Goal: Task Accomplishment & Management: Manage account settings

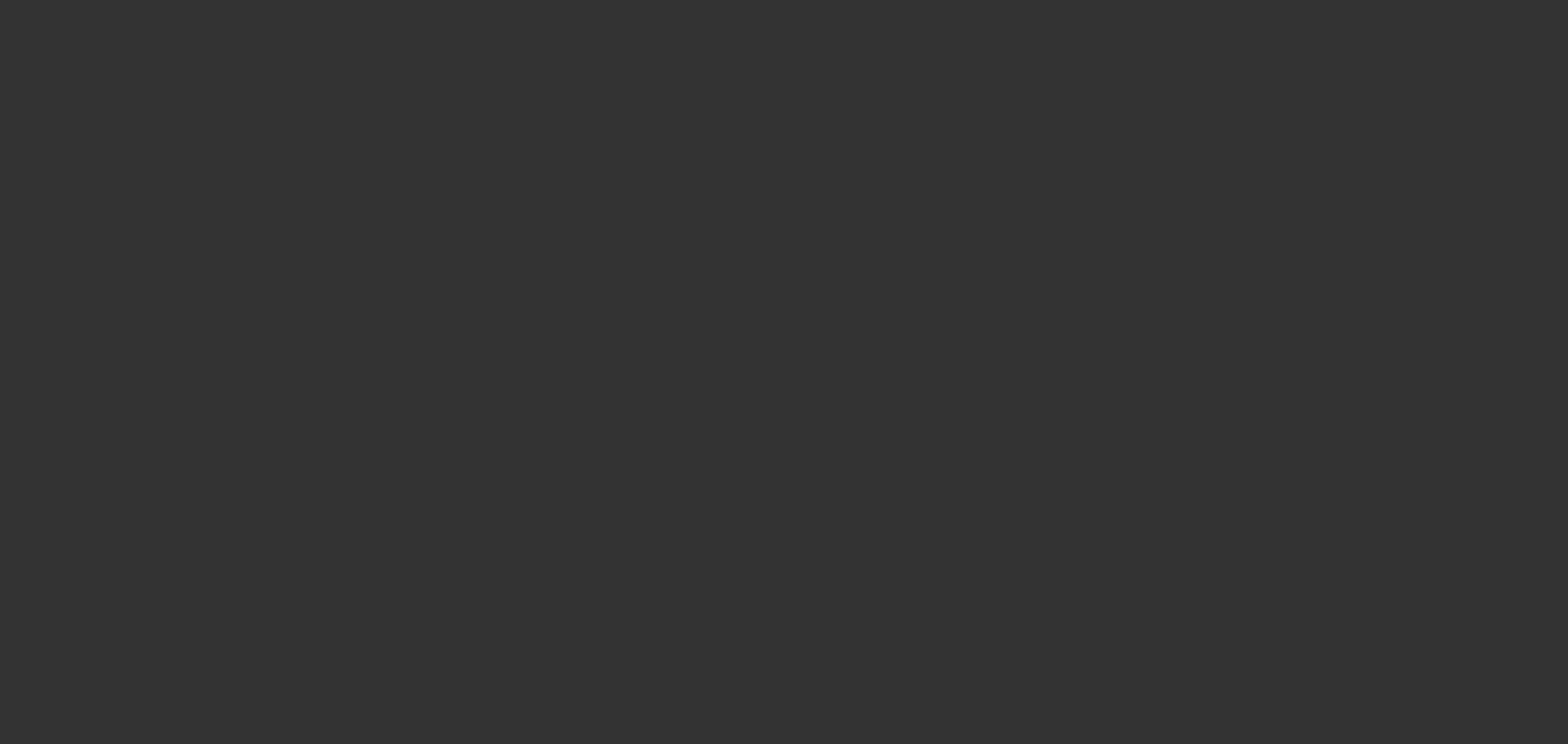
select select "0"
select select "2"
select select "0"
select select "6"
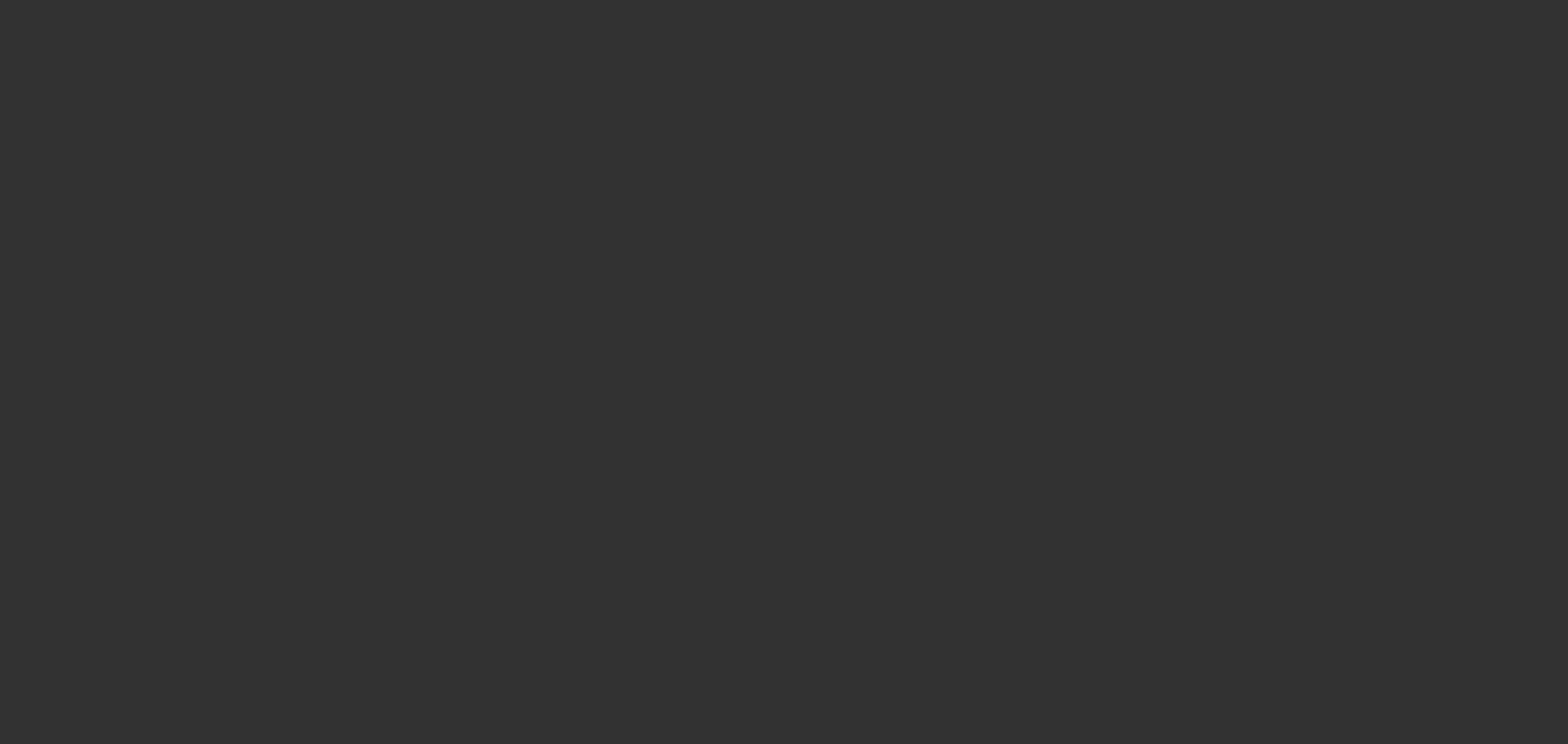
select select "0"
select select "2"
select select "0"
select select "6"
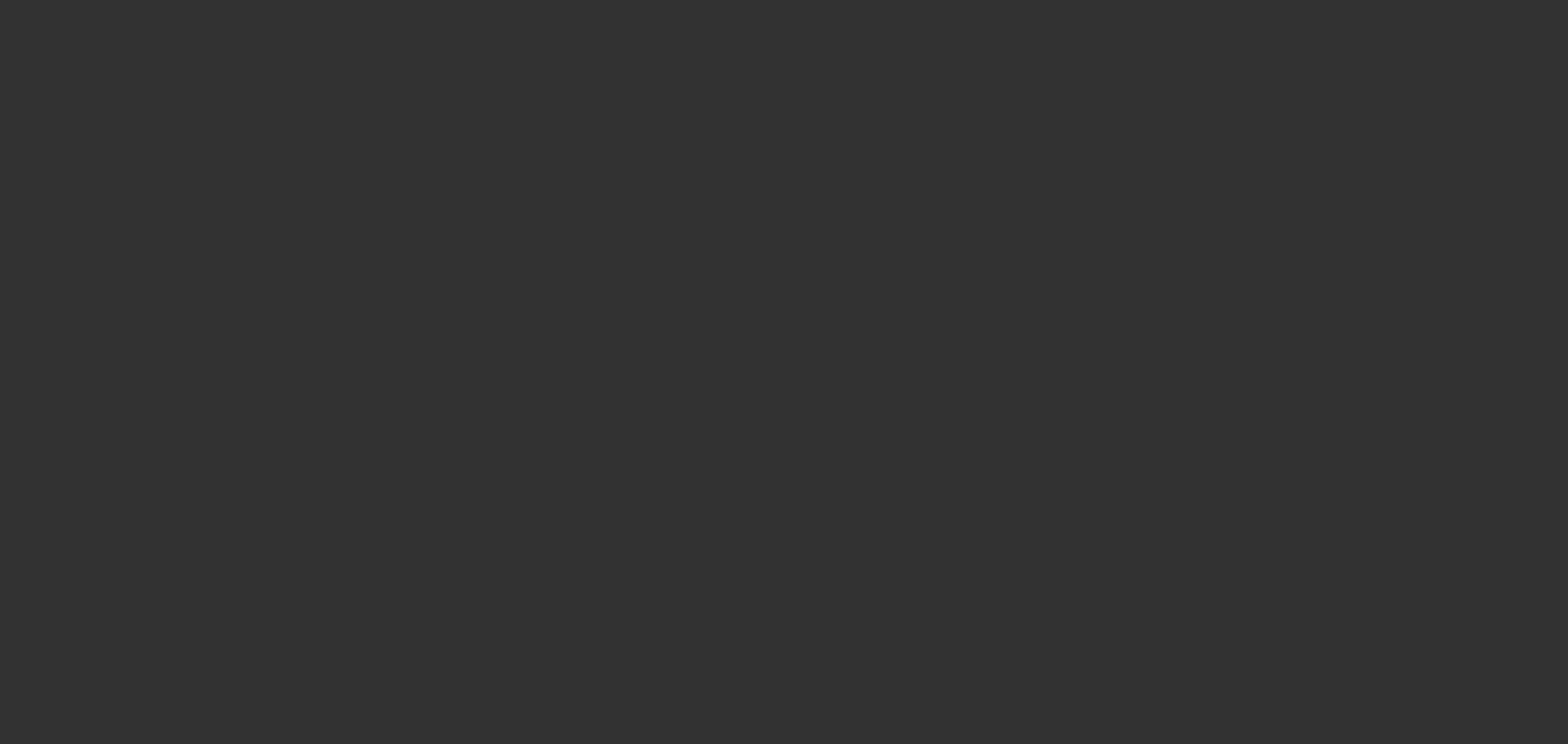
select select "0"
select select "2"
select select "0"
select select "6"
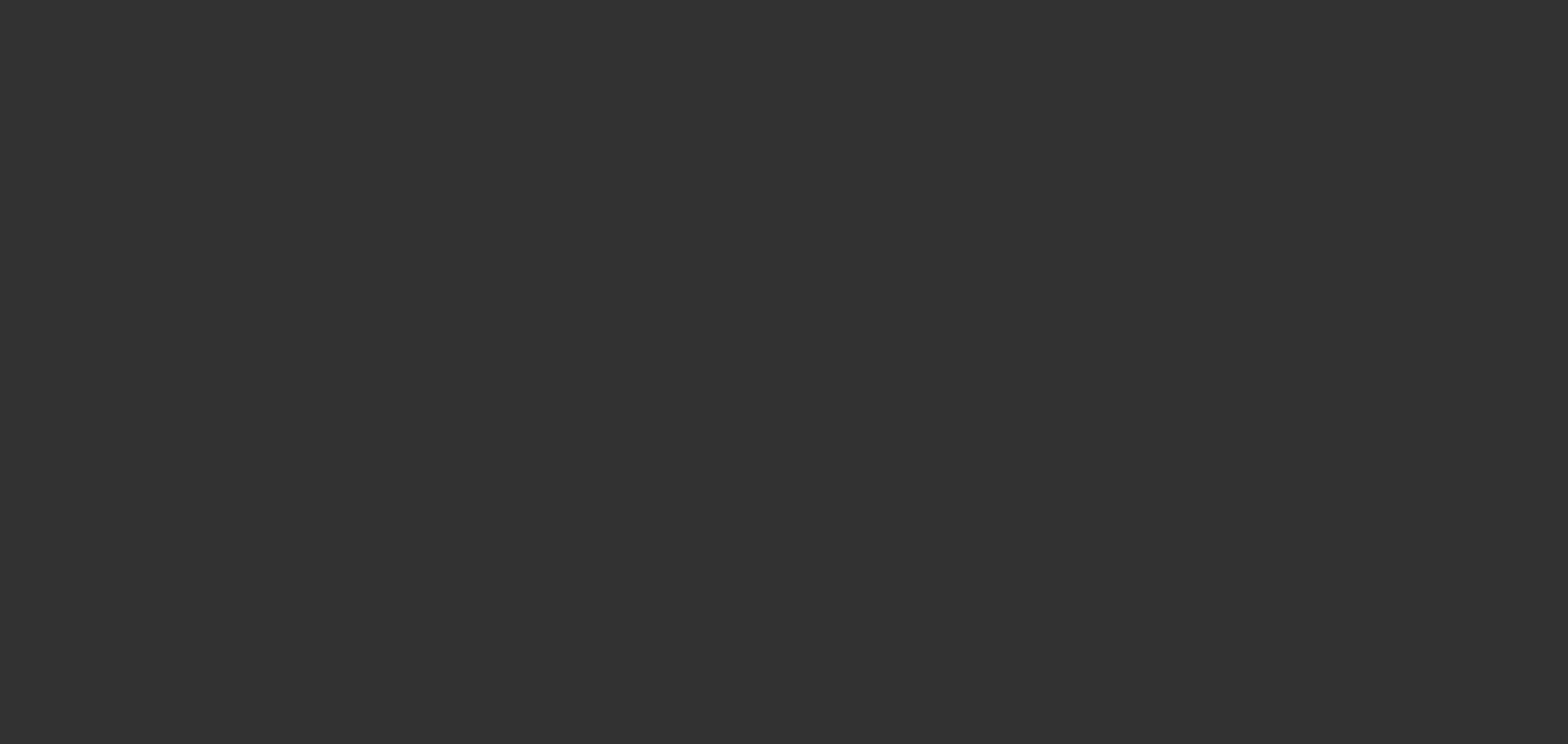
select select "0"
select select "2"
select select "0"
select select "6"
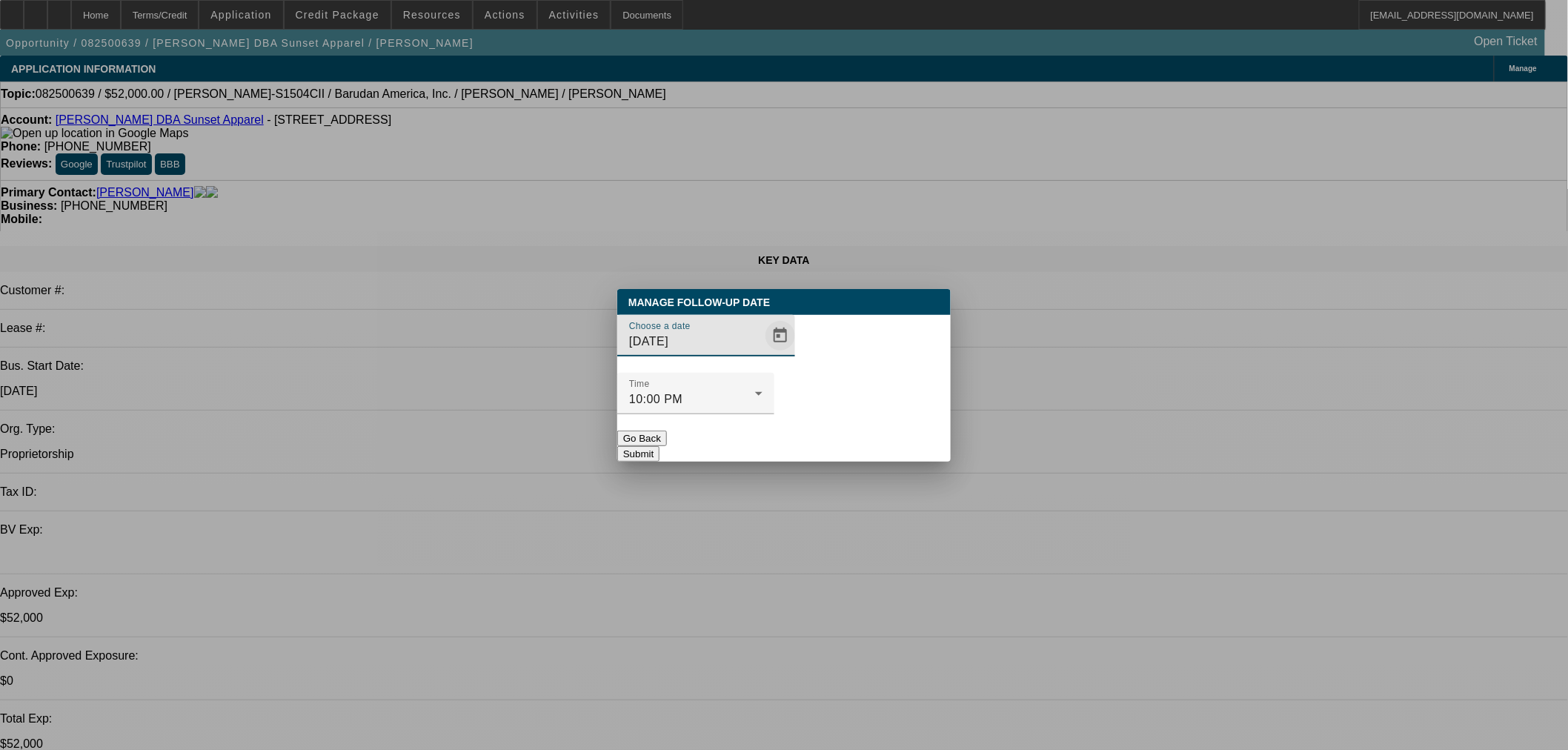
click at [763, 353] on span "Open calendar" at bounding box center [780, 335] width 35 height 35
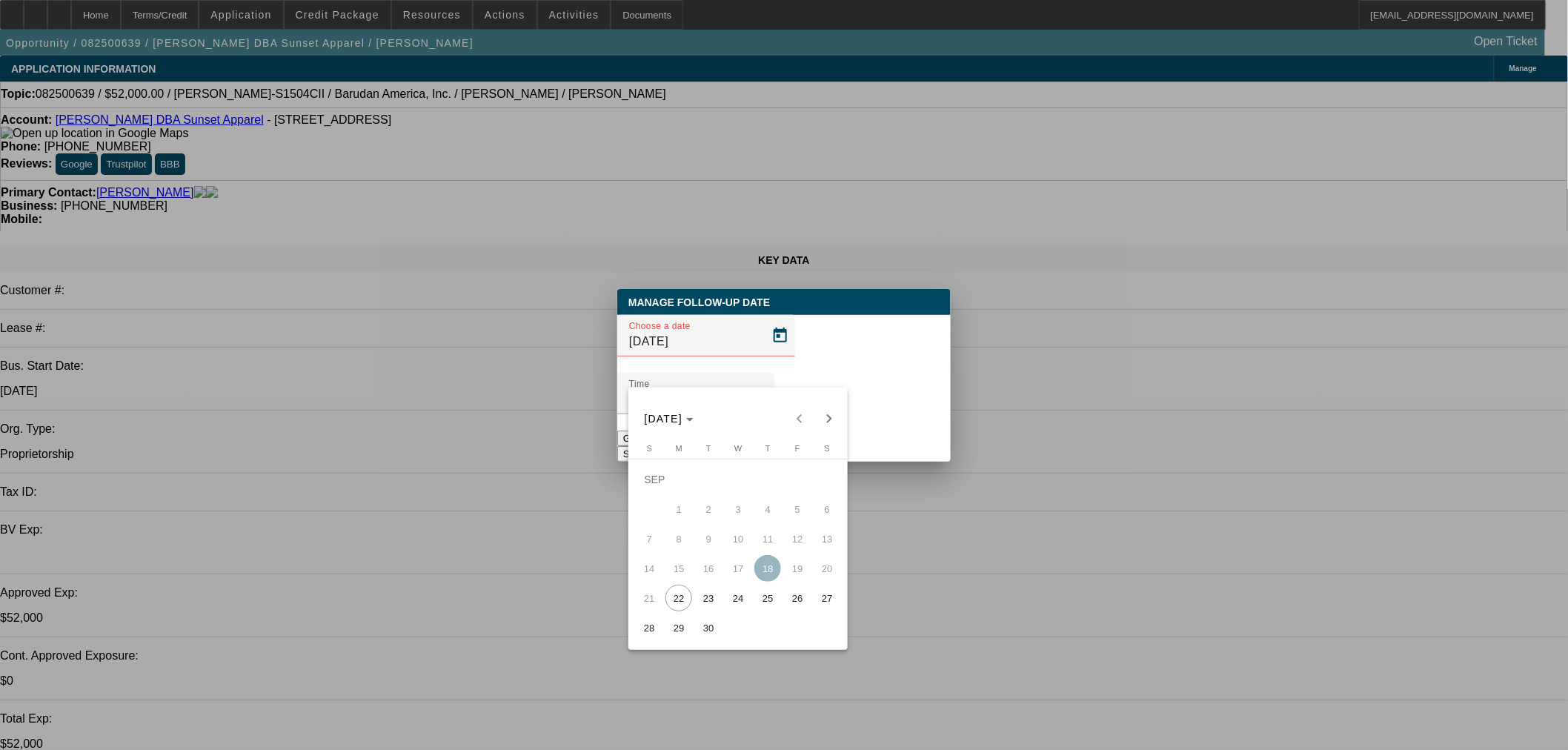
click at [713, 593] on span "23" at bounding box center [708, 598] width 27 height 27
type input "9/23/2025"
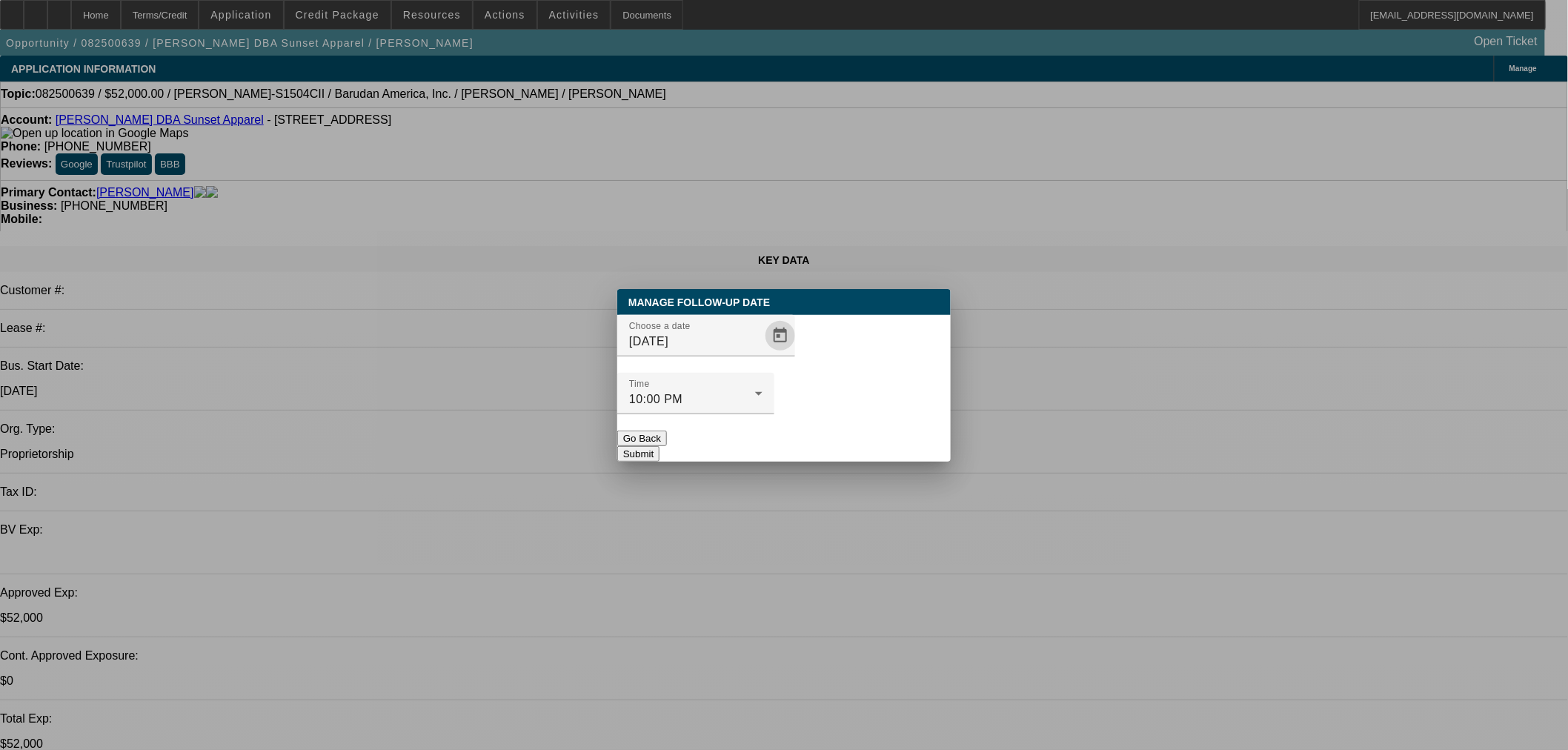
click at [774, 415] on div at bounding box center [696, 423] width 157 height 16
click at [659, 446] on button "Submit" at bounding box center [638, 453] width 42 height 15
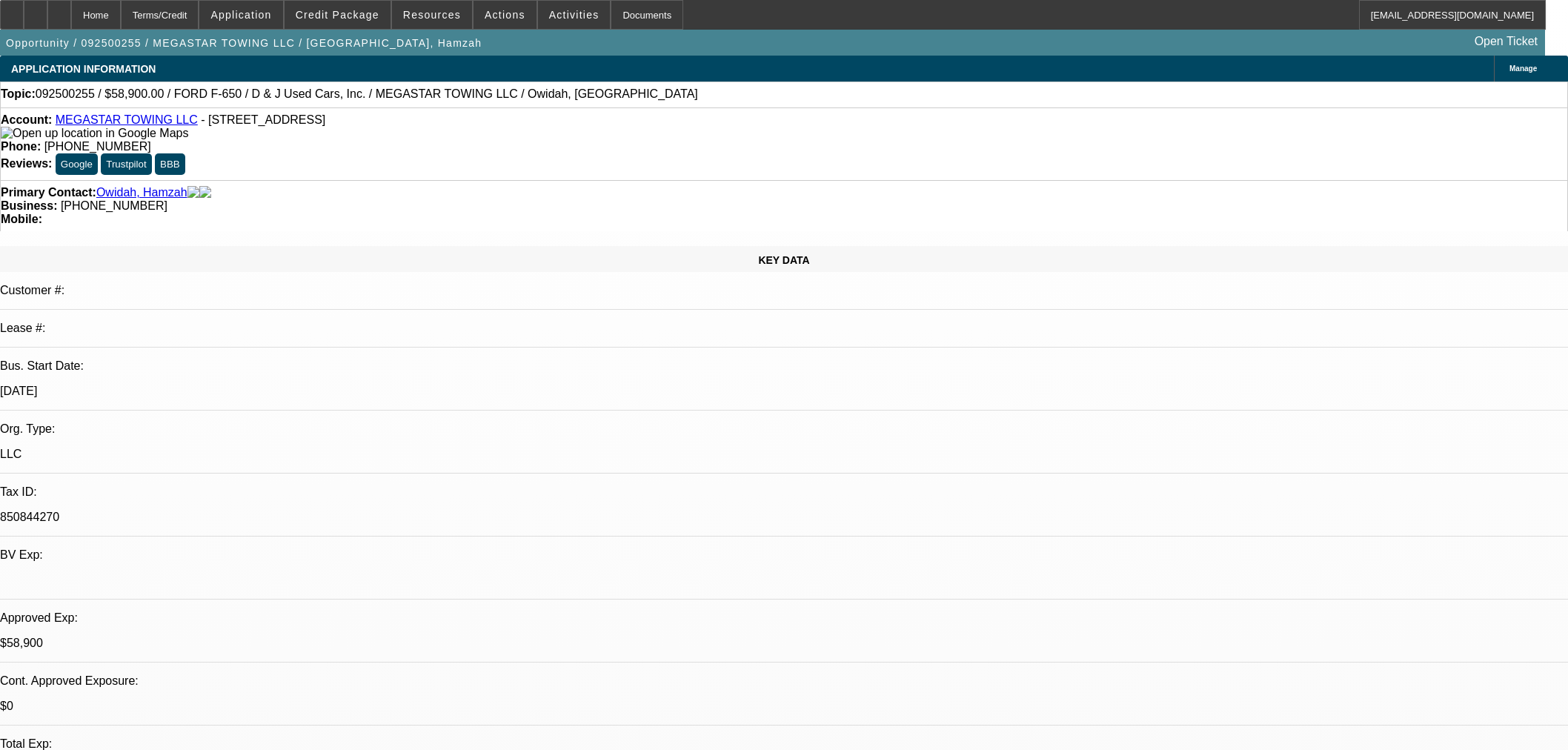
select select "0"
select select "2"
select select "0.1"
select select "4"
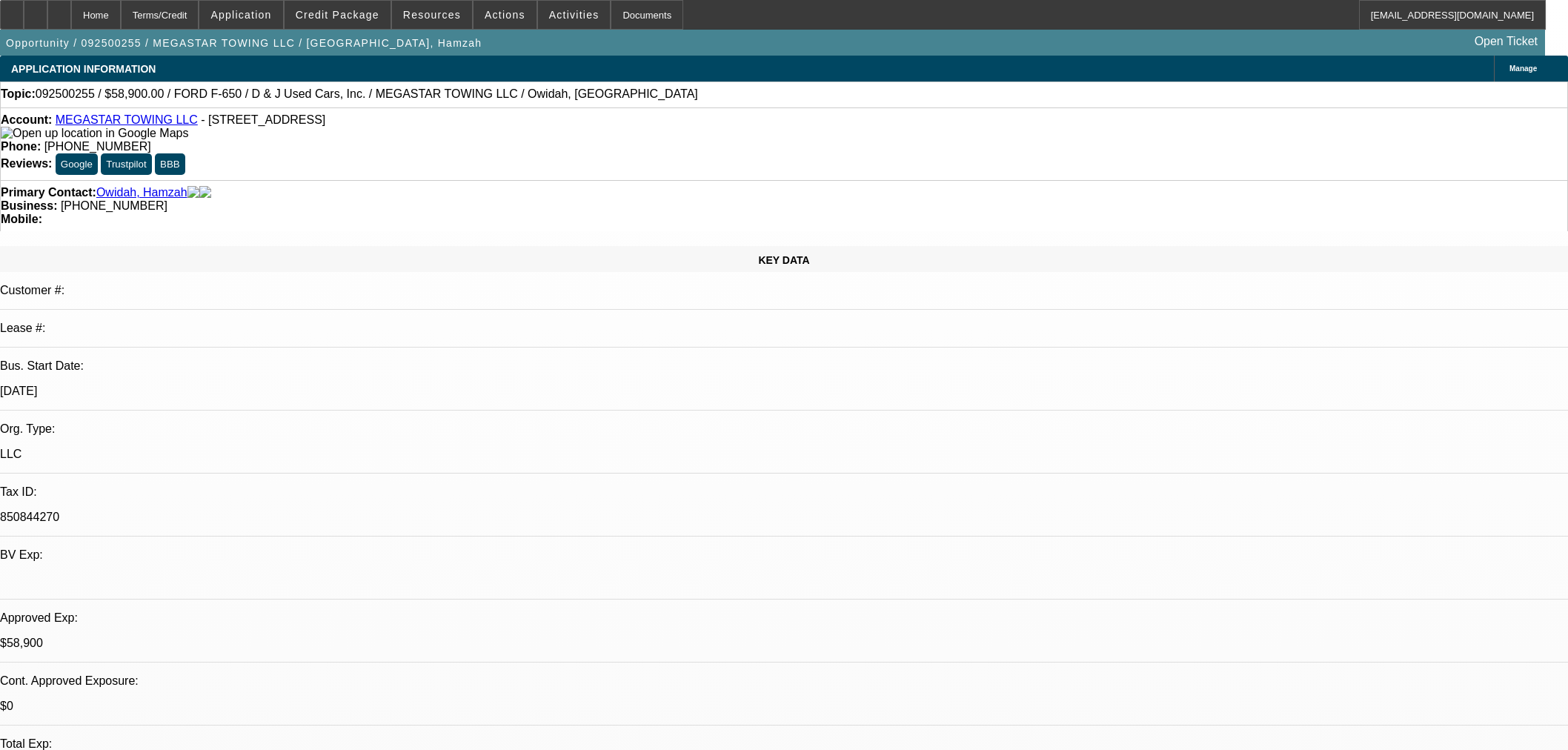
select select "0"
select select "2"
select select "0.1"
select select "4"
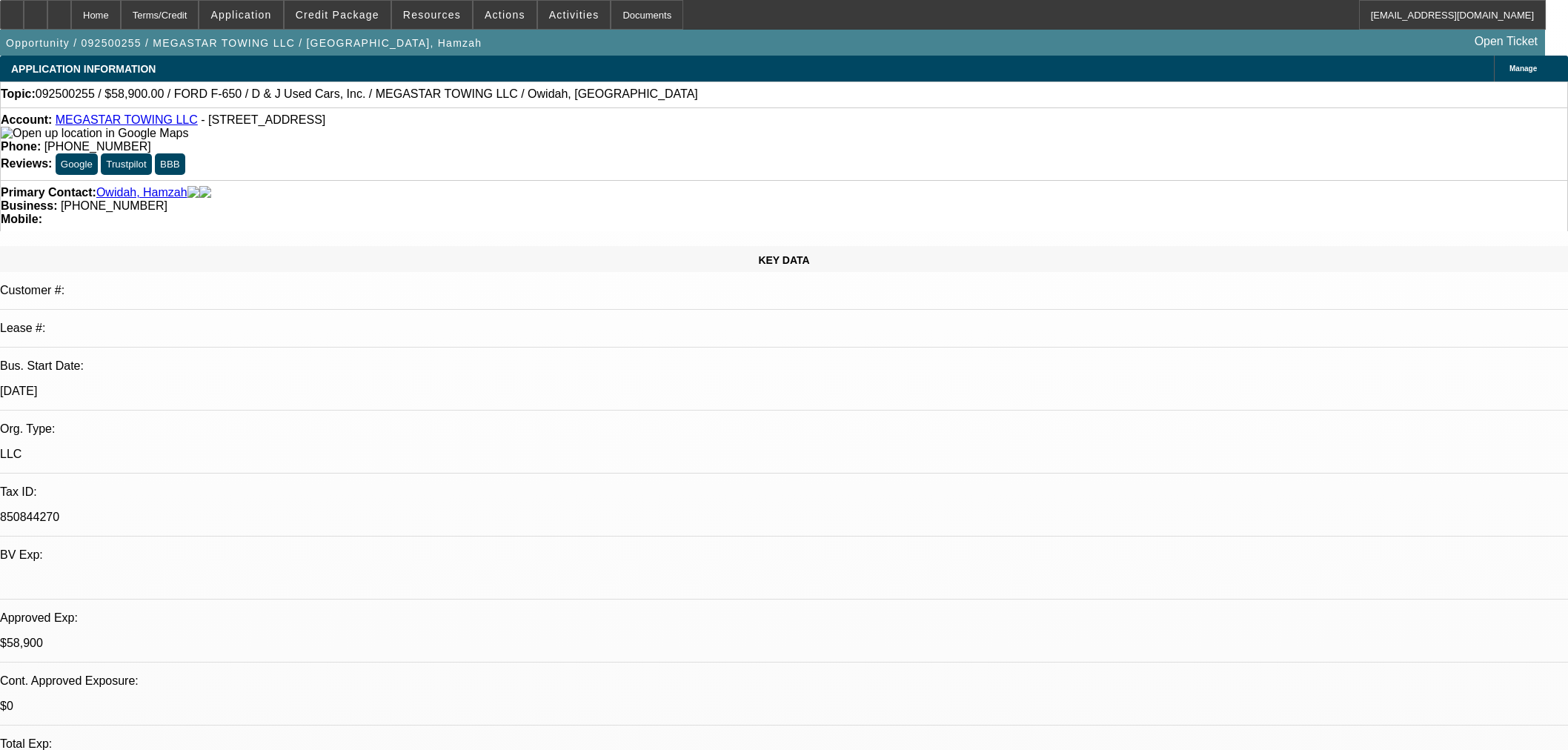
select select "0"
select select "0.1"
select select "4"
select select "0"
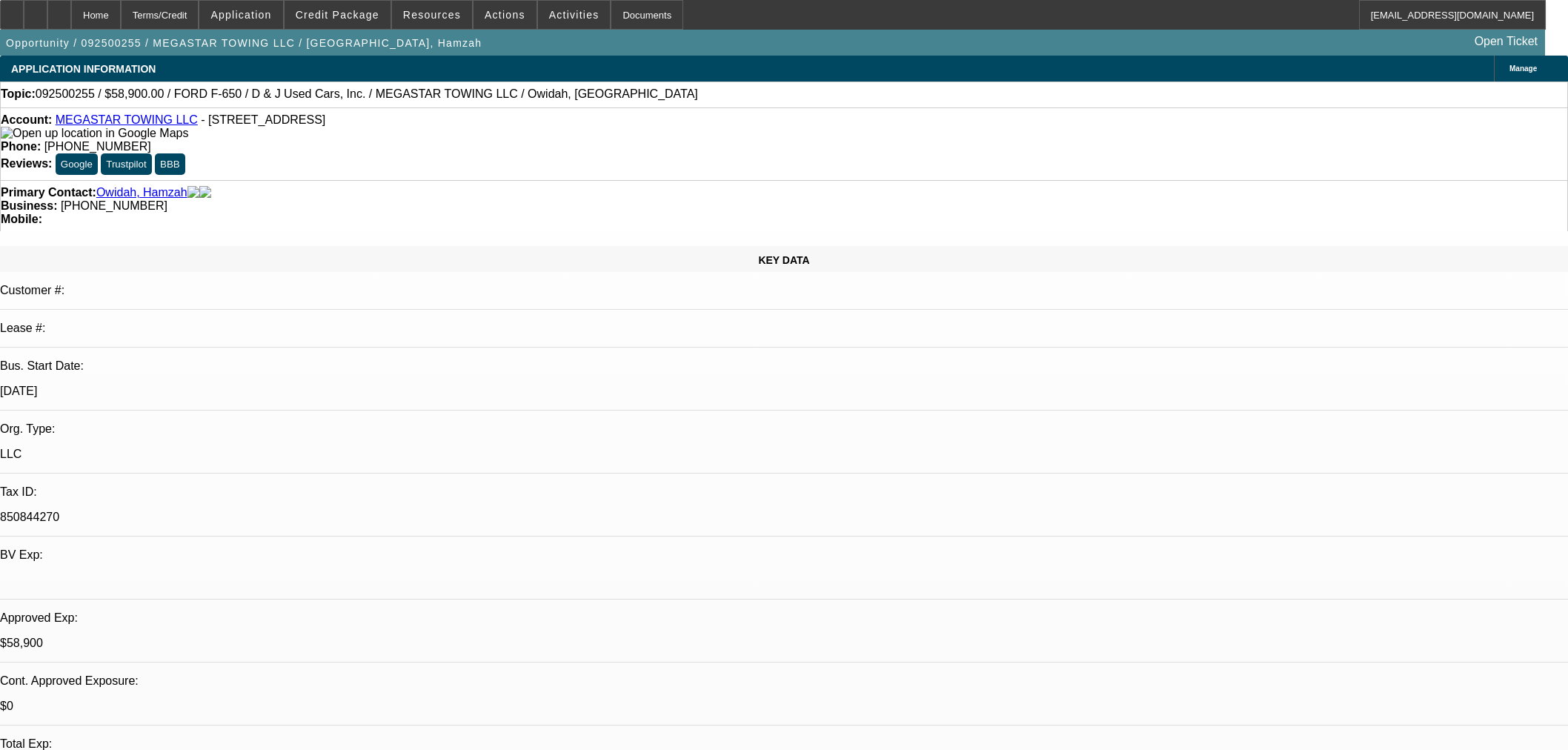
select select "0"
select select "0.1"
select select "4"
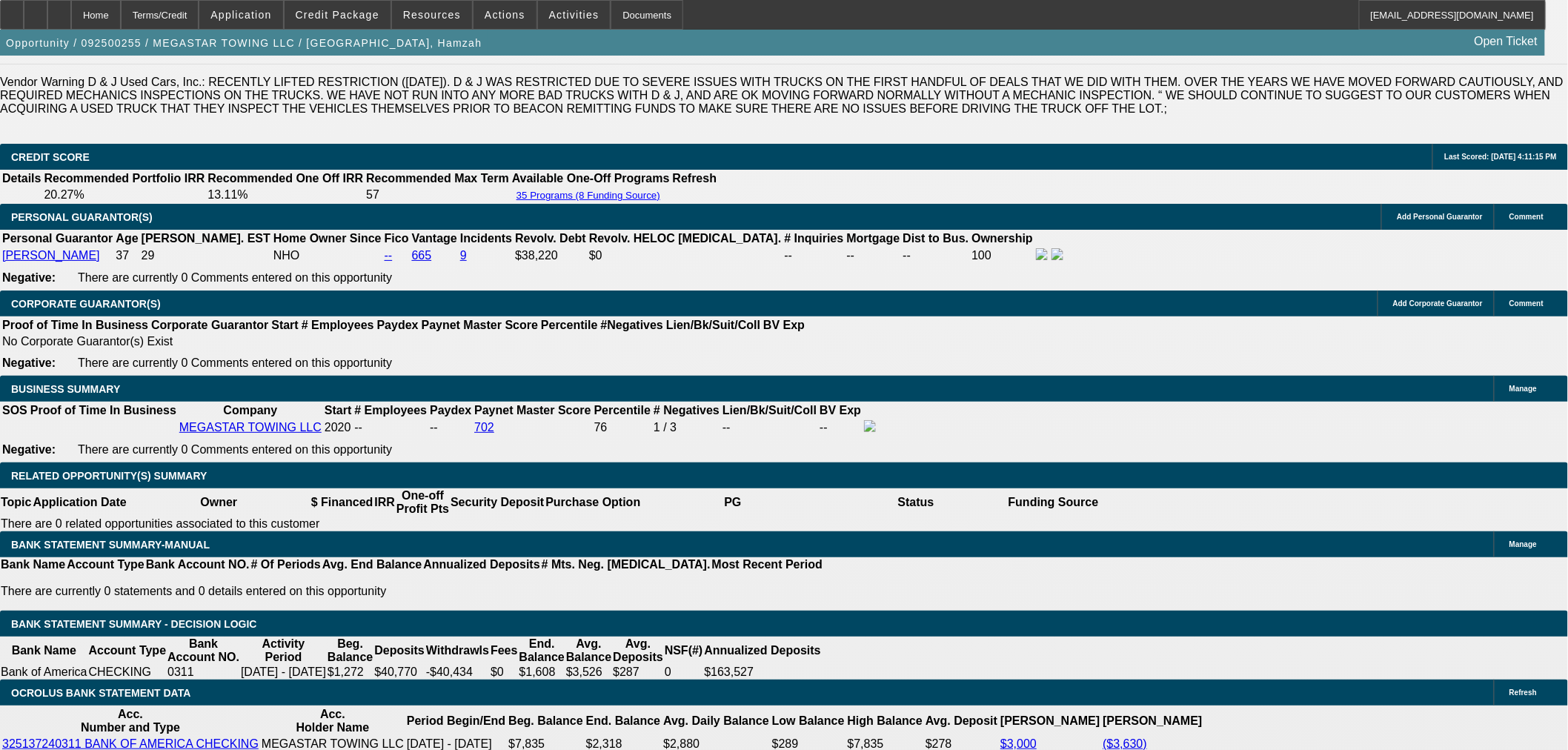
scroll to position [2223, 0]
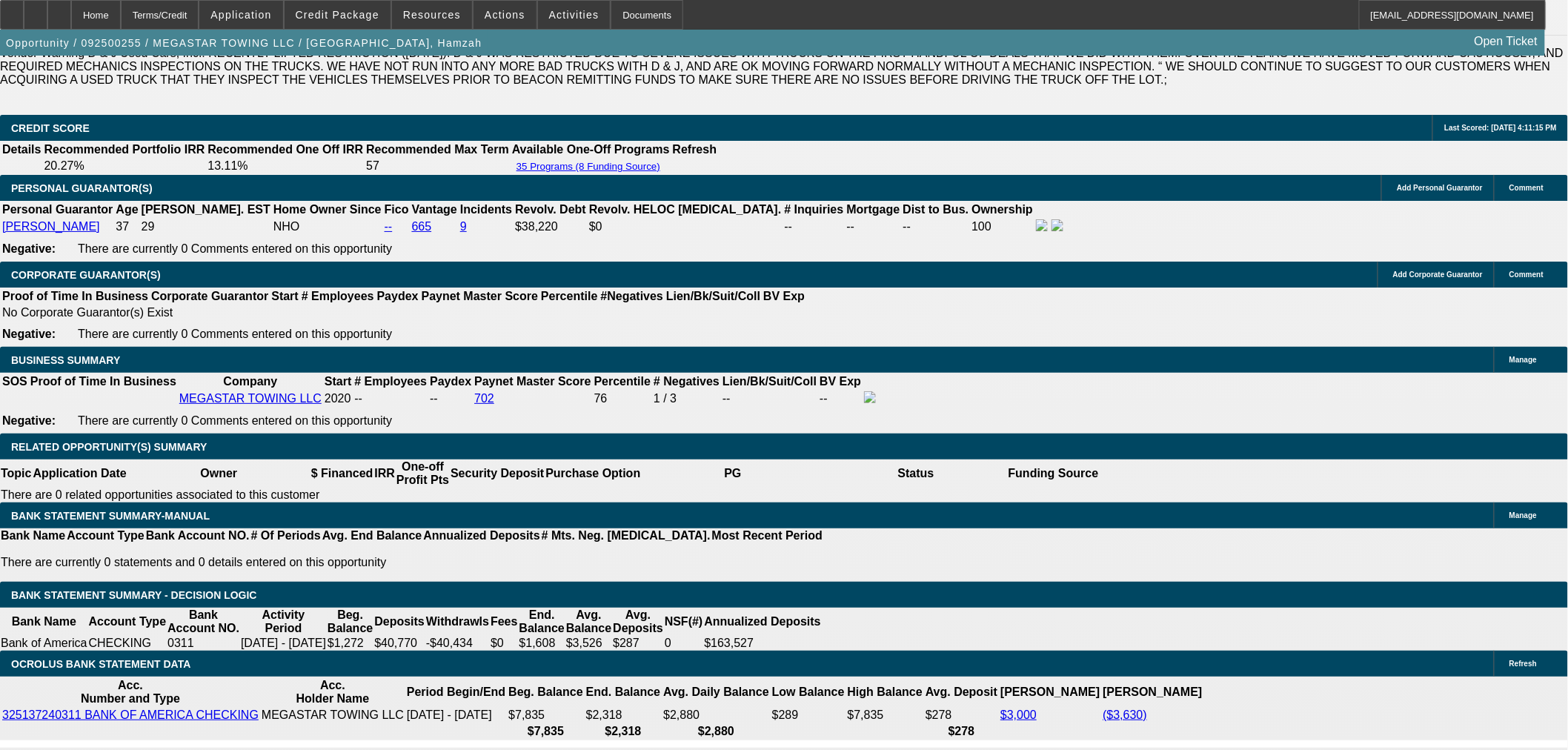
scroll to position [2140, 0]
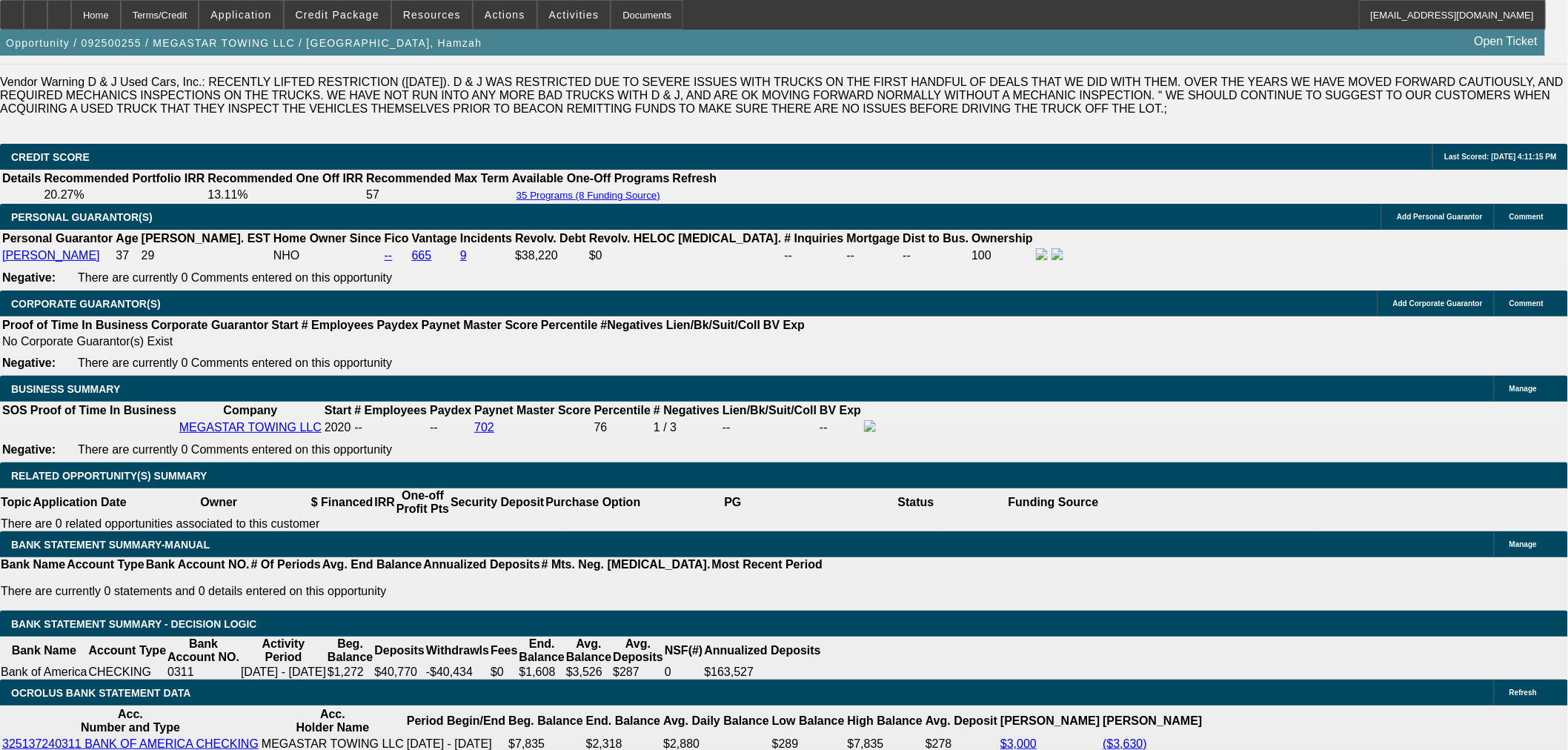
drag, startPoint x: 755, startPoint y: 402, endPoint x: 717, endPoint y: 402, distance: 38.0
drag, startPoint x: 376, startPoint y: 656, endPoint x: 352, endPoint y: 661, distance: 24.5
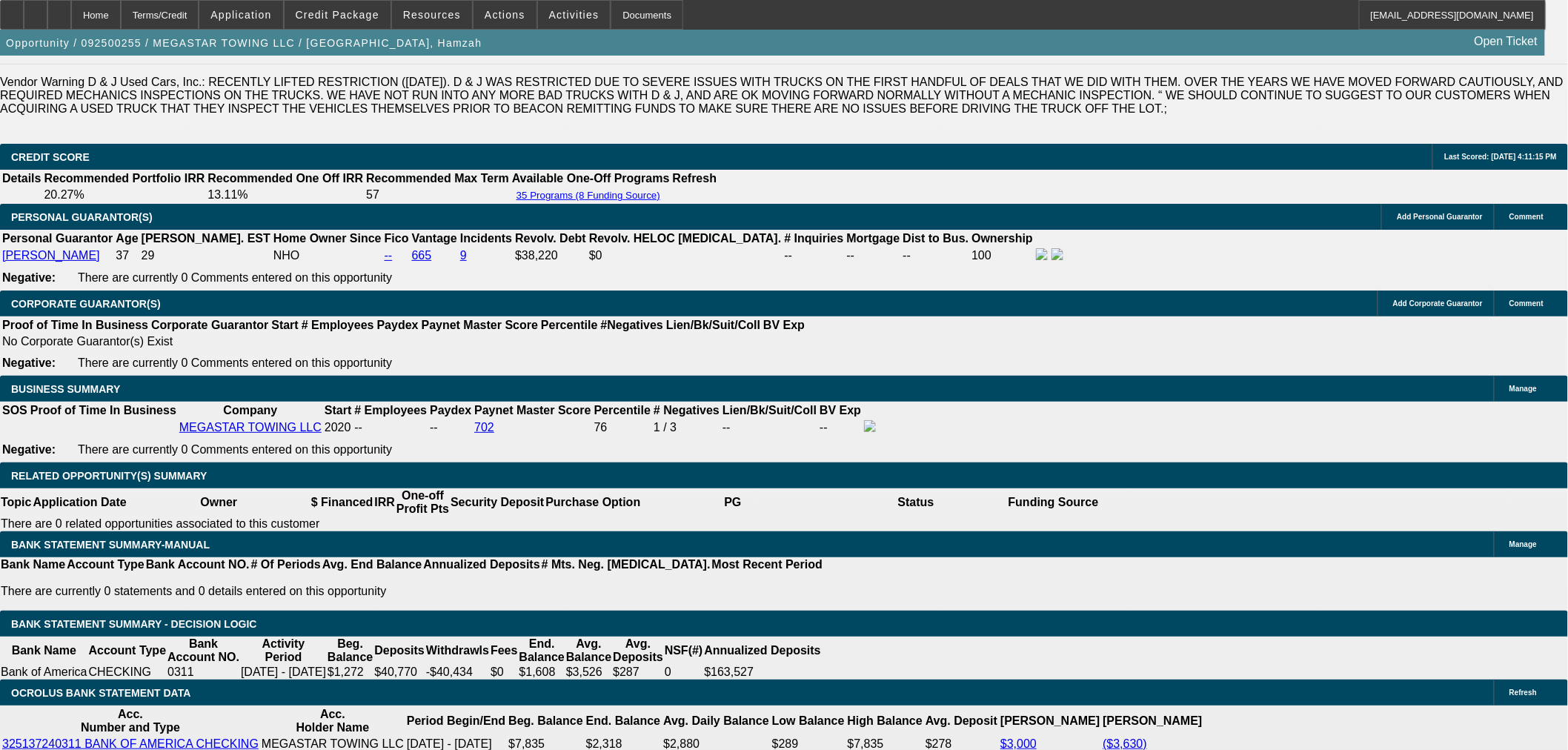
drag, startPoint x: 348, startPoint y: 660, endPoint x: 380, endPoint y: 660, distance: 32.0
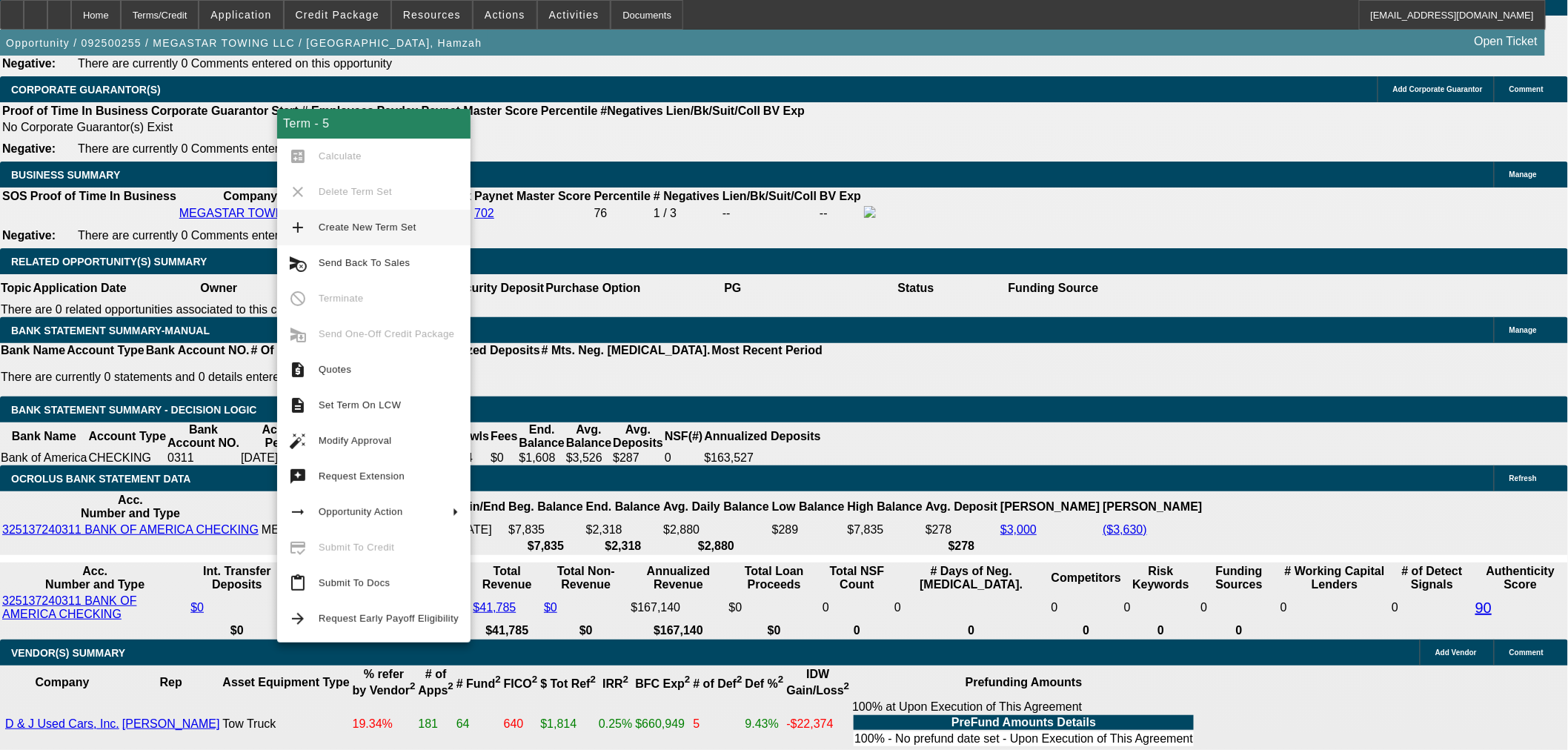
scroll to position [2306, 0]
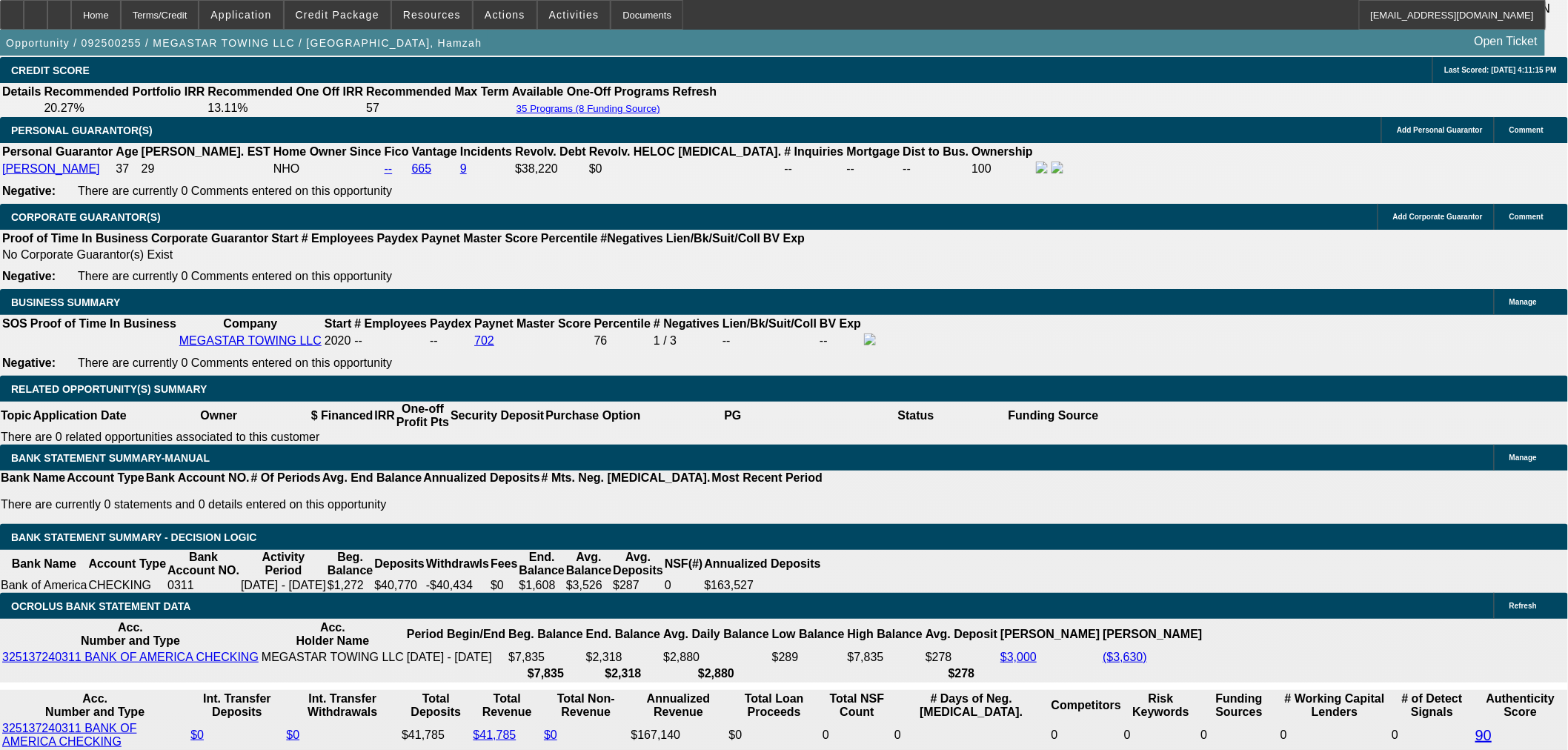
scroll to position [2140, 0]
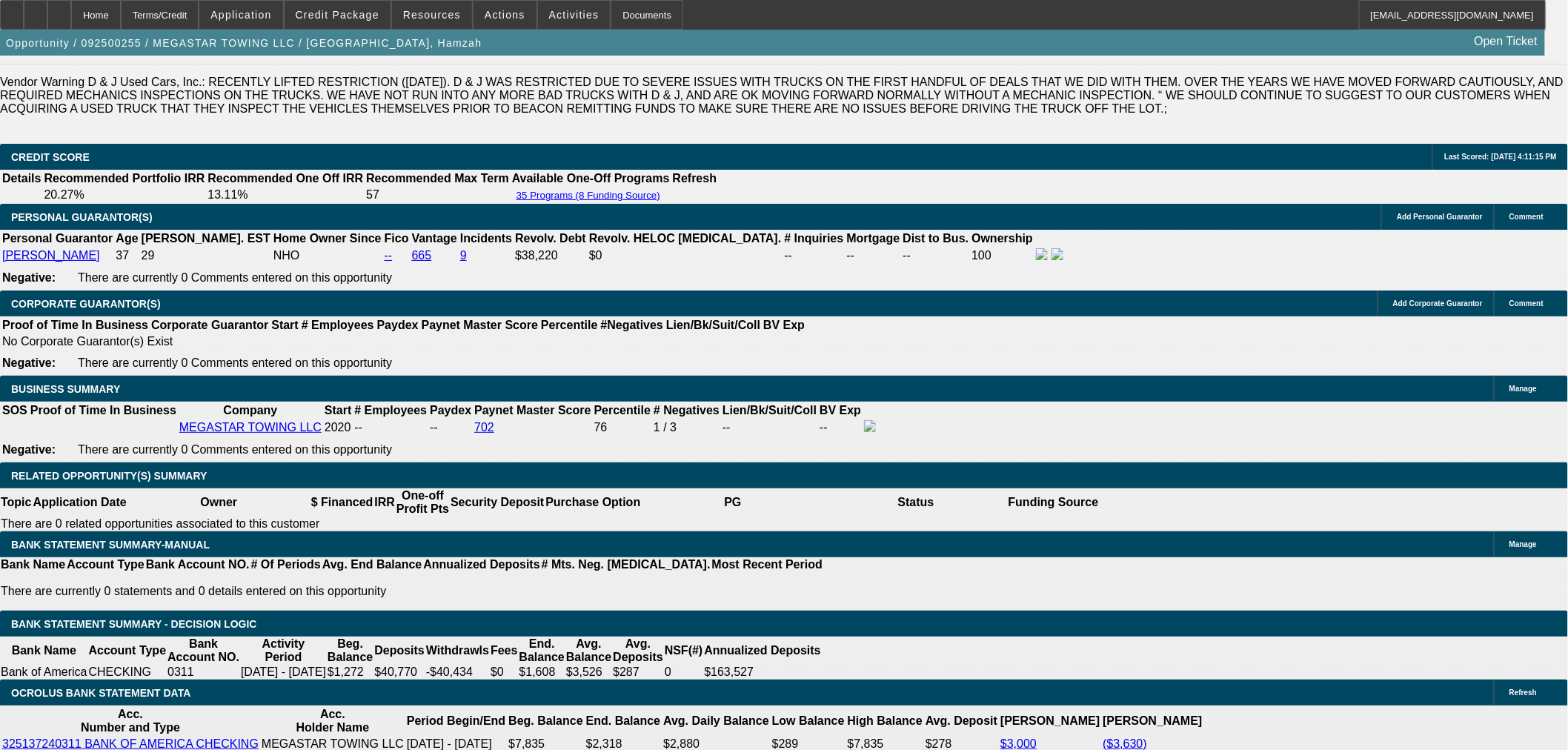
drag, startPoint x: 909, startPoint y: 527, endPoint x: 946, endPoint y: 534, distance: 37.7
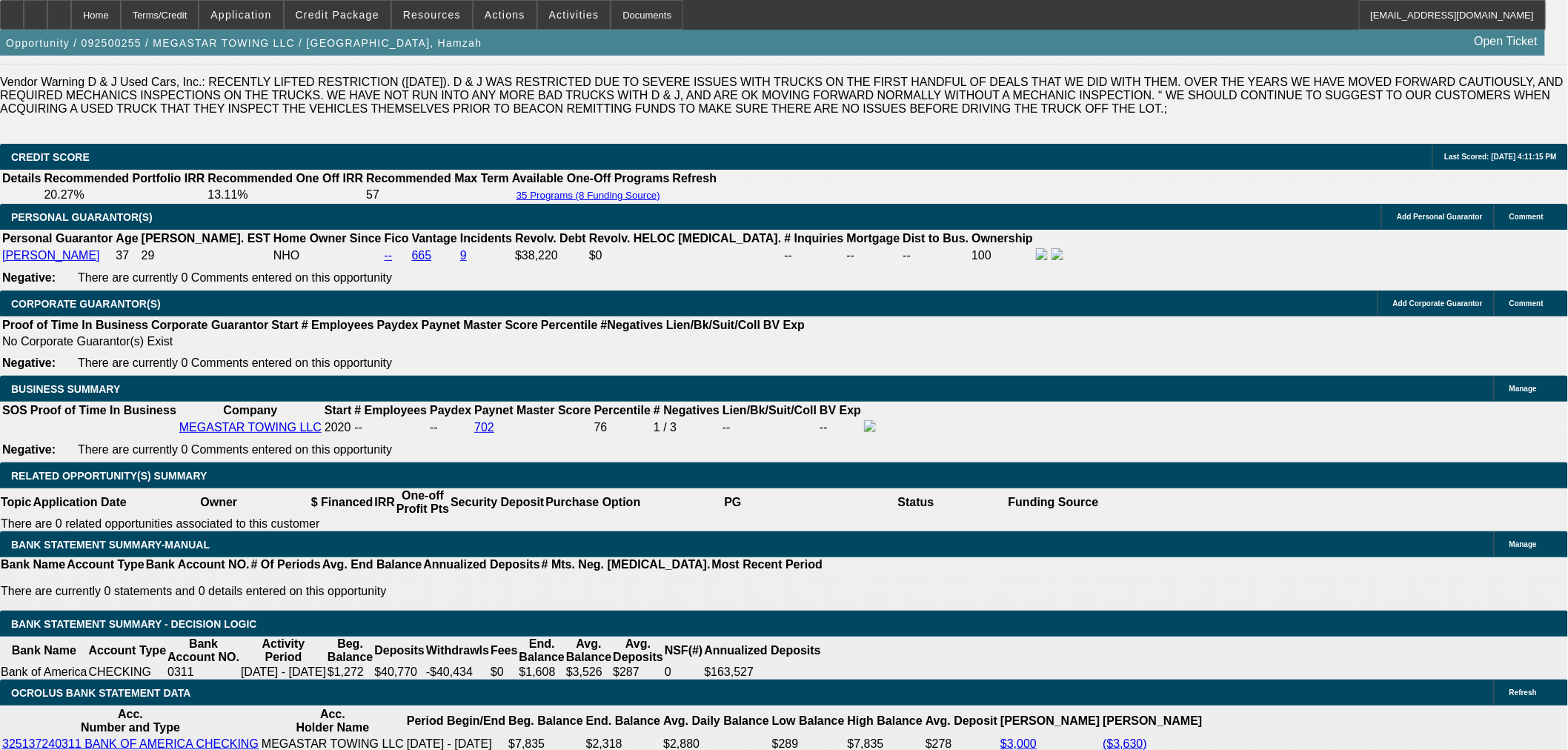
drag, startPoint x: 692, startPoint y: 526, endPoint x: 131, endPoint y: 495, distance: 561.9
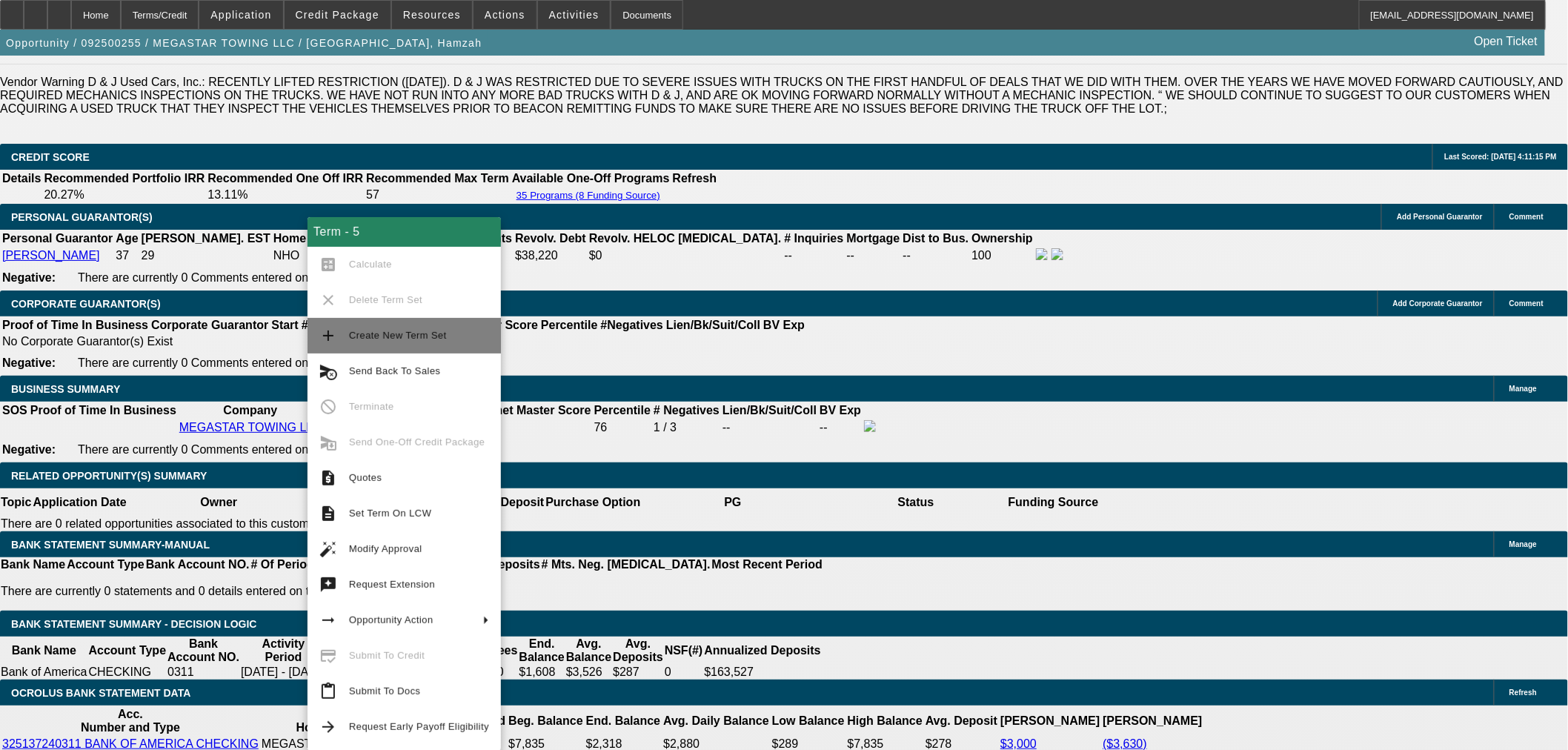
click at [410, 336] on span "Create New Term Set" at bounding box center [397, 335] width 98 height 11
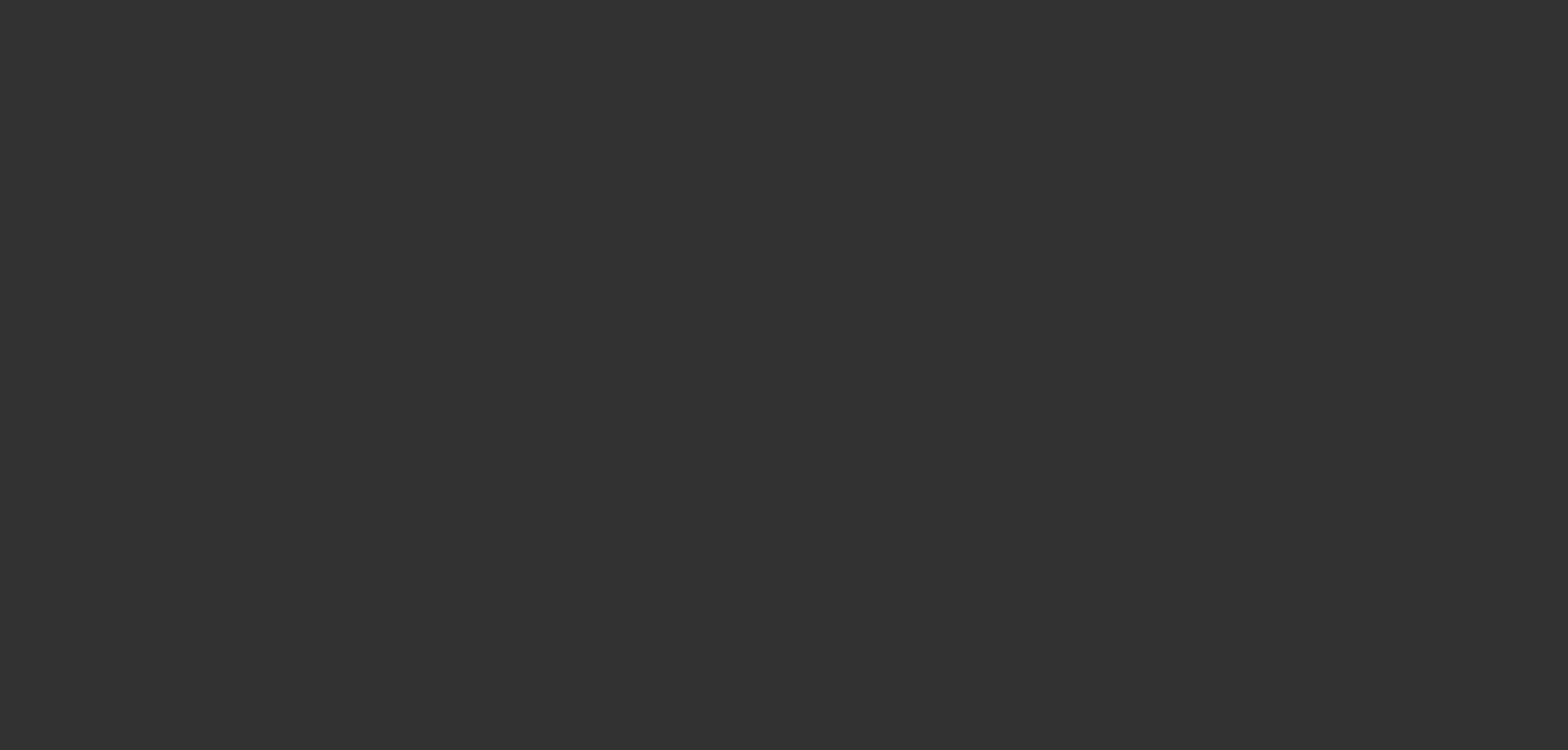
select select "0"
select select "2"
select select "0.1"
select select "4"
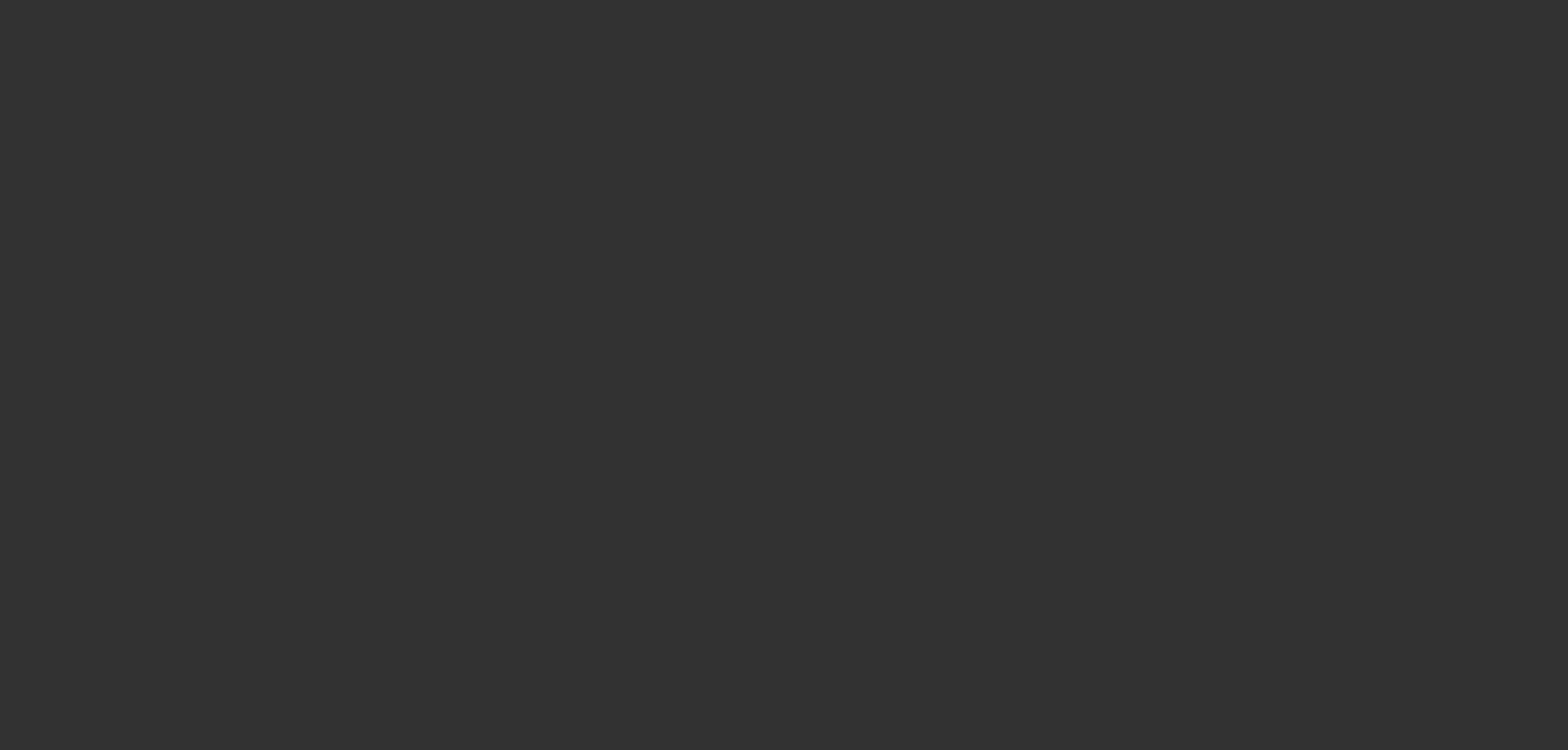
select select "0"
select select "2"
select select "0.1"
select select "4"
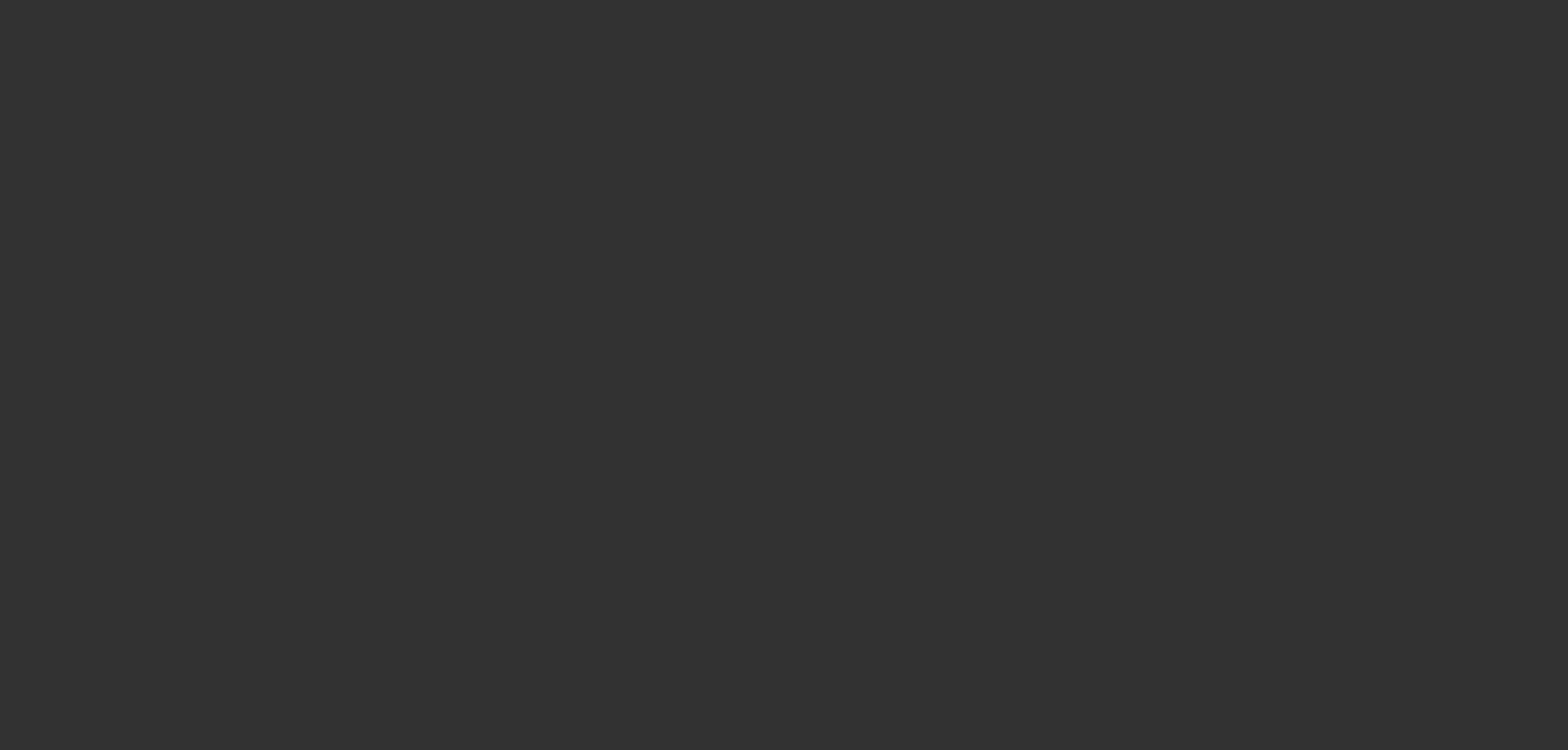
select select "0"
select select "2"
select select "0.1"
select select "4"
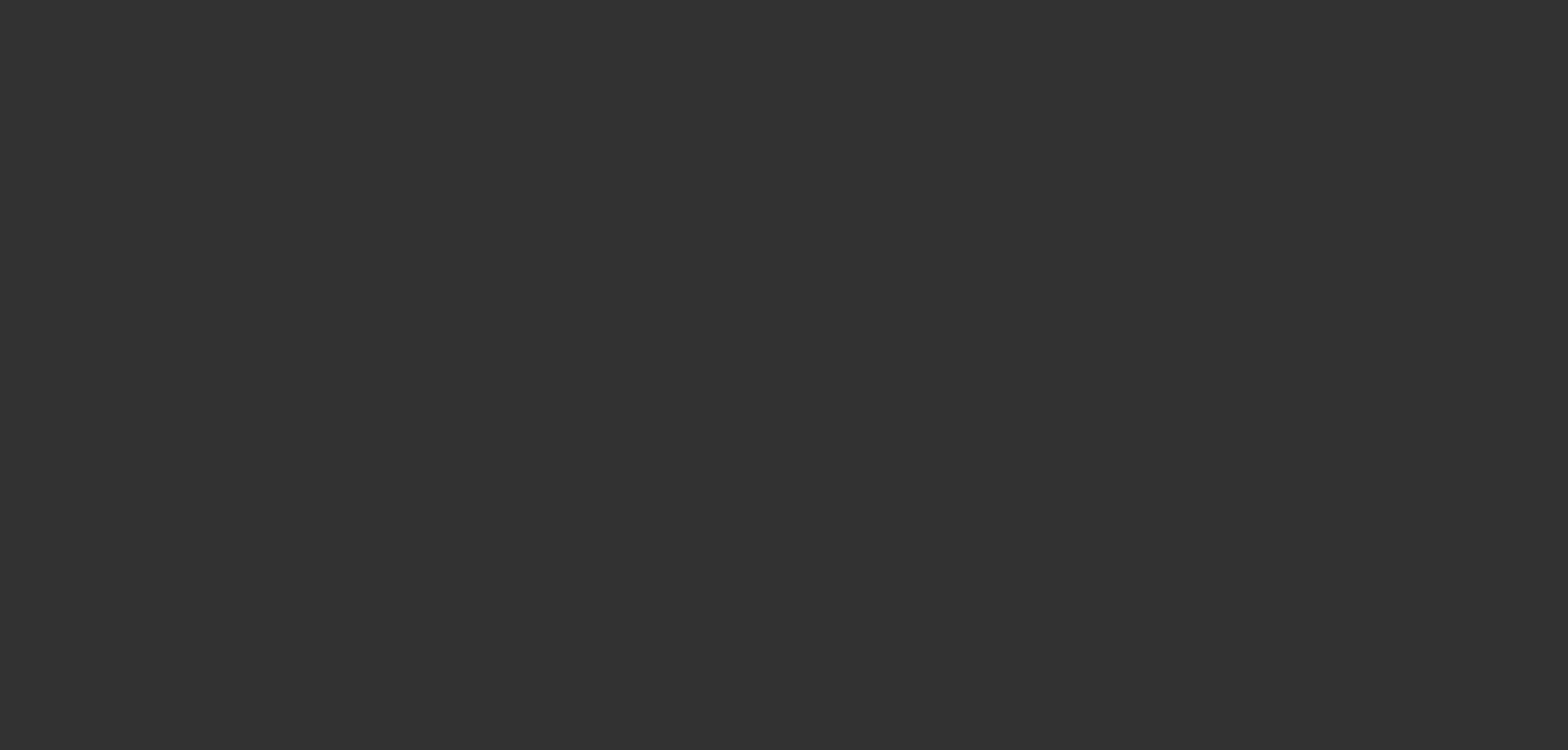
select select "0"
select select "0.1"
select select "4"
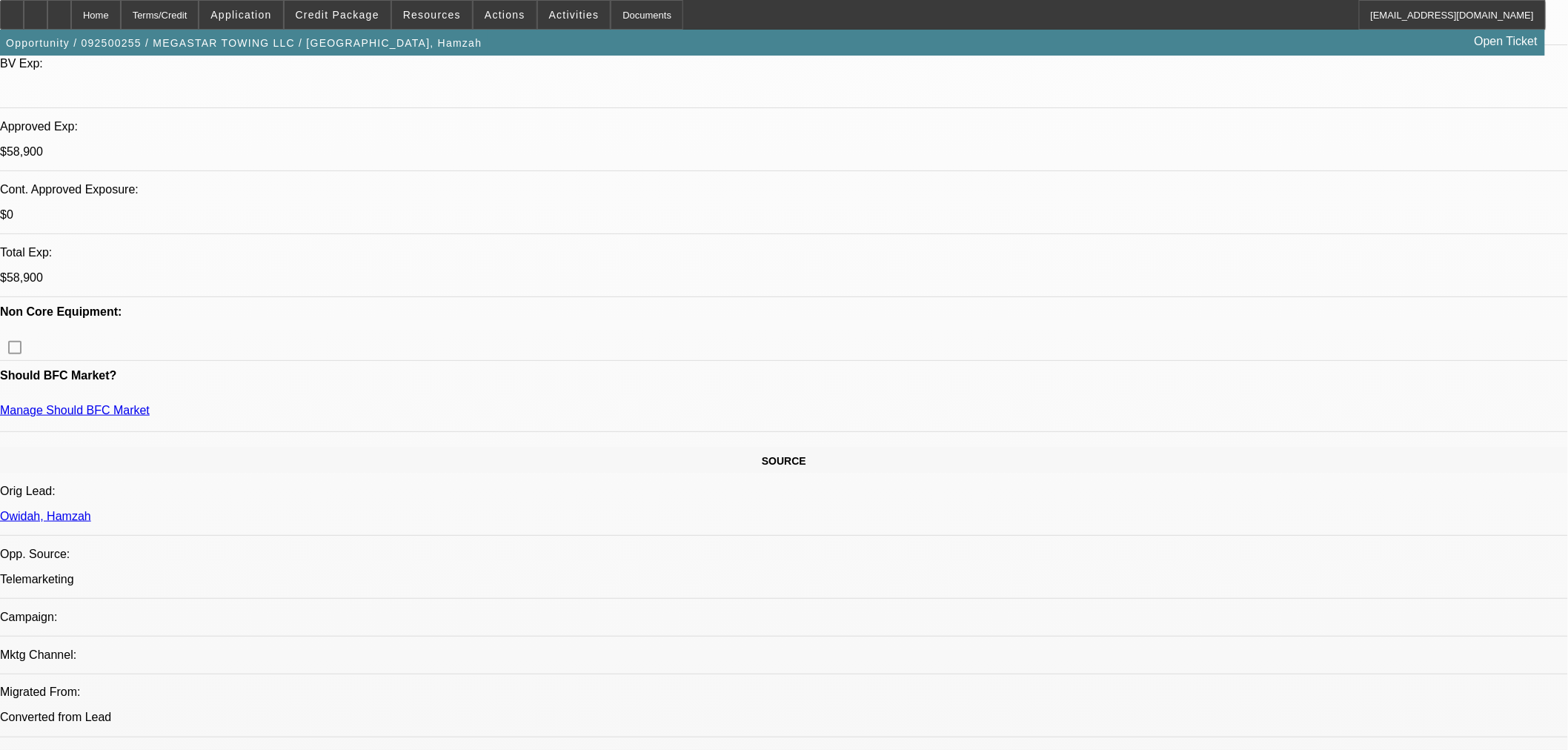
scroll to position [411, 0]
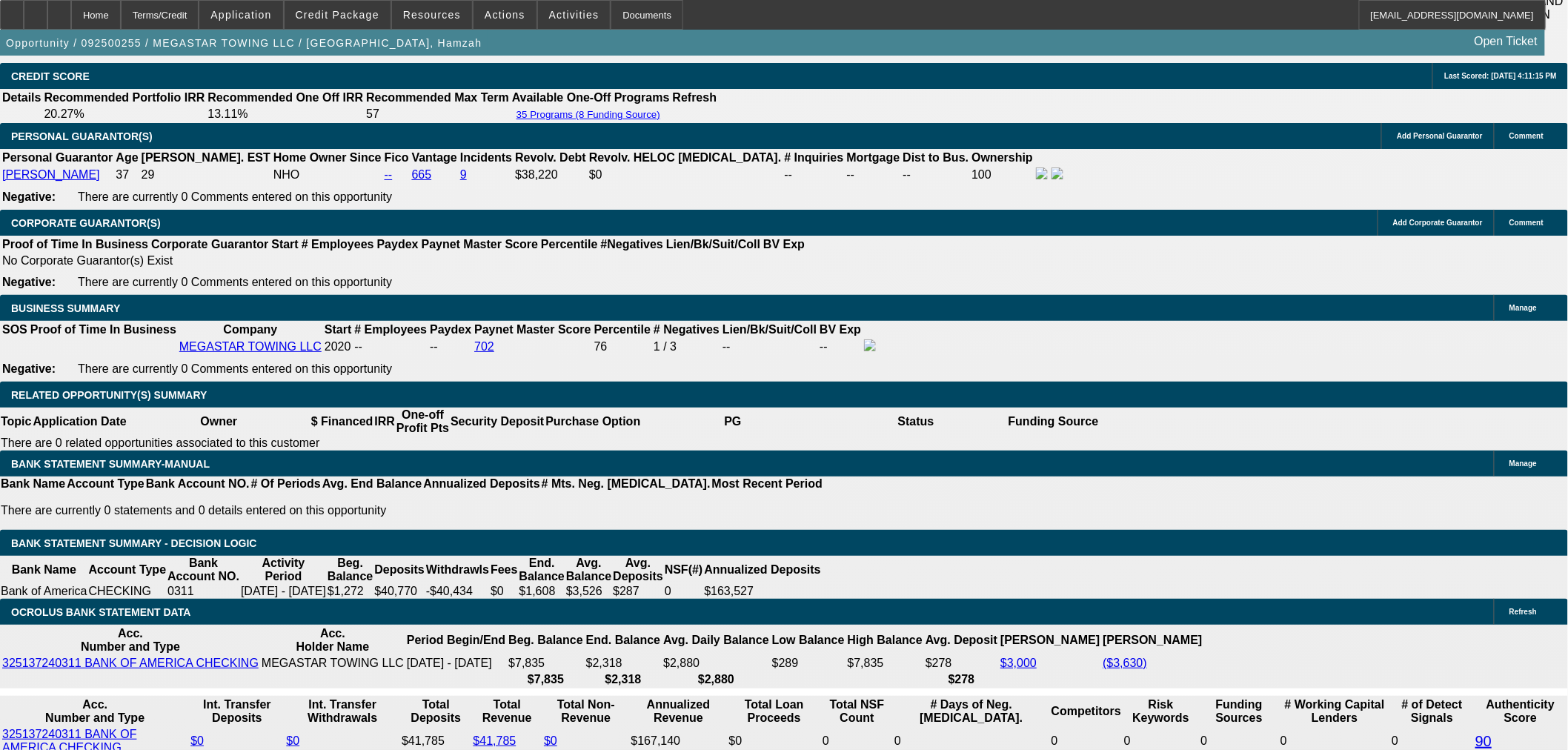
scroll to position [2223, 0]
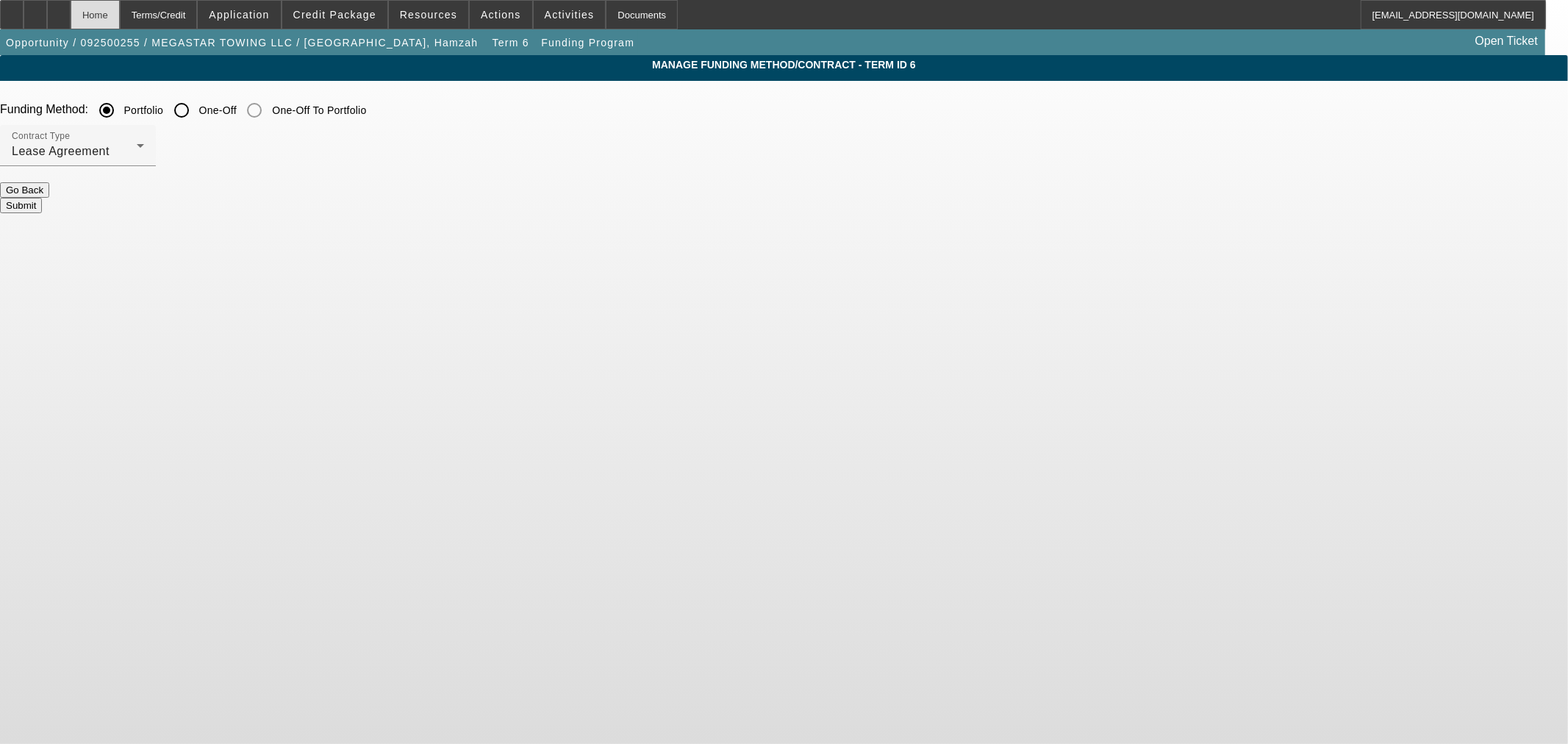
click at [120, 18] on div "Home" at bounding box center [95, 14] width 50 height 30
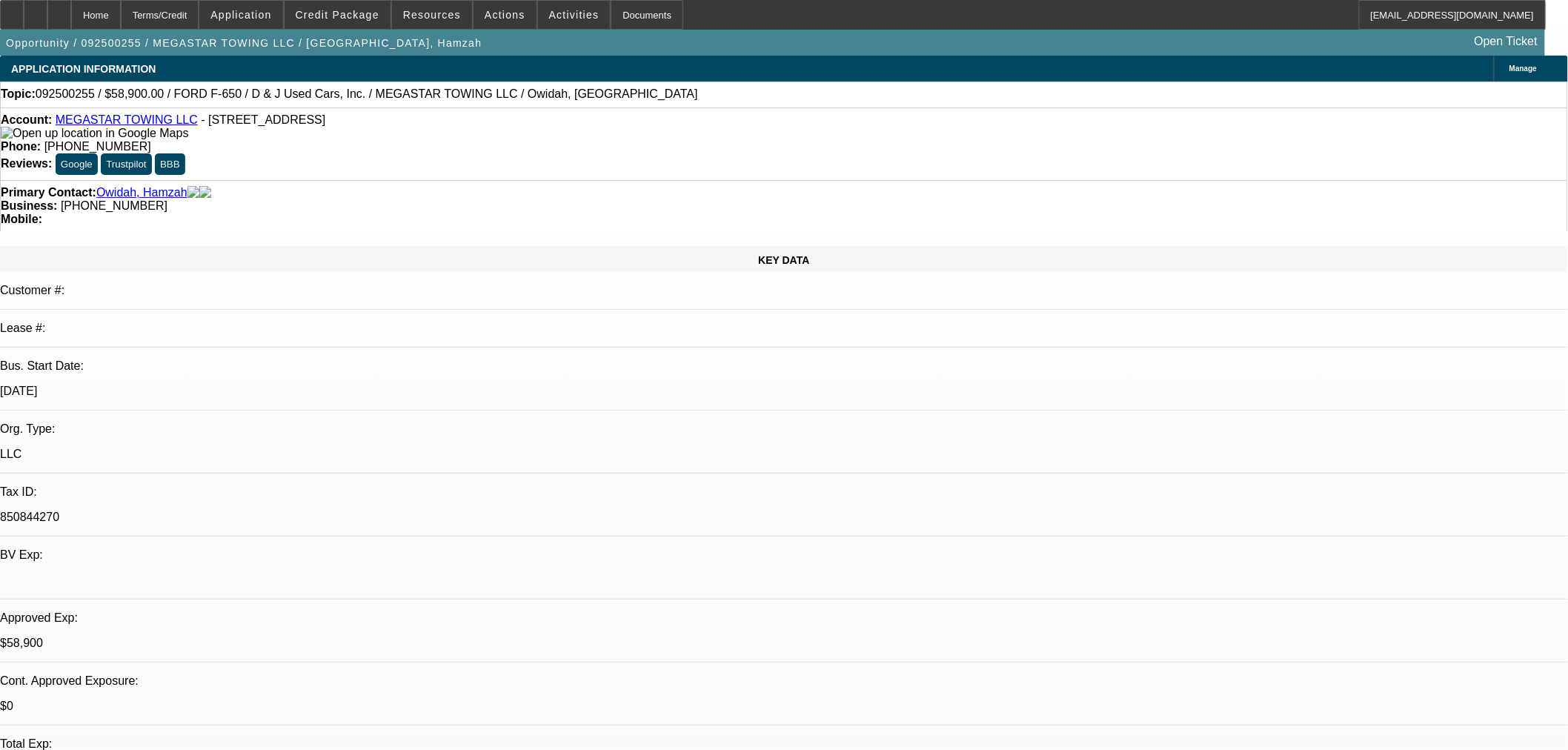
select select "0"
select select "2"
select select "0.1"
select select "4"
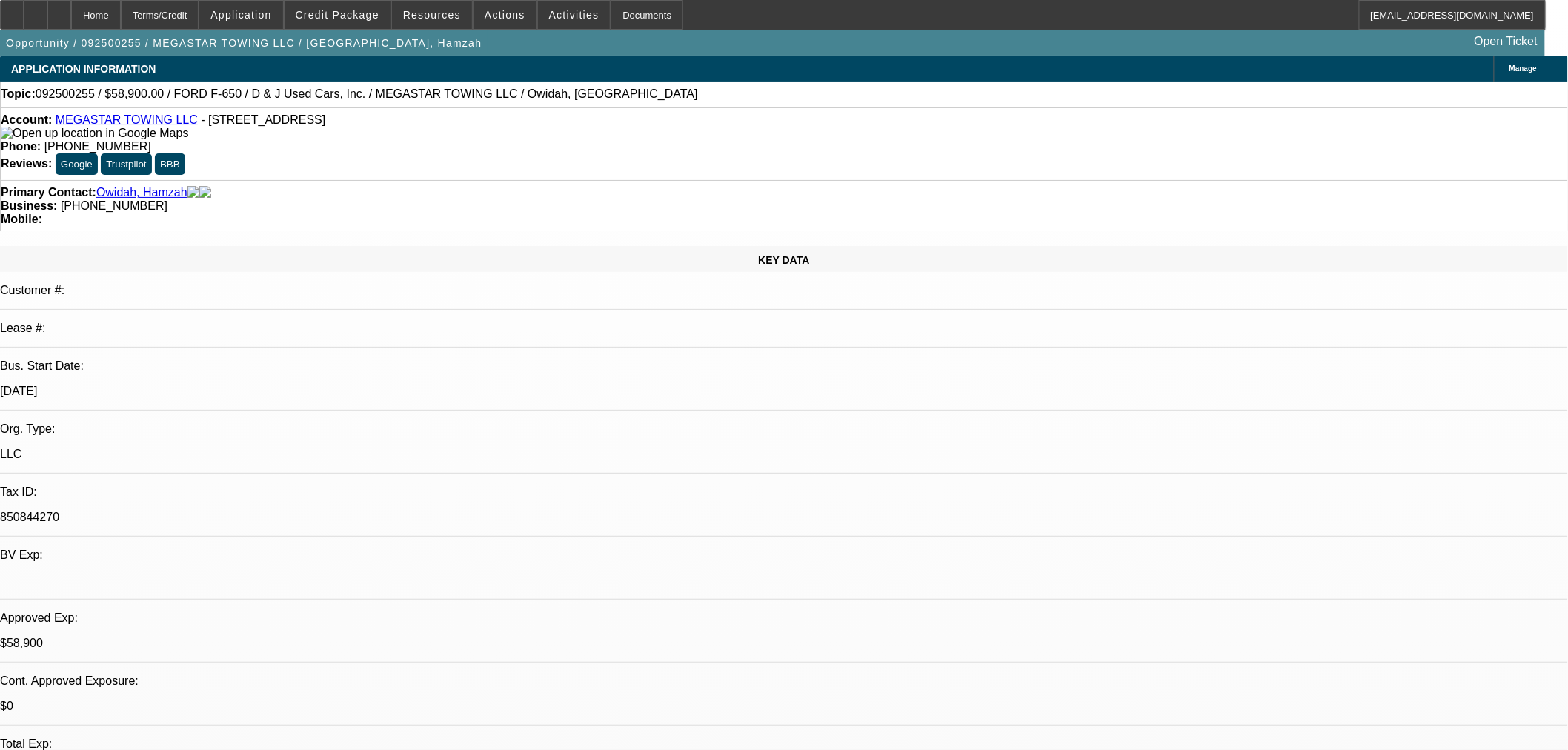
select select "0"
select select "2"
select select "0.1"
select select "4"
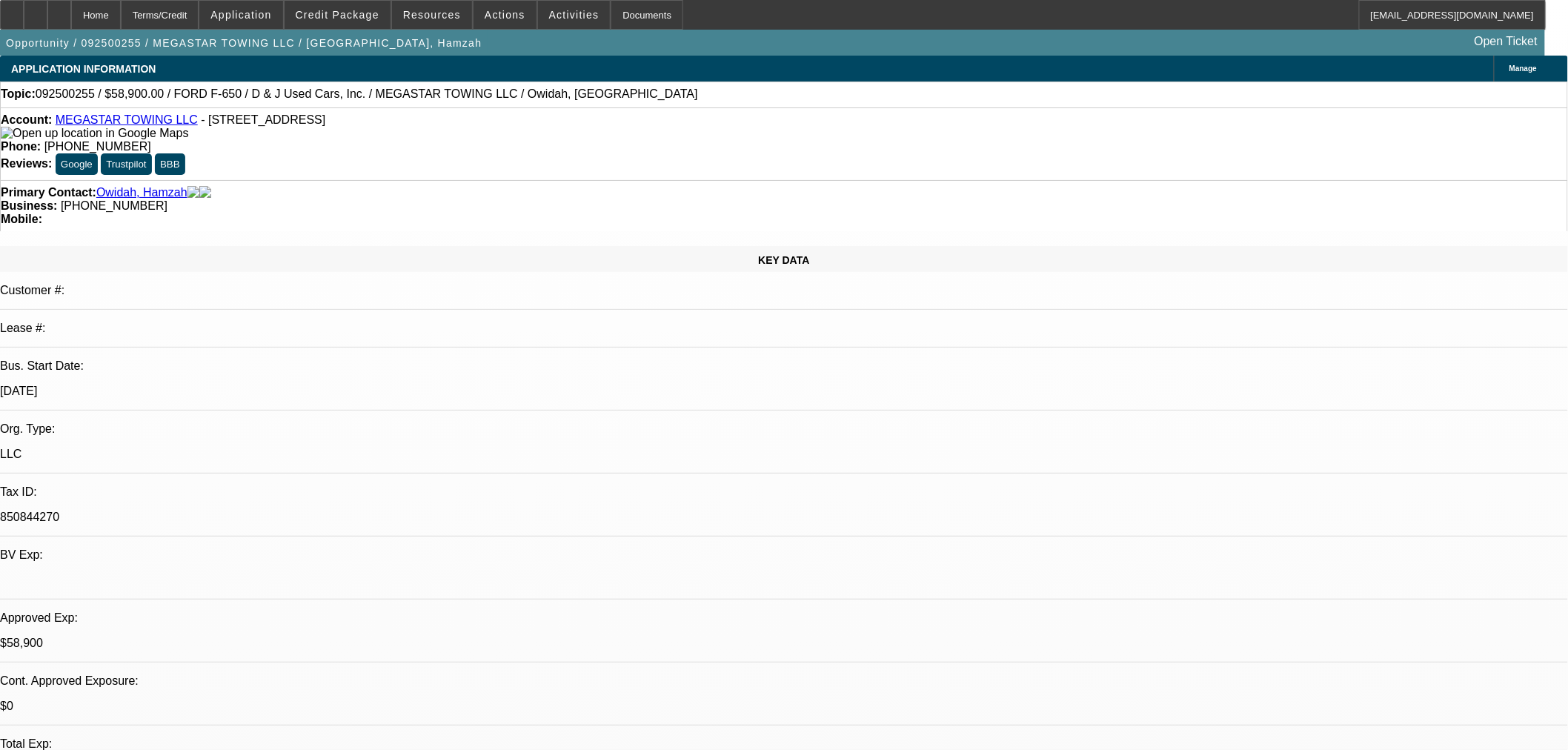
select select "0"
select select "2"
select select "0.1"
select select "4"
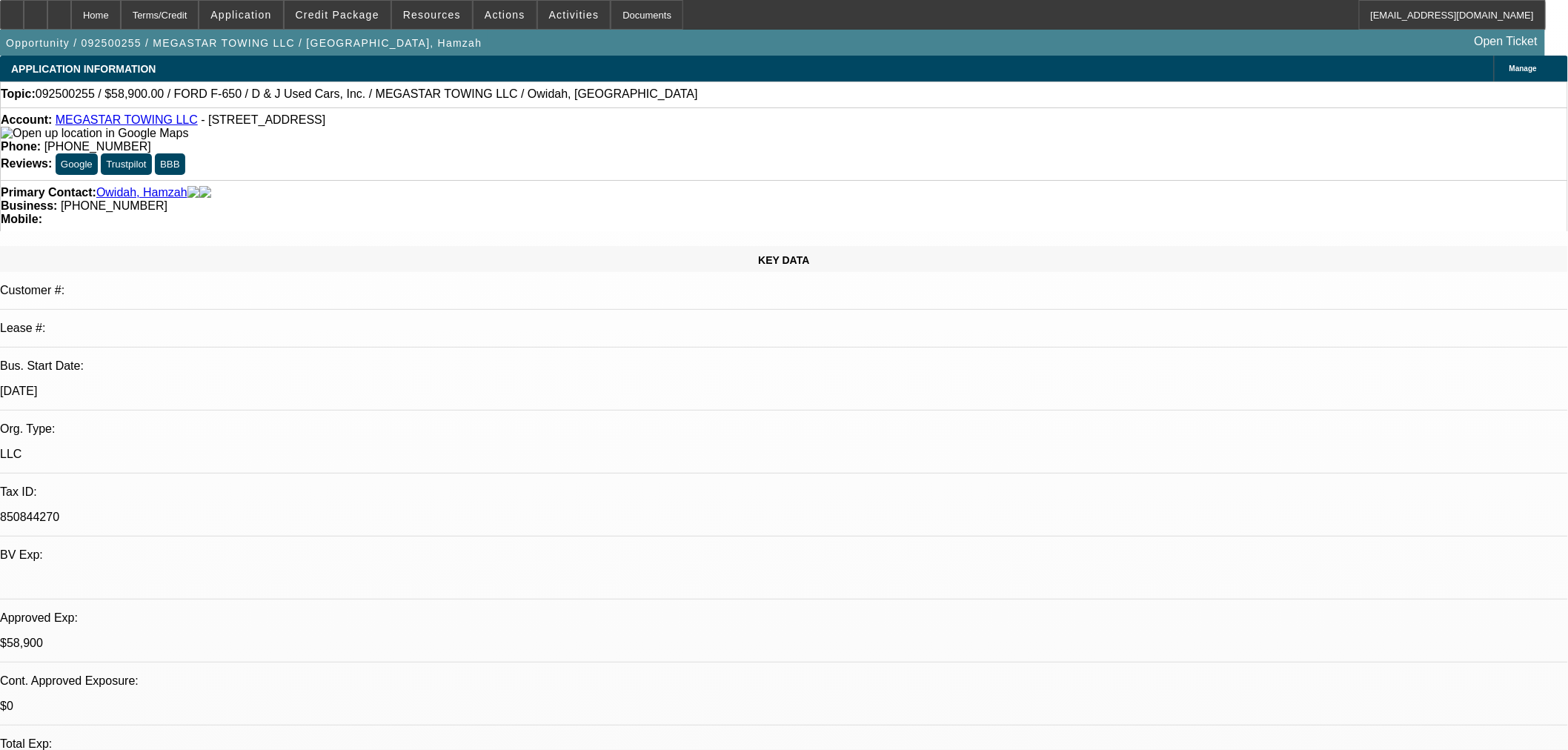
select select "0"
select select "0.1"
select select "4"
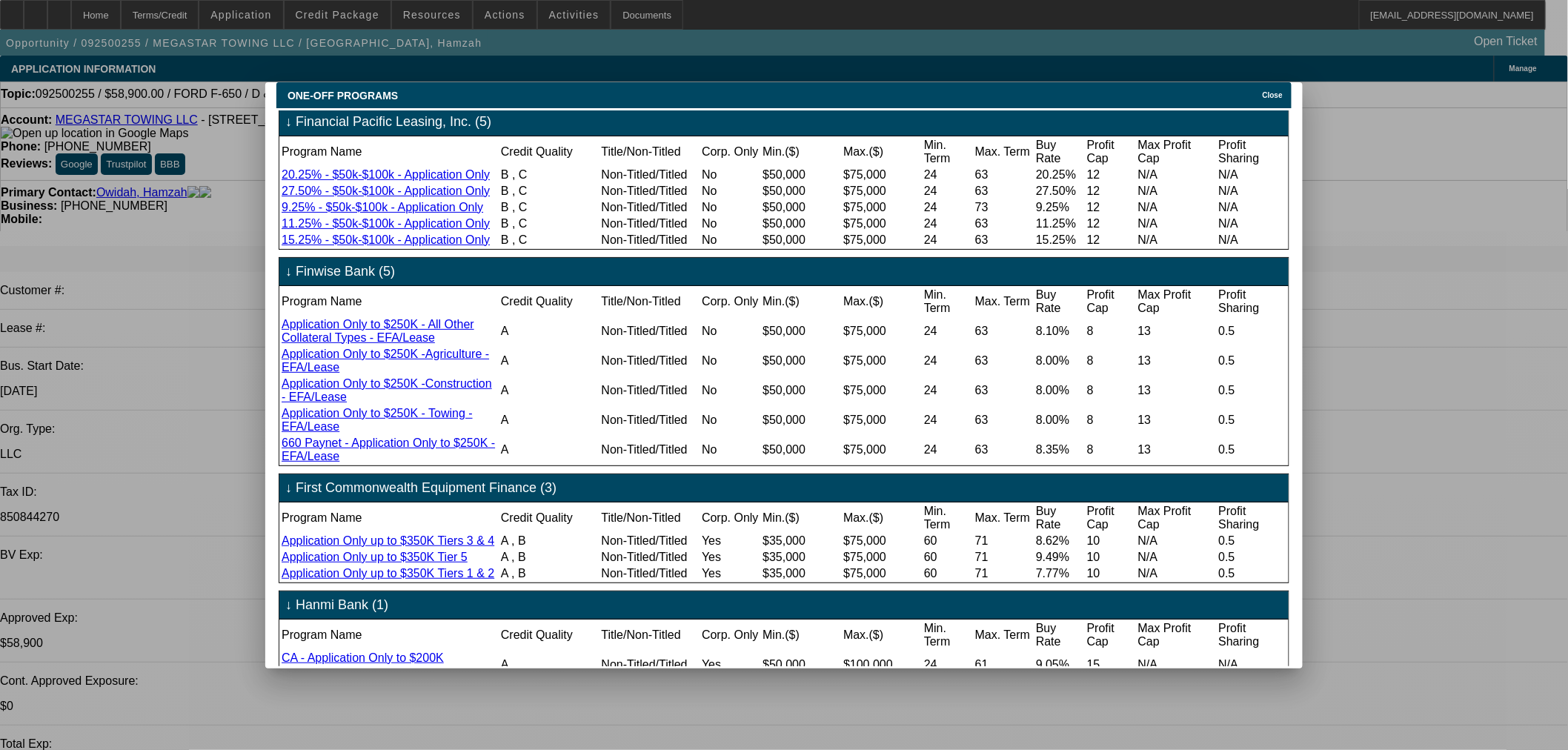
scroll to position [165, 0]
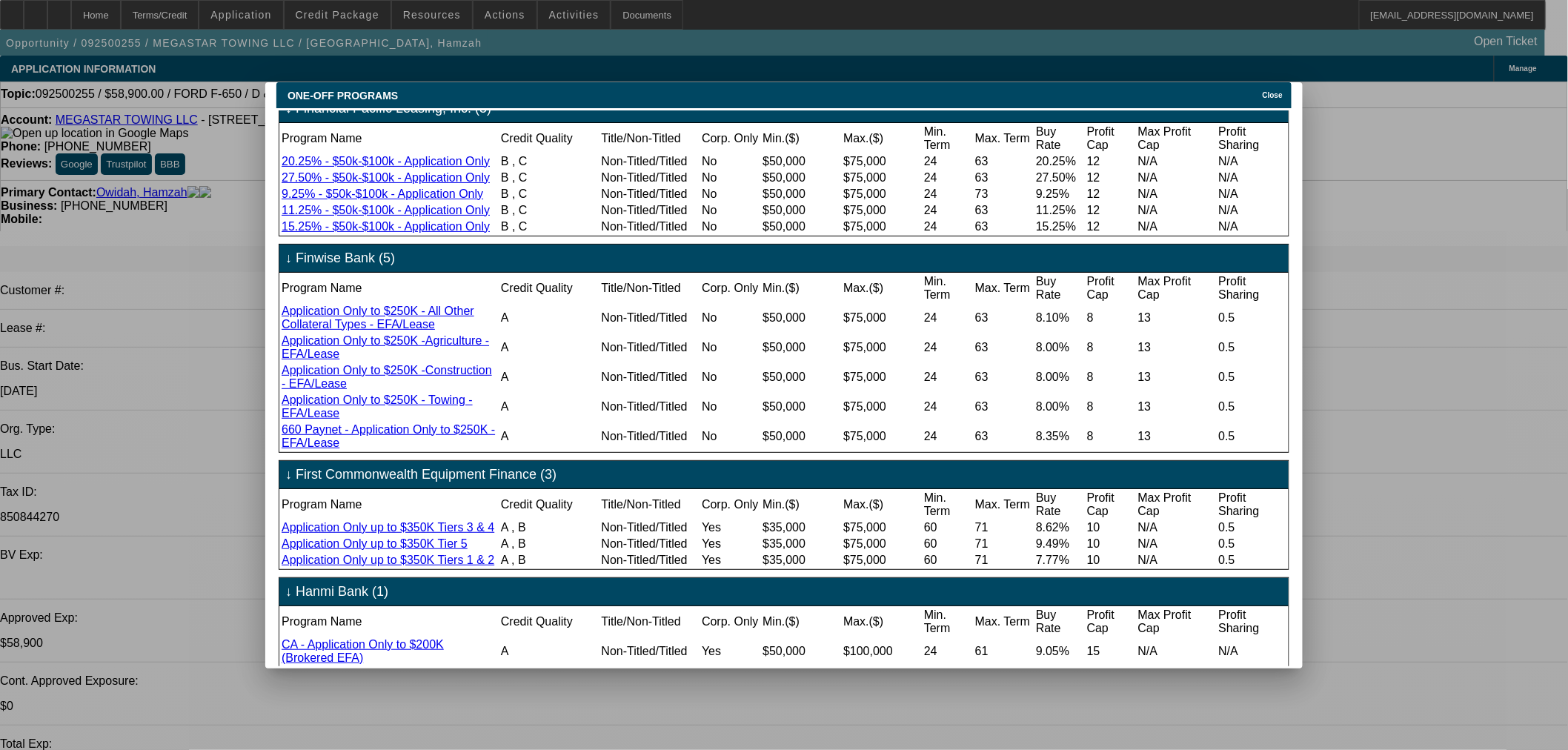
drag, startPoint x: 1286, startPoint y: 90, endPoint x: 1275, endPoint y: 90, distance: 11.0
click at [1283, 91] on span "Close" at bounding box center [1272, 95] width 20 height 8
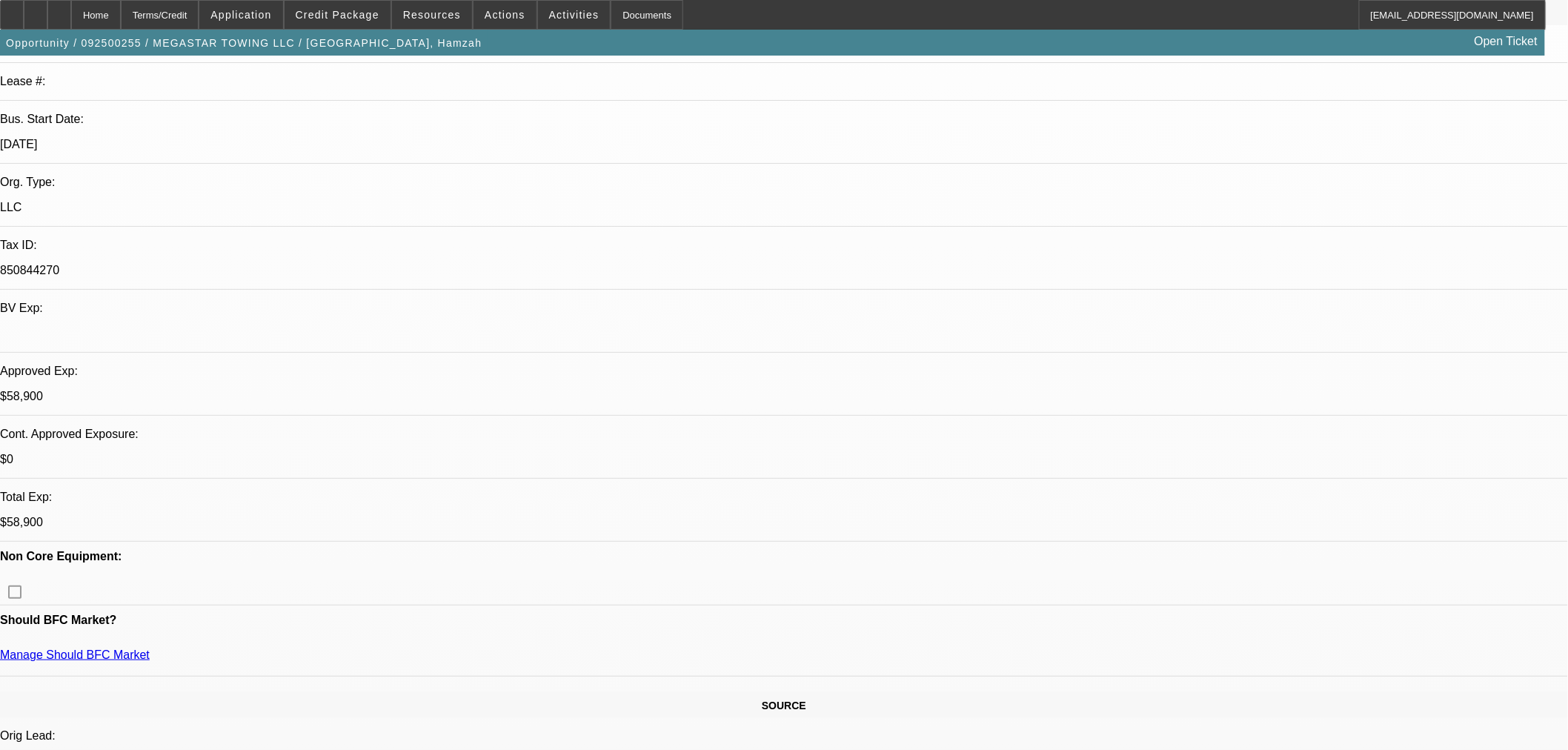
scroll to position [658, 0]
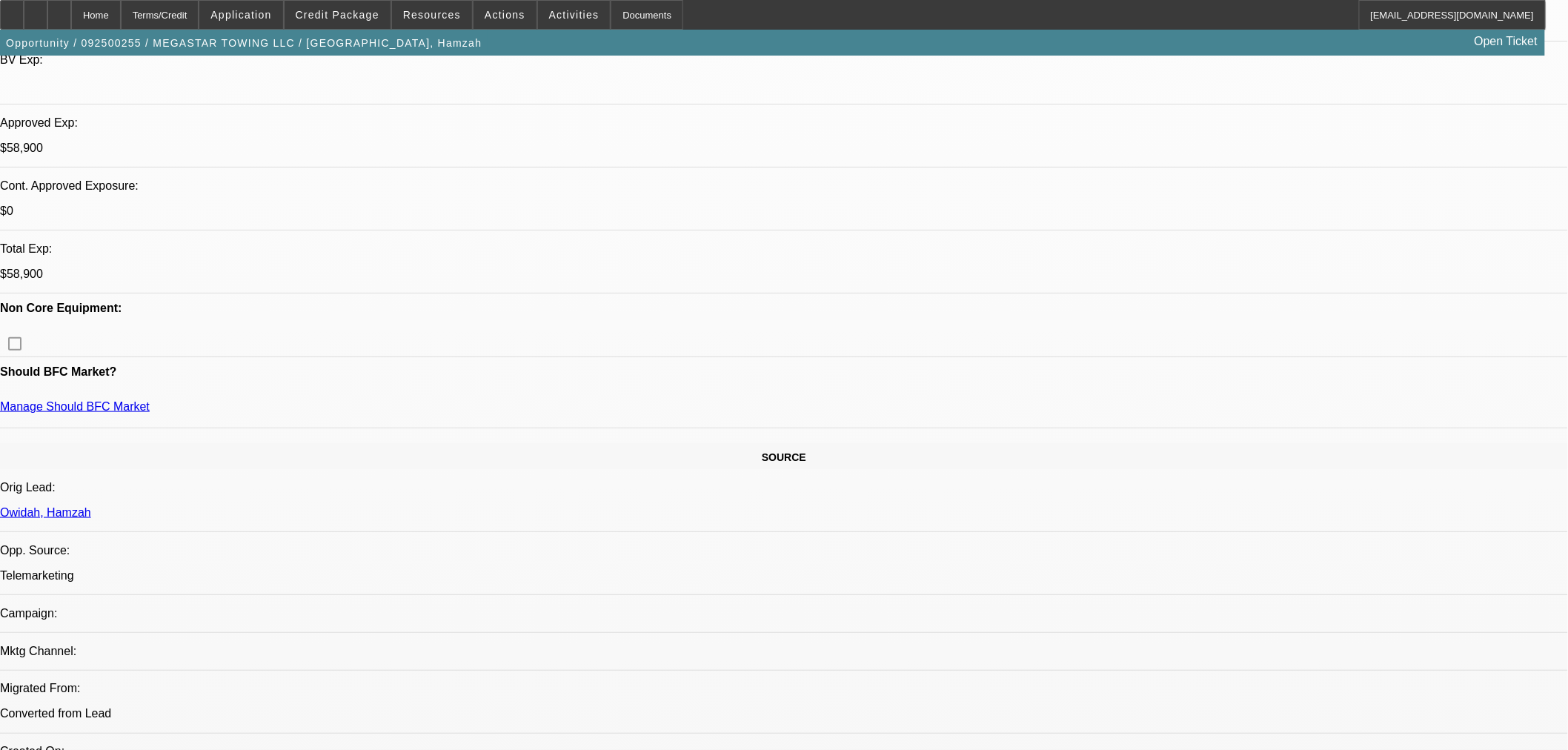
scroll to position [494, 0]
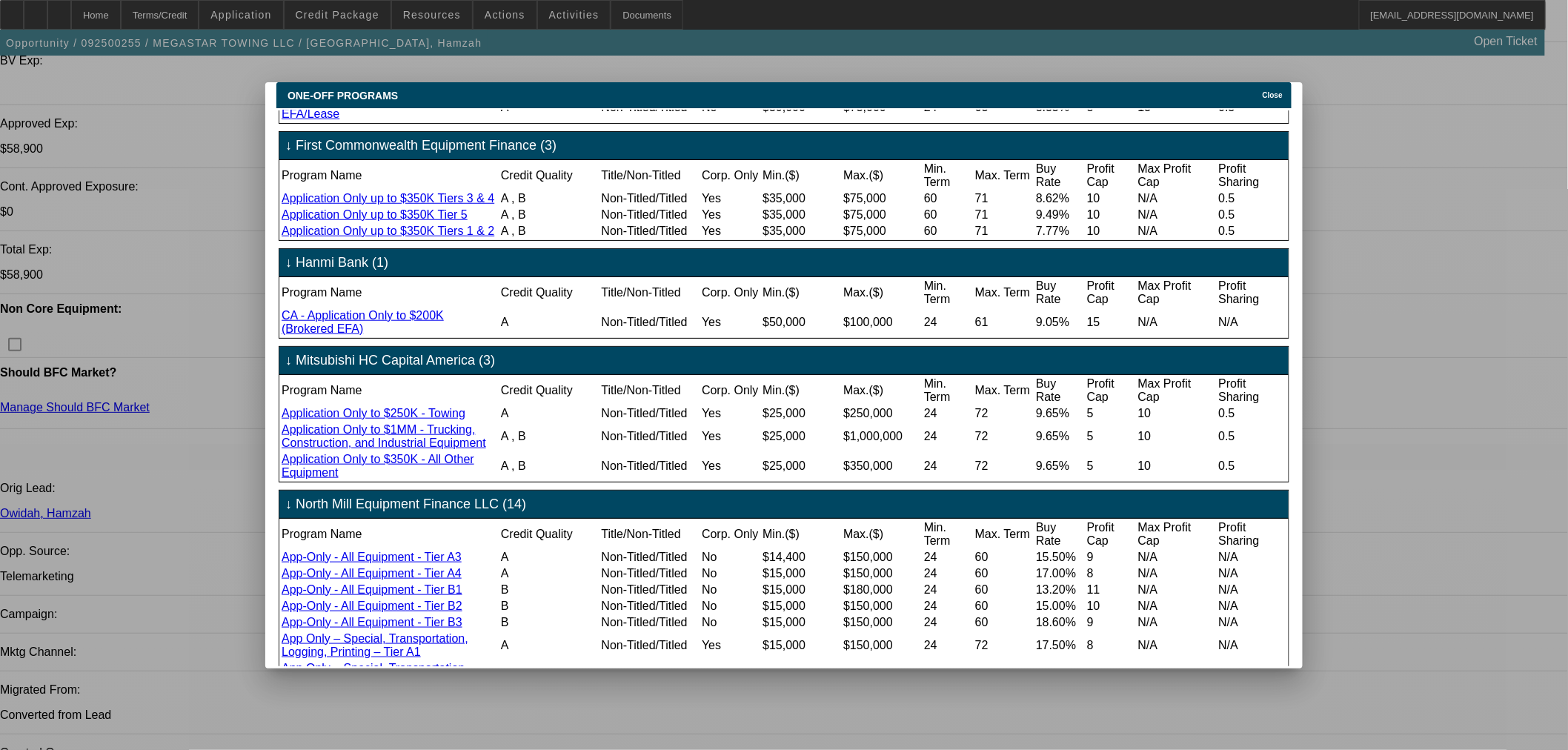
click at [1265, 92] on td "0.5" at bounding box center [1252, 77] width 69 height 28
click at [1261, 93] on div "ONE-OFF PROGRAMS Close" at bounding box center [784, 95] width 1015 height 26
click at [1258, 91] on icon at bounding box center [1258, 95] width 0 height 8
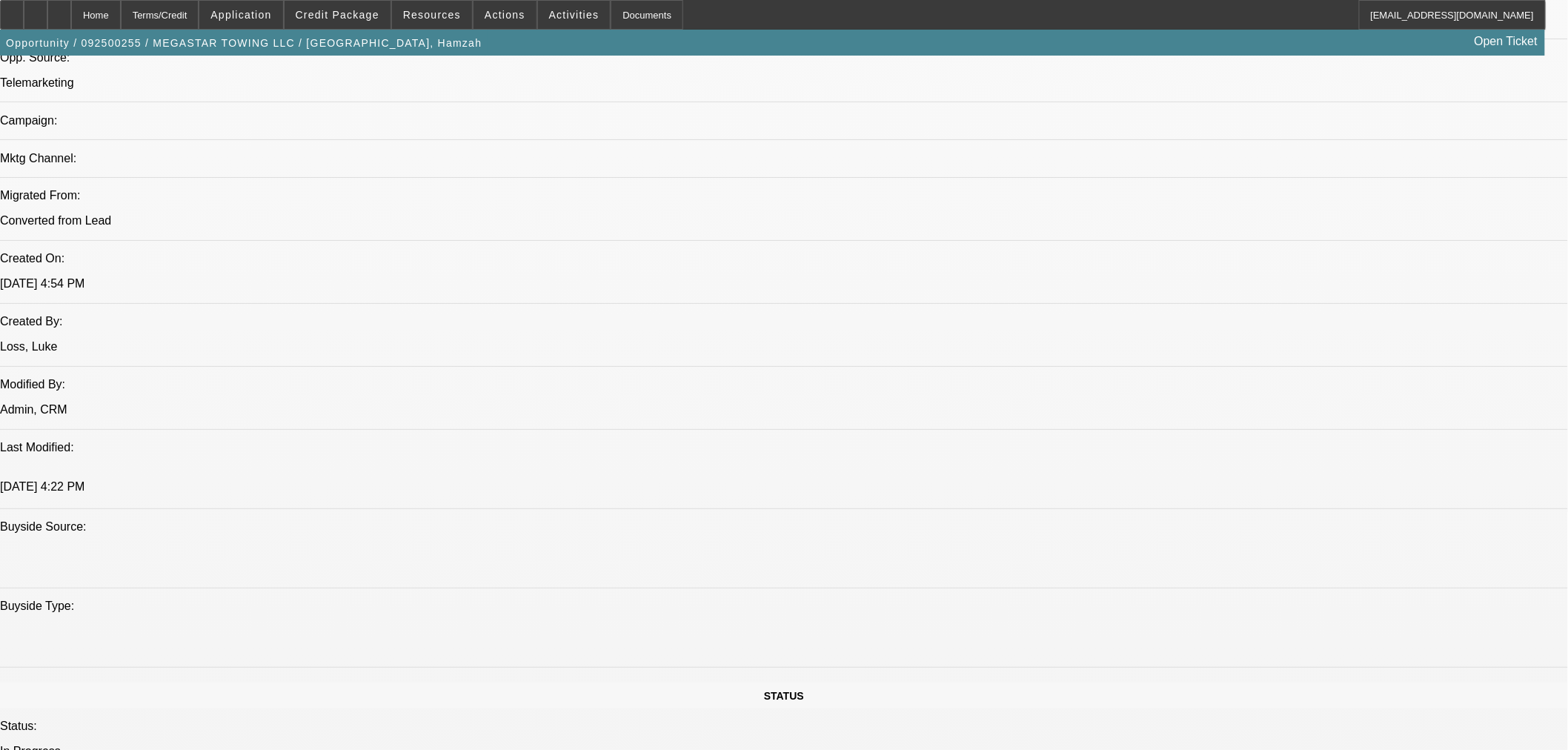
scroll to position [764, 0]
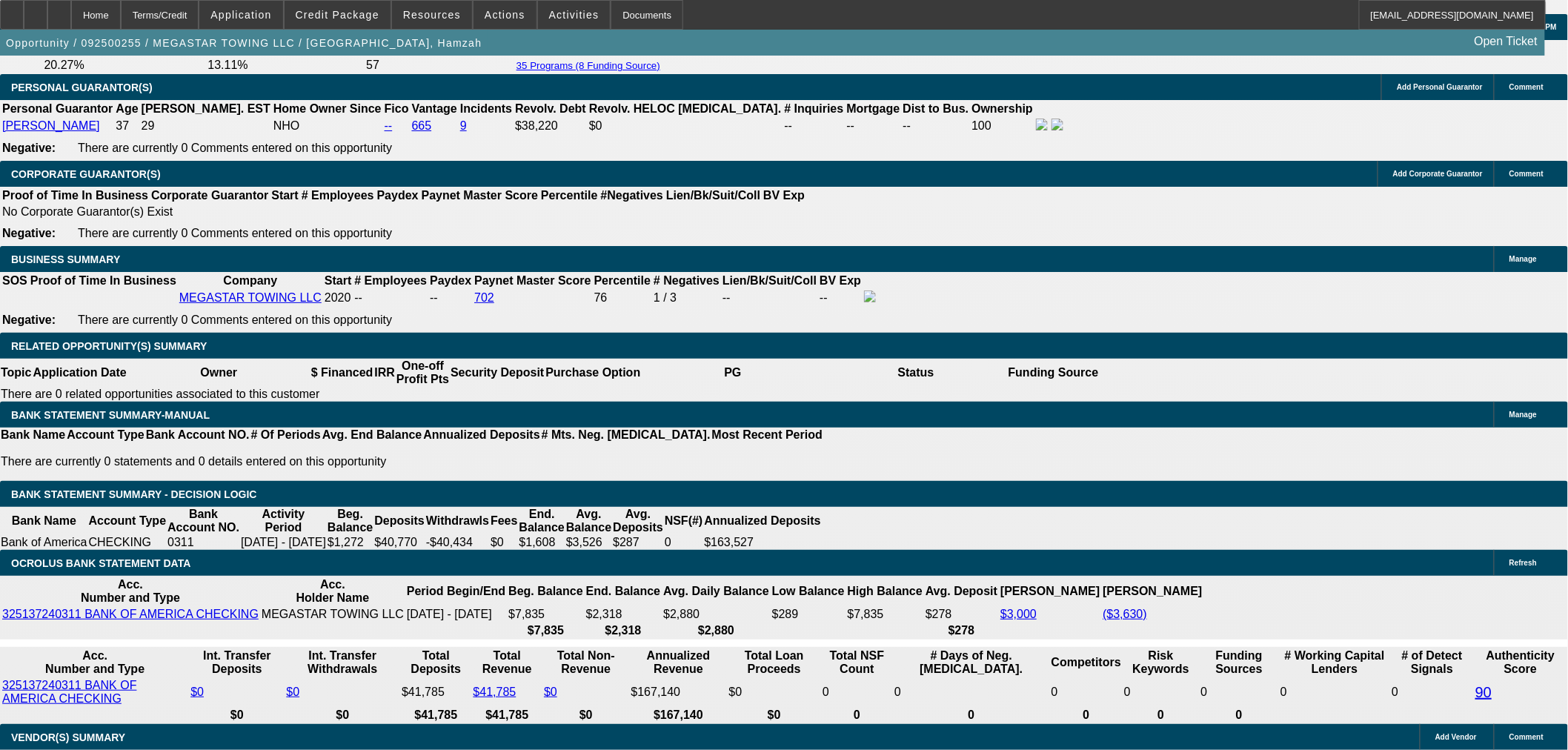
scroll to position [2223, 0]
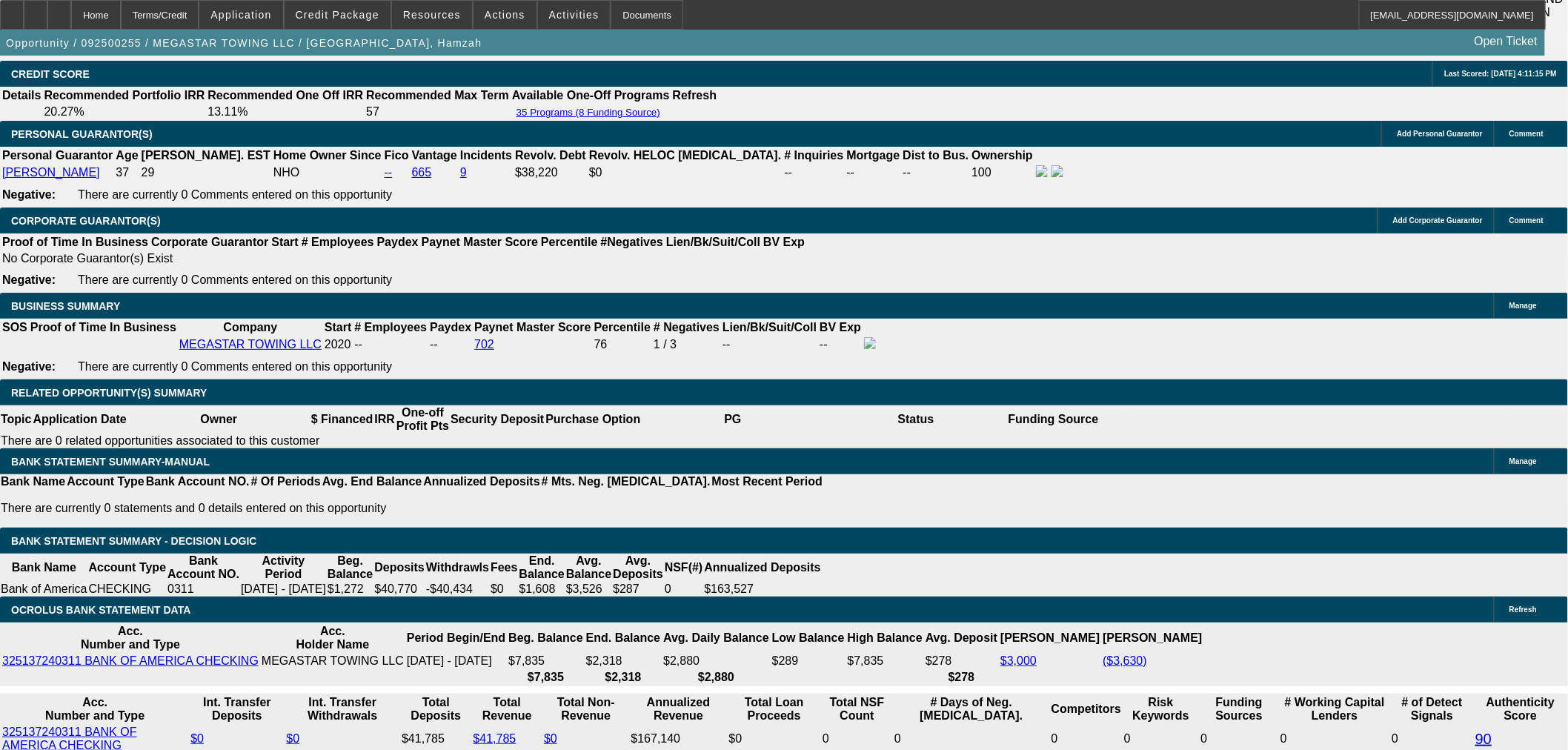
type input "$0.00"
type input "UNKNOWN"
drag, startPoint x: 371, startPoint y: 223, endPoint x: 361, endPoint y: 223, distance: 10.0
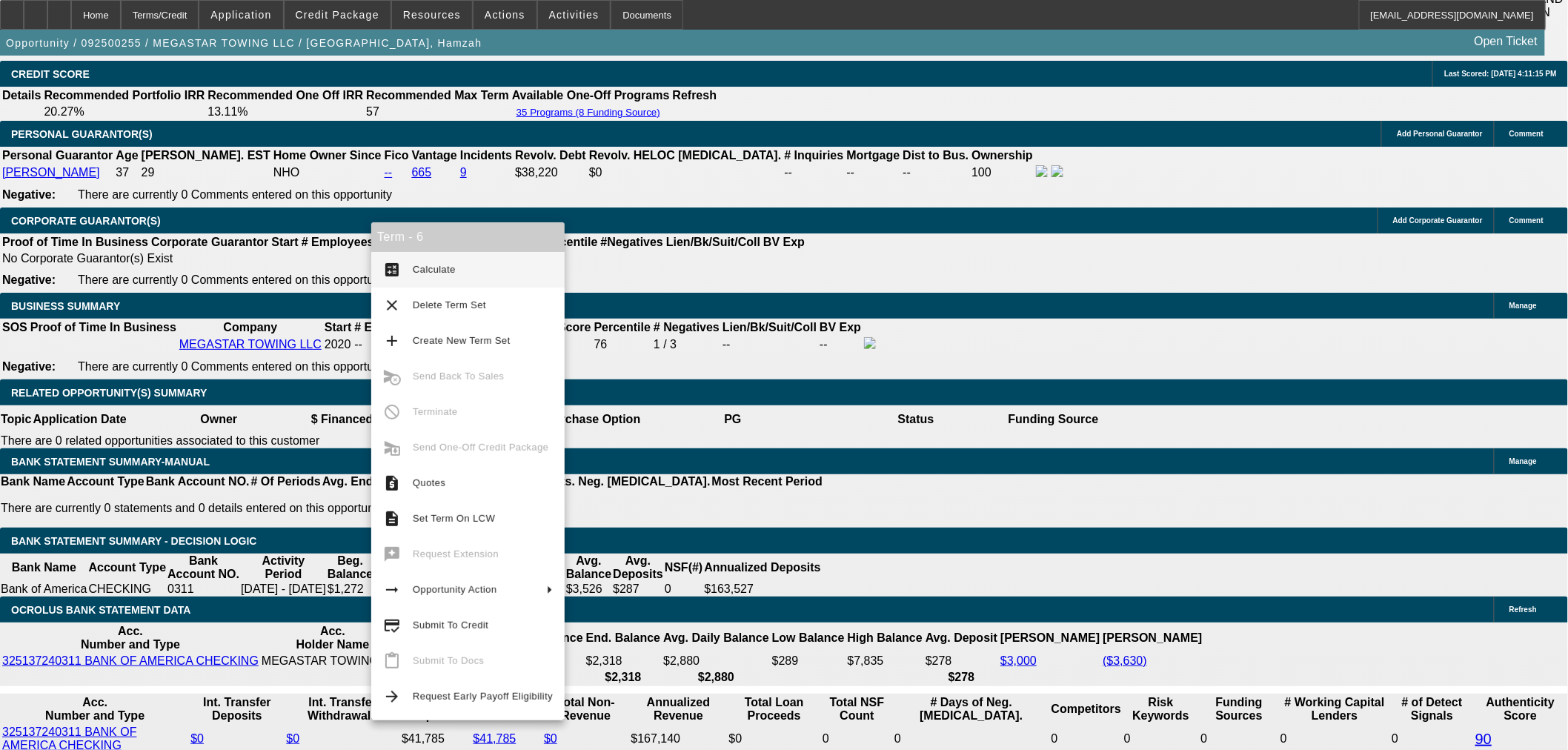
type input "$1,833.53"
type input "$3,667.06"
click at [449, 260] on span "Calculate" at bounding box center [483, 269] width 140 height 18
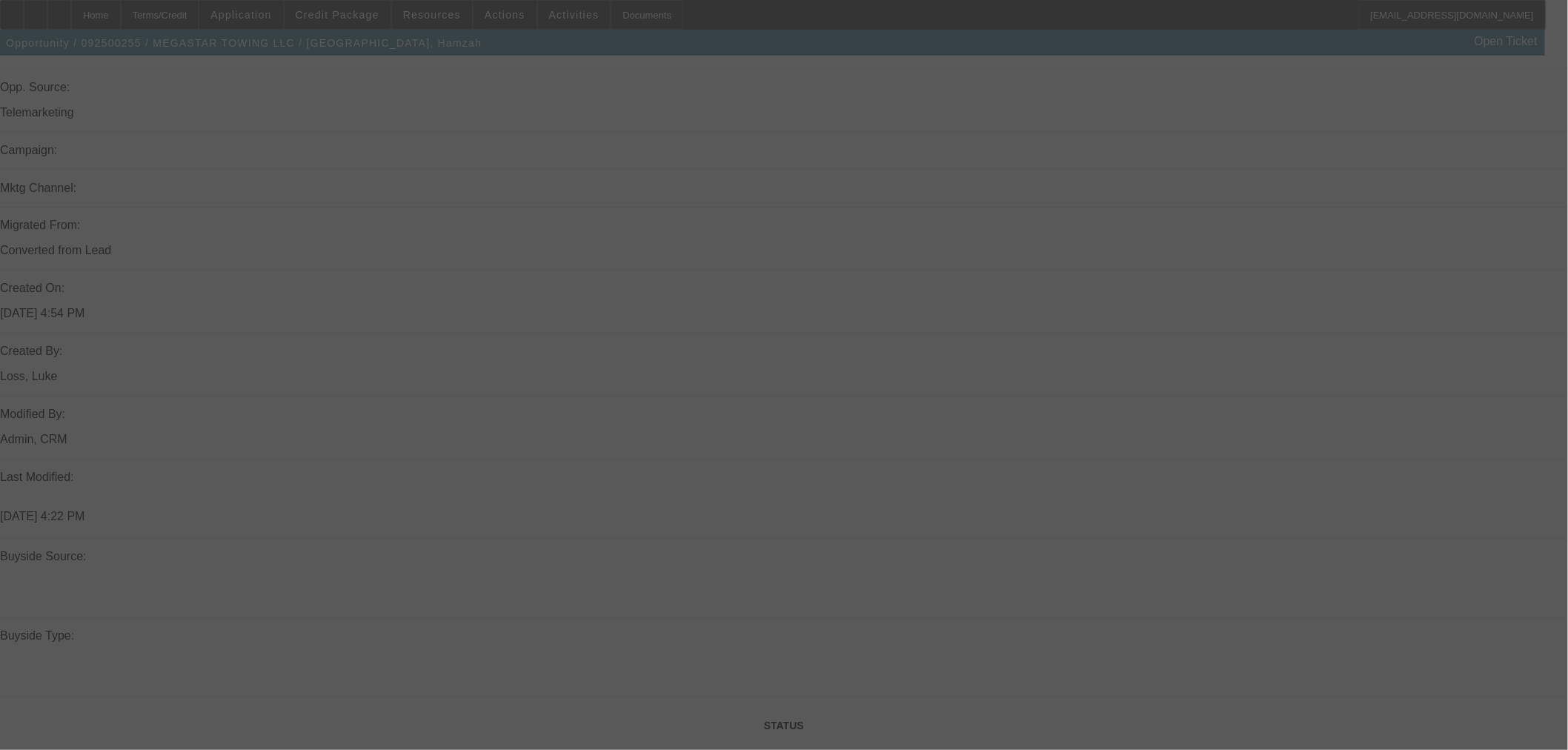
scroll to position [906, 0]
select select "0"
select select "2"
select select "0.1"
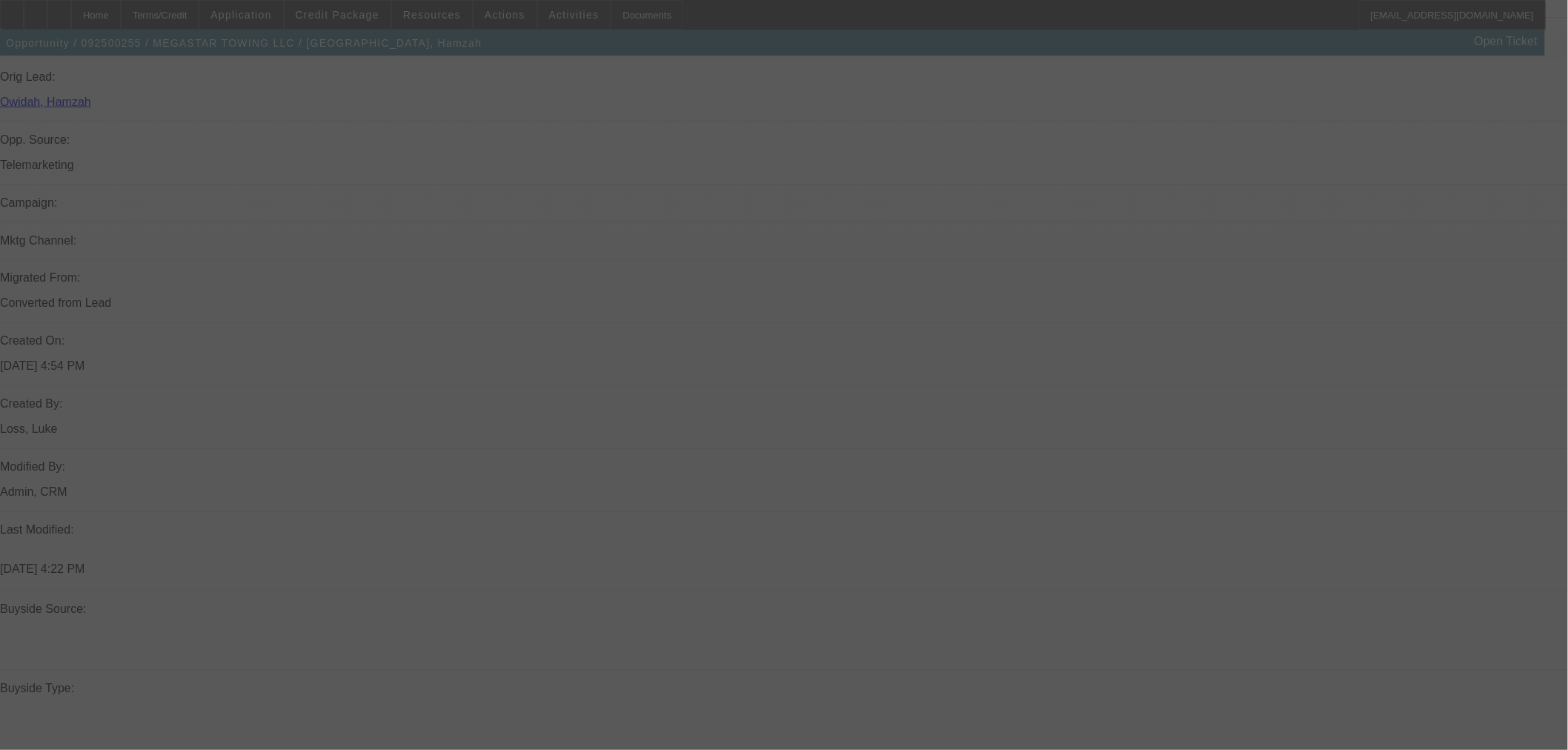
select select "4"
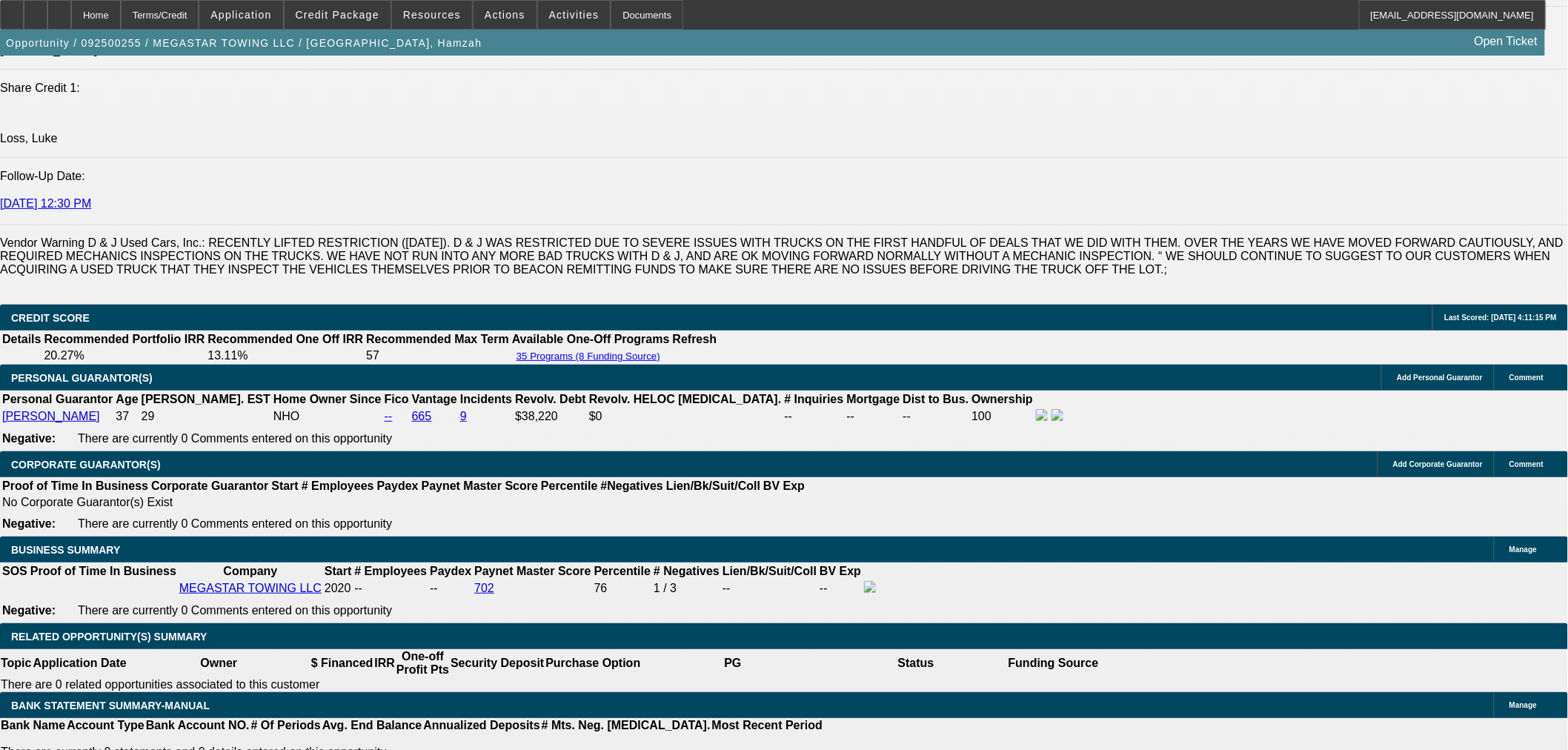
scroll to position [2058, 0]
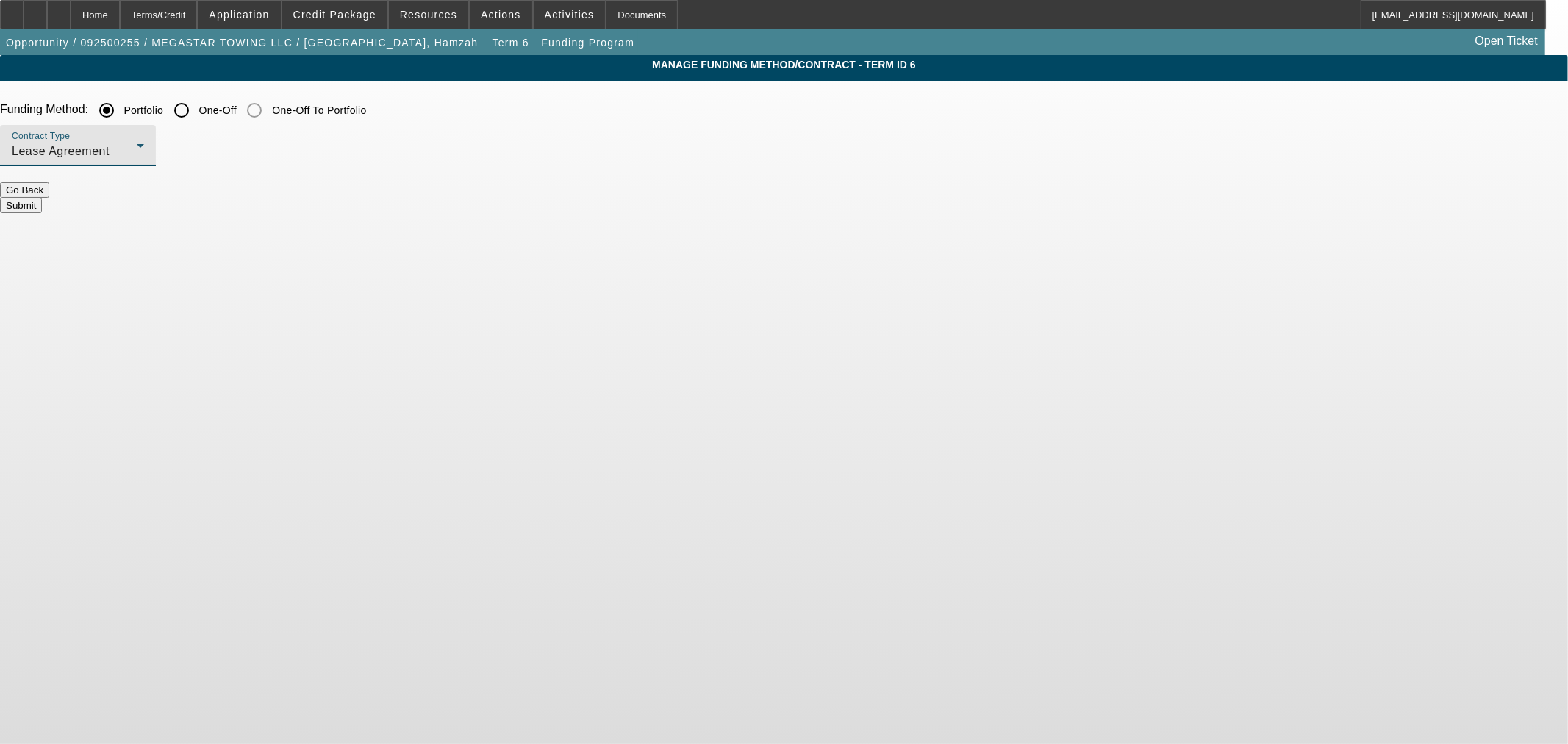
click at [137, 159] on div "Lease Agreement" at bounding box center [74, 151] width 125 height 18
click at [464, 141] on div at bounding box center [784, 372] width 1568 height 744
drag, startPoint x: 522, startPoint y: 108, endPoint x: 530, endPoint y: 109, distance: 8.1
click at [164, 110] on label "Portfolio" at bounding box center [142, 110] width 42 height 14
click at [196, 108] on input "One-Off" at bounding box center [182, 110] width 30 height 30
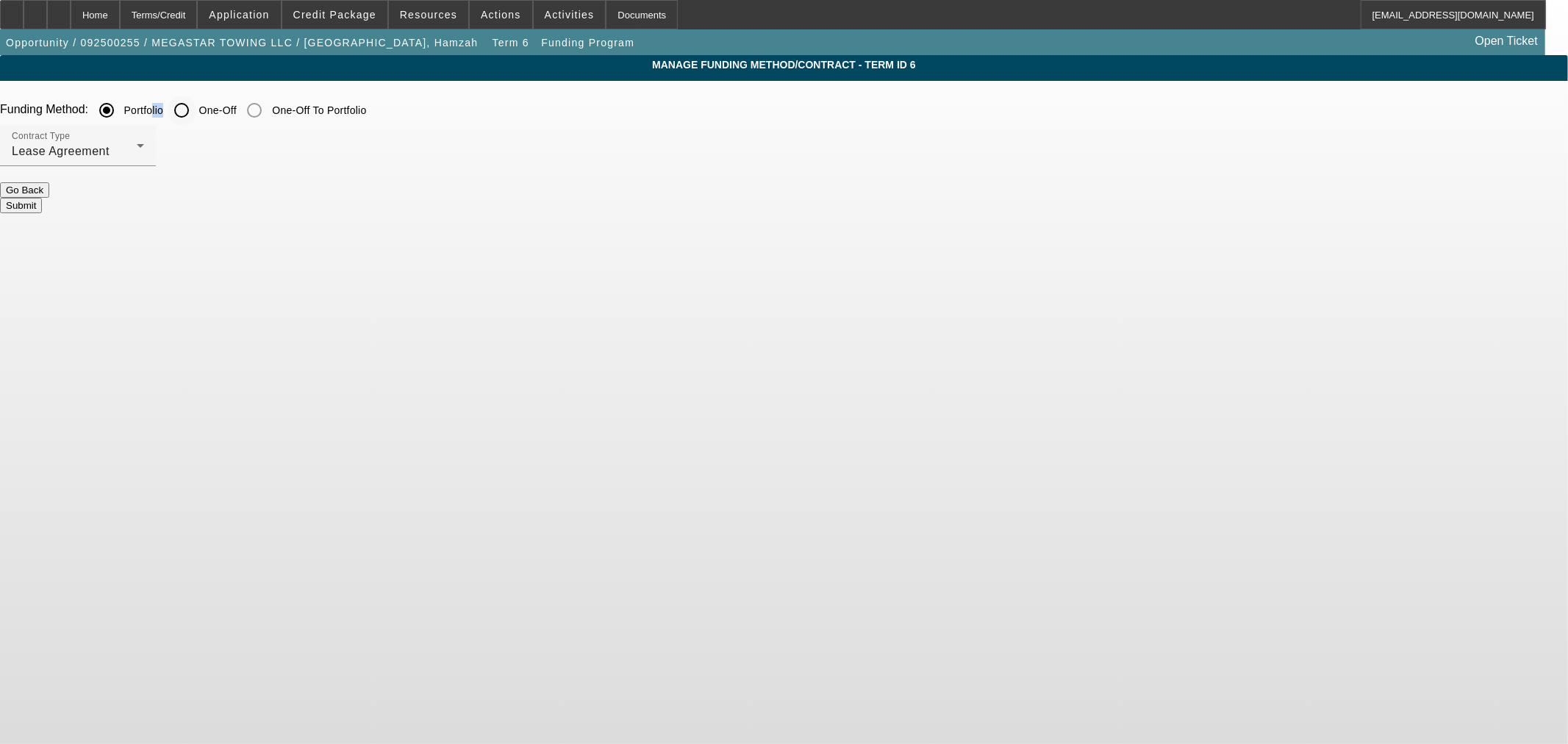
radio input "true"
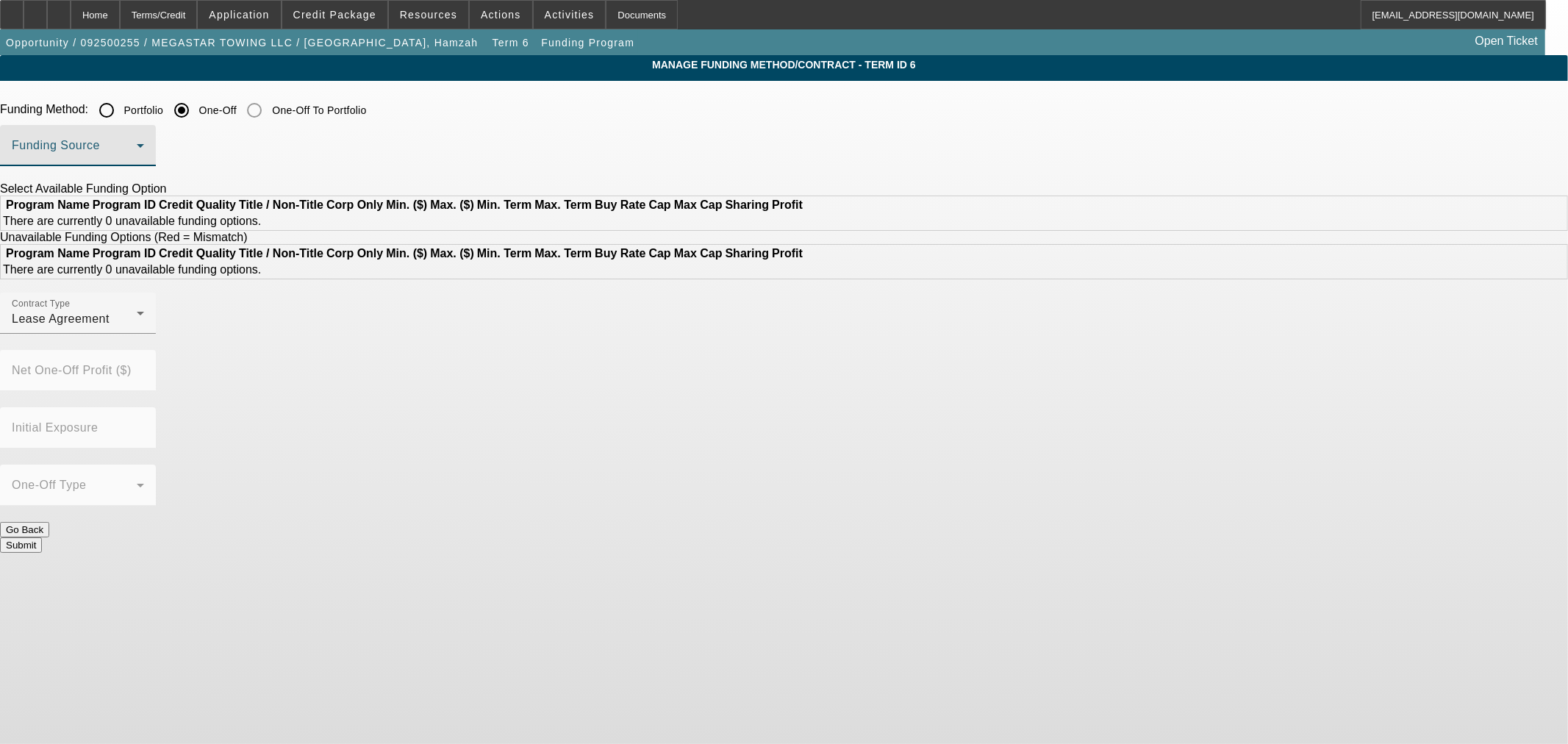
click at [137, 150] on span at bounding box center [74, 151] width 125 height 18
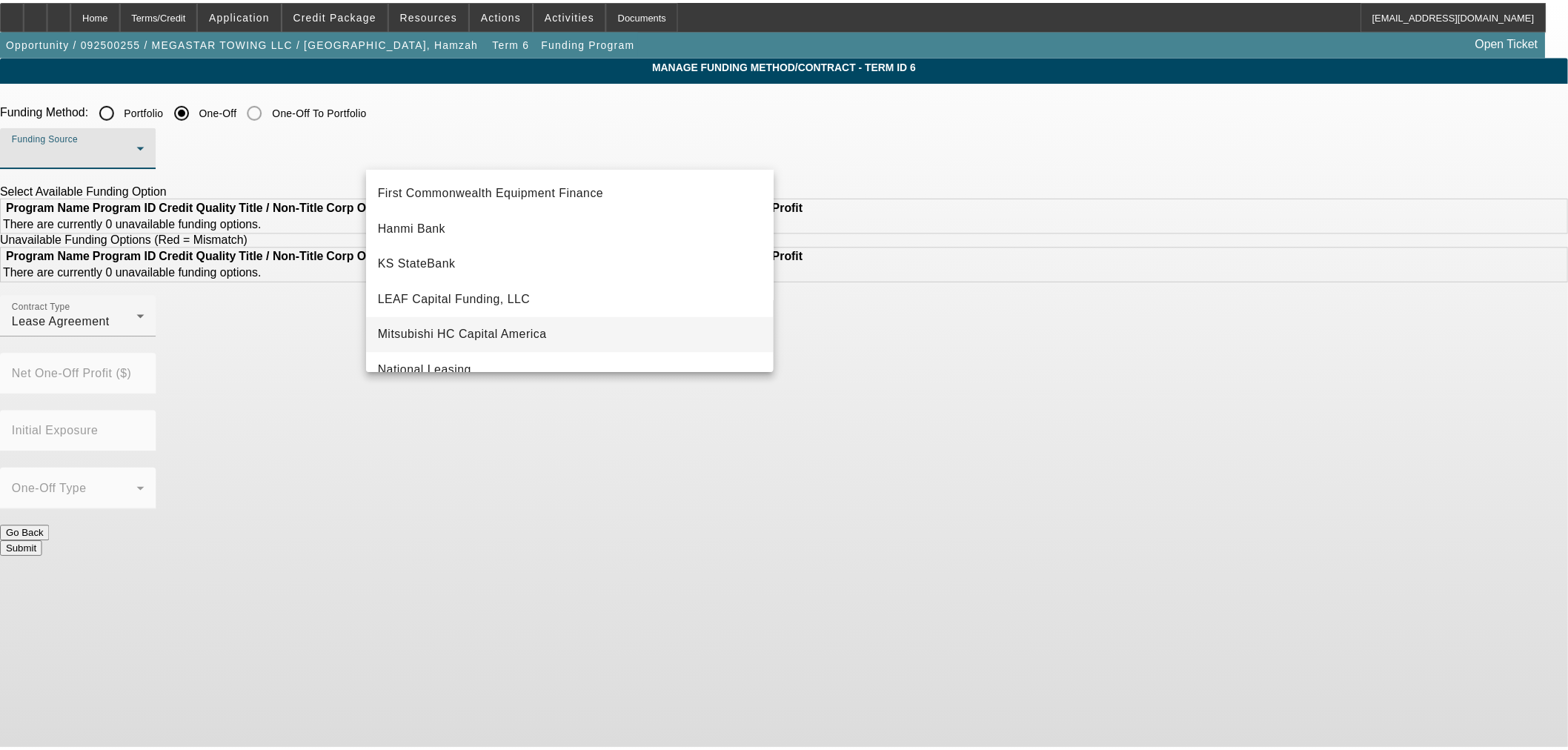
scroll to position [329, 0]
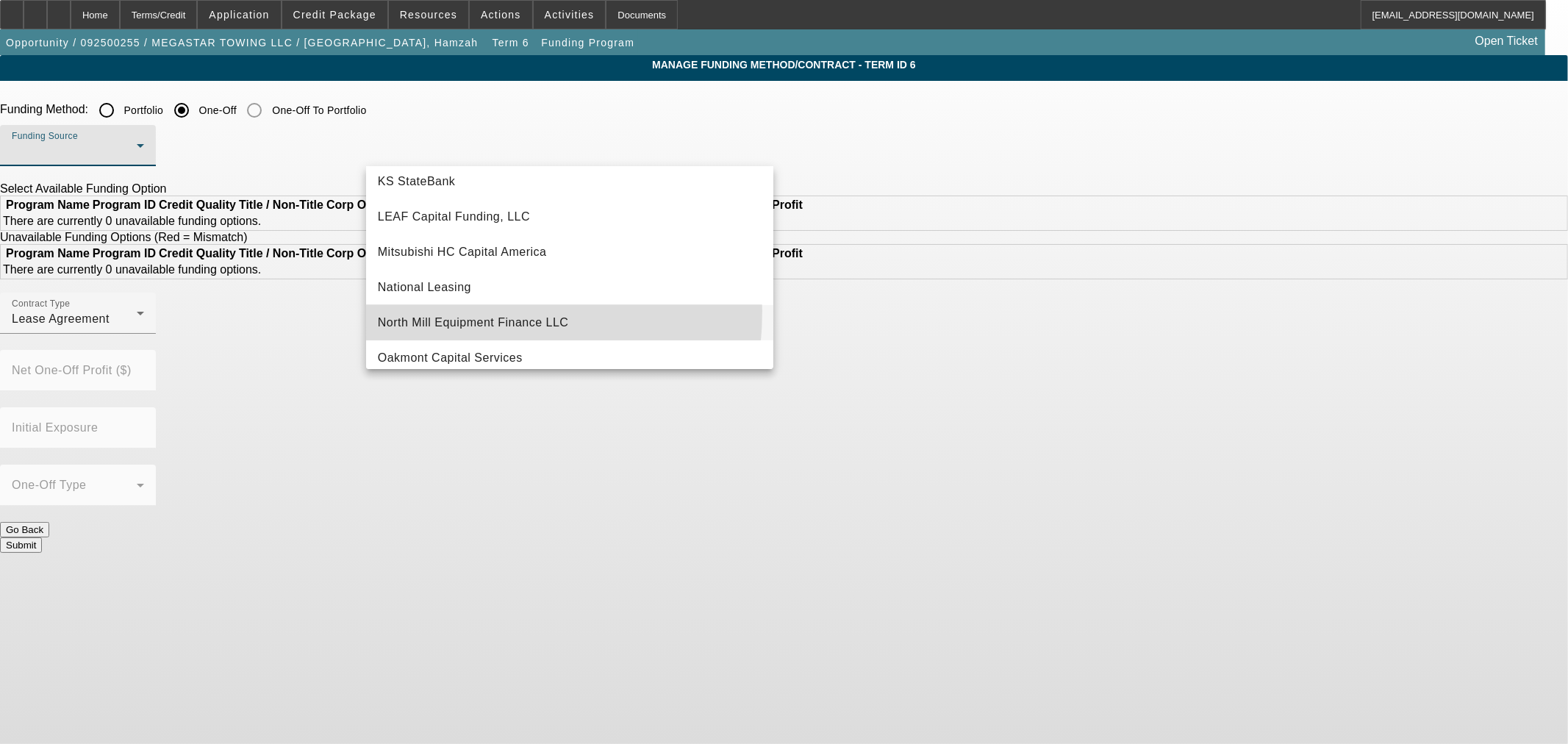
click at [438, 311] on mat-option "North Mill Equipment Finance LLC" at bounding box center [570, 322] width 407 height 35
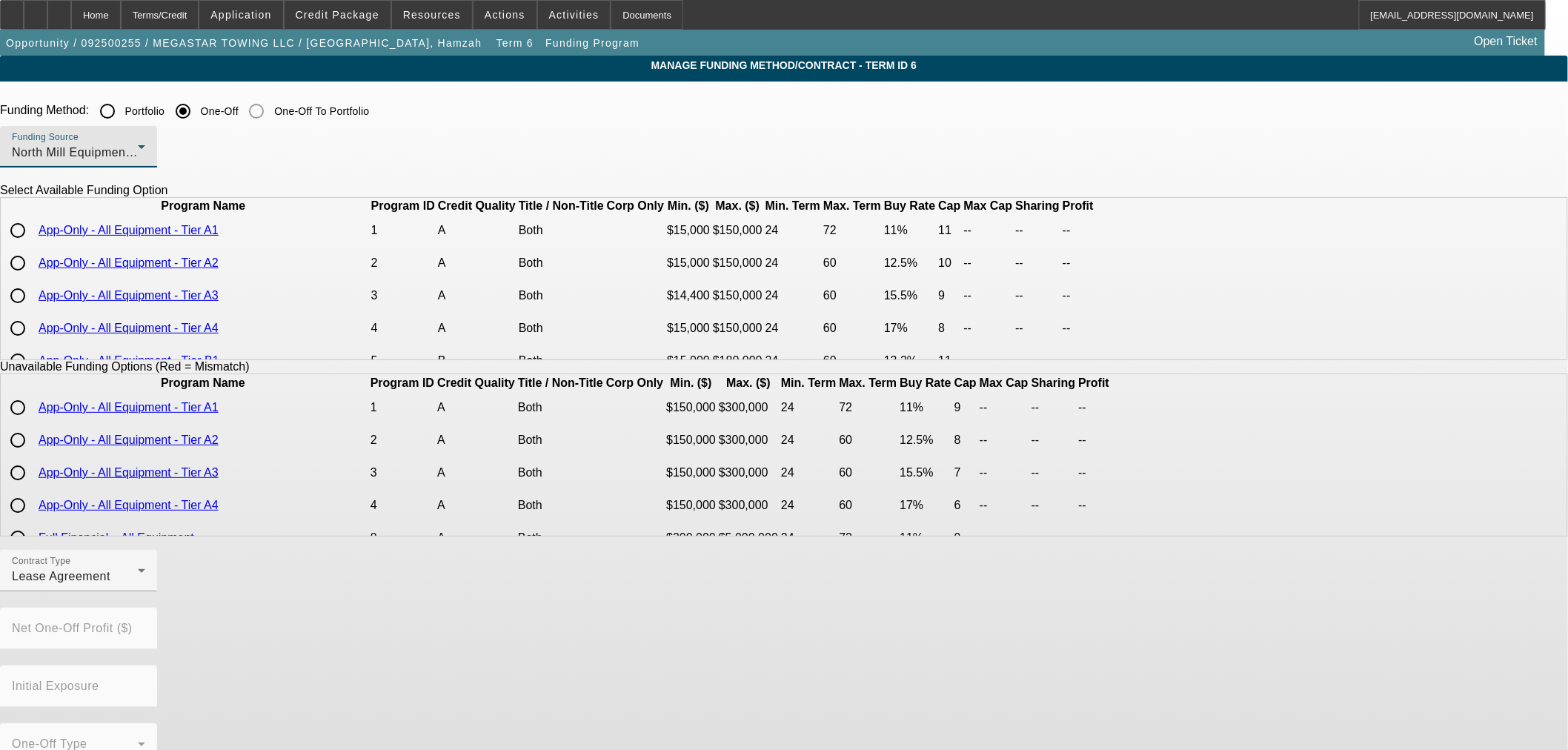
scroll to position [0, 0]
click at [32, 246] on input "radio" at bounding box center [18, 231] width 30 height 30
radio input "true"
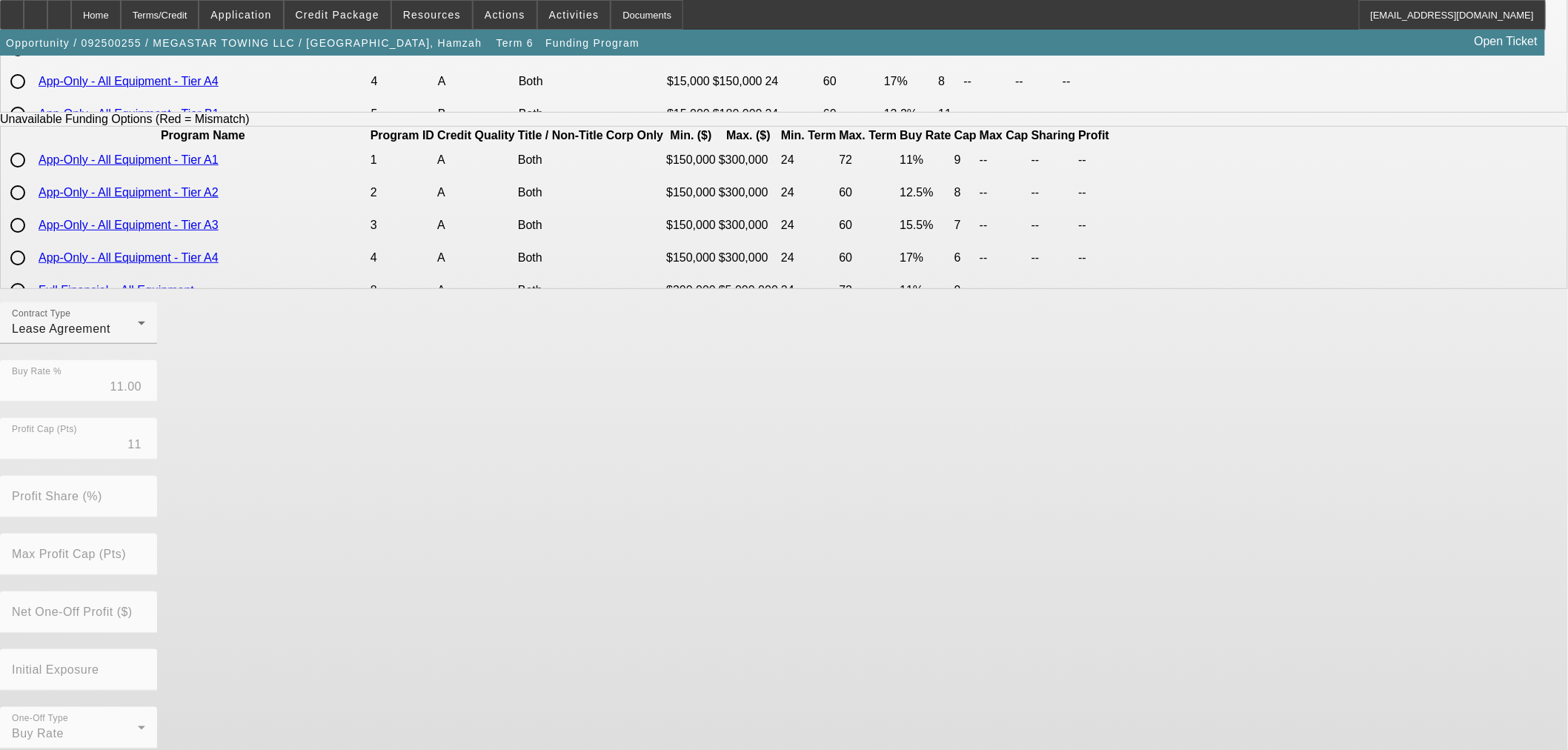
scroll to position [252, 0]
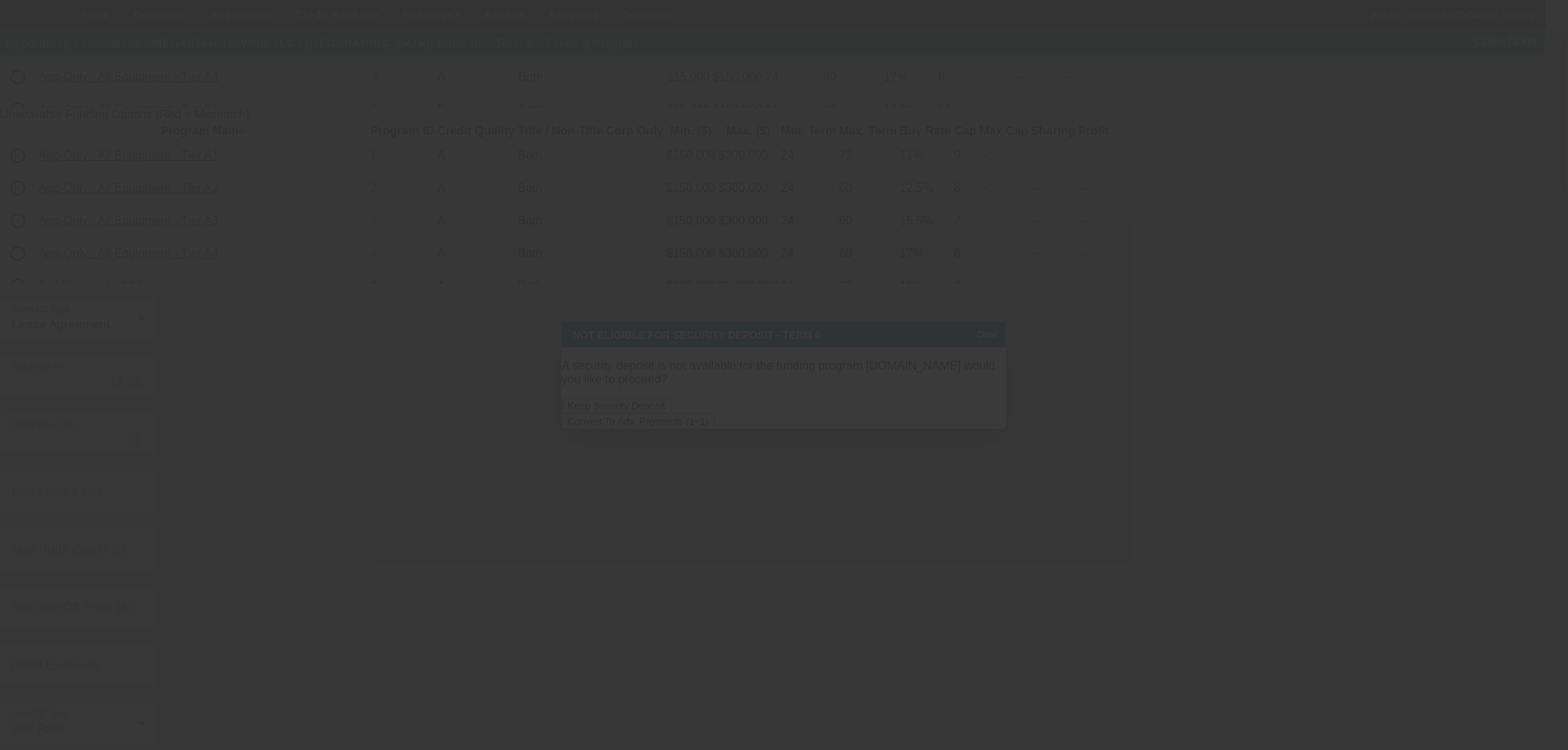
scroll to position [0, 0]
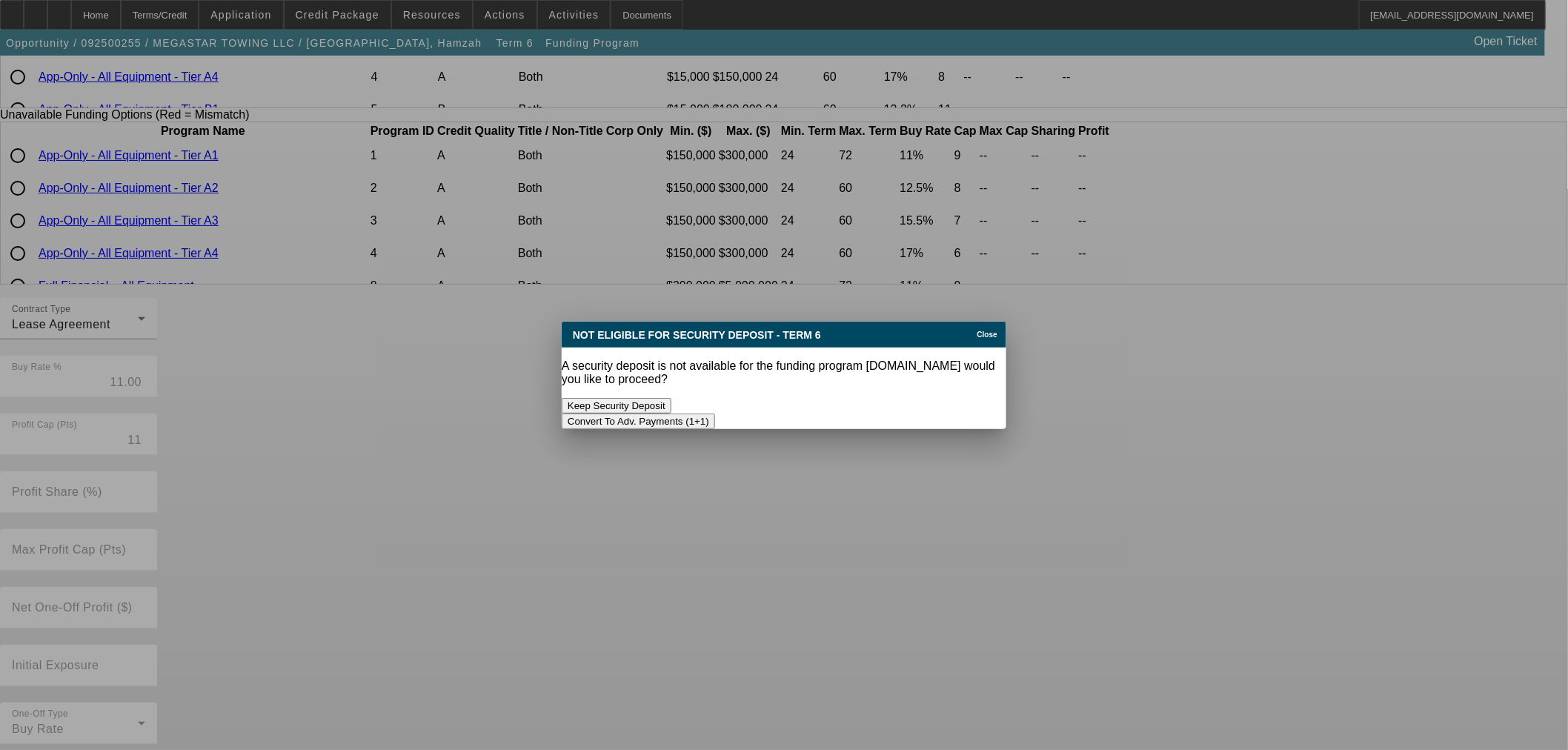
click at [715, 414] on button "Convert To Adv. Payments (1+1)" at bounding box center [638, 421] width 153 height 15
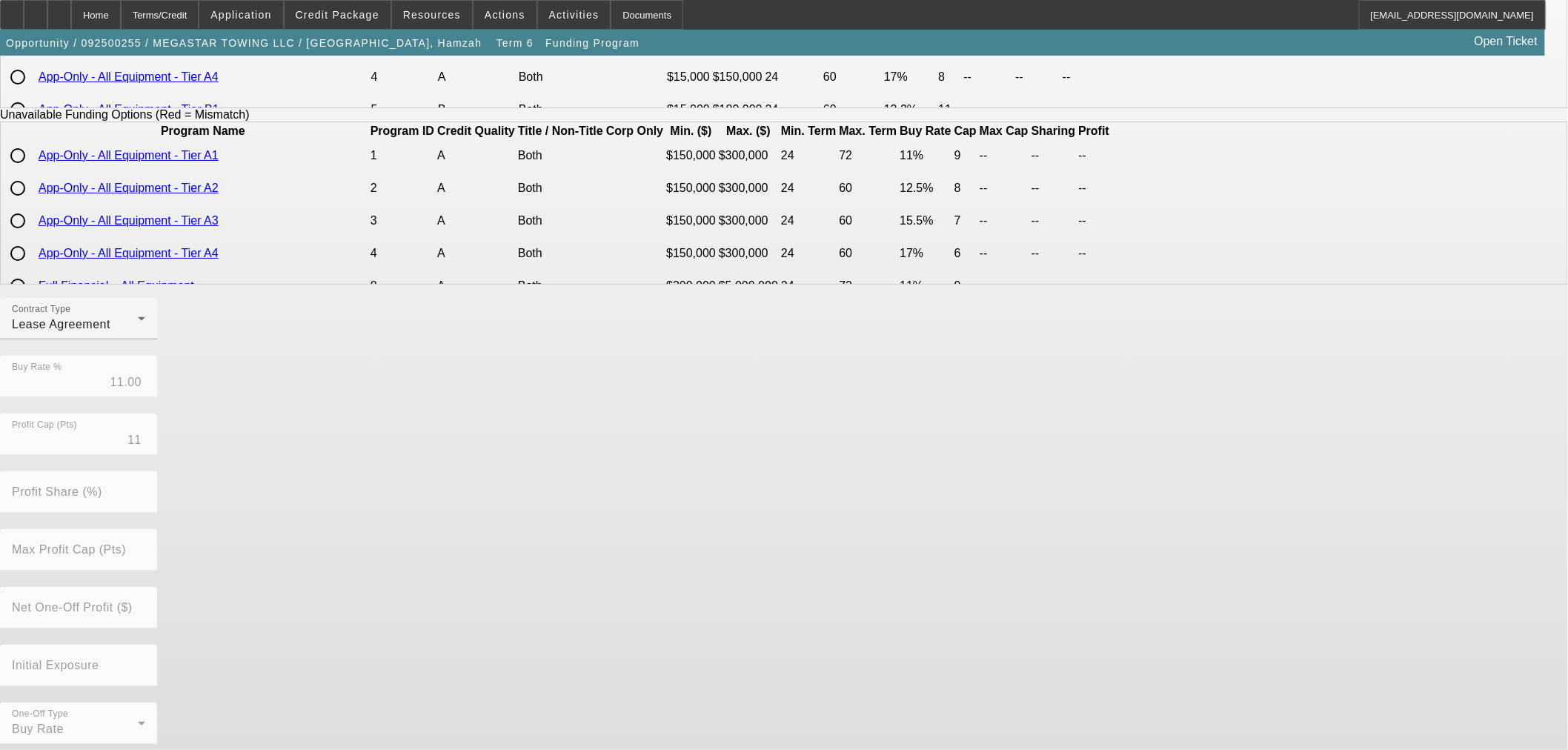
scroll to position [252, 0]
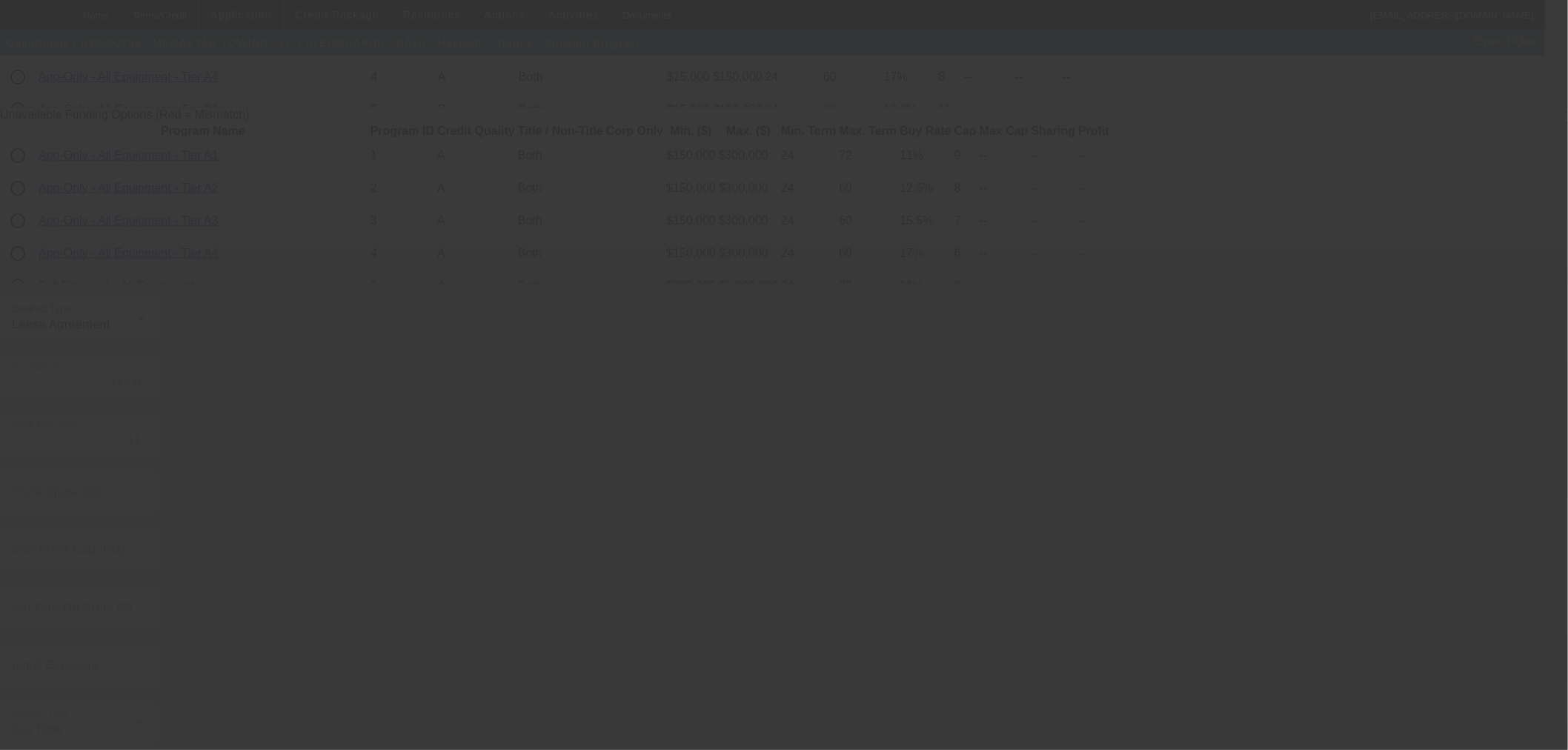
radio input "true"
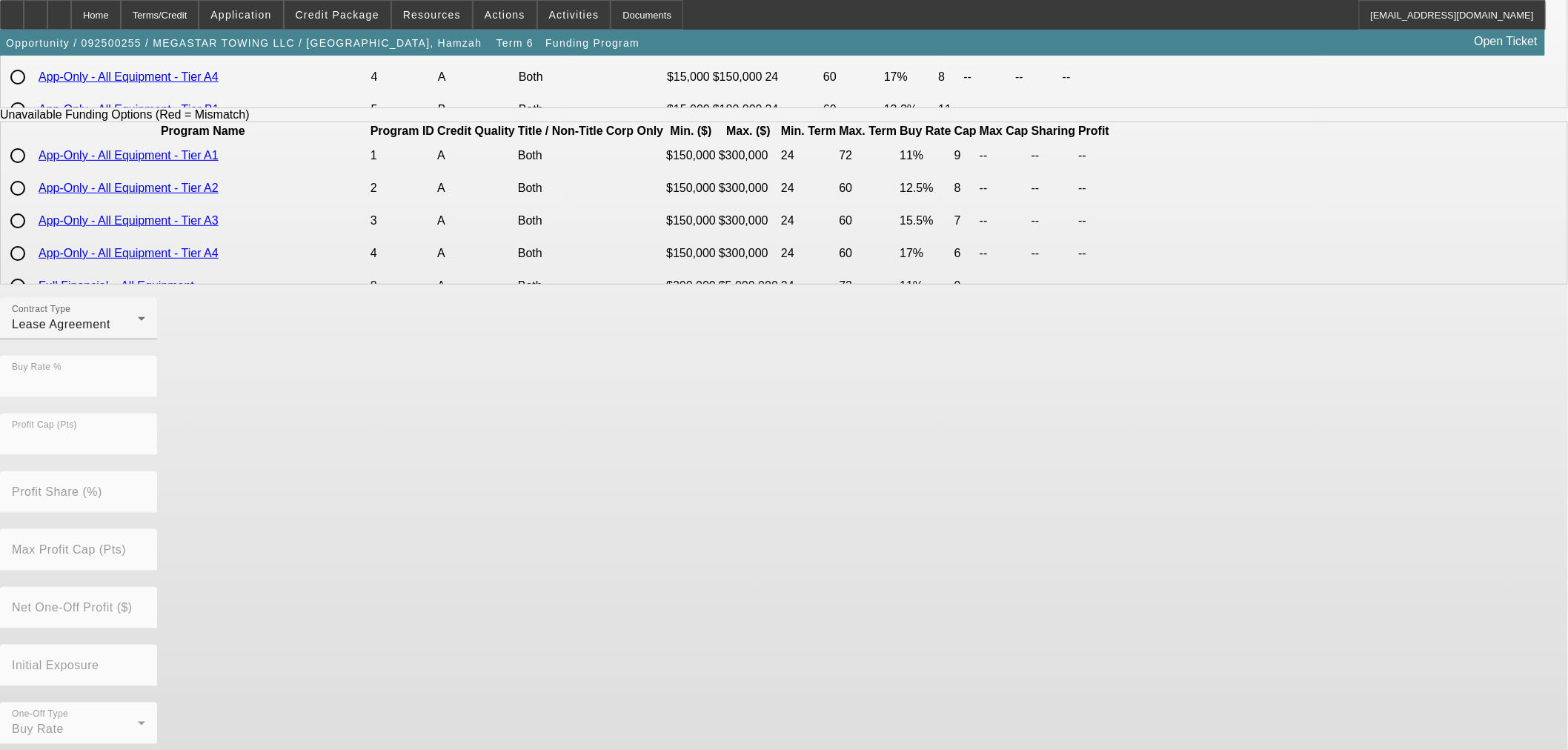
scroll to position [0, 0]
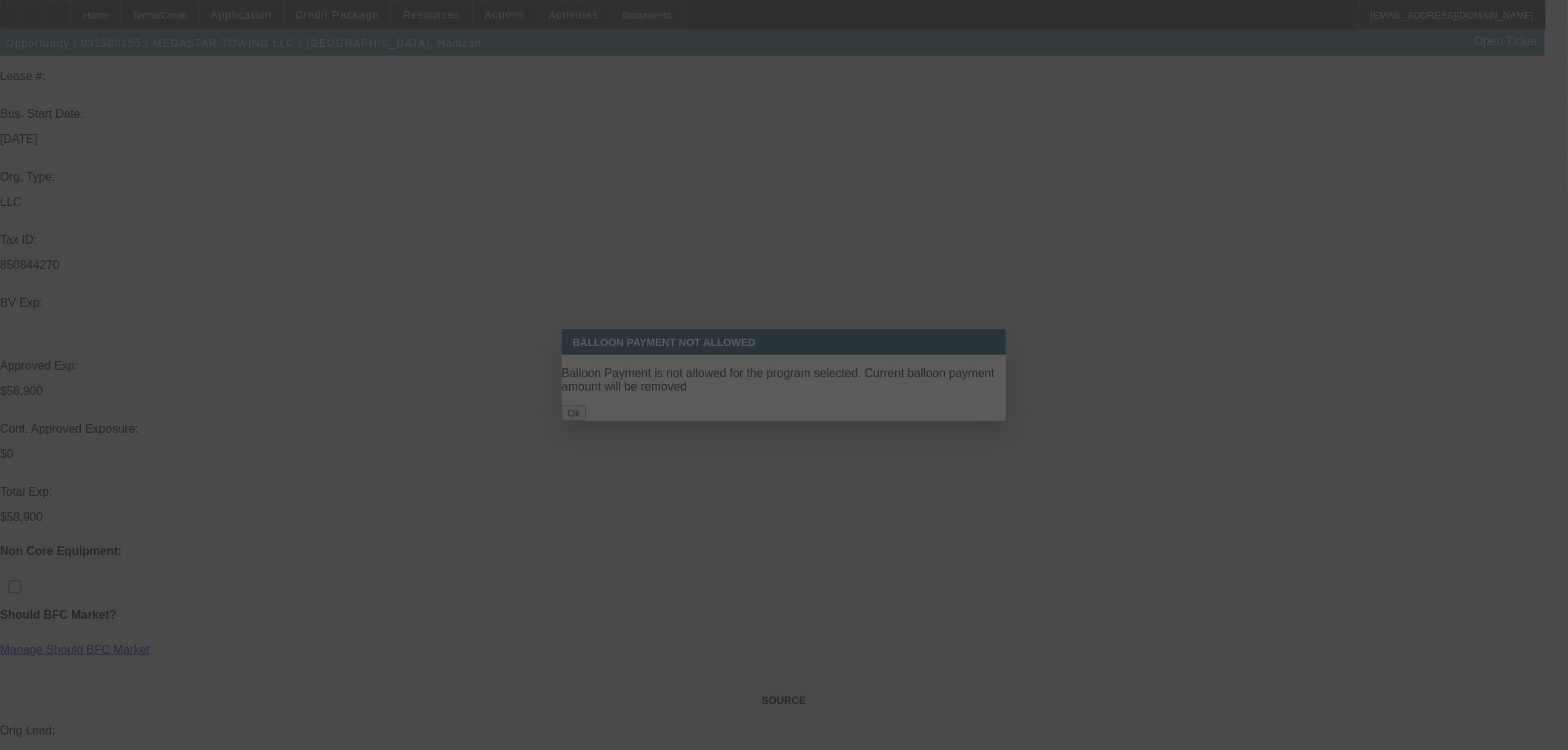
click at [863, 400] on div at bounding box center [784, 375] width 1568 height 750
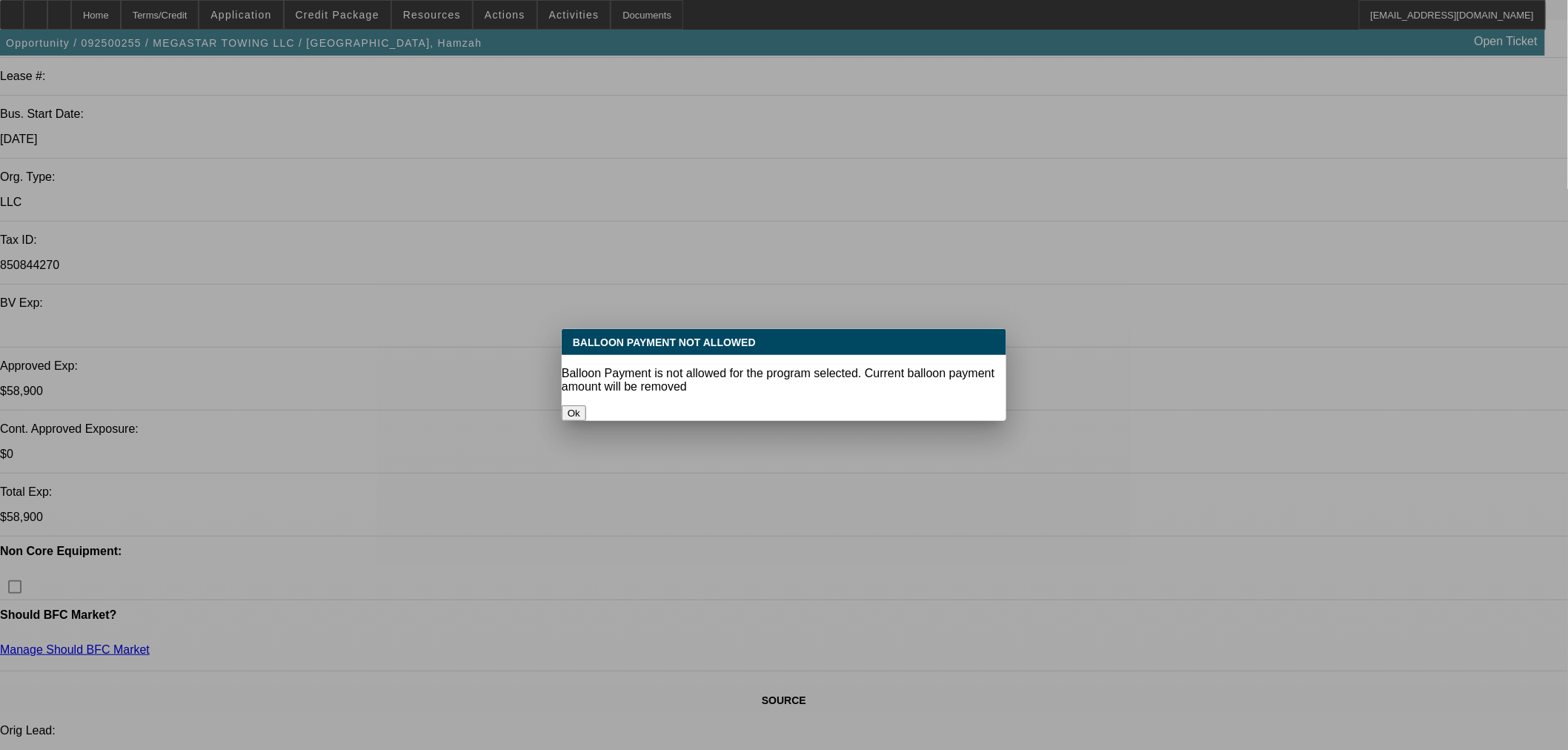
select select "0"
select select "0.1"
select select "4"
select select "0"
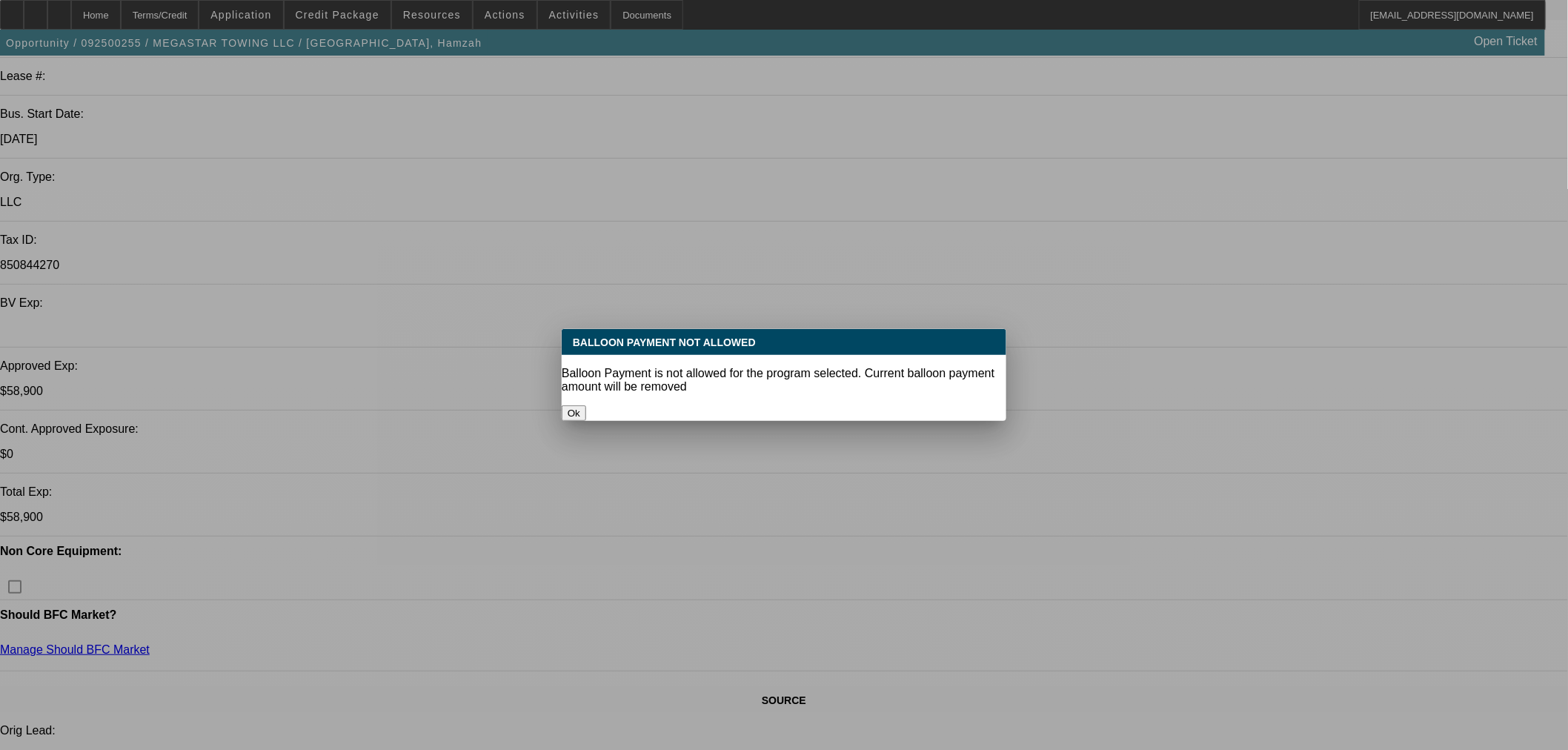
select select "2"
select select "0.1"
select select "4"
select select "0"
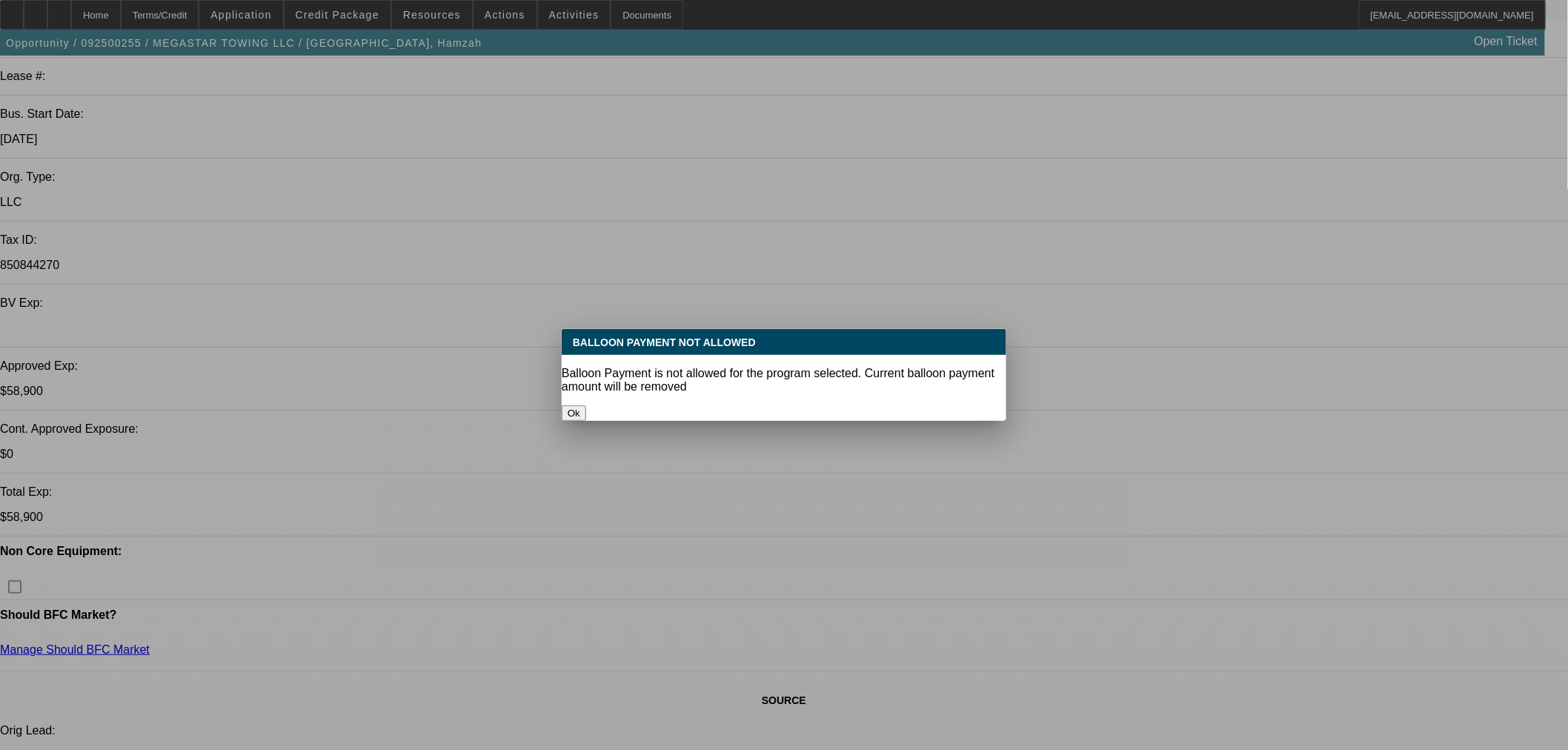
select select "2"
select select "0.1"
select select "4"
select select "0"
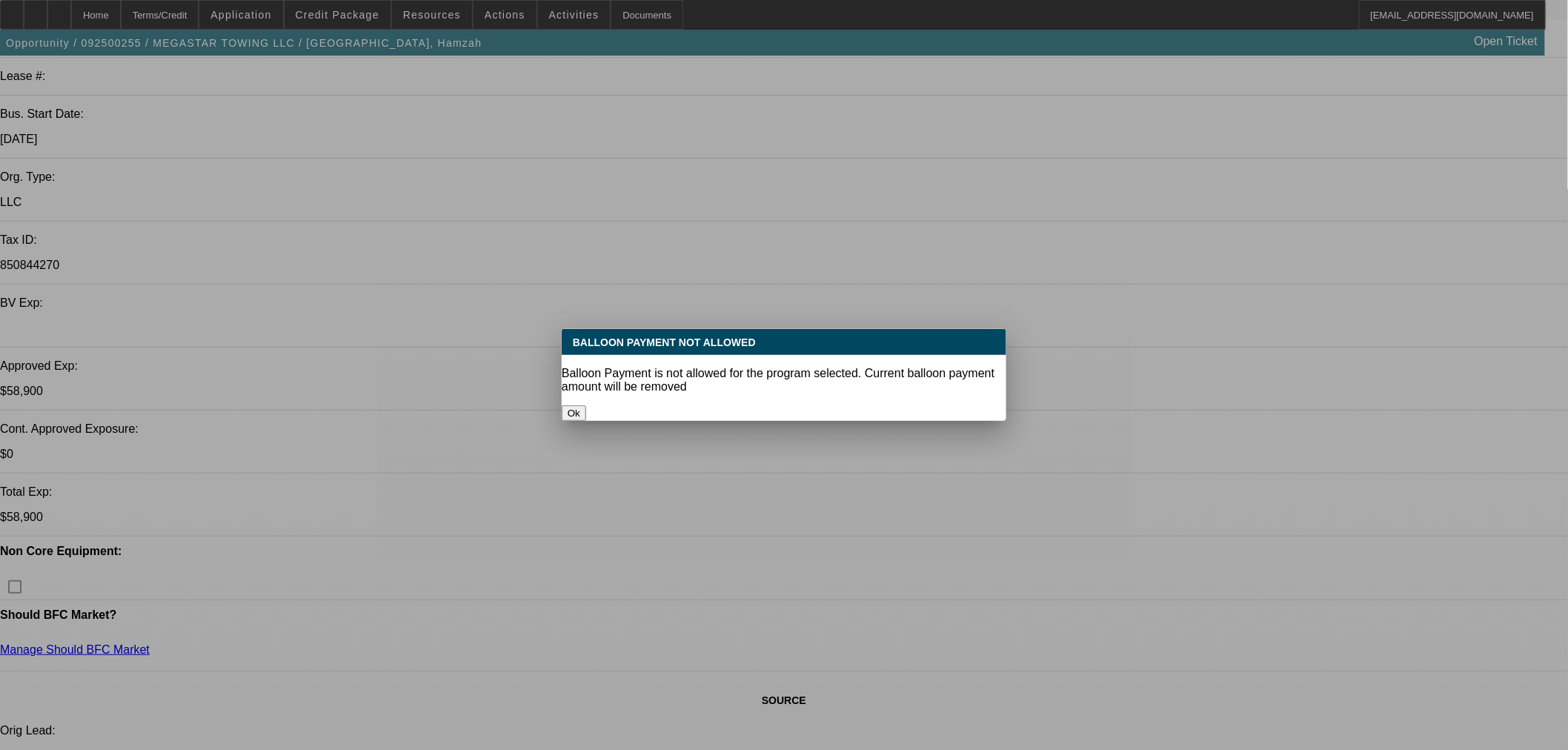
select select "0"
select select "0.1"
select select "4"
click at [586, 406] on button "Ok" at bounding box center [574, 413] width 24 height 15
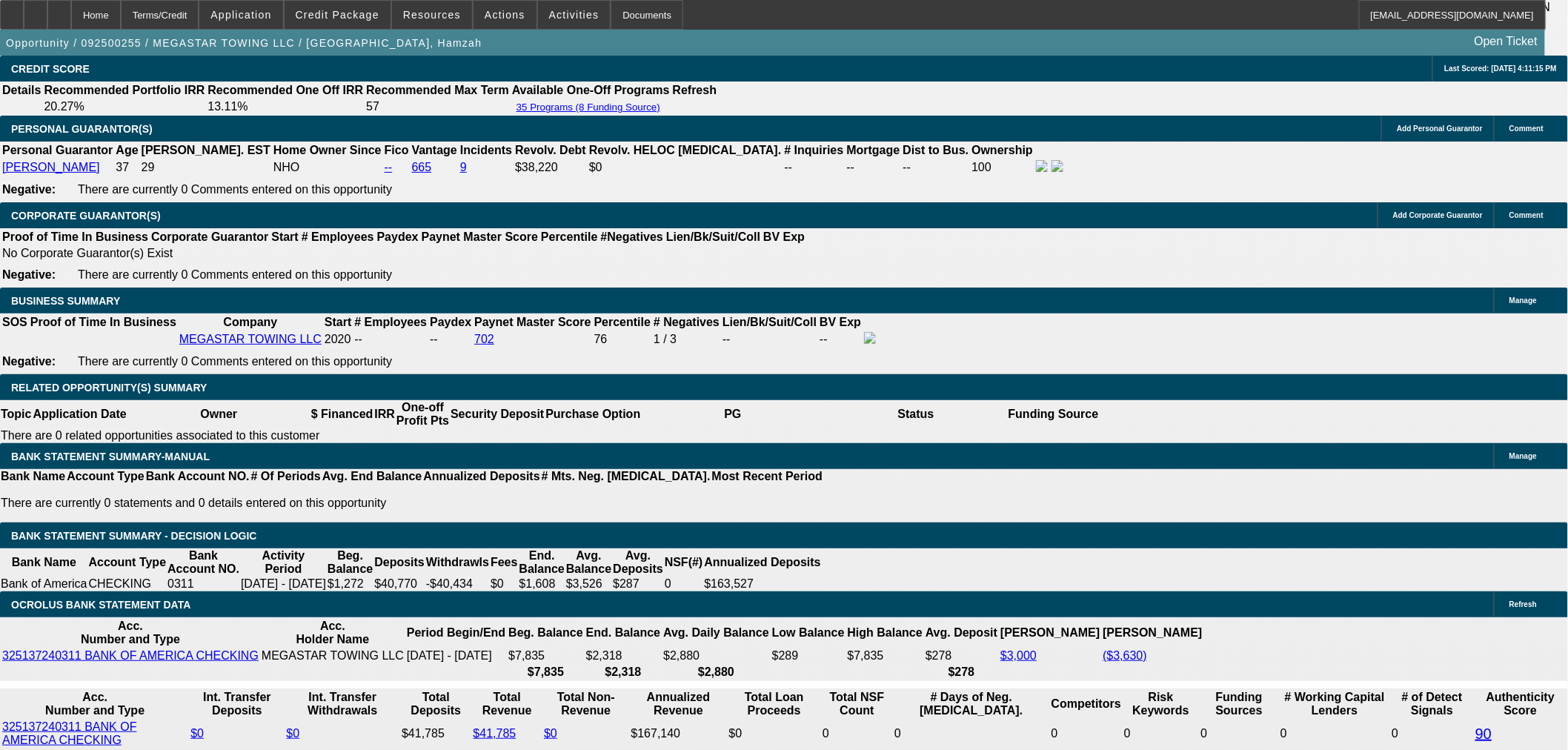
scroll to position [2228, 0]
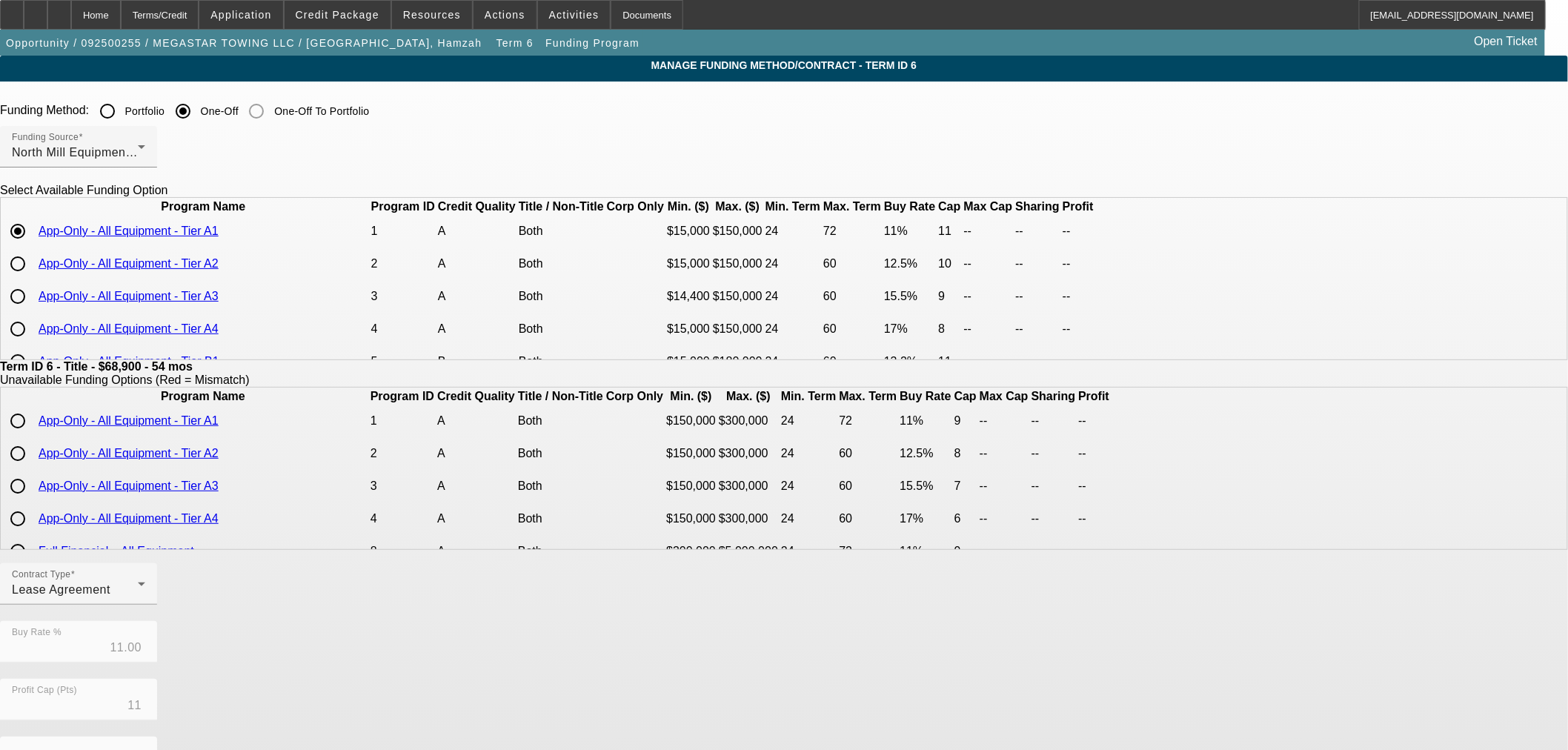
click at [193, 373] on b "Term ID 6 - Title - $68,900 - 54 mos" at bounding box center [96, 367] width 193 height 13
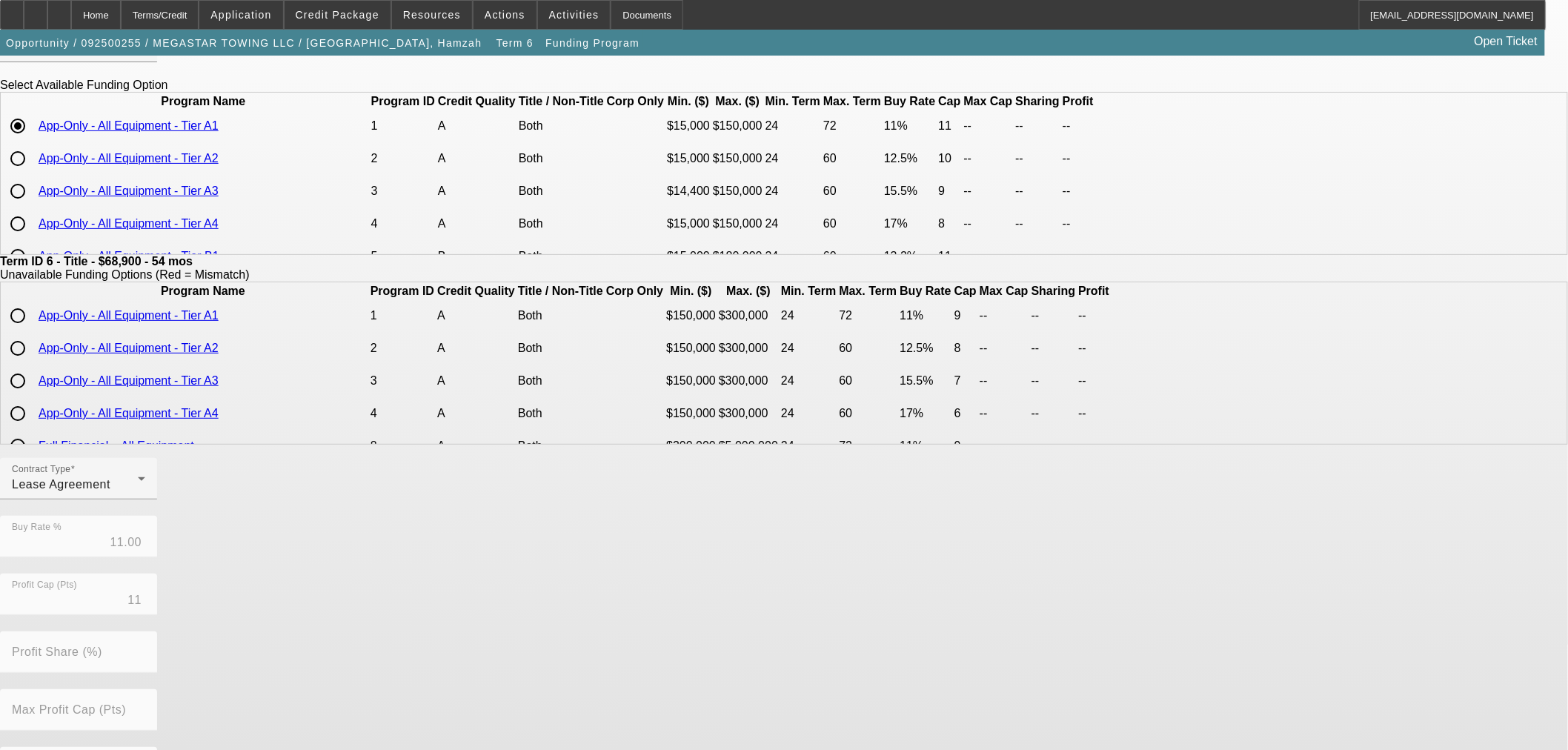
scroll to position [265, 0]
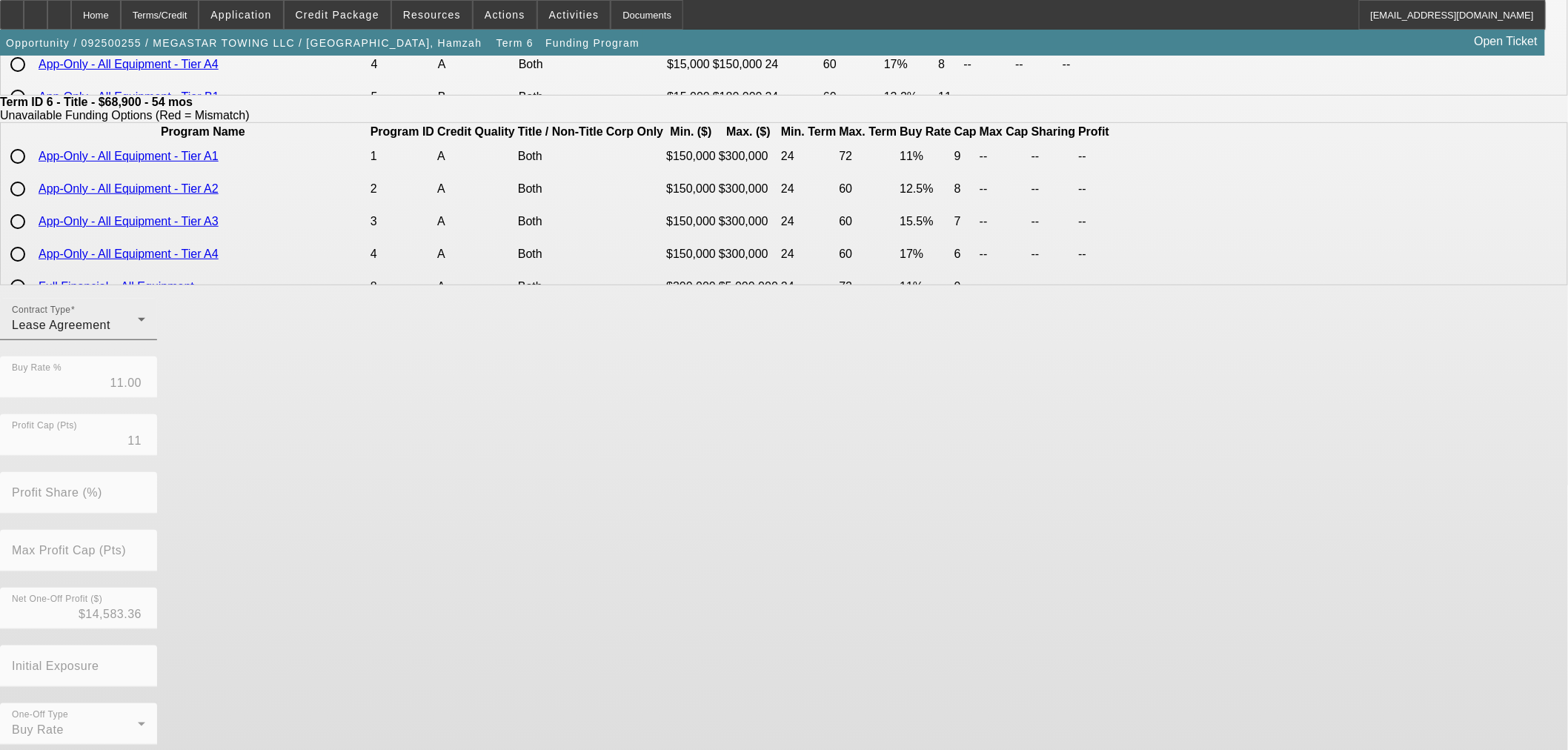
click at [145, 322] on div "Contract Type Lease Agreement" at bounding box center [78, 319] width 133 height 41
drag, startPoint x: 517, startPoint y: 406, endPoint x: 530, endPoint y: 406, distance: 13.0
click at [519, 406] on span "Equipment Finance Agreement" at bounding box center [459, 408] width 170 height 35
click at [717, 710] on form "Funding Method: Portfolio One-Off One-Off To Portfolio Funding Source North Mil…" at bounding box center [784, 319] width 1568 height 974
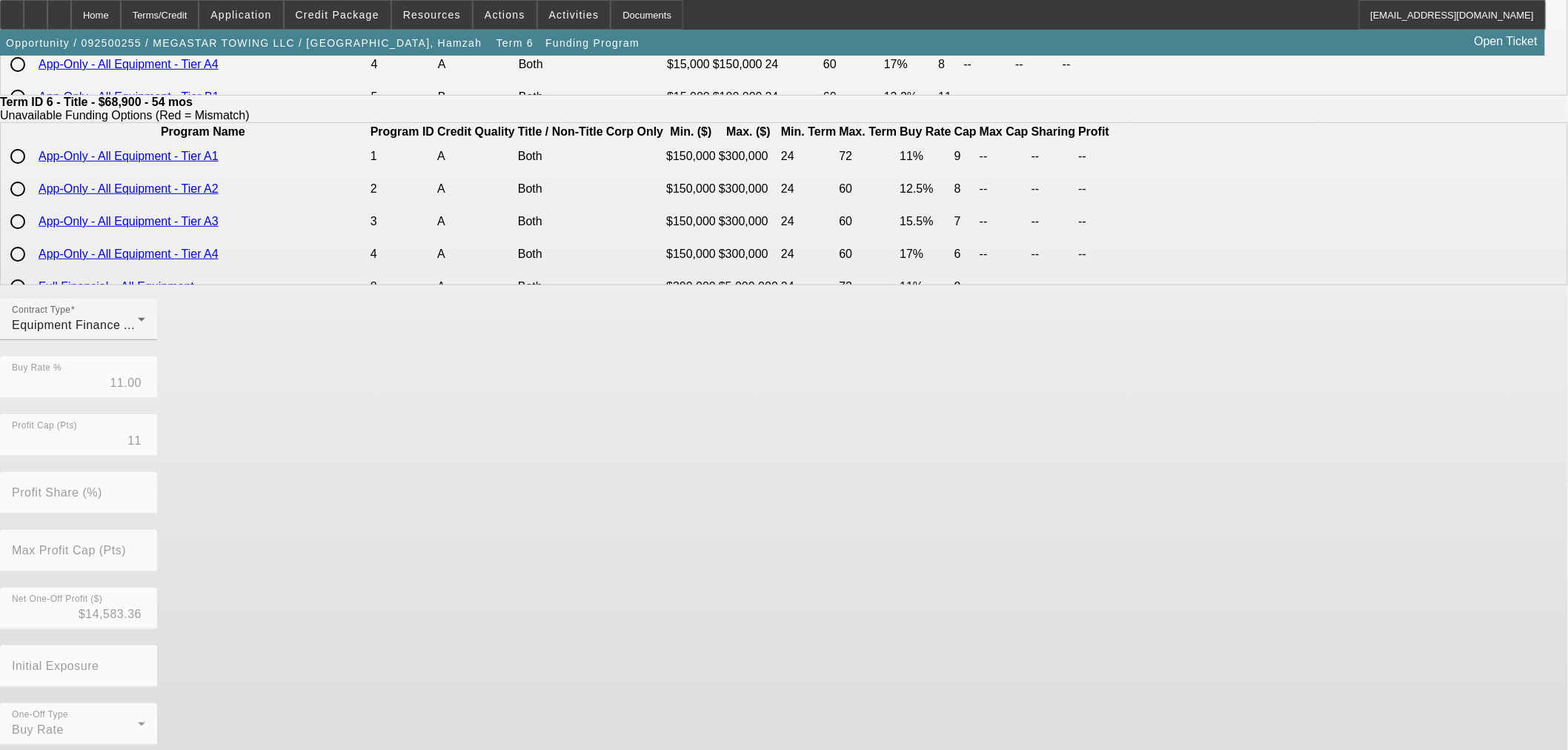
scroll to position [0, 0]
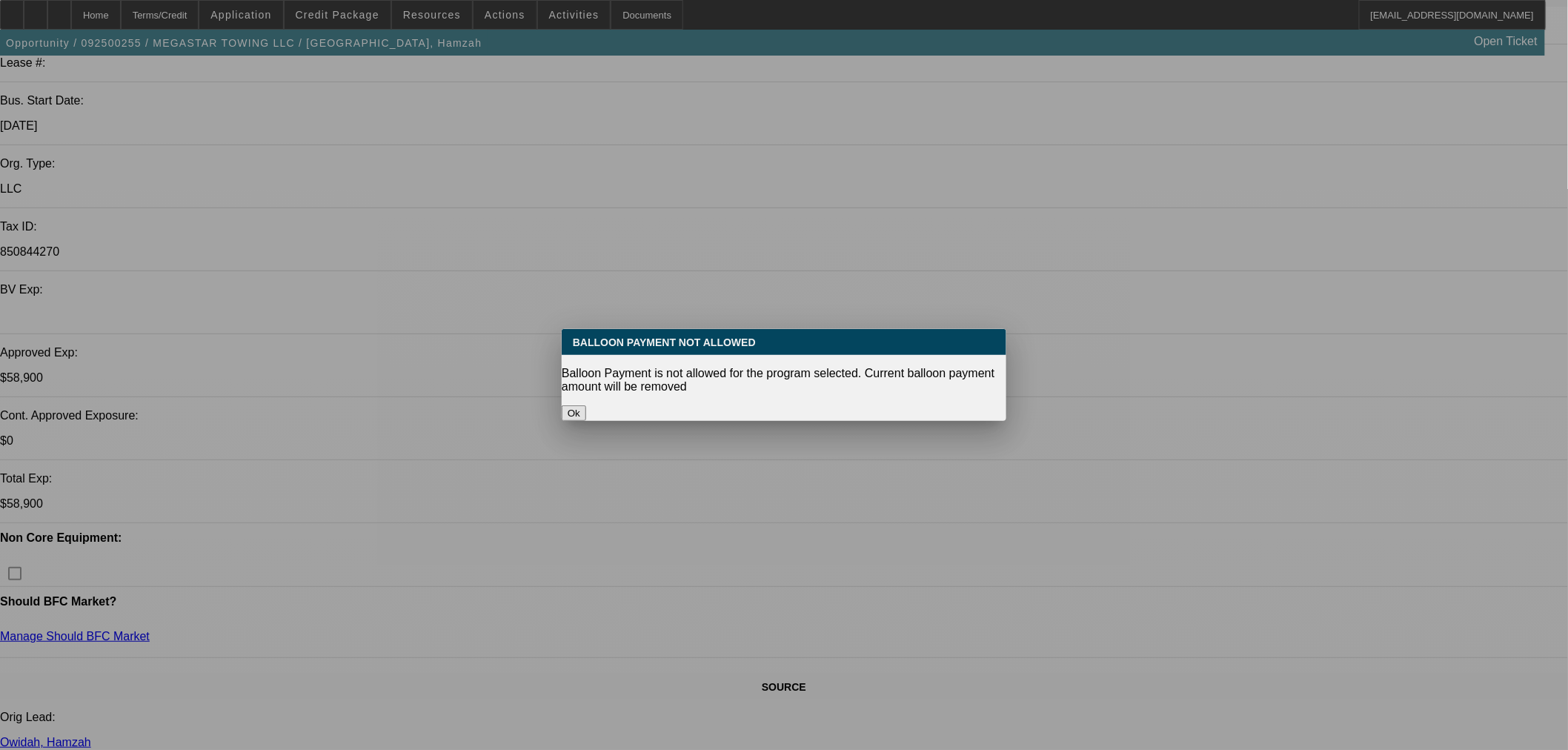
select select "0"
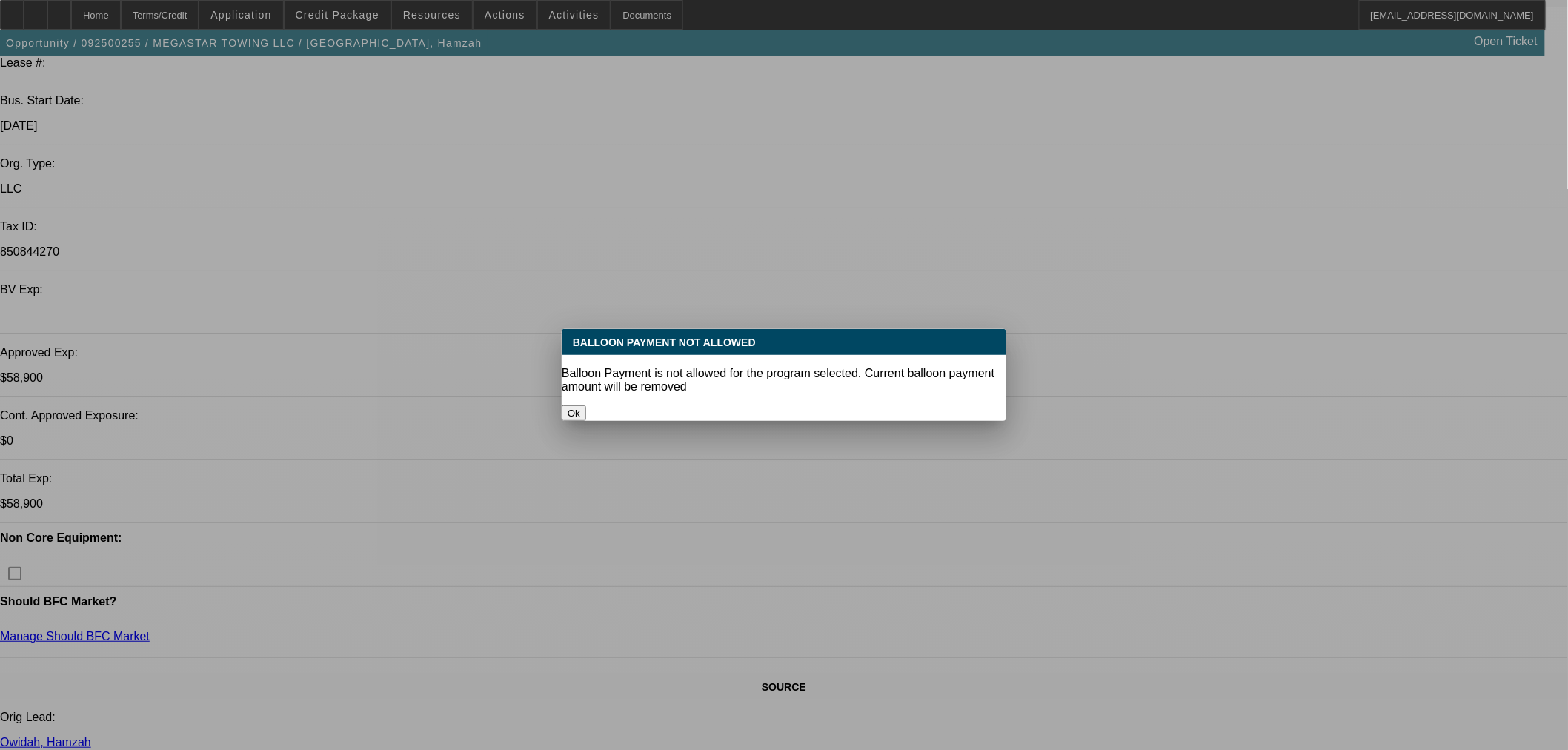
select select "0"
select select "6"
select select "0"
select select "2"
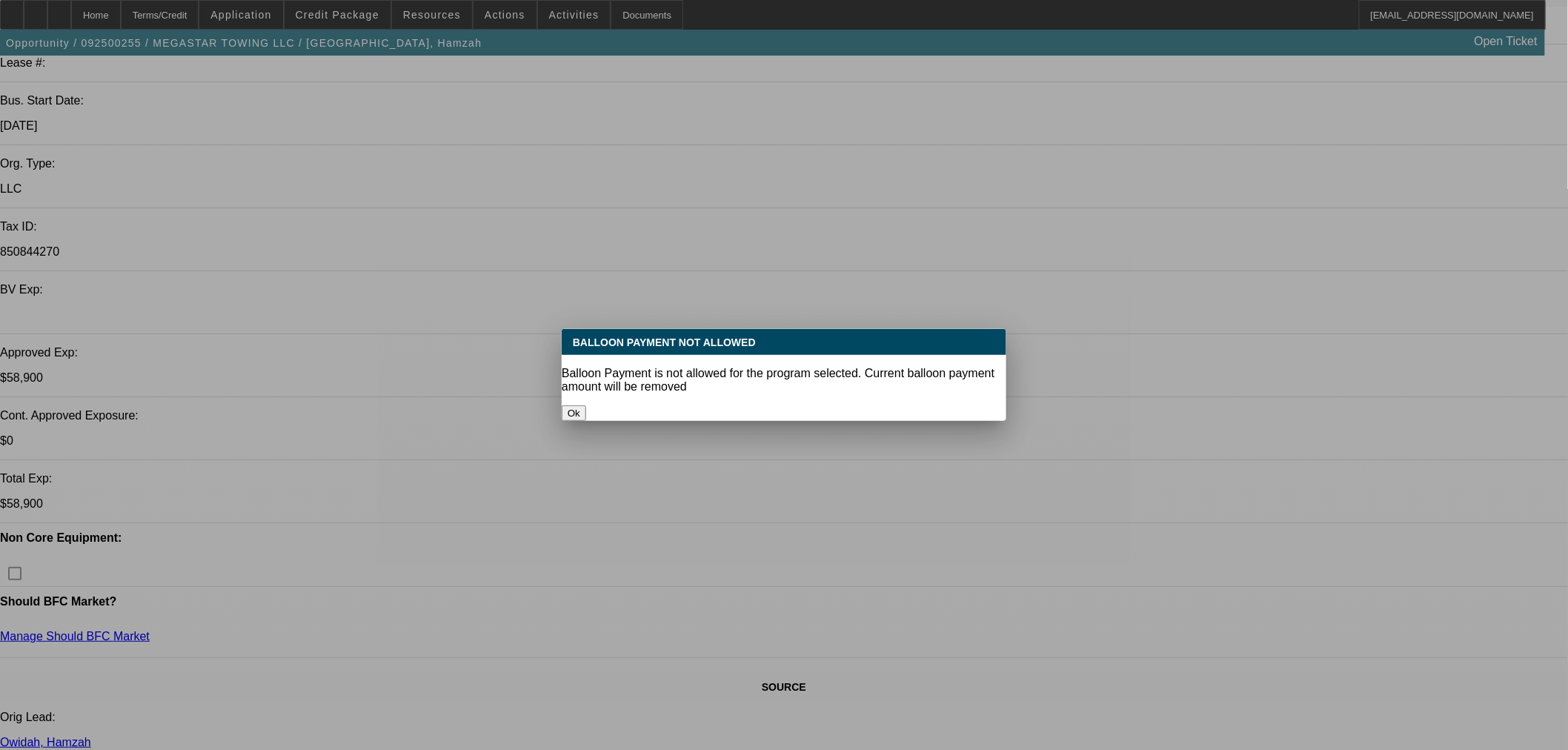
select select "2"
select select "0.1"
select select "4"
select select "0"
select select "2"
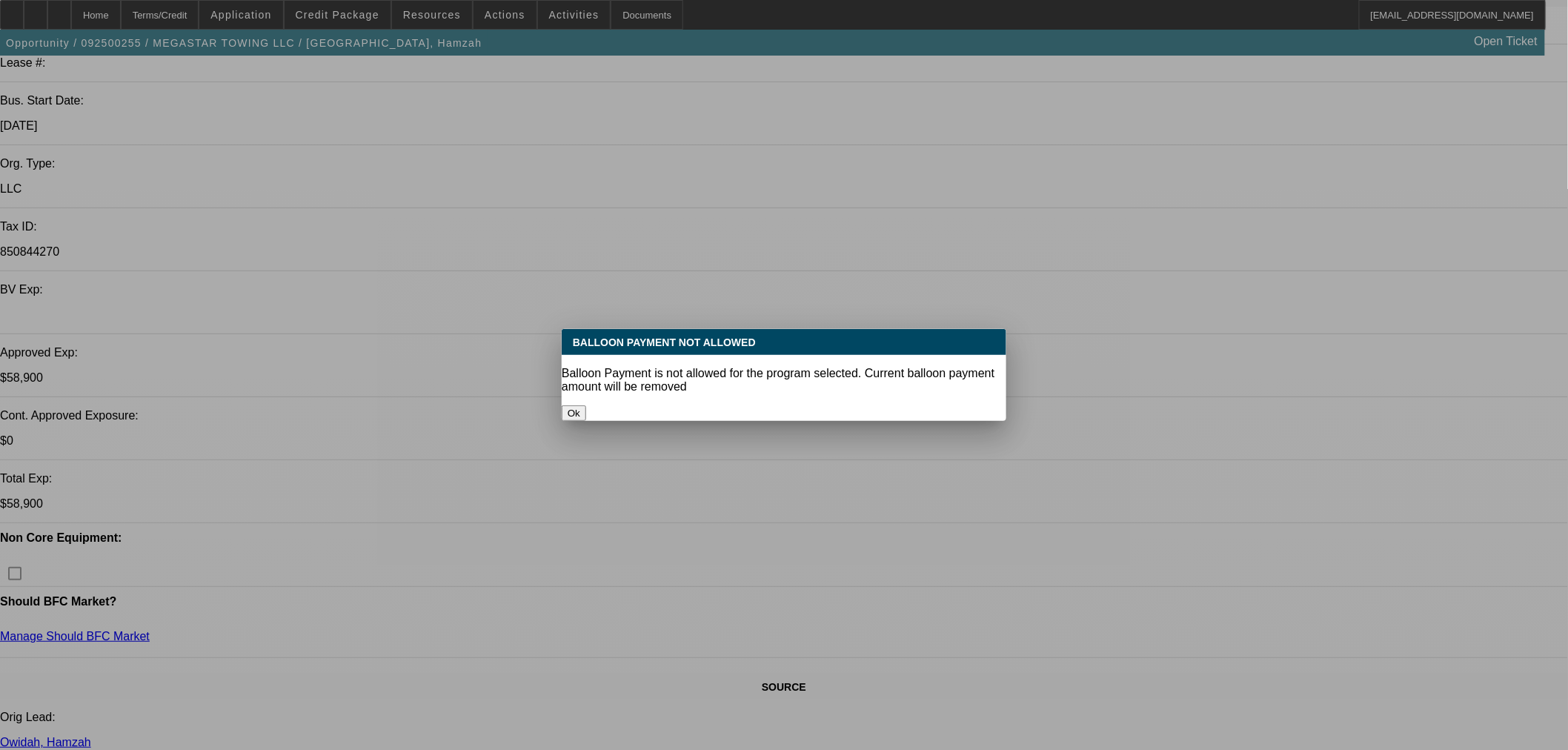
select select "2"
select select "0.1"
select select "4"
select select "0"
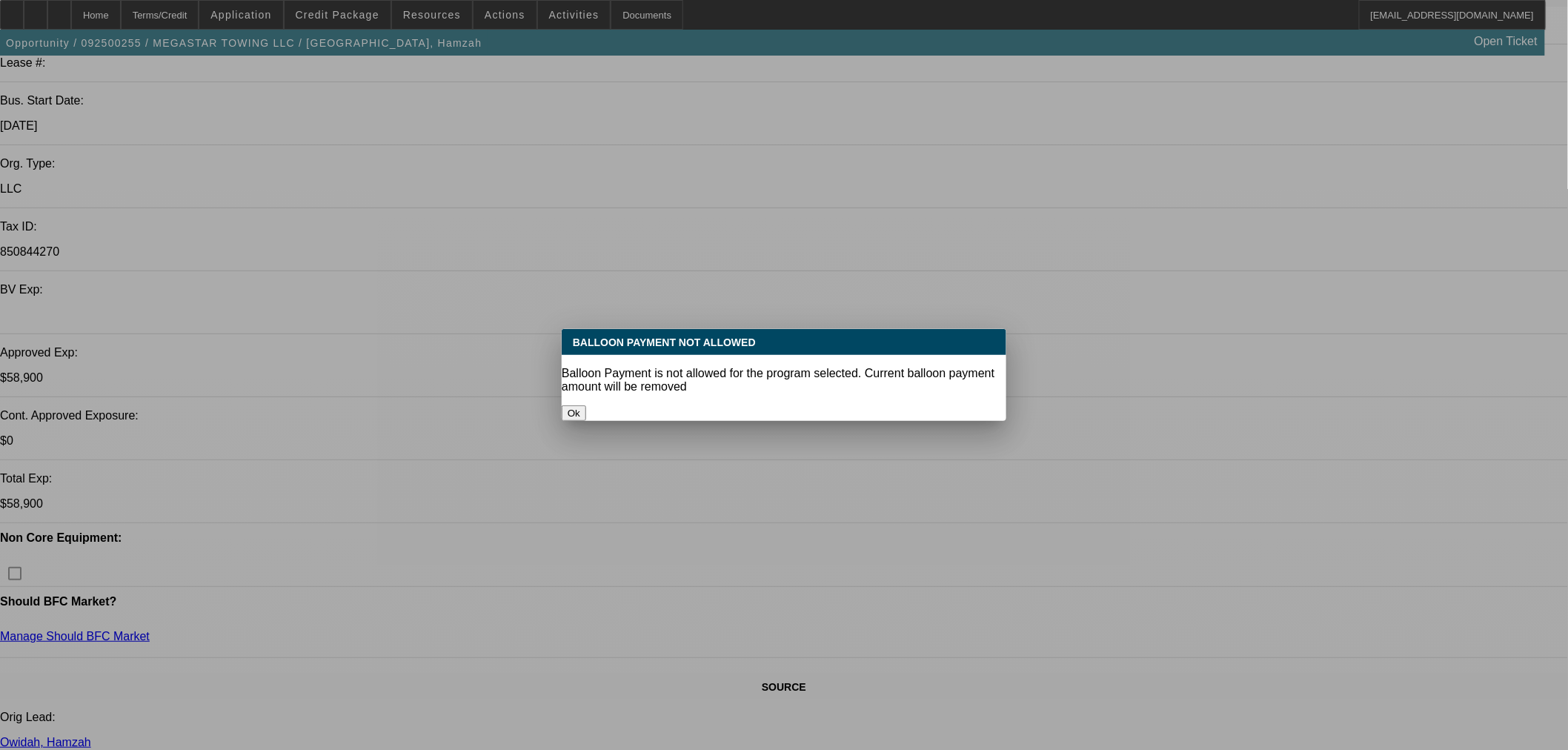
select select "0.1"
select select "4"
drag, startPoint x: 760, startPoint y: 389, endPoint x: 2317, endPoint y: 145, distance: 1576.0
click at [1567, 145] on html "Home Terms/Credit Application Credit Package Resources Actions Activities Docum…" at bounding box center [784, 110] width 1568 height 750
click at [586, 406] on button "Ok" at bounding box center [574, 413] width 24 height 15
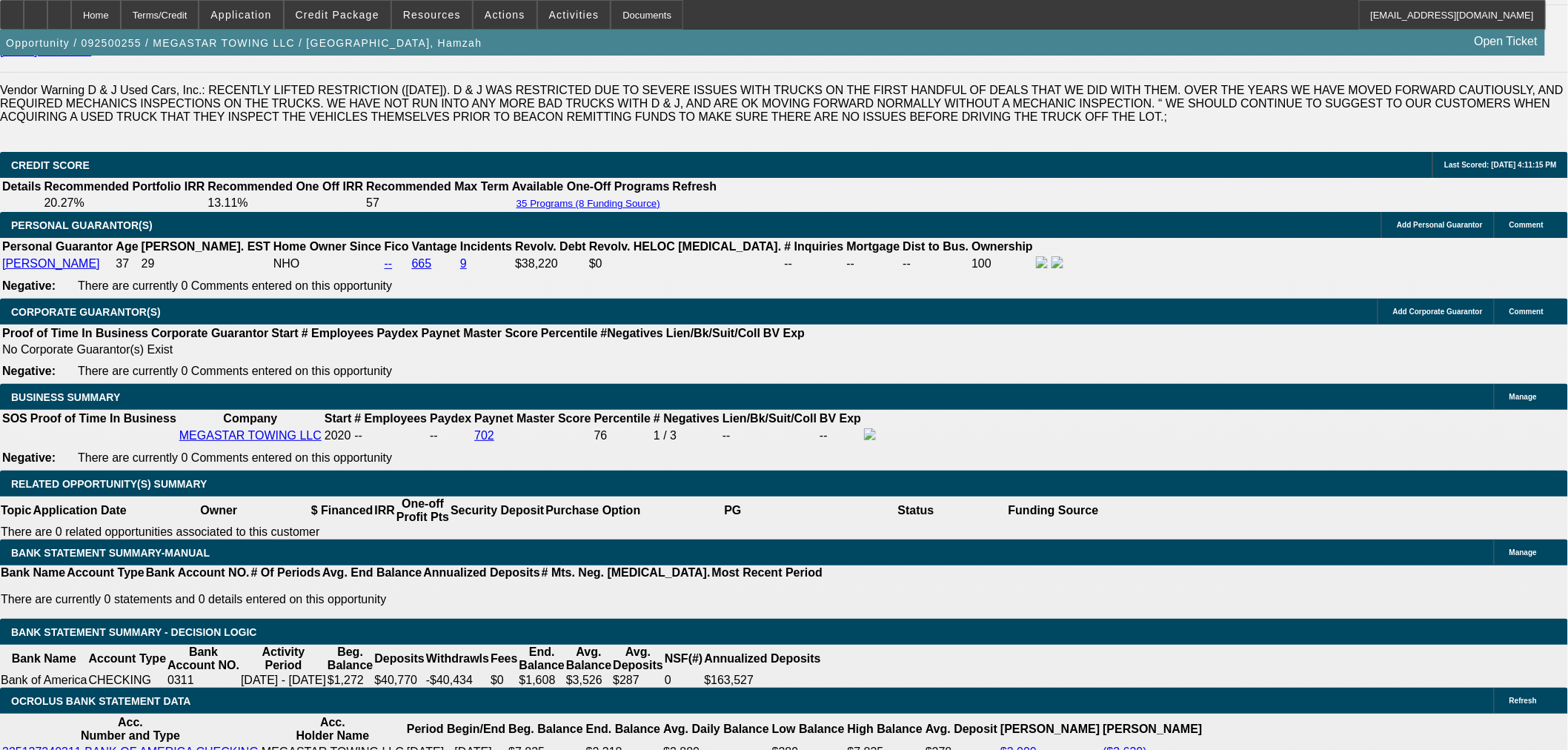
scroll to position [2323, 0]
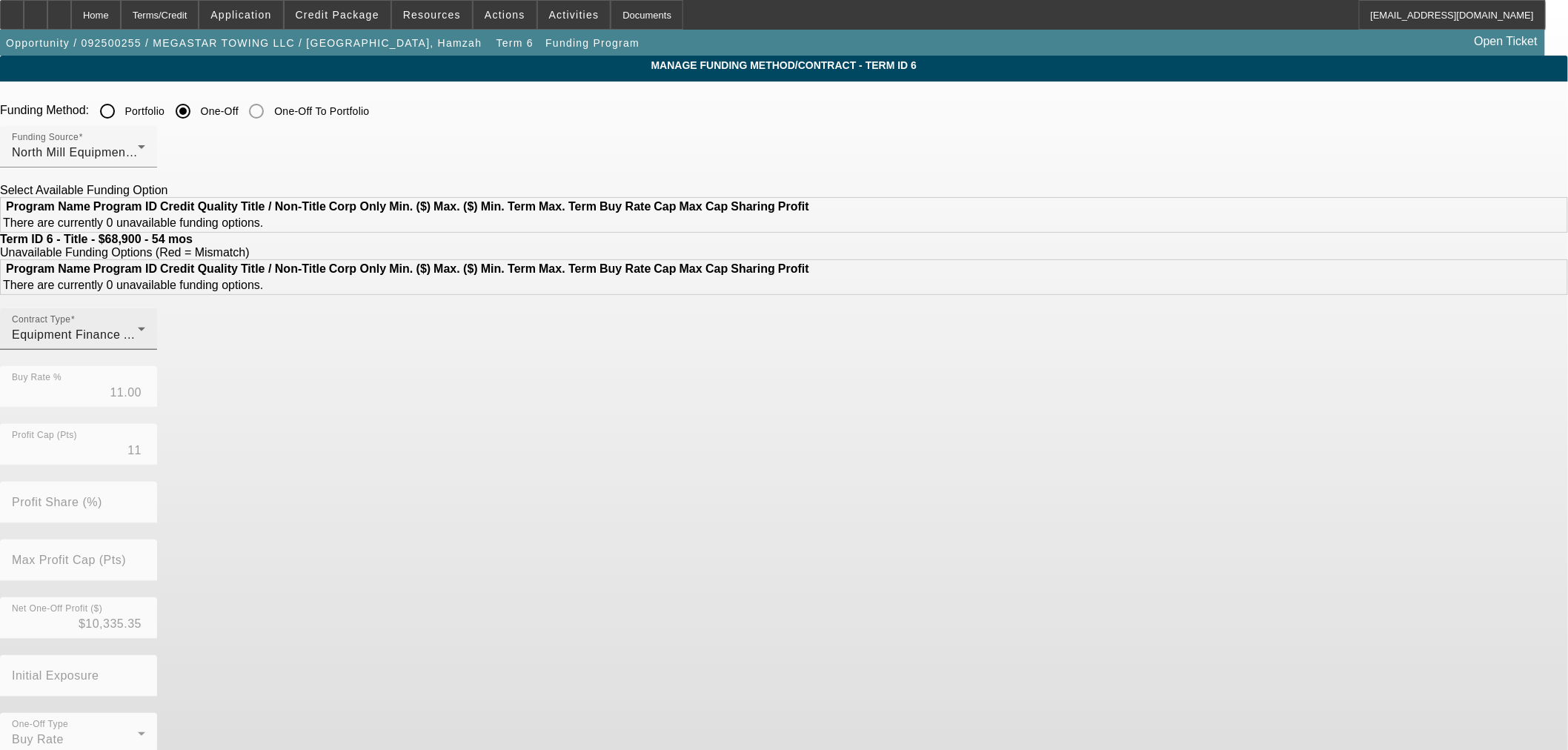
click at [145, 350] on div "Contract Type Equipment Finance Agreement" at bounding box center [78, 328] width 133 height 41
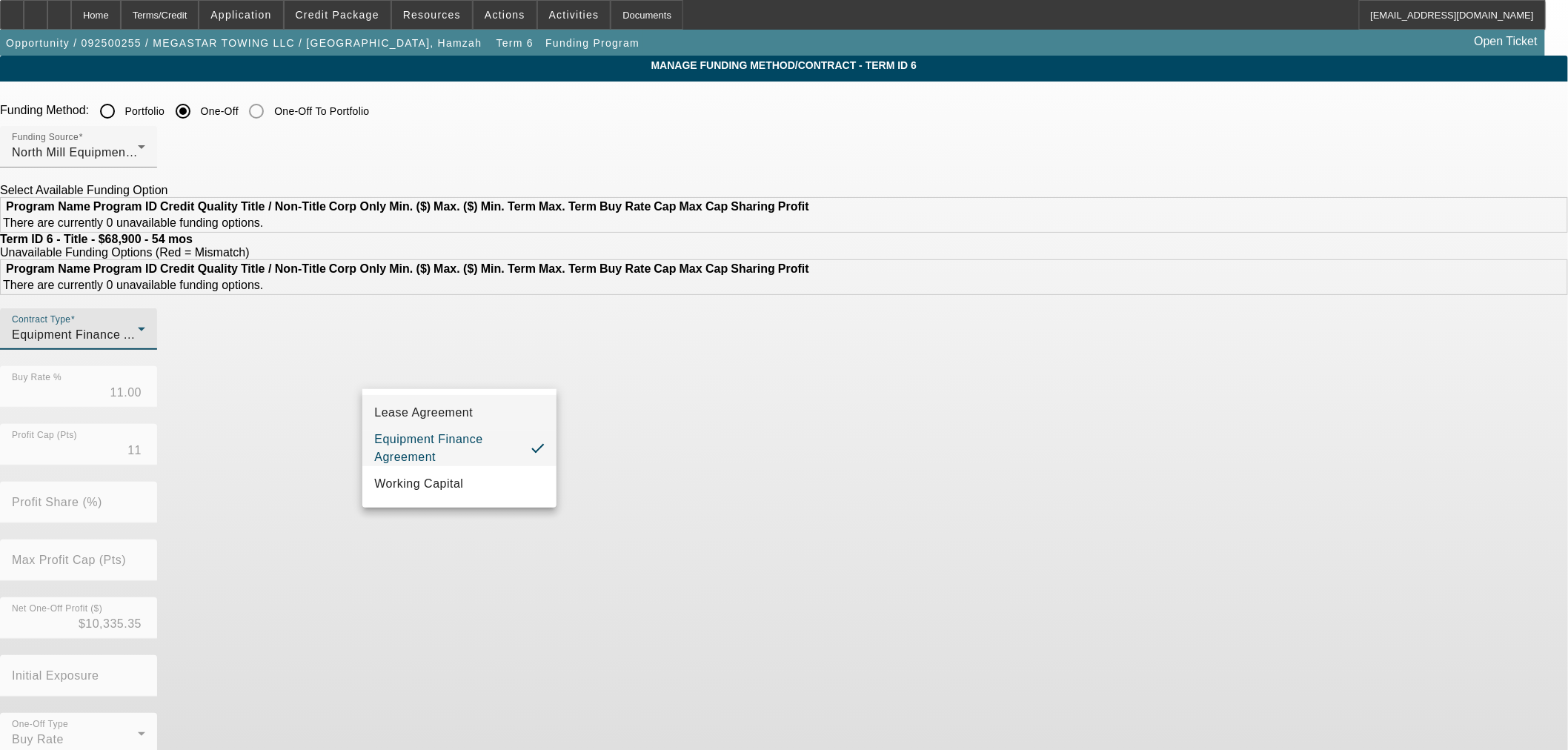
click at [460, 423] on mat-option "Lease Agreement" at bounding box center [459, 413] width 194 height 35
drag, startPoint x: 890, startPoint y: 547, endPoint x: 887, endPoint y: 535, distance: 12.4
click at [890, 546] on div "Contract Type Lease Agreement Buy Rate % 11.00 Profit Cap (Pts) 11 Profit Share…" at bounding box center [784, 539] width 1568 height 462
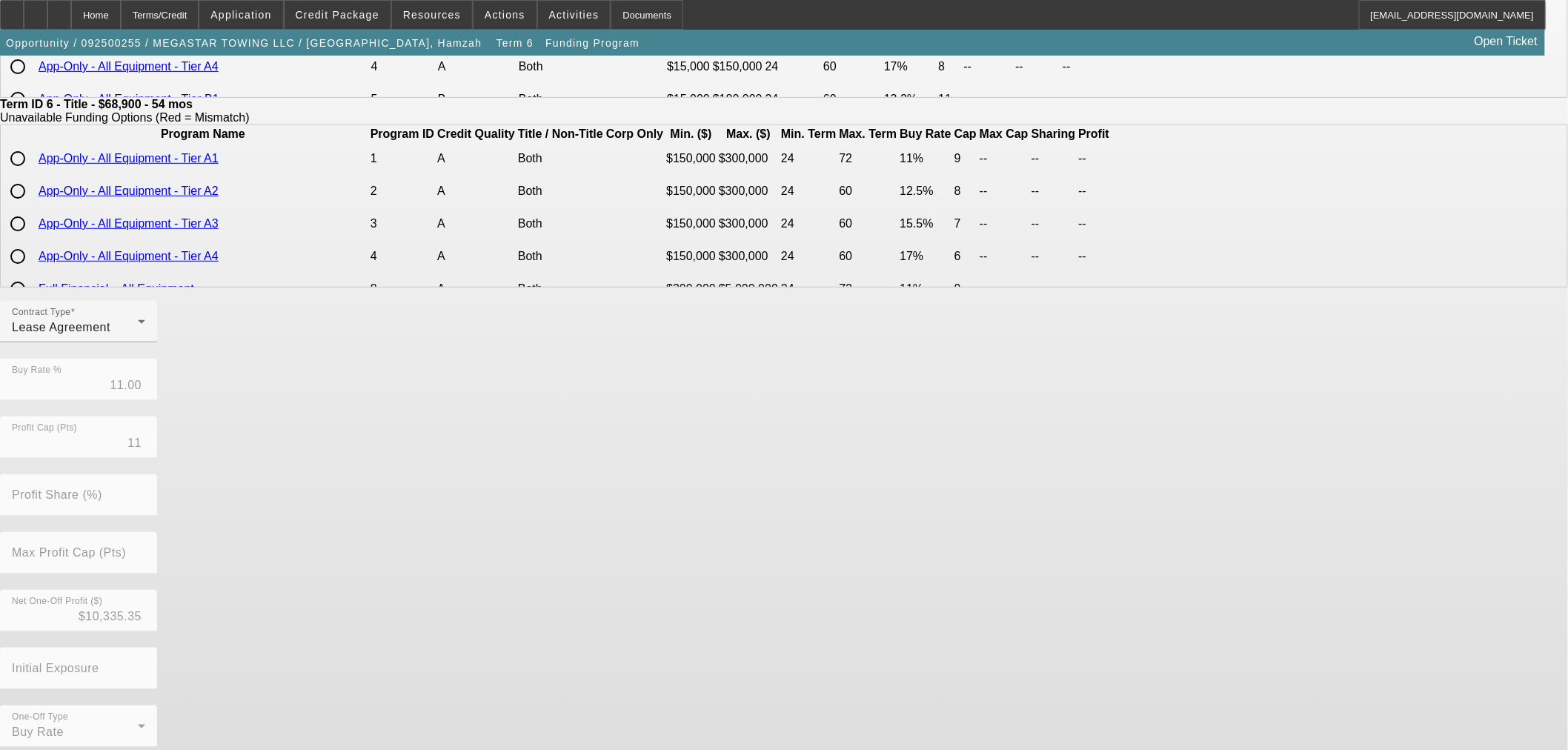
scroll to position [265, 0]
click at [719, 738] on form "Funding Method: Portfolio One-Off One-Off To Portfolio Funding Source North Mil…" at bounding box center [784, 319] width 1568 height 974
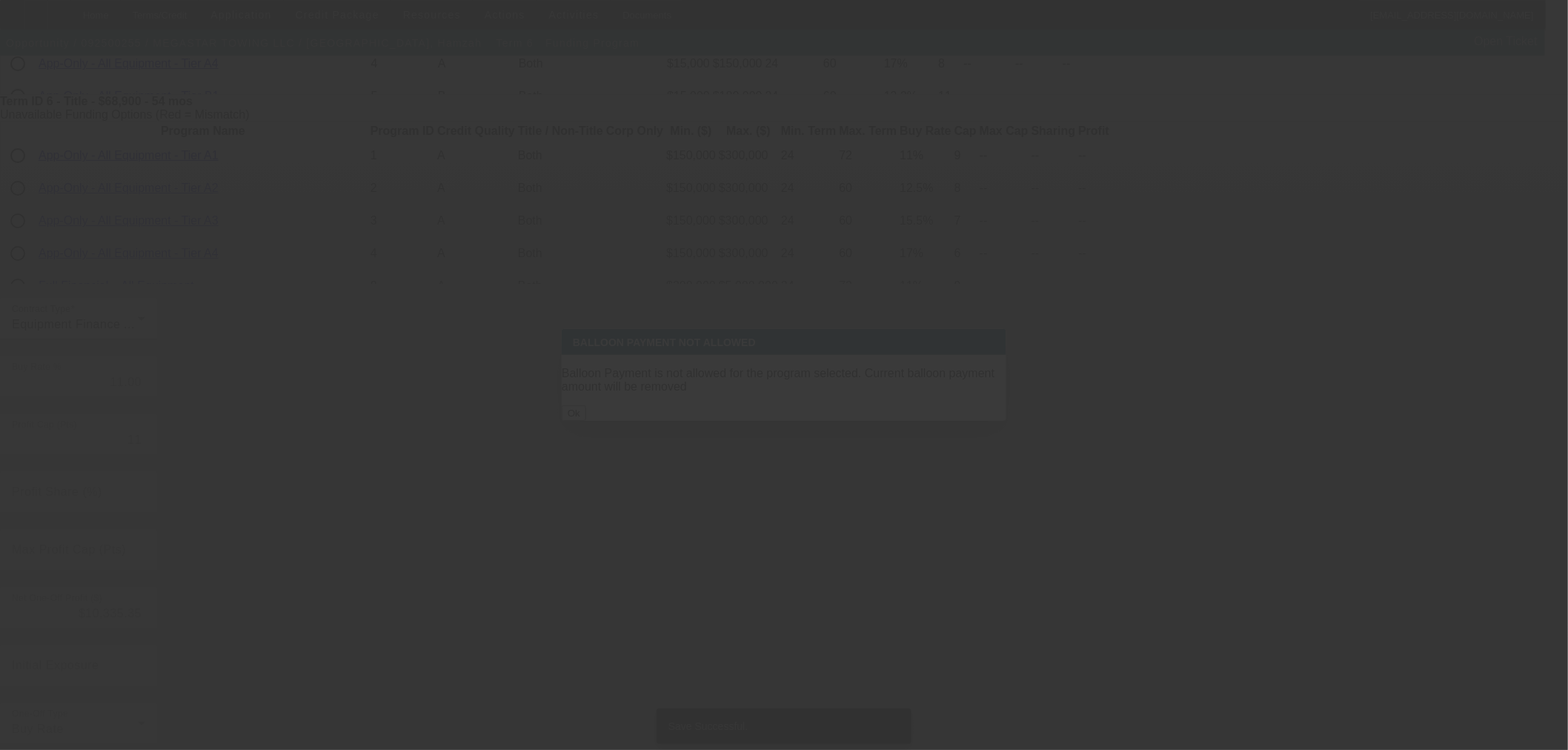
scroll to position [0, 0]
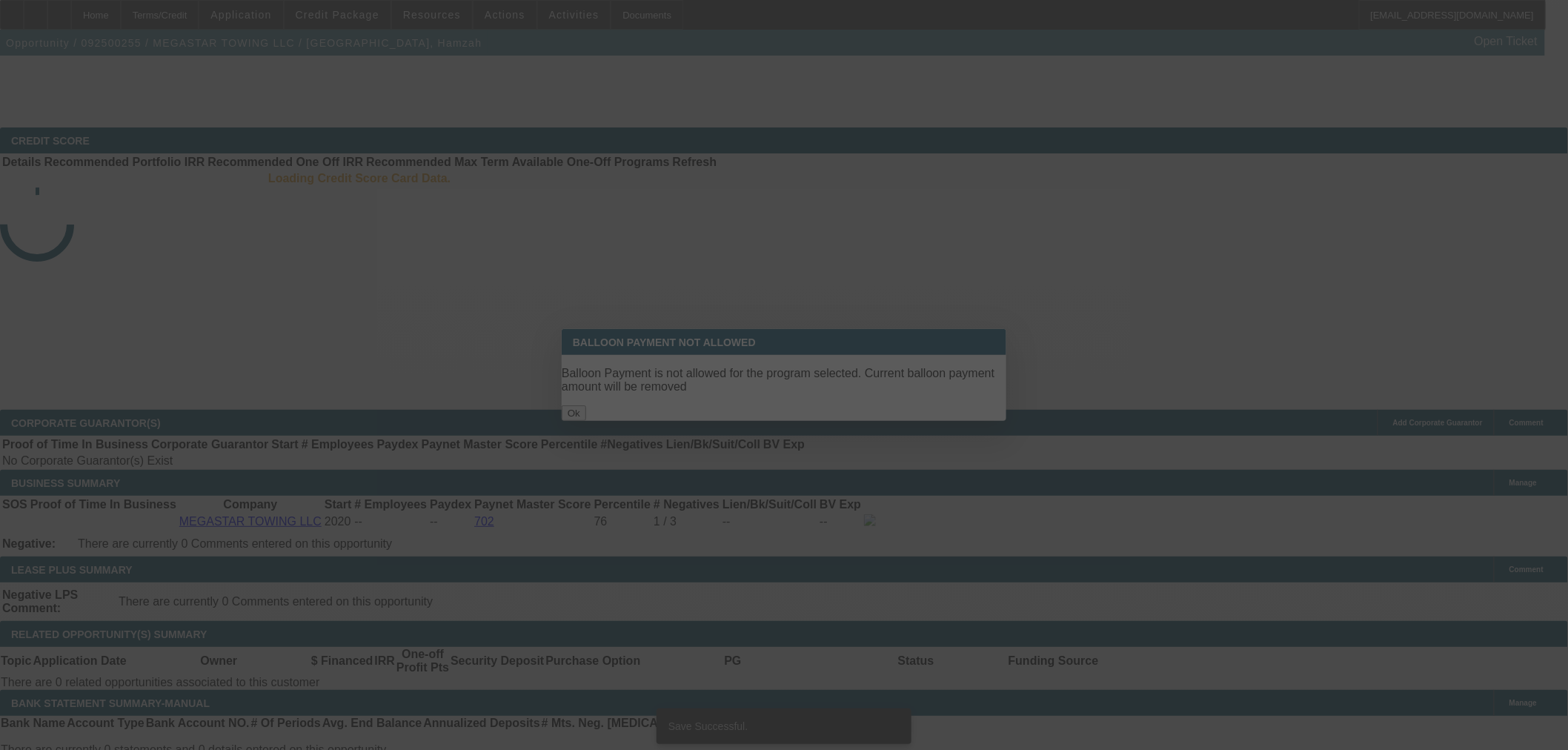
click at [784, 375] on div at bounding box center [784, 375] width 0 height 0
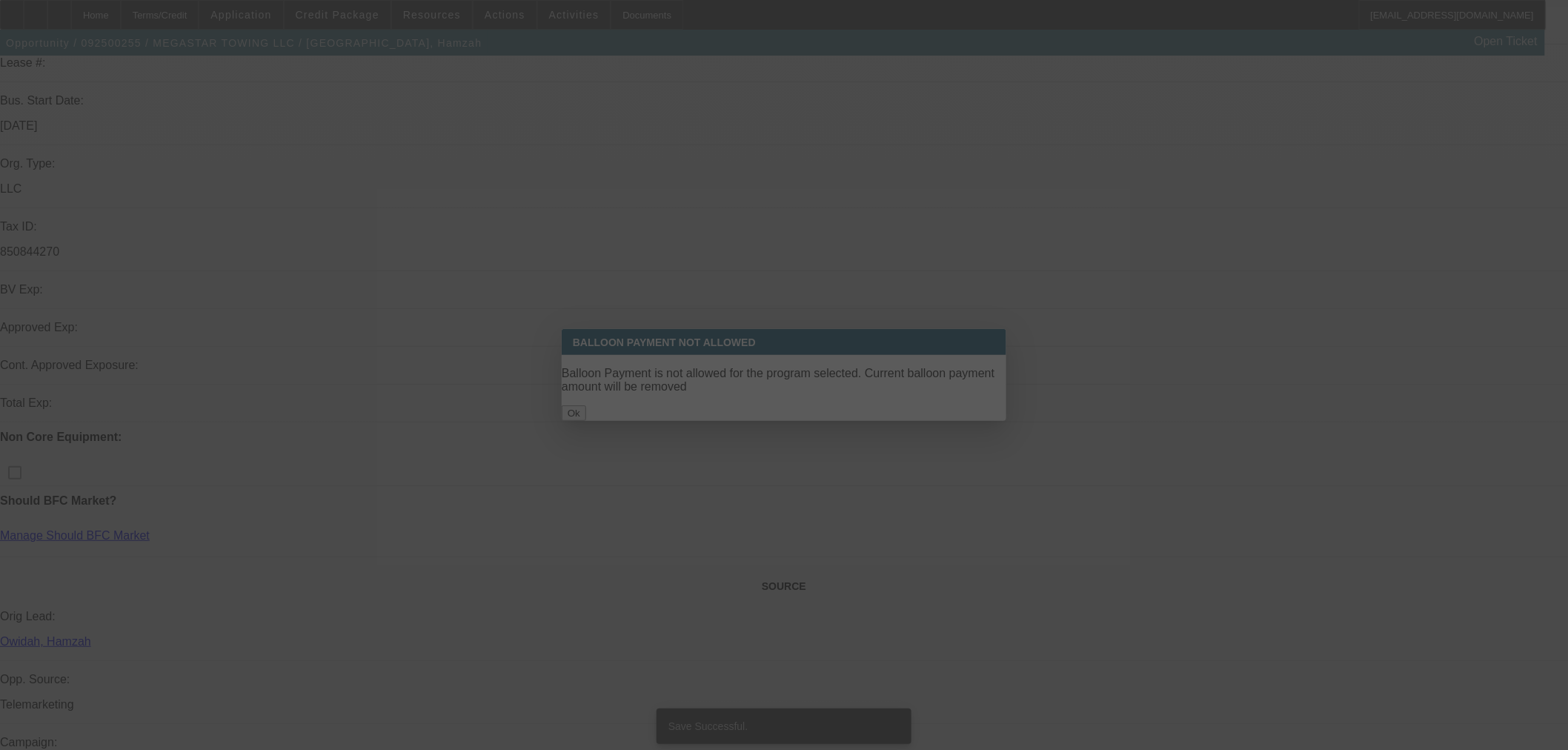
click at [792, 401] on div at bounding box center [784, 375] width 1568 height 750
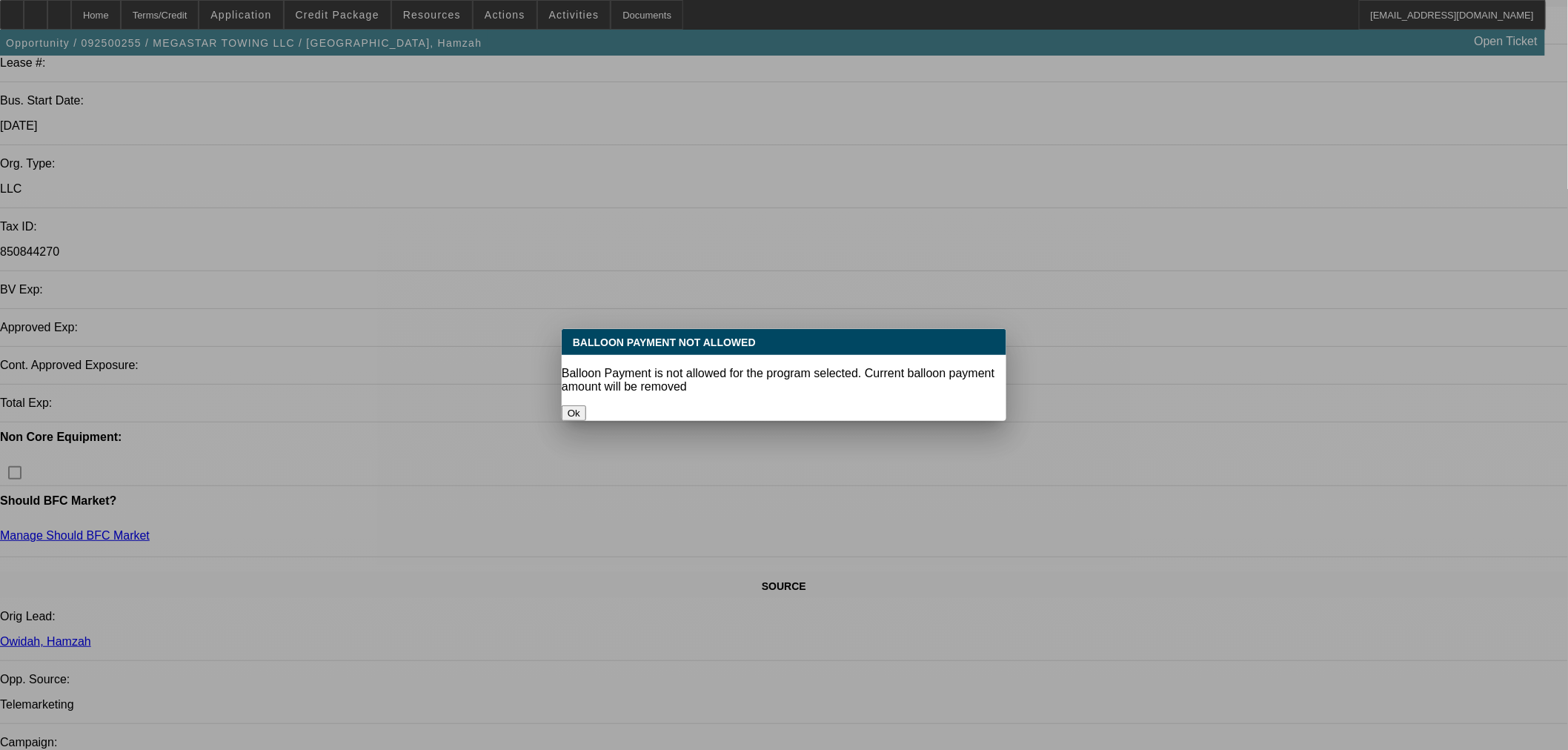
click at [586, 406] on button "Ok" at bounding box center [574, 413] width 24 height 15
select select "0"
select select "6"
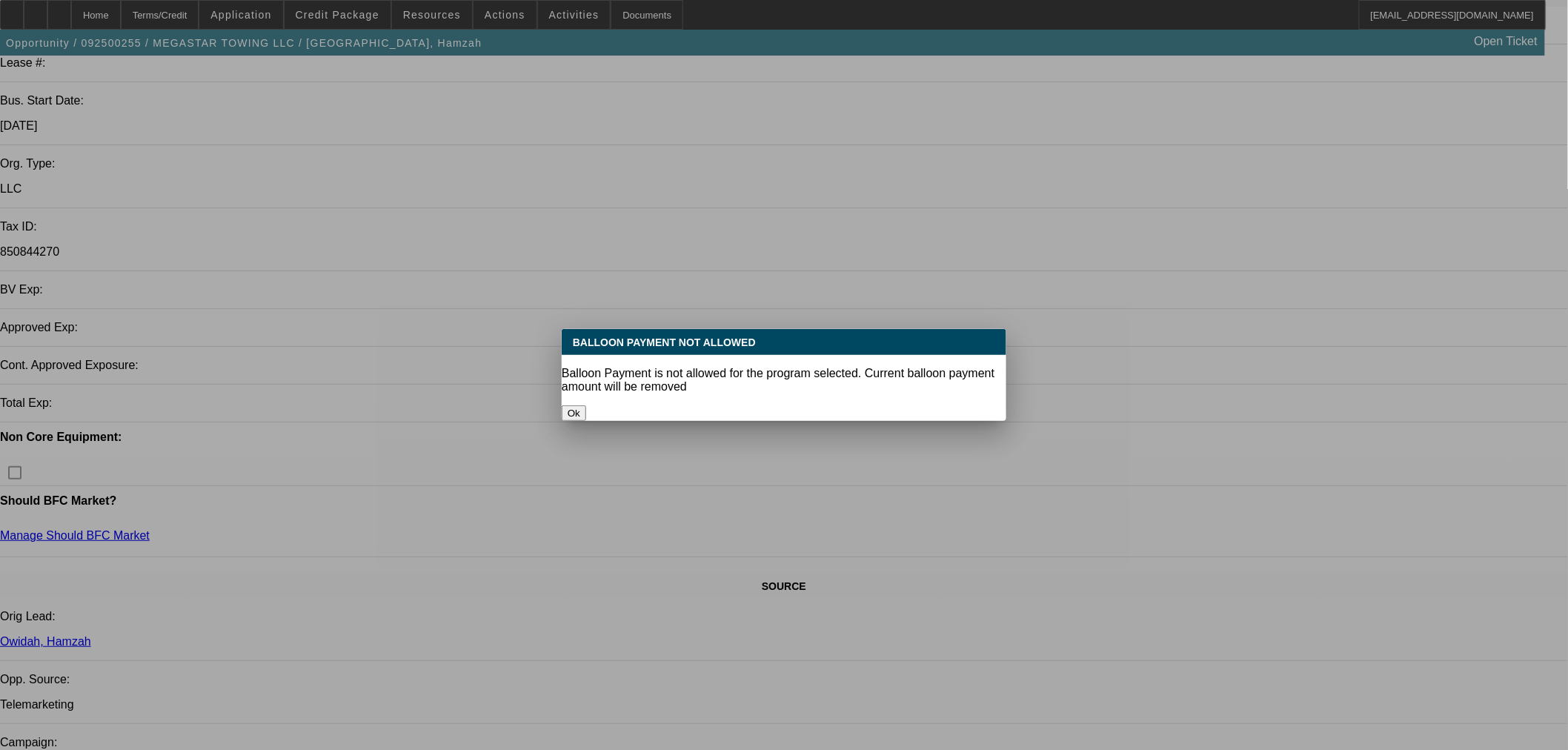
select select "0"
select select "2"
select select "0.1"
select select "4"
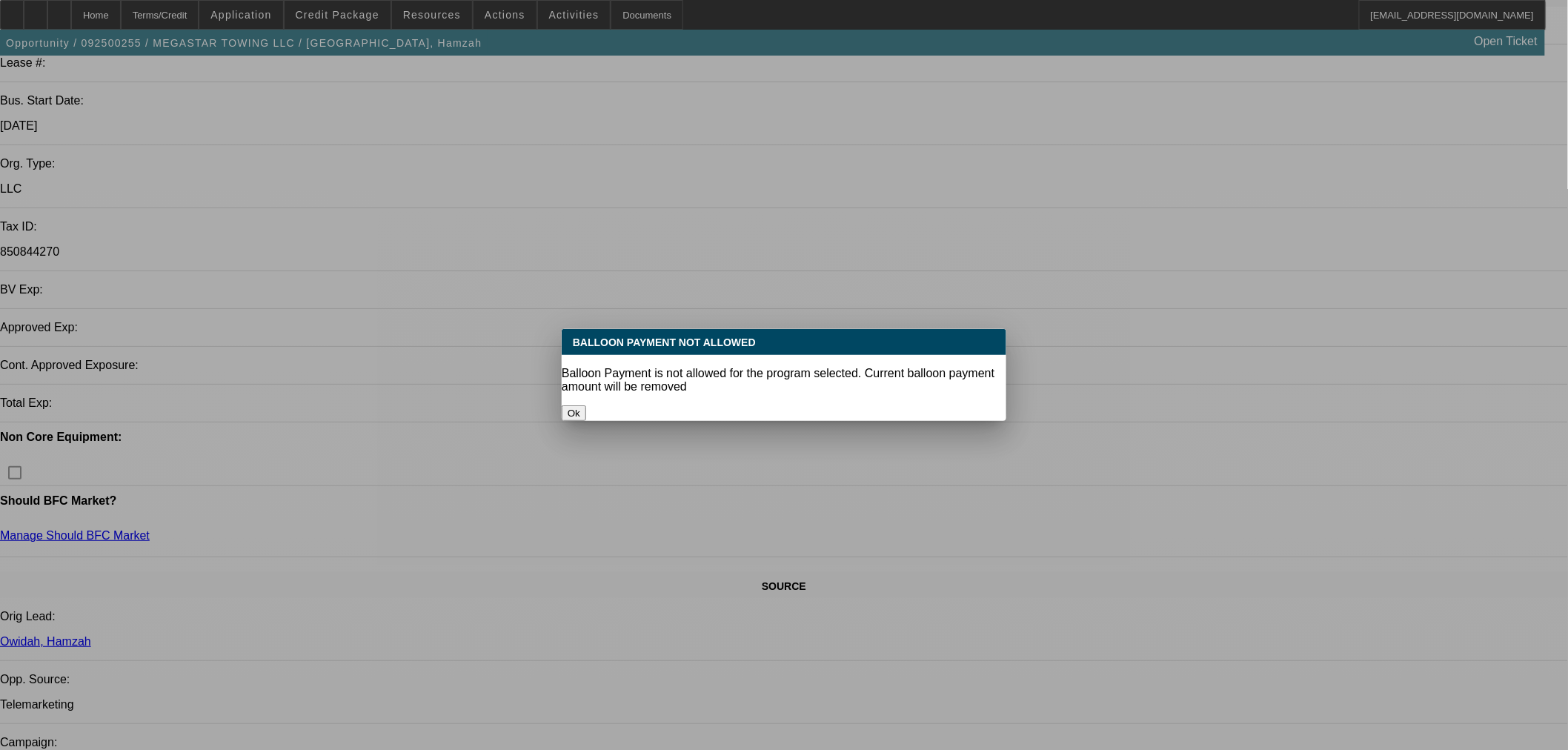
select select "0"
select select "2"
select select "0.1"
select select "4"
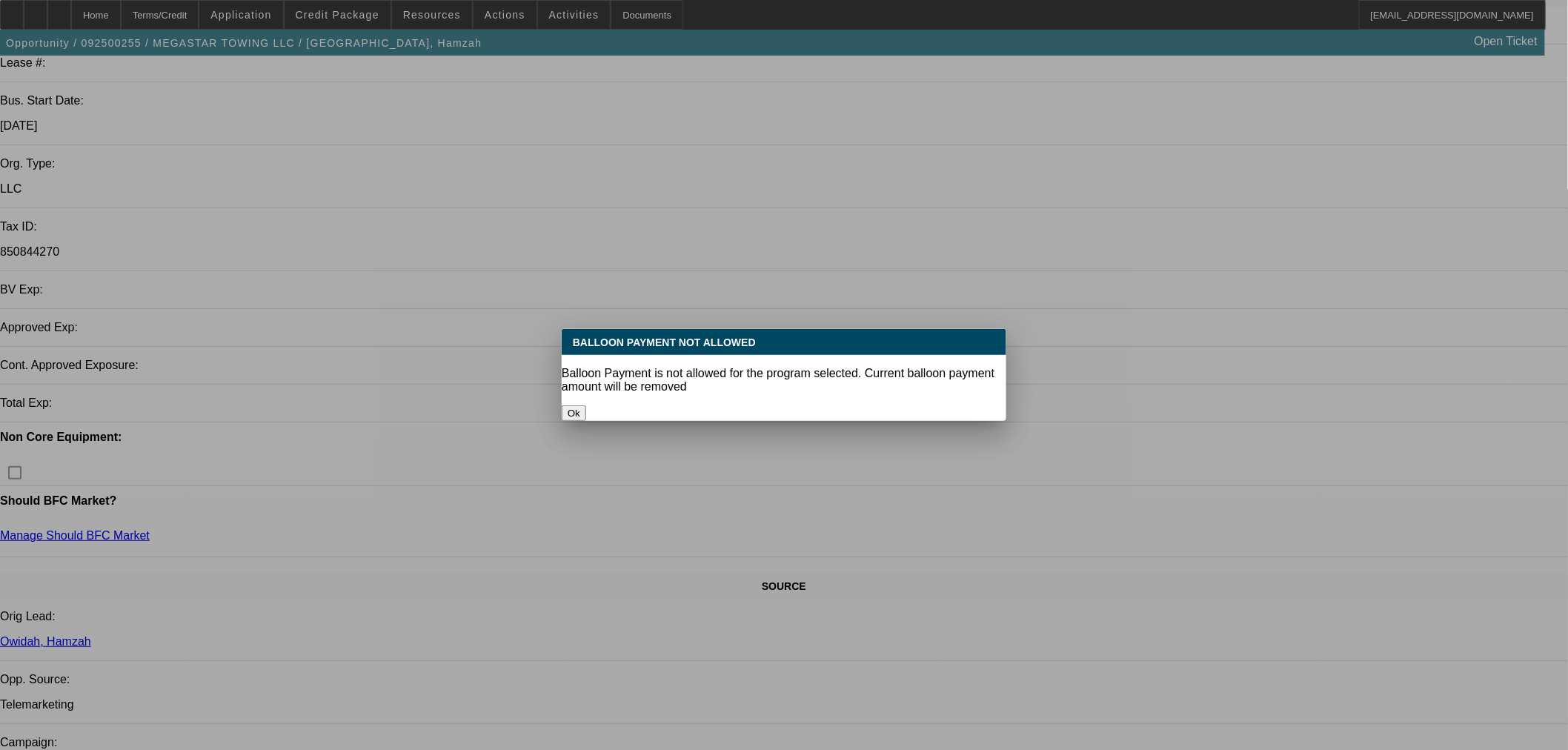
select select "0"
select select "0.1"
select select "4"
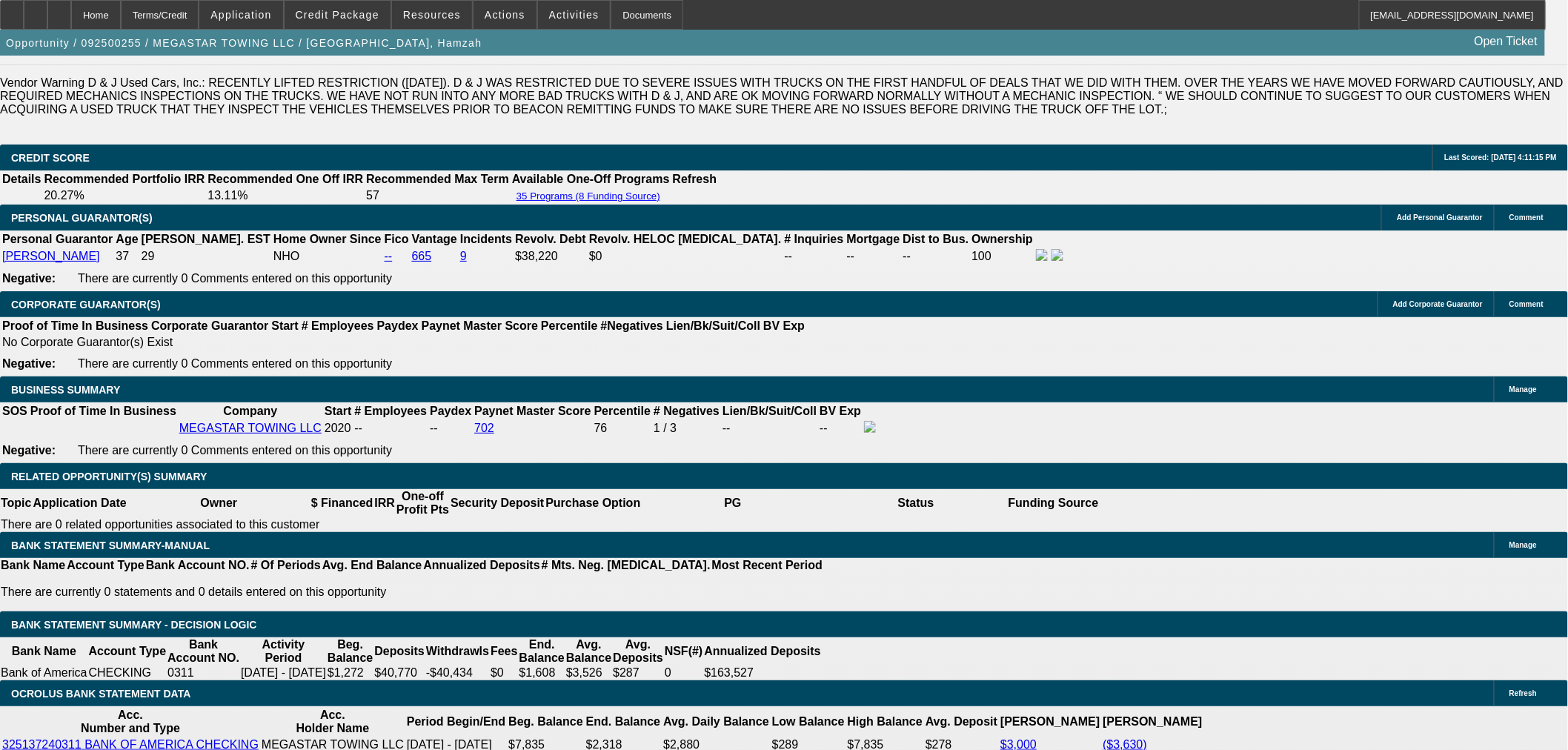
scroll to position [2246, 0]
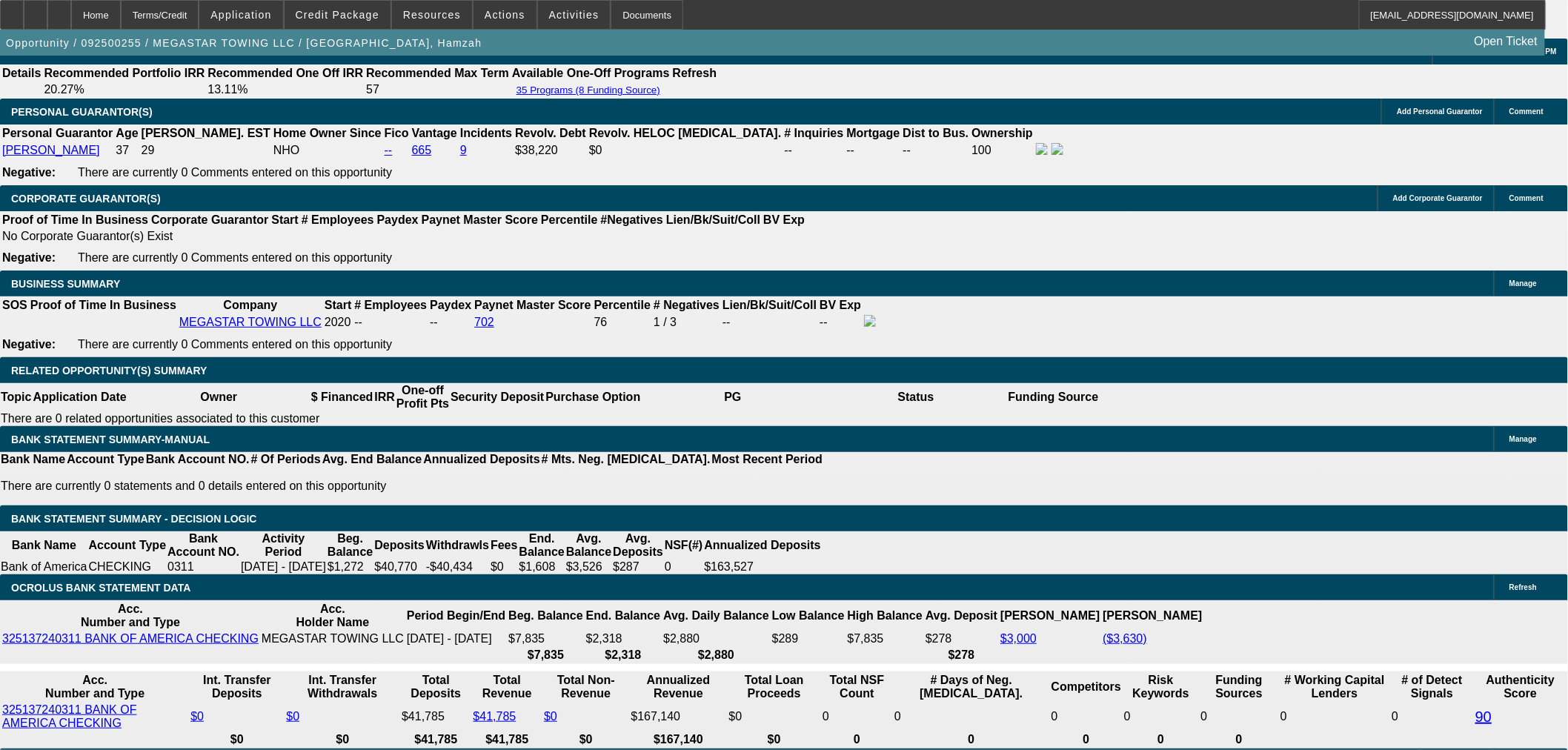
select select "0.1"
type input "$6,890.00"
type input "UNKNOWN"
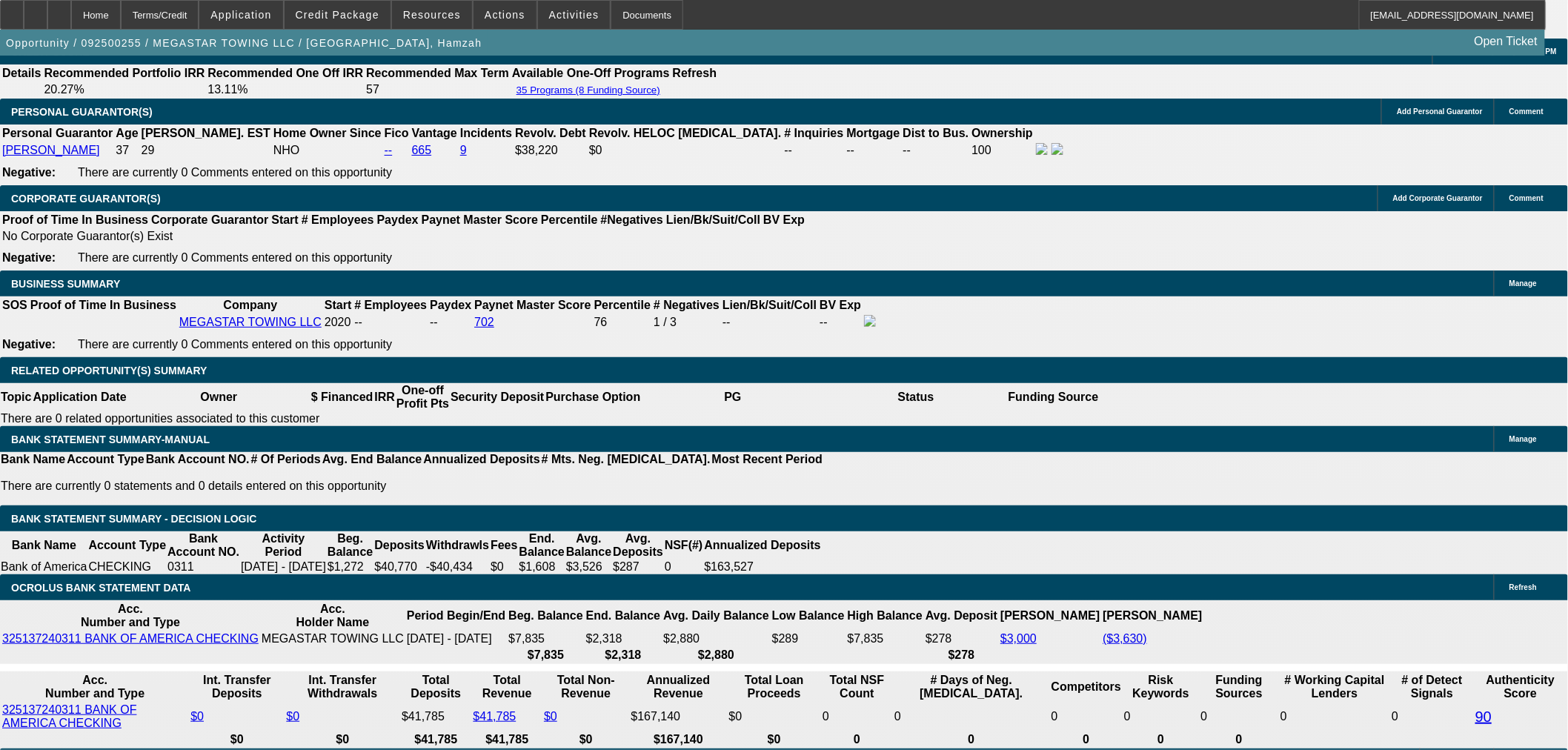
select select "4"
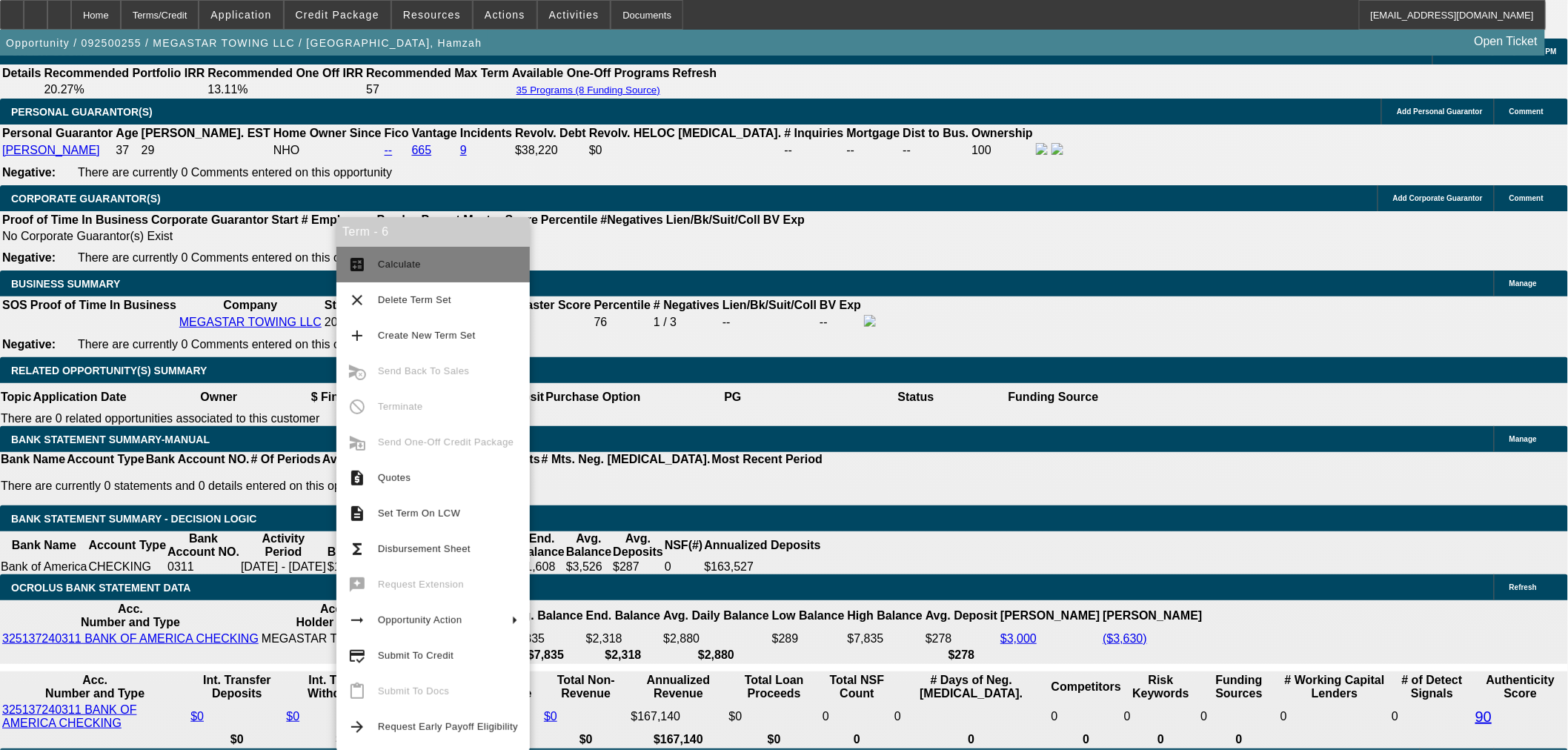
click at [376, 256] on button "calculate Calculate" at bounding box center [433, 265] width 193 height 35
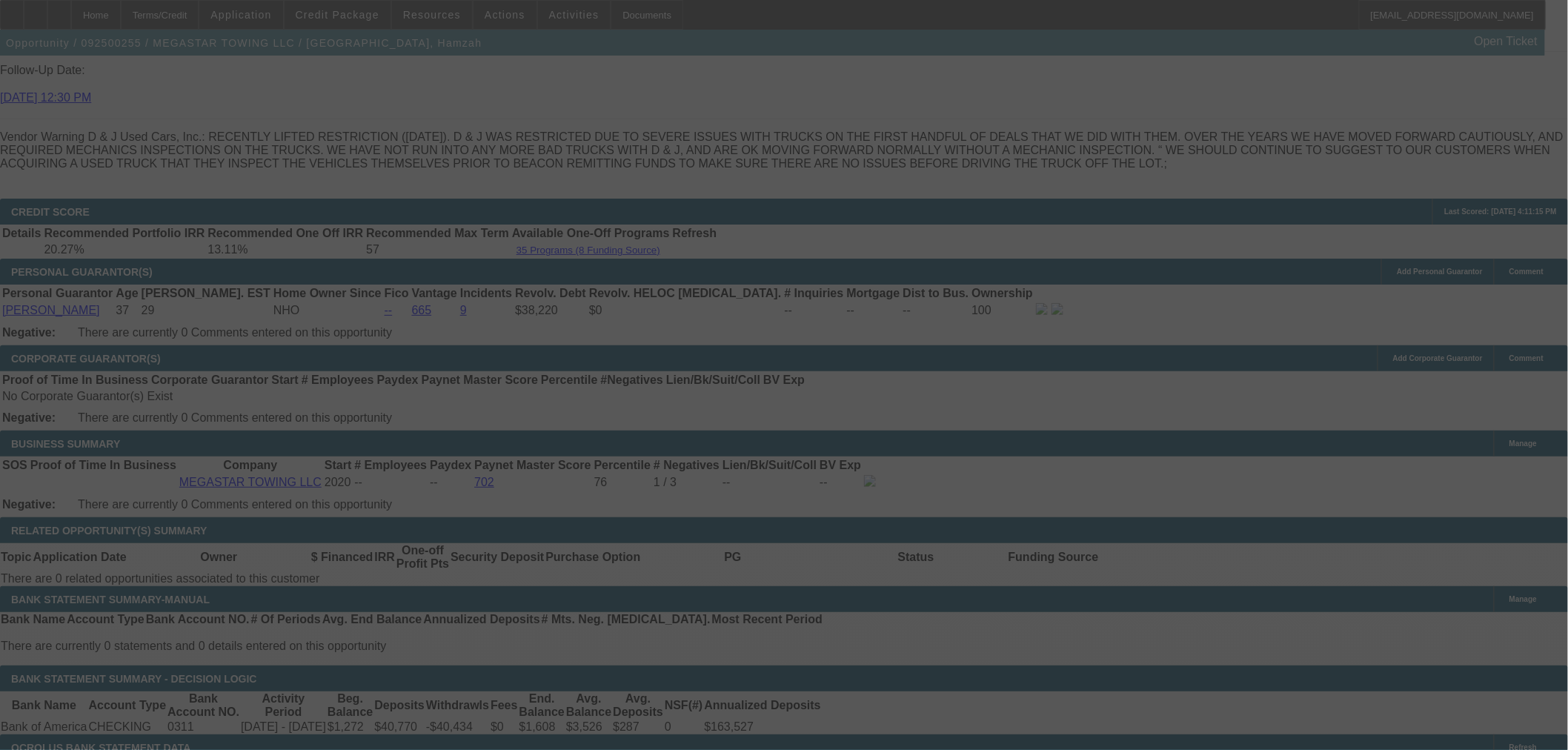
scroll to position [2081, 0]
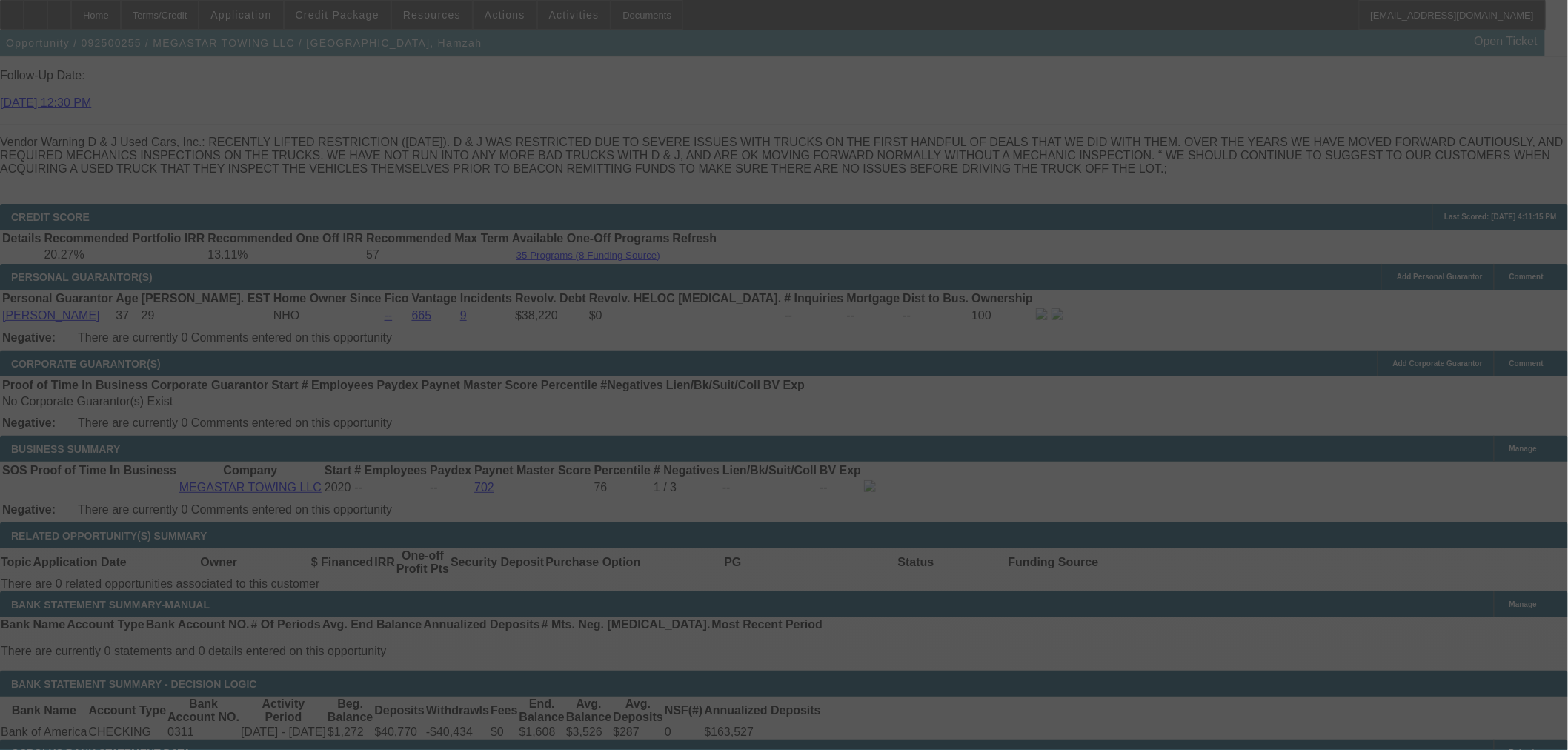
select select "0"
select select "0.1"
select select "4"
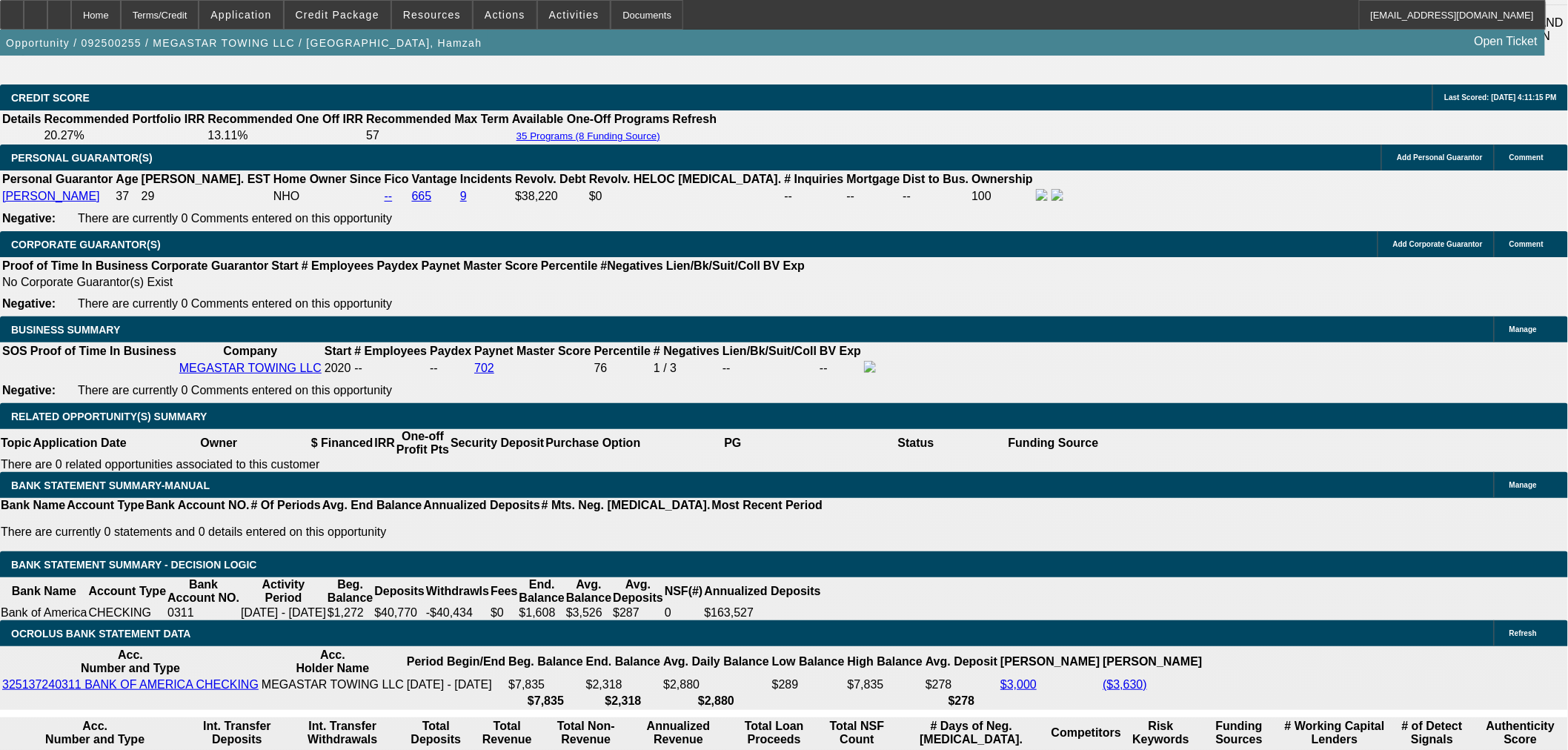
scroll to position [2163, 0]
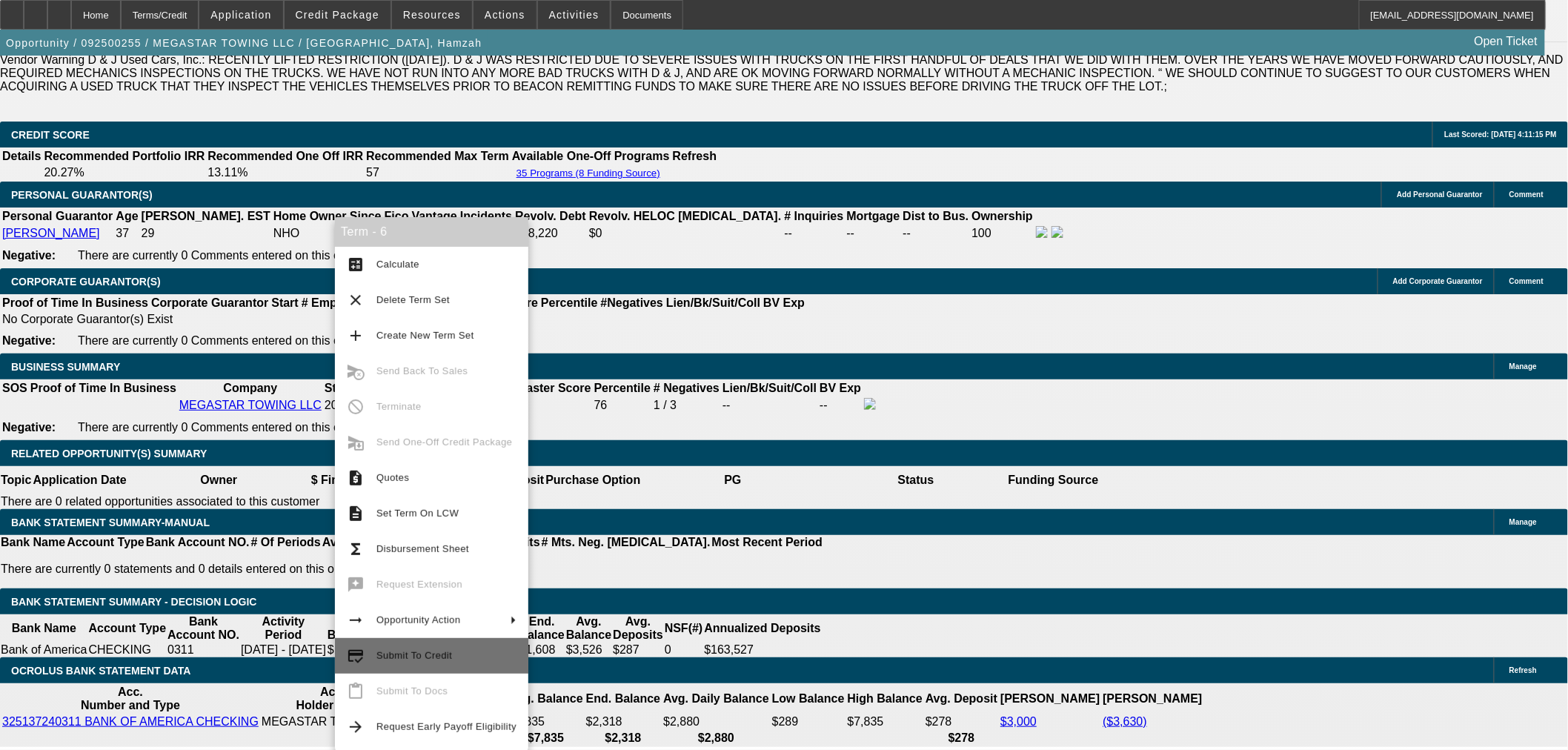
click at [452, 651] on span "Submit To Credit" at bounding box center [447, 656] width 140 height 18
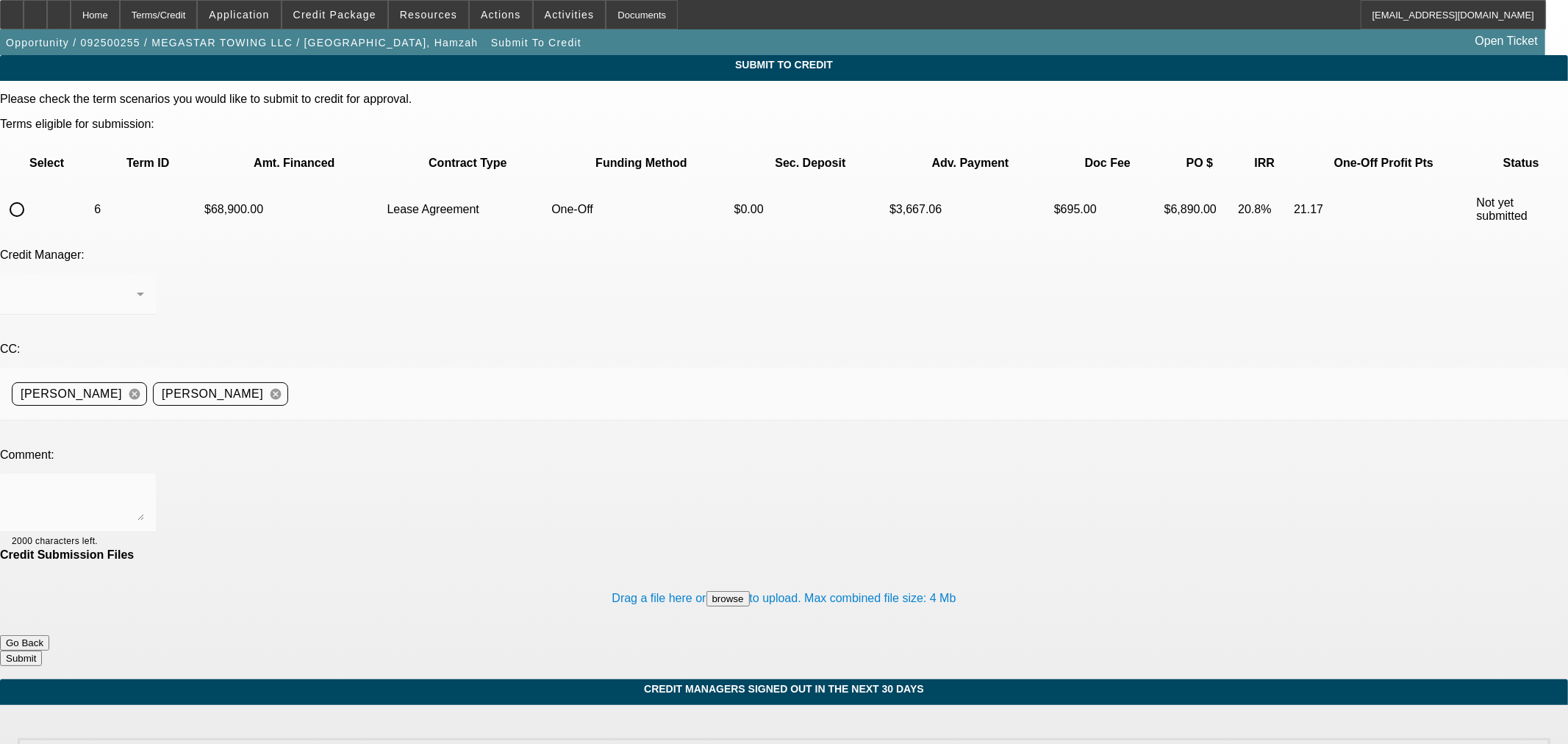
click at [32, 195] on input "radio" at bounding box center [17, 210] width 30 height 30
radio input "true"
click at [144, 486] on textarea at bounding box center [78, 503] width 132 height 35
type textarea "Can we please try North Mill?"
click at [932, 576] on form "Please check the term scenarios you would like to submit to credit for approval…" at bounding box center [784, 386] width 1568 height 586
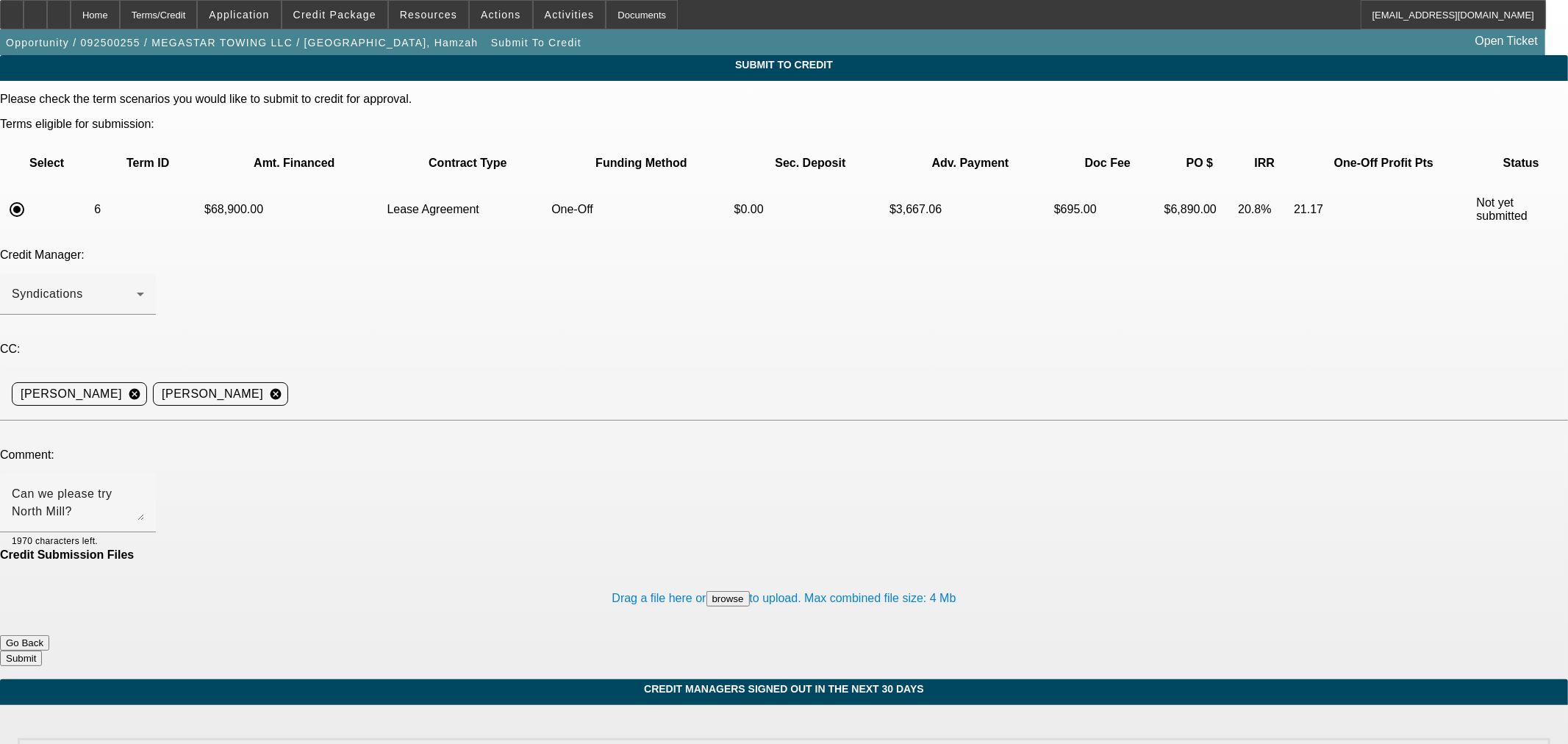
click at [42, 650] on button "Submit" at bounding box center [21, 658] width 42 height 15
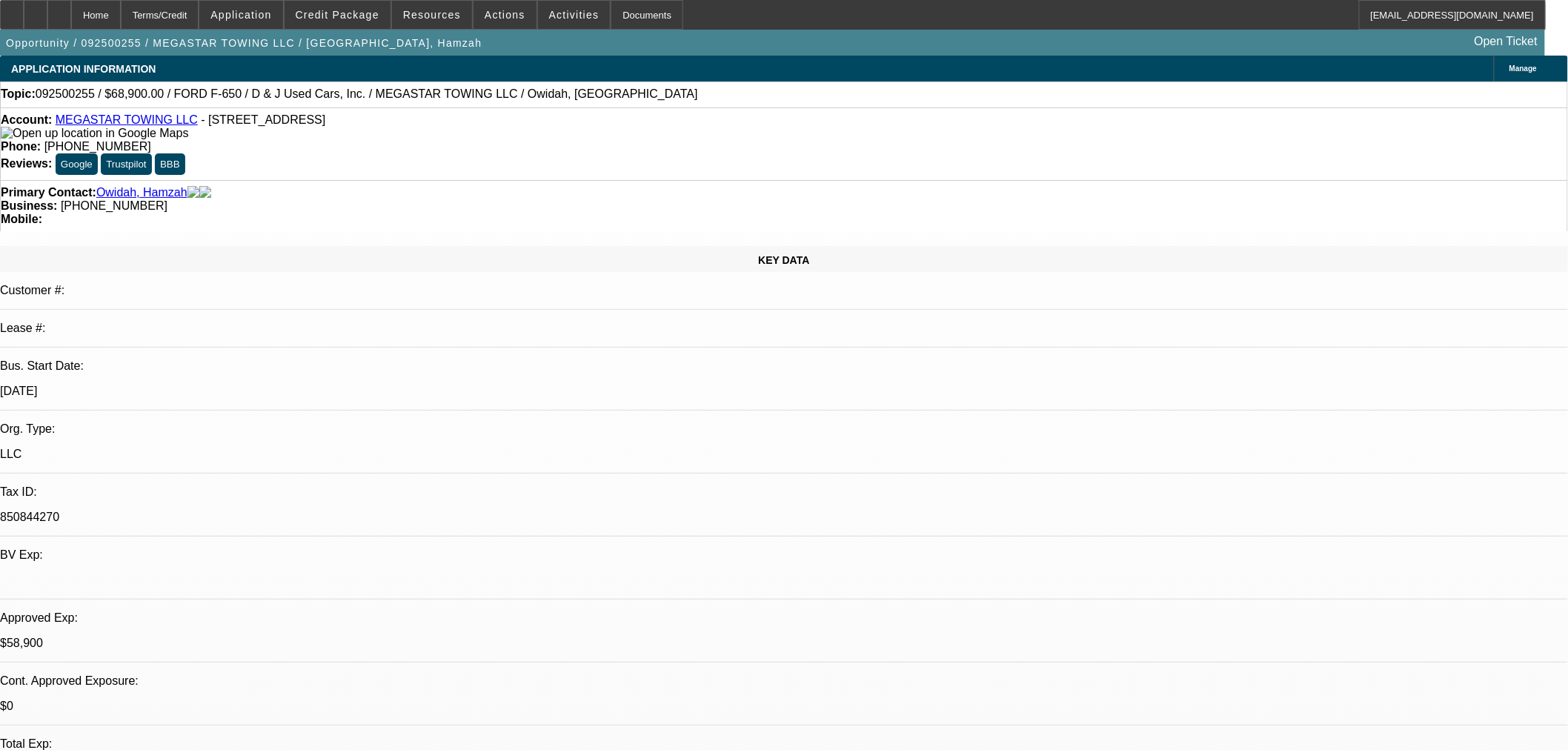
select select "0"
select select "0.1"
select select "4"
select select "0"
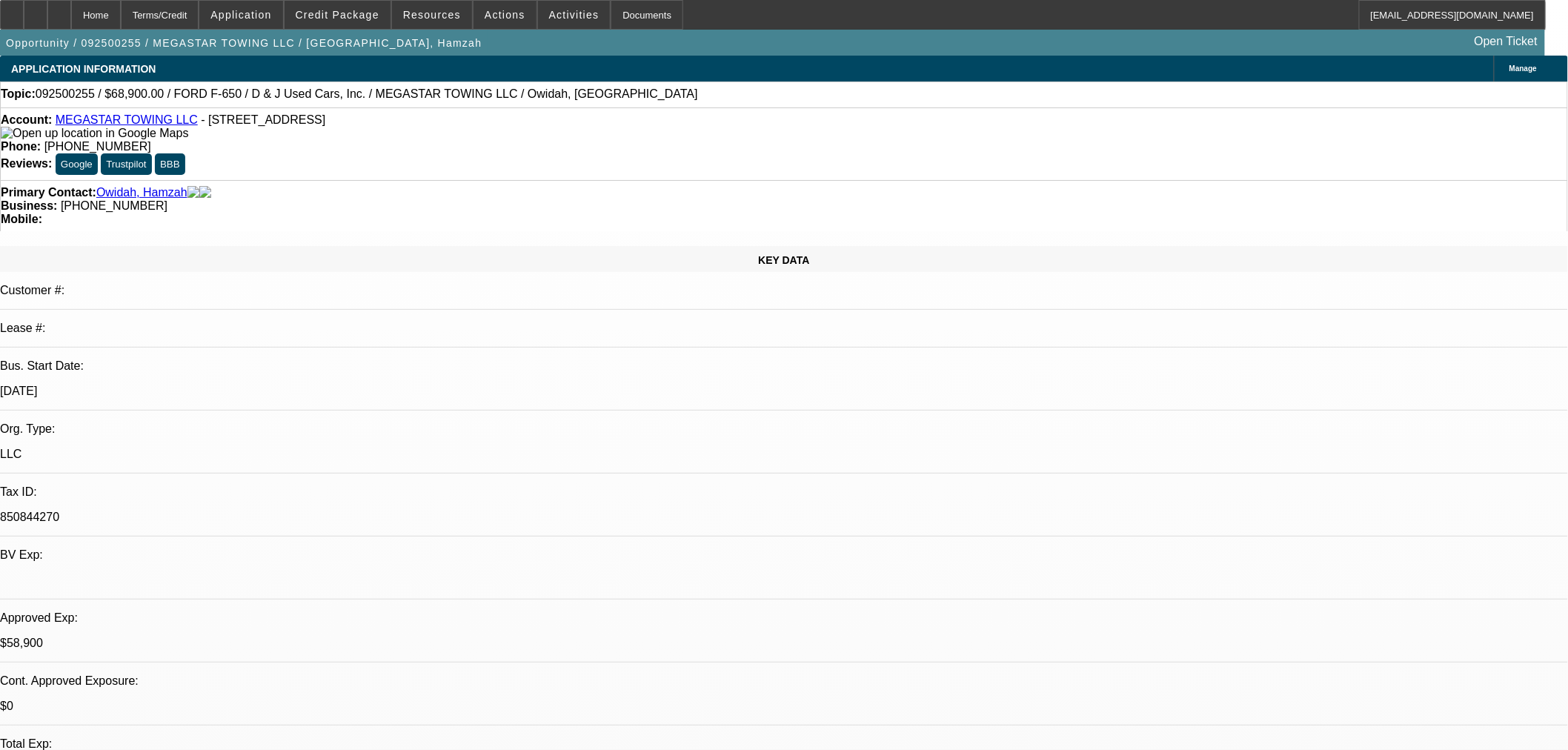
select select "2"
select select "0.1"
select select "4"
select select "0"
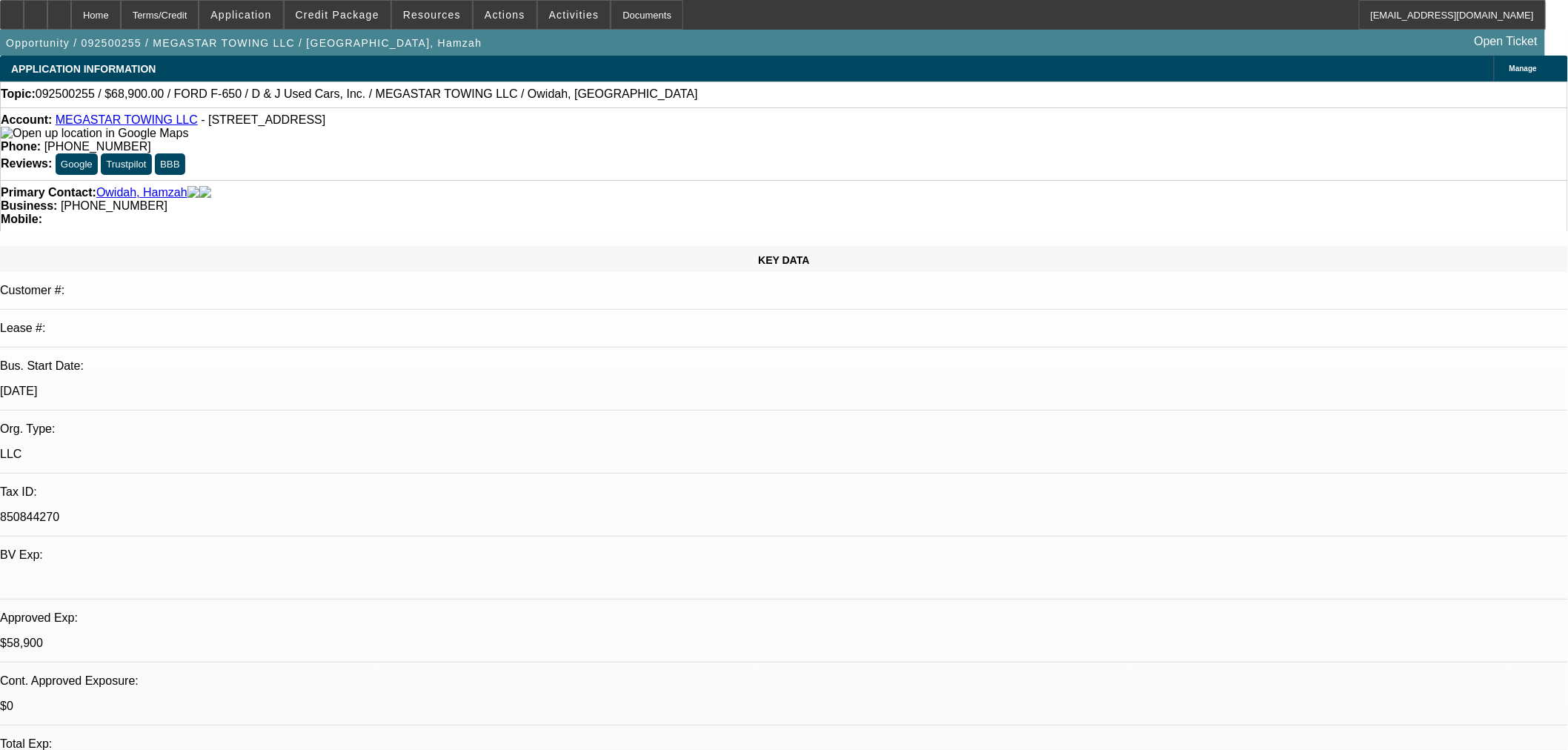
select select "2"
select select "0.1"
select select "4"
select select "0"
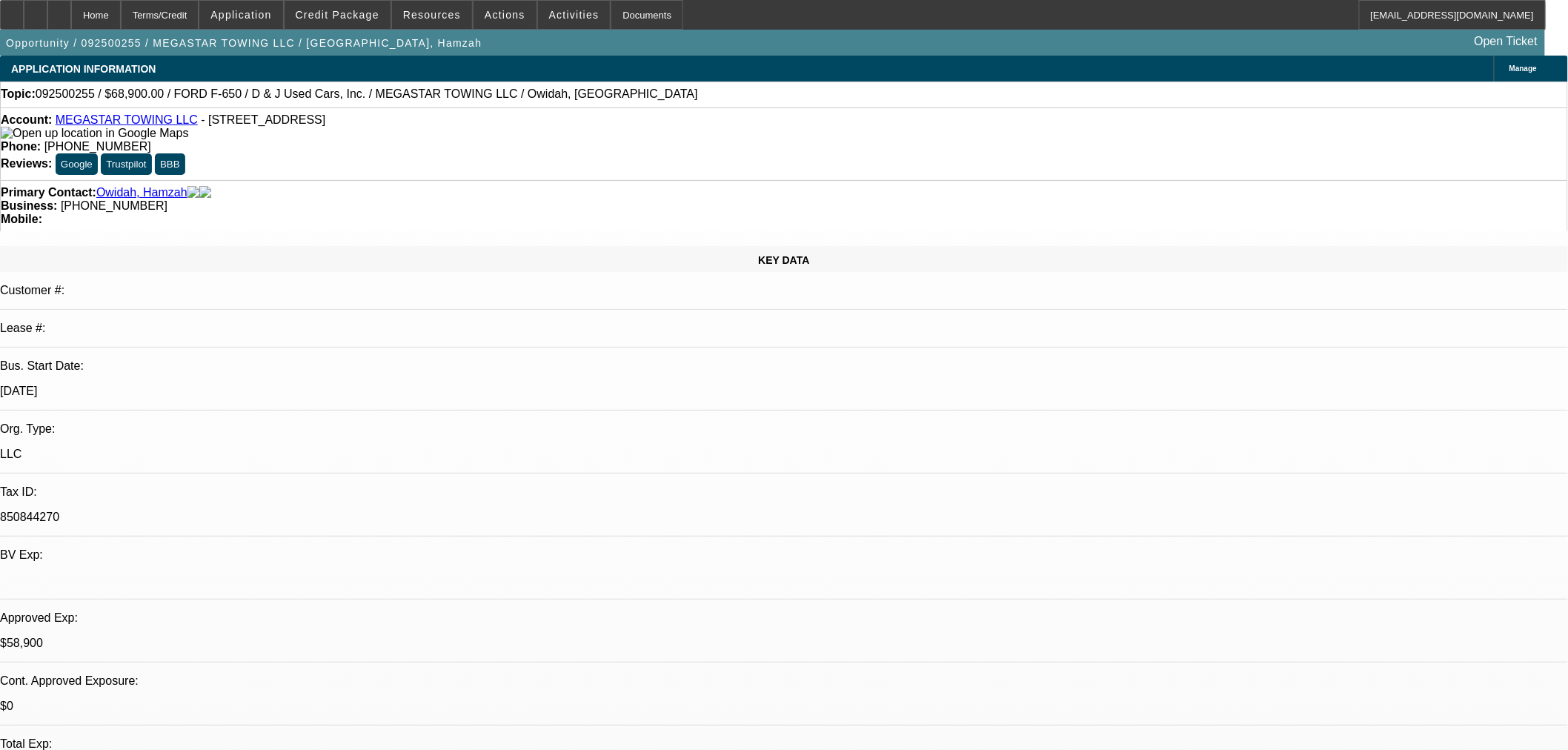
select select "0"
select select "0.1"
select select "4"
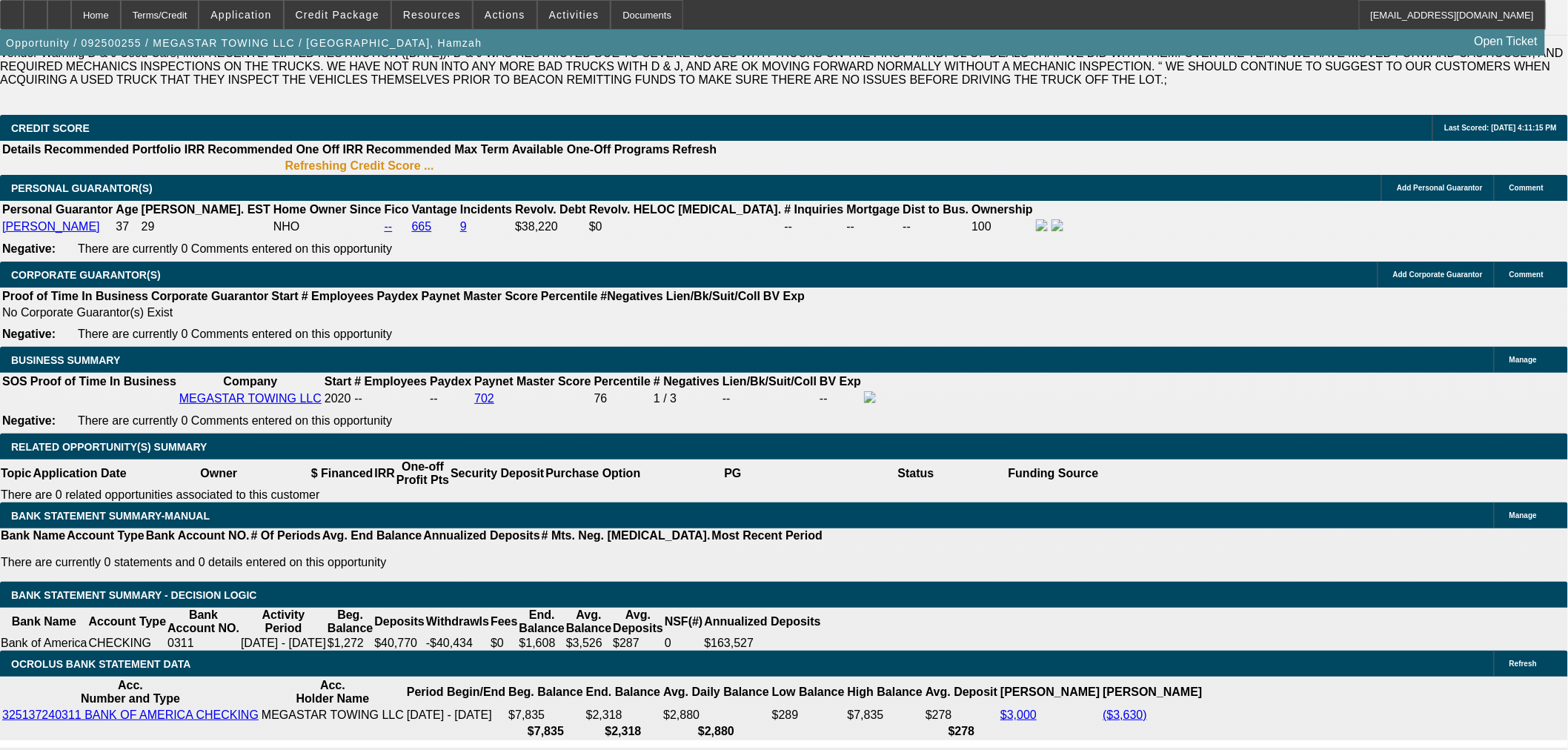
scroll to position [2163, 0]
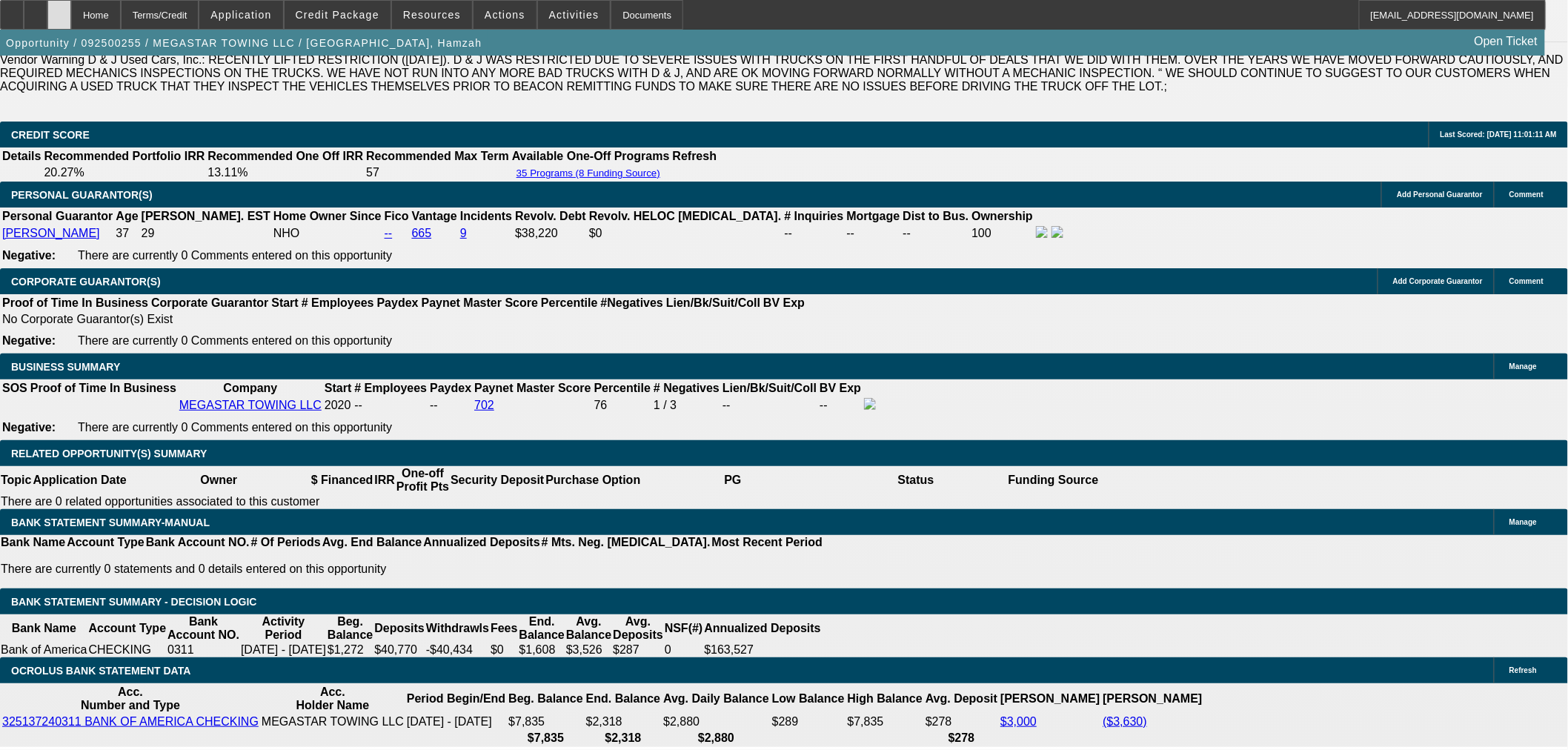
click at [60, 10] on icon at bounding box center [60, 10] width 0 height 0
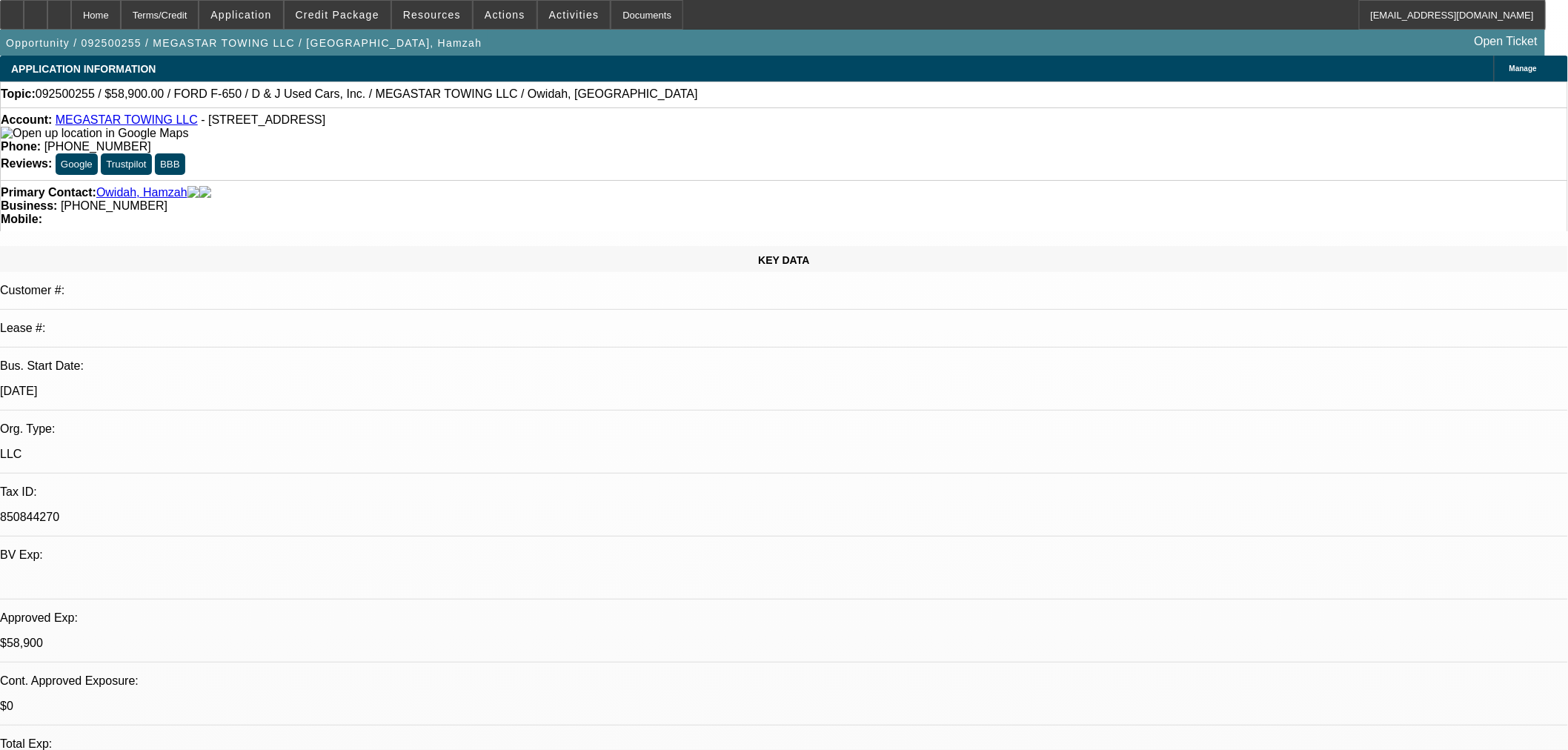
select select "0"
select select "2"
select select "0.1"
select select "4"
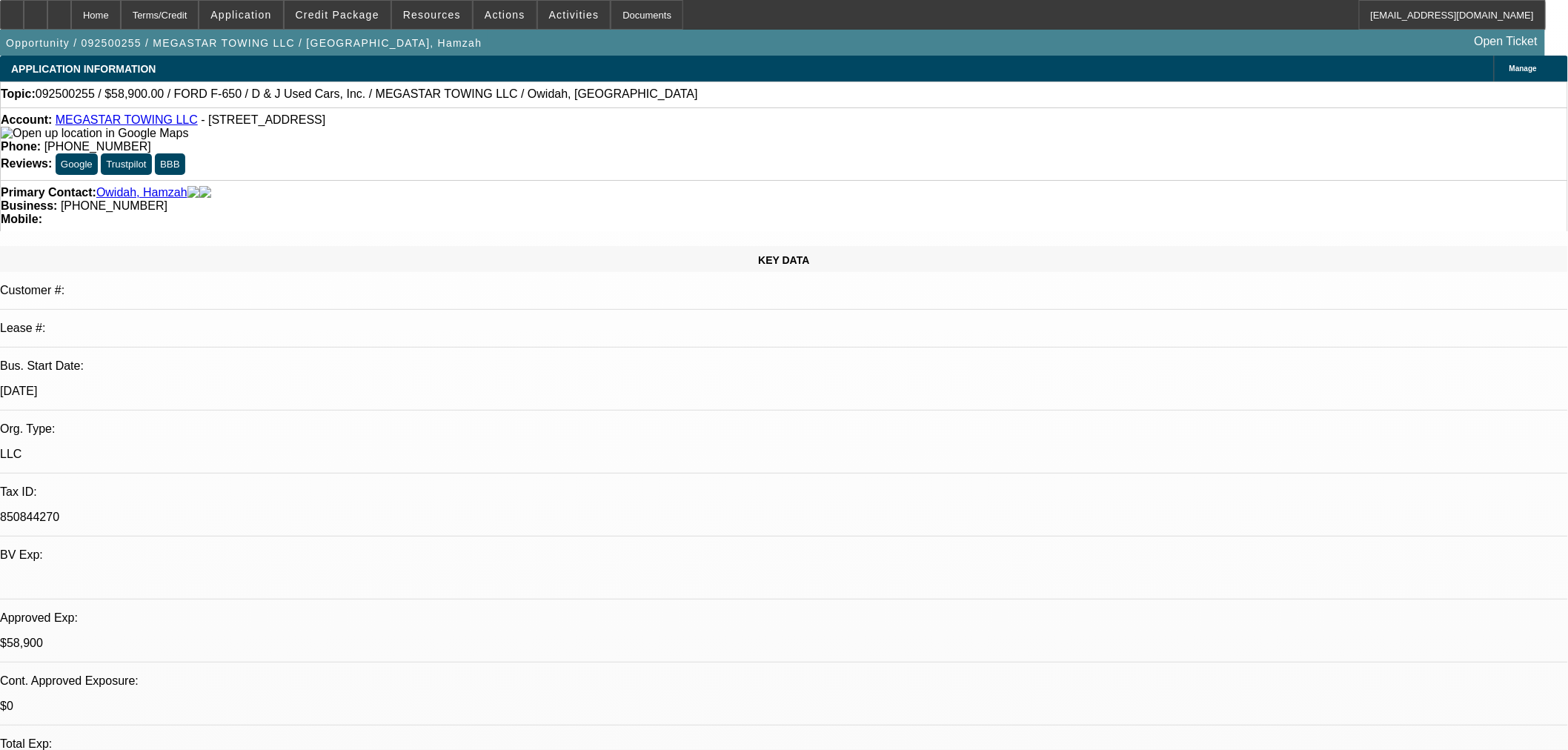
select select "0"
select select "2"
select select "0.1"
select select "4"
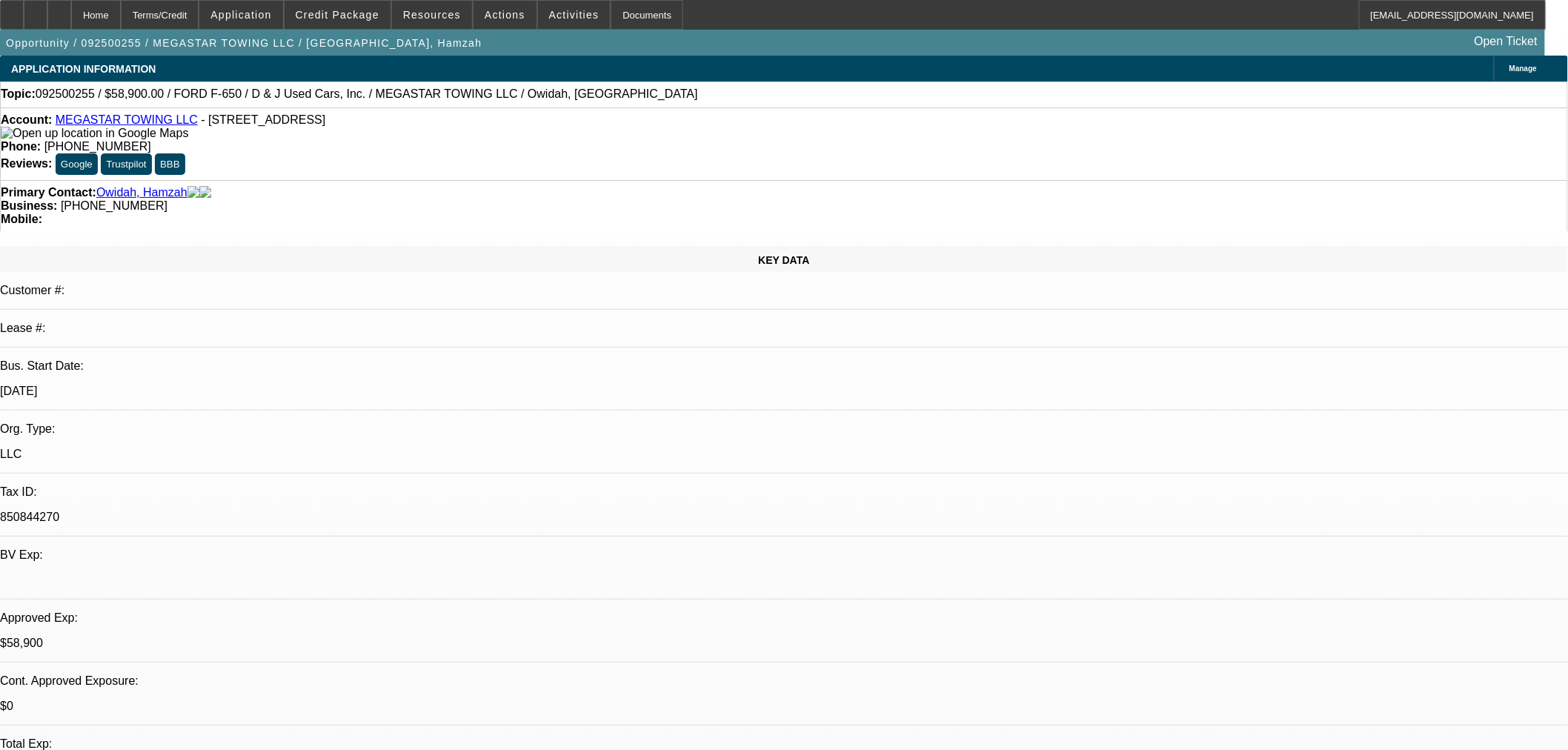
select select "0"
select select "2"
select select "0.1"
select select "4"
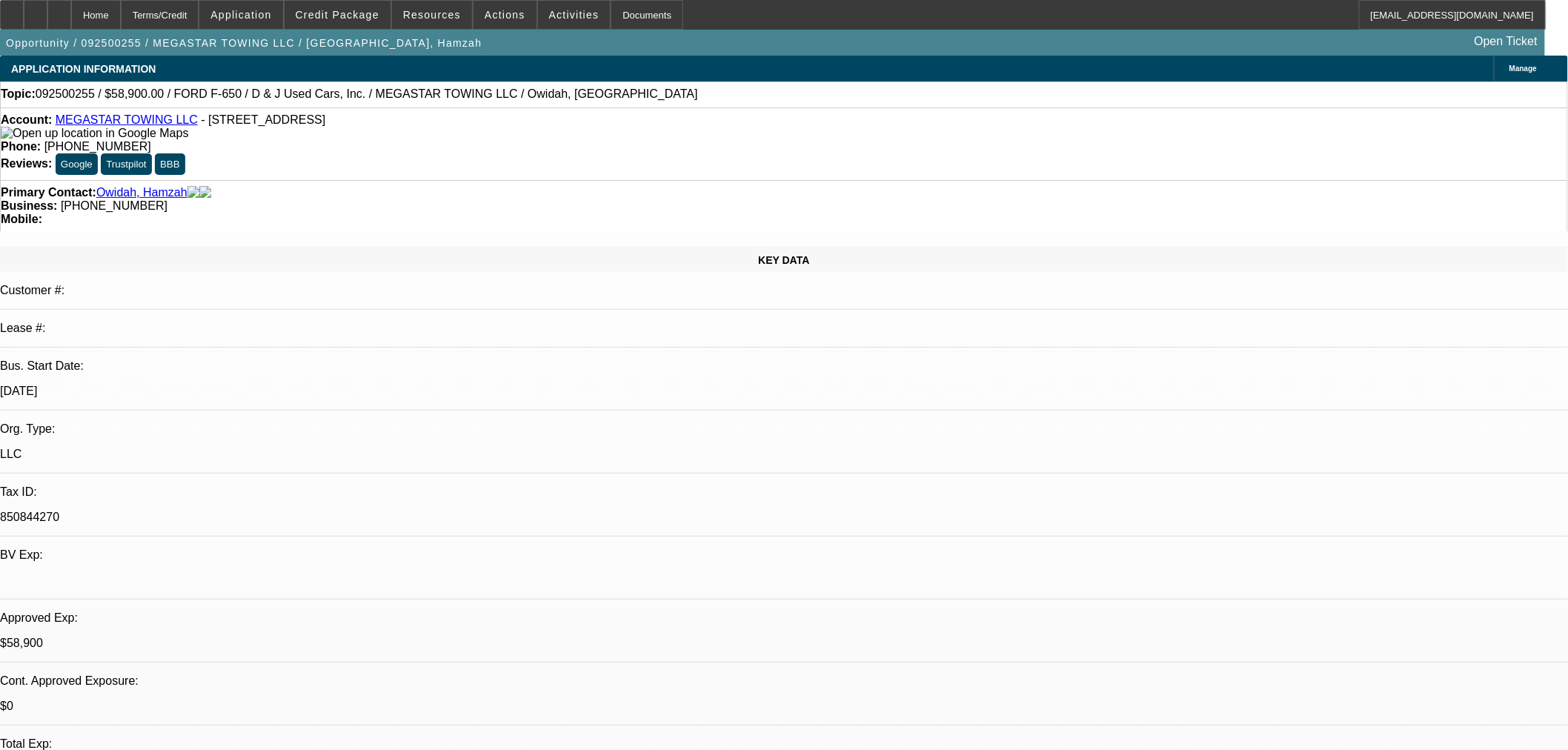
select select "0"
select select "0.1"
select select "4"
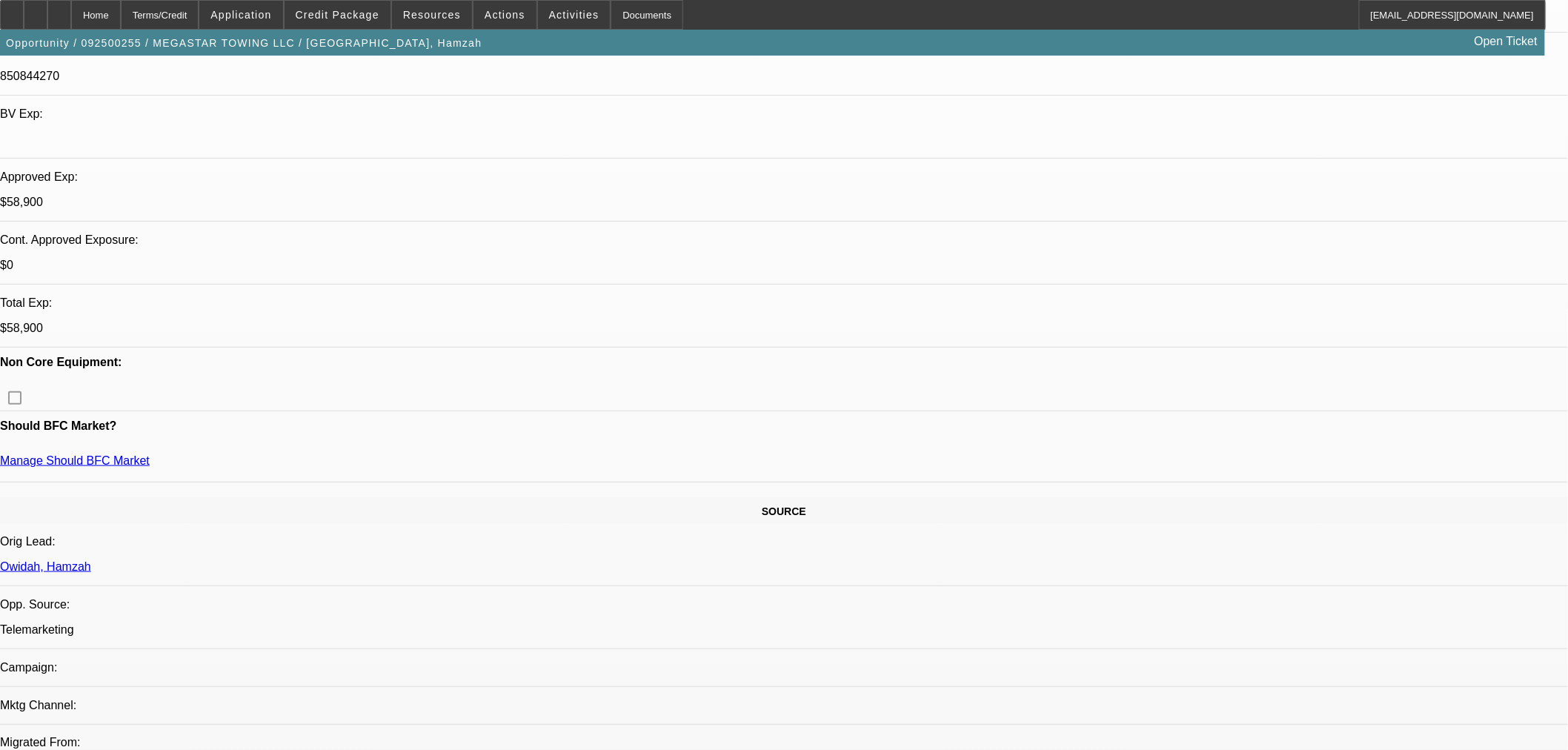
scroll to position [329, 0]
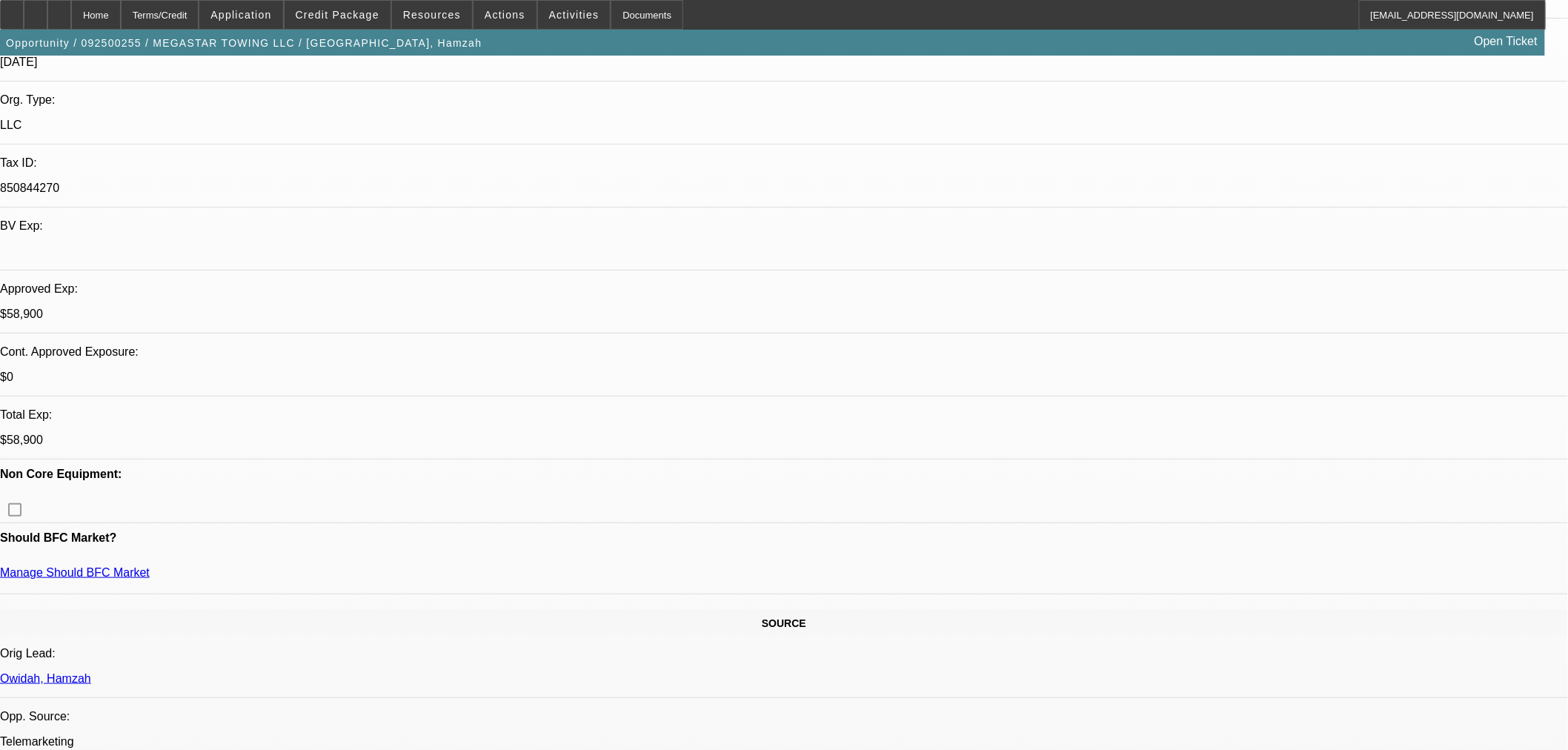
click at [71, 10] on div at bounding box center [59, 15] width 23 height 30
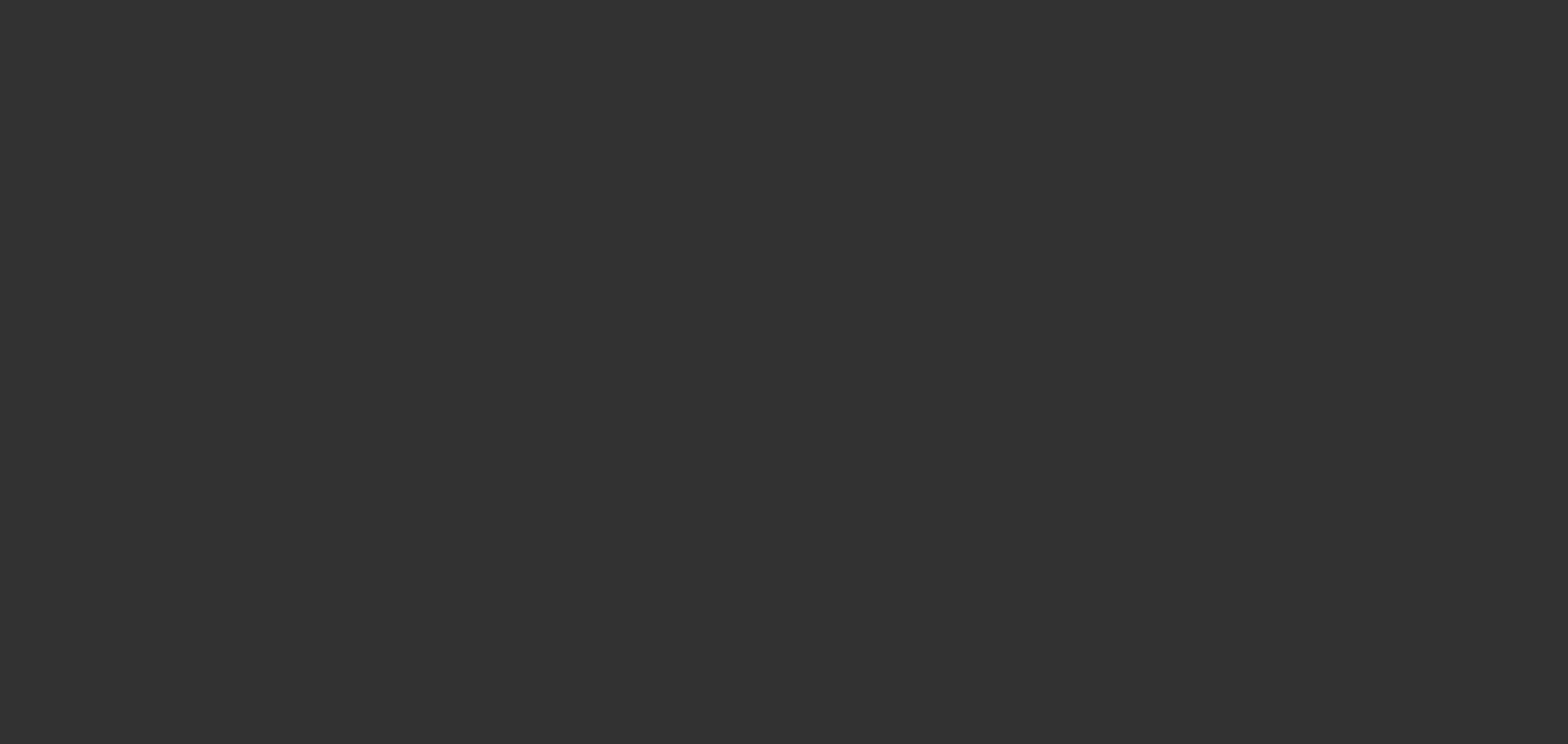
select select "0"
select select "0.1"
select select "4"
select select "0"
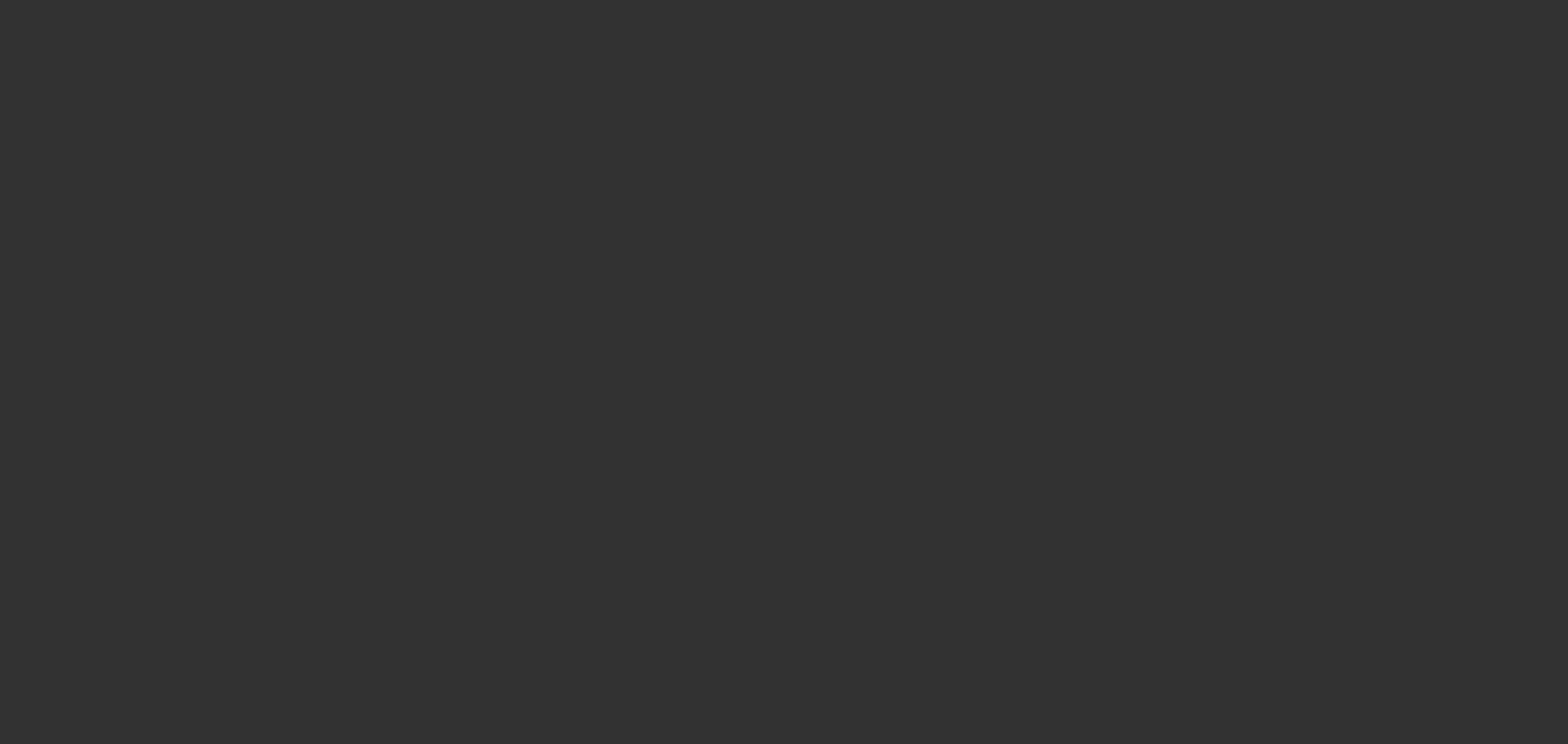
select select "2"
select select "0.1"
select select "4"
select select "0"
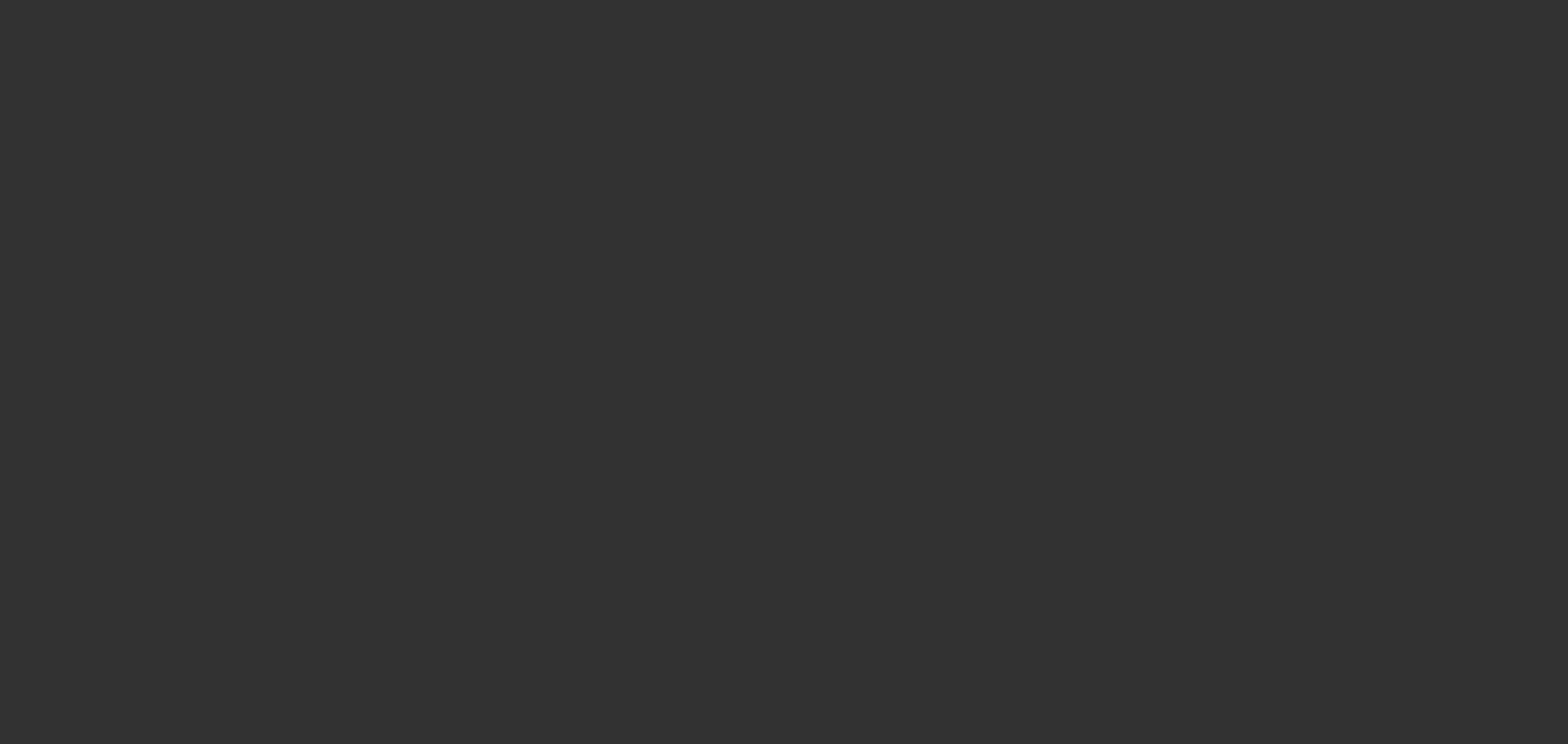
select select "2"
select select "0.1"
select select "4"
select select "0"
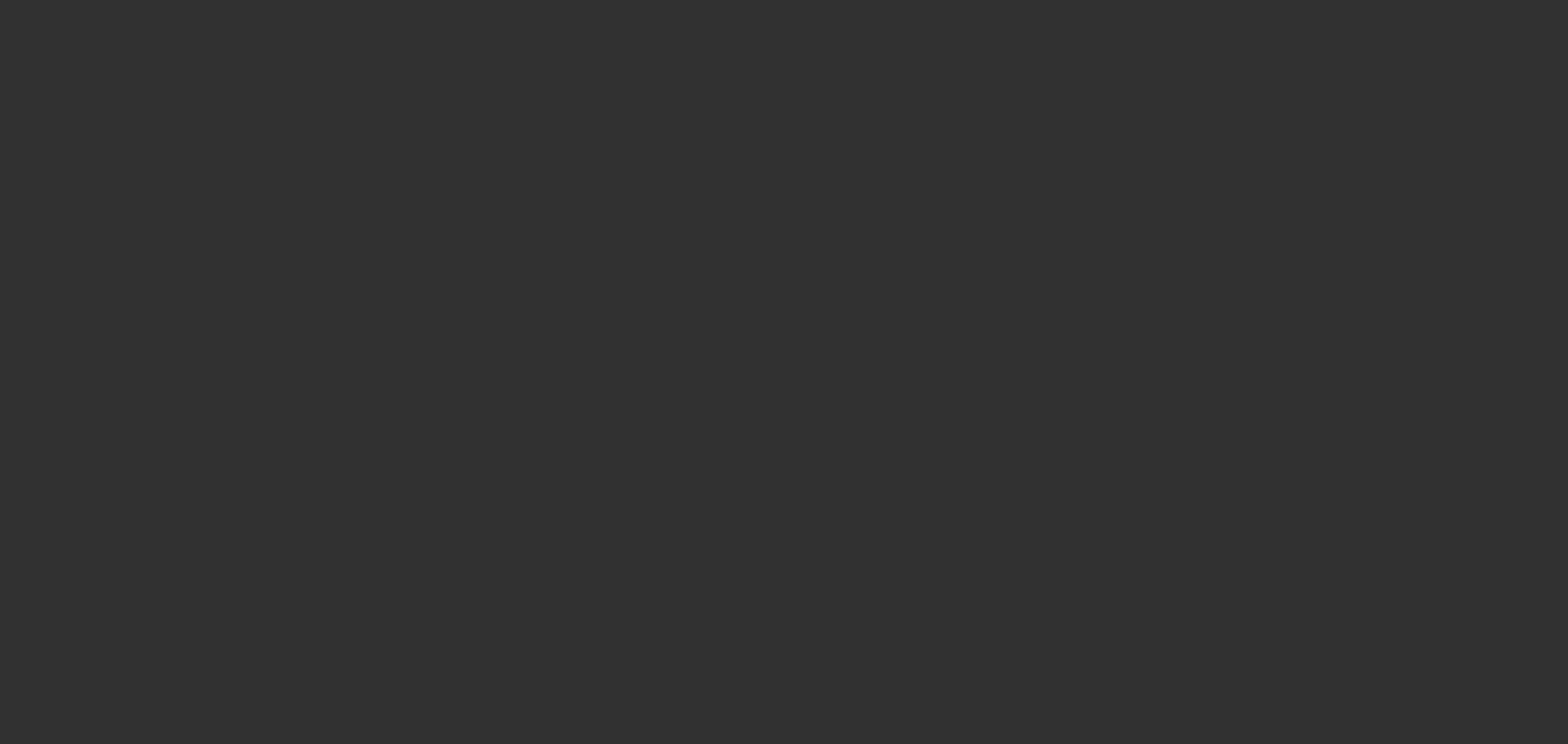
select select "0"
select select "0.1"
select select "4"
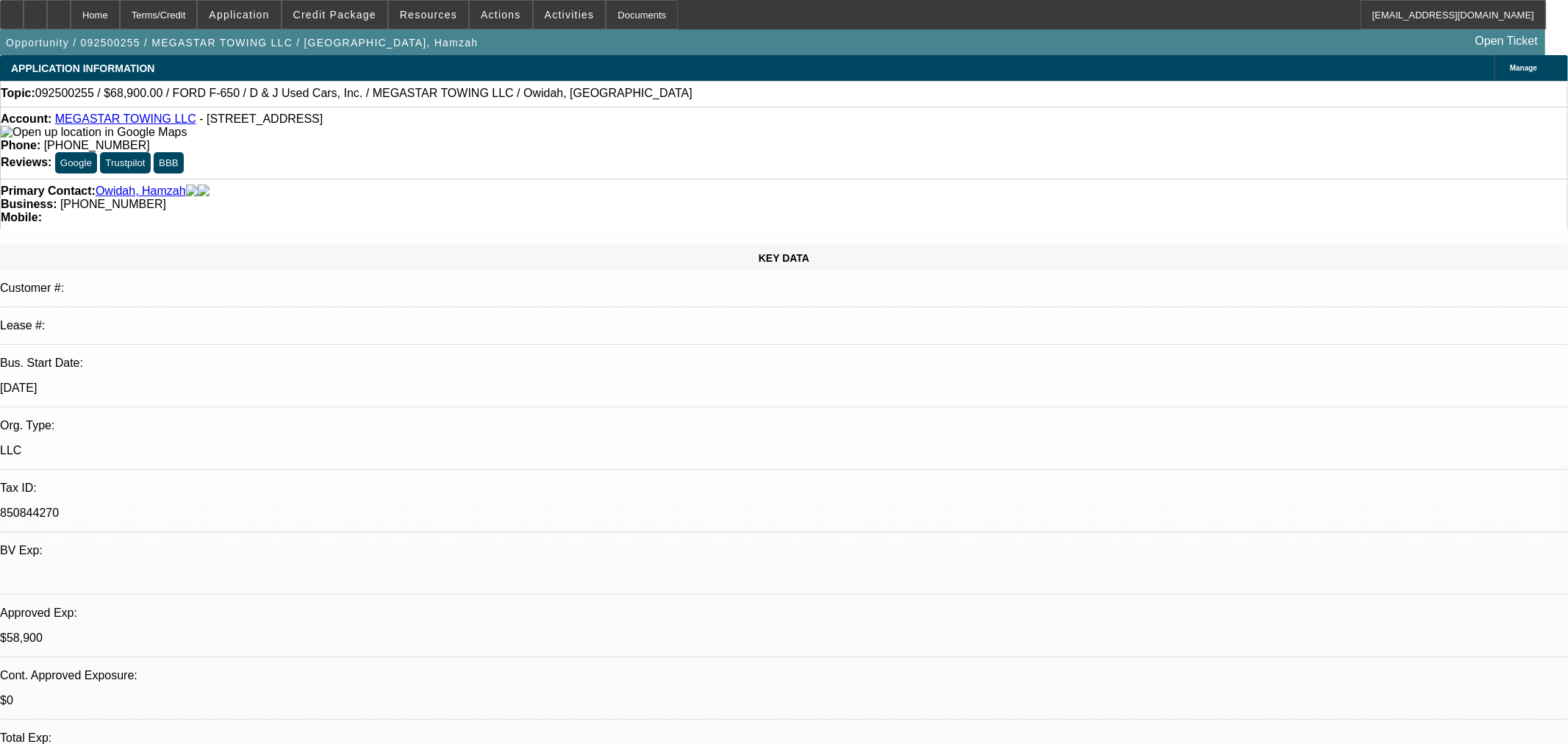
select select "0"
select select "0.1"
select select "4"
select select "0"
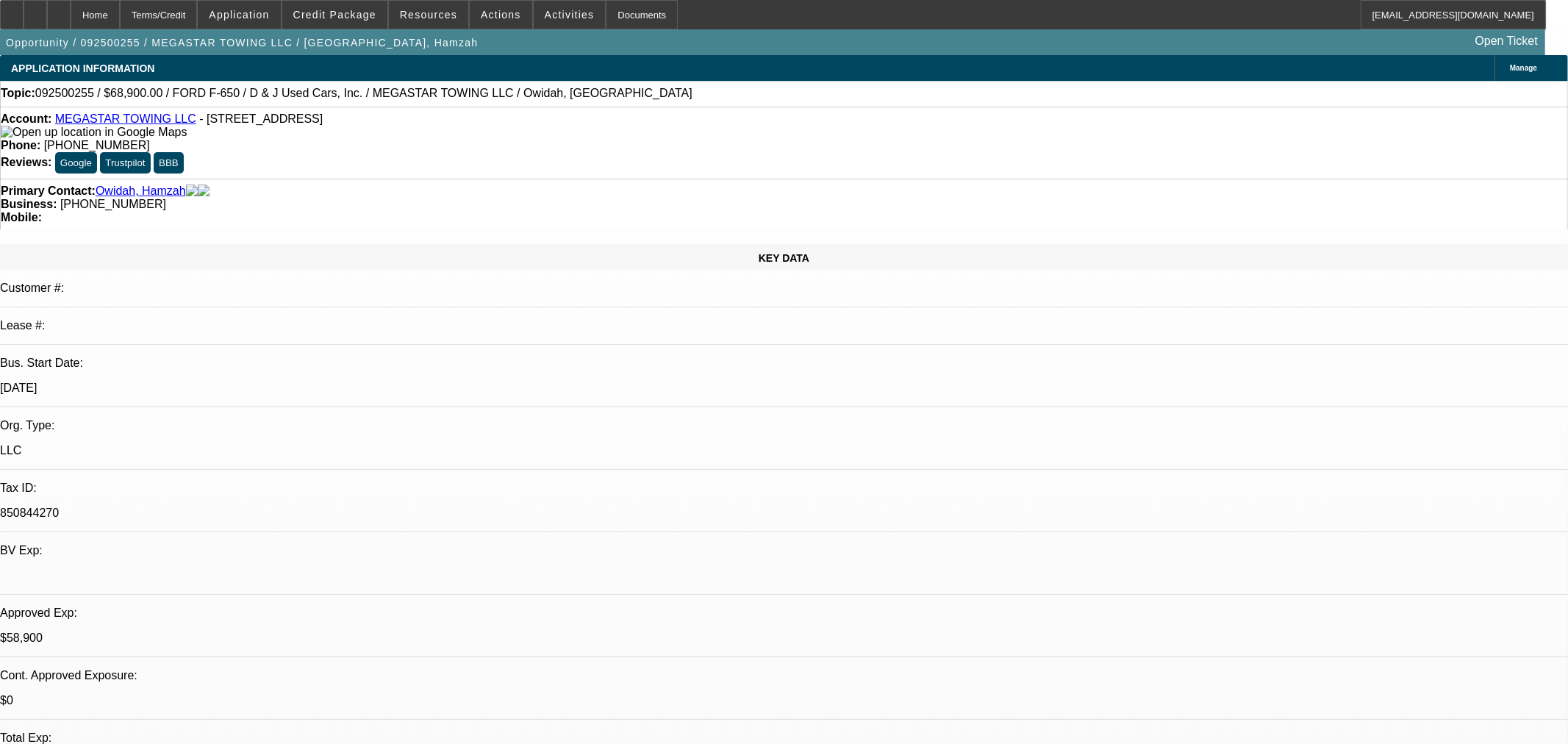
select select "2"
select select "0.1"
select select "4"
select select "0"
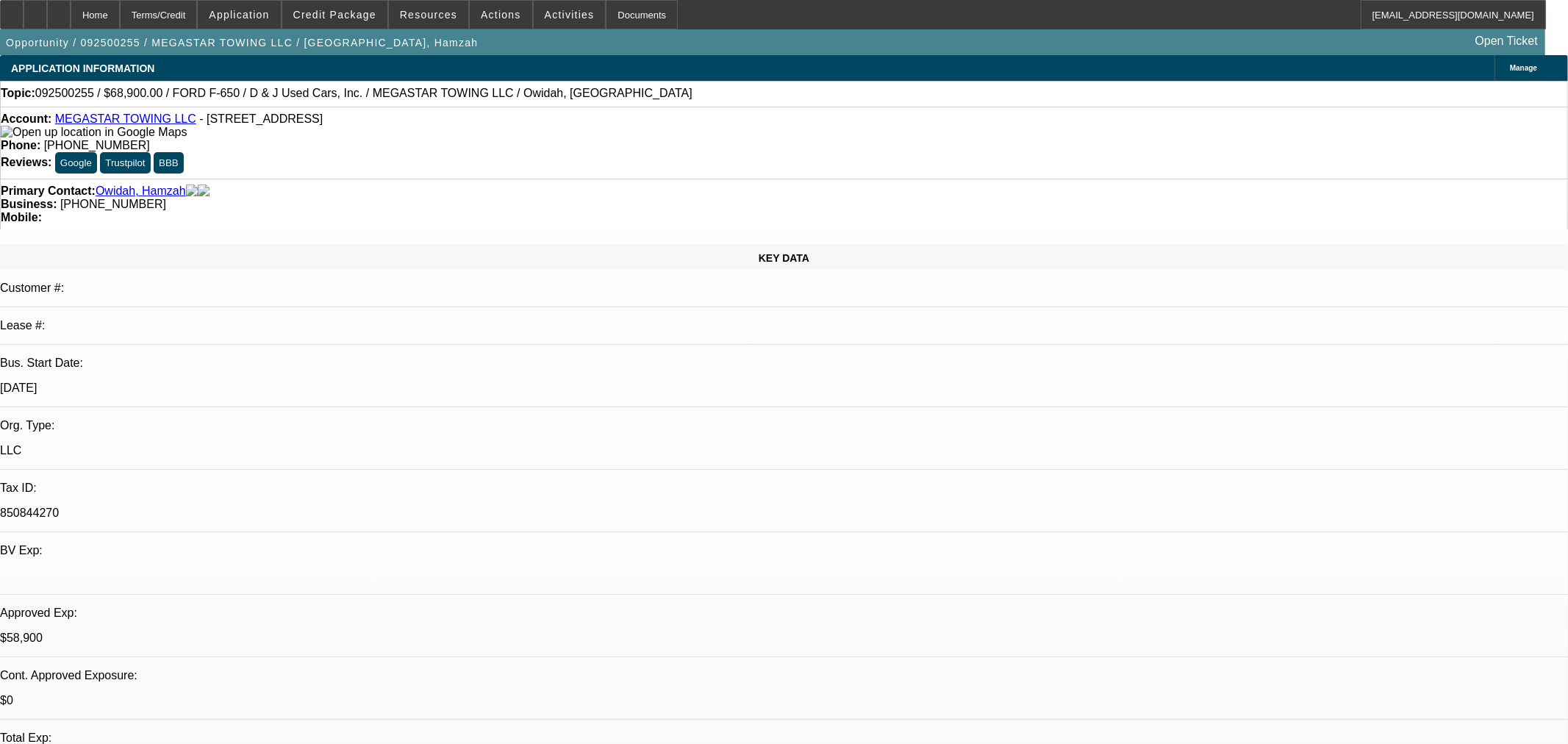
select select "2"
select select "0.1"
select select "4"
select select "0"
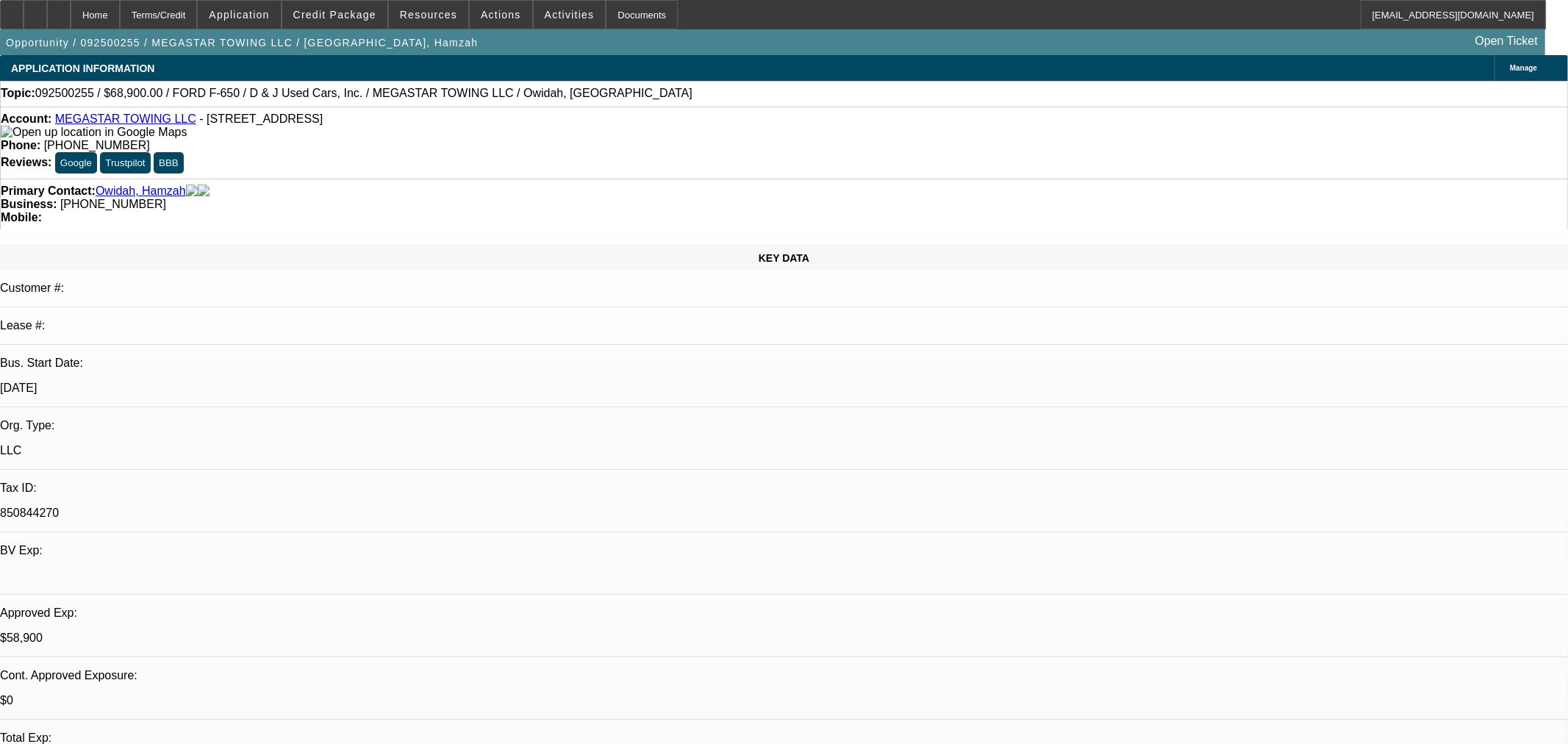
select select "0"
select select "0.1"
select select "4"
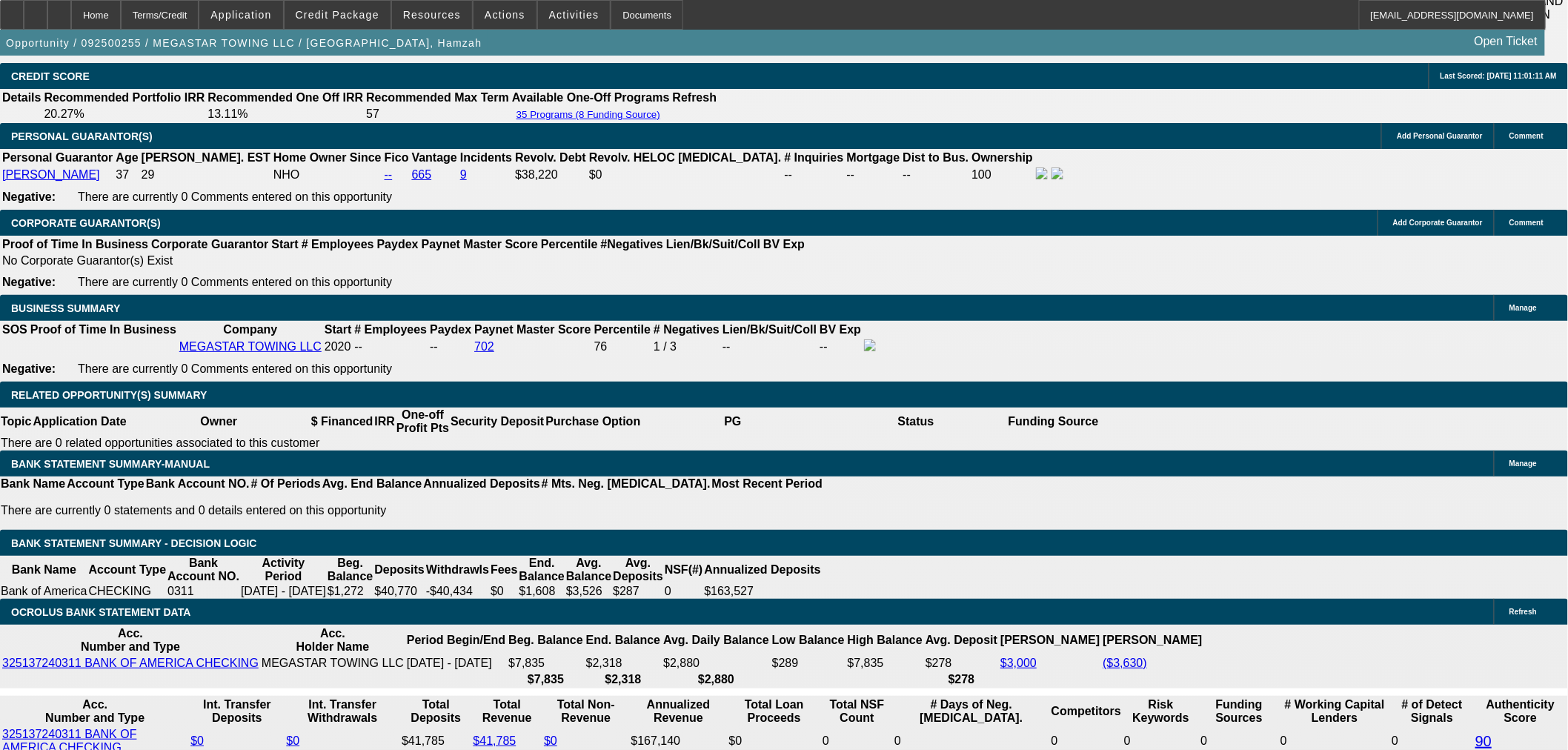
scroll to position [2140, 0]
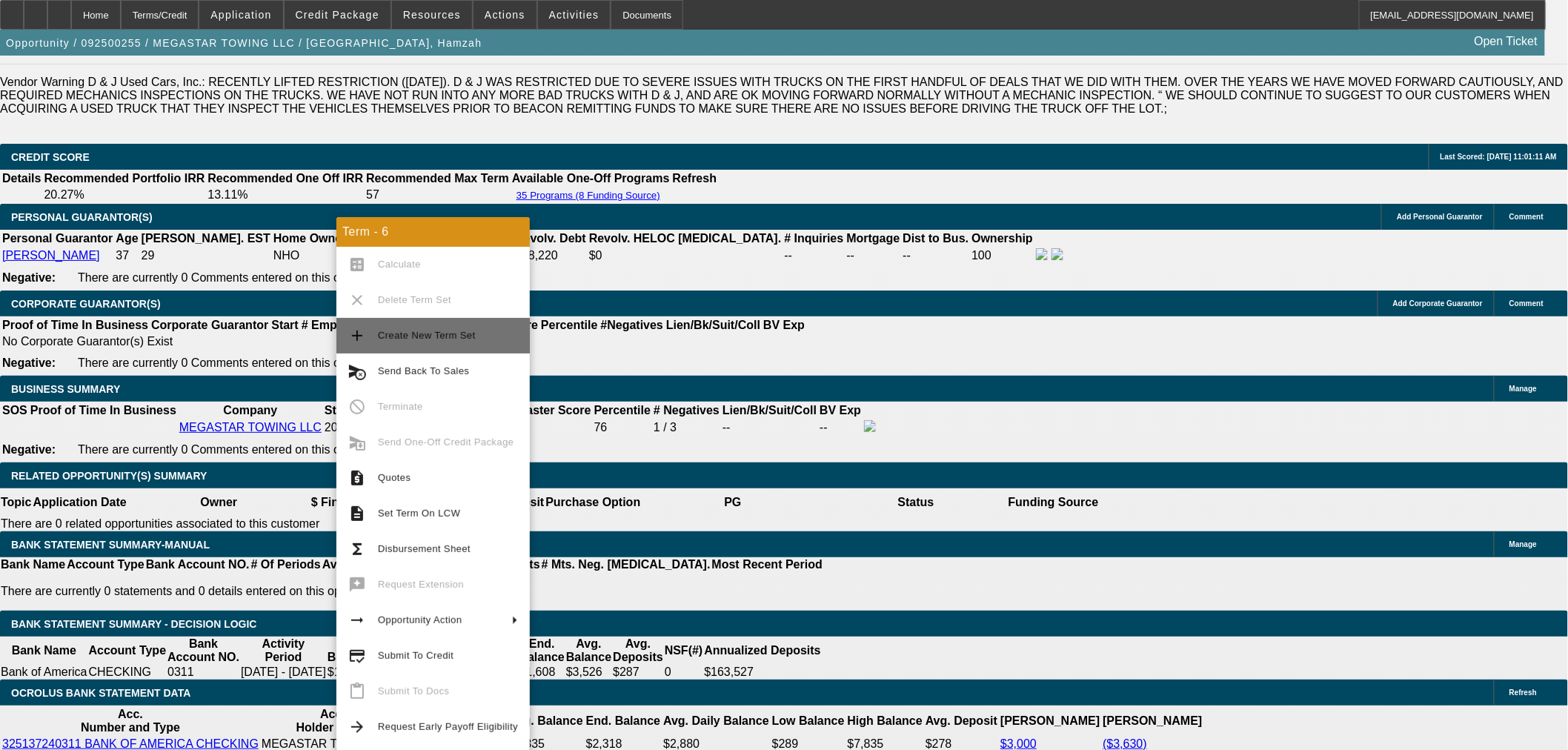
click at [478, 343] on span "Create New Term Set" at bounding box center [448, 335] width 140 height 18
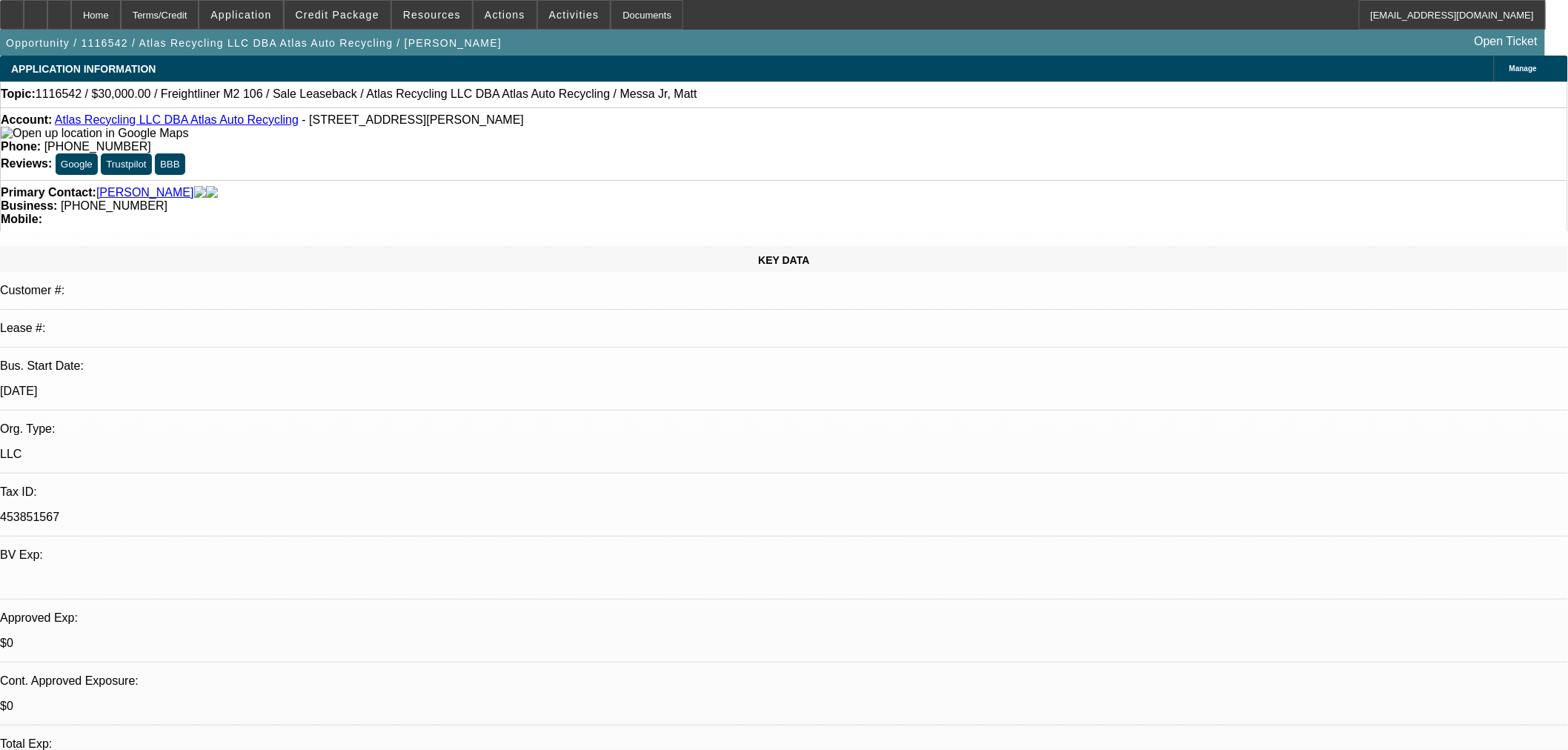
select select "0"
select select "2"
select select "0"
select select "6"
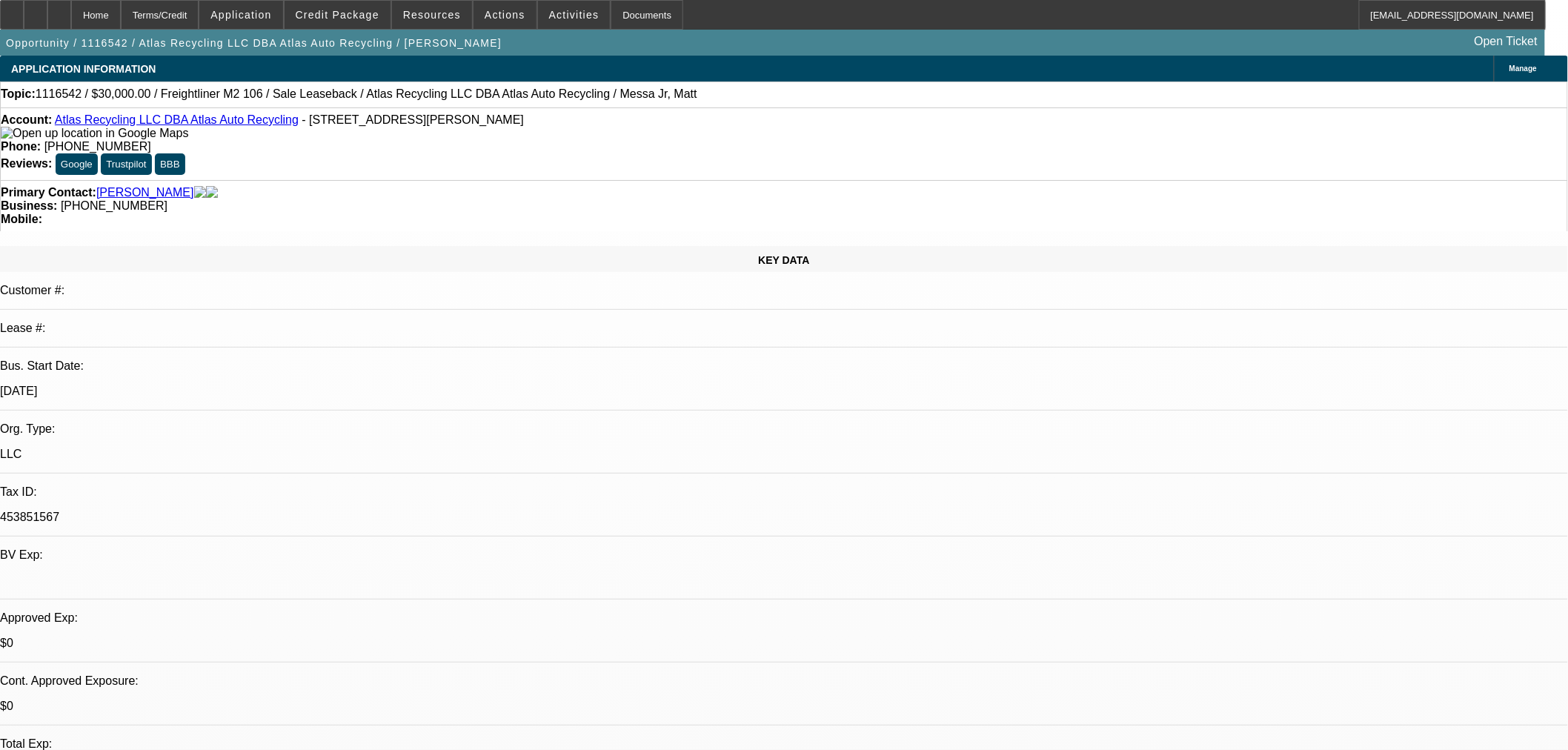
select select "0"
select select "2"
select select "0"
select select "6"
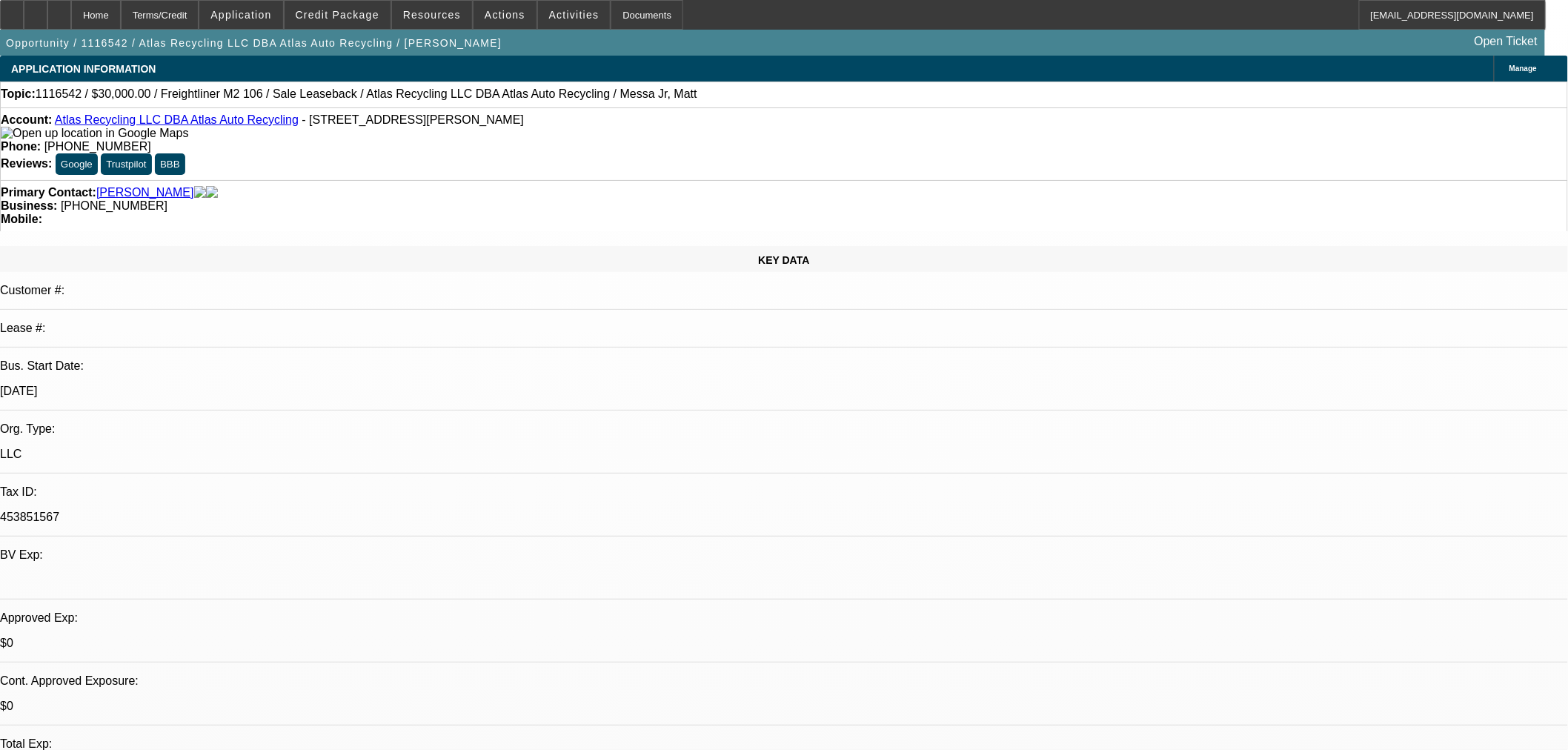
select select "0"
select select "2"
select select "0"
select select "6"
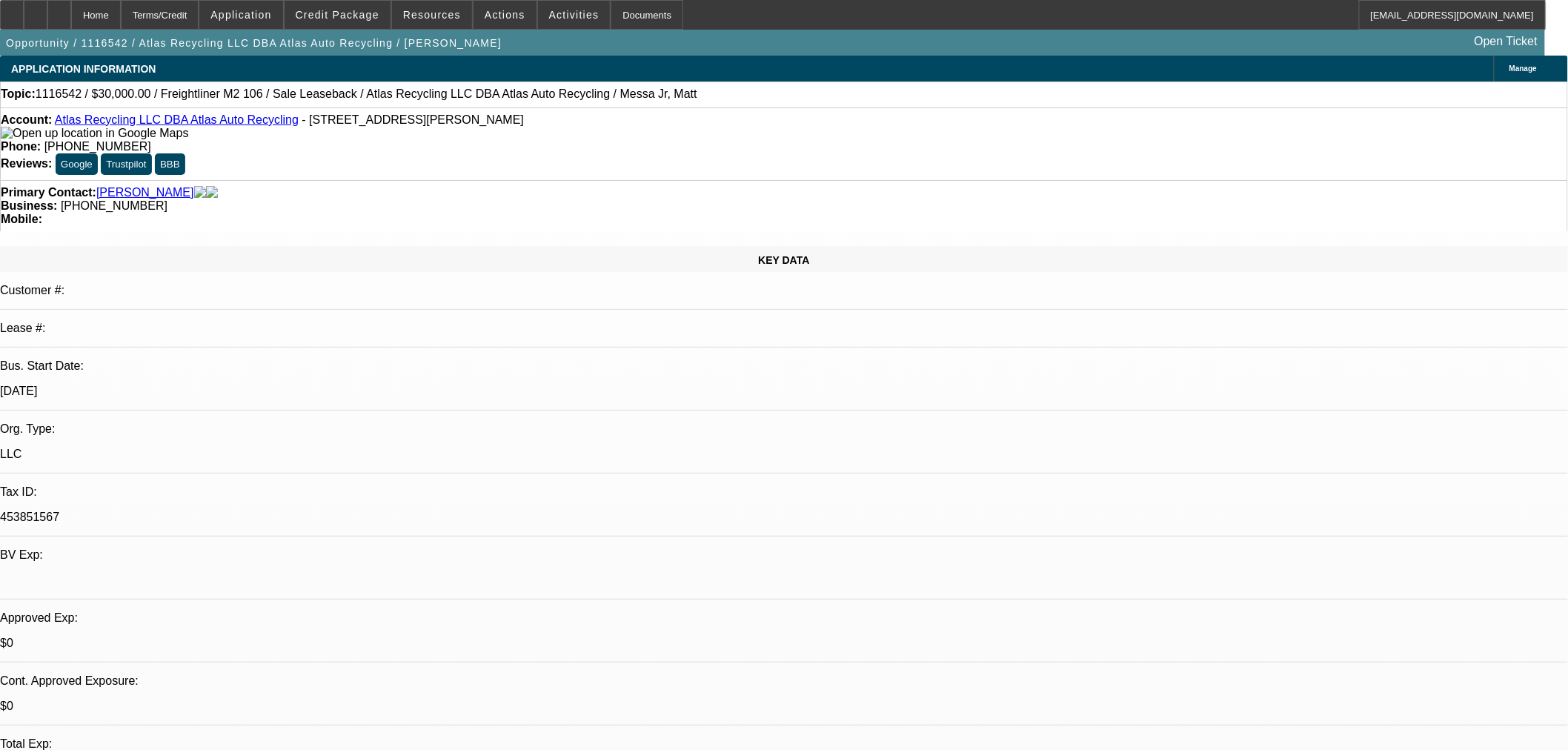
select select "0"
select select "2"
select select "0"
select select "6"
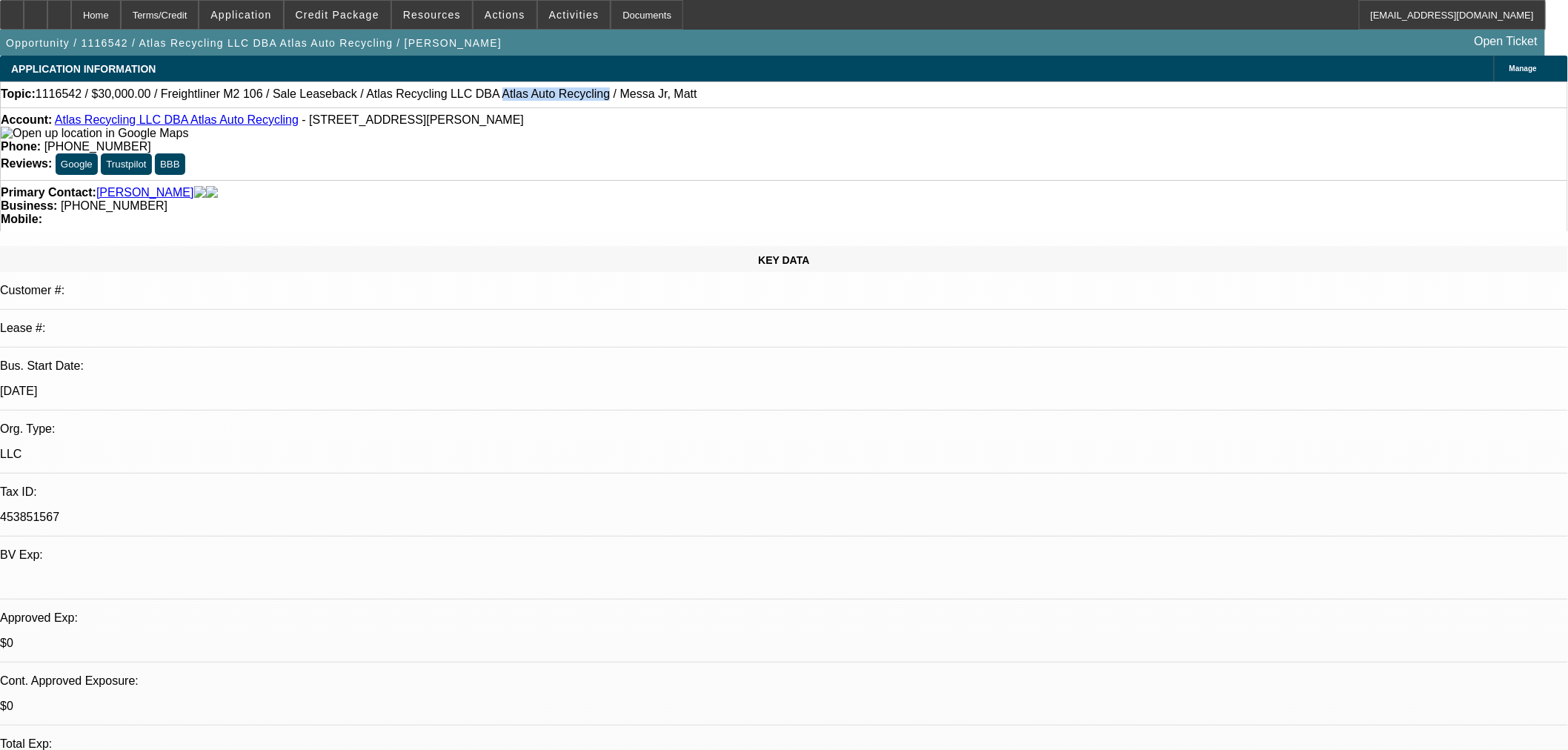
drag, startPoint x: 431, startPoint y: 95, endPoint x: 514, endPoint y: 94, distance: 83.0
click at [515, 98] on span "1116542 / $30,000.00 / Freightliner M2 106 / Sale Leaseback / Atlas Recycling L…" at bounding box center [366, 94] width 662 height 14
copy span "Atlas Auto Recycling"
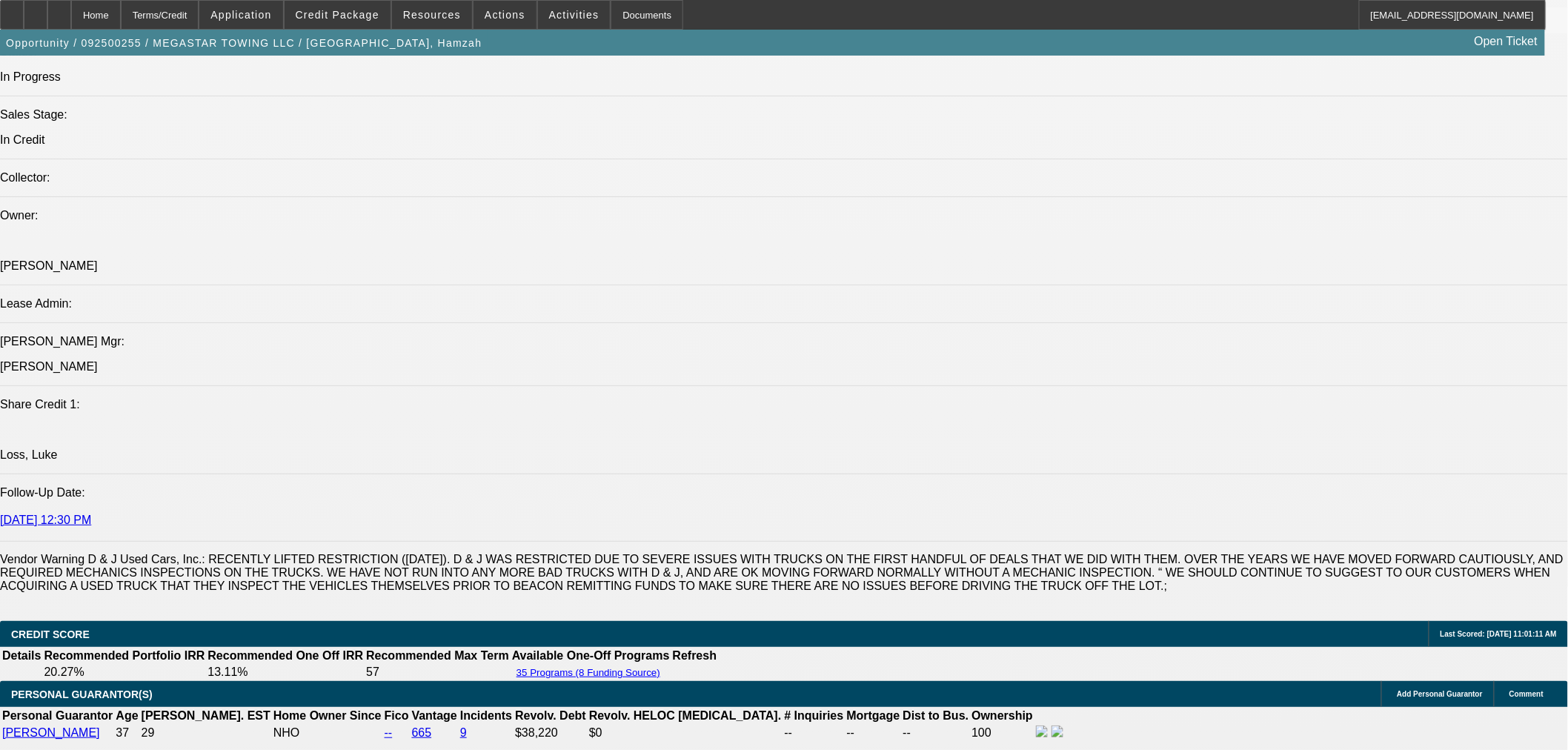
select select "0"
select select "0.1"
select select "4"
select select "0"
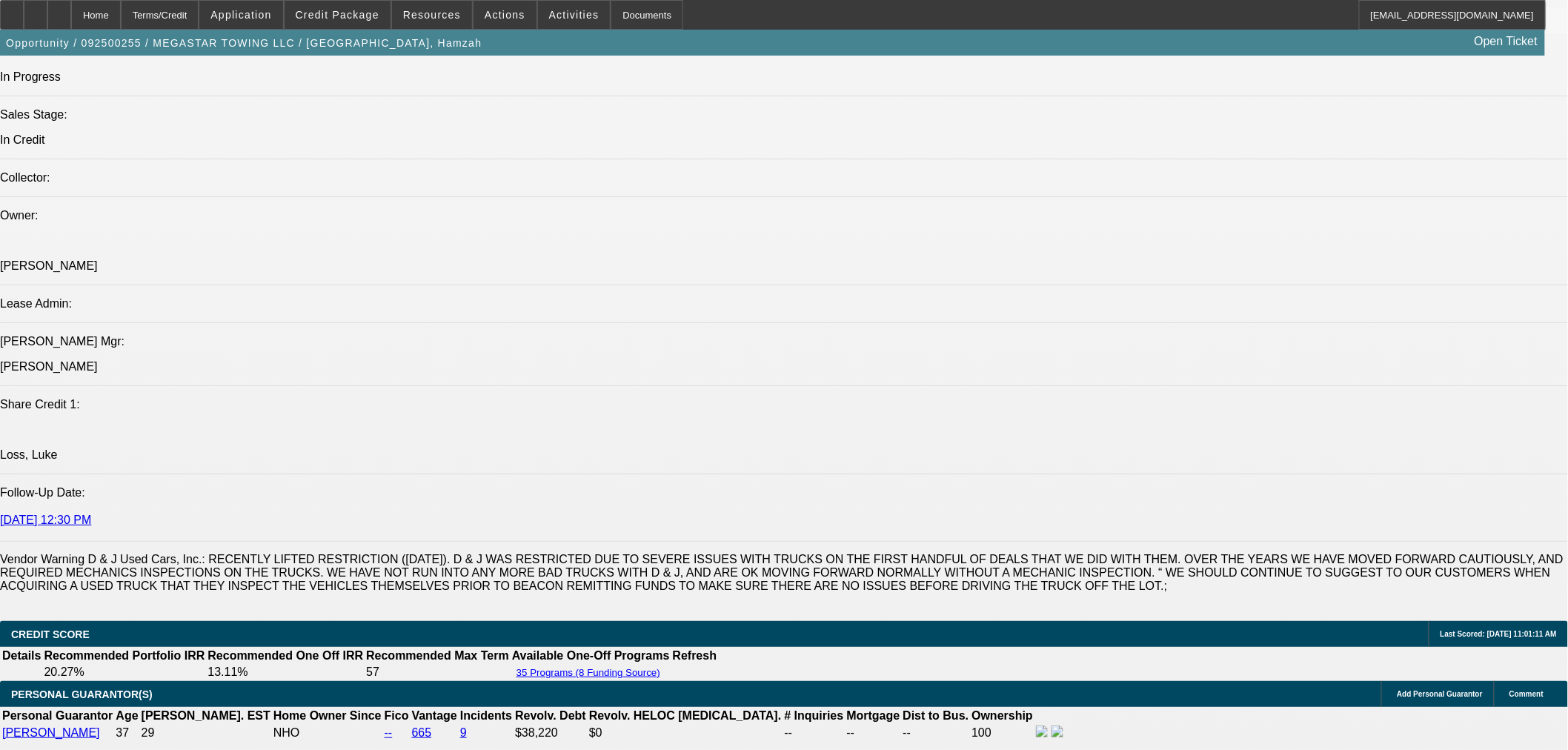
select select "0"
select select "0.1"
select select "4"
select select "0"
select select "2"
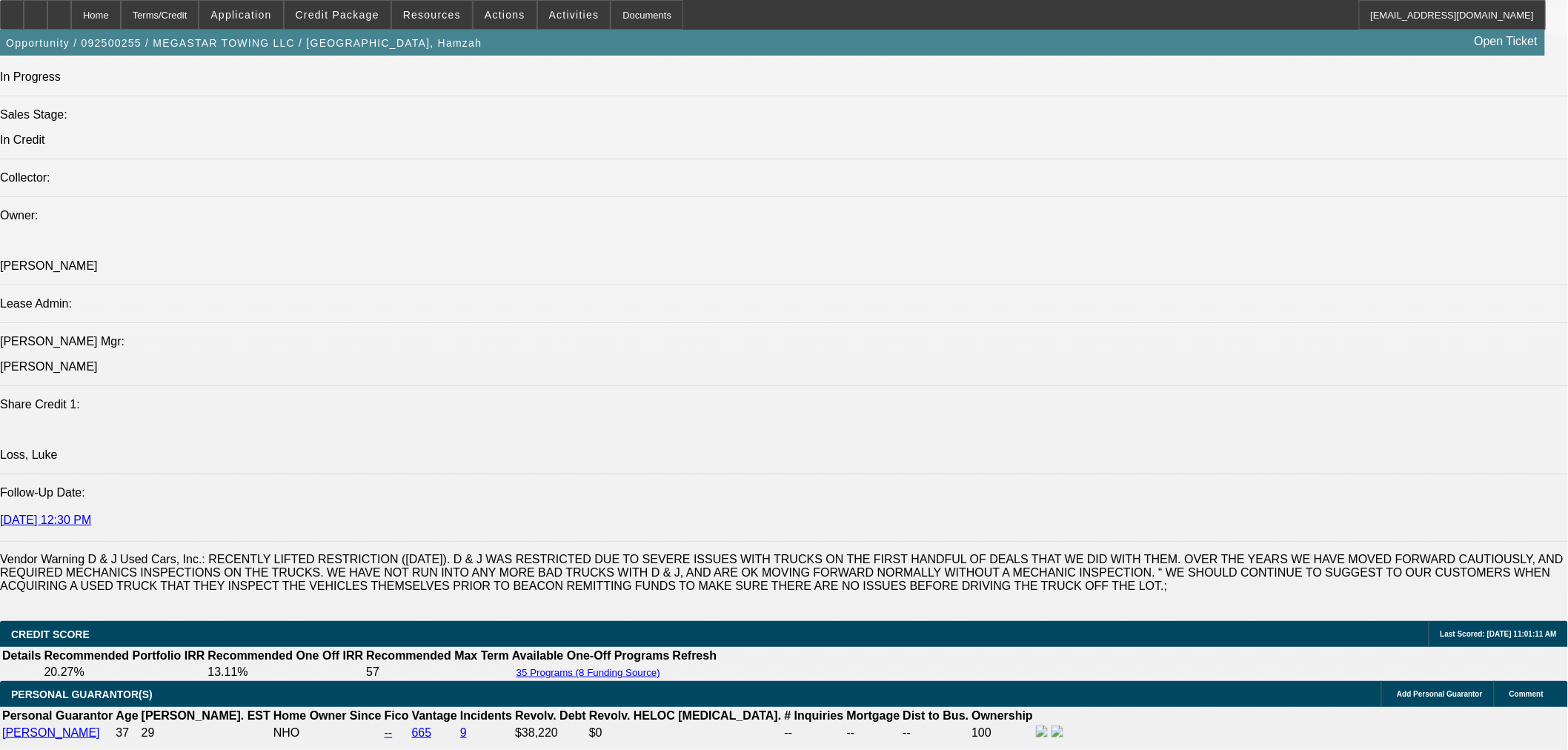
select select "2"
select select "0.1"
select select "4"
select select "0"
select select "2"
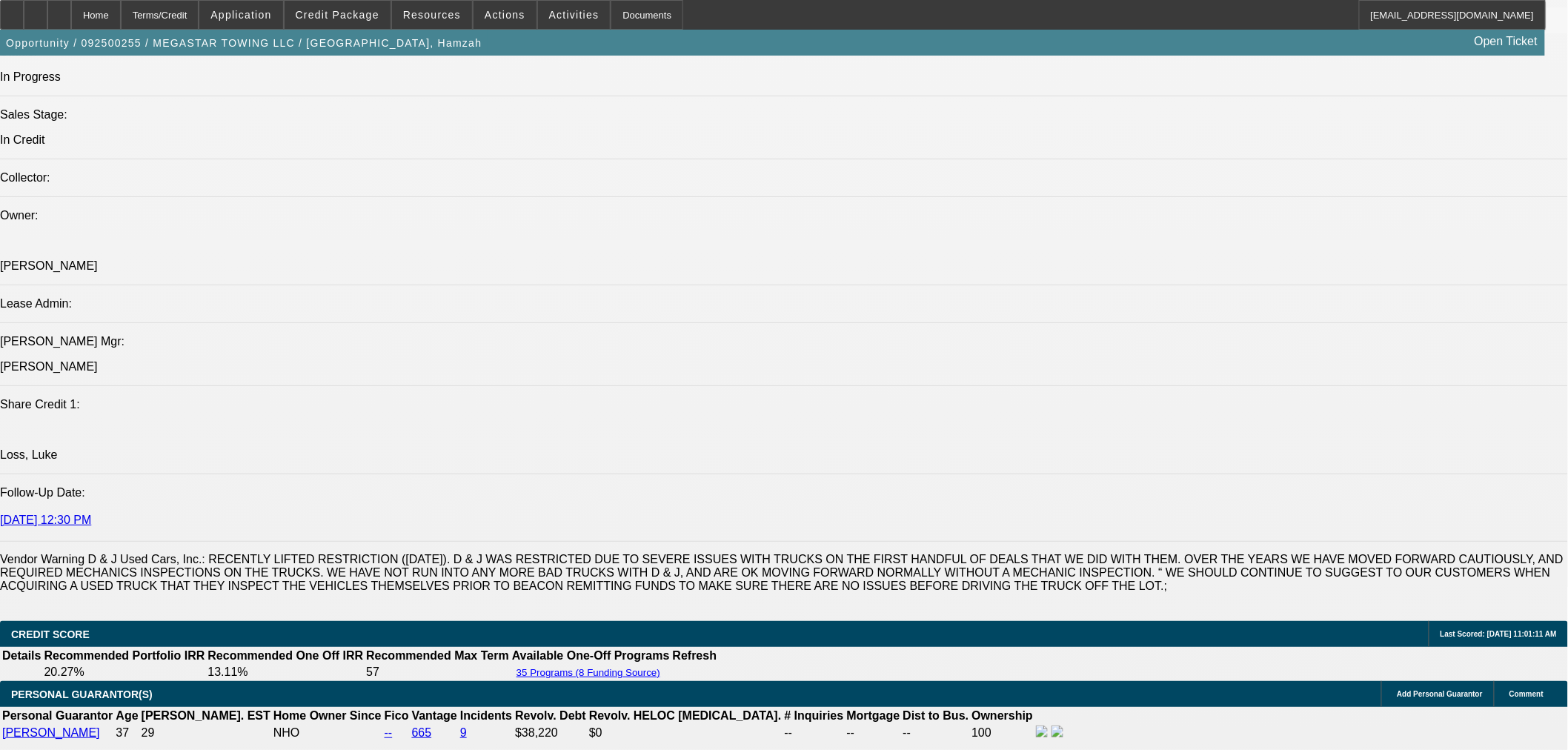
select select "2"
select select "0.1"
select select "4"
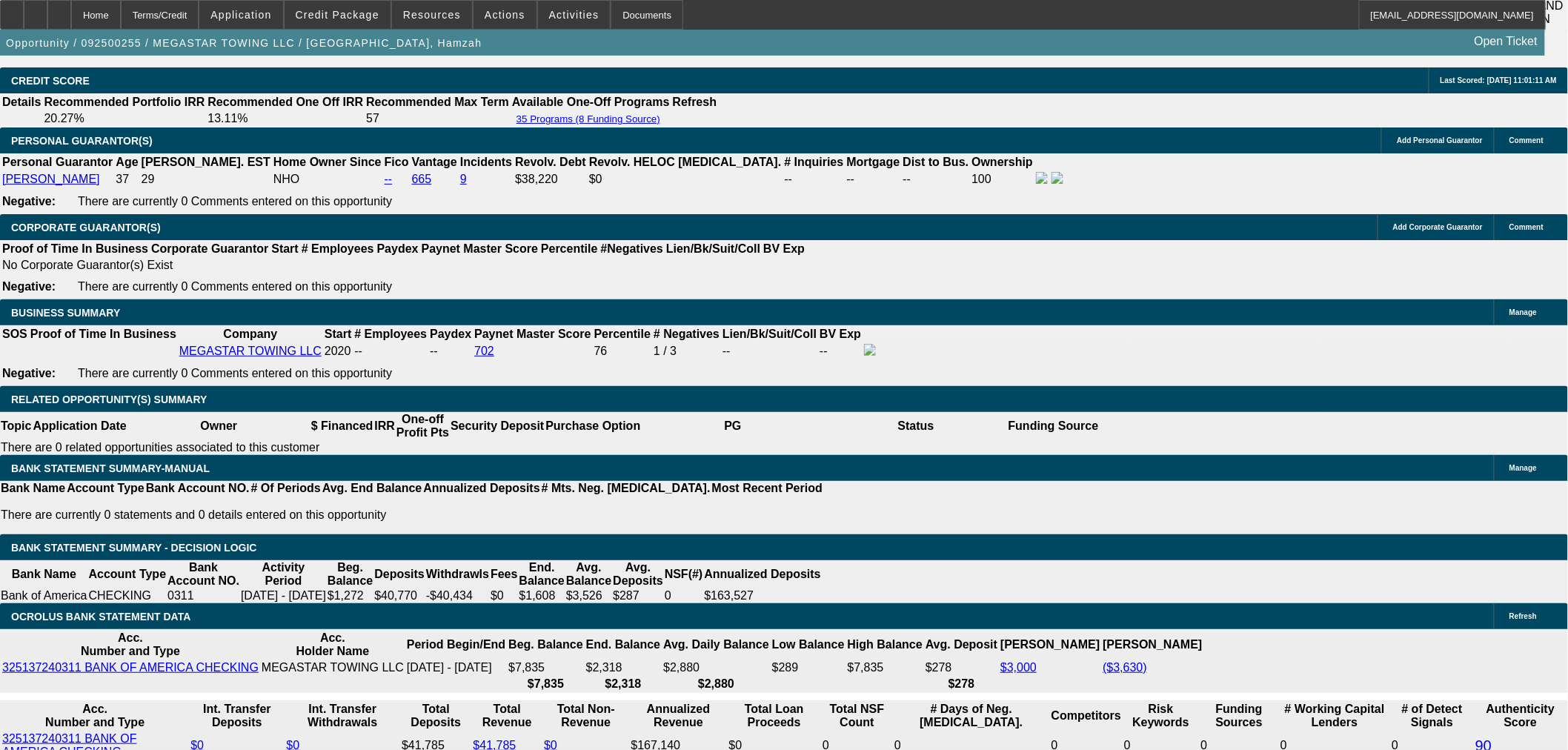
scroll to position [2157, 0]
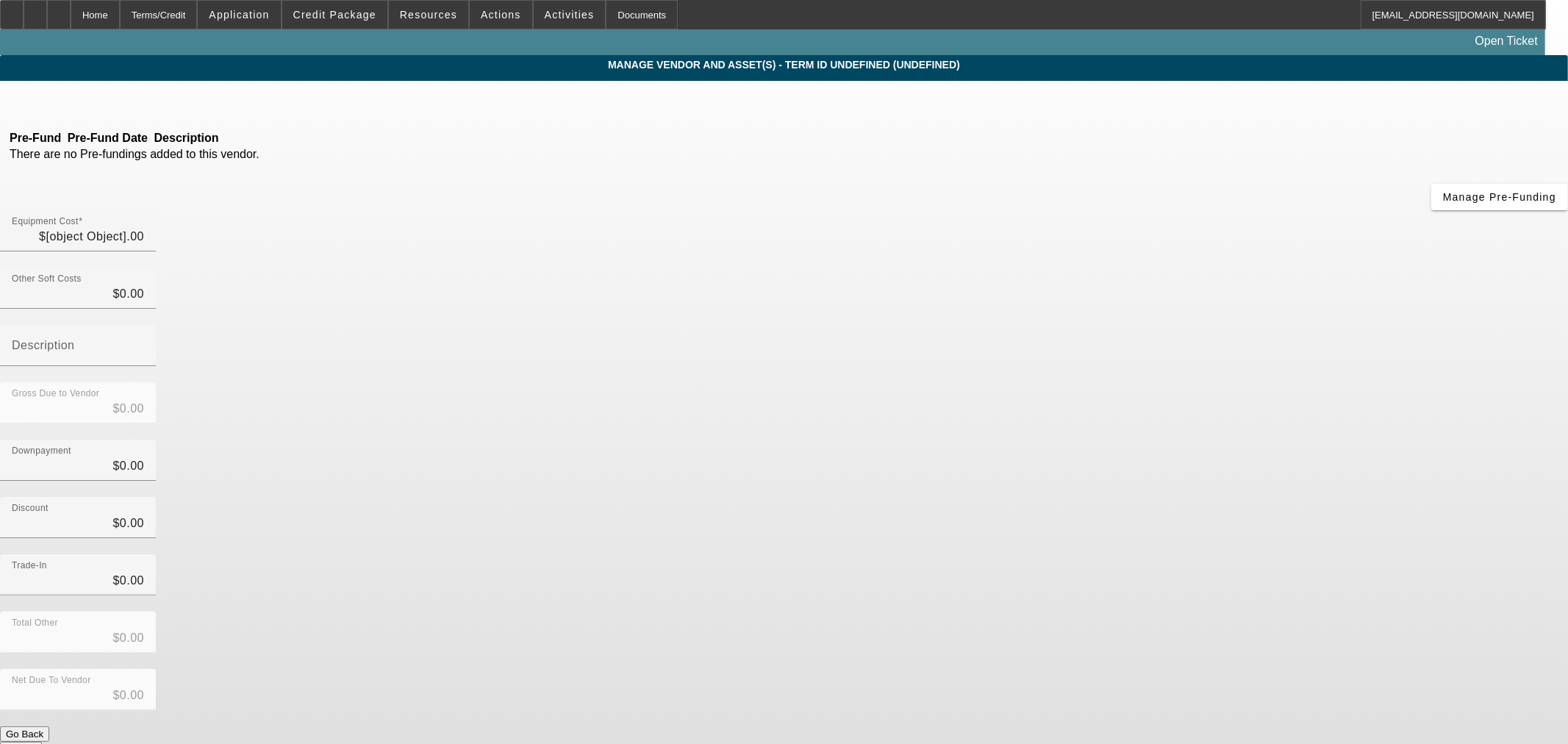
type input "$68,900.00"
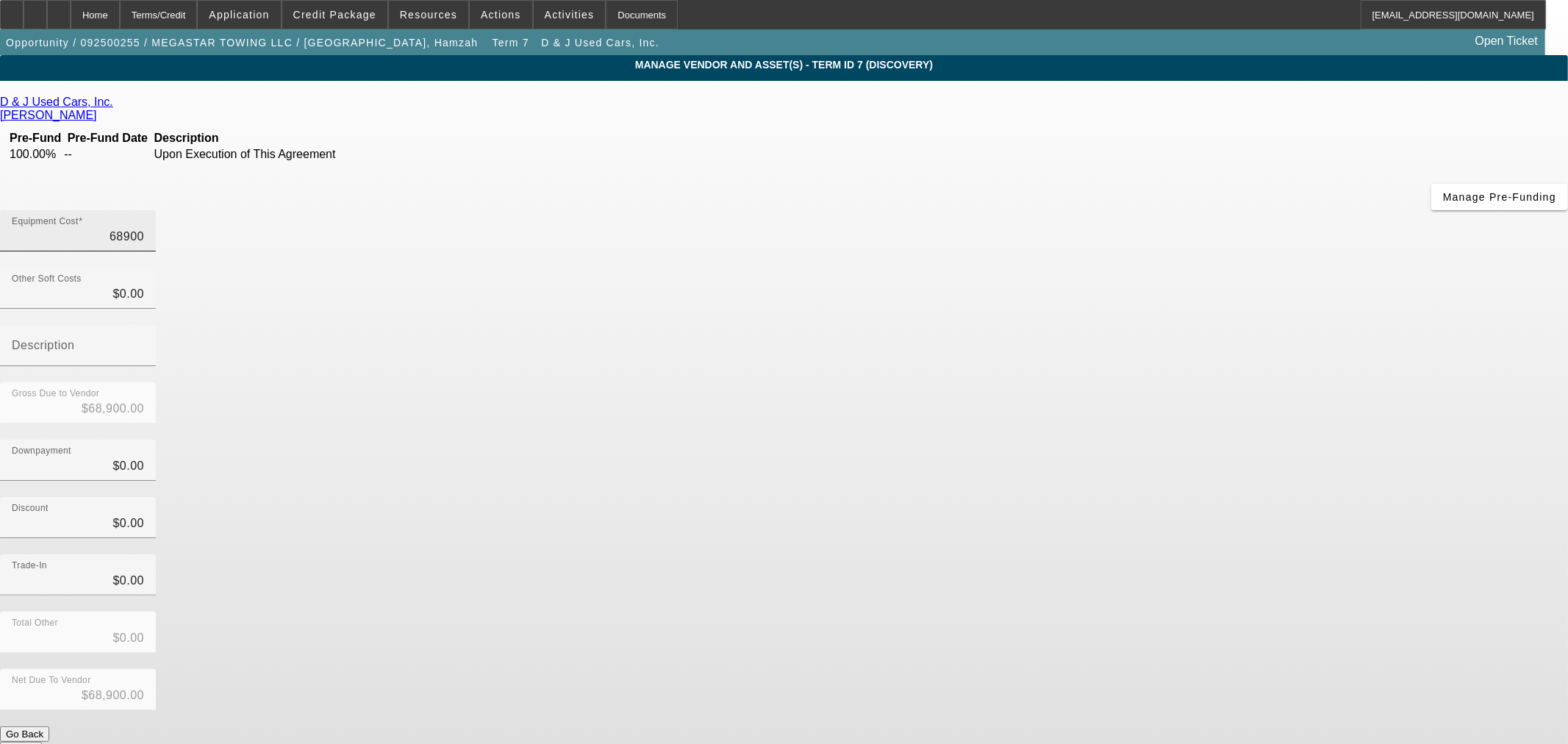
click at [144, 228] on input "68900" at bounding box center [78, 237] width 132 height 18
type input "5"
type input "$5.00"
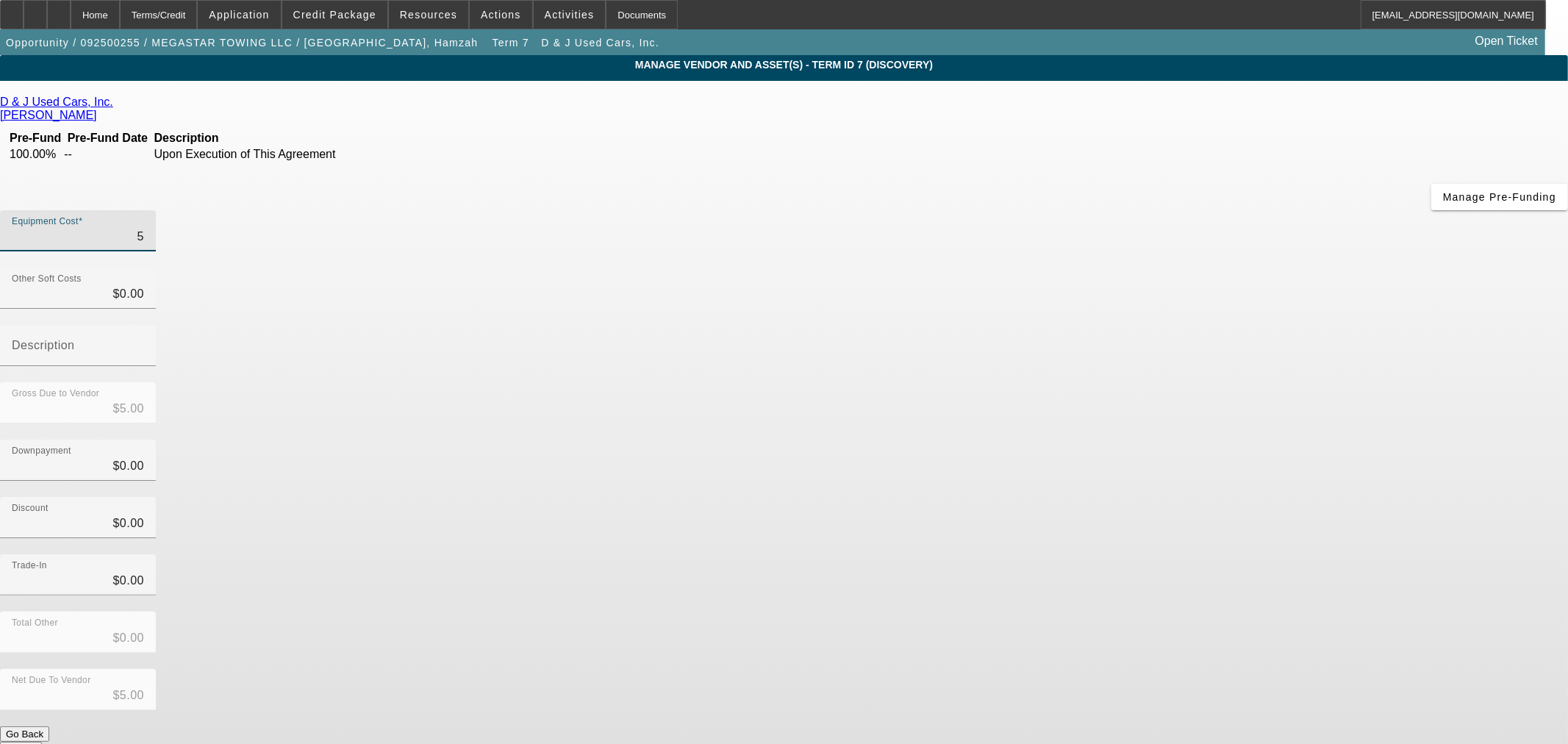
type input "57"
type input "$57.00"
type input "570"
type input "$570.00"
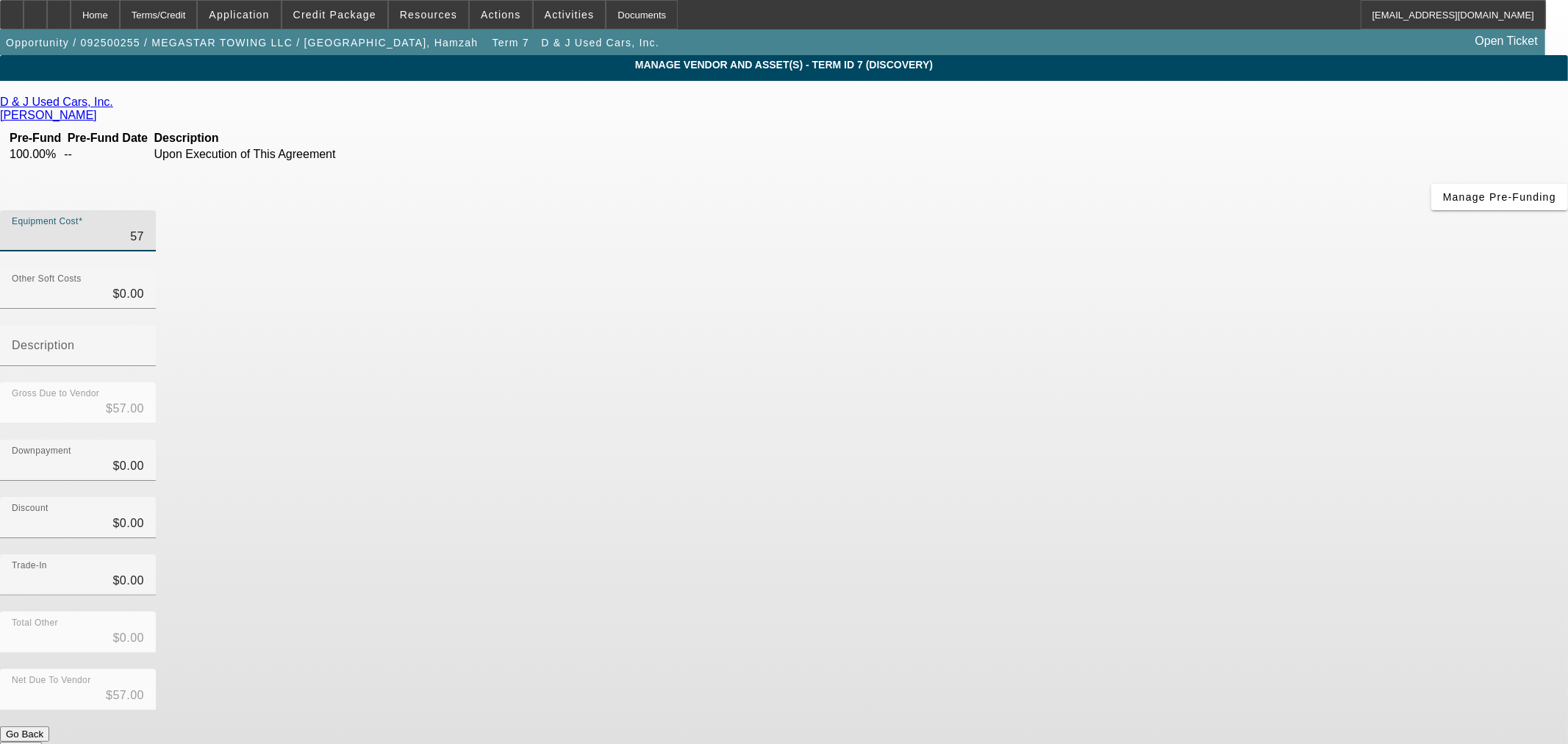
type input "$570.00"
type input "5700"
type input "$5,700.00"
type input "57000"
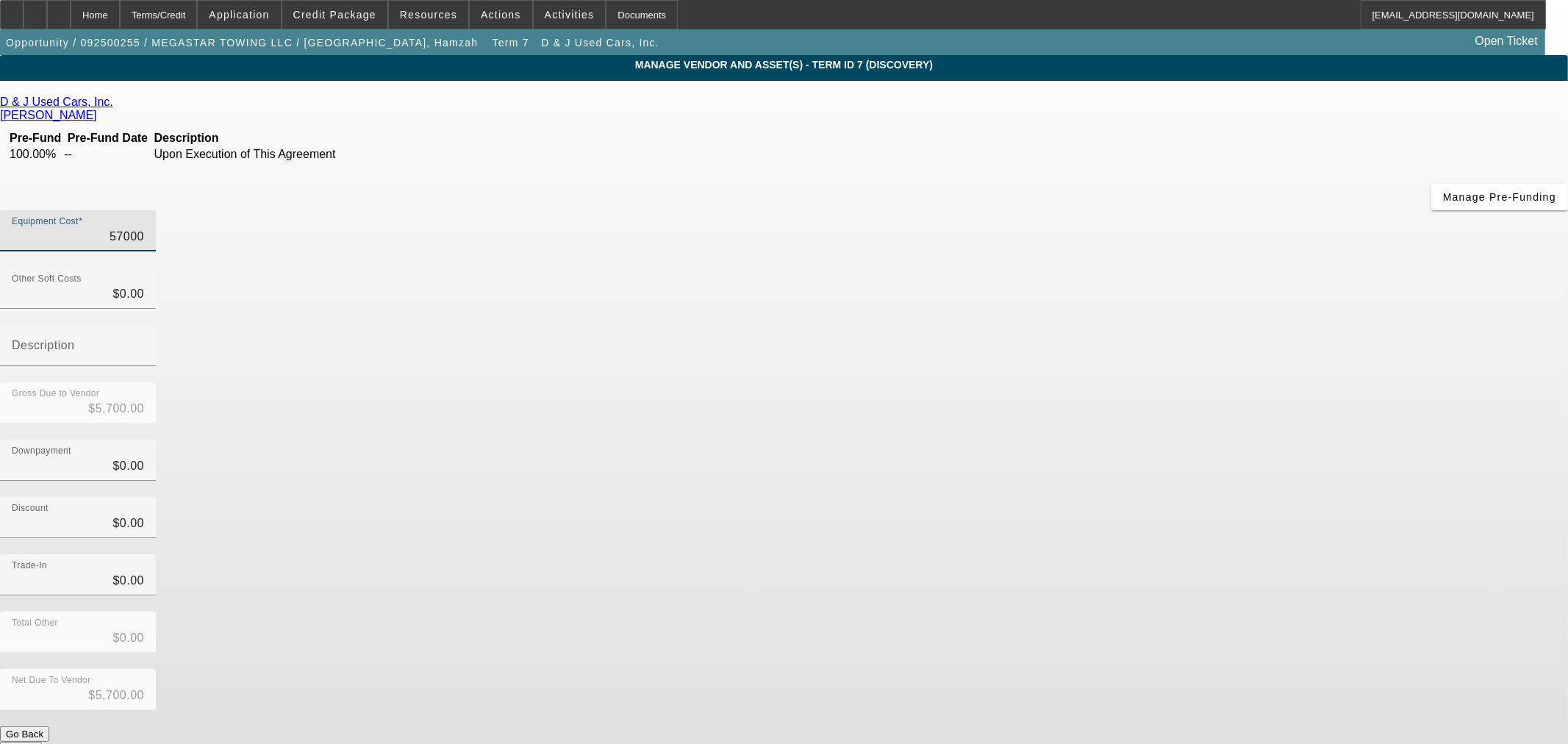
type input "$57,000.00"
drag, startPoint x: 1192, startPoint y: 266, endPoint x: 1182, endPoint y: 266, distance: 10.0
click at [1191, 382] on div "Gross Due to Vendor $57,000.00" at bounding box center [784, 411] width 1568 height 58
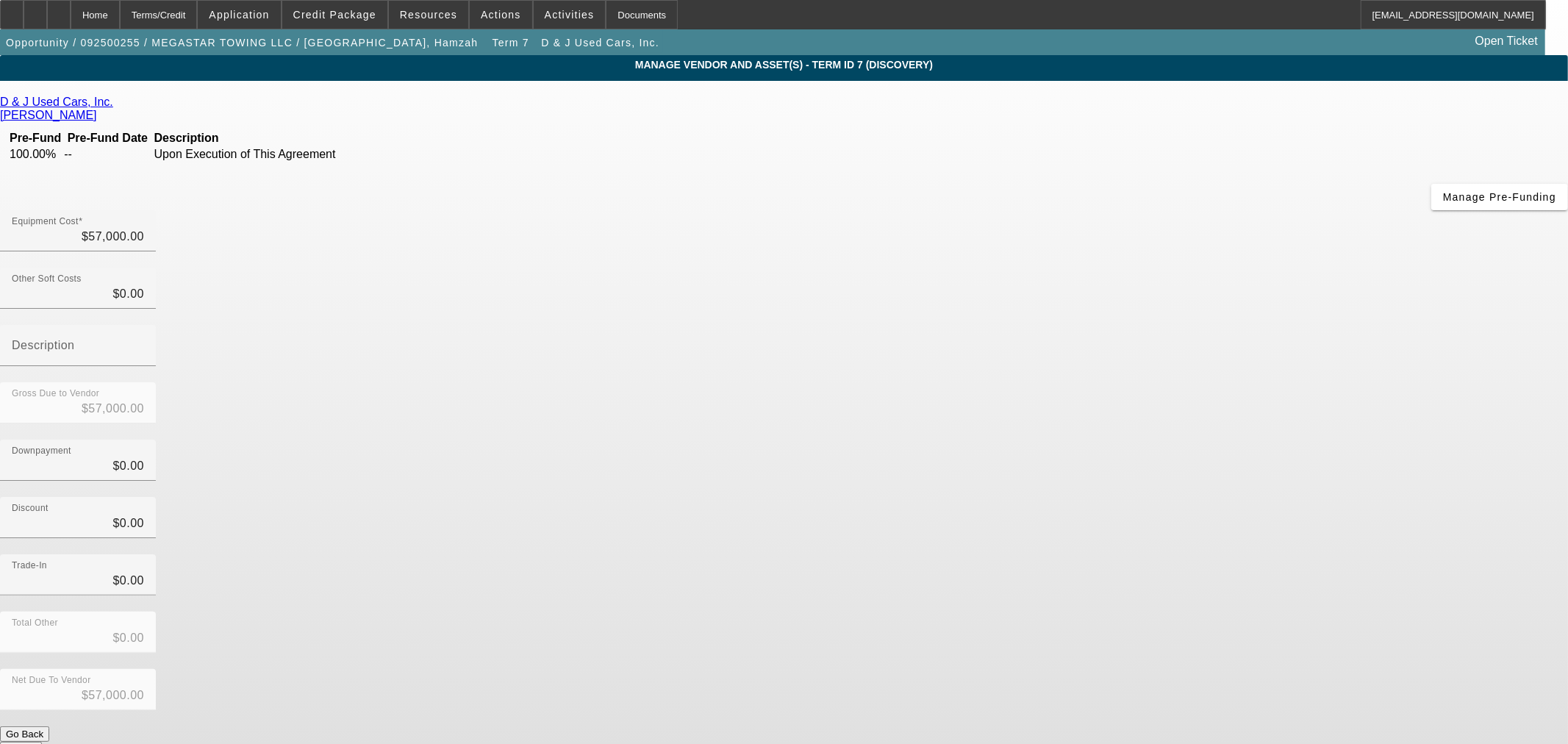
click at [42, 742] on button "Submit" at bounding box center [21, 749] width 42 height 15
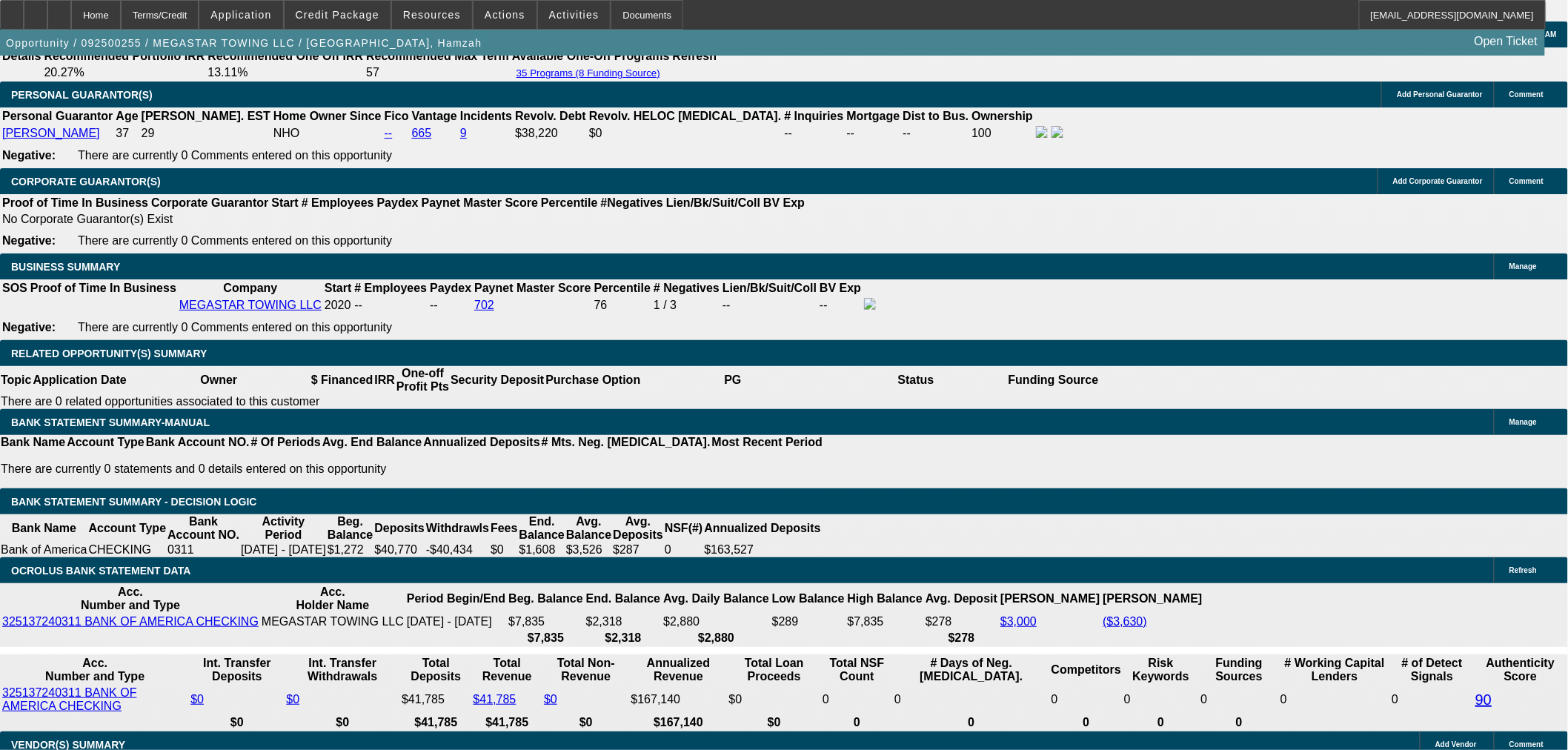
select select "0"
select select "0.1"
select select "4"
select select "0"
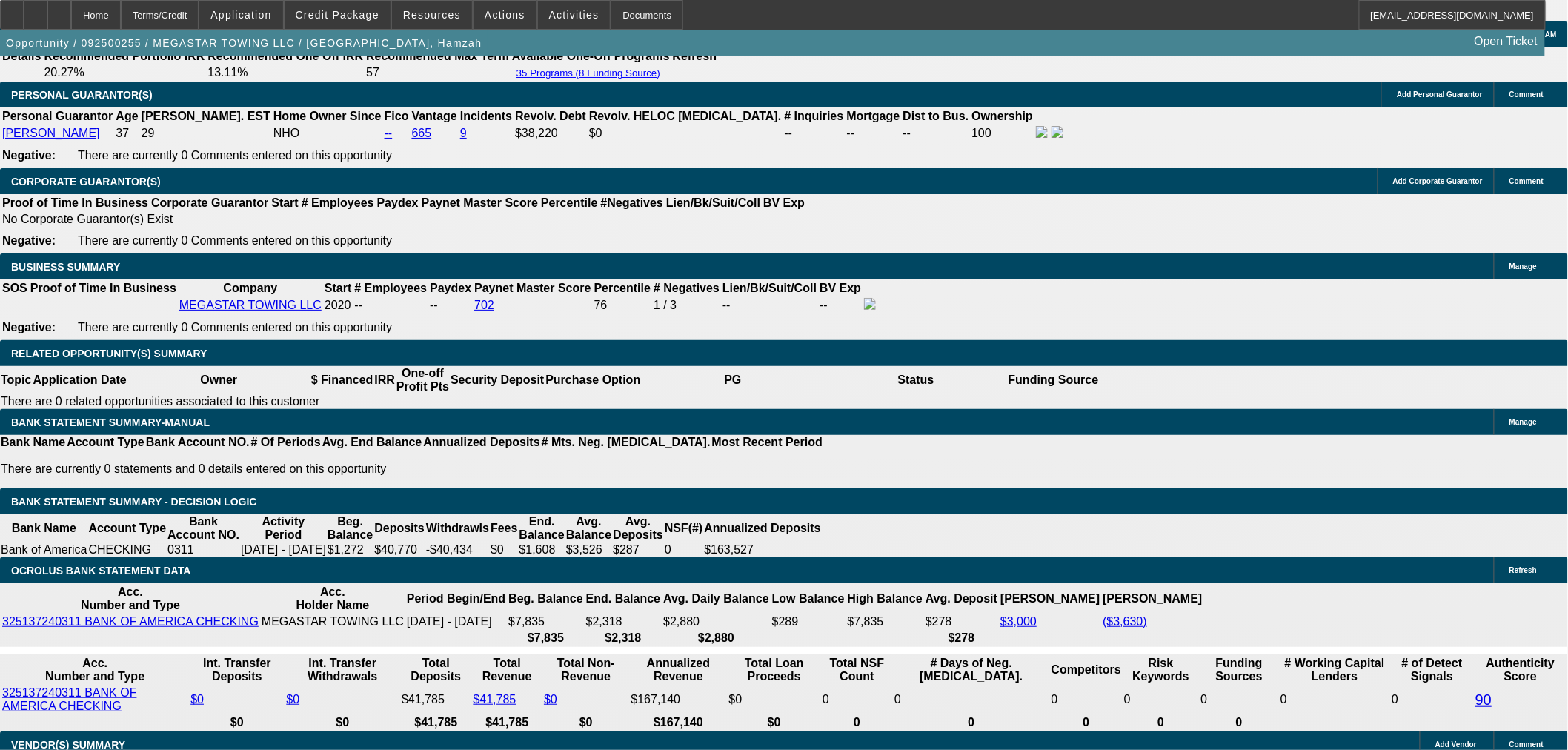
select select "0"
select select "0.1"
select select "4"
select select "0"
select select "2"
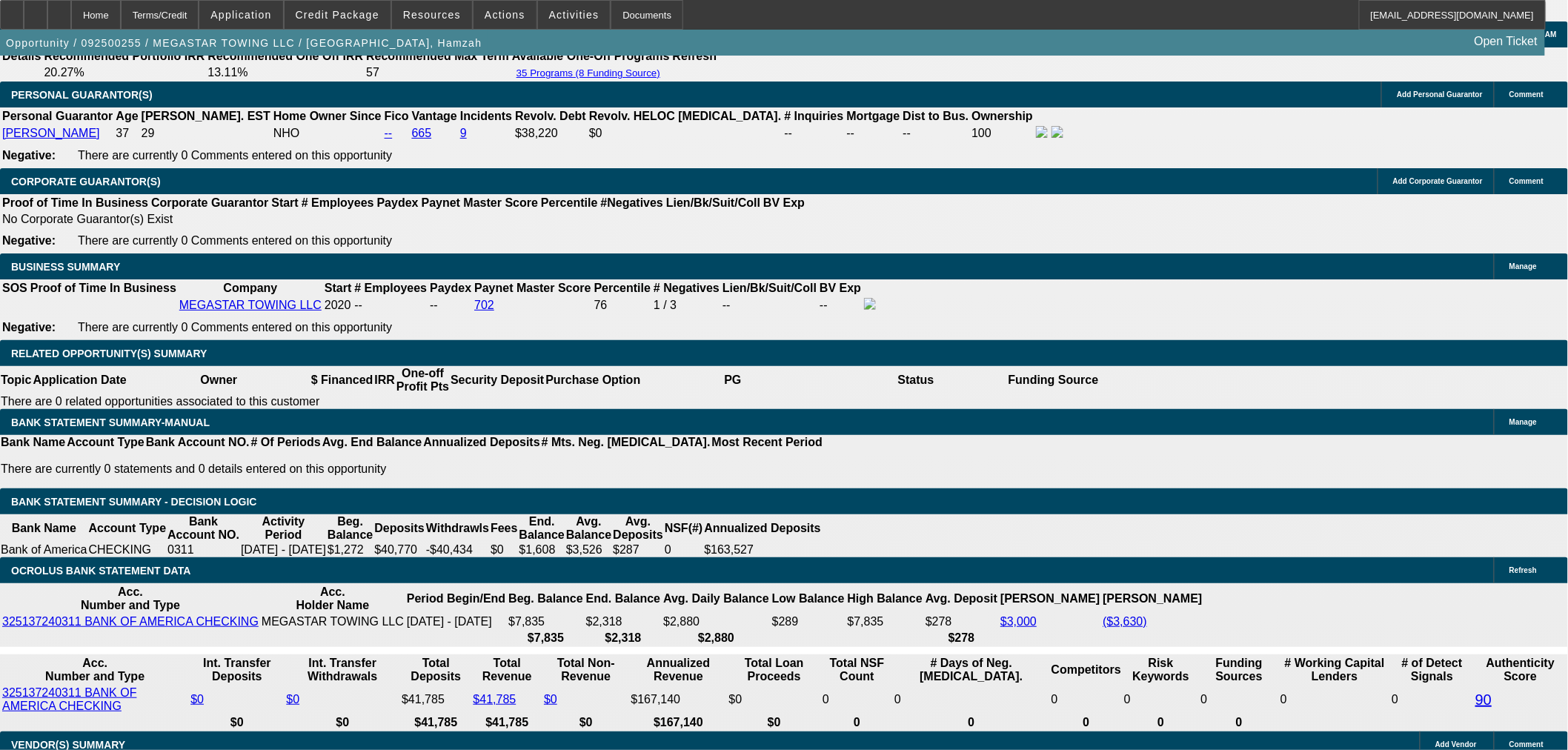
select select "2"
select select "0.1"
select select "4"
select select "0"
select select "2"
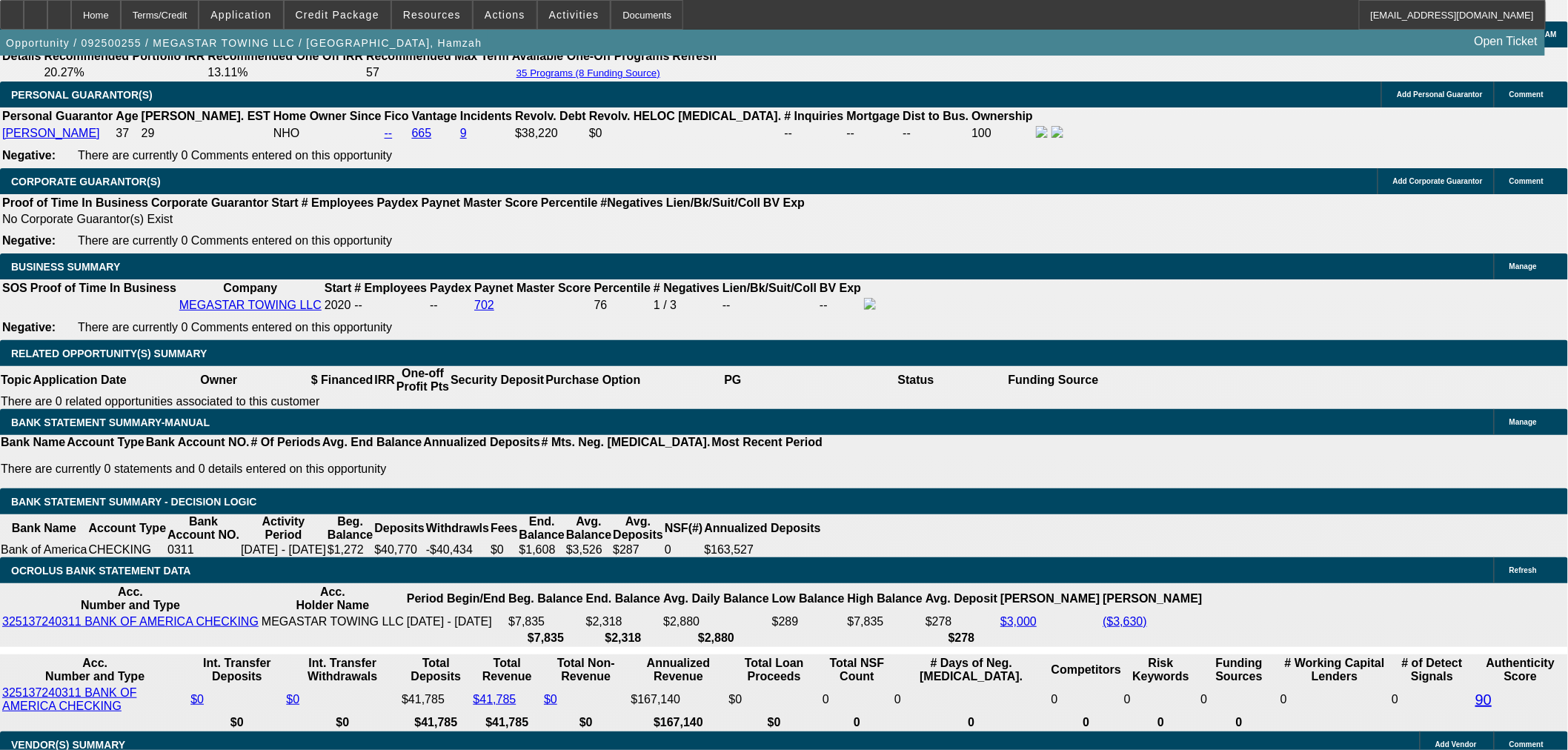
select select "2"
select select "0.1"
select select "4"
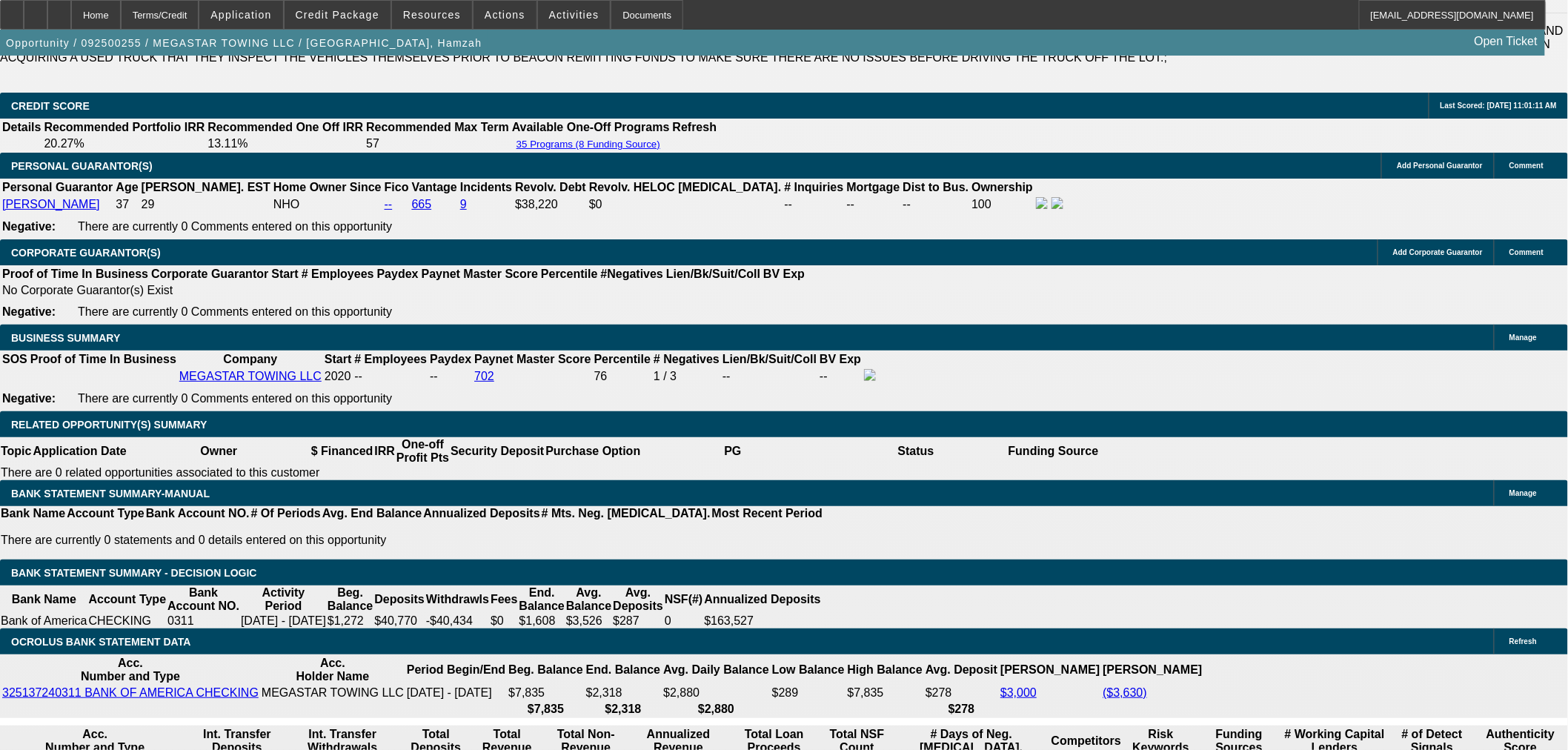
select select "6"
type input "UNKNOWN"
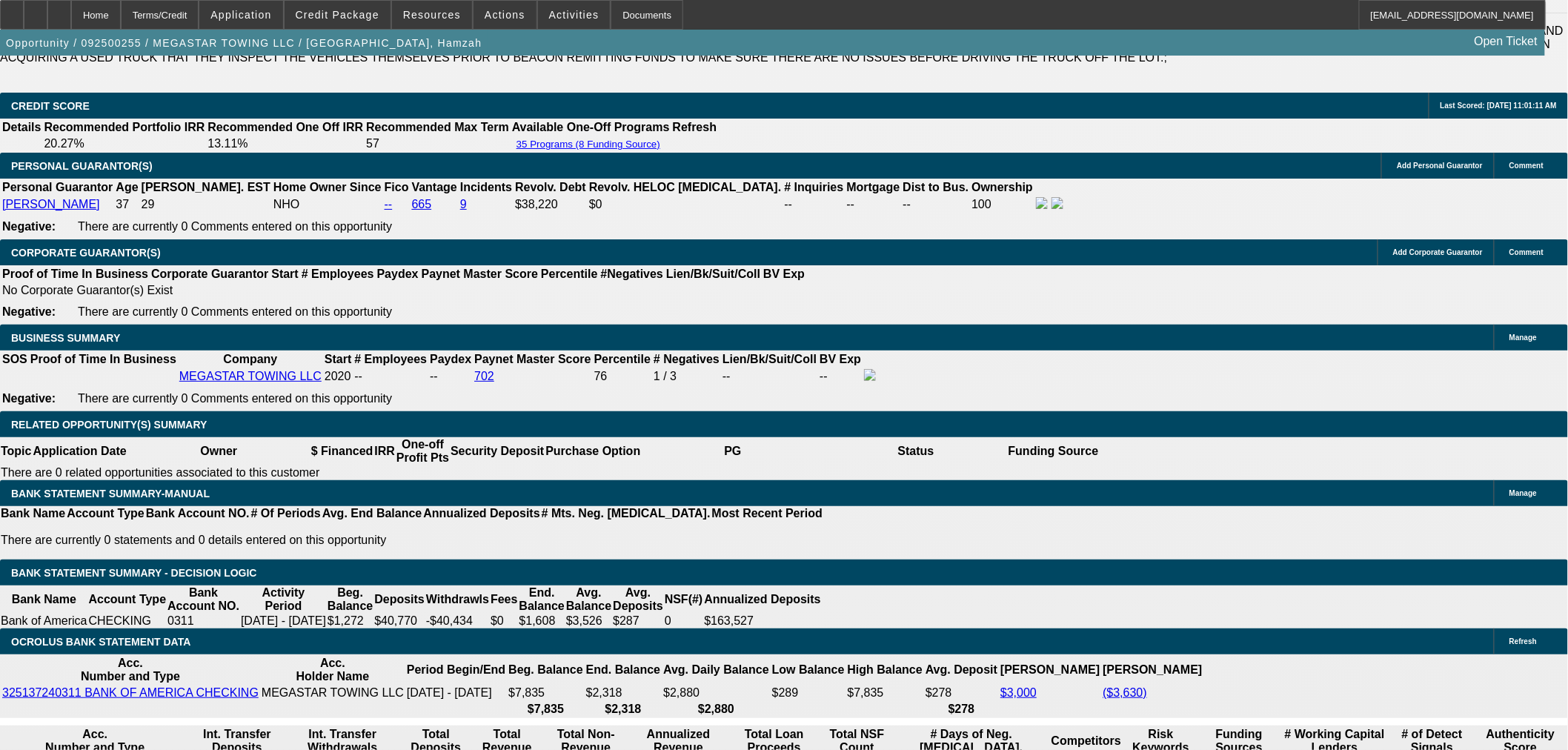
select select "0"
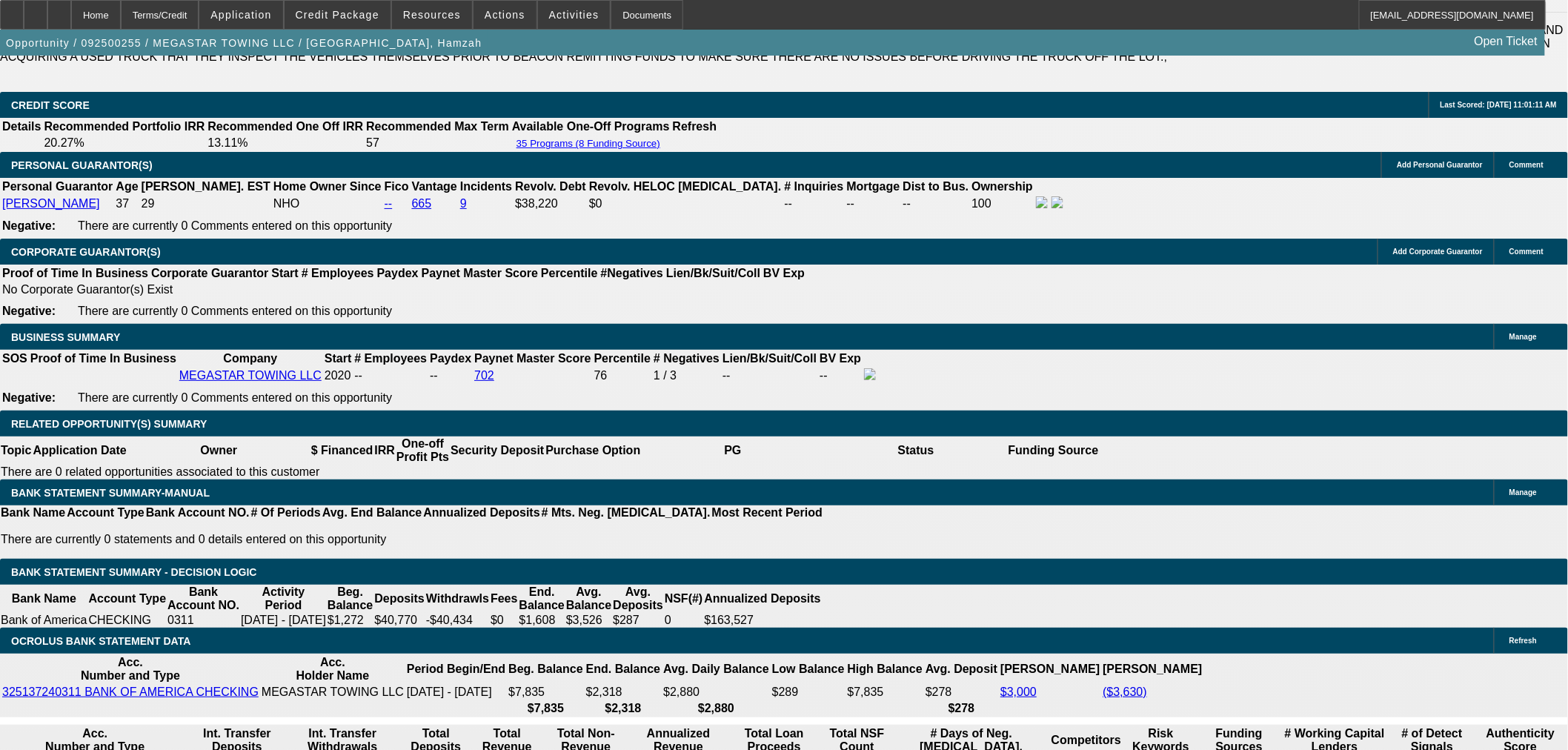
scroll to position [0, 0]
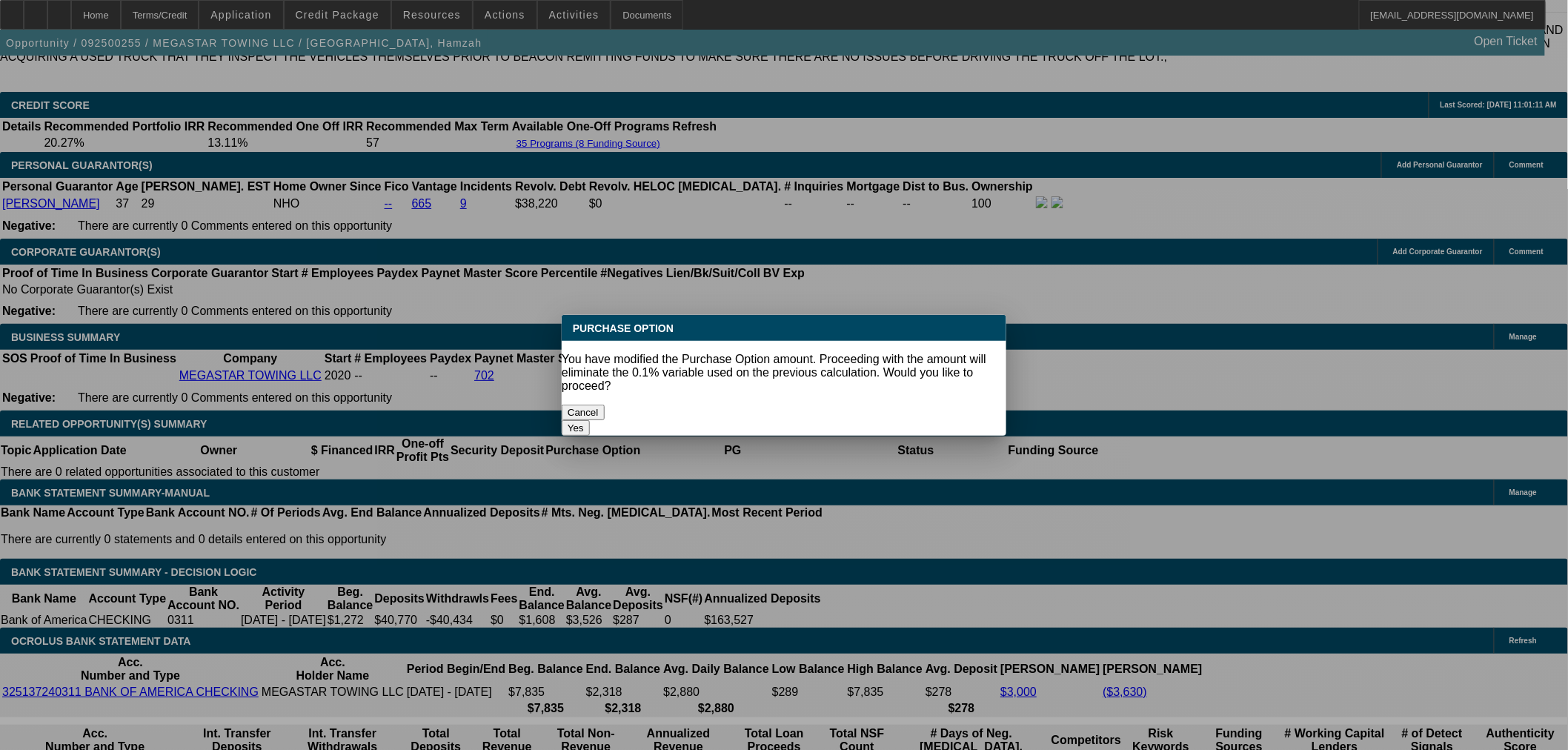
drag, startPoint x: 876, startPoint y: 430, endPoint x: 870, endPoint y: 425, distance: 7.8
click at [873, 427] on div at bounding box center [784, 375] width 1568 height 750
click at [862, 420] on div "Yes" at bounding box center [784, 427] width 444 height 15
click at [590, 420] on button "Yes" at bounding box center [576, 427] width 28 height 15
type input "$0.00"
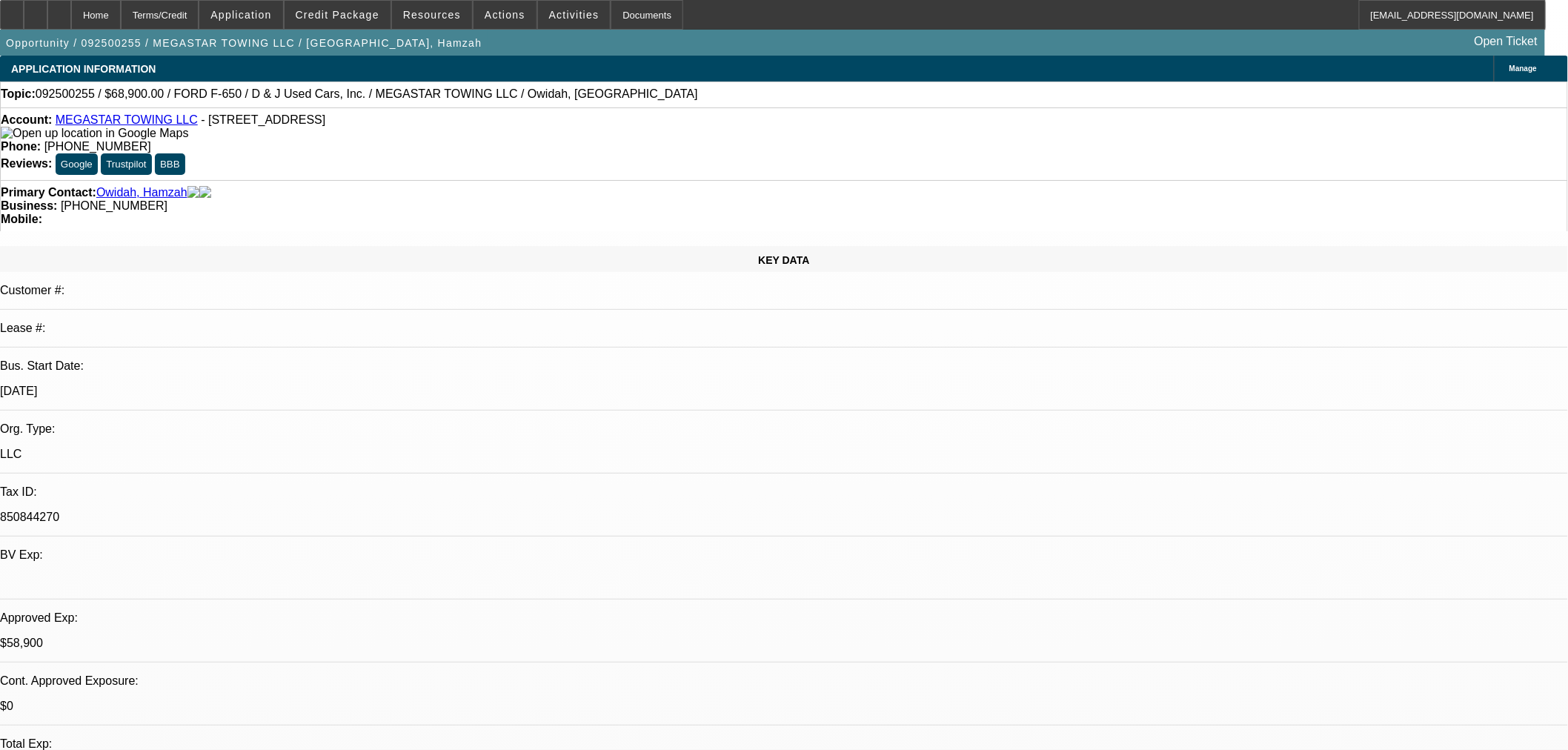
scroll to position [2191, 0]
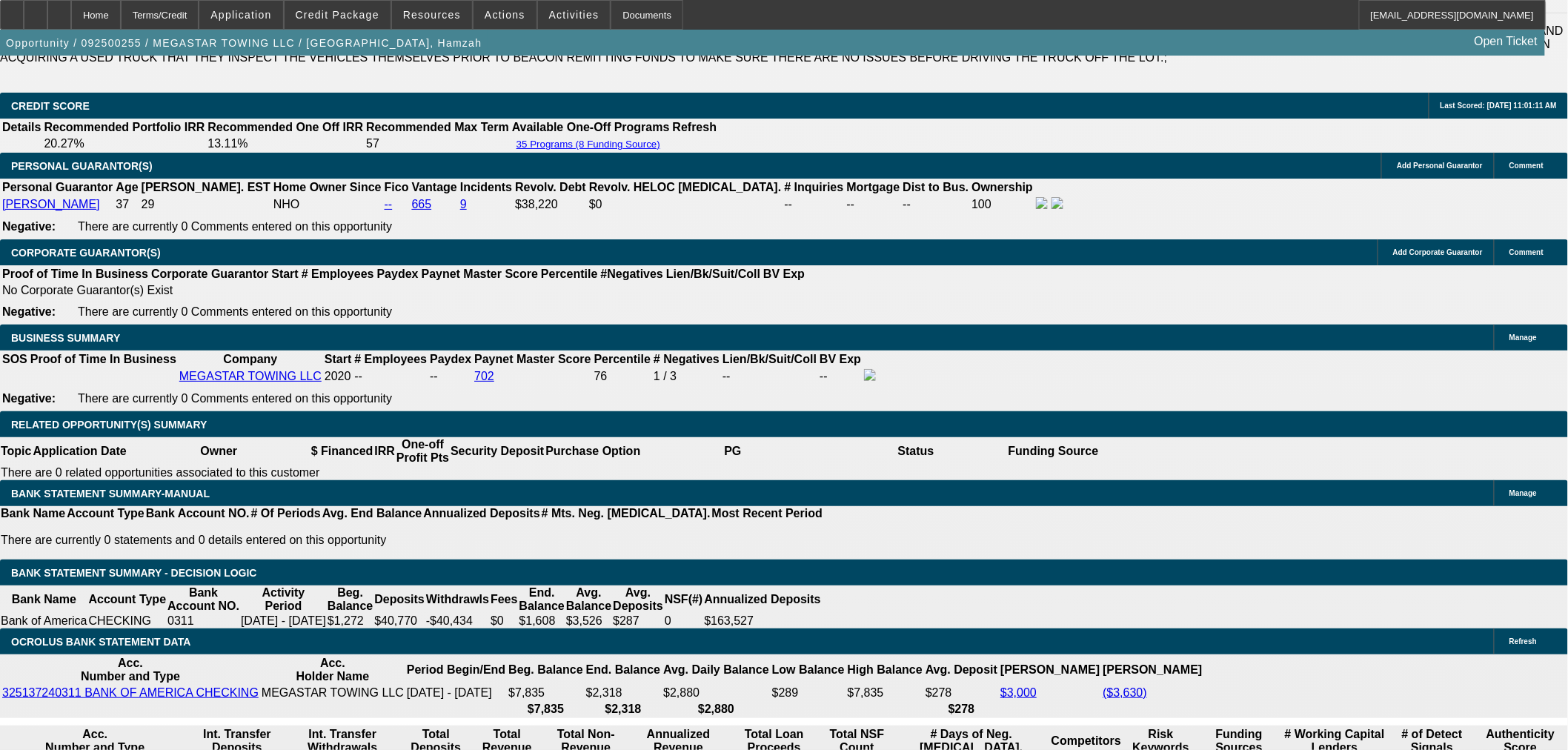
type input "$175,000.00"
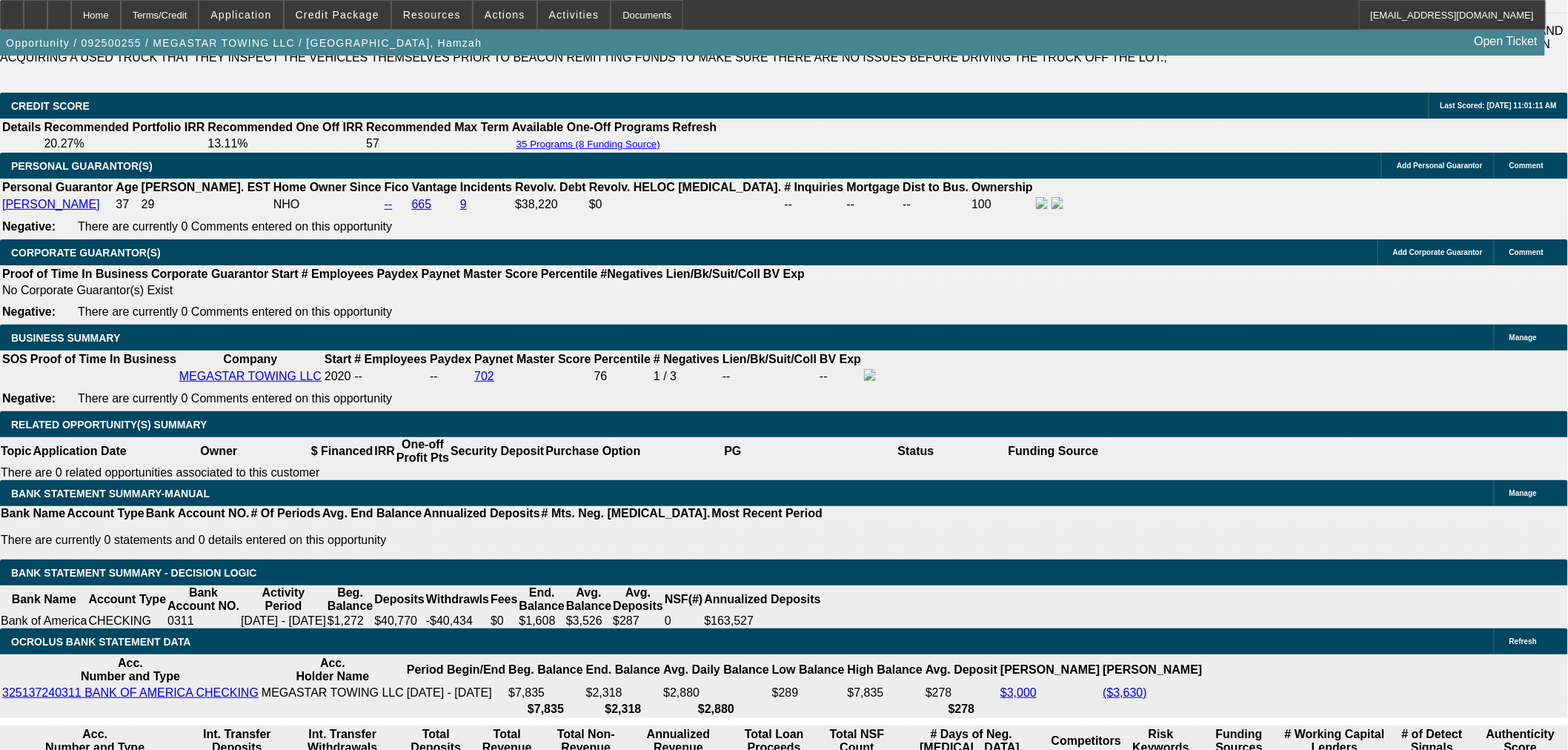
drag, startPoint x: 327, startPoint y: 327, endPoint x: 351, endPoint y: 352, distance: 34.7
type input "$17,500.00"
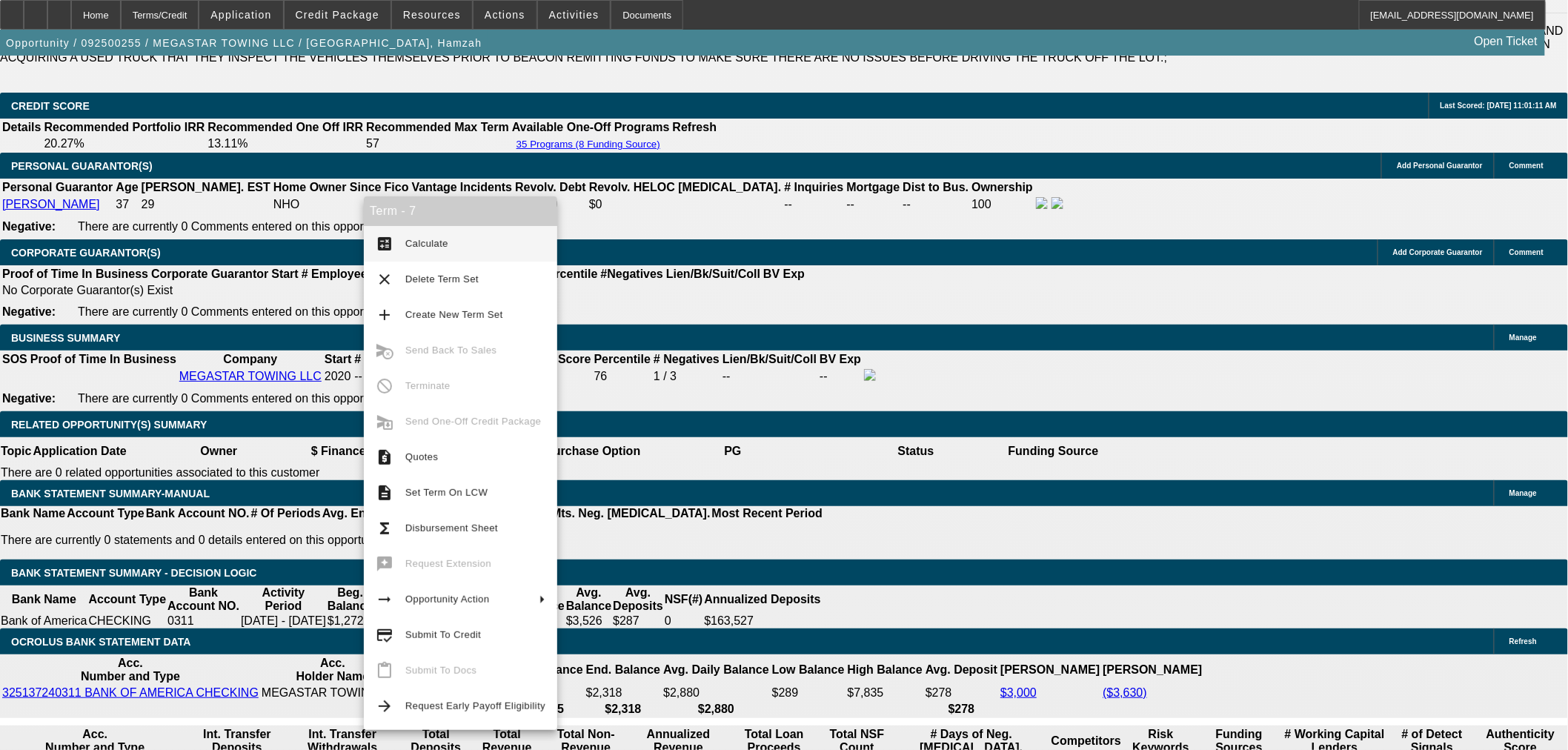
type input "37.2"
click at [402, 235] on button "calculate Calculate" at bounding box center [460, 244] width 193 height 35
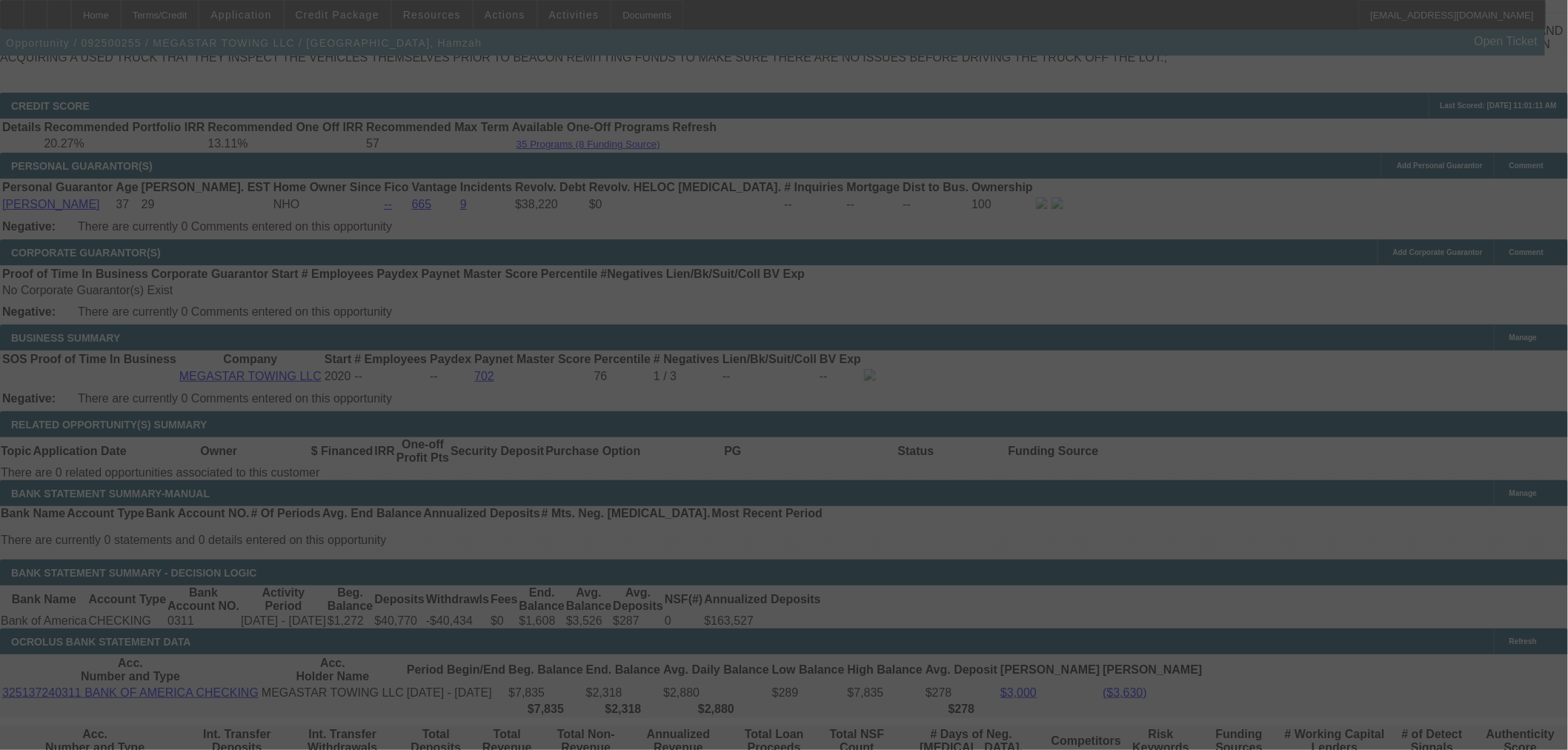
select select "0"
select select "6"
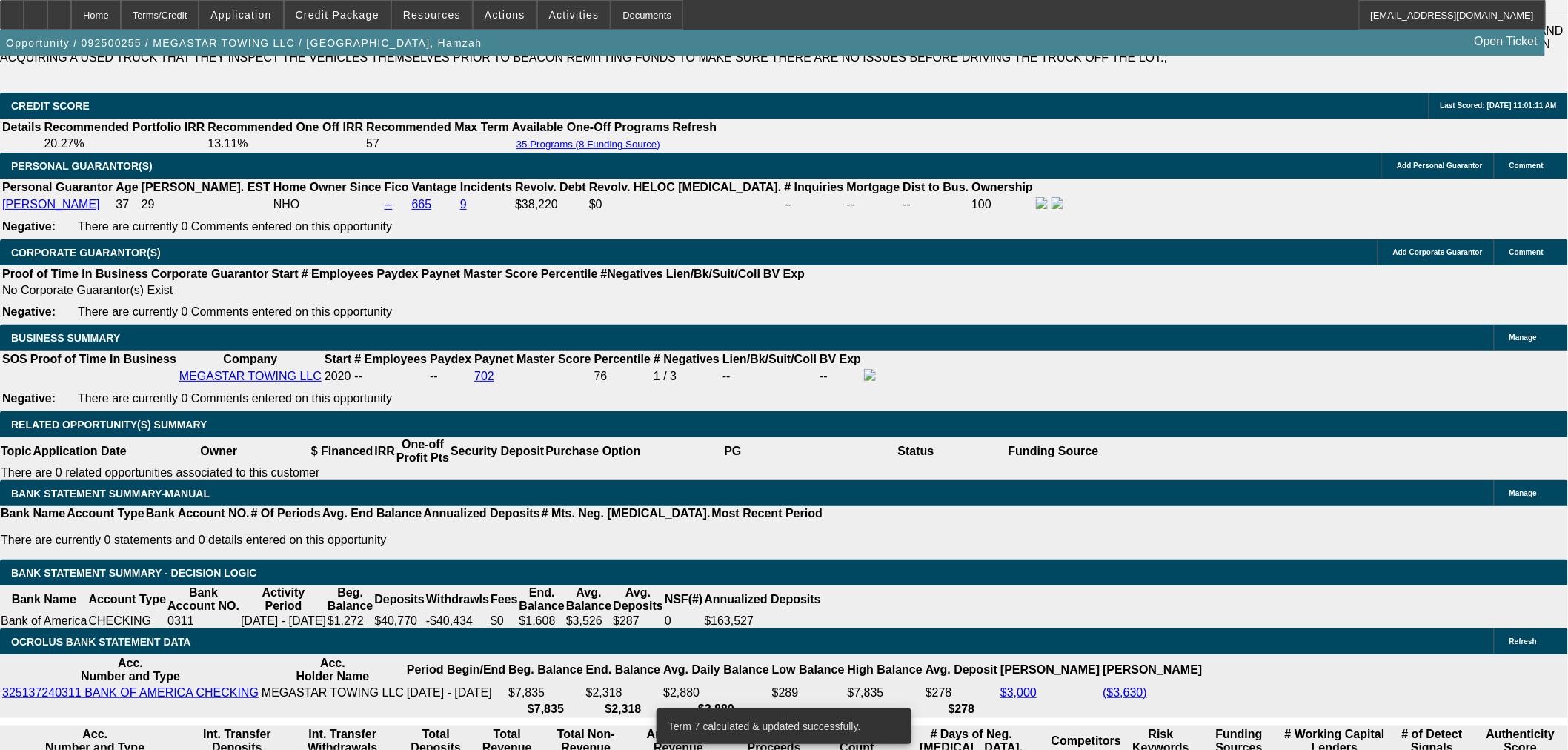
type input "4"
type input "UNKNOWN"
type input "$10,652.65"
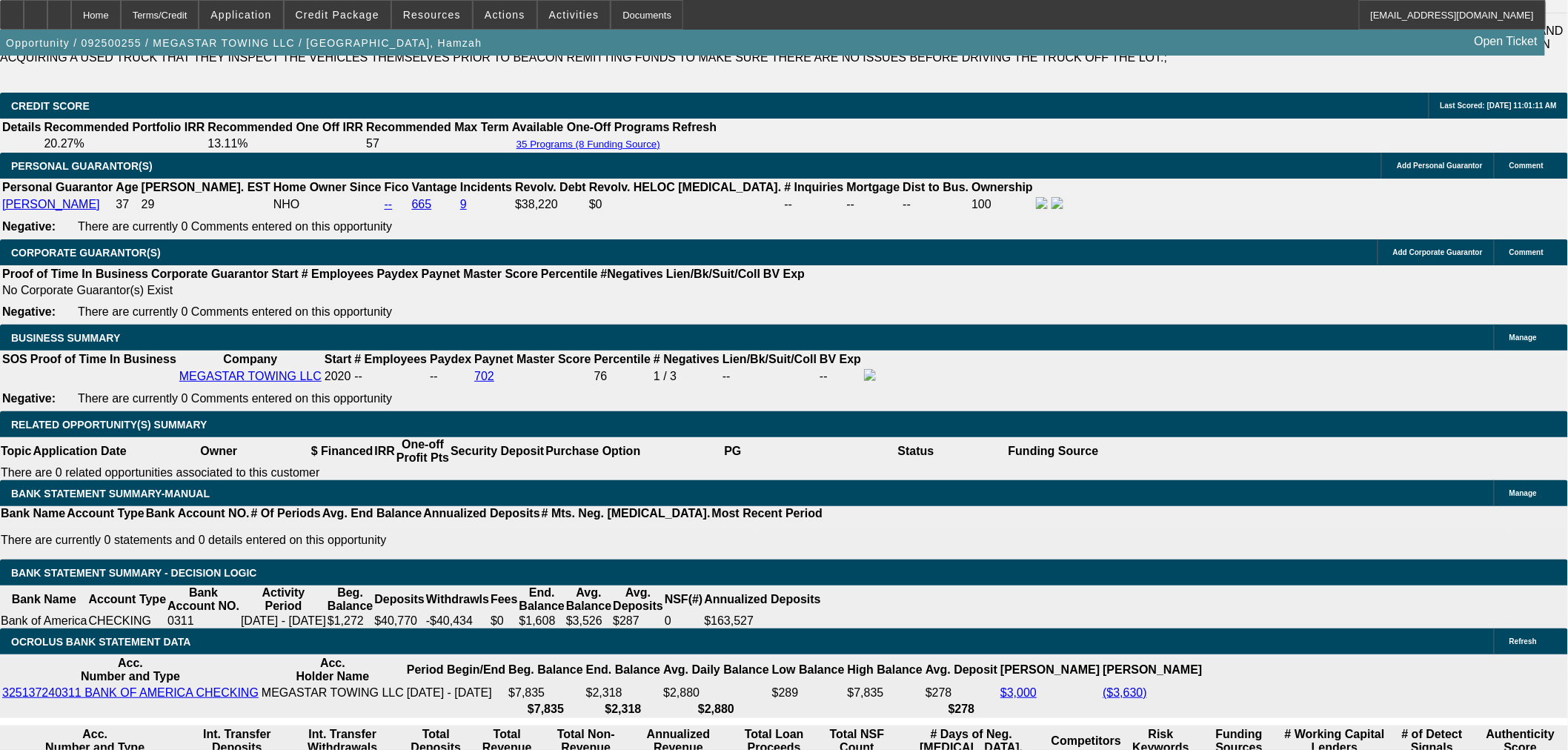
type input "48"
type input "$1,593.05"
type input "48"
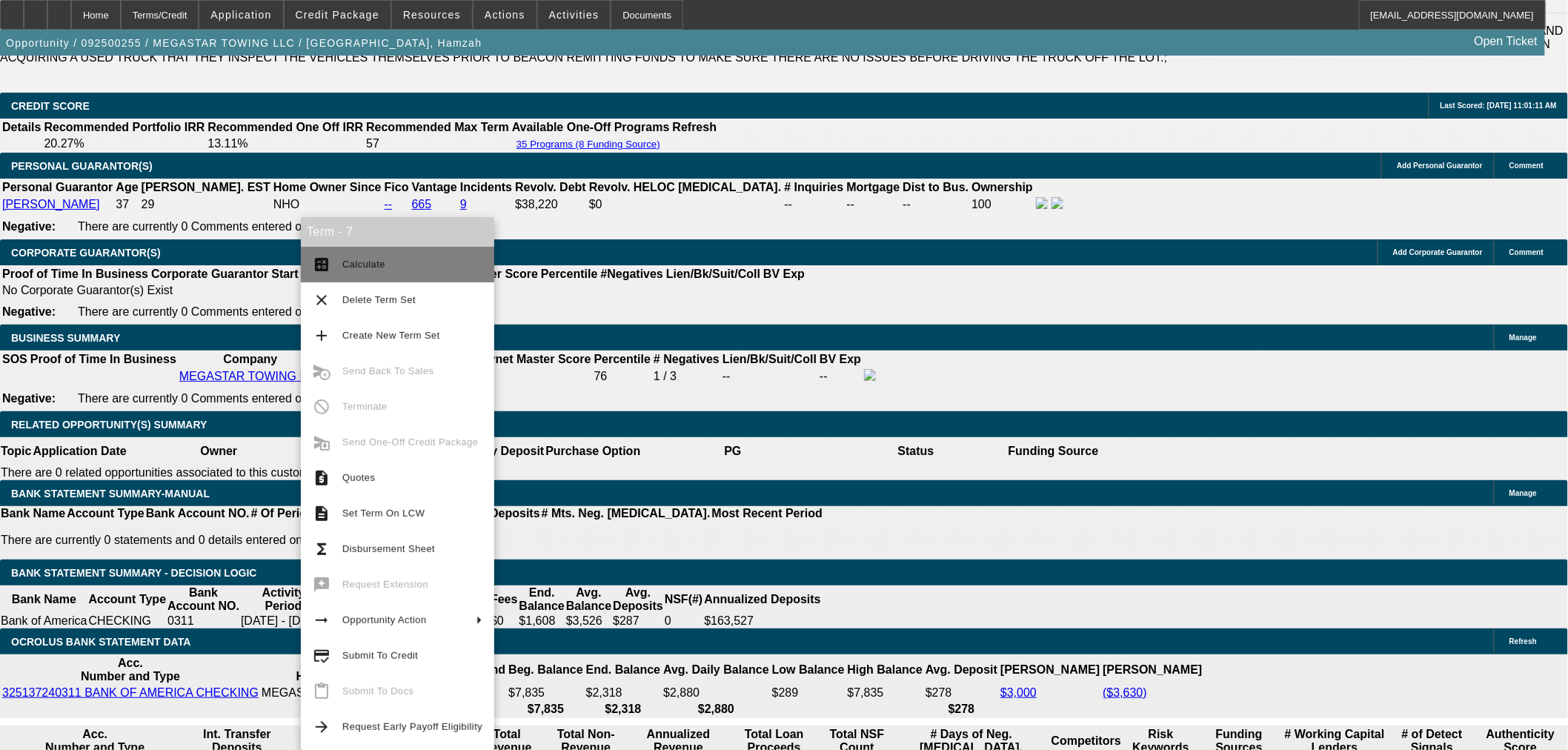
click at [374, 256] on span "Calculate" at bounding box center [413, 265] width 140 height 18
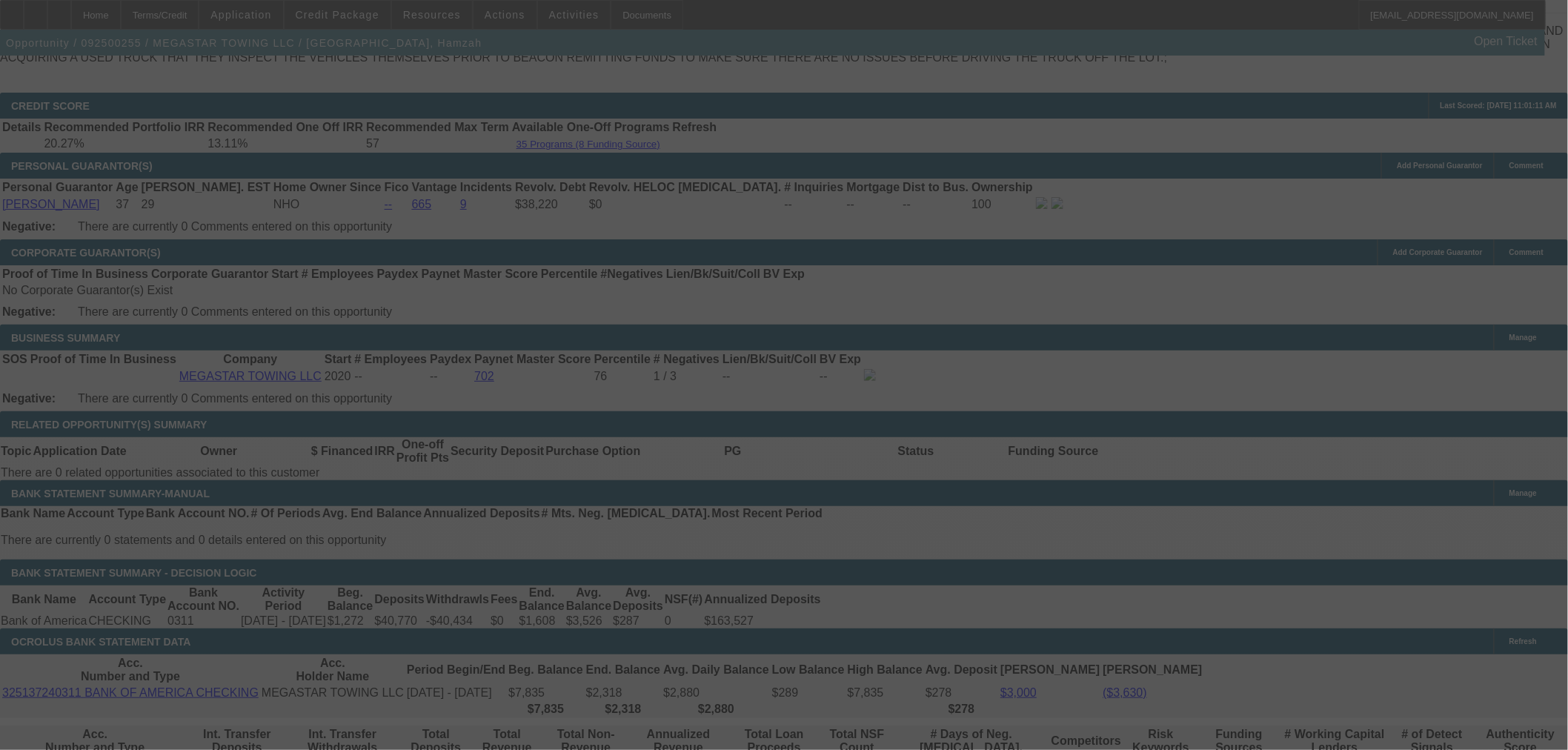
click at [358, 439] on div at bounding box center [784, 375] width 1568 height 750
select select "0"
select select "6"
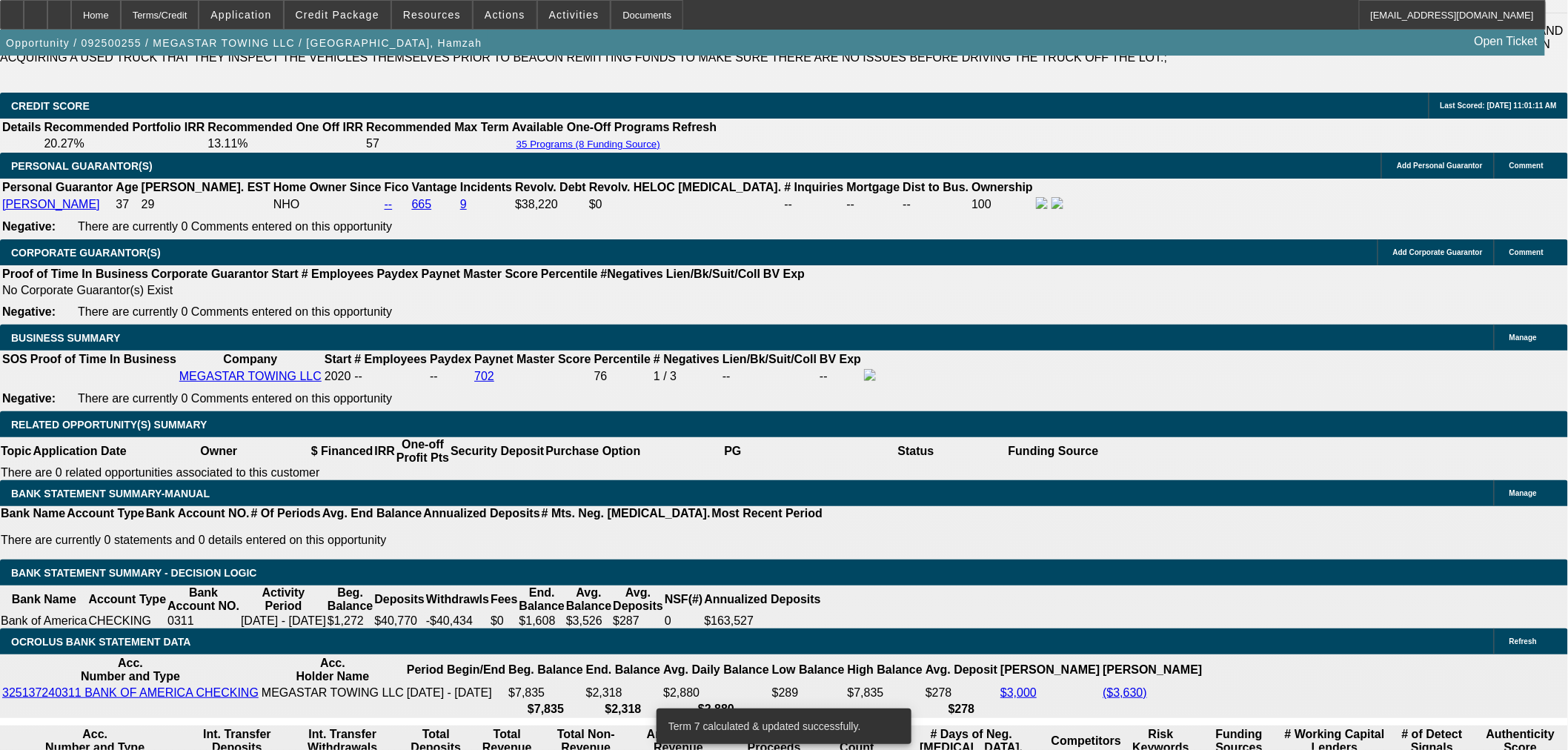
type input "UNKNOWN"
type input "1"
type input "$839.83"
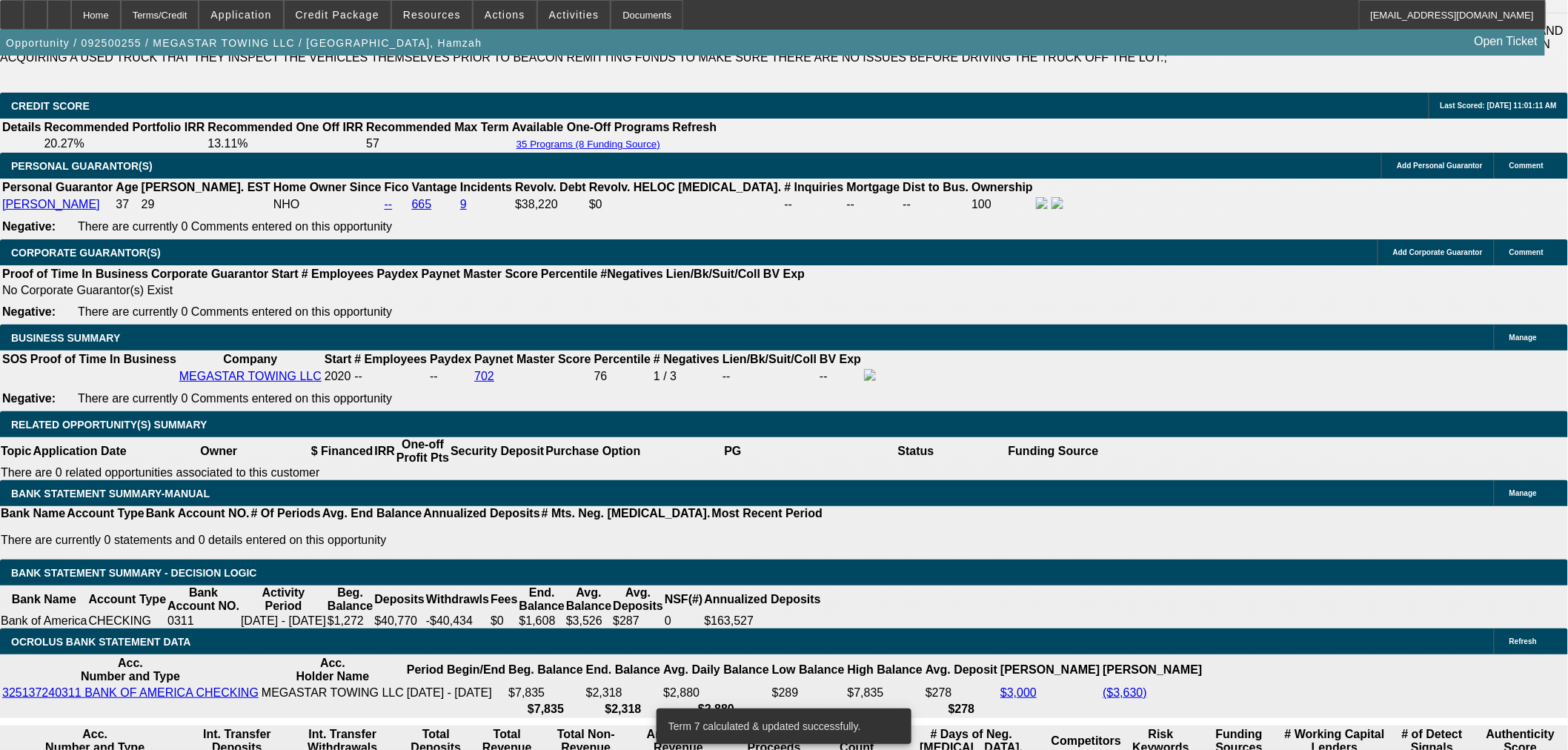
type input "11"
type input "$1,020.90"
type input "11"
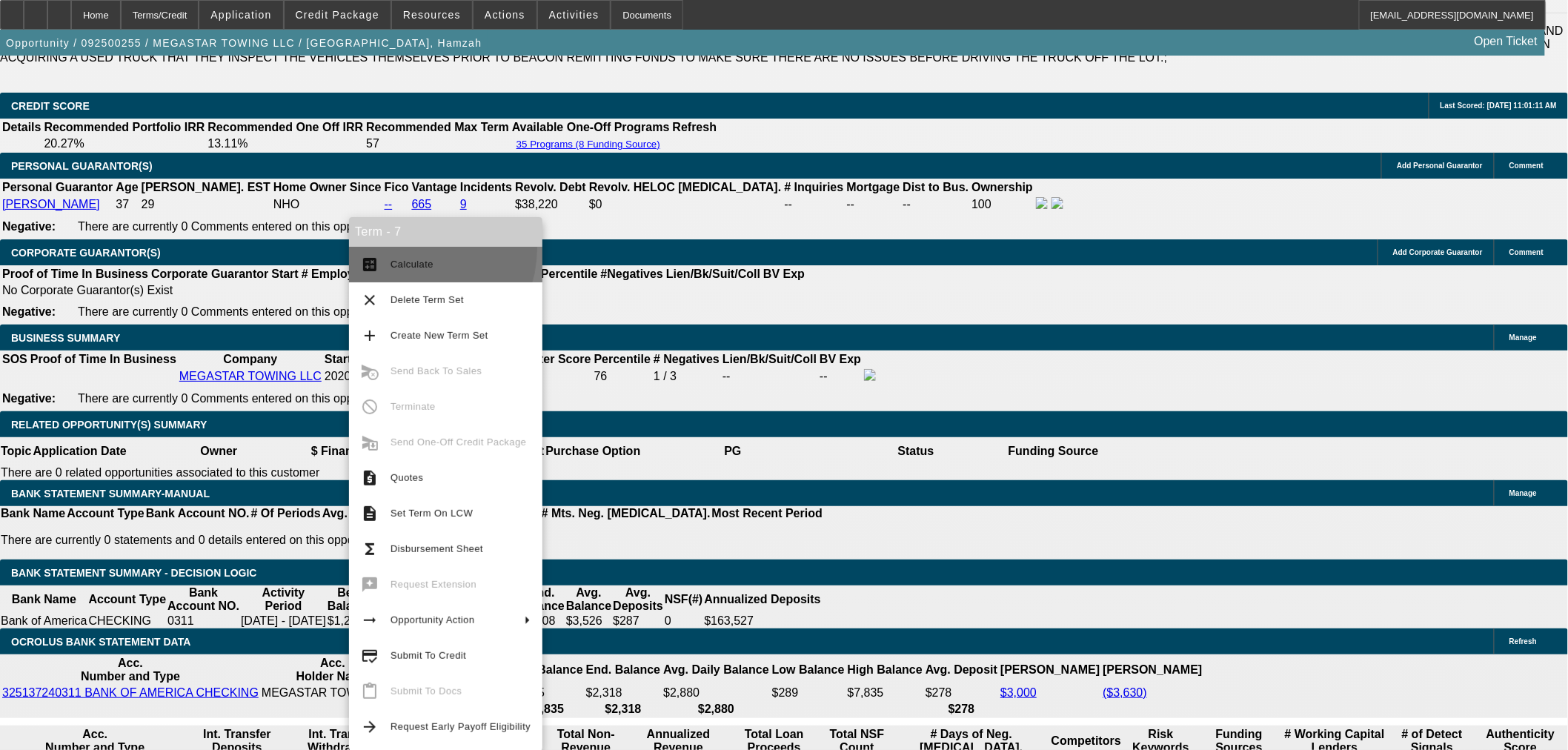
click at [414, 249] on button "calculate Calculate" at bounding box center [446, 265] width 193 height 35
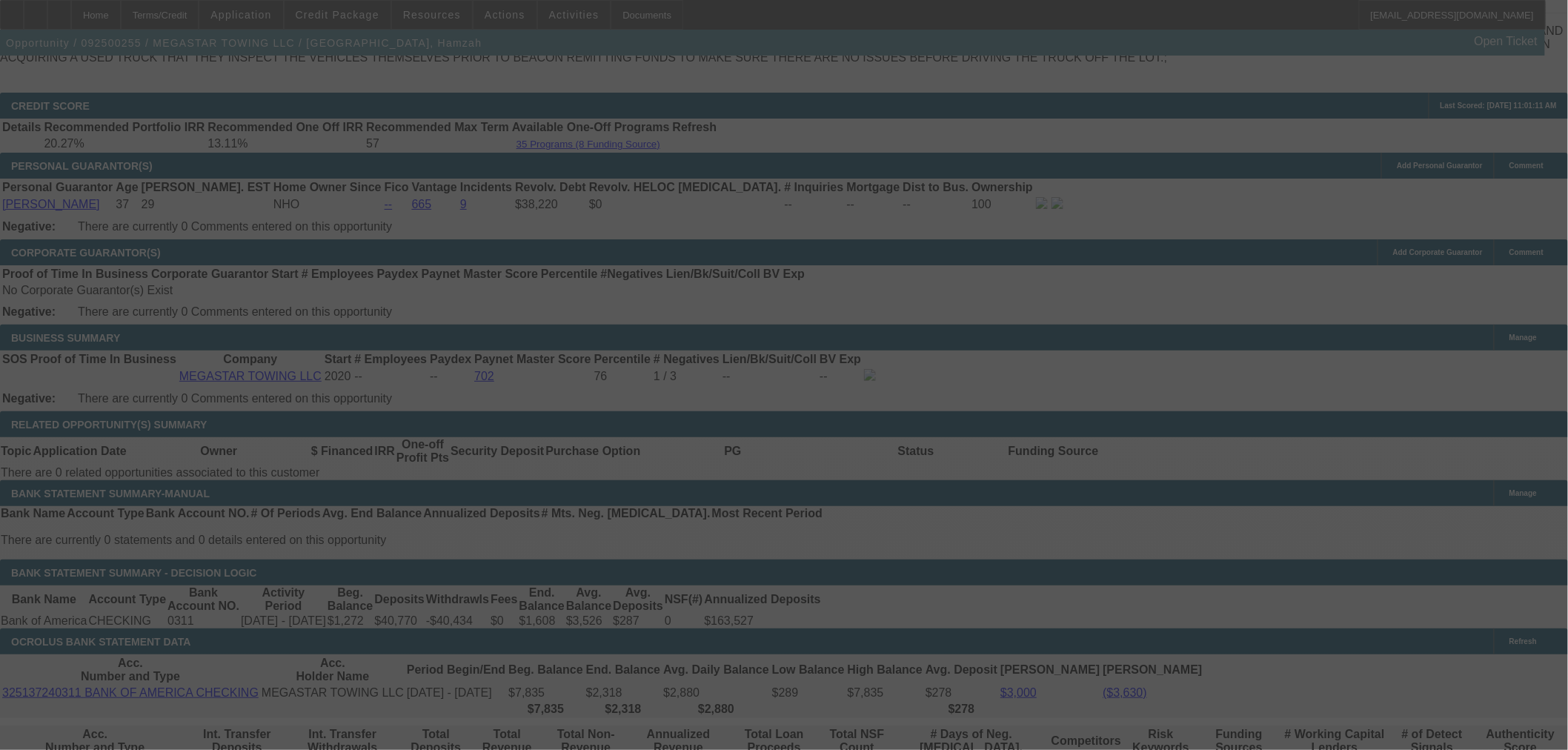
select select "0"
select select "6"
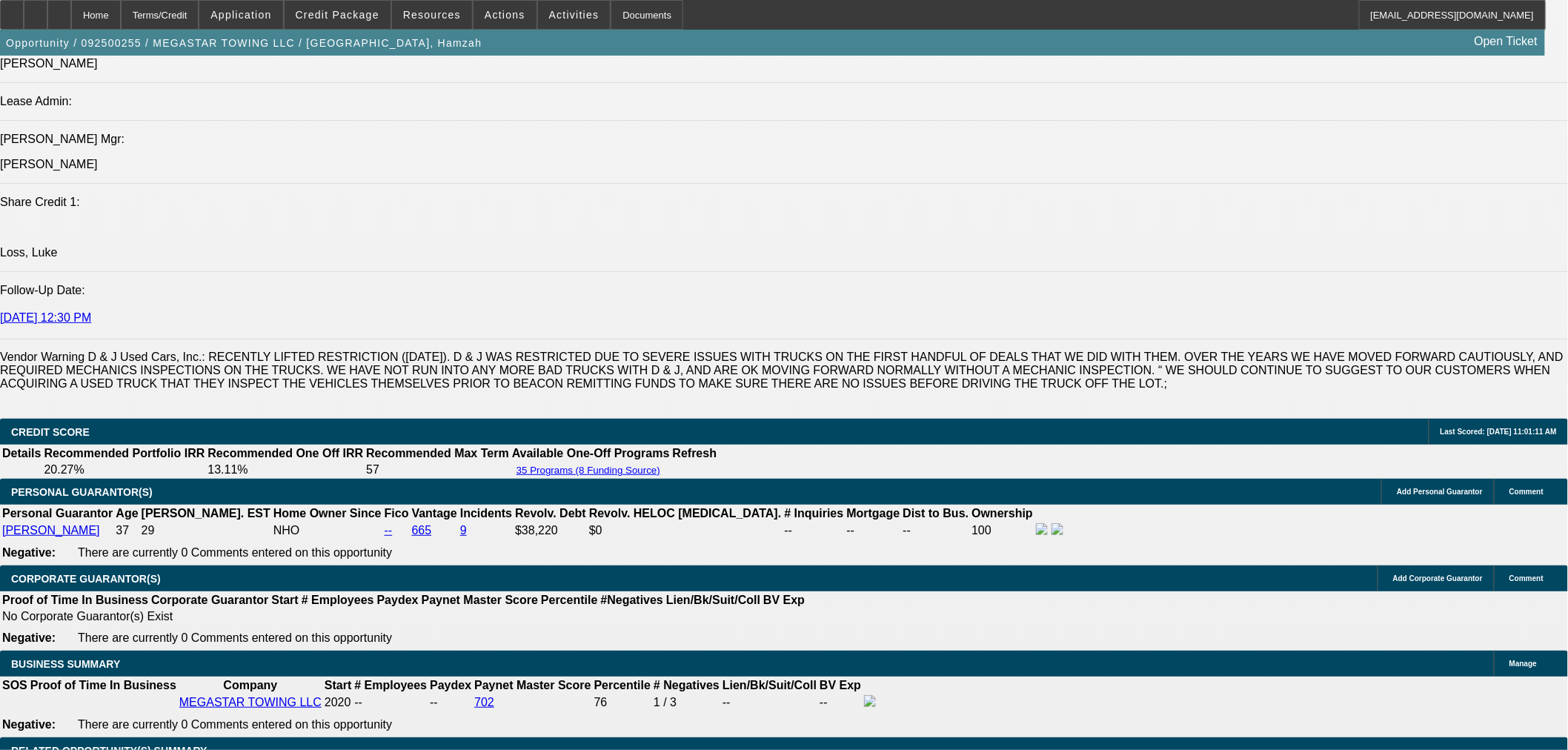
scroll to position [2109, 0]
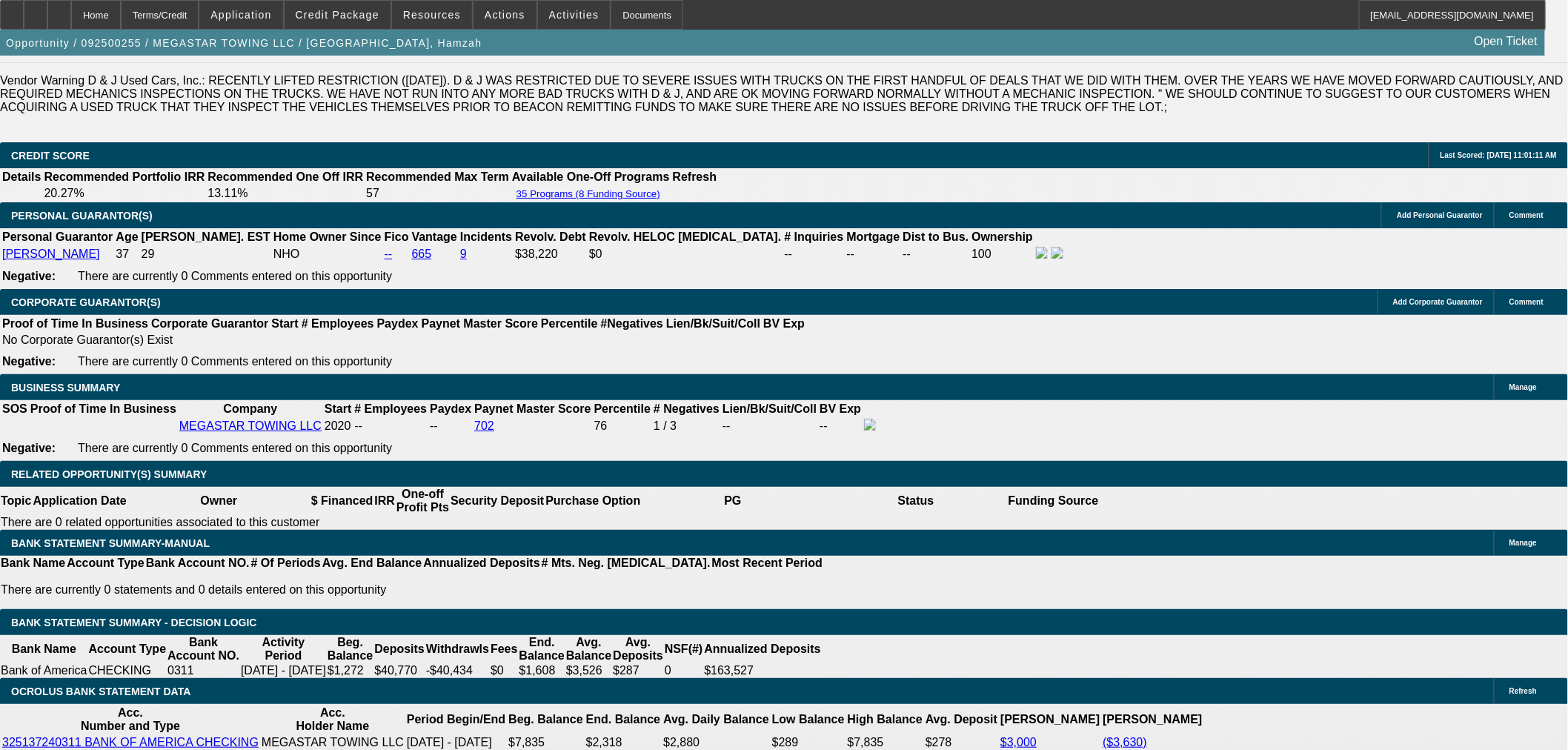
scroll to position [2274, 0]
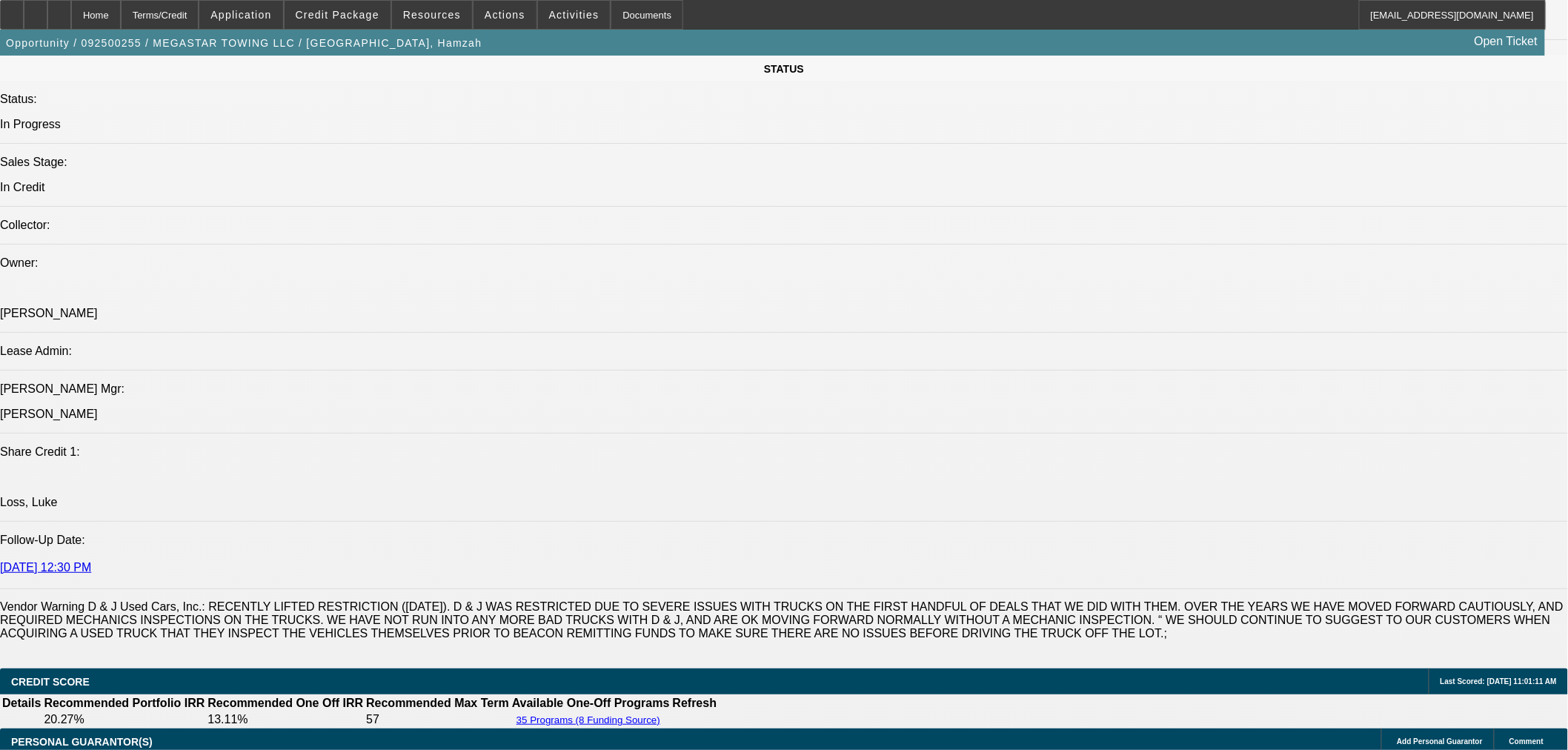
scroll to position [2191, 0]
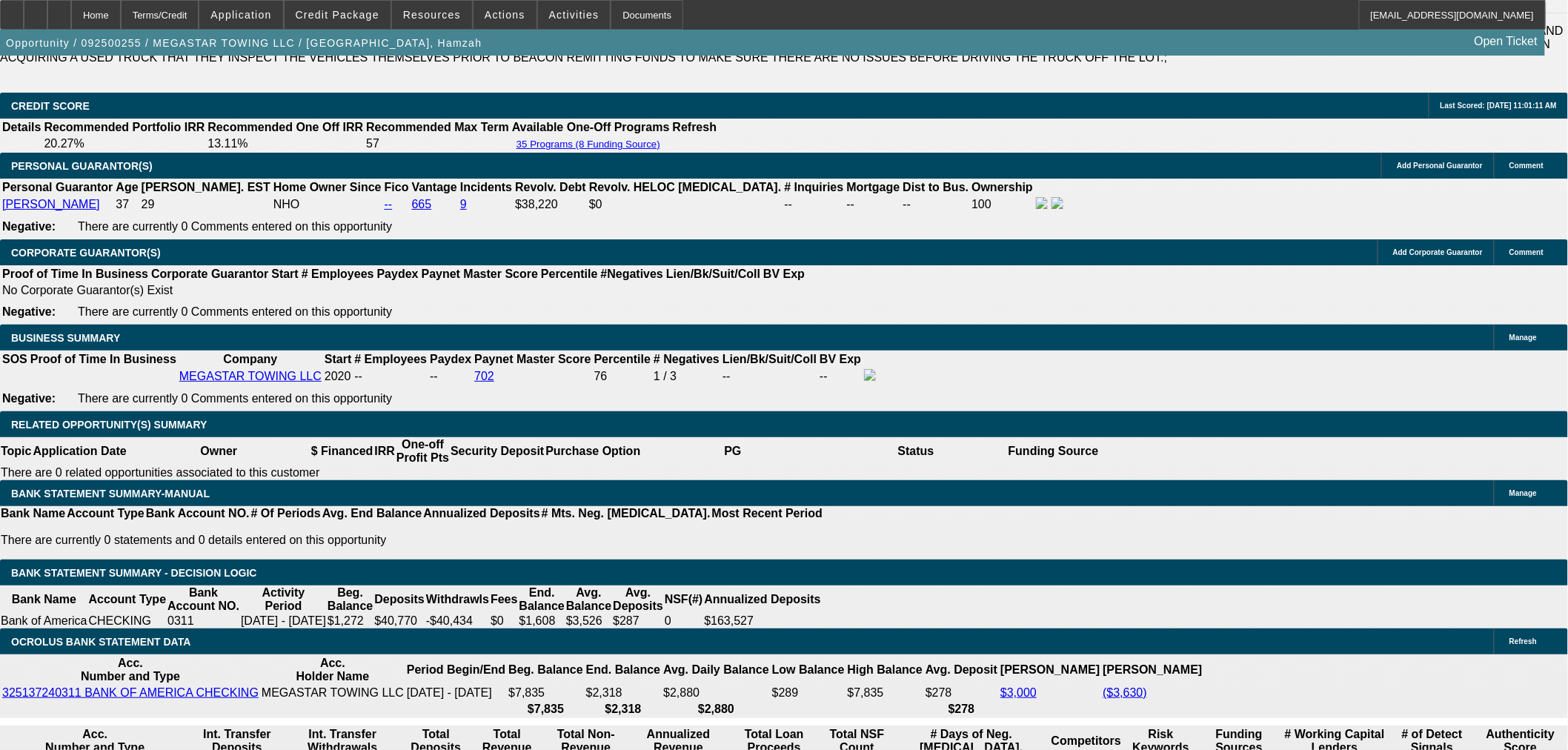
drag, startPoint x: 82, startPoint y: 27, endPoint x: 82, endPoint y: 6, distance: 21.0
click at [71, 27] on div at bounding box center [59, 15] width 23 height 30
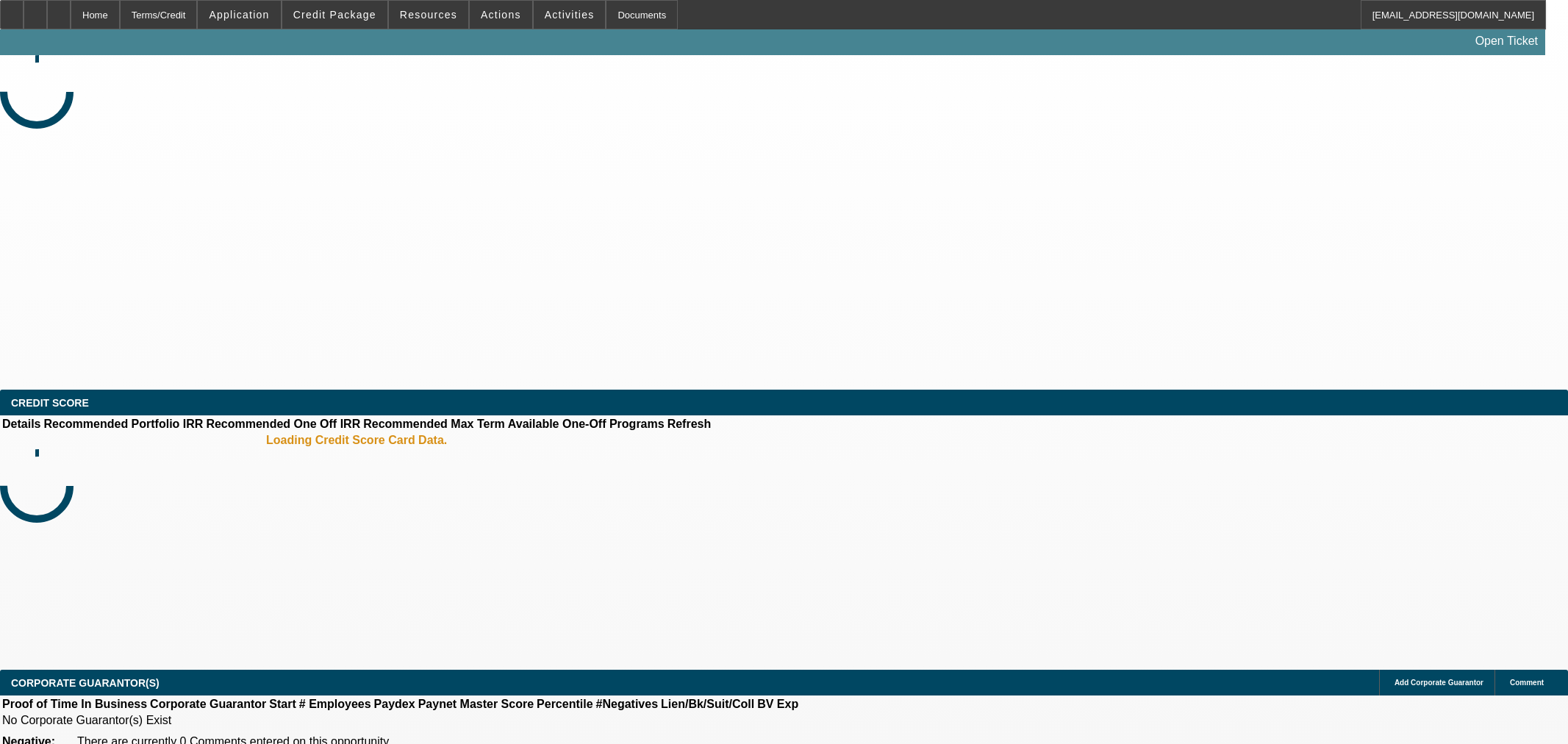
select select "0"
select select "0.1"
select select "4"
select select "0"
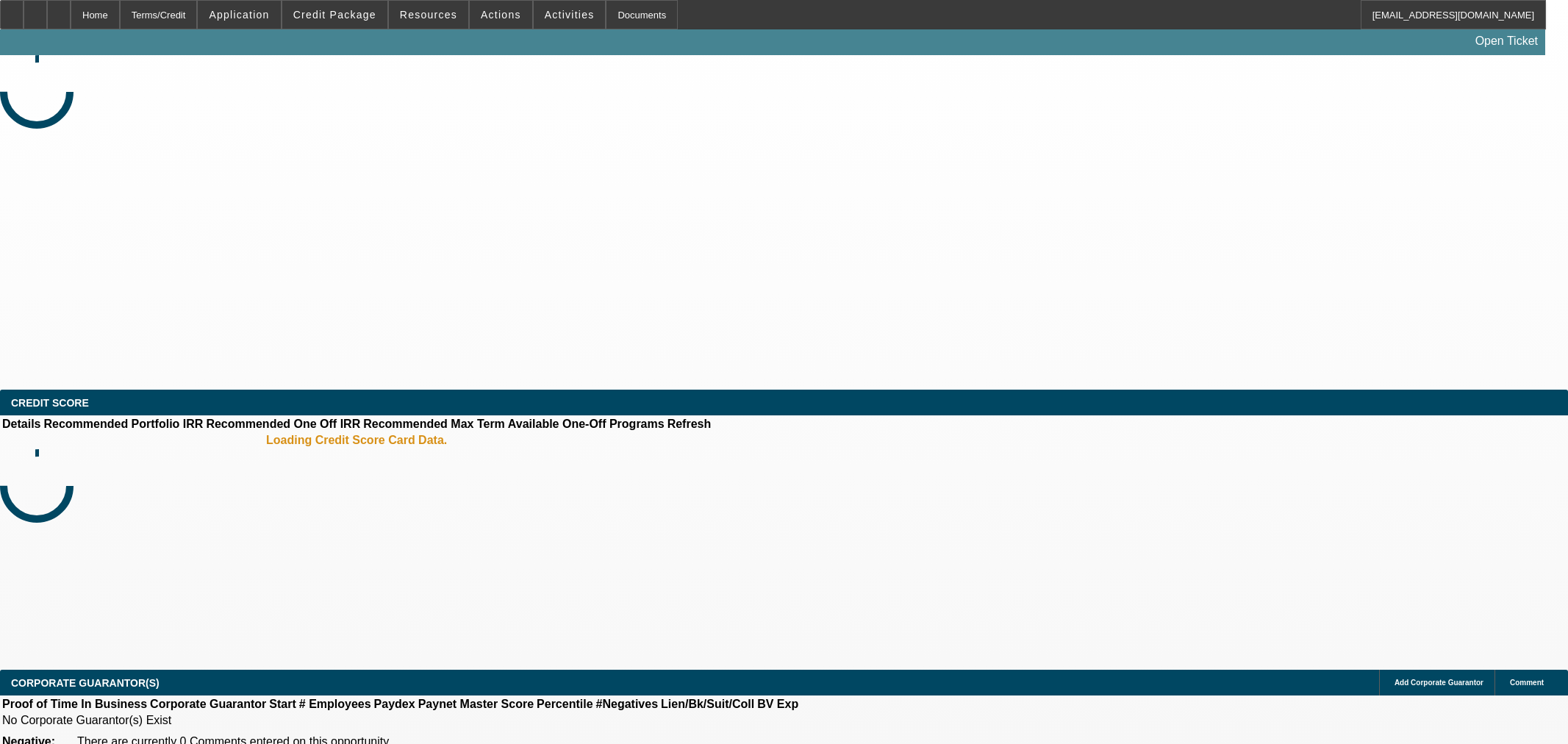
select select "2"
select select "0.1"
select select "4"
select select "0"
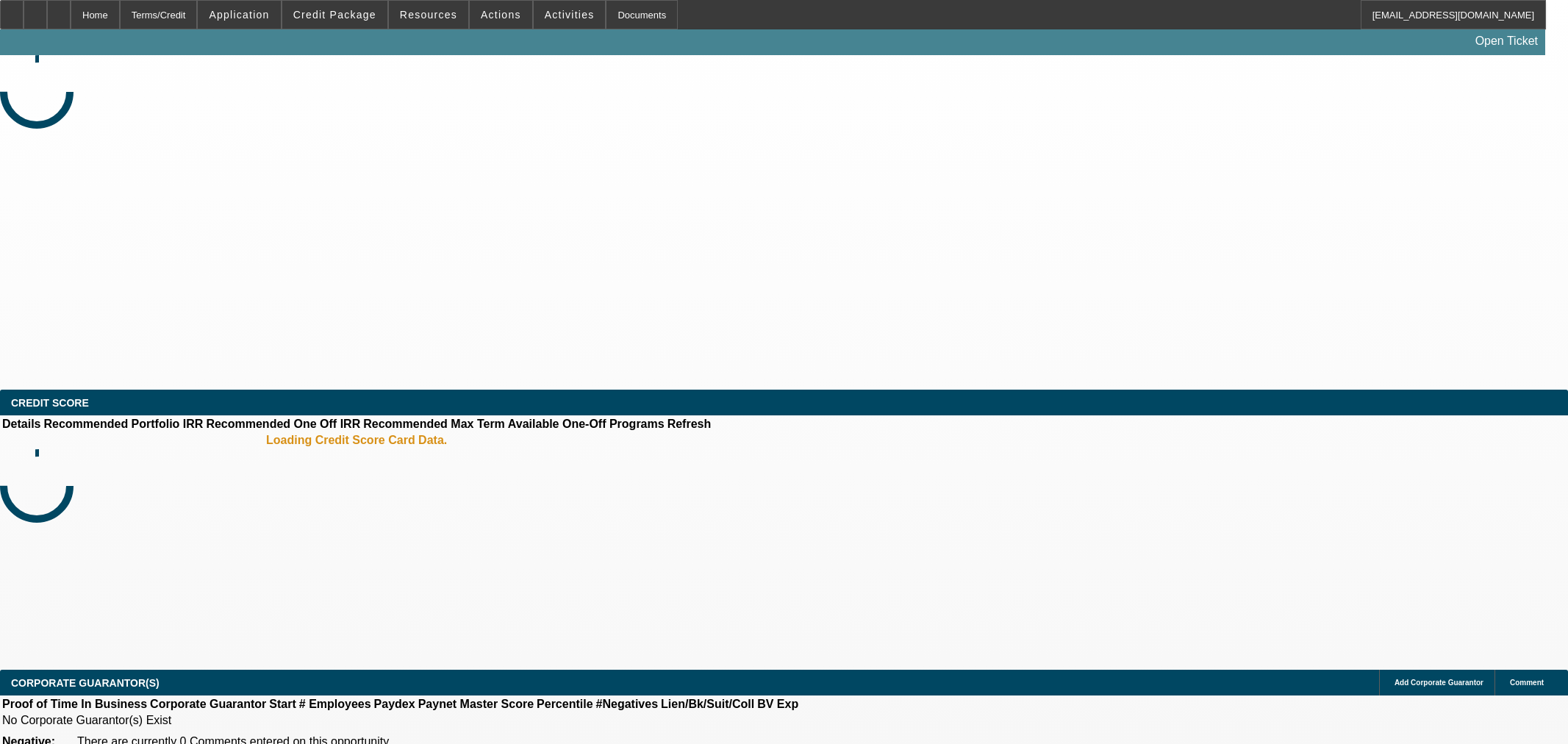
select select "2"
select select "0.1"
select select "4"
select select "0"
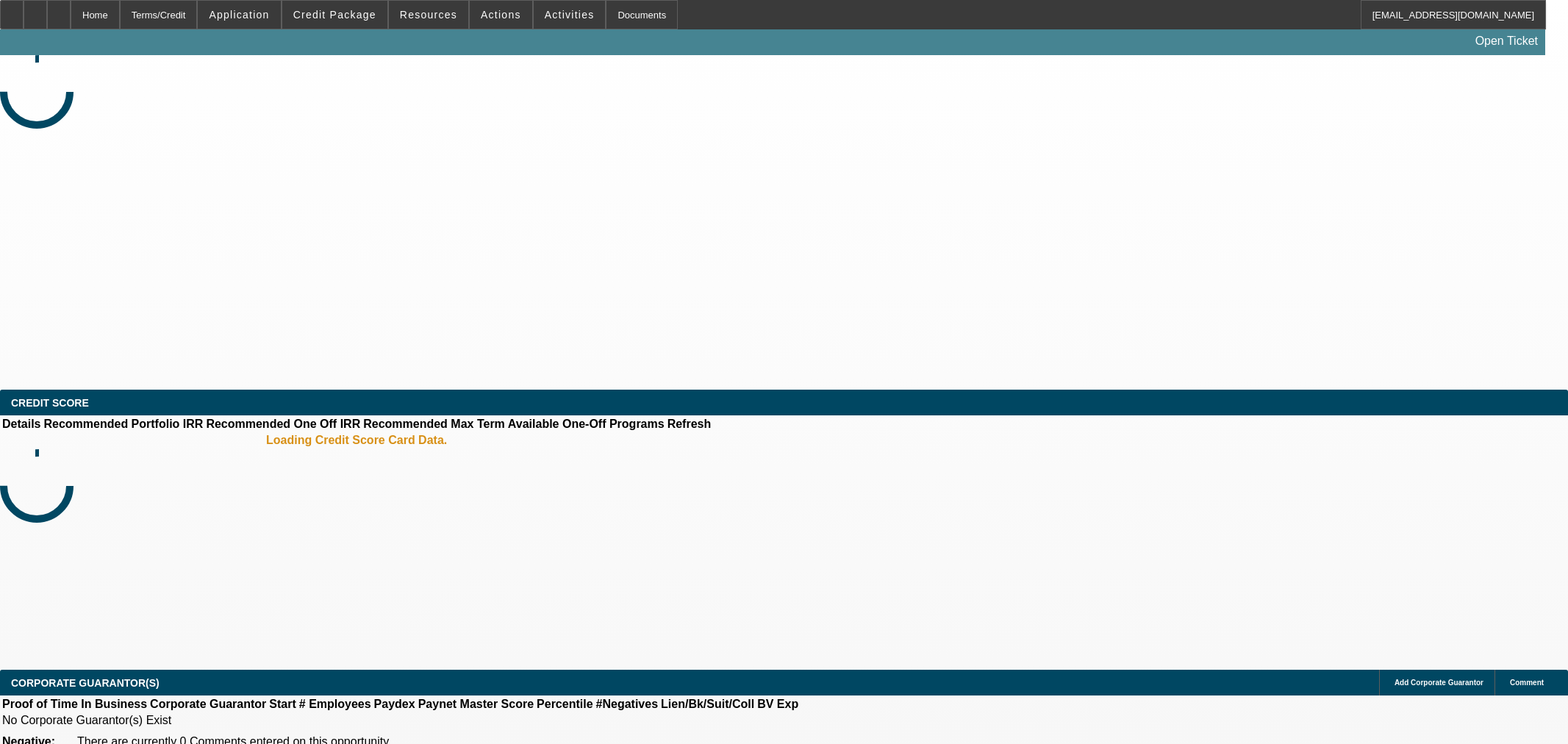
select select "0"
select select "0.1"
select select "4"
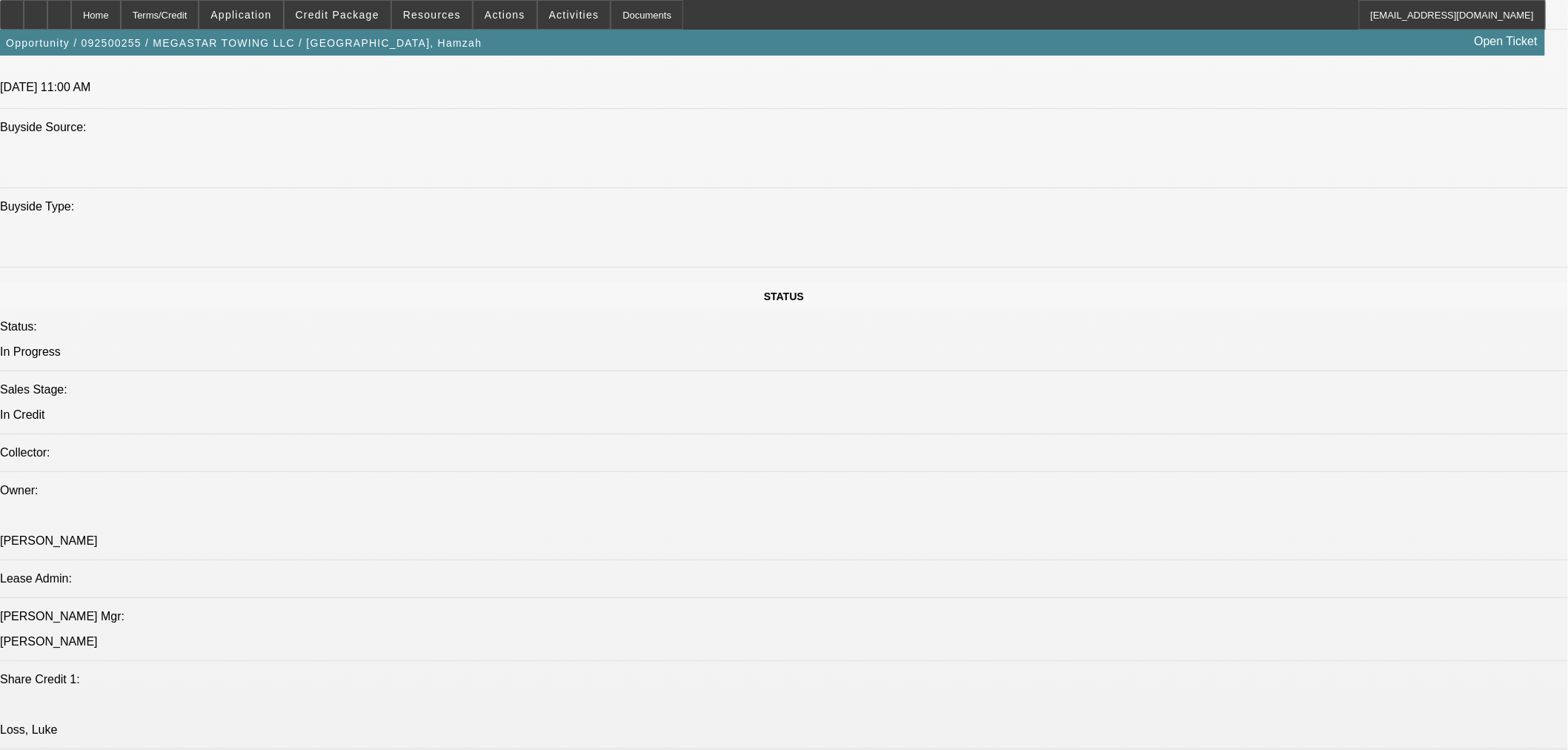
scroll to position [2058, 0]
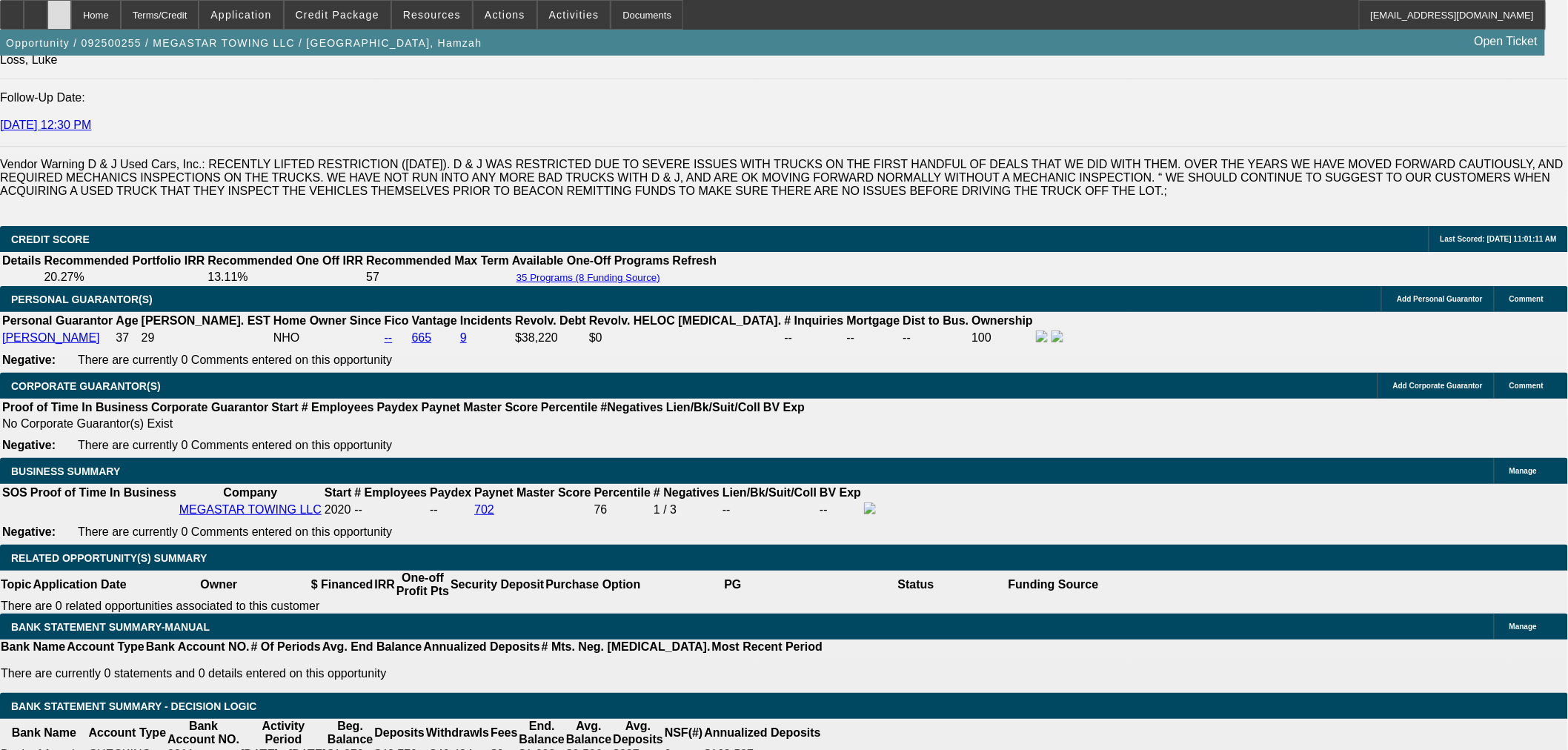
click at [60, 10] on icon at bounding box center [60, 10] width 0 height 0
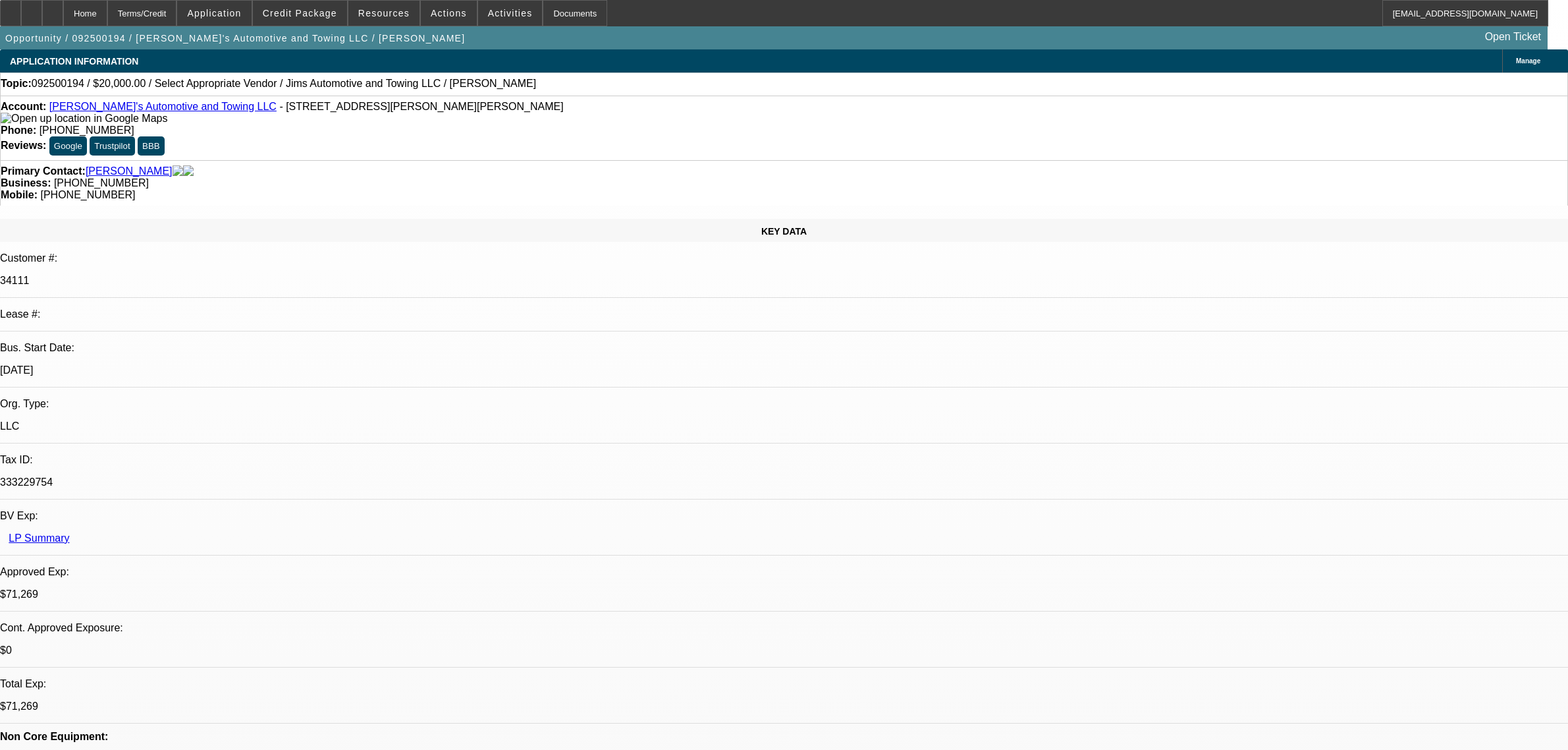
select select "0"
select select "2"
select select "0.1"
select select "4"
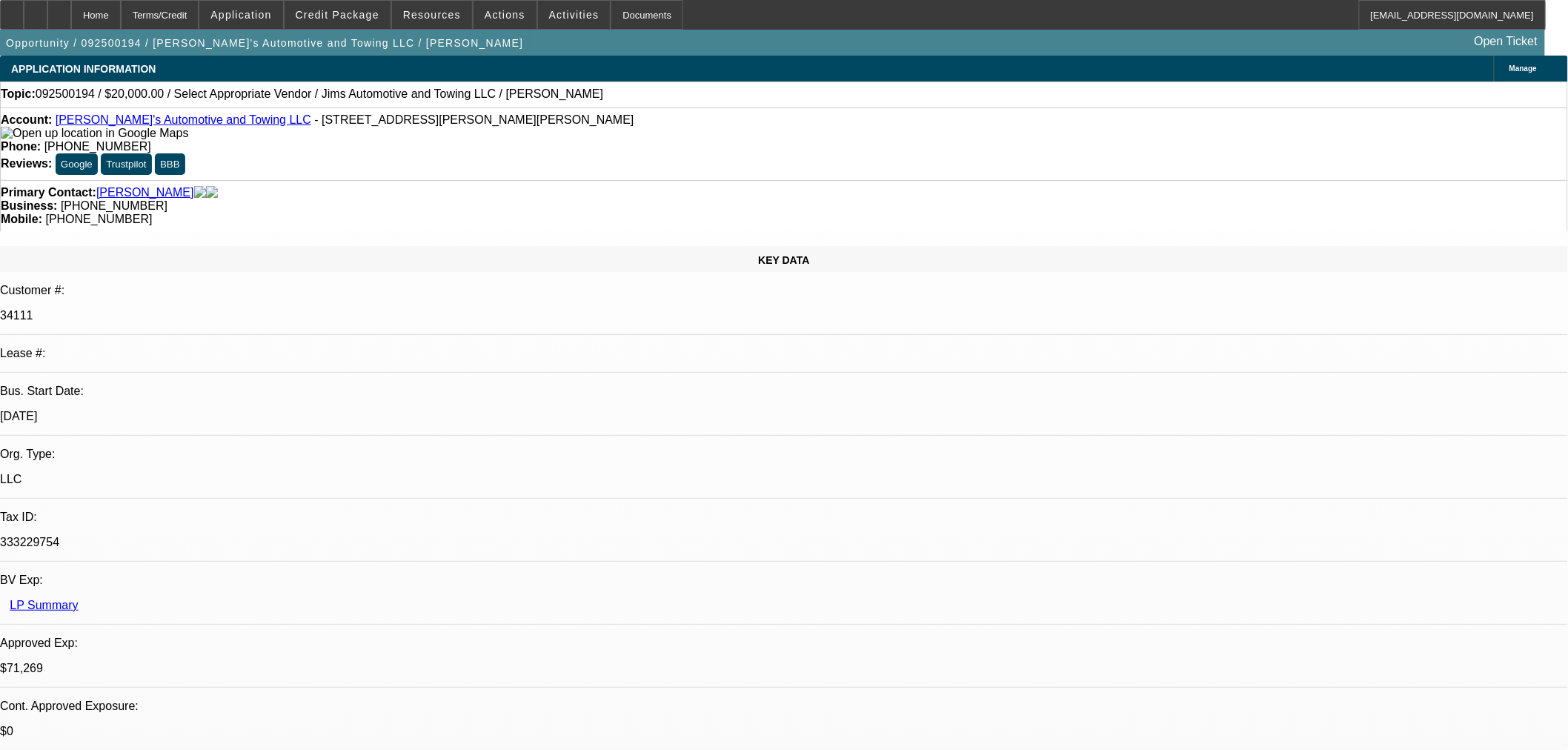
drag, startPoint x: 1254, startPoint y: 232, endPoint x: 1263, endPoint y: 247, distance: 17.5
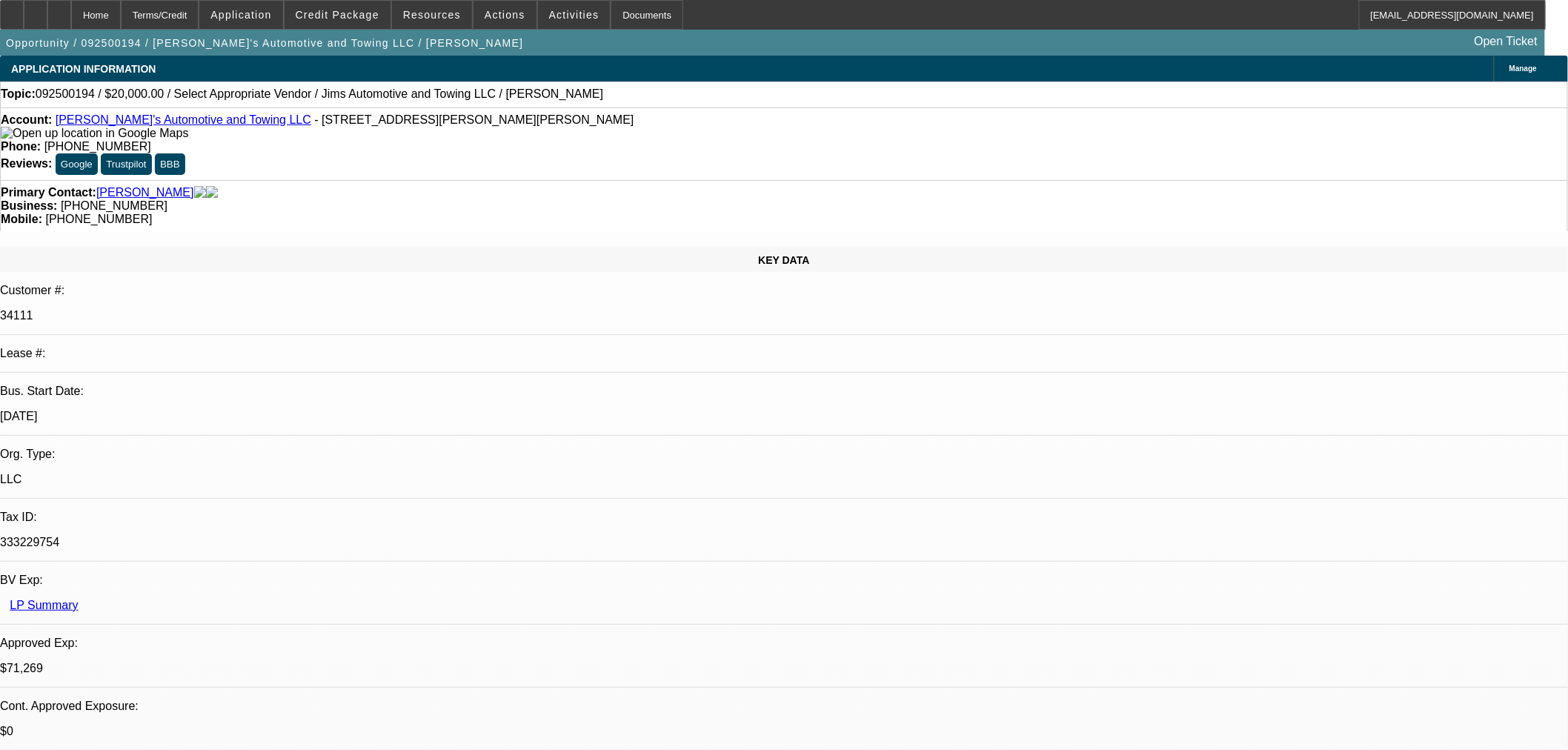
radio input "true"
drag, startPoint x: 1266, startPoint y: 267, endPoint x: 1269, endPoint y: 289, distance: 22.2
type textarea "Jim said he found a '09 ford F650 wrecker for $23,995 w/ 75k miles. Told him to…"
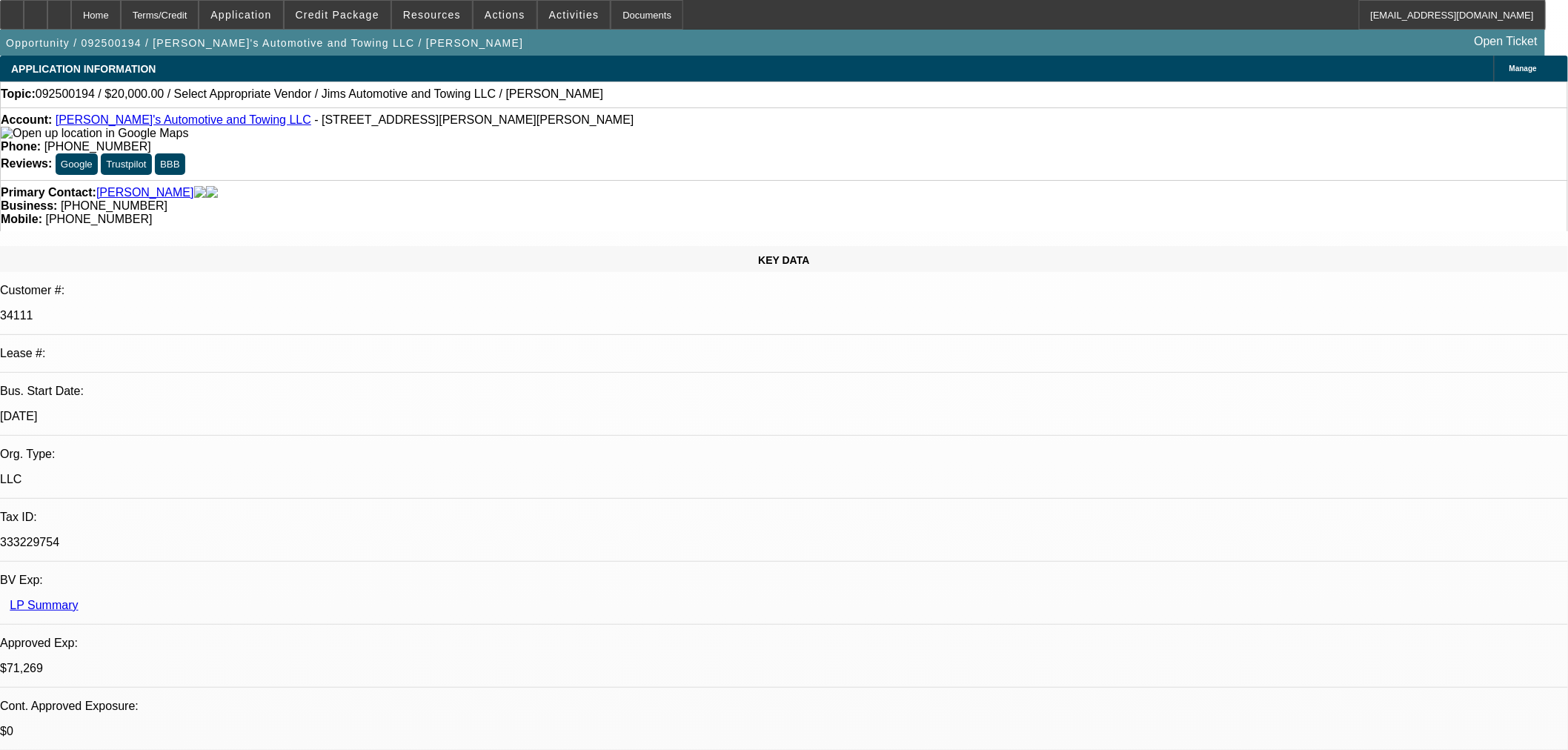
radio input "true"
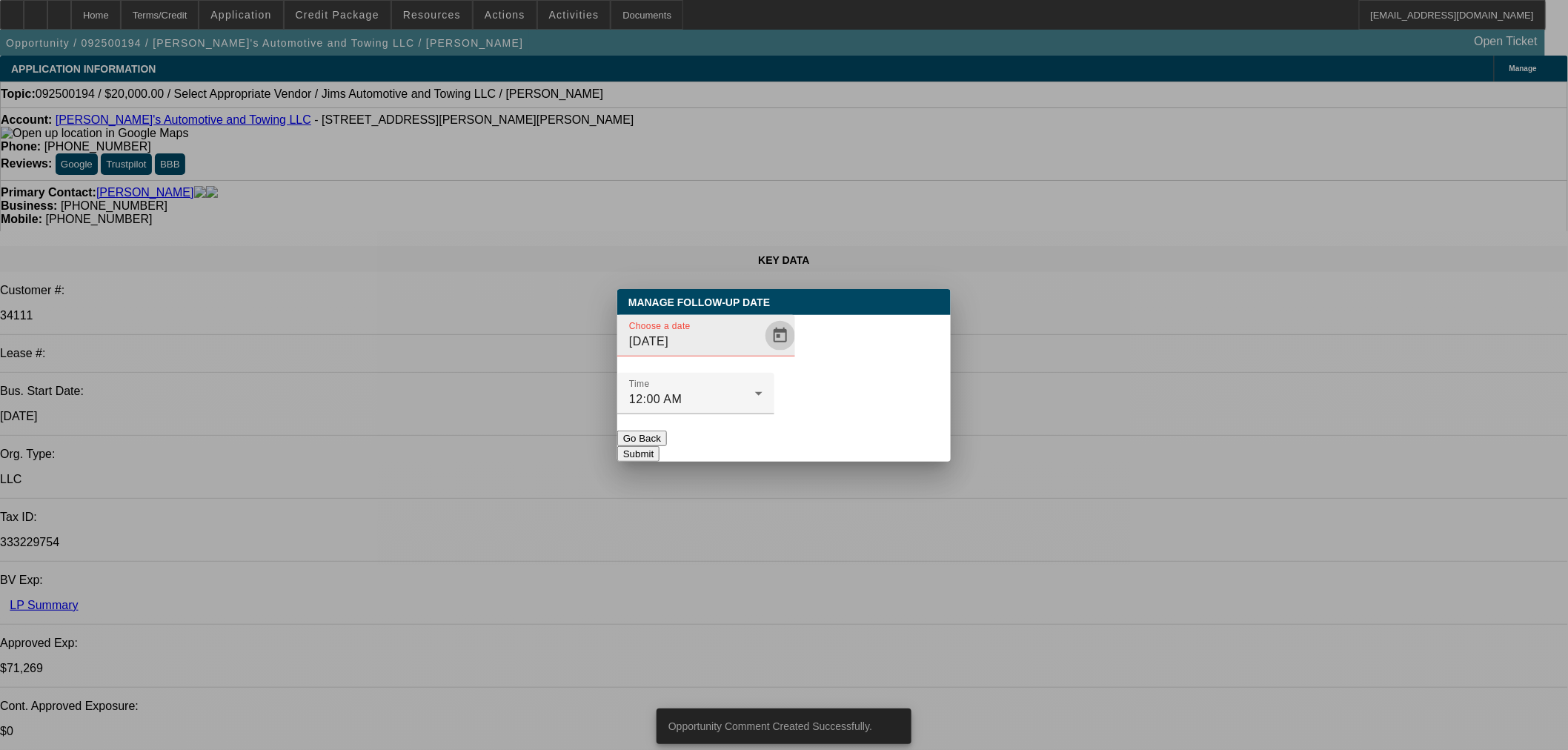
click at [763, 353] on span "Open calendar" at bounding box center [780, 335] width 35 height 35
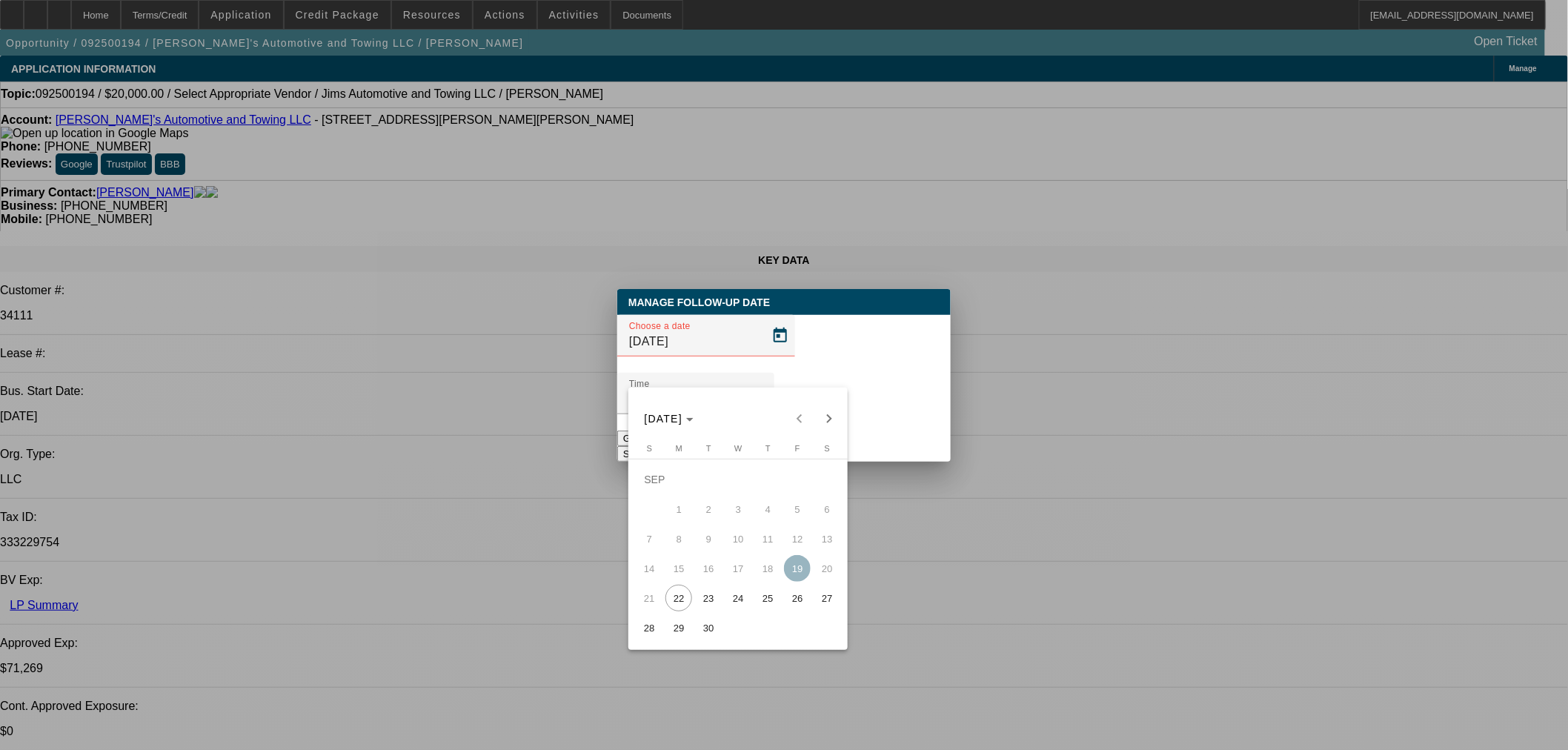
click at [736, 603] on span "24" at bounding box center [738, 598] width 27 height 27
type input "9/24/2025"
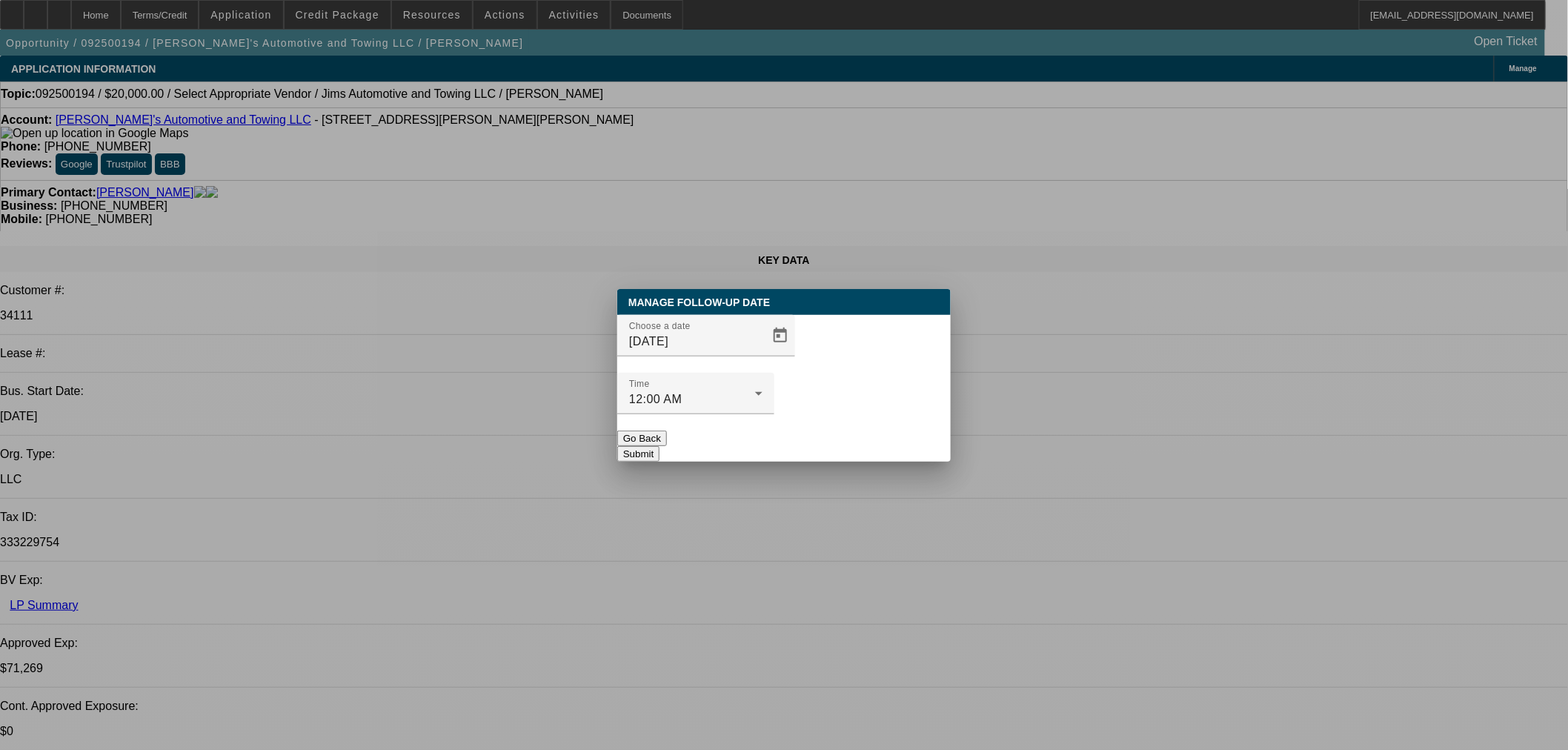
drag, startPoint x: 842, startPoint y: 420, endPoint x: 828, endPoint y: 417, distance: 14.3
click at [659, 446] on button "Submit" at bounding box center [638, 453] width 42 height 15
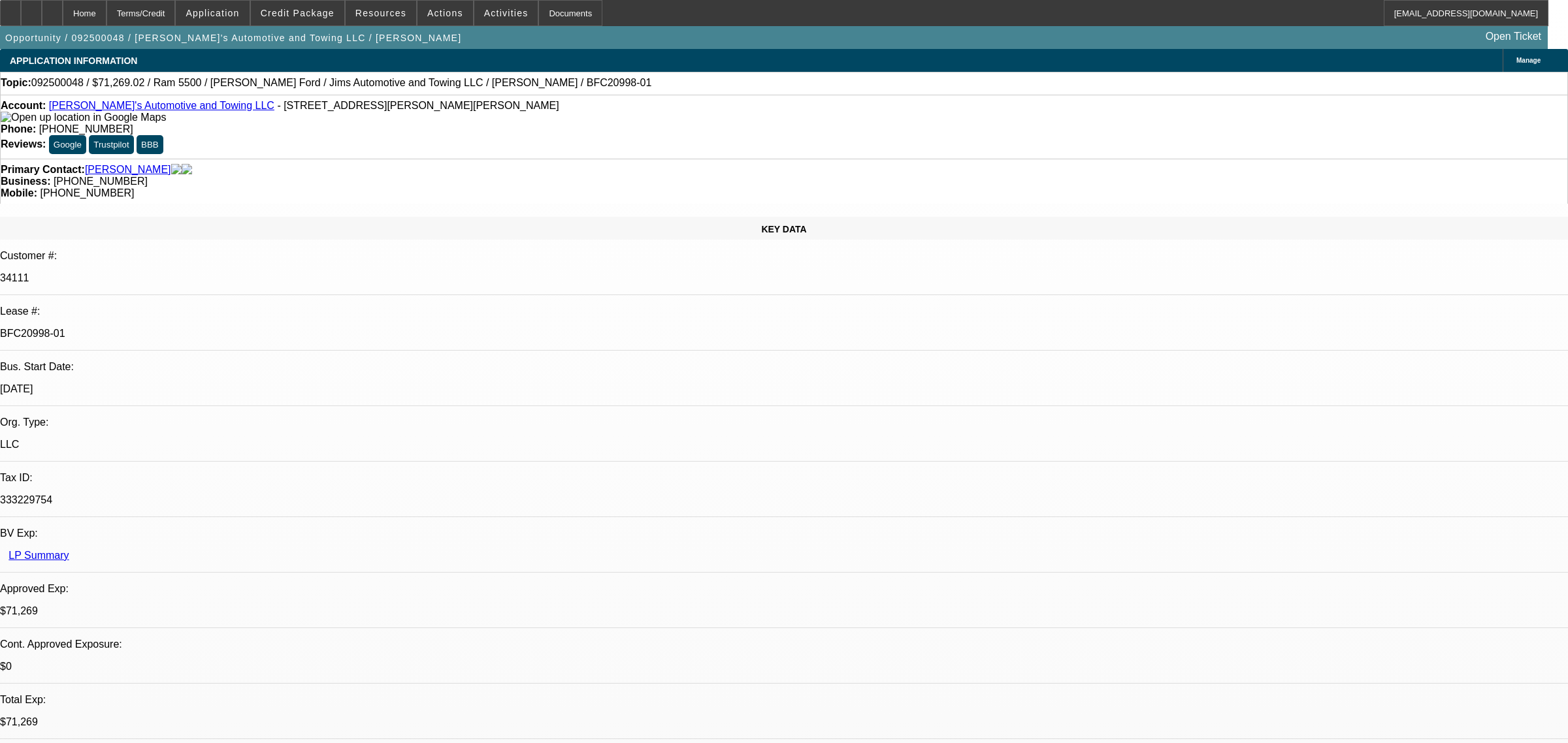
select select "0"
select select "3"
select select "0.1"
select select "4"
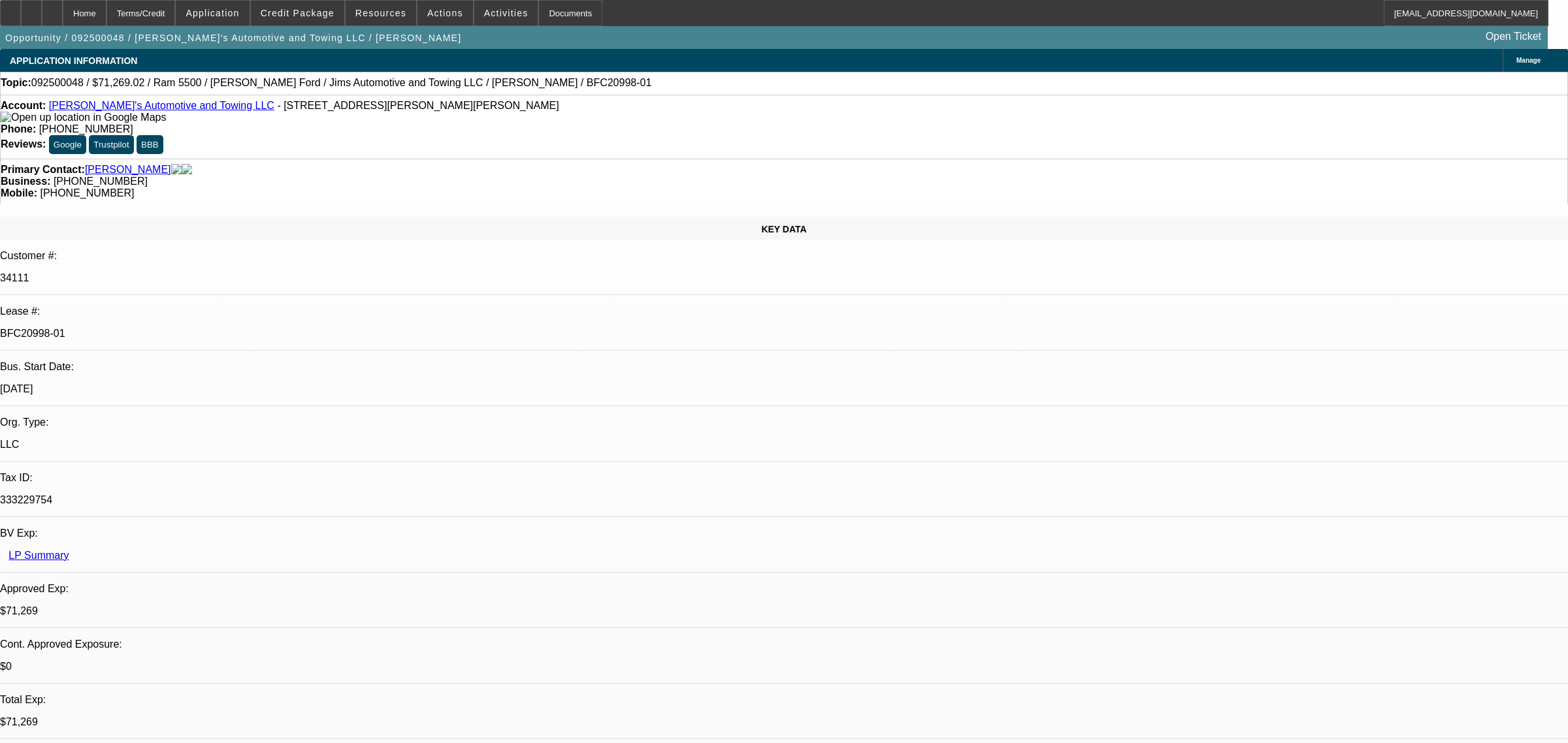
select select "0"
select select "3"
select select "0.1"
select select "4"
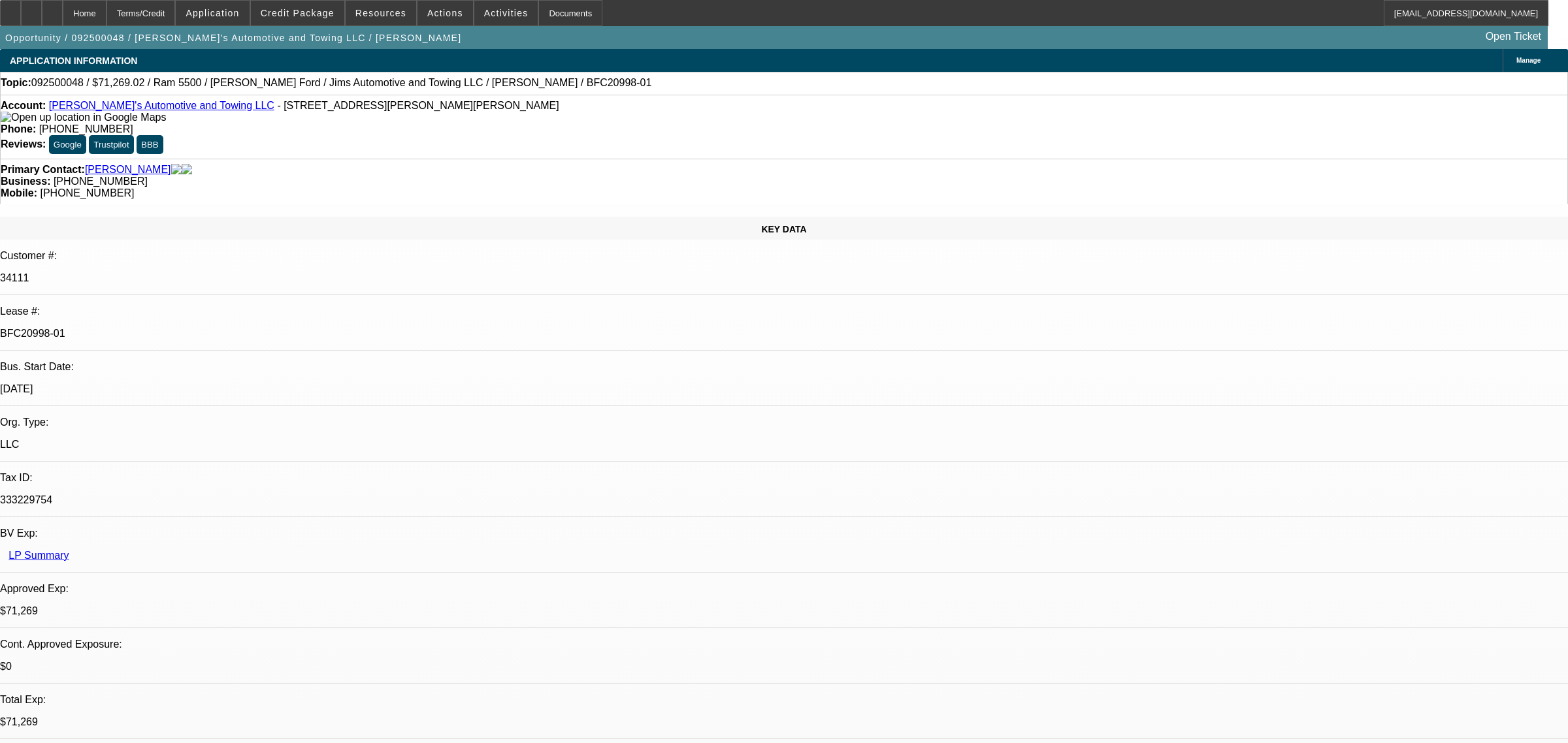
select select "0"
select select "3"
select select "0.1"
select select "4"
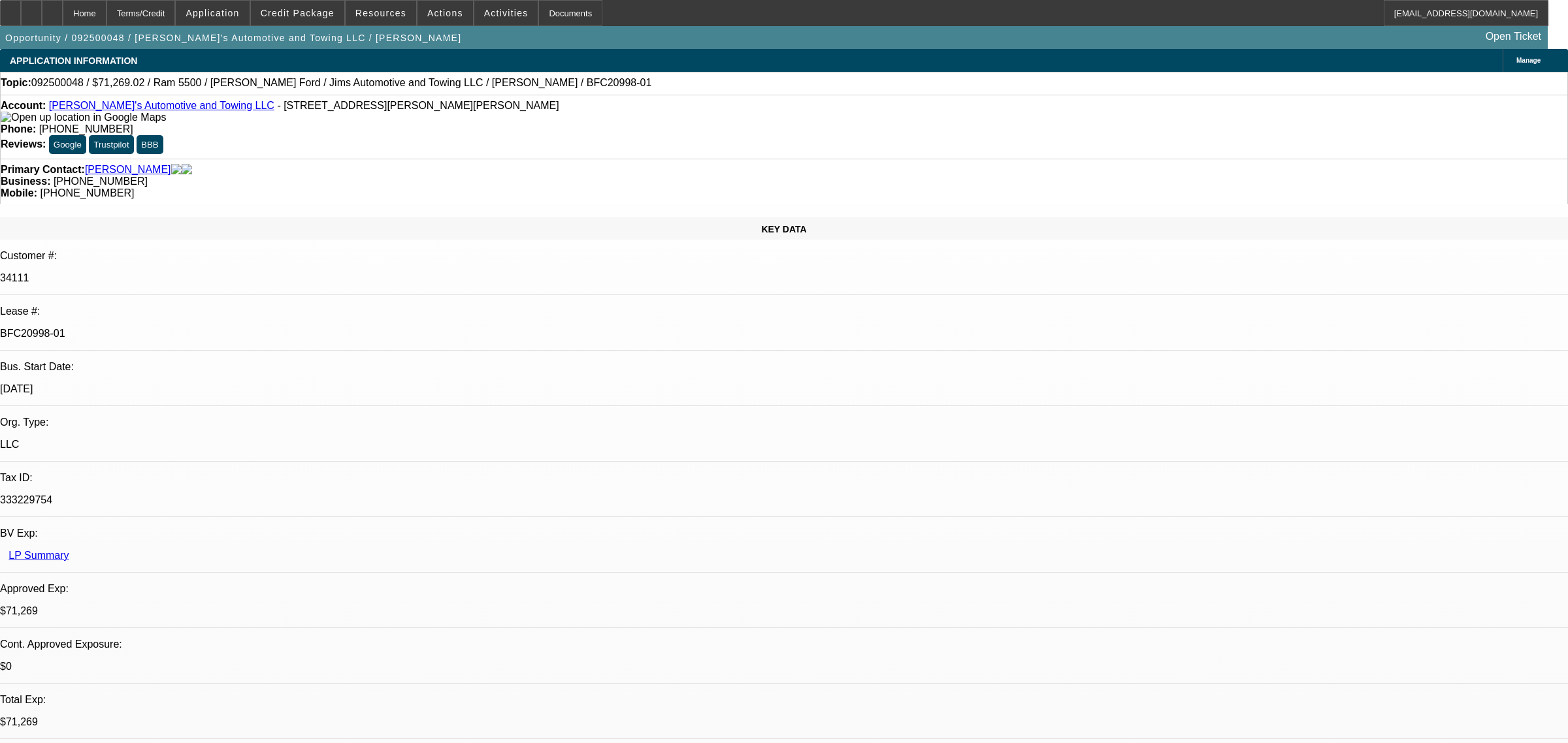
select select "0"
select select "0.1"
select select "4"
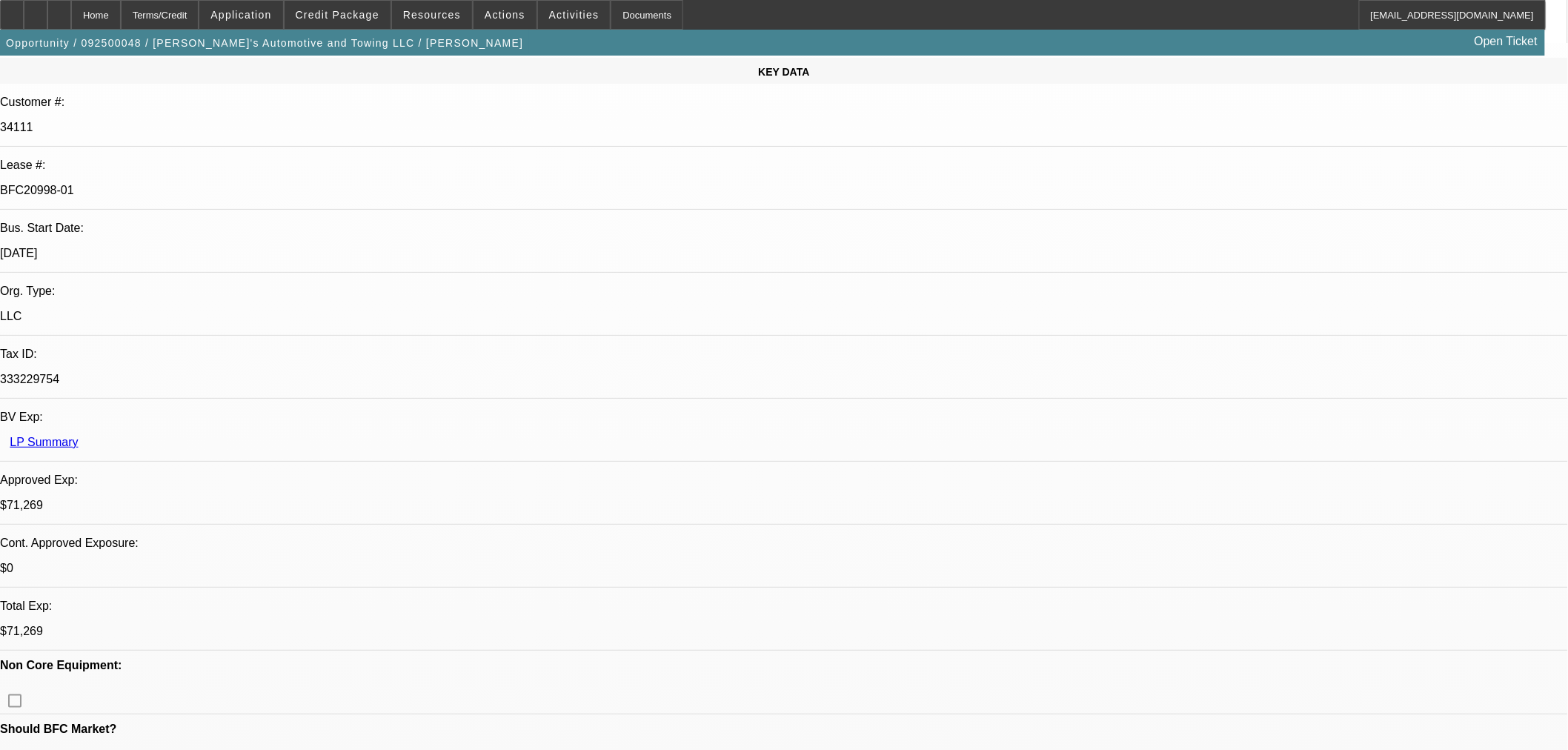
scroll to position [411, 0]
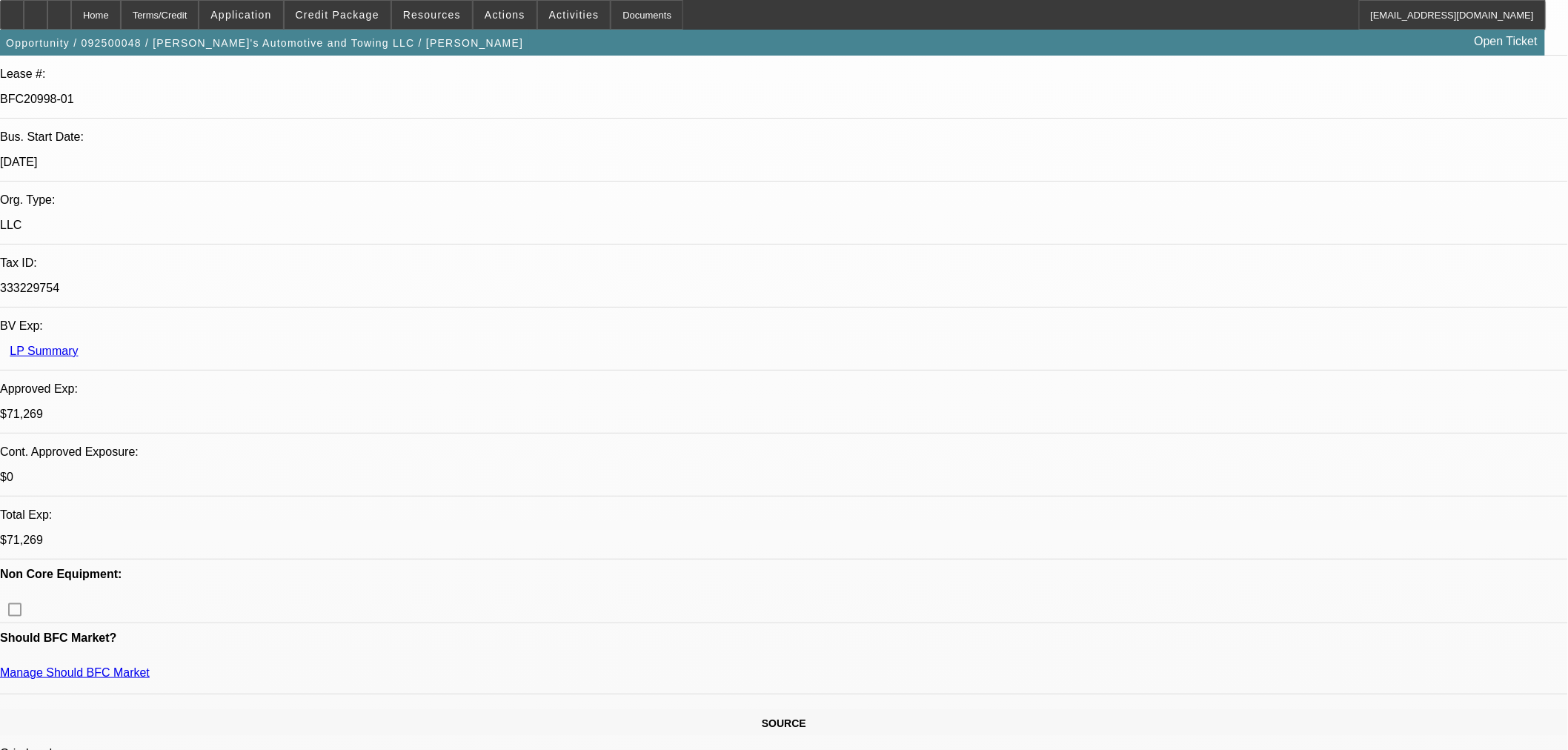
scroll to position [0, 0]
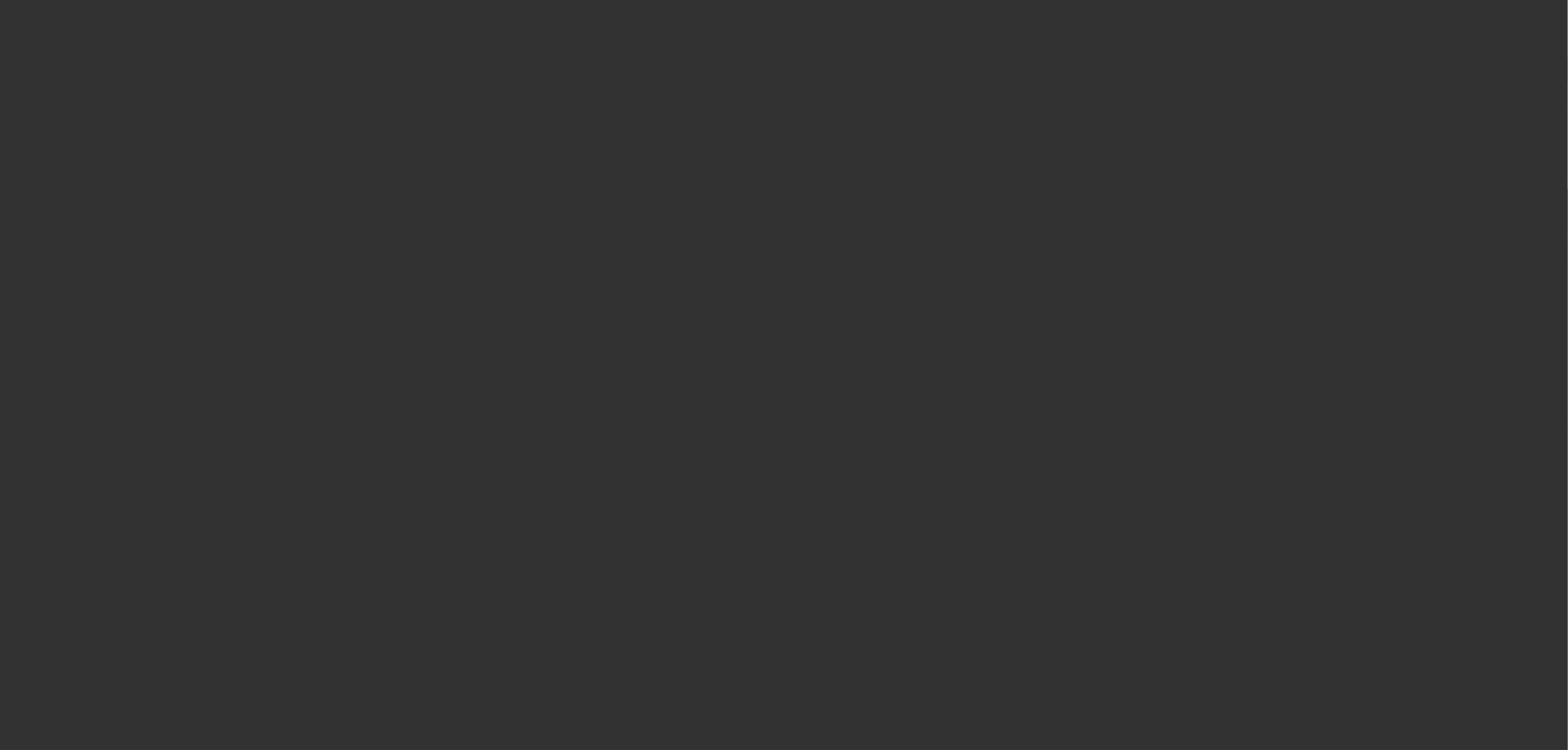
click at [755, 364] on div at bounding box center [784, 375] width 1568 height 750
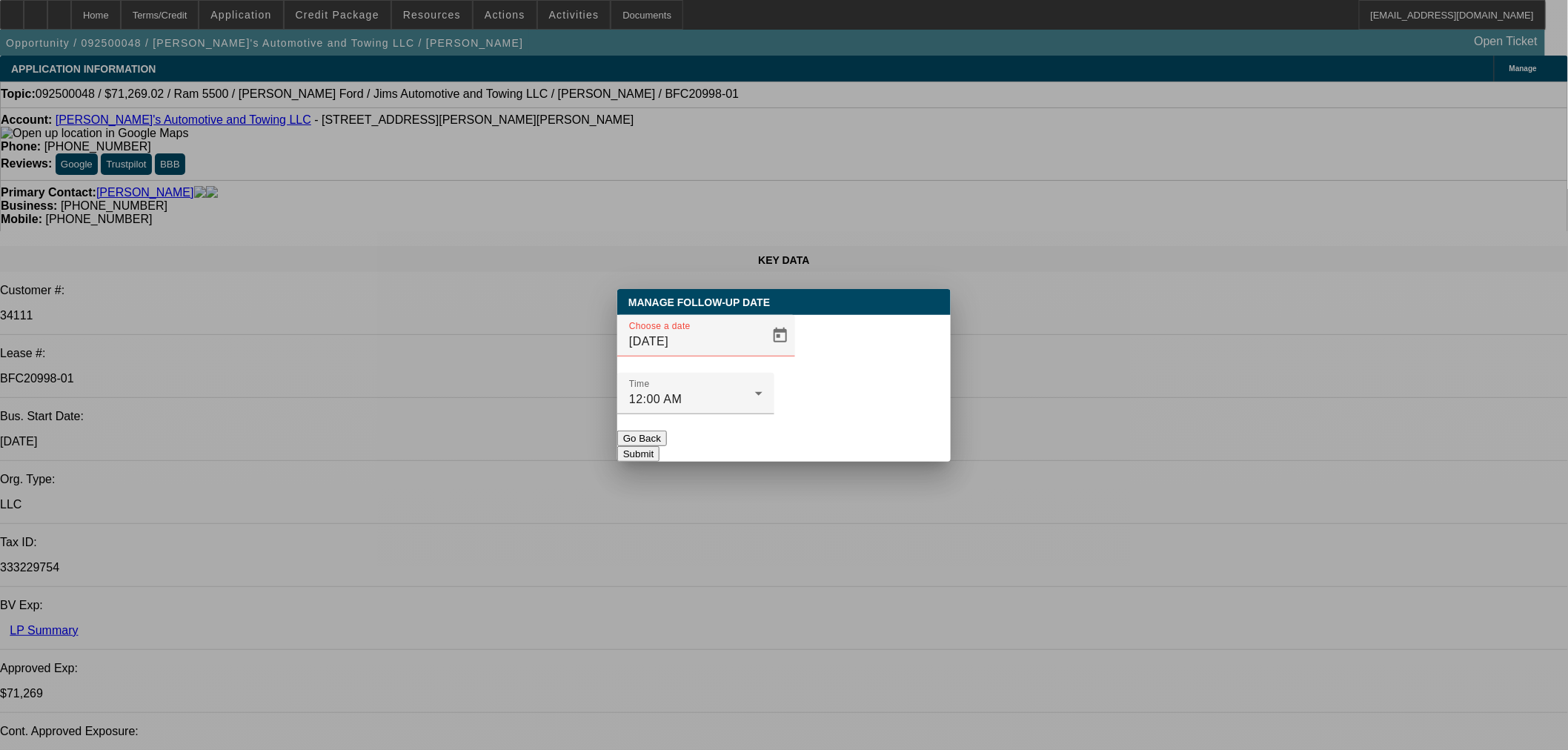
click at [763, 353] on span "Open calendar" at bounding box center [780, 335] width 35 height 35
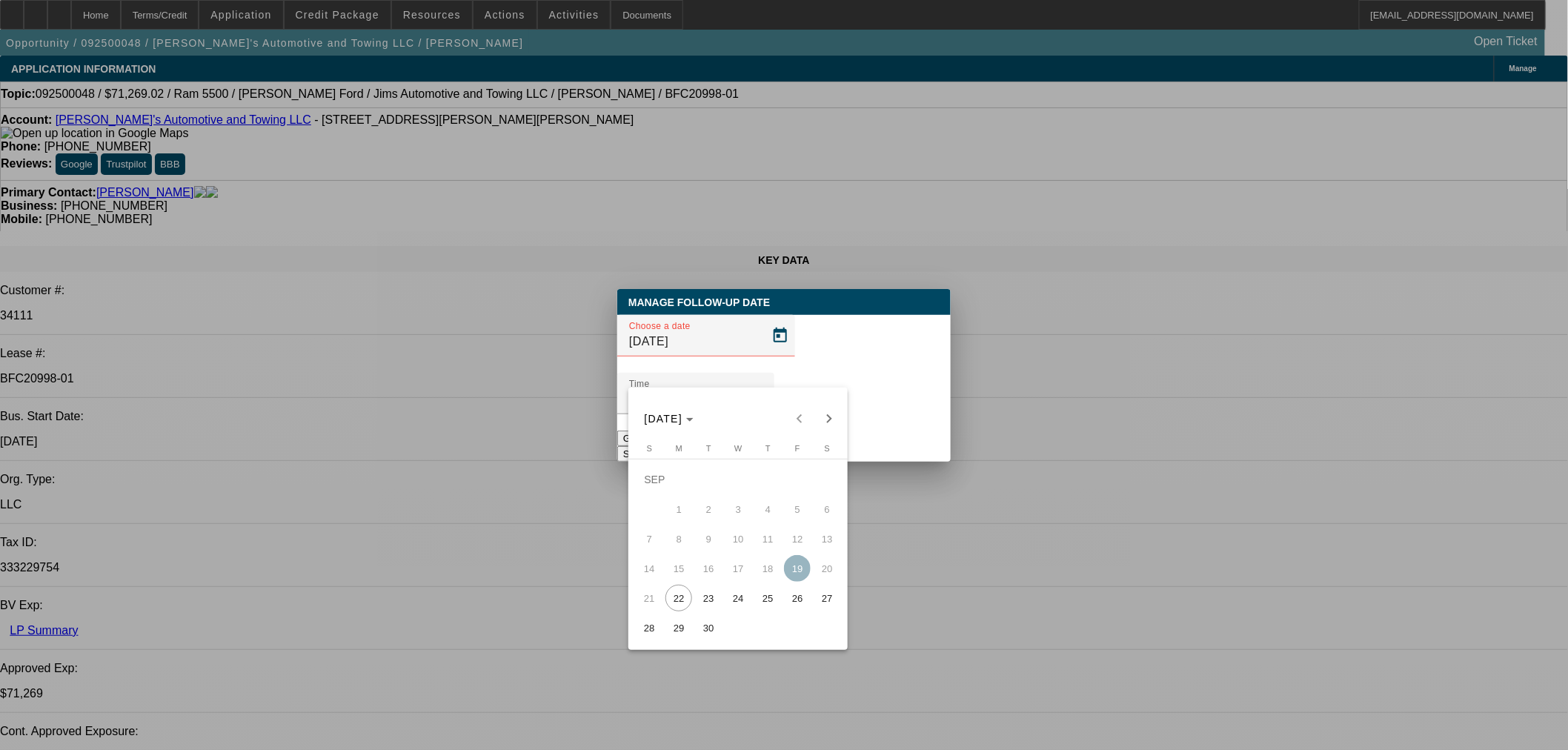
click at [798, 593] on span "26" at bounding box center [796, 598] width 27 height 27
type input "[DATE]"
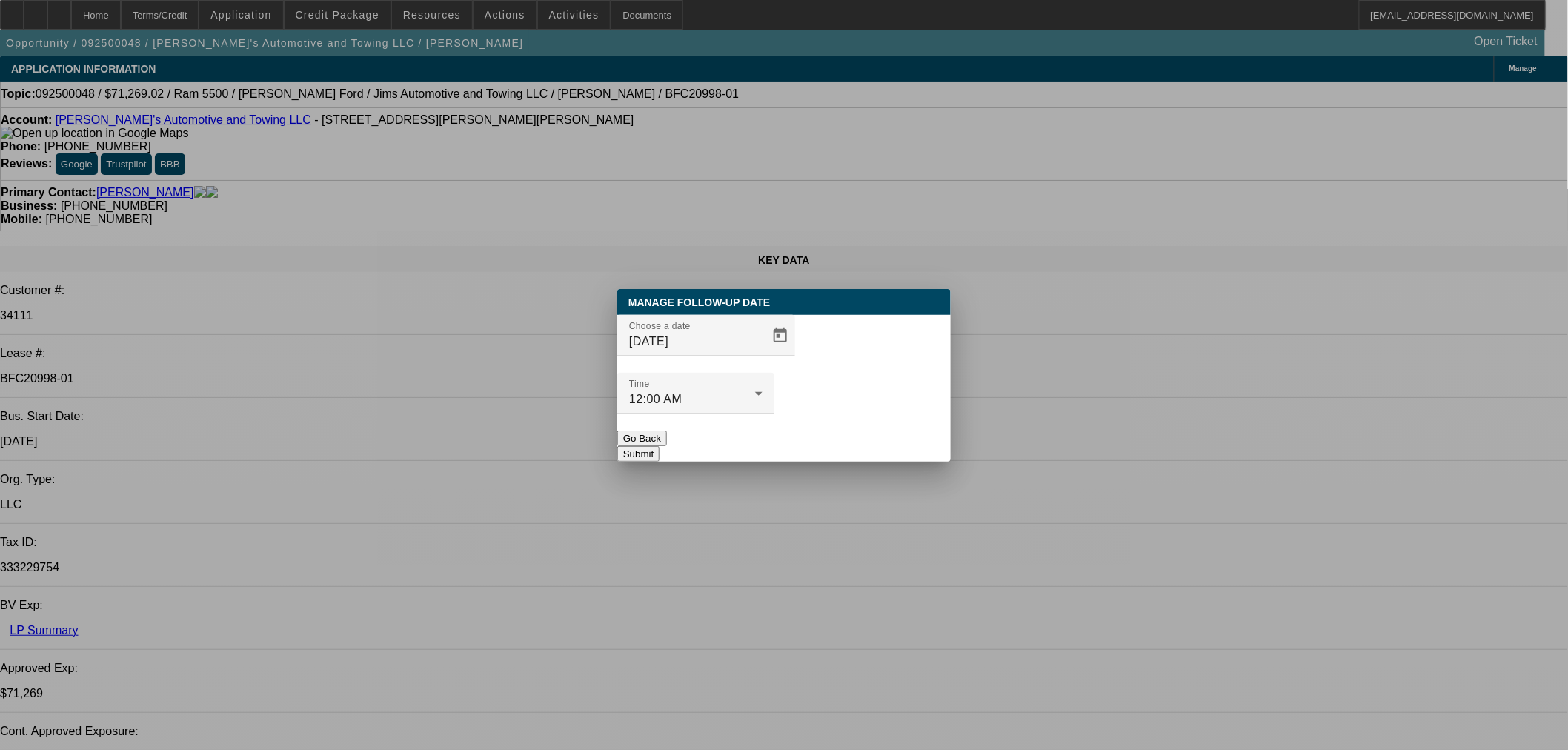
click at [659, 446] on button "Submit" at bounding box center [638, 453] width 42 height 15
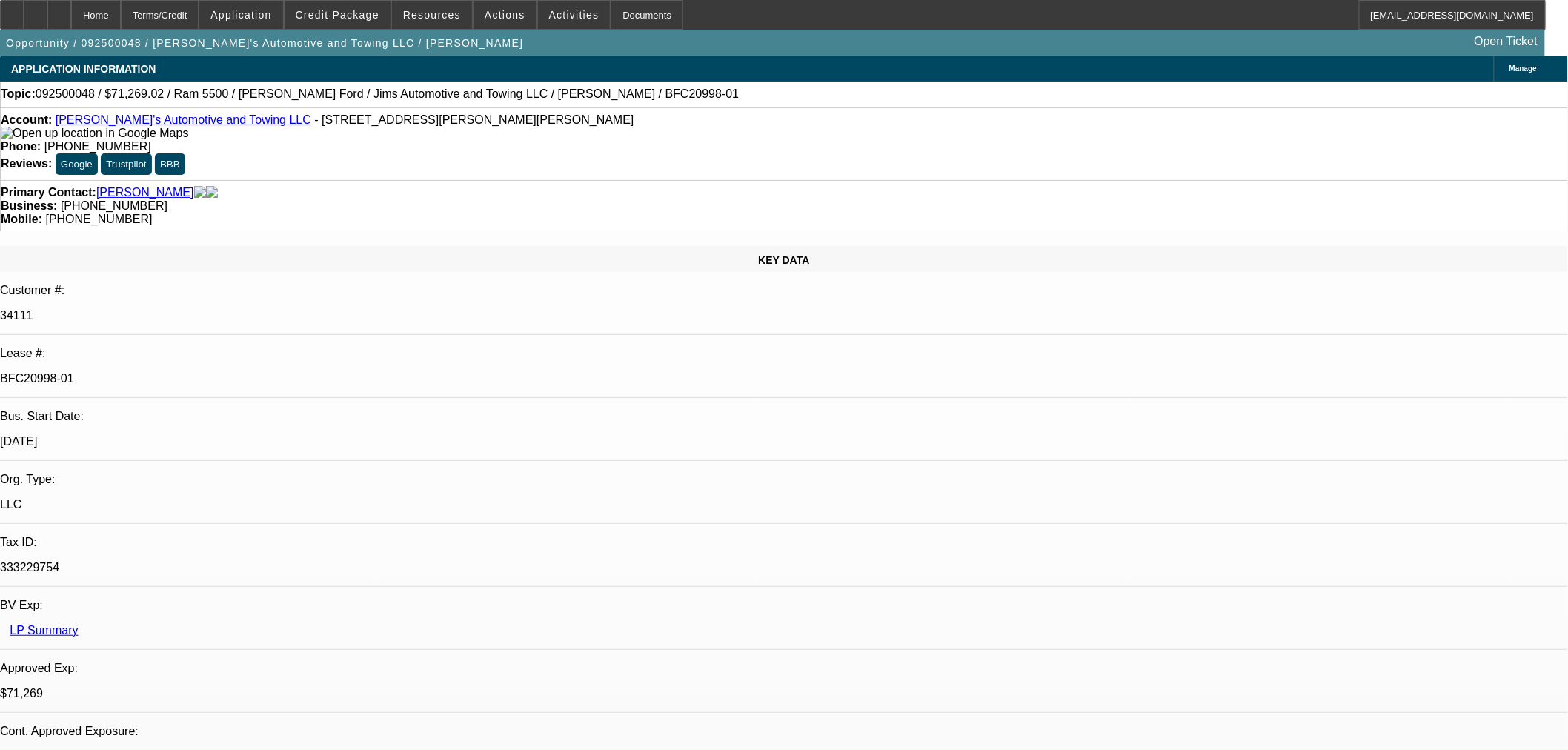
drag, startPoint x: 1085, startPoint y: 94, endPoint x: 657, endPoint y: 376, distance: 512.6
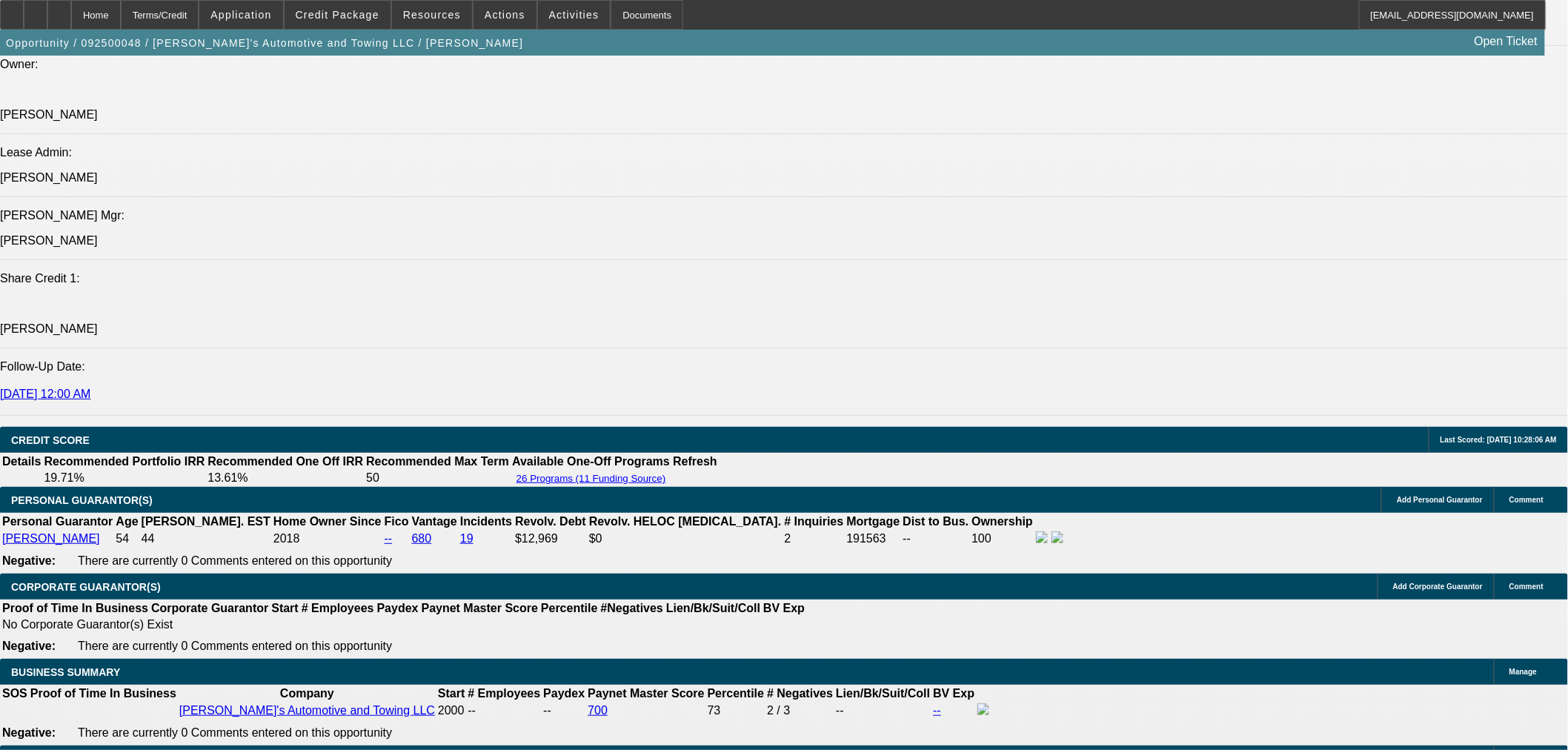
scroll to position [1729, 0]
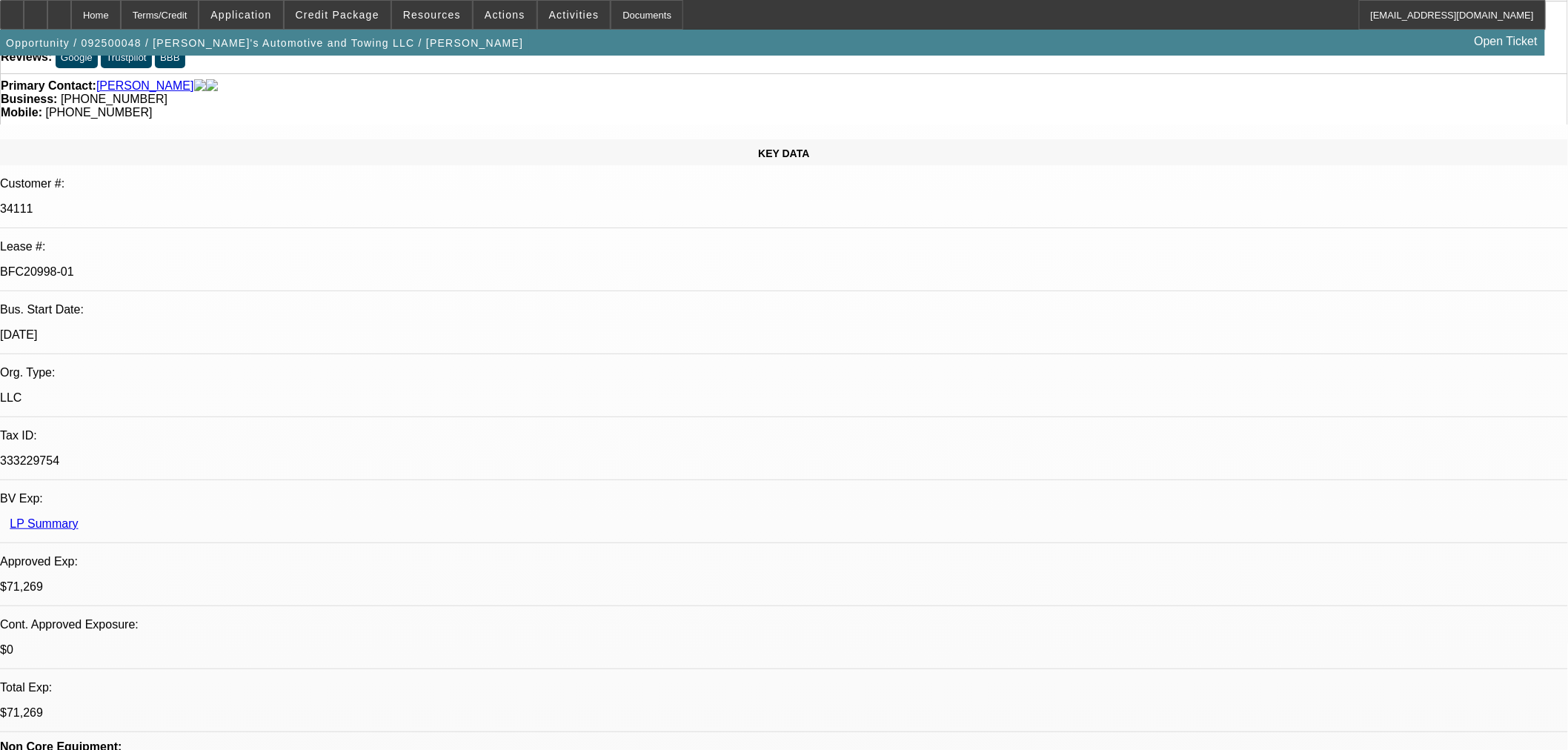
scroll to position [0, 0]
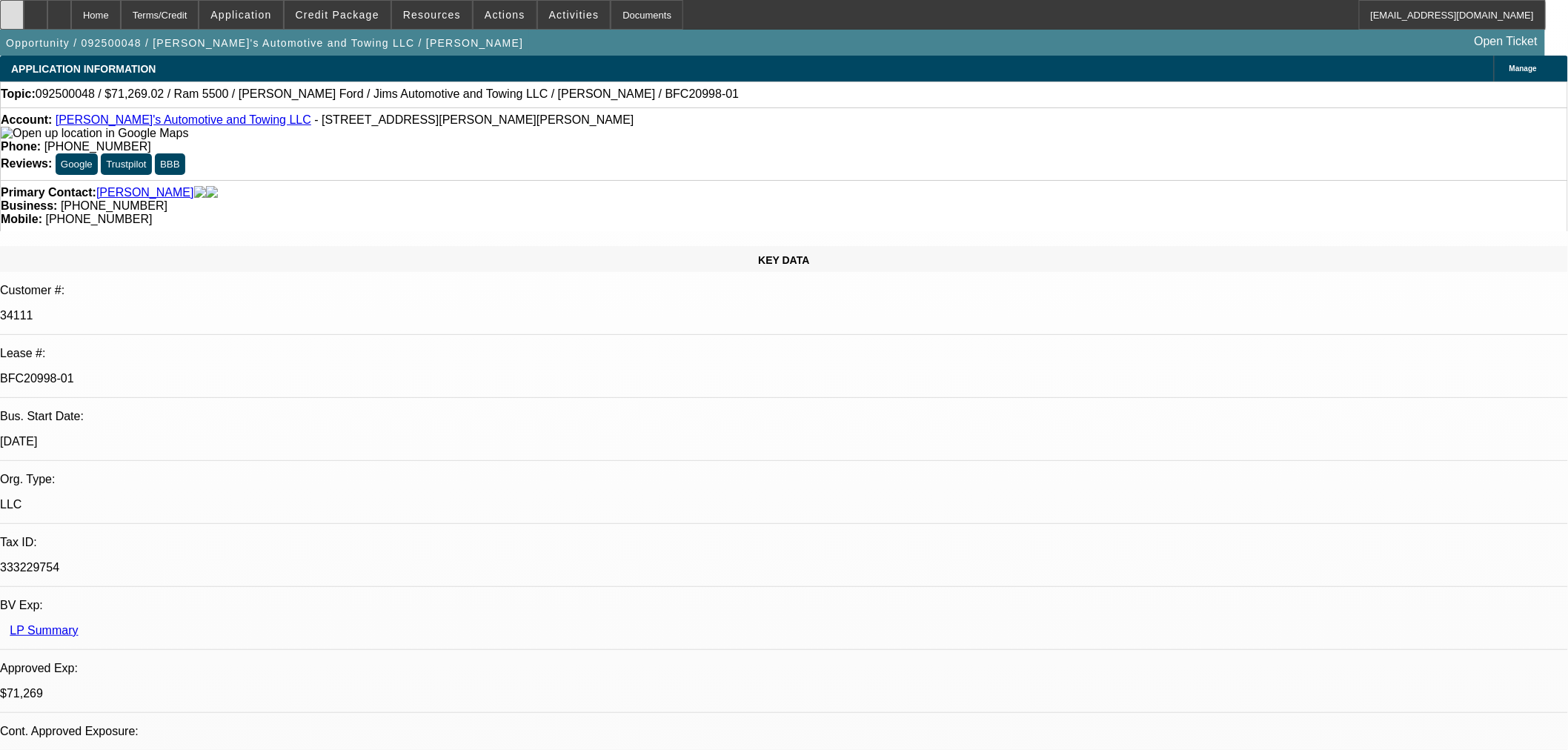
click at [23, 9] on div at bounding box center [11, 15] width 23 height 30
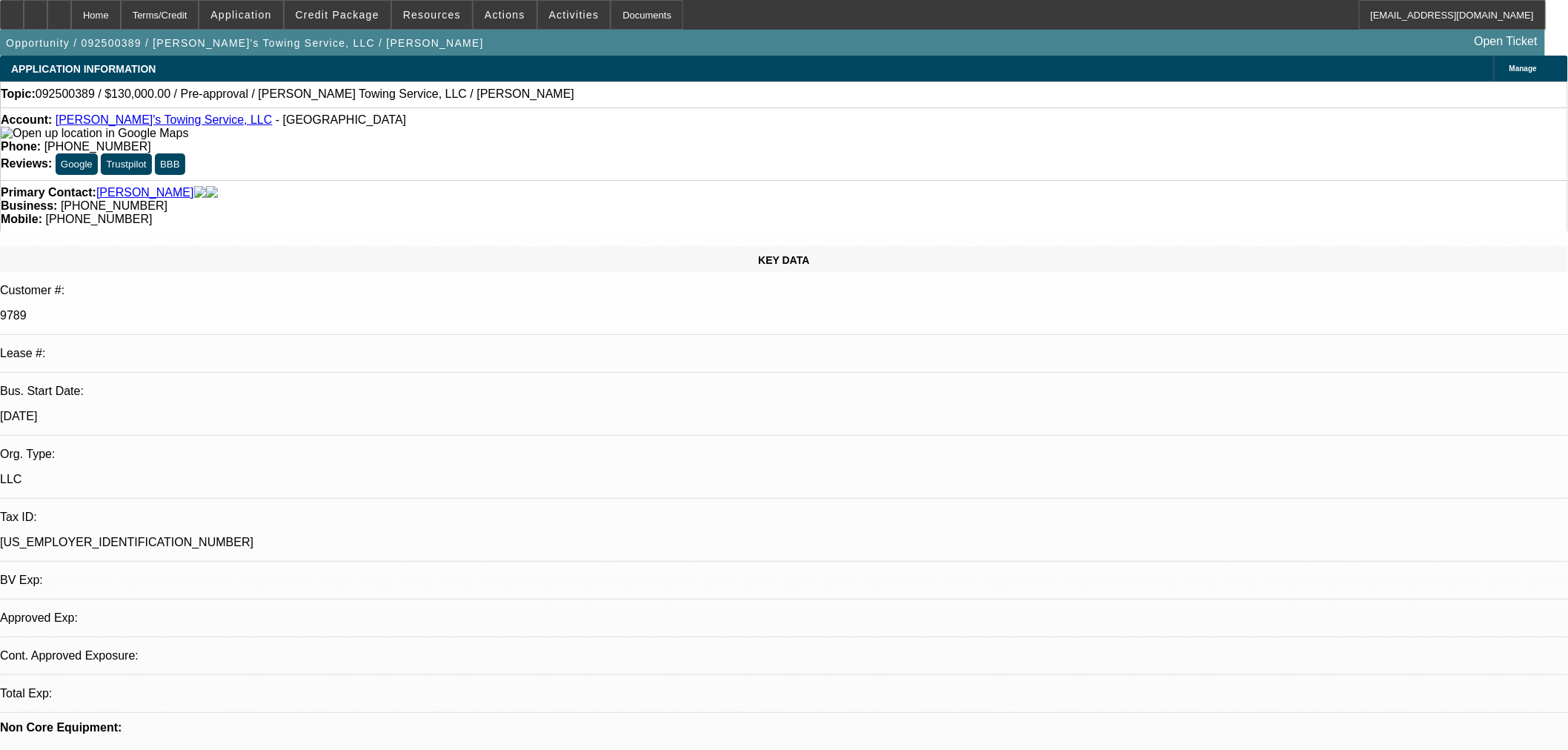
select select "0"
select select "2"
select select "0.1"
select select "4"
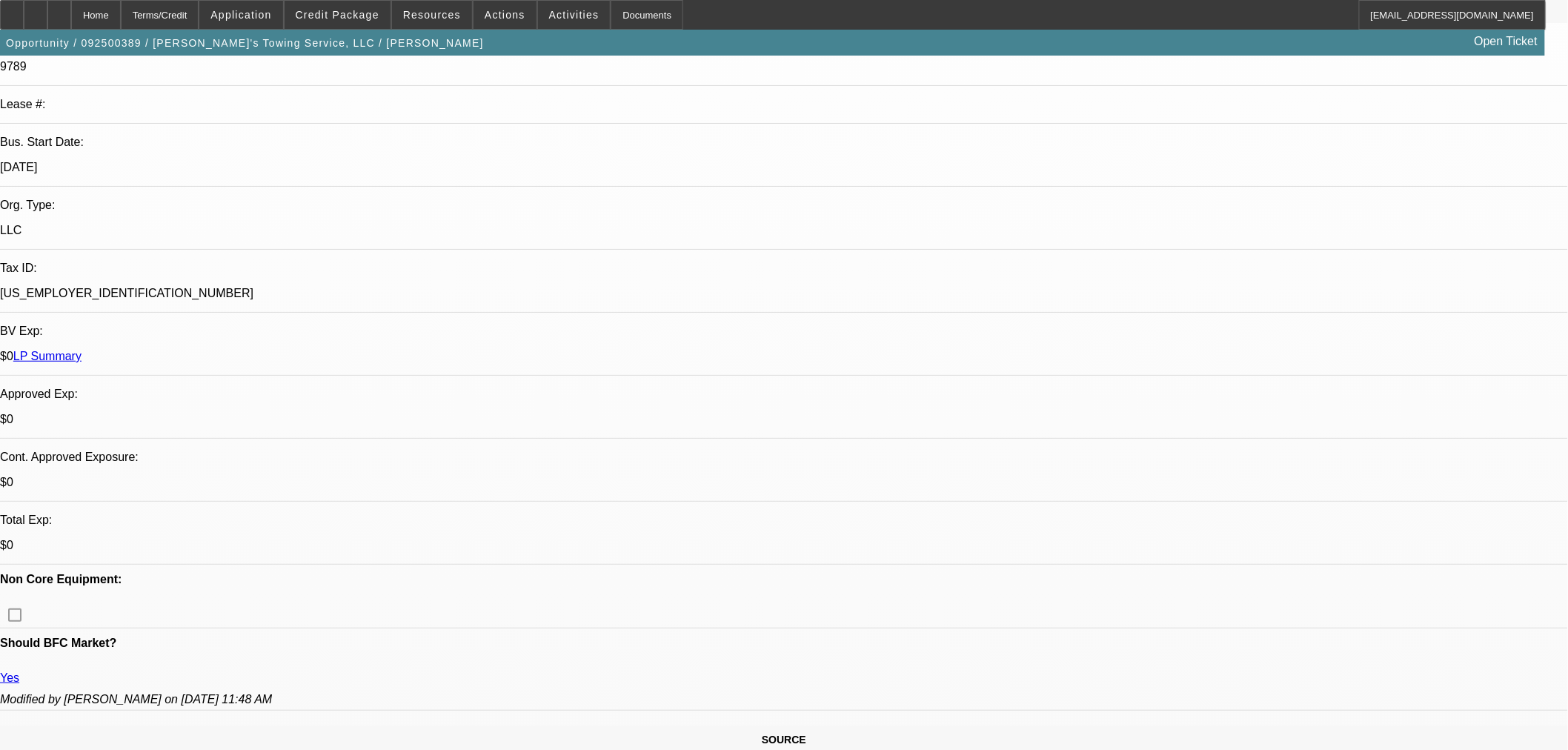
scroll to position [494, 0]
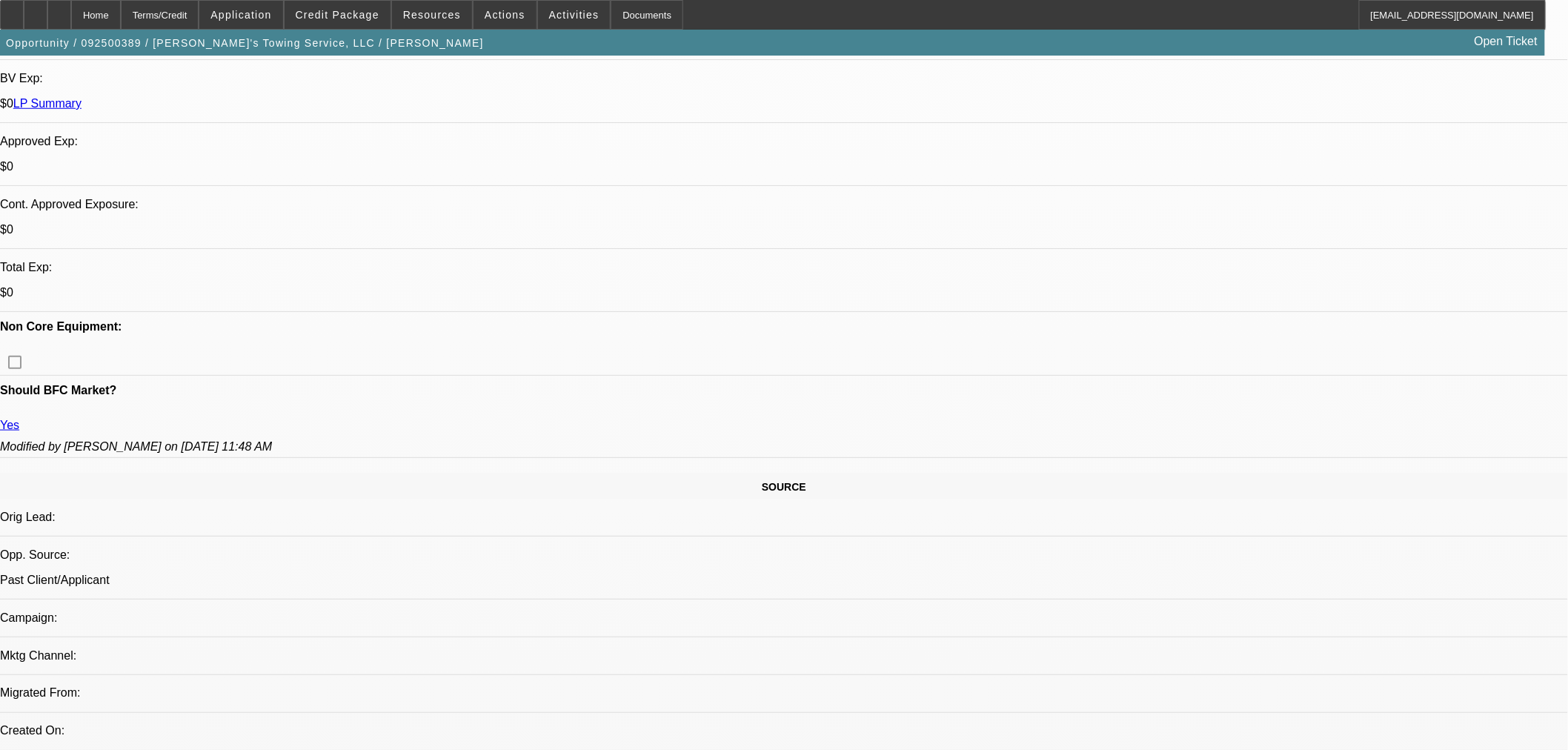
scroll to position [247, 0]
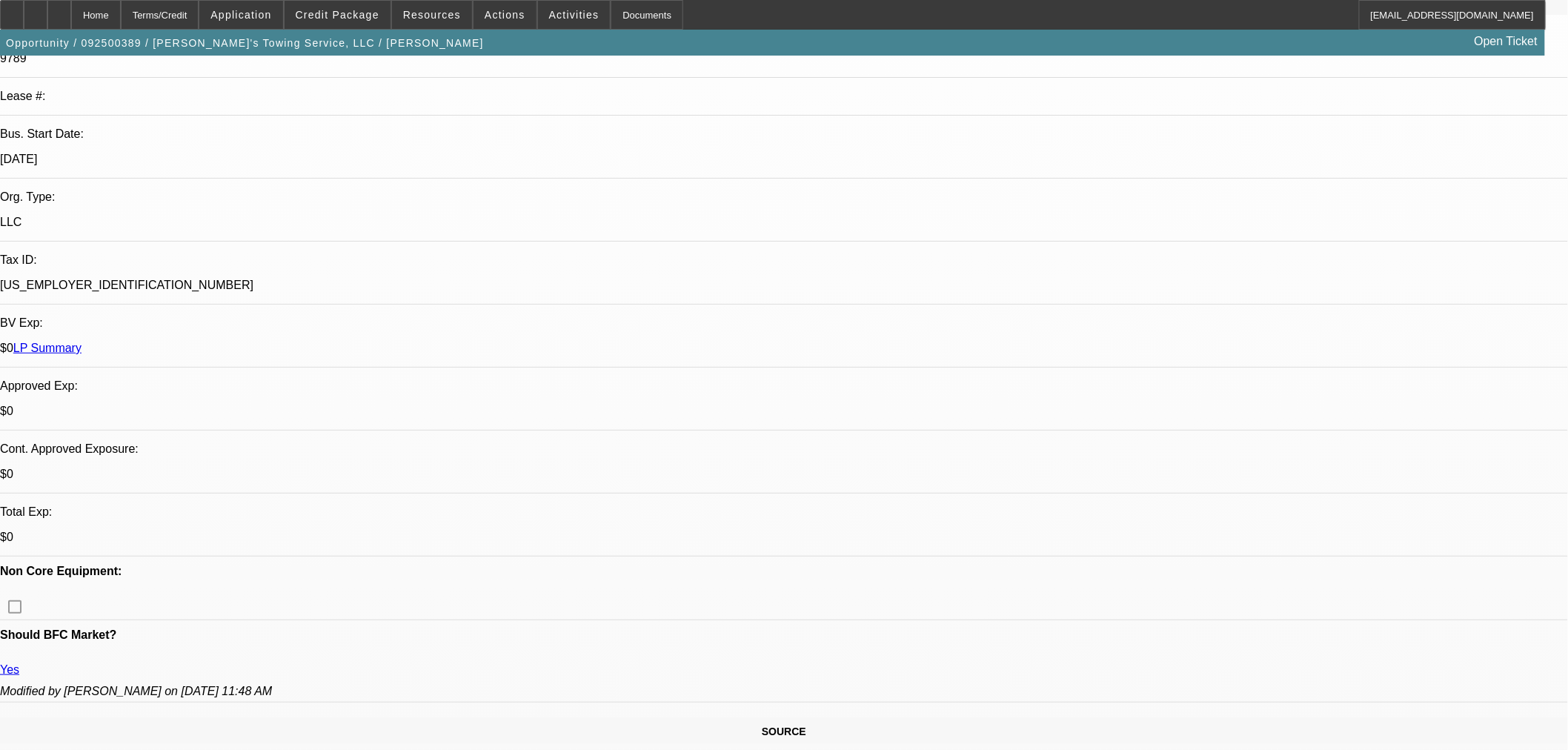
scroll to position [329, 0]
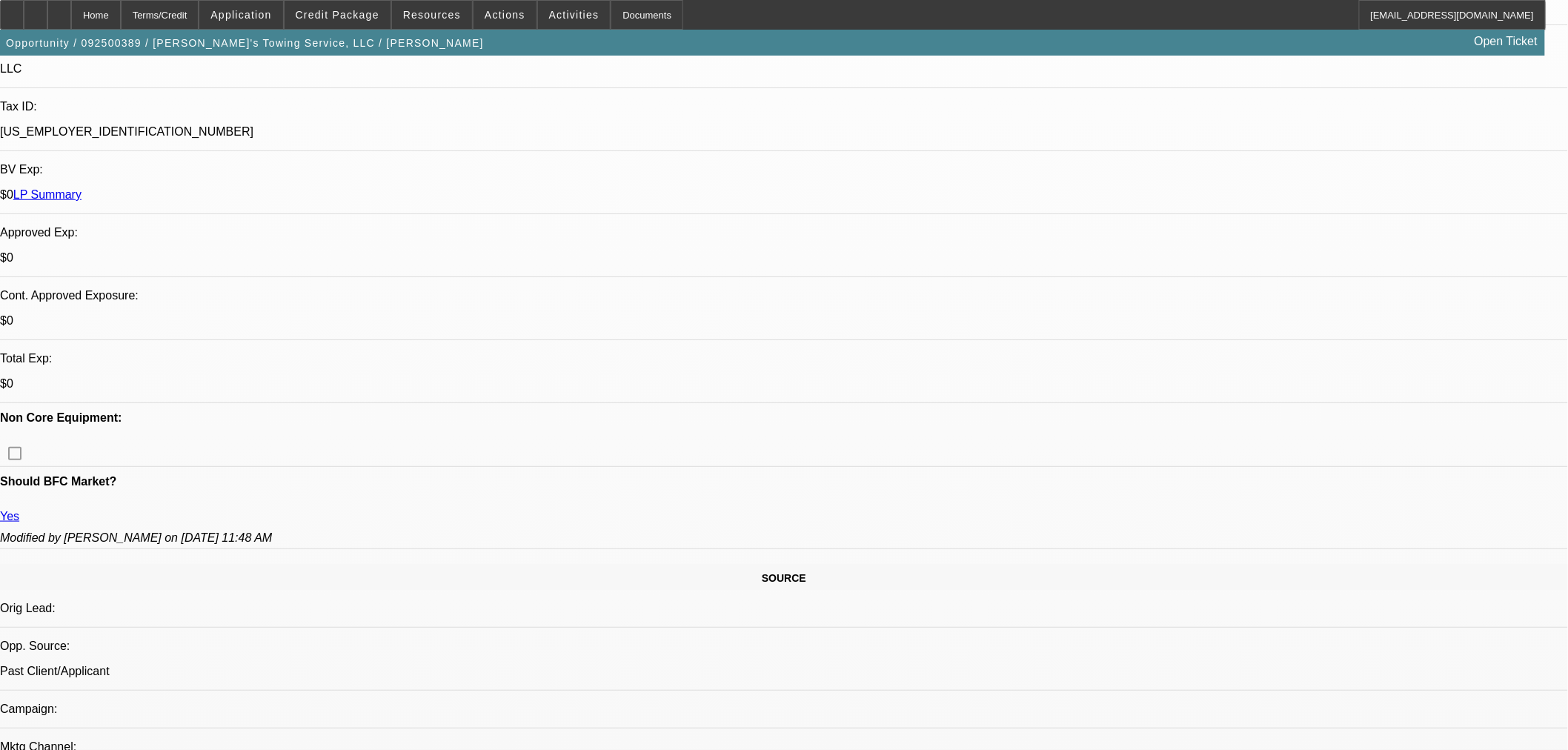
scroll to position [658, 0]
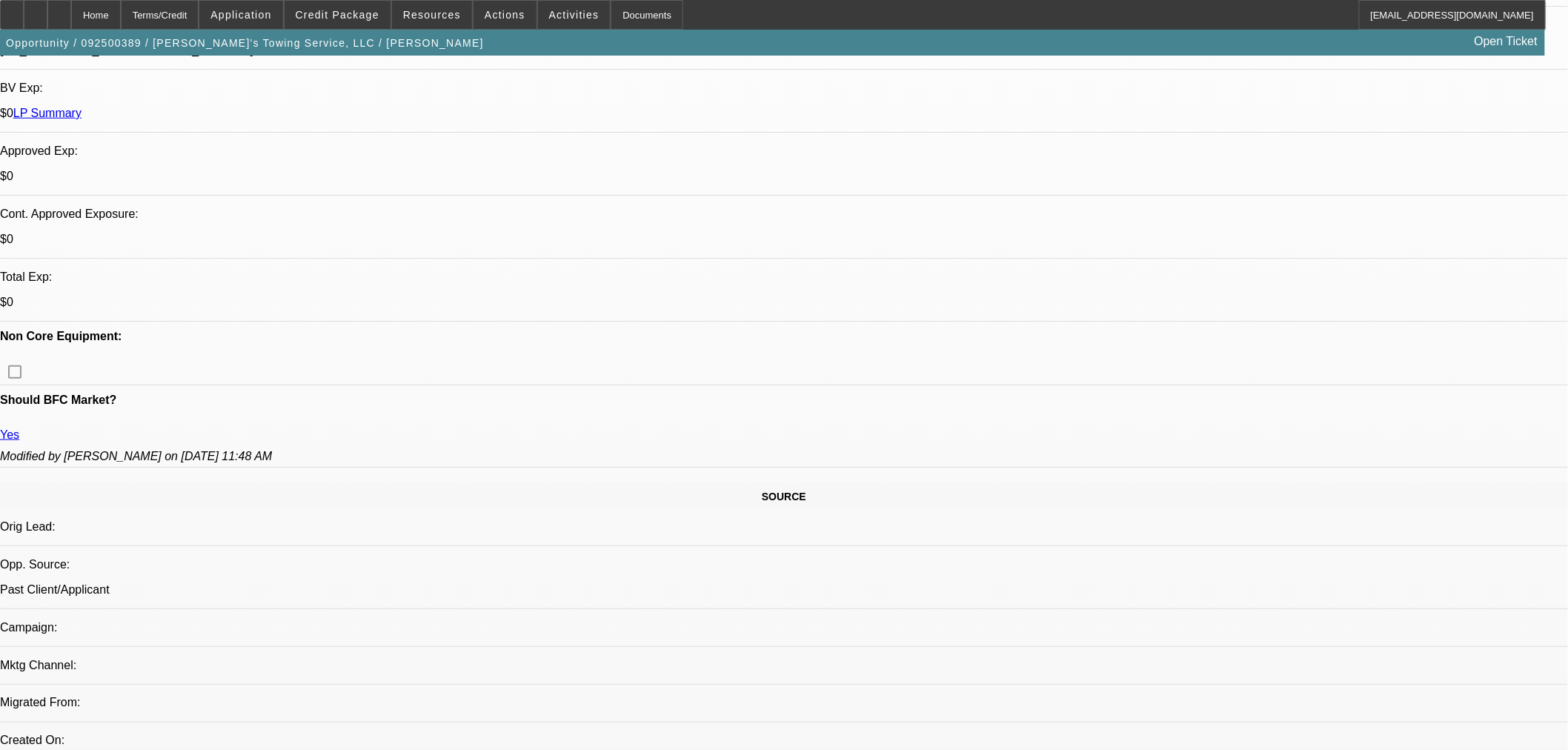
scroll to position [247, 0]
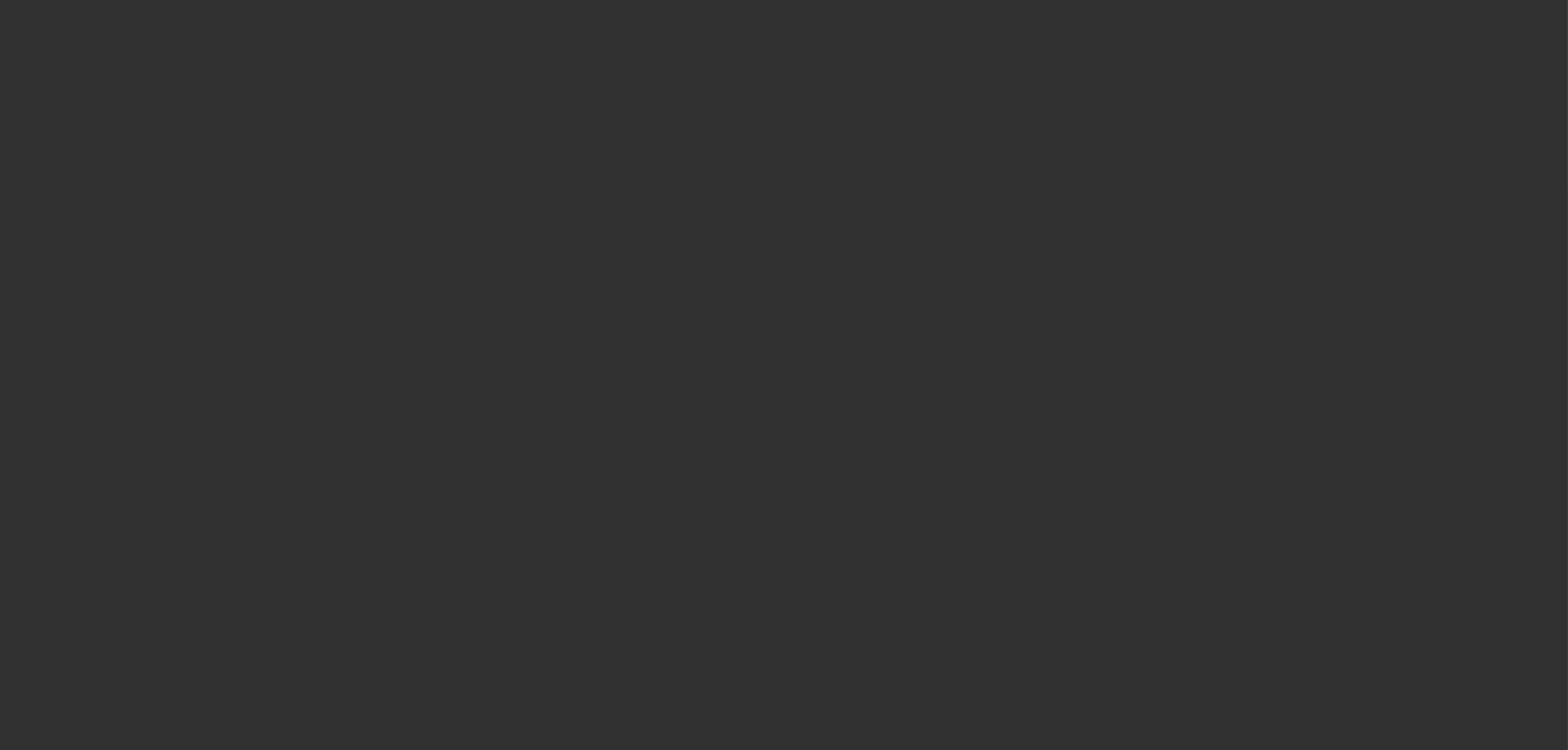
scroll to position [0, 0]
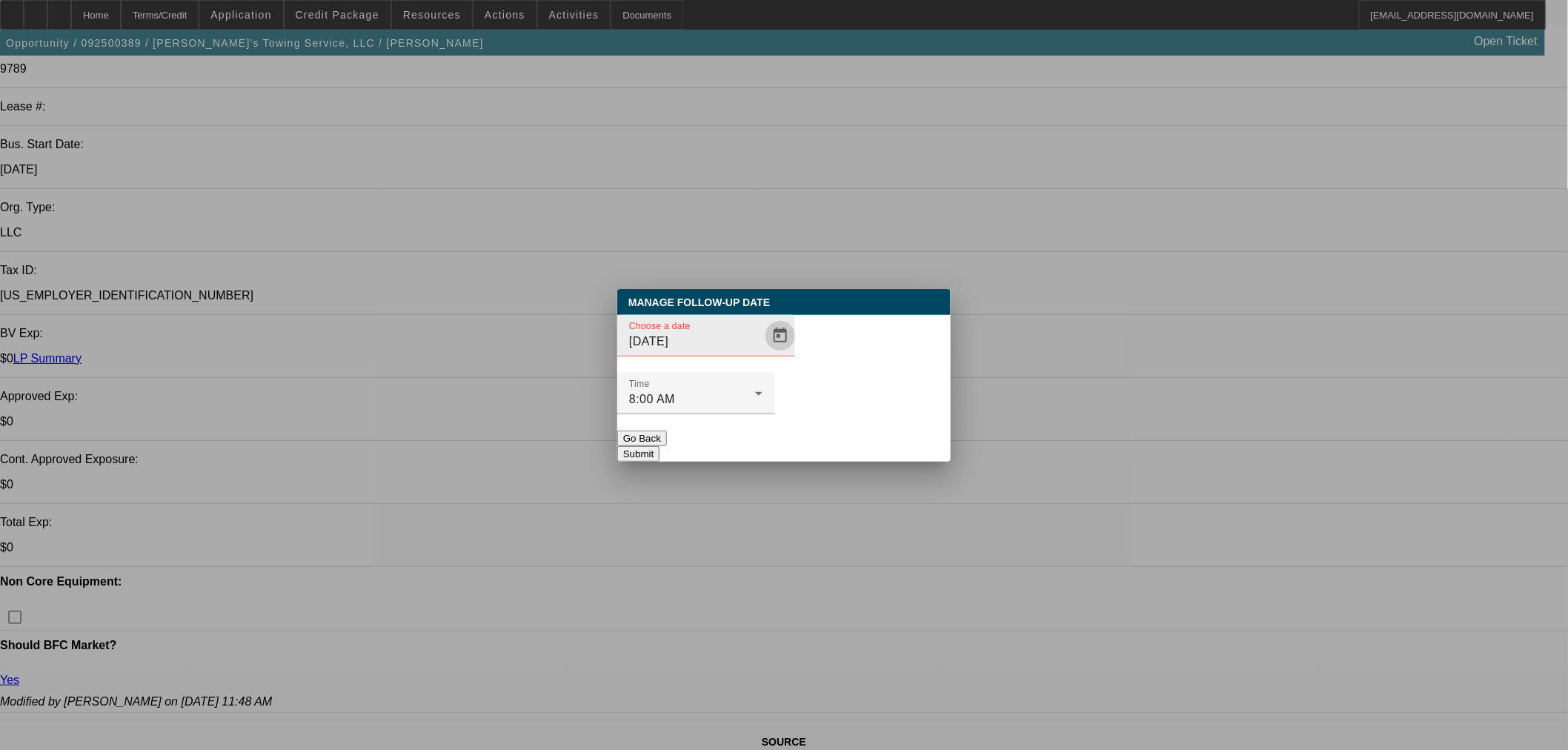
click at [763, 353] on span "Open calendar" at bounding box center [780, 335] width 35 height 35
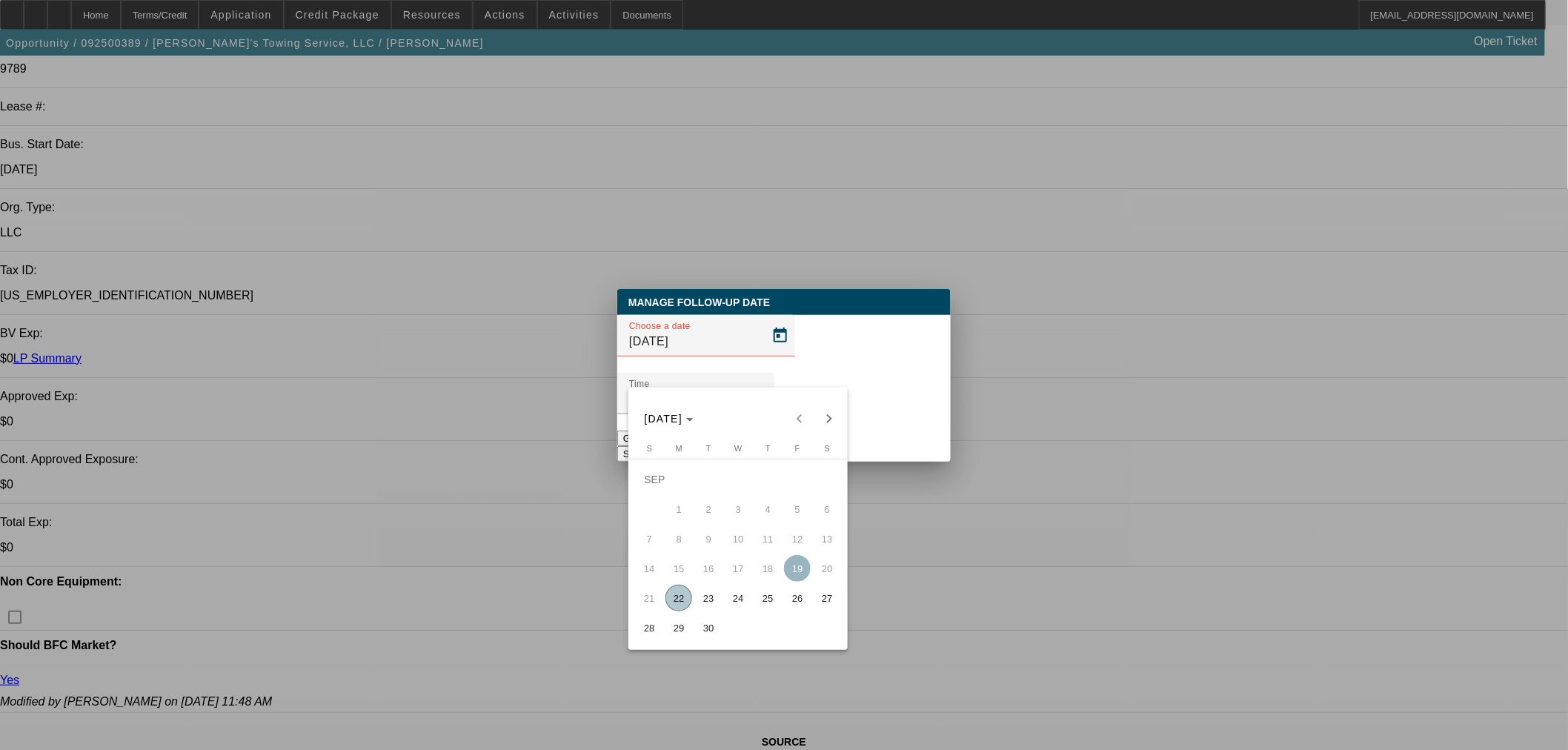
click at [796, 597] on span "26" at bounding box center [796, 598] width 27 height 27
type input "[DATE]"
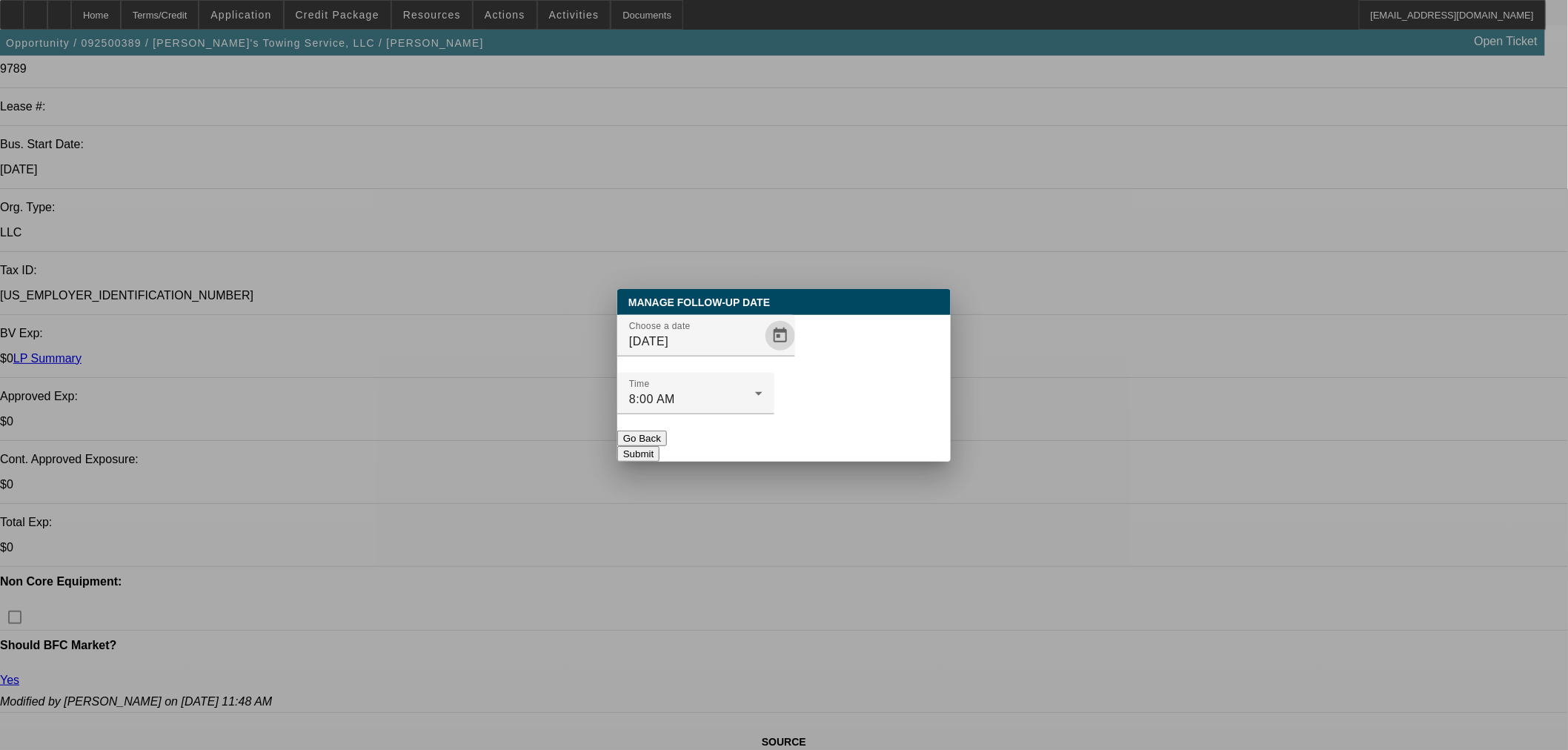
click at [774, 415] on div at bounding box center [696, 423] width 157 height 16
drag, startPoint x: 867, startPoint y: 405, endPoint x: 871, endPoint y: 426, distance: 21.4
click at [659, 446] on button "Submit" at bounding box center [638, 453] width 42 height 15
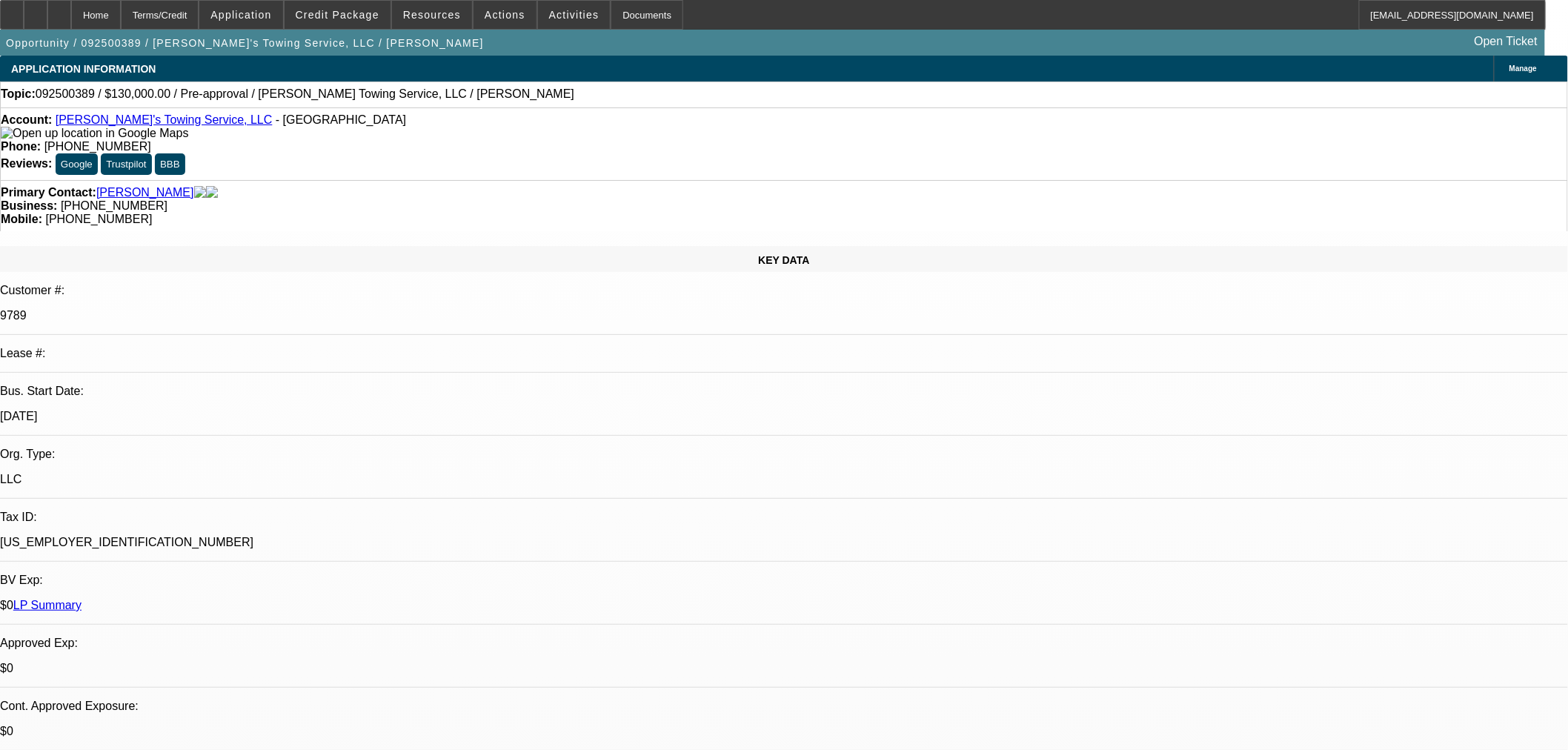
scroll to position [247, 0]
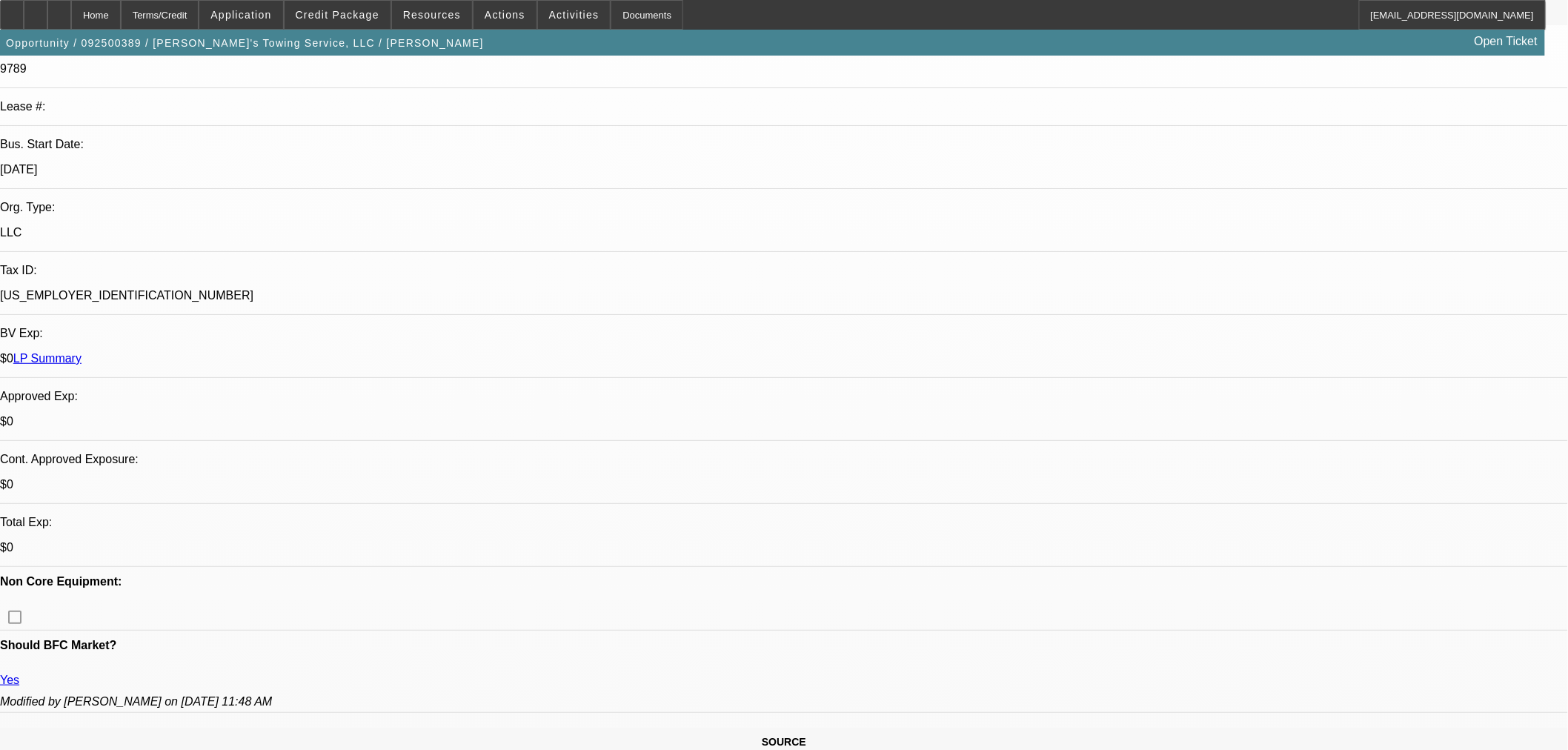
radio input "true"
type textarea "Get banks and then tell him what he needs to work on."
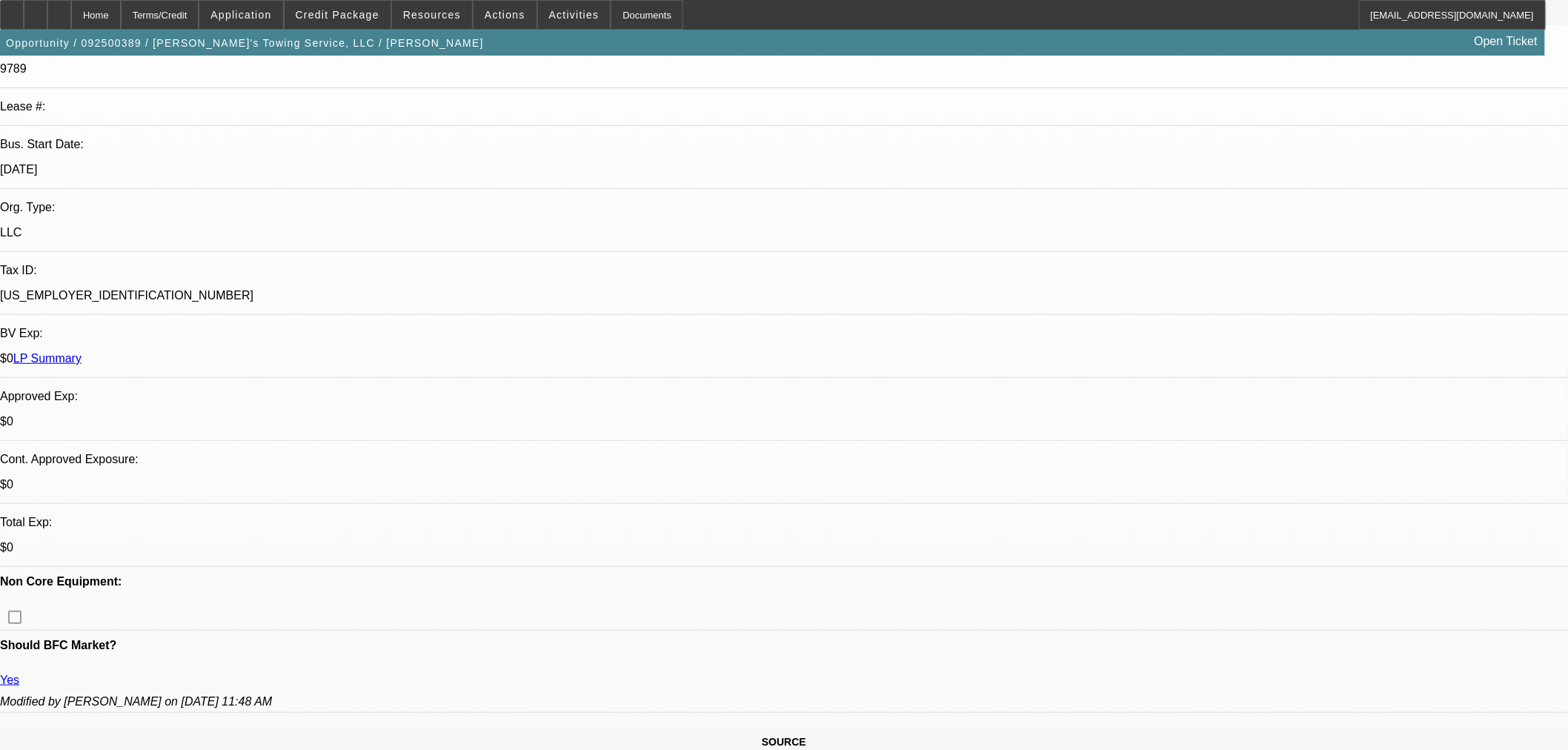
radio input "true"
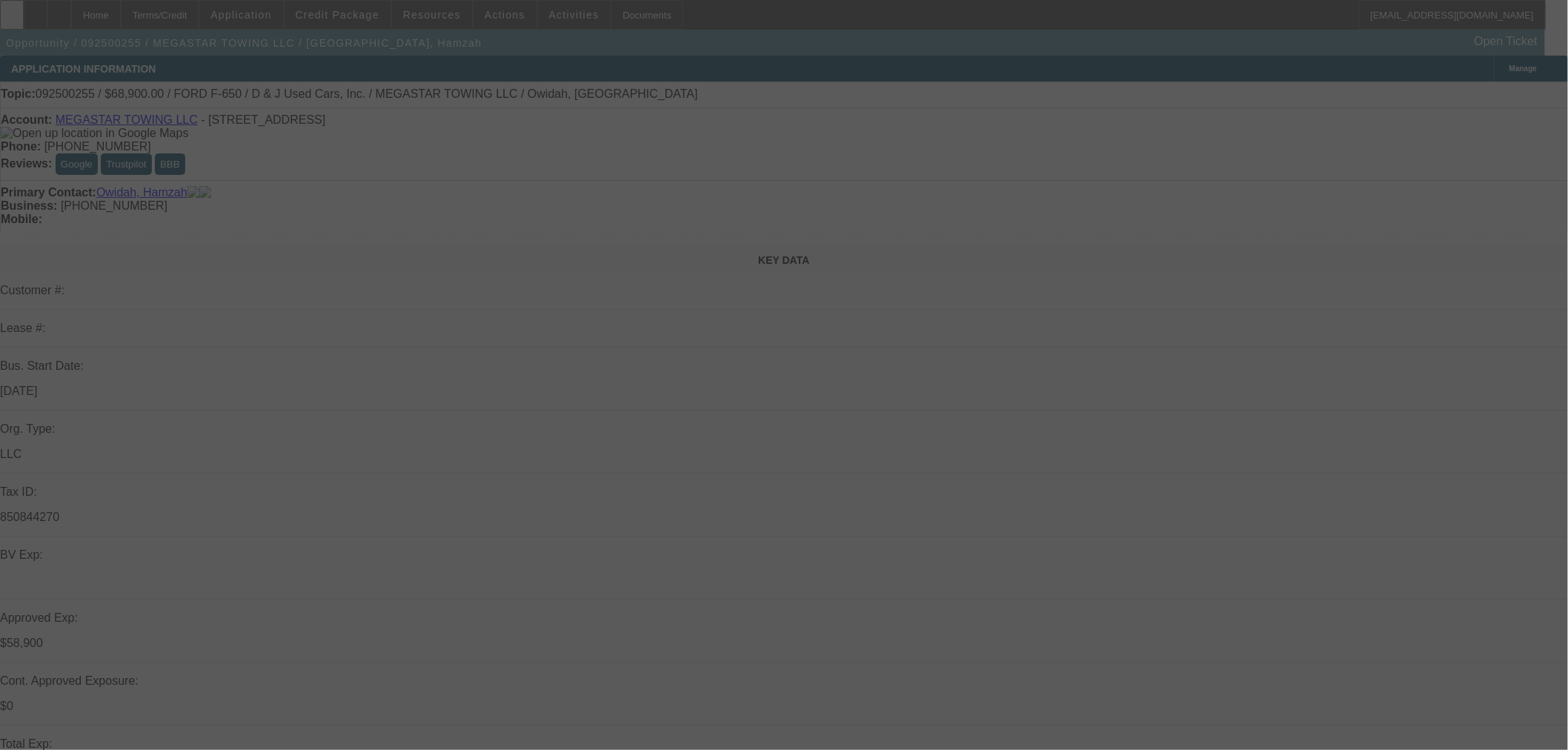
select select "0"
select select "0.1"
select select "4"
select select "0"
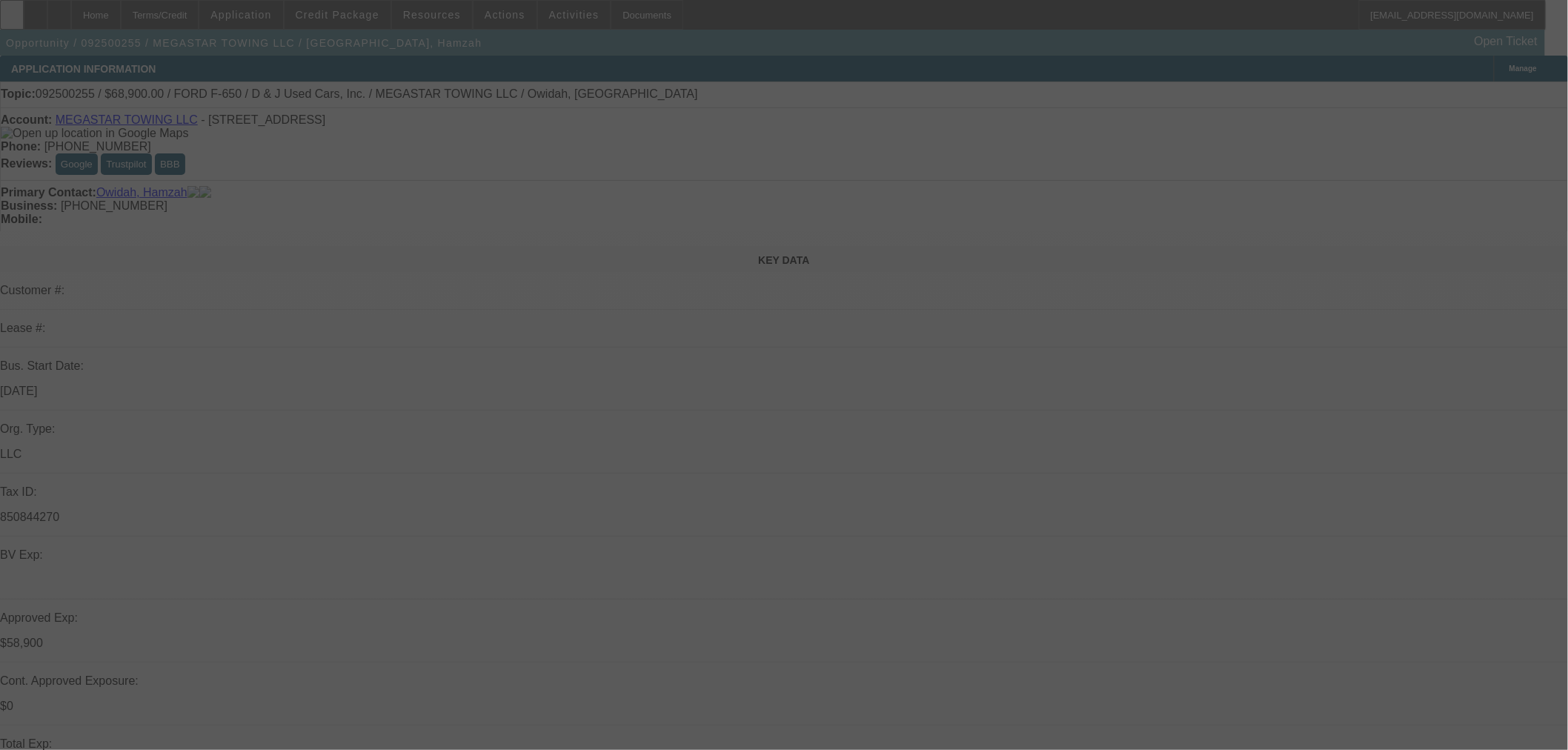
select select "2"
select select "0.1"
select select "4"
select select "0"
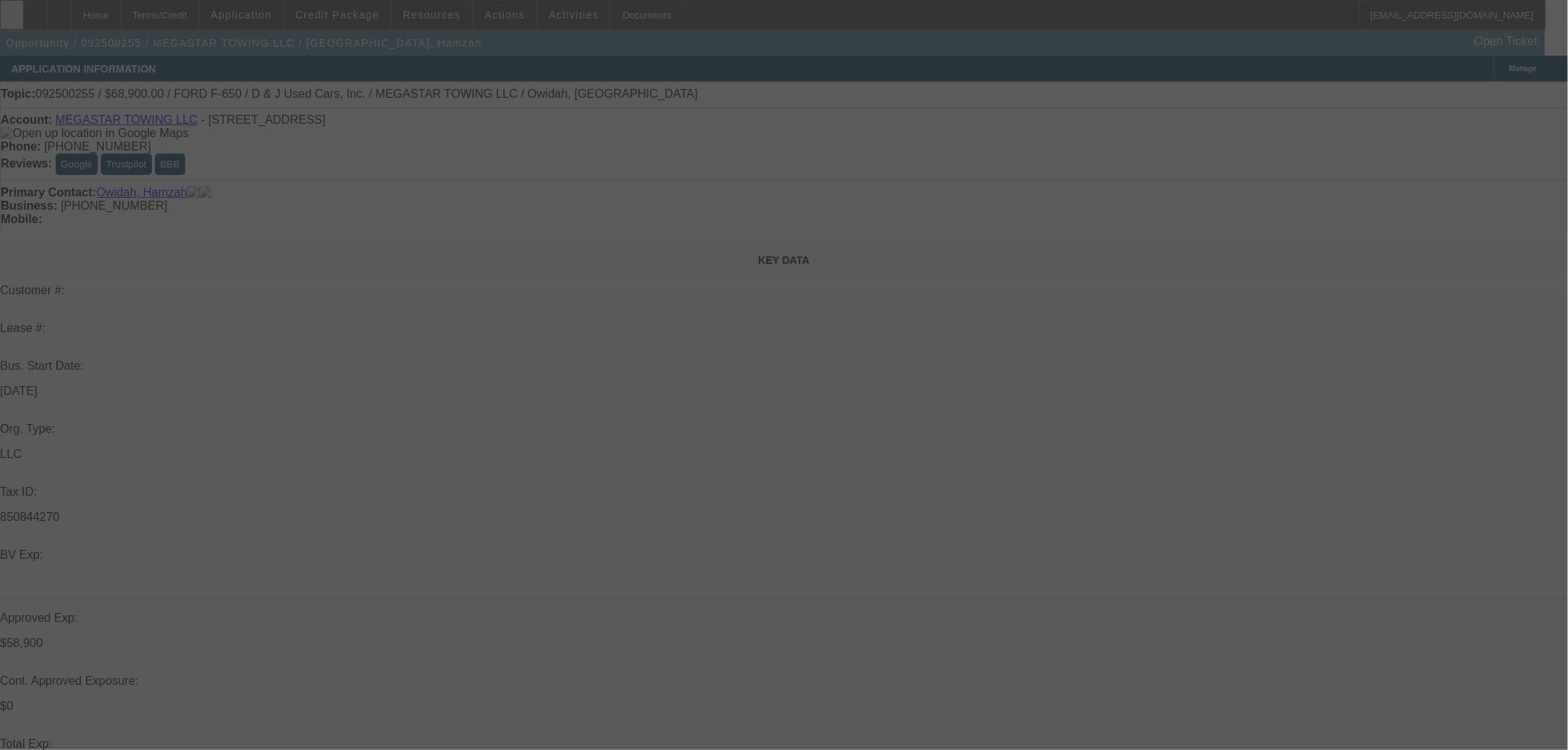
select select "2"
select select "0.1"
select select "4"
select select "0"
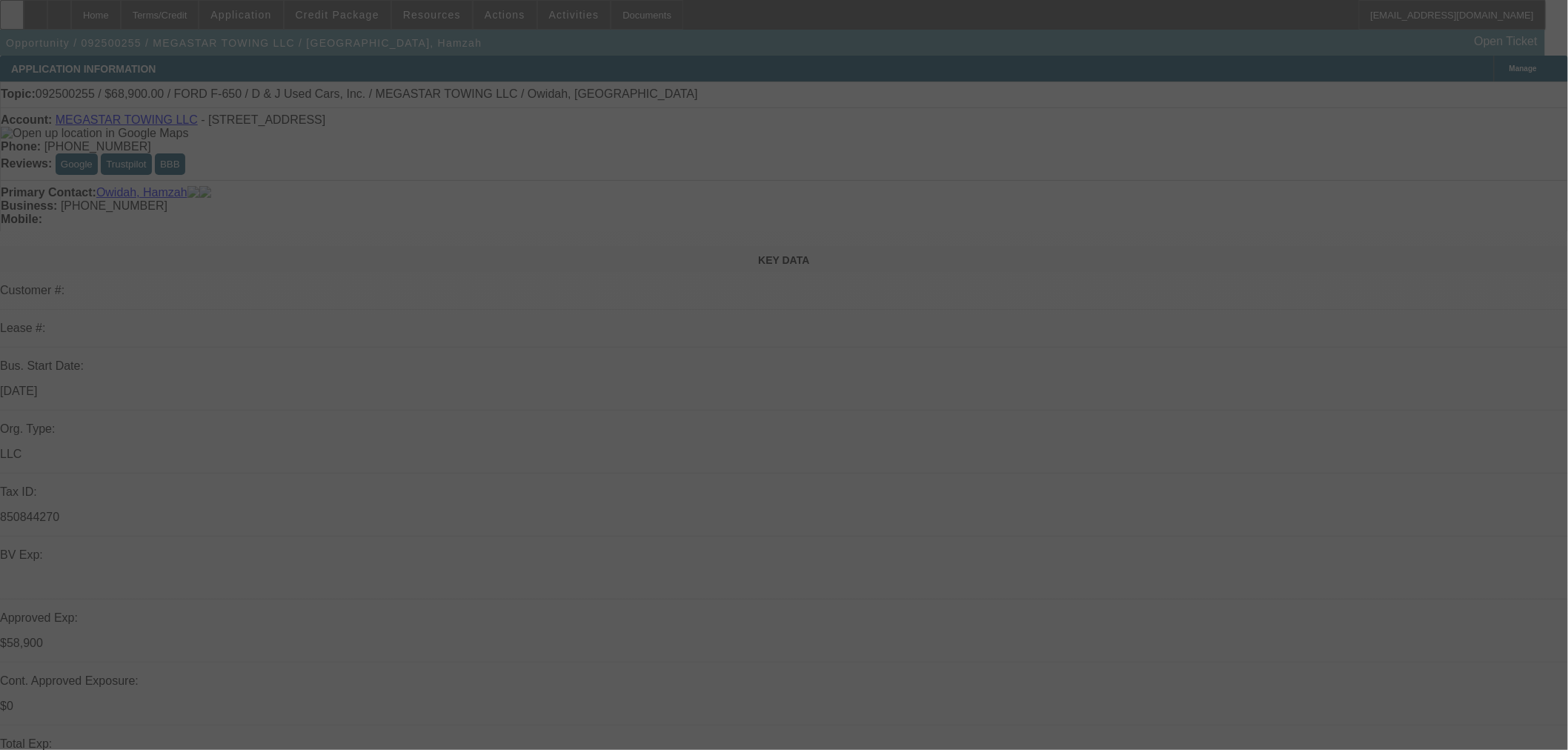
select select "0"
select select "0.1"
select select "4"
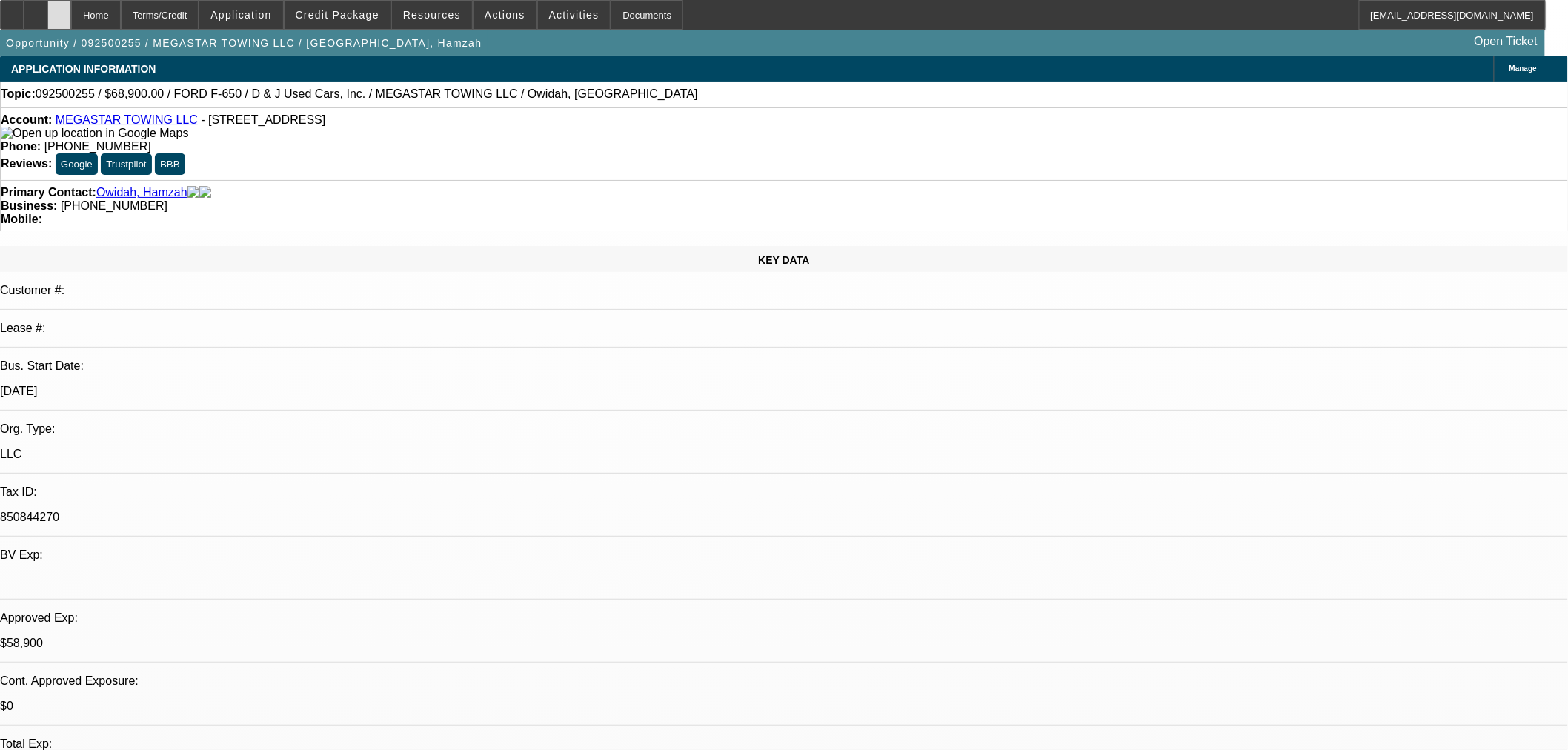
click at [71, 9] on div at bounding box center [59, 15] width 23 height 30
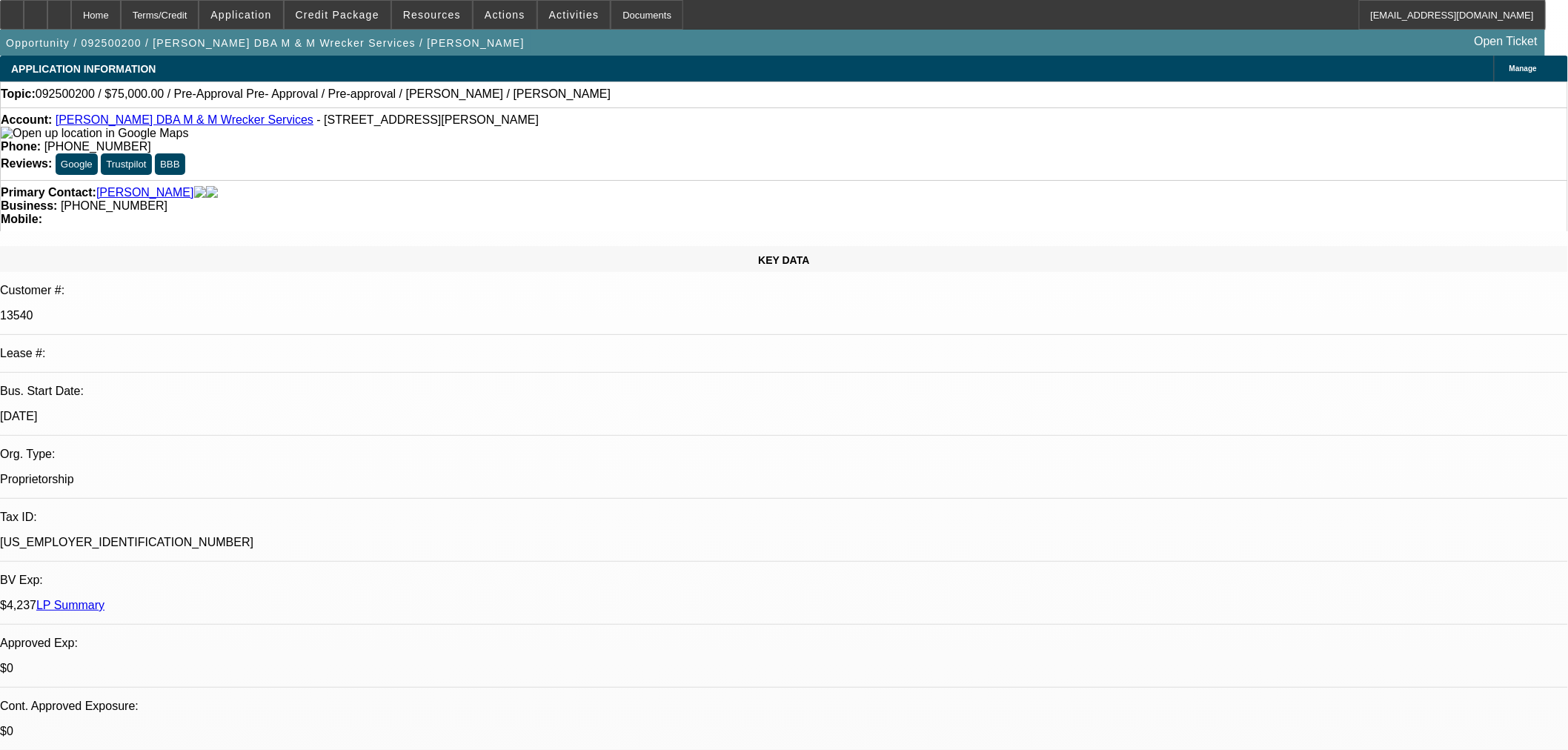
select select "0"
select select "2"
select select "0.1"
select select "4"
select select "0"
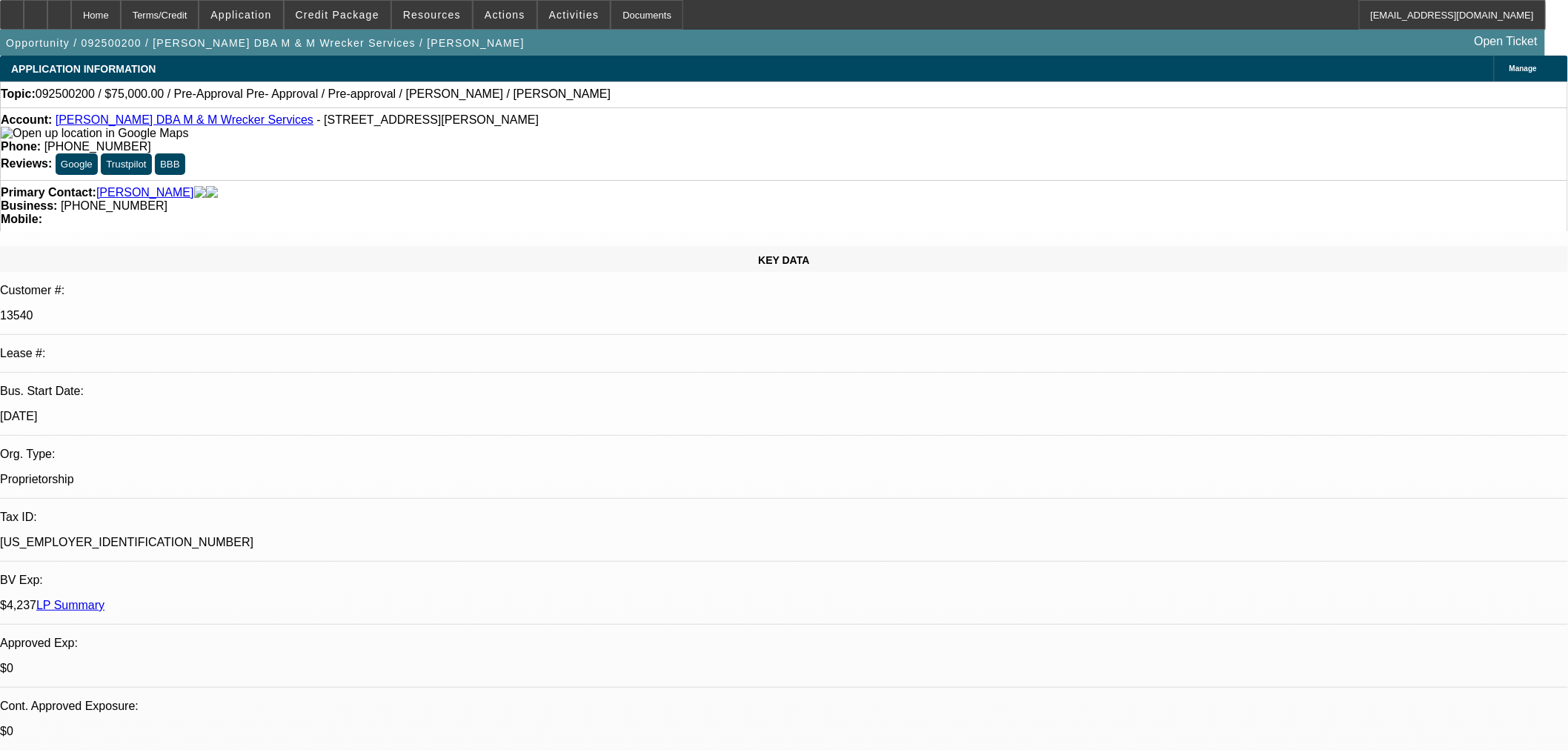
select select "2"
select select "0.1"
select select "4"
select select "0"
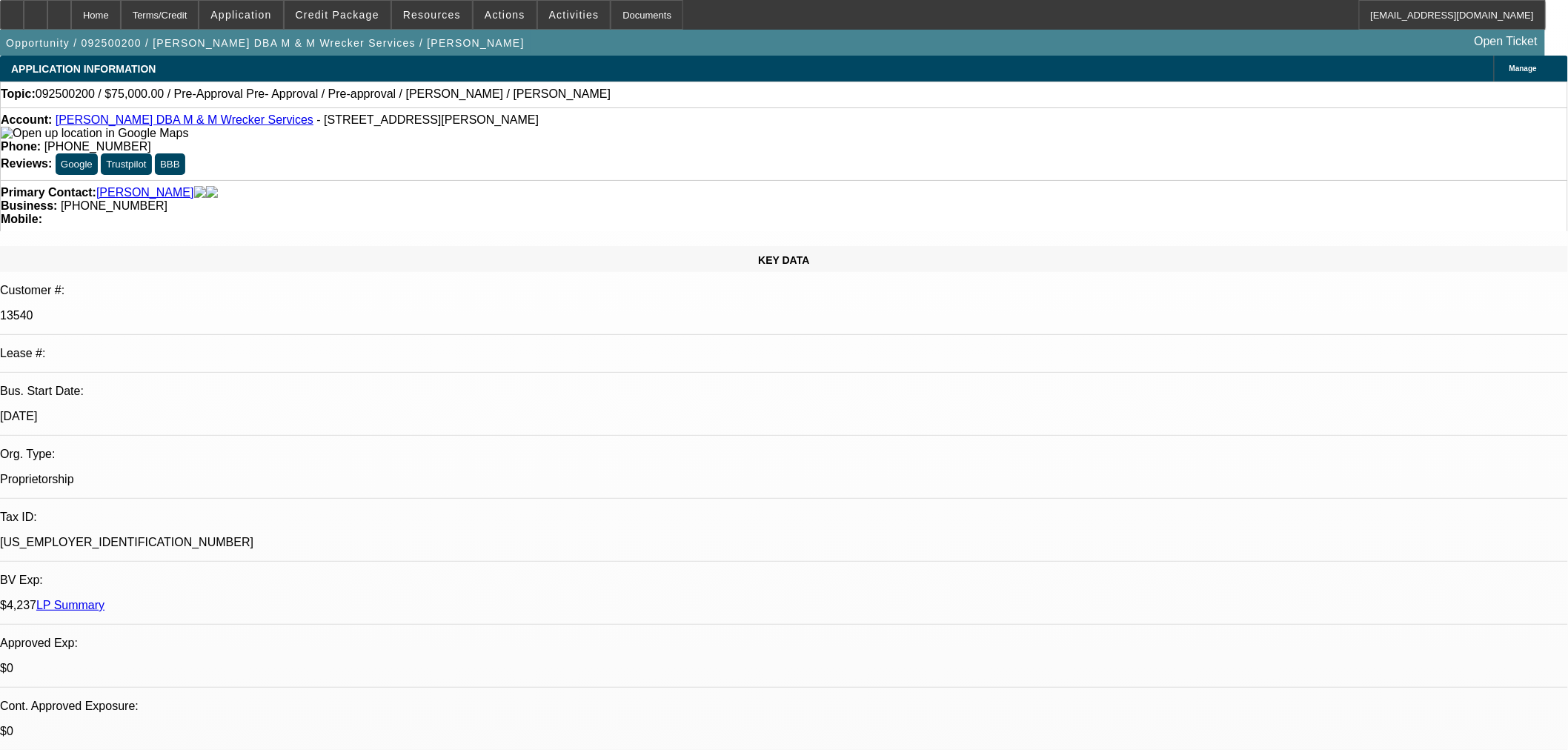
select select "2"
select select "0.1"
select select "4"
select select "0"
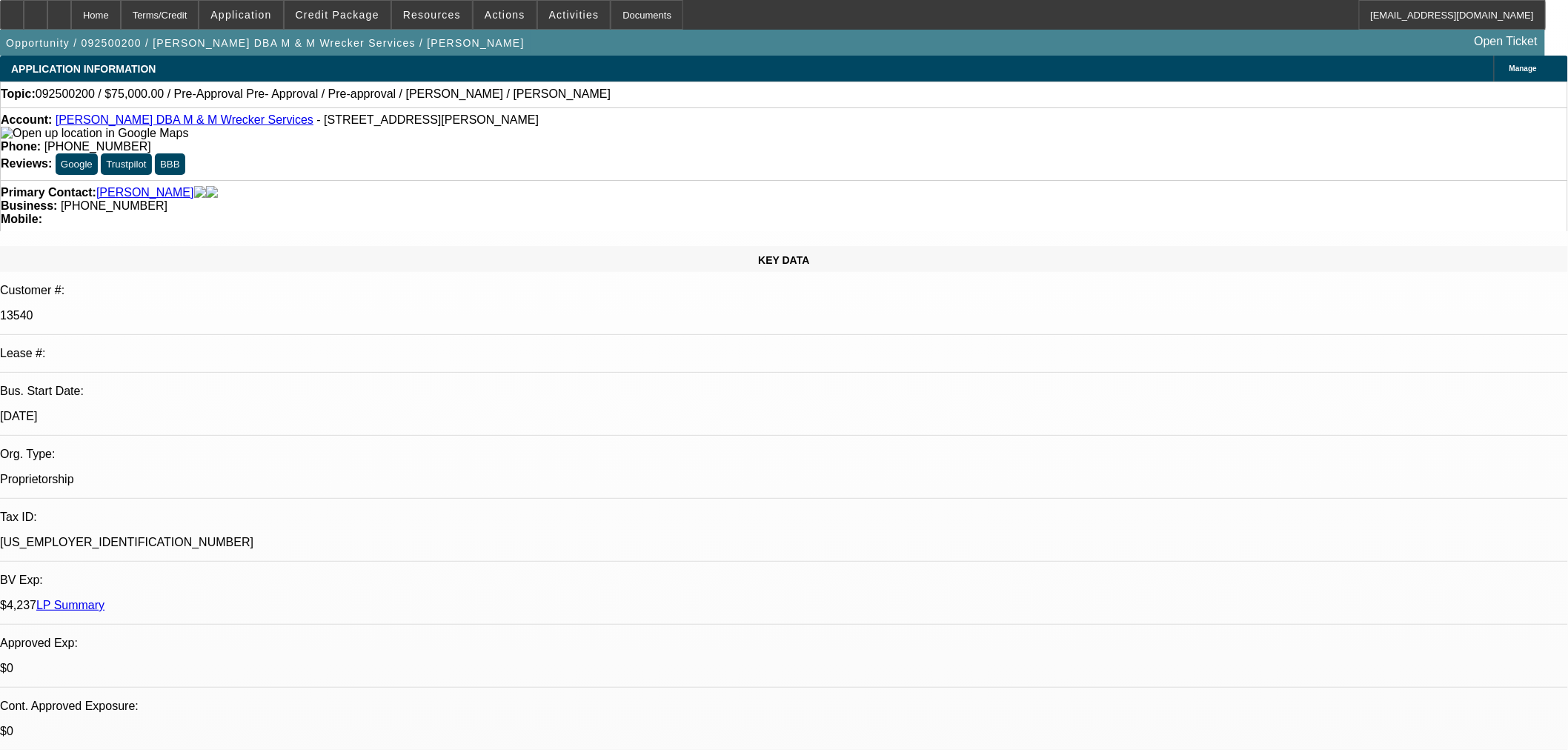
select select "2"
select select "0.1"
select select "4"
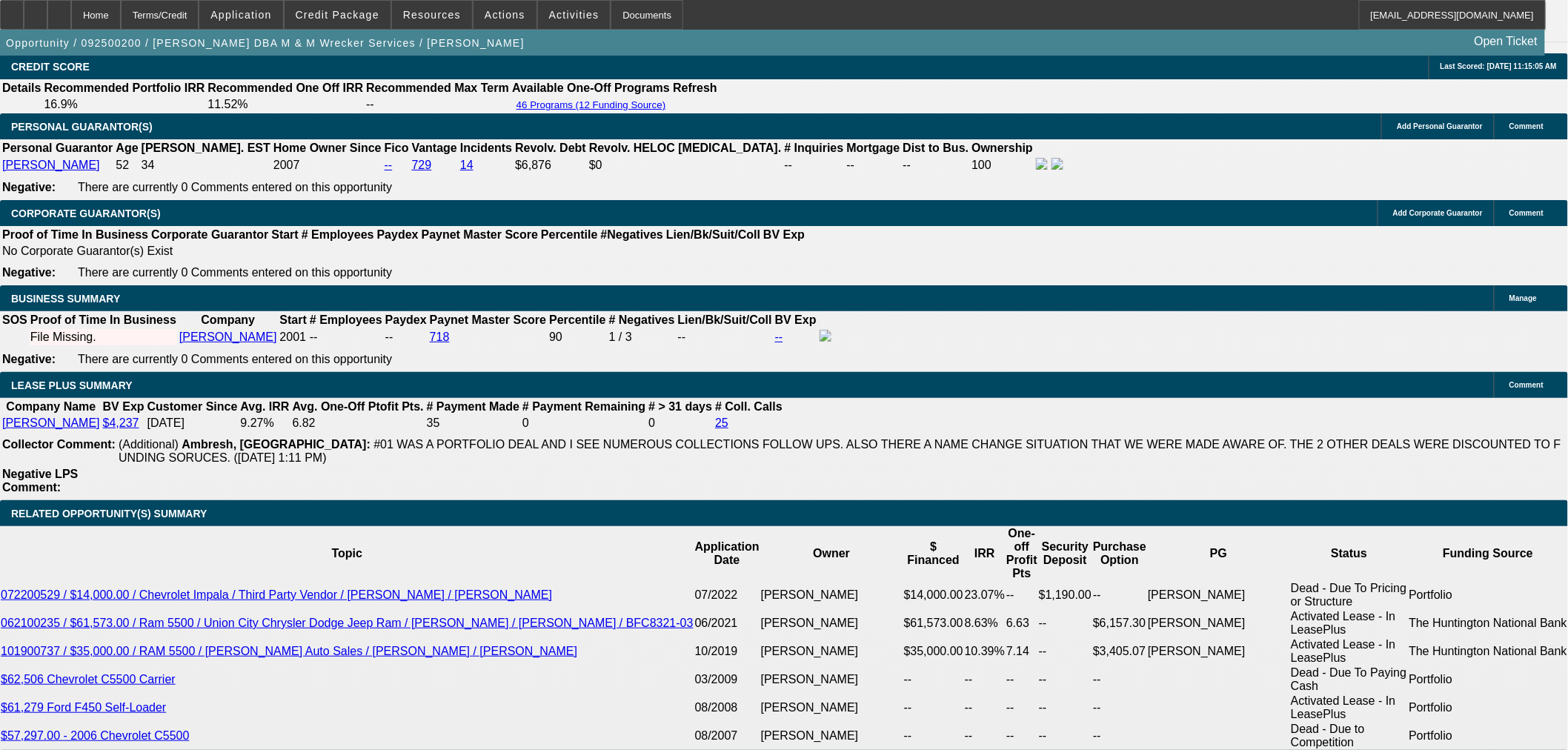
scroll to position [2306, 0]
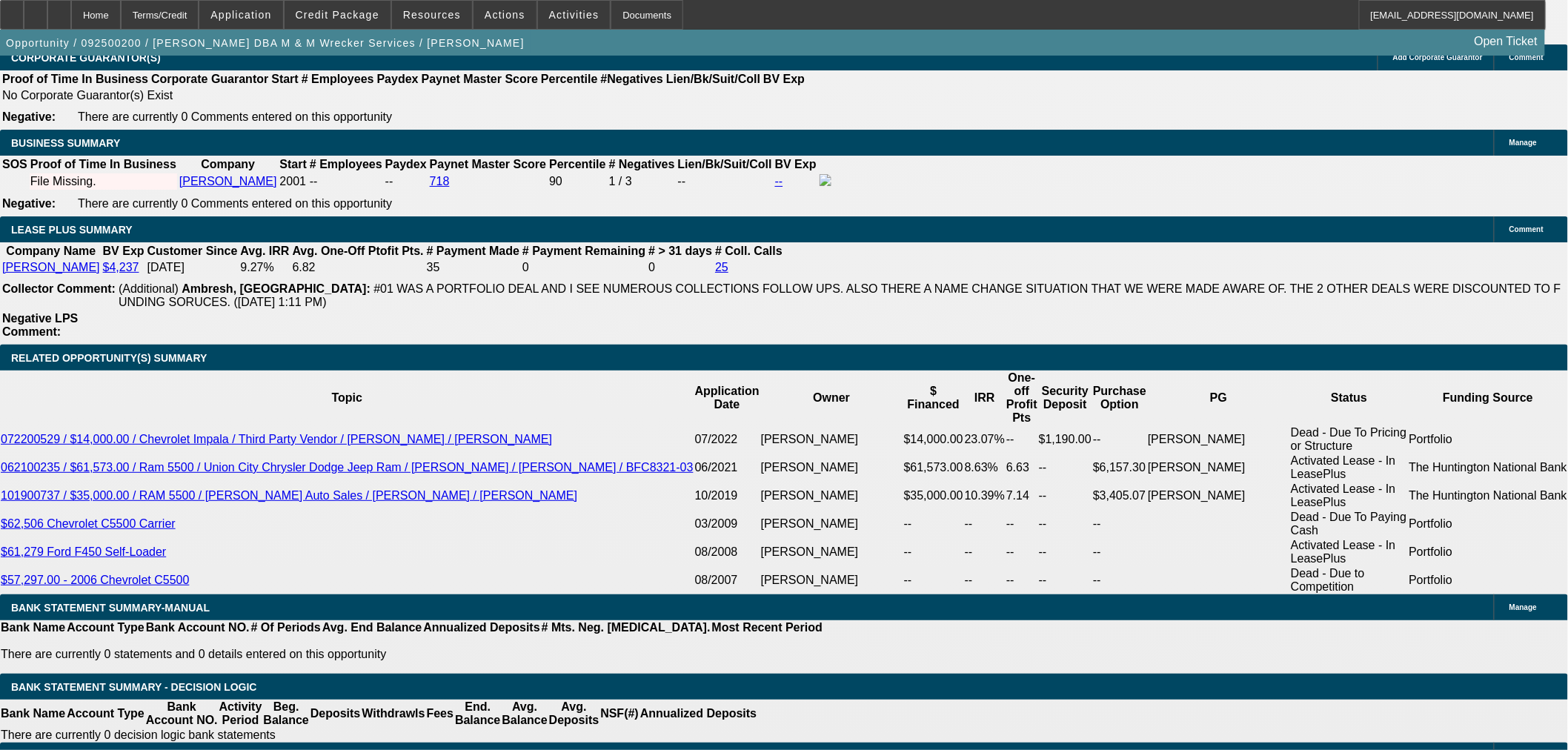
radio input "true"
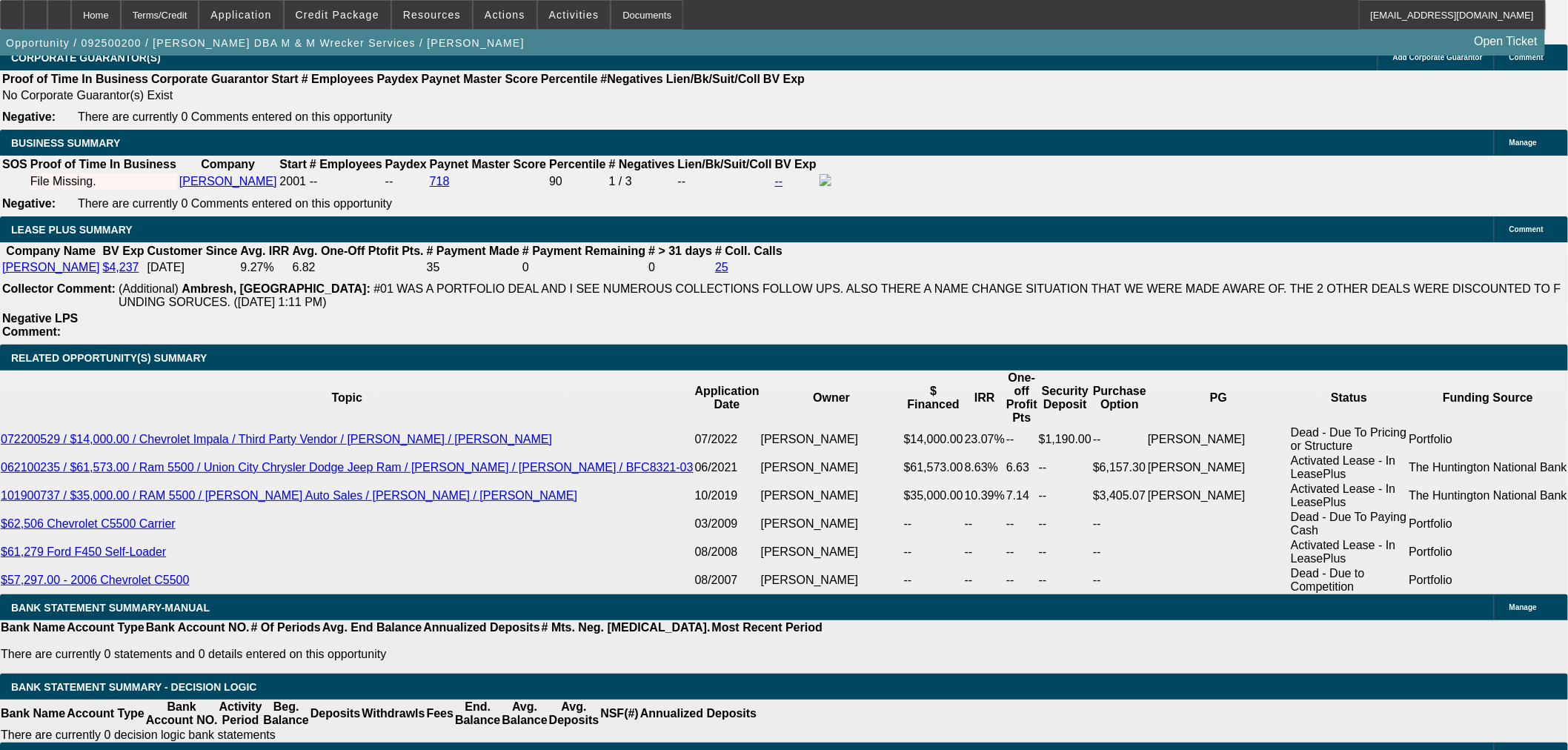
drag, startPoint x: 1245, startPoint y: 284, endPoint x: 1261, endPoint y: 302, distance: 24.1
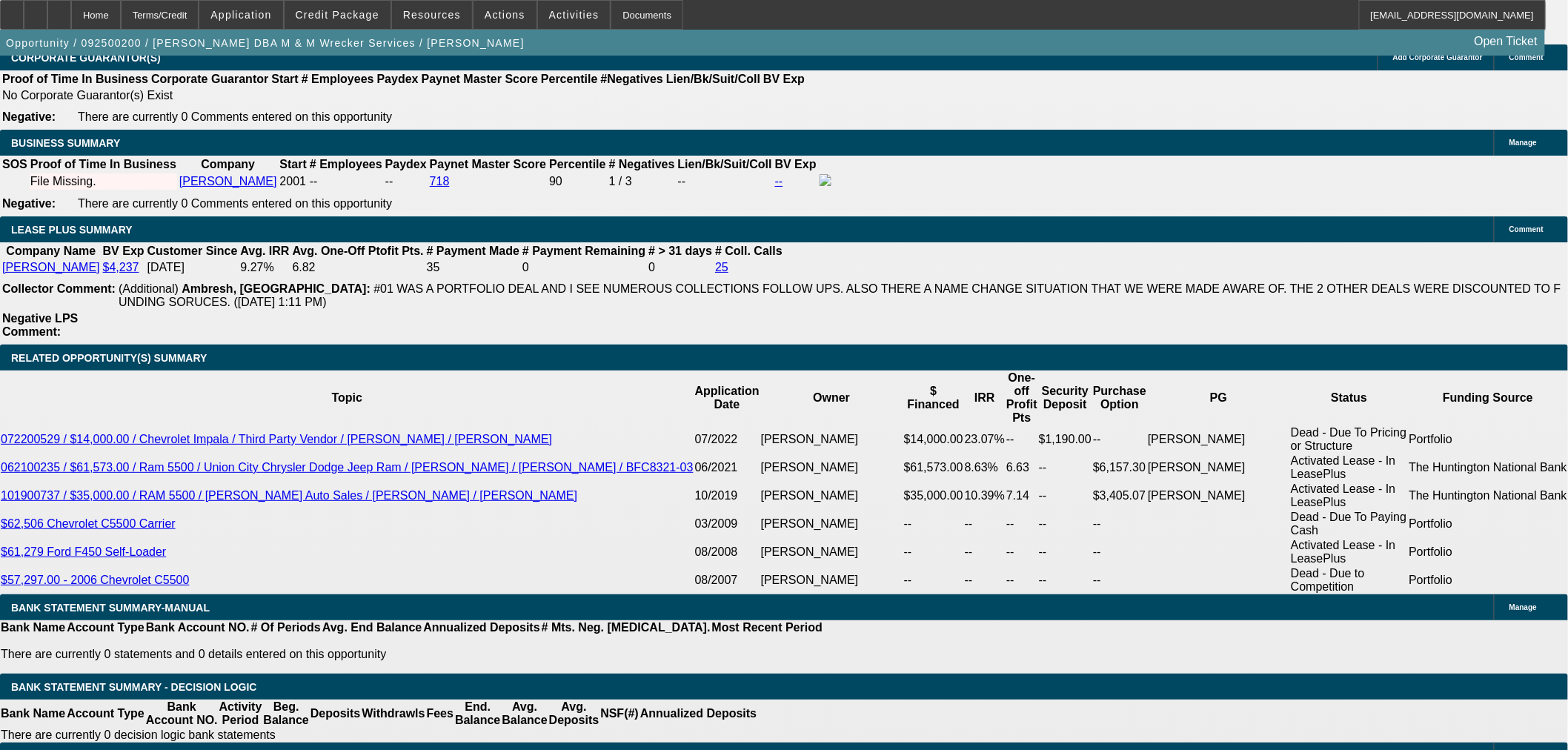
type textarea "Get [PERSON_NAME] on phone for update. Thinking 2K-2.5k payment because will be…"
radio input "true"
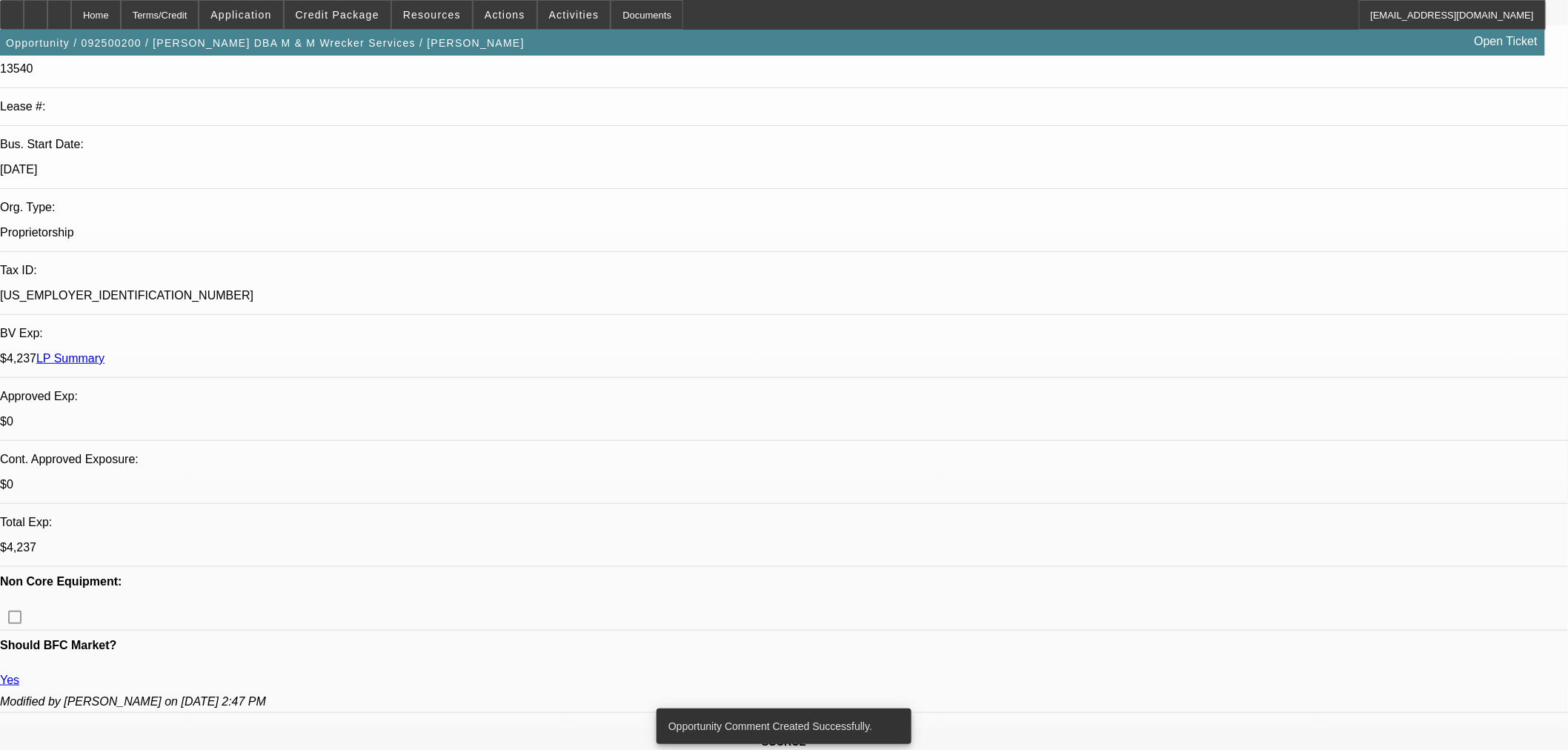
scroll to position [0, 0]
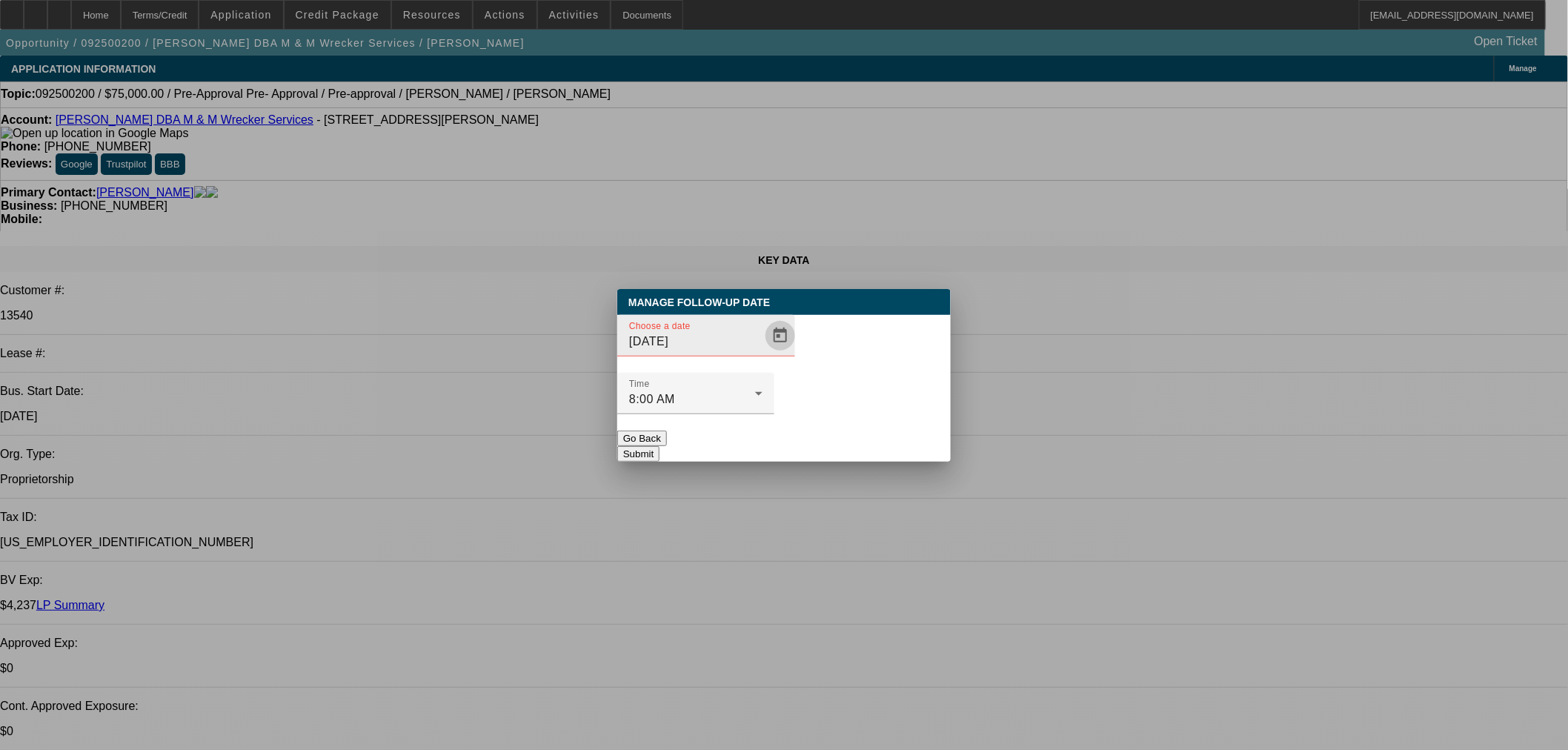
click at [763, 353] on span "Open calendar" at bounding box center [780, 335] width 35 height 35
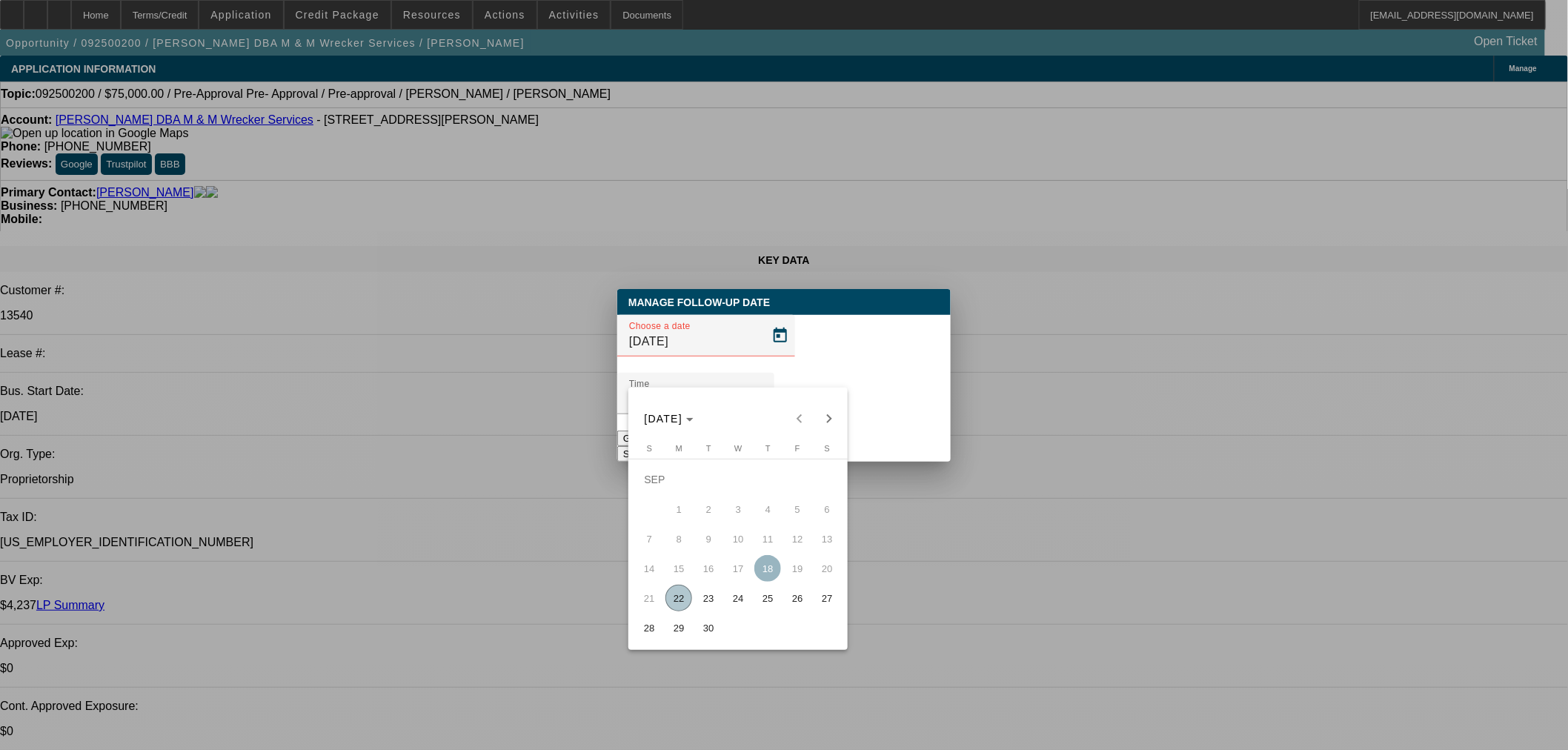
click at [716, 600] on span "23" at bounding box center [708, 598] width 27 height 27
type input "[DATE]"
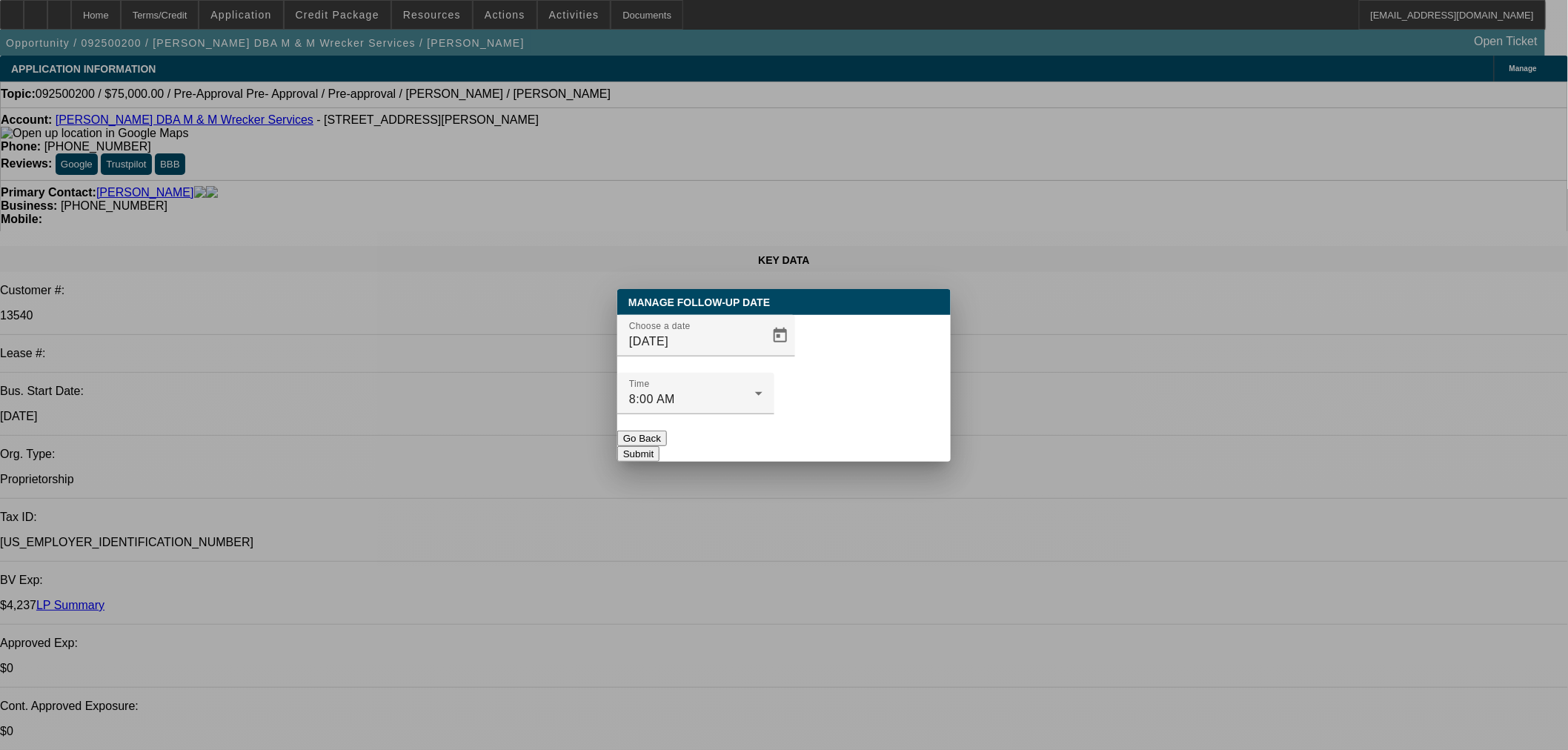
drag, startPoint x: 864, startPoint y: 427, endPoint x: 780, endPoint y: 360, distance: 107.4
click at [659, 446] on button "Submit" at bounding box center [638, 453] width 42 height 15
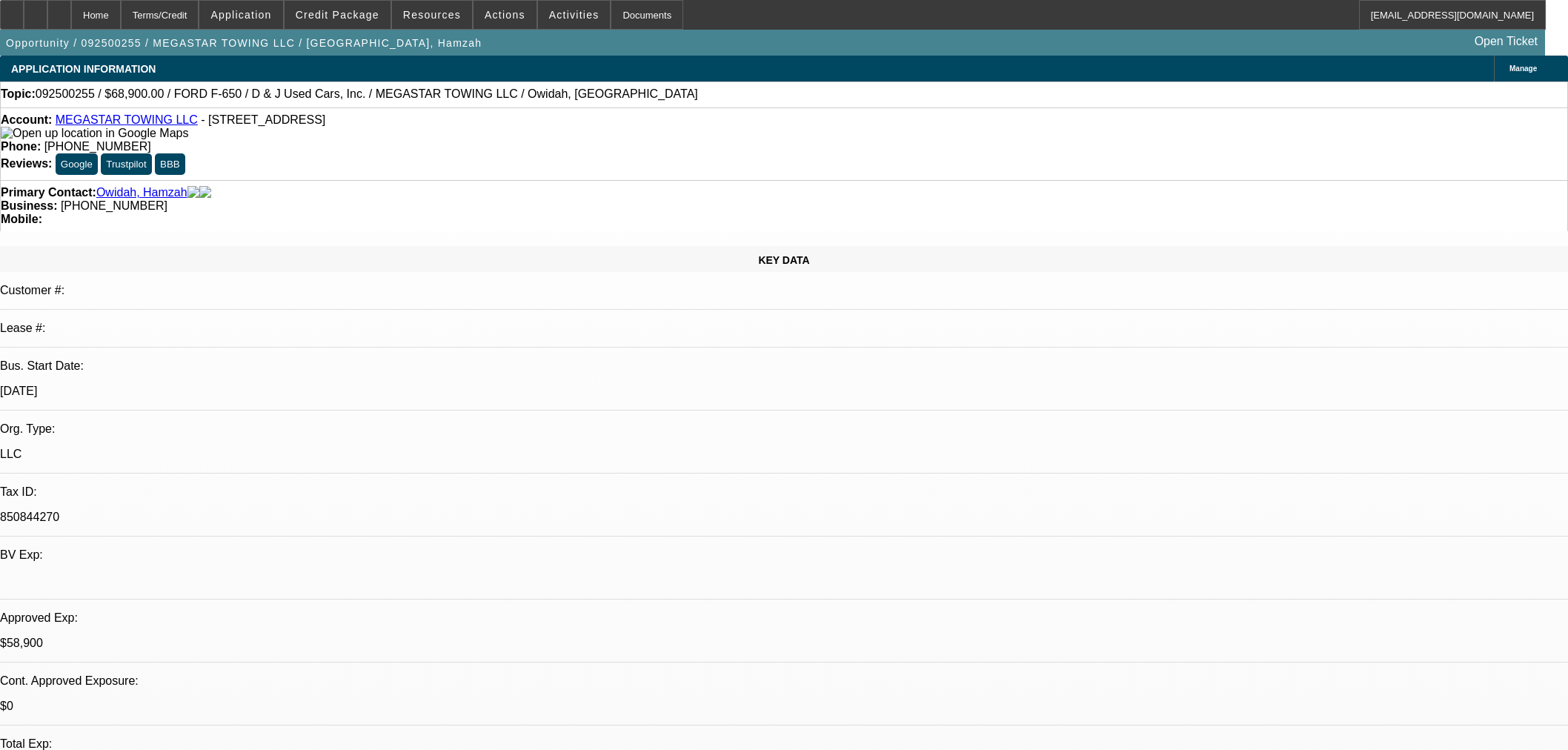
select select "0"
select select "0.1"
select select "4"
select select "0"
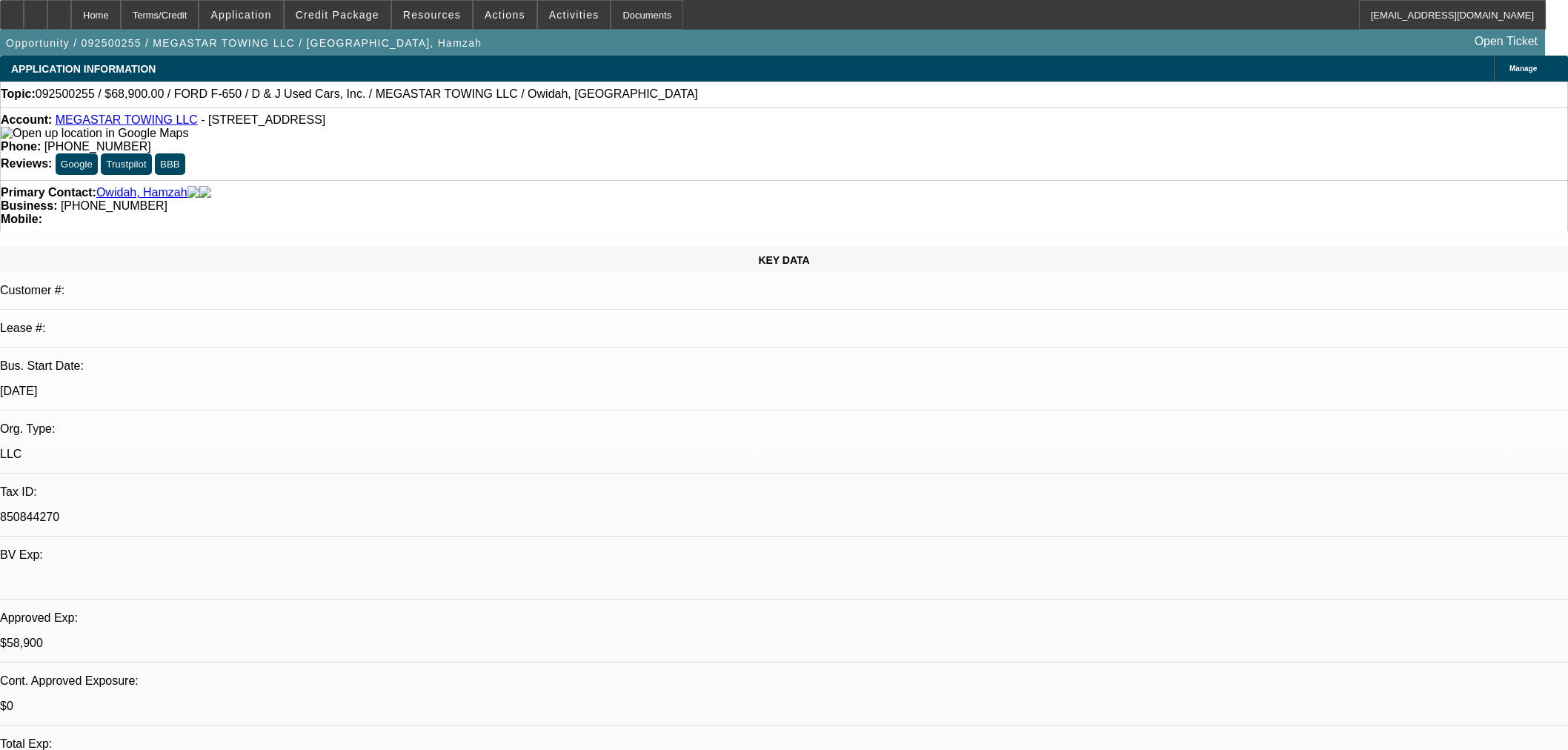
select select "2"
select select "0.1"
select select "4"
select select "0"
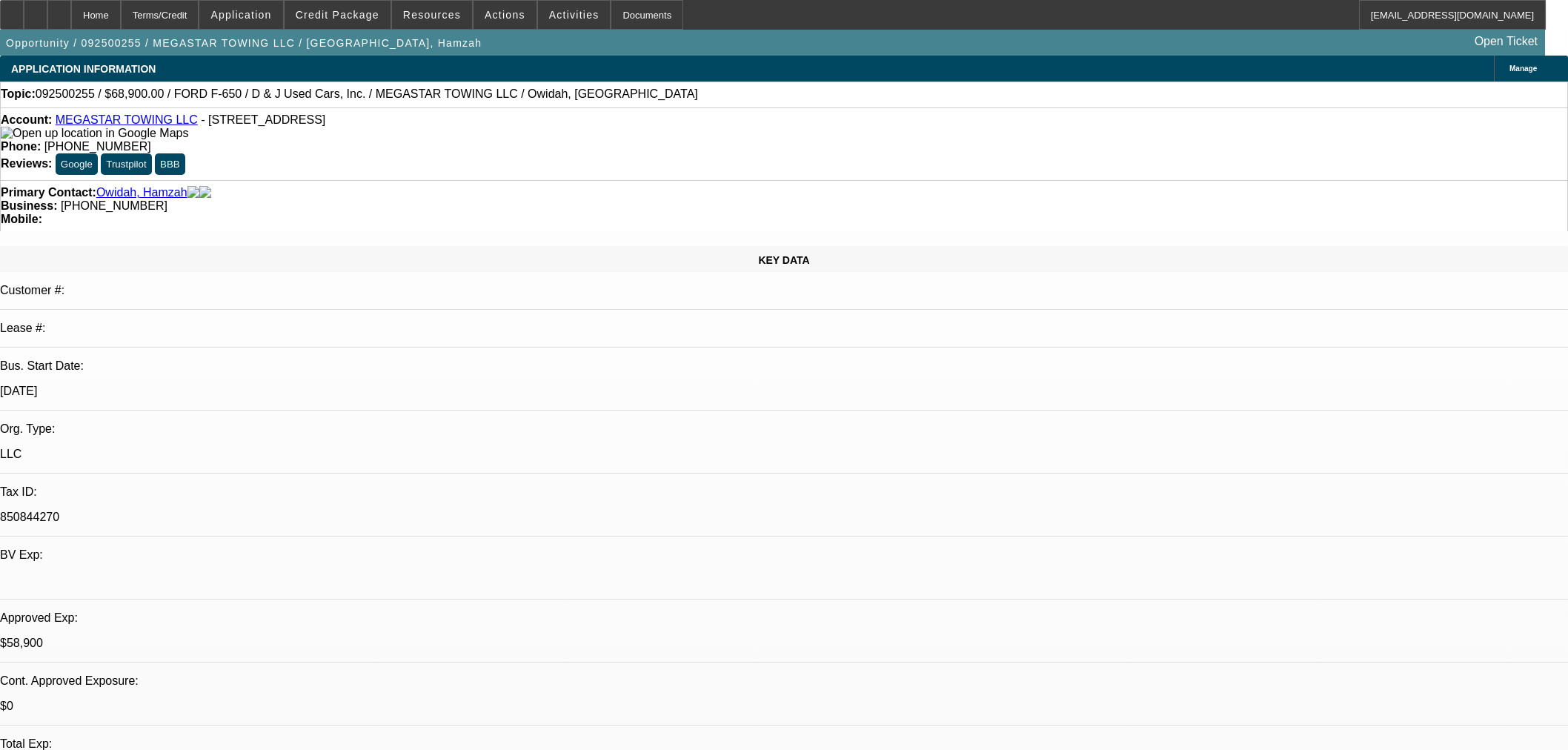
select select "2"
select select "0.1"
select select "4"
select select "0"
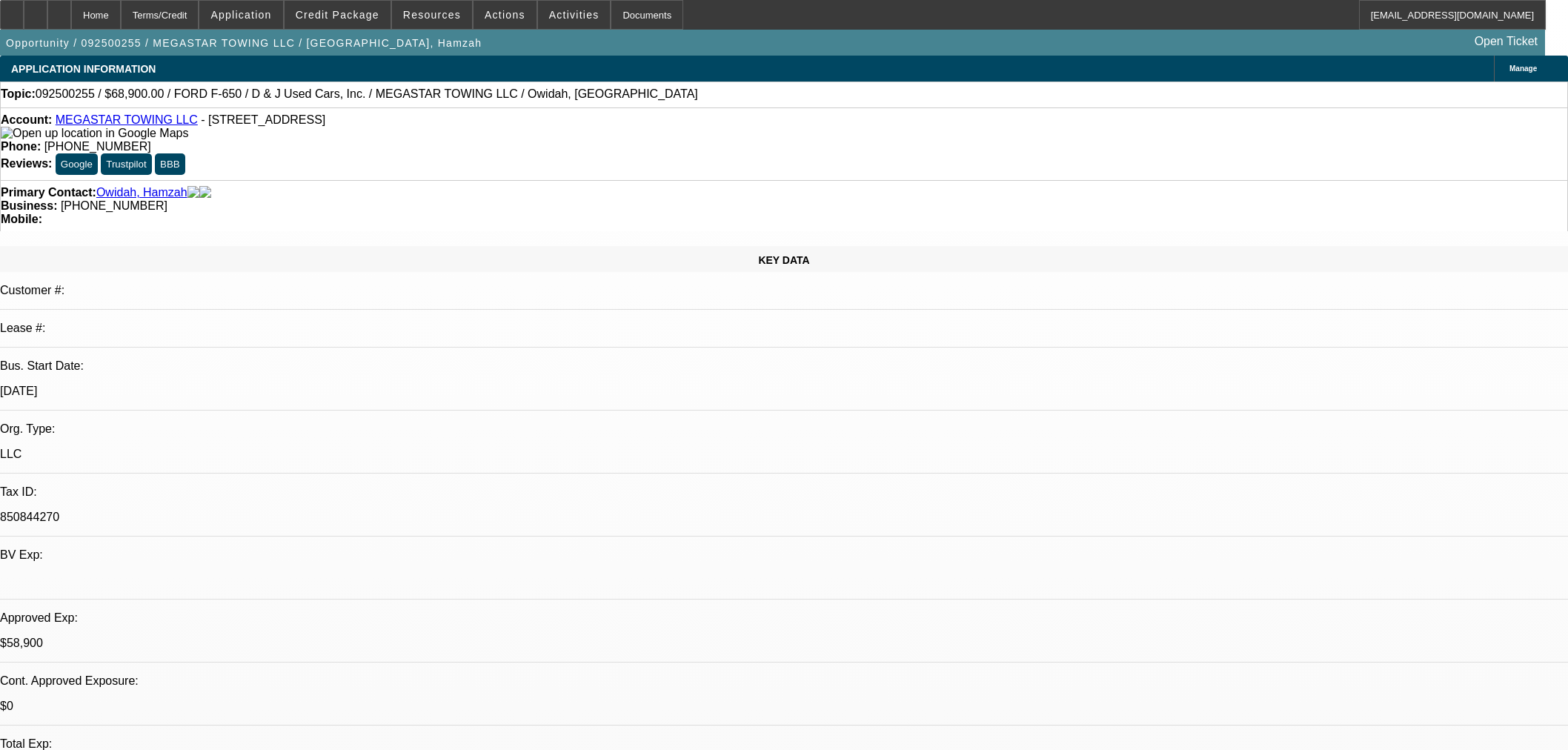
select select "0"
select select "0.1"
select select "4"
click at [71, 10] on div at bounding box center [59, 15] width 23 height 30
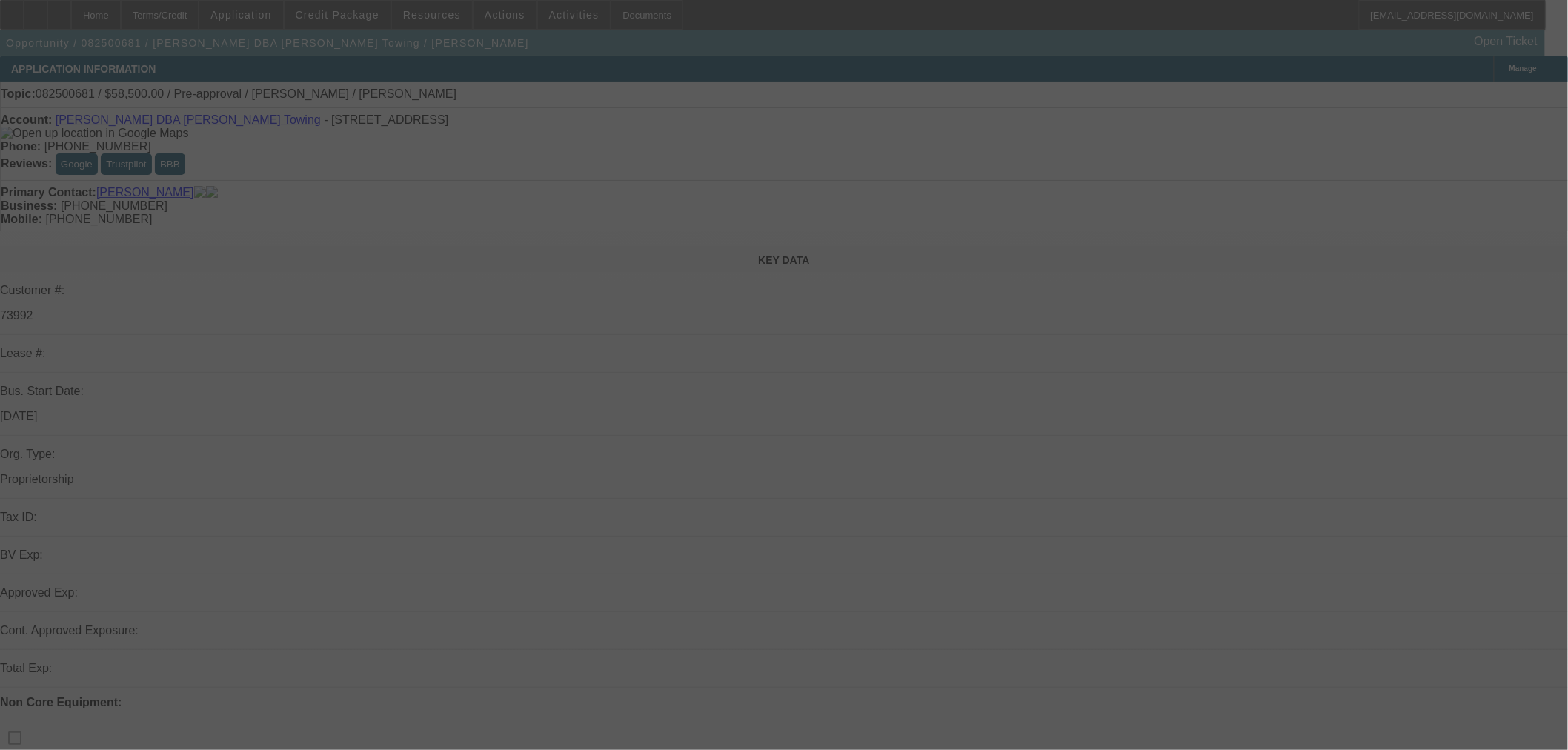
select select "0.1"
select select "2"
select select "0.1"
select select "4"
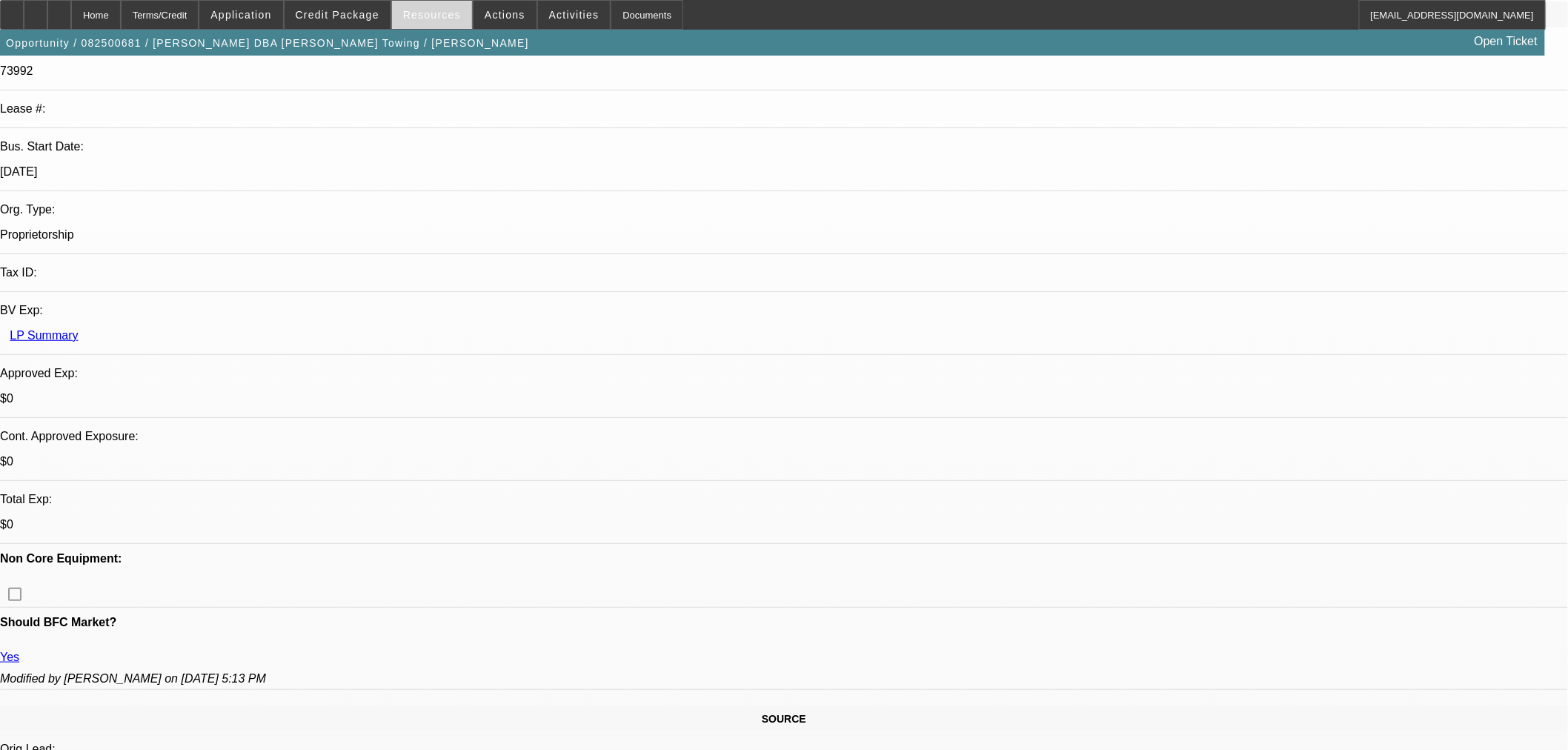
scroll to position [165, 0]
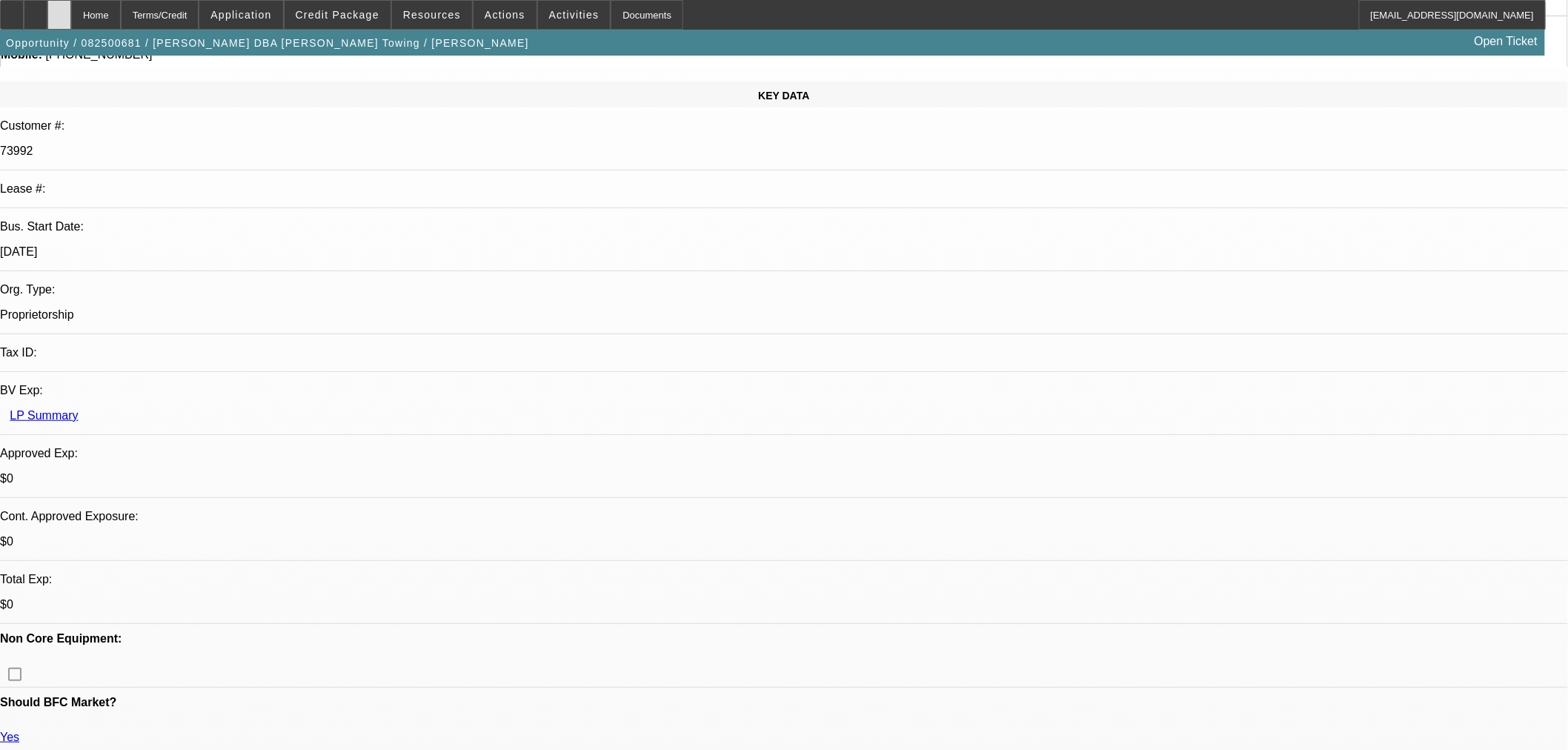
click at [71, 6] on div at bounding box center [59, 15] width 23 height 30
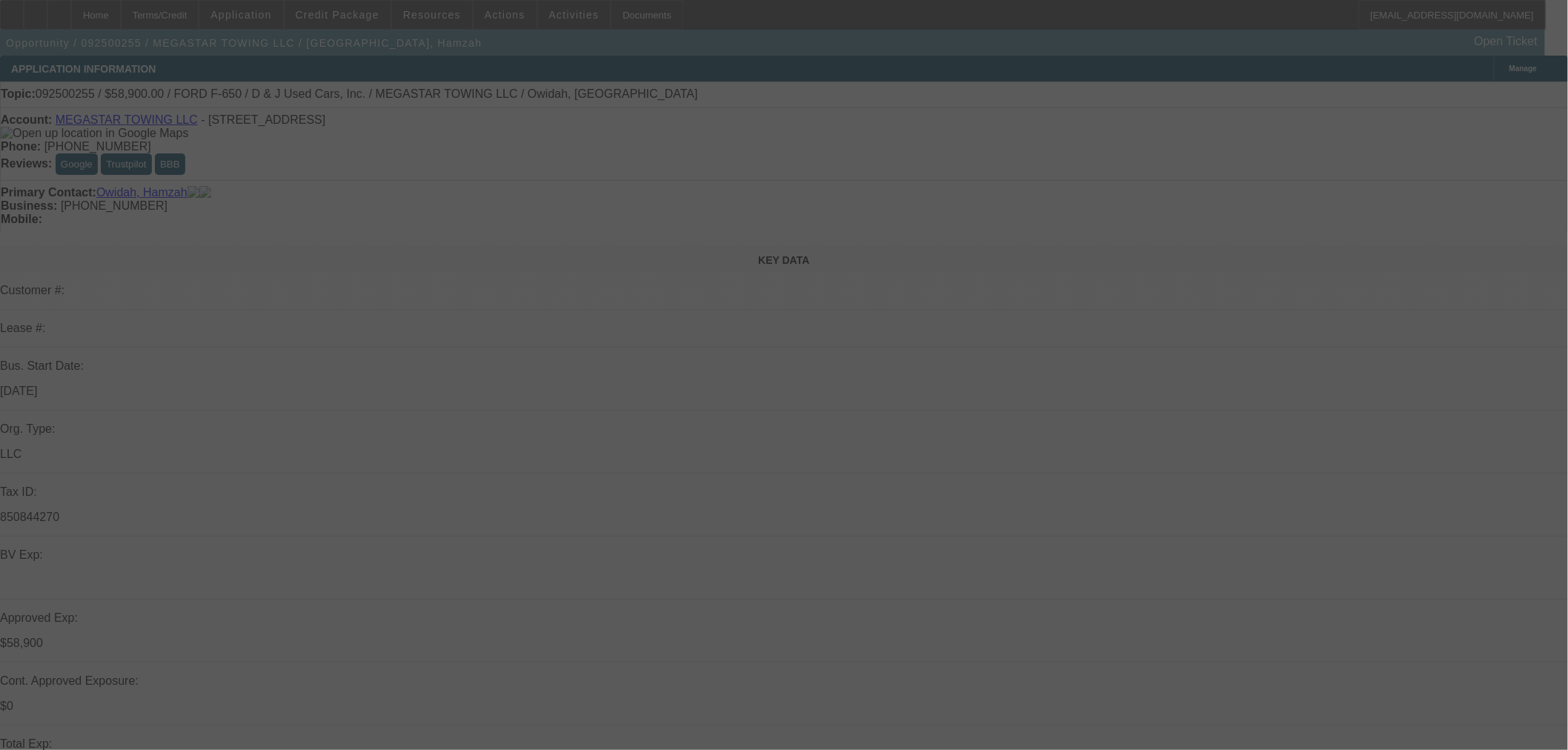
select select "0"
select select "0.1"
select select "4"
select select "0"
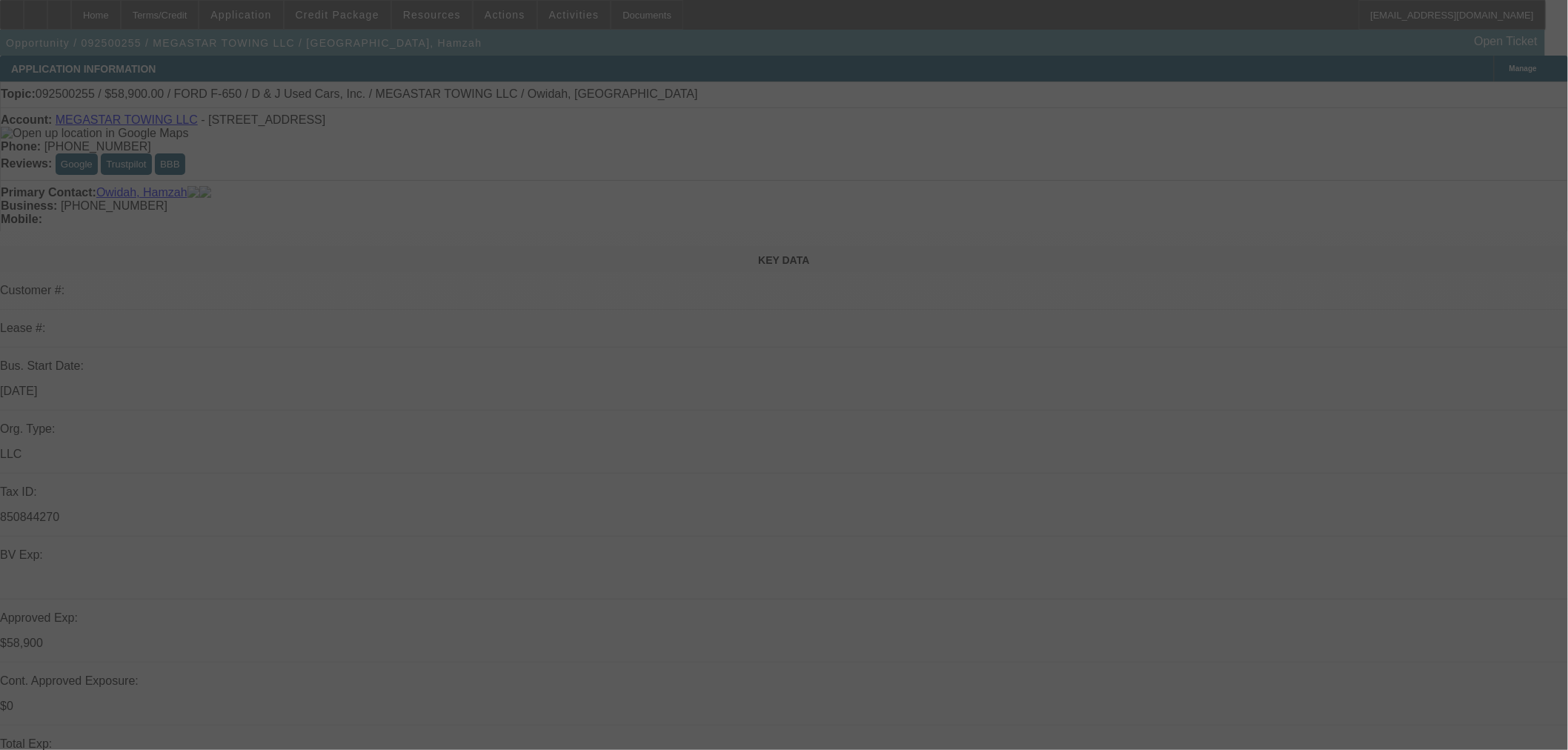
select select "2"
select select "0.1"
select select "4"
select select "0"
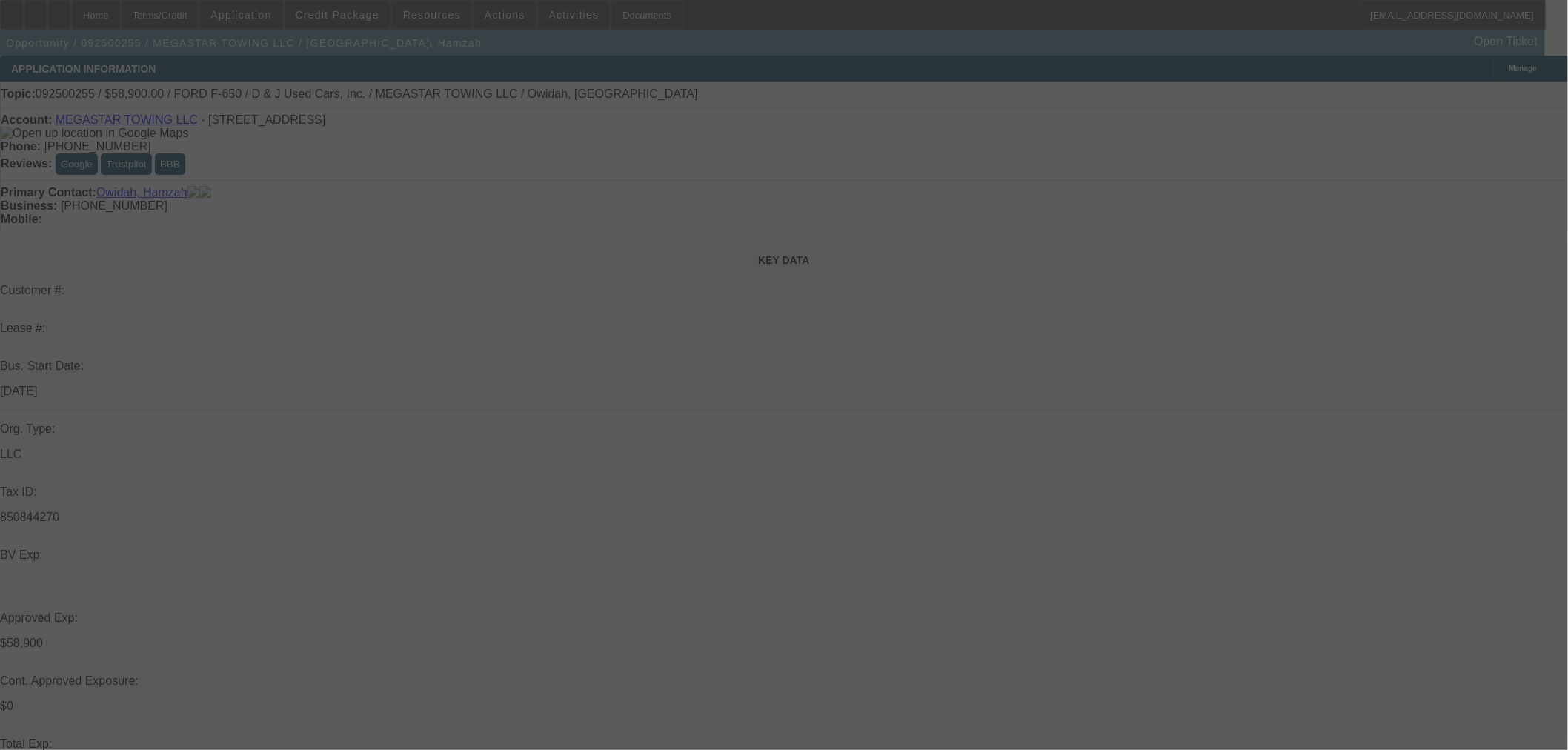
select select "2"
select select "0.1"
select select "4"
select select "0"
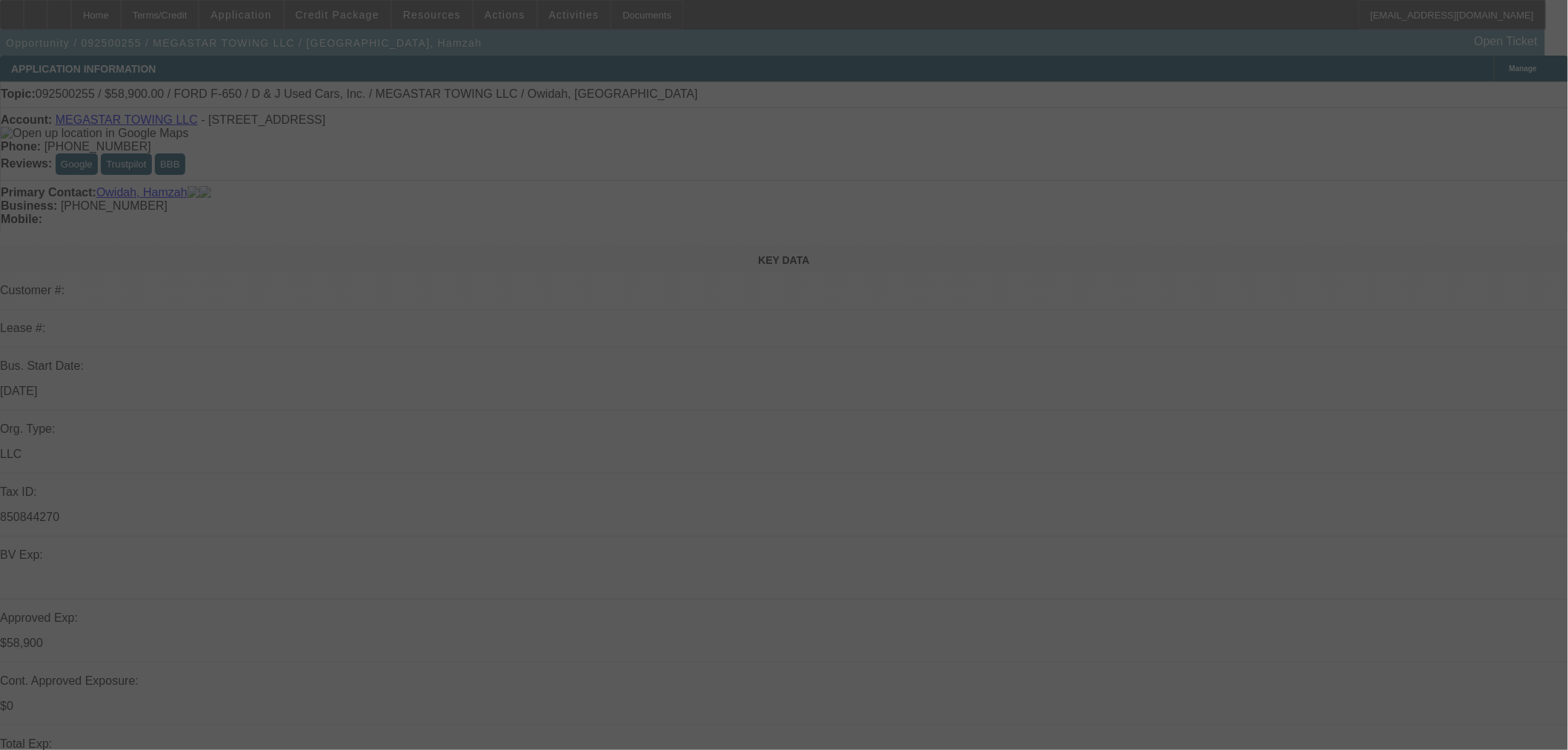
select select "0"
select select "0.1"
select select "4"
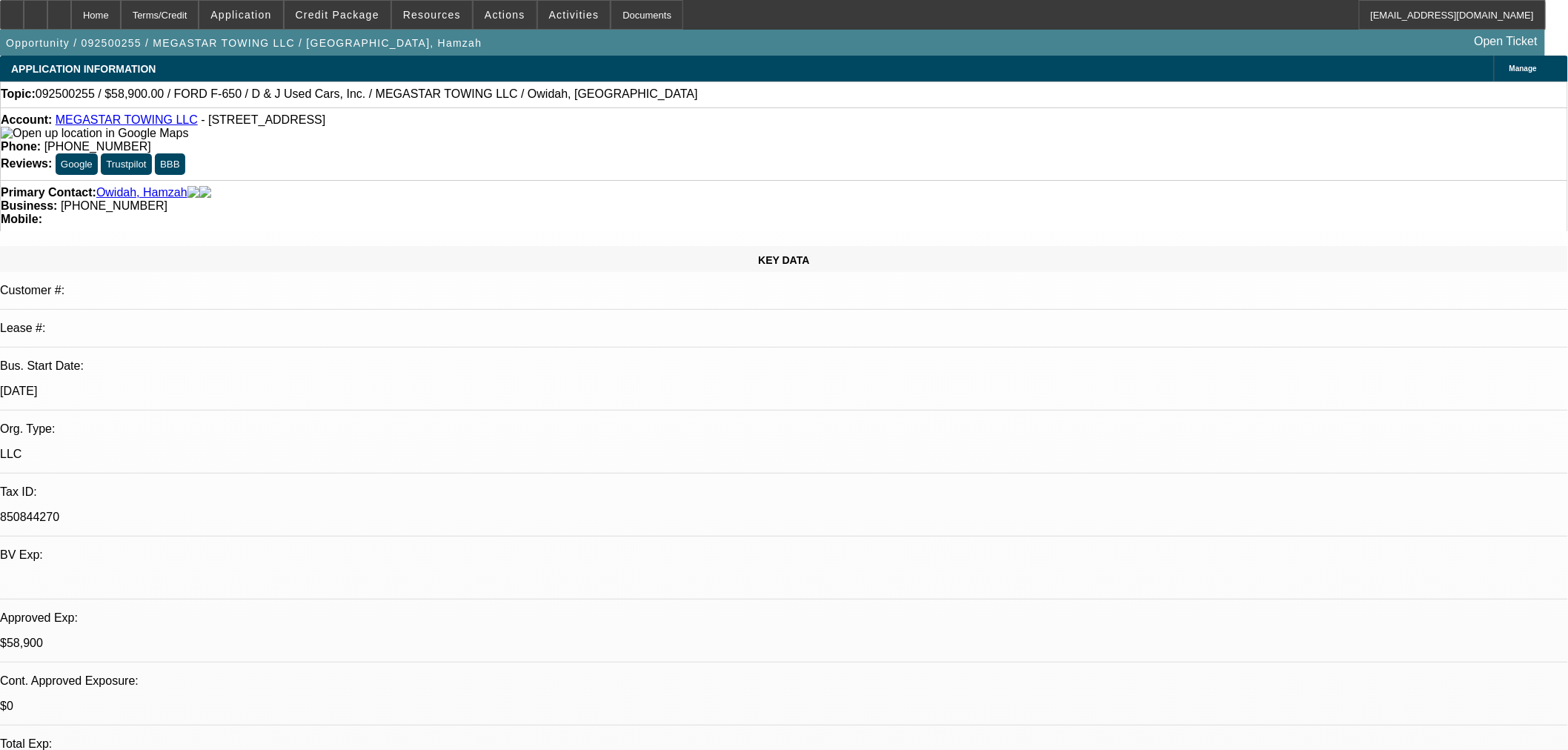
drag, startPoint x: 1156, startPoint y: 526, endPoint x: 1536, endPoint y: 525, distance: 380.0
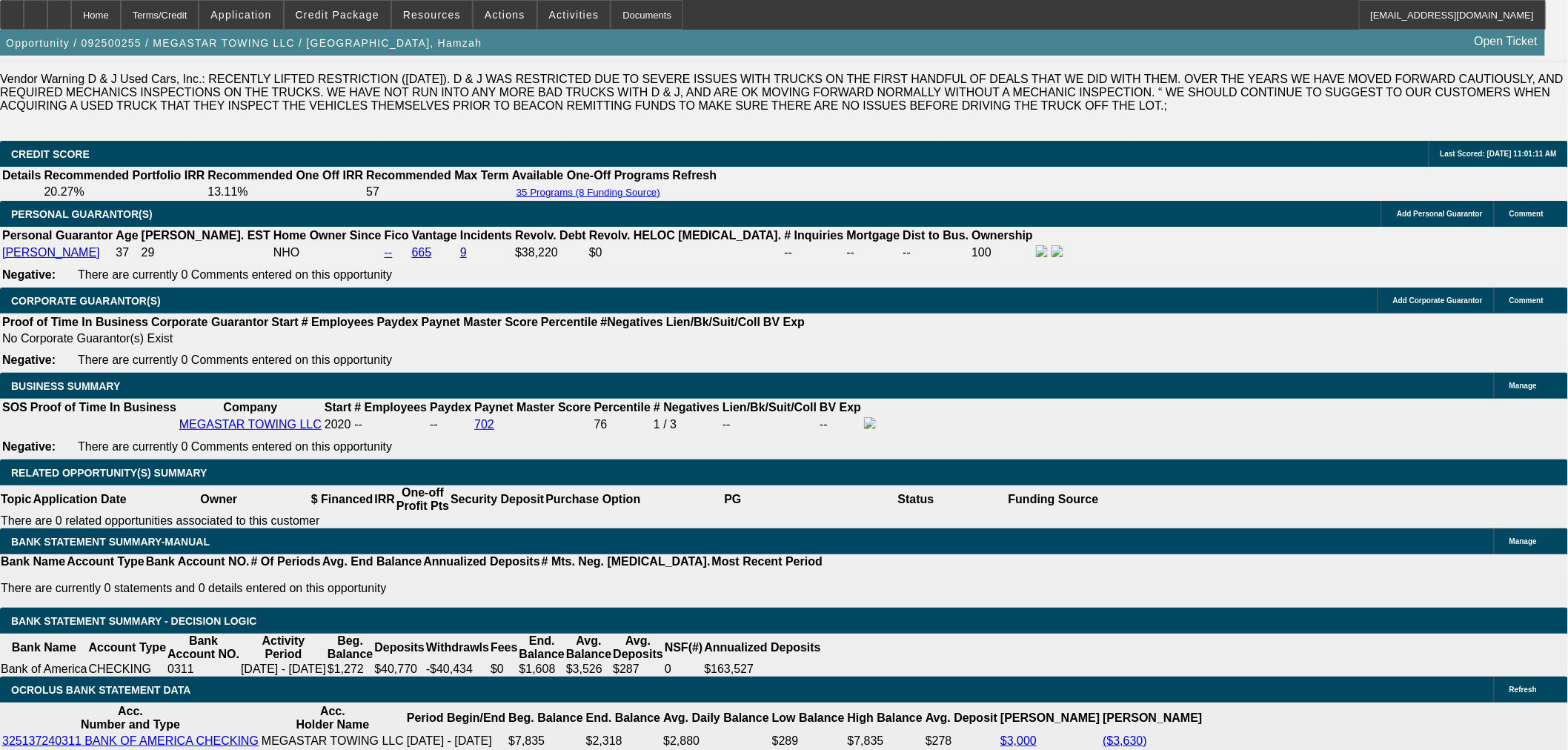
scroll to position [2140, 0]
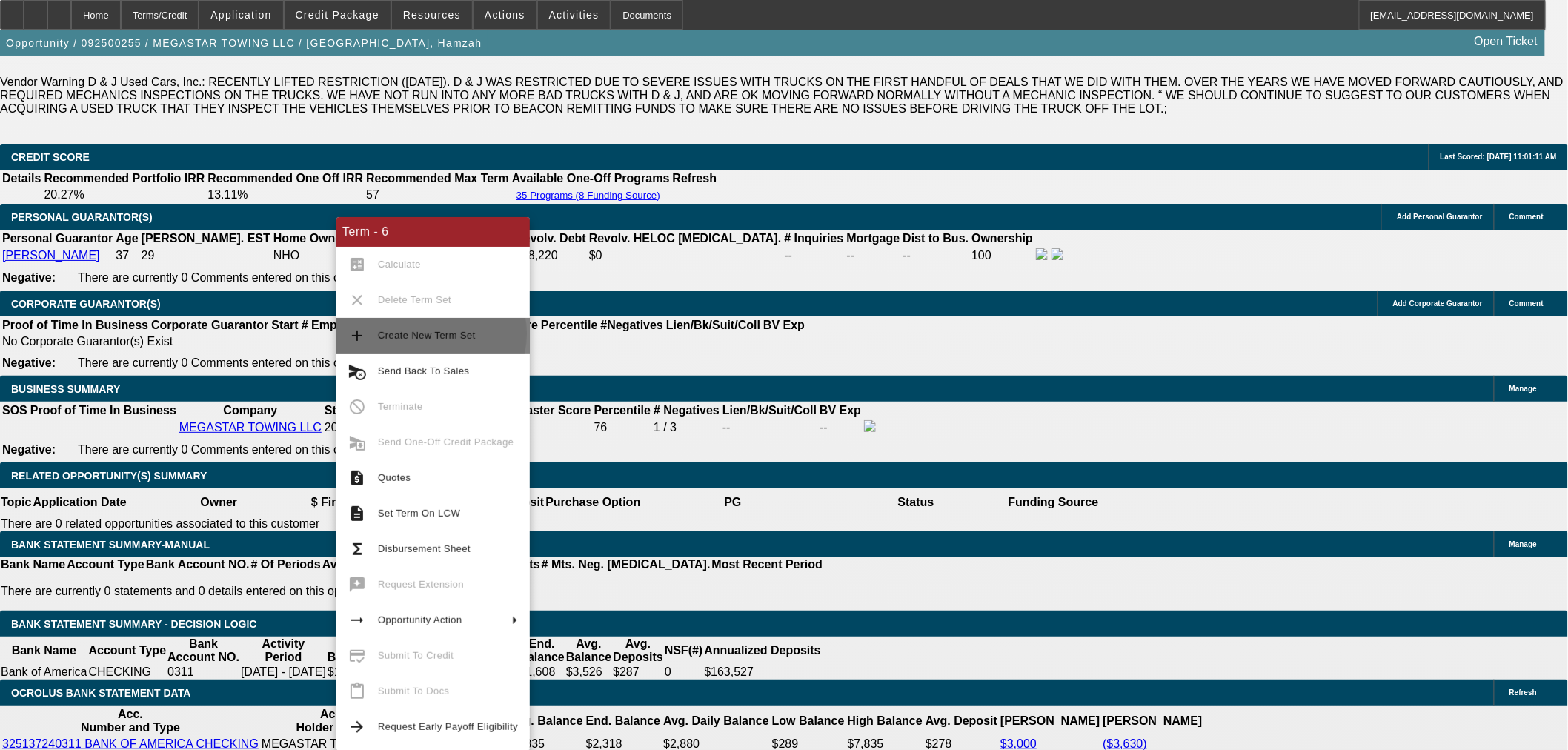
click at [430, 334] on span "Create New Term Set" at bounding box center [426, 335] width 98 height 11
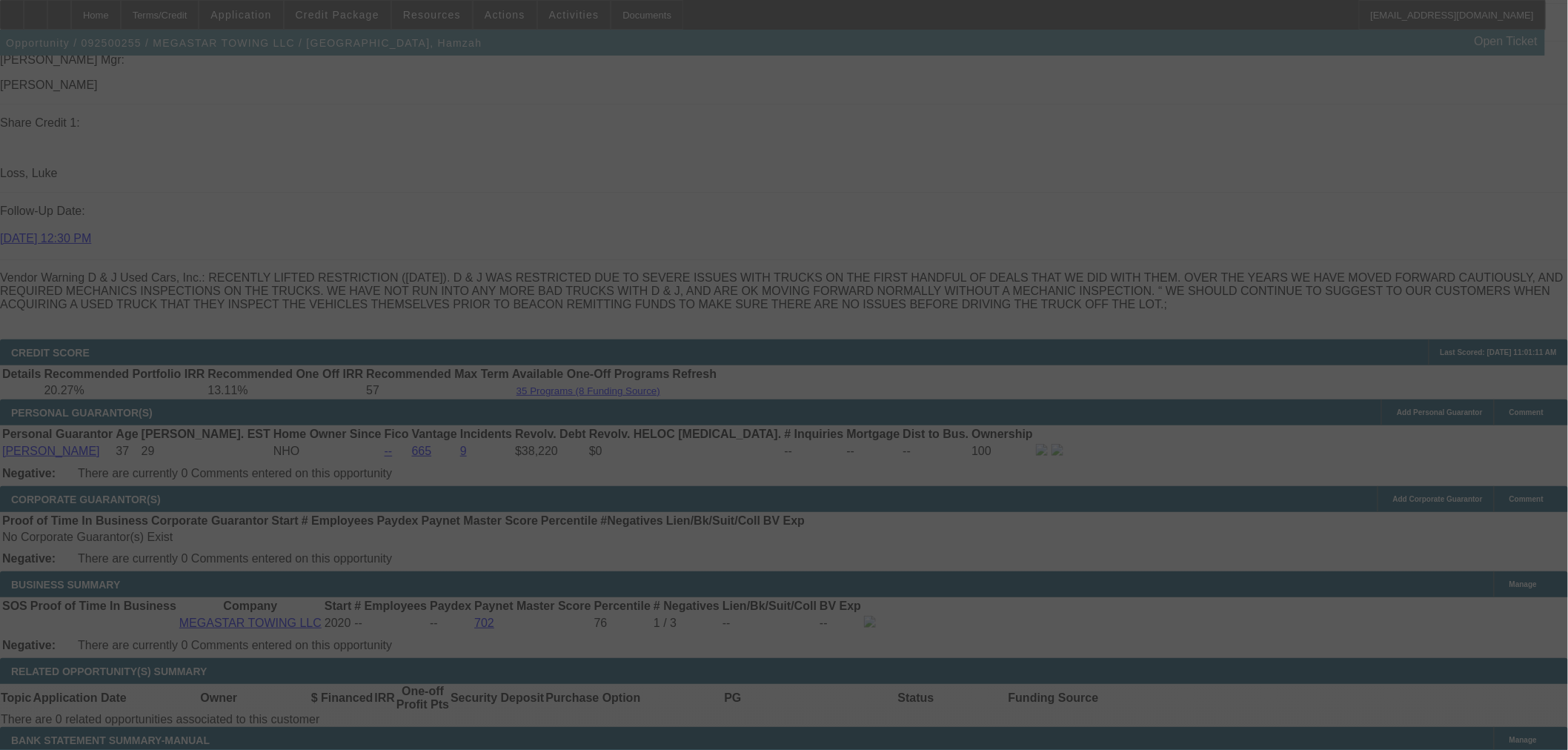
scroll to position [1647, 0]
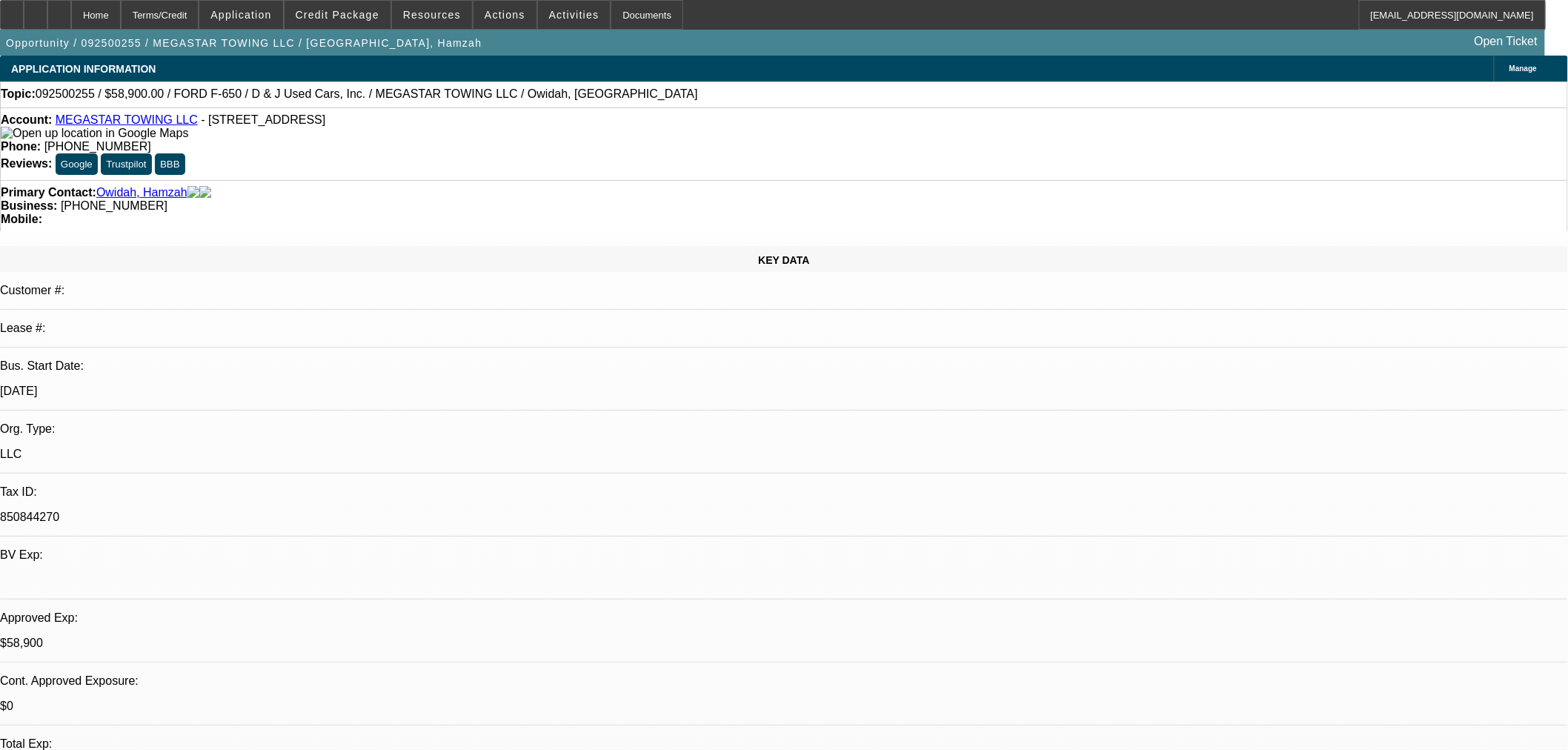
select select "0"
select select "0.1"
select select "4"
select select "0"
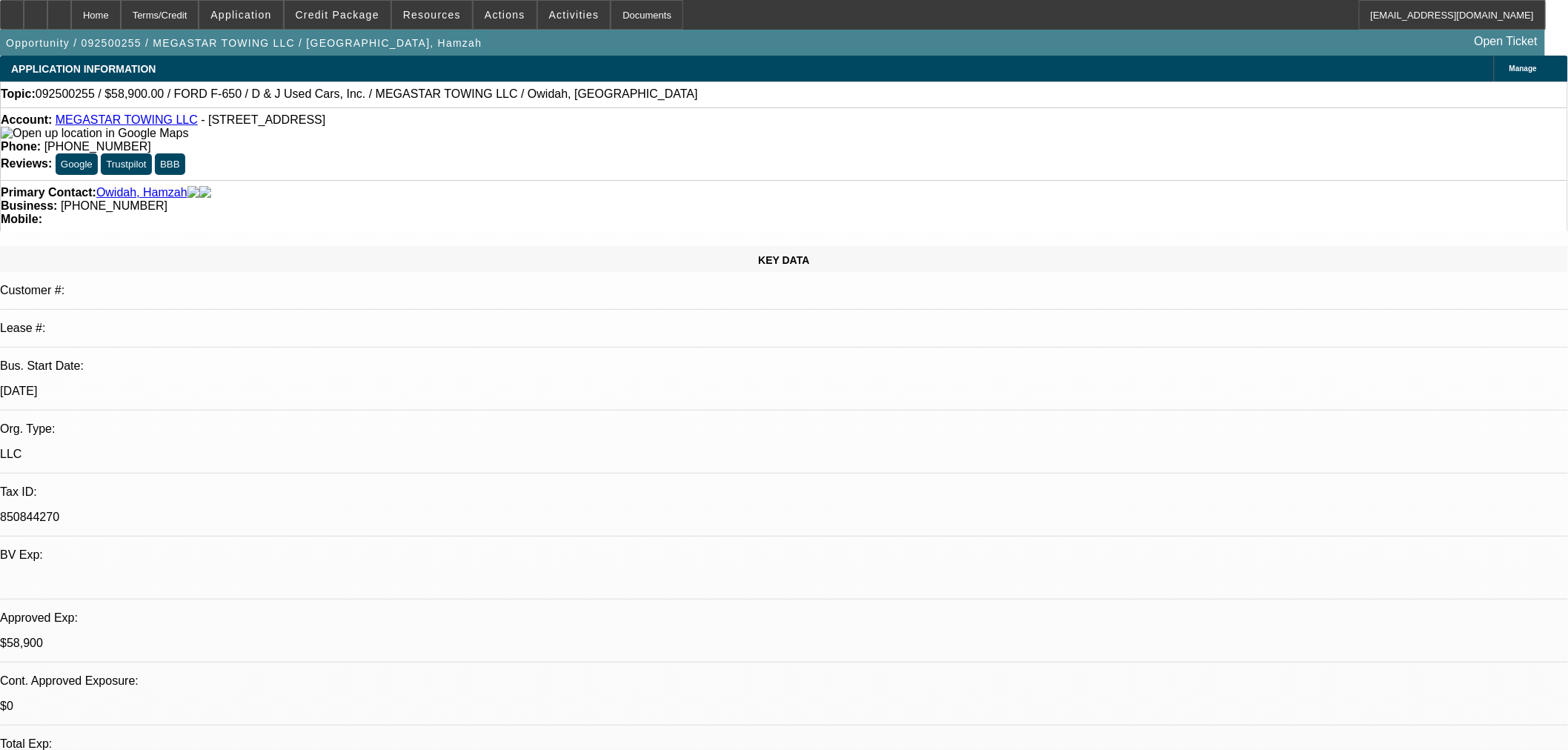
select select "0"
select select "0.1"
select select "4"
select select "0"
select select "2"
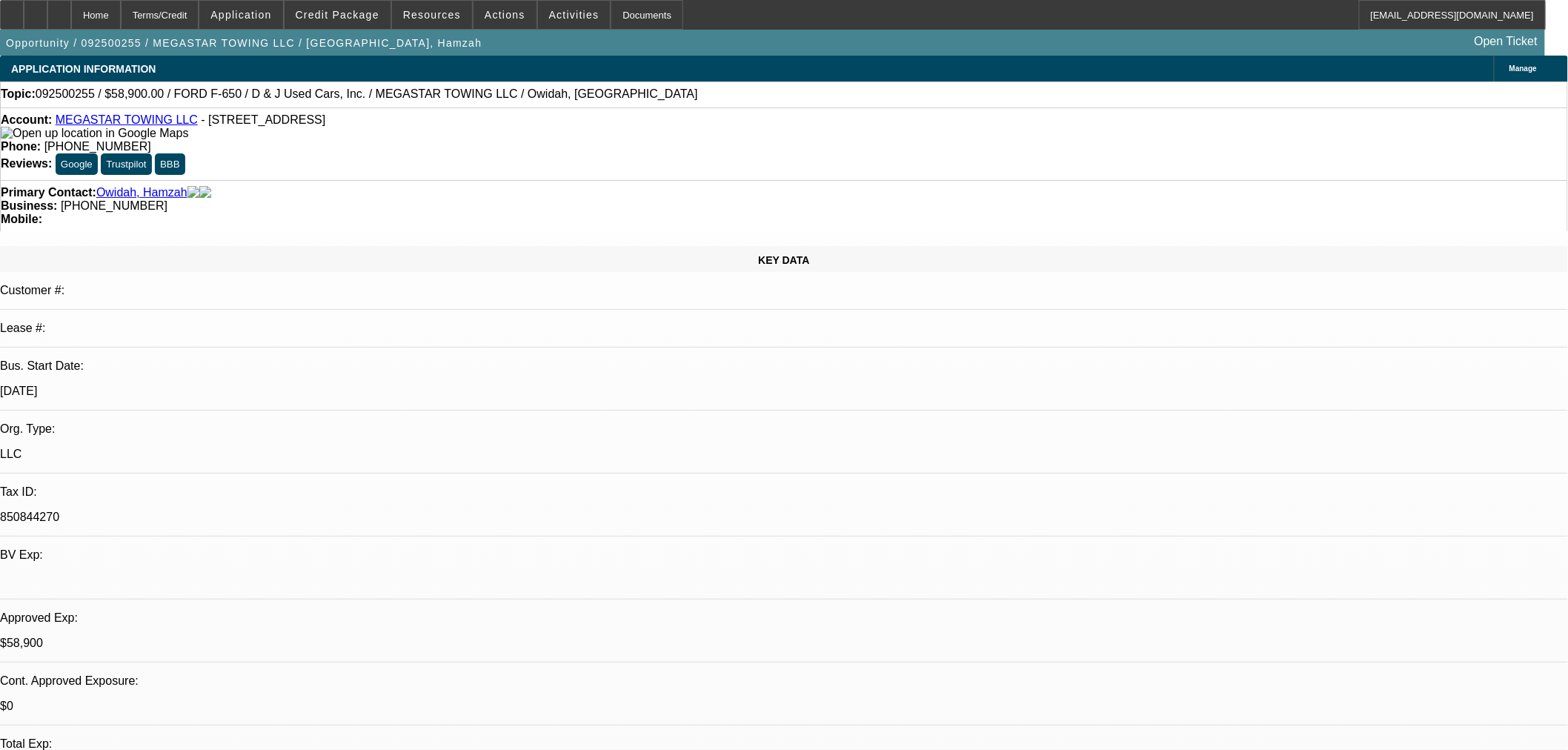
select select "2"
select select "0.1"
select select "4"
select select "0"
select select "2"
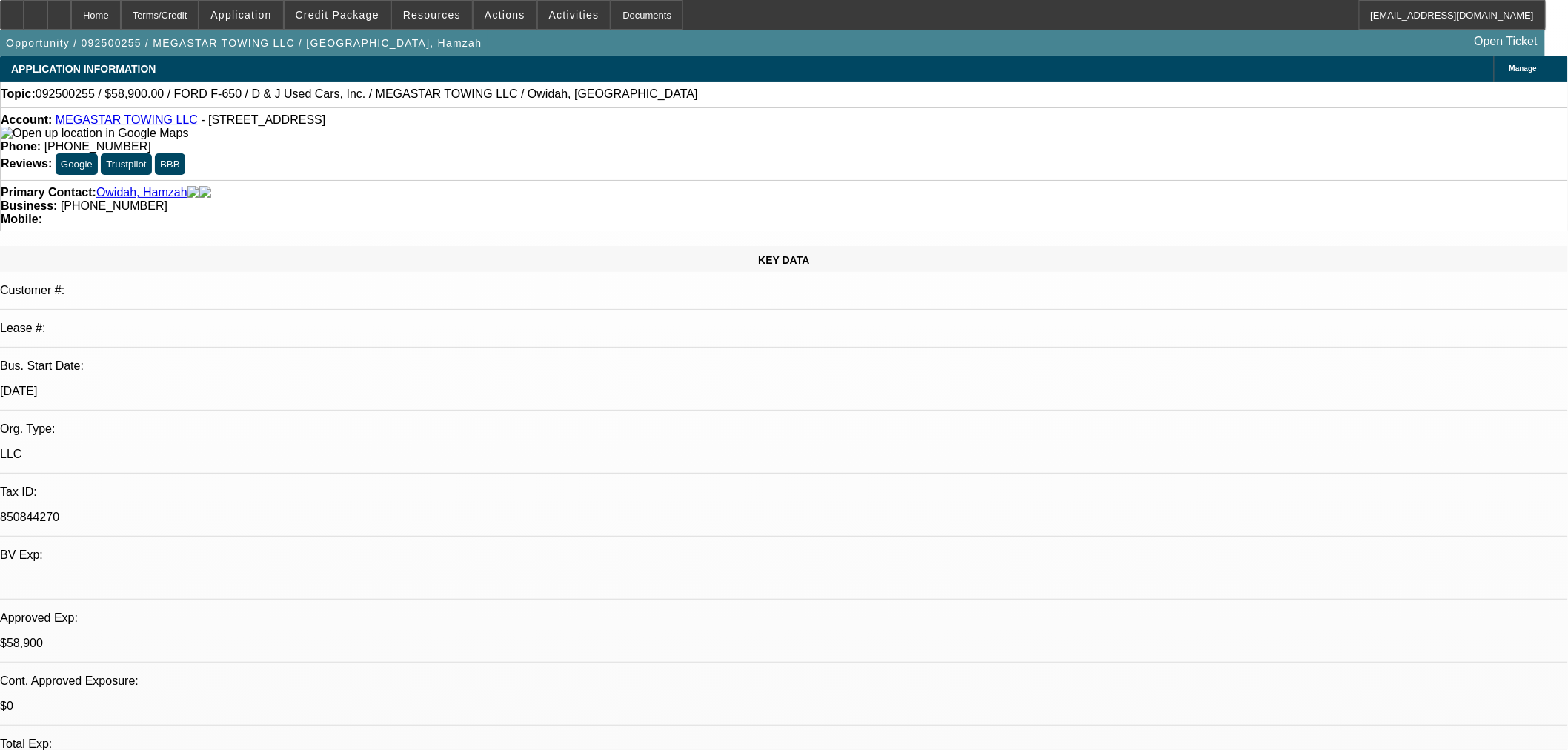
select select "2"
select select "0.1"
select select "4"
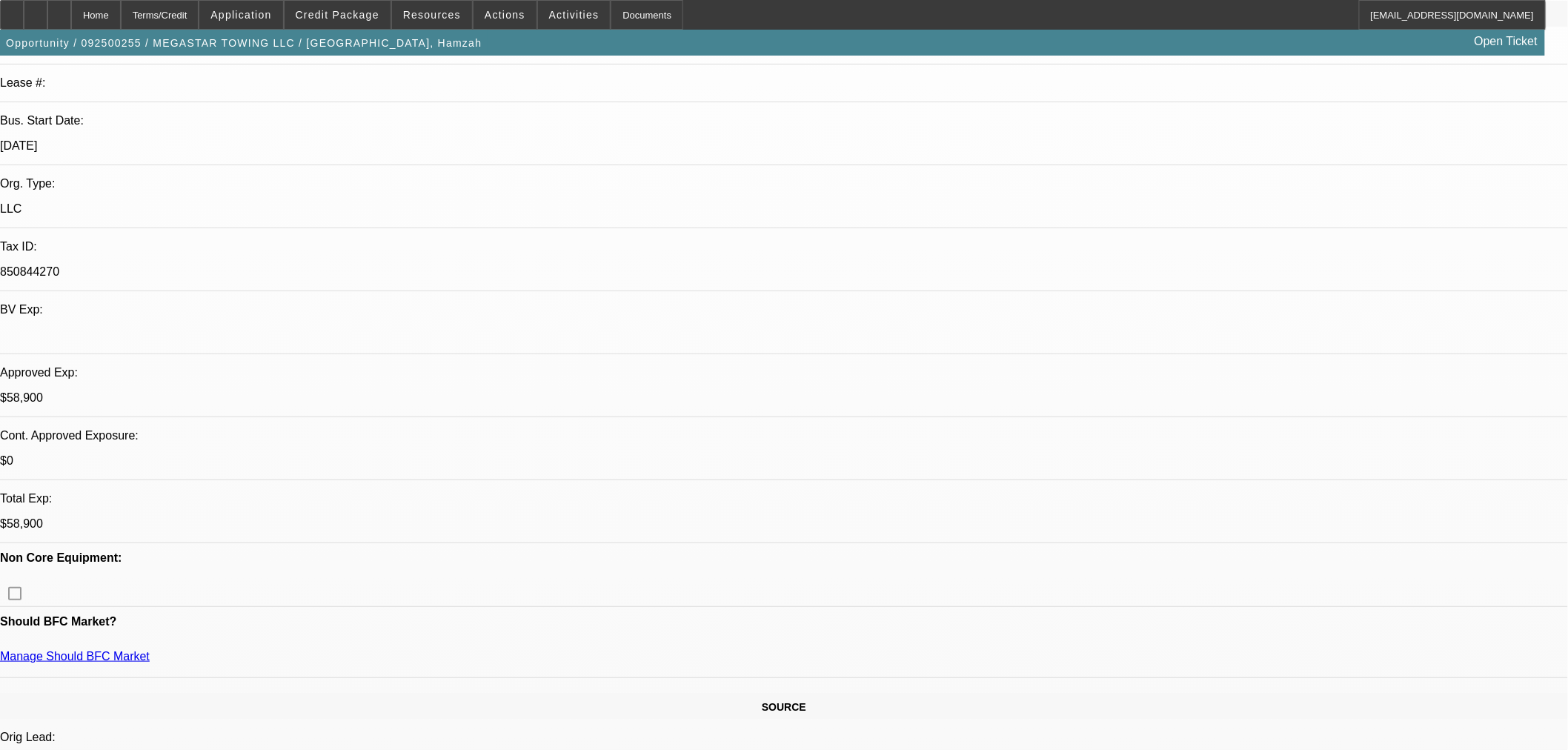
scroll to position [247, 0]
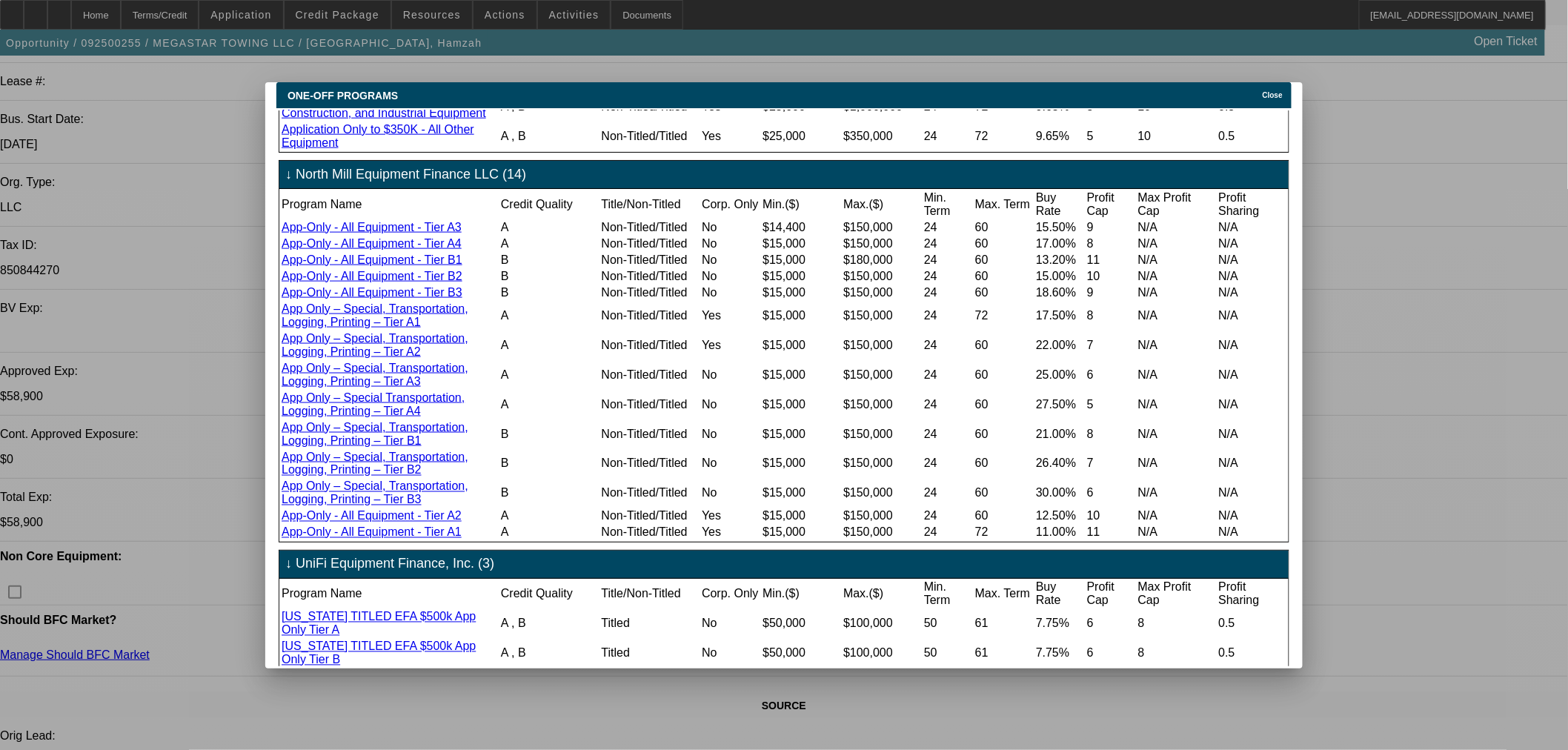
scroll to position [1011, 0]
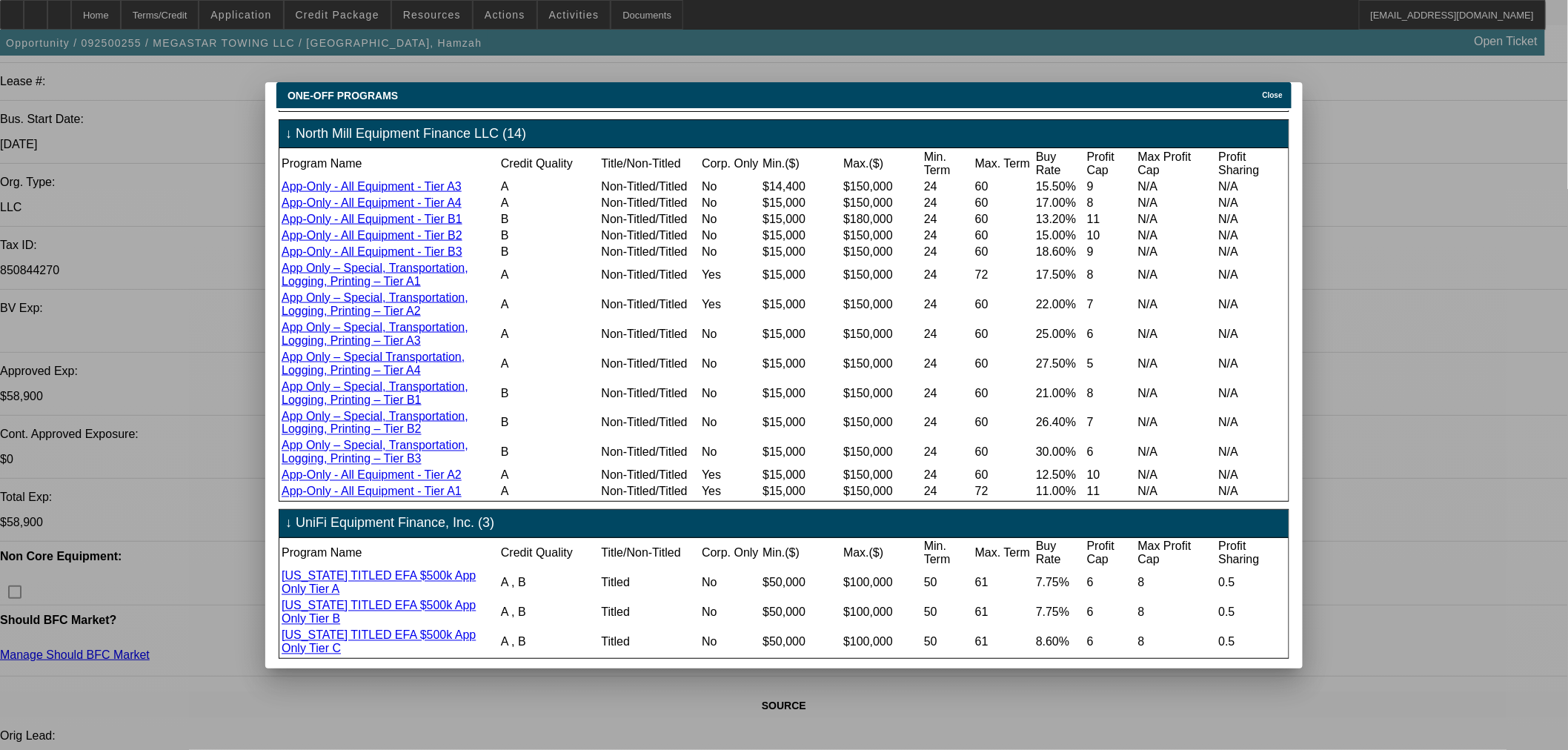
click at [1272, 82] on div "Close" at bounding box center [1275, 90] width 32 height 17
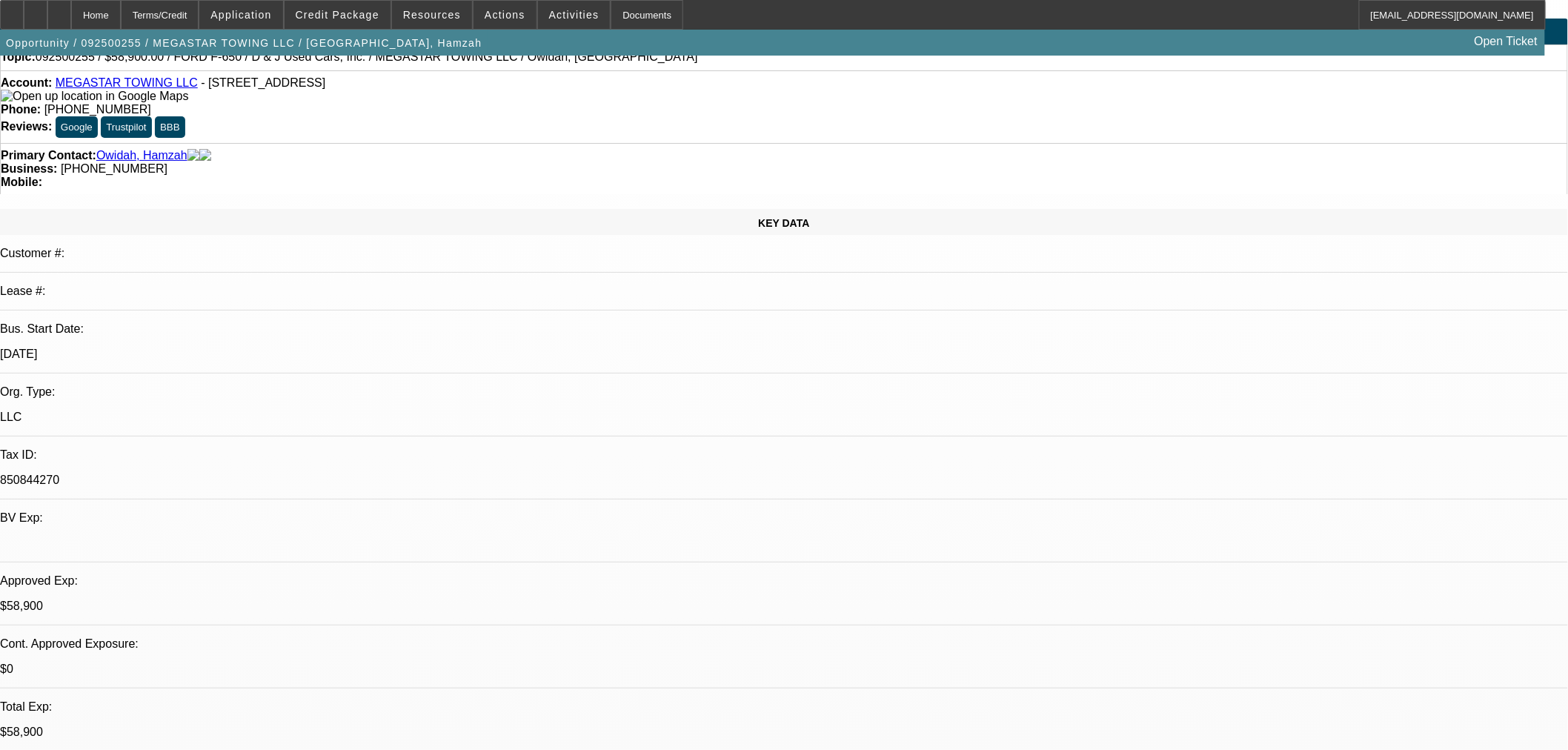
scroll to position [0, 0]
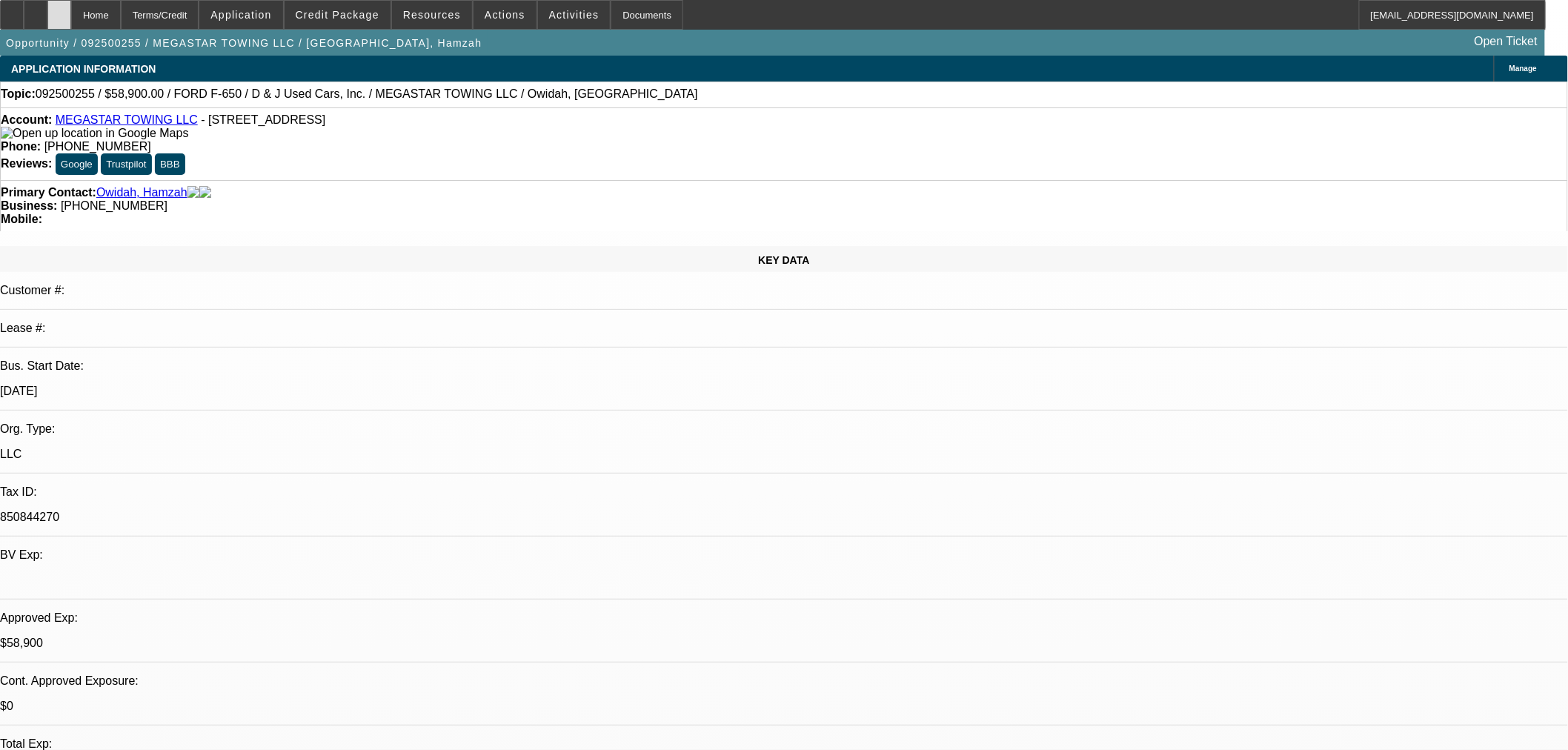
click at [71, 10] on div at bounding box center [59, 15] width 23 height 30
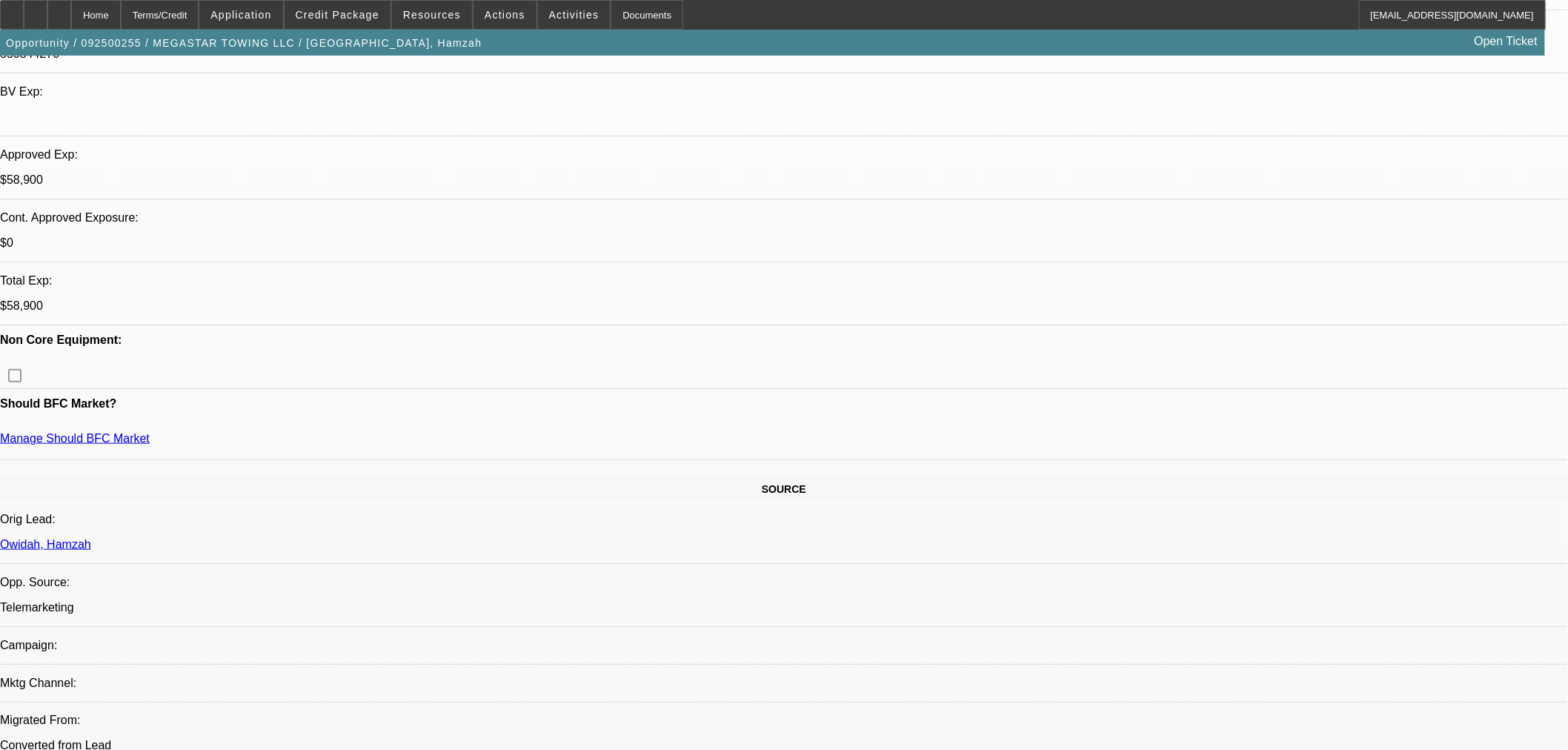
select select "0"
select select "0.1"
select select "4"
select select "0"
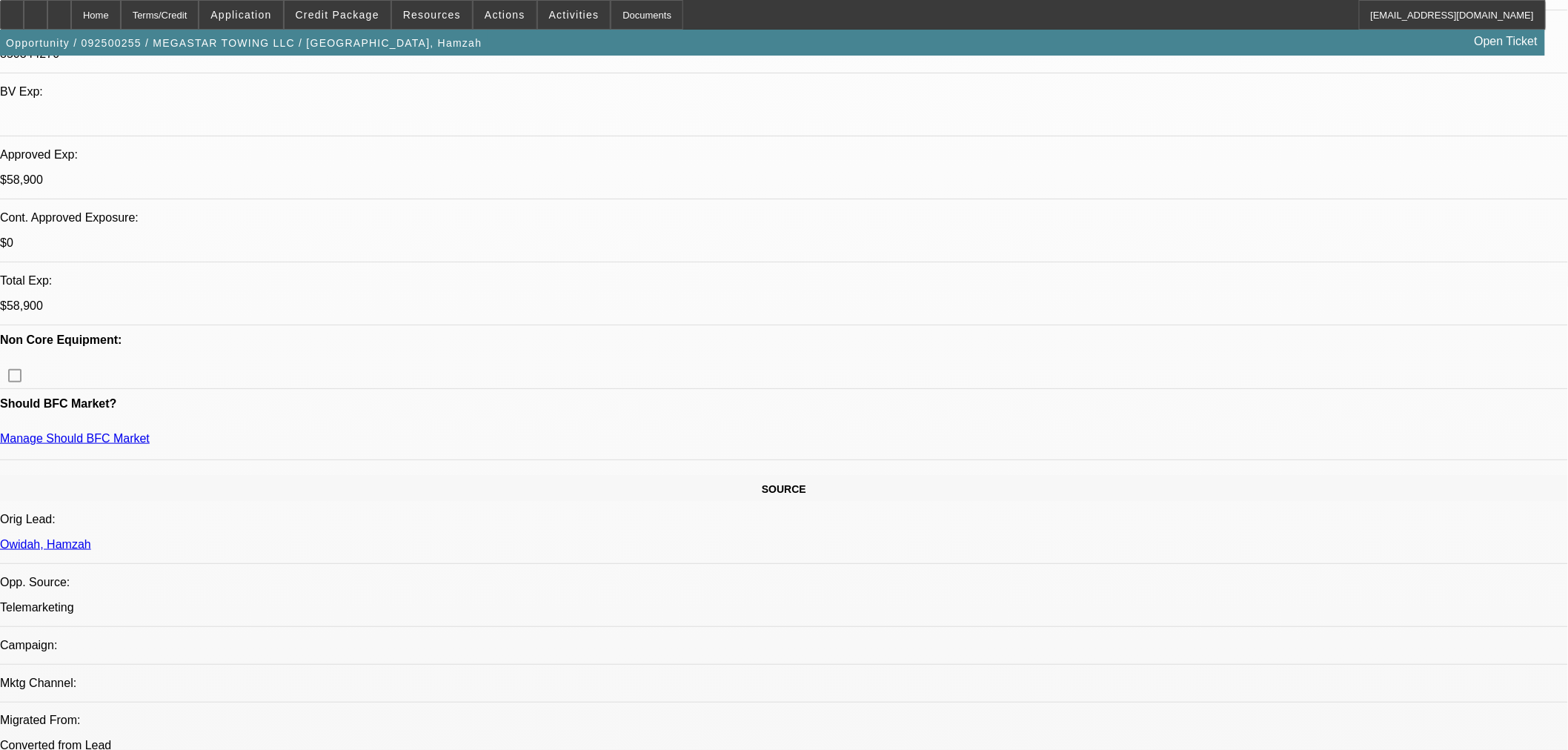
select select "0"
select select "0.1"
select select "4"
select select "0"
select select "2"
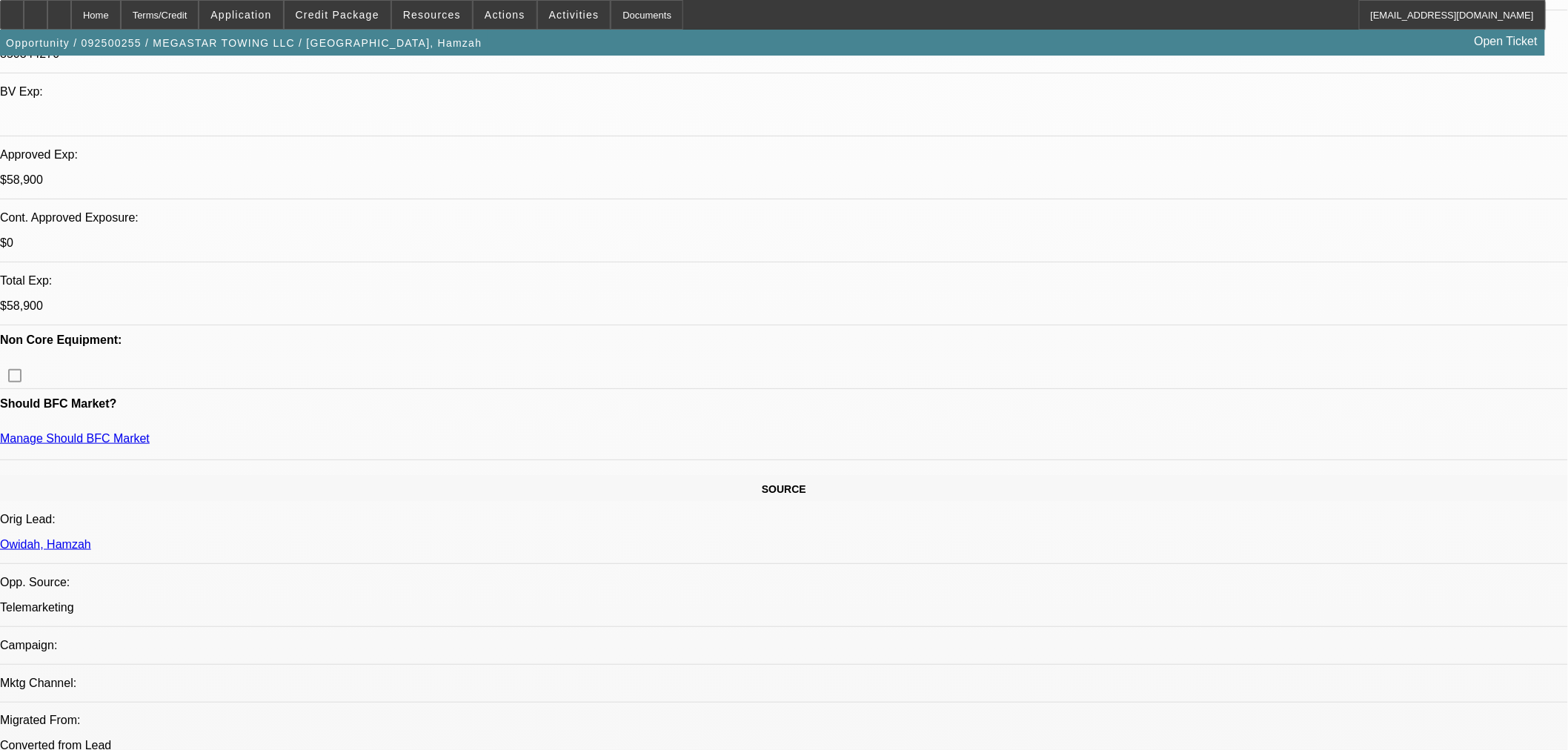
select select "2"
select select "0.1"
select select "4"
select select "0"
select select "2"
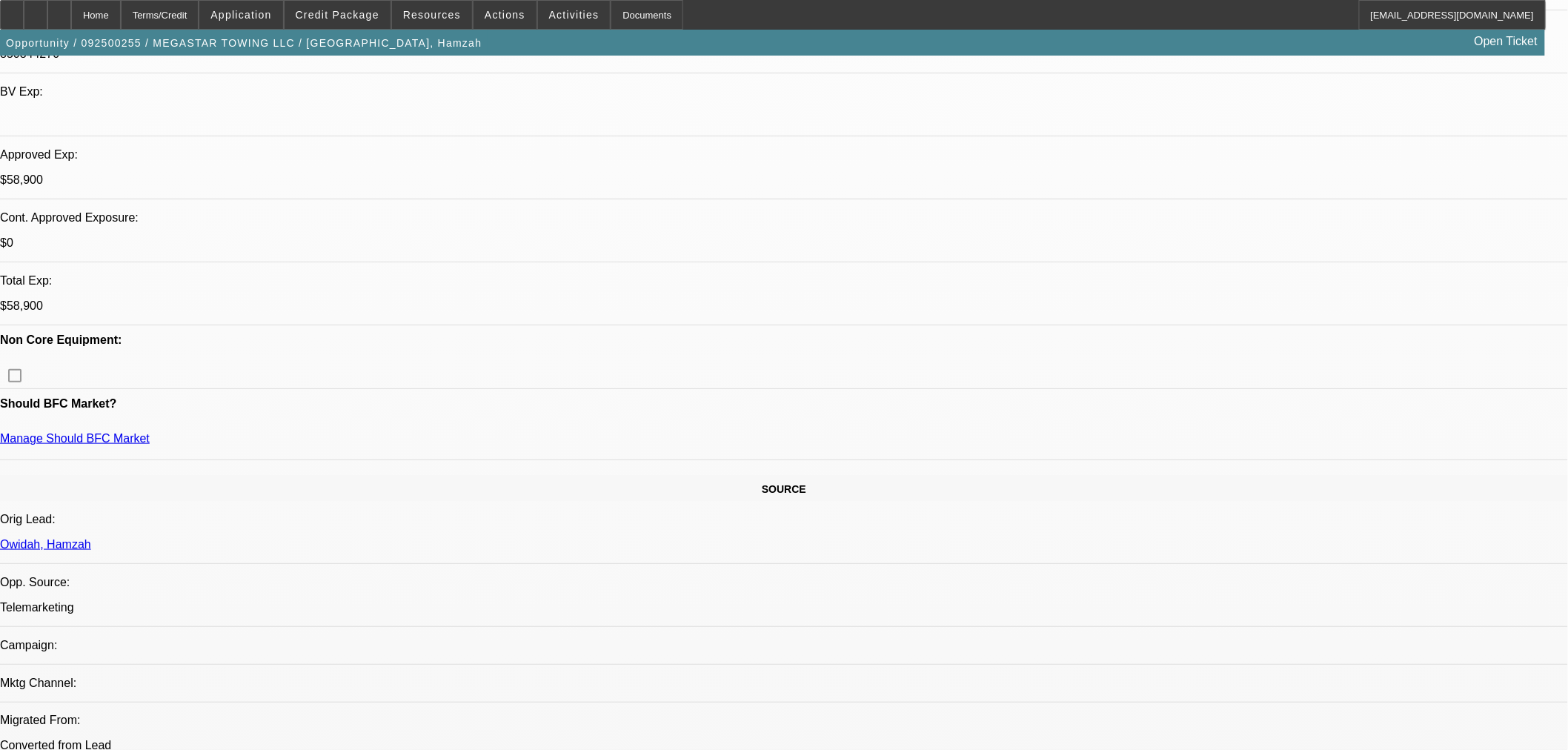
select select "2"
select select "0.1"
select select "4"
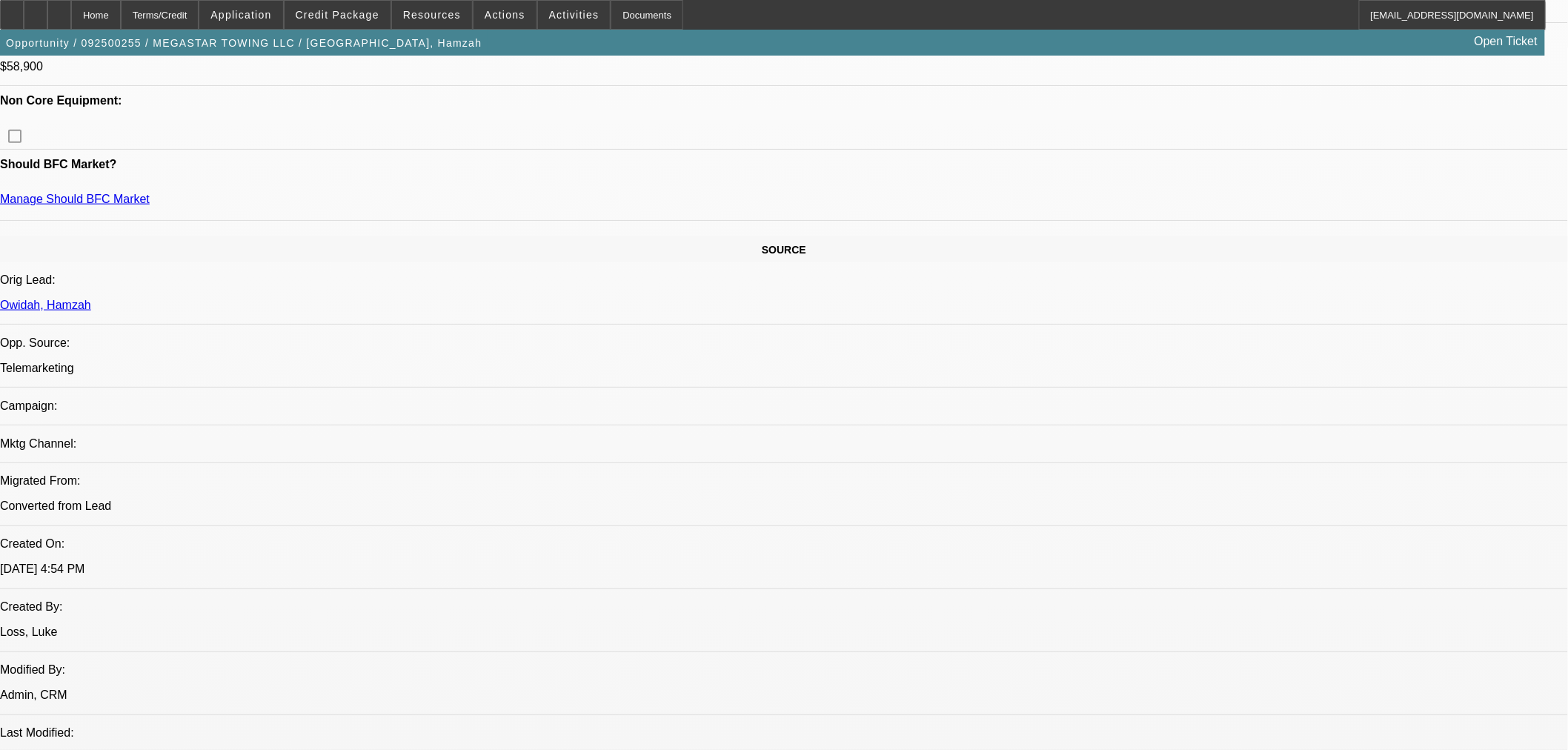
scroll to position [545, 0]
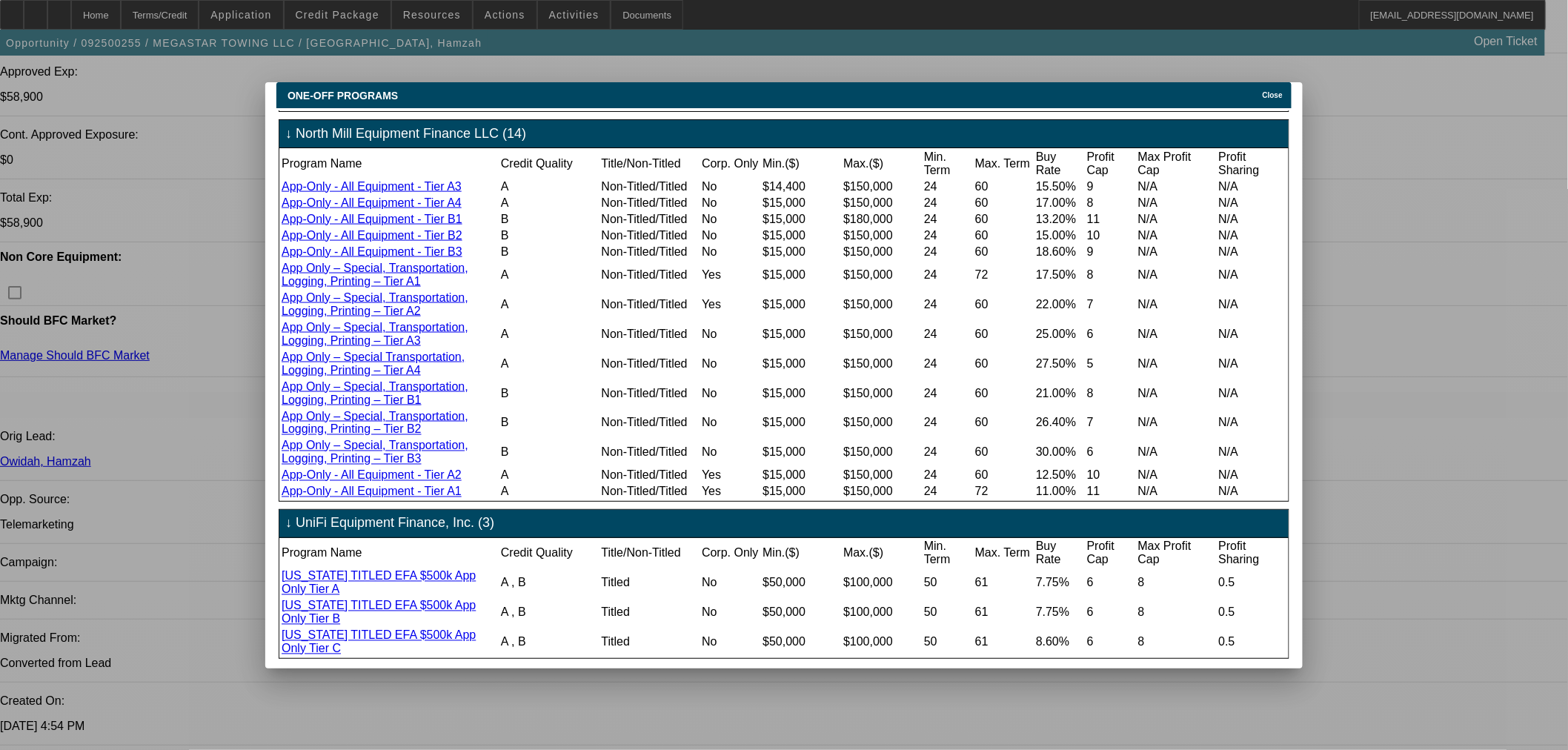
scroll to position [1011, 0]
click at [1260, 94] on div "ONE-OFF PROGRAMS Close" at bounding box center [784, 95] width 1015 height 26
click at [1262, 85] on div "Close" at bounding box center [1275, 90] width 32 height 17
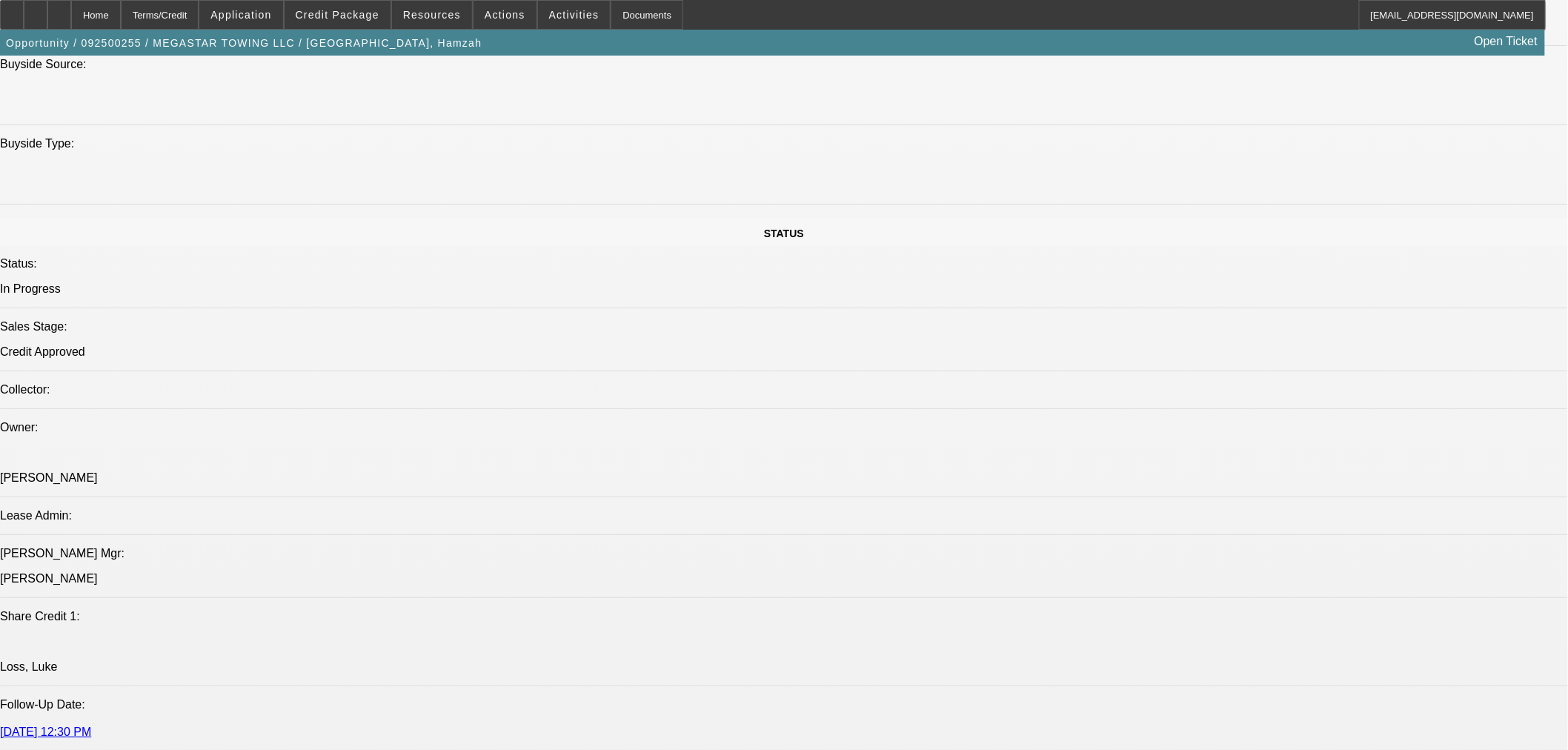
scroll to position [1945, 0]
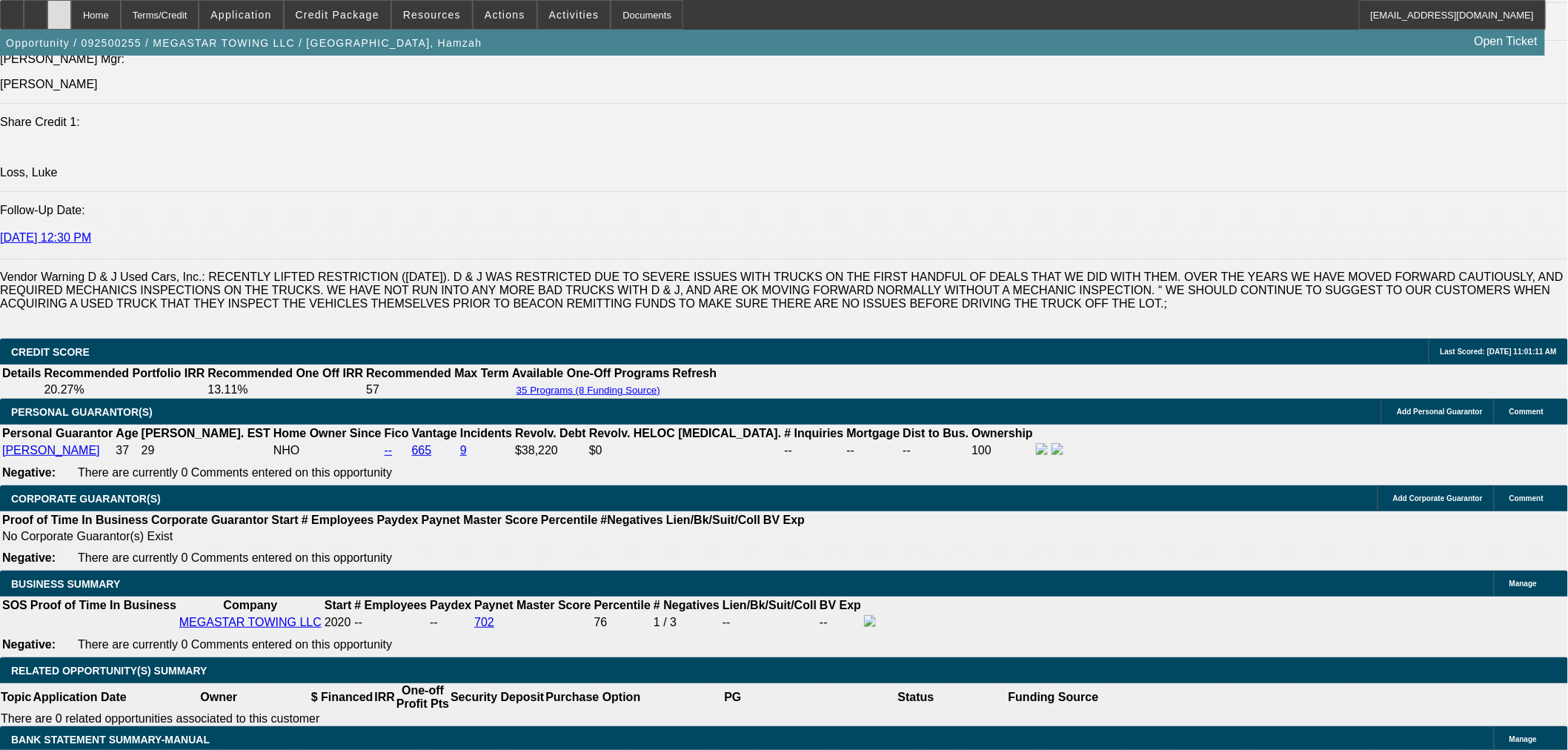
click at [71, 15] on div at bounding box center [59, 15] width 23 height 30
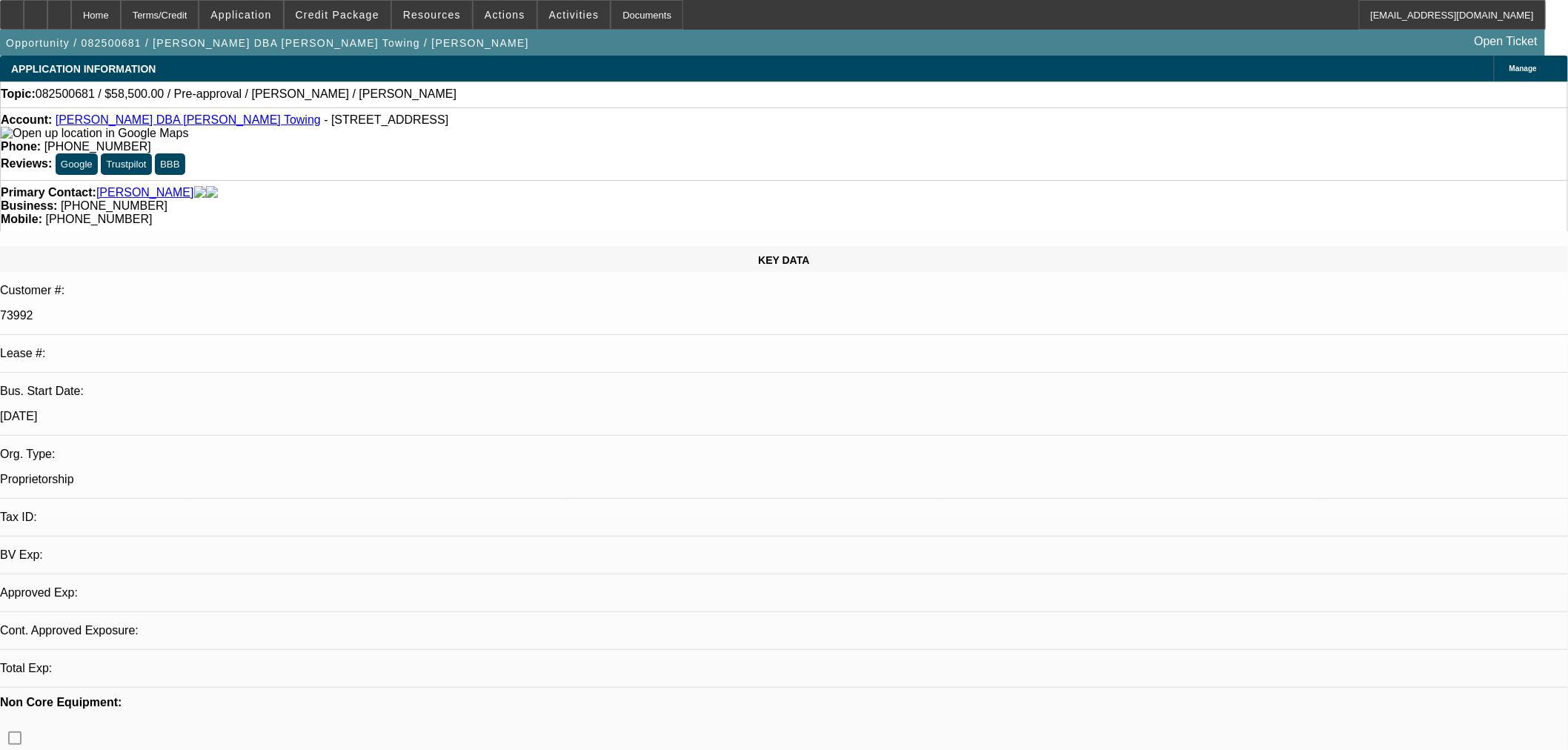
select select "0.1"
select select "2"
select select "0.1"
select select "4"
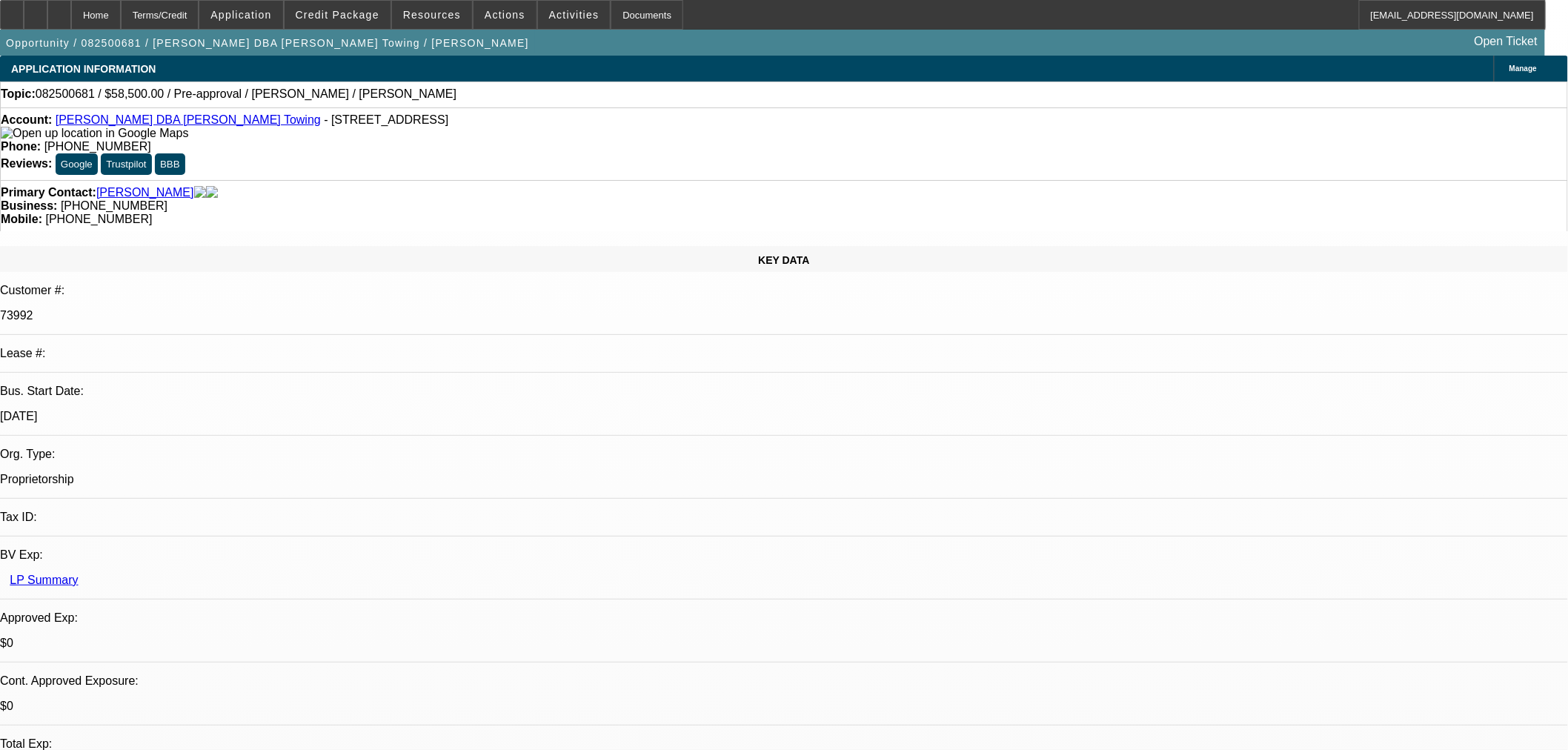
click at [1113, 52] on div "Opportunity / 082500681 / Felix Vlad DBA Steele's Towing / Vlad, Felix Open Tic…" at bounding box center [772, 43] width 1545 height 26
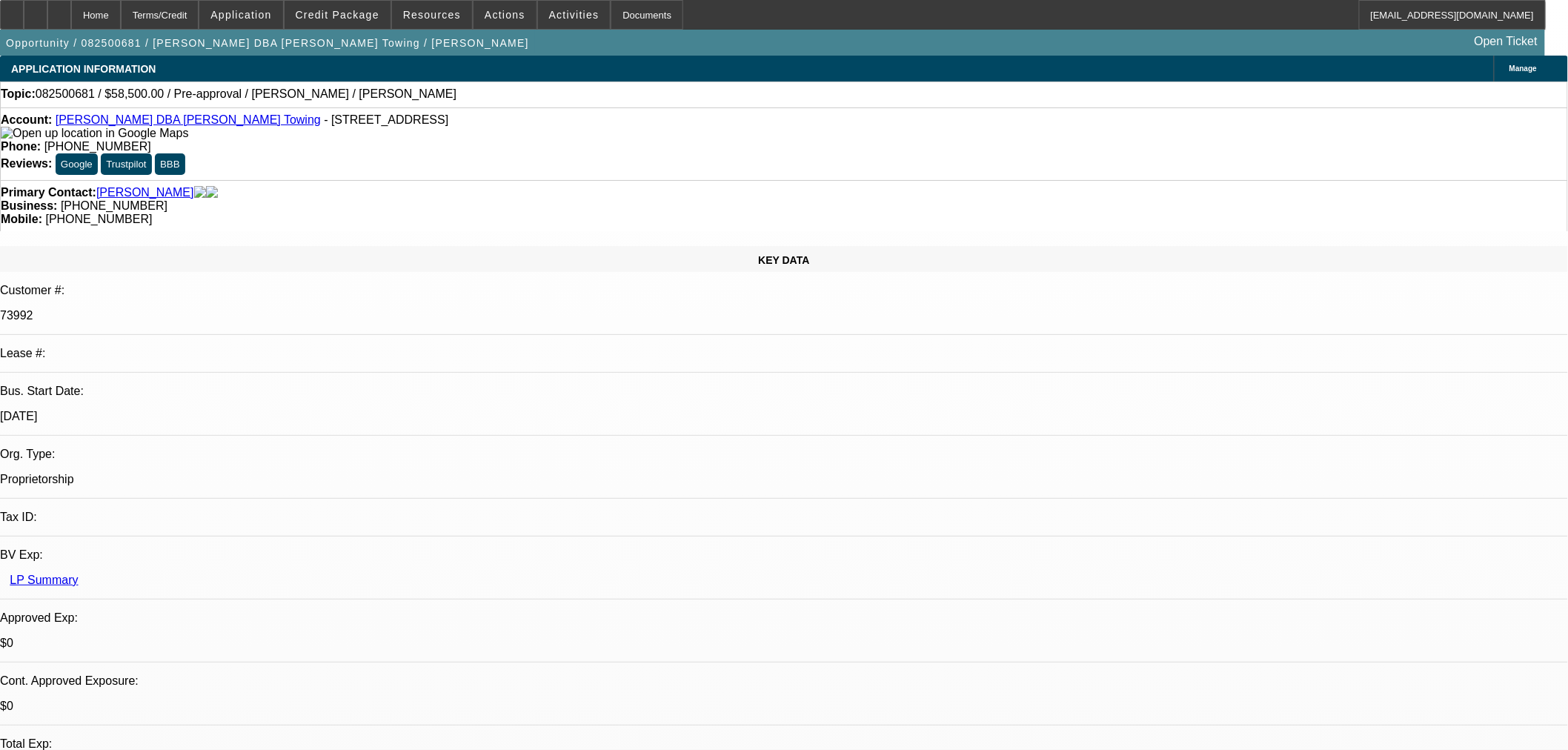
radio input "true"
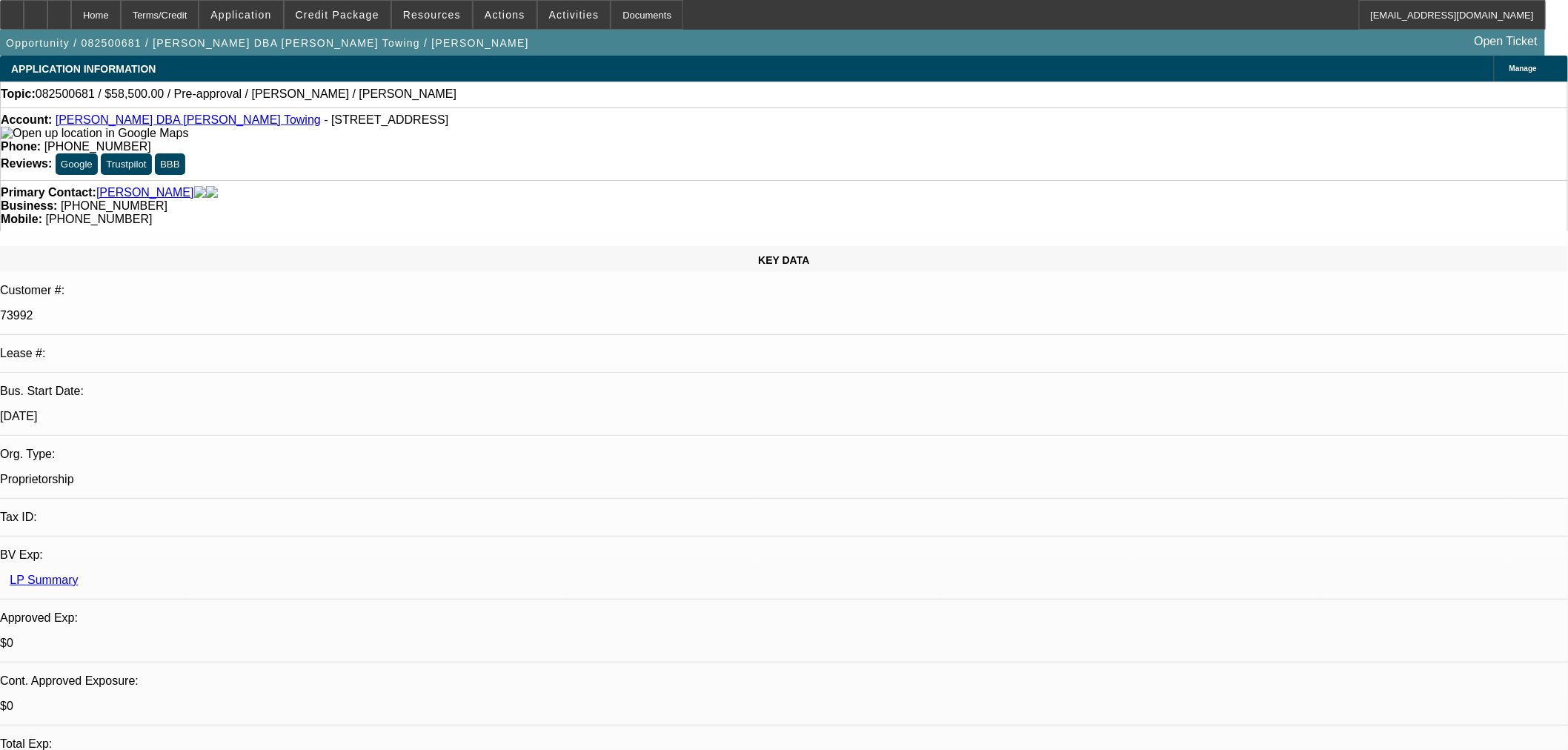
type textarea "Looking to purchase land that becomes available oct 2. Does not want to add mor…"
radio input "true"
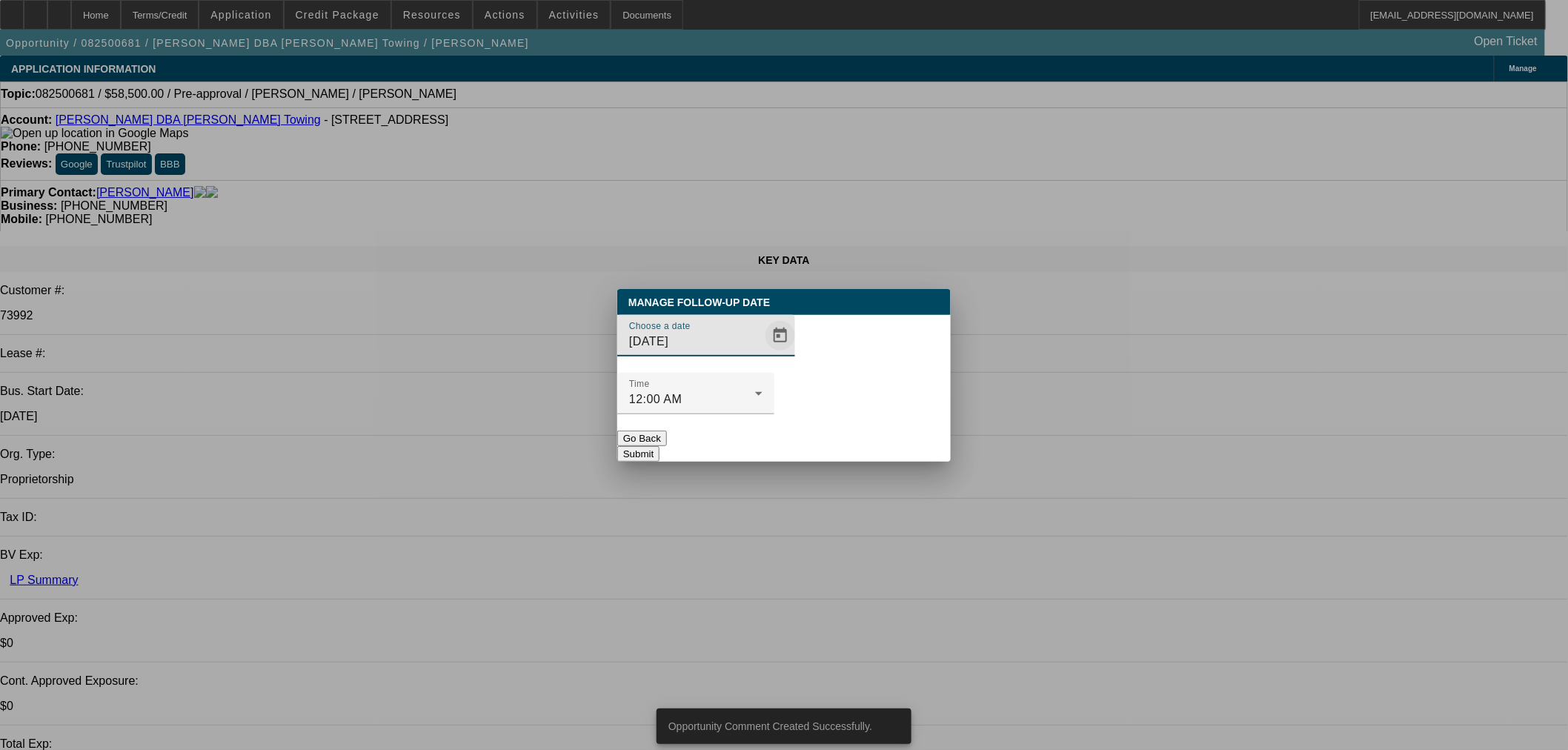
click at [767, 353] on span "Open calendar" at bounding box center [780, 335] width 35 height 35
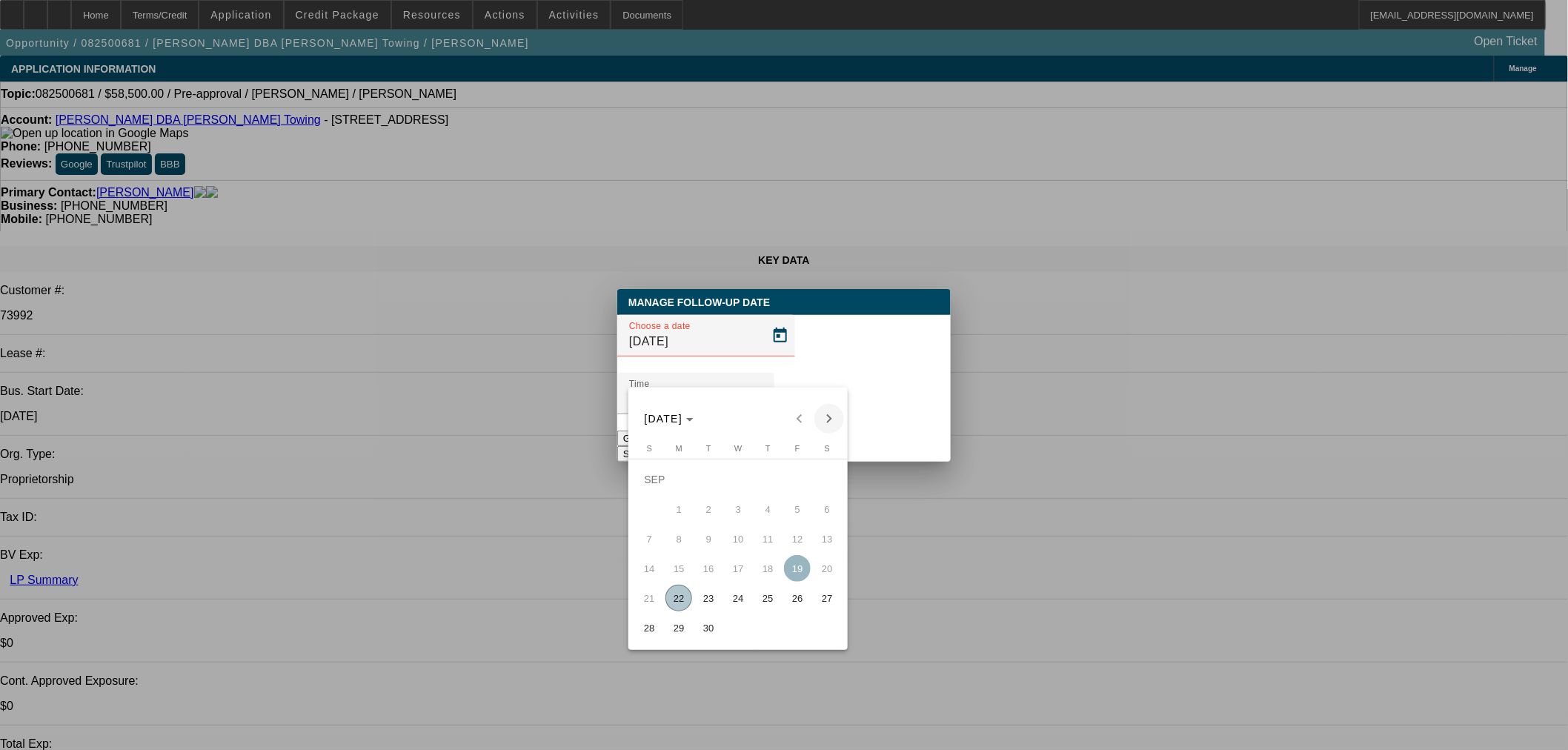
click at [833, 416] on span "Next month" at bounding box center [829, 419] width 30 height 30
drag, startPoint x: 763, startPoint y: 535, endPoint x: 773, endPoint y: 527, distance: 12.8
click at [764, 535] on span "16" at bounding box center [767, 539] width 27 height 27
type input "10/16/2025"
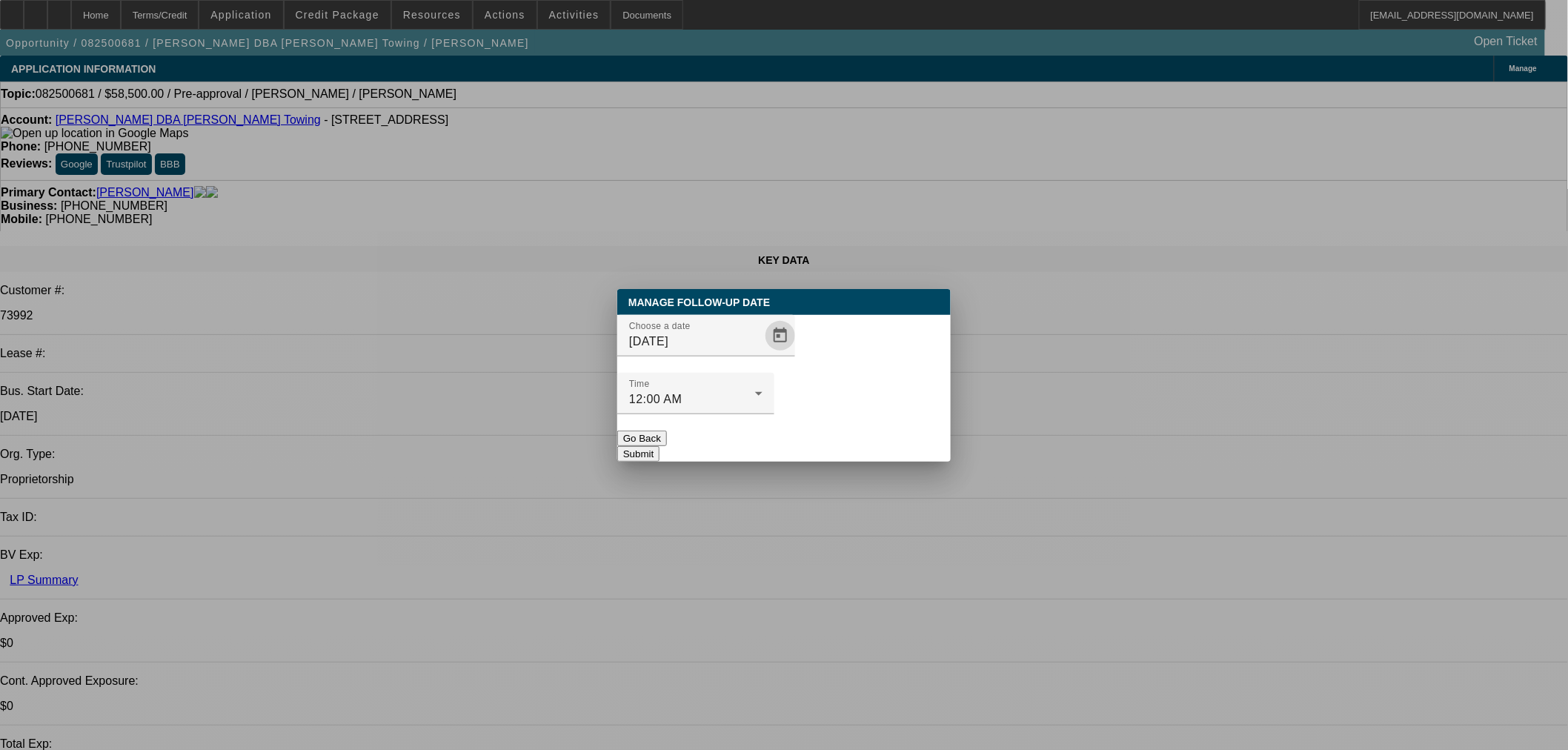
click at [659, 446] on button "Submit" at bounding box center [638, 453] width 42 height 15
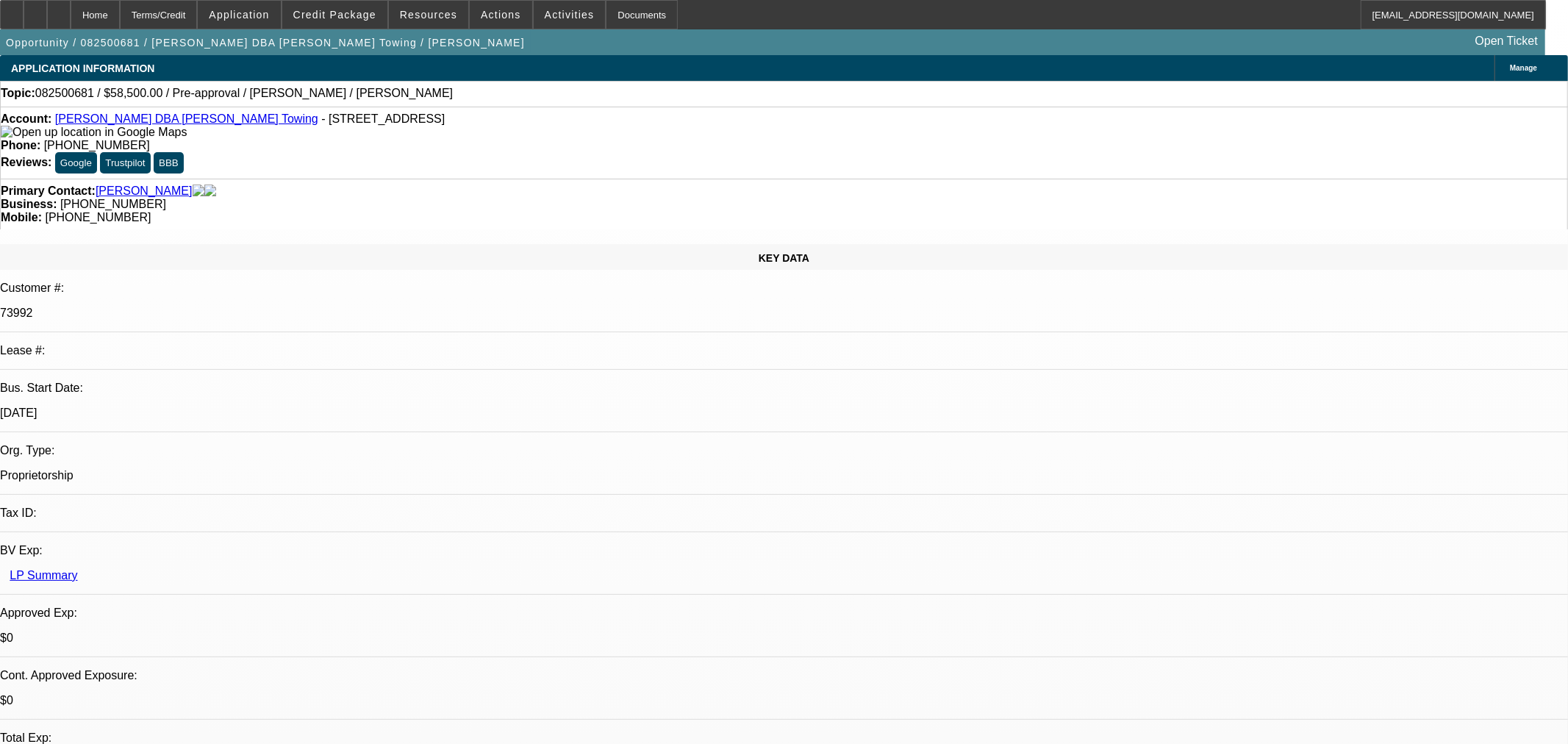
select select "0.1"
select select "2"
select select "0.1"
select select "4"
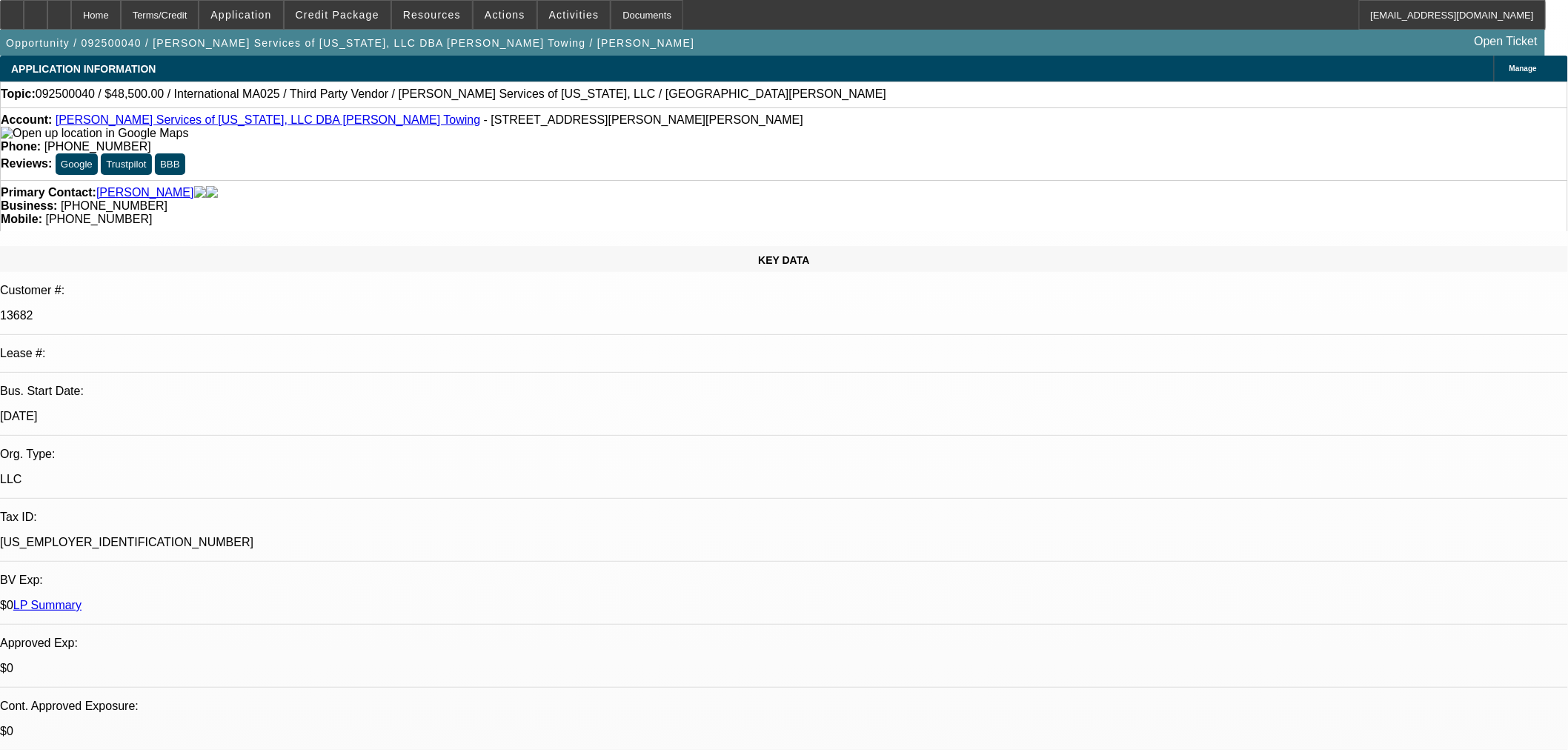
select select "0"
select select "2"
select select "0.1"
select select "4"
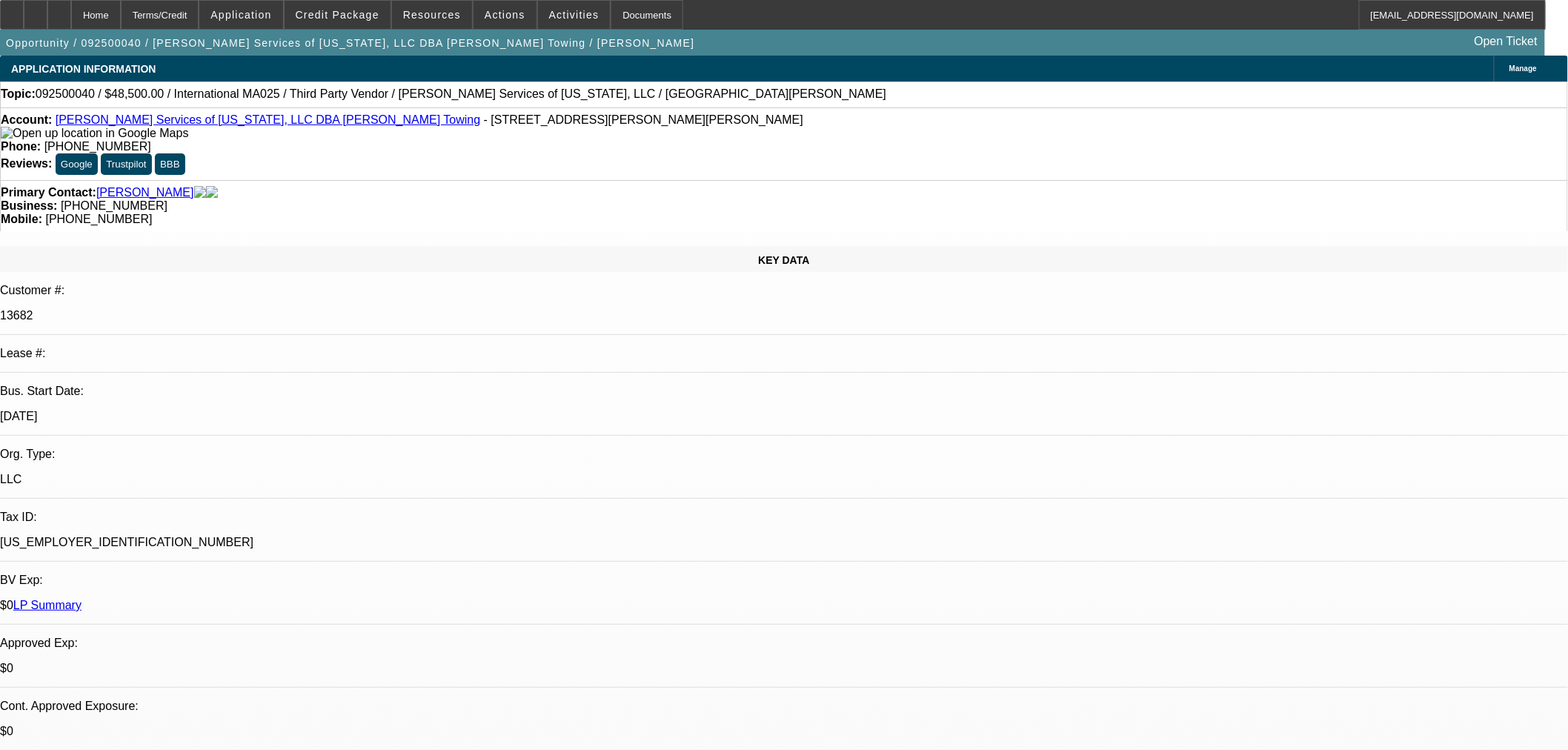
select select "0"
select select "2"
select select "0.1"
select select "4"
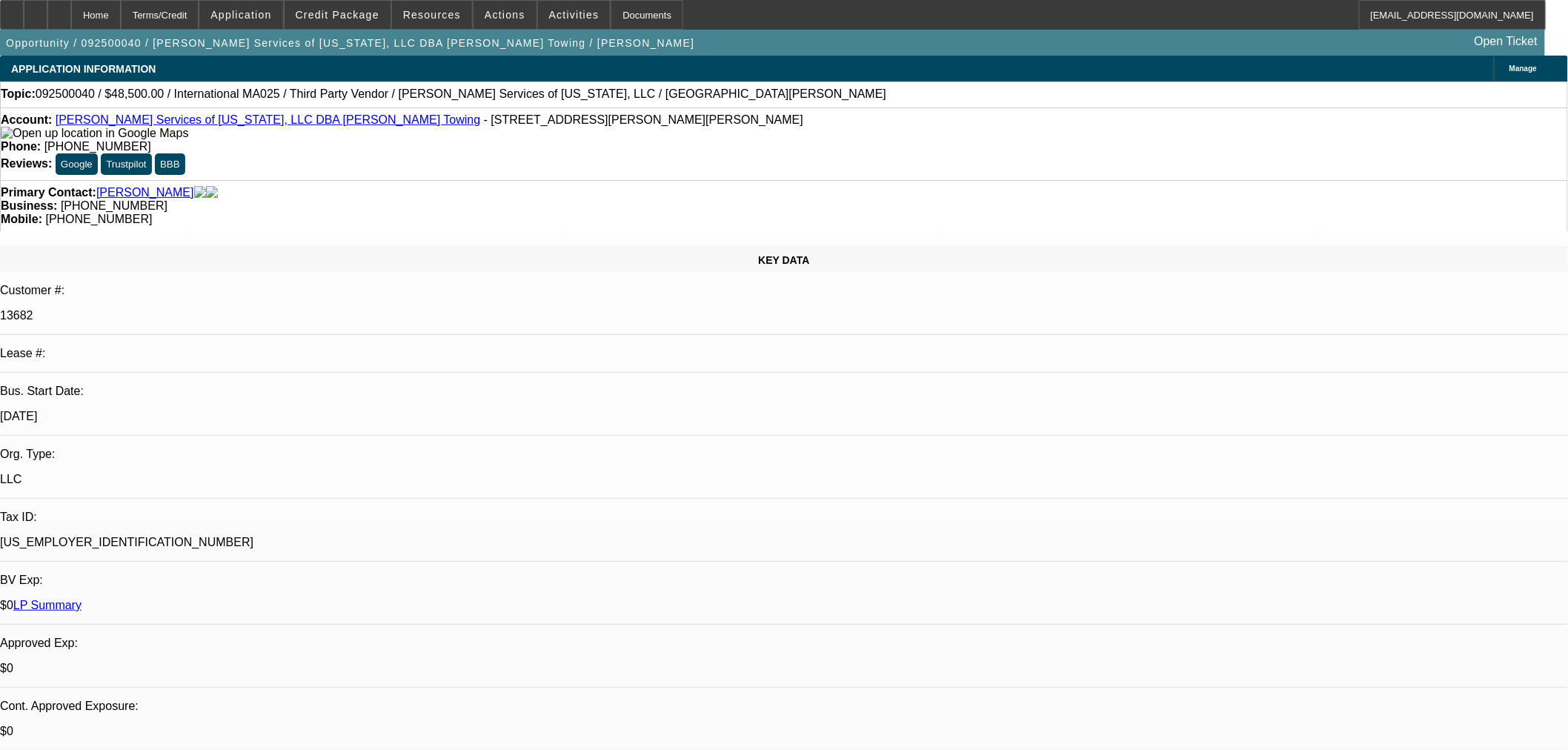
select select "0"
select select "2"
select select "0.1"
select select "4"
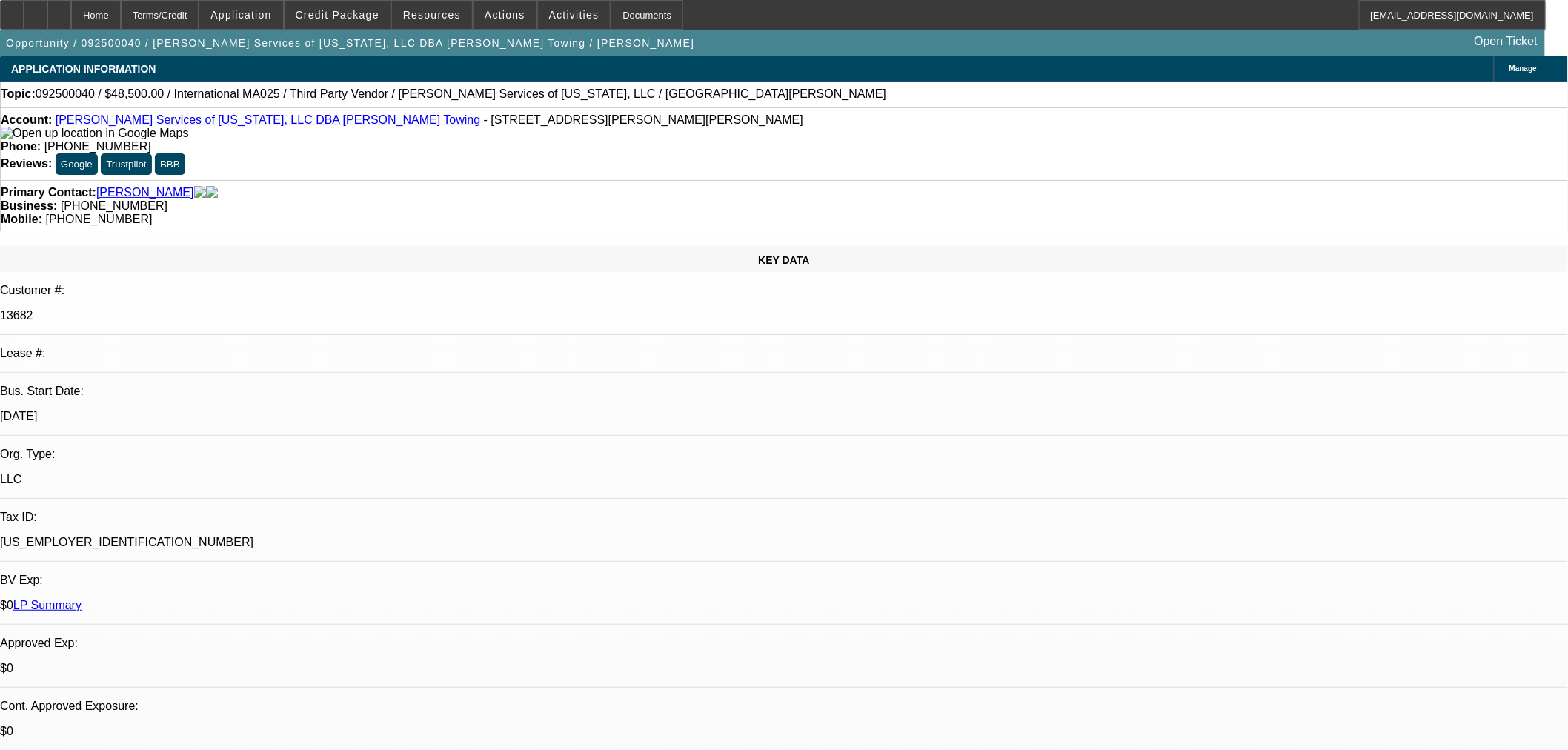
select select "0"
select select "2"
select select "0.1"
select select "4"
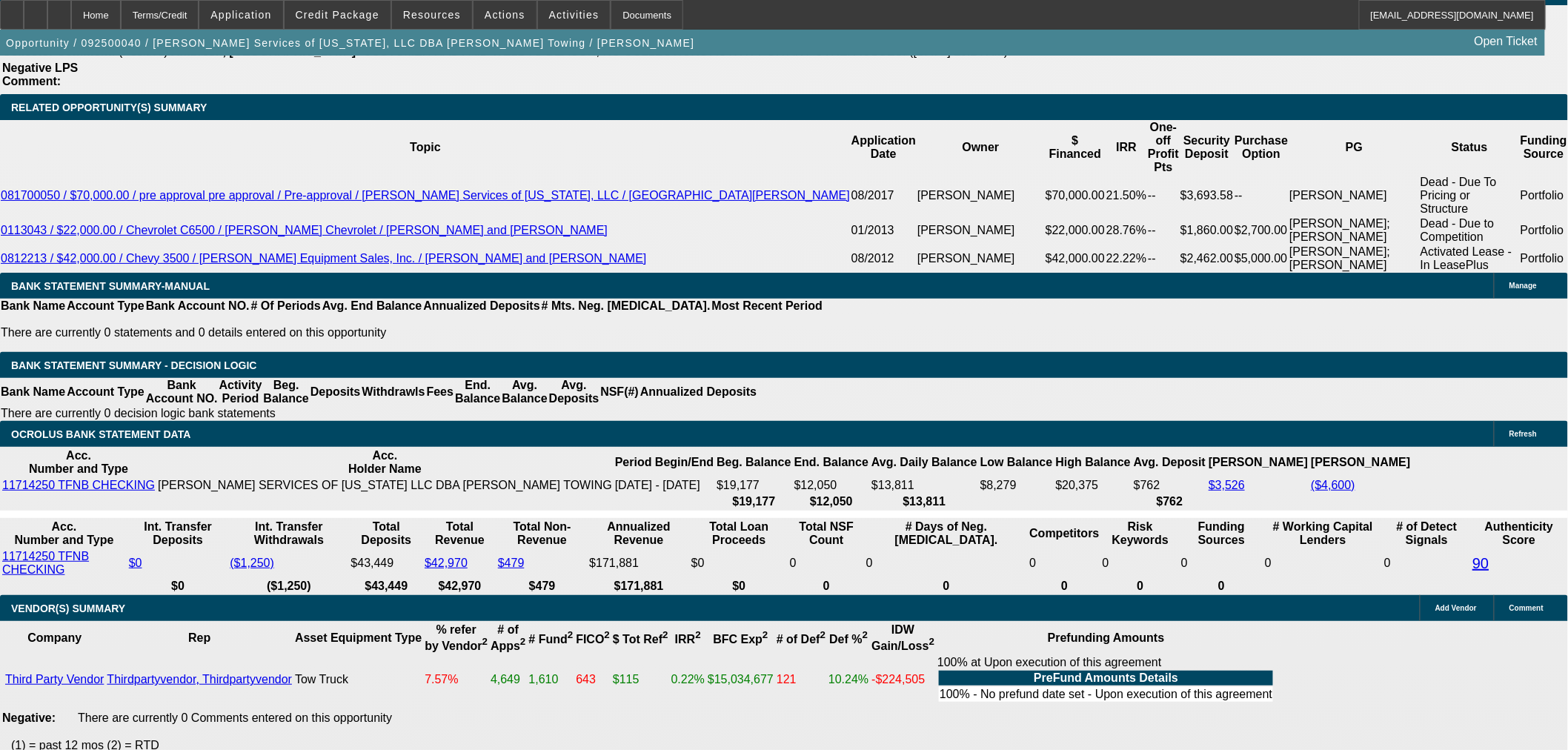
scroll to position [2388, 0]
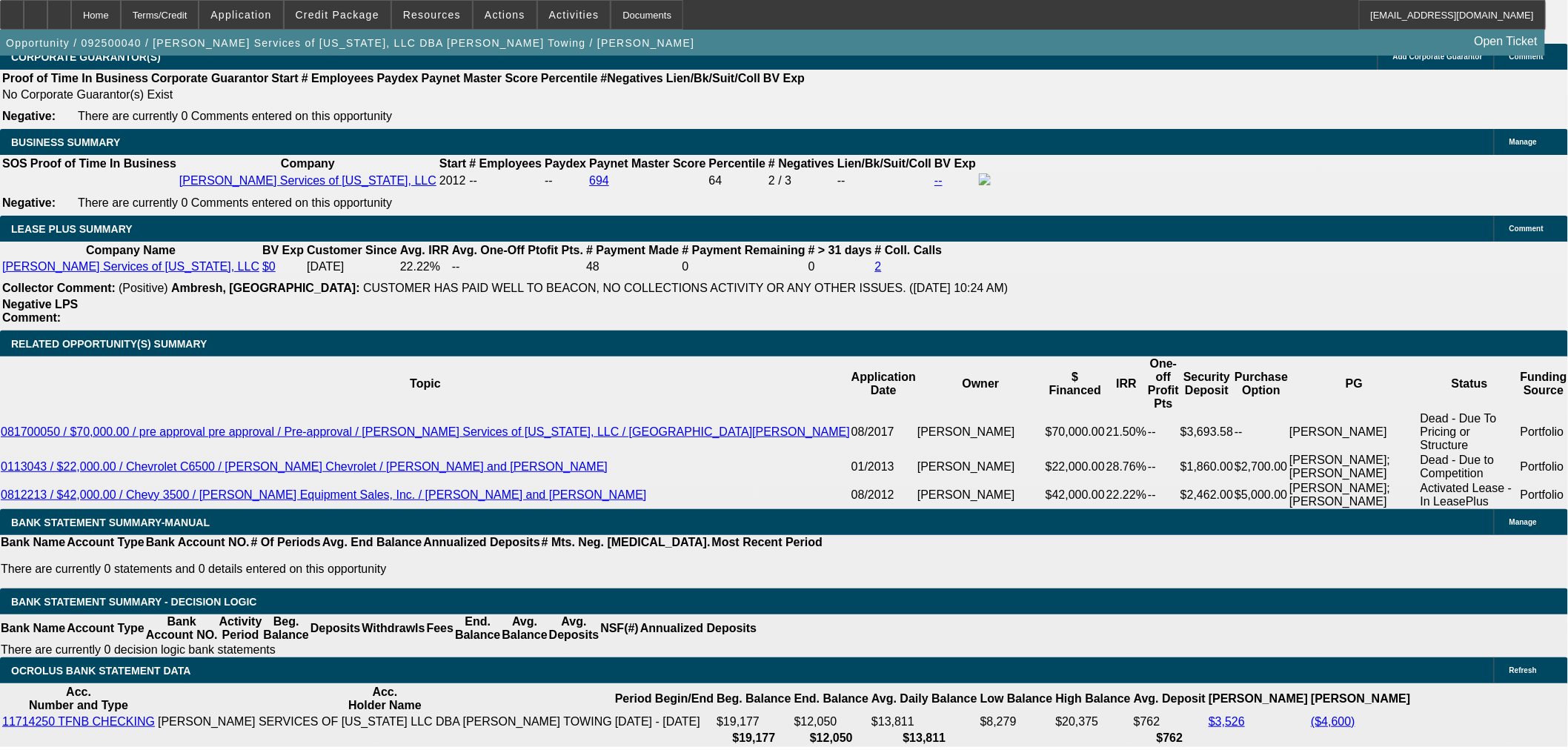
radio input "true"
drag, startPoint x: 1279, startPoint y: 321, endPoint x: 1280, endPoint y: 309, distance: 12.0
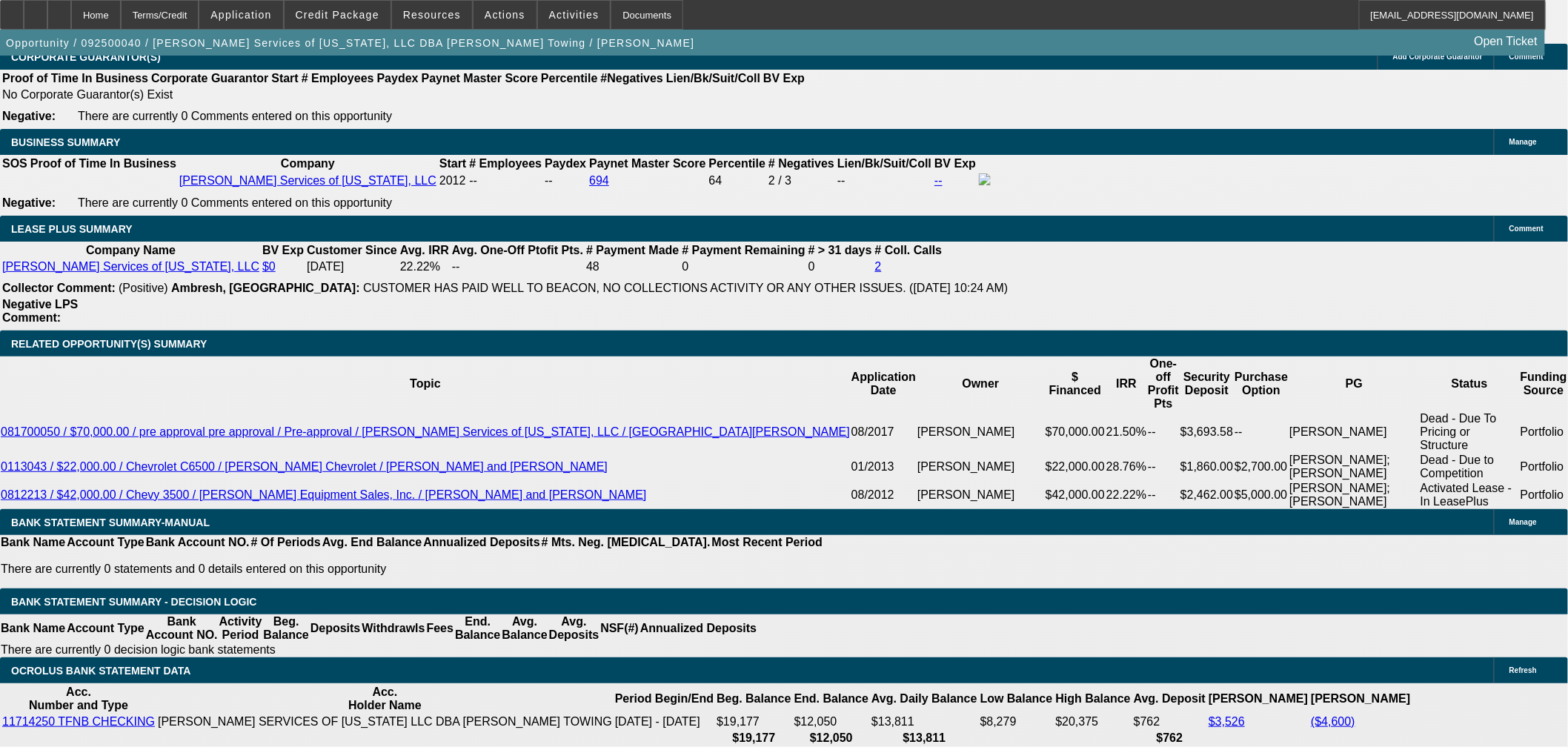
type textarea "Understands we can't do that 2012 and is looking at others now. Sent EU crew ca…"
radio input "true"
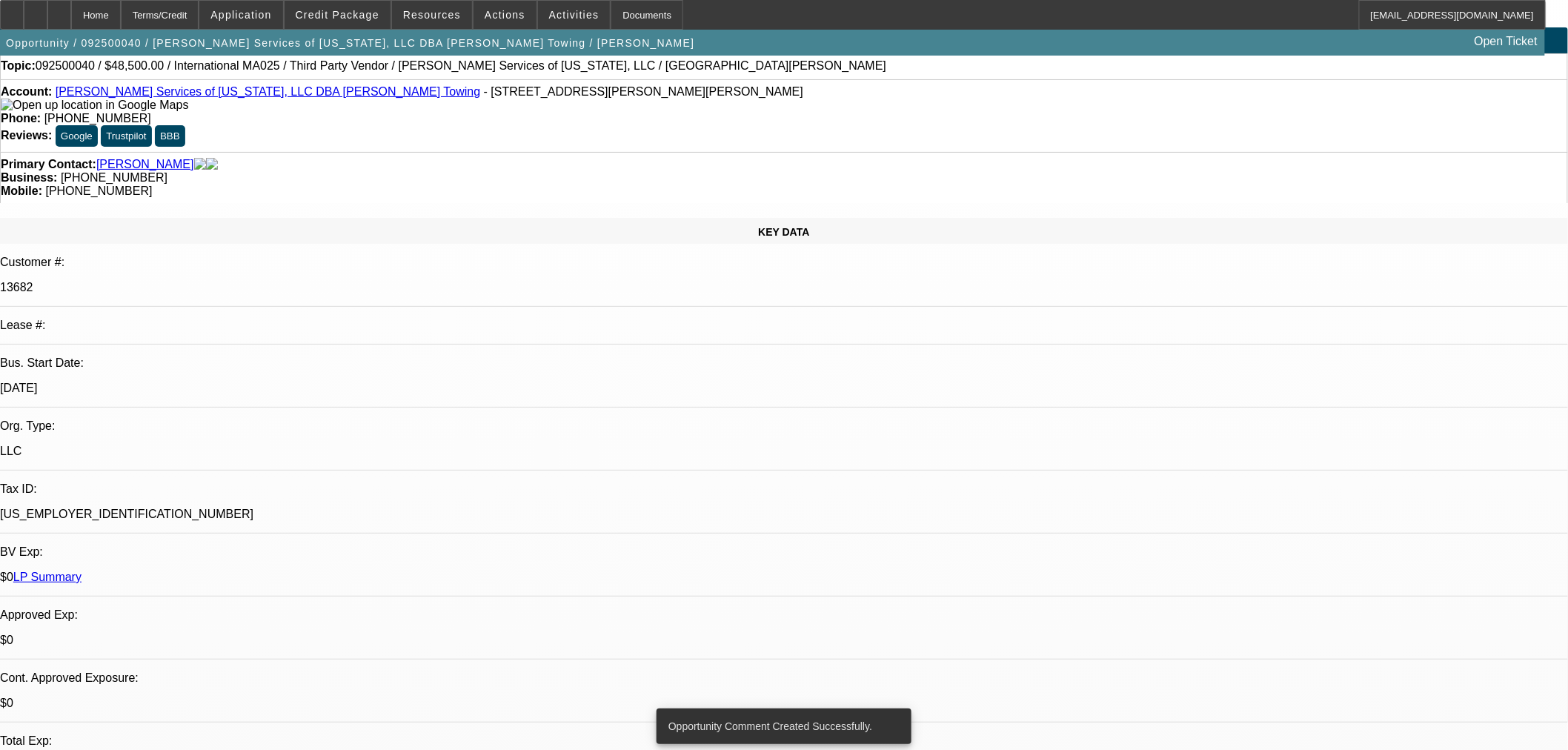
scroll to position [0, 0]
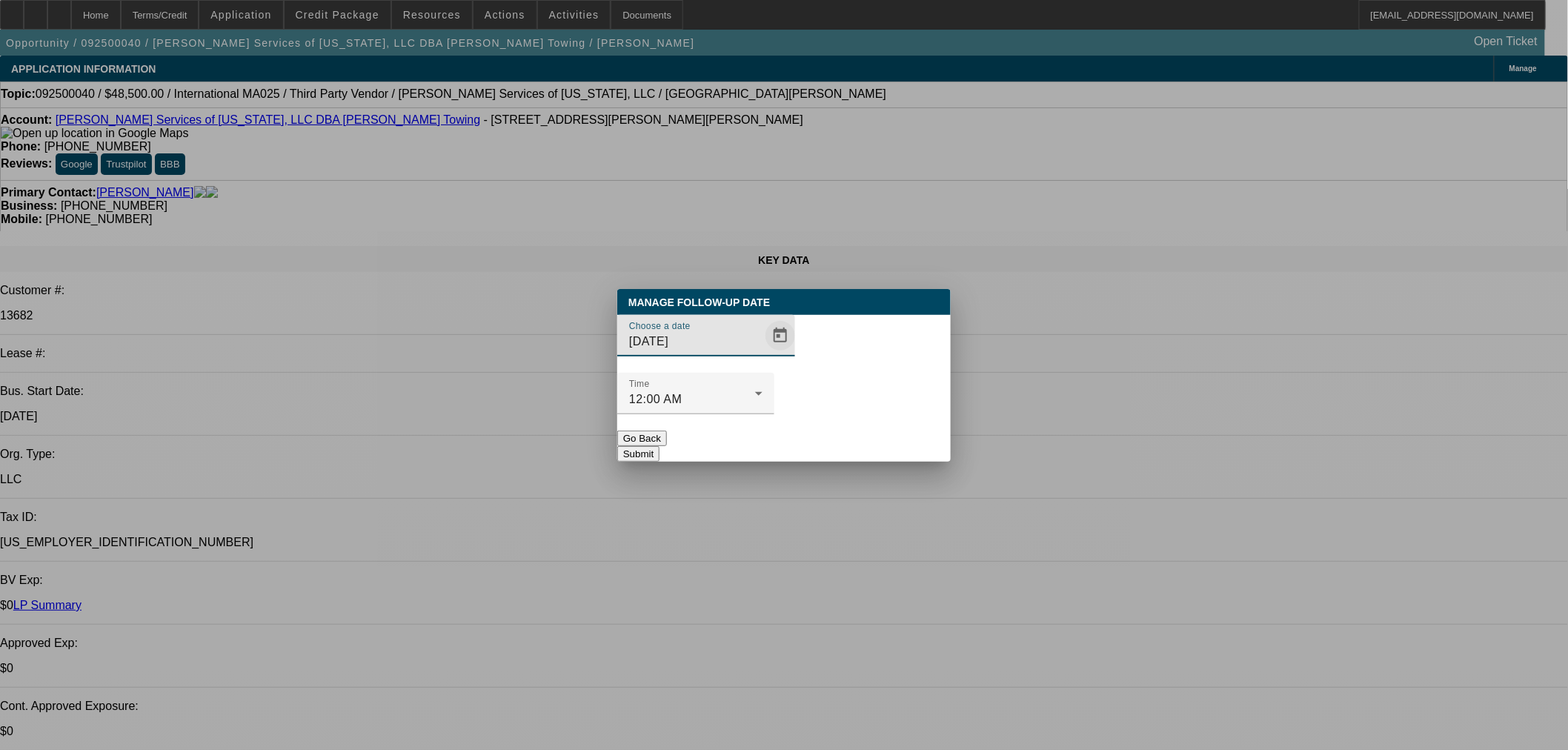
click at [763, 353] on span "Open calendar" at bounding box center [780, 335] width 35 height 35
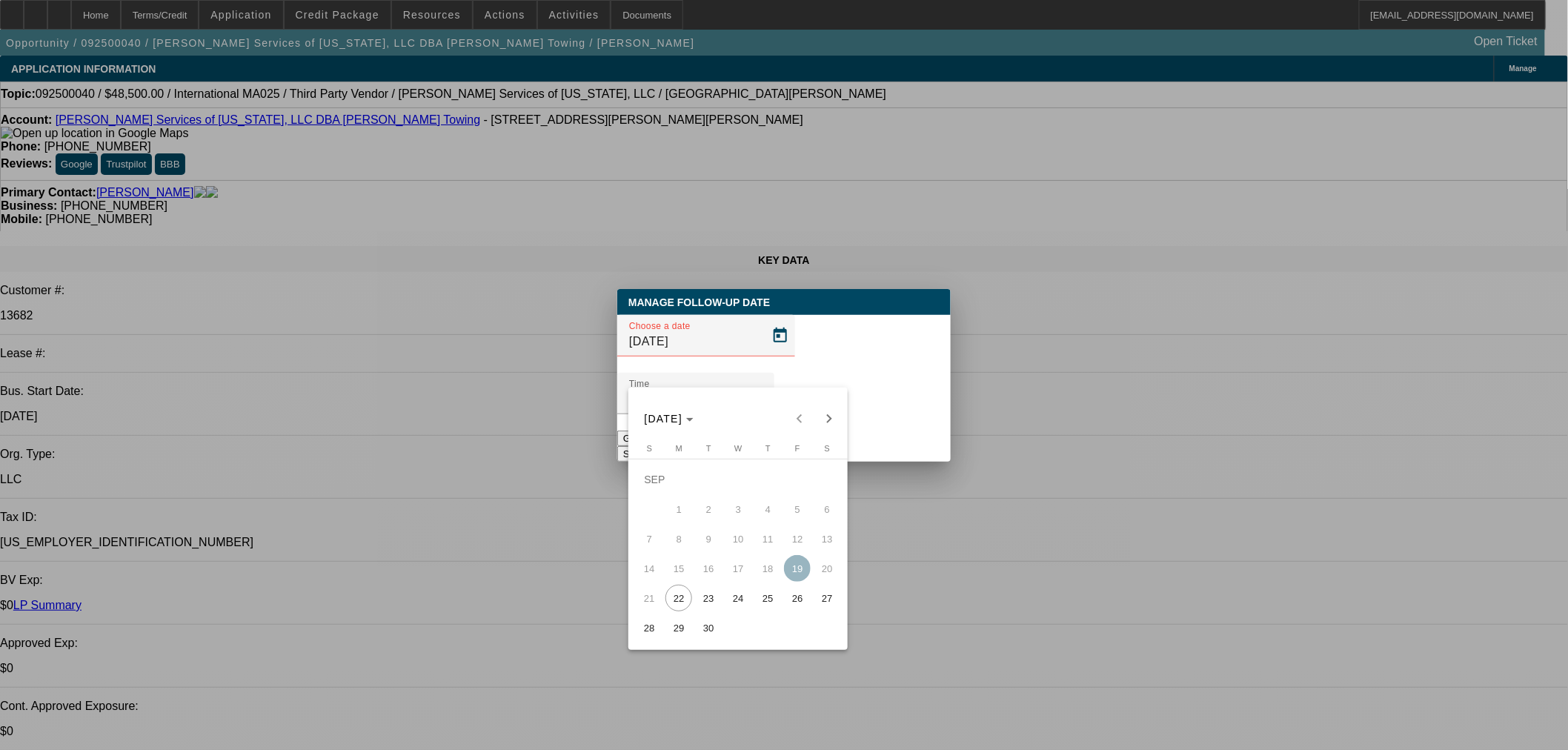
click at [757, 594] on span "25" at bounding box center [767, 598] width 27 height 27
type input "9/25/2025"
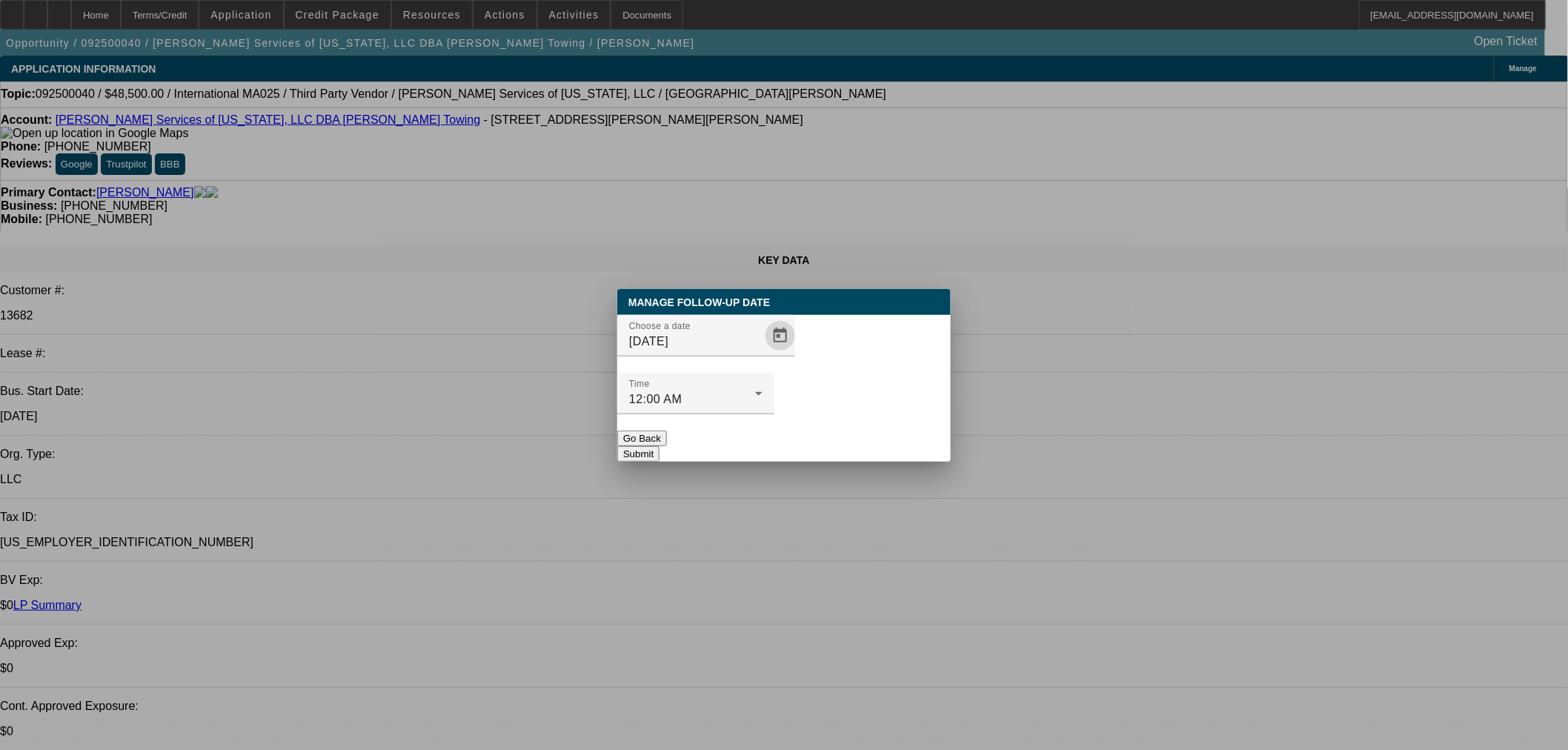
click at [659, 446] on button "Submit" at bounding box center [638, 453] width 42 height 15
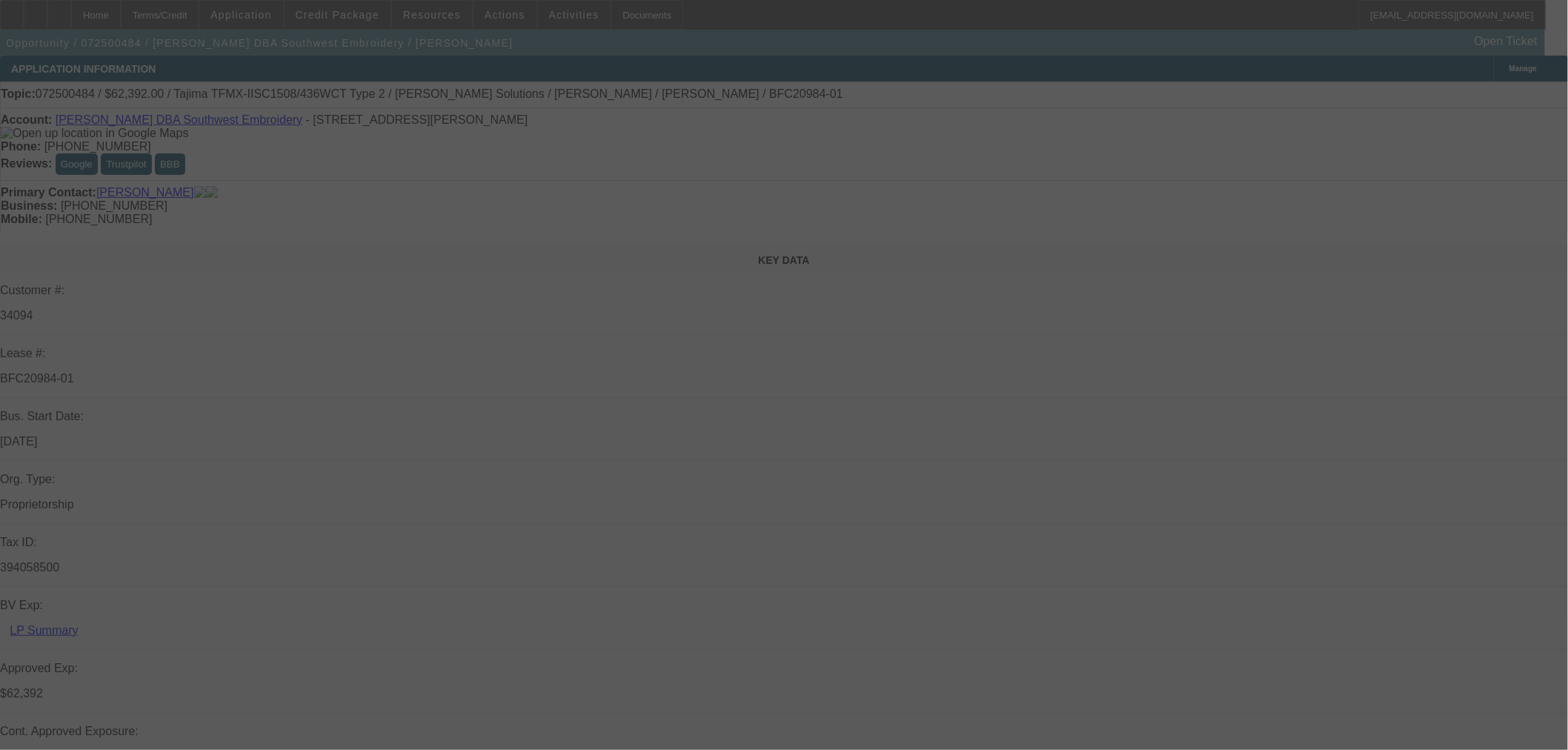
select select "0.2"
select select "2"
select select "0.1"
select select "4"
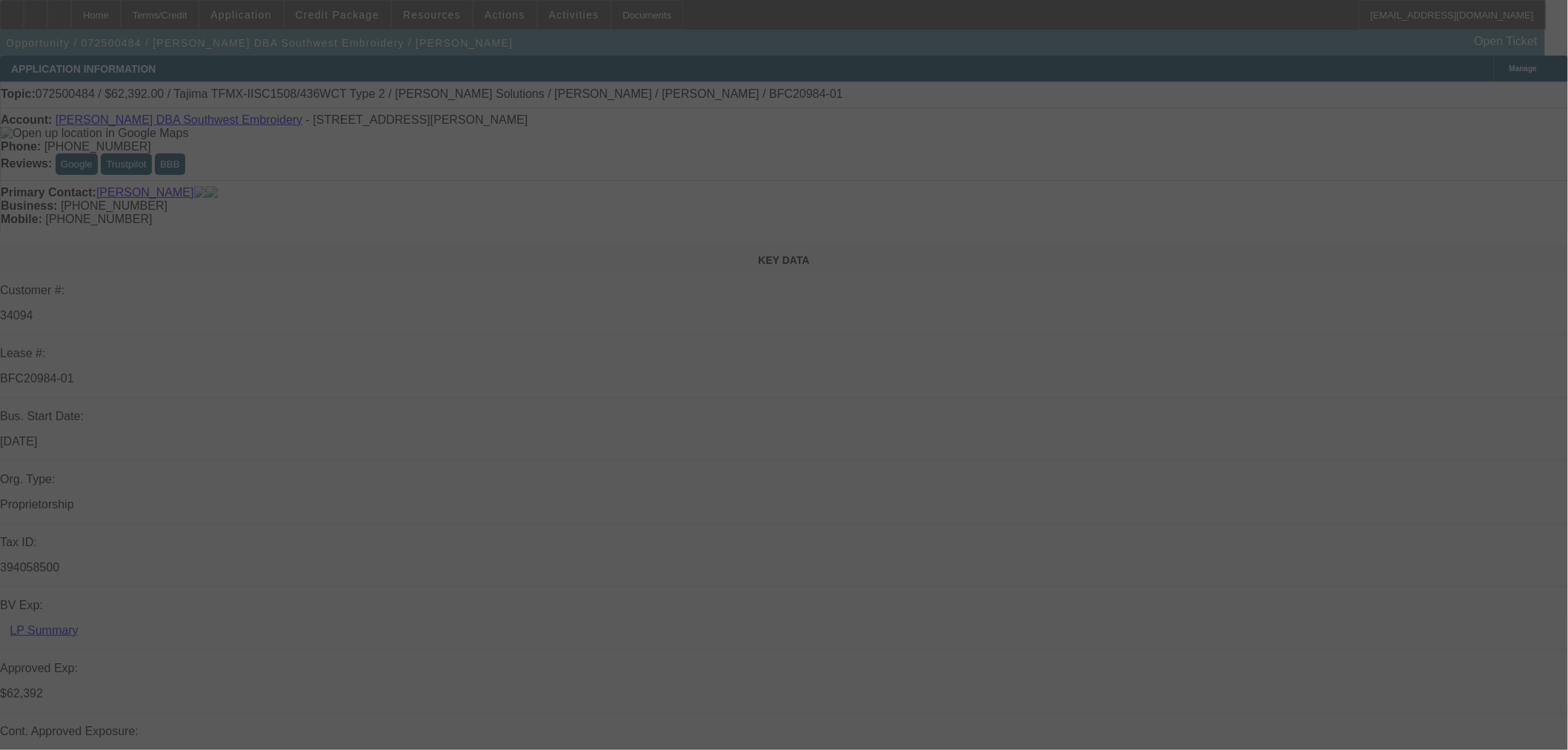
select select "0.2"
select select "2"
select select "0.1"
select select "4"
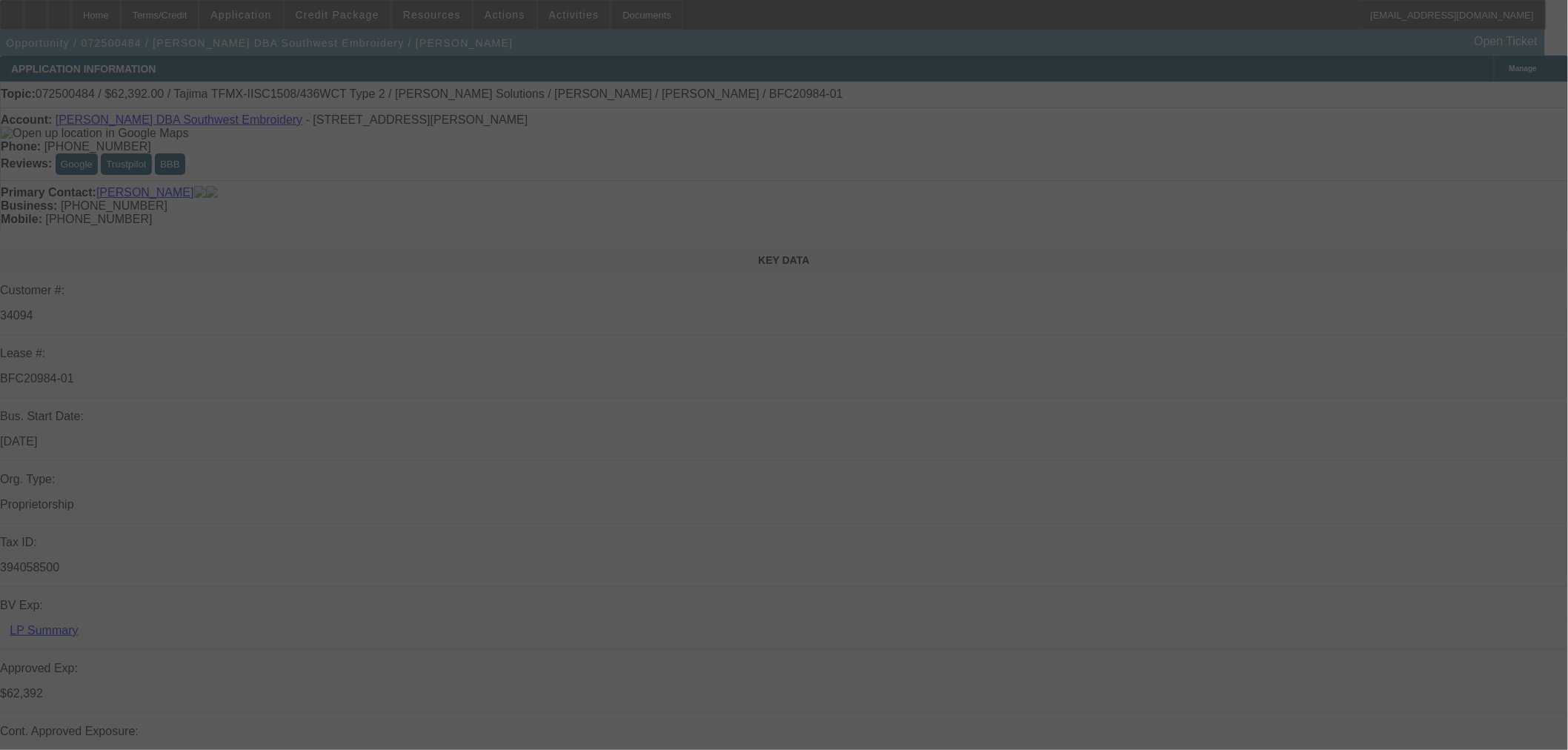
select select "0.15"
select select "2"
select select "0.1"
select select "4"
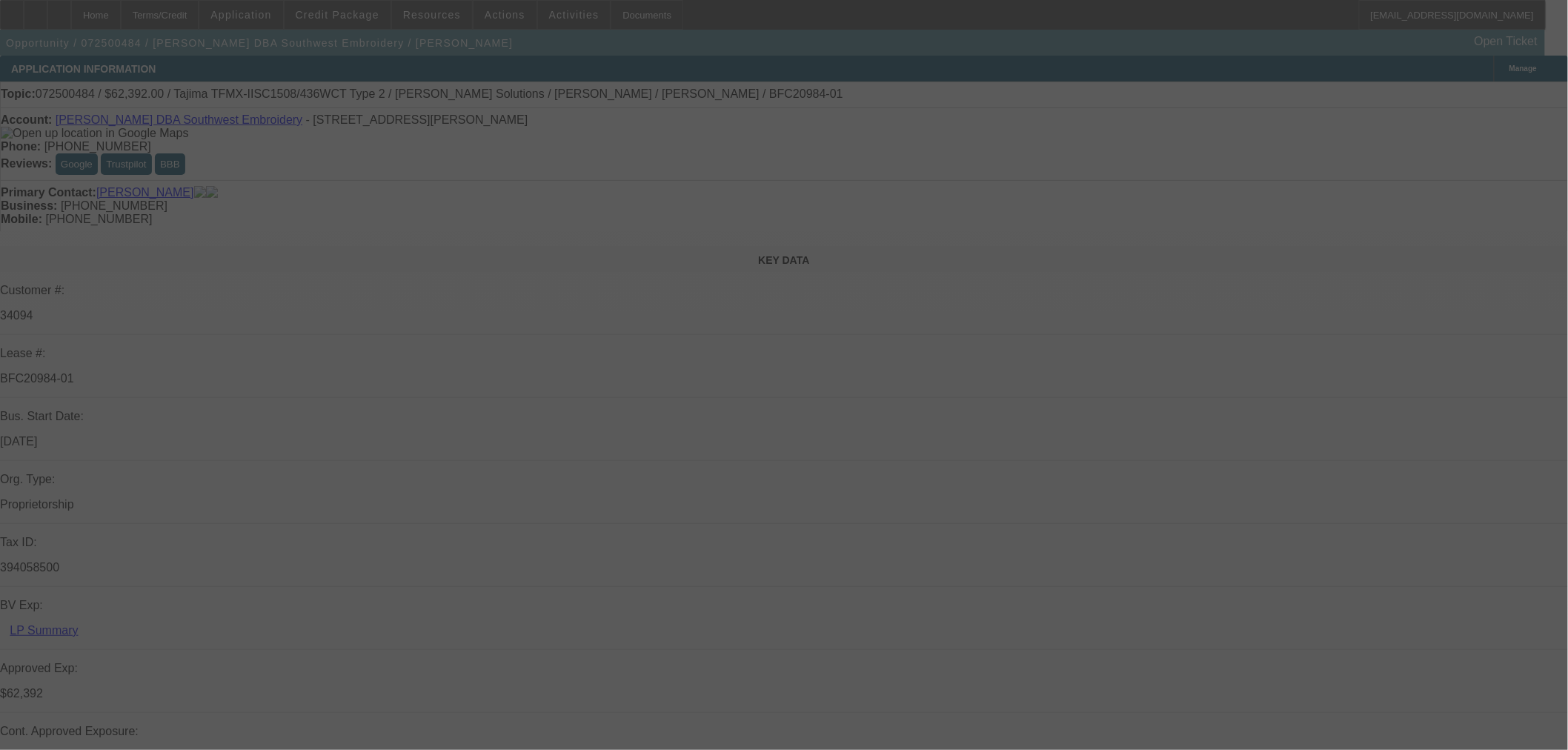
select select "0.15"
select select "2"
select select "0.1"
select select "4"
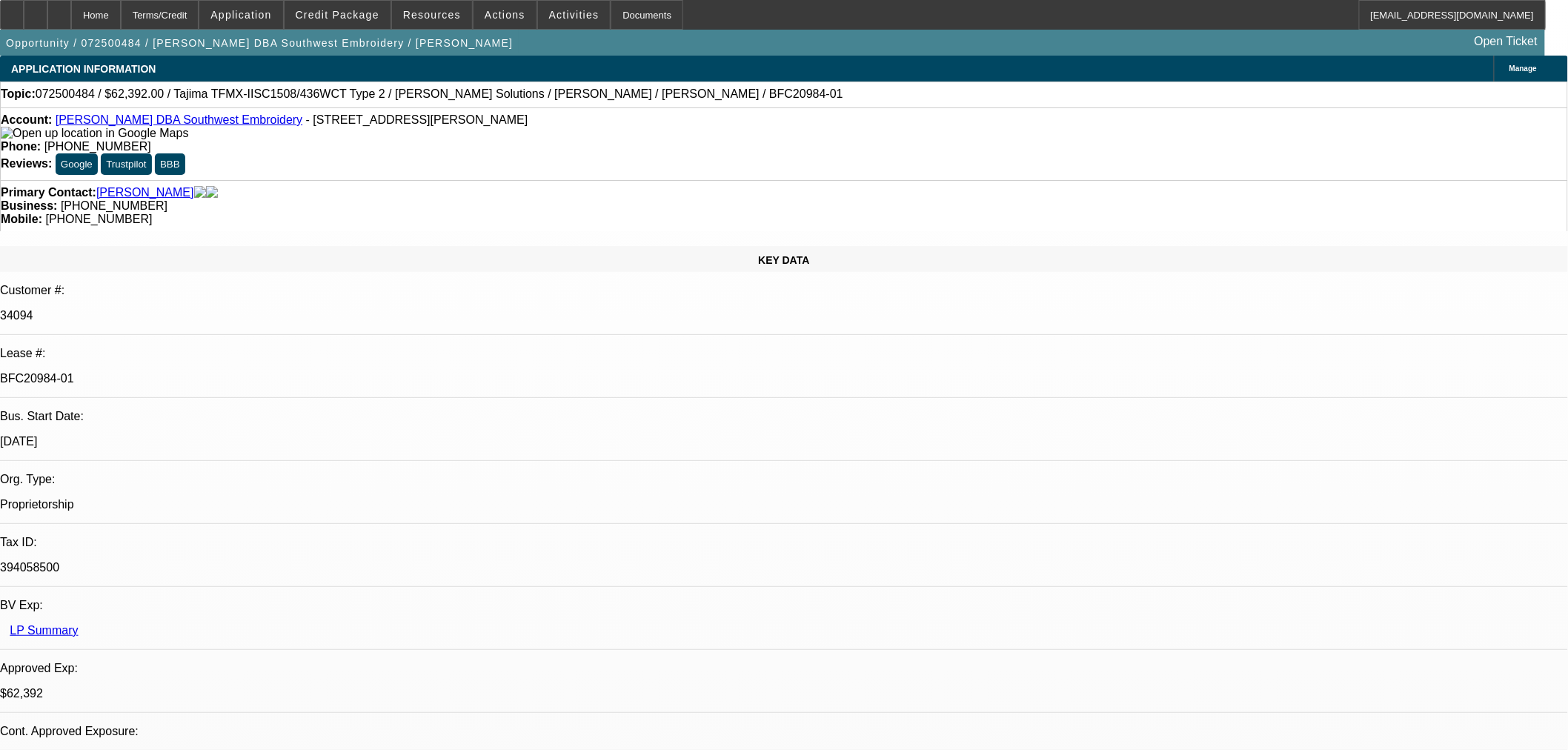
drag, startPoint x: 1056, startPoint y: 265, endPoint x: 1123, endPoint y: 273, distance: 67.5
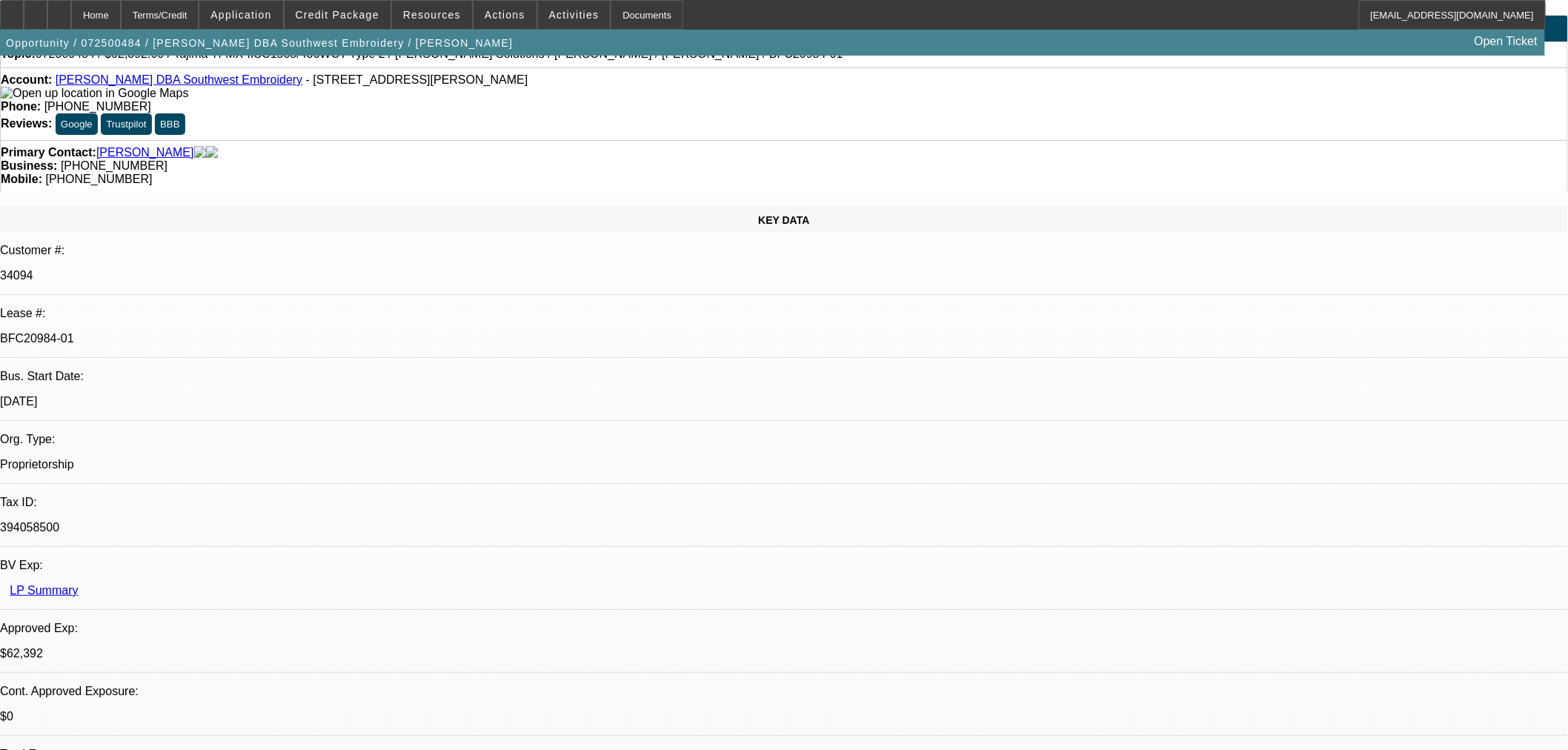
scroll to position [0, 0]
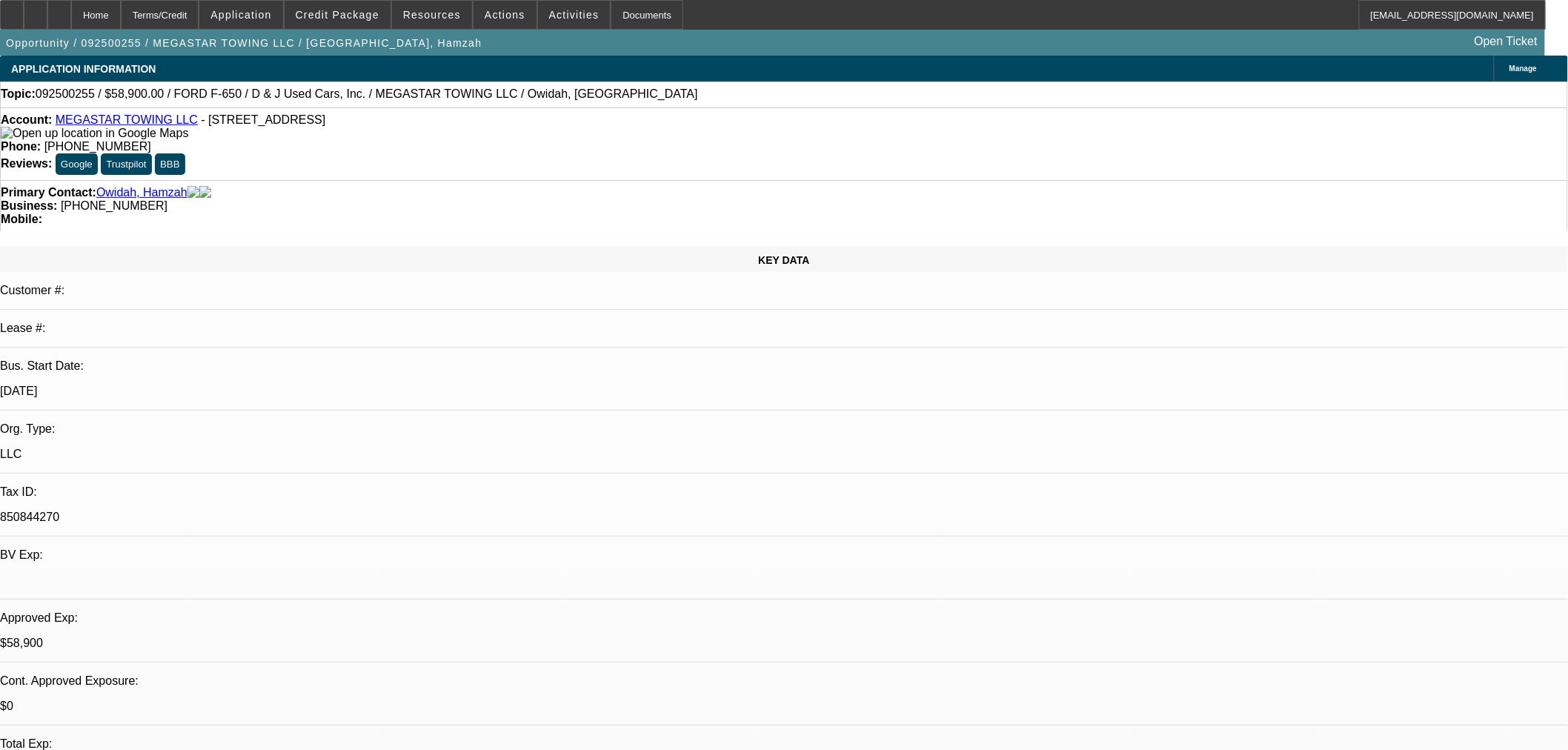
select select "0"
select select "0.1"
select select "4"
select select "0"
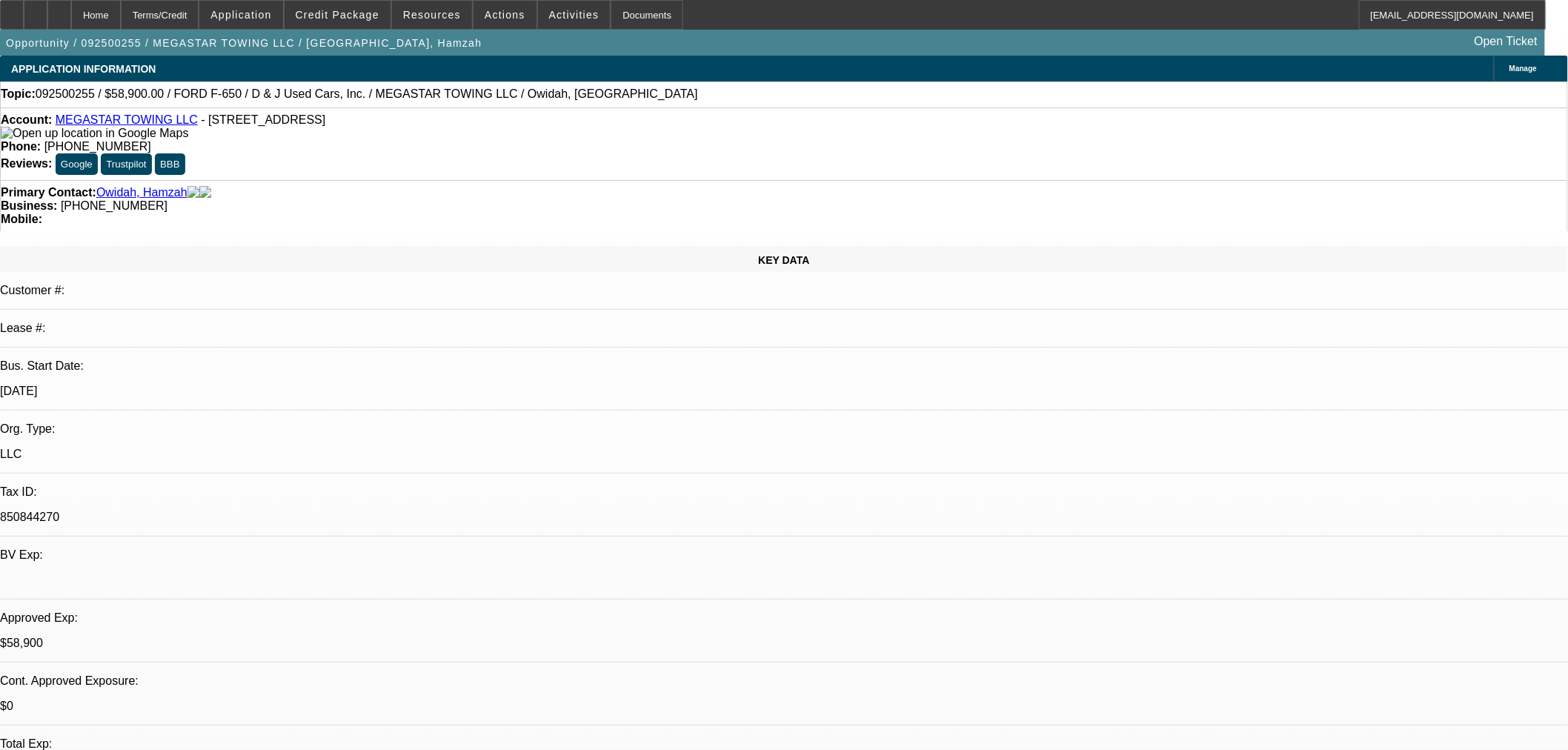
select select "0"
select select "0.1"
select select "4"
select select "0"
select select "2"
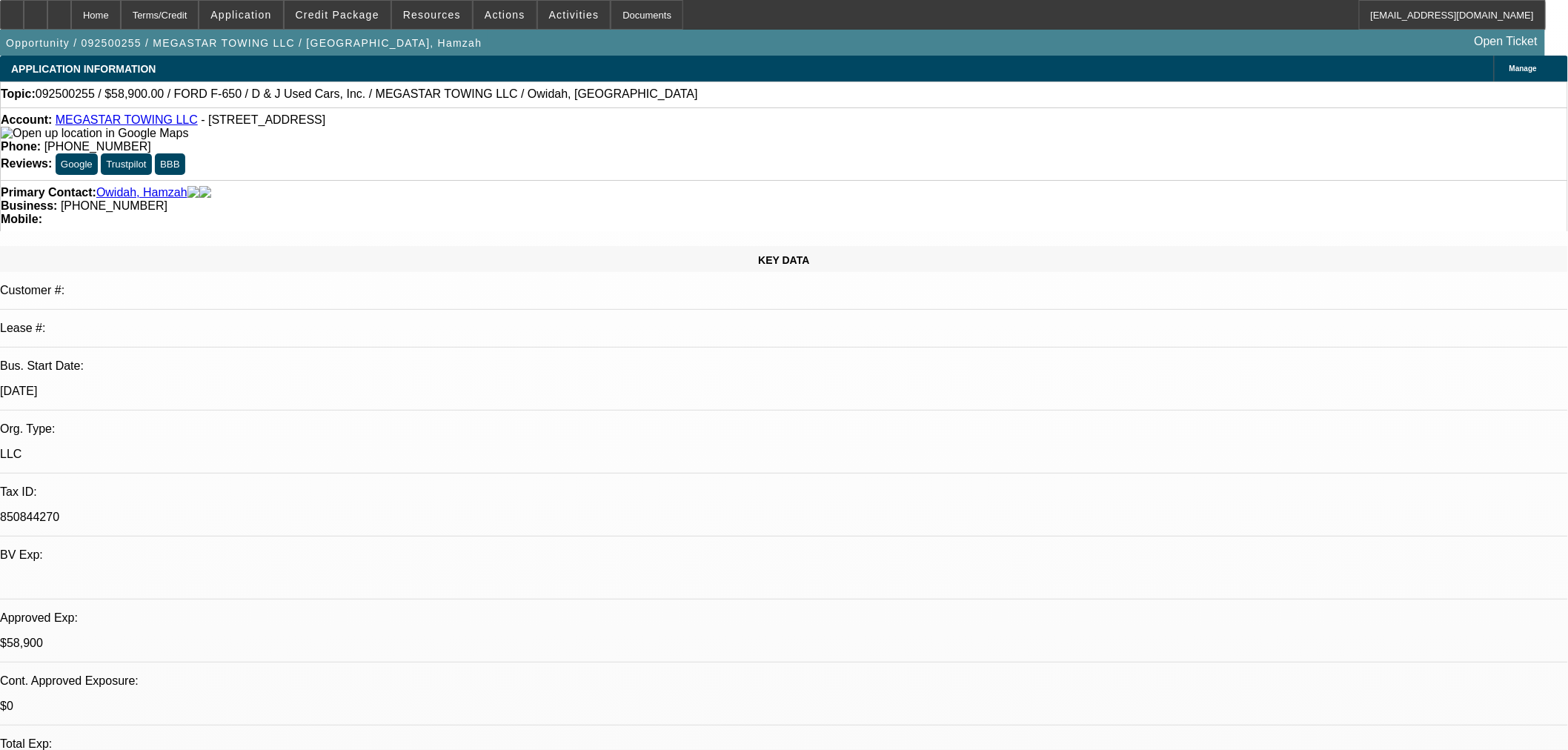
select select "2"
select select "0.1"
select select "4"
select select "0"
select select "2"
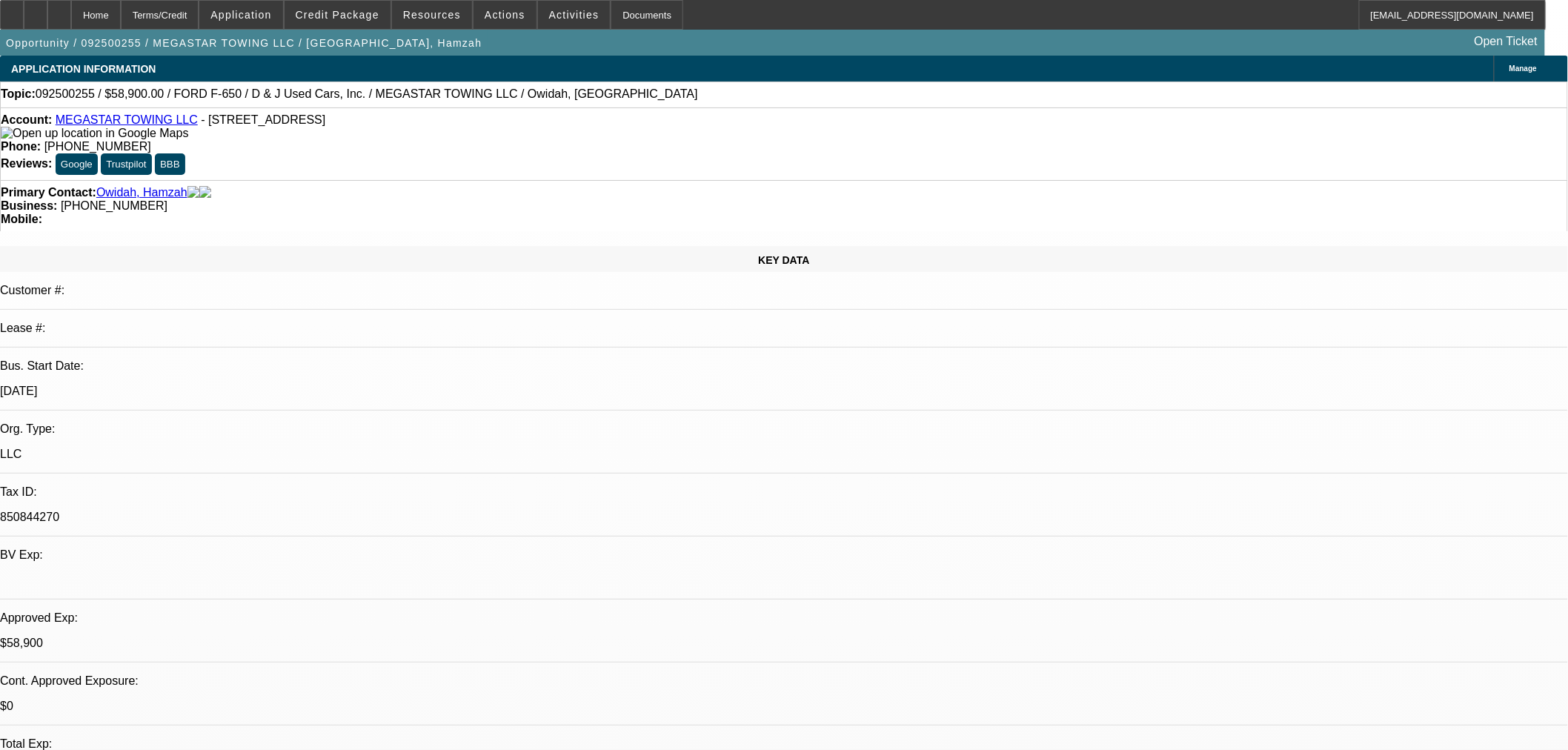
select select "2"
select select "0.1"
select select "4"
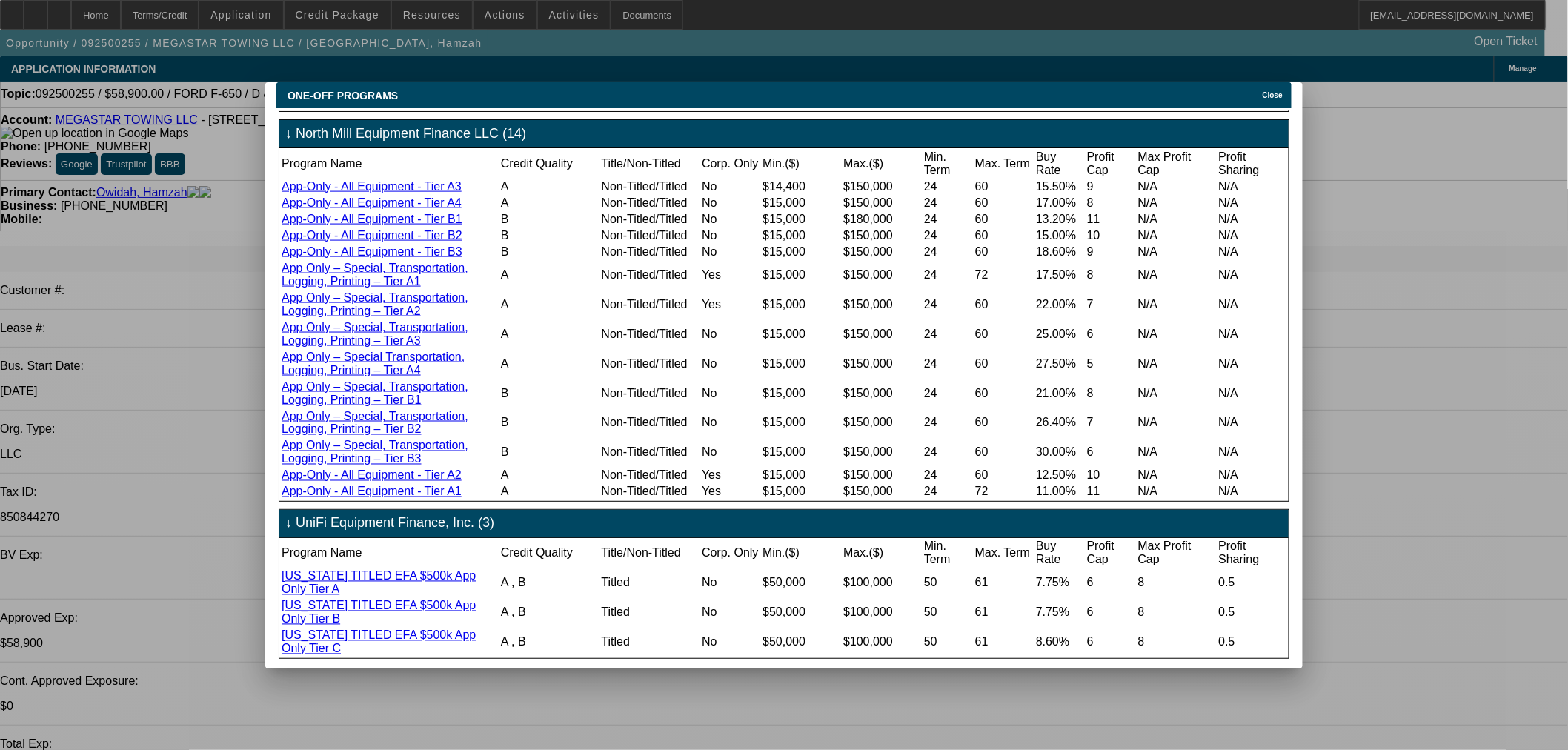
scroll to position [1011, 0]
drag, startPoint x: 1272, startPoint y: 93, endPoint x: 1258, endPoint y: 95, distance: 14.1
click at [1270, 93] on div "ONE-OFF PROGRAMS Close" at bounding box center [784, 95] width 1015 height 26
click at [1258, 91] on icon at bounding box center [1258, 95] width 0 height 8
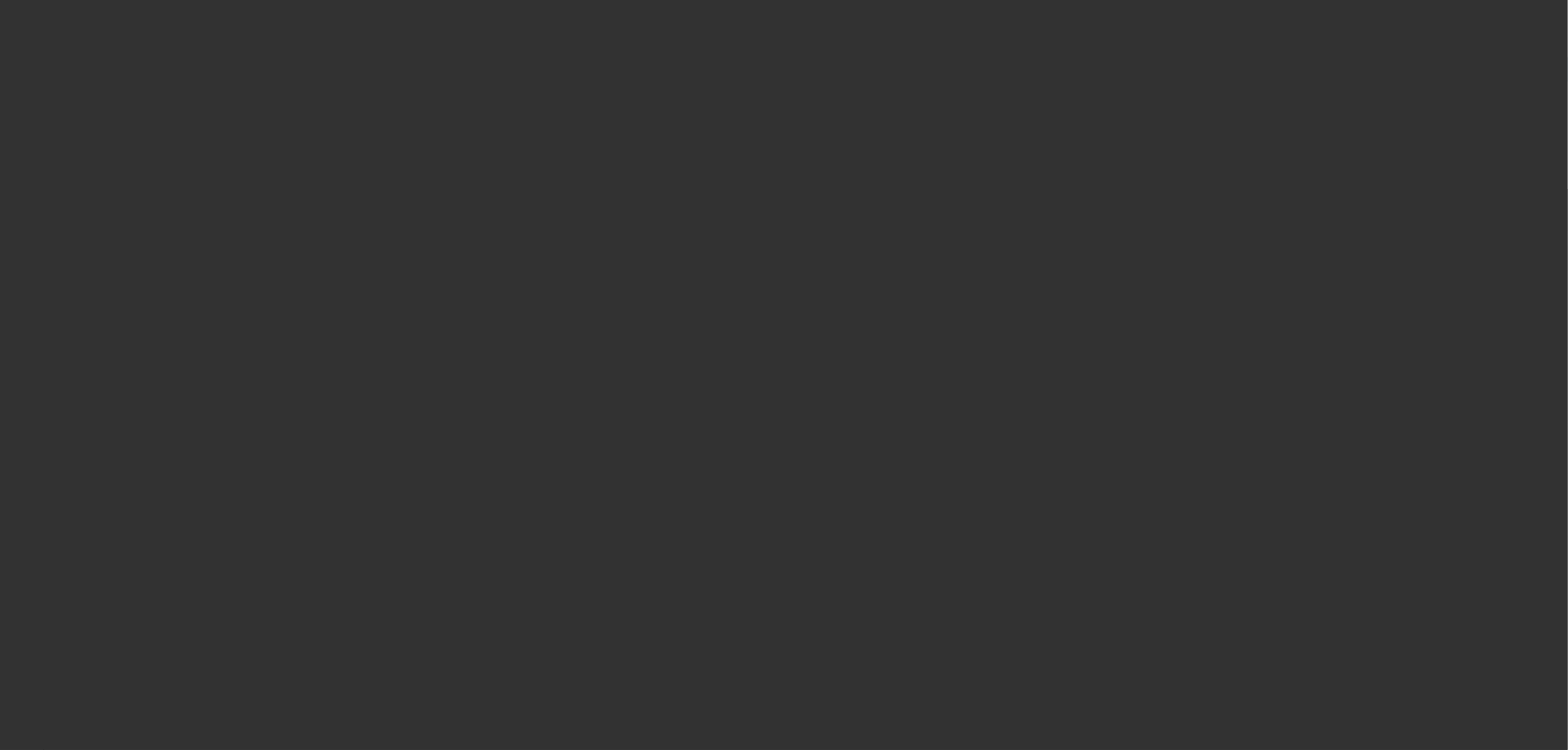
click at [884, 360] on div at bounding box center [784, 375] width 1568 height 750
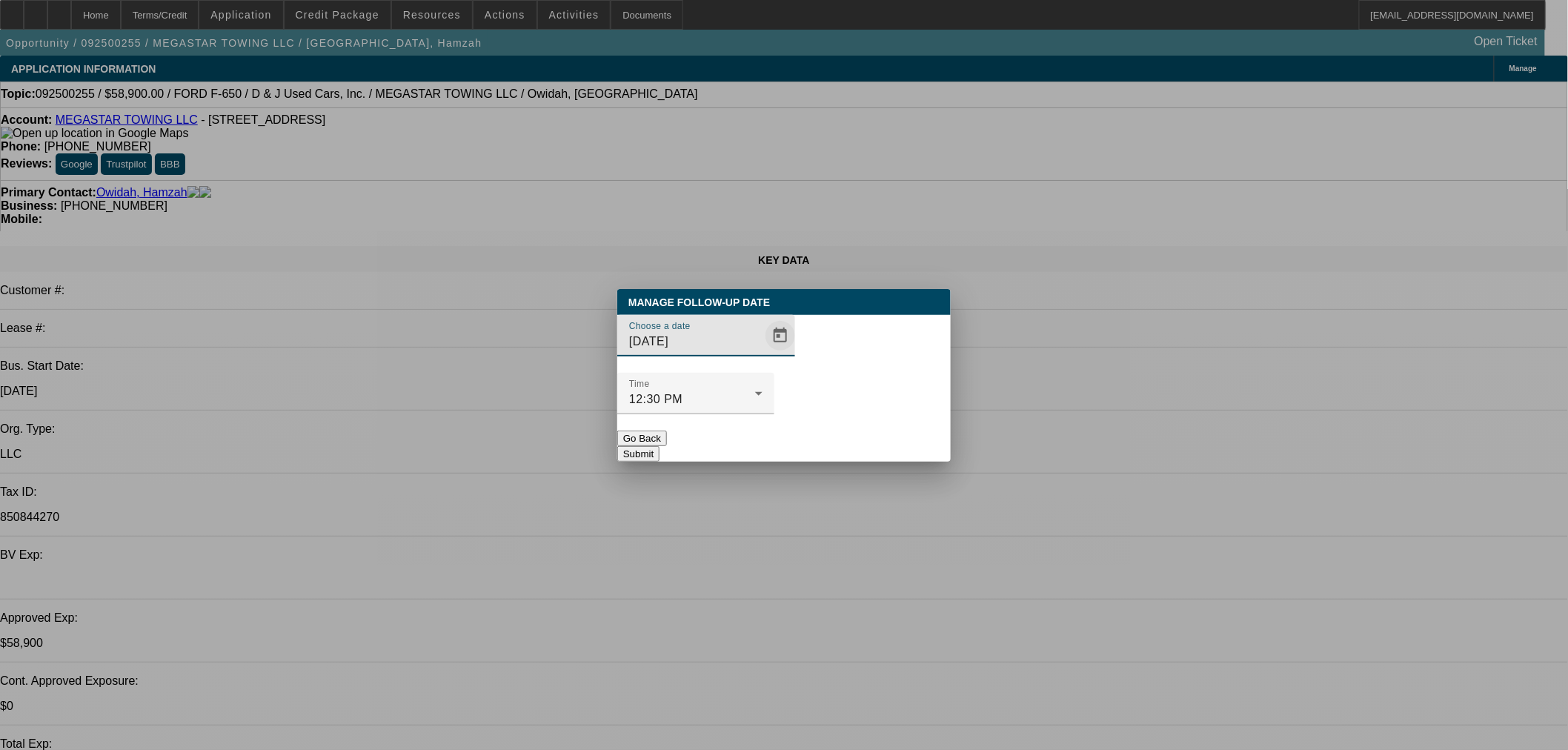
click at [763, 353] on span "Open calendar" at bounding box center [780, 335] width 35 height 35
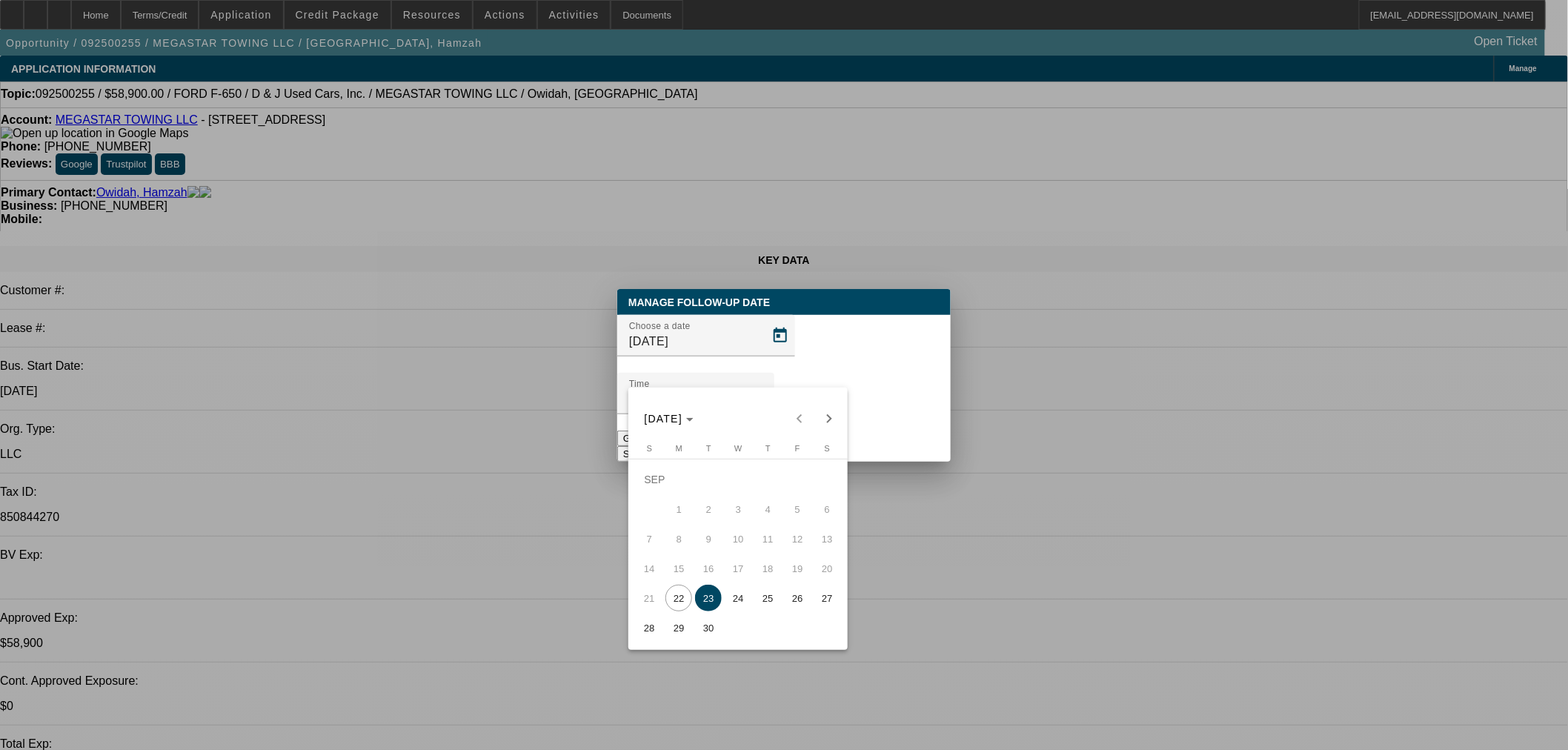
click at [747, 605] on span "24" at bounding box center [738, 598] width 27 height 27
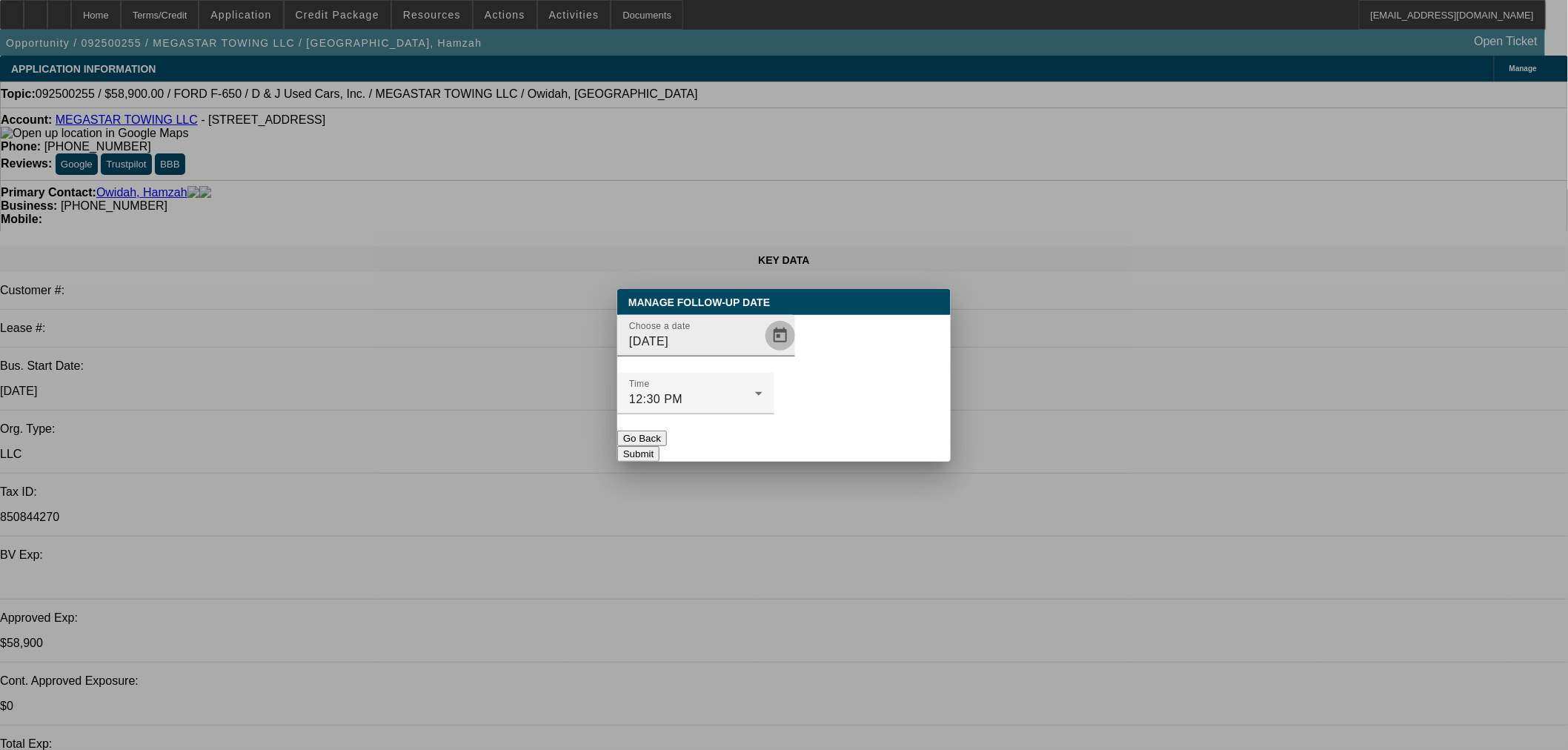
click at [763, 353] on span "Open calendar" at bounding box center [780, 335] width 35 height 35
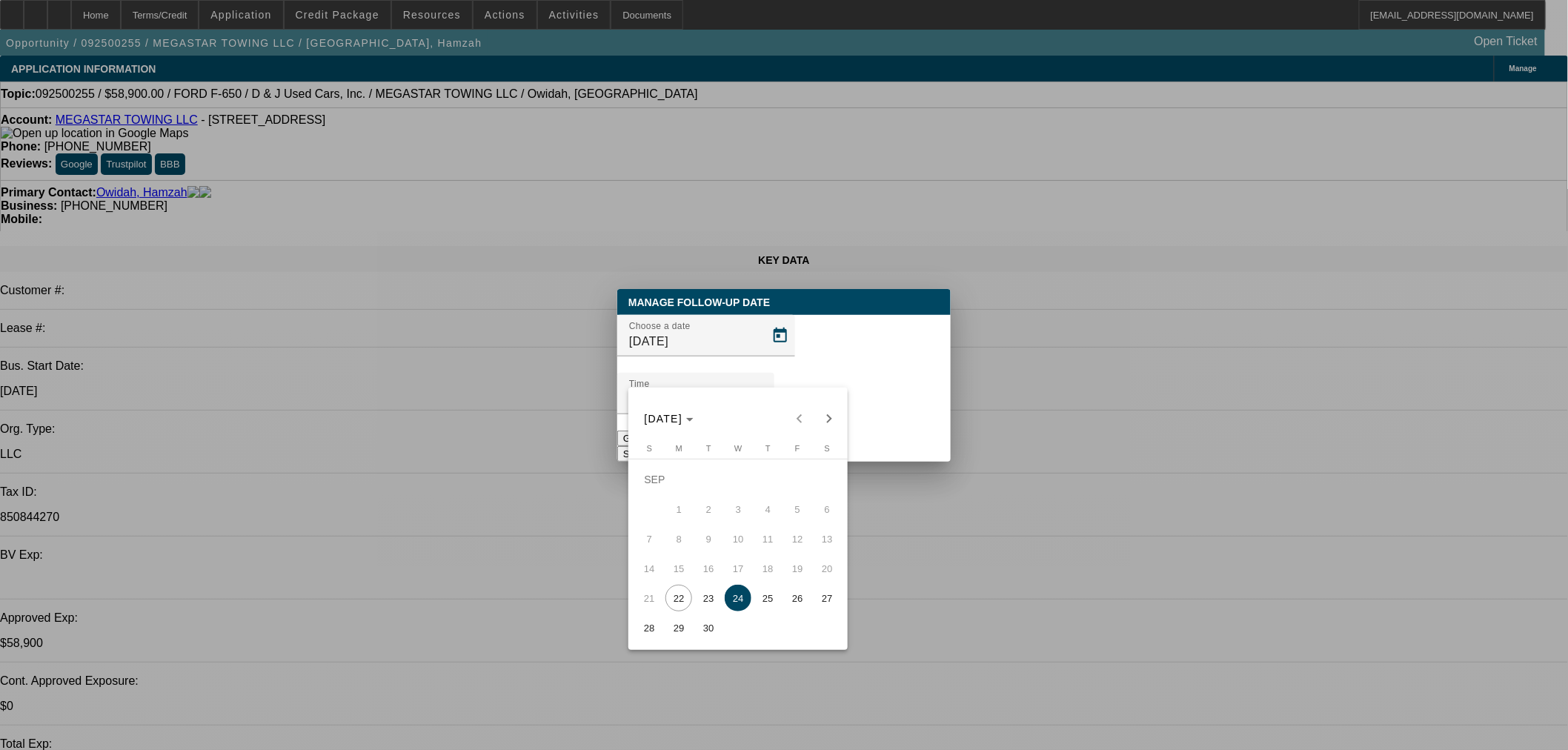
click at [708, 594] on span "23" at bounding box center [708, 598] width 27 height 27
type input "9/23/2025"
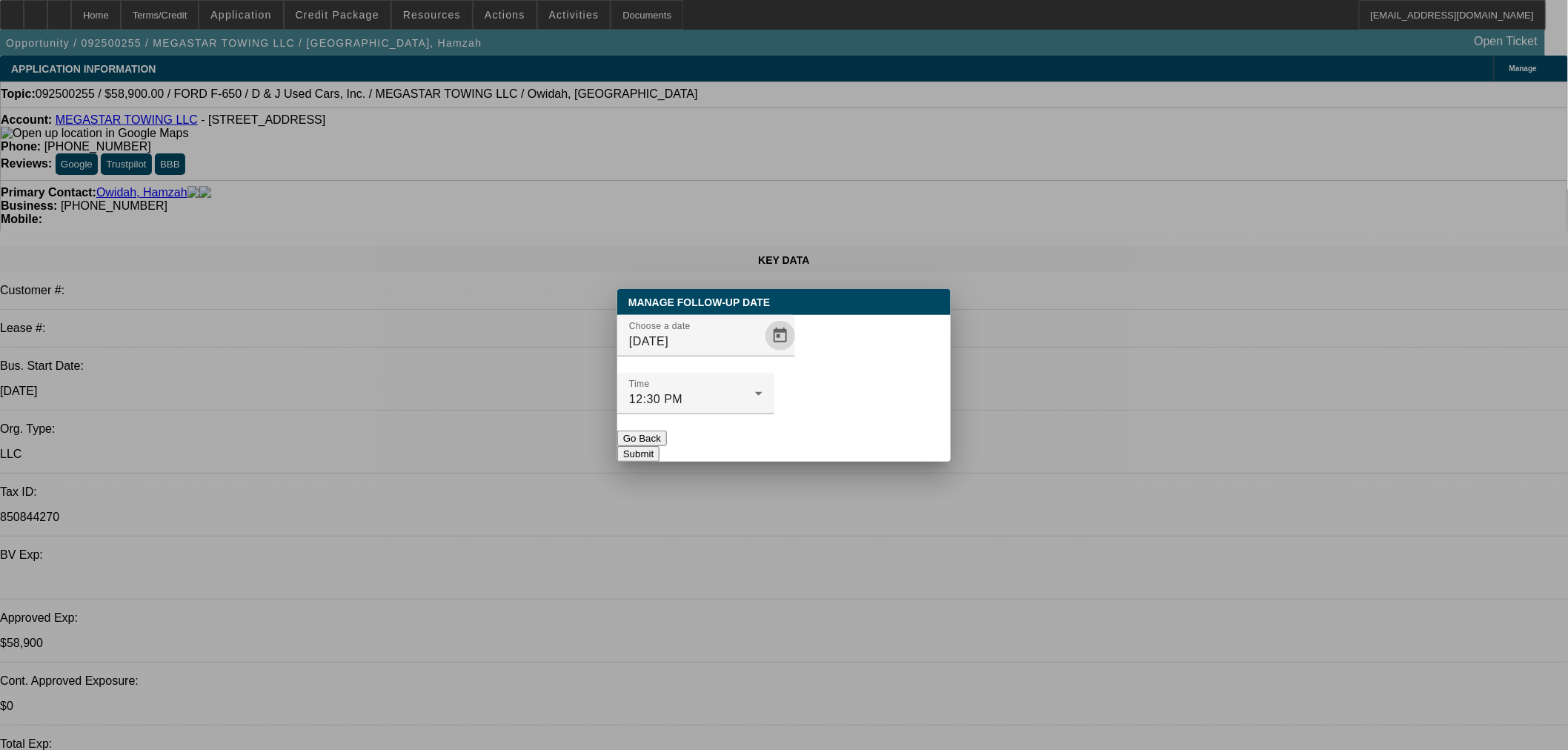
click at [659, 446] on button "Submit" at bounding box center [638, 453] width 42 height 15
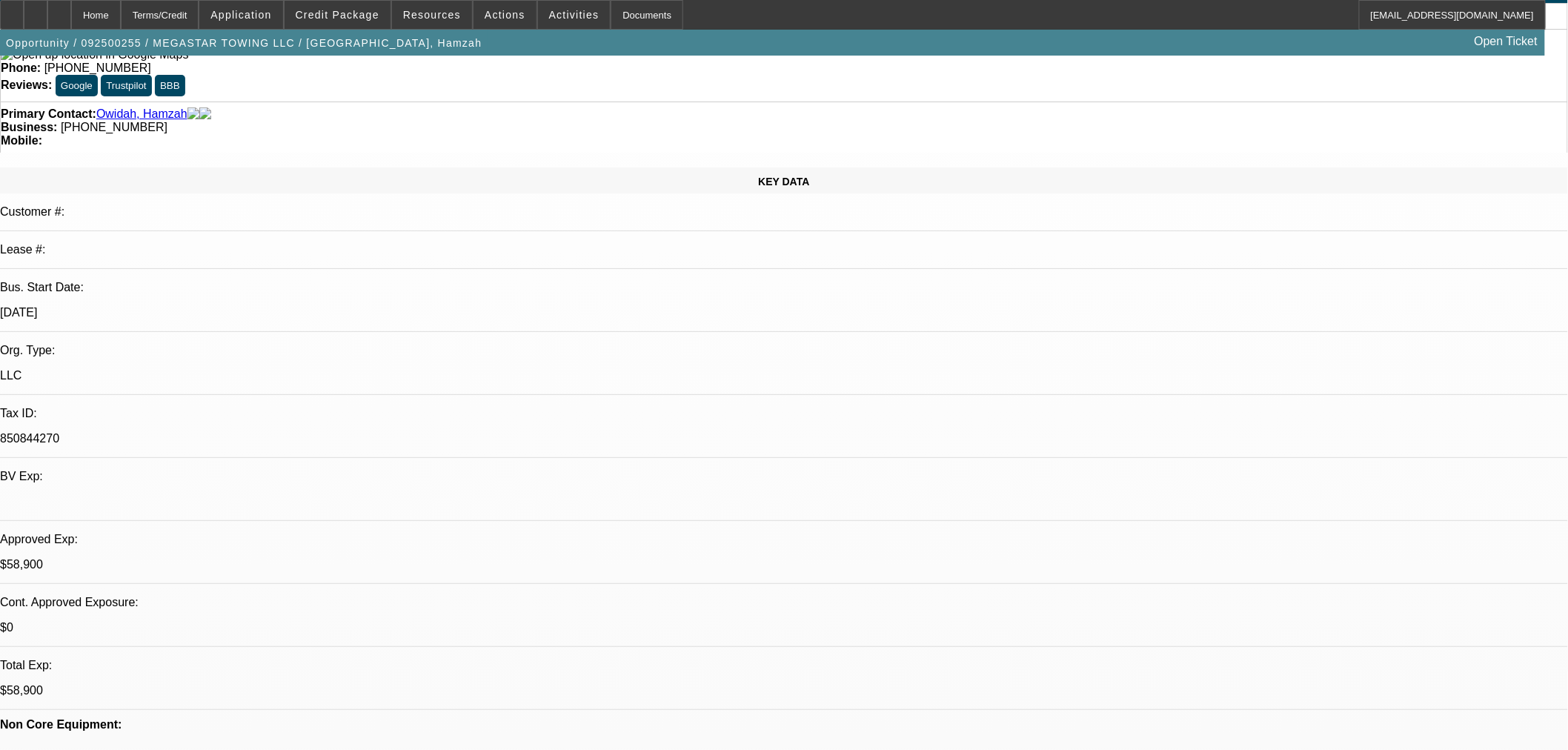
scroll to position [0, 0]
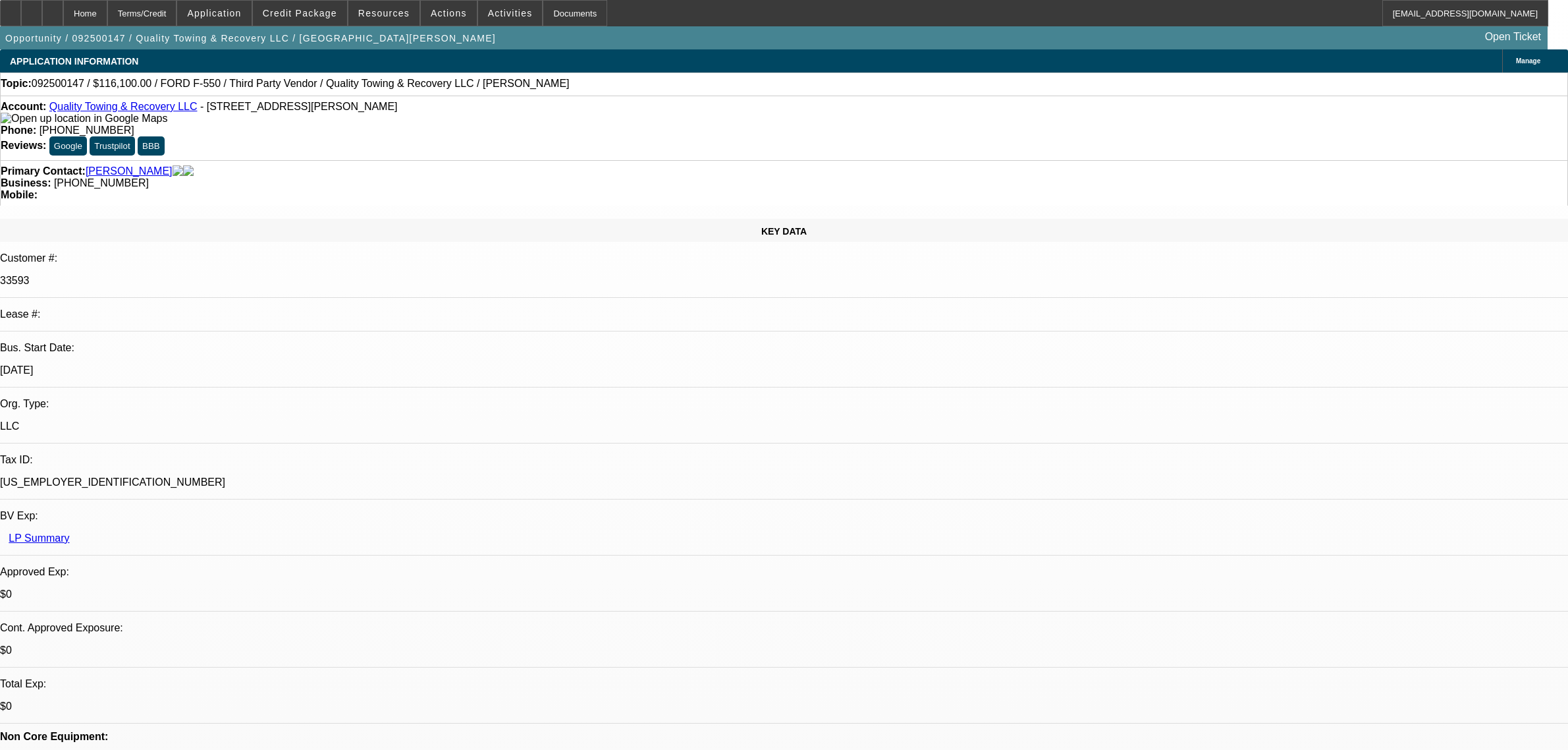
select select "0"
select select "6"
select select "0"
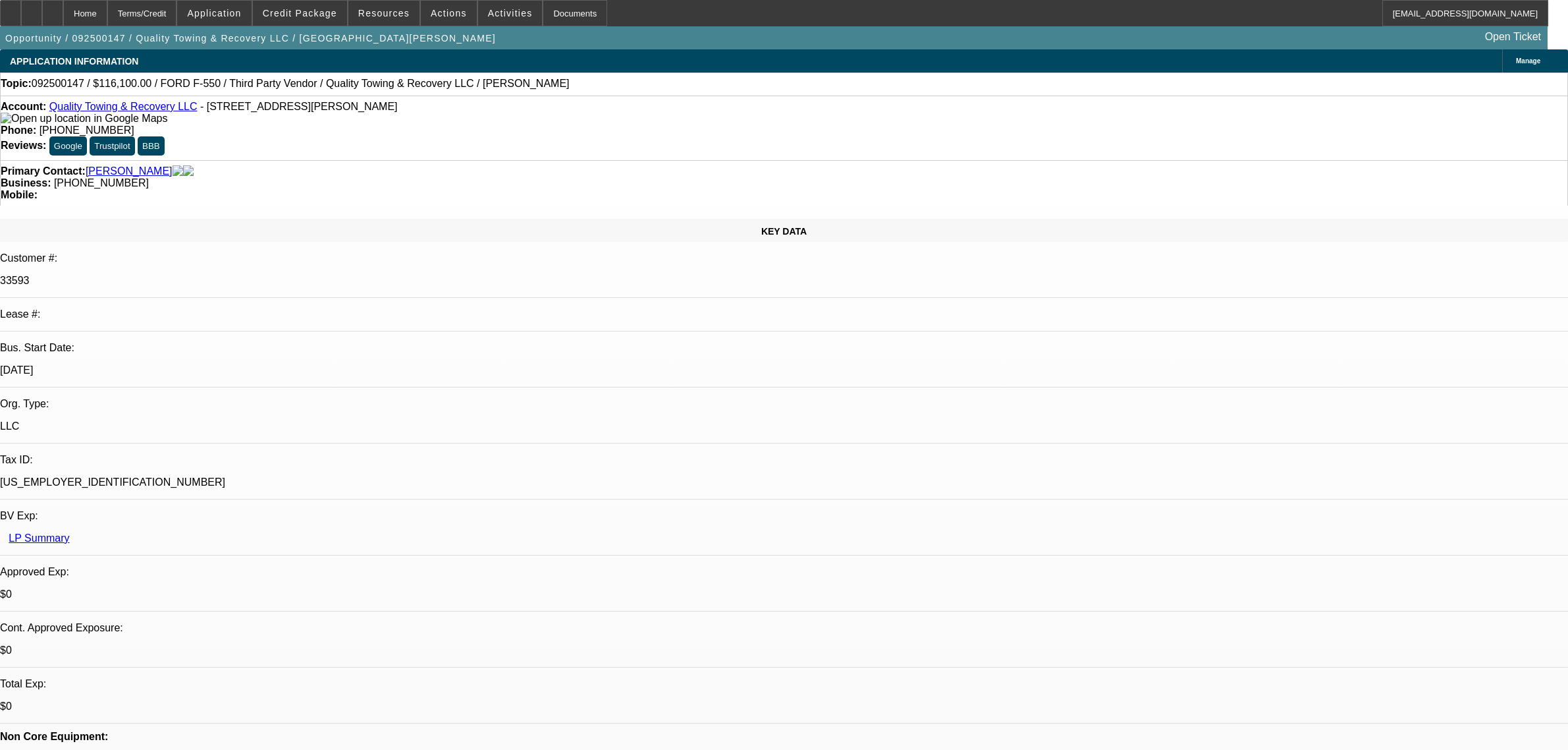
select select "0"
select select "6"
select select "0"
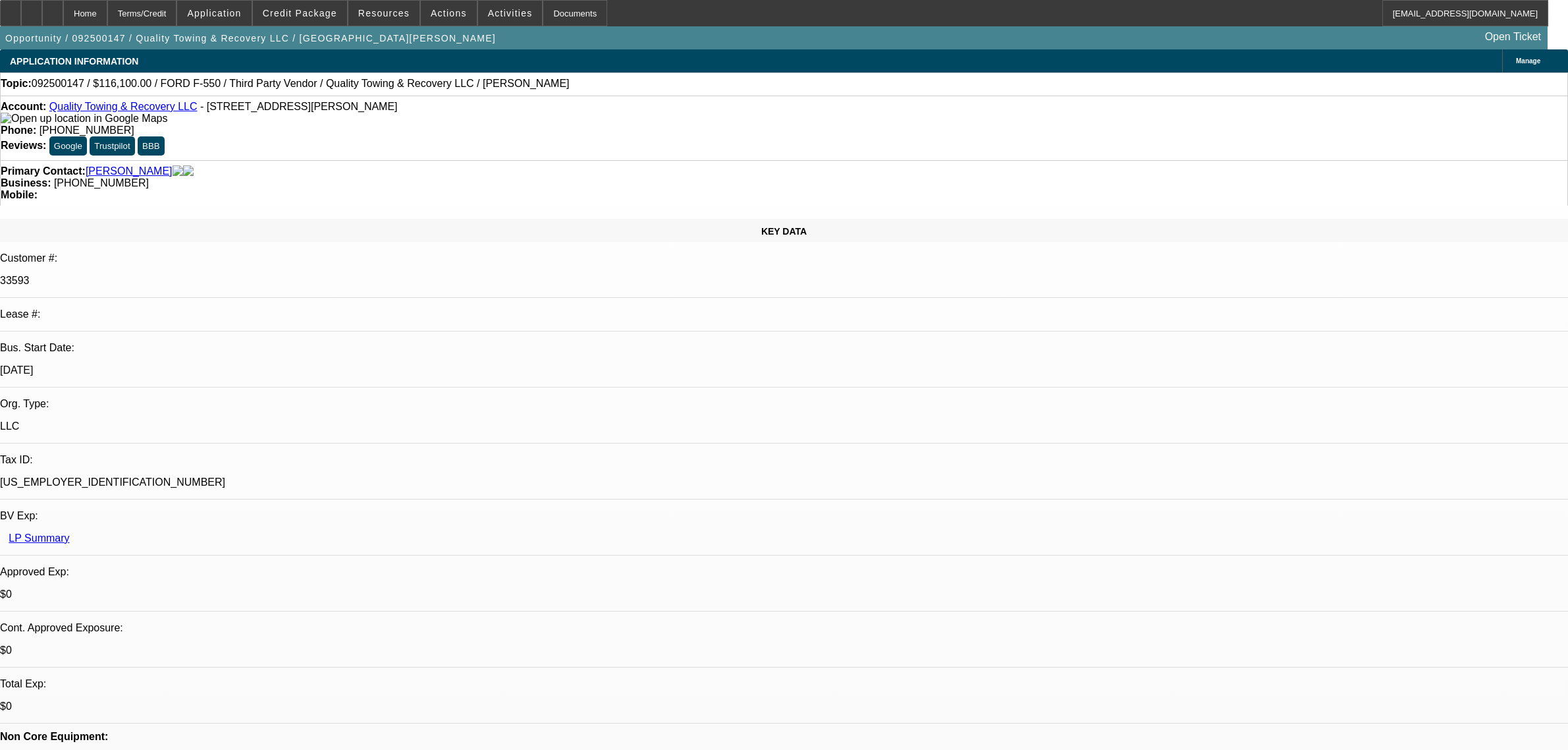
select select "0"
select select "6"
select select "0"
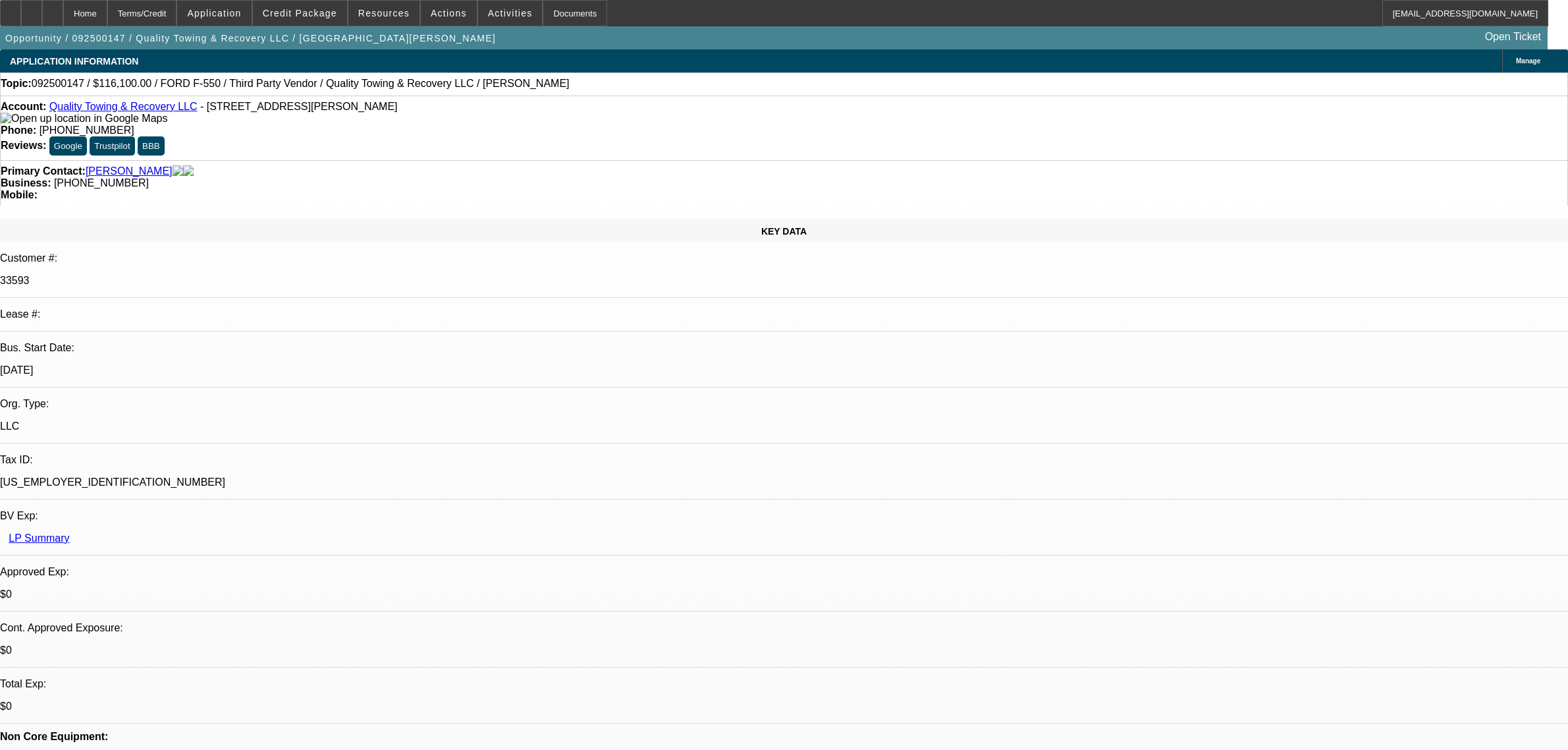
select select "6"
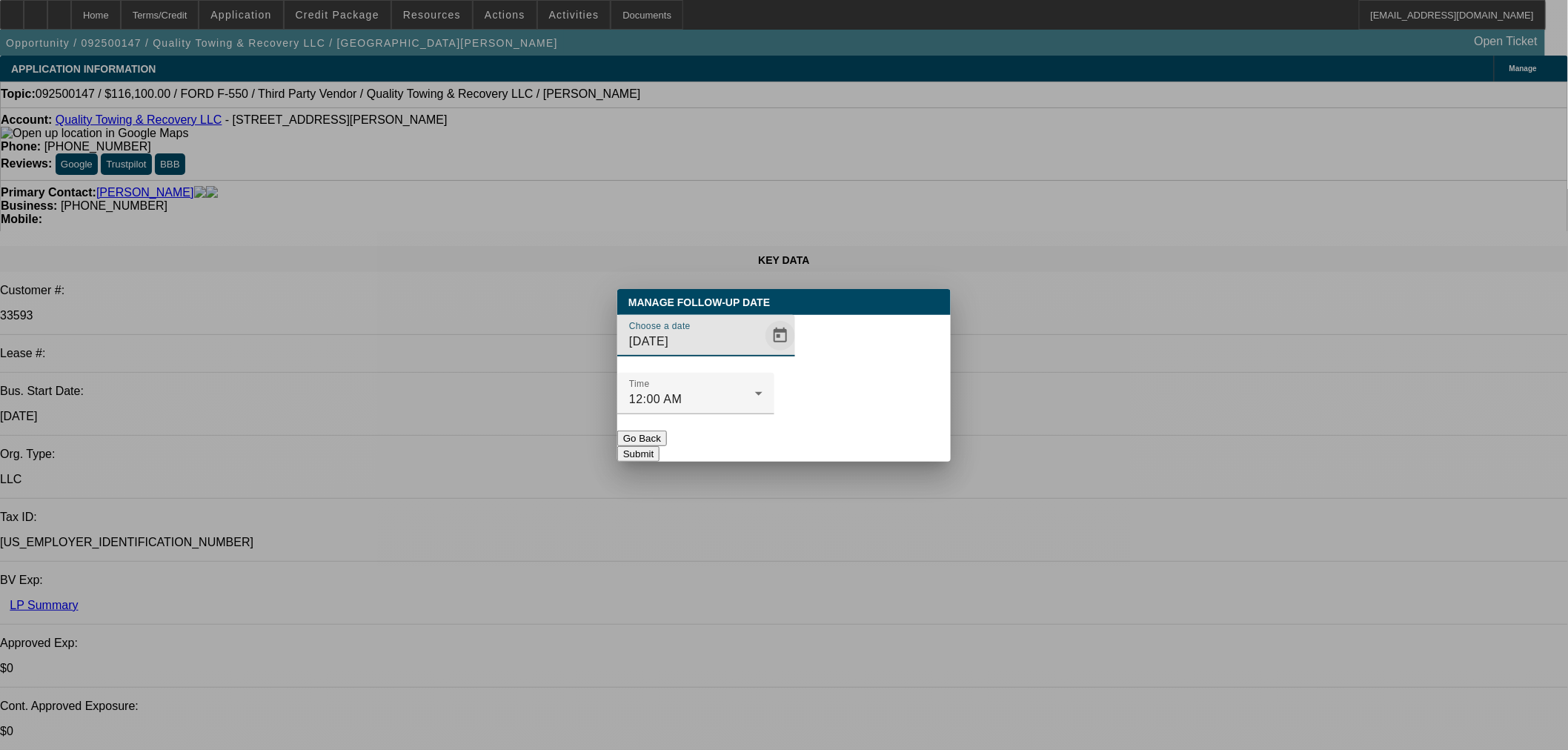
click at [763, 353] on span "Open calendar" at bounding box center [780, 335] width 35 height 35
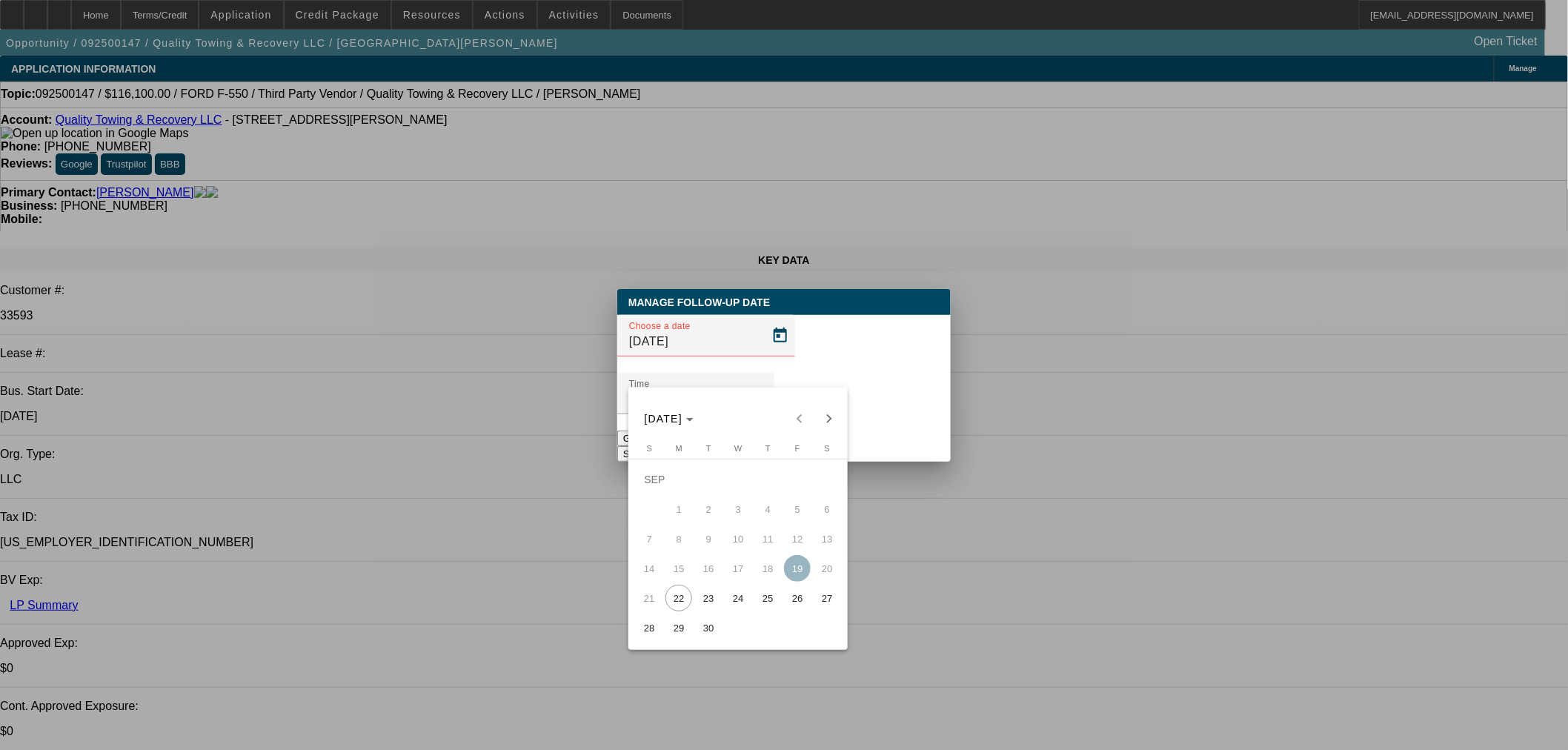
click at [729, 604] on span "24" at bounding box center [738, 598] width 27 height 27
type input "[DATE]"
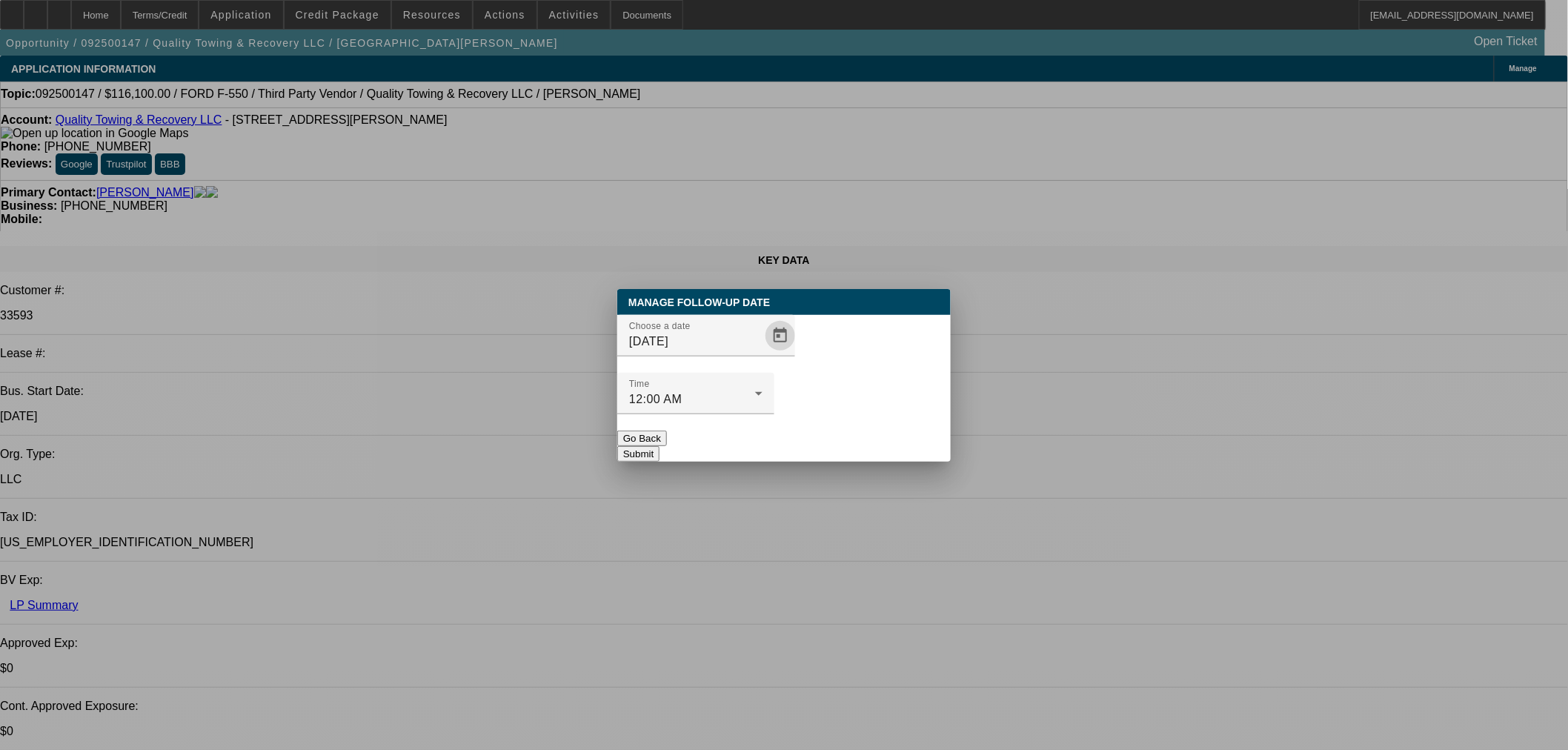
click at [659, 446] on button "Submit" at bounding box center [638, 453] width 42 height 15
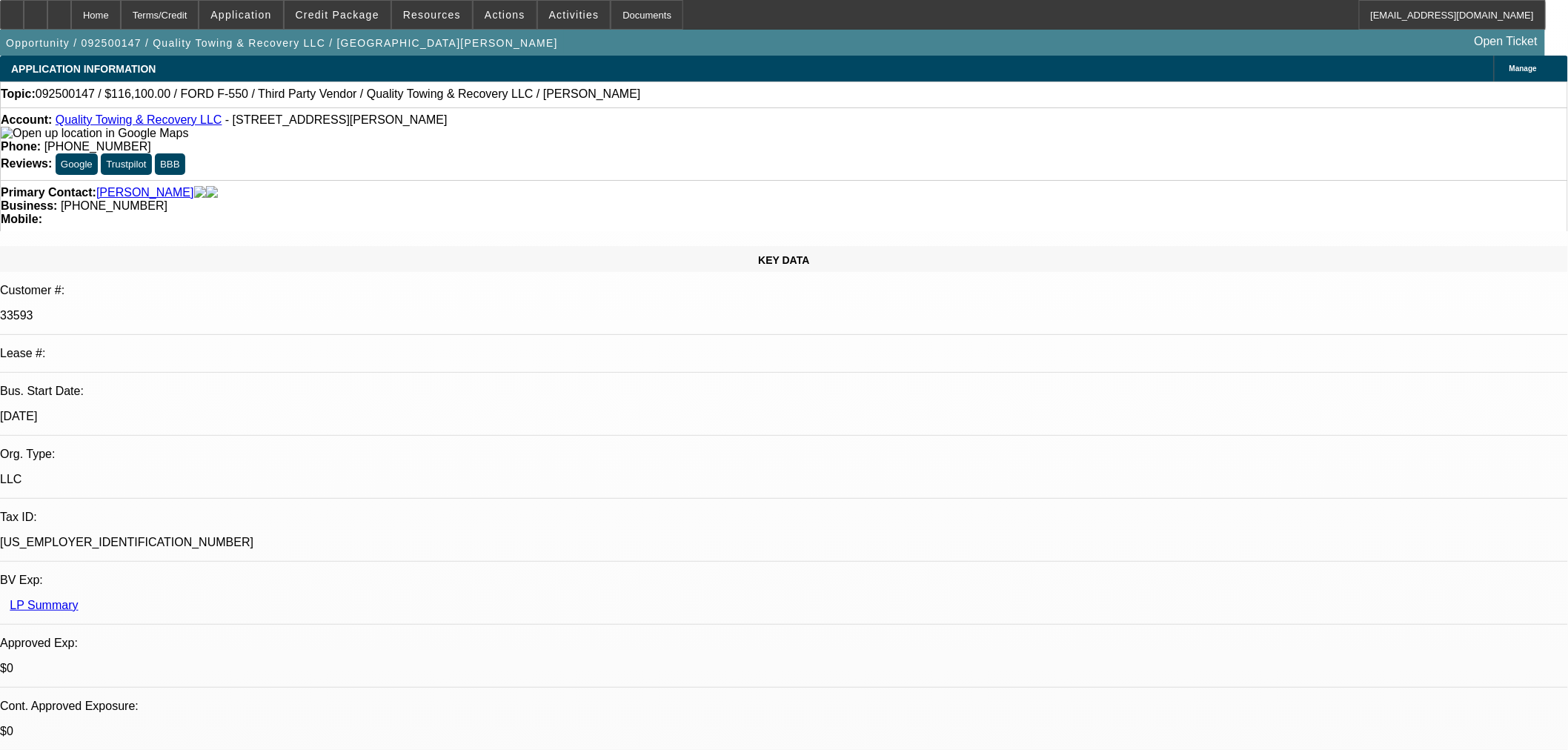
drag, startPoint x: 1141, startPoint y: 67, endPoint x: 1175, endPoint y: 72, distance: 34.4
radio input "true"
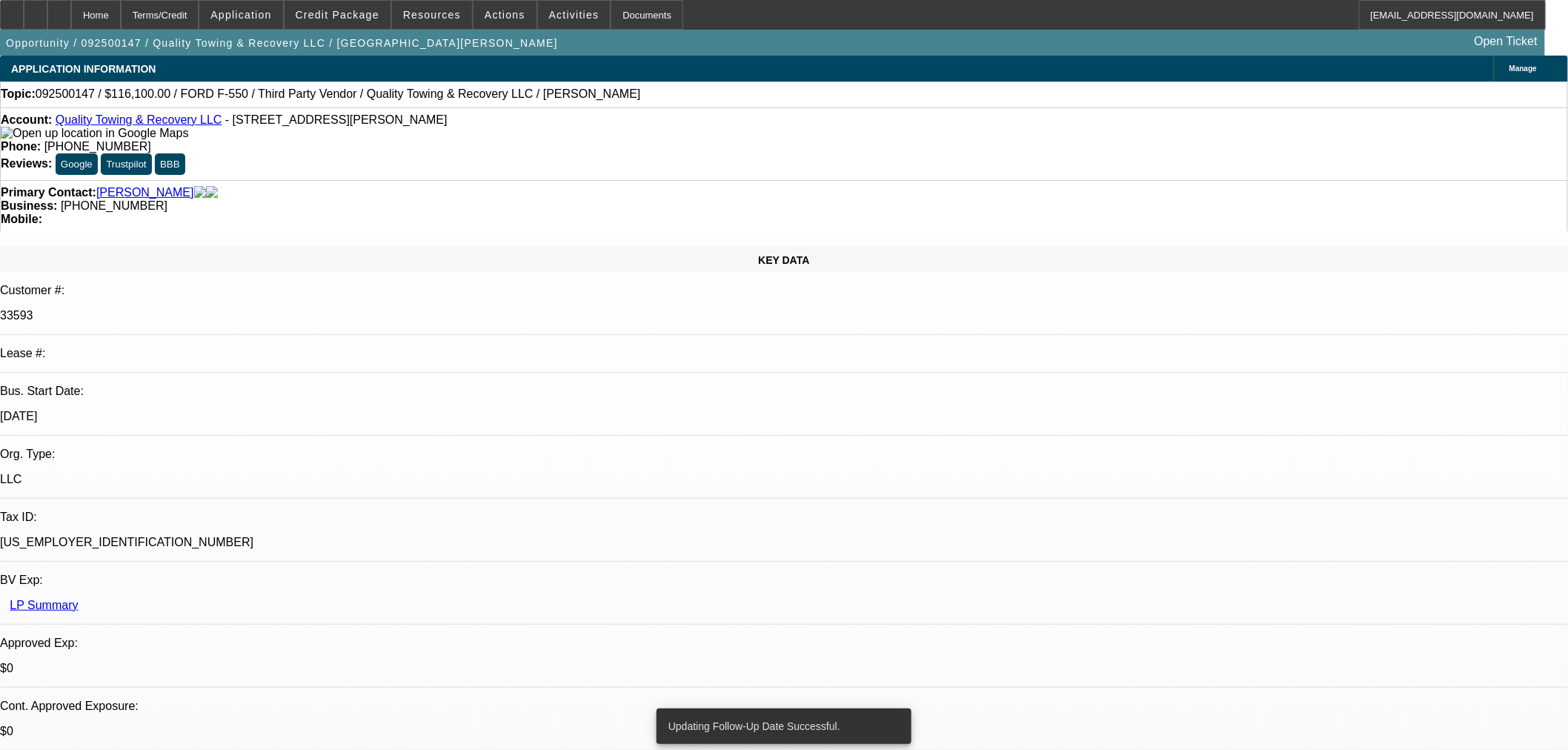
drag, startPoint x: 1197, startPoint y: 300, endPoint x: 1197, endPoint y: 290, distance: 10.0
type textarea "Was interested in ford but no longer wanting to move on it. Wants to get someth…"
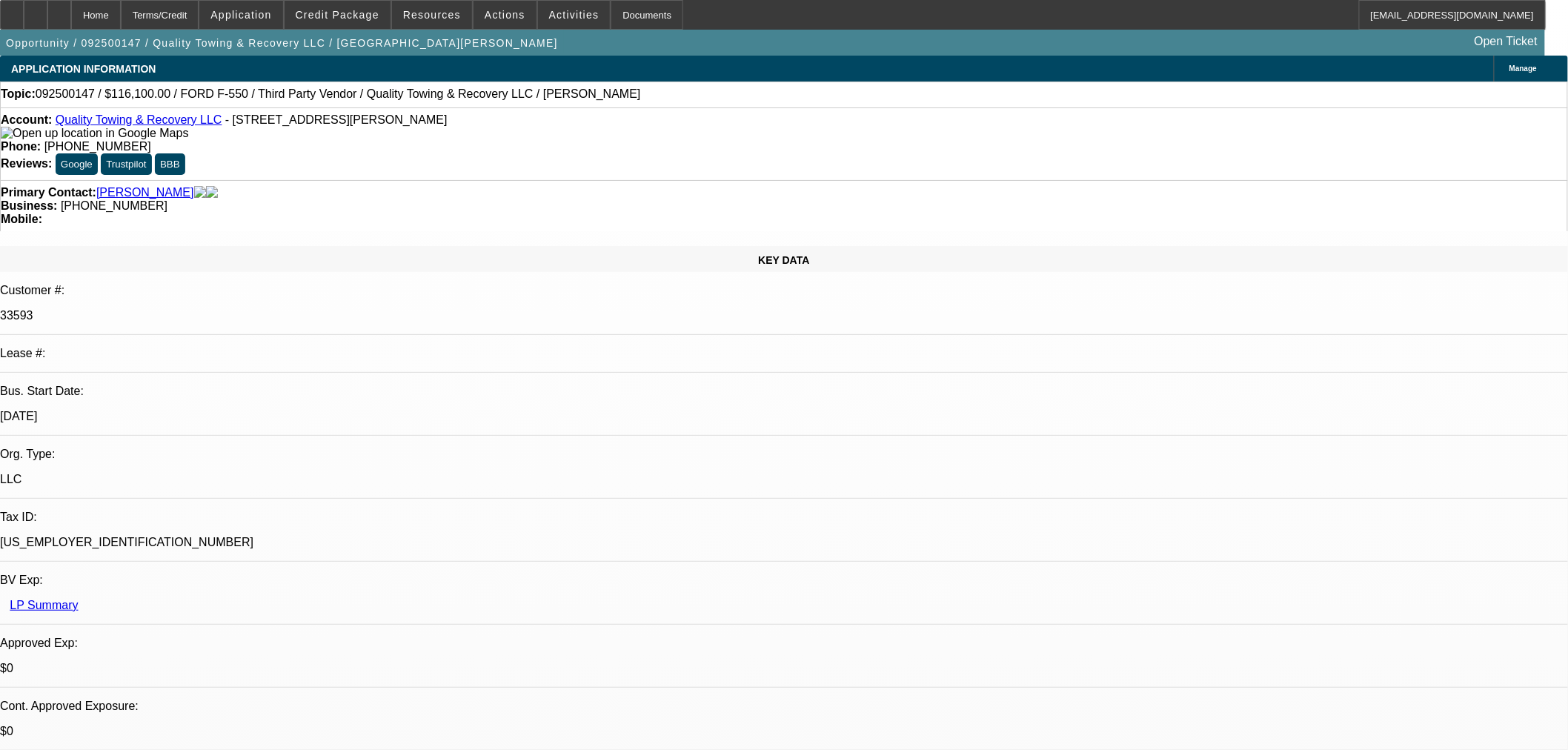
radio input "true"
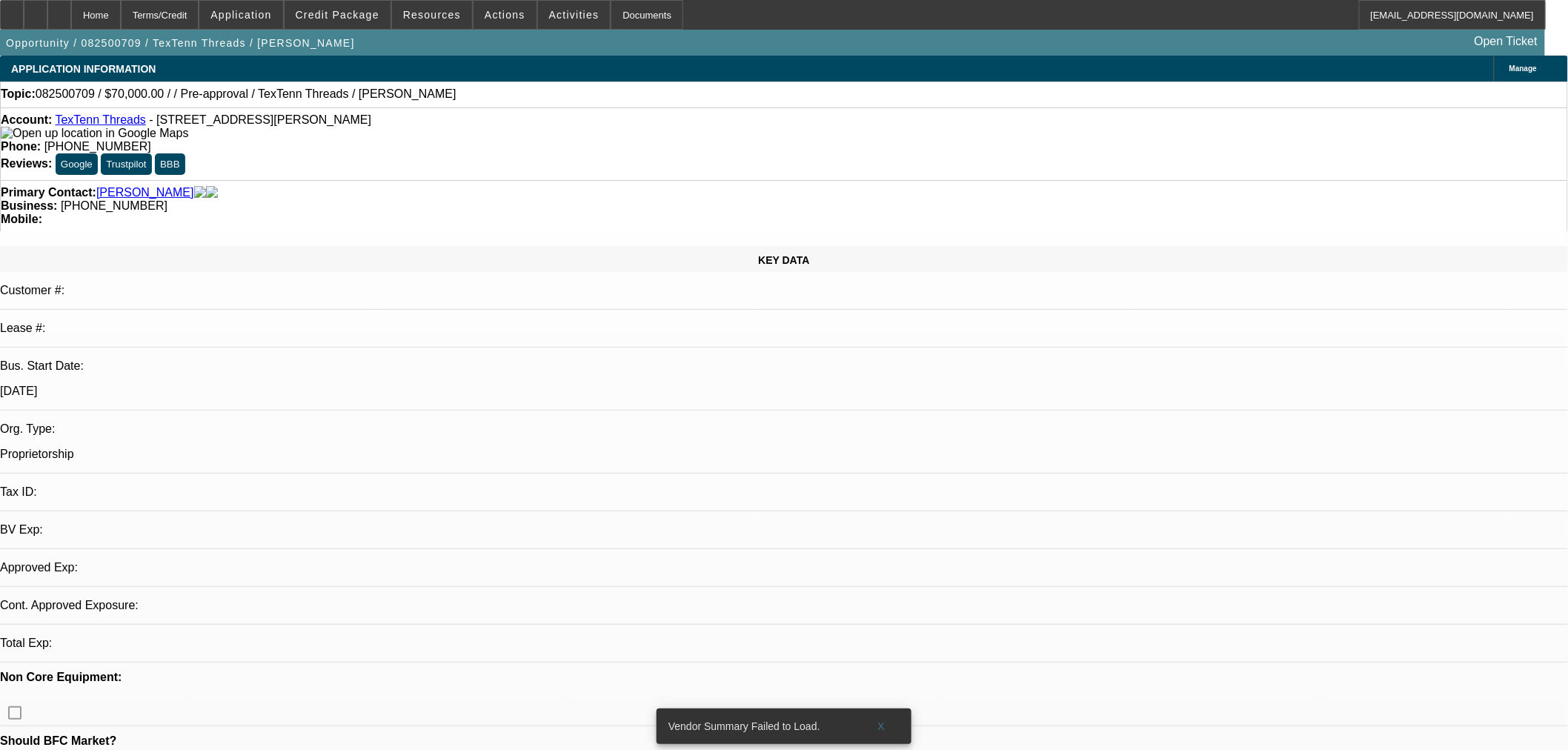
select select "0"
select select "2"
select select "0.1"
select select "4"
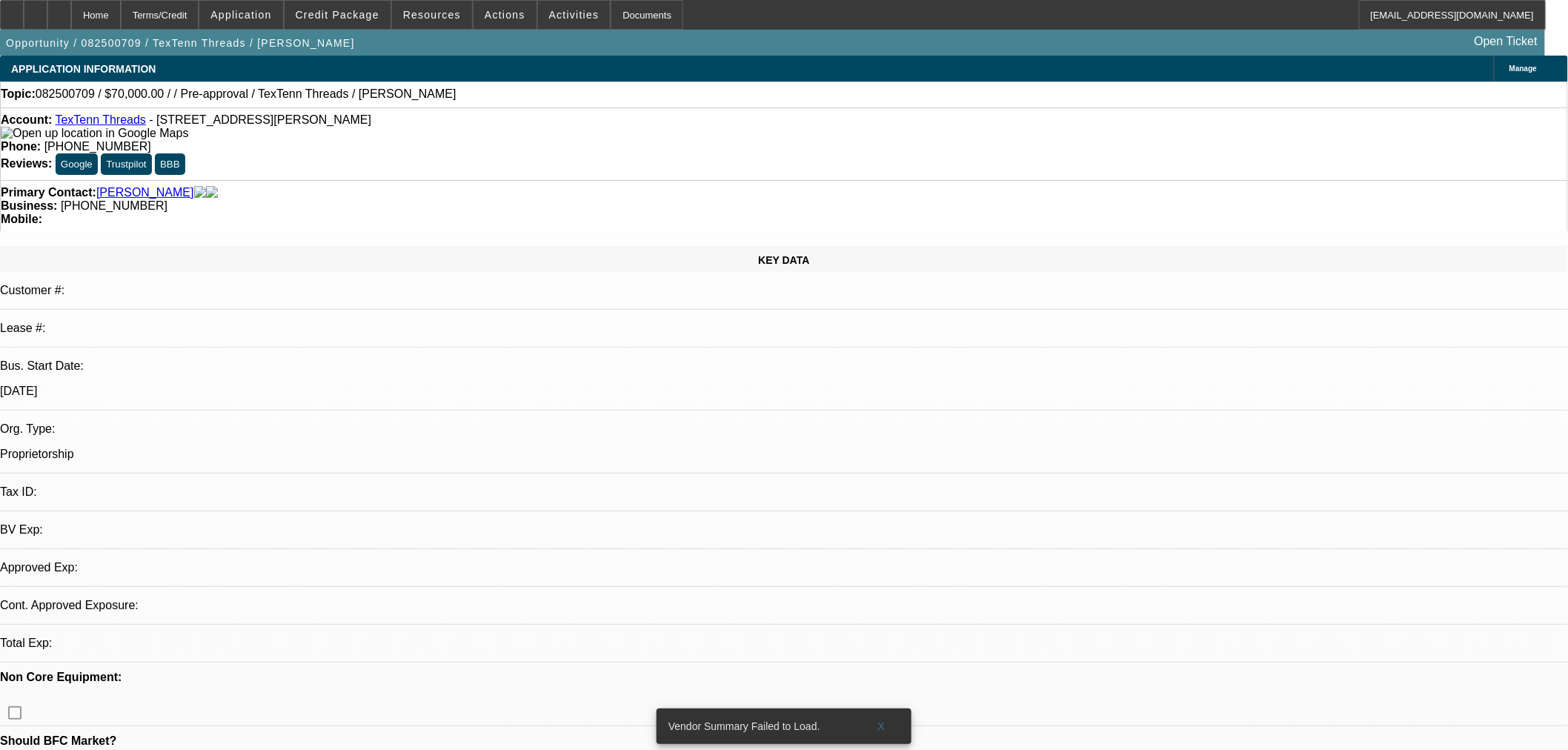
select select "0"
select select "2"
select select "0.1"
select select "4"
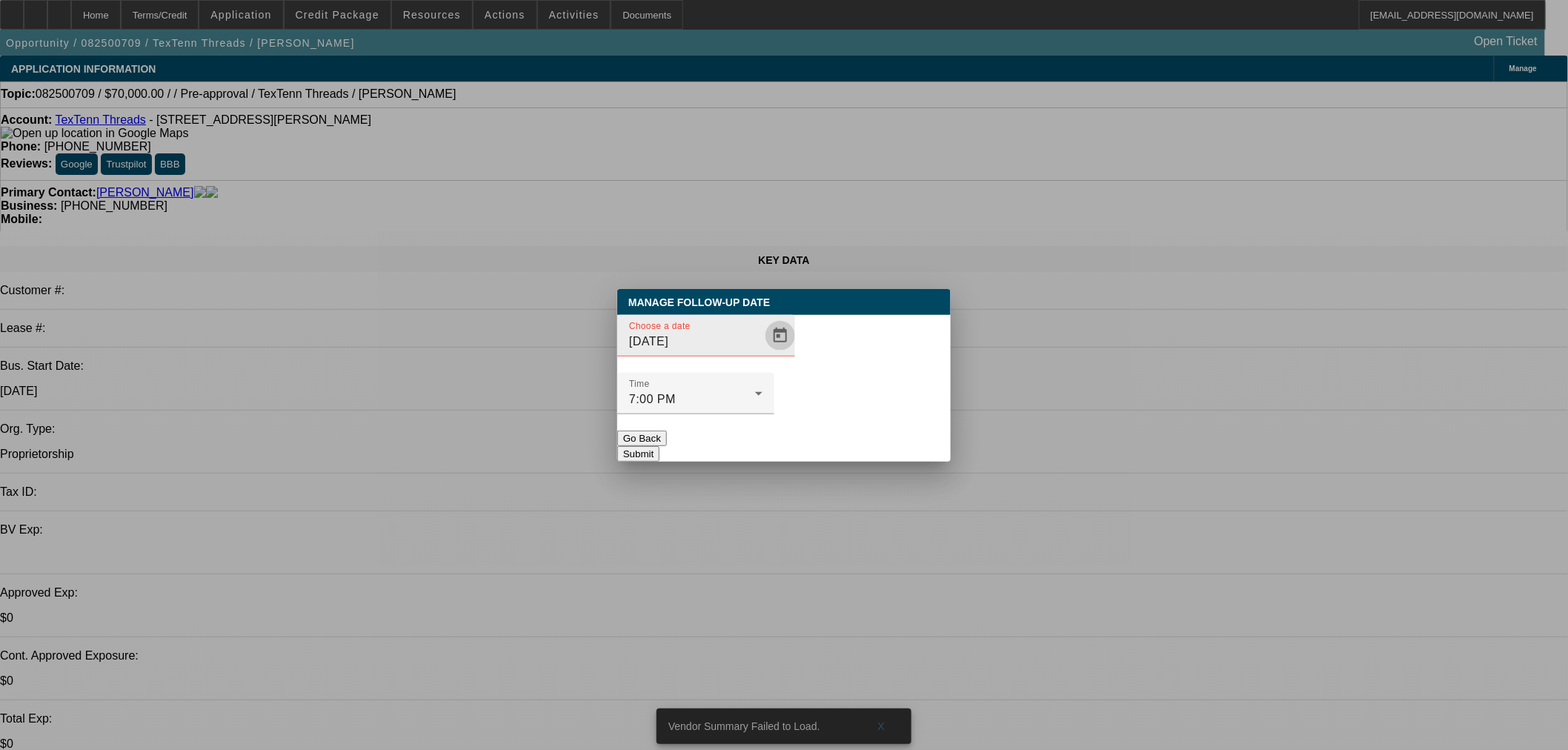
click at [763, 353] on span "Open calendar" at bounding box center [780, 335] width 35 height 35
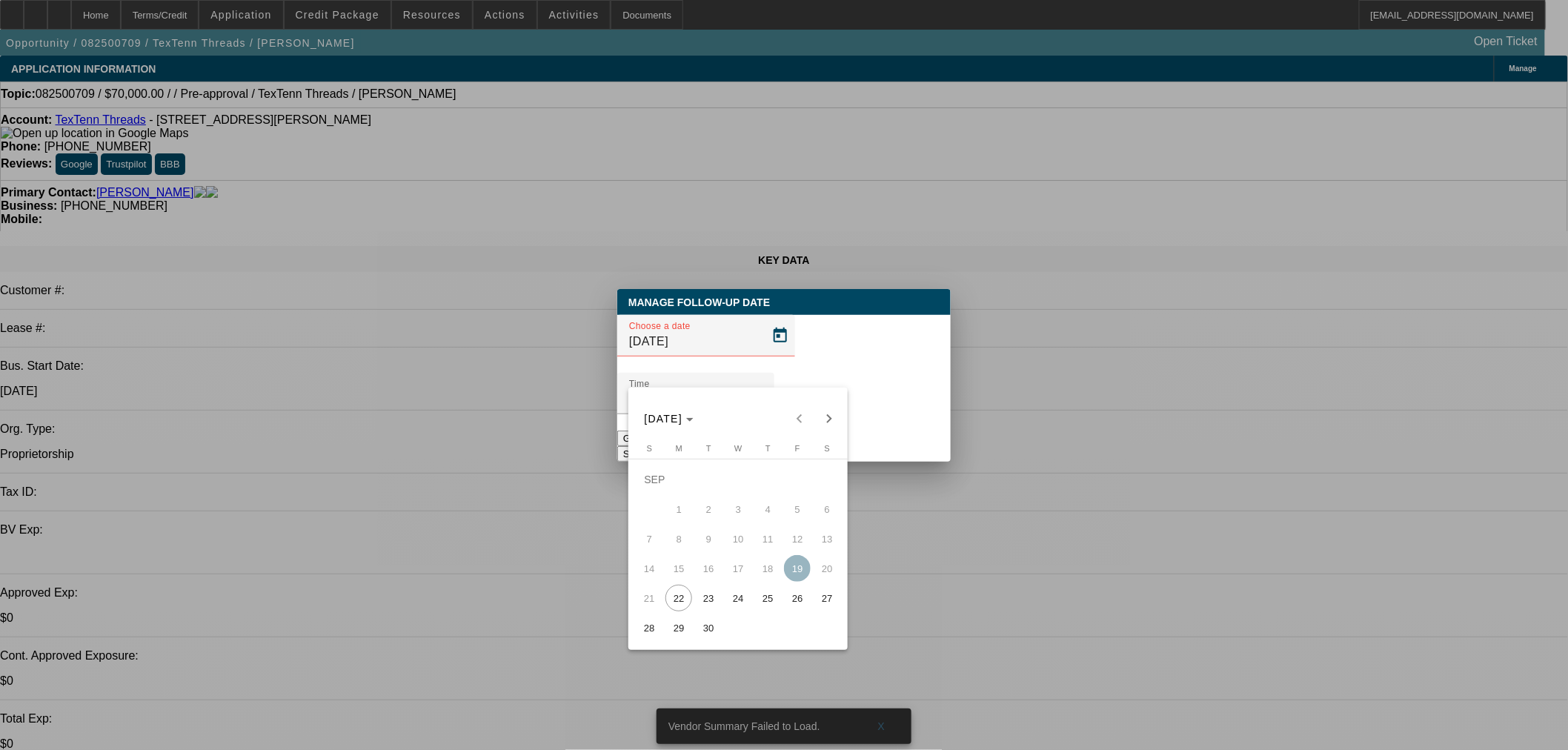
click at [734, 590] on span "24" at bounding box center [738, 598] width 27 height 27
type input "9/24/2025"
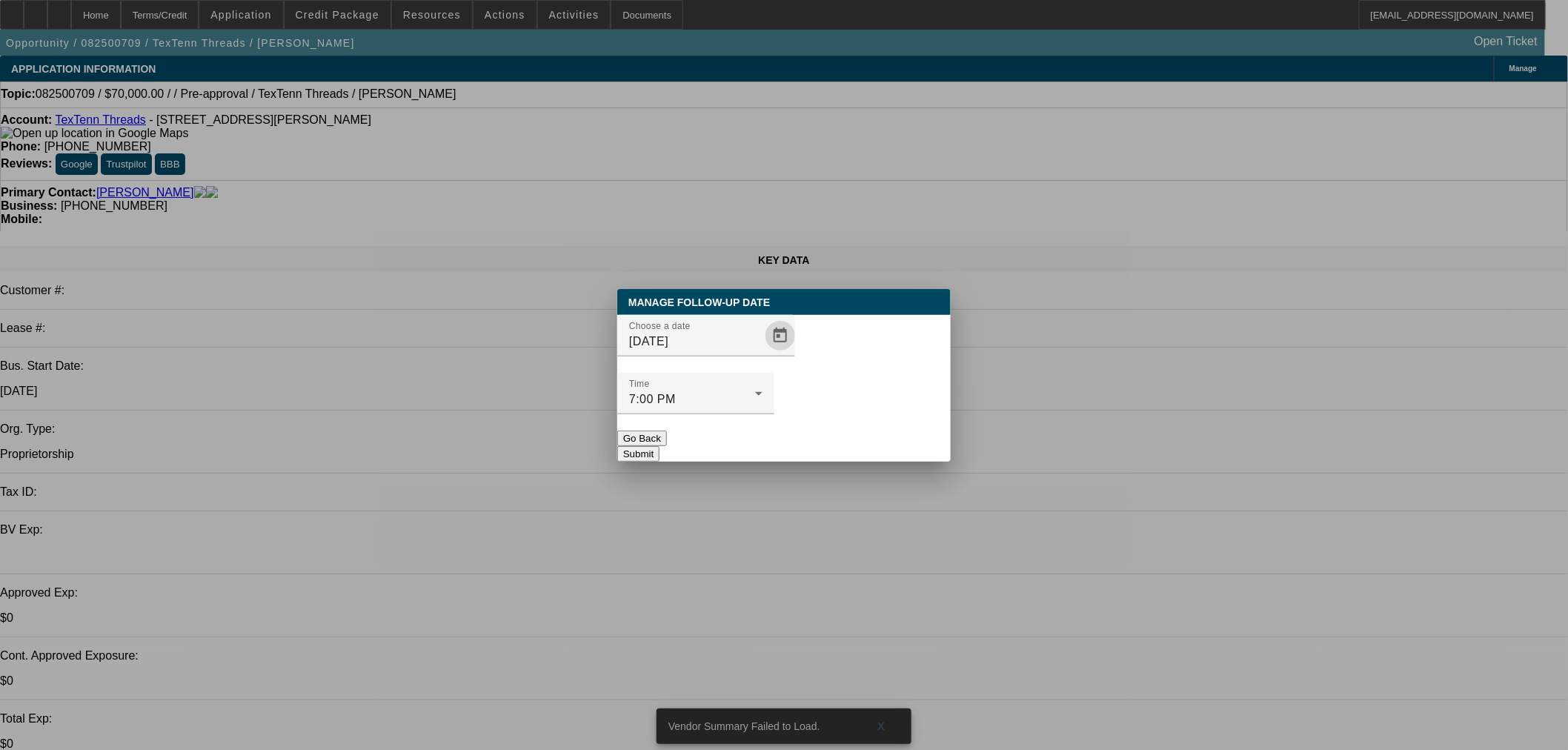
click at [838, 431] on div "Manage Follow-Up Date Choose a date 9/24/2025 Time 7:00 PM Go Back Submit" at bounding box center [784, 375] width 334 height 173
click at [659, 446] on button "Submit" at bounding box center [638, 453] width 42 height 15
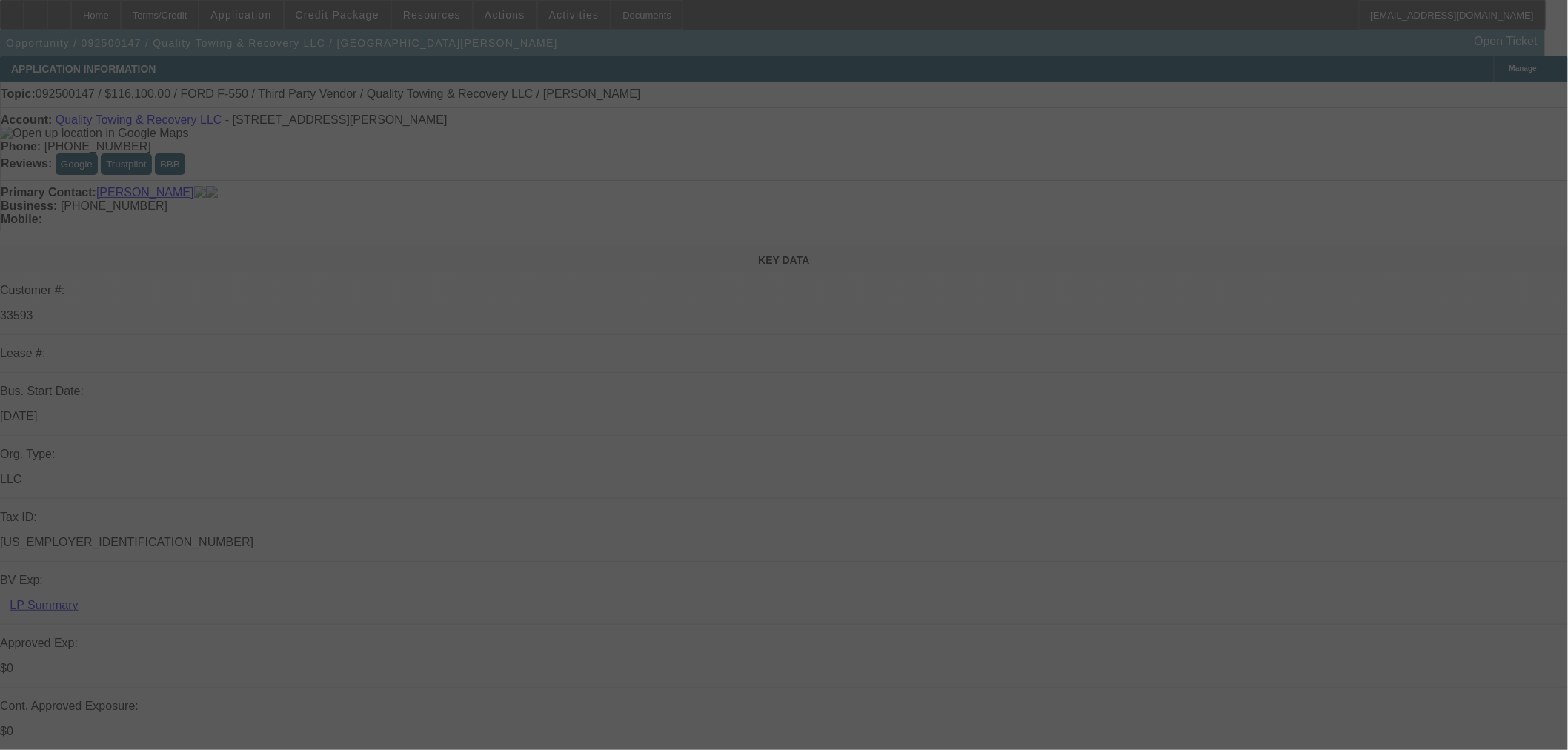
click at [1221, 65] on div at bounding box center [784, 375] width 1568 height 750
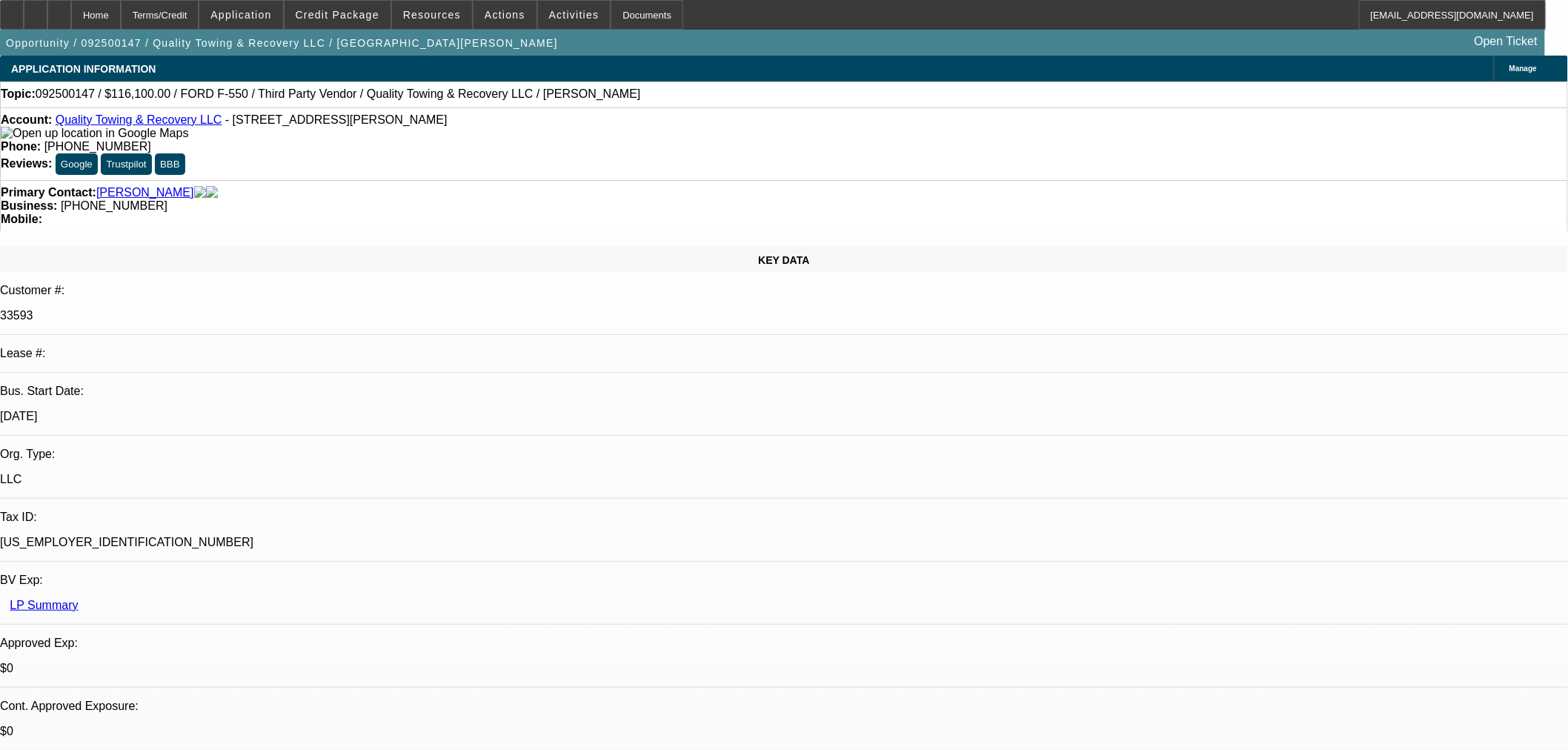
select select "0"
select select "6"
select select "0"
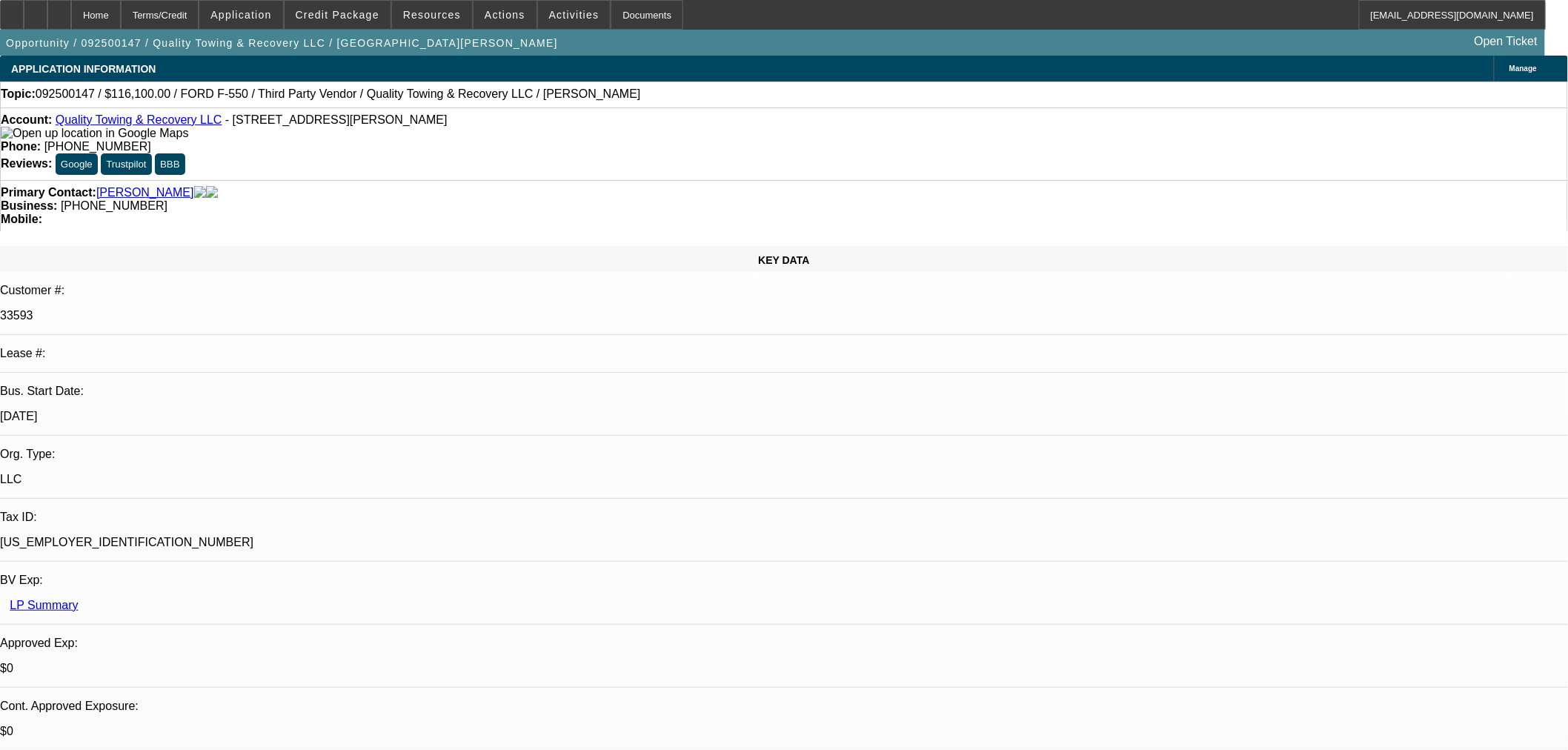
select select "0"
select select "6"
select select "0"
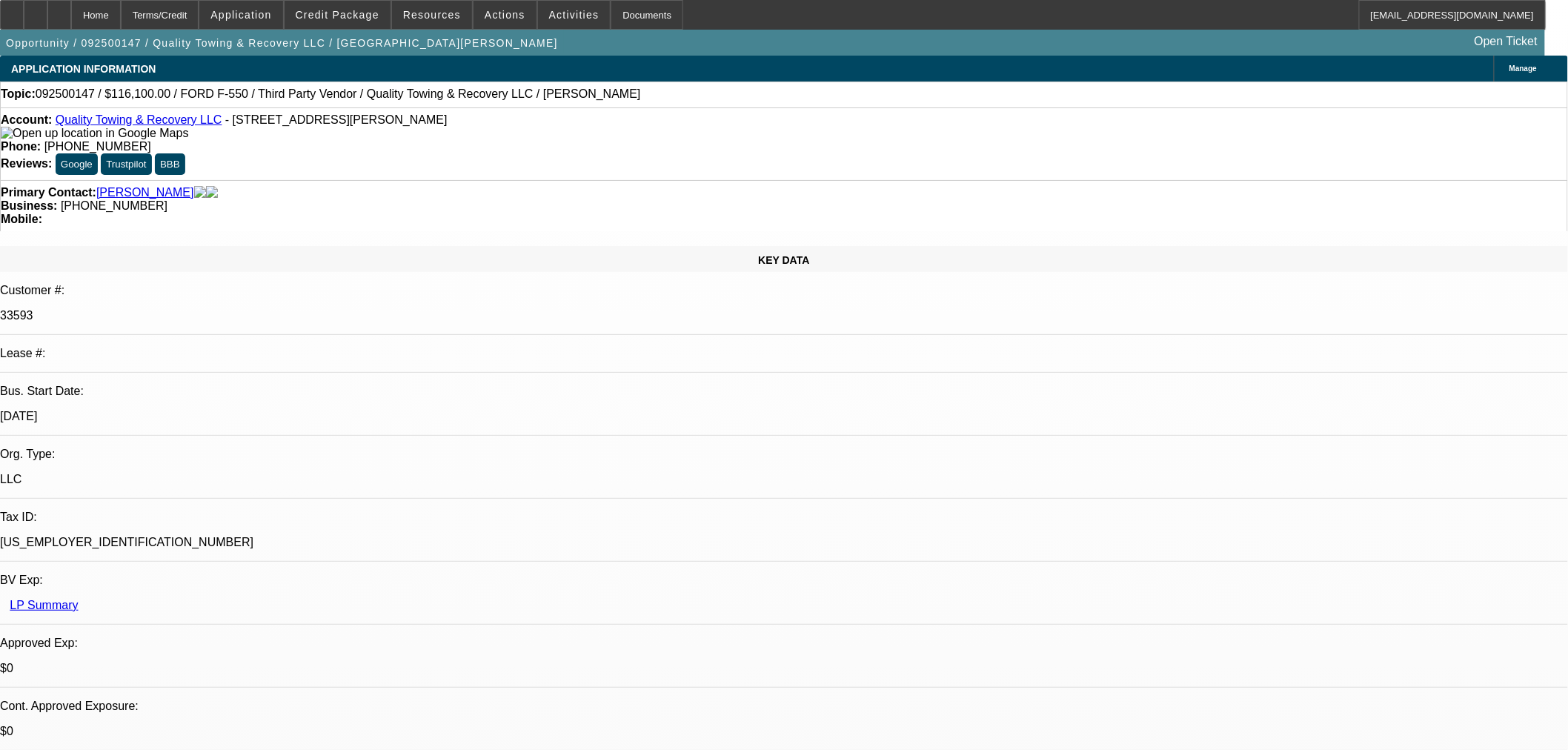
select select "0"
select select "6"
select select "0"
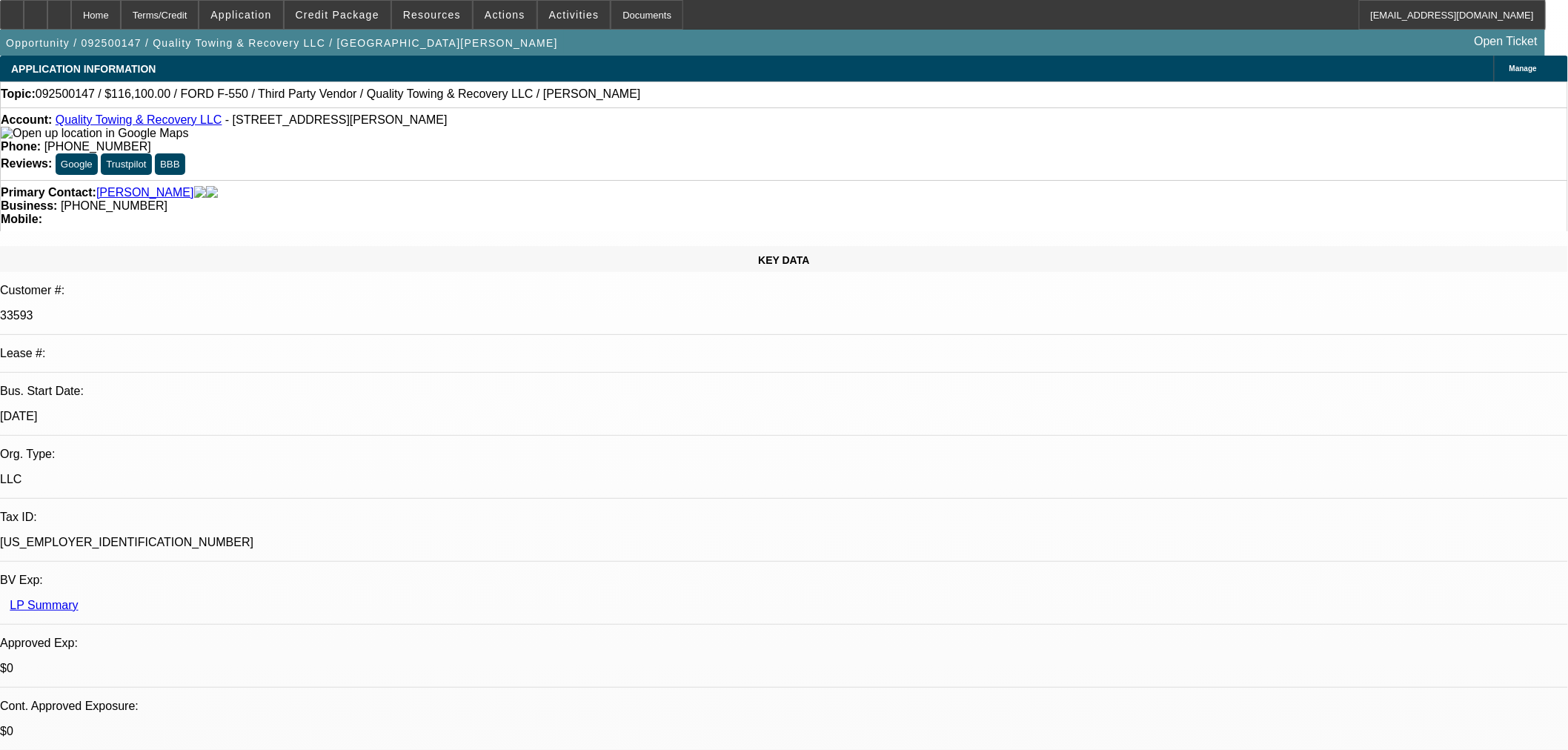
select select "6"
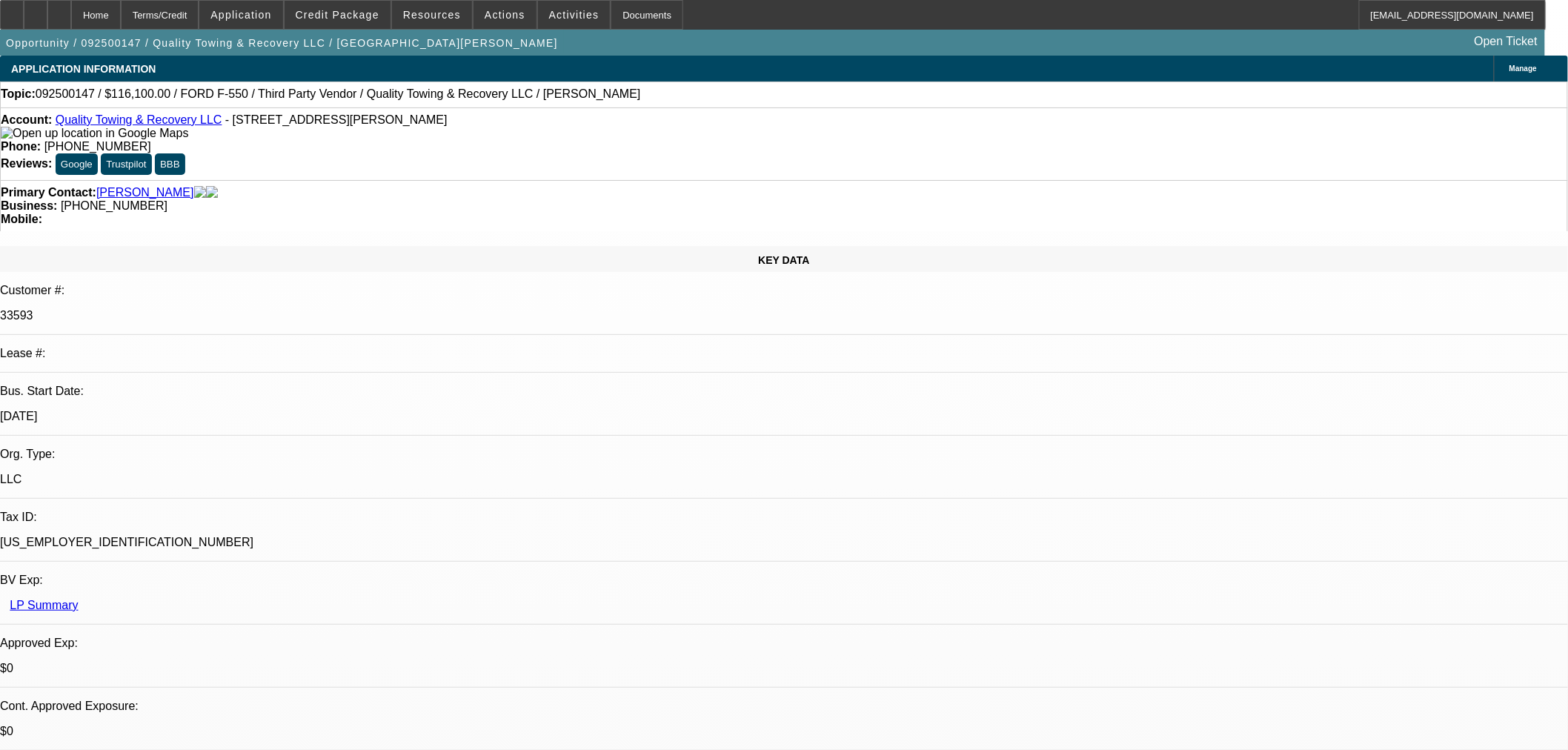
radio input "true"
paste textarea "Wrecker 60-80k price point 40-70k miles Desiel 4x4 Medium duty flatbed 70-90k p…"
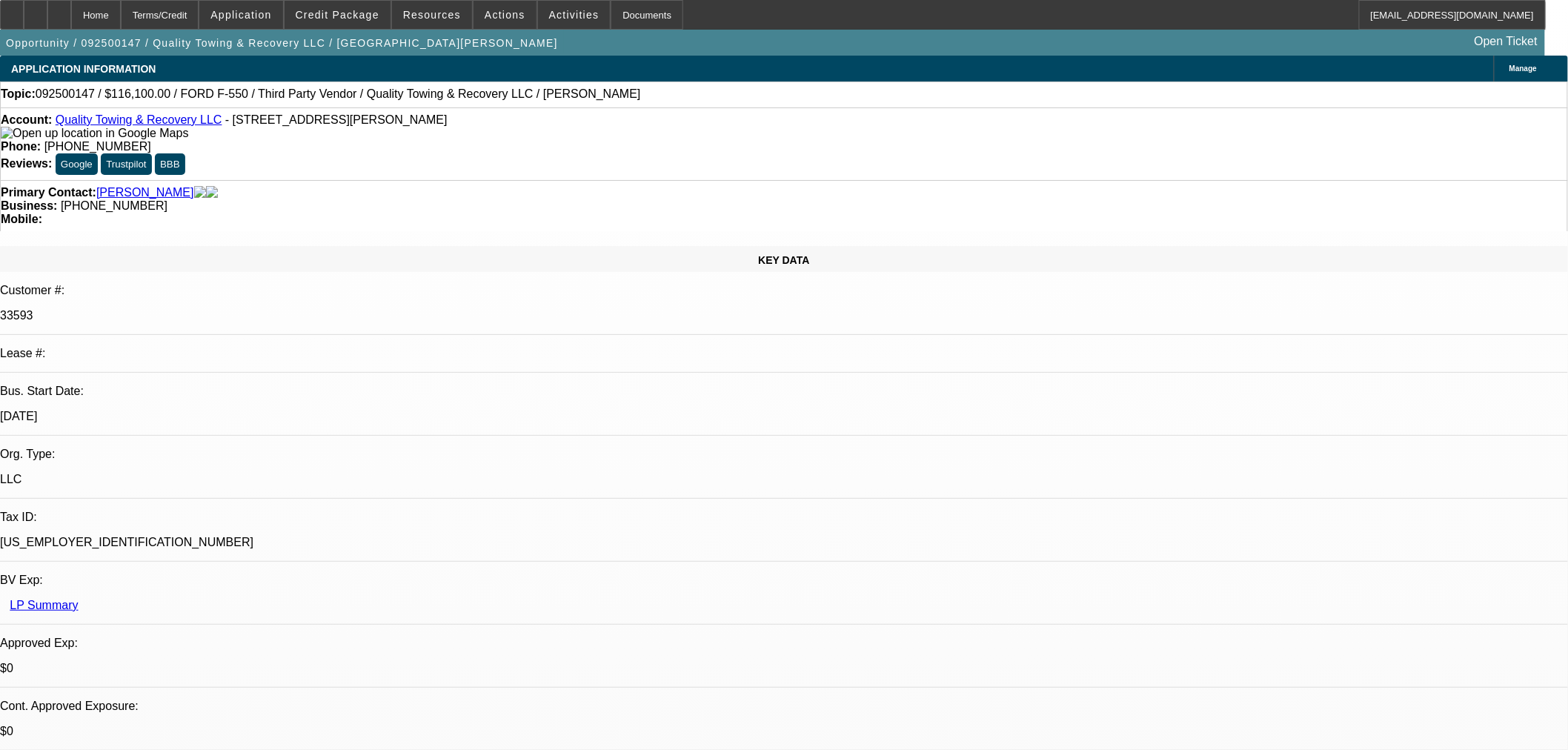
scroll to position [121, 0]
type textarea "Wrecker 60-80k price point 40-70k miles Desiel 4x4 Medium duty flatbed 70-90k p…"
radio input "true"
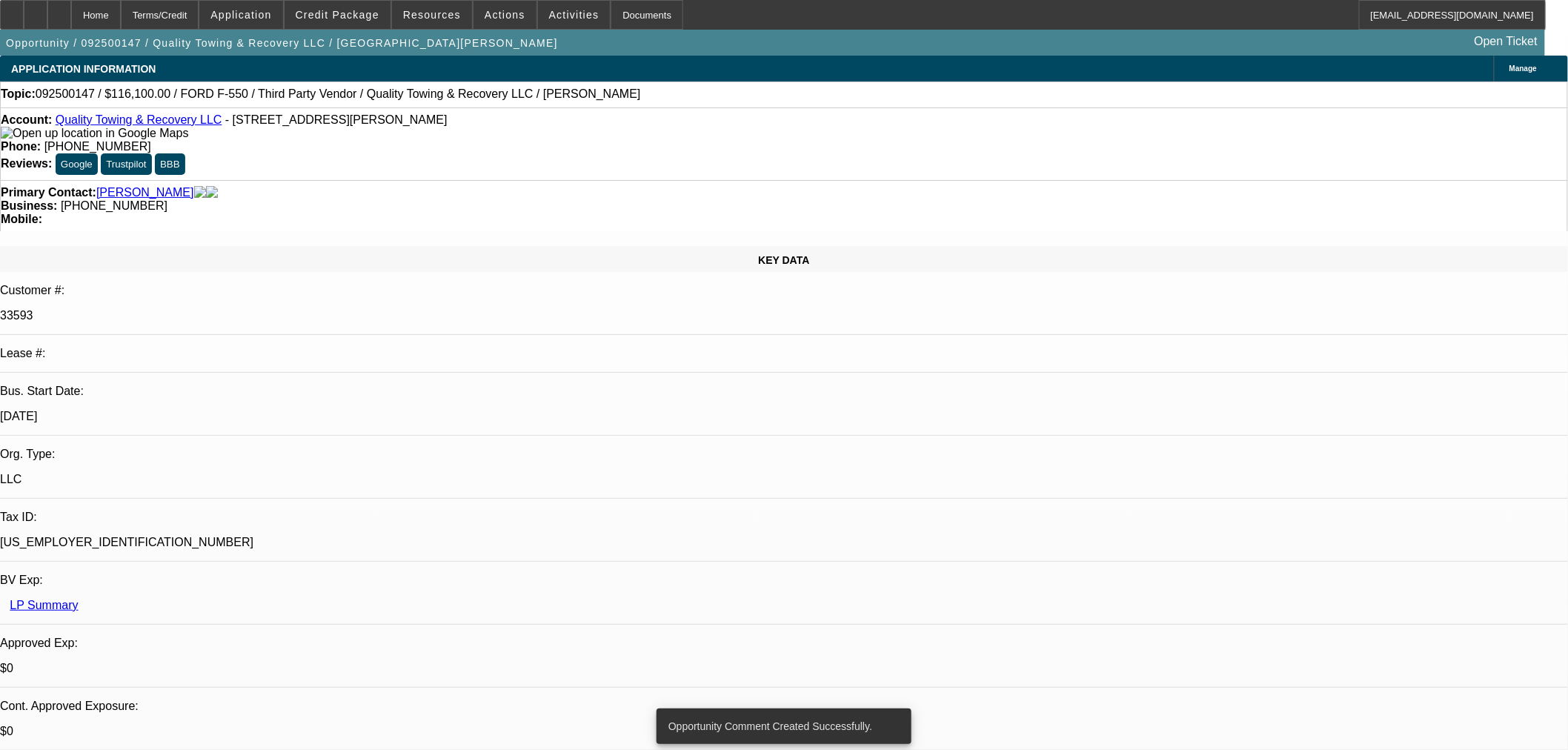
drag, startPoint x: 1330, startPoint y: 477, endPoint x: 1106, endPoint y: 452, distance: 225.4
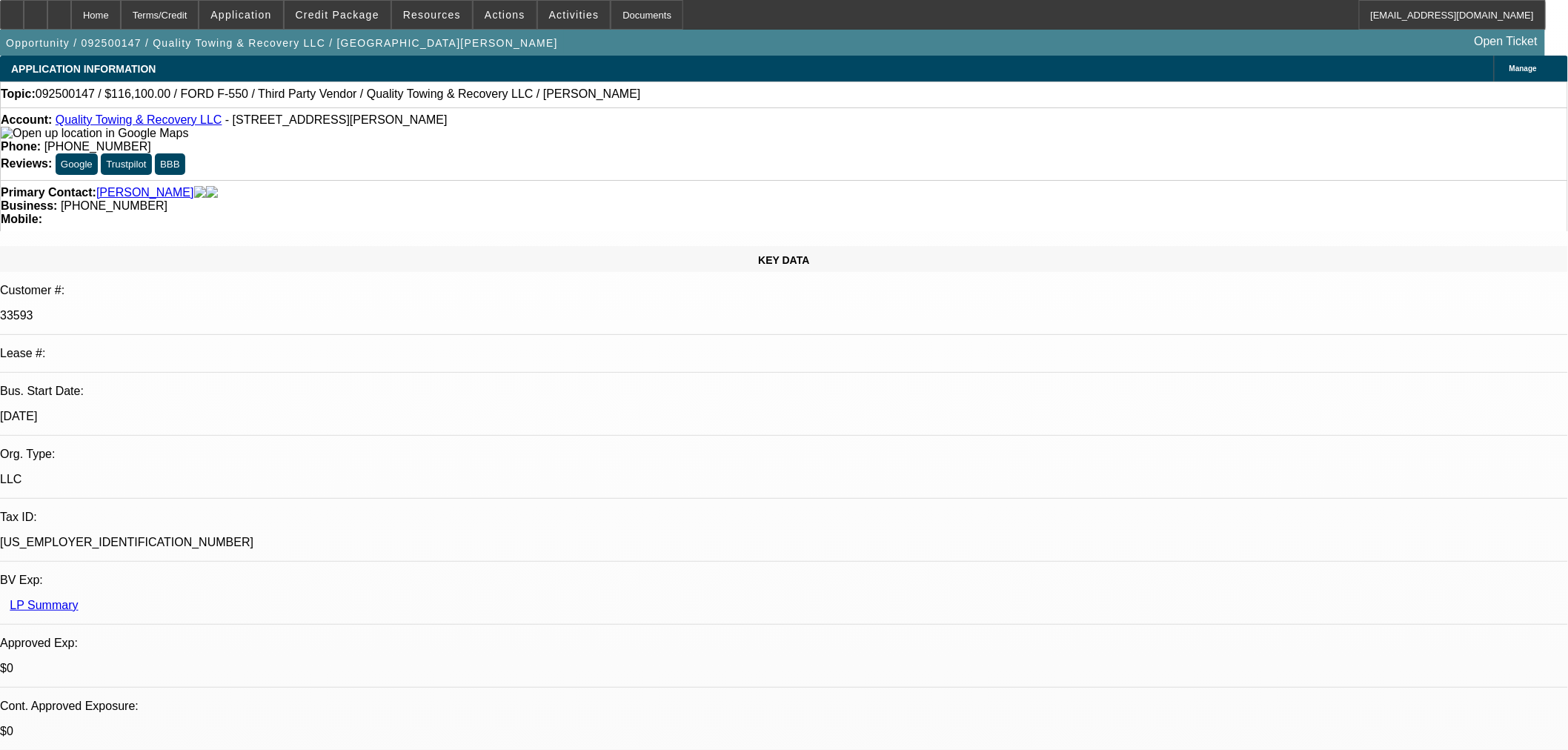
click at [71, 15] on div at bounding box center [59, 15] width 23 height 30
select select "0"
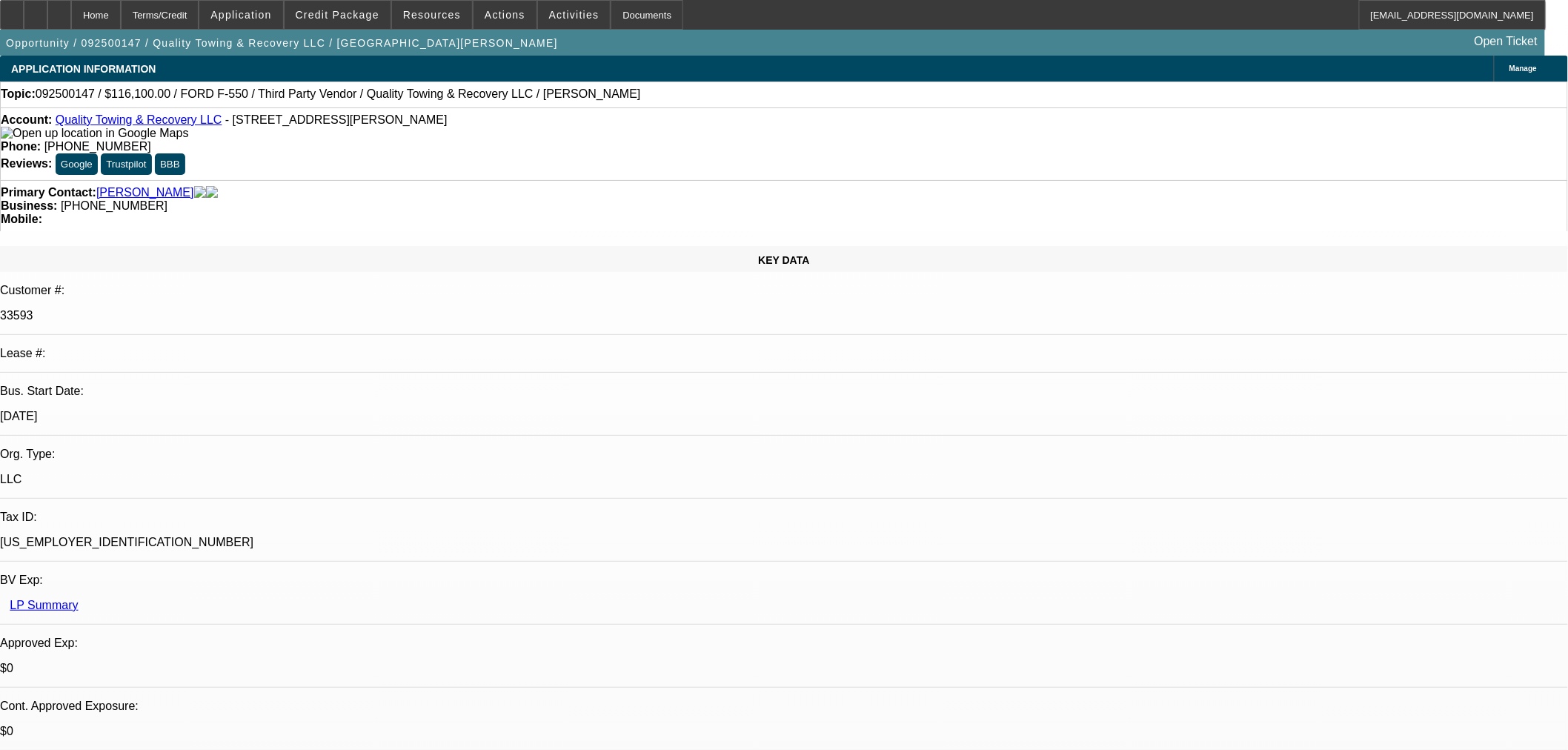
select select "0"
select select "6"
select select "0"
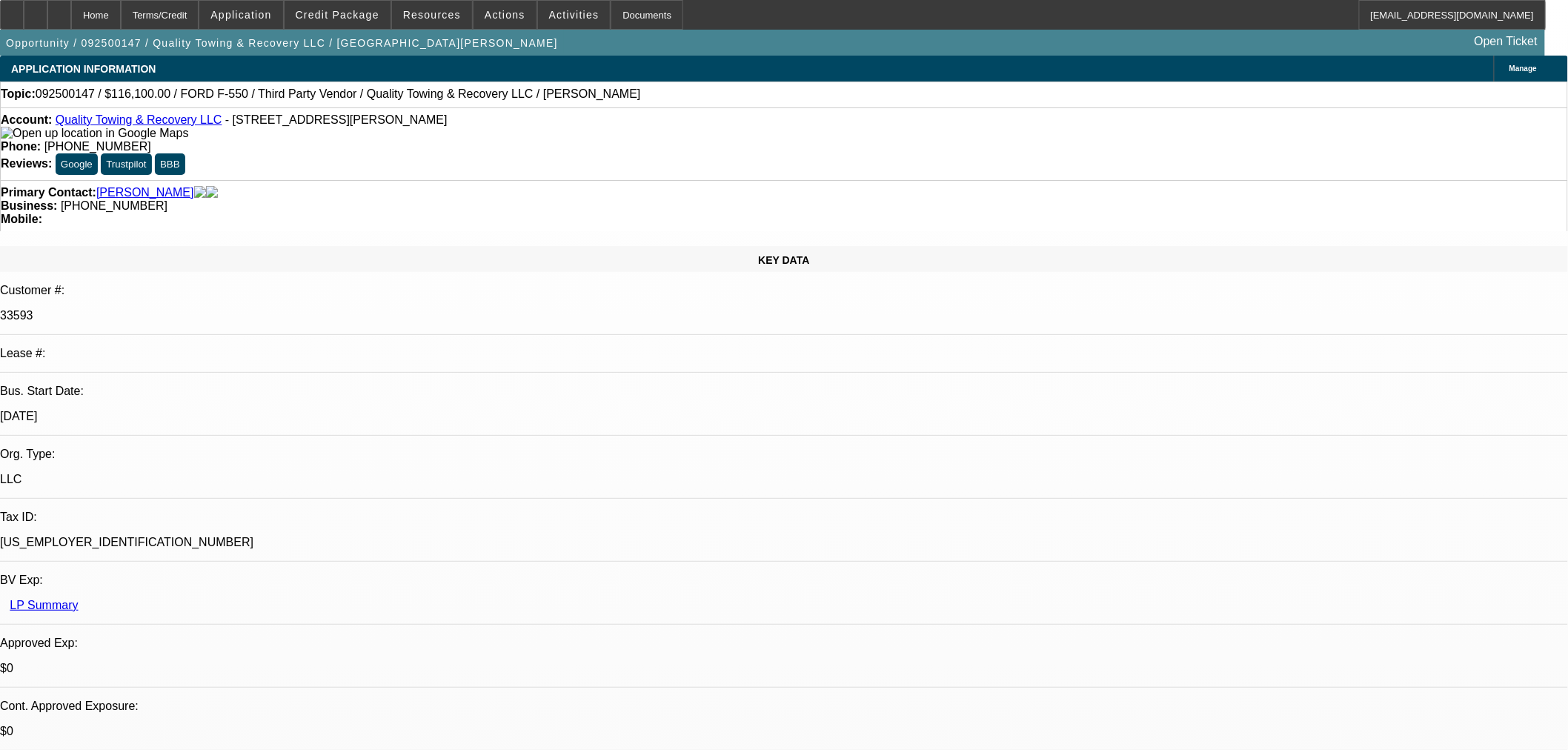
select select "6"
select select "0"
select select "6"
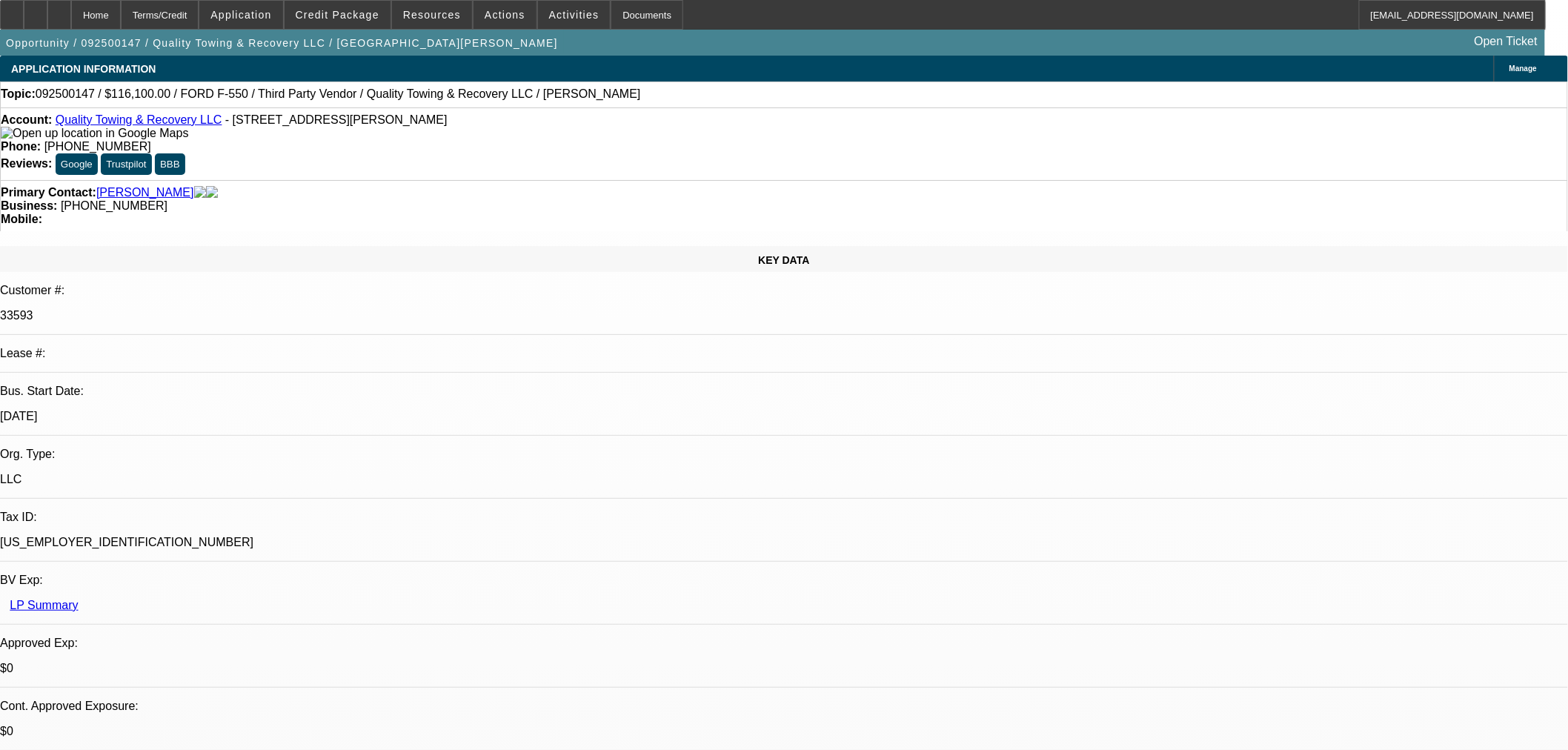
select select "0"
select select "6"
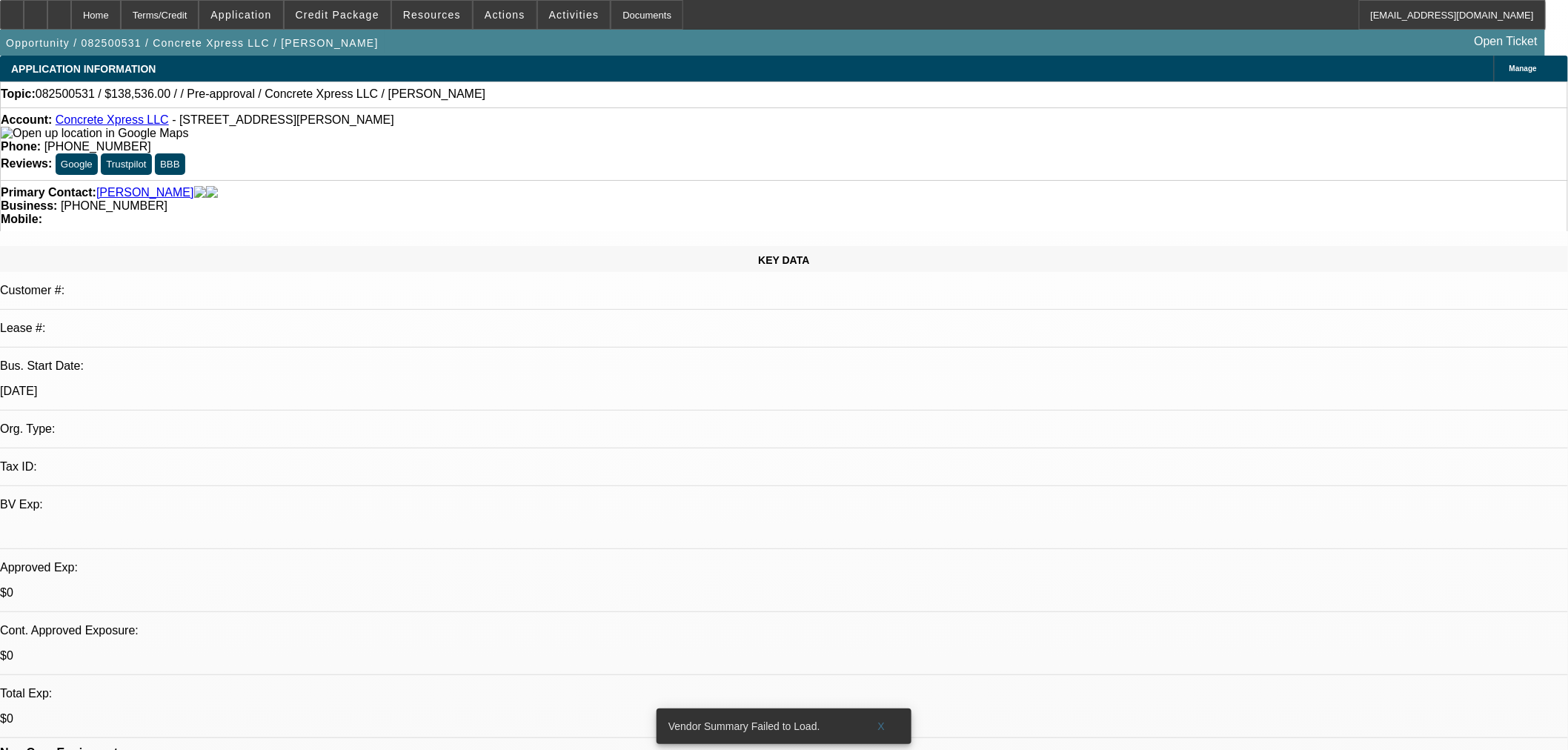
select select "0"
select select "2"
select select "0.1"
select select "4"
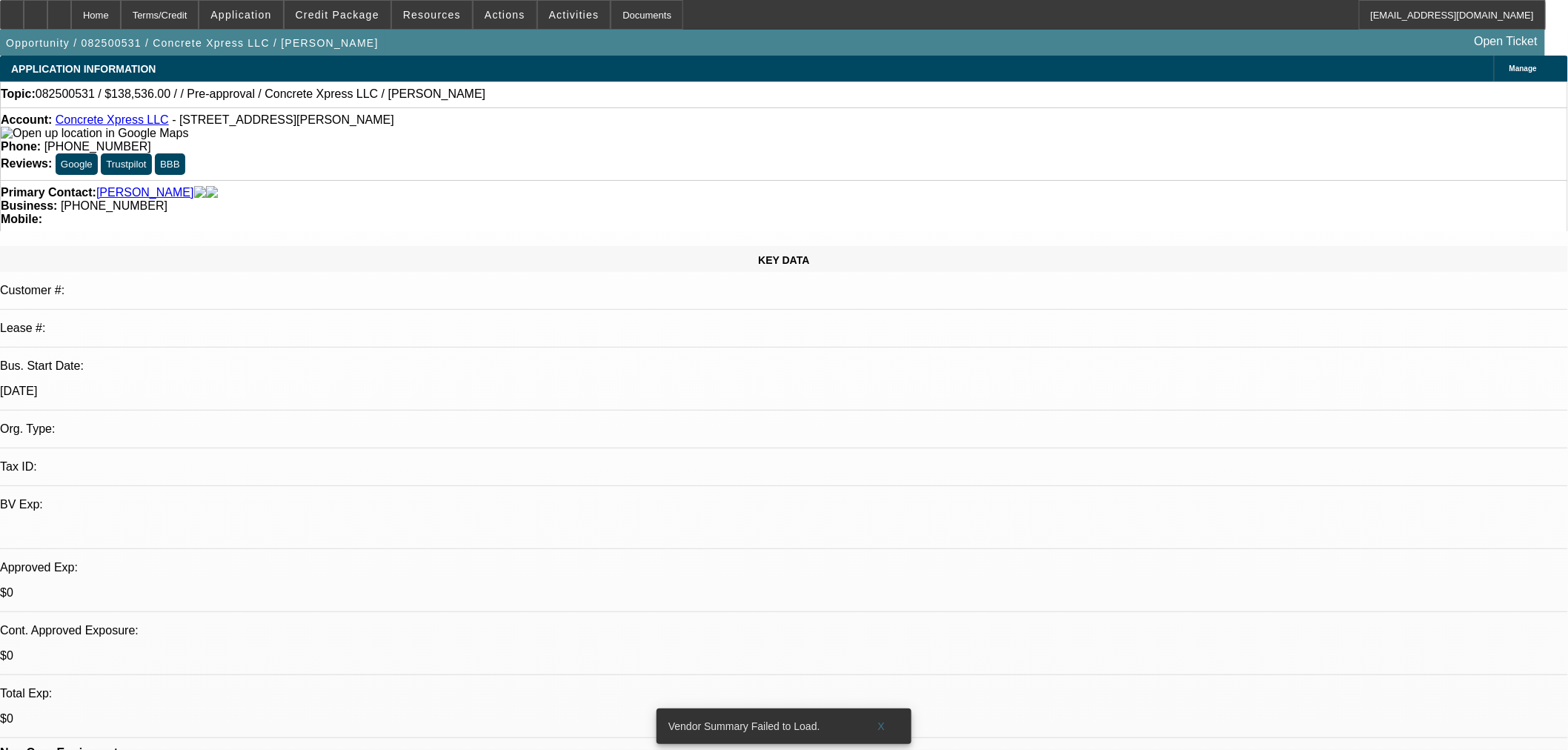
click at [1204, 53] on div "Opportunity / 082500531 / Concrete Xpress LLC / Icard, Matt Open Ticket" at bounding box center [772, 43] width 1545 height 26
radio input "true"
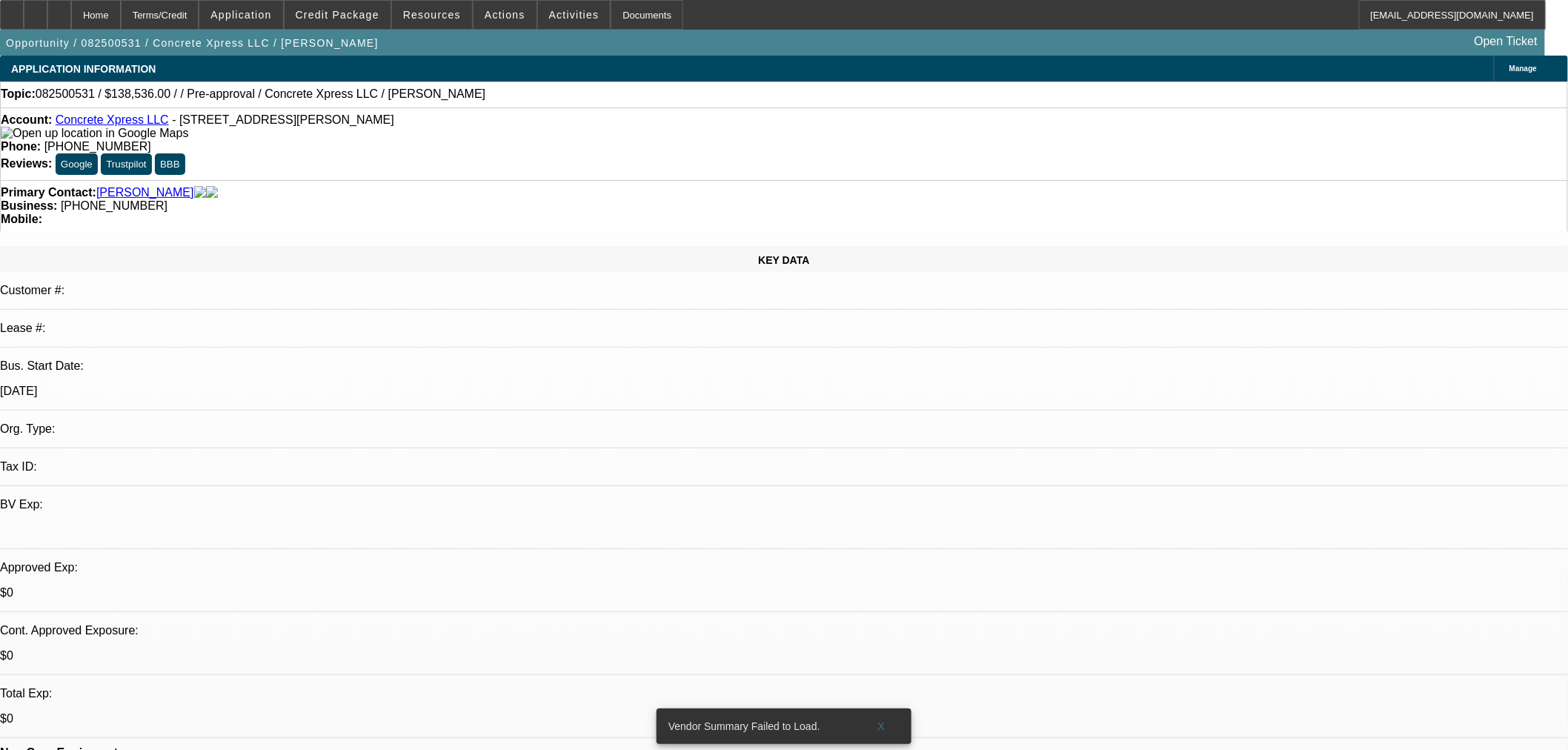
type textarea "Try one more time"
radio input "true"
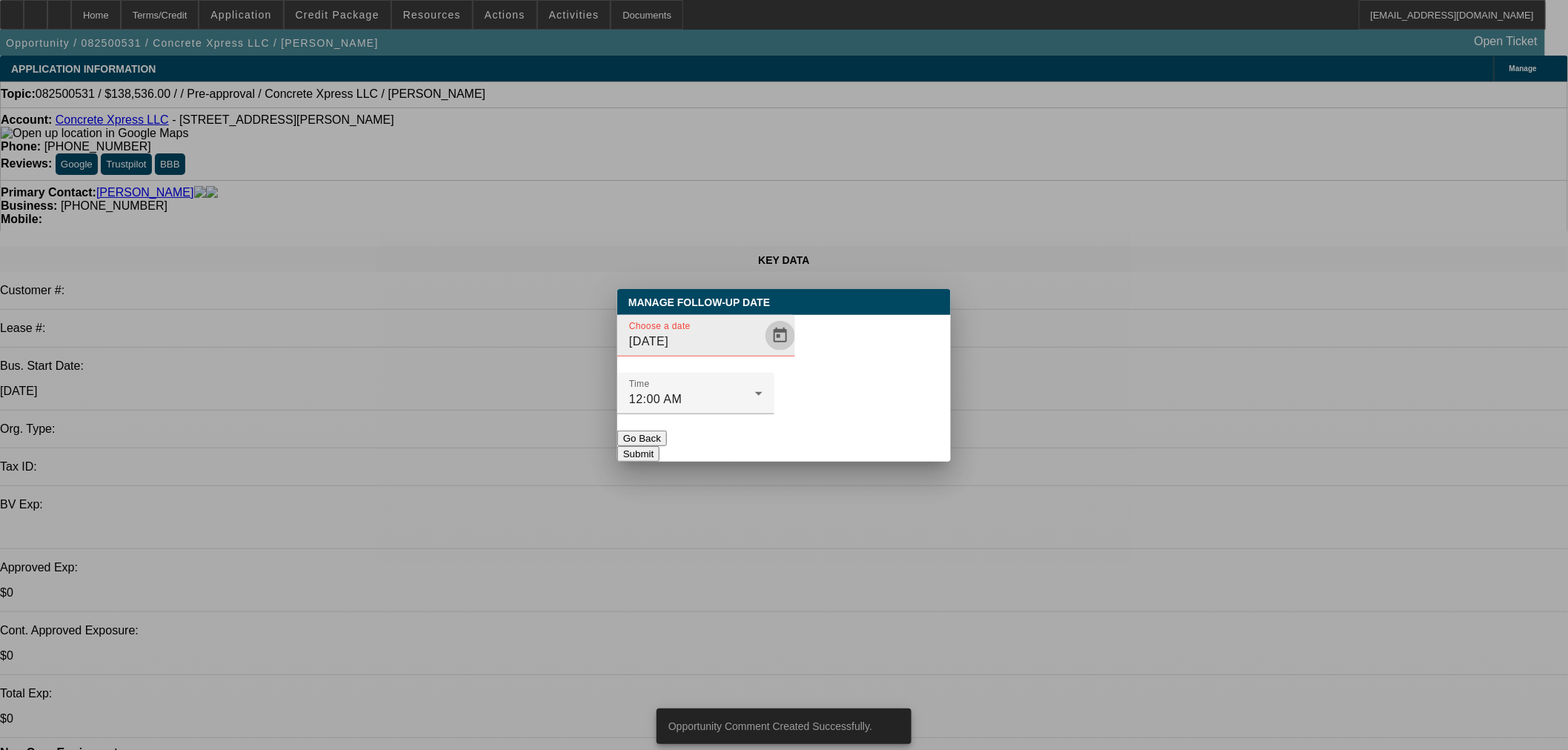
click at [763, 353] on span "Open calendar" at bounding box center [780, 335] width 35 height 35
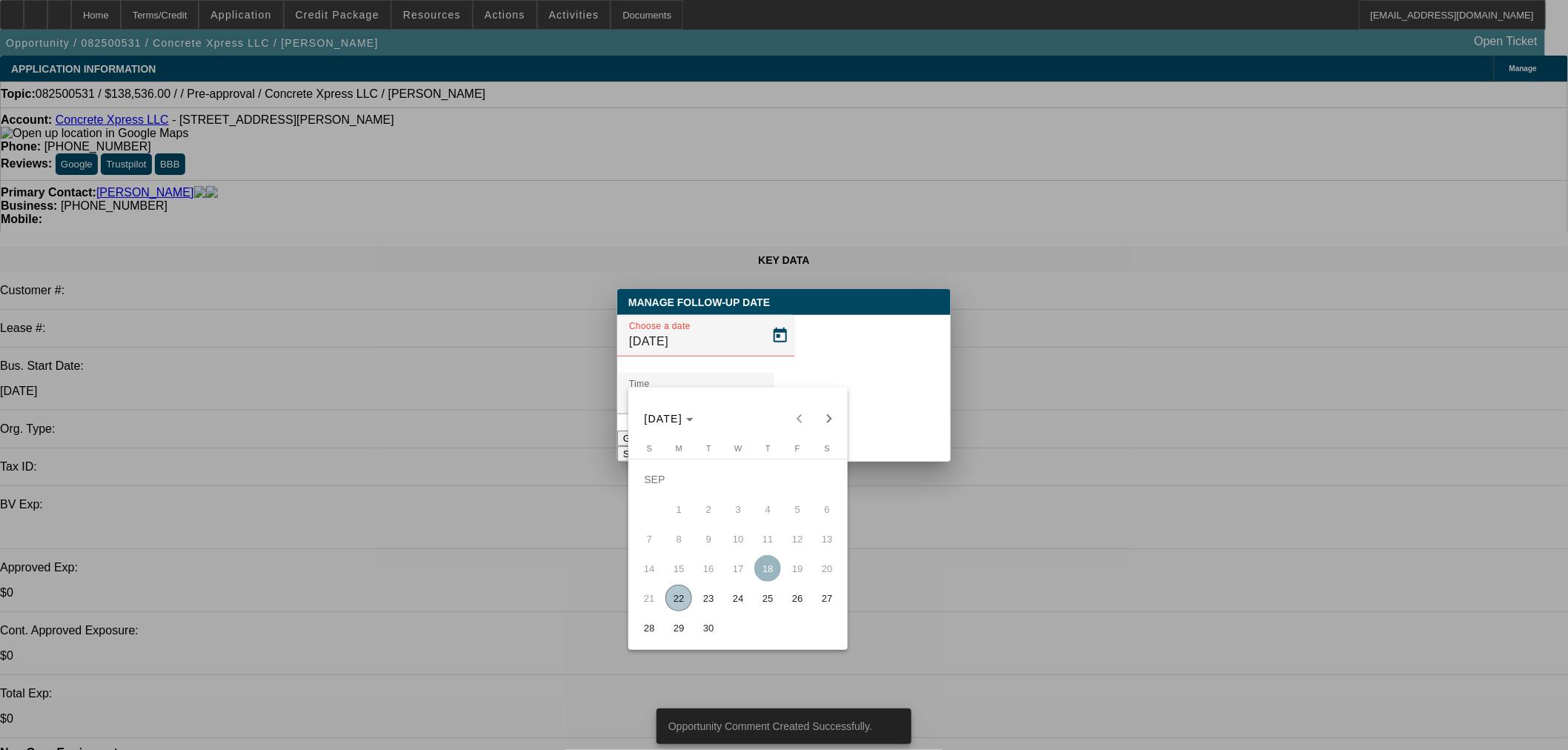
click at [747, 591] on button "24" at bounding box center [738, 598] width 30 height 30
type input "[DATE]"
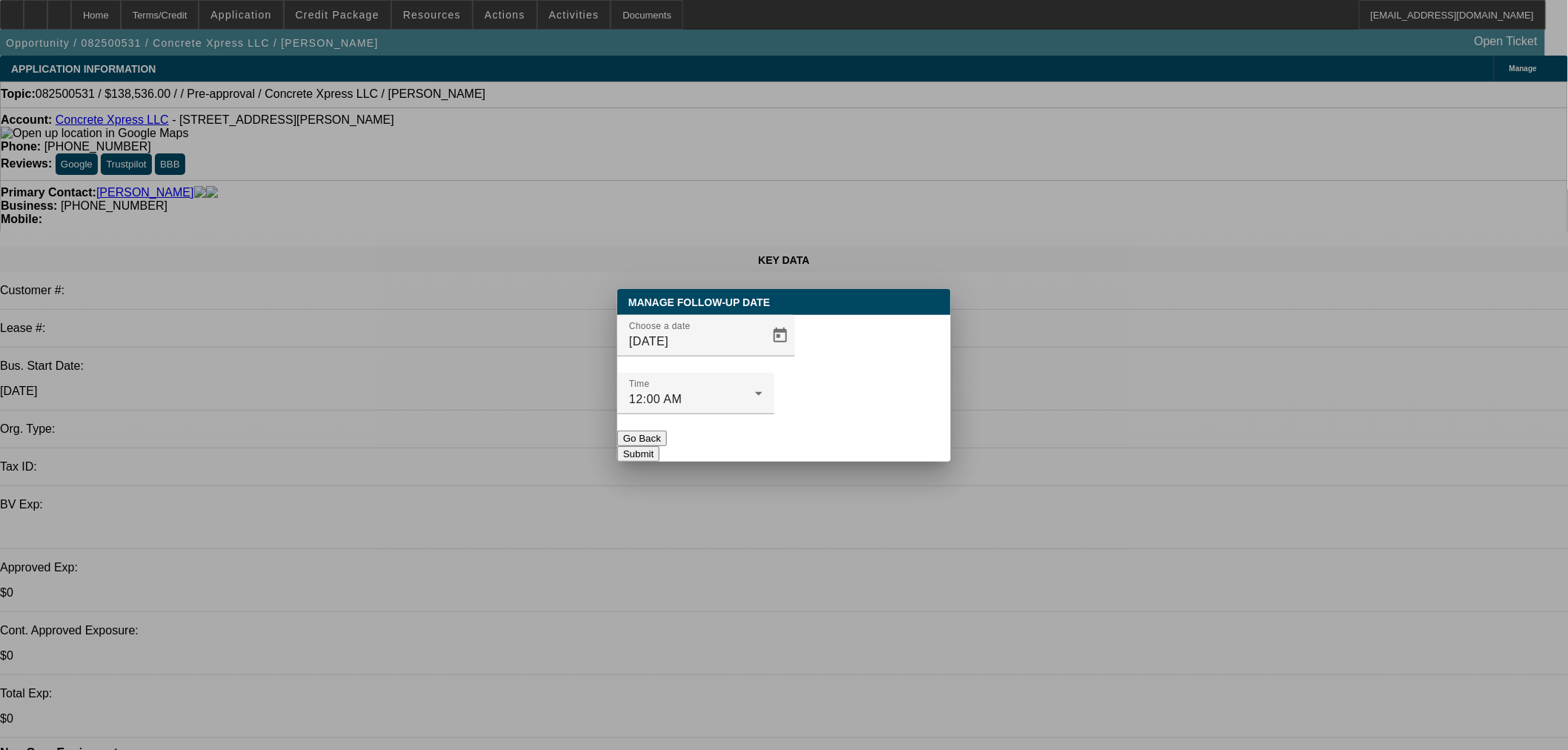
click at [659, 446] on button "Submit" at bounding box center [638, 453] width 42 height 15
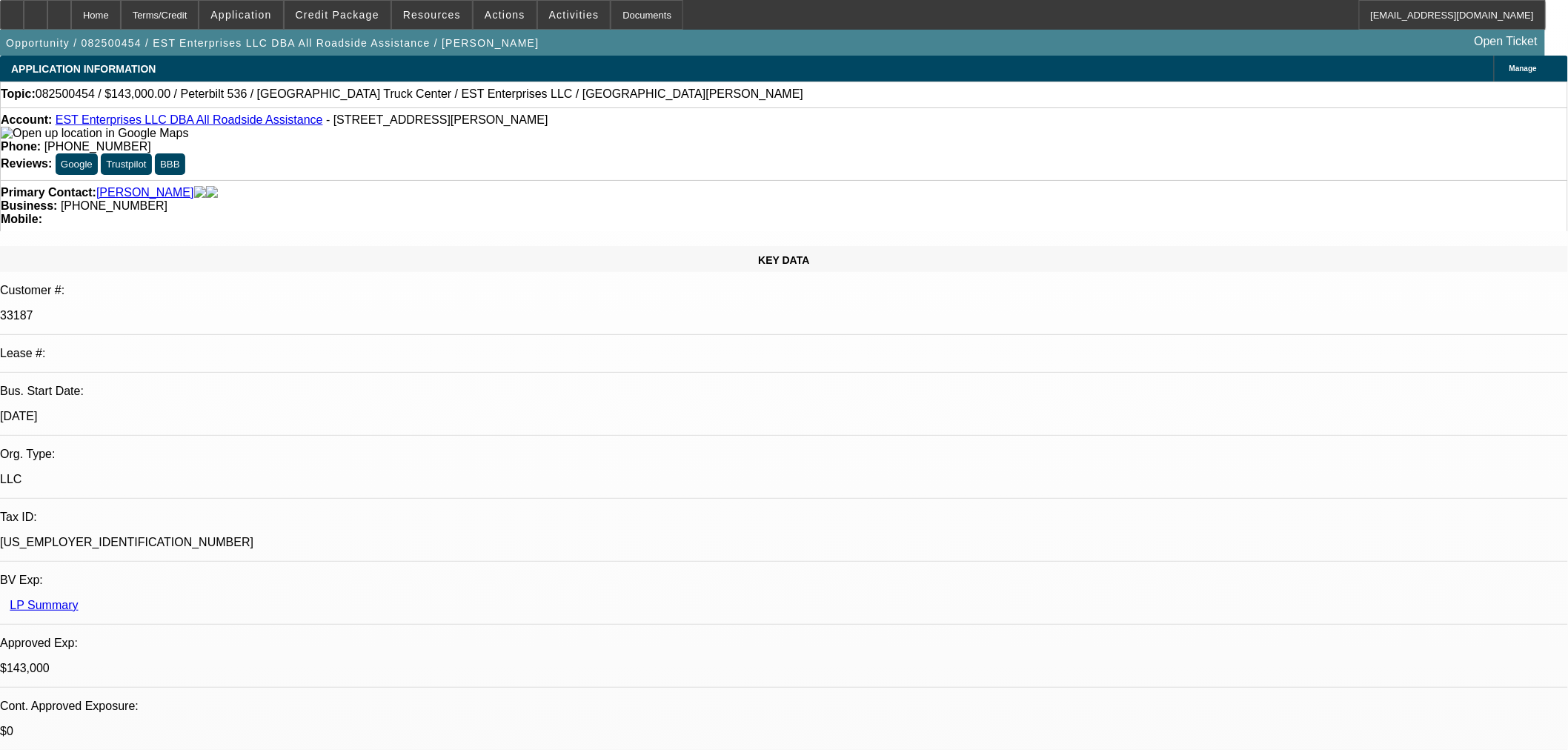
select select "0"
select select "2"
select select "0"
select select "6"
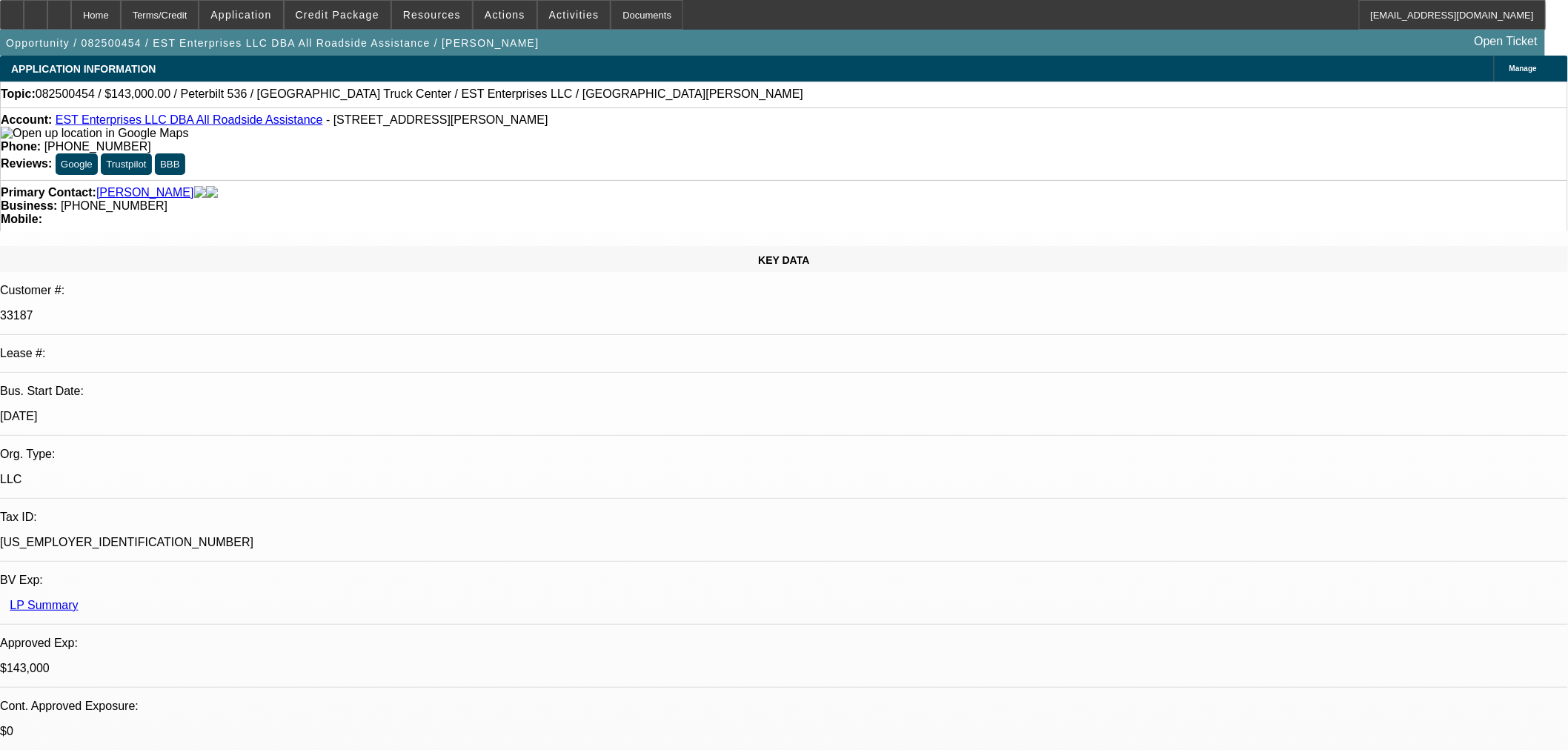
select select "0"
select select "2"
select select "0"
select select "6"
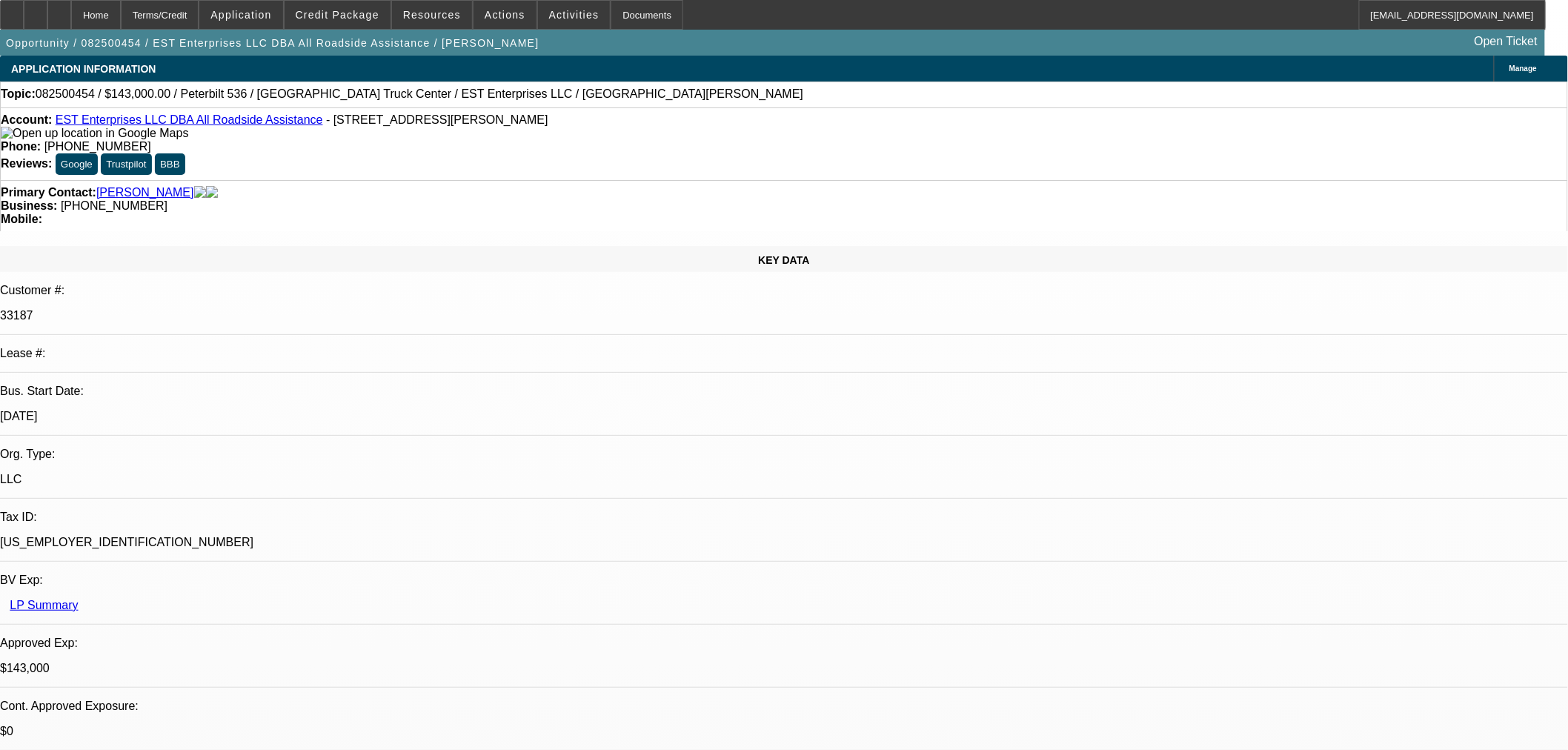
select select "0"
select select "2"
select select "0"
select select "6"
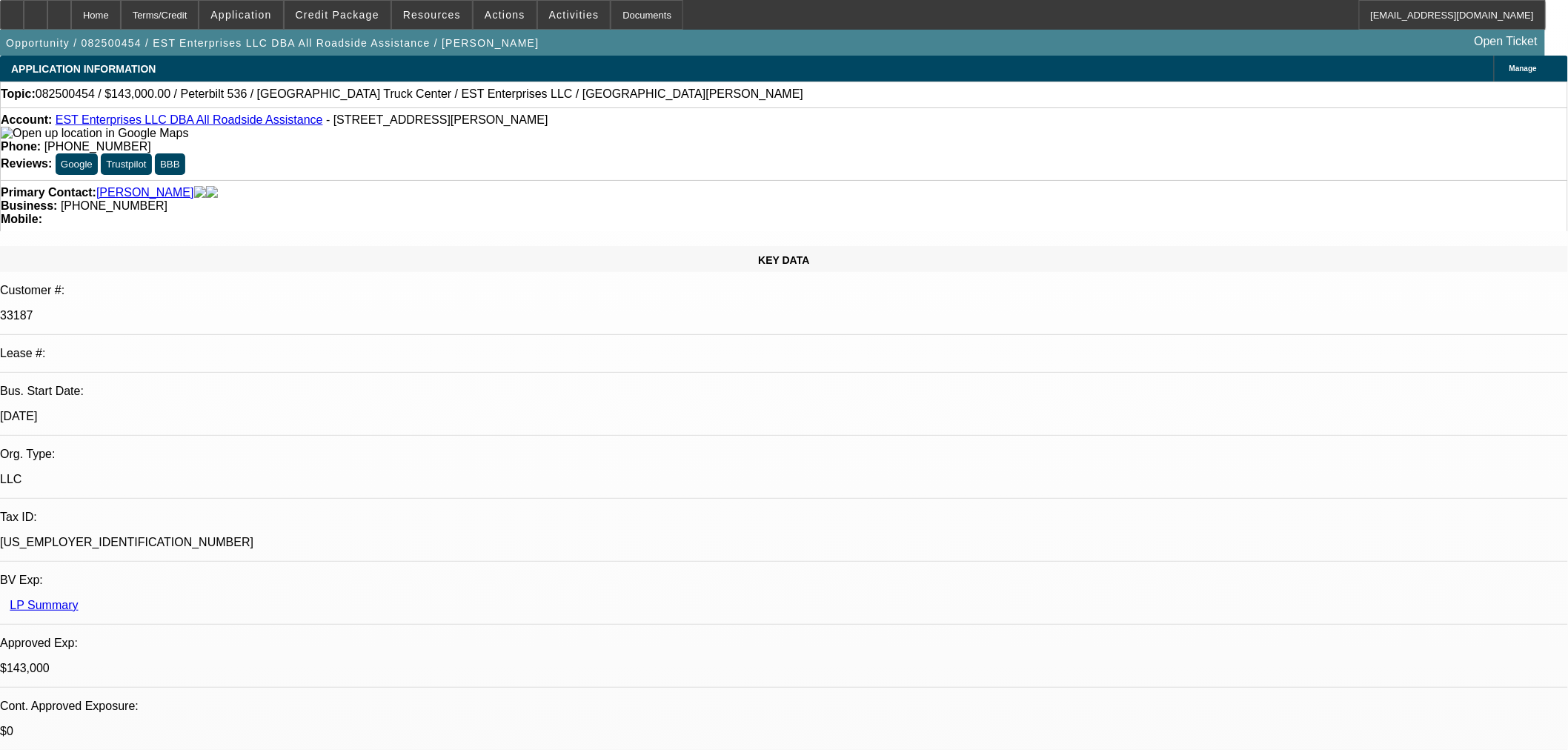
select select "0"
select select "2"
select select "0.1"
select select "4"
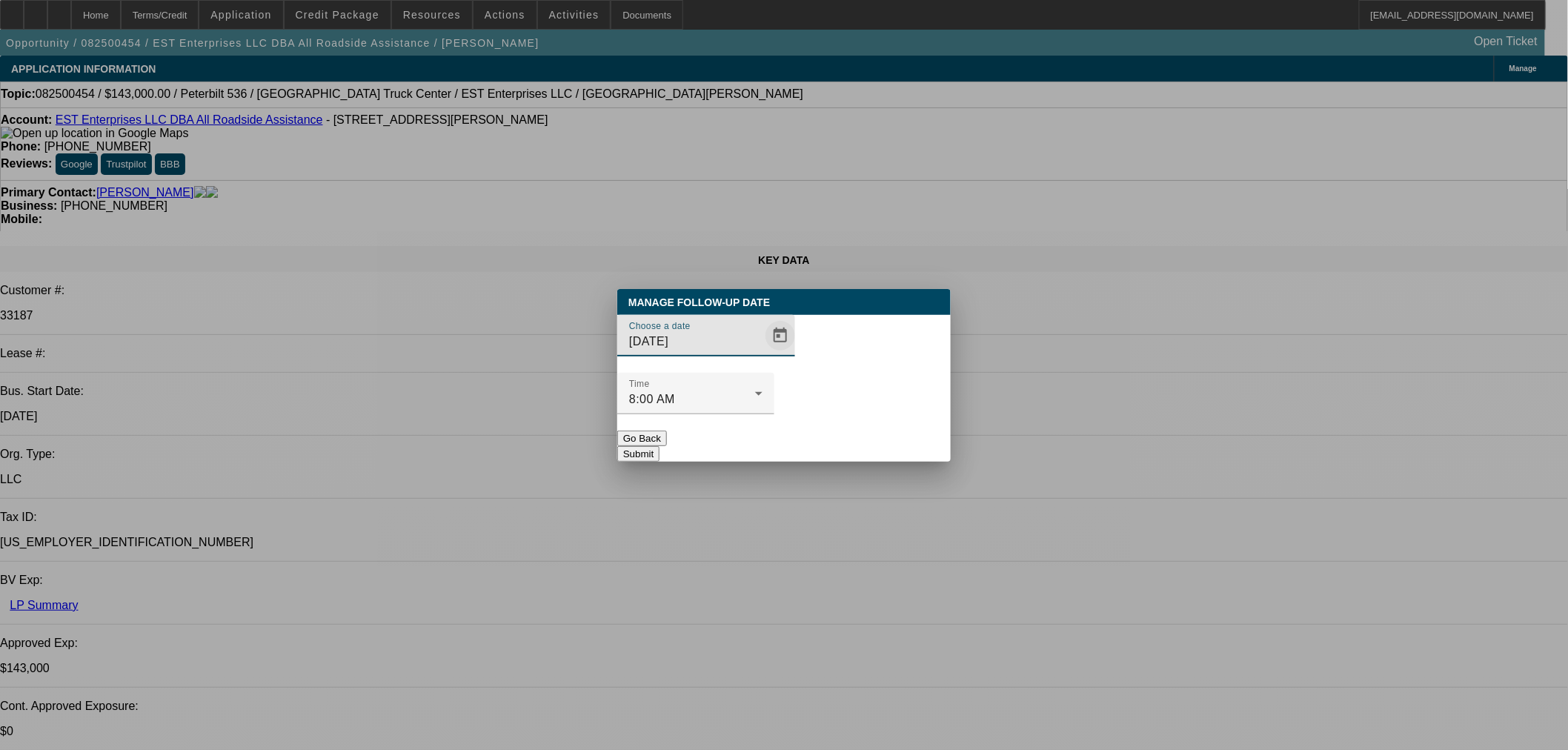
click at [763, 353] on span "Open calendar" at bounding box center [780, 335] width 35 height 35
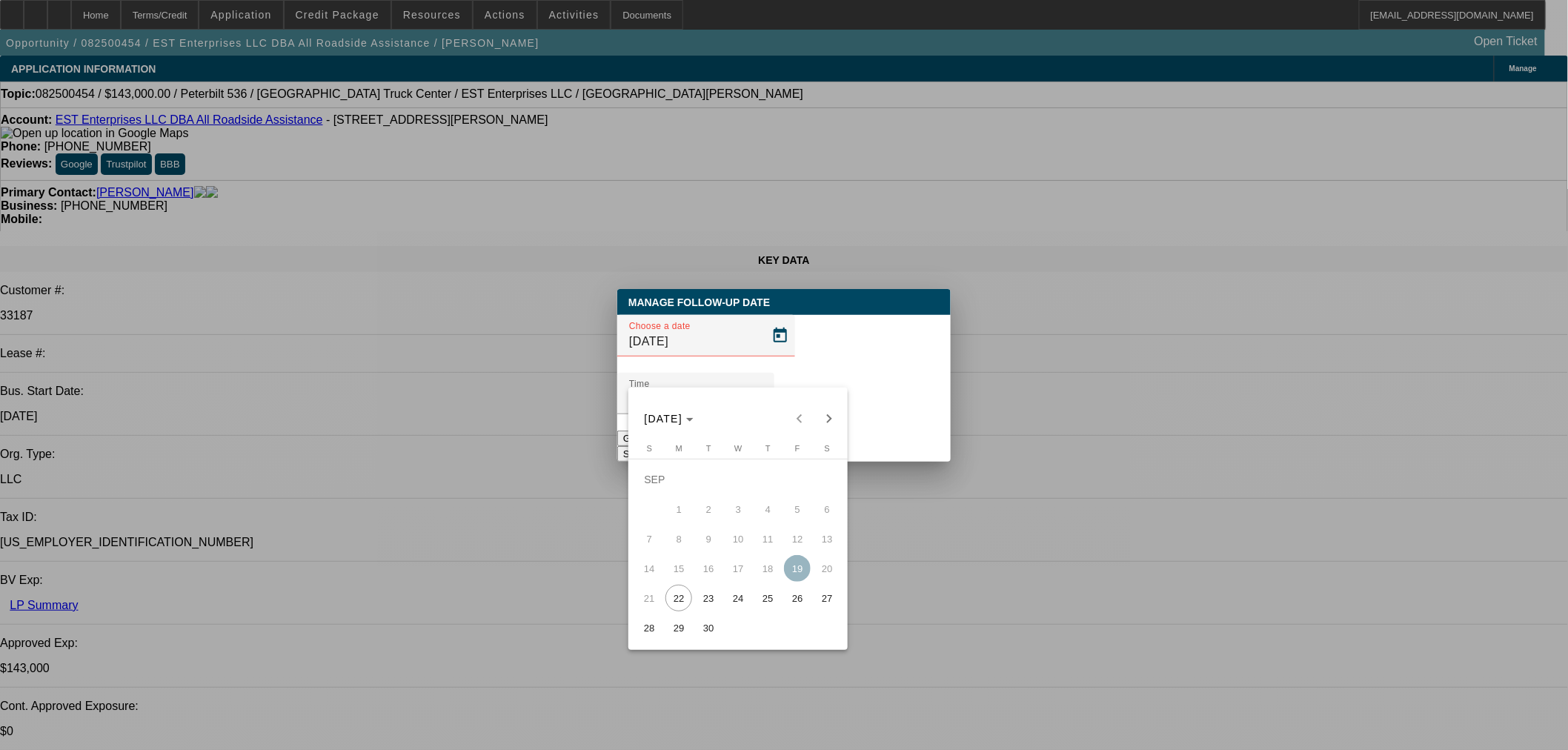
click at [746, 604] on span "24" at bounding box center [738, 598] width 27 height 27
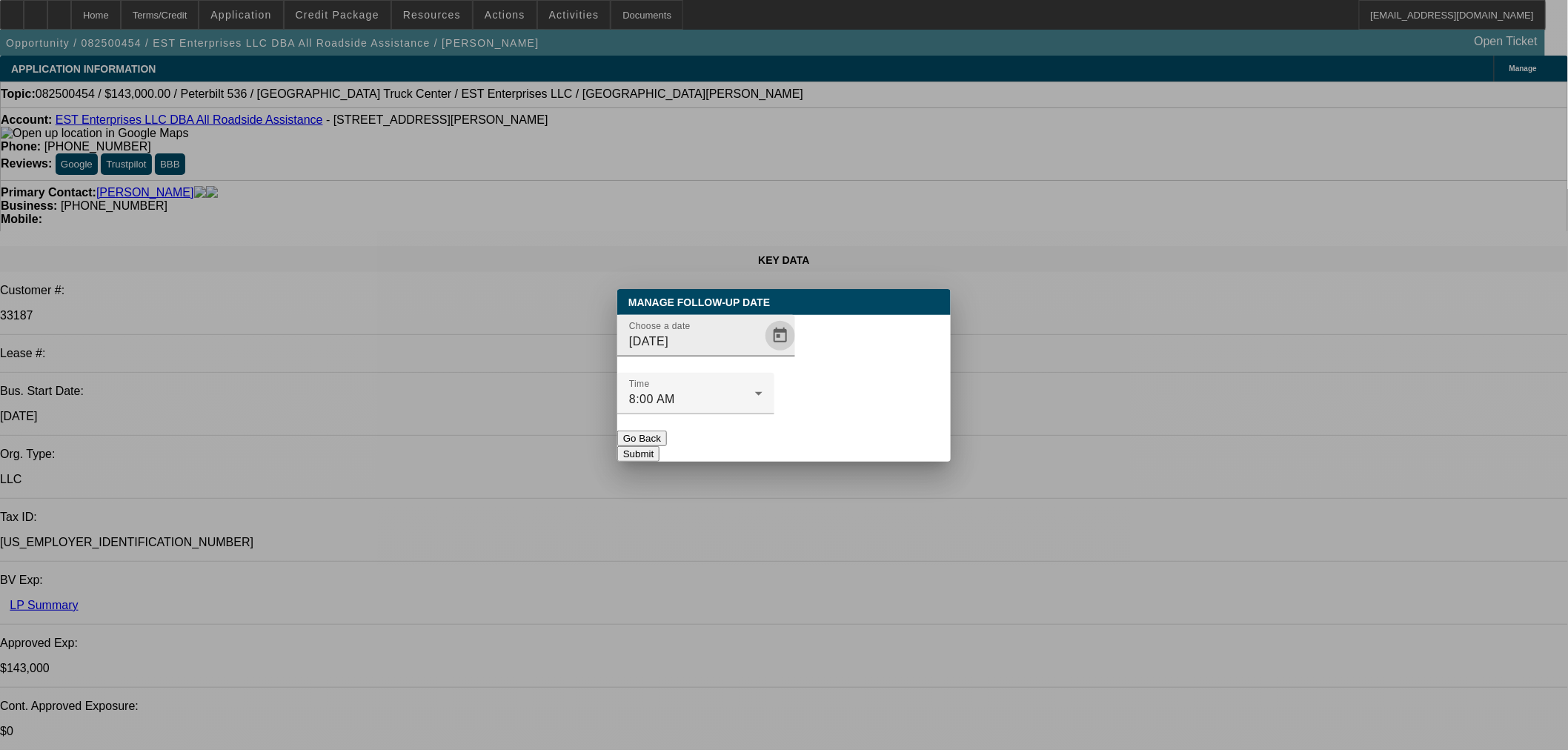
click at [763, 353] on span "Open calendar" at bounding box center [780, 335] width 35 height 35
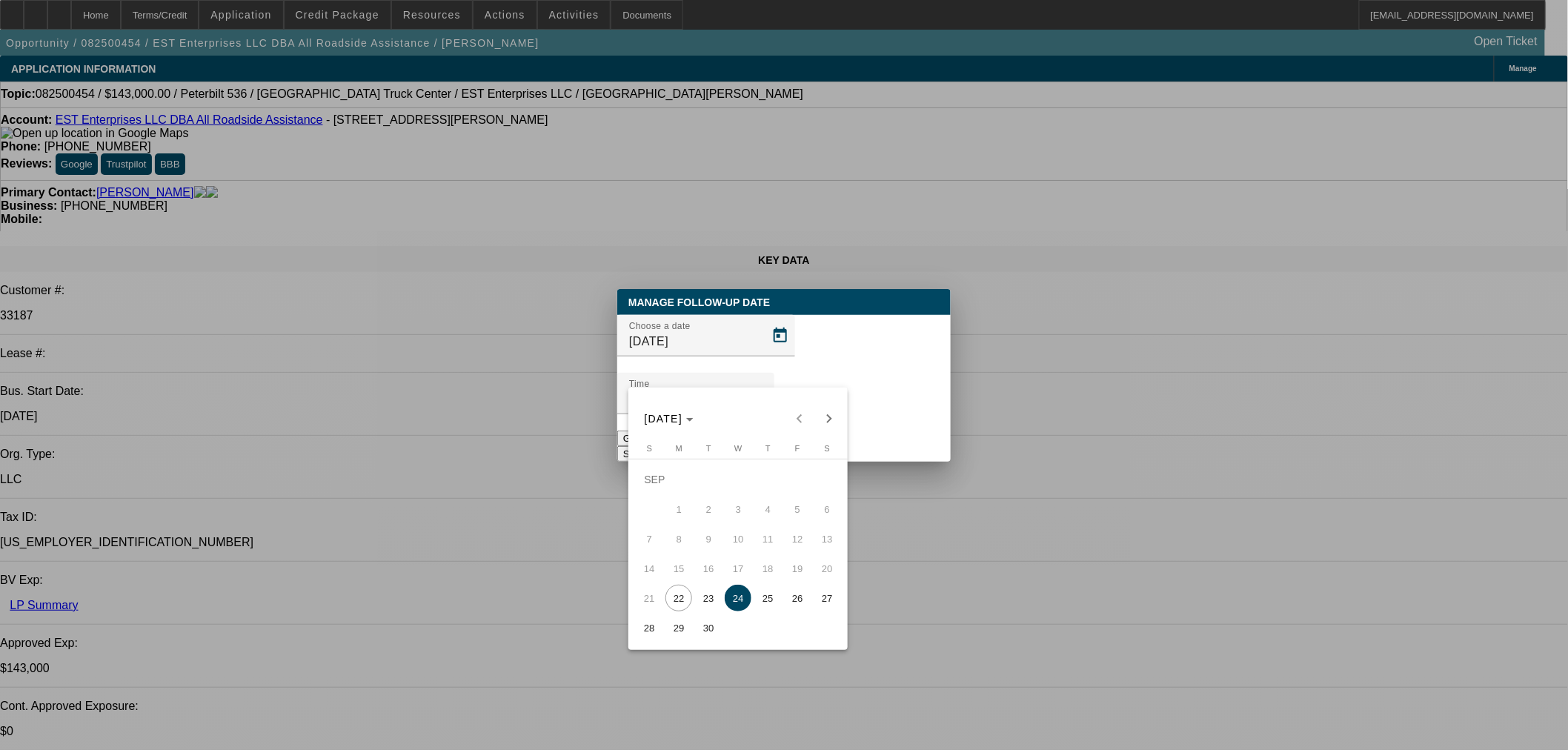
drag, startPoint x: 775, startPoint y: 606, endPoint x: 776, endPoint y: 598, distance: 8.1
click at [776, 602] on span "25" at bounding box center [767, 598] width 27 height 27
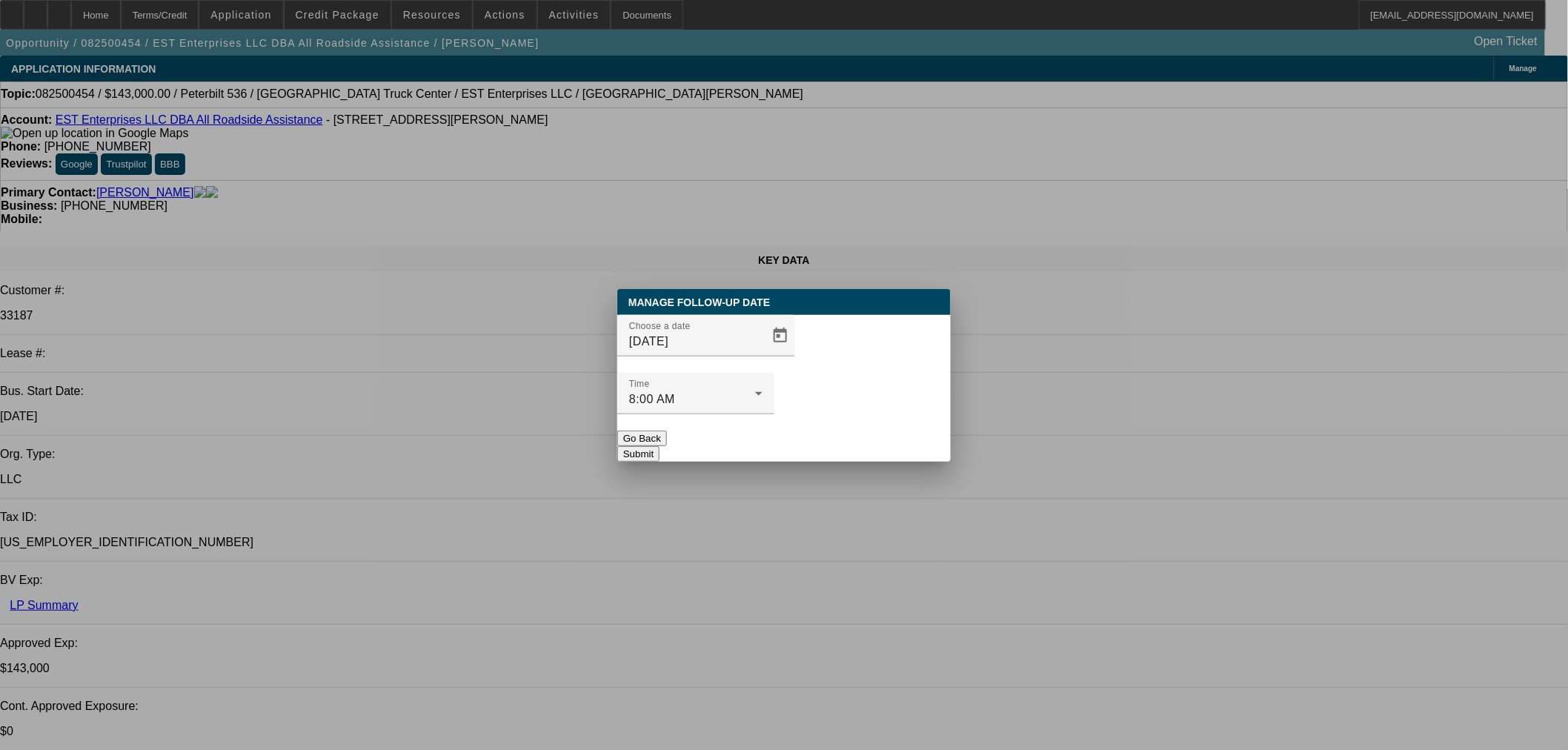
click at [773, 373] on div "Choose a date 9/25/2025" at bounding box center [784, 344] width 334 height 58
drag, startPoint x: 741, startPoint y: 365, endPoint x: 750, endPoint y: 365, distance: 9.0
click at [763, 353] on span "Open calendar" at bounding box center [780, 335] width 35 height 35
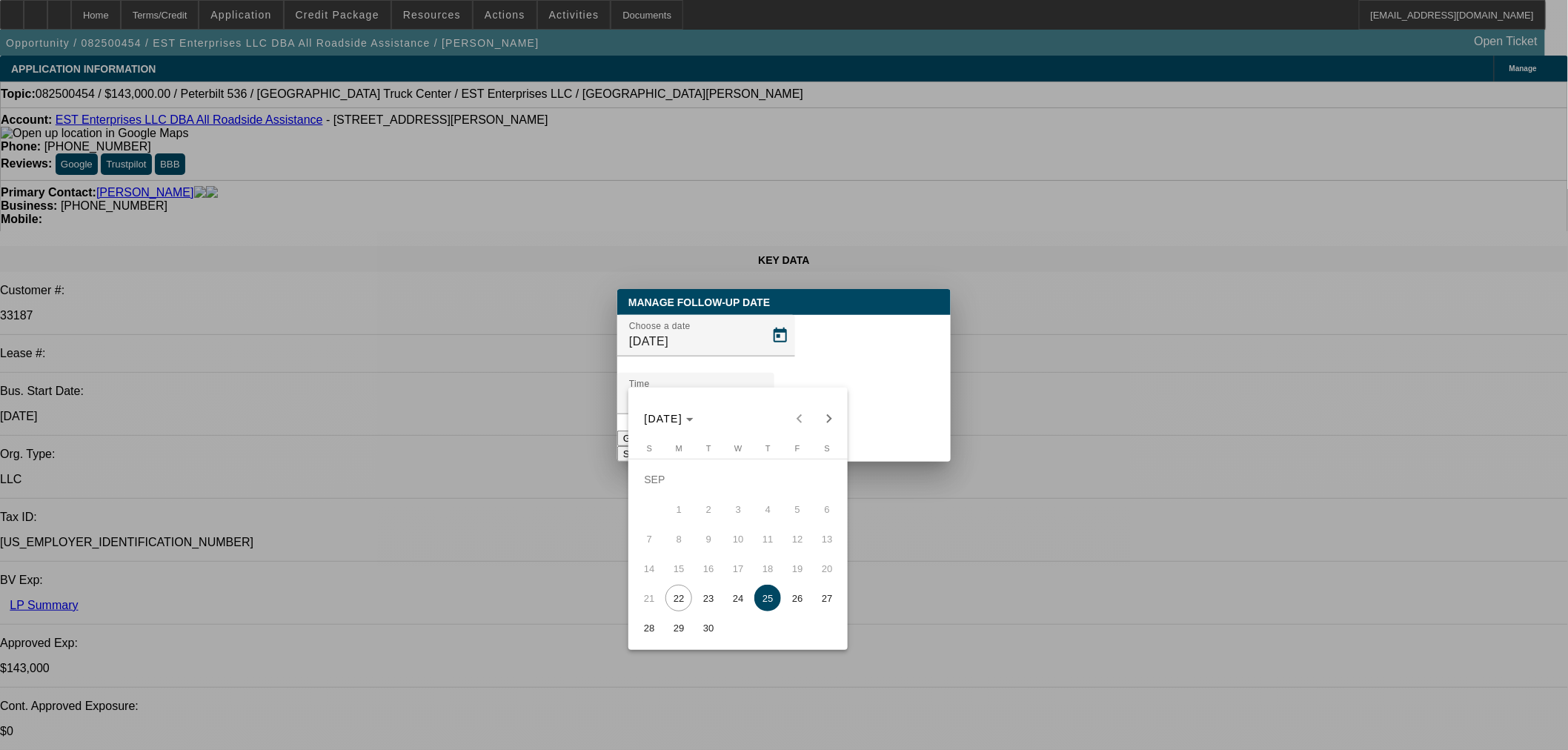
click at [791, 600] on span "26" at bounding box center [796, 598] width 27 height 27
type input "9/26/2025"
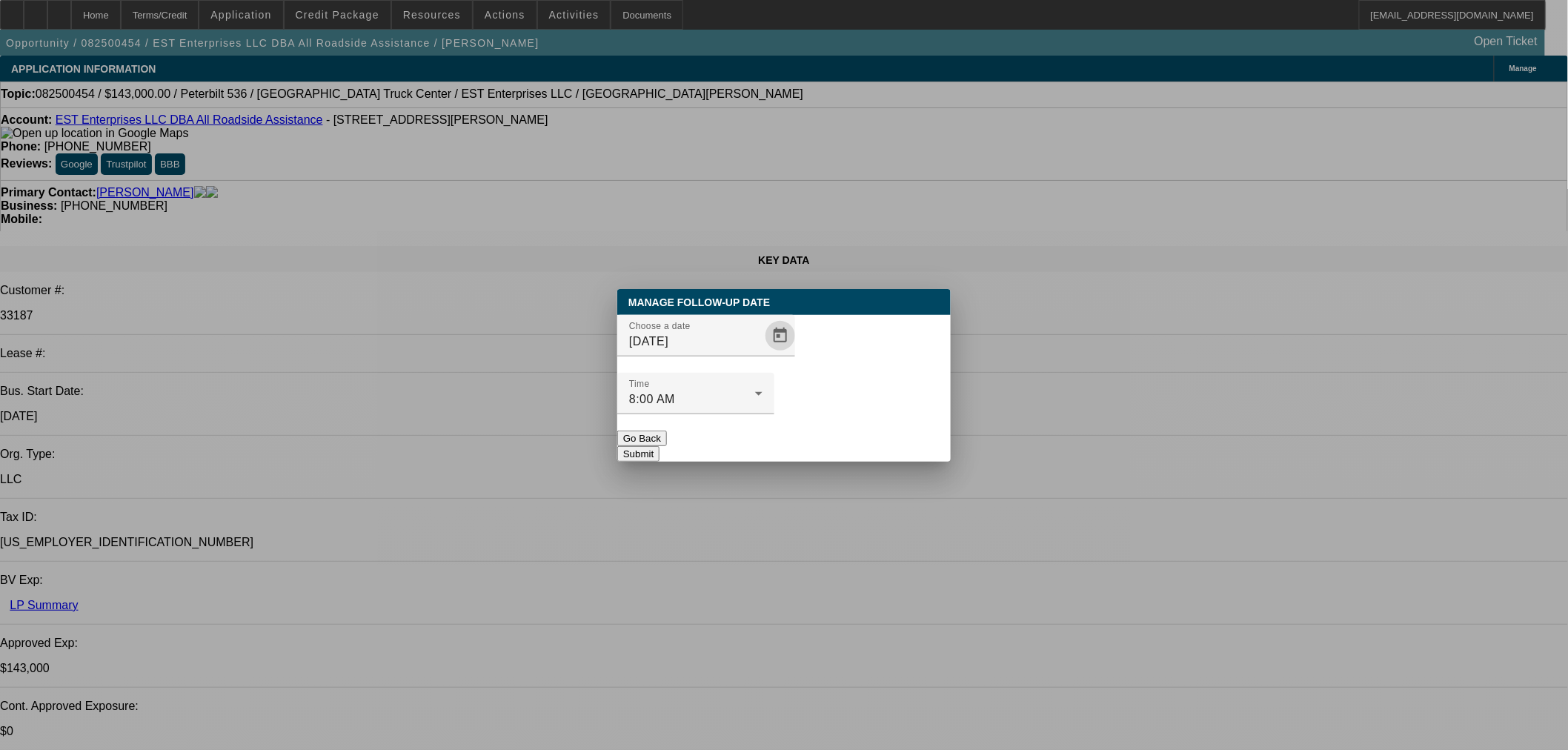
click at [659, 446] on button "Submit" at bounding box center [638, 453] width 42 height 15
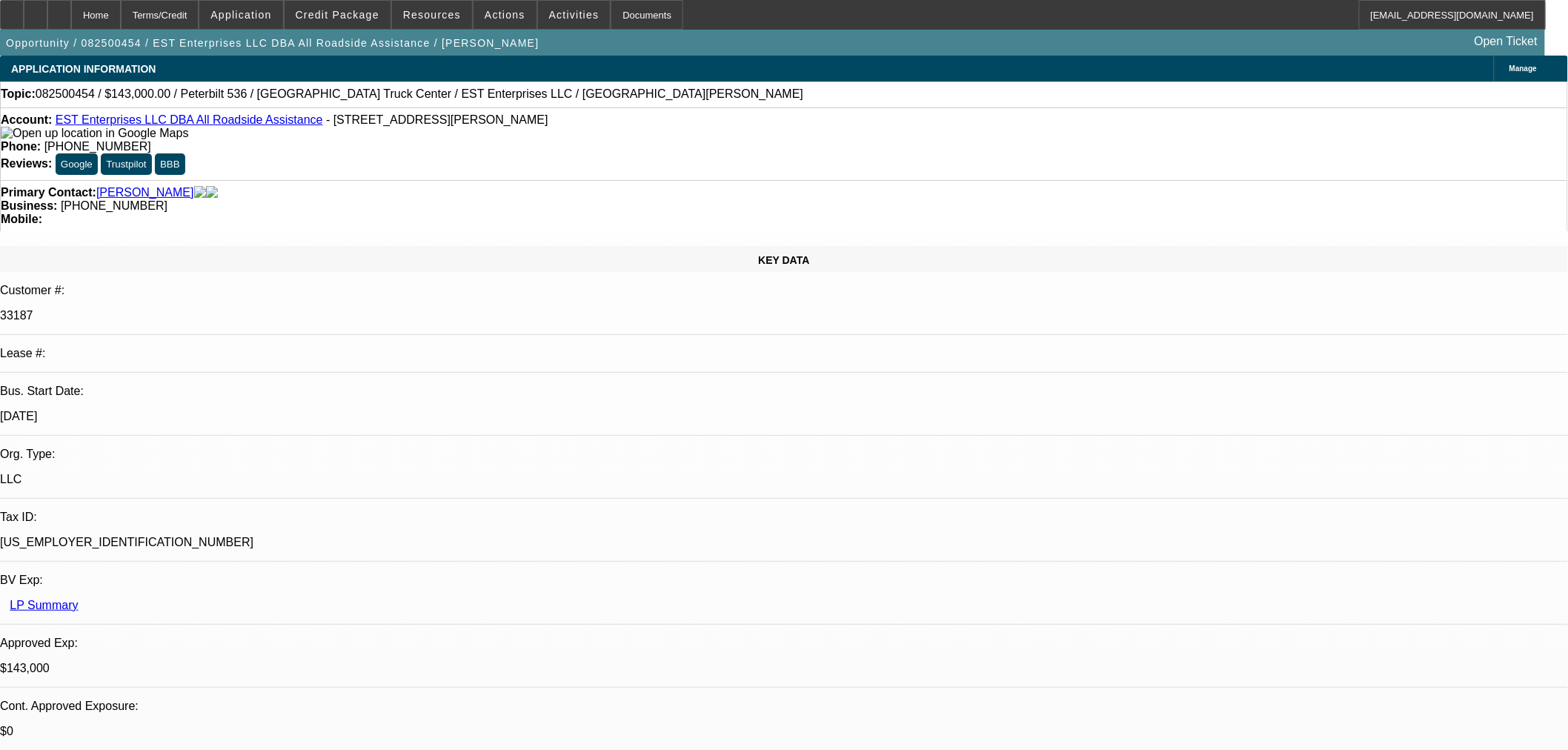
drag, startPoint x: 1250, startPoint y: 70, endPoint x: 1242, endPoint y: 79, distance: 12.0
drag, startPoint x: 1233, startPoint y: 241, endPoint x: 1248, endPoint y: 255, distance: 20.5
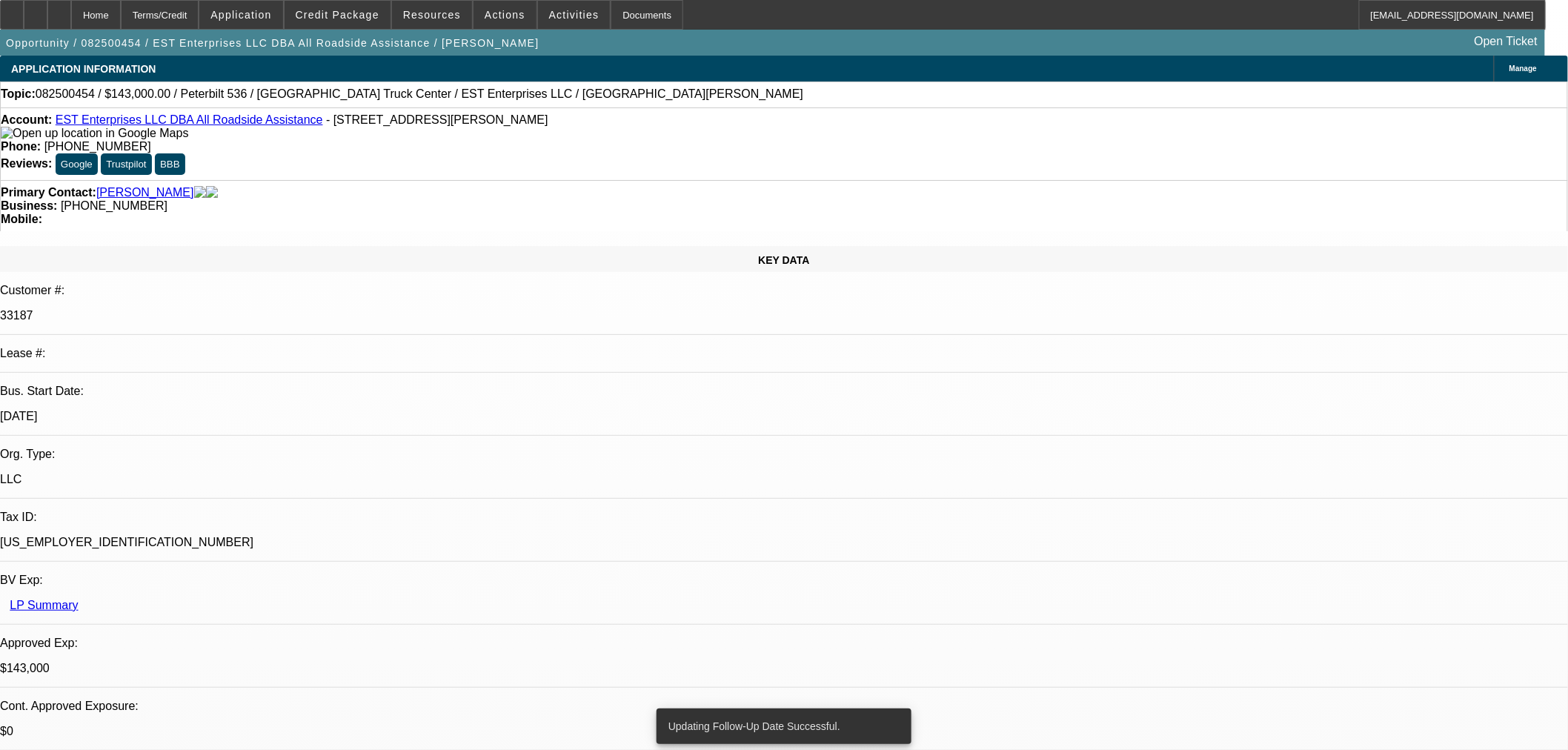
drag, startPoint x: 1252, startPoint y: 243, endPoint x: 1256, endPoint y: 264, distance: 21.4
radio input "true"
drag, startPoint x: 1262, startPoint y: 292, endPoint x: 1272, endPoint y: 285, distance: 12.2
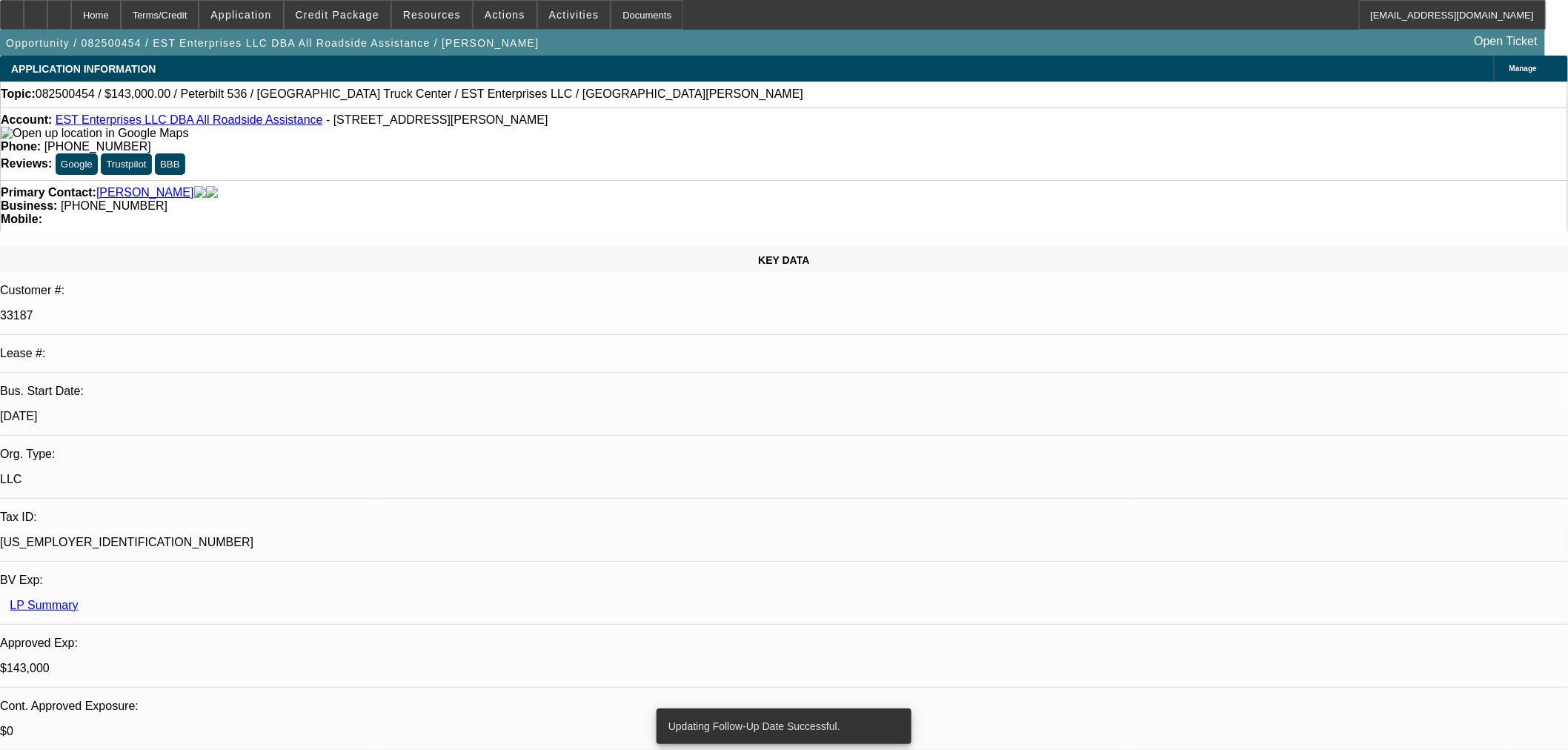
type textarea "Said truck he is looking to sell can come with some straps and hooks. Told him …"
radio input "true"
select select "0"
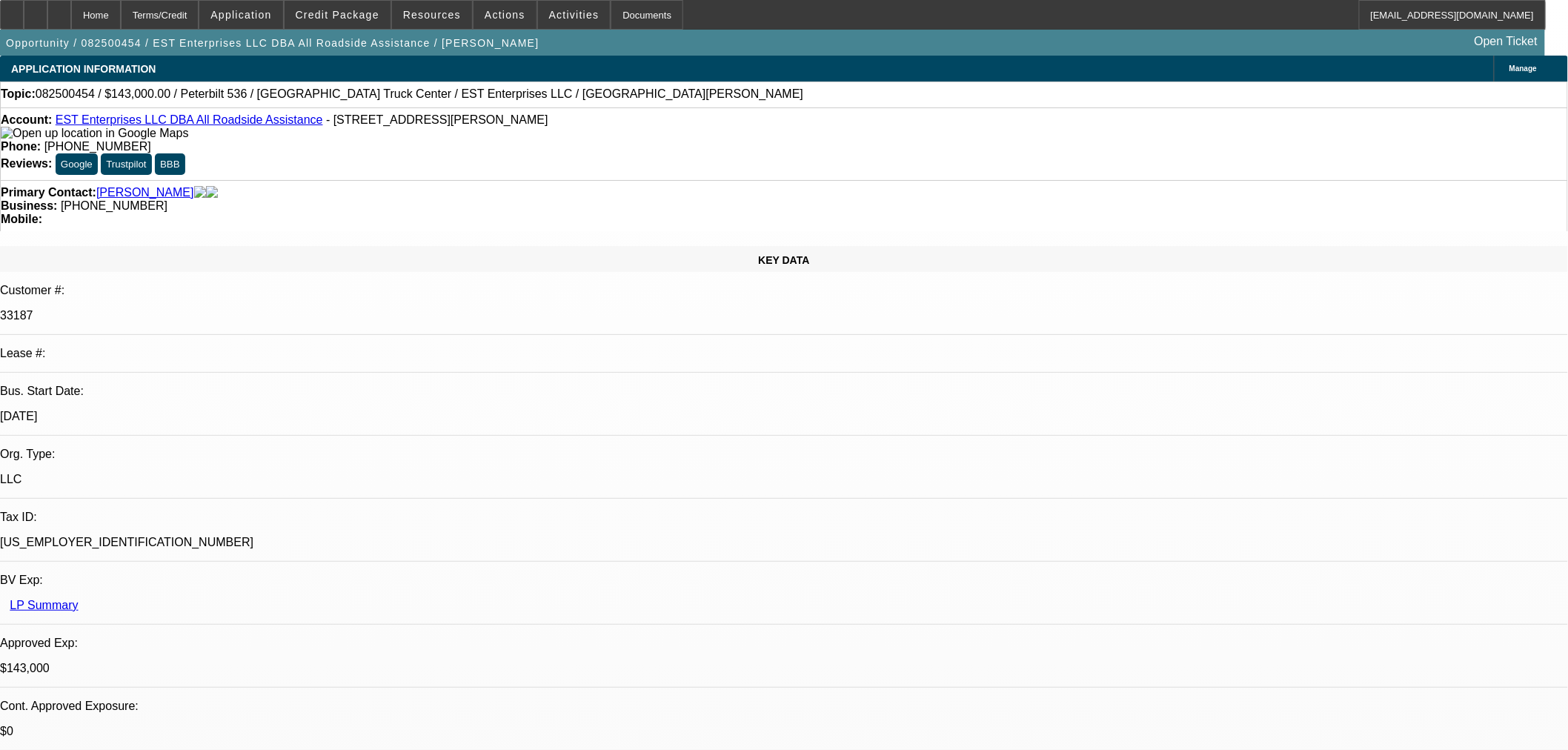
select select "0"
select select "2"
select select "0"
select select "6"
select select "0"
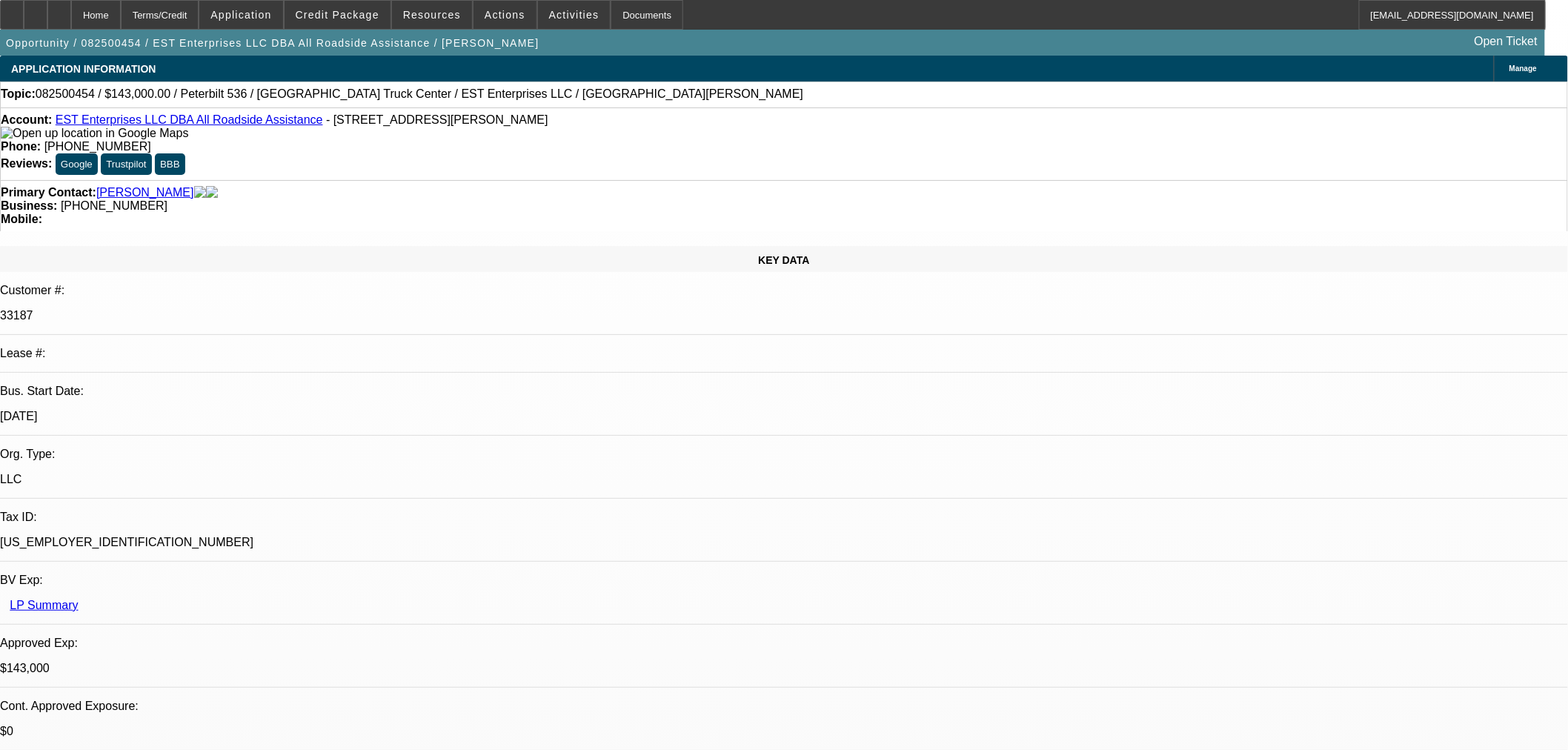
select select "0"
select select "2"
select select "0"
select select "6"
select select "0"
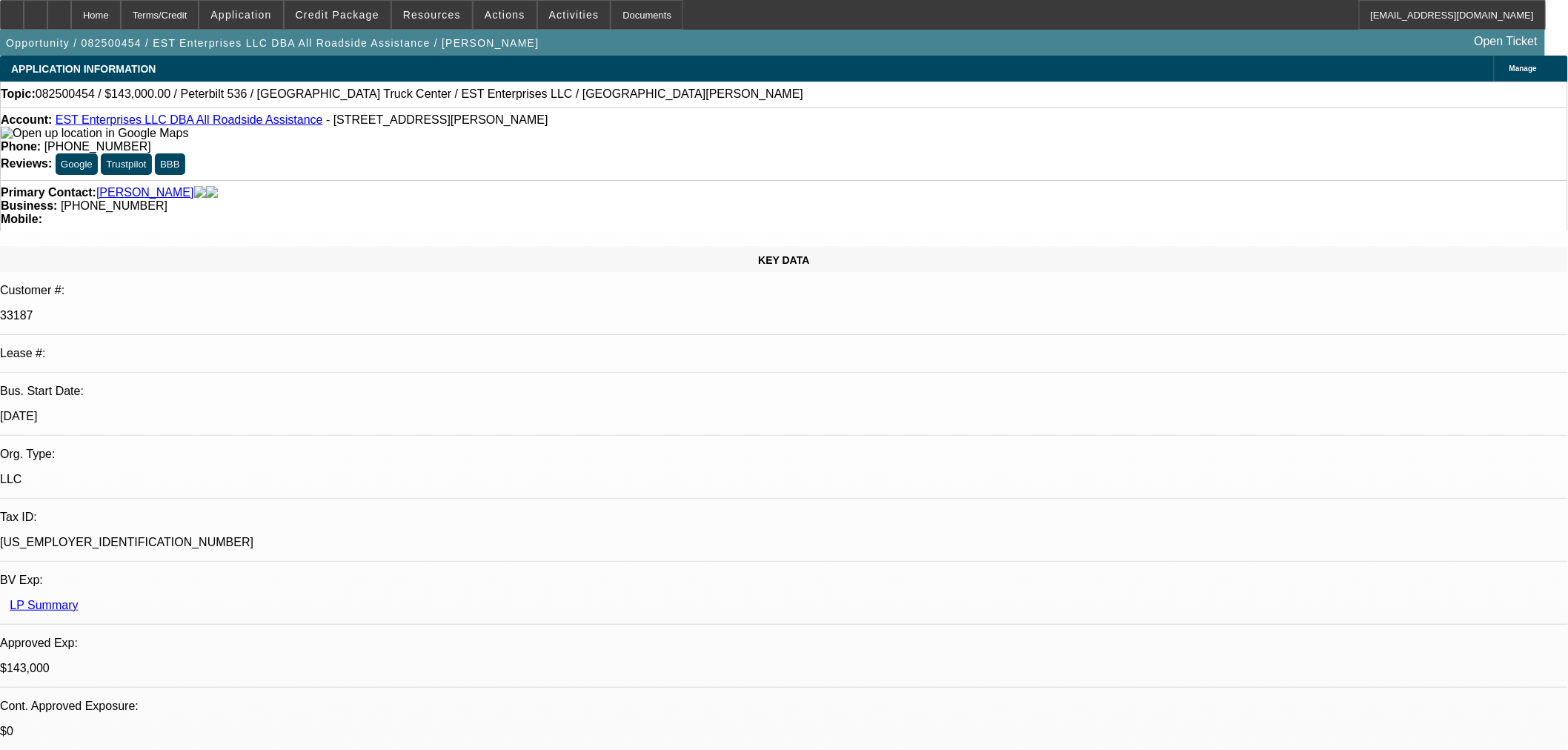
select select "2"
select select "0"
select select "6"
select select "0"
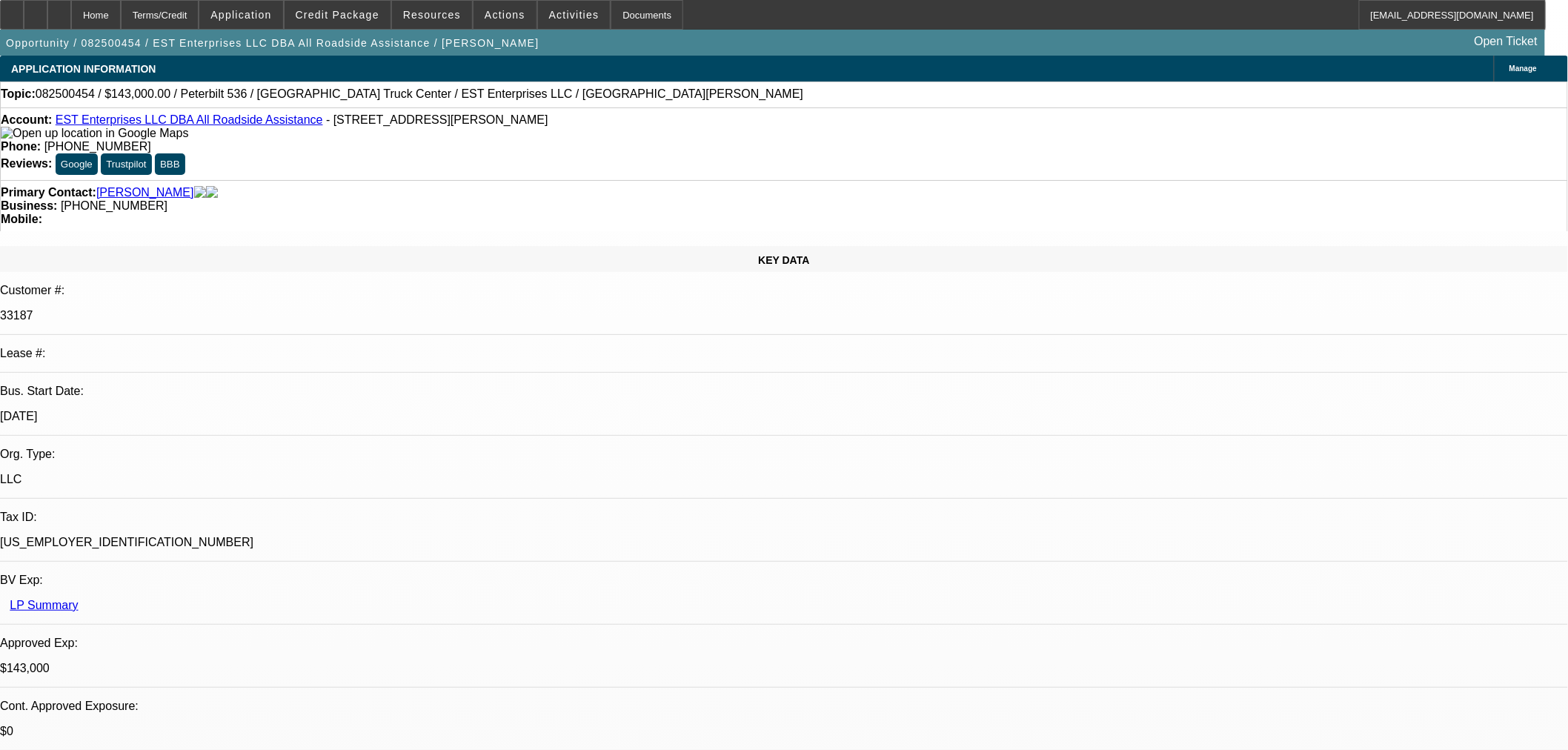
select select "2"
select select "0.1"
select select "4"
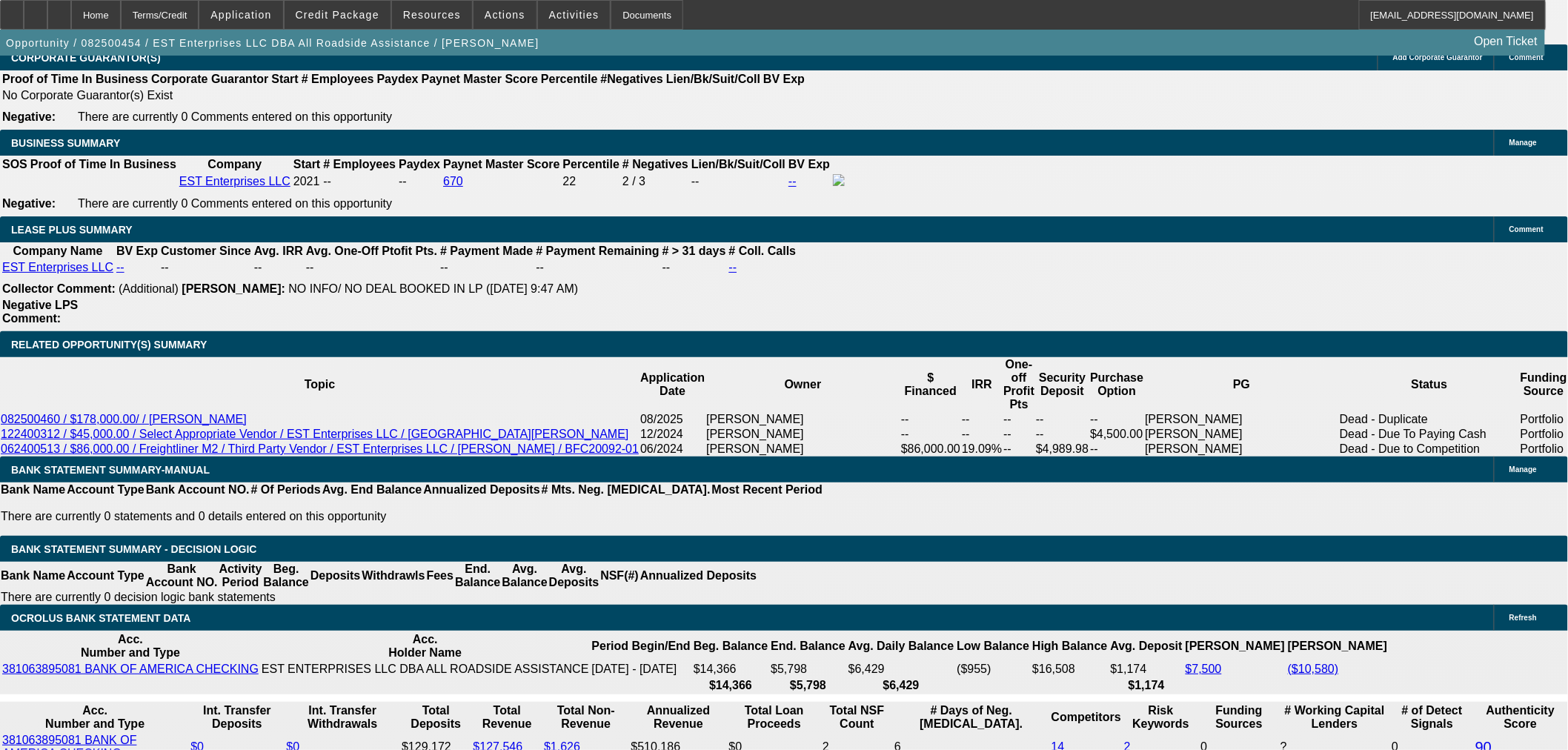
scroll to position [165, 0]
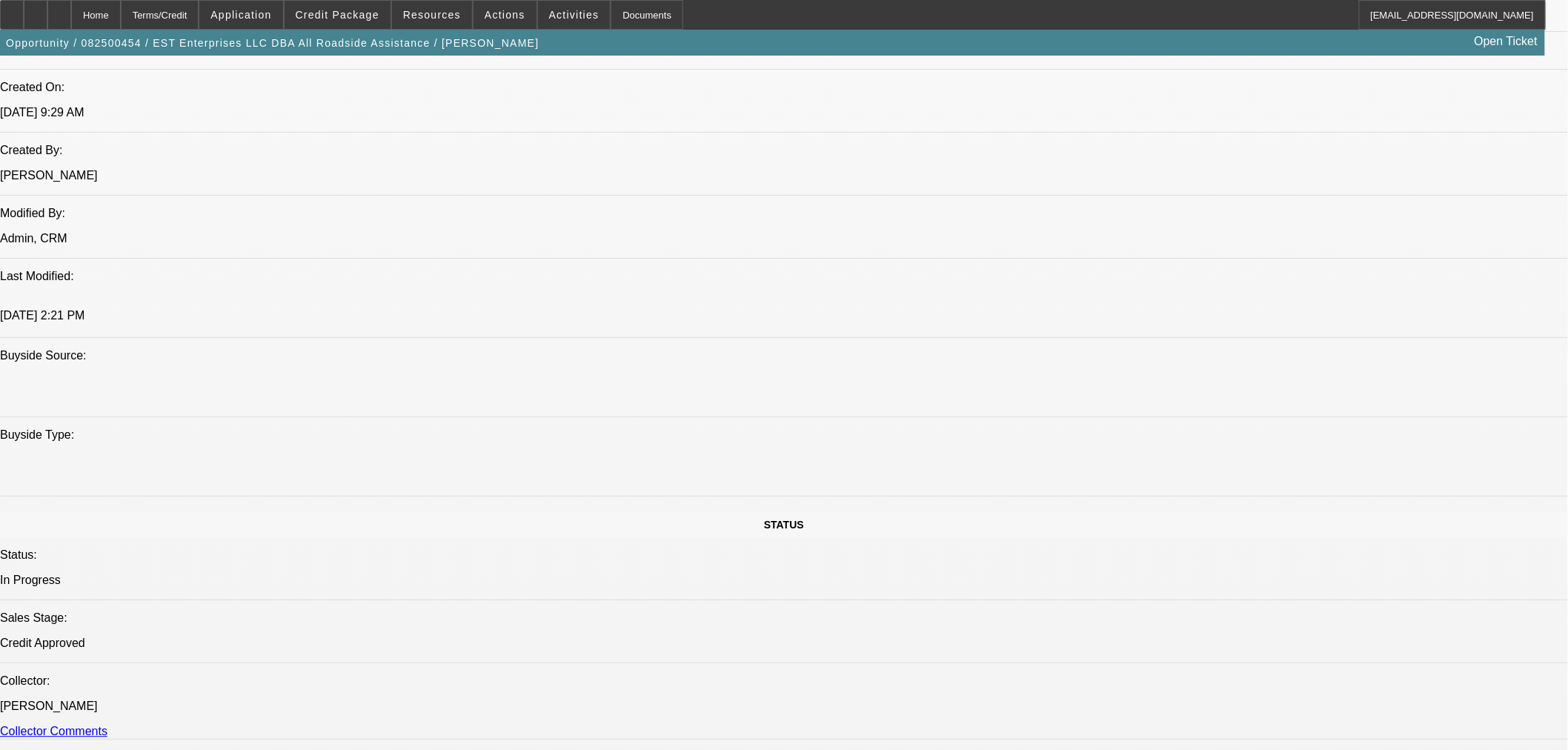
scroll to position [1070, 0]
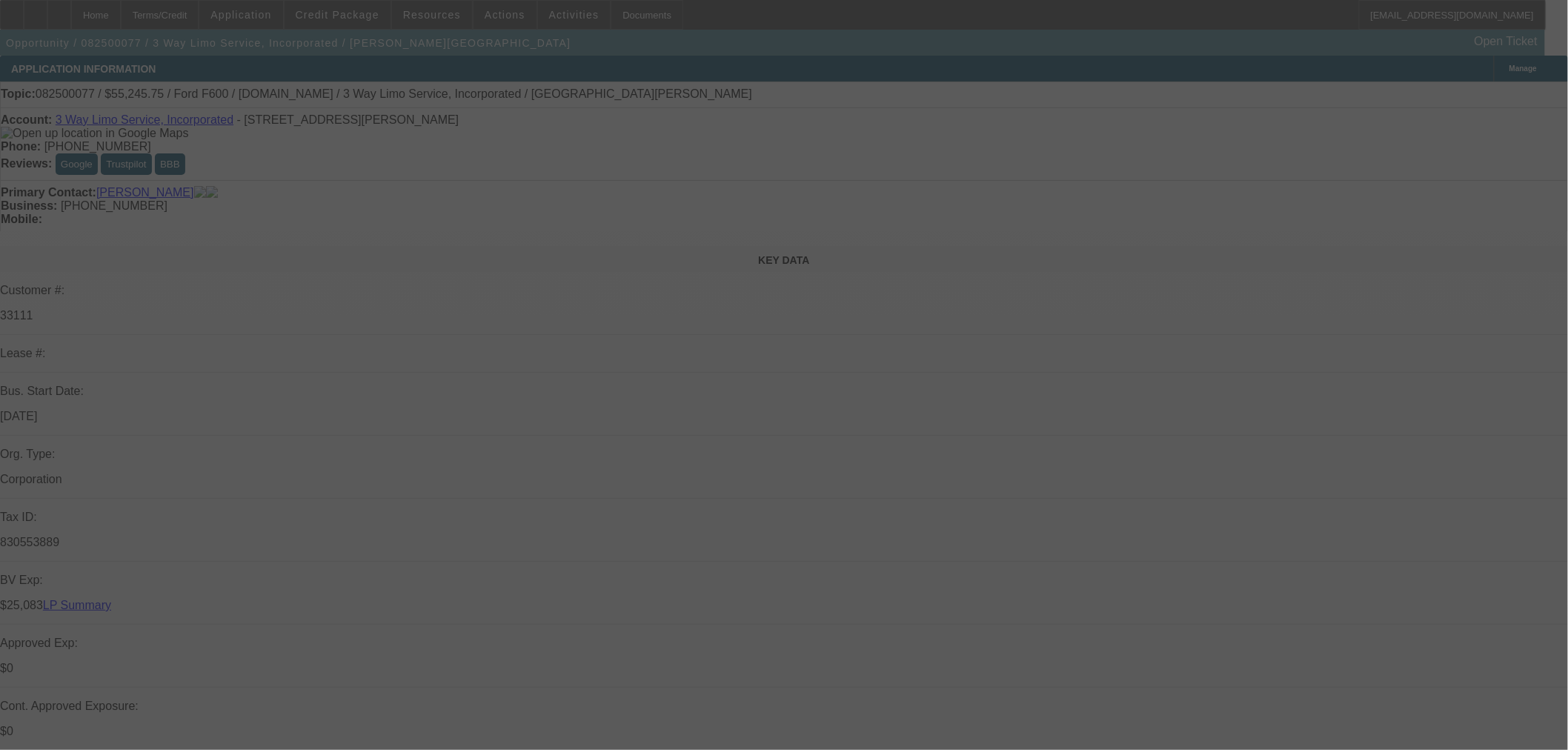
select select "0"
select select "2"
select select "0.1"
select select "4"
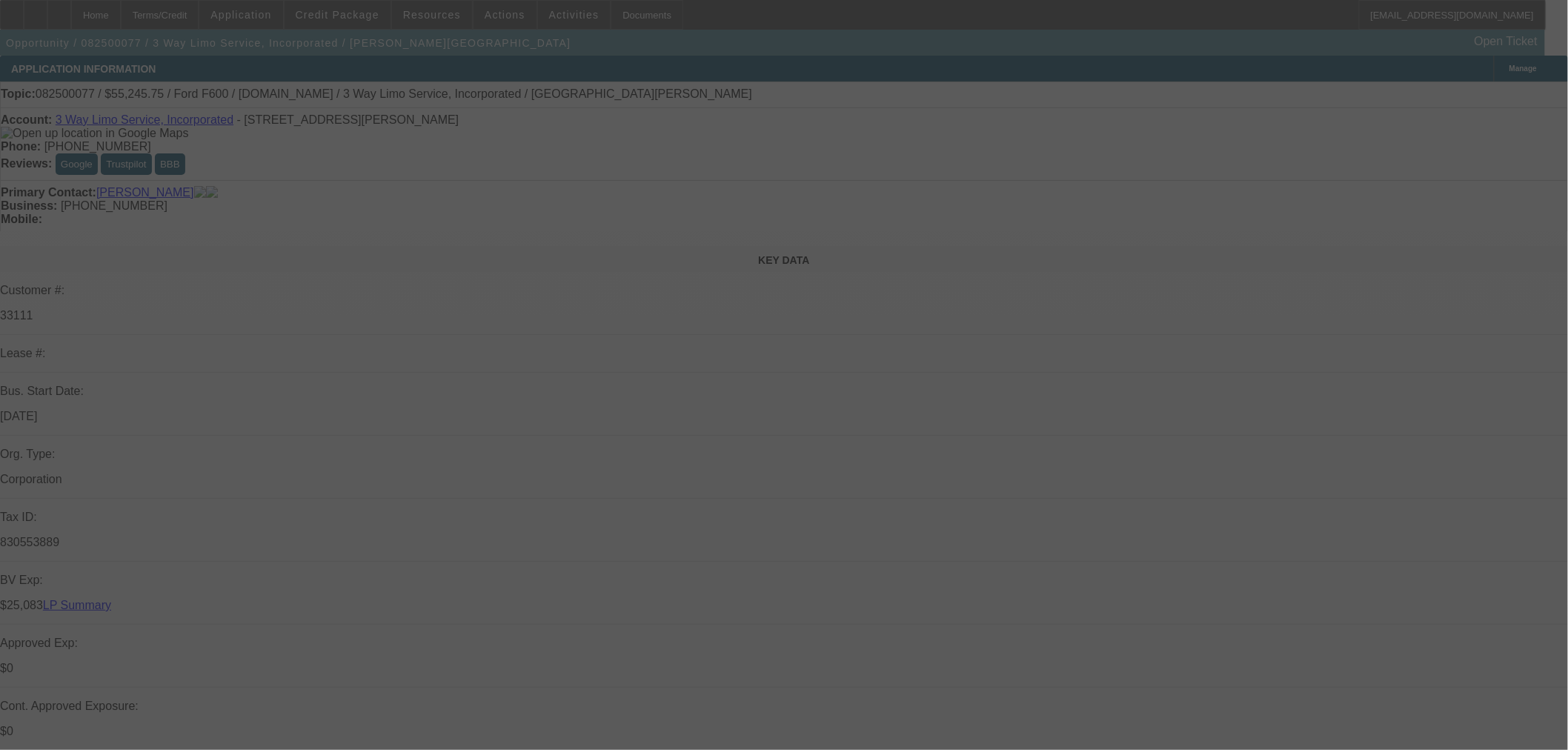
select select "0.15"
select select "0"
select select "0.1"
select select "4"
select select "0.15"
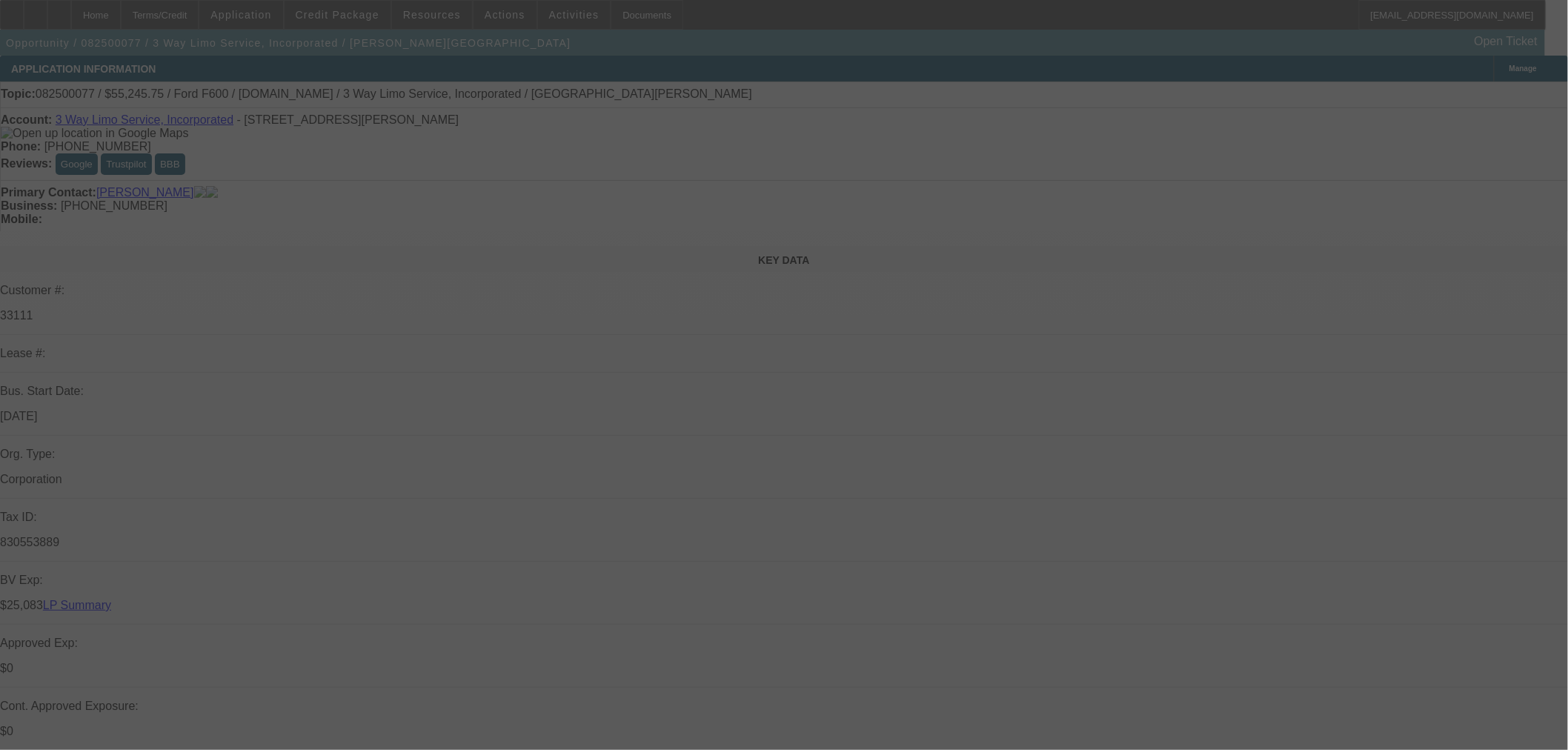
select select "2"
select select "0.1"
select select "4"
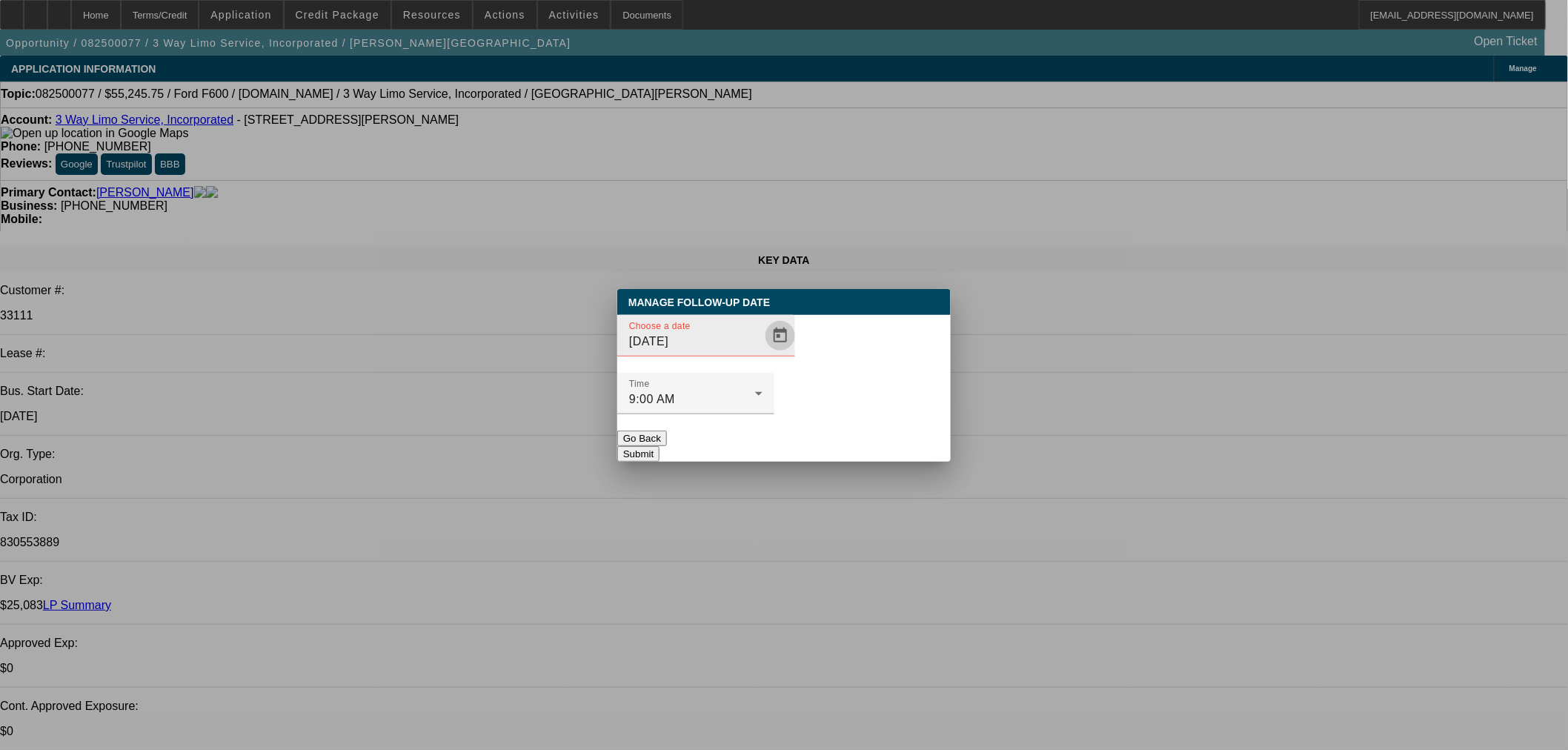
click at [769, 353] on span "Open calendar" at bounding box center [780, 335] width 35 height 35
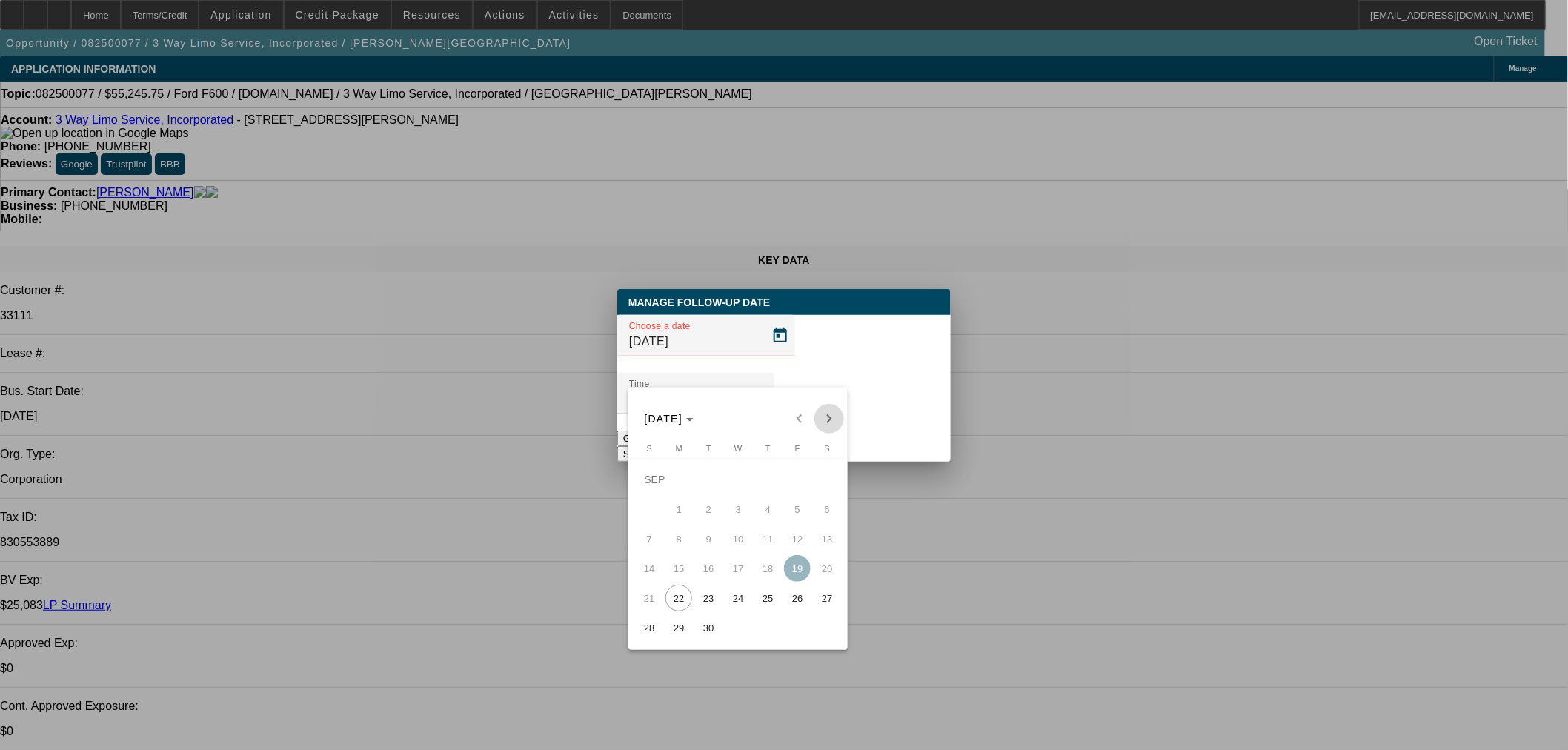
click at [828, 427] on span "Next month" at bounding box center [829, 419] width 30 height 30
click at [745, 569] on span "22" at bounding box center [738, 568] width 27 height 27
type input "10/22/2025"
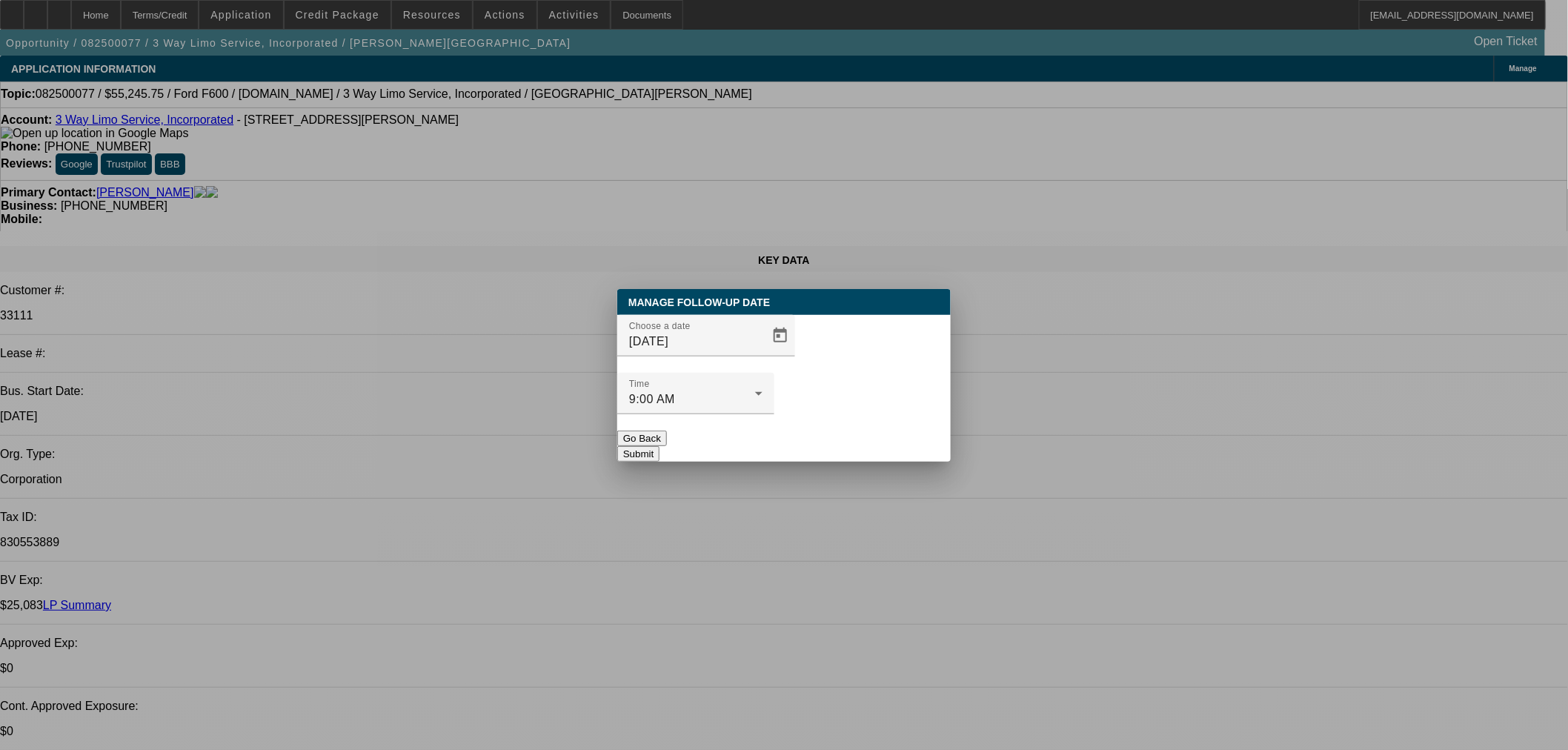
click at [659, 446] on button "Submit" at bounding box center [638, 453] width 42 height 15
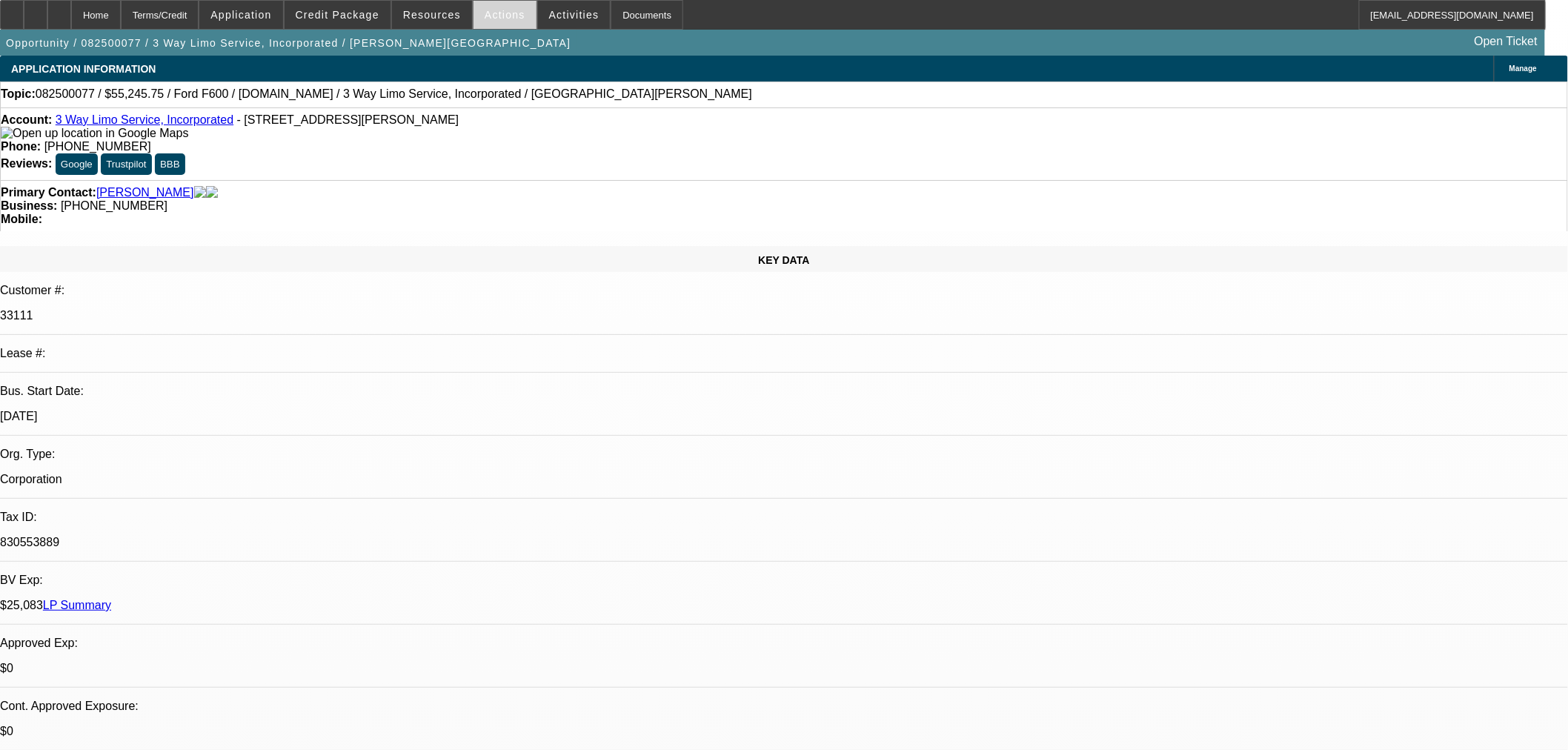
click at [505, 9] on span "Actions" at bounding box center [505, 15] width 41 height 12
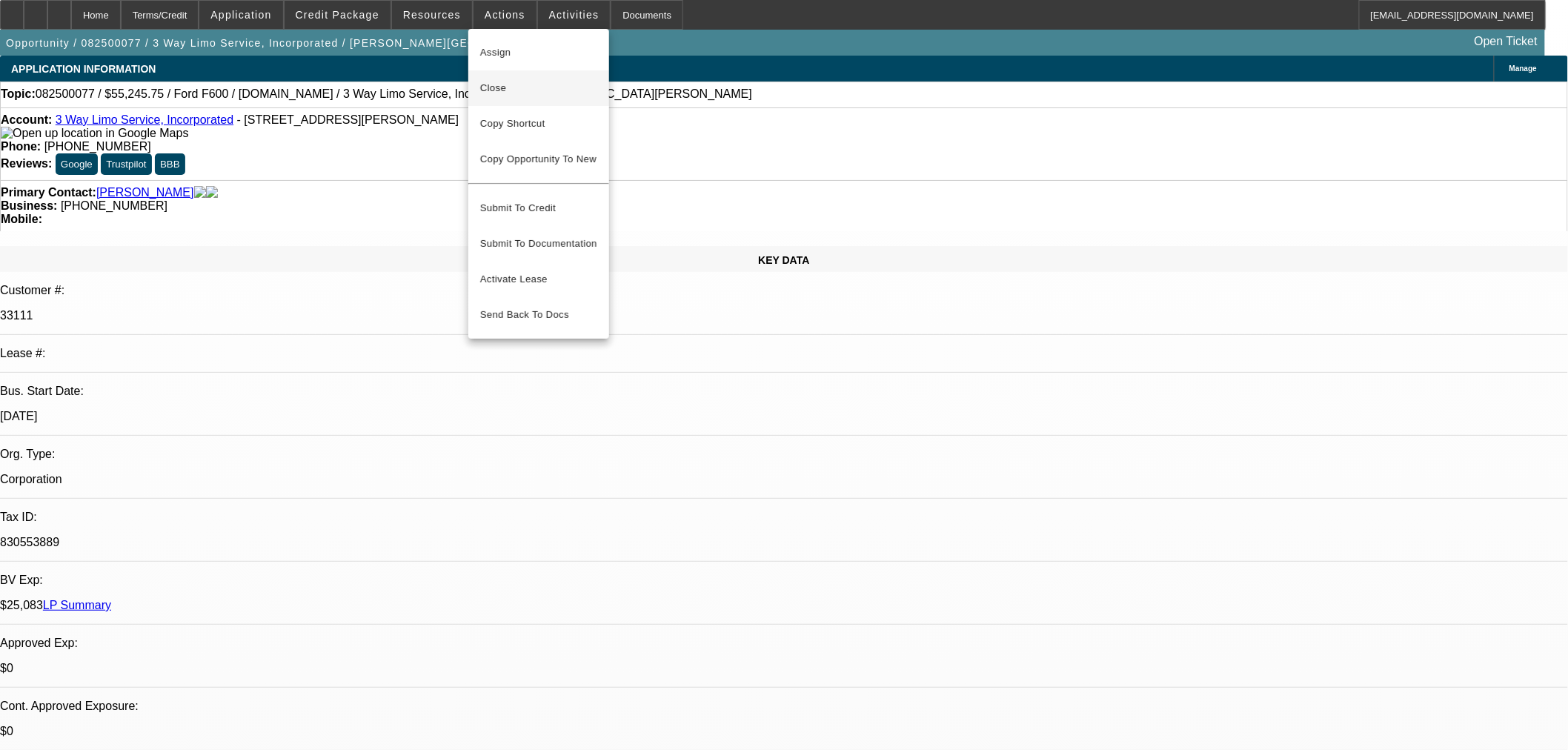
click at [528, 96] on span "Close" at bounding box center [539, 88] width 117 height 18
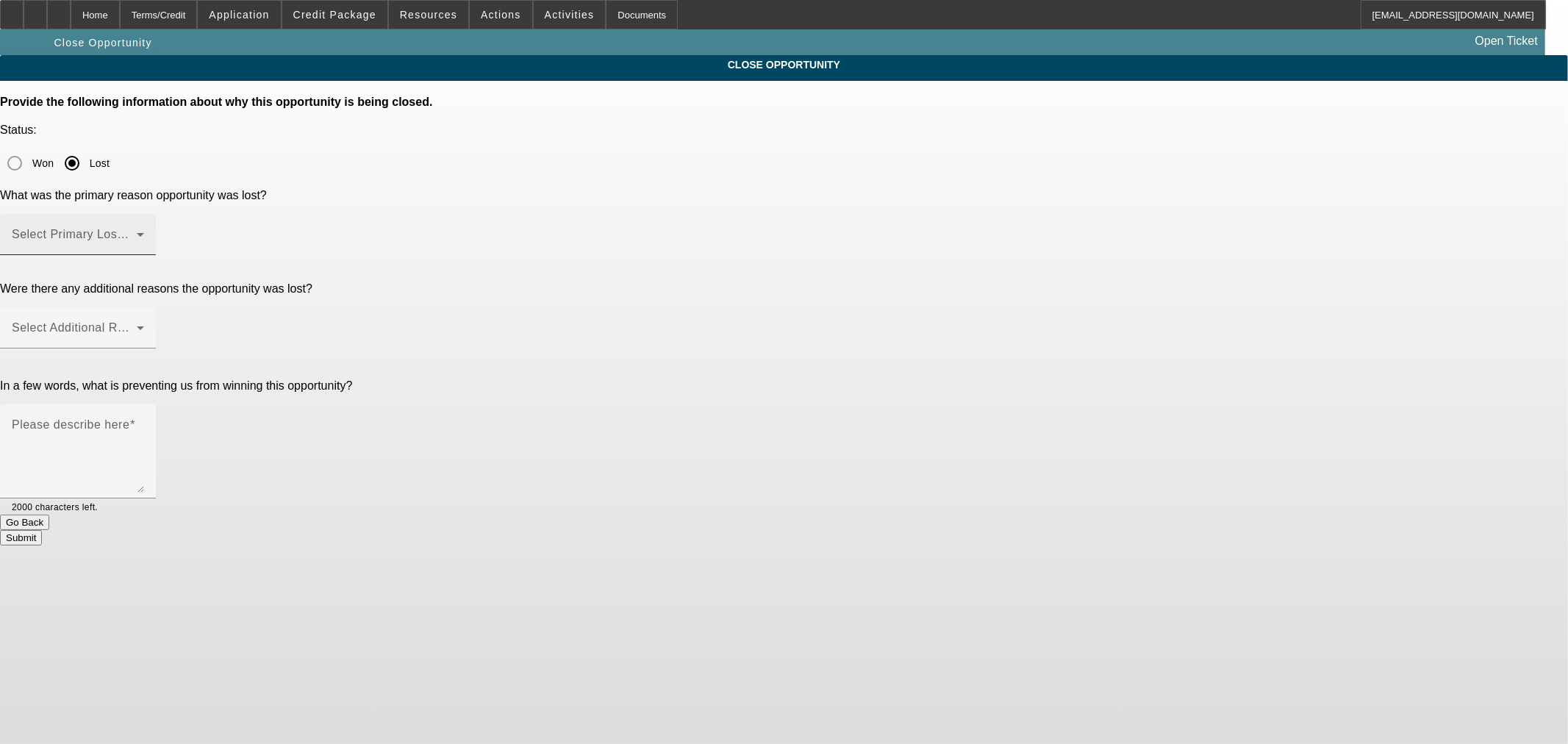
click at [144, 214] on div "Select Primary Lost Reason" at bounding box center [78, 234] width 132 height 41
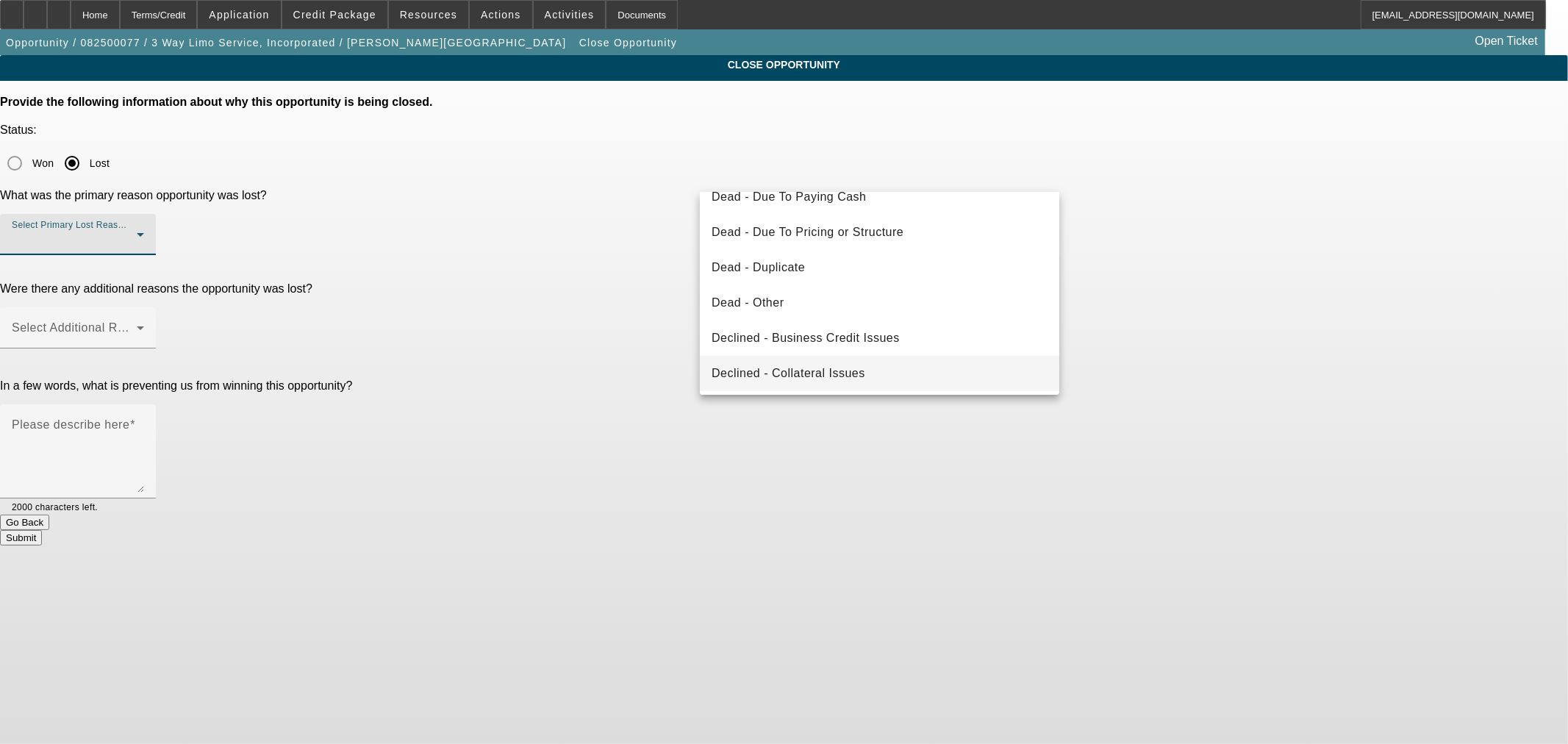
scroll to position [163, 0]
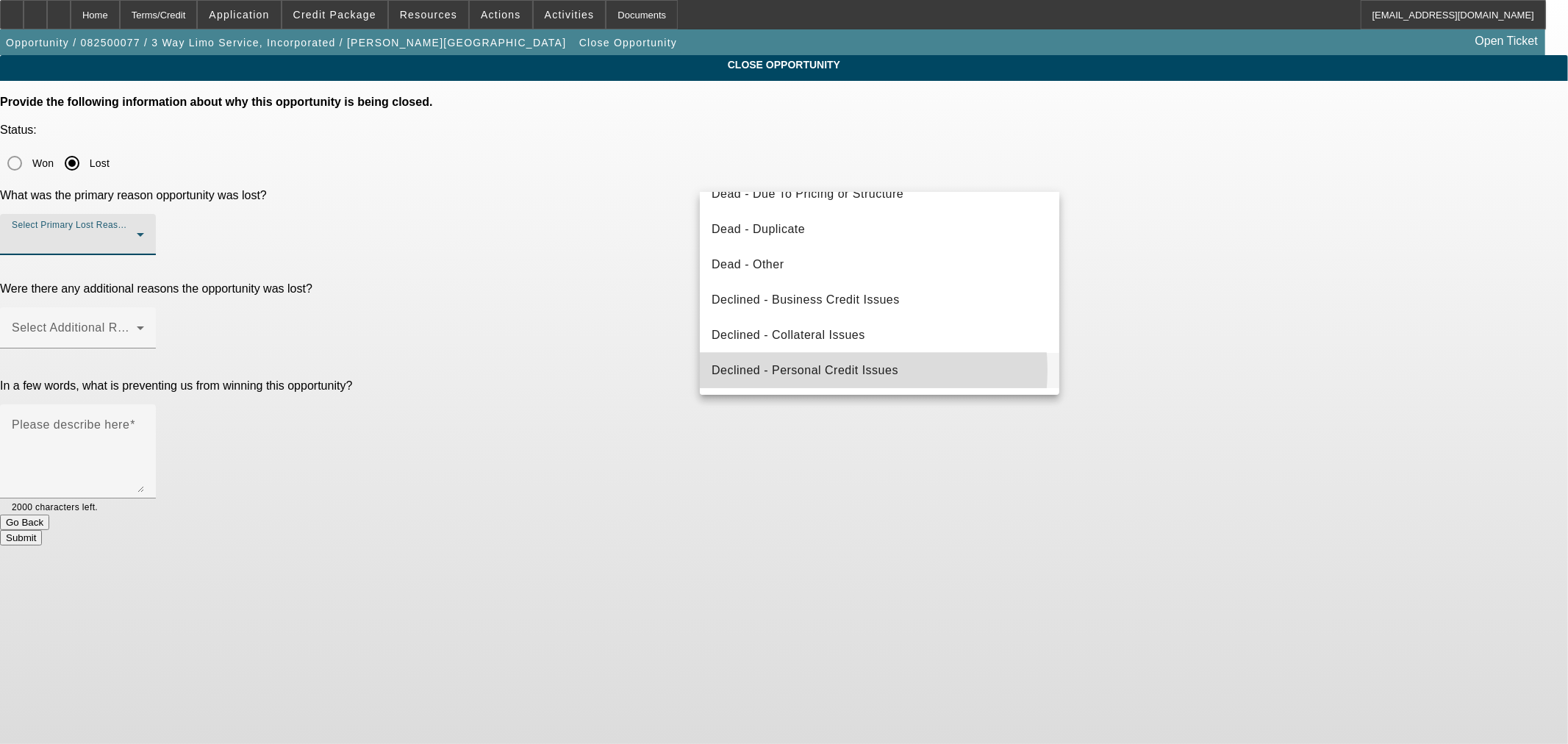
click at [847, 370] on span "Declined - Personal Credit Issues" at bounding box center [805, 370] width 186 height 18
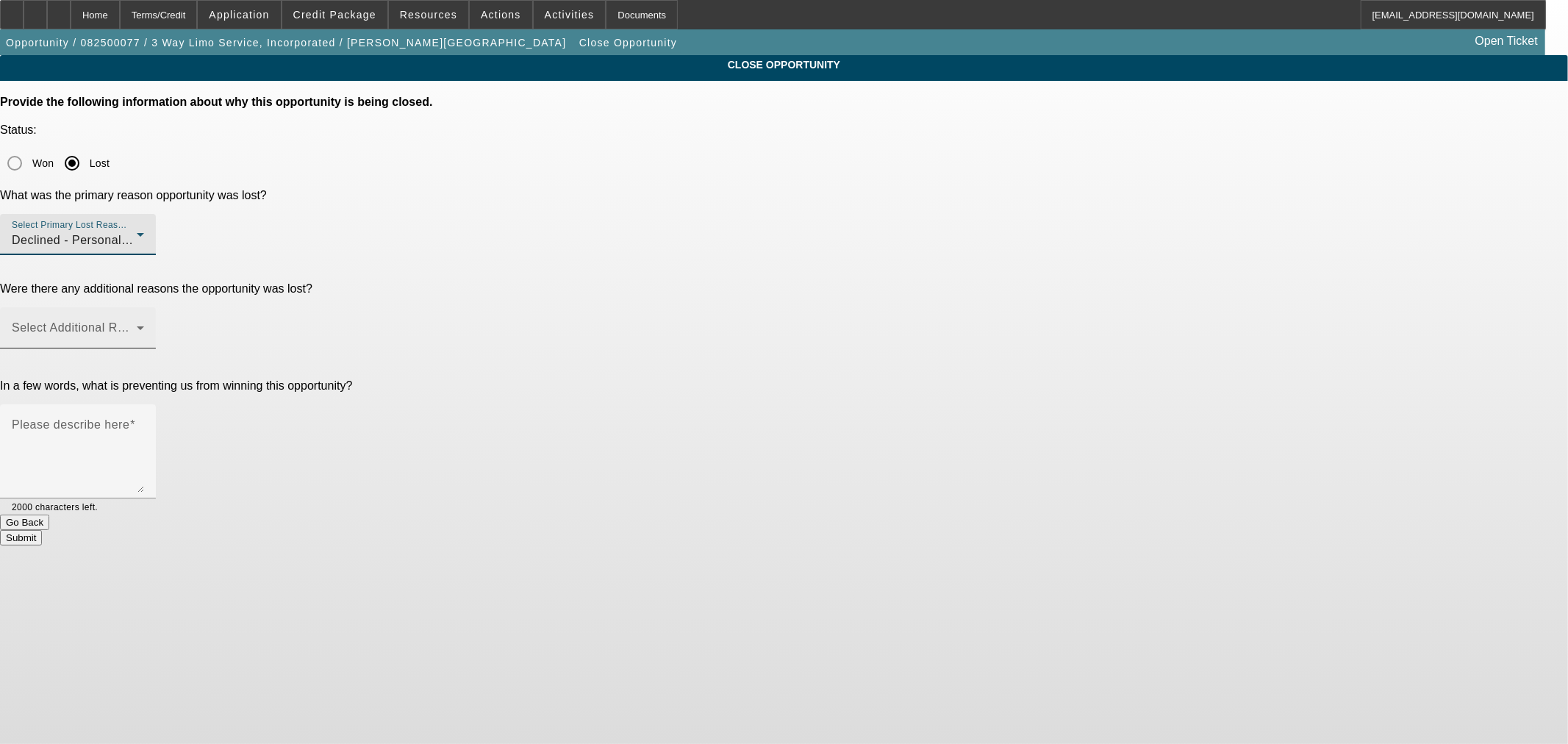
click at [137, 325] on span at bounding box center [74, 334] width 125 height 18
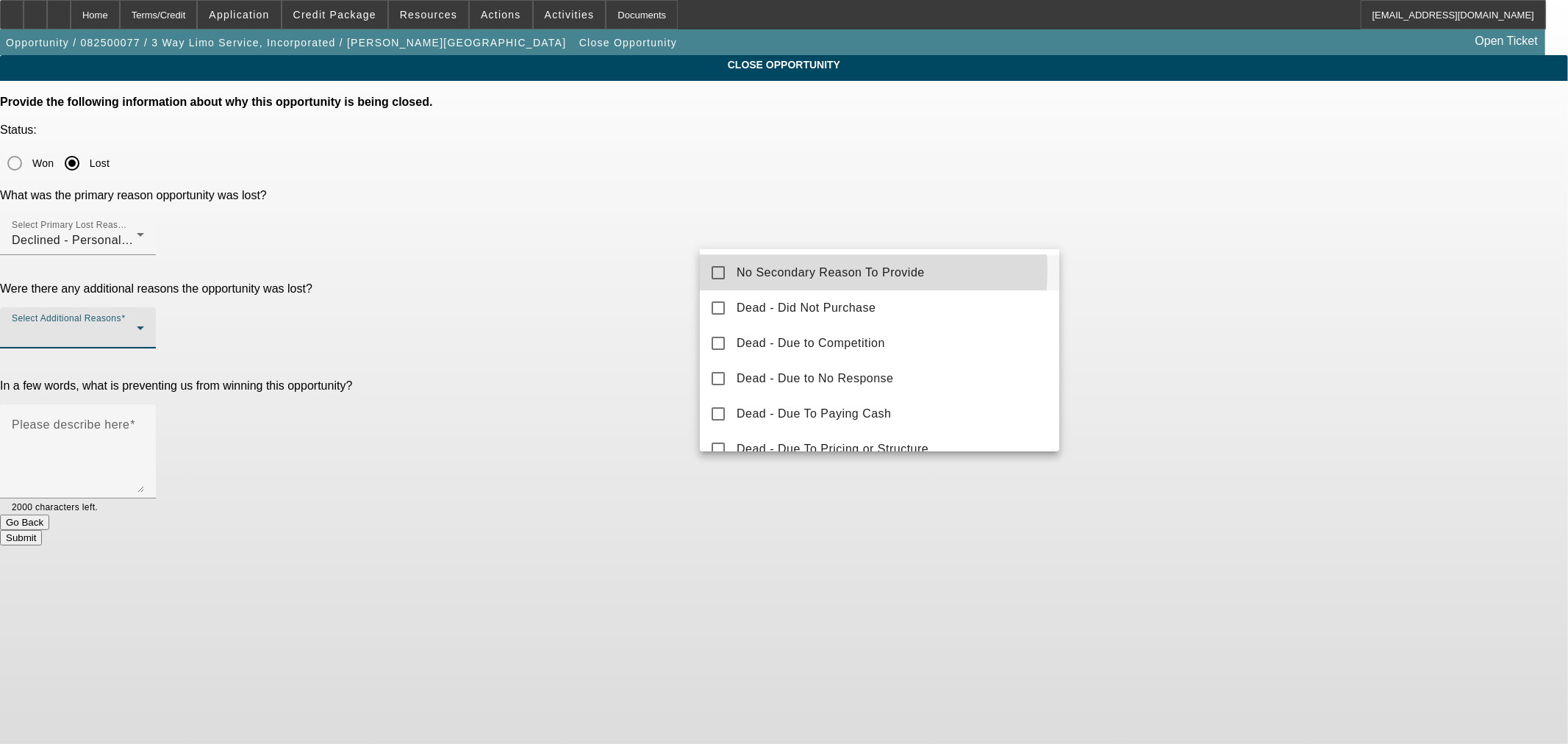
drag, startPoint x: 842, startPoint y: 268, endPoint x: 714, endPoint y: 249, distance: 129.4
click at [840, 268] on span "No Secondary Reason To Provide" at bounding box center [830, 273] width 188 height 18
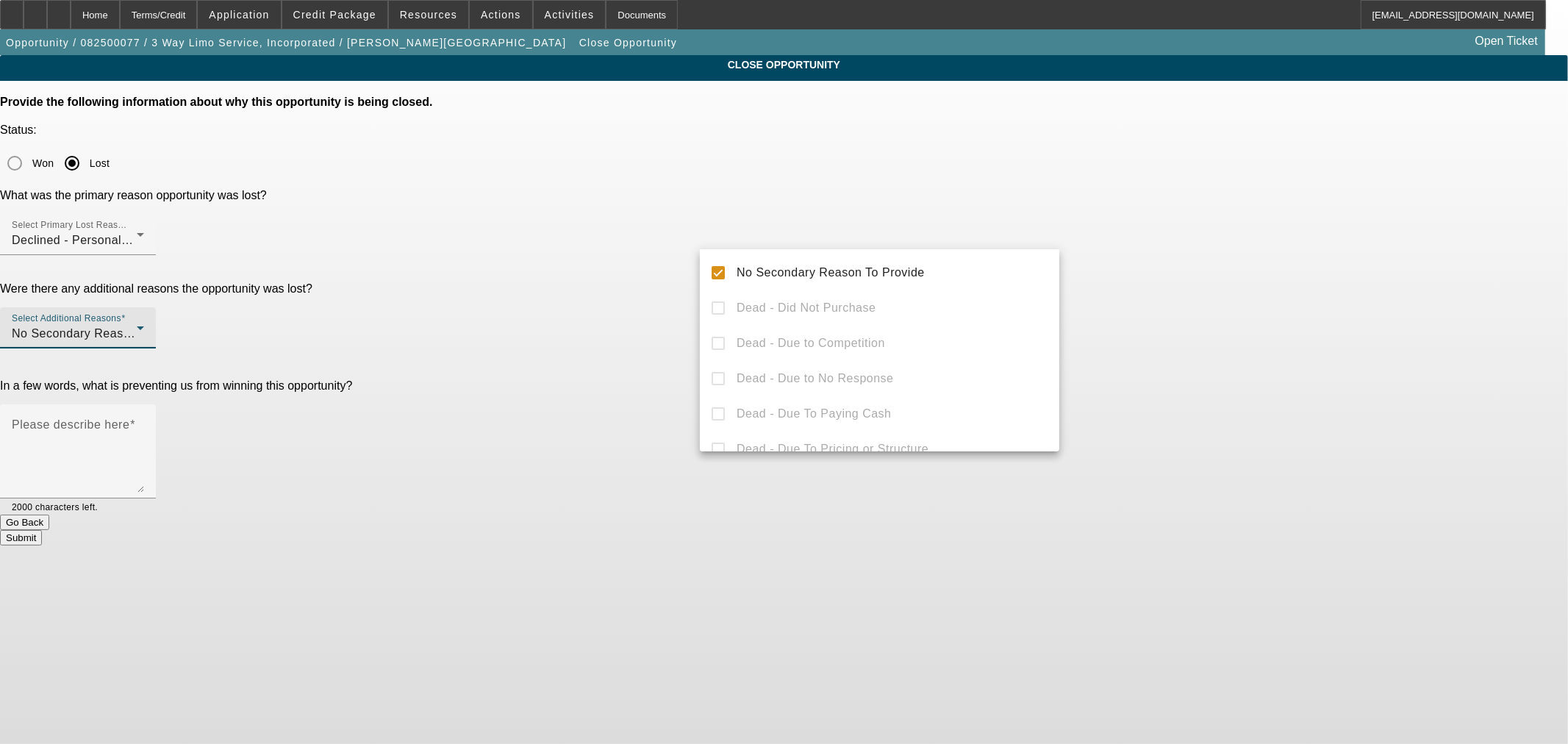
click at [653, 234] on div at bounding box center [784, 372] width 1568 height 744
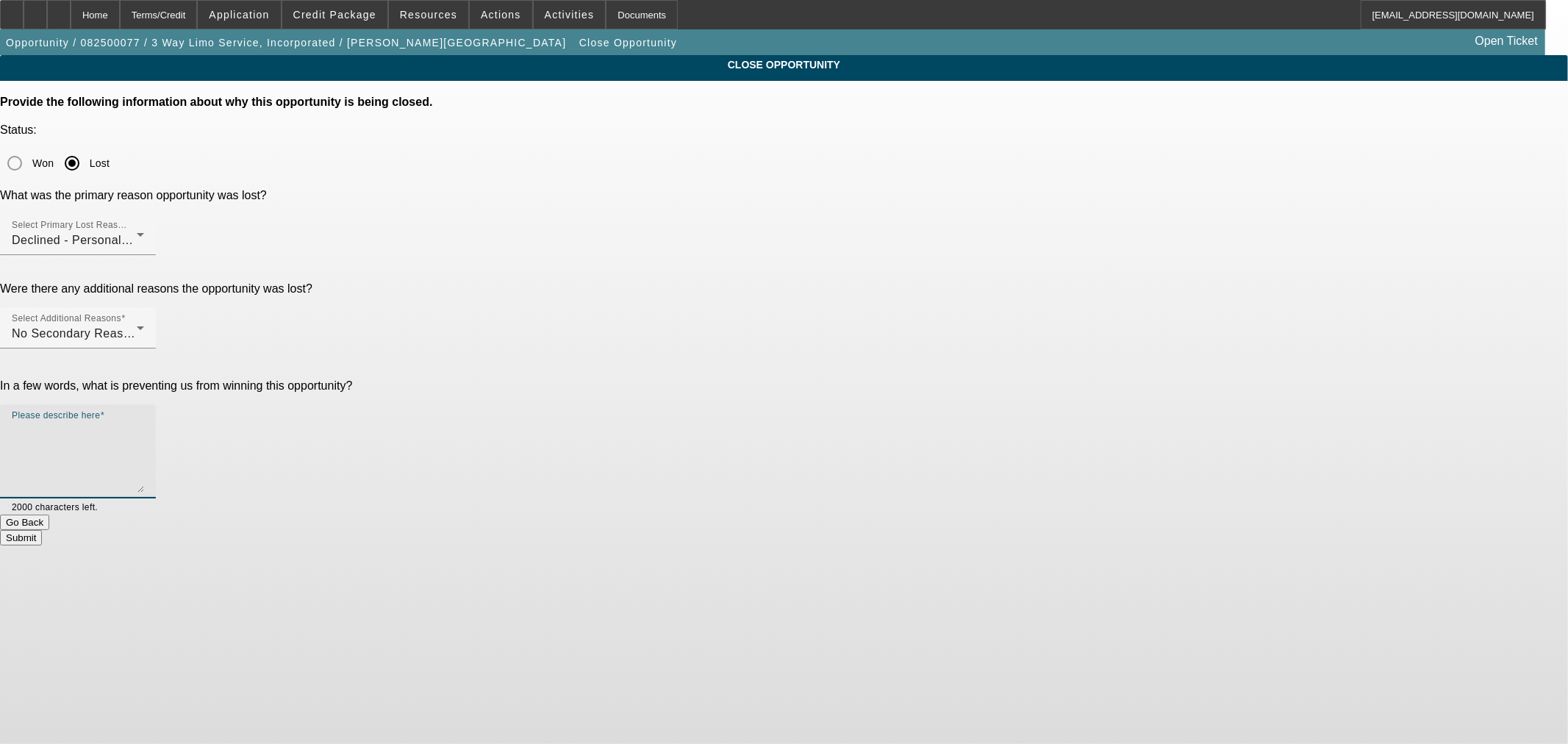
click at [144, 422] on textarea "Please describe here" at bounding box center [78, 458] width 132 height 70
click at [156, 255] on div at bounding box center [78, 263] width 156 height 16
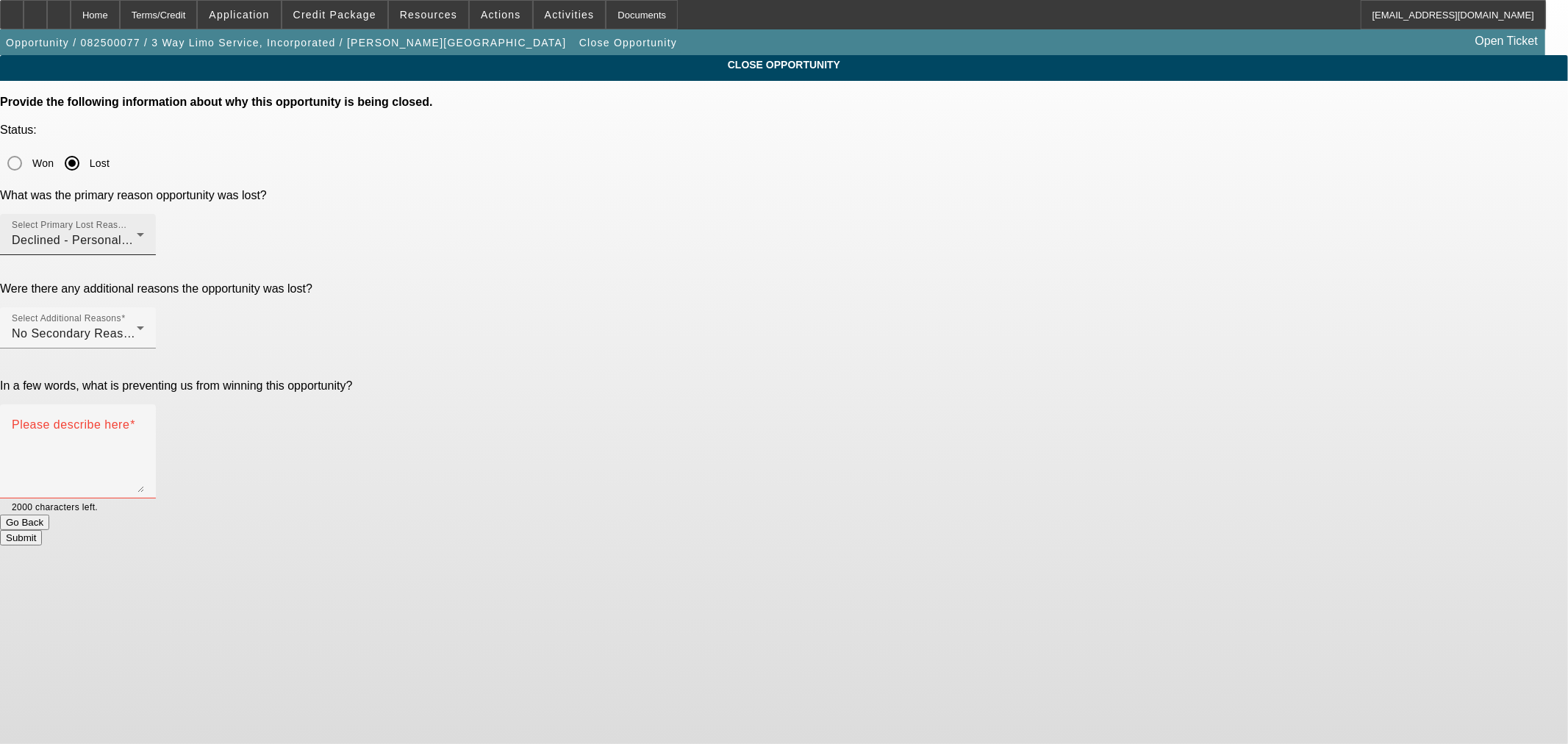
click at [144, 214] on div "Select Primary Lost Reason Declined - Personal Credit Issues" at bounding box center [78, 234] width 132 height 41
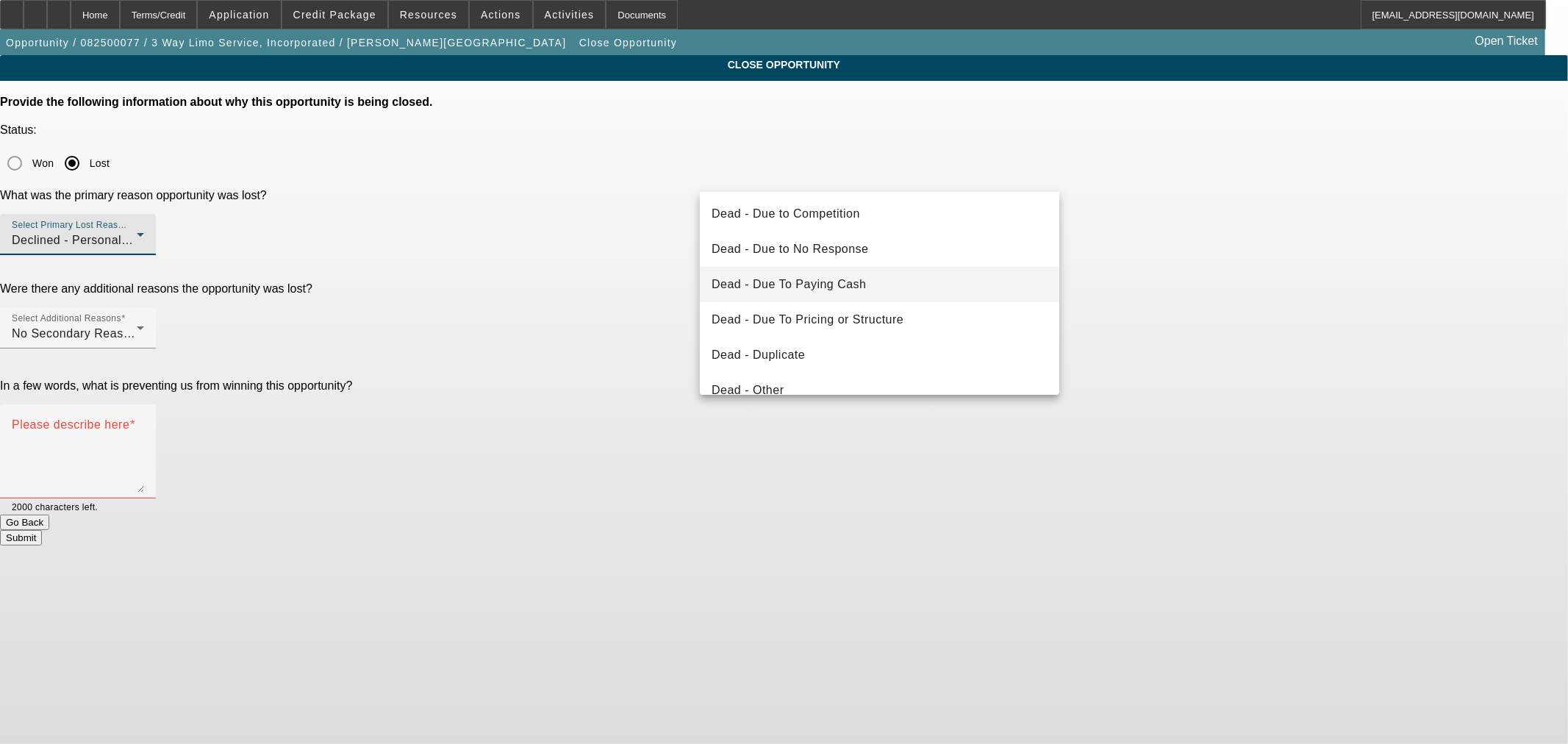
scroll to position [0, 0]
click at [962, 133] on div at bounding box center [784, 372] width 1568 height 744
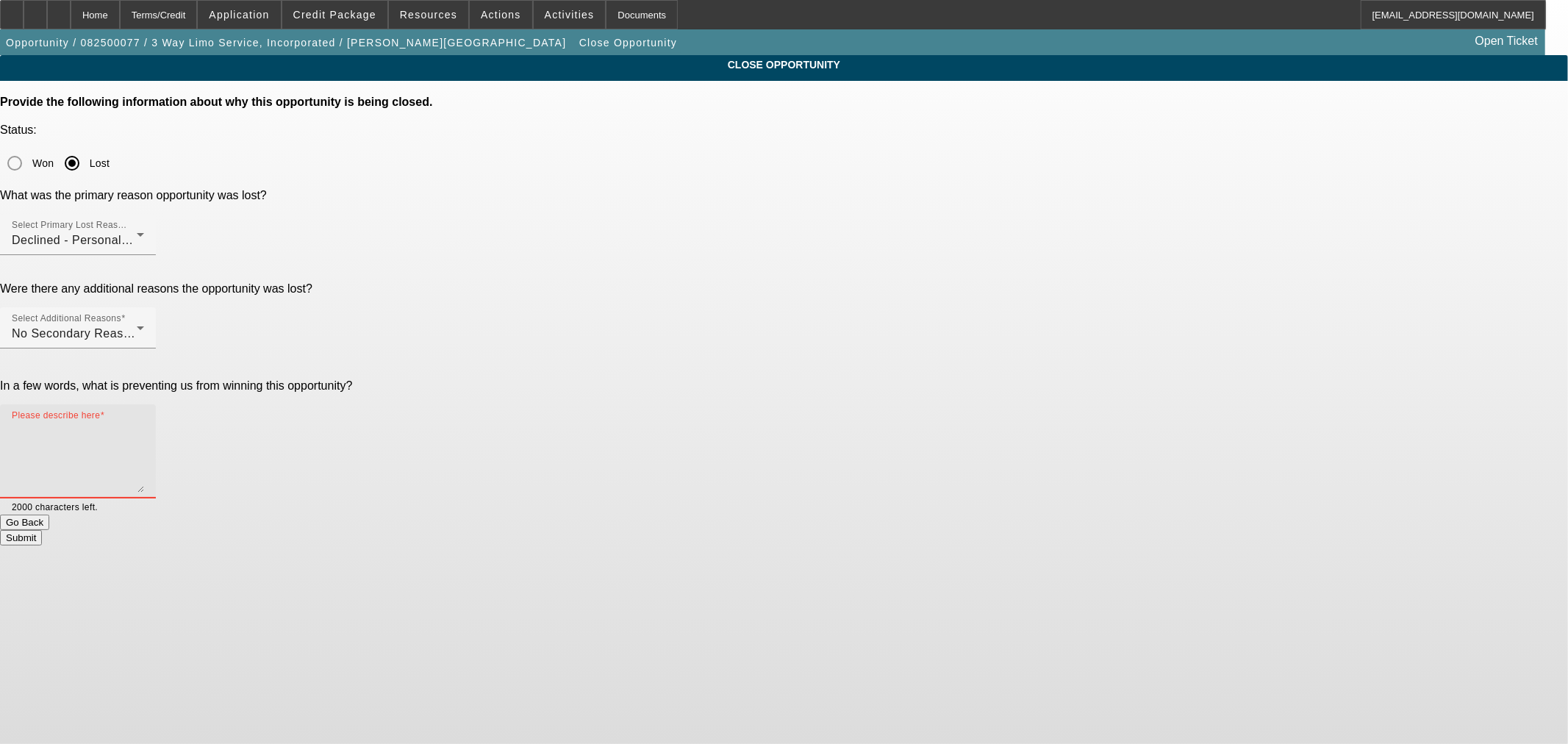
click at [144, 422] on textarea "Please describe here" at bounding box center [78, 458] width 132 height 70
type textarea "Unable to get customer approved right now"
click at [42, 530] on button "Submit" at bounding box center [21, 538] width 42 height 15
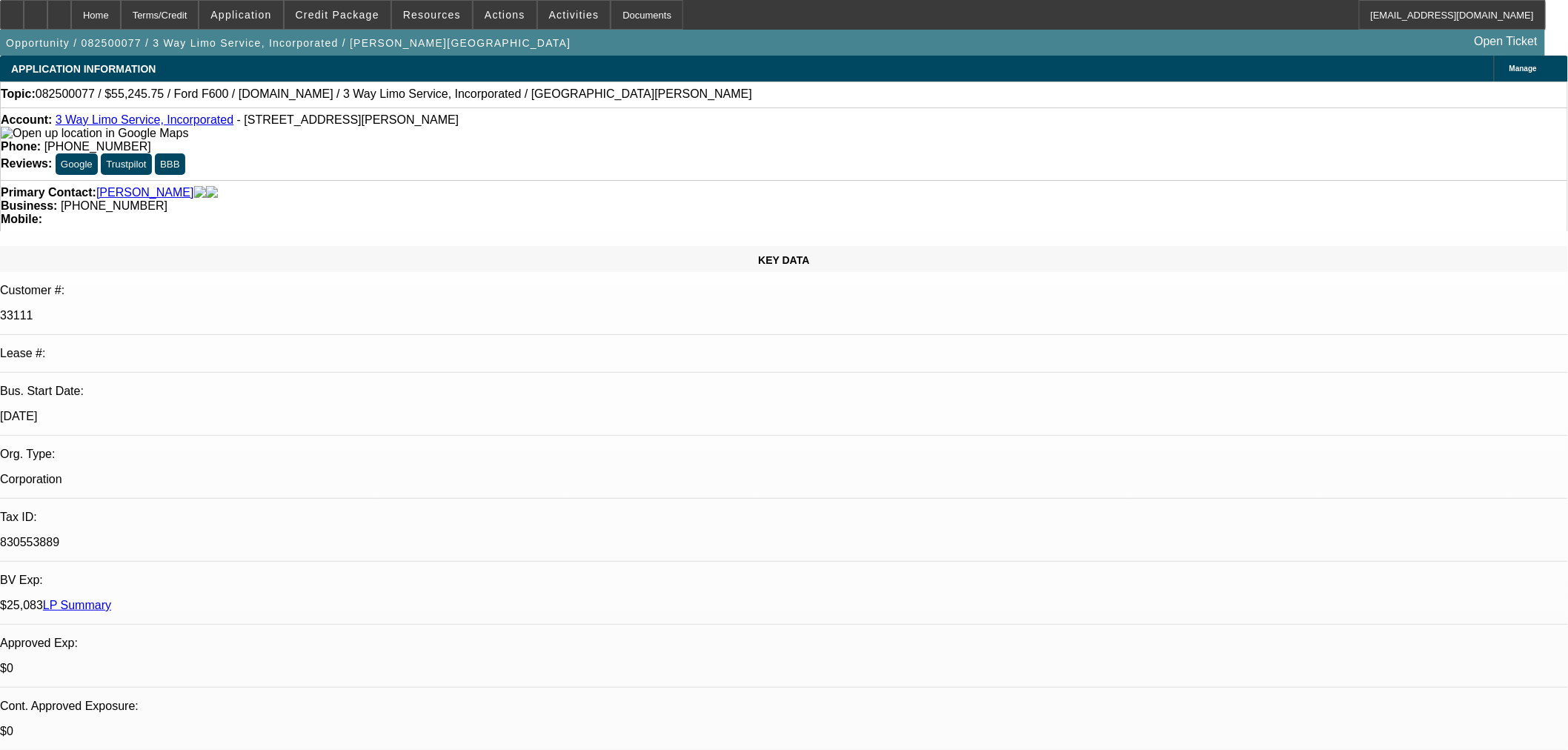
select select "0"
select select "2"
select select "0.1"
select select "4"
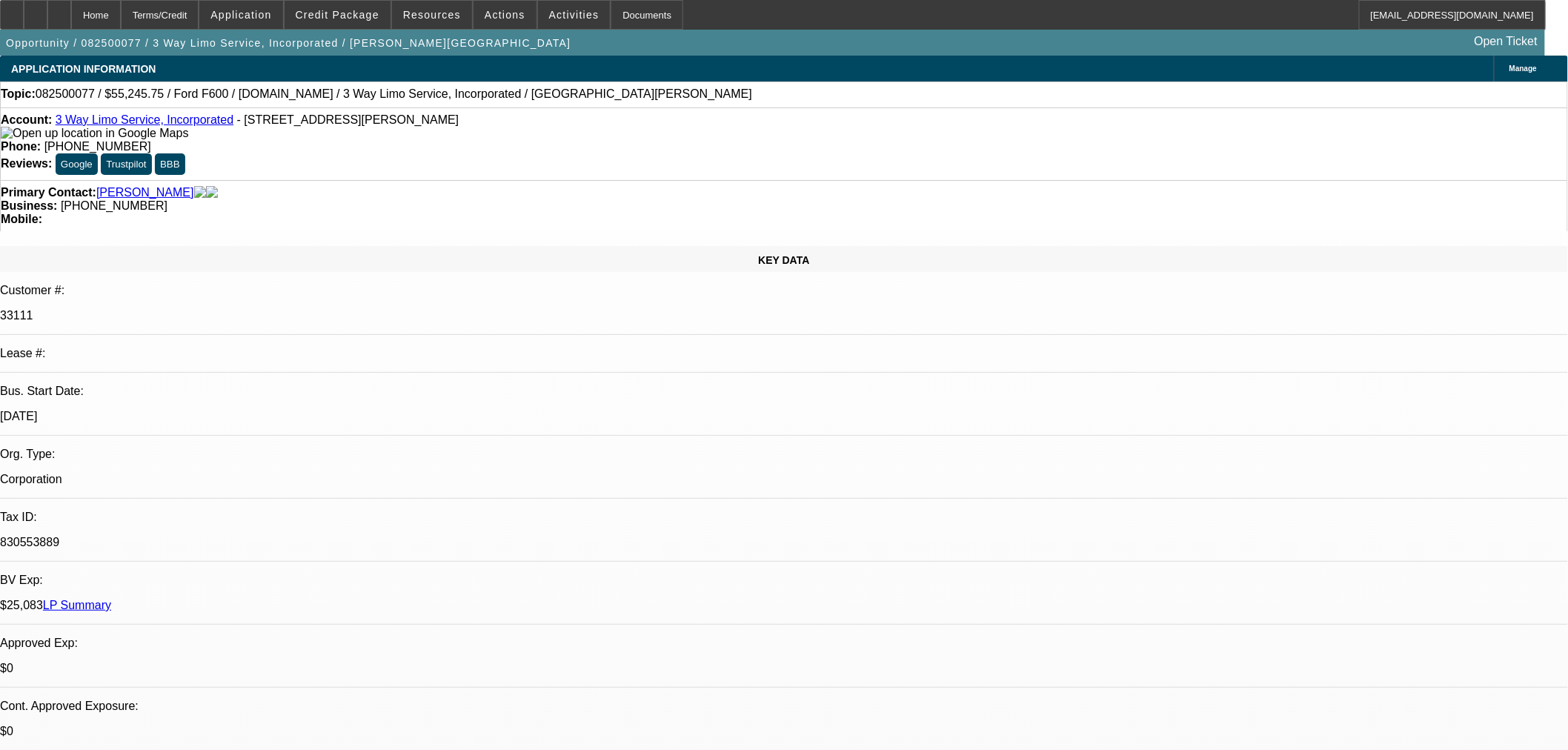
select select "0.15"
select select "0"
select select "0.1"
select select "4"
select select "0.15"
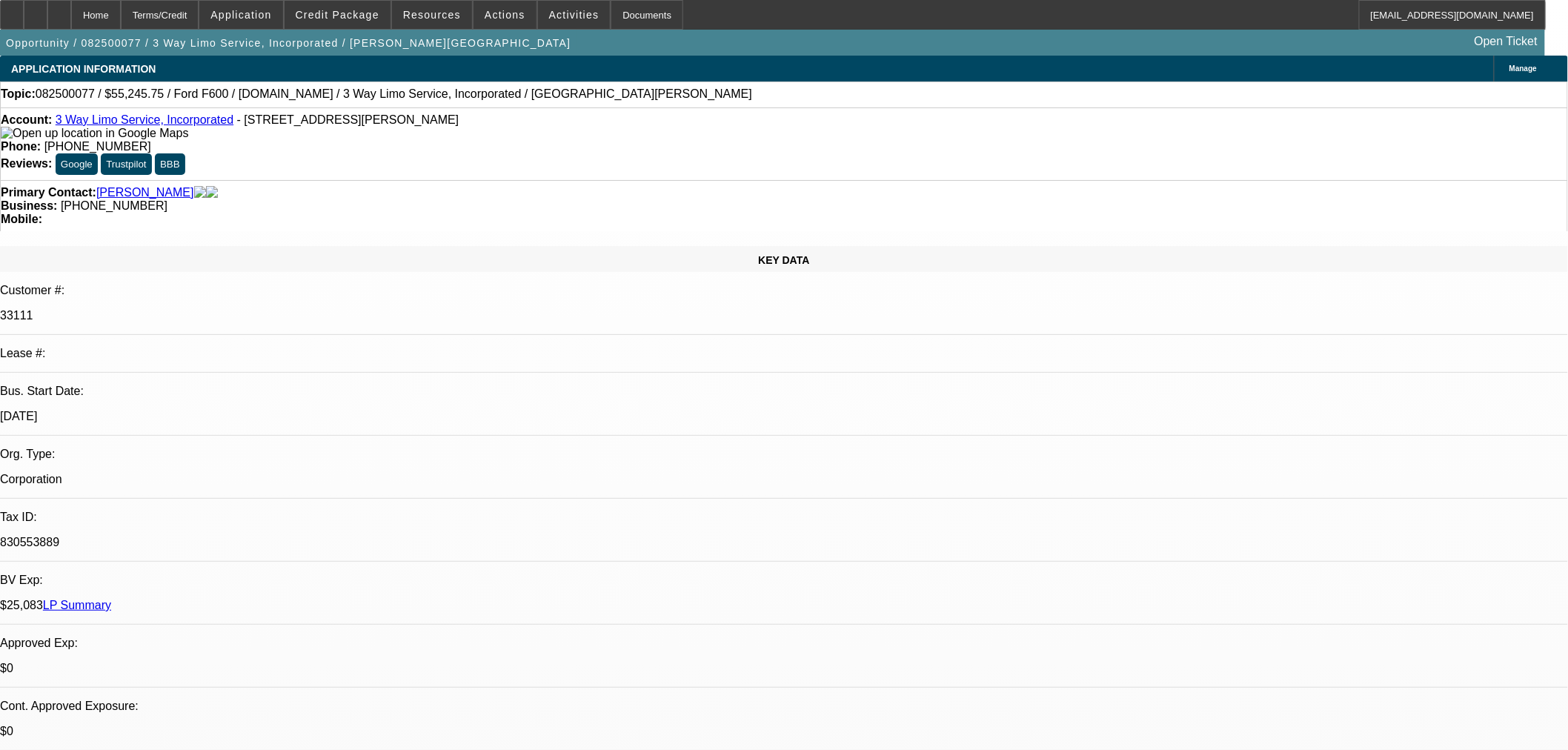
select select "2"
select select "0.1"
select select "4"
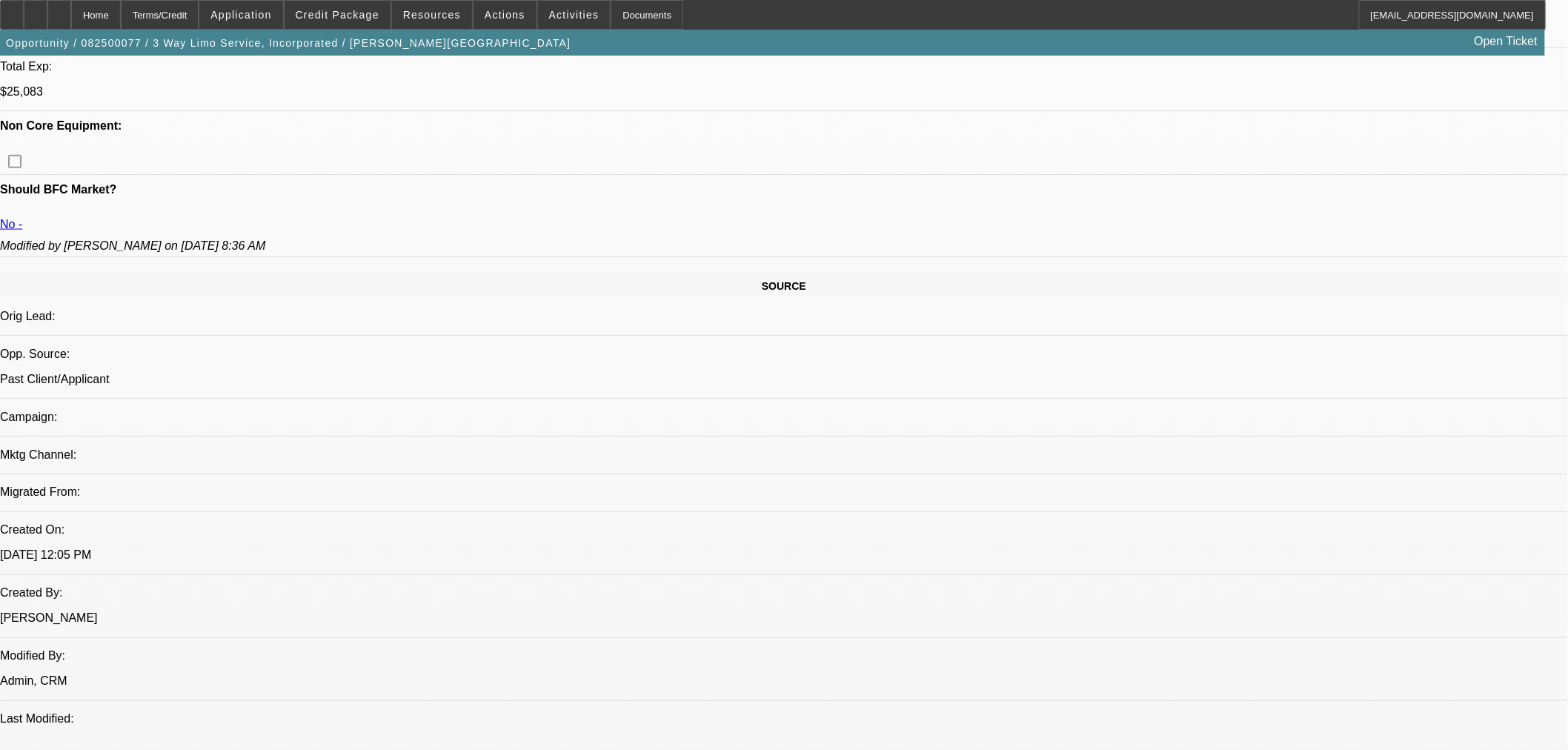
scroll to position [823, 0]
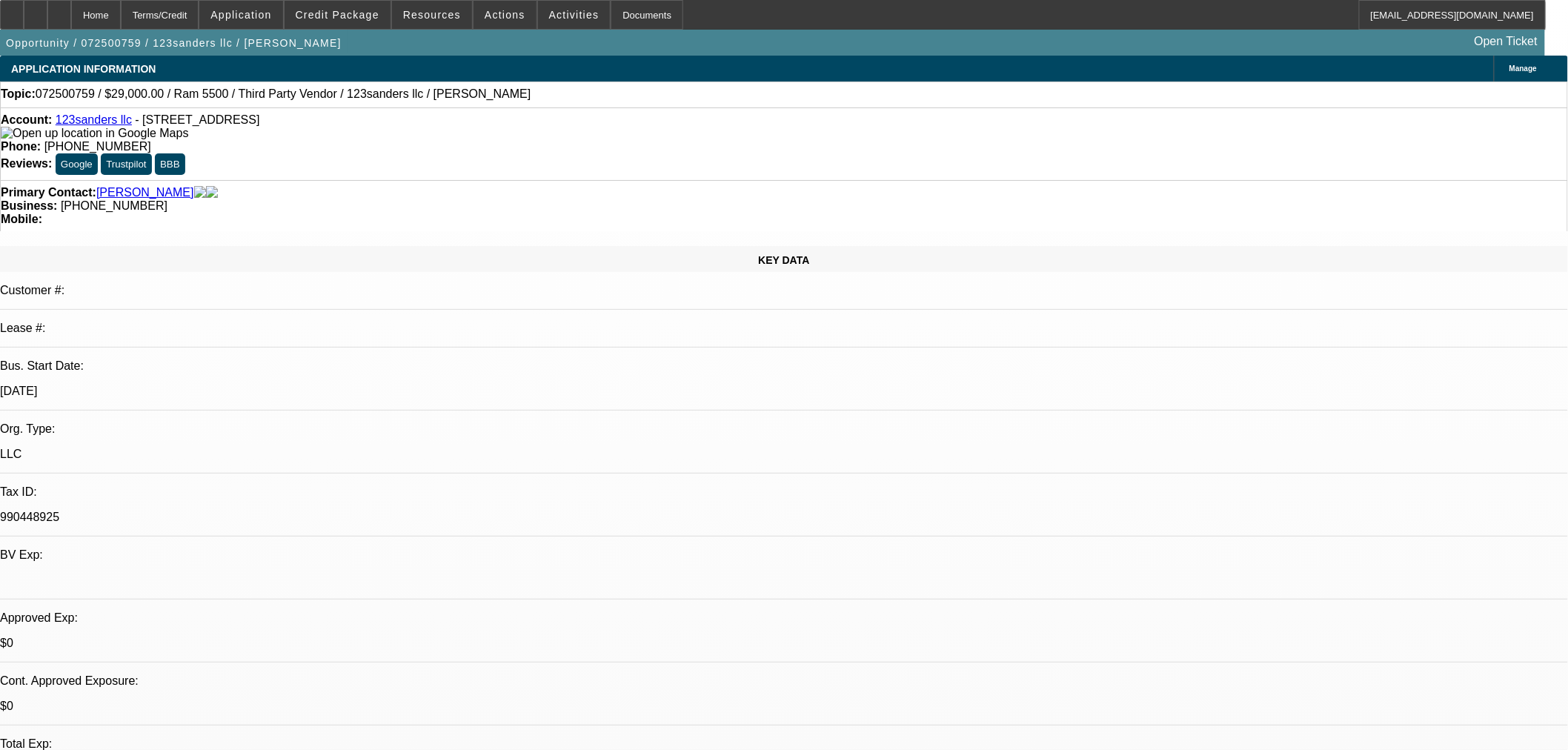
select select "0"
select select "6"
select select "0"
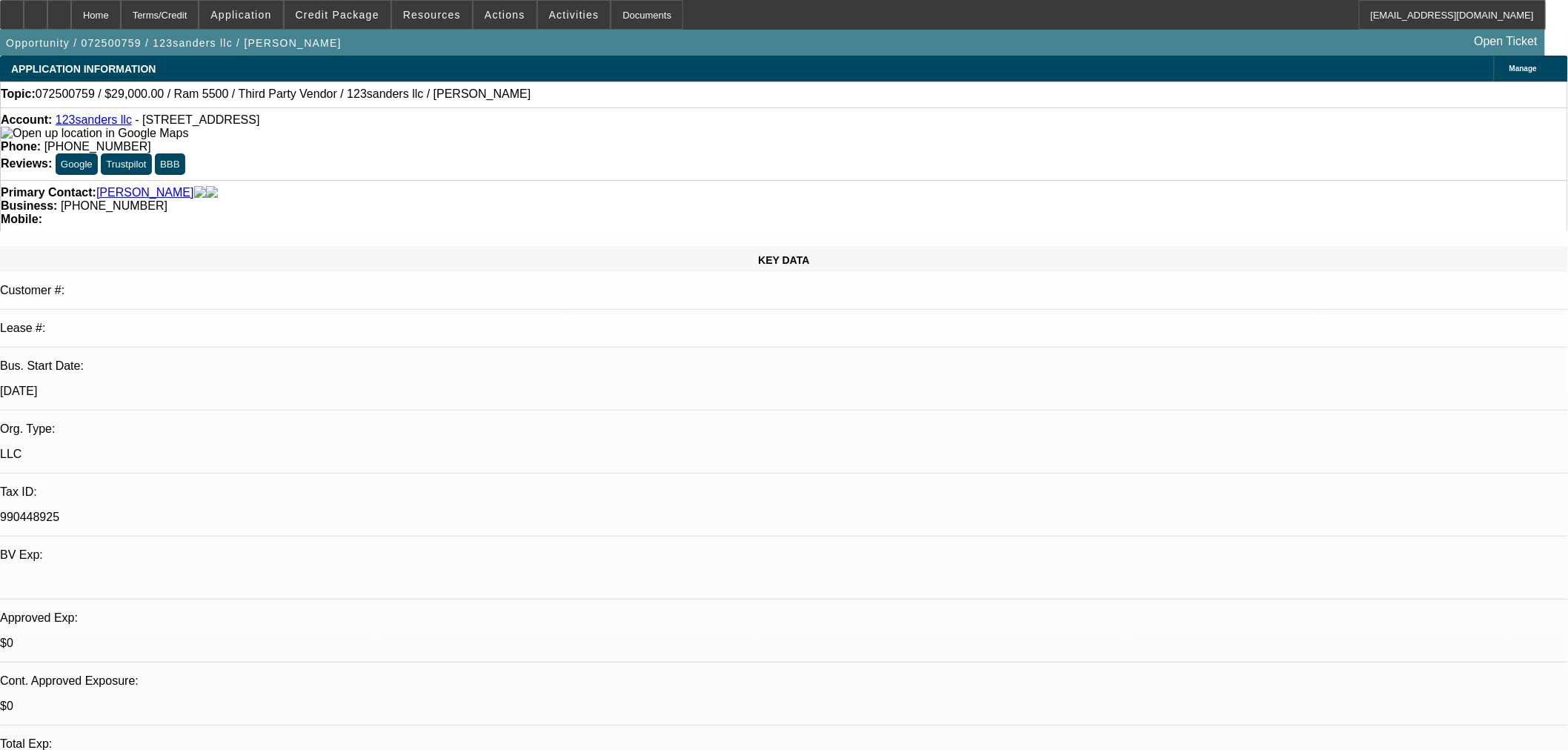
select select "0"
select select "6"
select select "0"
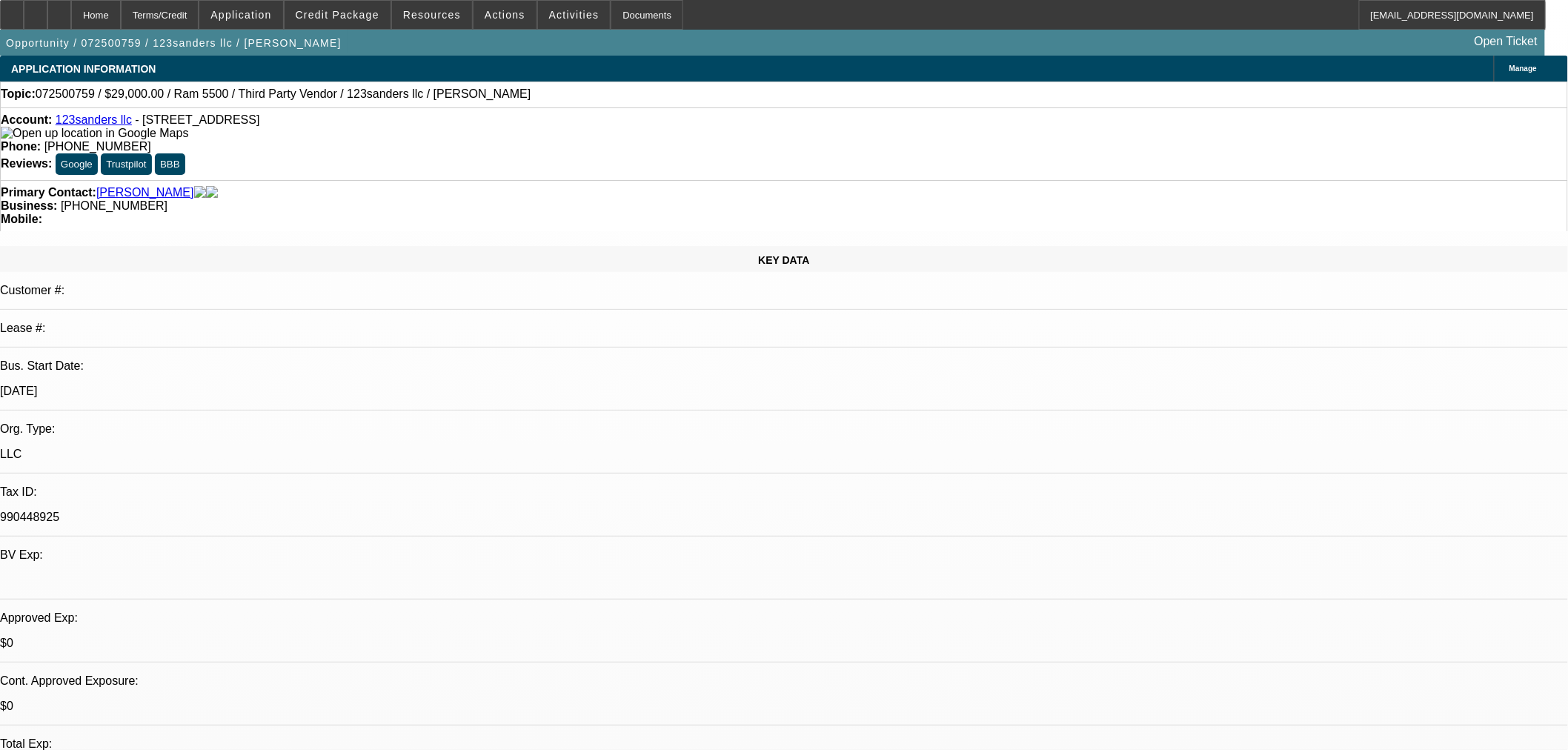
select select "2"
select select "0"
select select "6"
select select "0"
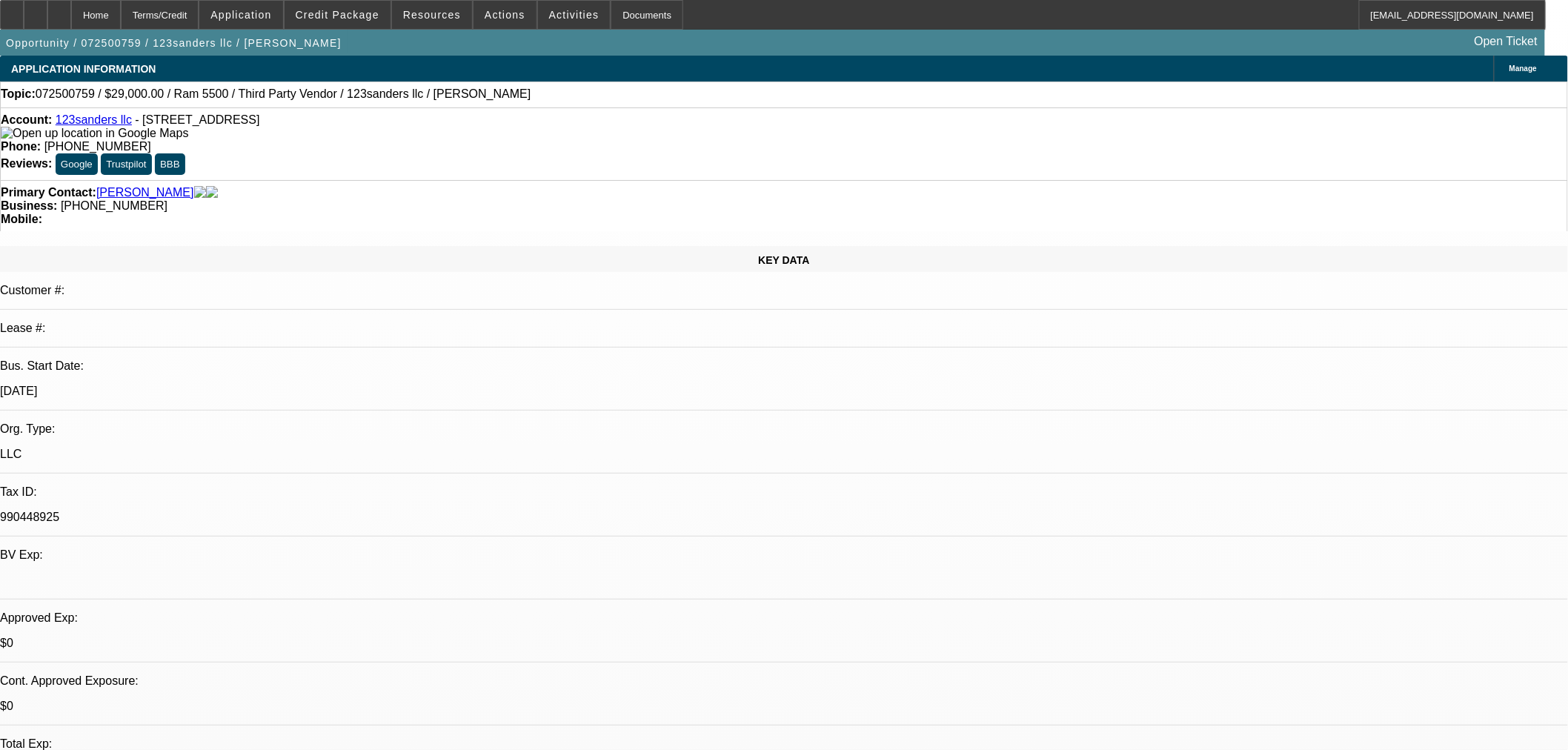
select select "0"
select select "6"
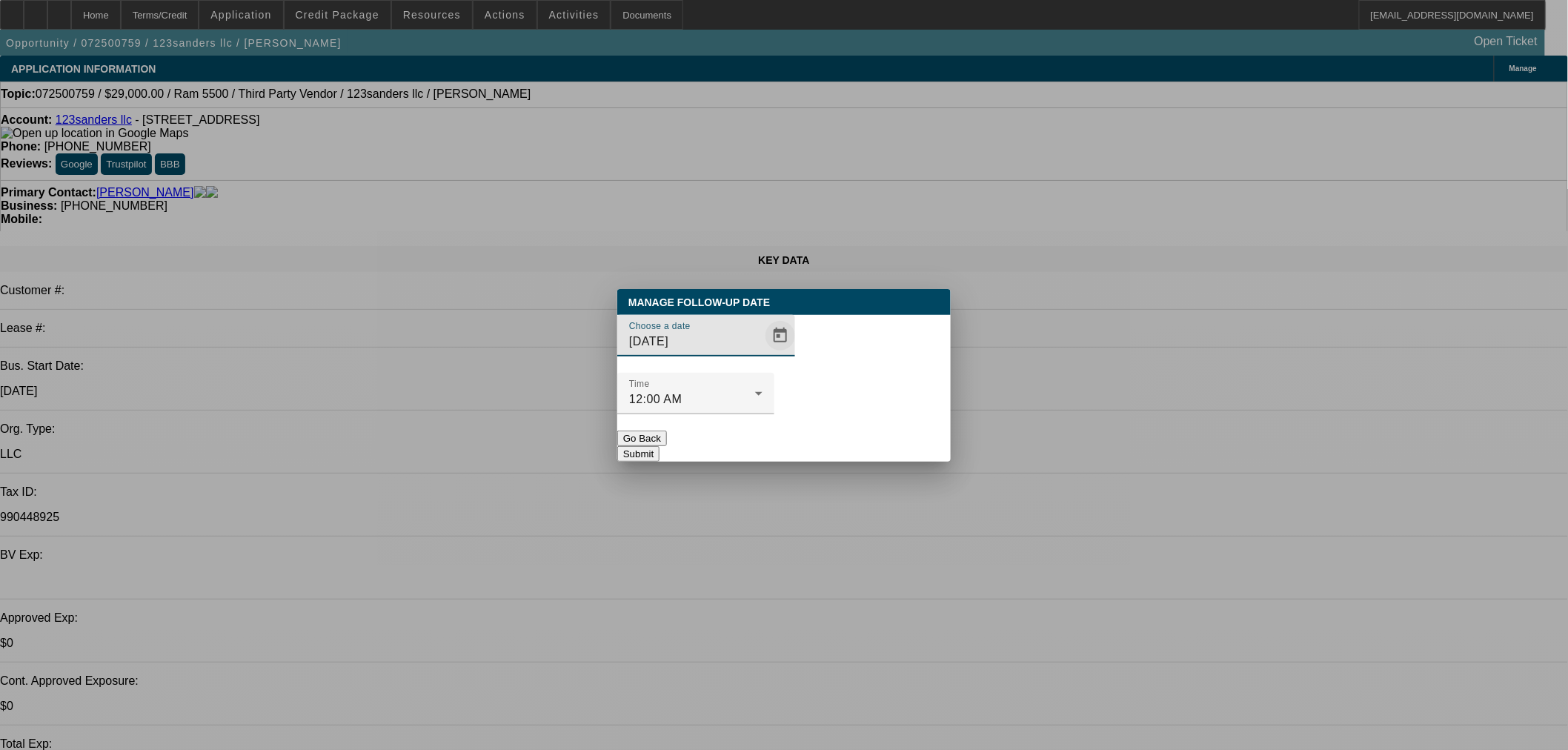
click at [763, 353] on span "Open calendar" at bounding box center [780, 335] width 35 height 35
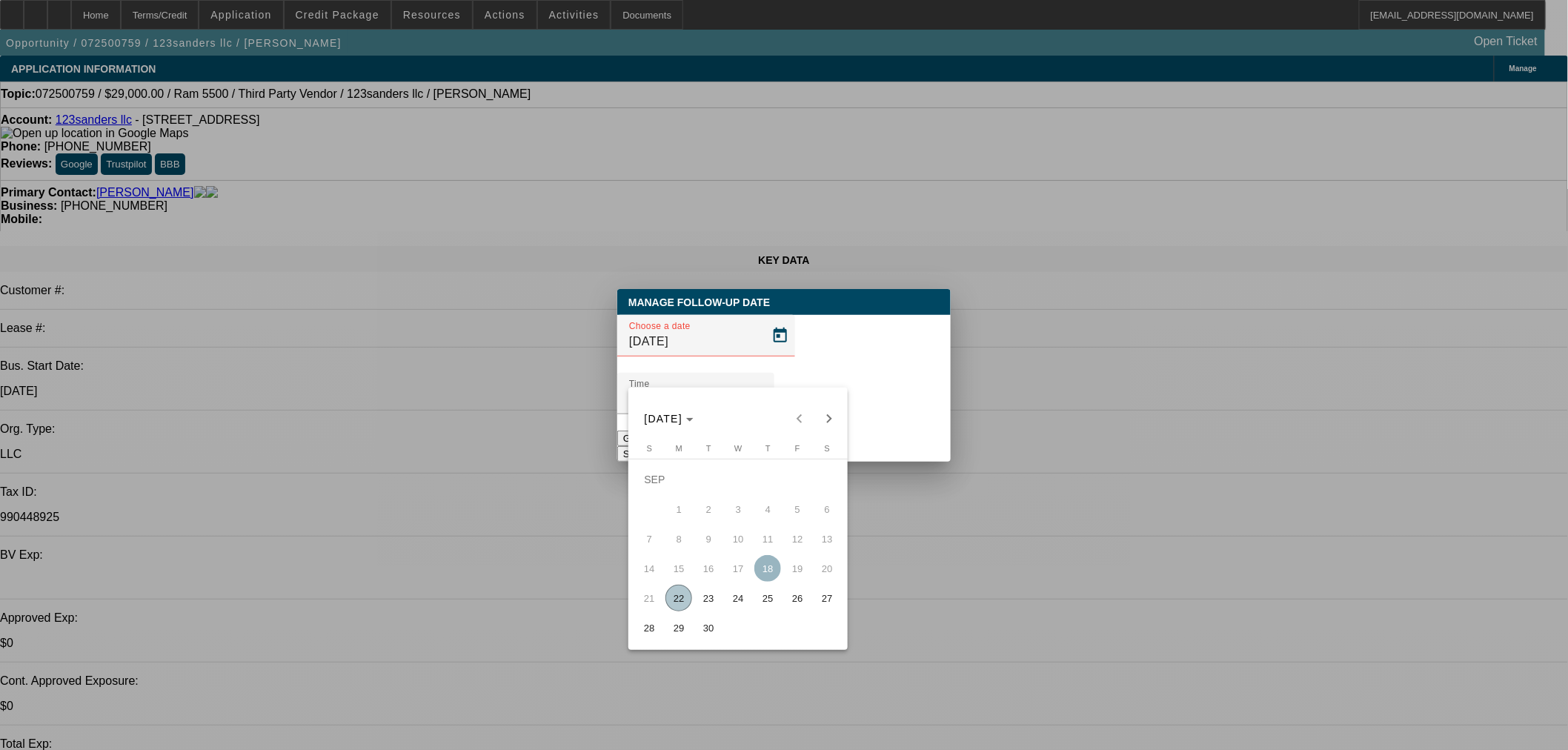
click at [715, 611] on span "23" at bounding box center [708, 598] width 27 height 27
type input "[DATE]"
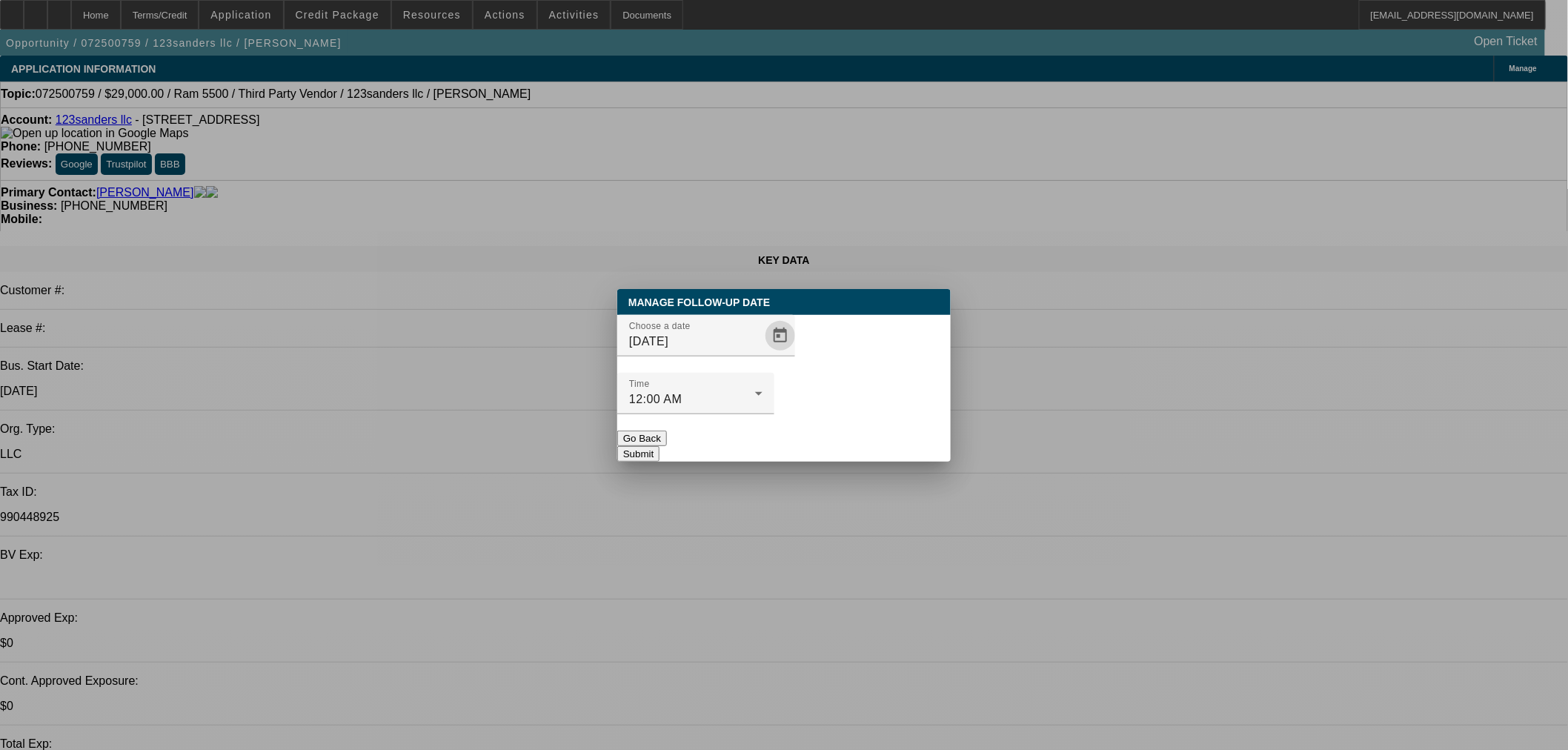
click at [846, 430] on div "Manage Follow-Up Date Choose a date 9/23/2025 Time 12:00 AM Go Back Submit" at bounding box center [784, 375] width 334 height 173
click at [659, 446] on button "Submit" at bounding box center [638, 453] width 42 height 15
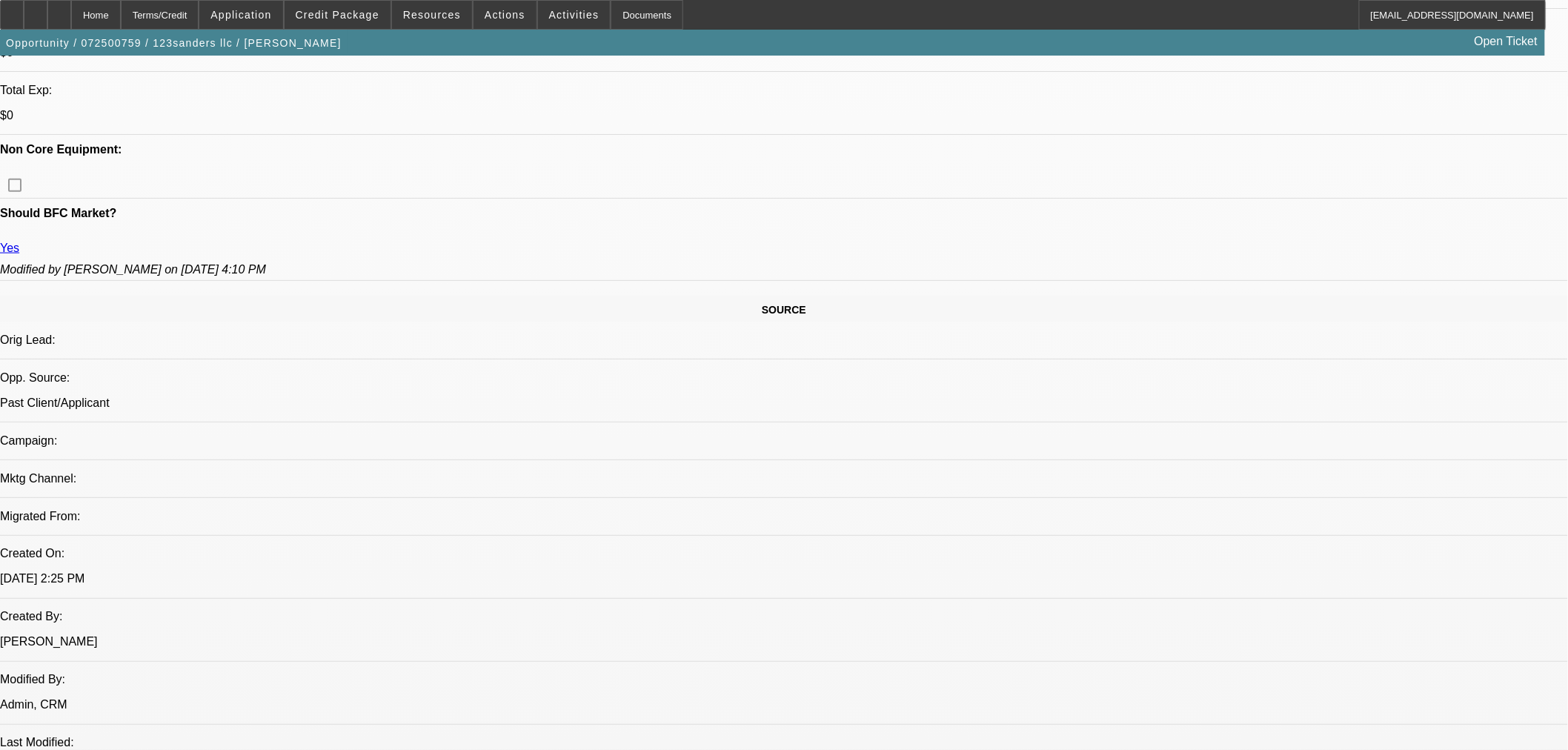
scroll to position [165, 0]
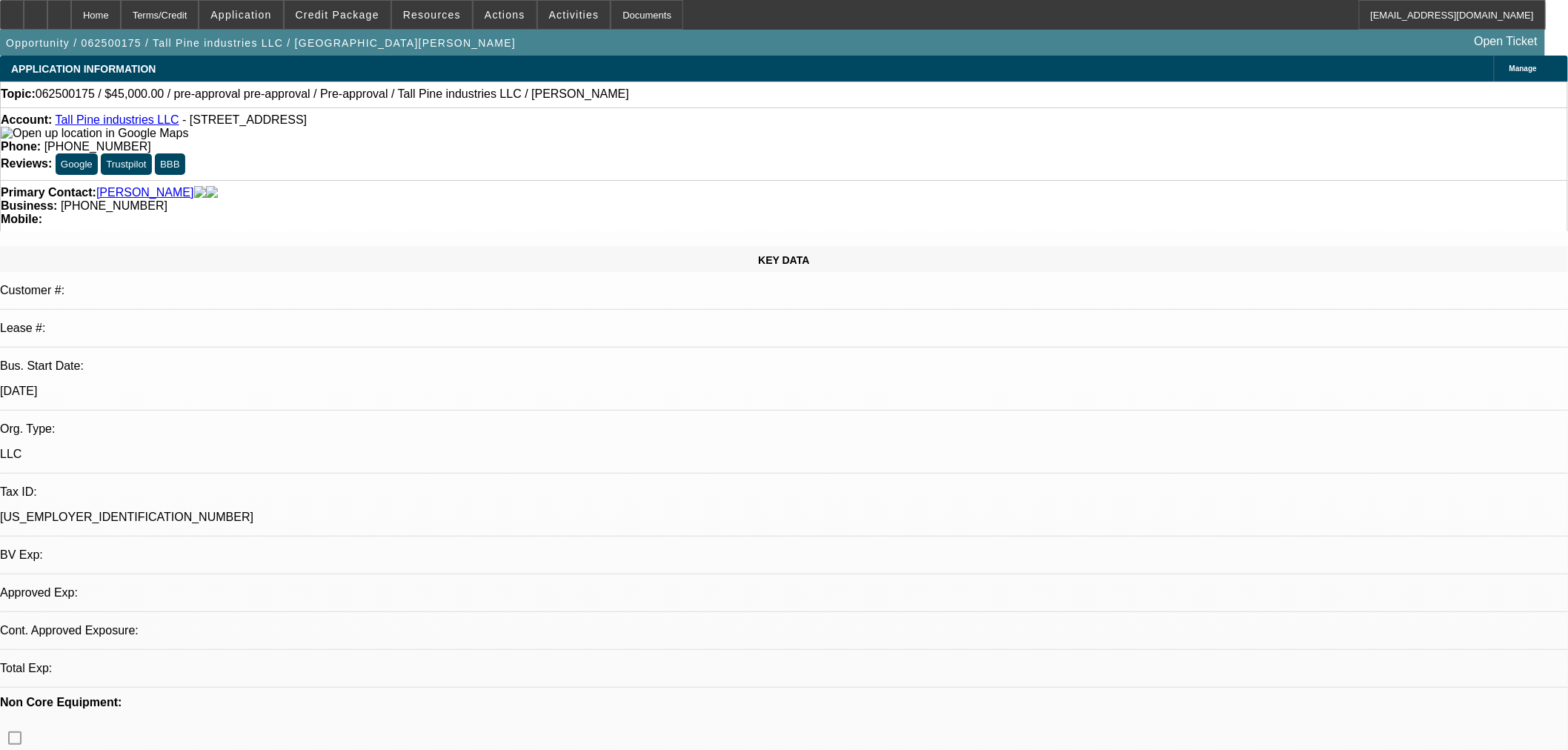
select select "0"
select select "2"
select select "0.1"
select select "4"
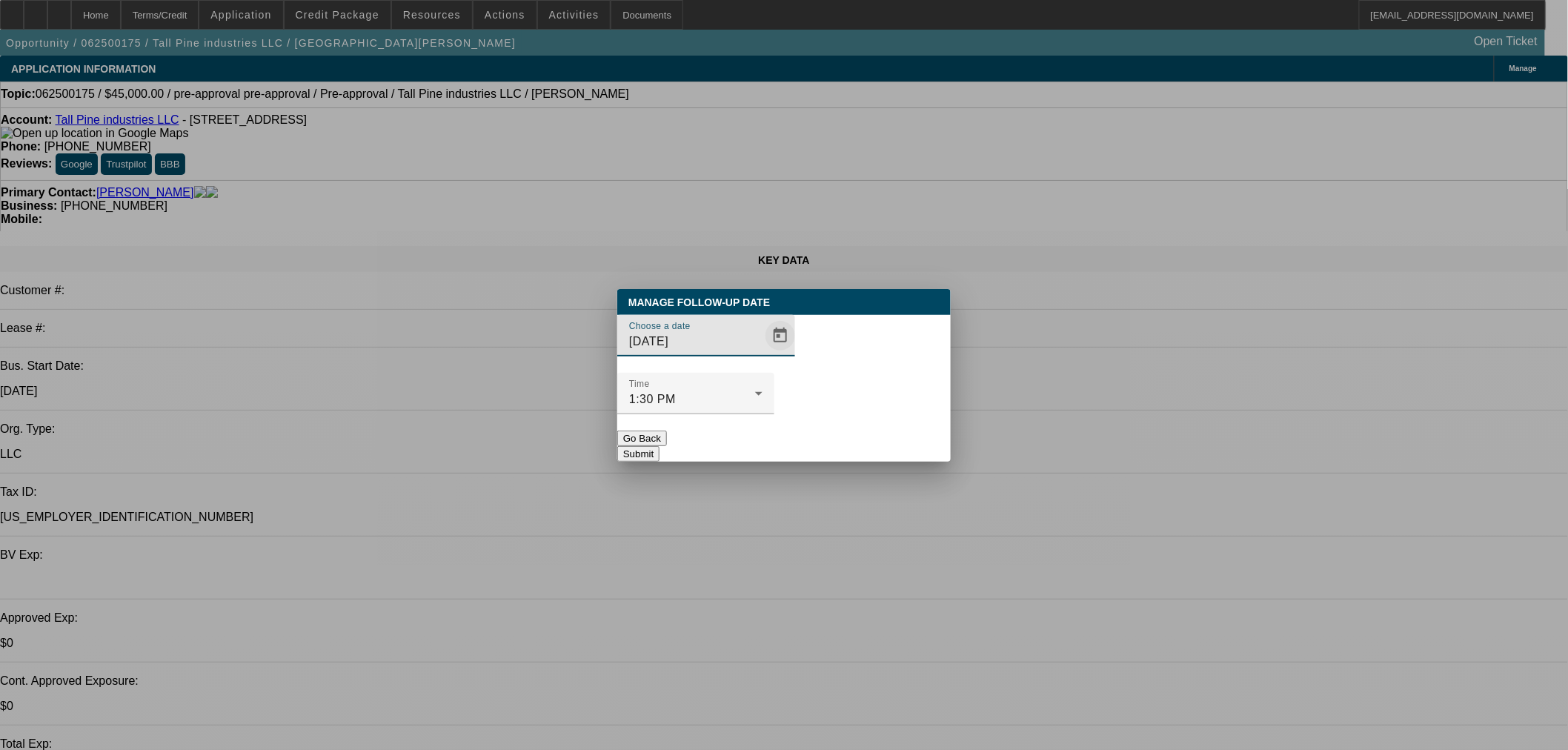
click at [763, 353] on span "Open calendar" at bounding box center [780, 335] width 35 height 35
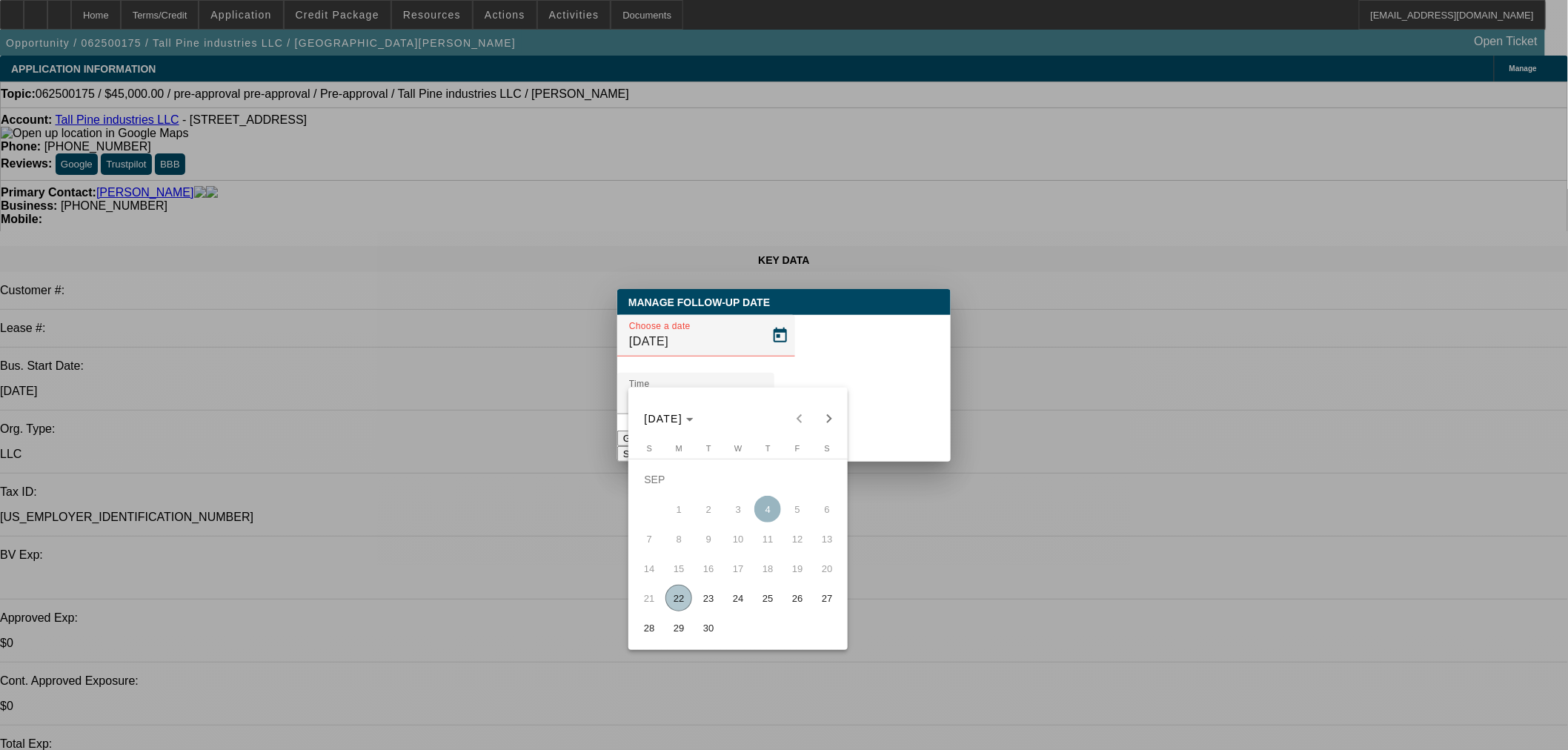
click at [823, 418] on span "Next month" at bounding box center [829, 419] width 30 height 30
drag, startPoint x: 727, startPoint y: 569, endPoint x: 737, endPoint y: 569, distance: 10.0
click at [729, 568] on span "22" at bounding box center [738, 568] width 27 height 27
type input "10/22/2025"
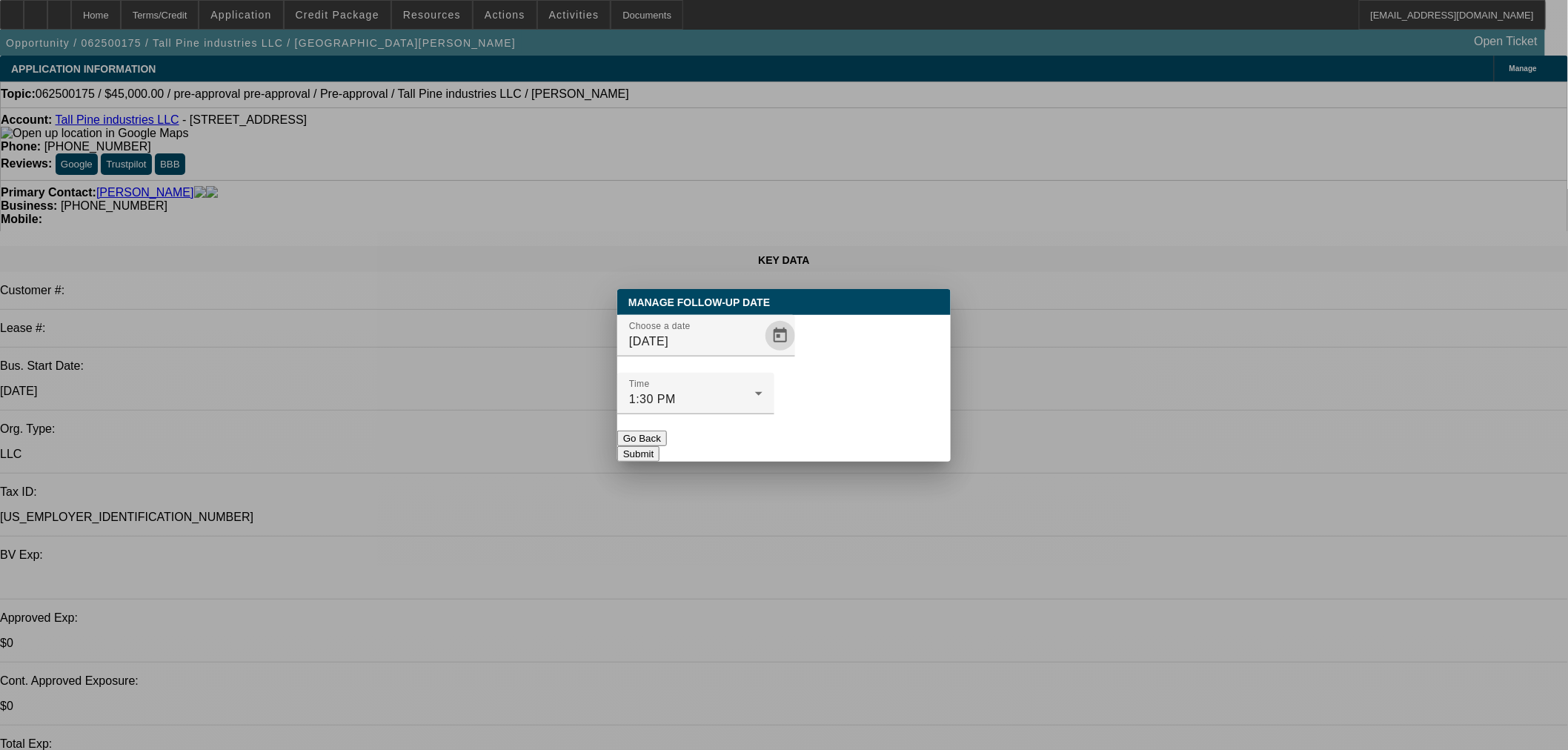
click at [659, 446] on button "Submit" at bounding box center [638, 453] width 42 height 15
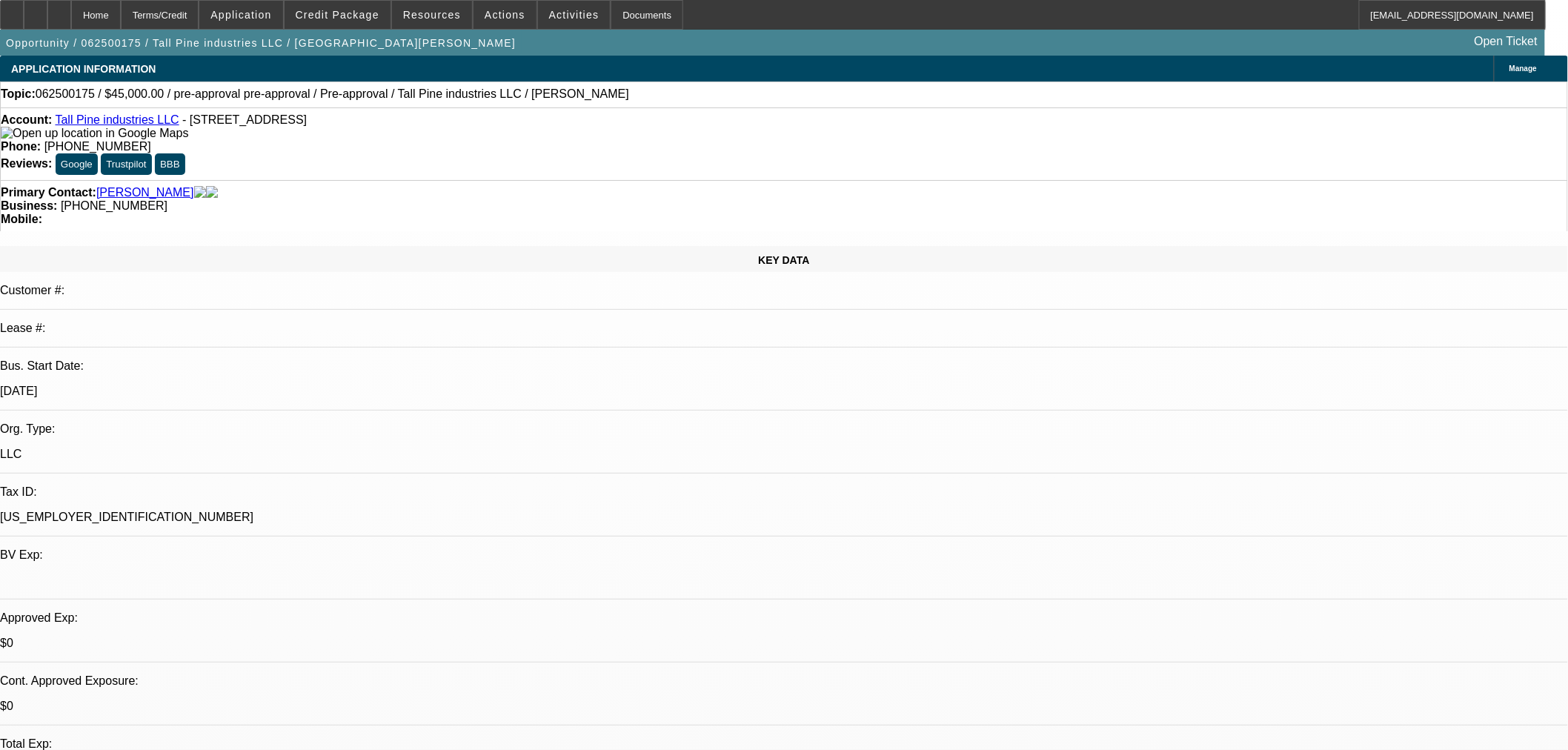
click at [502, 13] on span "Actions" at bounding box center [505, 15] width 41 height 12
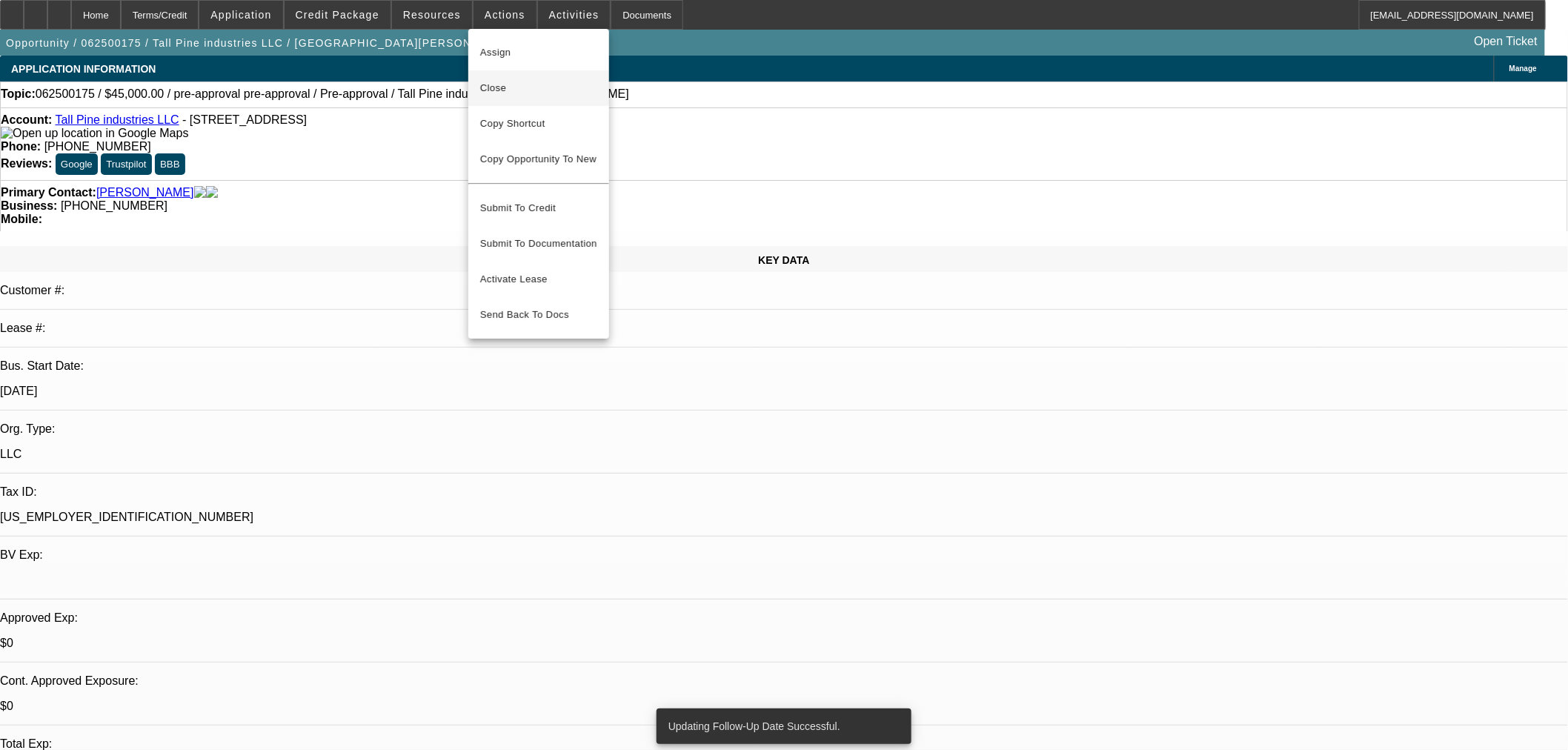
click at [522, 86] on span "Close" at bounding box center [539, 88] width 117 height 18
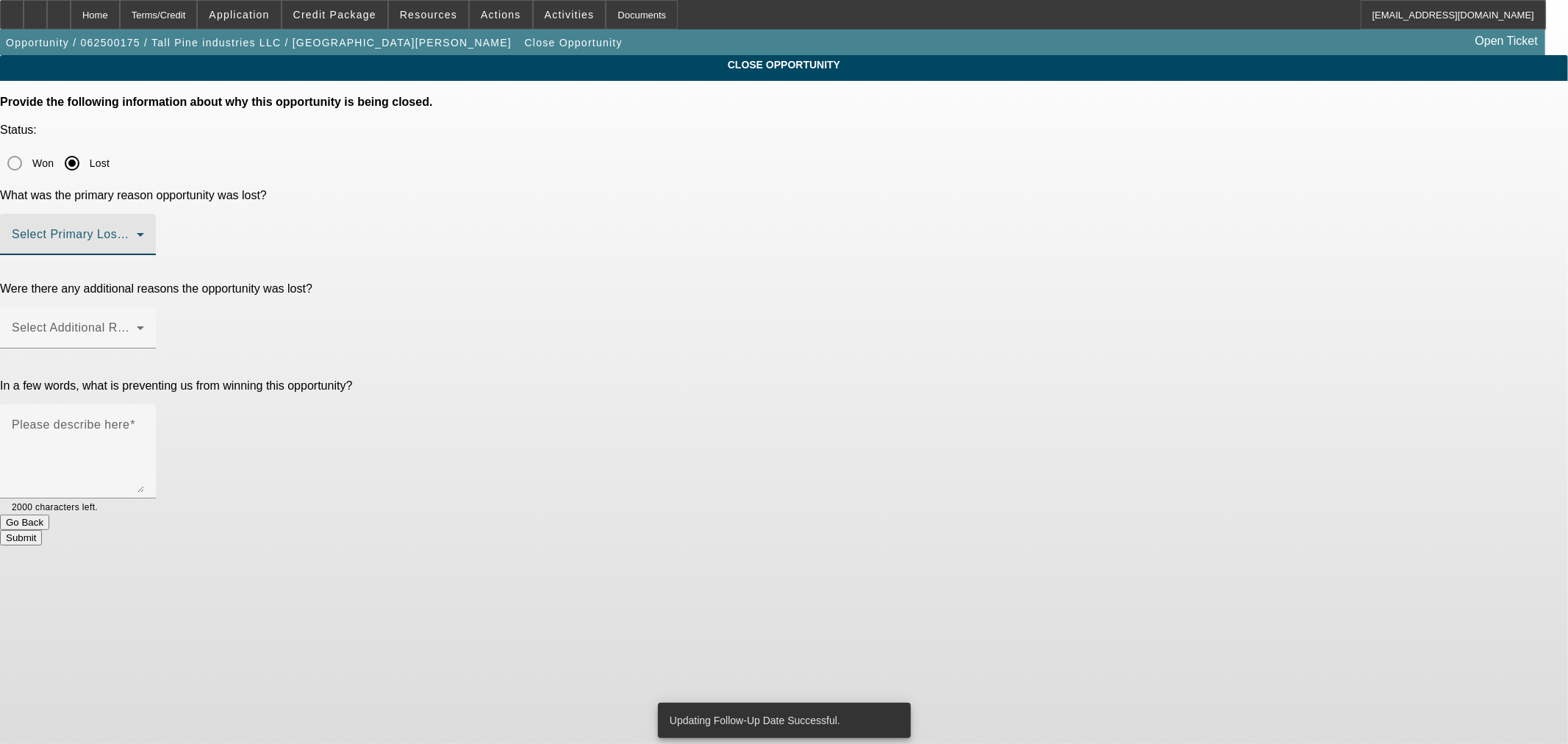
click at [137, 231] on span at bounding box center [74, 240] width 125 height 18
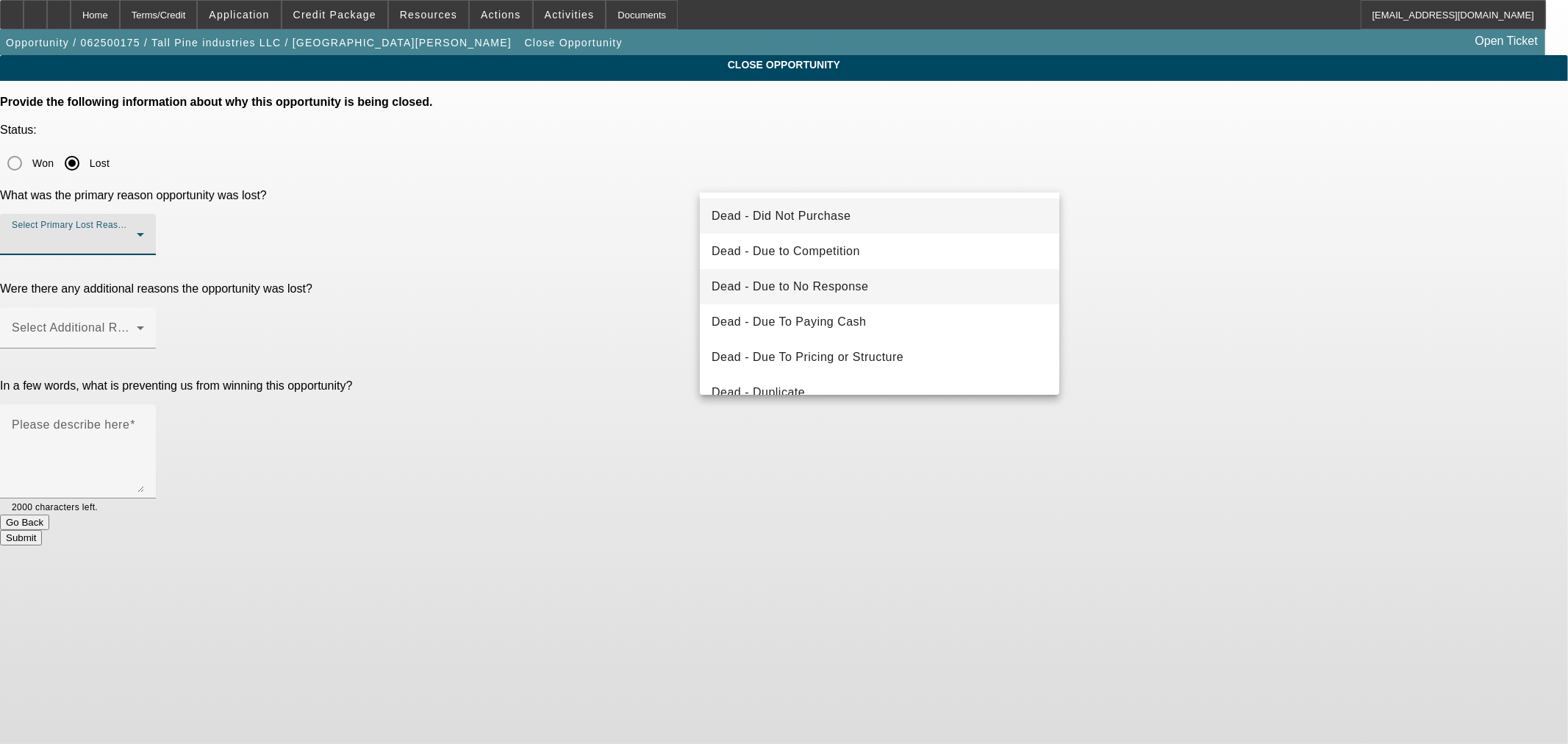
click at [873, 286] on mat-option "Dead - Due to No Response" at bounding box center [879, 286] width 359 height 35
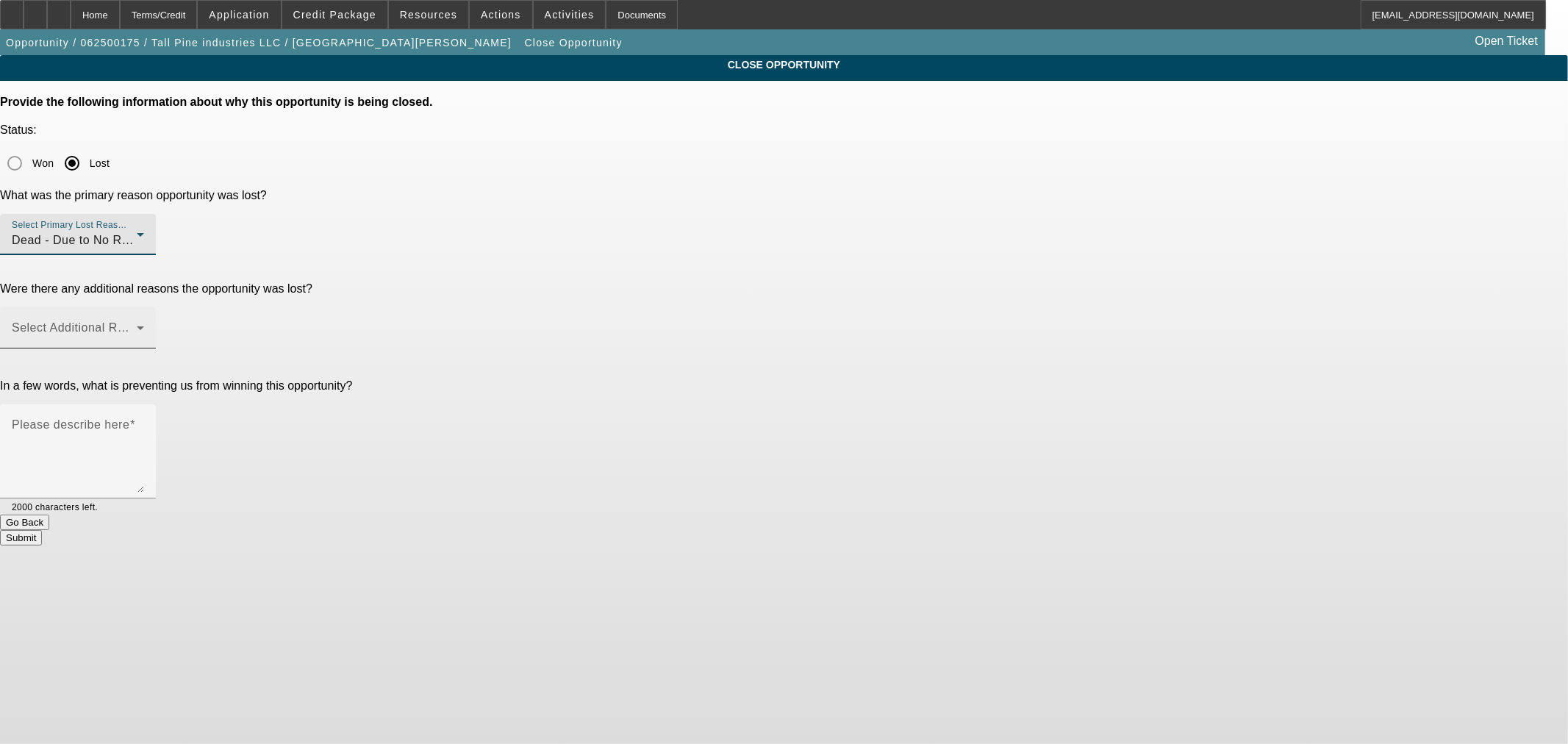
click at [137, 325] on span at bounding box center [74, 334] width 125 height 18
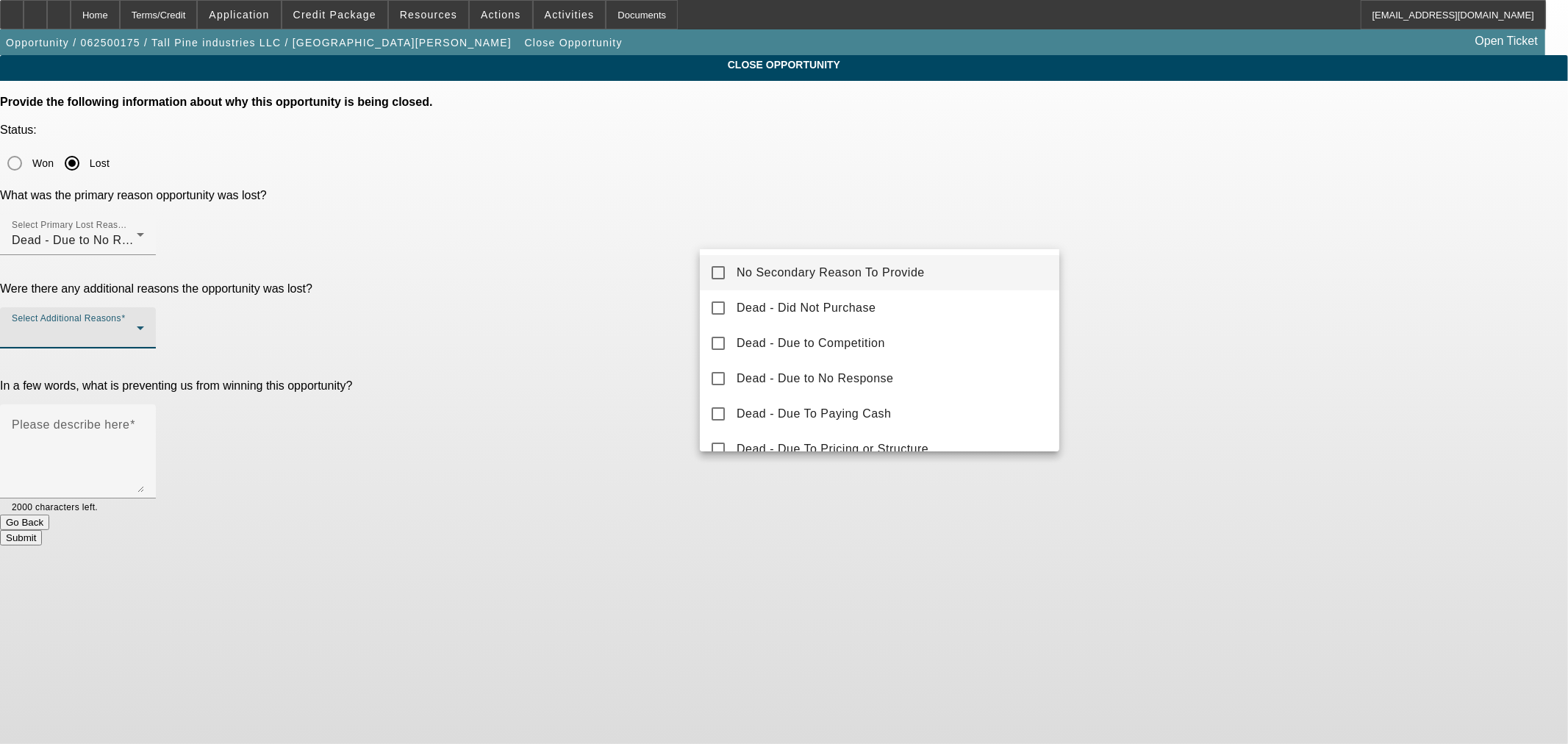
click at [820, 272] on span "No Secondary Reason To Provide" at bounding box center [830, 273] width 188 height 18
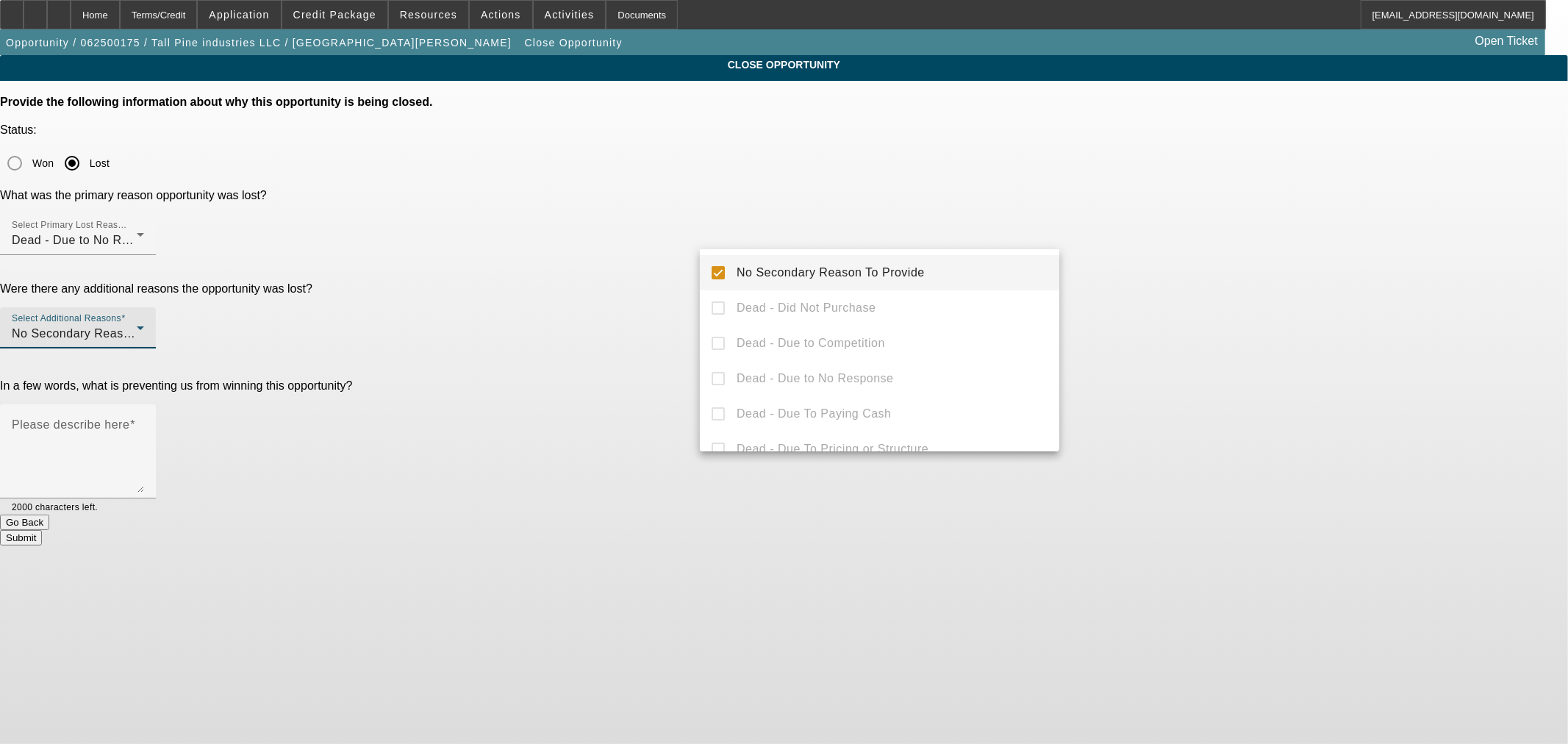
drag, startPoint x: 685, startPoint y: 261, endPoint x: 722, endPoint y: 283, distance: 43.0
click at [684, 260] on div at bounding box center [784, 372] width 1568 height 744
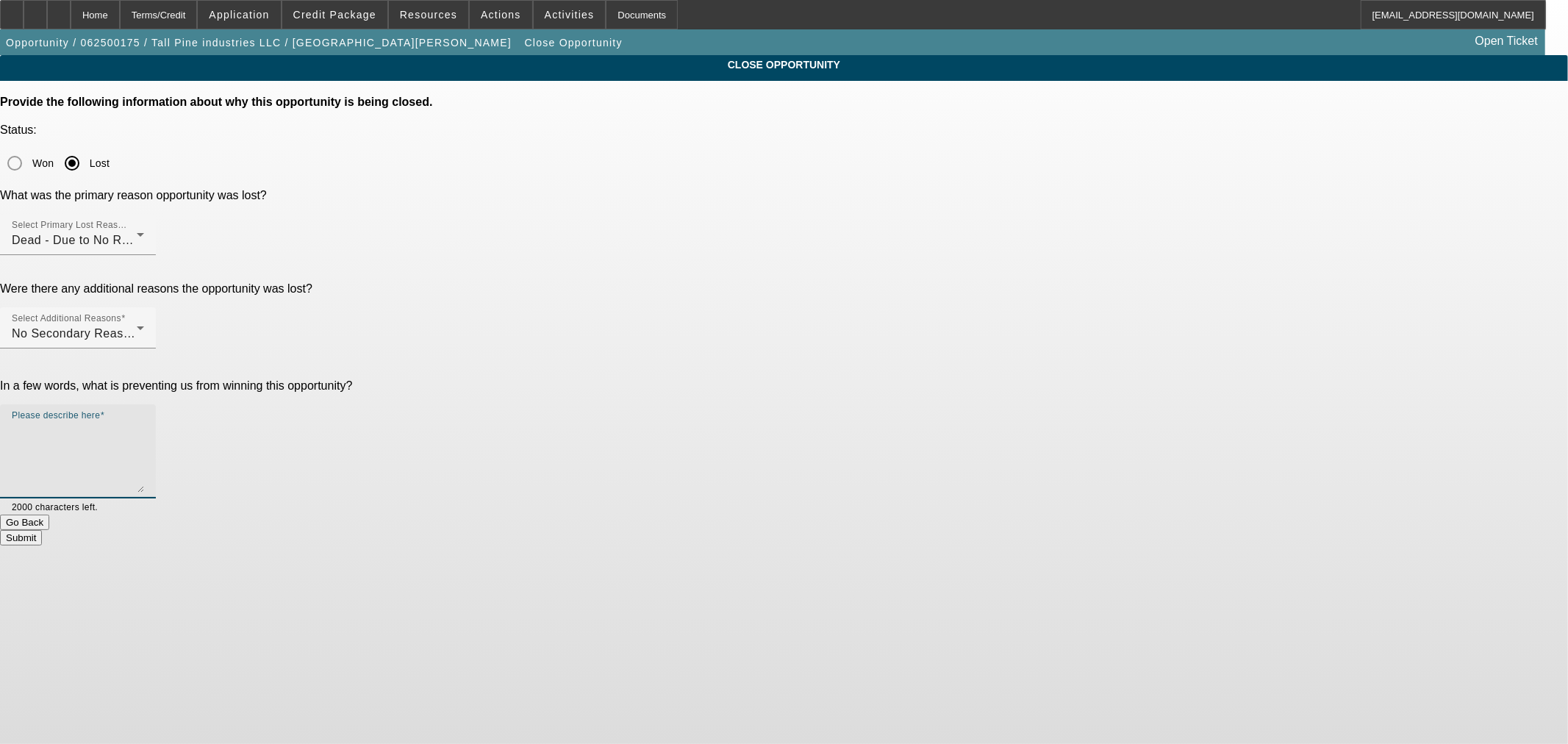
click at [144, 422] on textarea "Please describe here" at bounding box center [78, 458] width 132 height 70
type textarea "No response"
click at [42, 530] on button "Submit" at bounding box center [21, 538] width 42 height 15
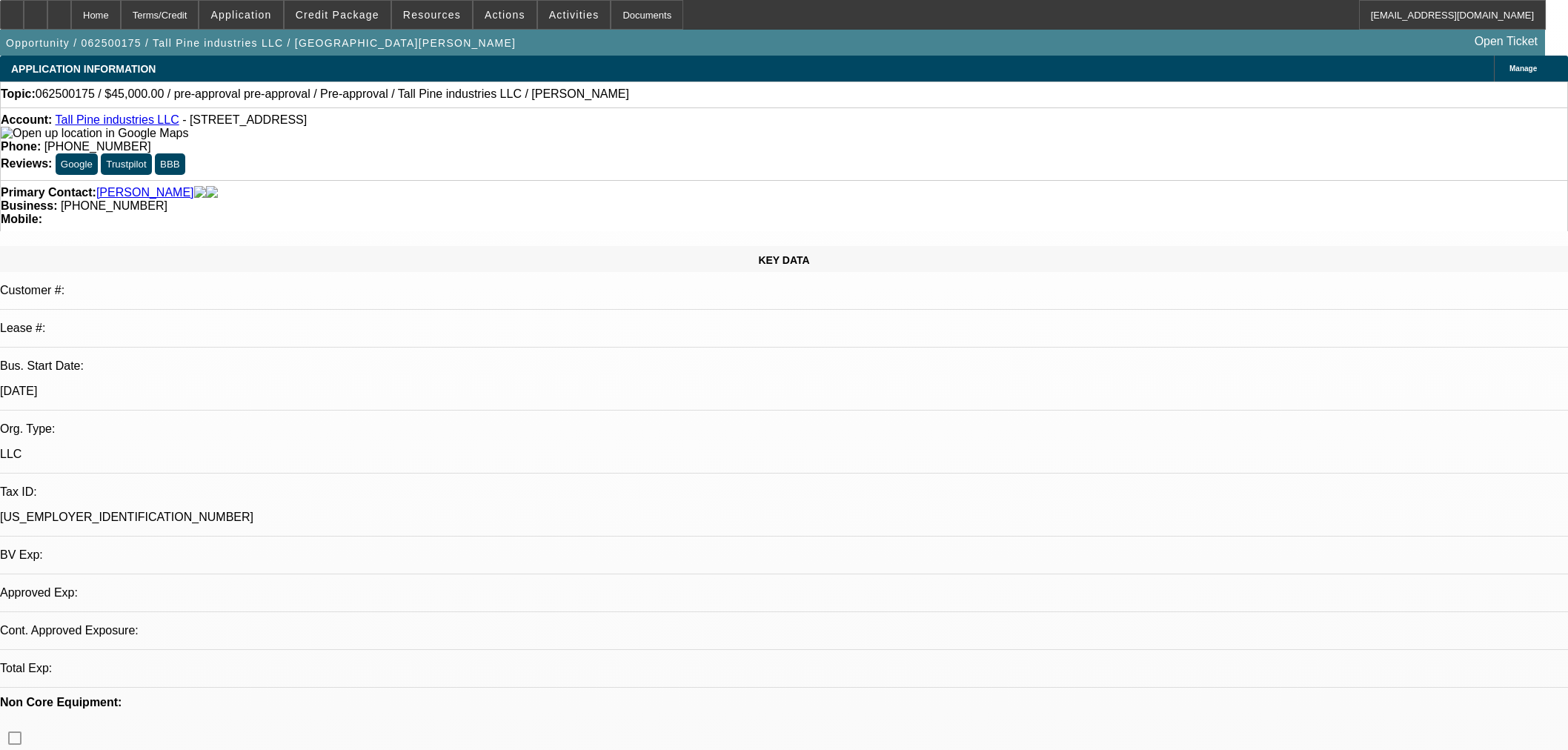
select select "0"
select select "2"
select select "0.1"
select select "4"
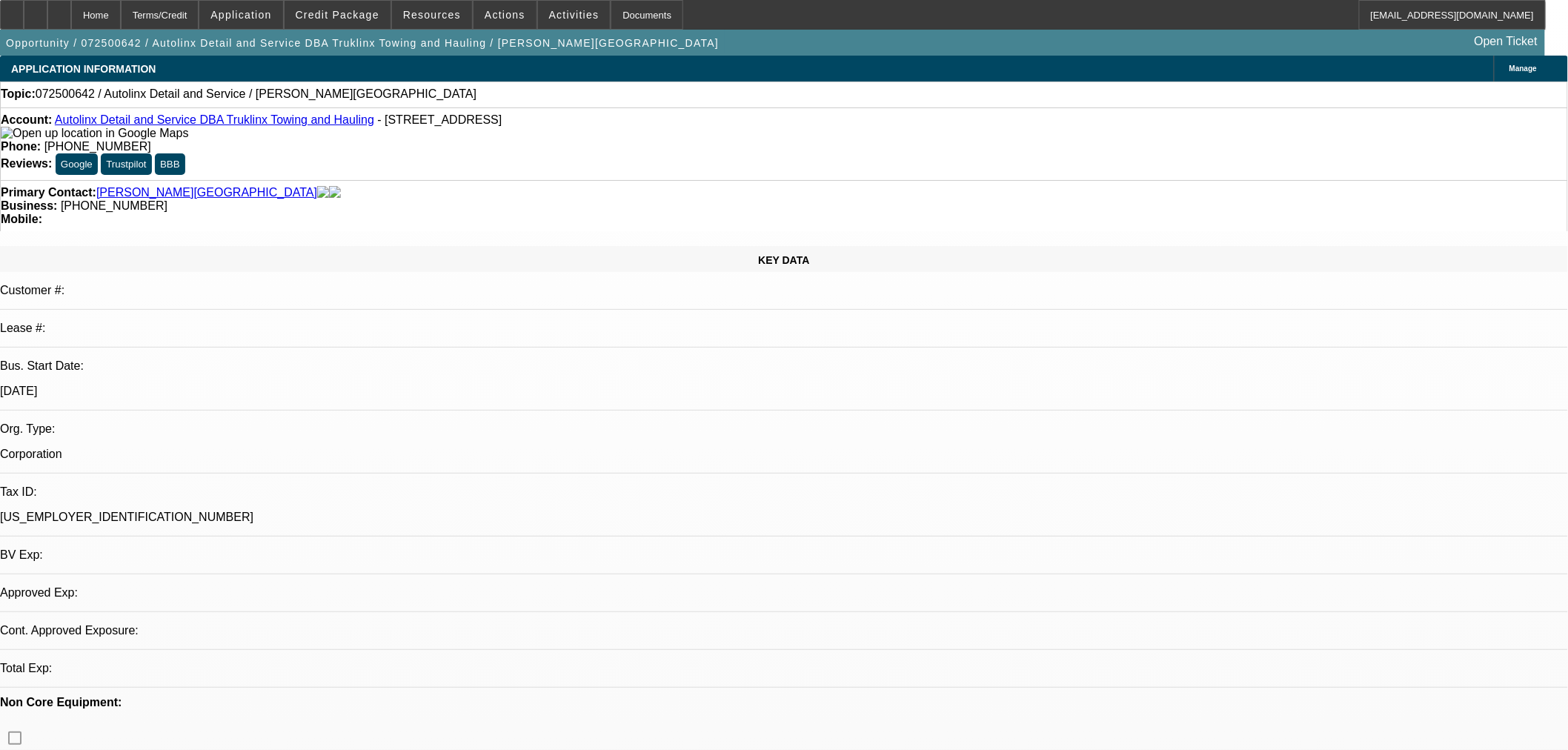
select select "0"
select select "2"
select select "0.1"
select select "4"
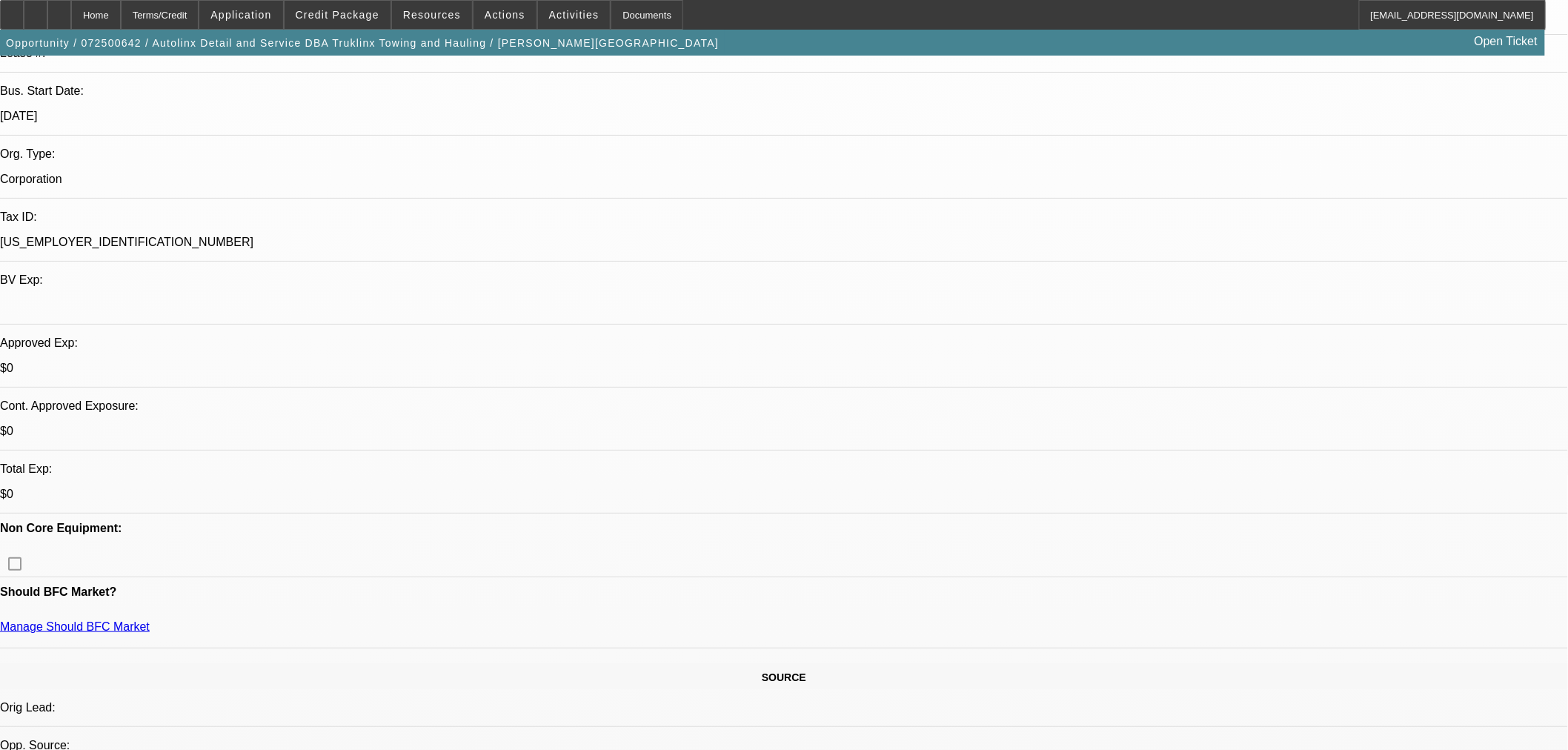
scroll to position [576, 0]
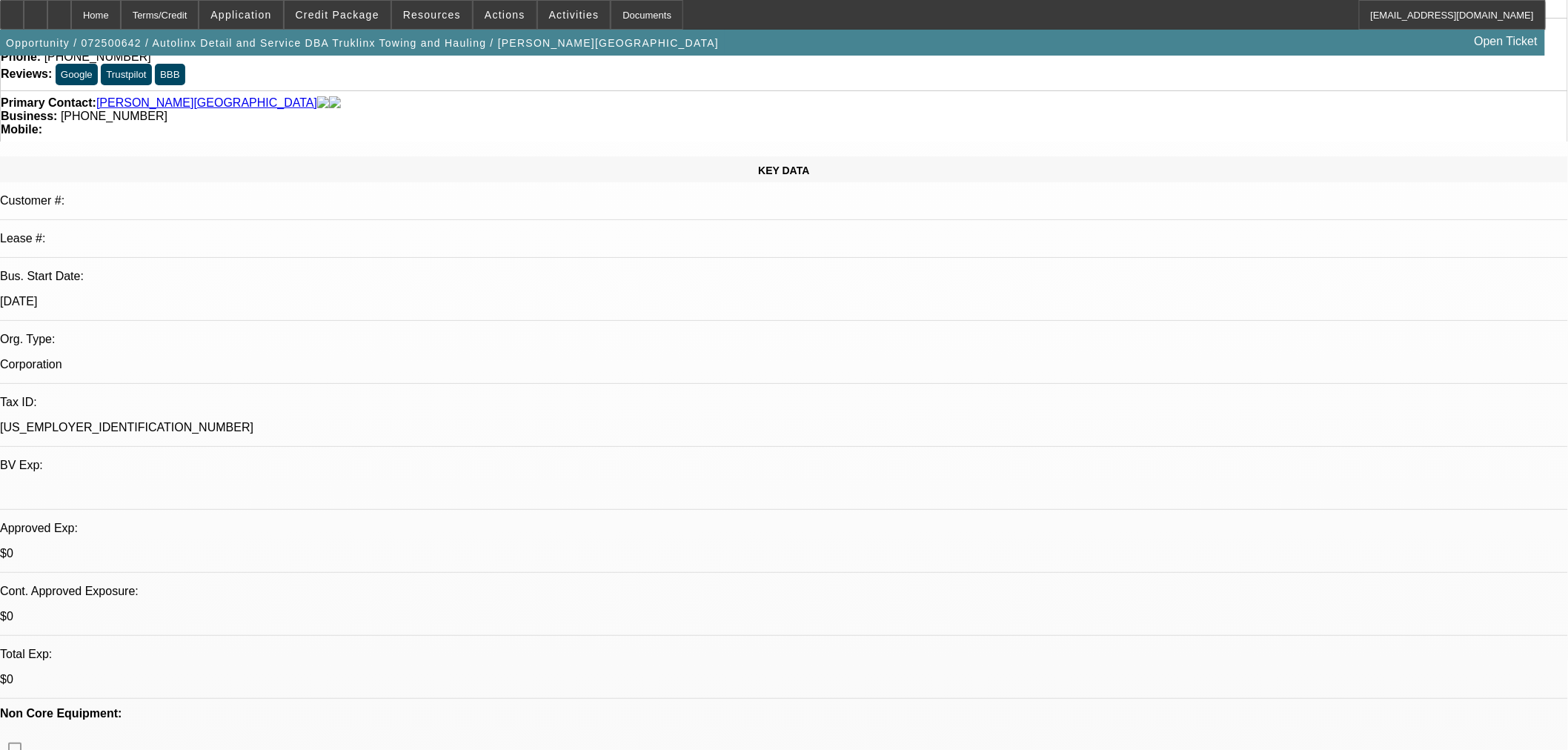
scroll to position [0, 0]
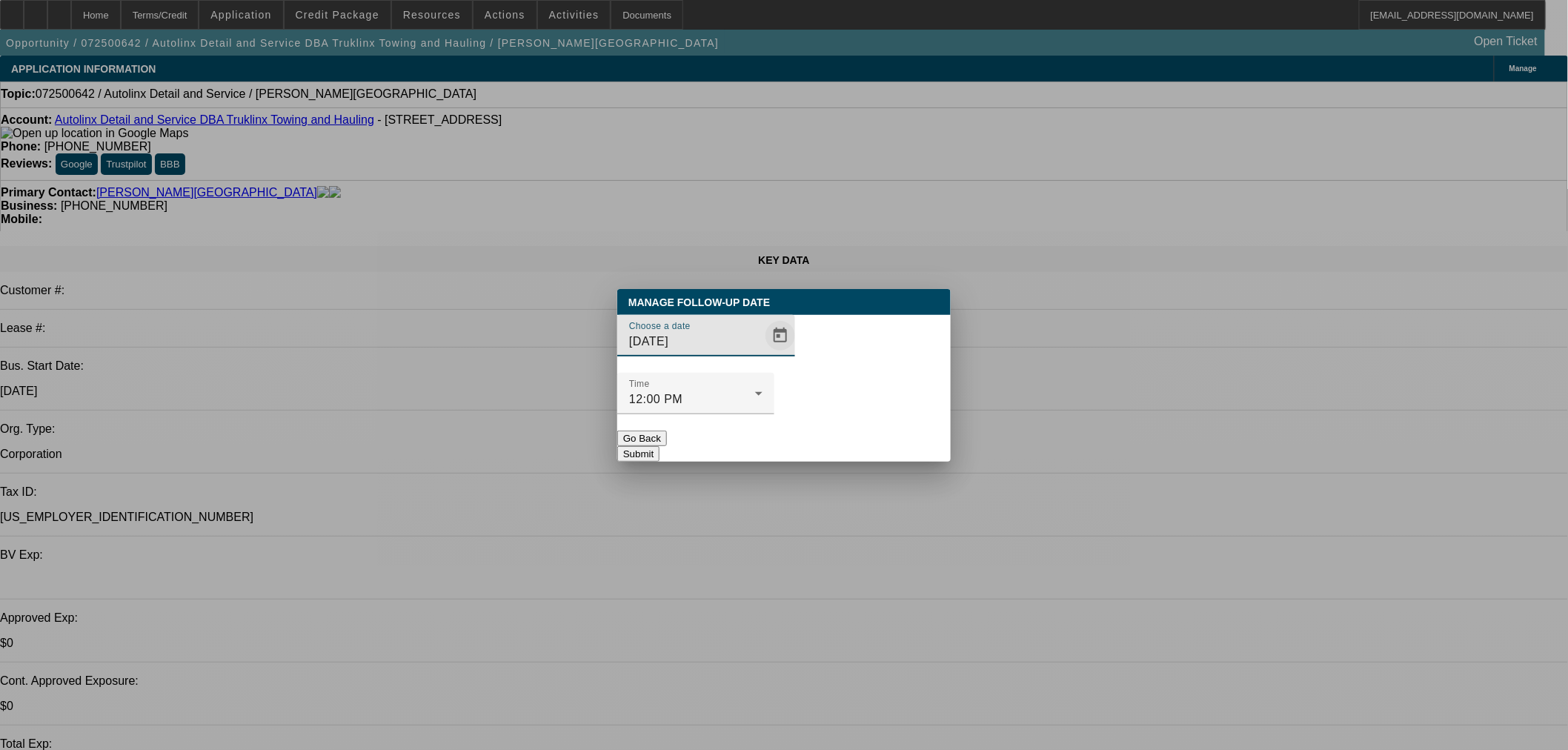
click at [763, 353] on span "Open calendar" at bounding box center [780, 335] width 35 height 35
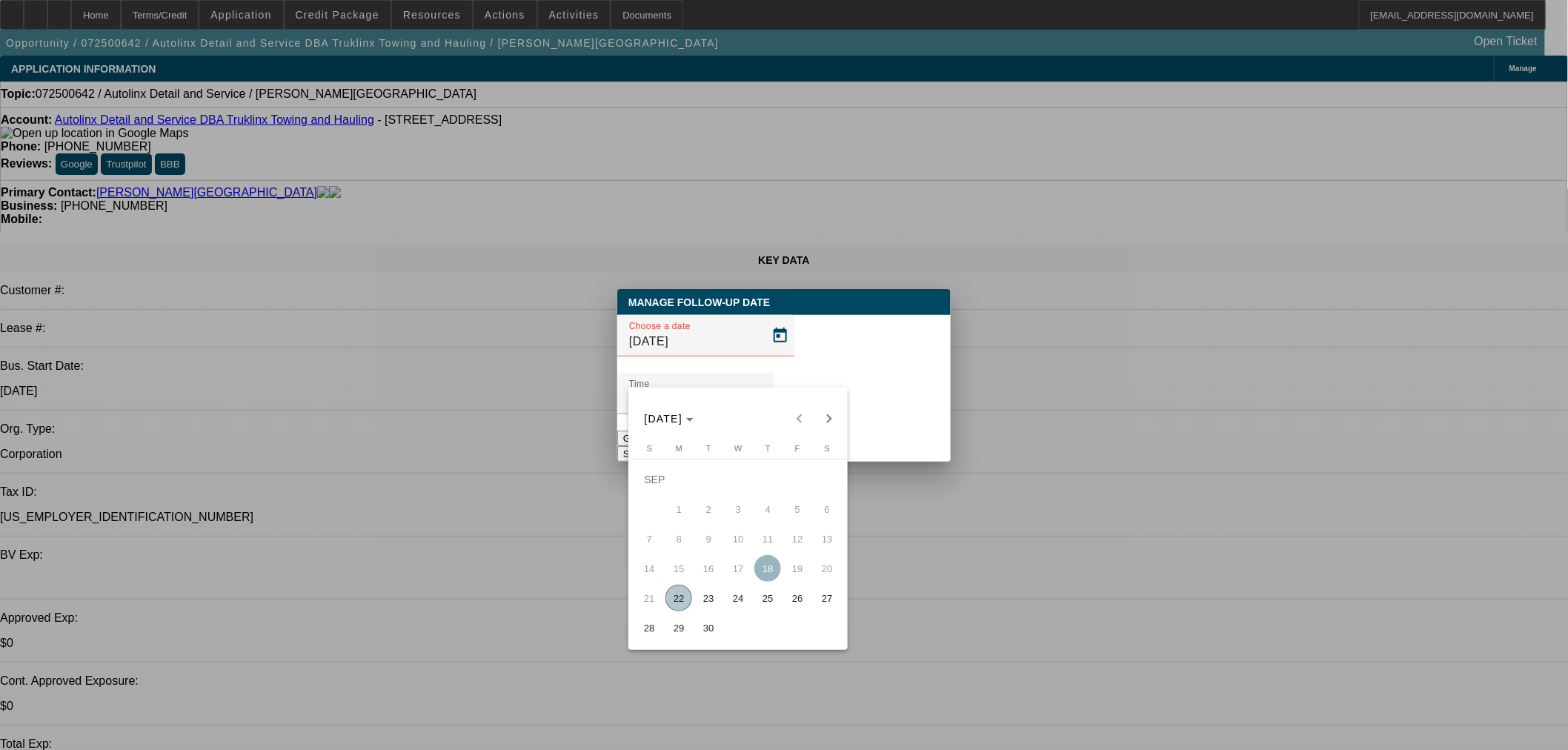
click at [722, 608] on button "23" at bounding box center [708, 598] width 30 height 30
type input "[DATE]"
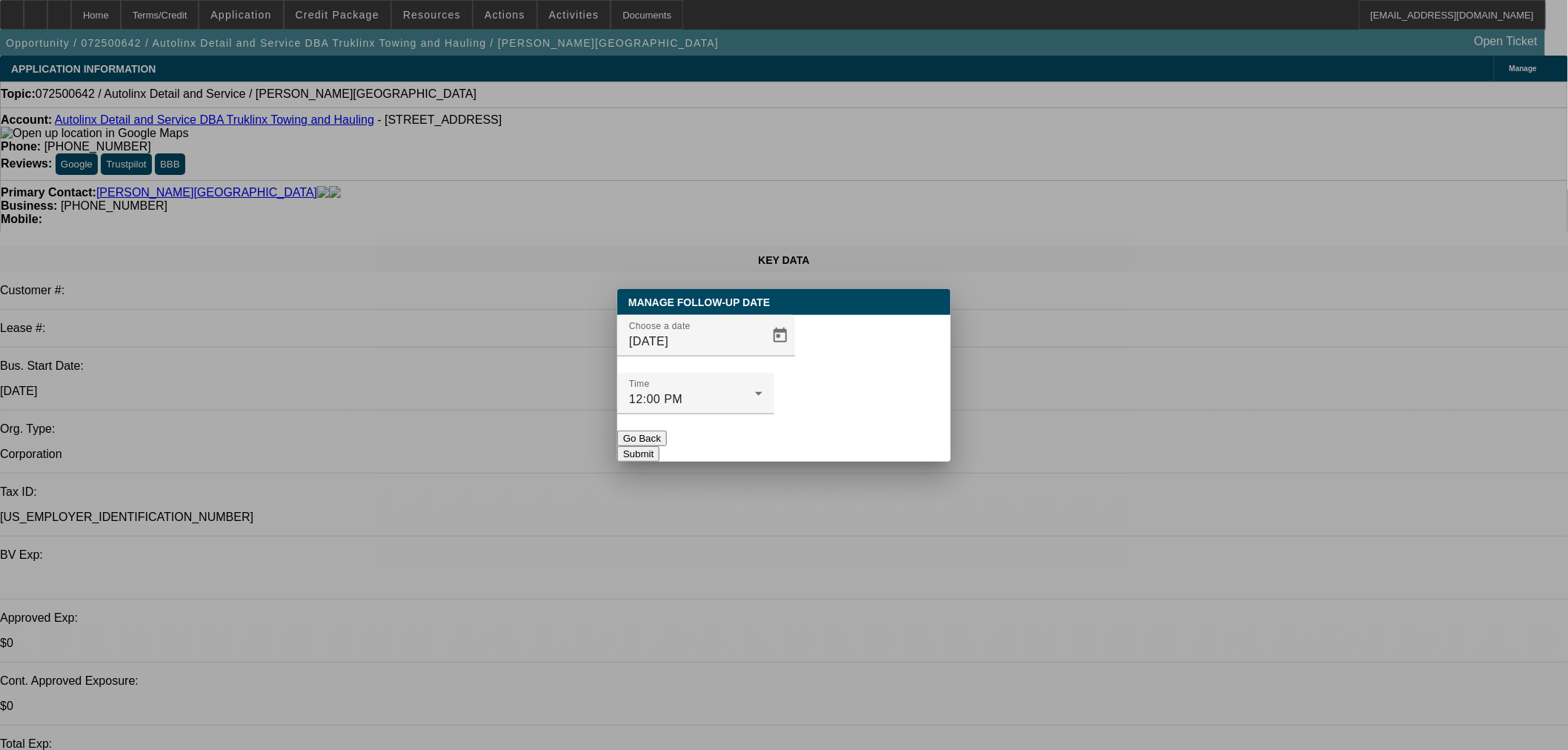
drag, startPoint x: 847, startPoint y: 418, endPoint x: 684, endPoint y: 286, distance: 209.7
click at [659, 446] on button "Submit" at bounding box center [638, 453] width 42 height 15
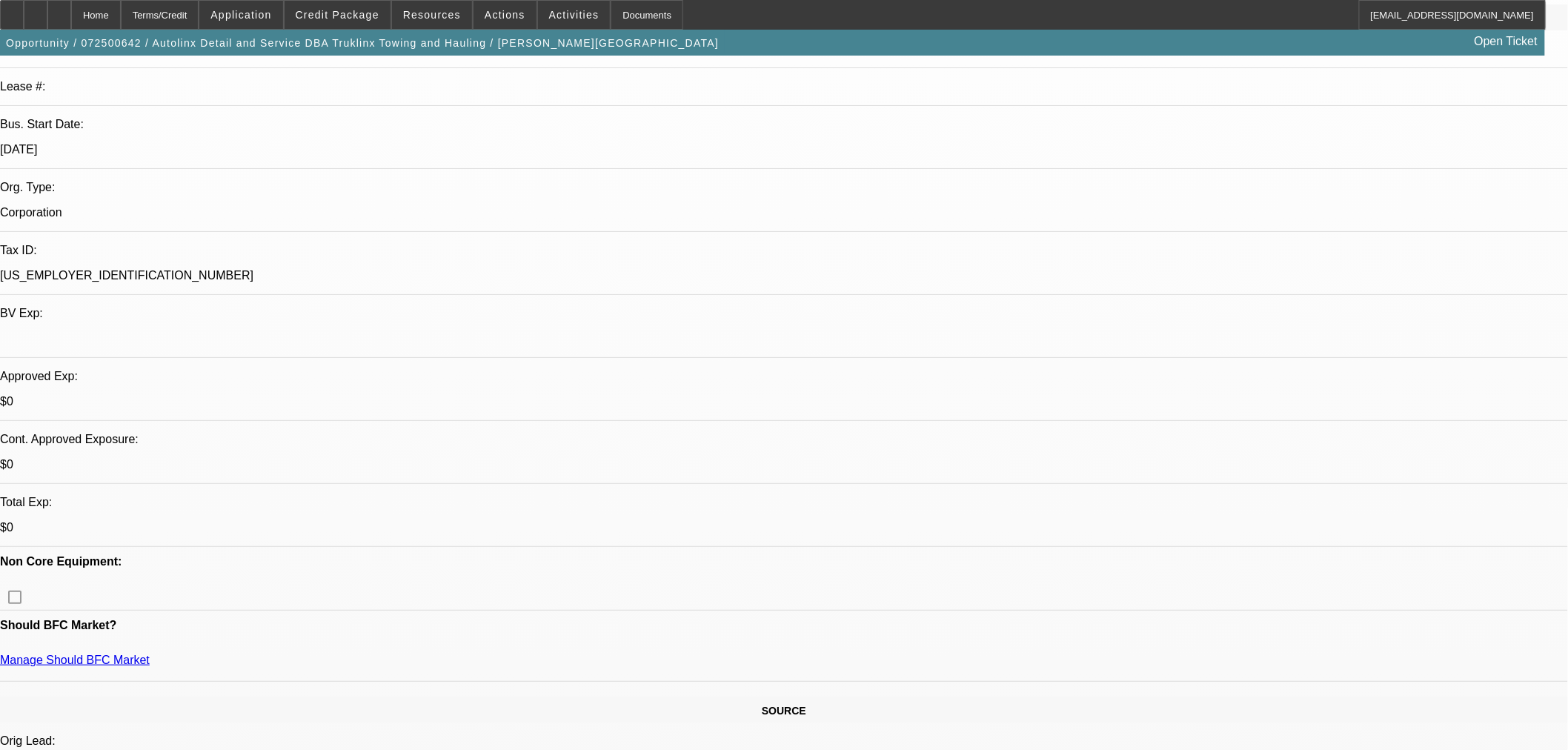
scroll to position [247, 0]
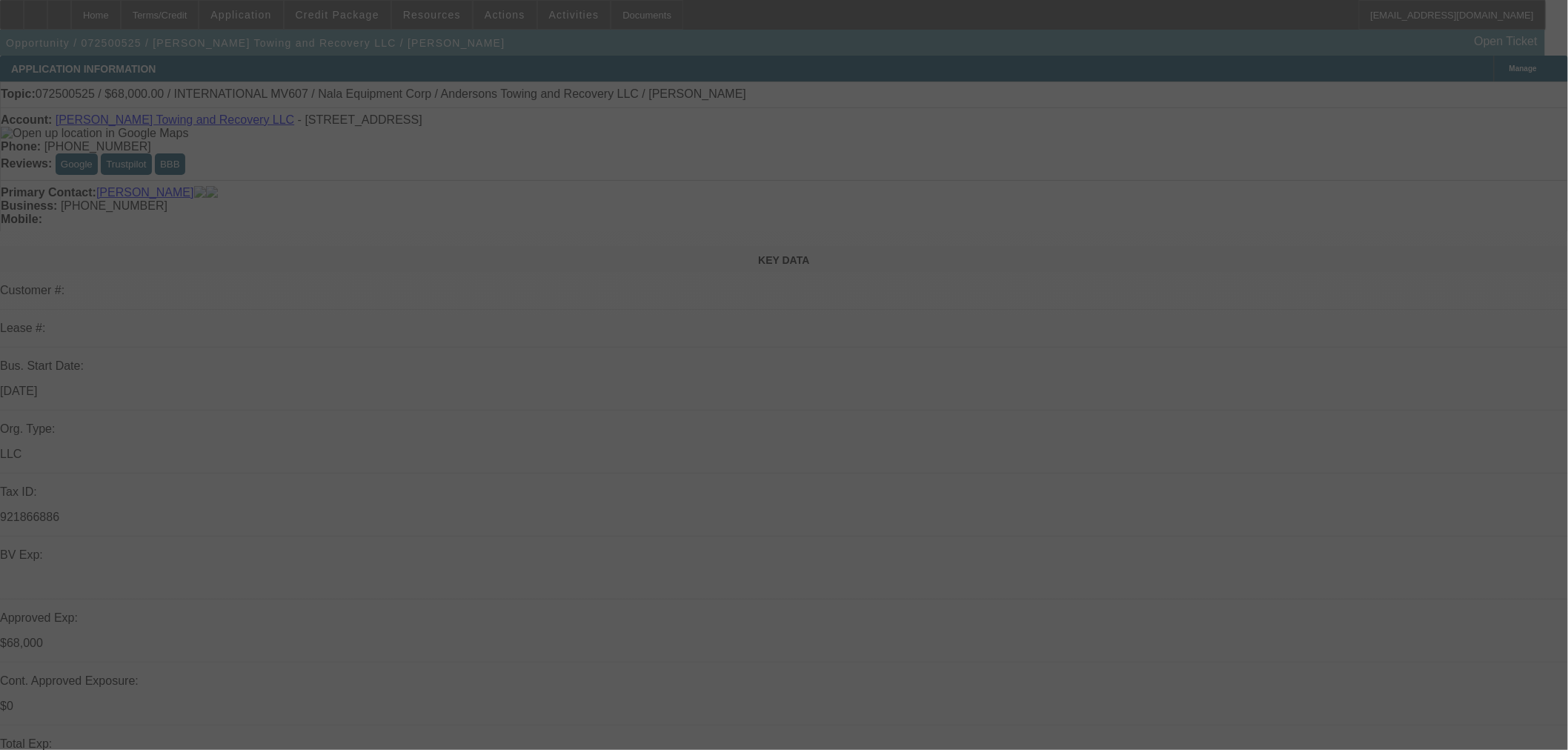
select select "0"
select select "6"
select select "0"
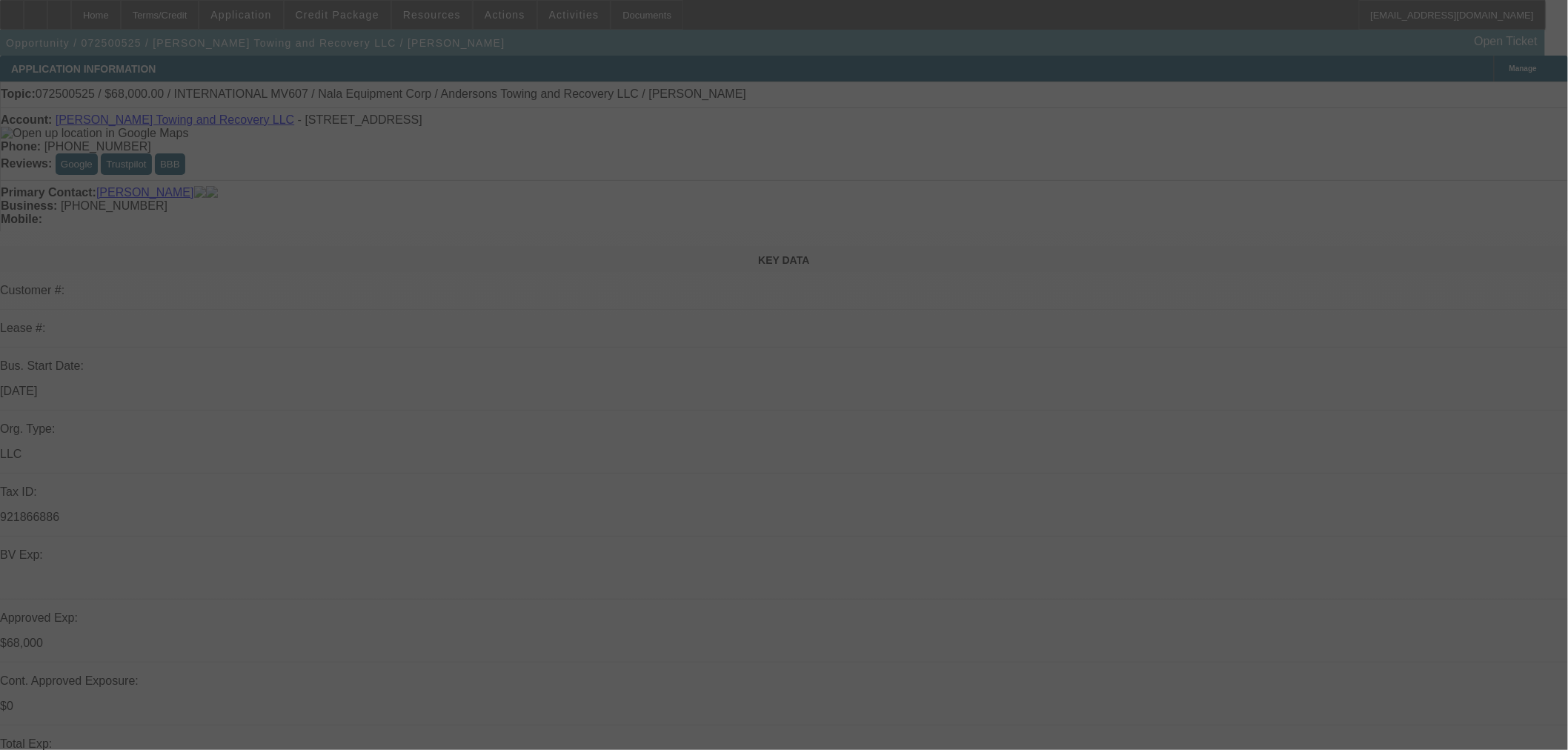
select select "2"
select select "0"
select select "6"
select select "0.15"
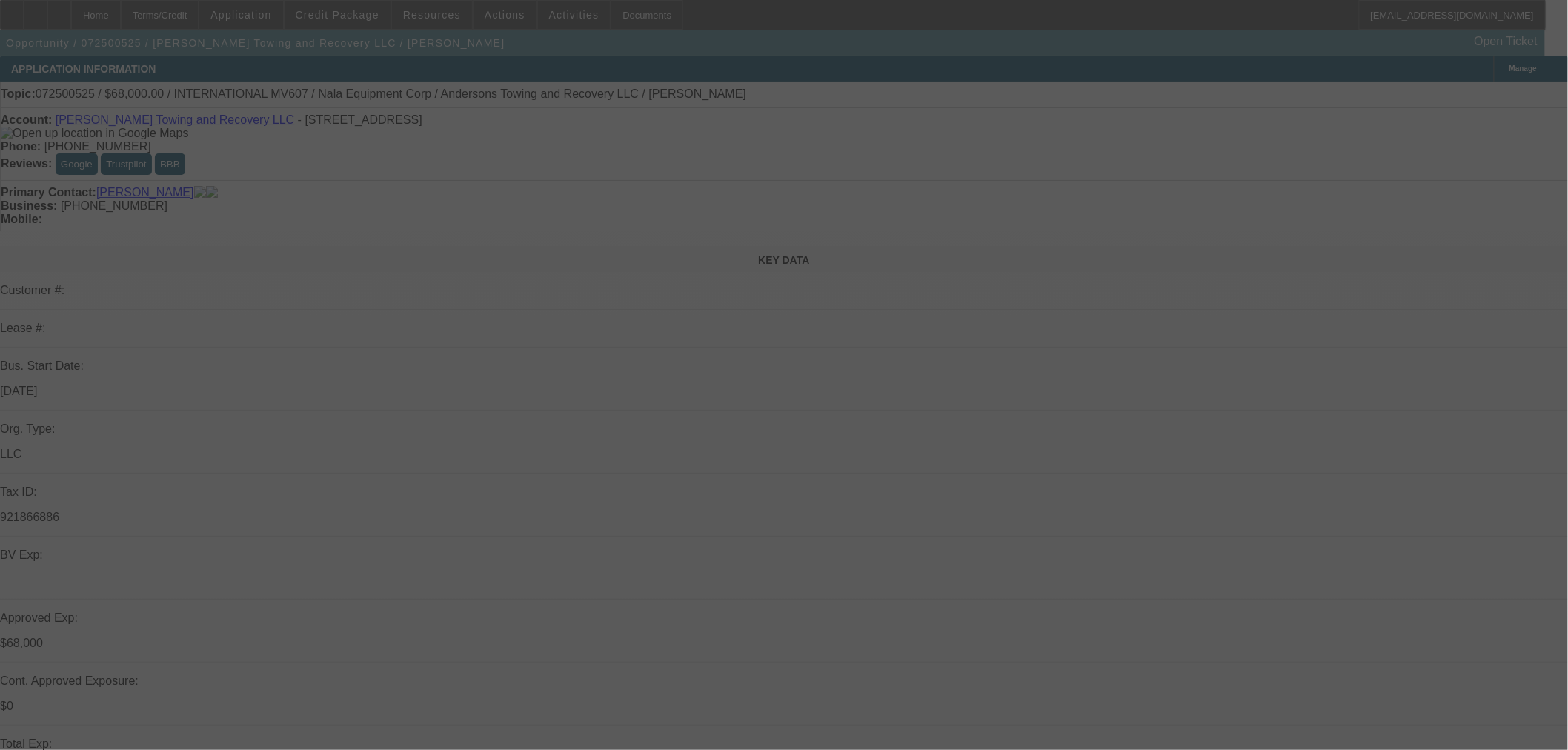
select select "2"
select select "0"
select select "6"
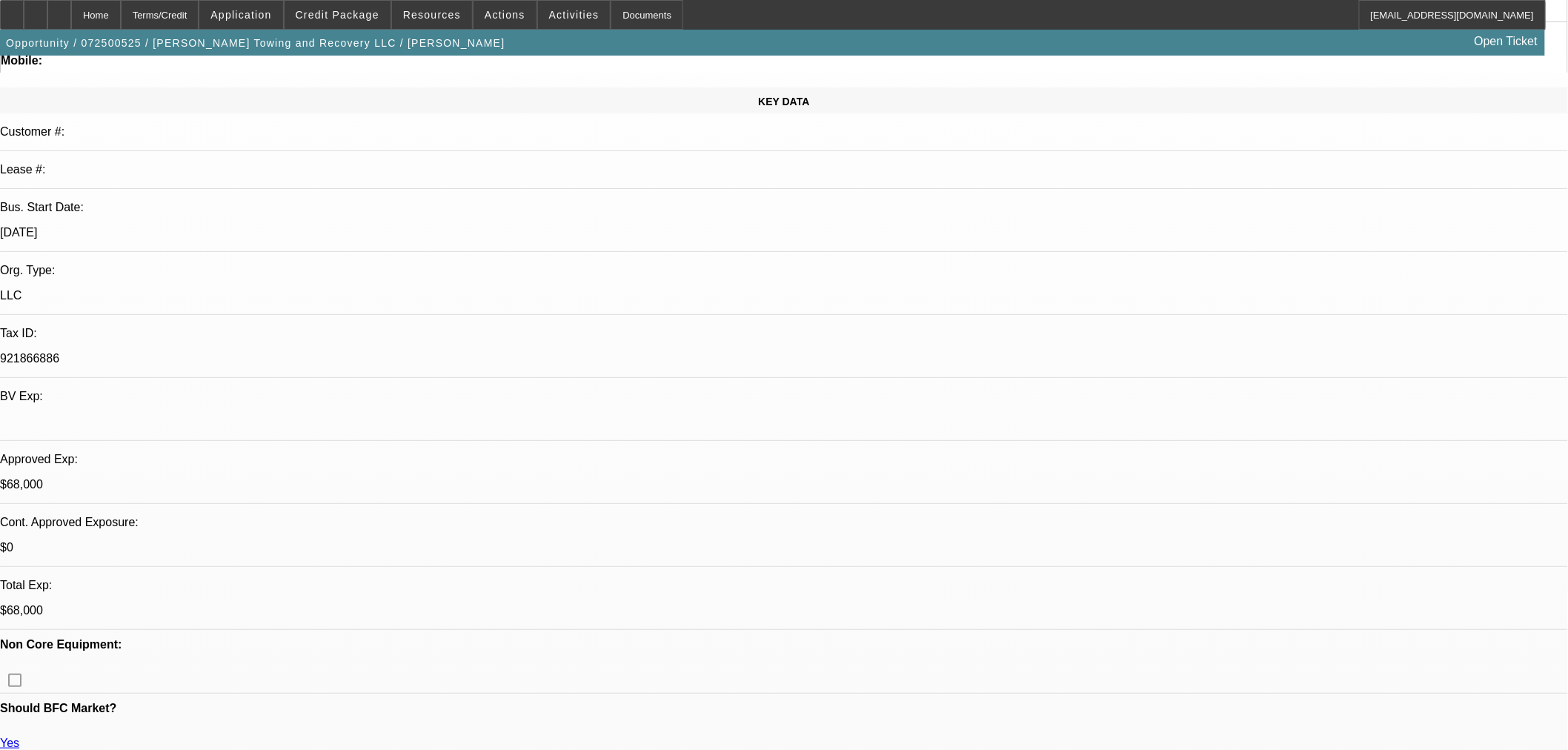
scroll to position [165, 0]
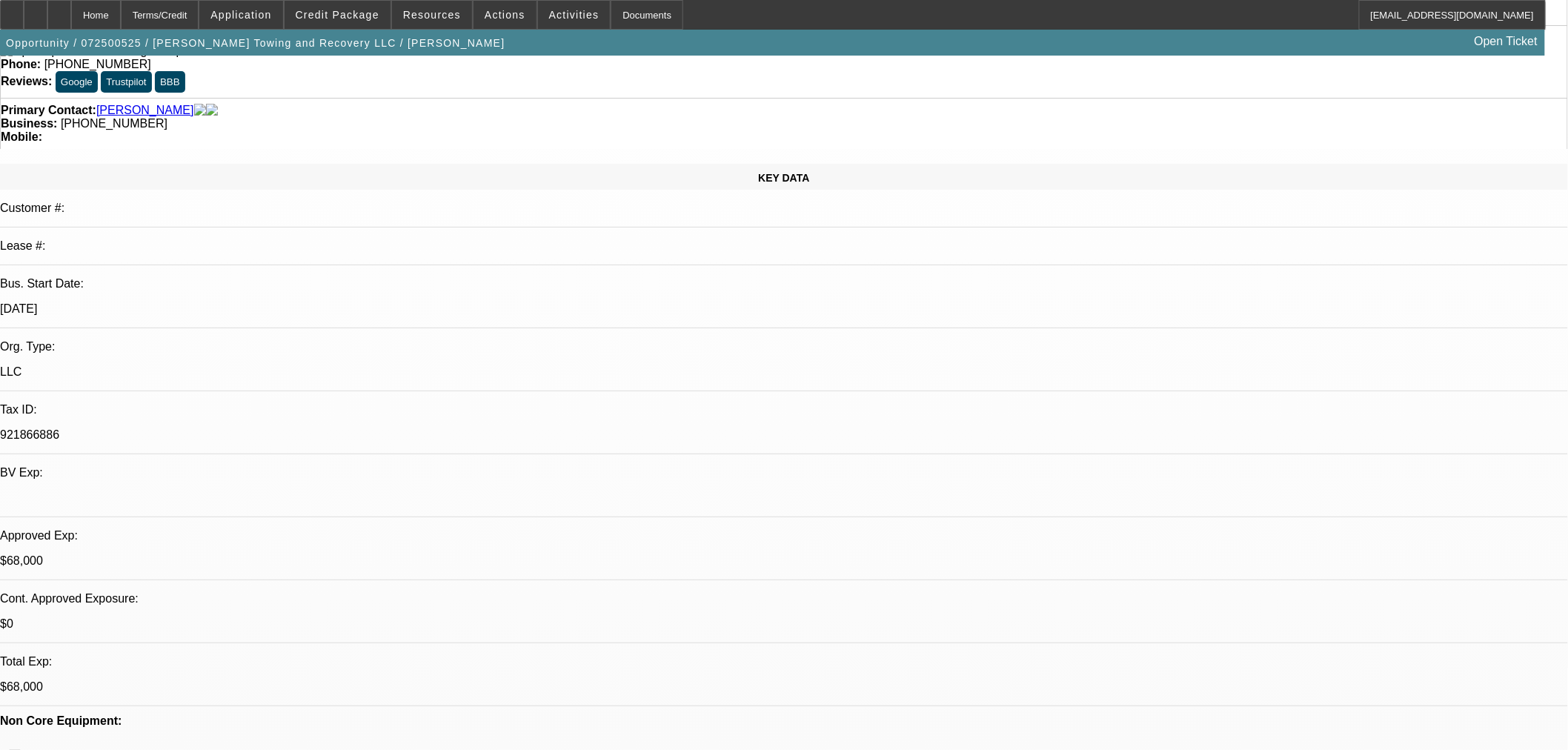
radio input "true"
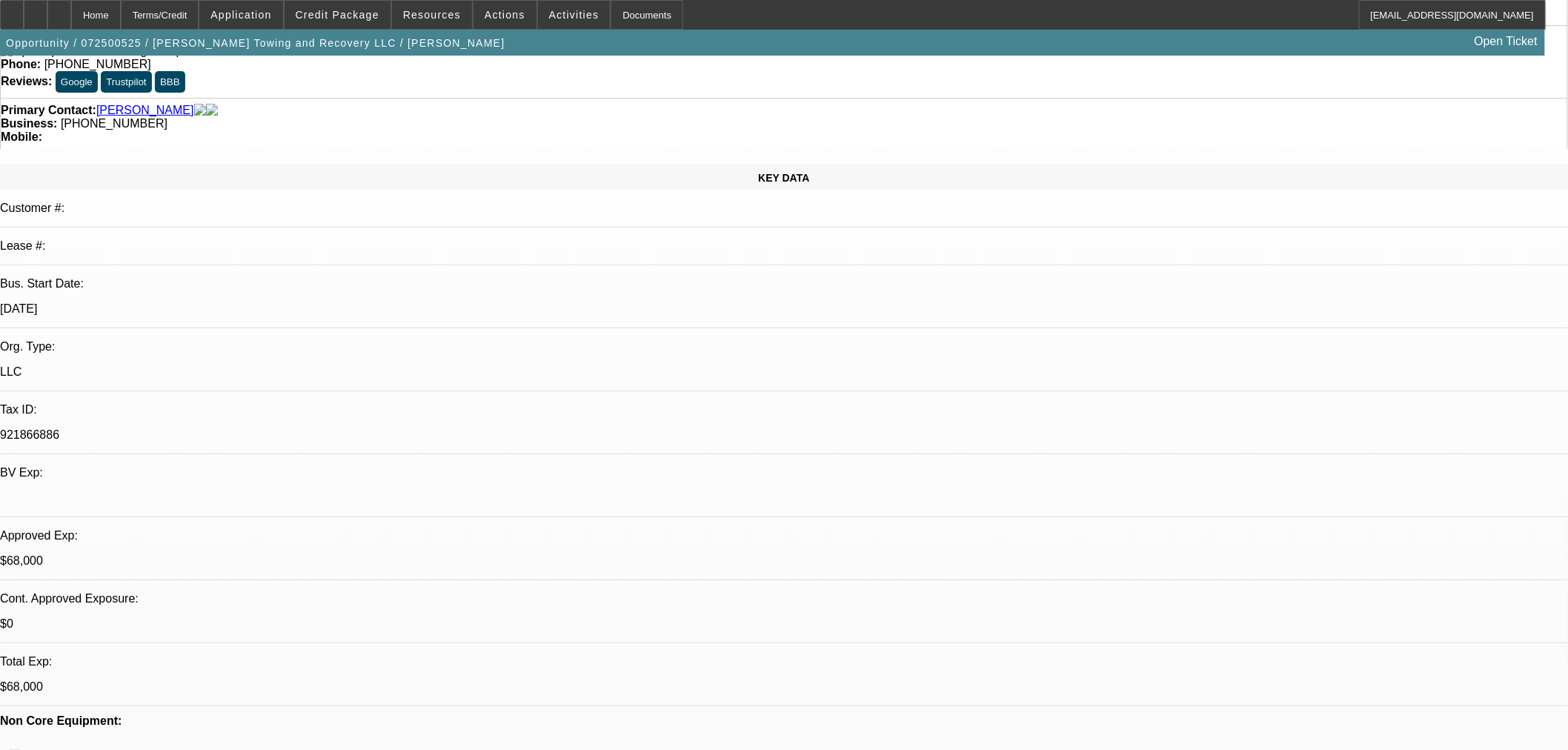
drag, startPoint x: 1528, startPoint y: 298, endPoint x: 1556, endPoint y: 425, distance: 130.0
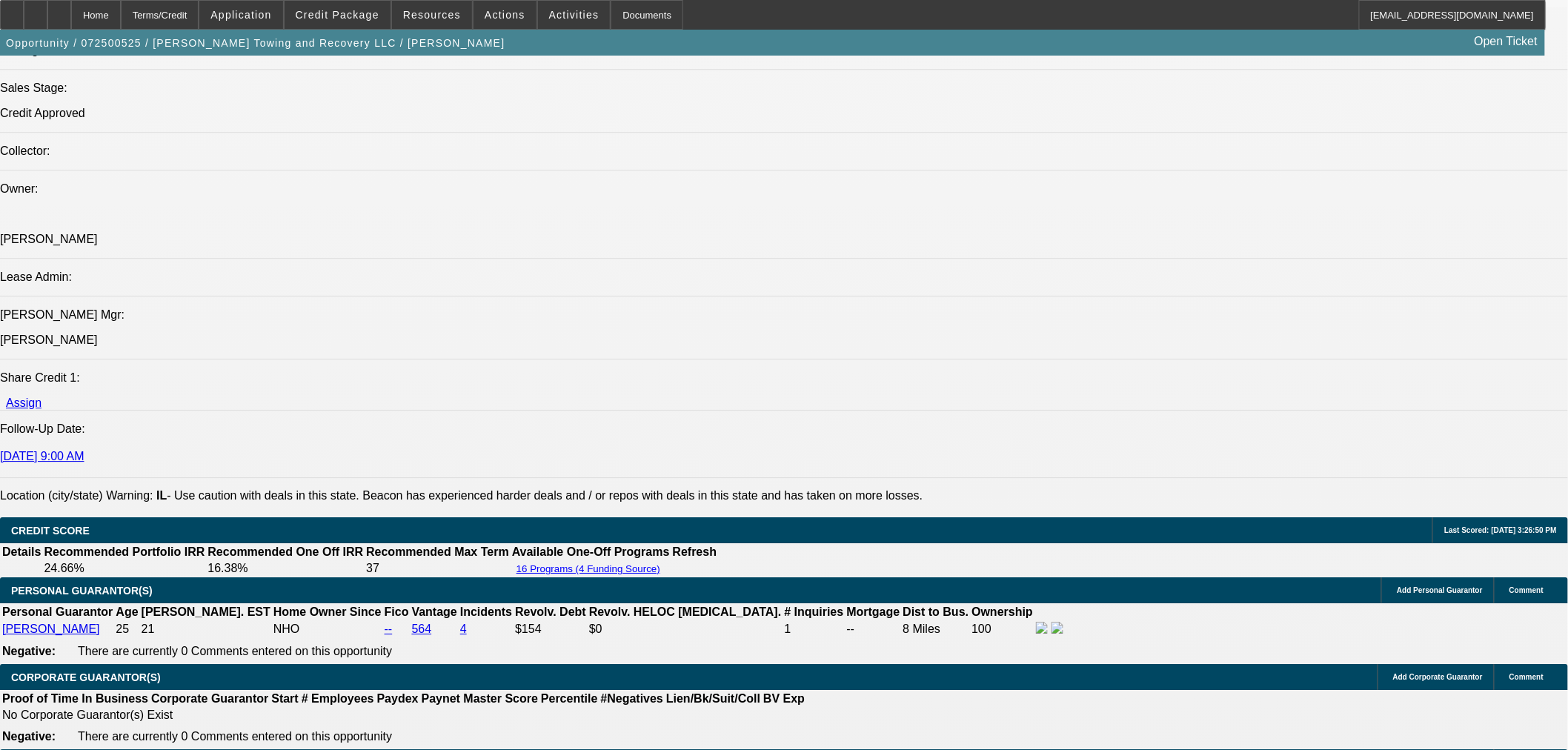
scroll to position [1647, 0]
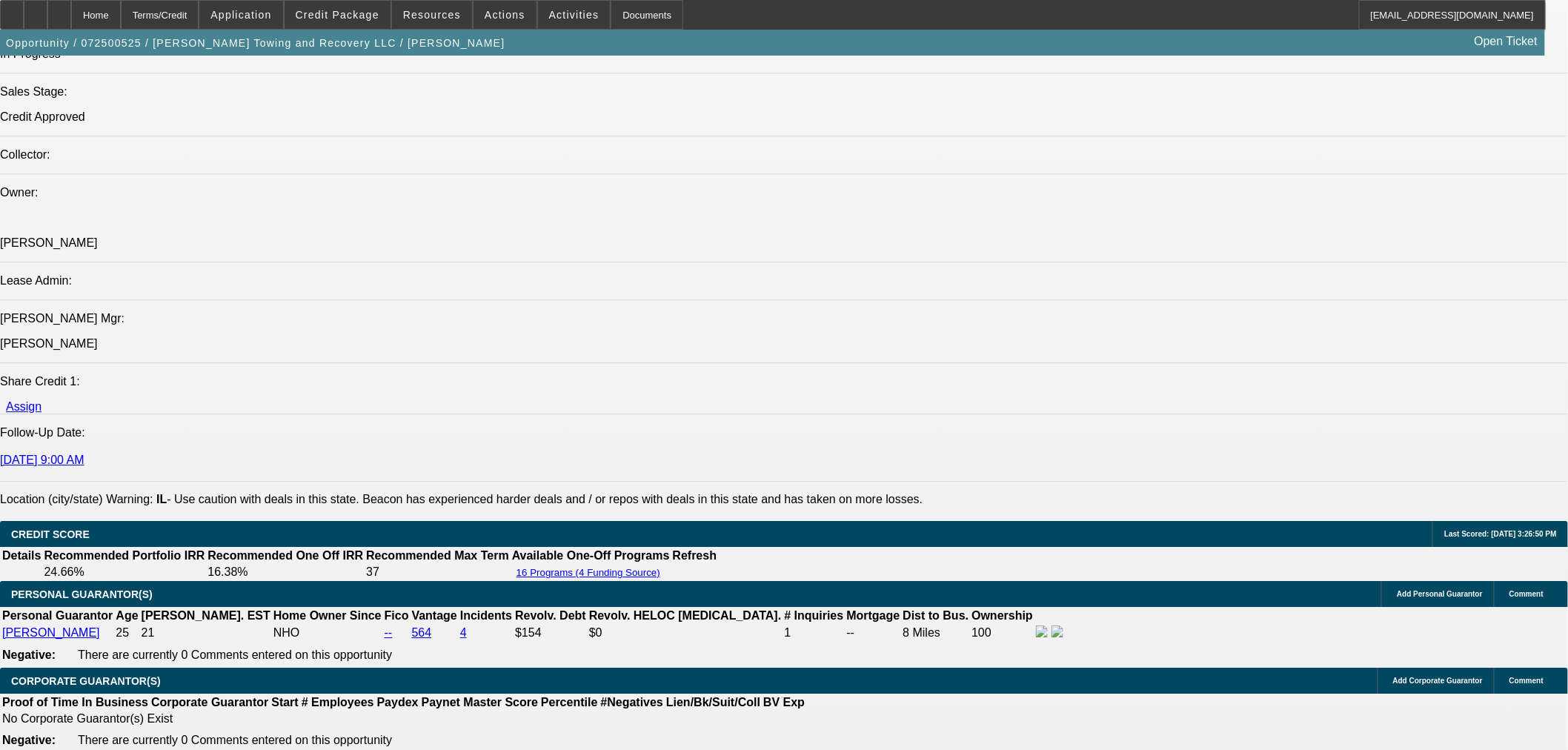
type textarea "Bought a truck cash and another one through copart truck n box. Said we can try…"
radio input "true"
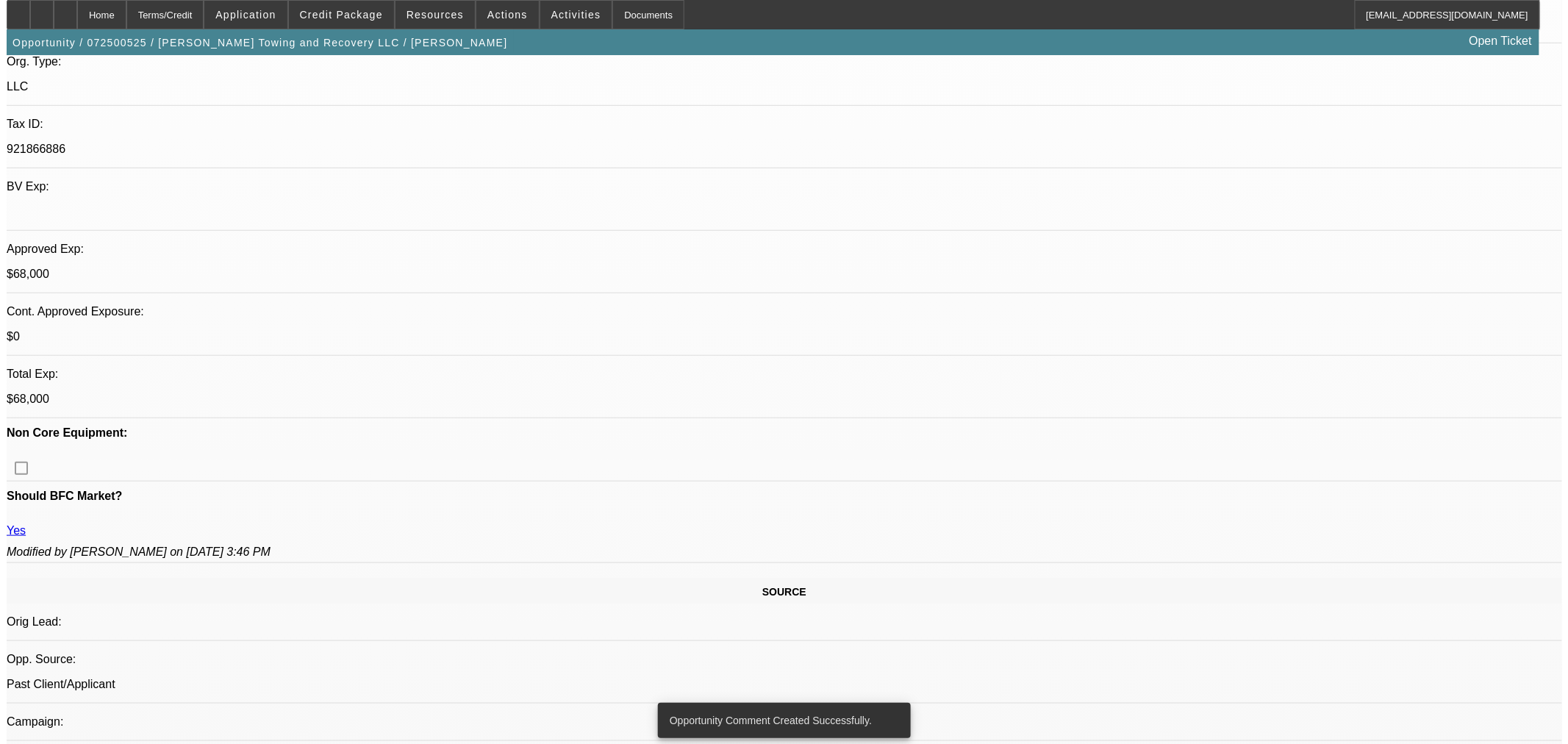
scroll to position [0, 0]
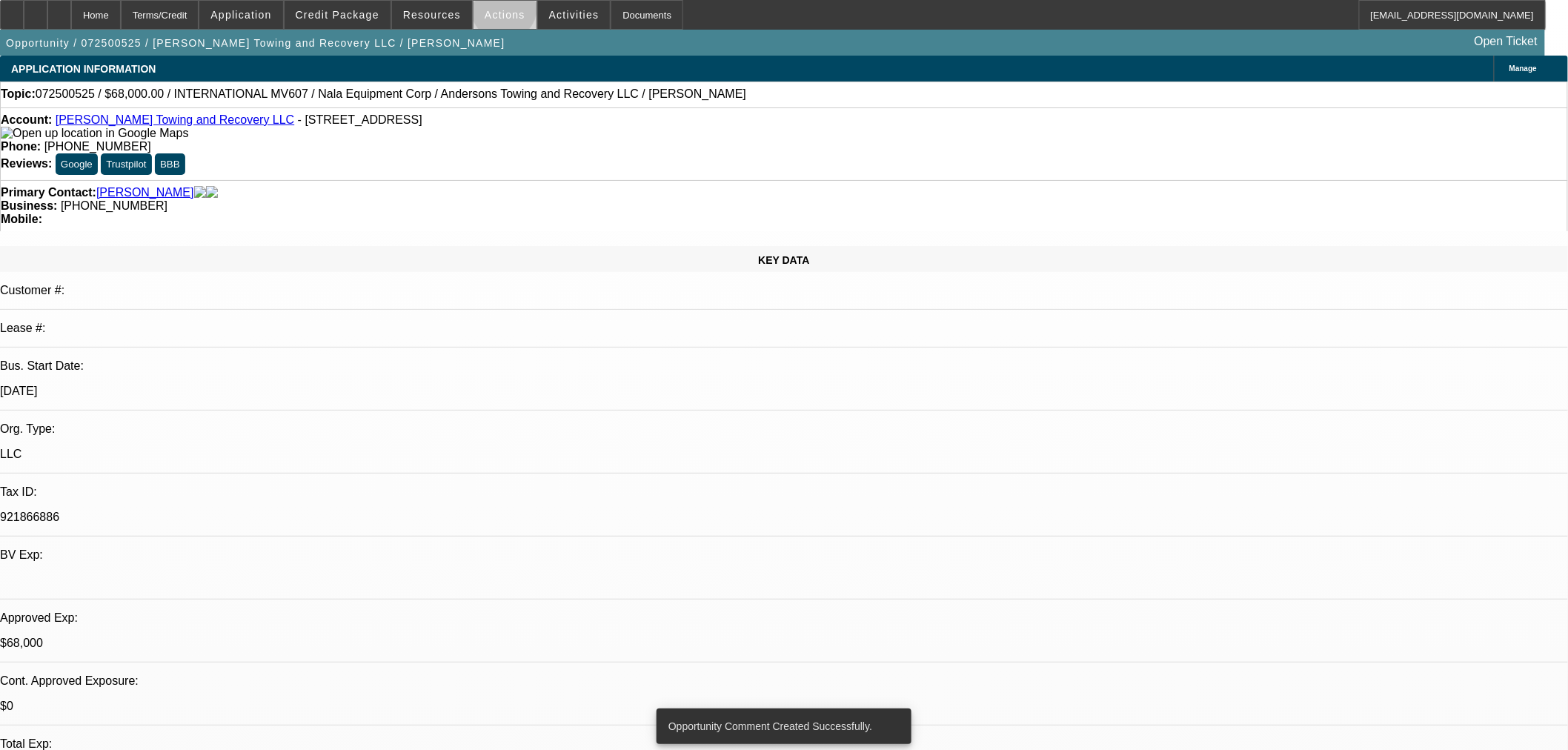
click at [498, 11] on span "Actions" at bounding box center [505, 15] width 41 height 12
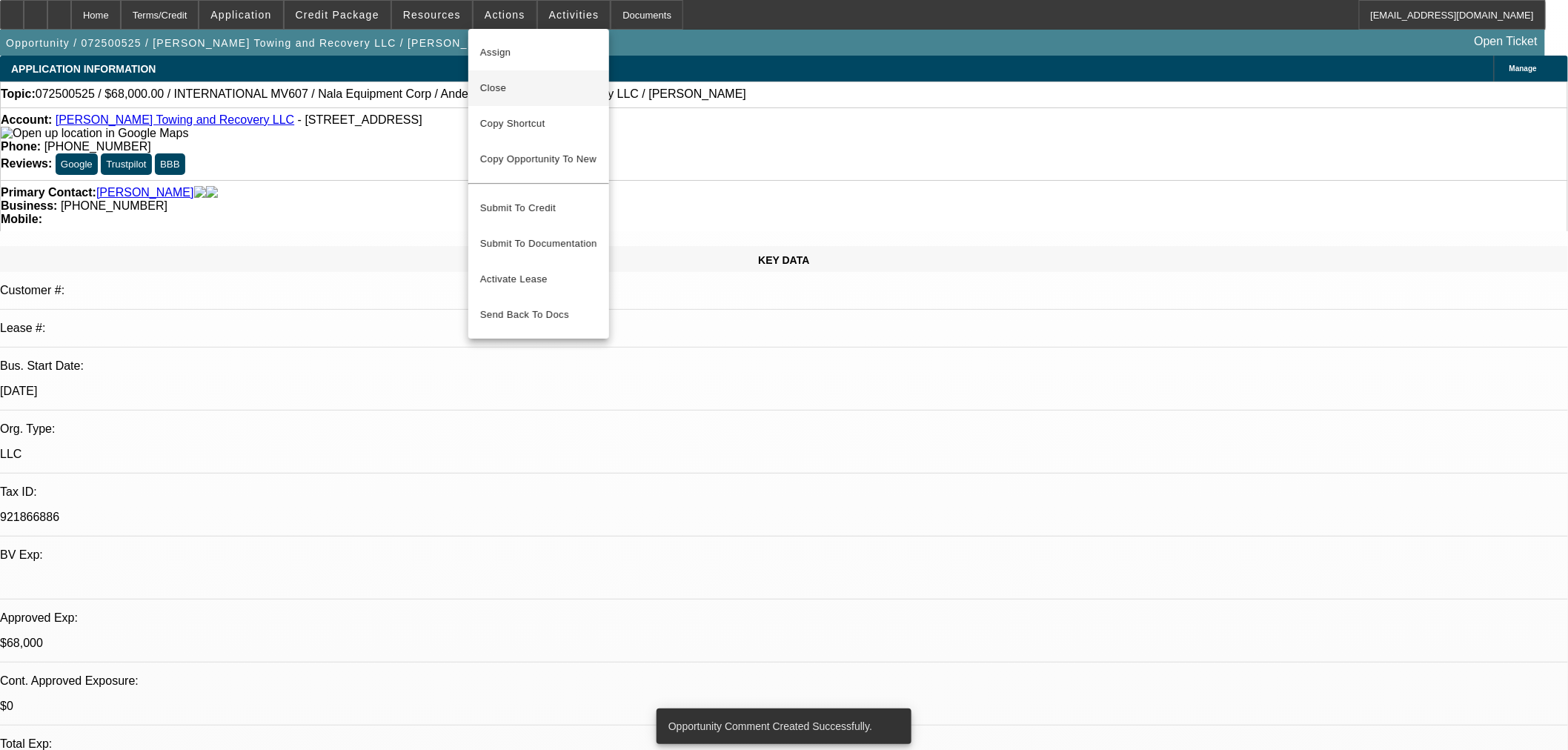
click at [509, 98] on button "Close" at bounding box center [539, 88] width 141 height 35
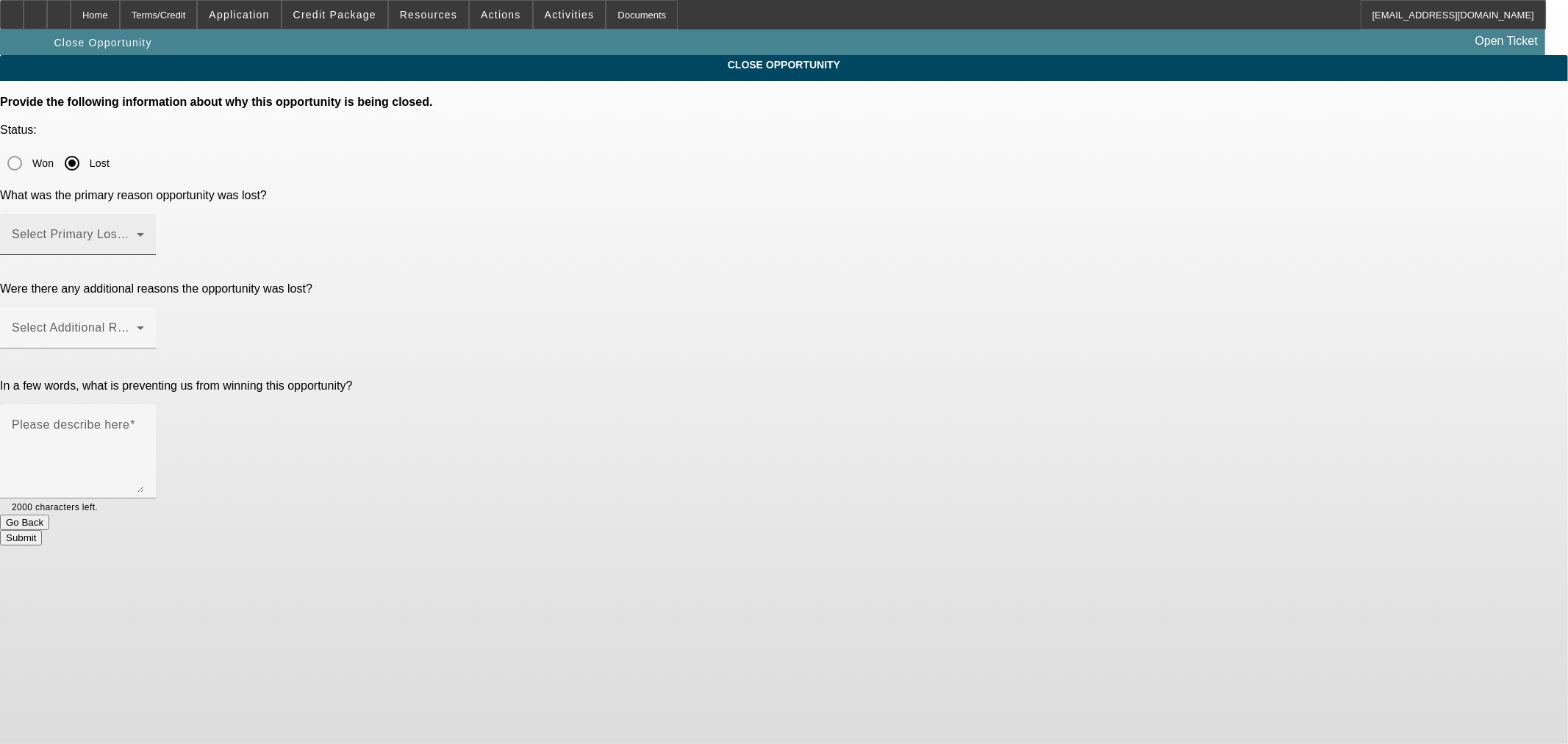
click at [144, 214] on div "Select Primary Lost Reason" at bounding box center [78, 234] width 132 height 41
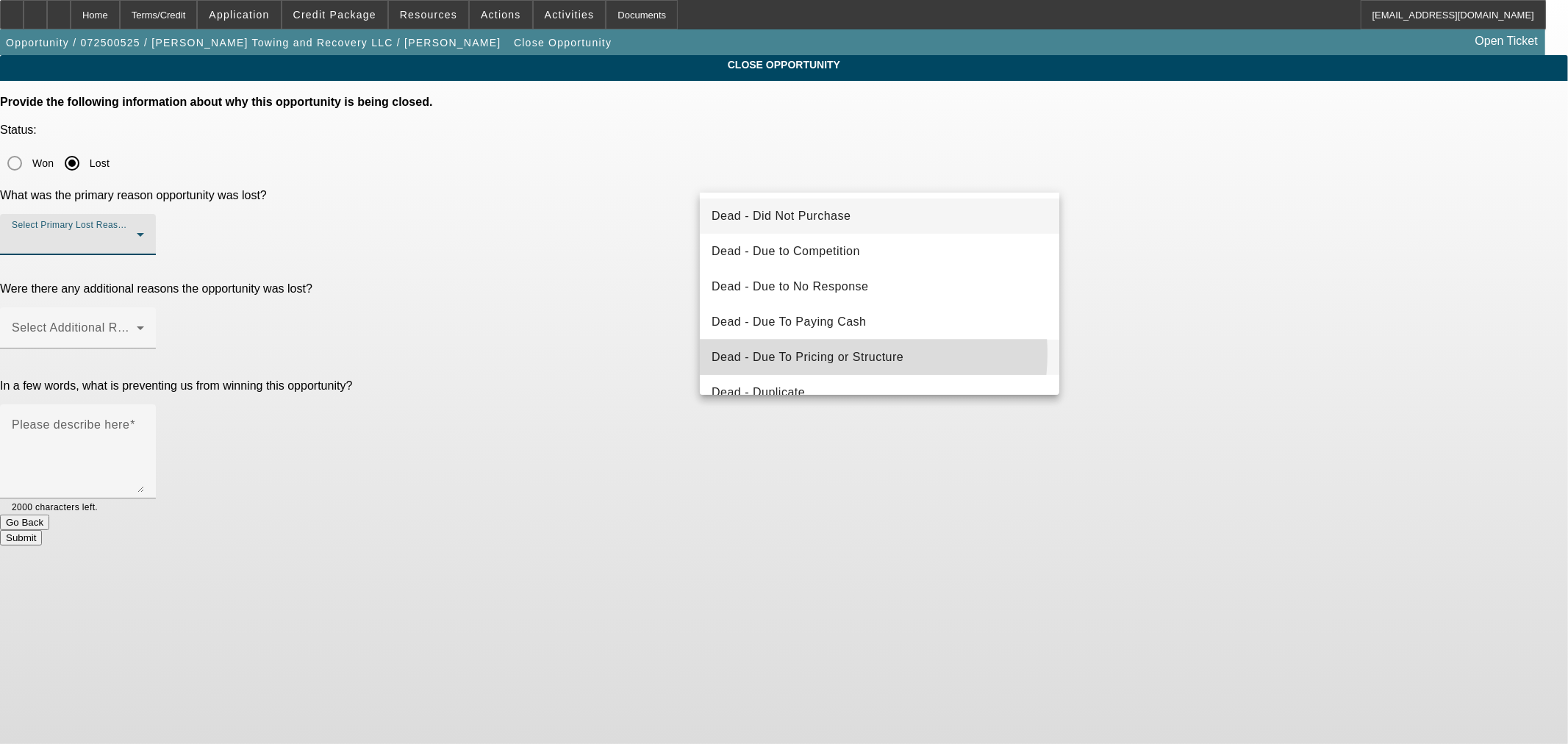
click at [846, 354] on span "Dead - Due To Pricing or Structure" at bounding box center [808, 358] width 192 height 18
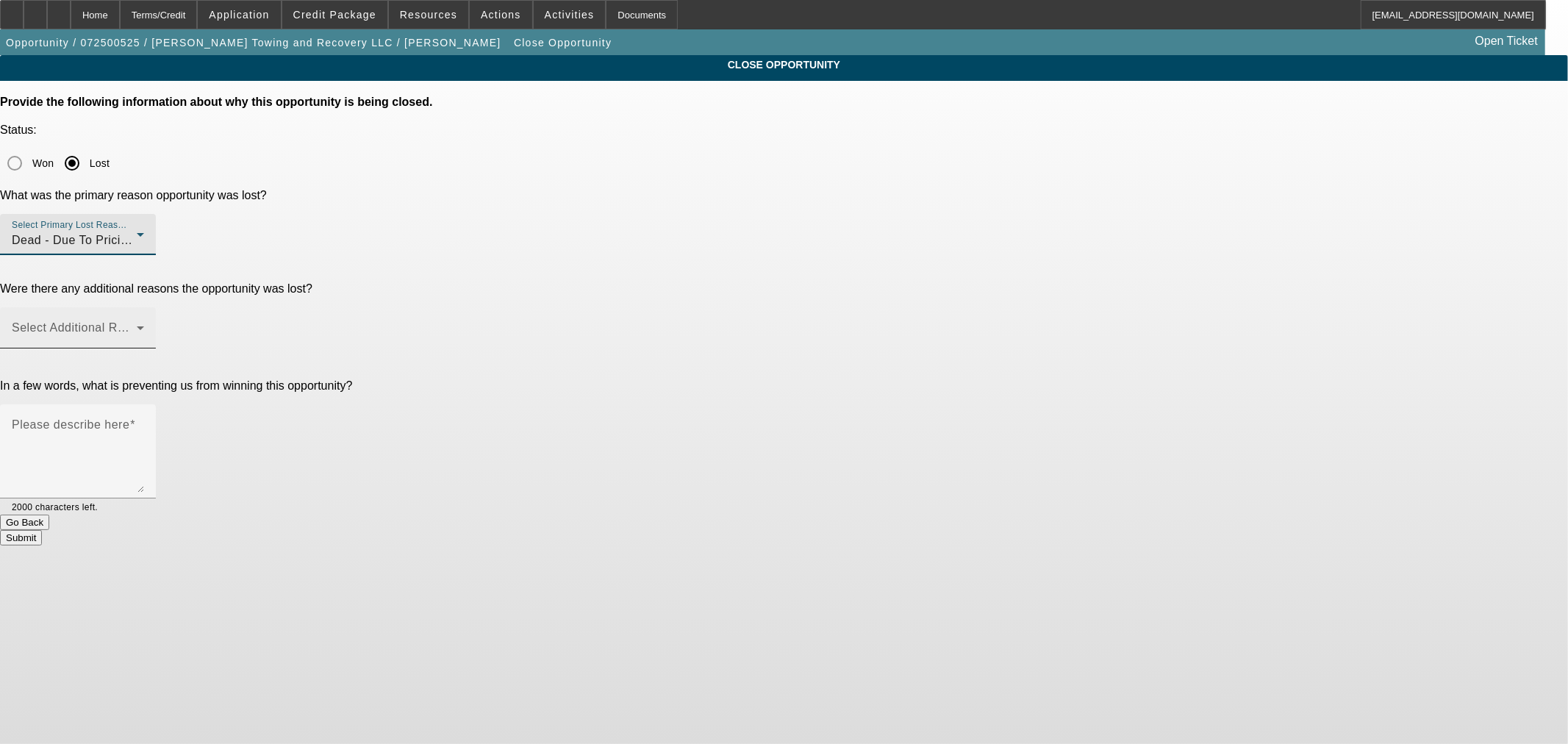
click at [158, 322] on mat-label "Select Additional Reasons" at bounding box center [85, 328] width 146 height 13
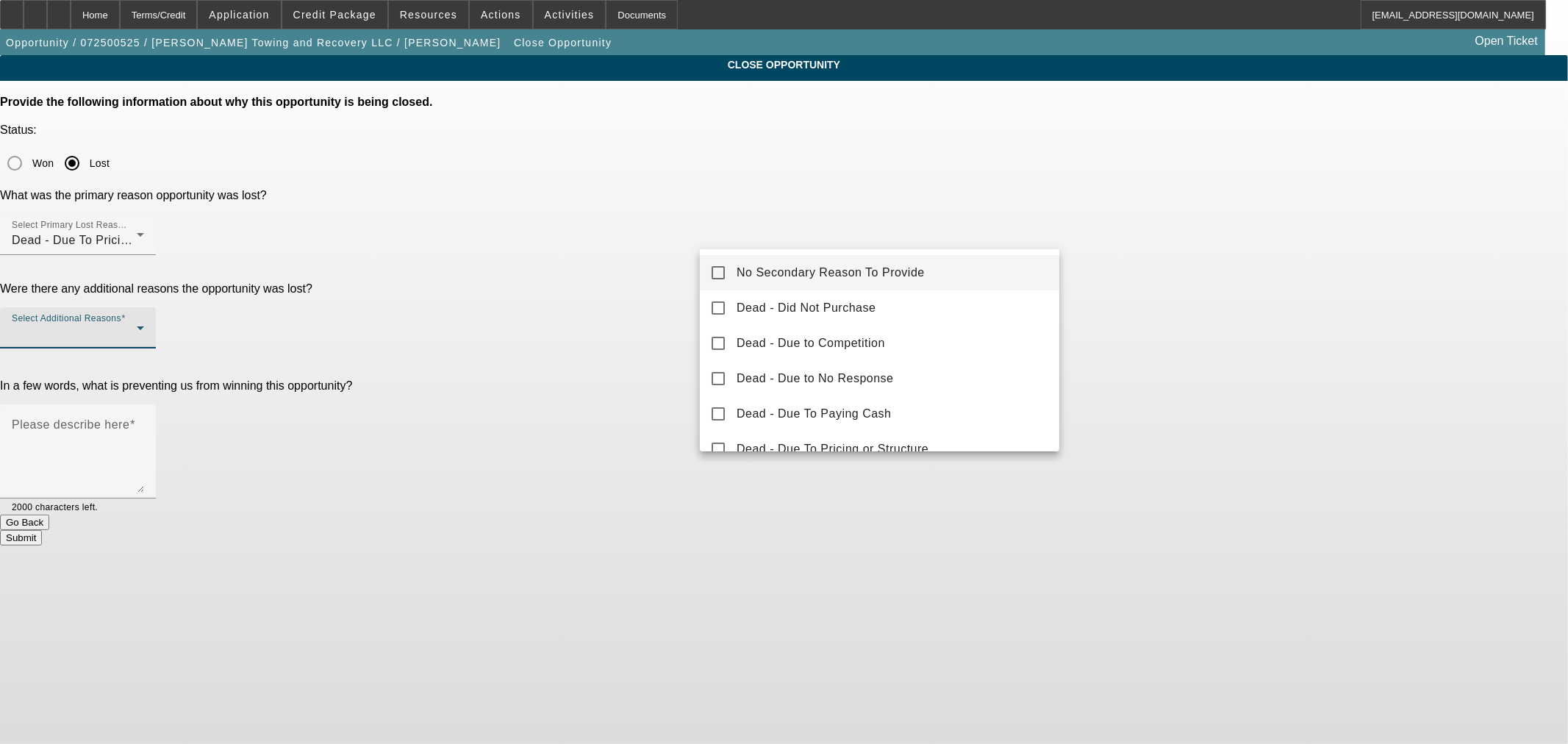
click at [813, 266] on span "No Secondary Reason To Provide" at bounding box center [830, 273] width 188 height 18
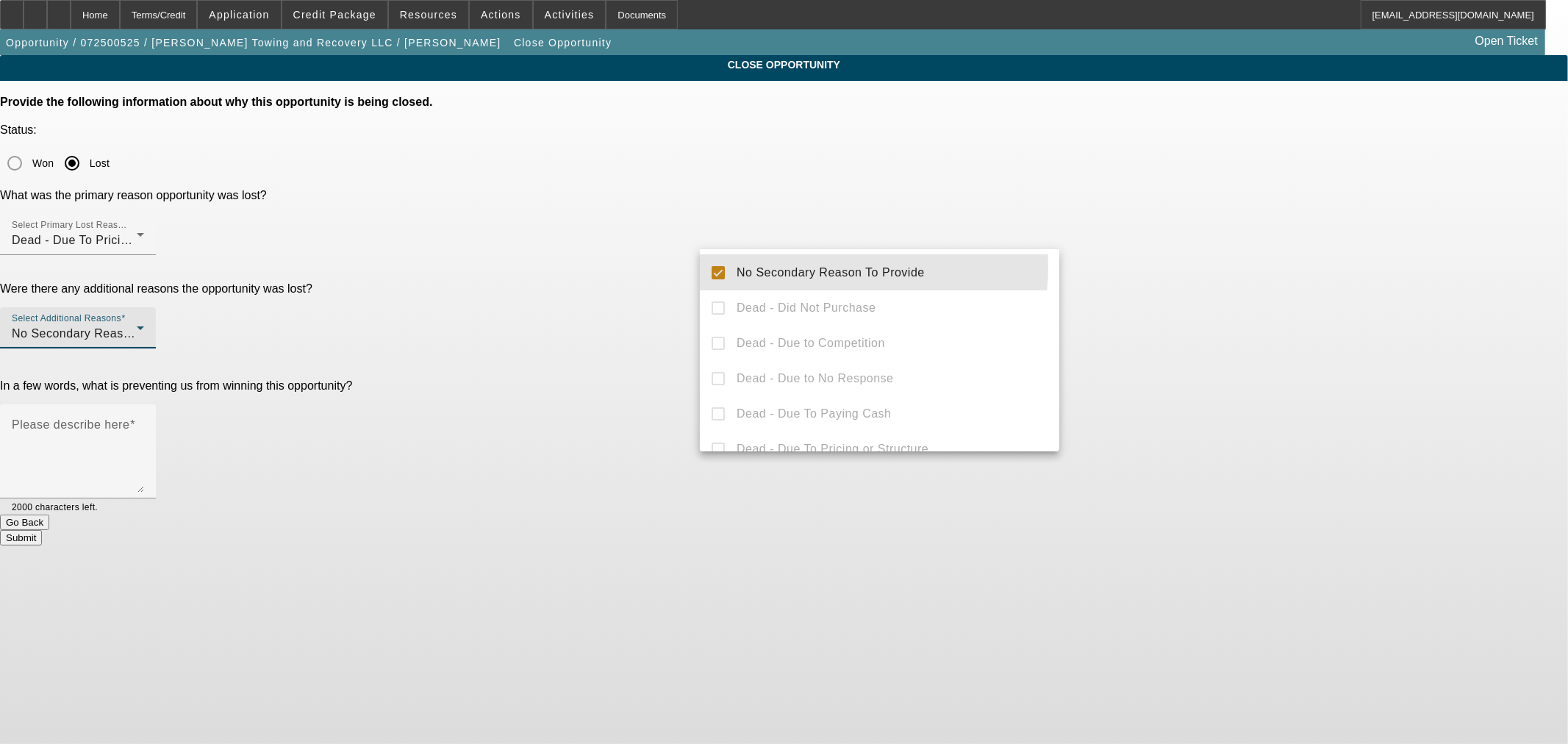
click at [574, 236] on div at bounding box center [784, 372] width 1568 height 744
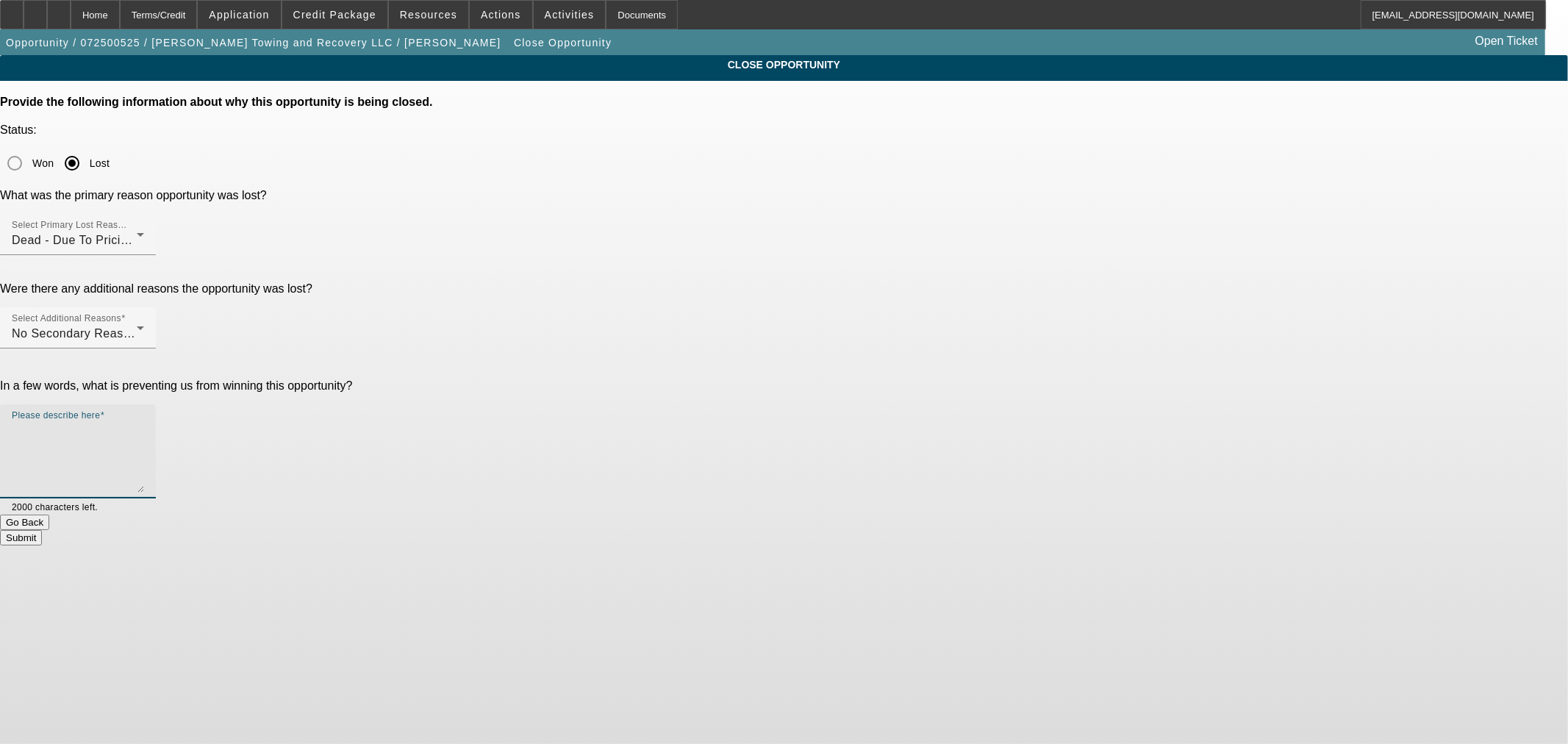
click at [144, 422] on textarea "Please describe here" at bounding box center [78, 458] width 132 height 70
type textarea "M"
type textarea "Needed no $ down."
click at [42, 530] on button "Submit" at bounding box center [21, 538] width 42 height 15
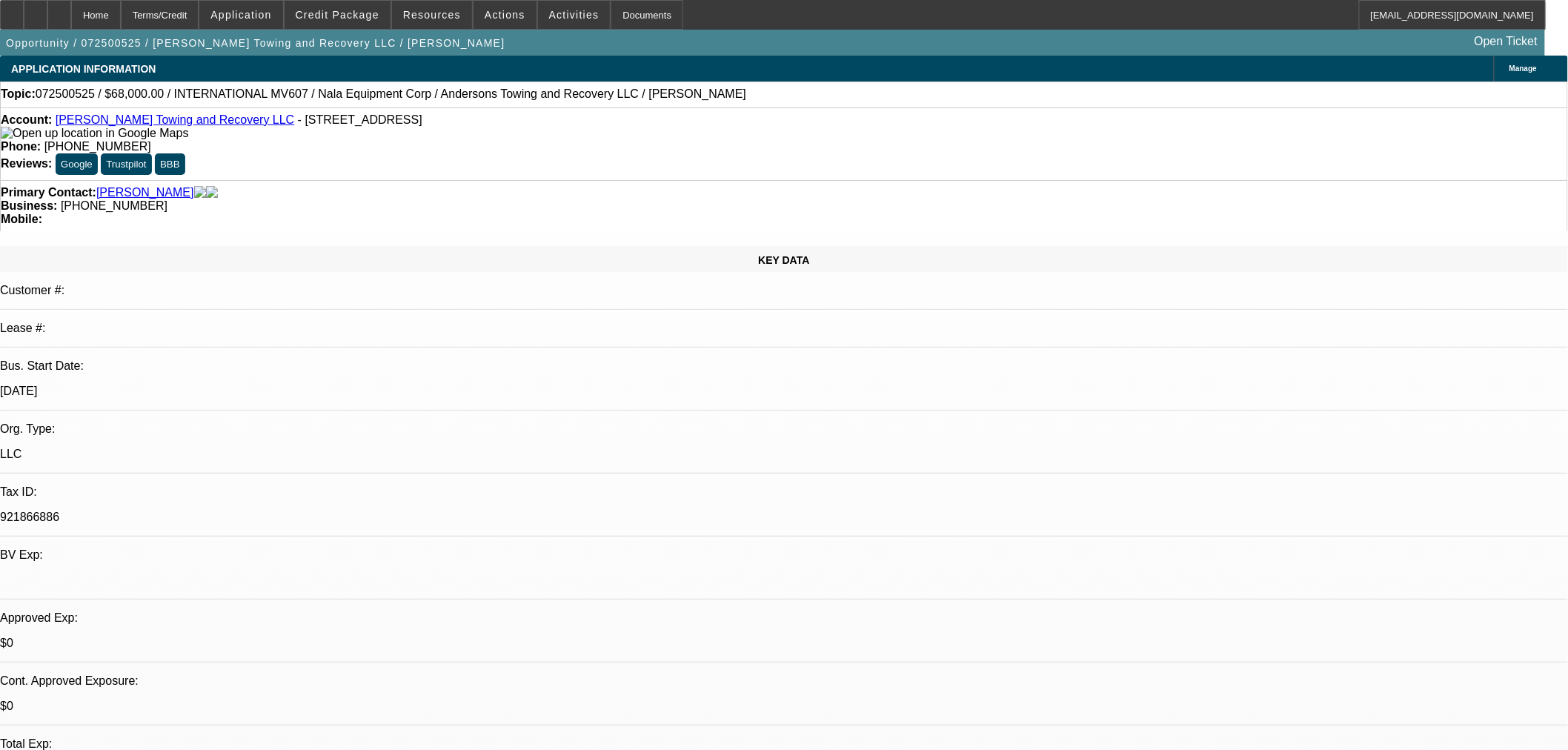
select select "0"
select select "6"
select select "0"
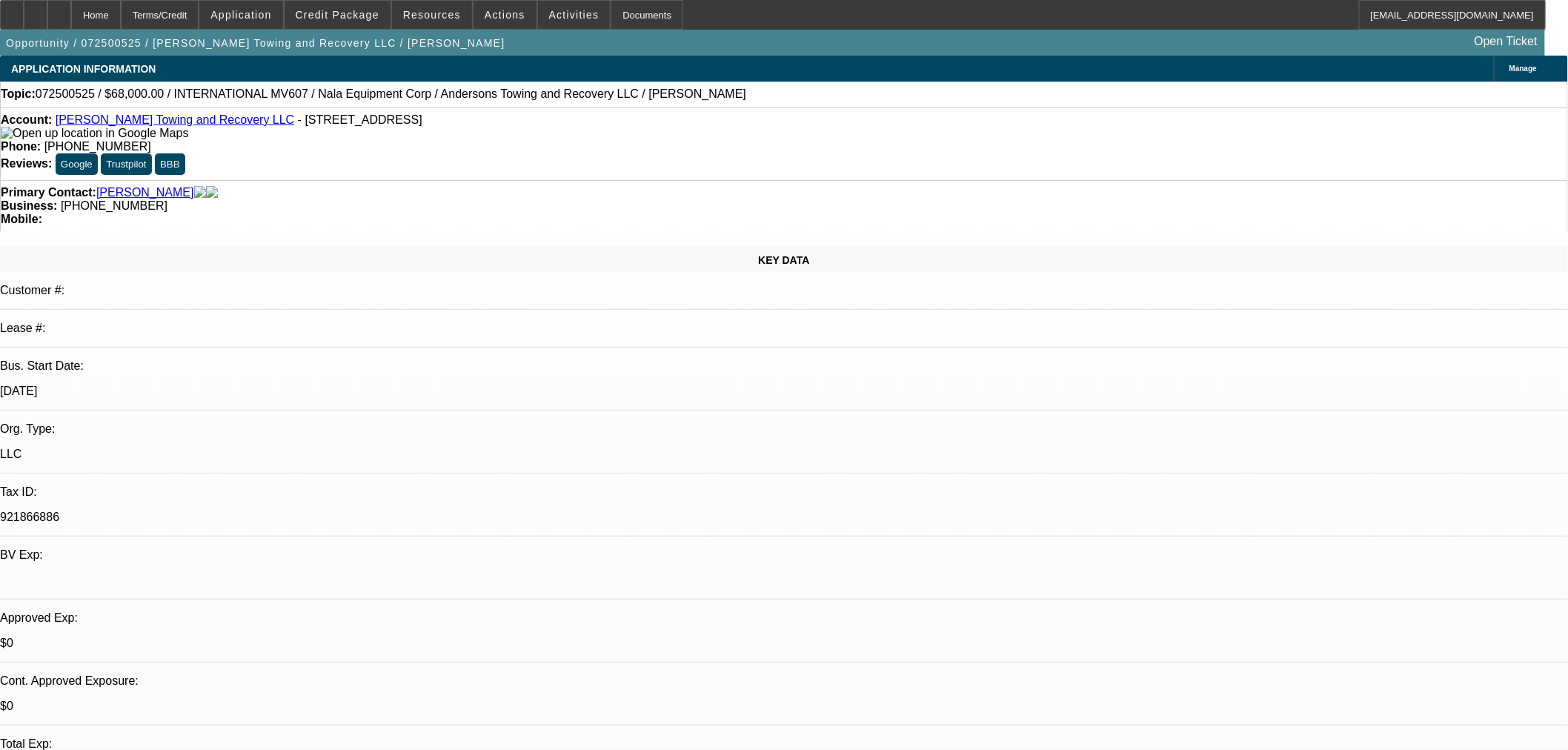
select select "2"
select select "0"
select select "6"
select select "0.15"
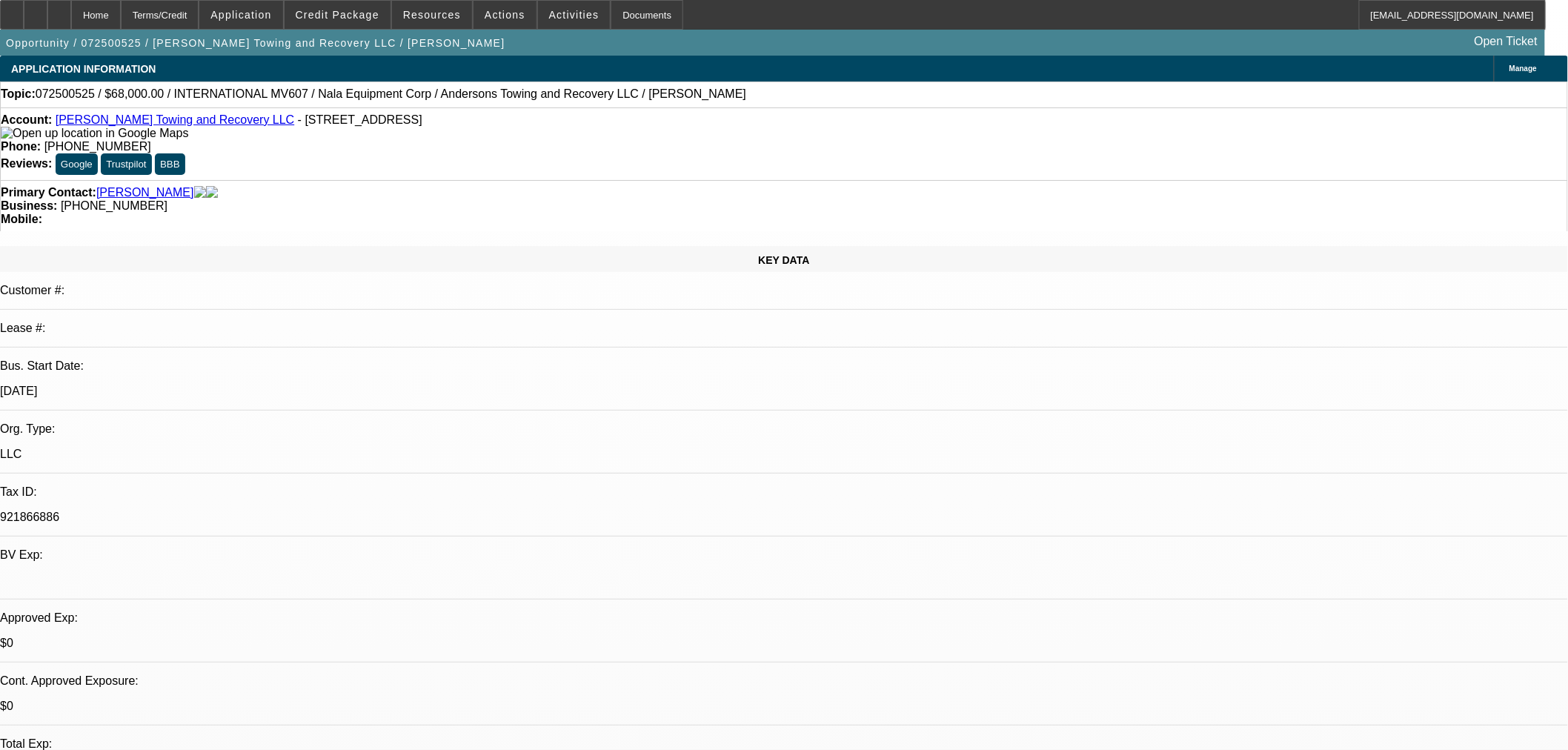
select select "2"
select select "0"
select select "6"
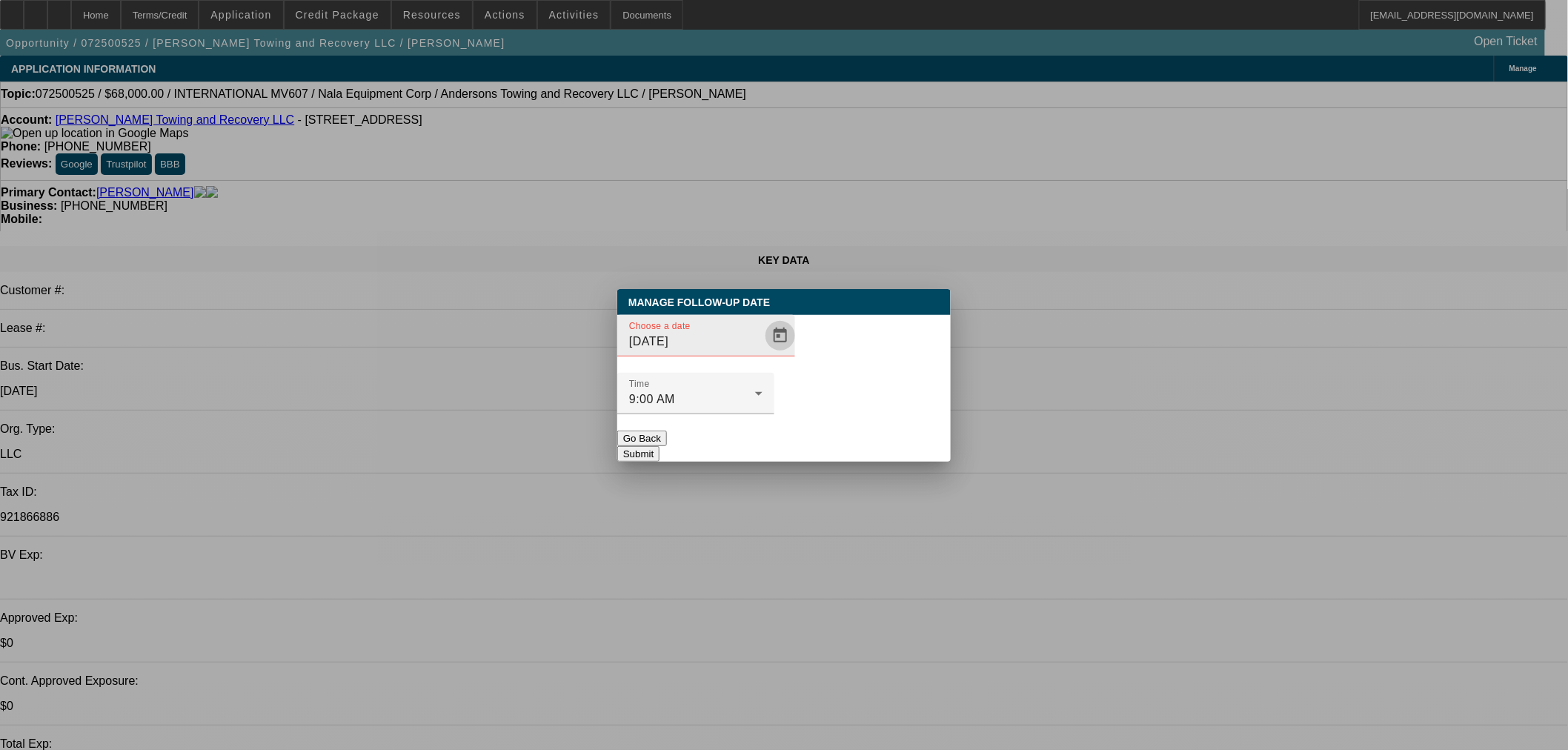
click at [765, 353] on span "Open calendar" at bounding box center [780, 335] width 35 height 35
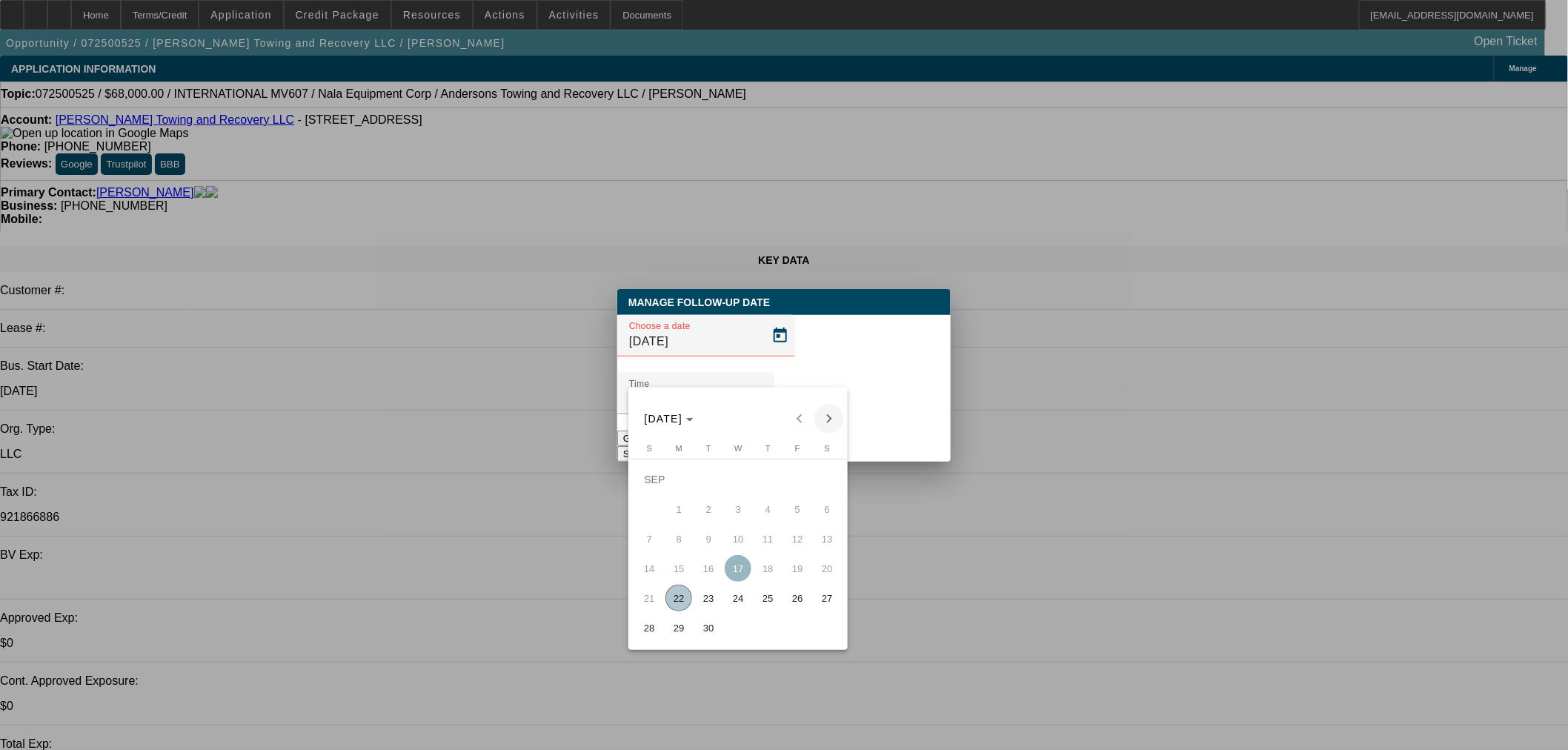
click at [828, 419] on span "Next month" at bounding box center [829, 419] width 30 height 30
click at [742, 573] on span "22" at bounding box center [738, 568] width 27 height 27
type input "[DATE]"
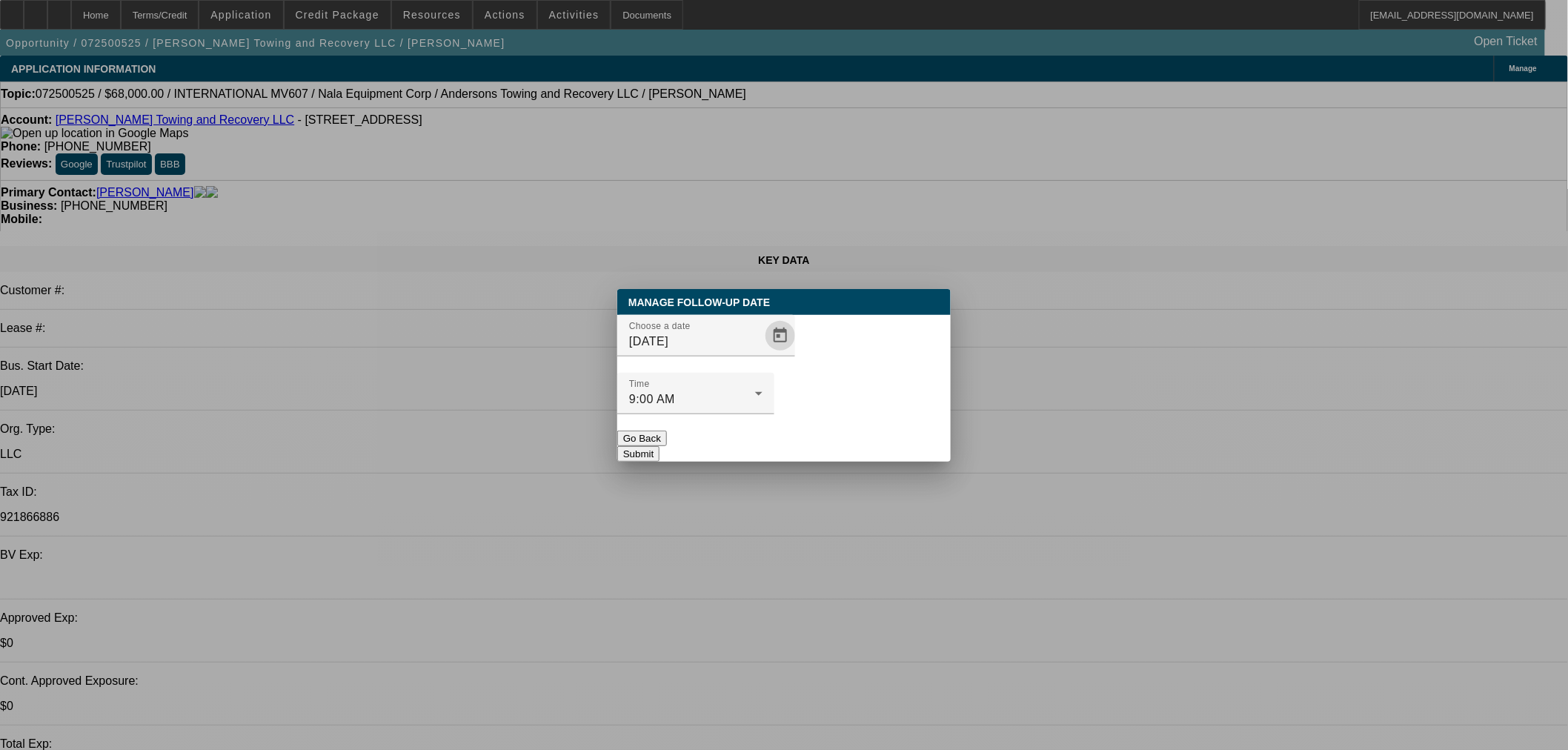
click at [863, 433] on div "Manage Follow-Up Date Choose a date [DATE] Time 9:00 AM Go Back Submit" at bounding box center [784, 375] width 334 height 173
click at [659, 446] on button "Submit" at bounding box center [638, 453] width 42 height 15
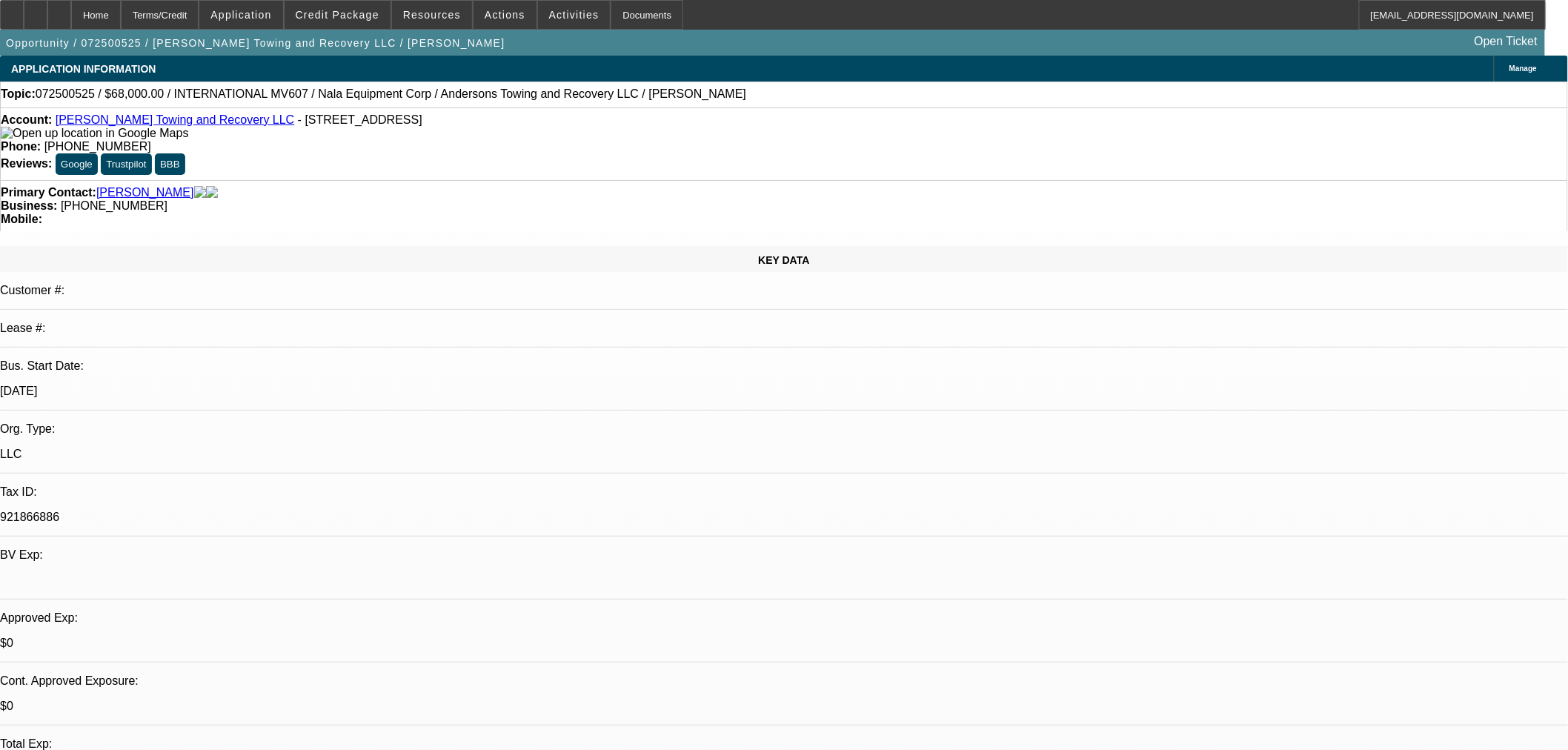
select select "0"
select select "6"
select select "0"
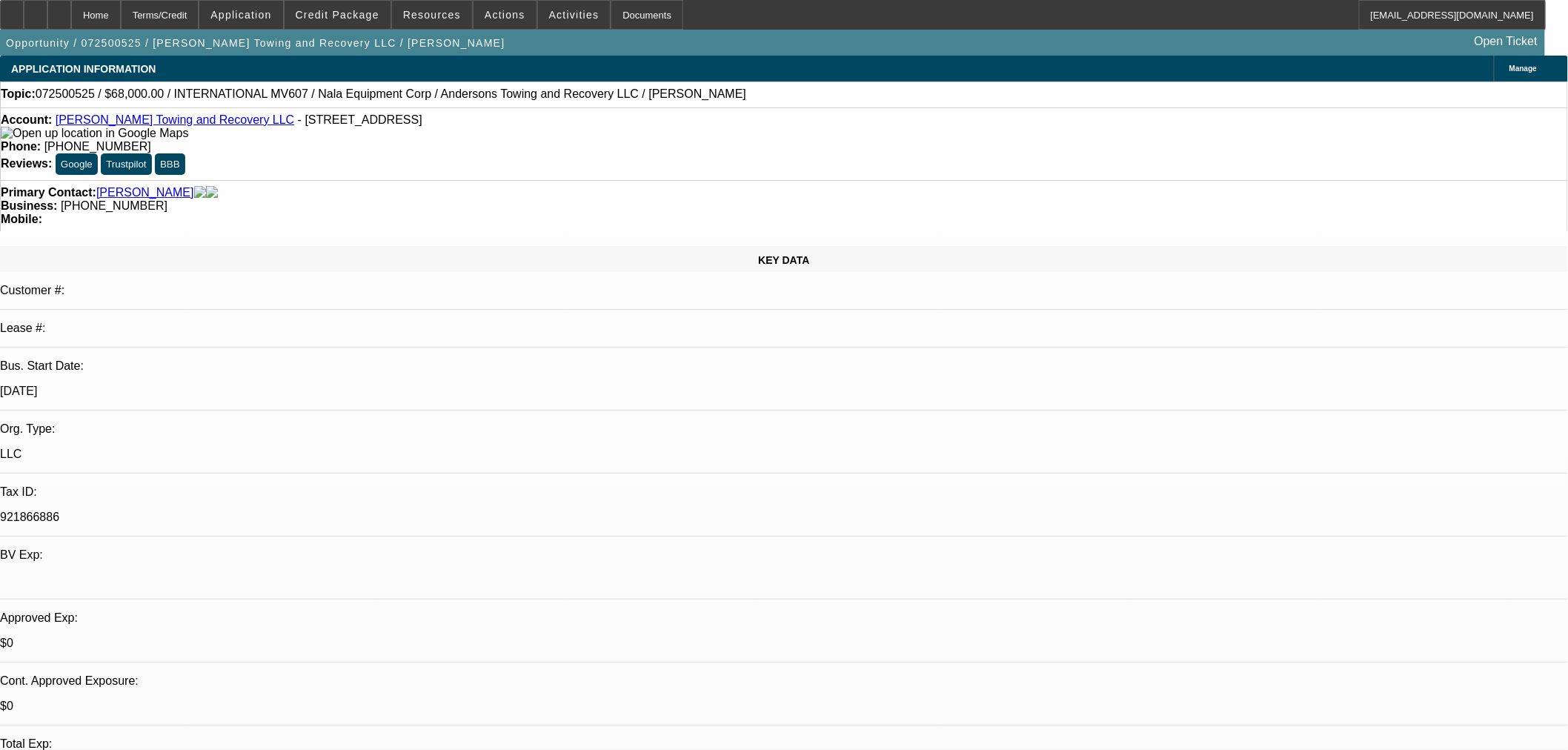
select select "2"
select select "0"
select select "6"
select select "0.15"
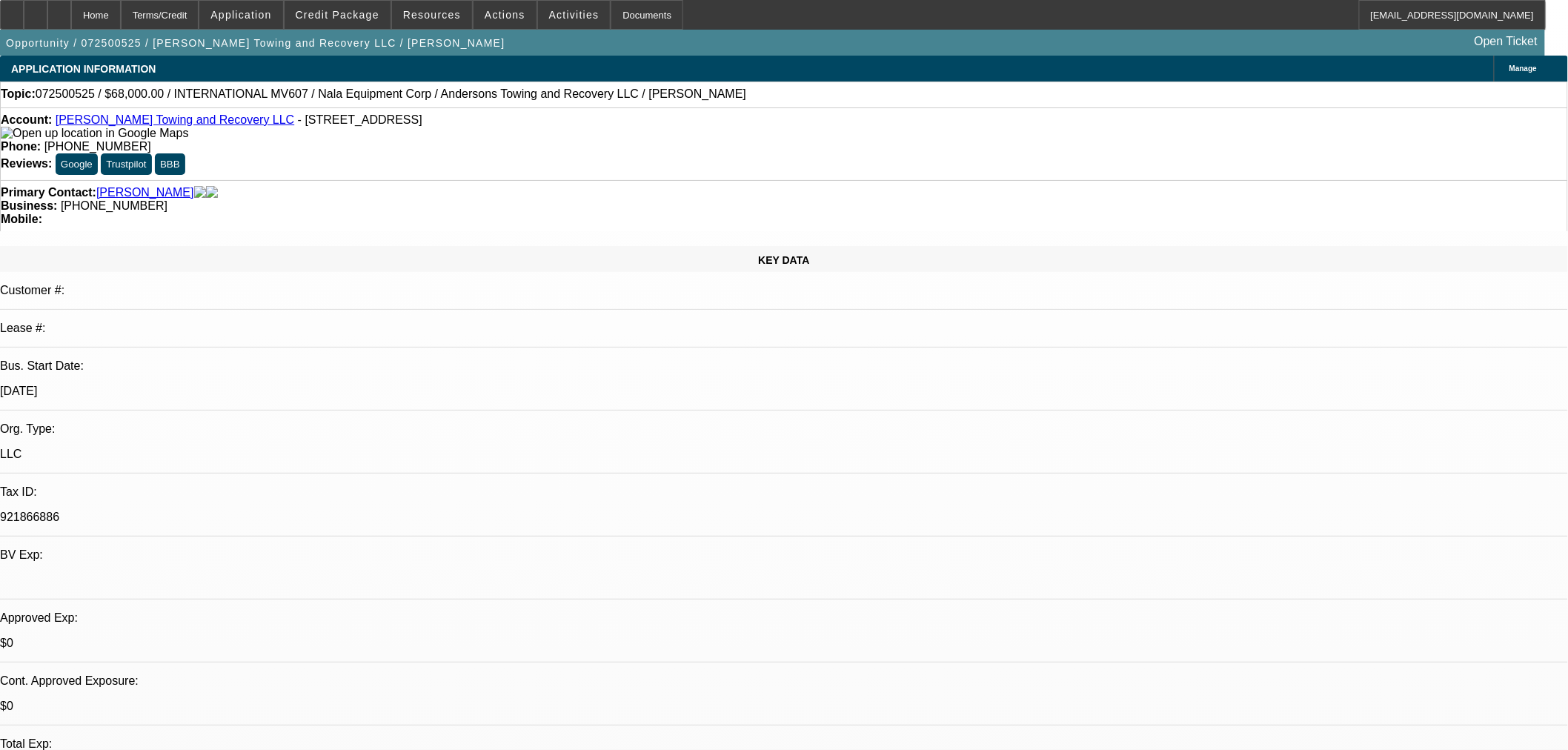
select select "2"
select select "0"
select select "6"
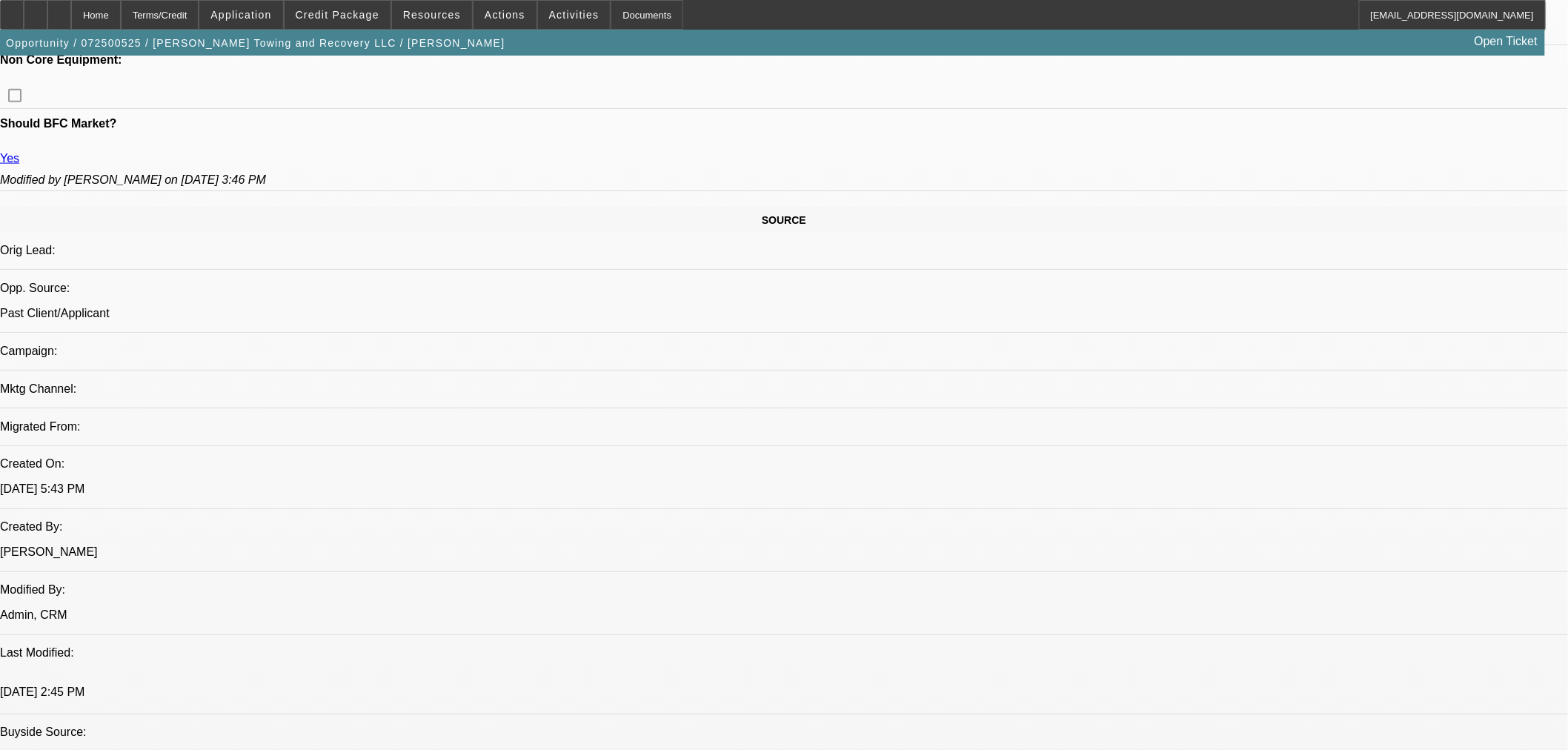
scroll to position [823, 0]
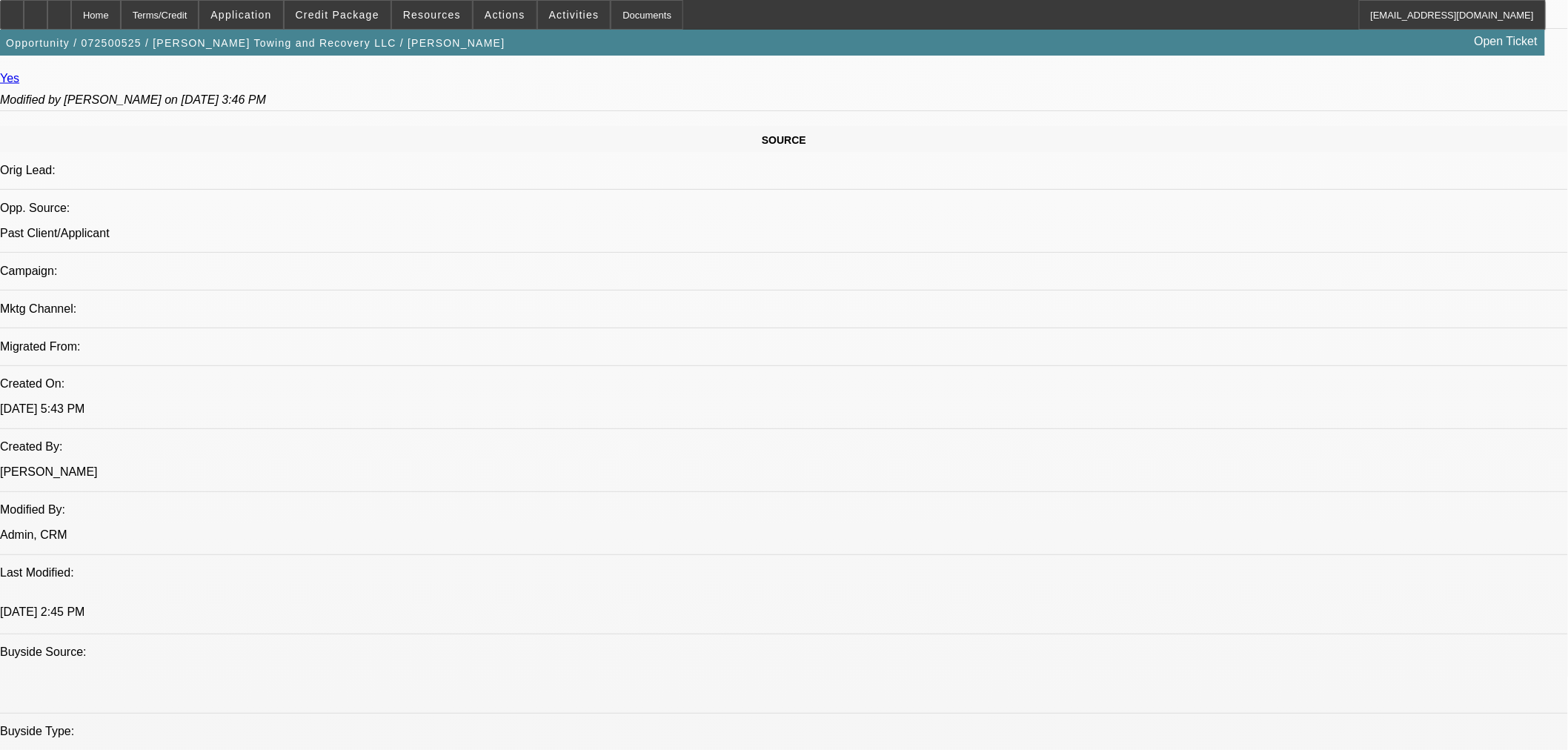
drag, startPoint x: 1317, startPoint y: 204, endPoint x: 1272, endPoint y: 178, distance: 52.0
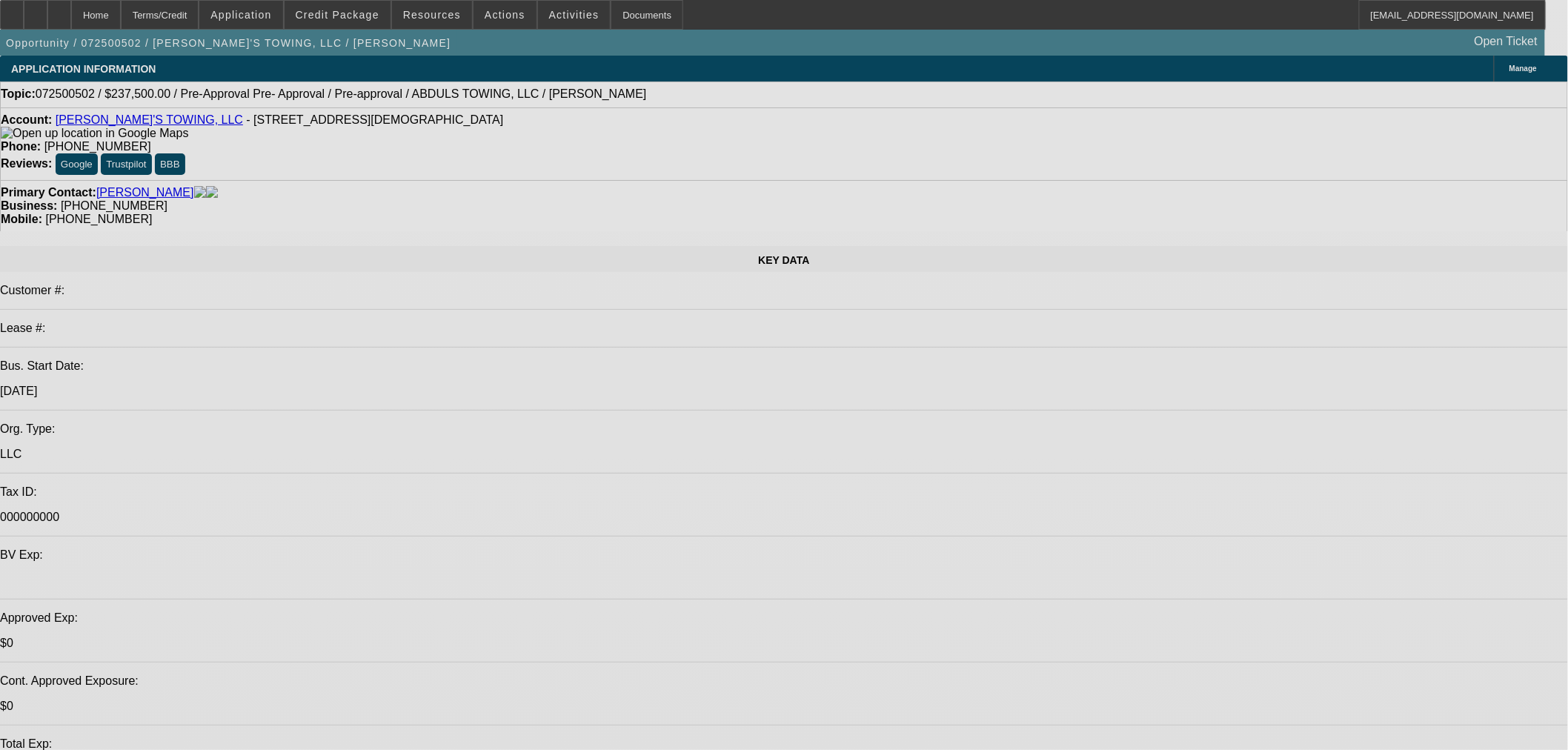
select select "2"
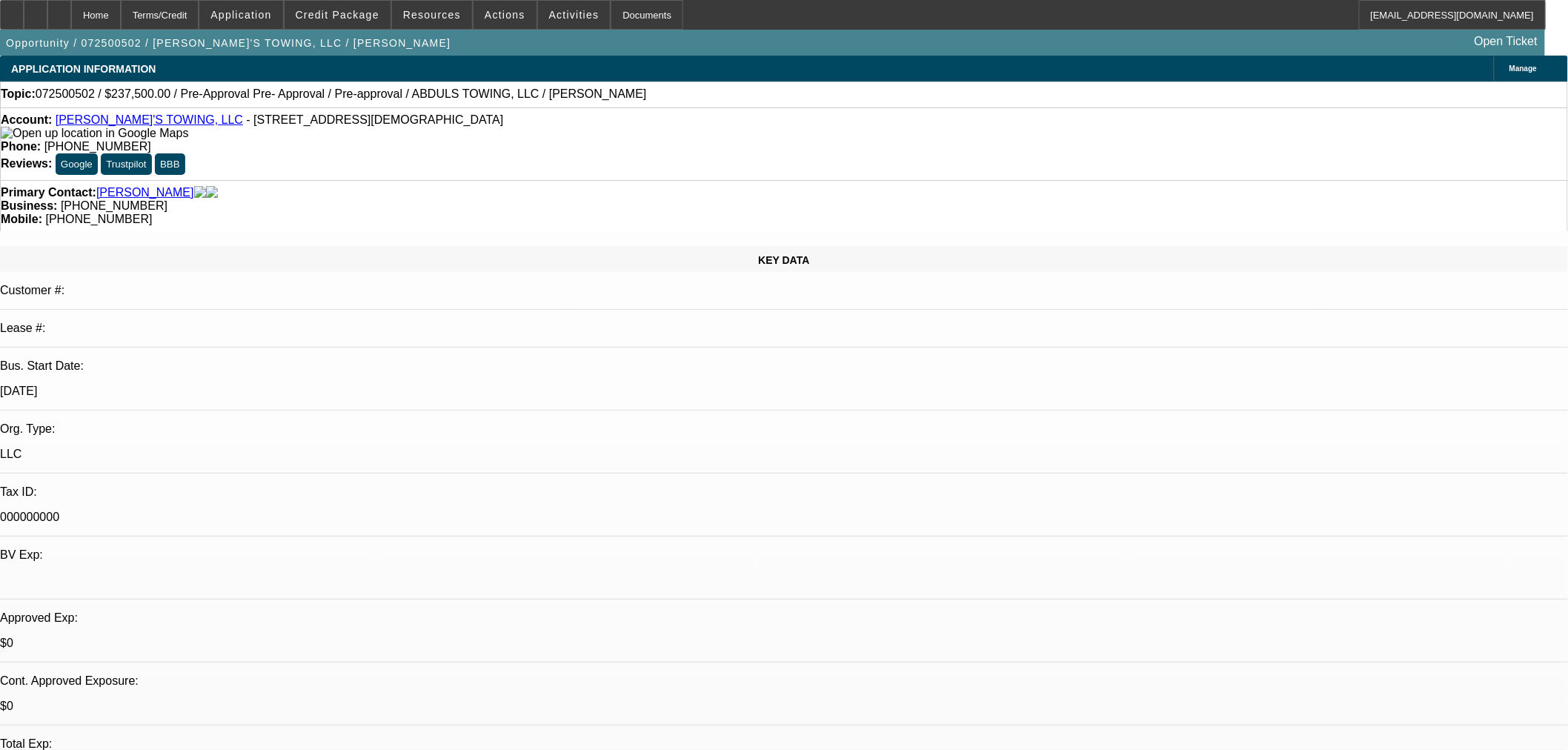
select select "2"
select select "0"
select select "6"
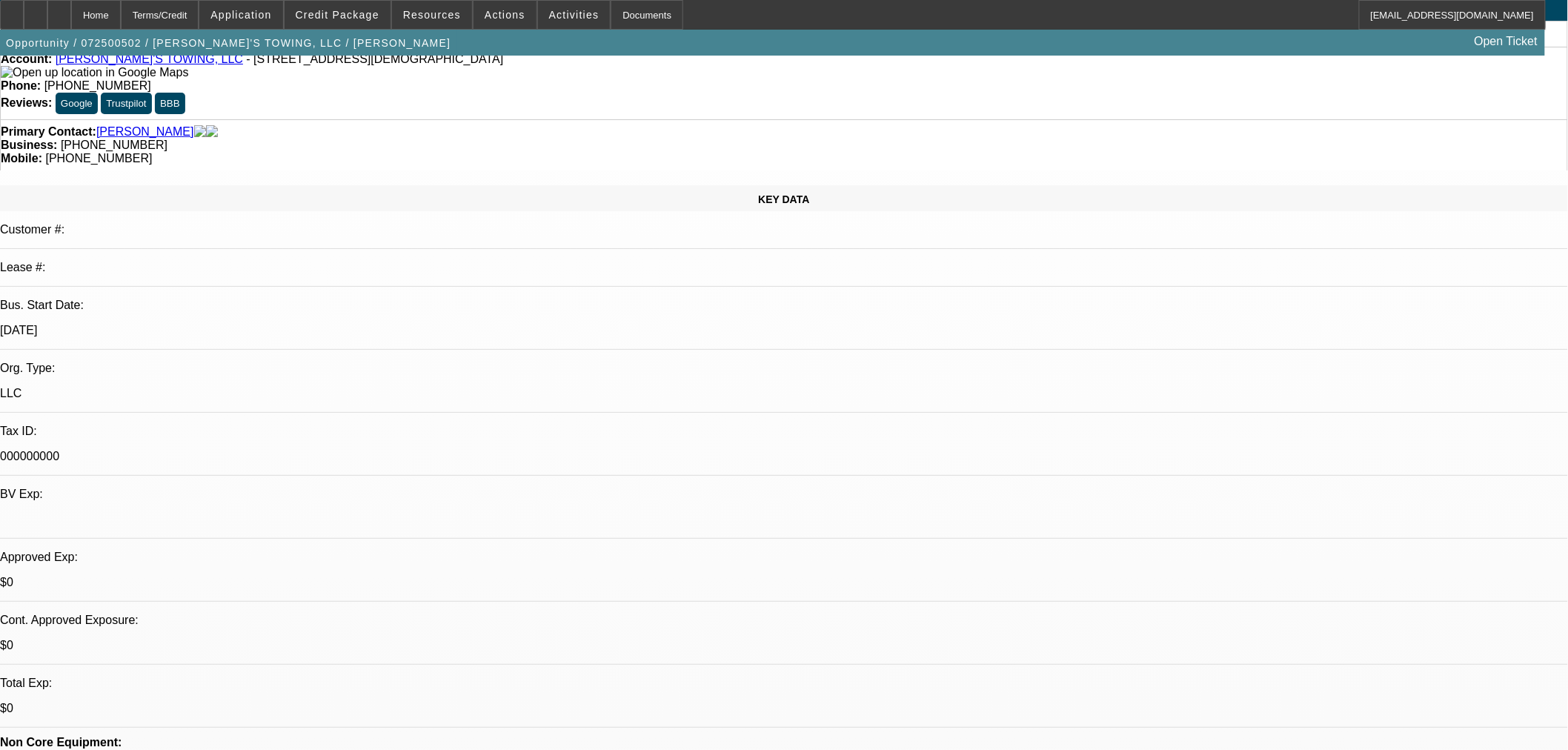
scroll to position [165, 0]
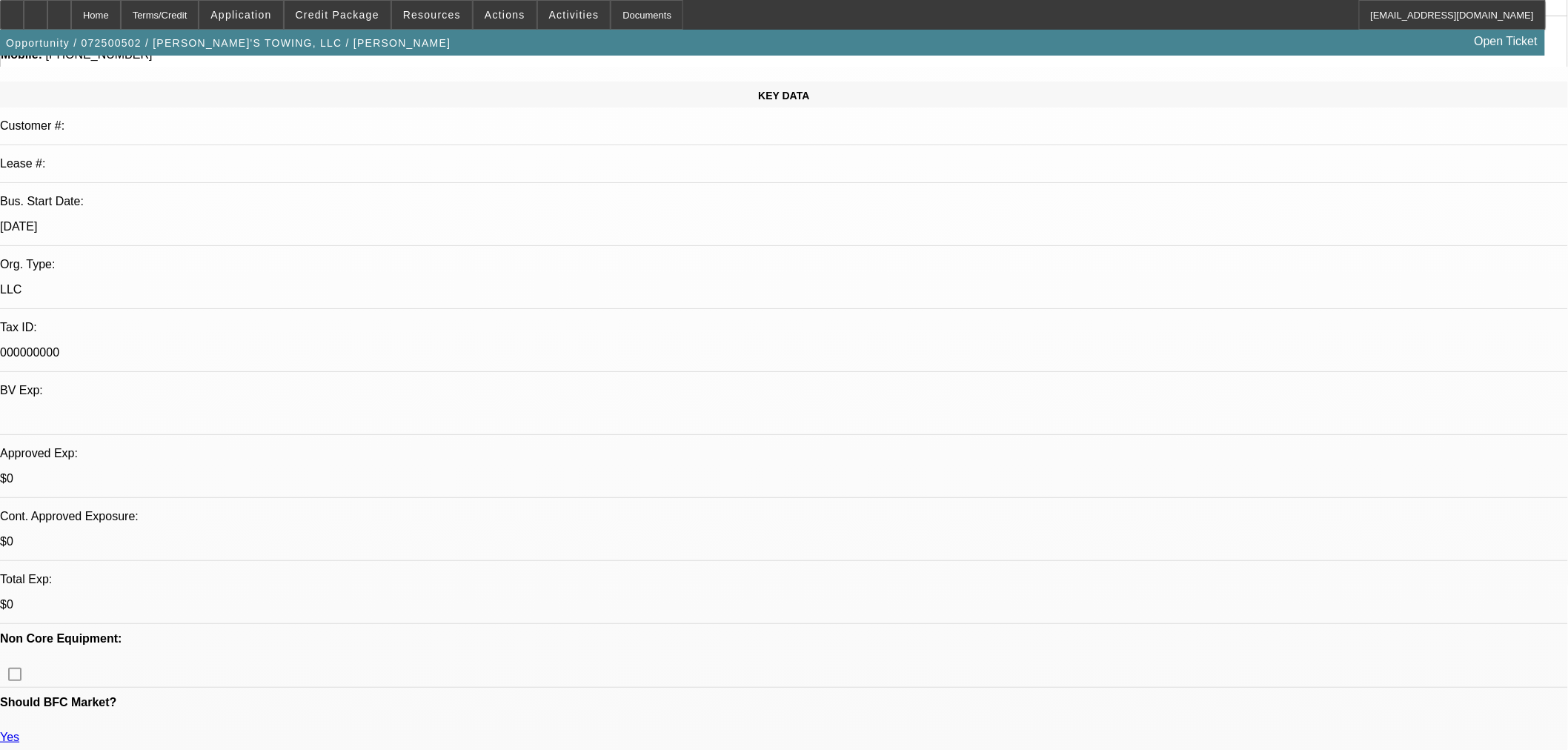
drag, startPoint x: 1300, startPoint y: 252, endPoint x: 1294, endPoint y: 243, distance: 10.8
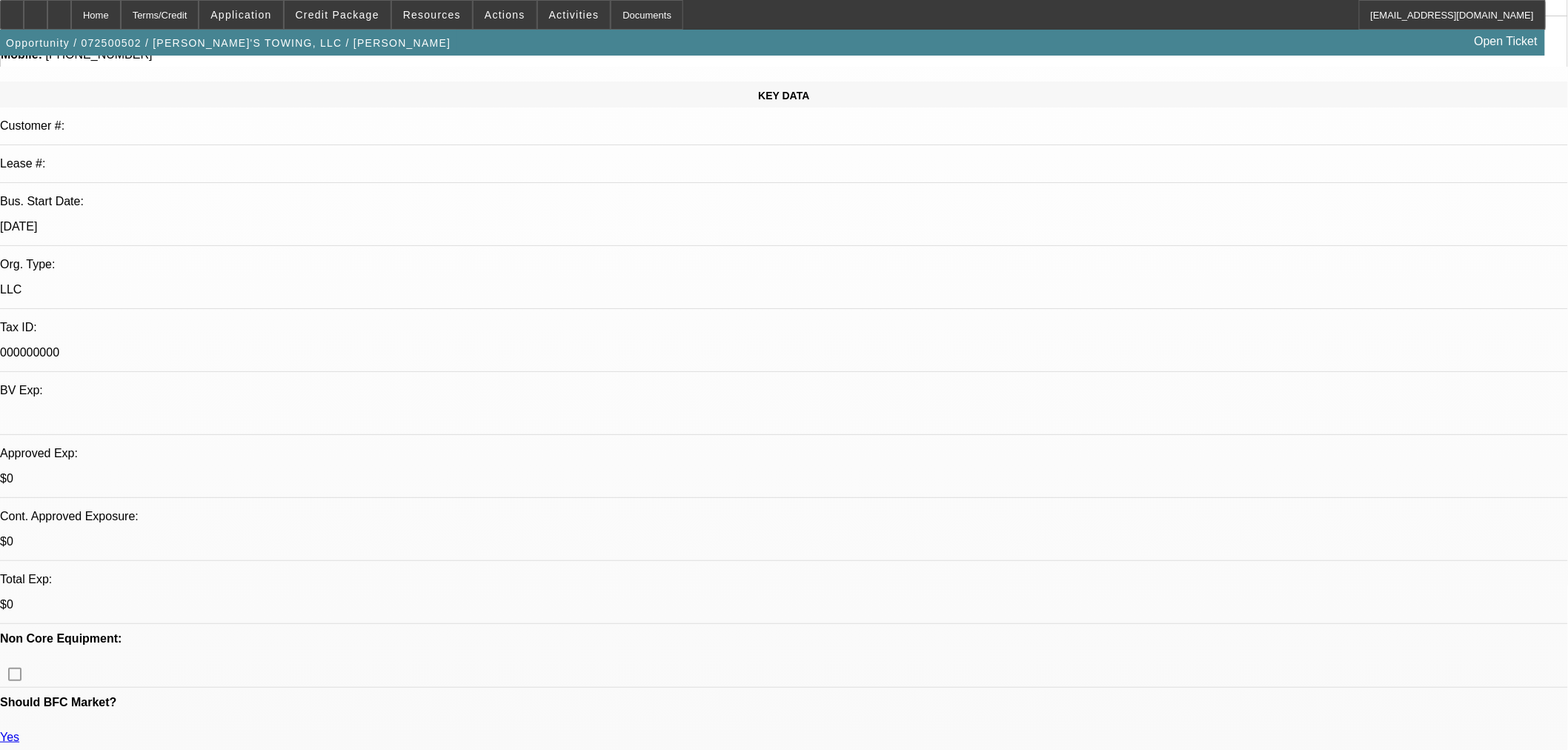
drag, startPoint x: 1242, startPoint y: 239, endPoint x: 1266, endPoint y: 279, distance: 46.6
radio input "true"
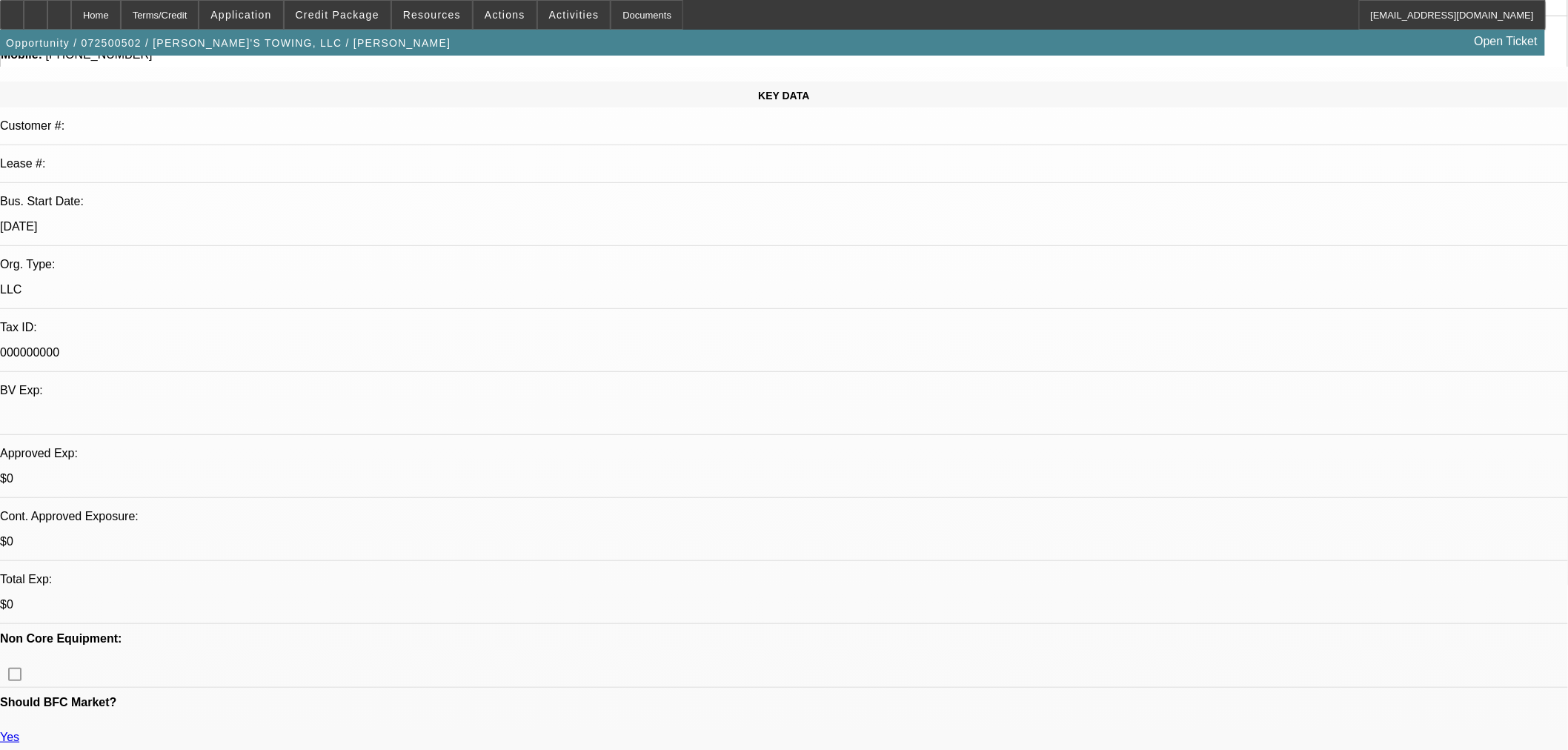
type textarea "Wouldn't ans questions about timeline of truck being ready. Said he will call m…"
radio input "true"
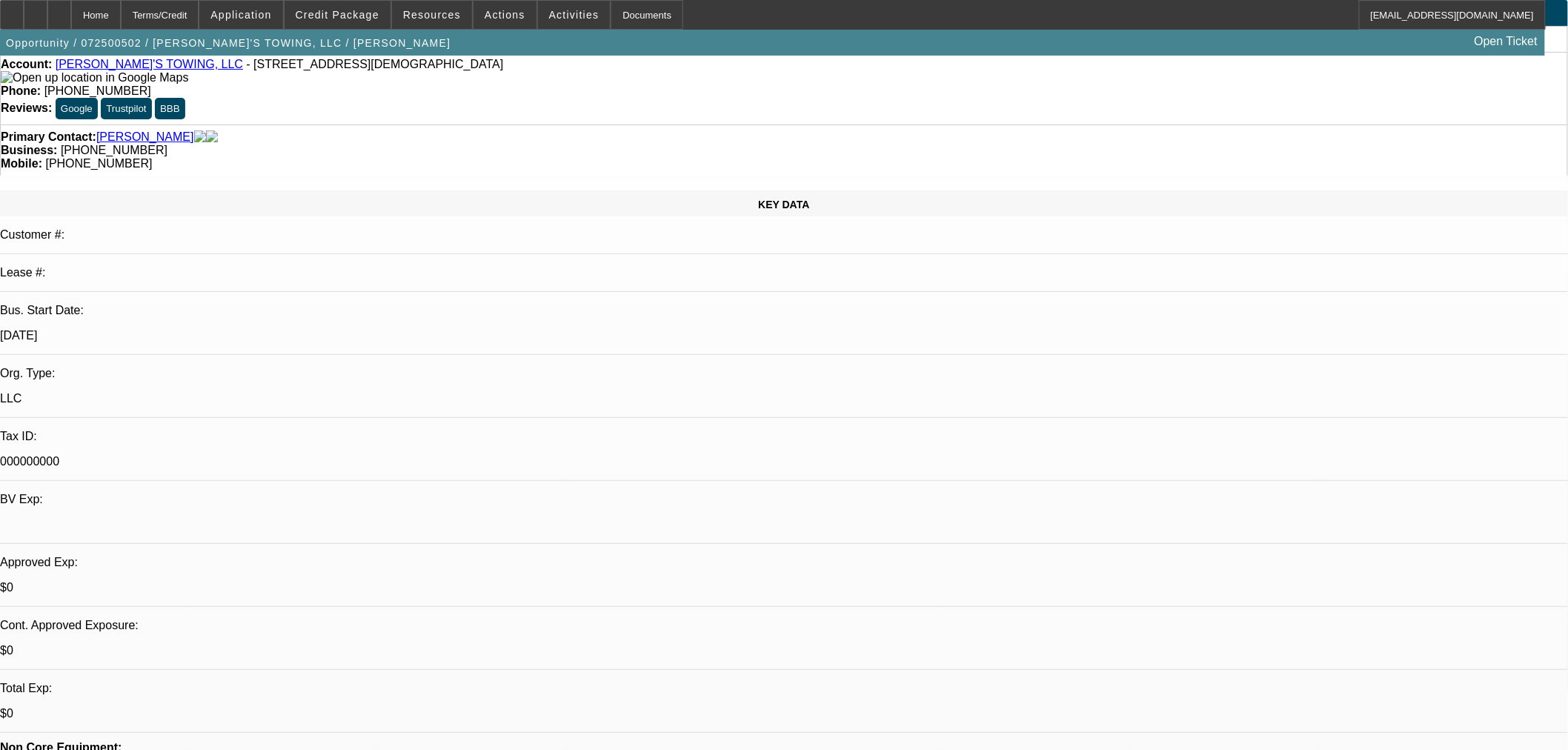
scroll to position [0, 0]
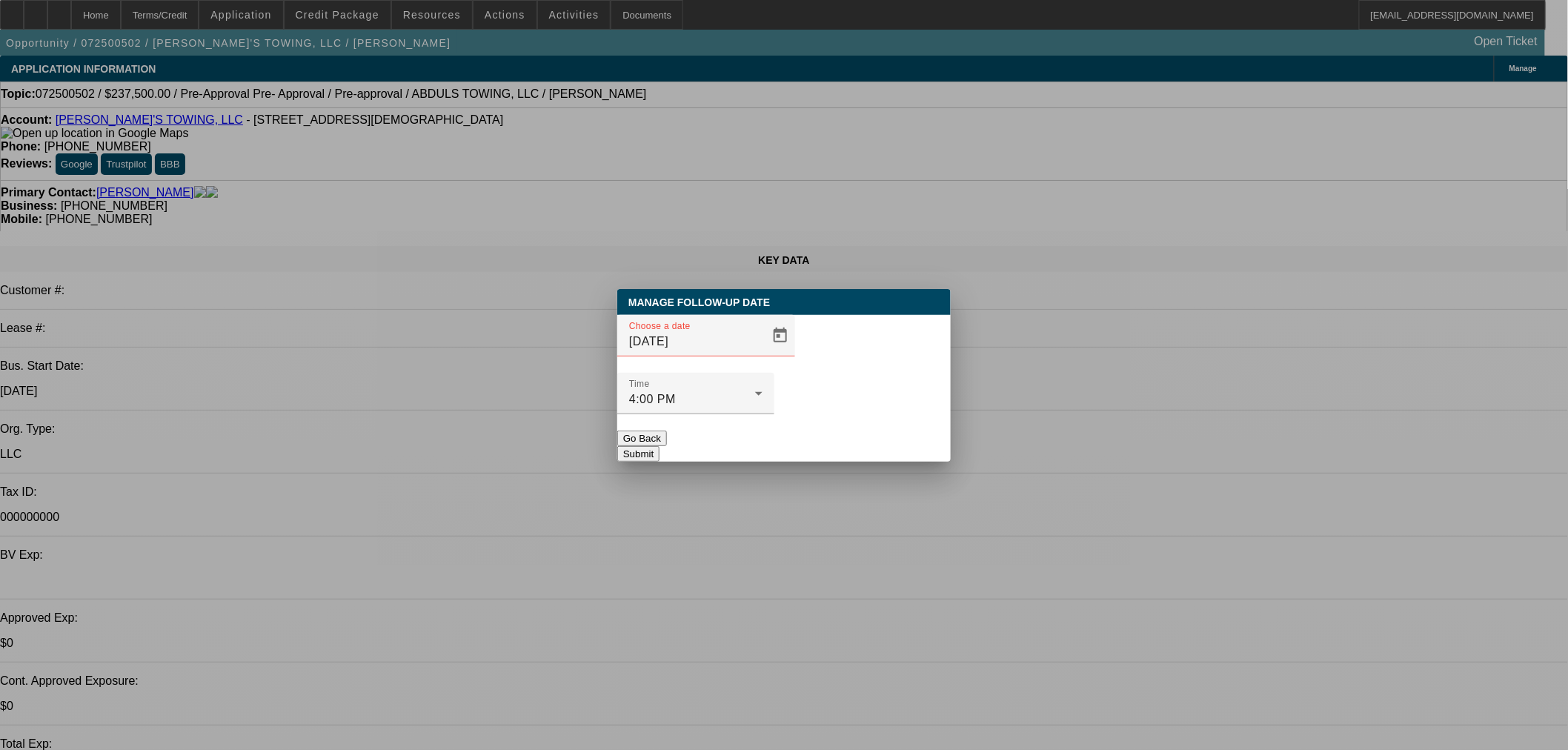
drag, startPoint x: 790, startPoint y: 364, endPoint x: 773, endPoint y: 368, distance: 17.5
click at [788, 373] on div "Time 4:00 PM" at bounding box center [784, 402] width 334 height 58
drag, startPoint x: 773, startPoint y: 368, endPoint x: 741, endPoint y: 380, distance: 34.2
click at [772, 369] on div "Choose a date 9/18/2025" at bounding box center [784, 344] width 334 height 58
click at [763, 353] on span "Open calendar" at bounding box center [780, 335] width 35 height 35
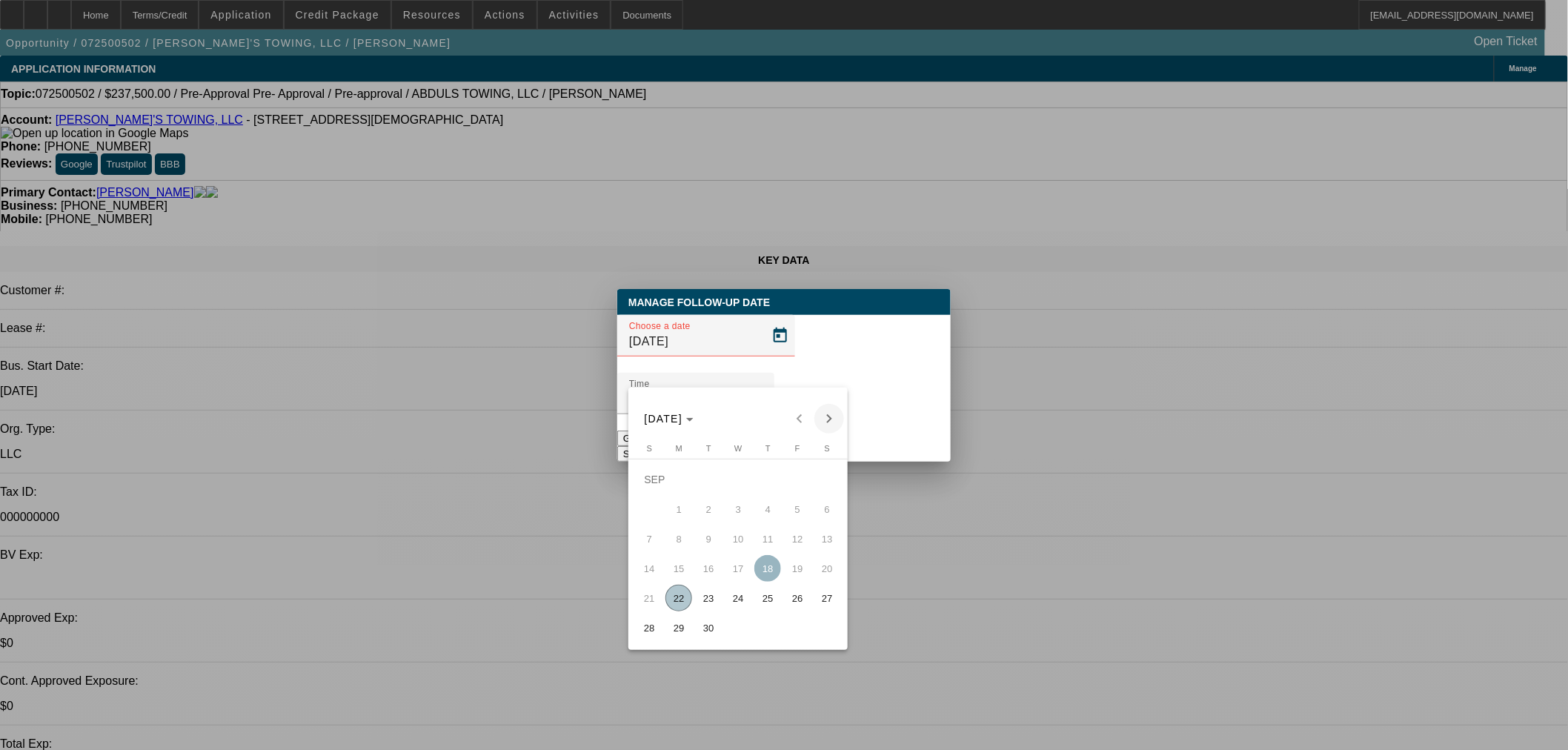
click at [827, 410] on span "Next month" at bounding box center [829, 419] width 30 height 30
click at [801, 508] on span "10" at bounding box center [796, 509] width 27 height 27
type input "10/10/2025"
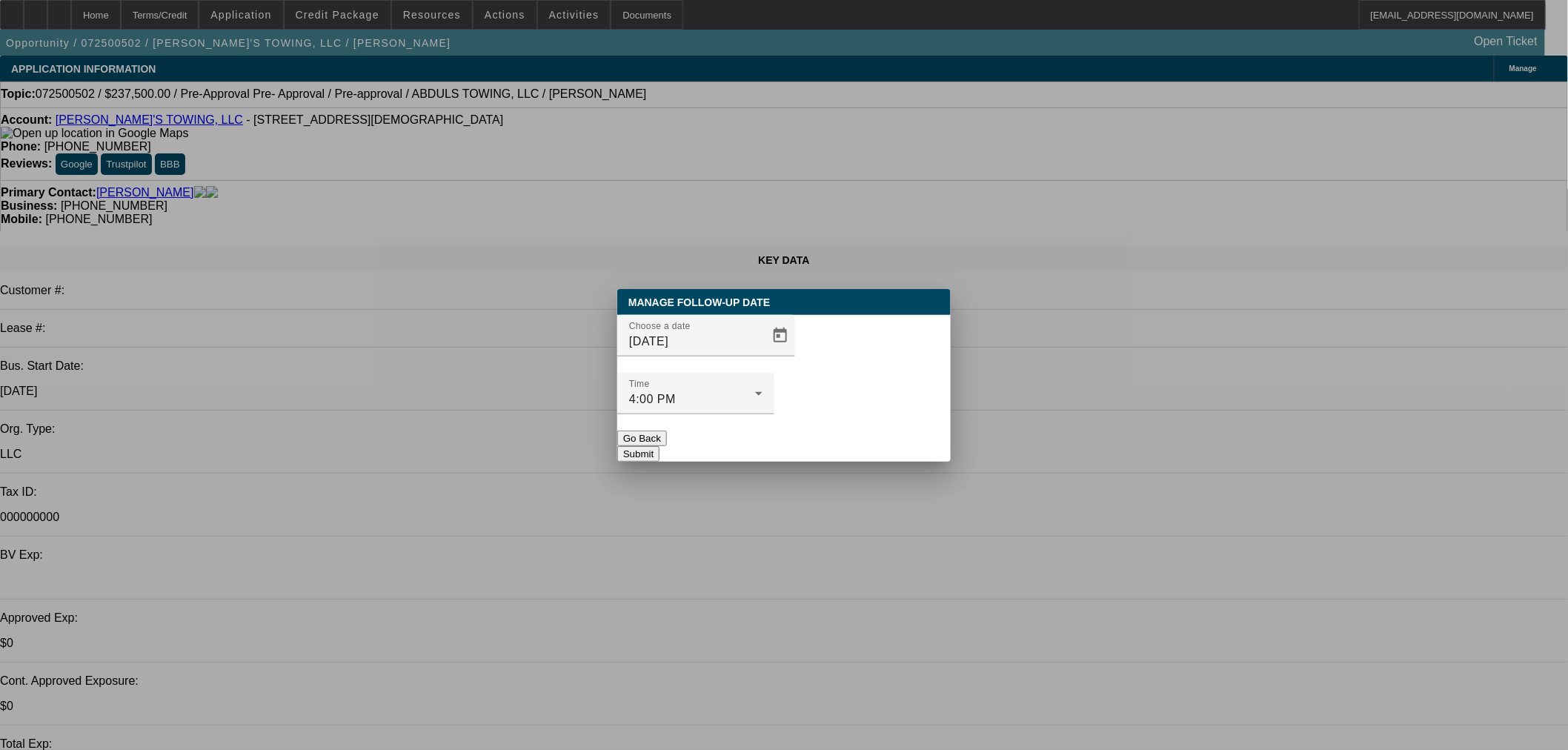
click at [659, 446] on button "Submit" at bounding box center [638, 453] width 42 height 15
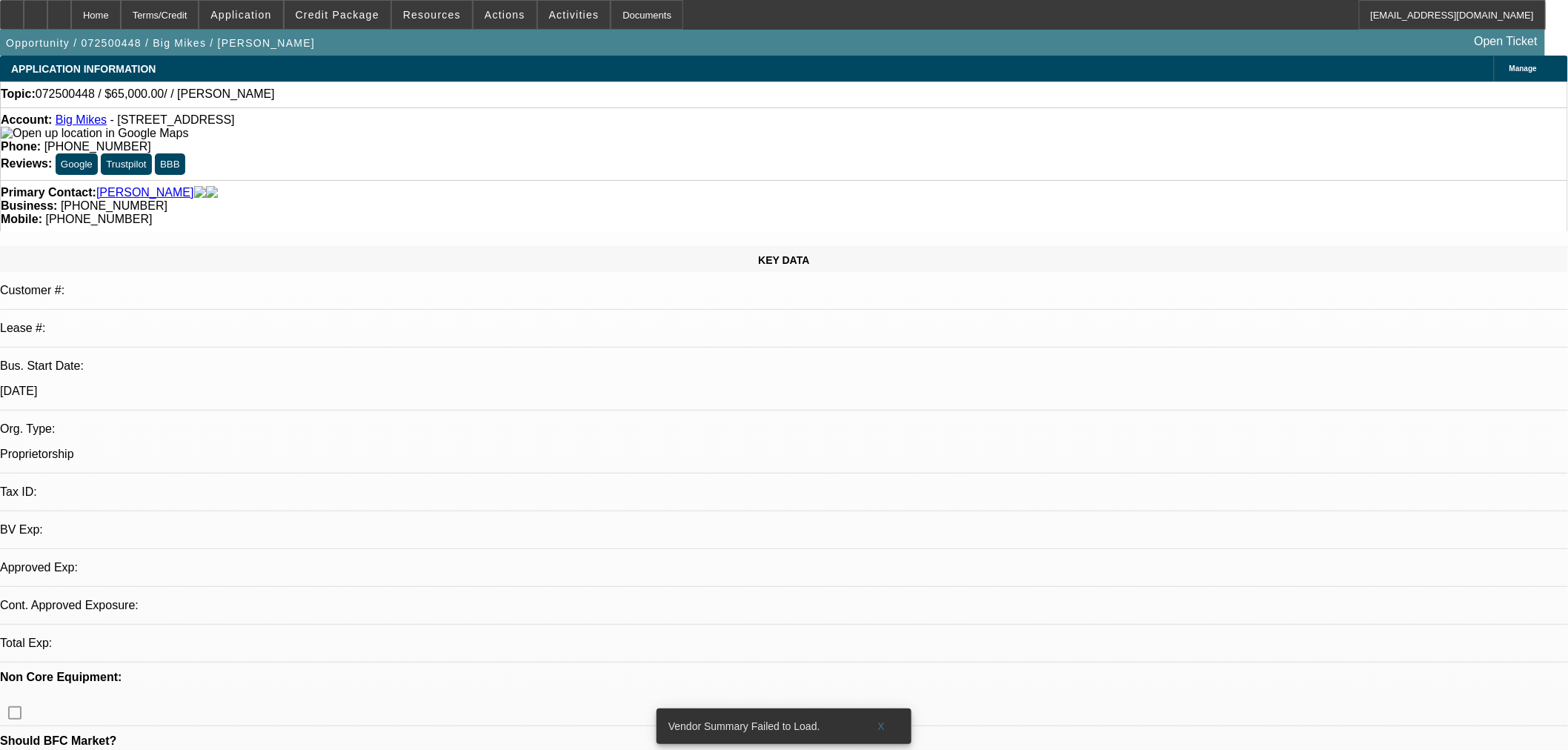
select select "0"
select select "2"
select select "0.1"
select select "4"
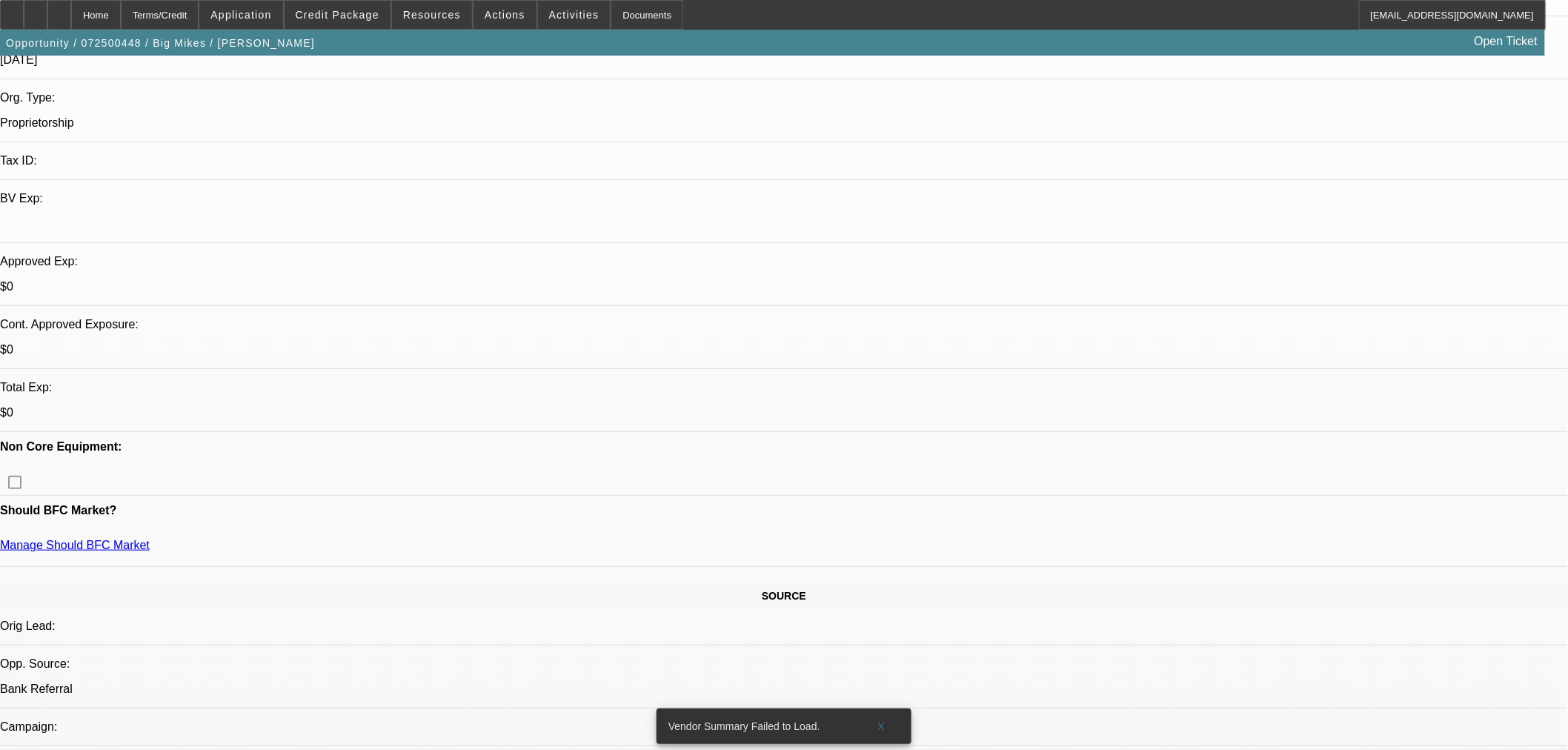
scroll to position [247, 0]
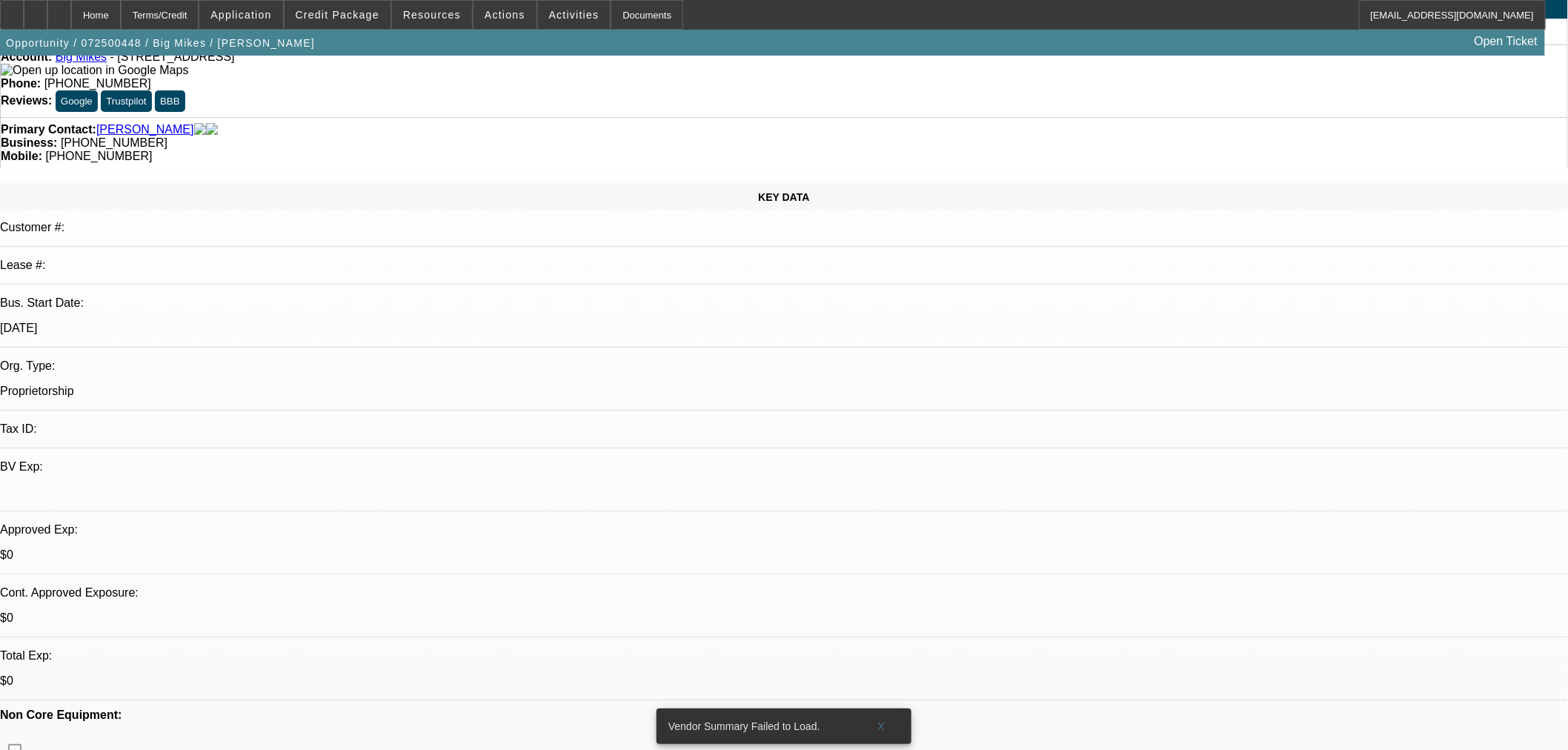
scroll to position [165, 0]
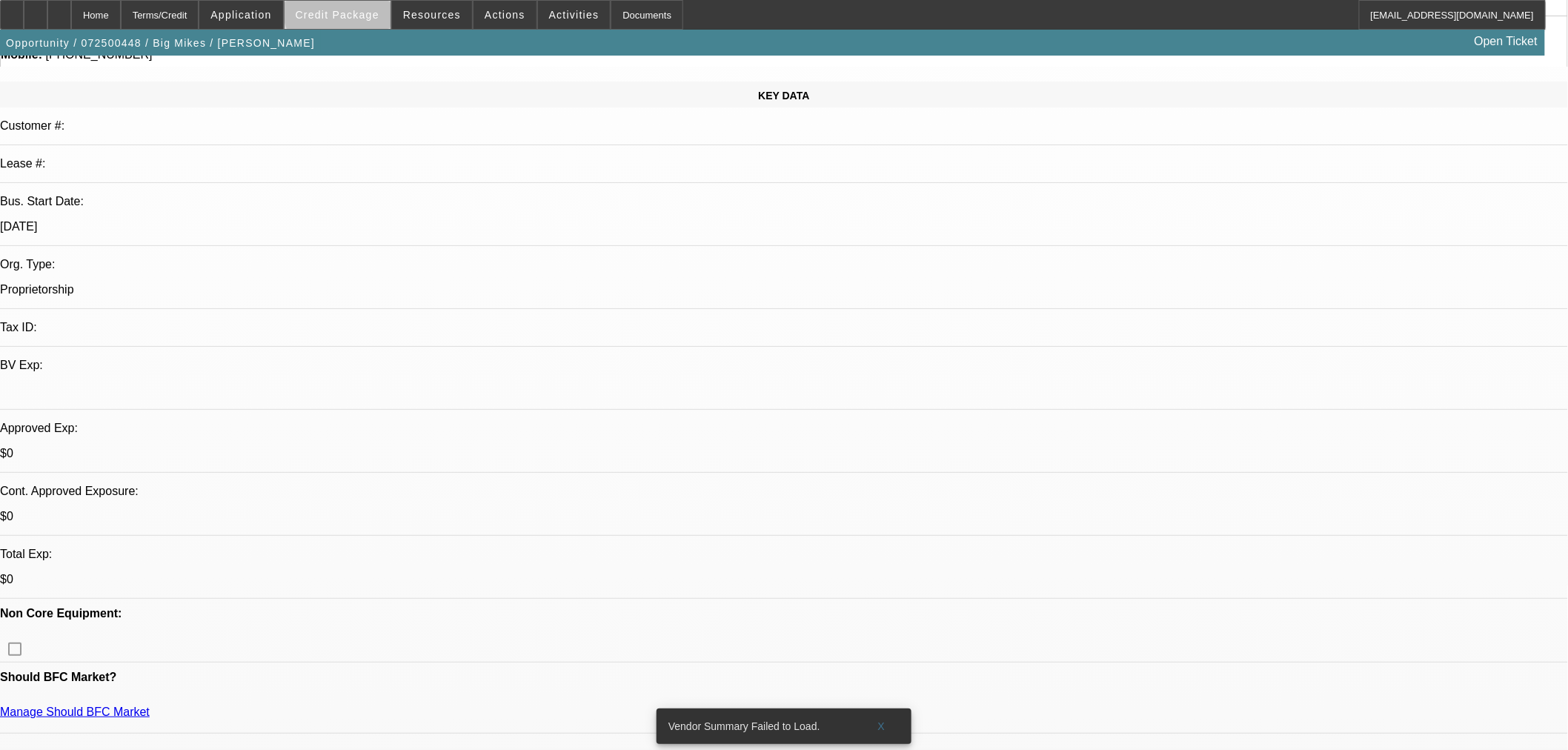
click at [365, 8] on span at bounding box center [337, 15] width 106 height 35
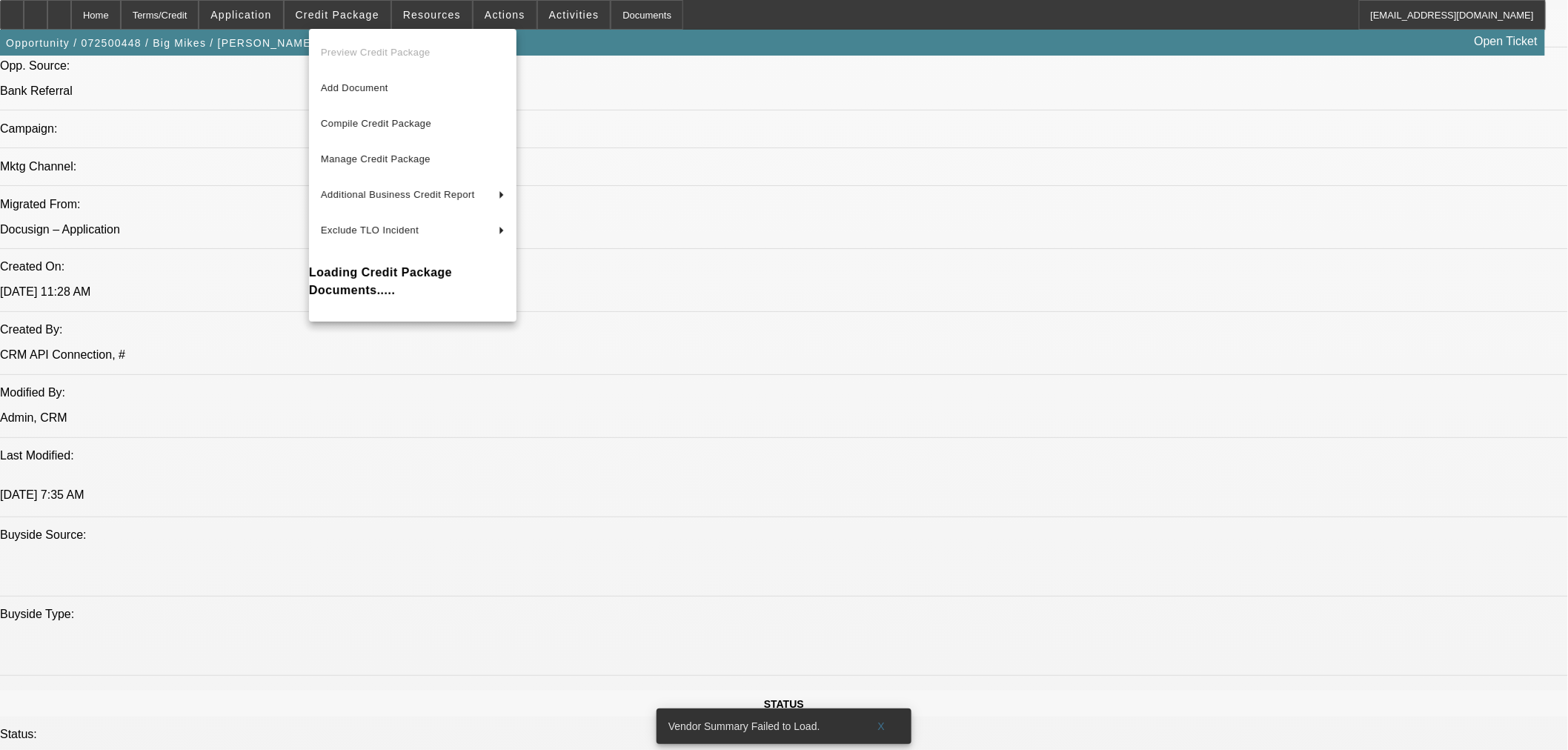
scroll to position [1070, 0]
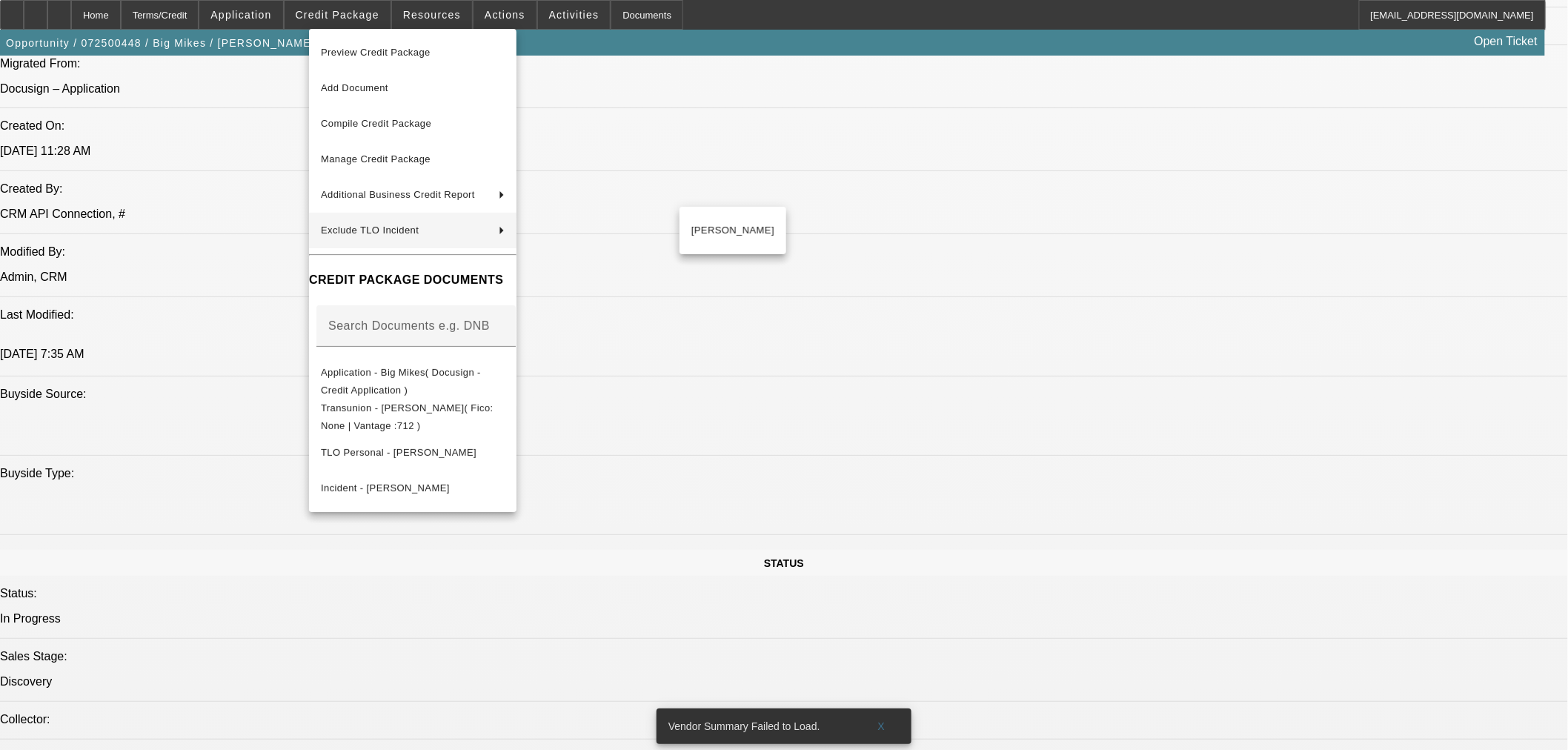
click at [909, 298] on div at bounding box center [784, 375] width 1568 height 750
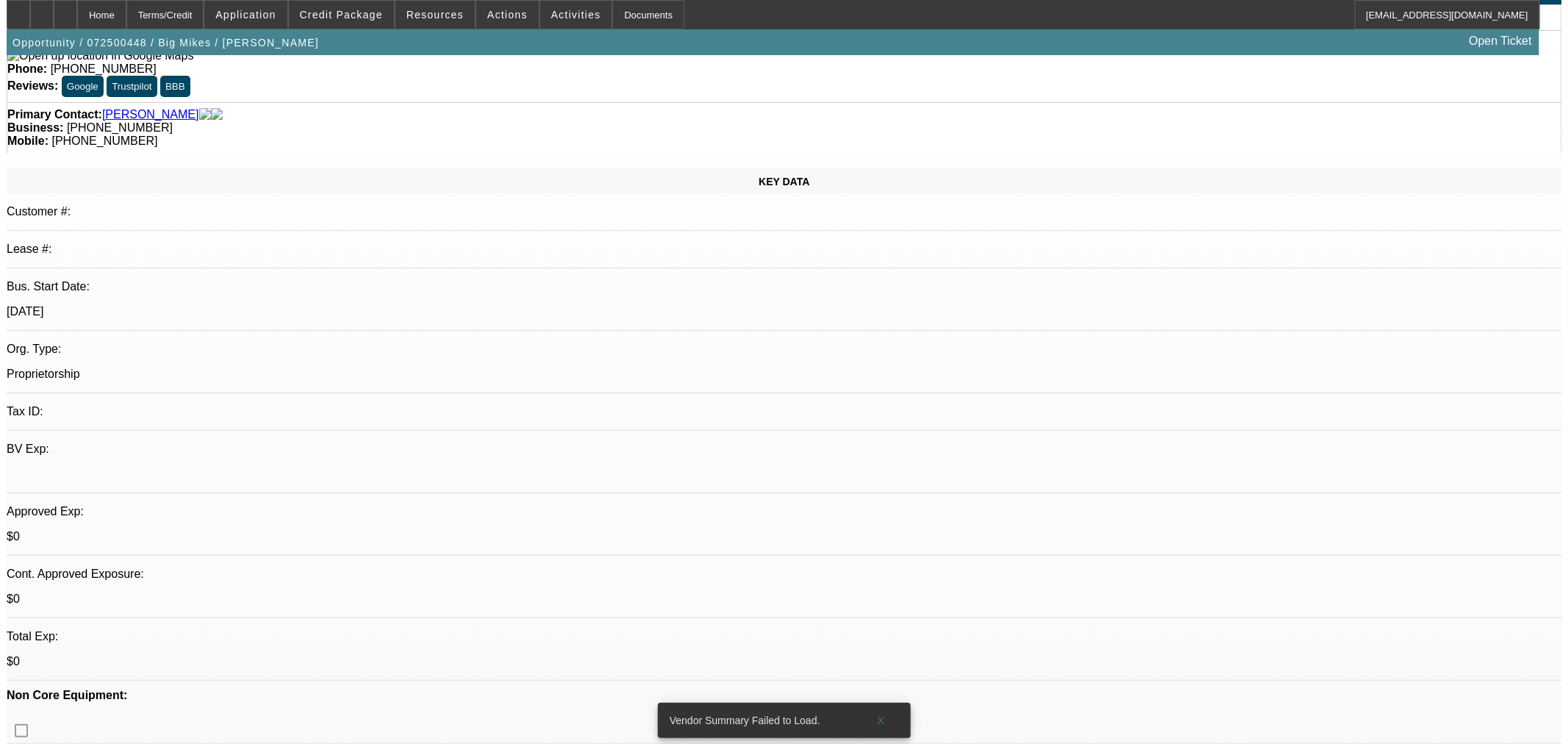
scroll to position [0, 0]
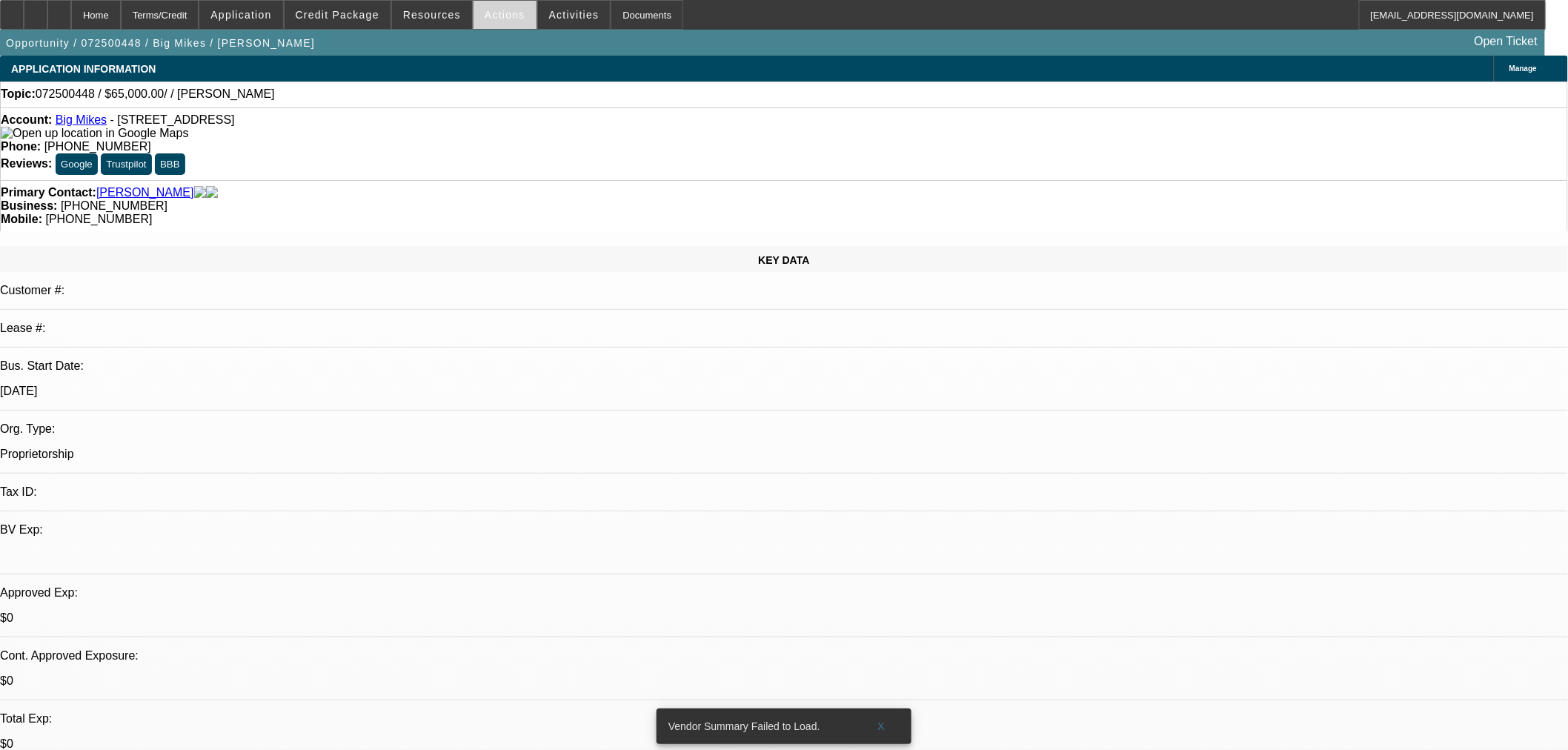
click at [473, 15] on span at bounding box center [505, 15] width 63 height 35
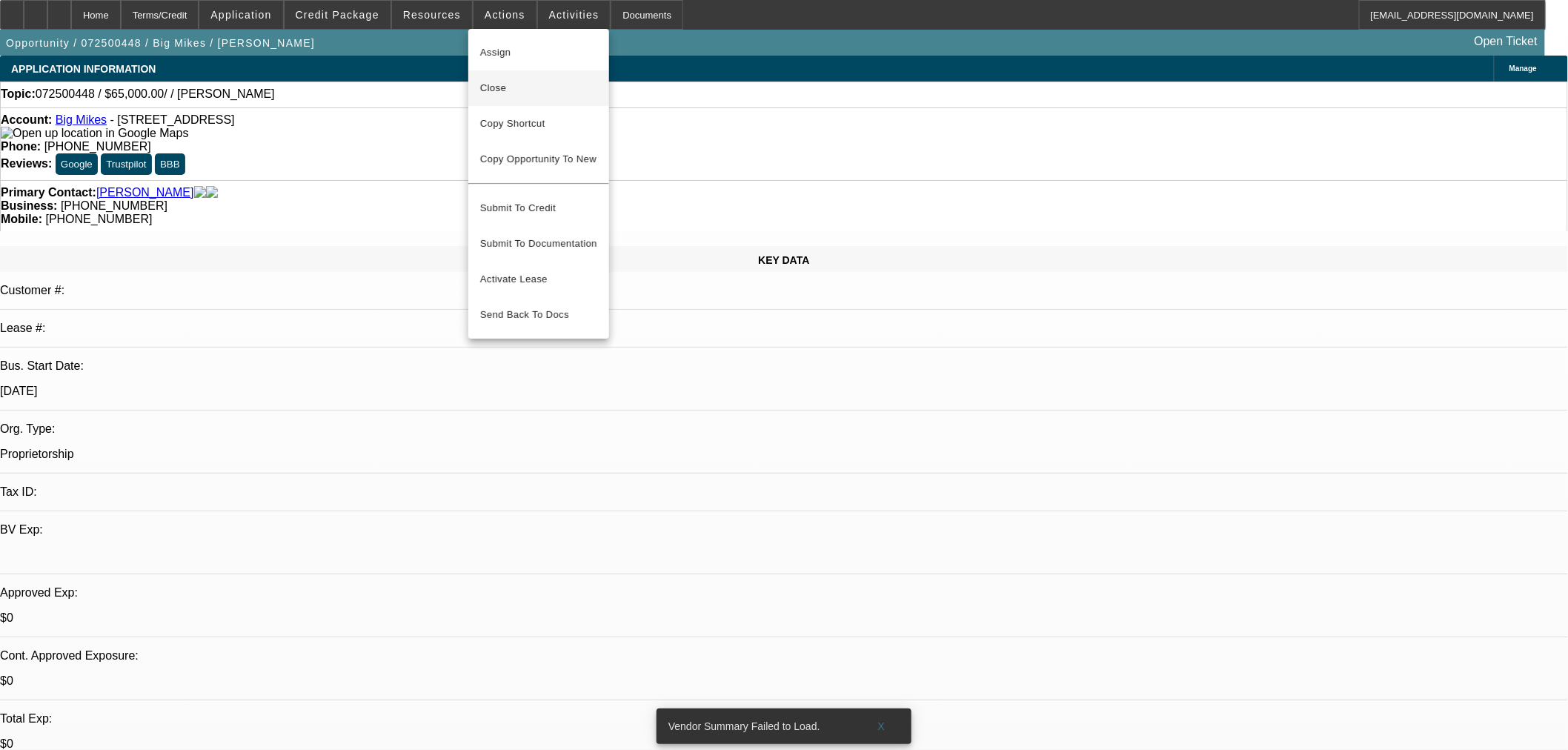
click at [535, 83] on span "Close" at bounding box center [539, 88] width 117 height 18
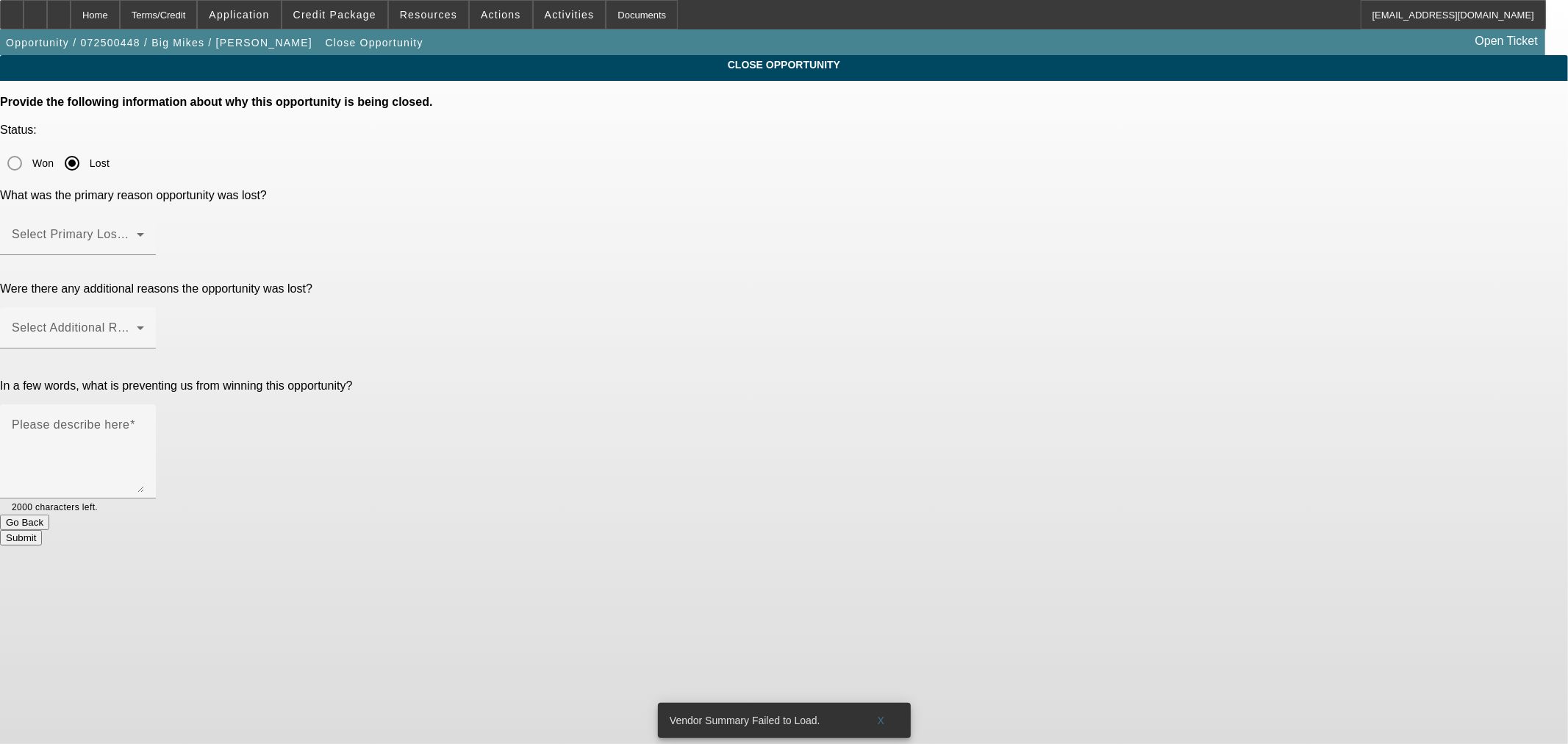
click at [144, 214] on div "Select Primary Lost Reason" at bounding box center [78, 234] width 132 height 41
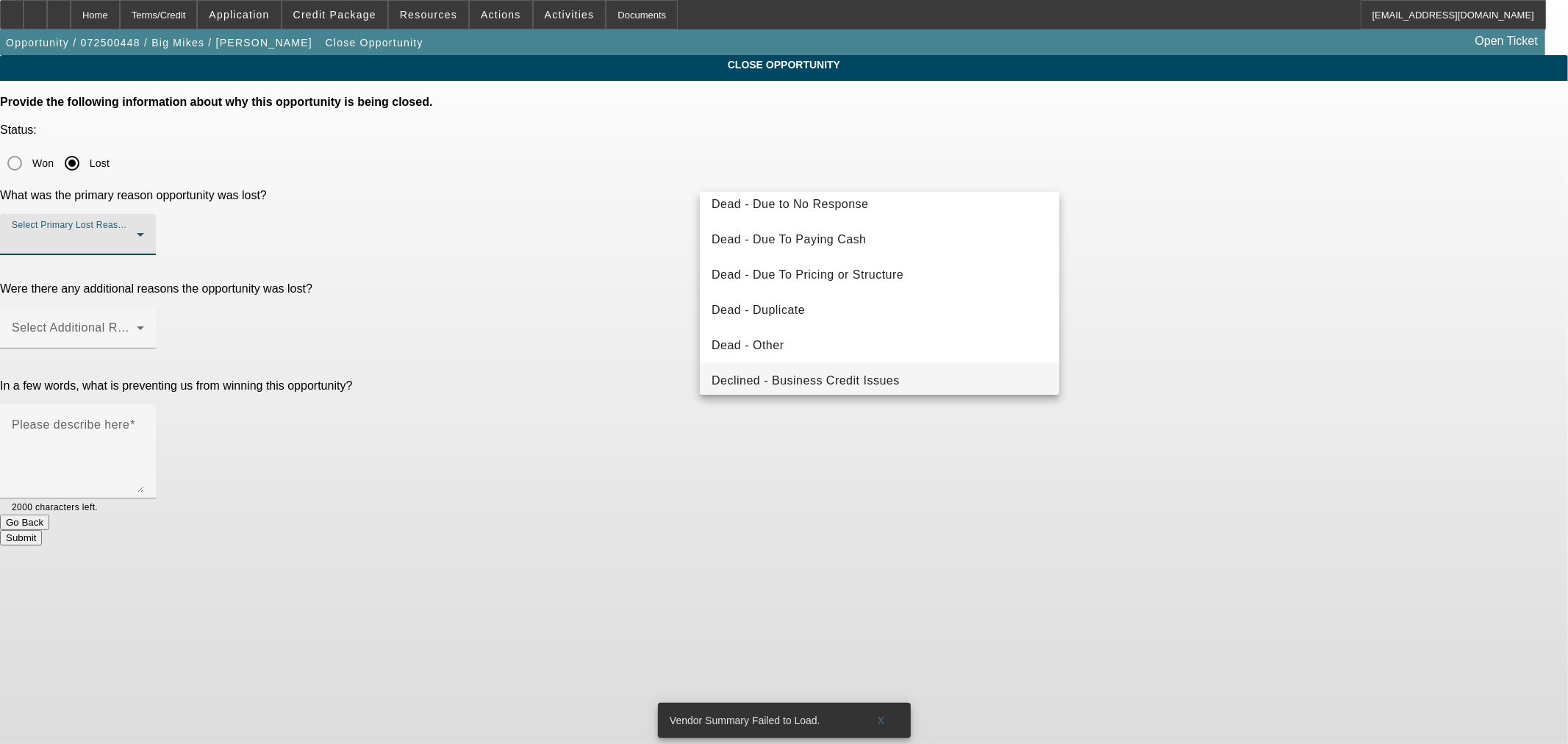
scroll to position [196, 0]
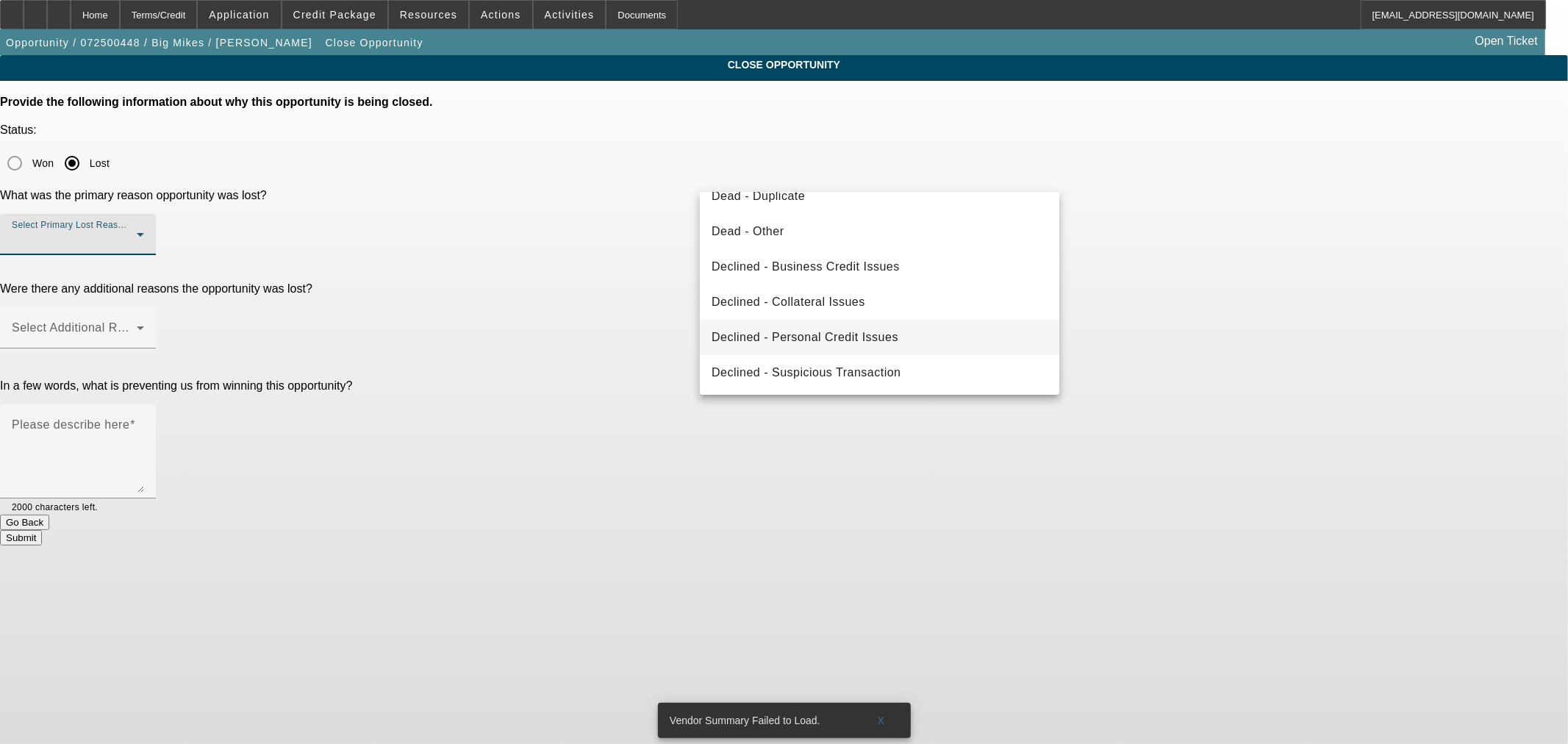
click at [855, 323] on mat-option "Declined - Personal Credit Issues" at bounding box center [879, 338] width 359 height 35
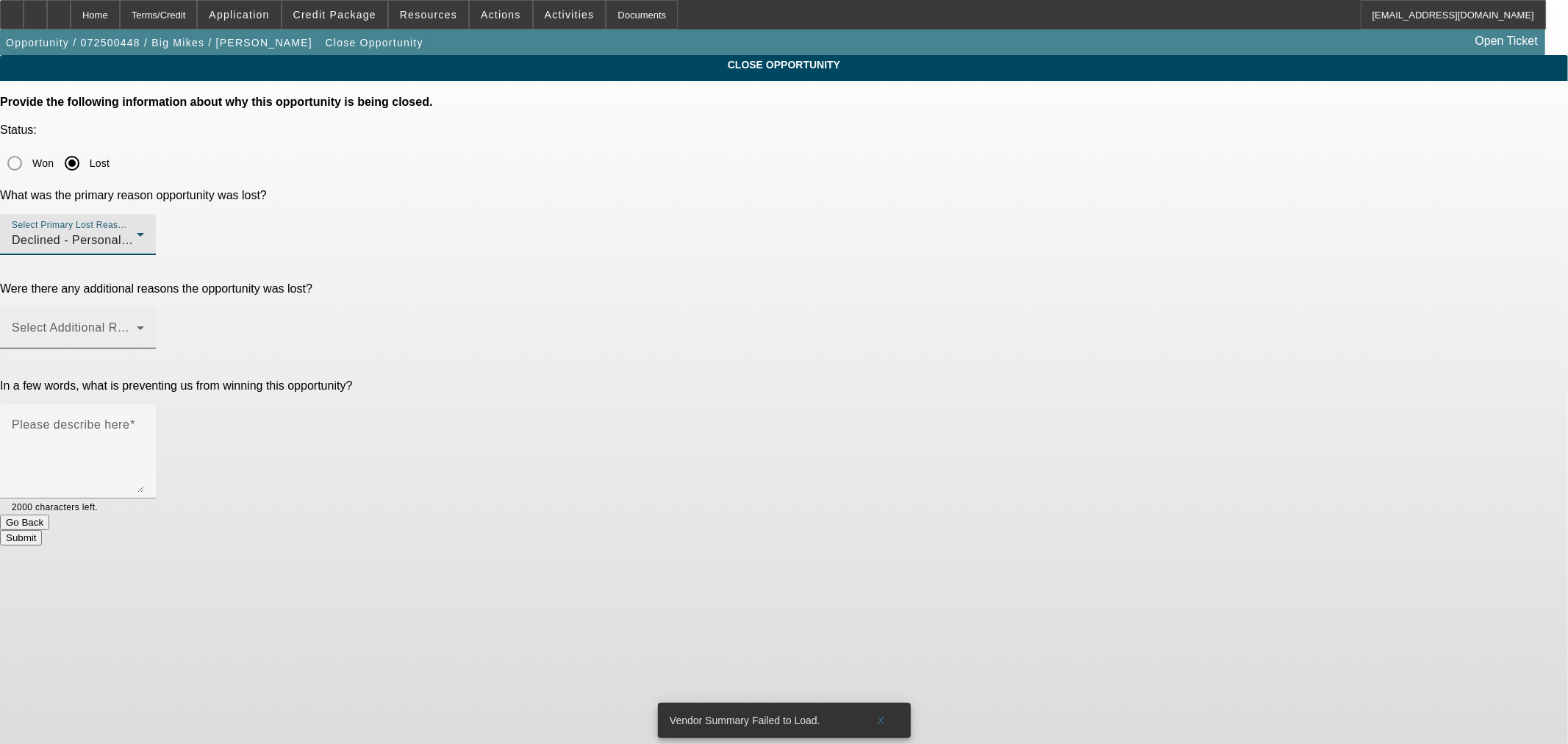
click at [137, 325] on span at bounding box center [74, 334] width 125 height 18
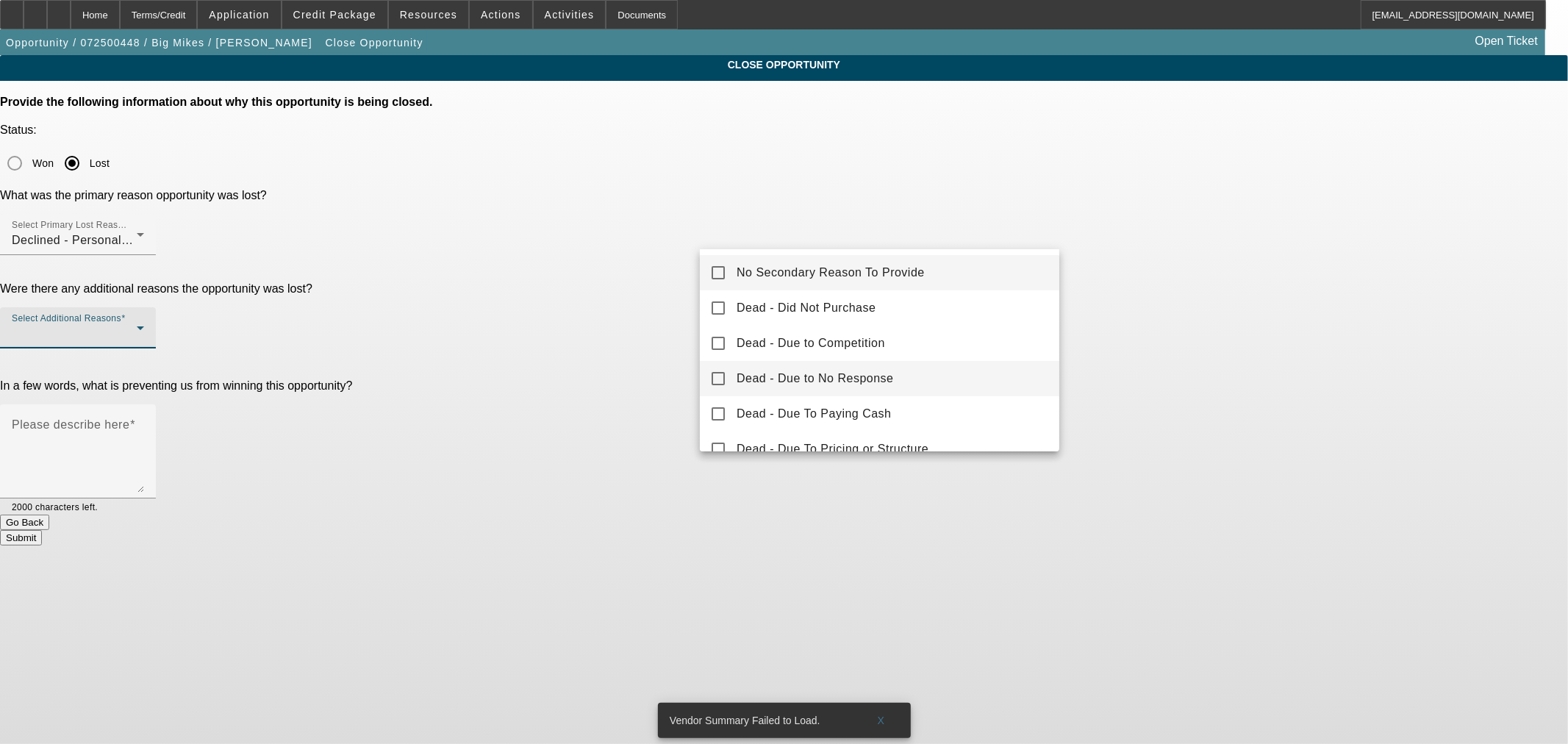
click at [871, 375] on span "Dead - Due to No Response" at bounding box center [815, 378] width 158 height 18
click at [675, 260] on div at bounding box center [784, 372] width 1568 height 744
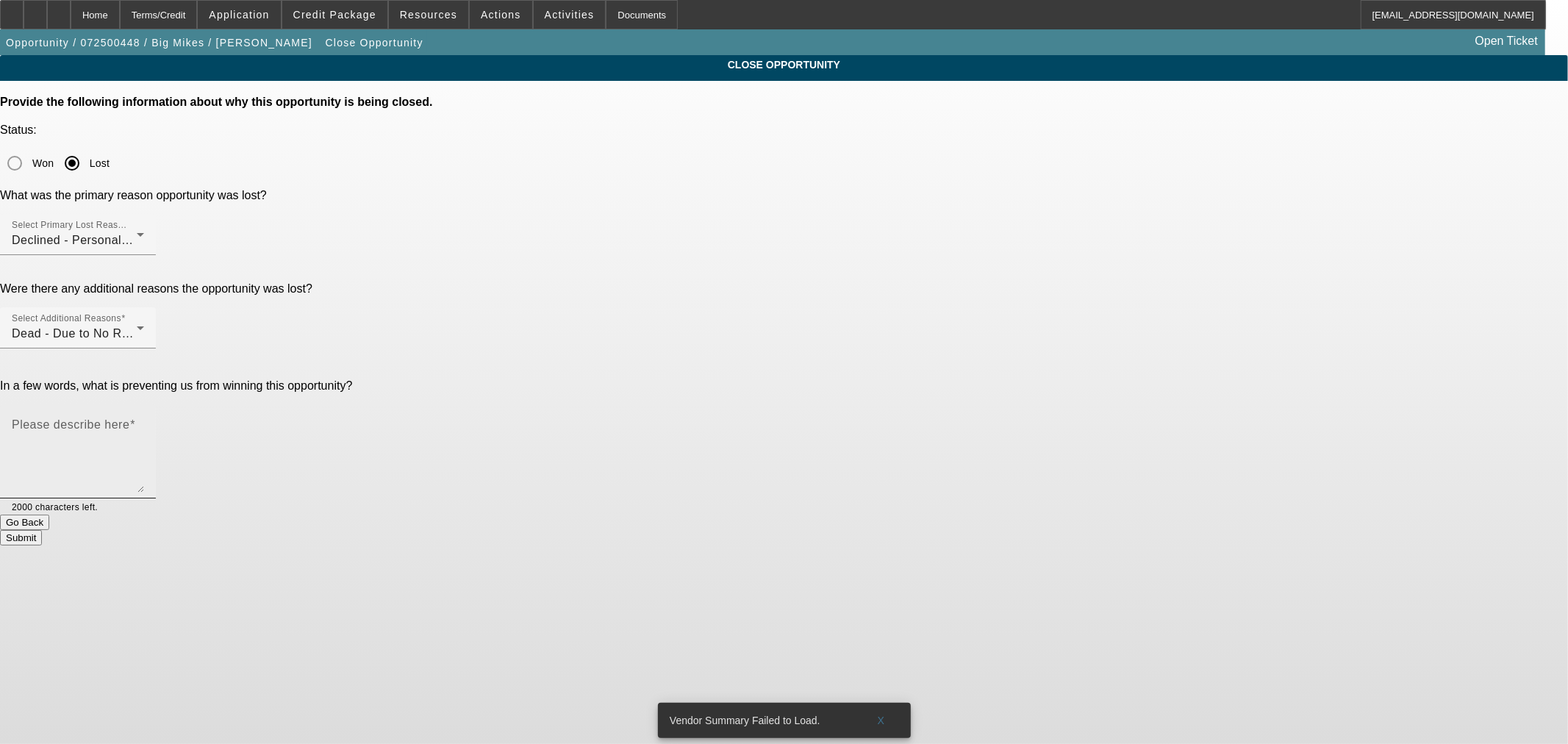
click at [135, 418] on label "Please describe here" at bounding box center [74, 425] width 123 height 14
click at [144, 422] on textarea "Please describe here" at bounding box center [78, 458] width 132 height 70
type textarea "No credit and no response"
click at [42, 530] on button "Submit" at bounding box center [21, 538] width 42 height 15
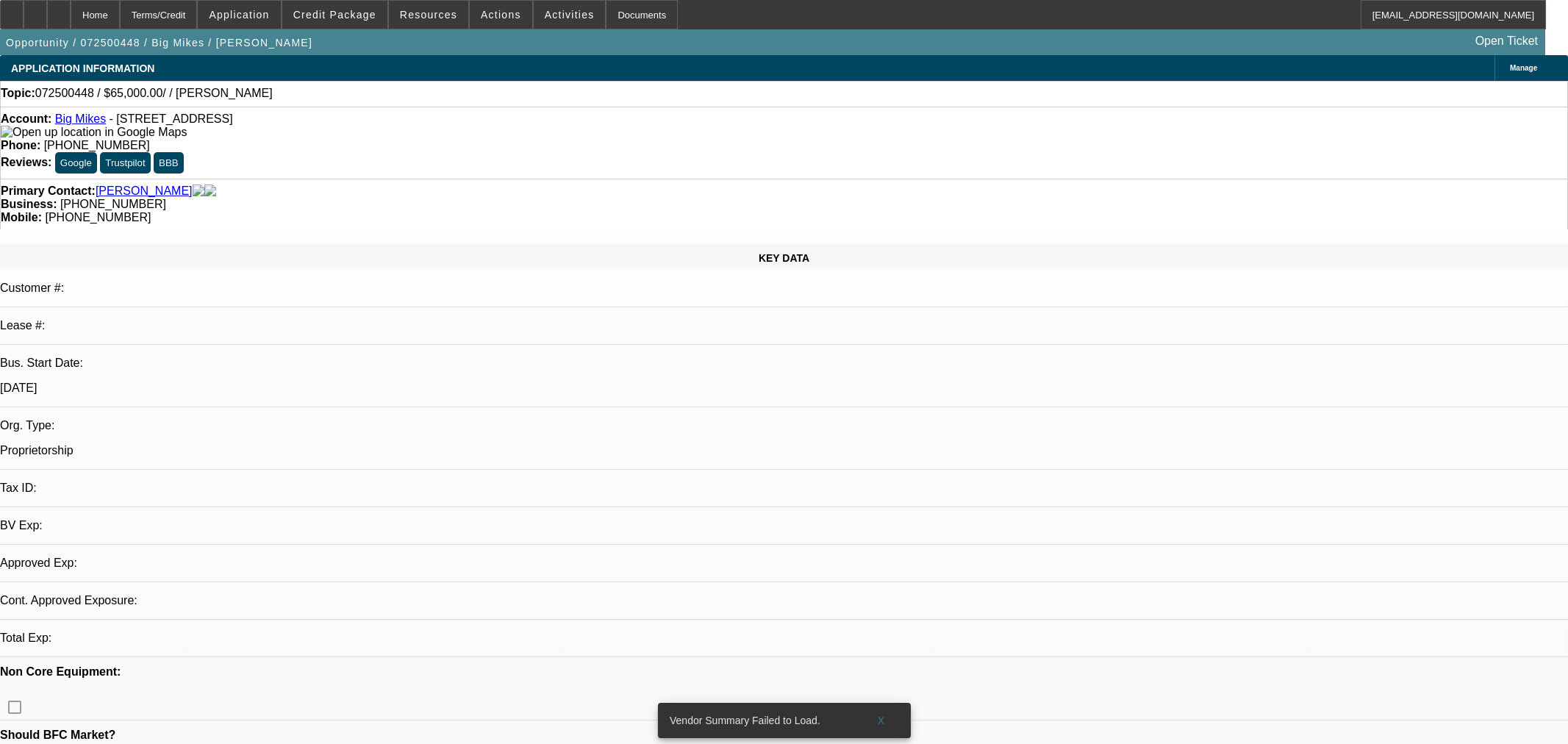
select select "0"
select select "2"
select select "0.1"
select select "4"
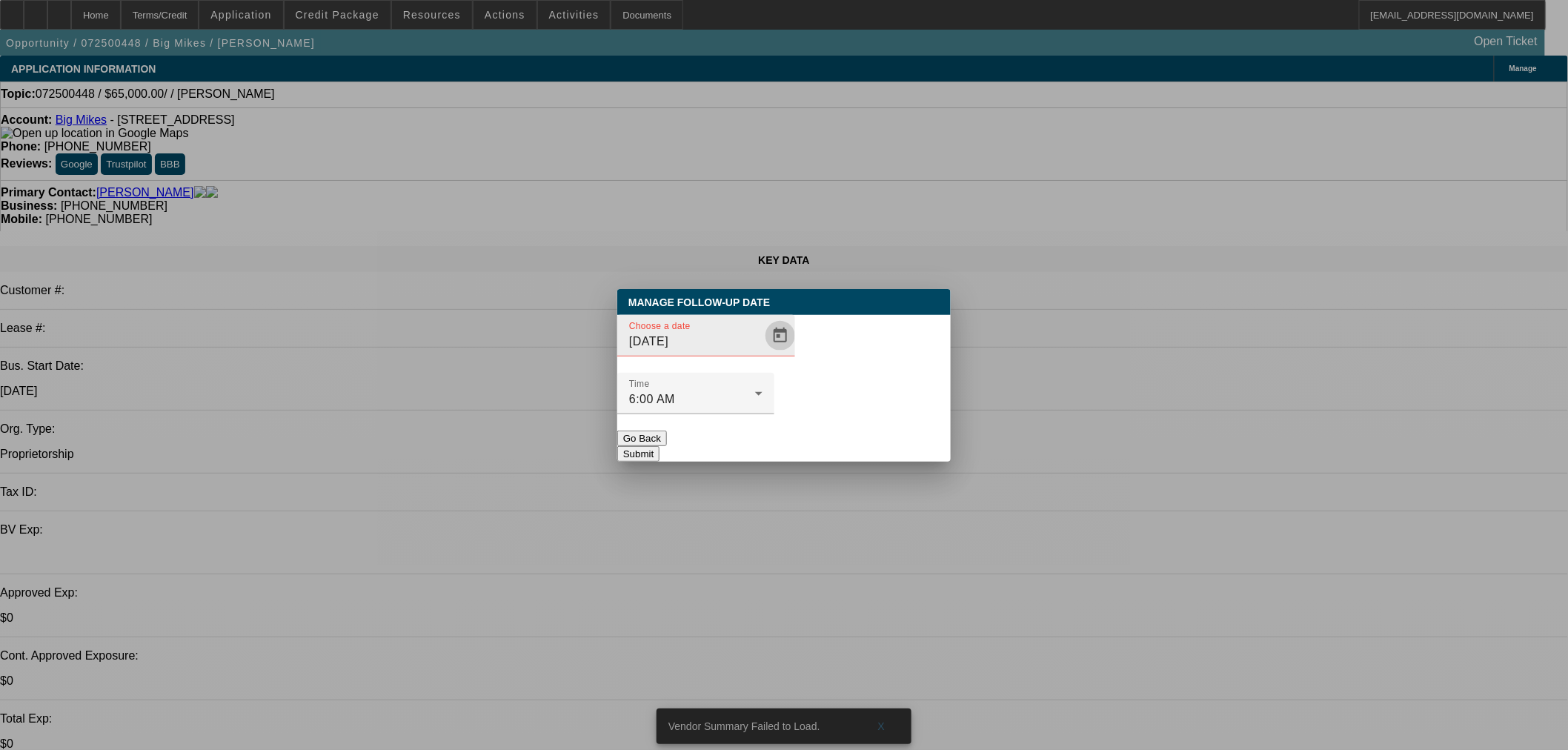
click at [763, 353] on span "Open calendar" at bounding box center [780, 335] width 35 height 35
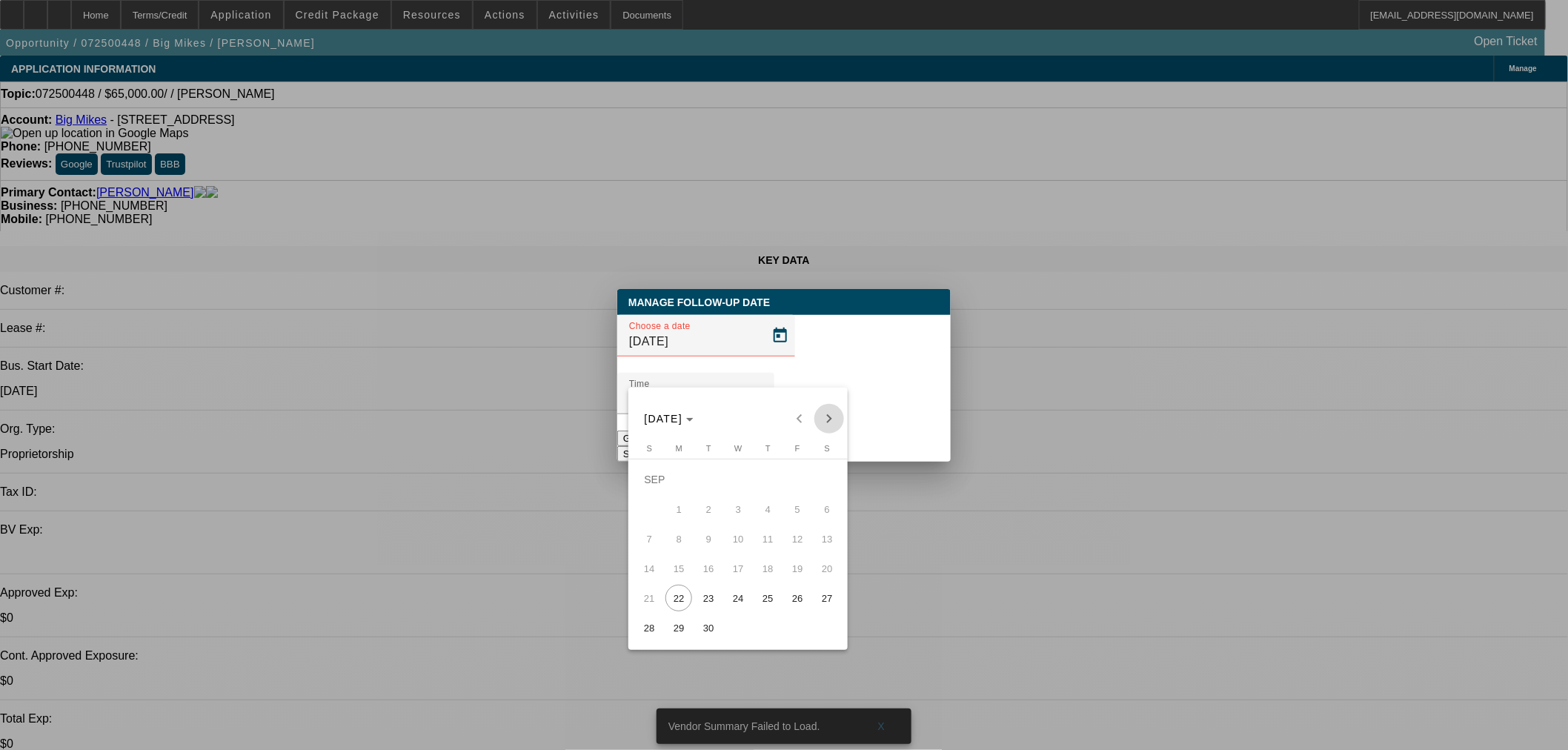
click at [835, 416] on span "Next month" at bounding box center [829, 419] width 30 height 30
drag, startPoint x: 731, startPoint y: 579, endPoint x: 790, endPoint y: 509, distance: 91.5
click at [732, 576] on span "22" at bounding box center [738, 568] width 27 height 27
type input "[DATE]"
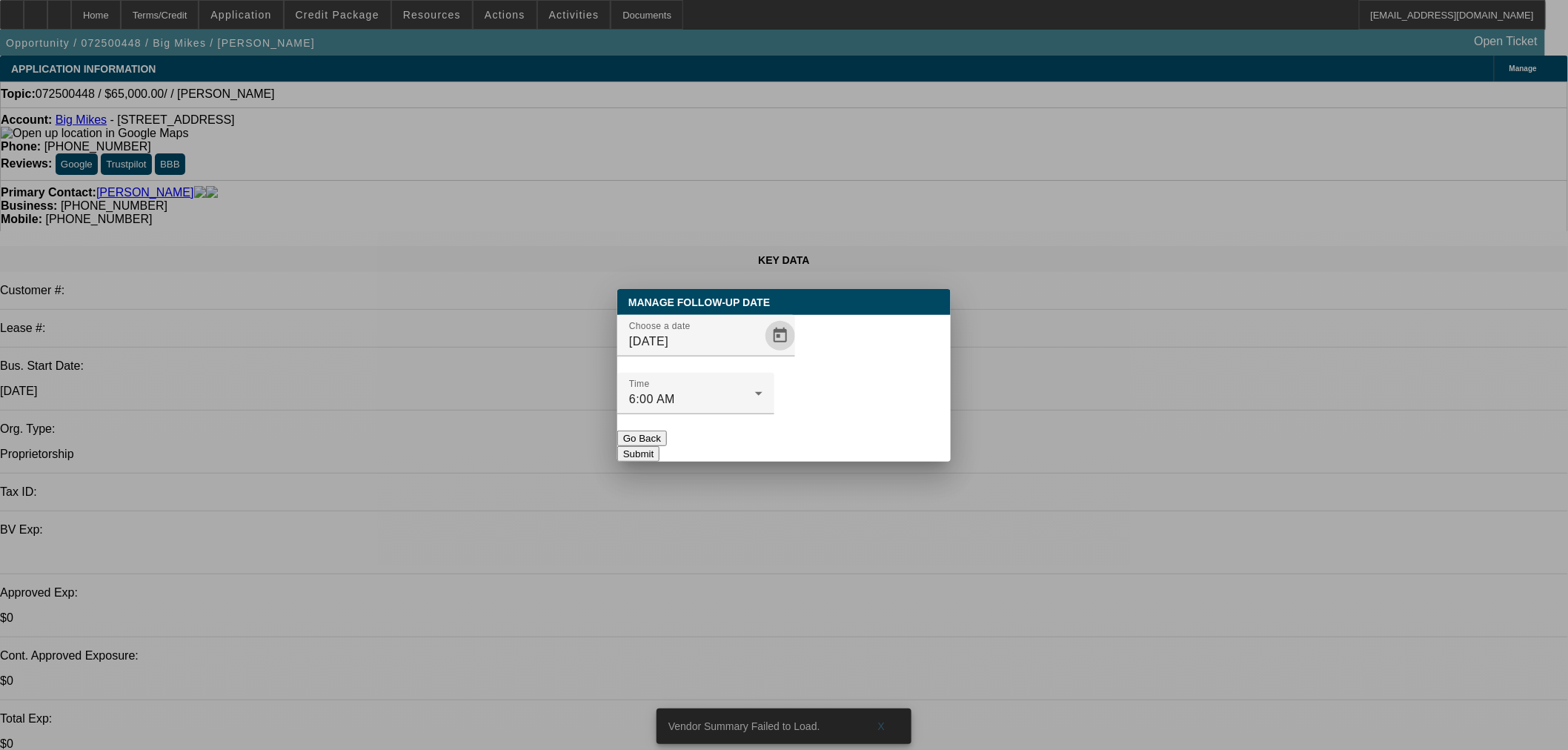
drag, startPoint x: 880, startPoint y: 414, endPoint x: 865, endPoint y: 408, distance: 16.2
click at [659, 446] on button "Submit" at bounding box center [638, 453] width 42 height 15
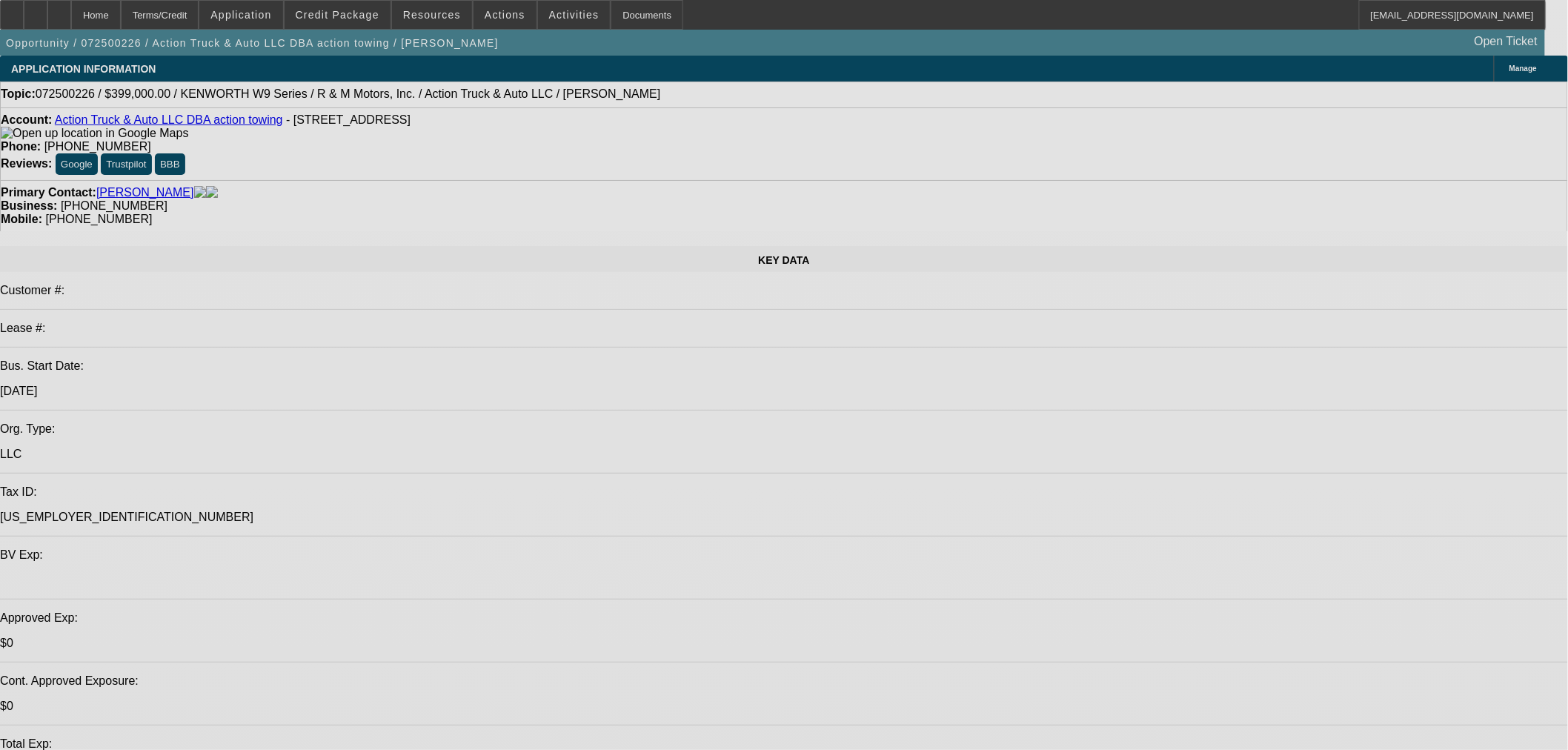
select select "0"
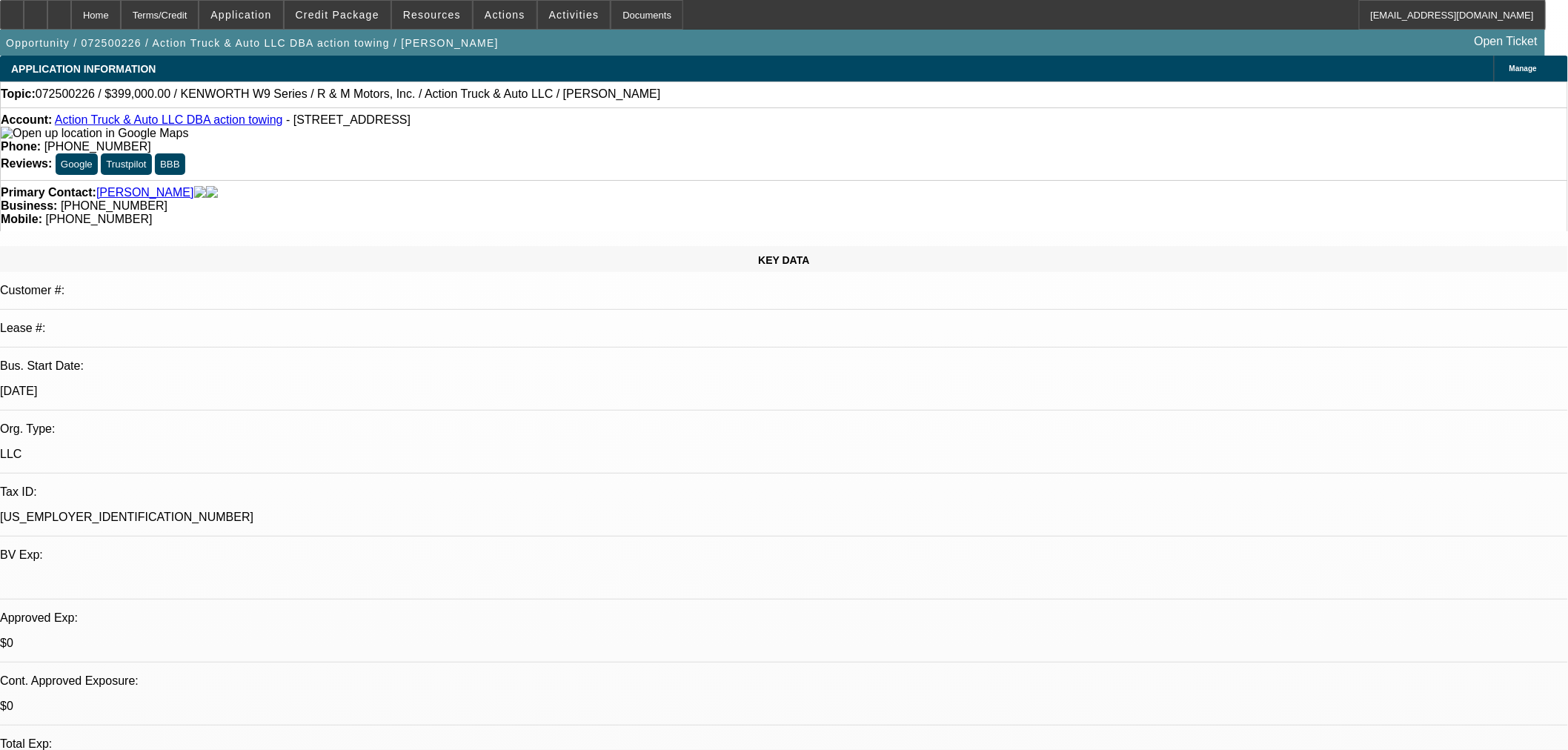
select select "0"
select select "6"
select select "0"
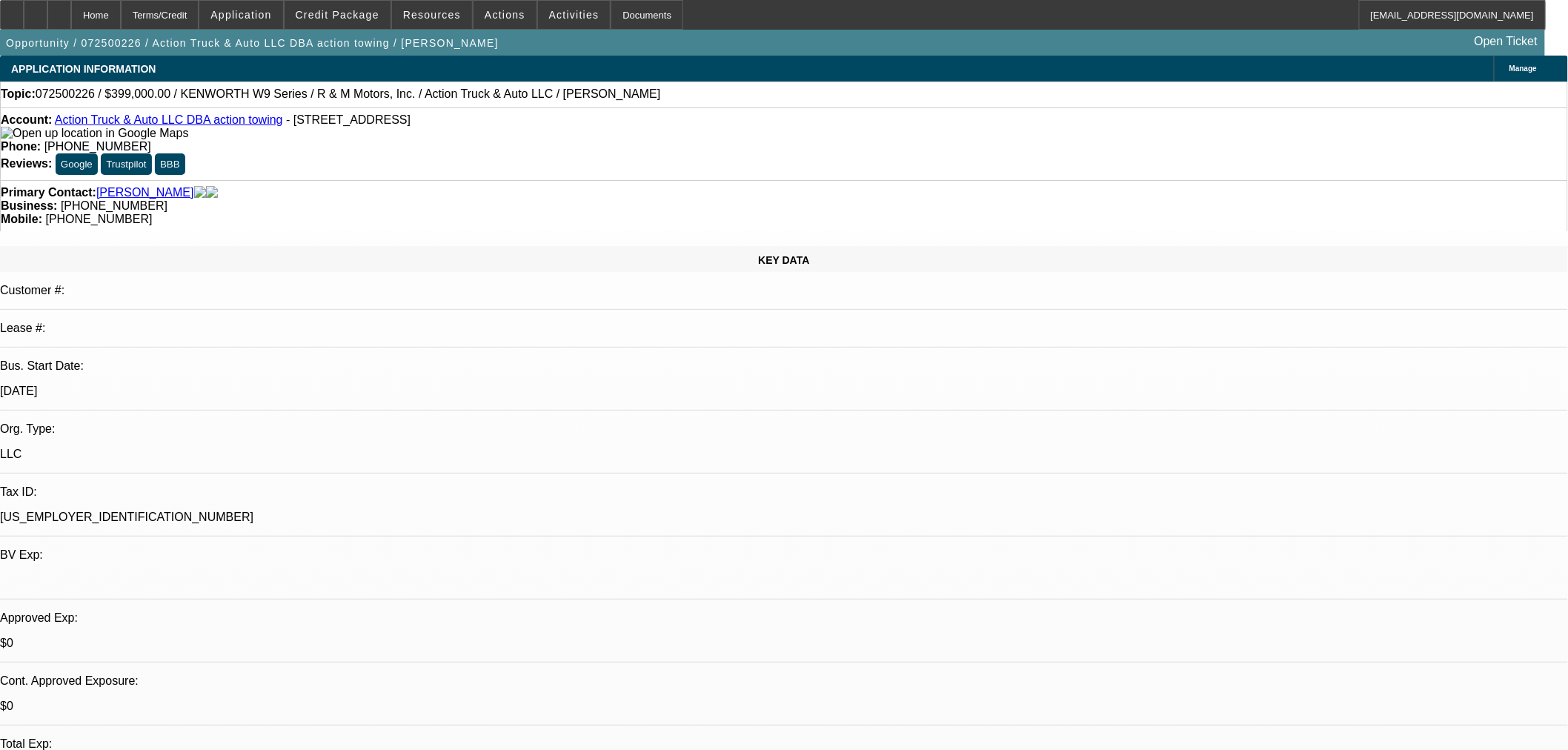
select select "6"
select select "0"
select select "6"
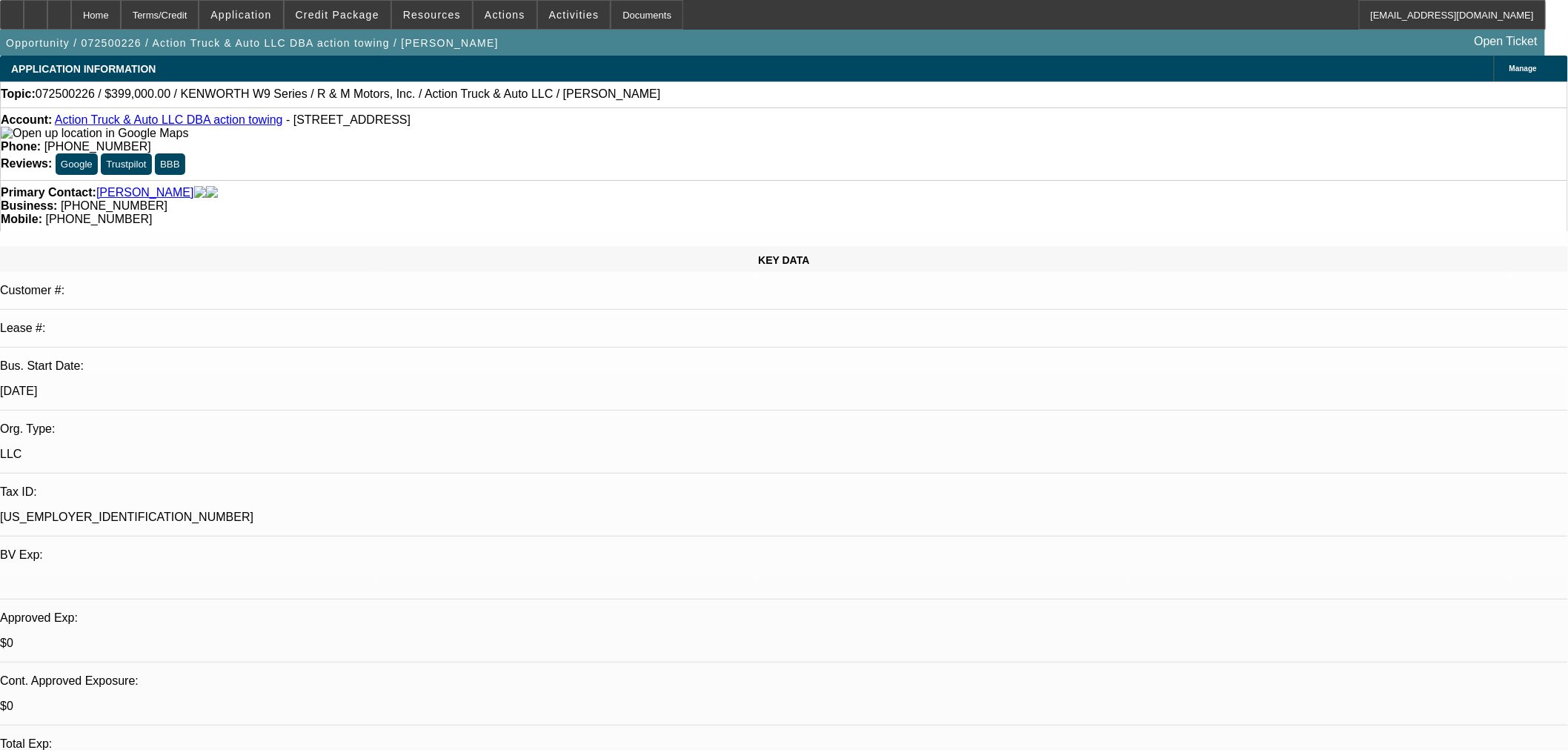
select select "0"
select select "6"
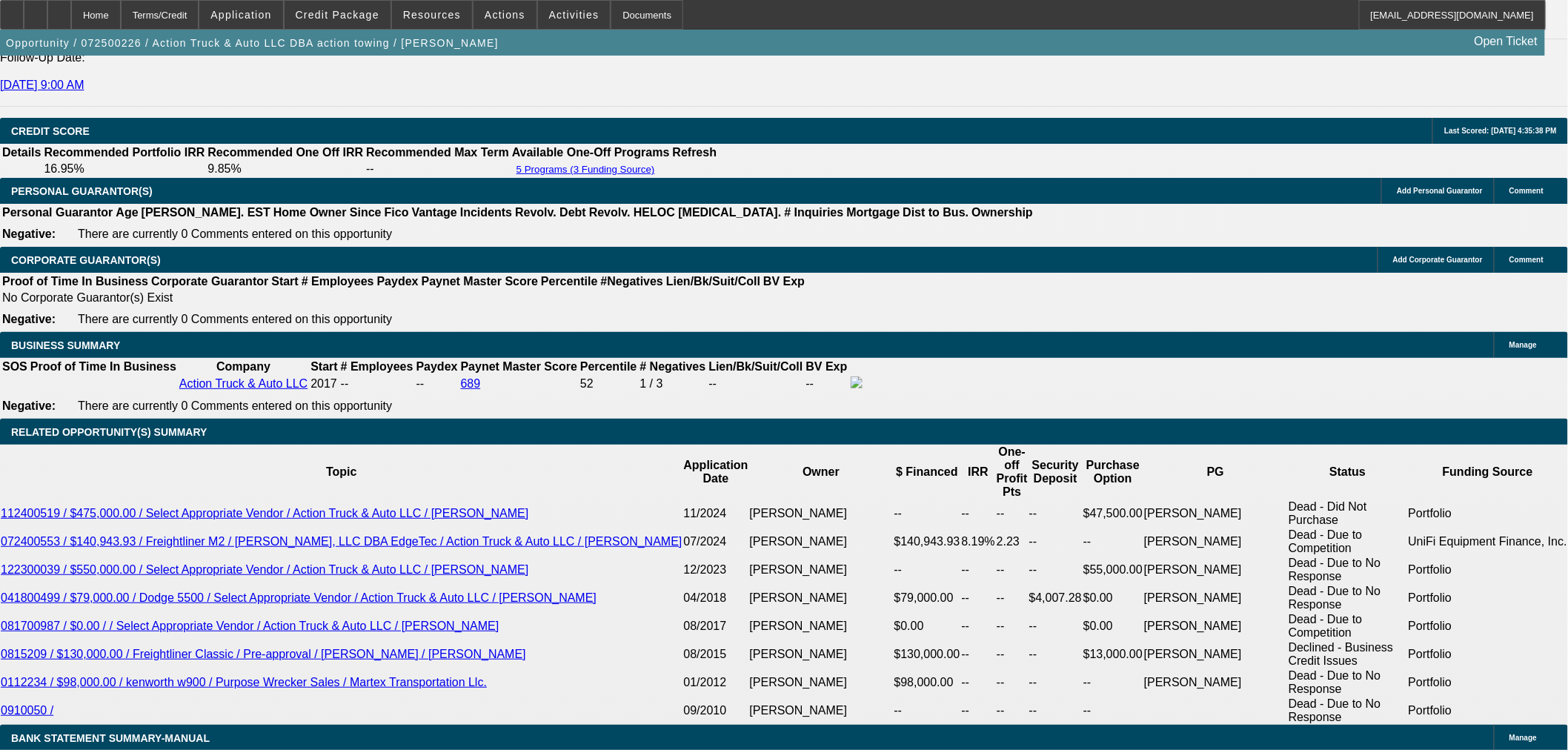
scroll to position [2058, 0]
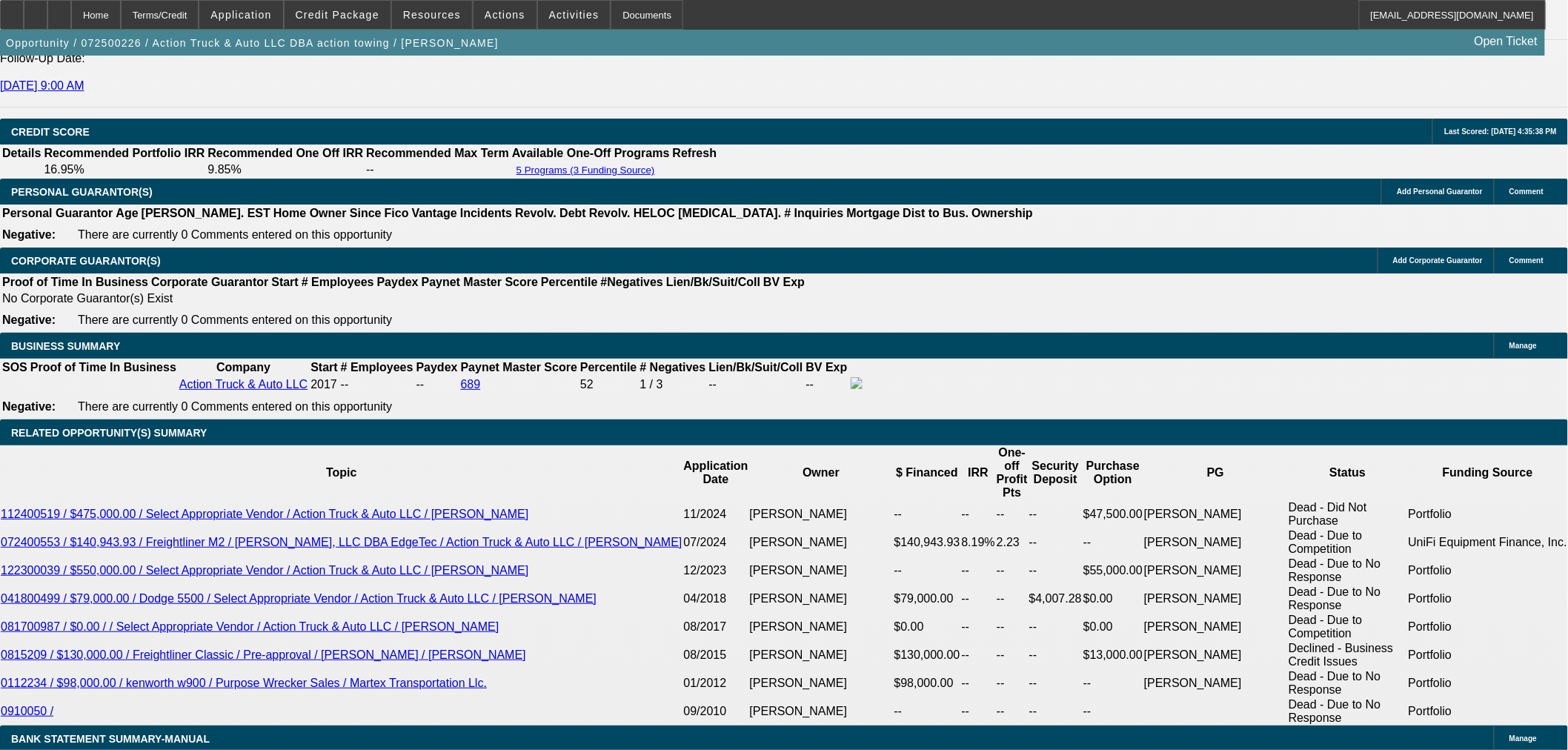
drag, startPoint x: 1305, startPoint y: 298, endPoint x: 1312, endPoint y: 302, distance: 8.1
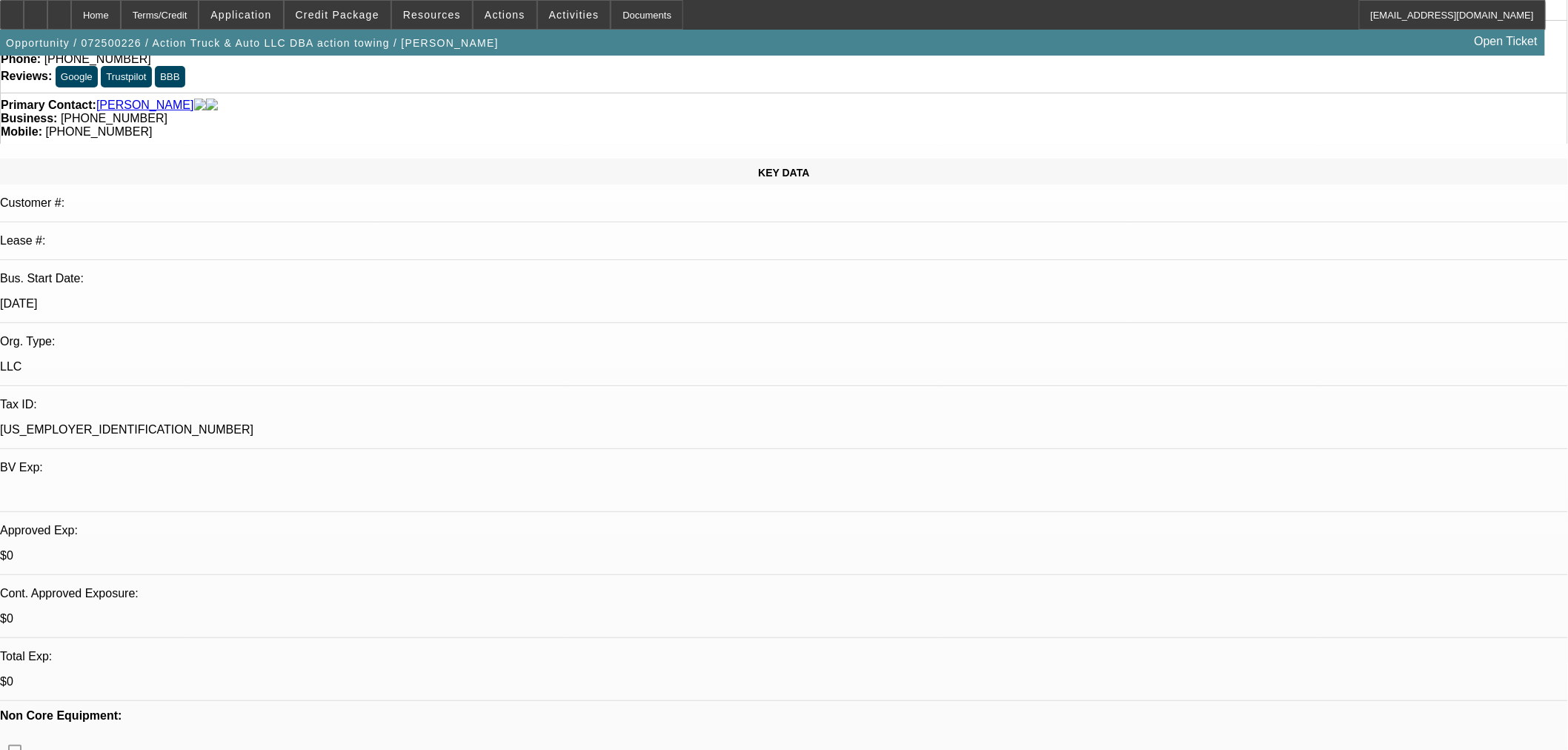
scroll to position [0, 0]
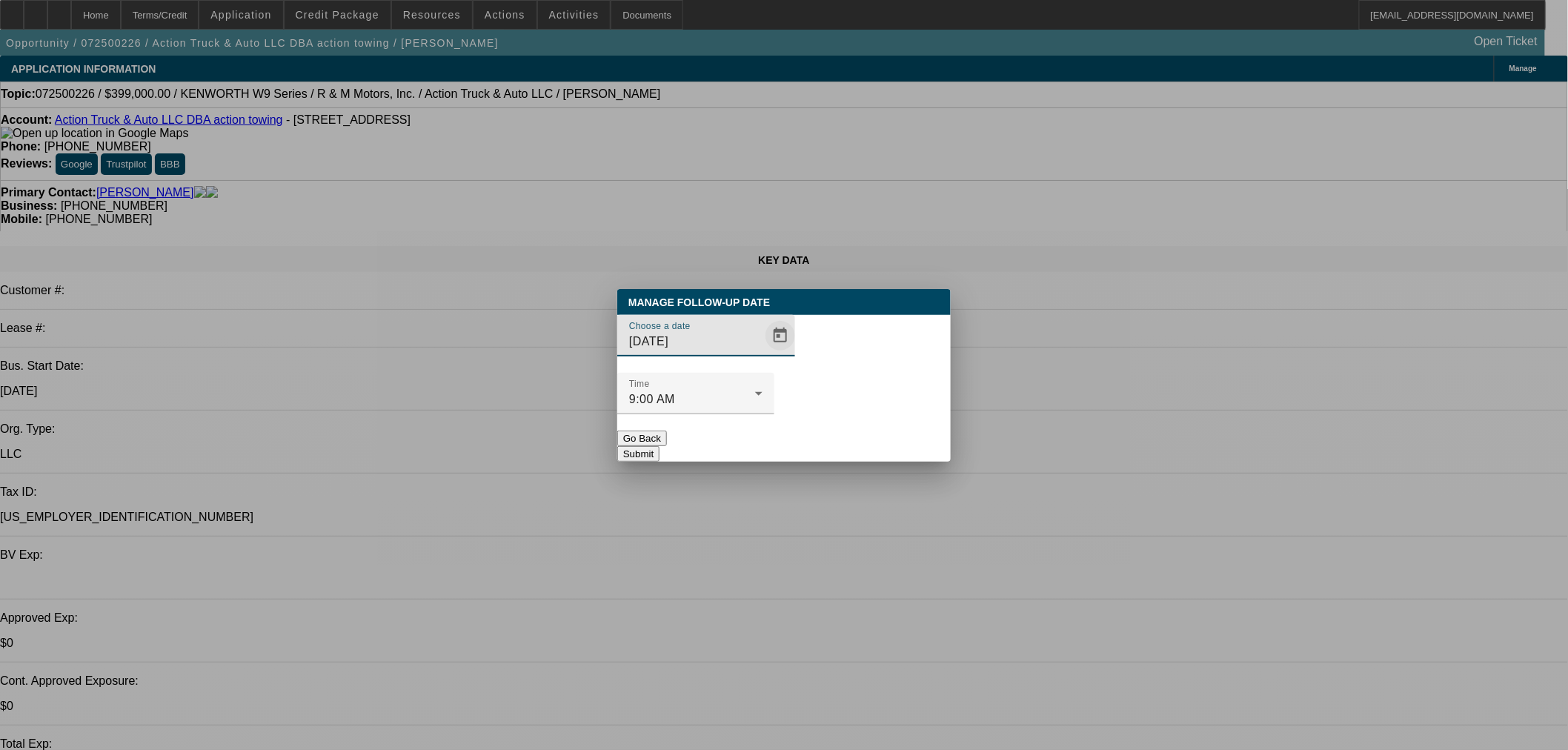
click at [763, 353] on span "Open calendar" at bounding box center [780, 335] width 35 height 35
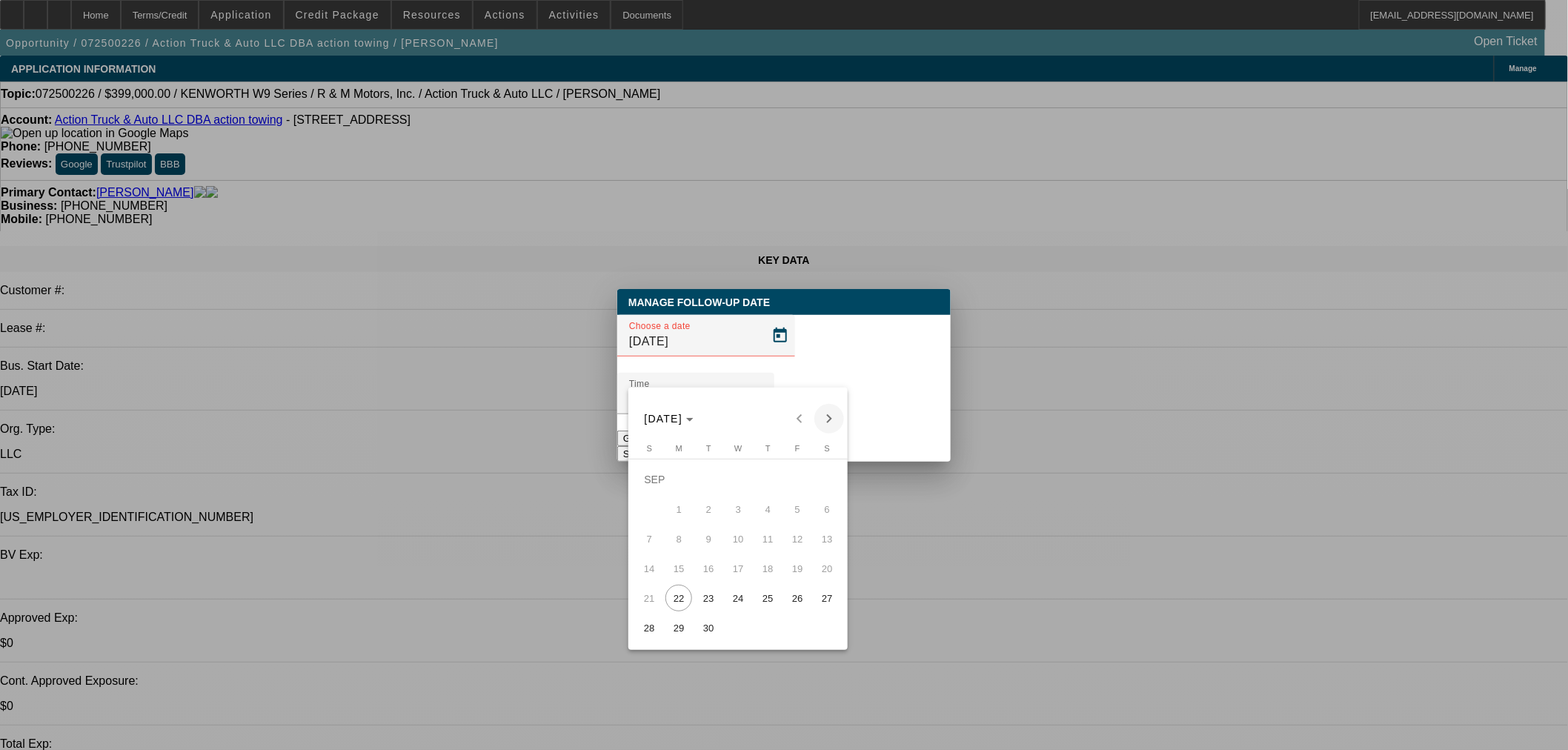
click at [714, 596] on span "23" at bounding box center [708, 598] width 27 height 27
type input "9/23/2025"
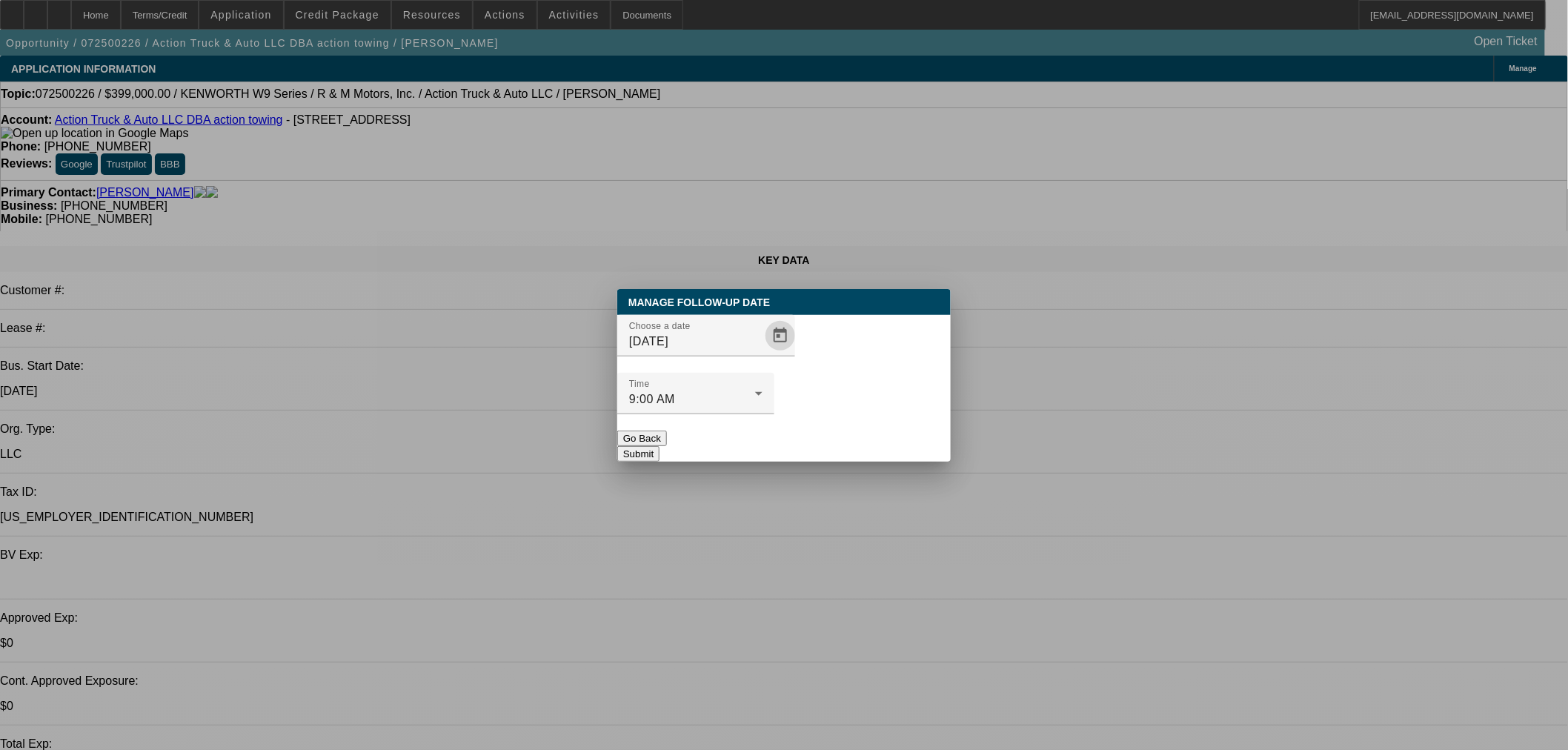
click at [659, 446] on button "Submit" at bounding box center [638, 453] width 42 height 15
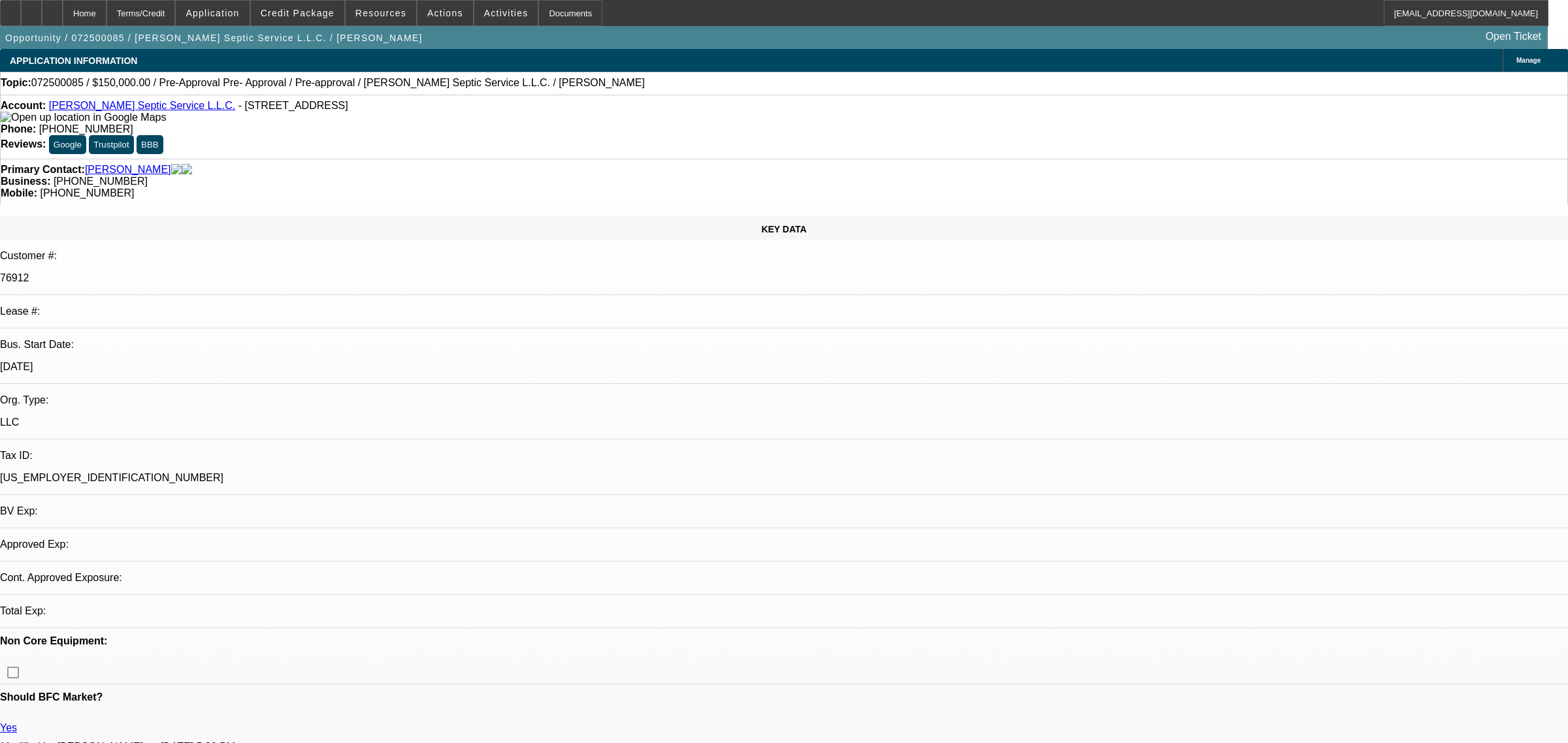
select select "0"
select select "2"
select select "0.1"
select select "4"
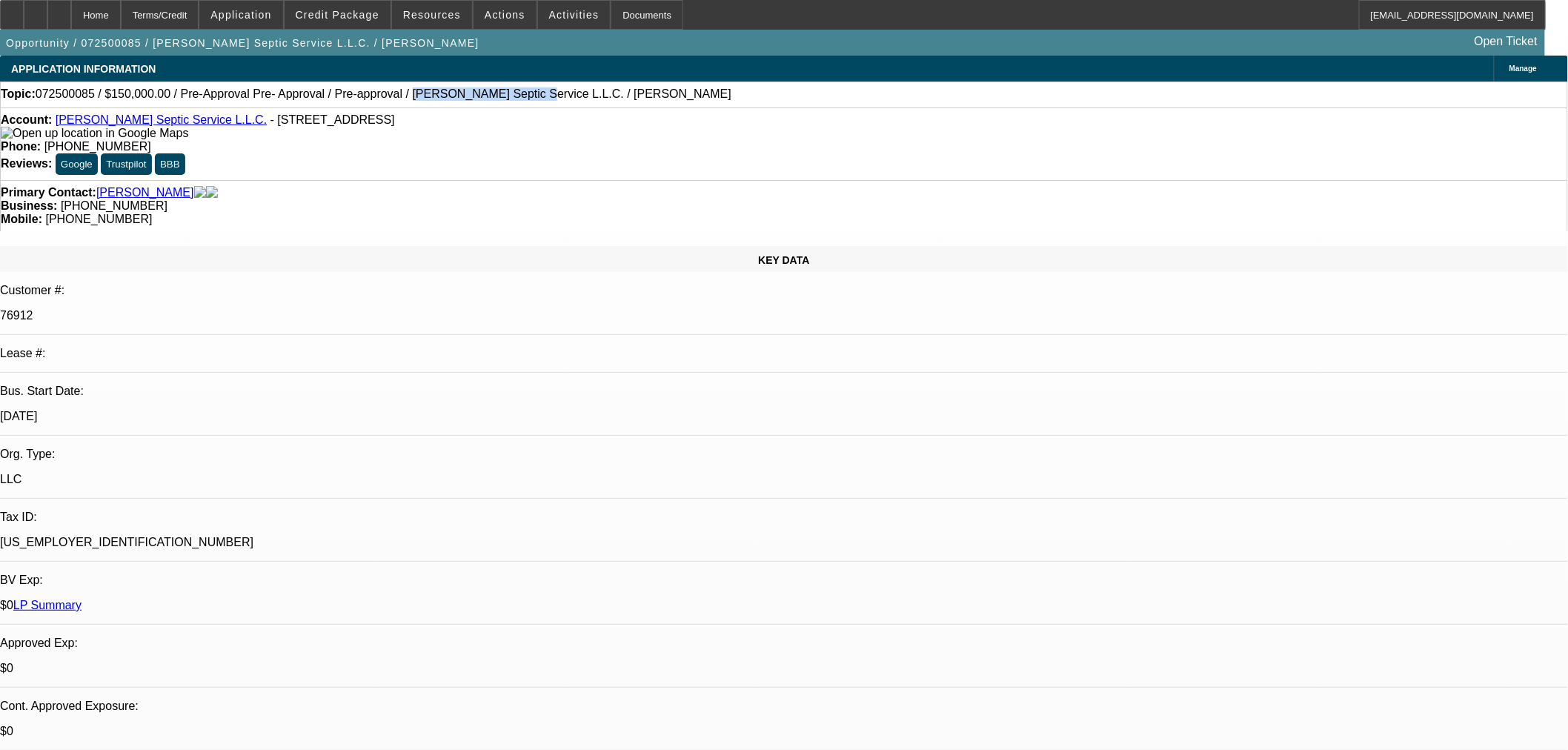
drag, startPoint x: 360, startPoint y: 100, endPoint x: 456, endPoint y: 101, distance: 96.0
click at [455, 101] on span "072500085 / $150,000.00 / Pre-Approval Pre- Approval / Pre-approval / [PERSON_N…" at bounding box center [383, 94] width 696 height 14
copy span "[PERSON_NAME] Septic Service"
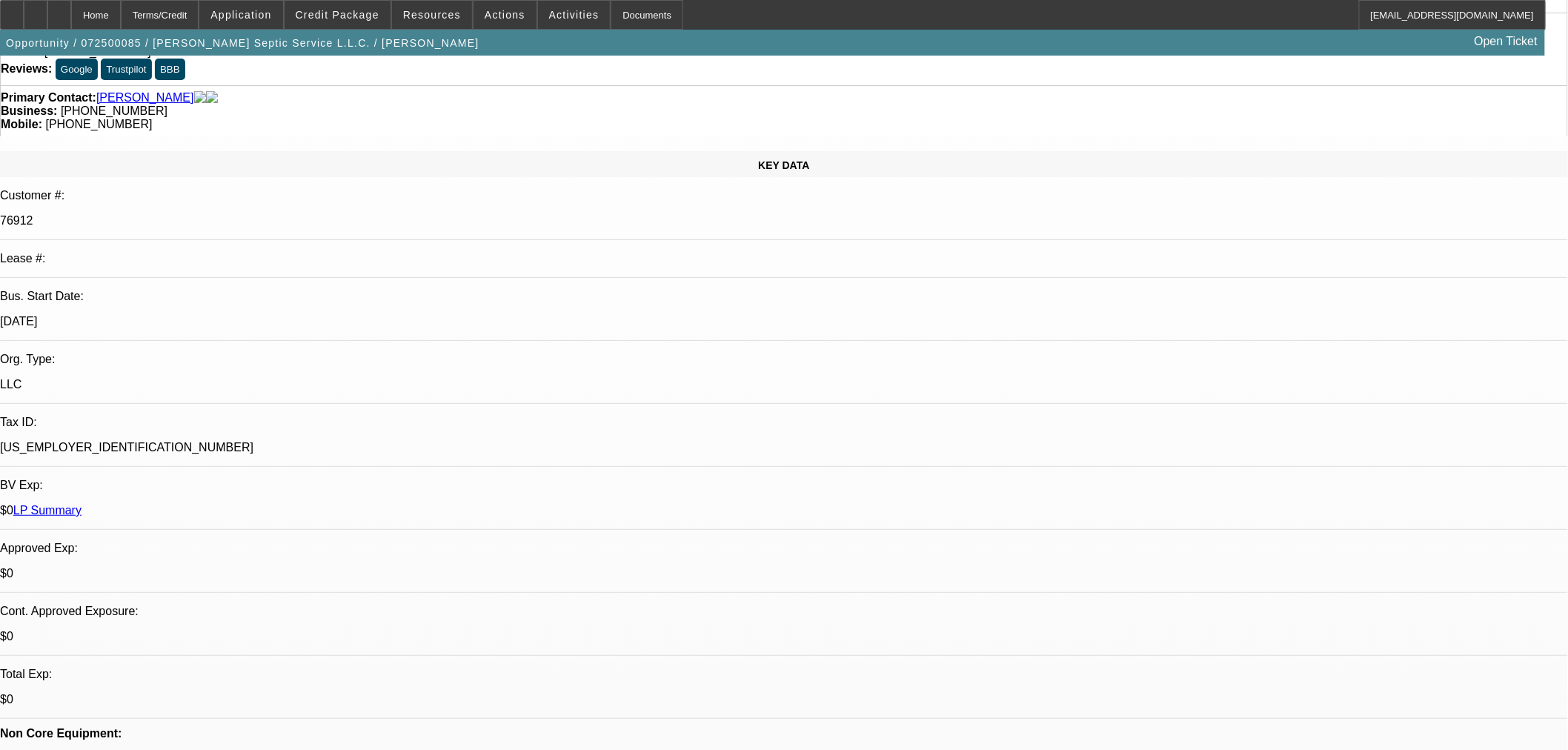
scroll to position [247, 0]
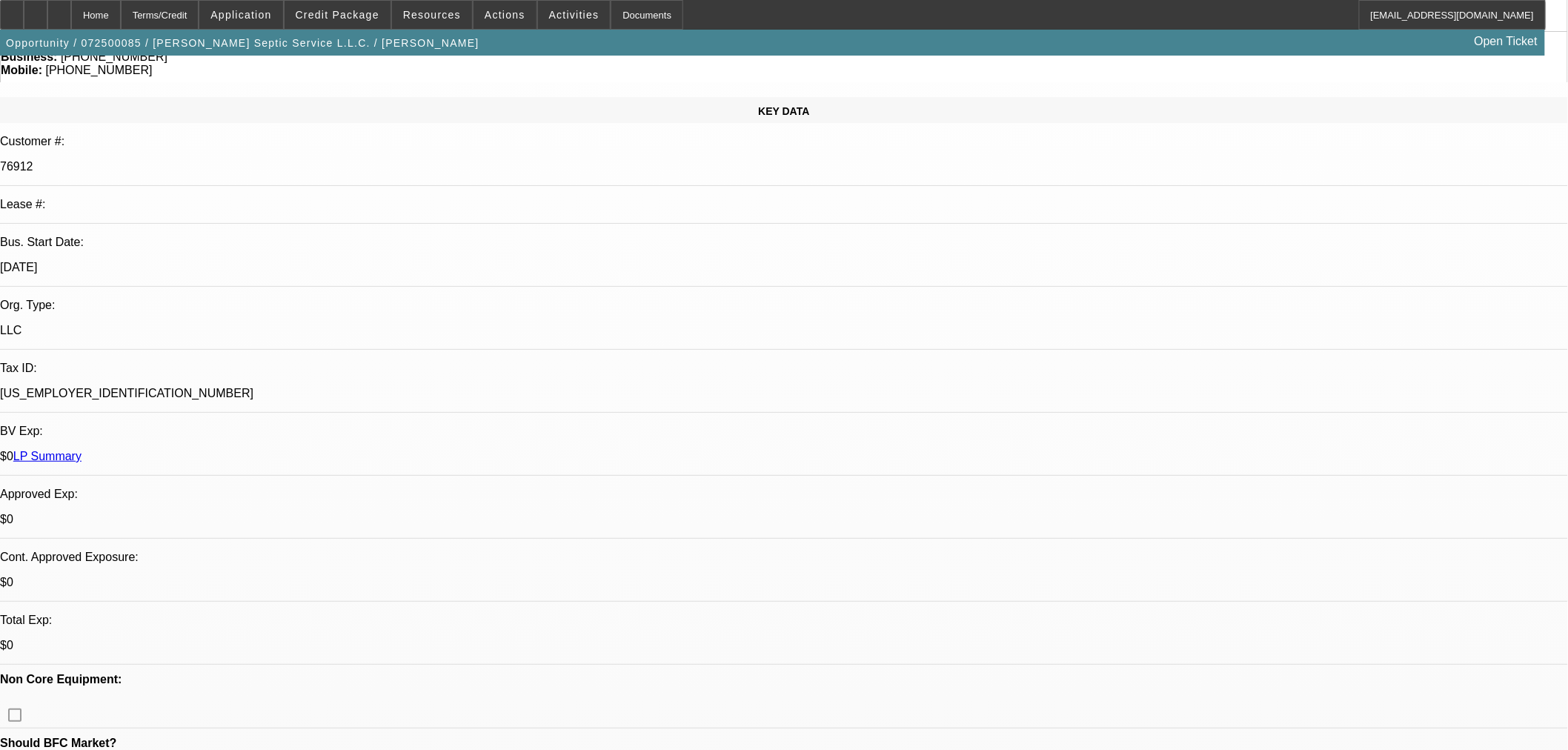
scroll to position [0, 0]
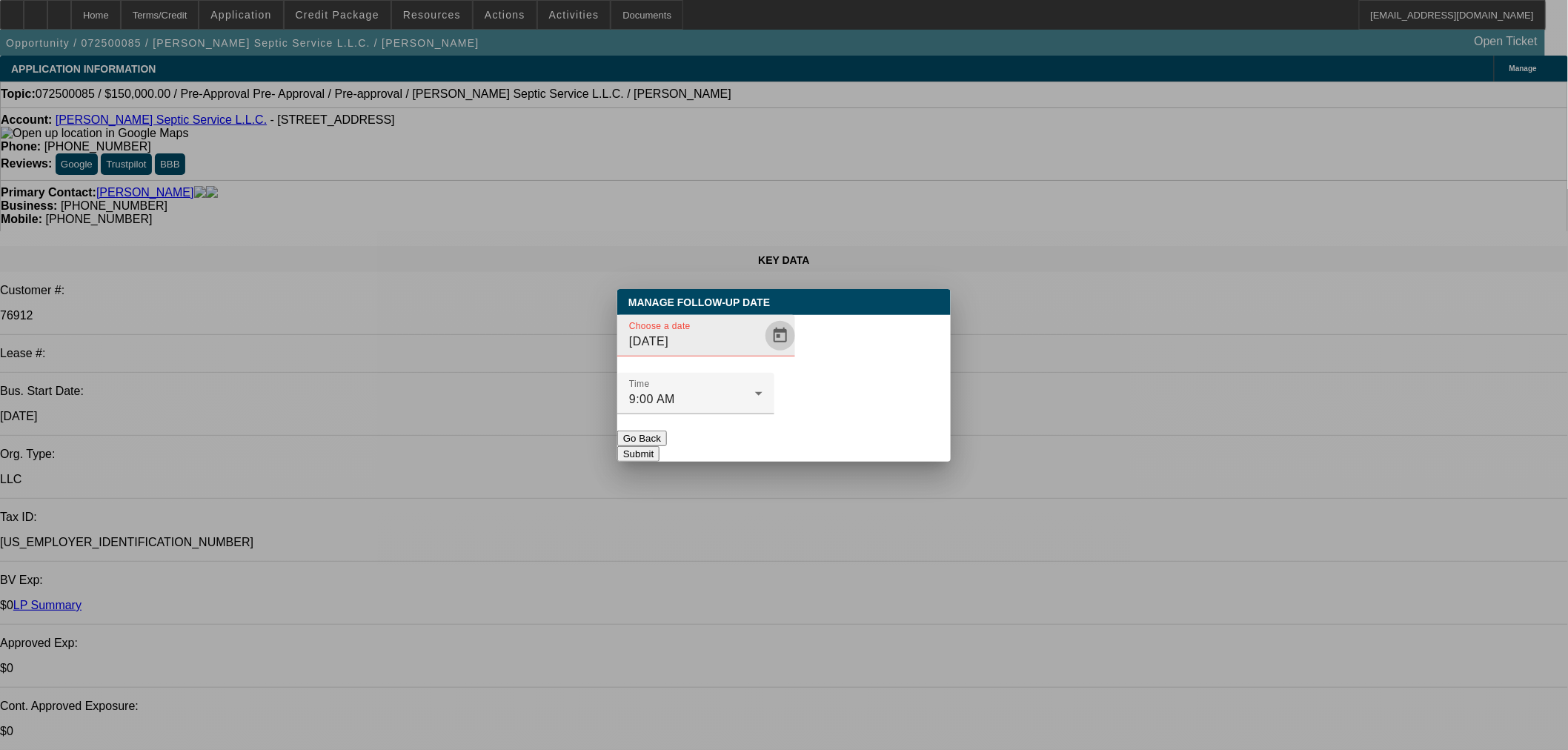
click at [763, 353] on span "Open calendar" at bounding box center [780, 335] width 35 height 35
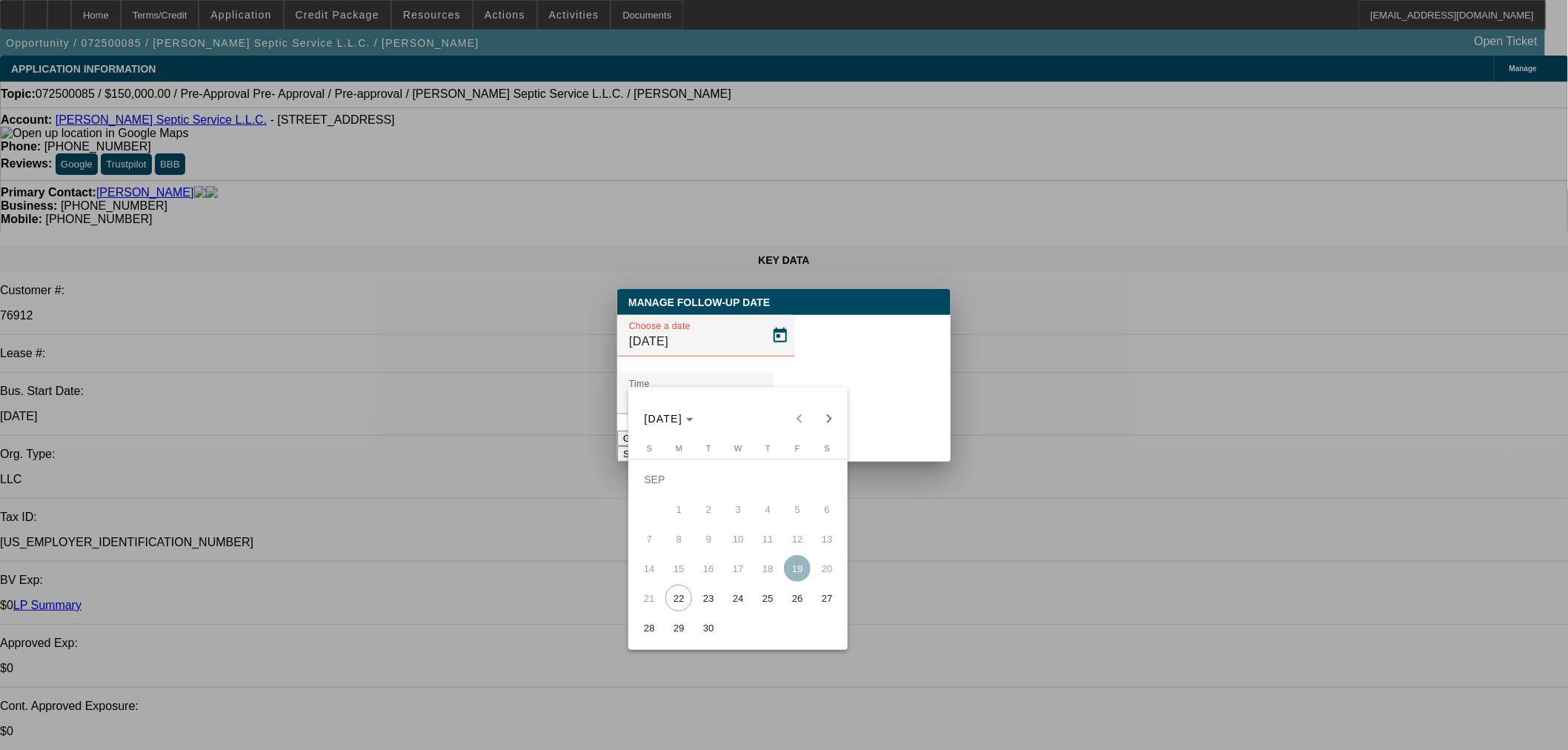
click at [720, 610] on button "23" at bounding box center [708, 598] width 30 height 30
type input "9/23/2025"
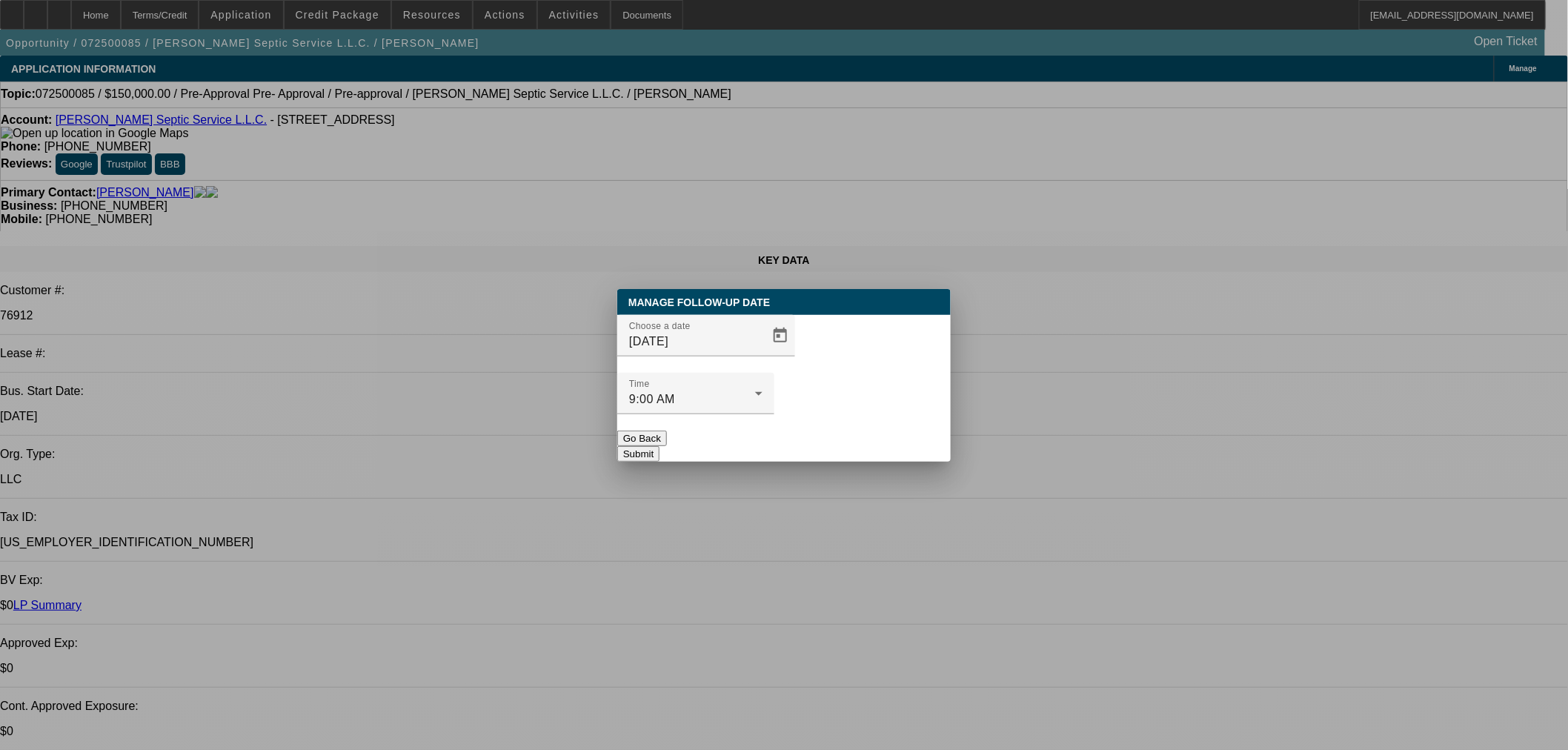
drag, startPoint x: 878, startPoint y: 415, endPoint x: 886, endPoint y: 409, distance: 10.0
click at [659, 446] on button "Submit" at bounding box center [638, 453] width 42 height 15
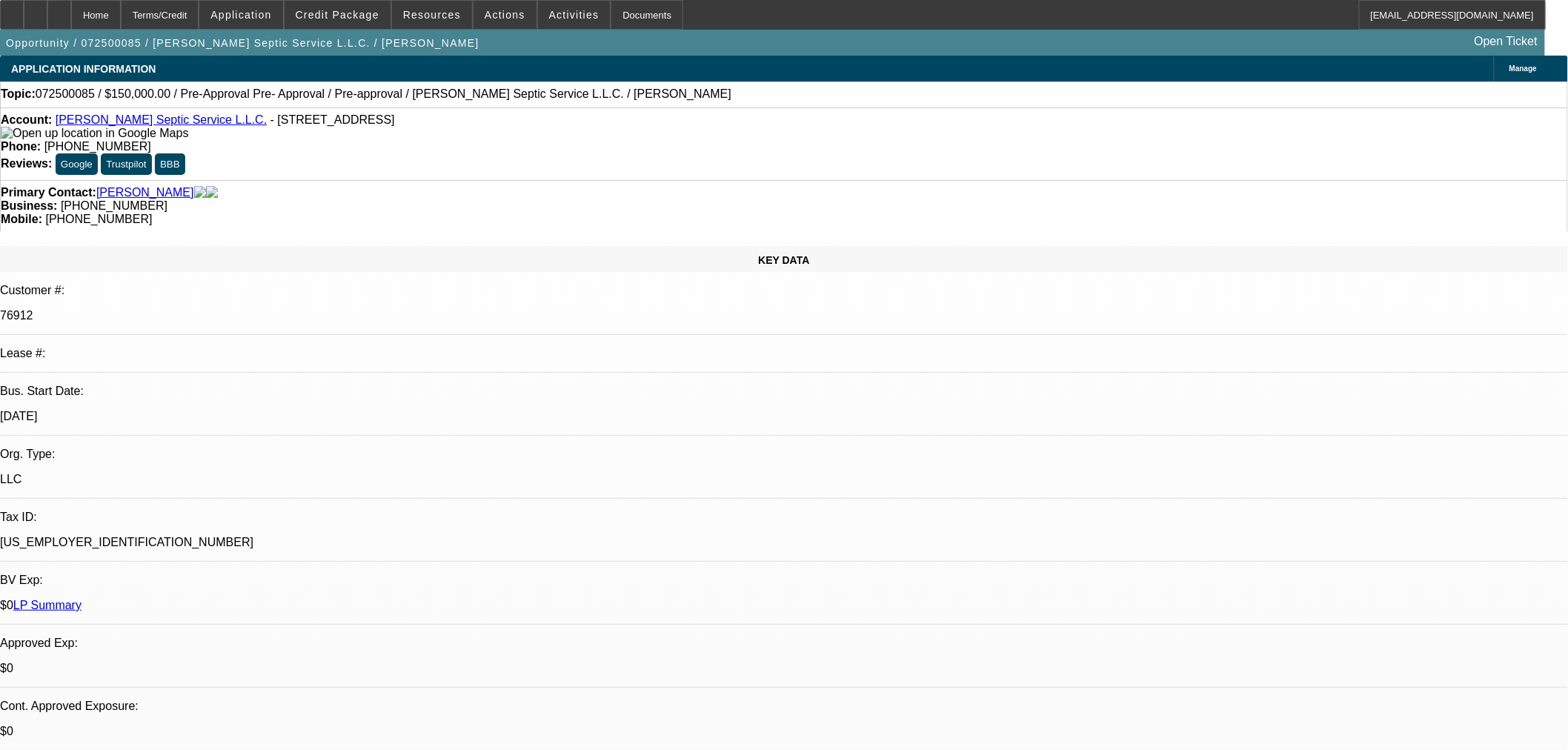
radio input "true"
type textarea "try one more time"
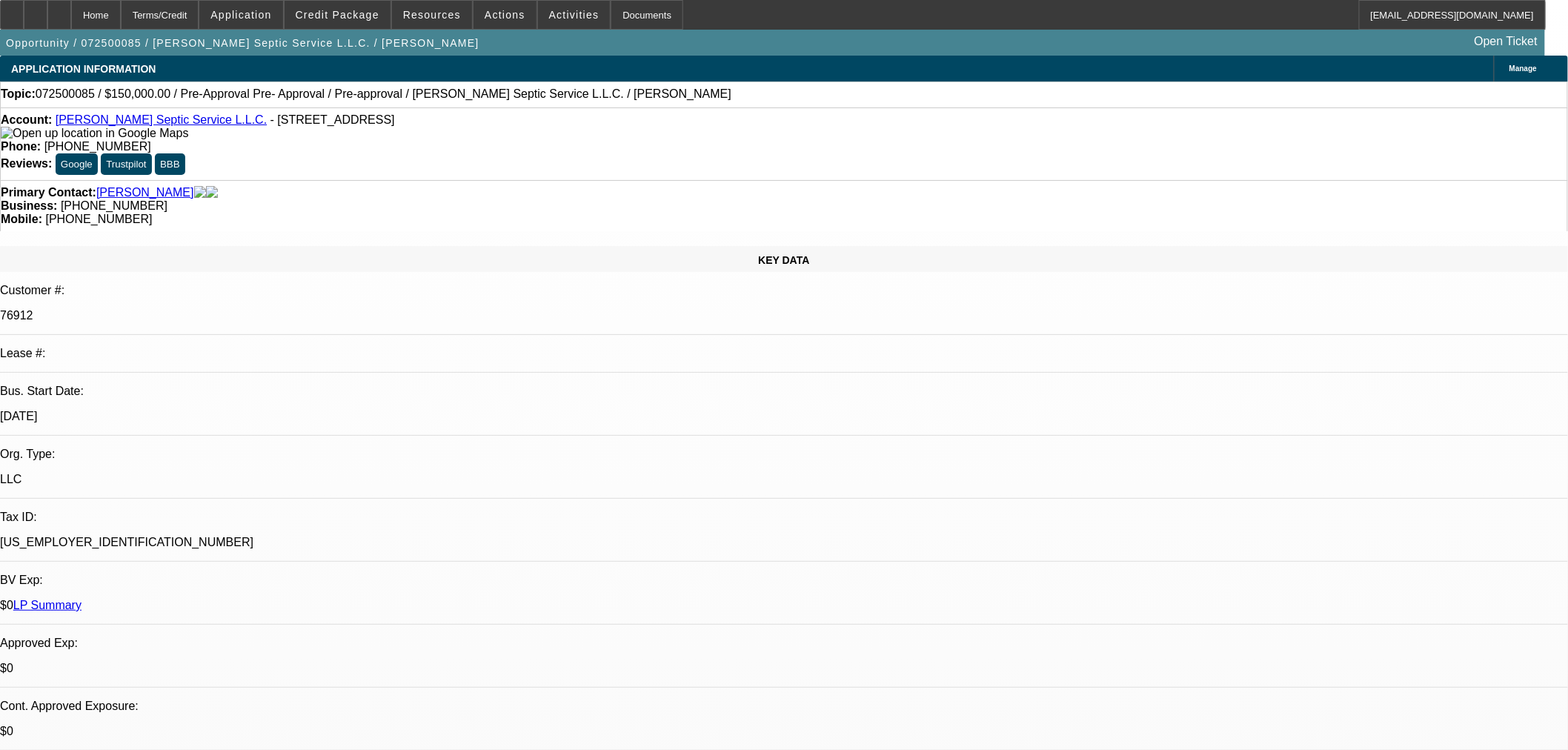
radio input "true"
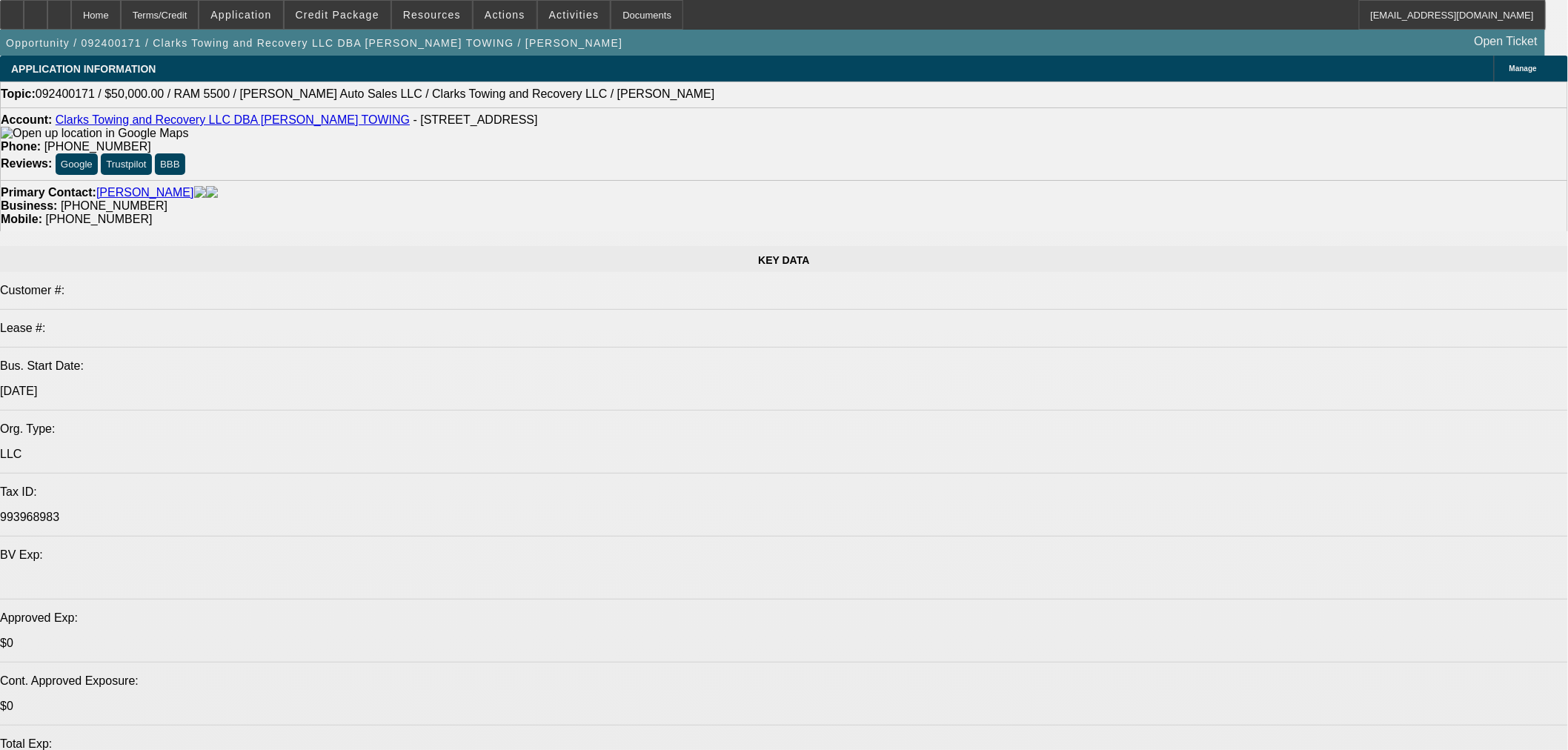
select select "0"
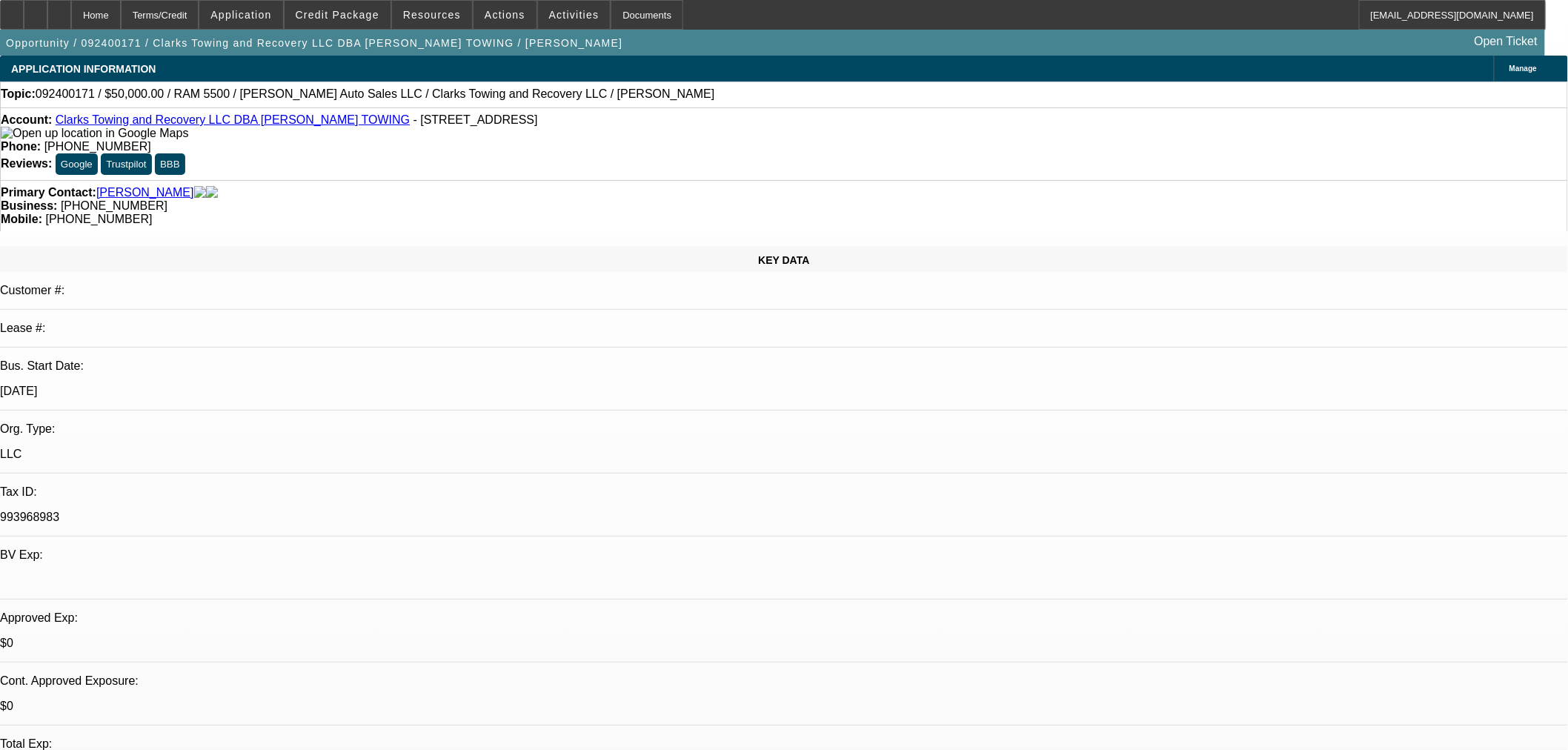
select select "2"
select select "0.1"
select select "4"
select select "0"
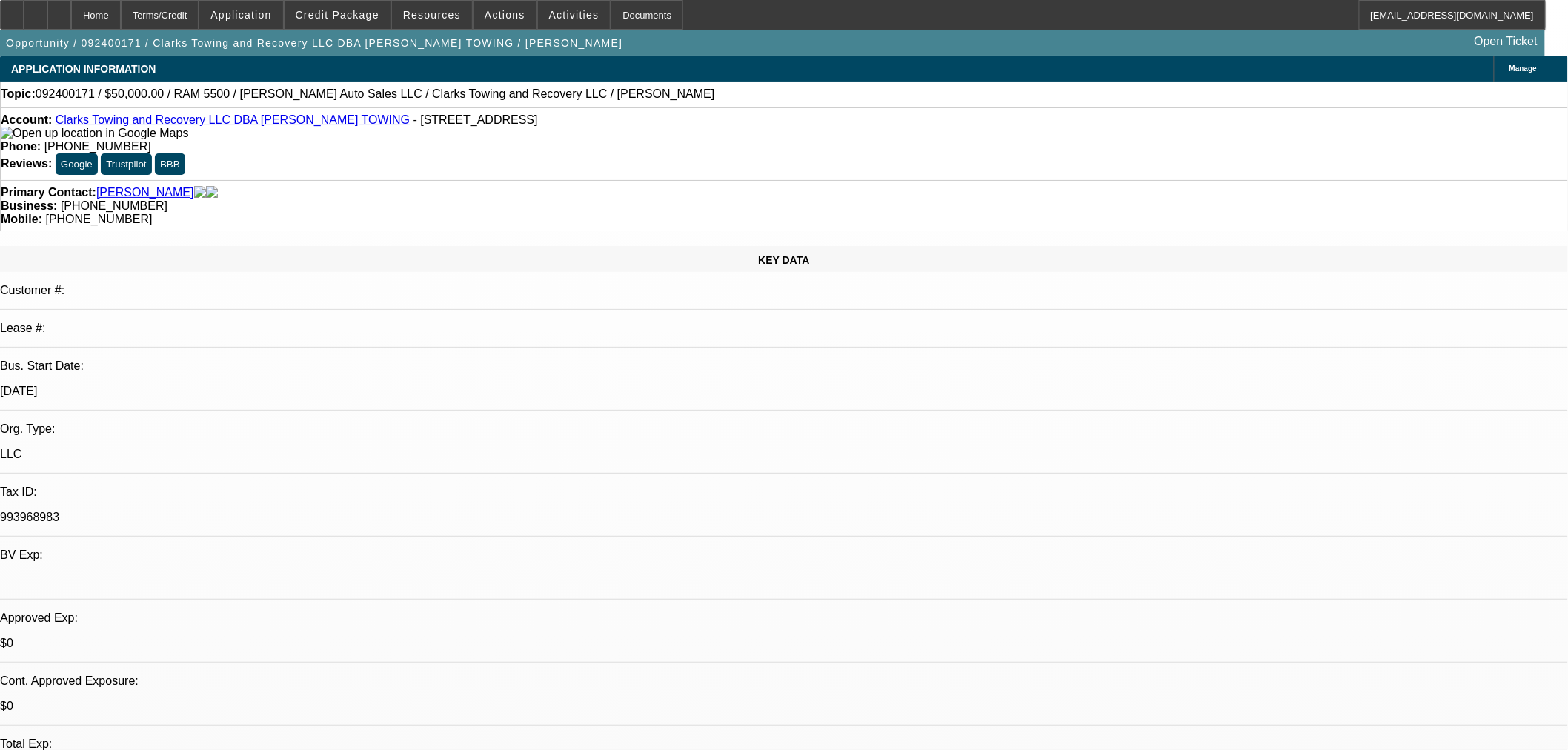
select select "2"
select select "0.1"
select select "4"
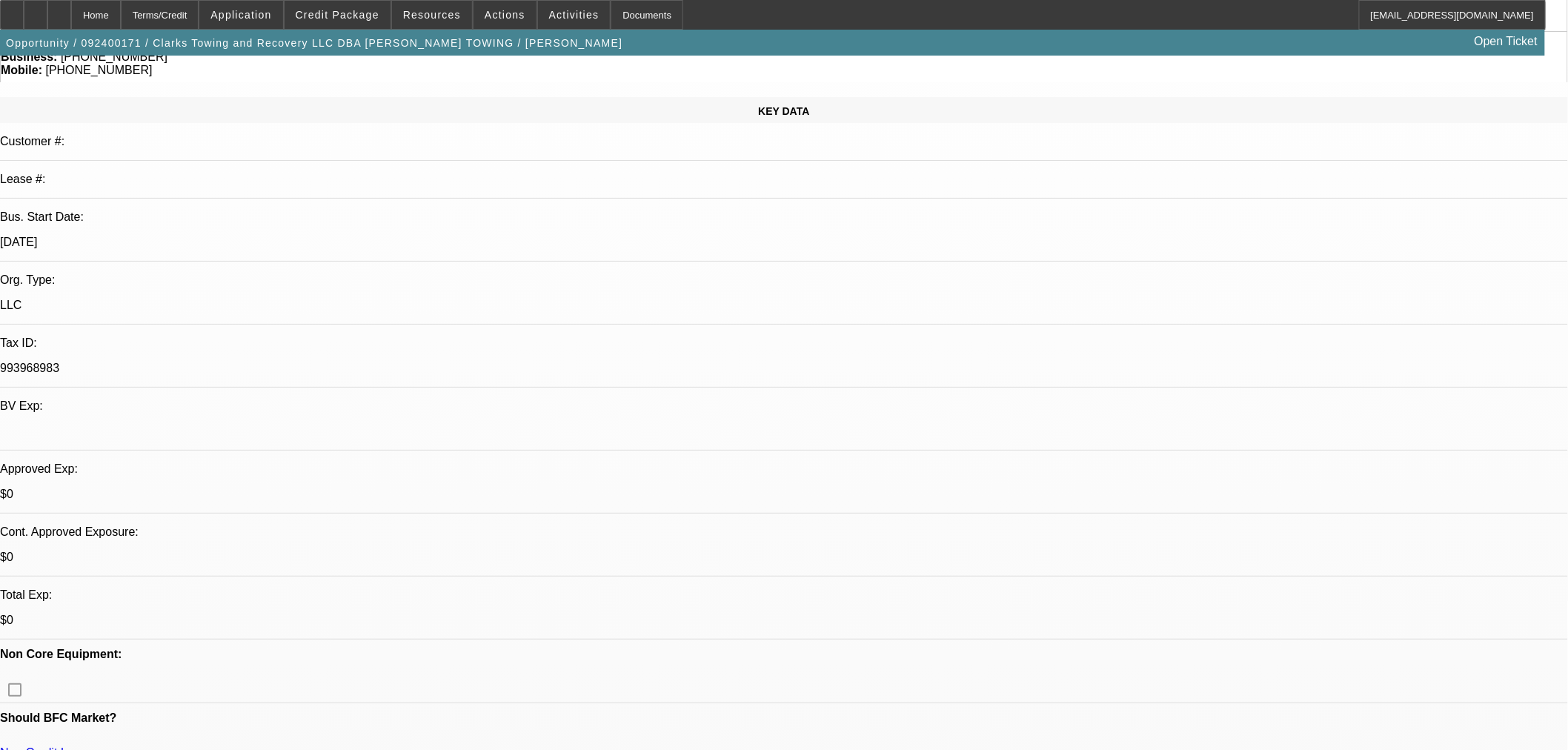
scroll to position [82, 0]
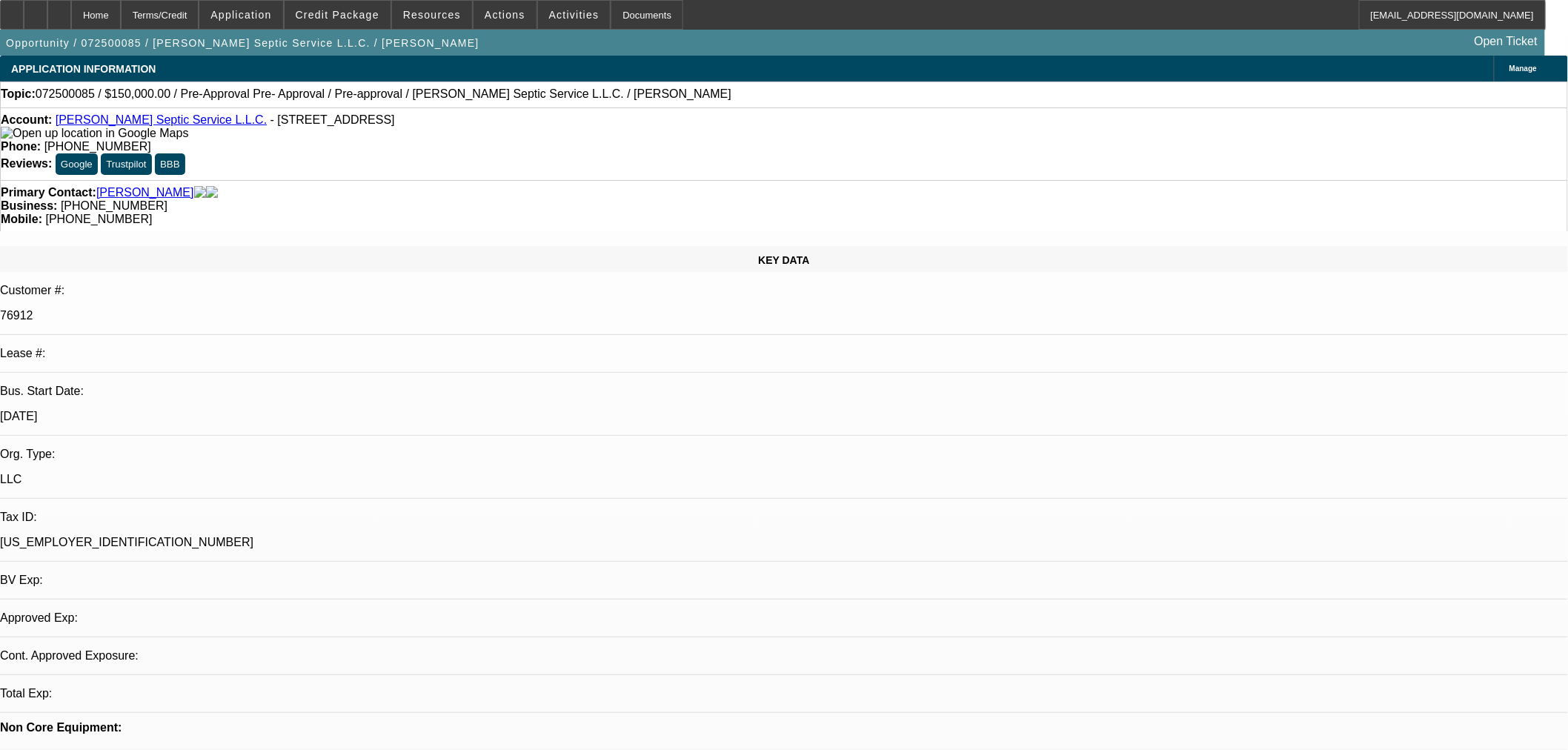
select select "0"
select select "2"
select select "0.1"
select select "4"
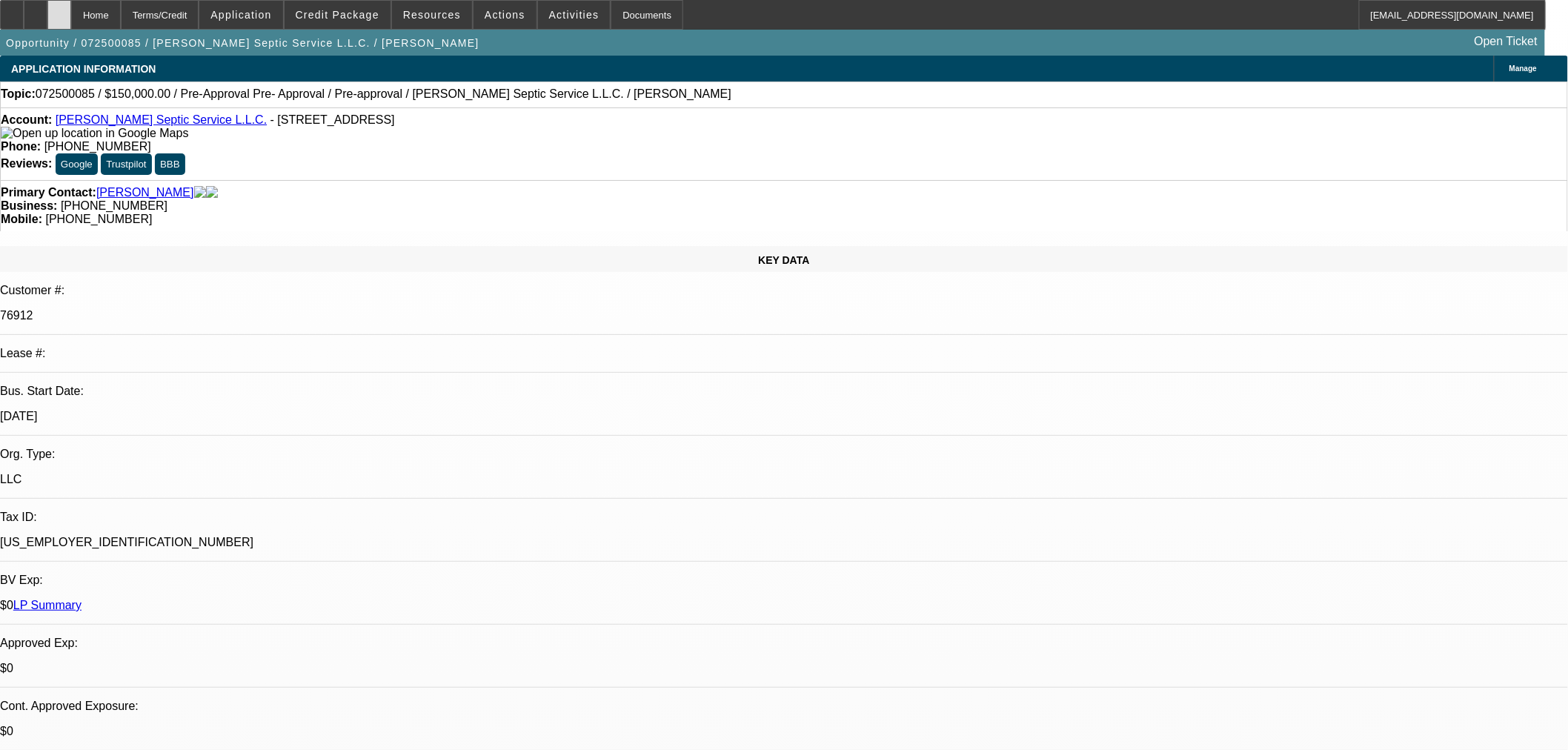
click at [71, 24] on div at bounding box center [59, 15] width 23 height 30
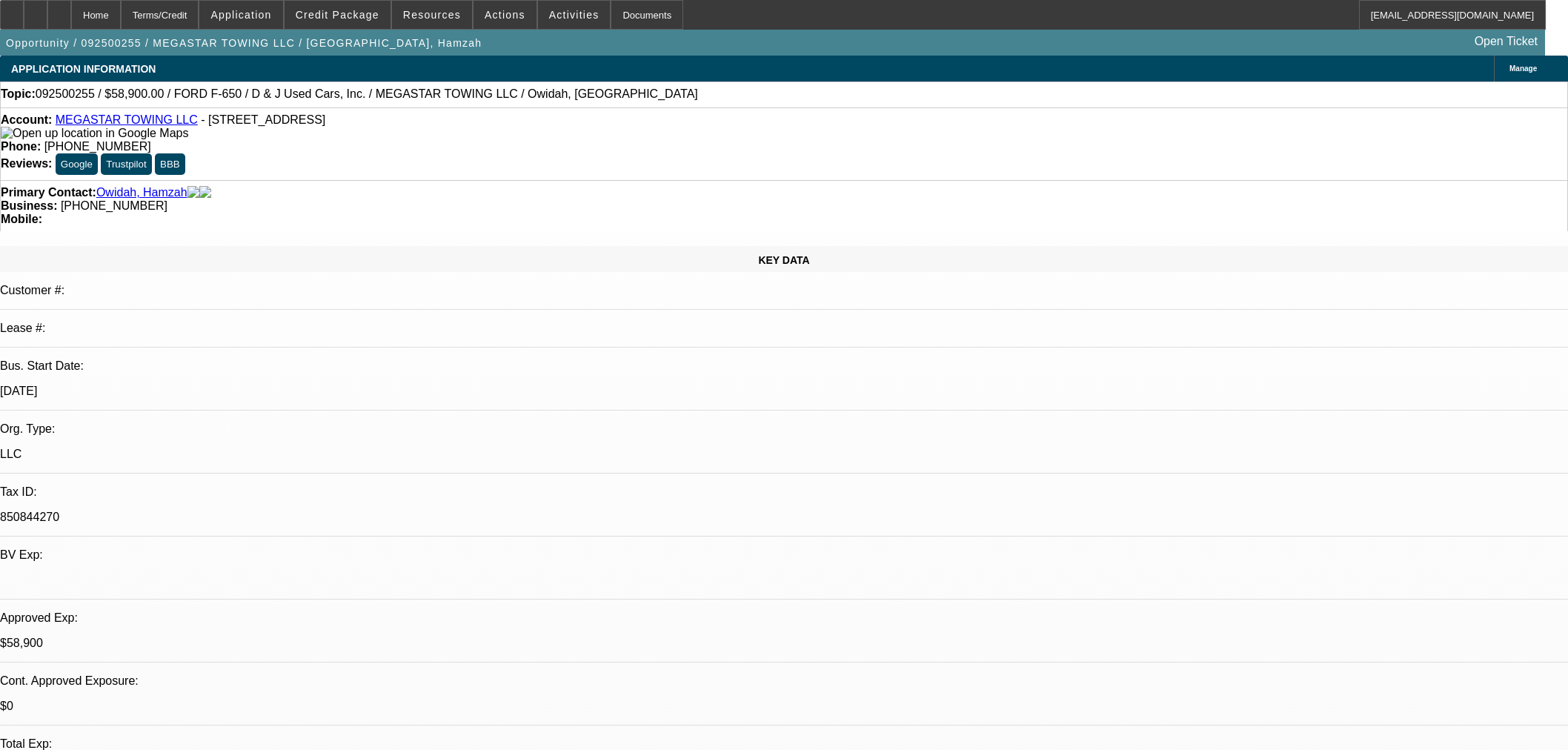
select select "0"
select select "0.1"
select select "4"
select select "0"
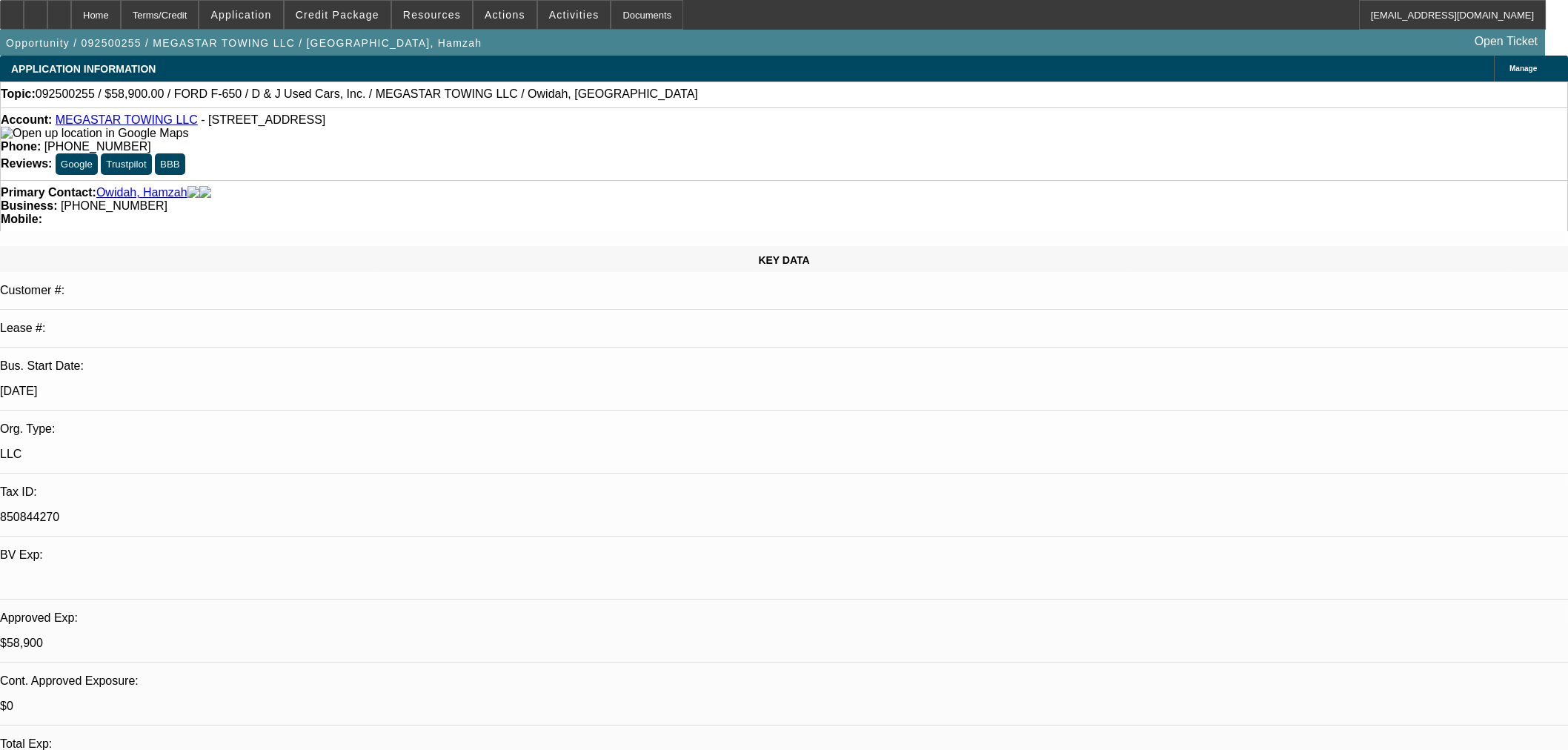
select select "0"
select select "0.1"
select select "4"
select select "0"
select select "2"
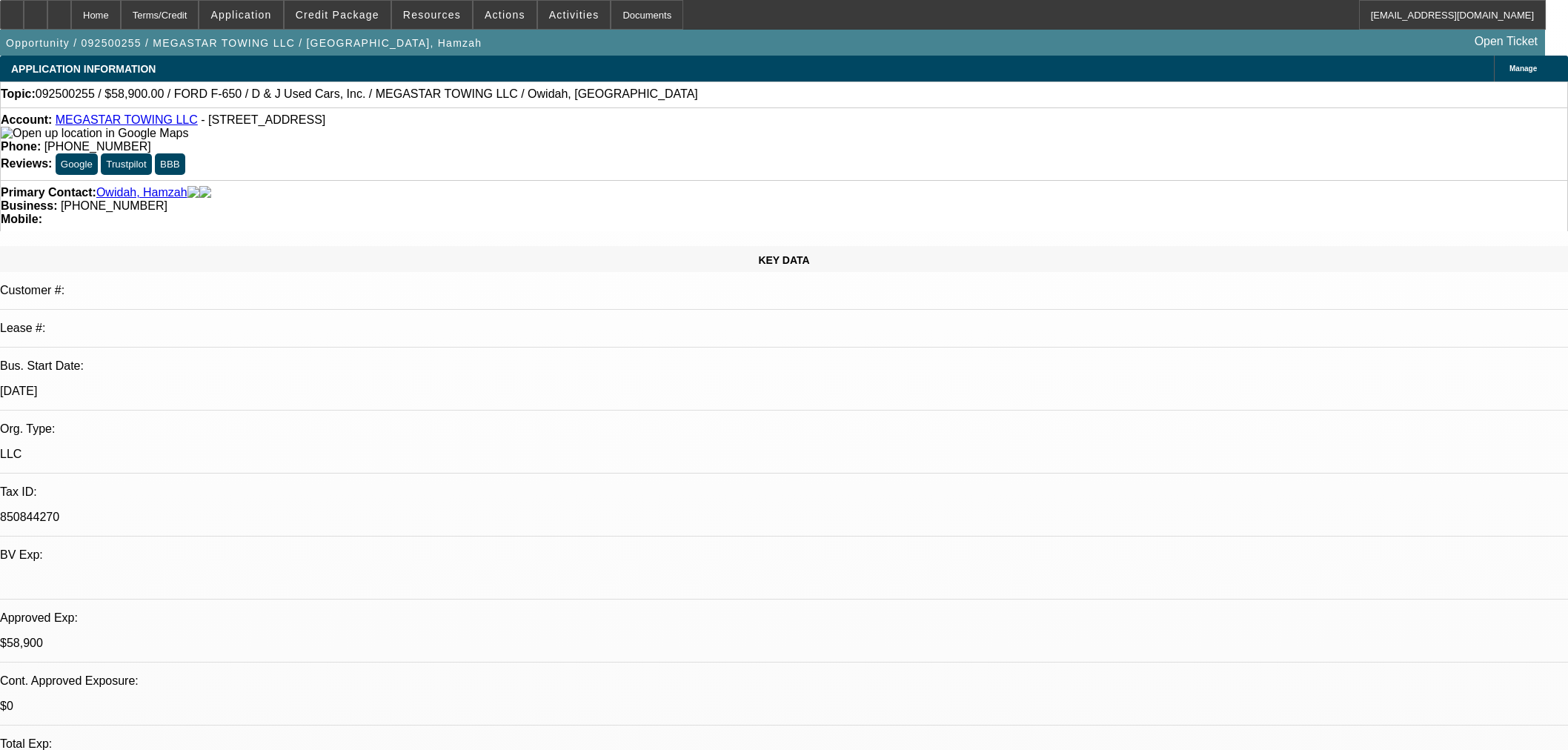
select select "2"
select select "0.1"
select select "4"
select select "0"
select select "2"
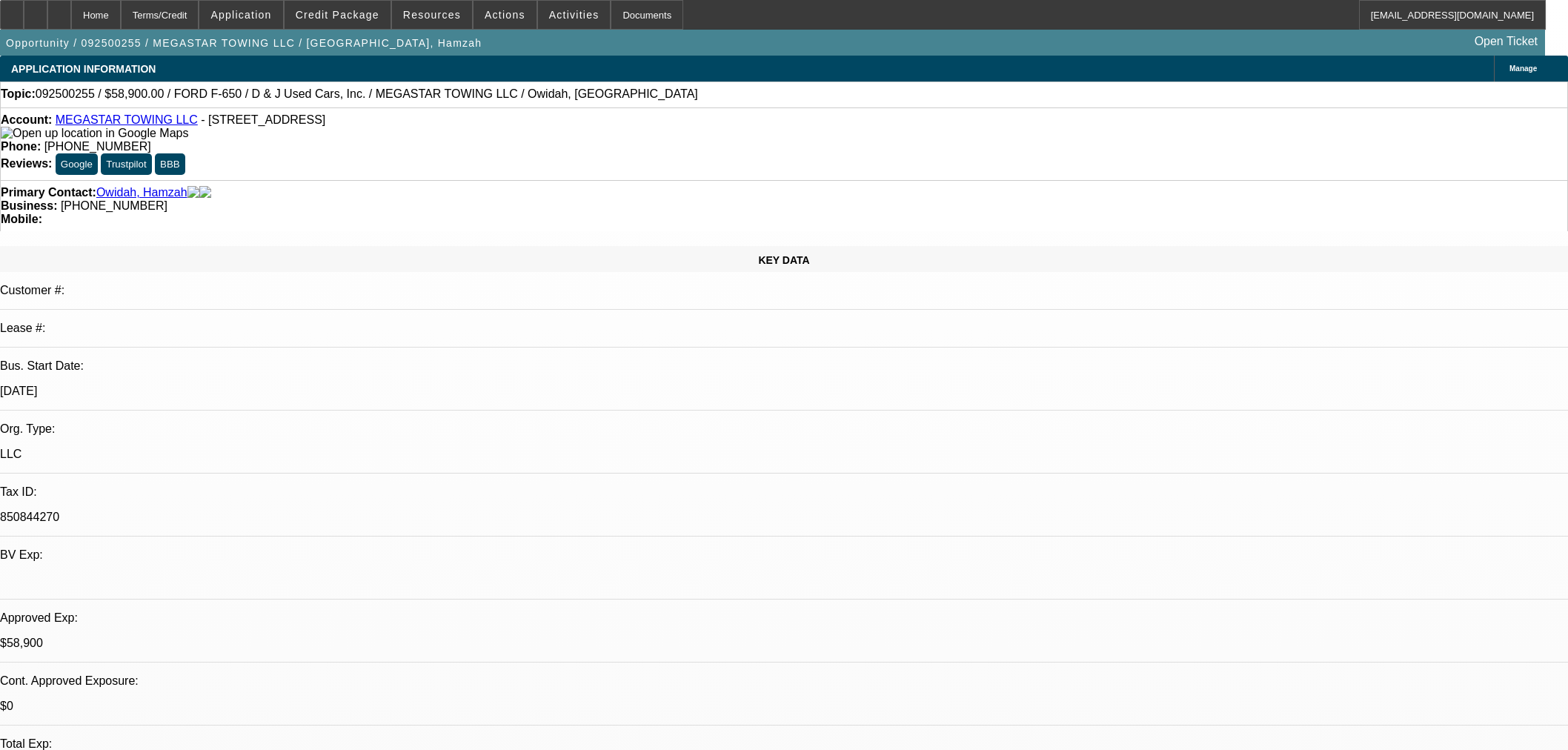
select select "2"
select select "0.1"
select select "4"
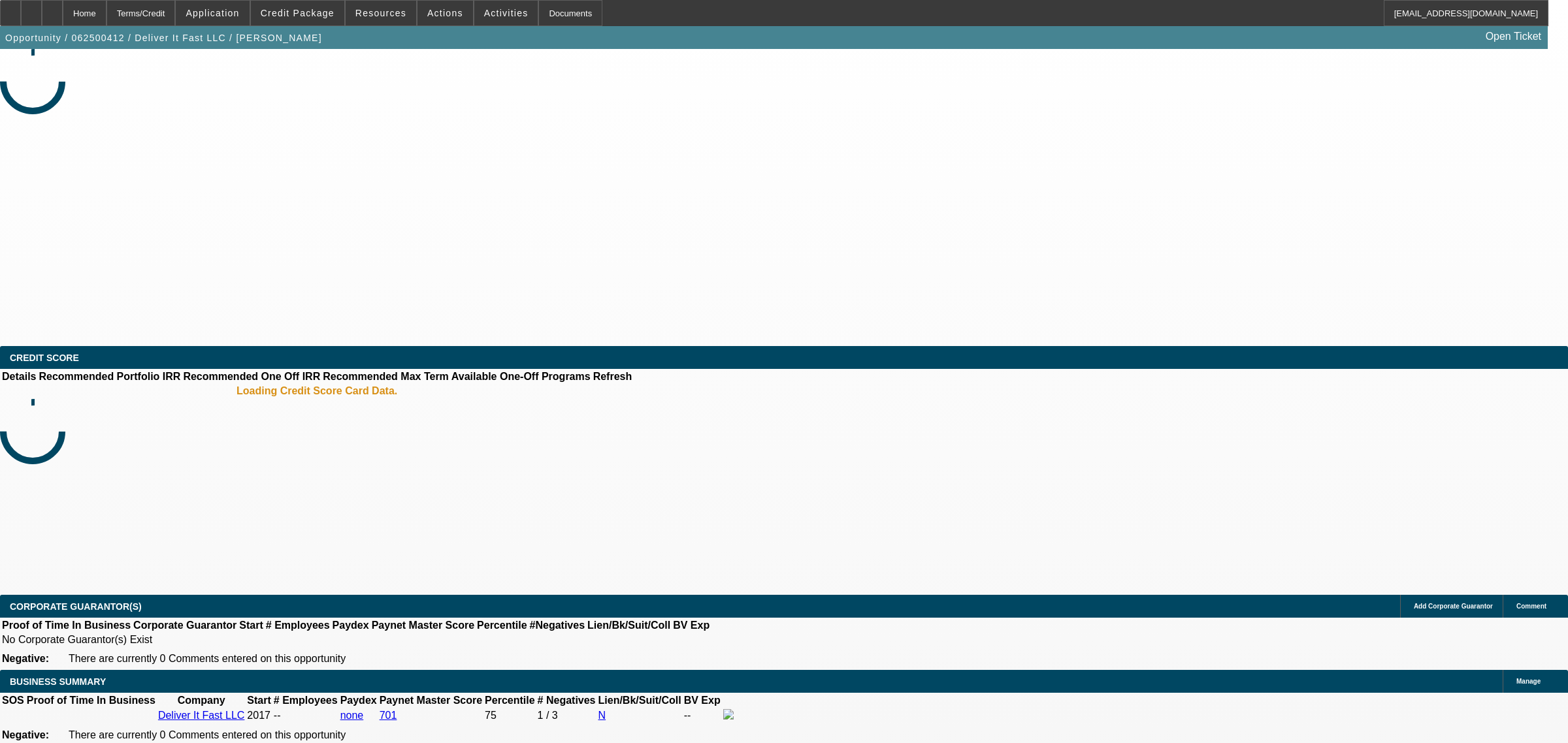
select select "0"
select select "2"
select select "0.1"
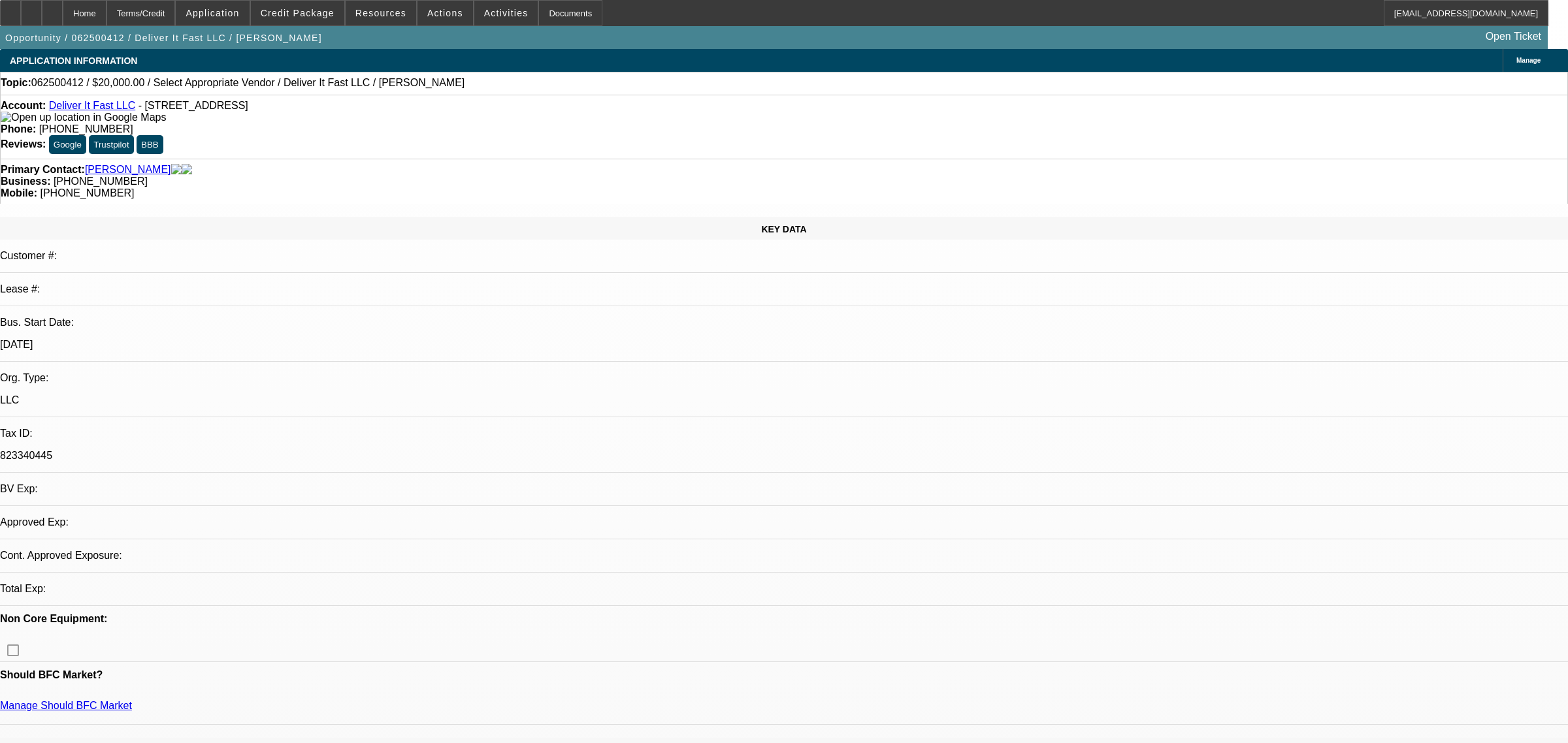
select select "1"
select select "2"
select select "4"
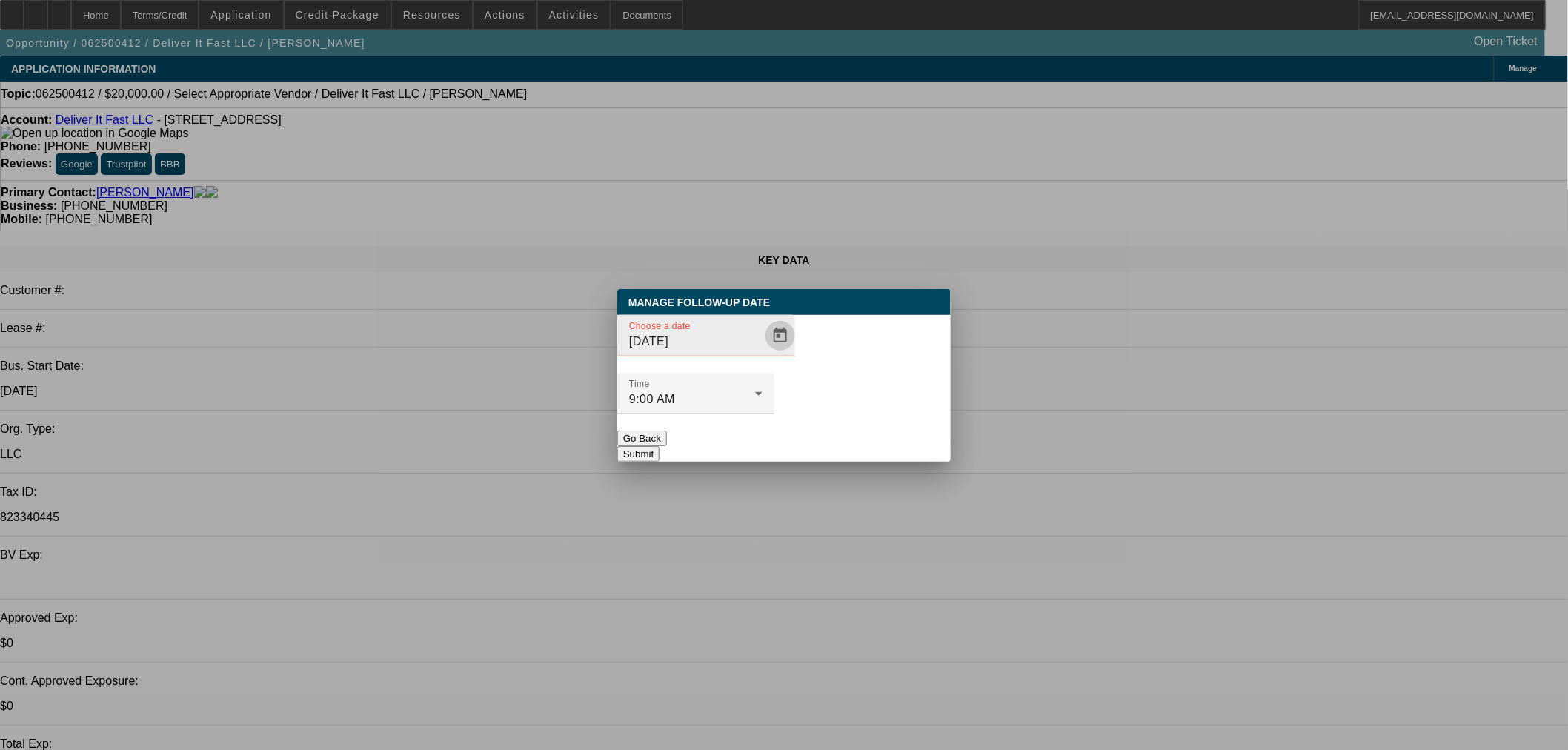
click at [772, 353] on span "Open calendar" at bounding box center [780, 335] width 35 height 35
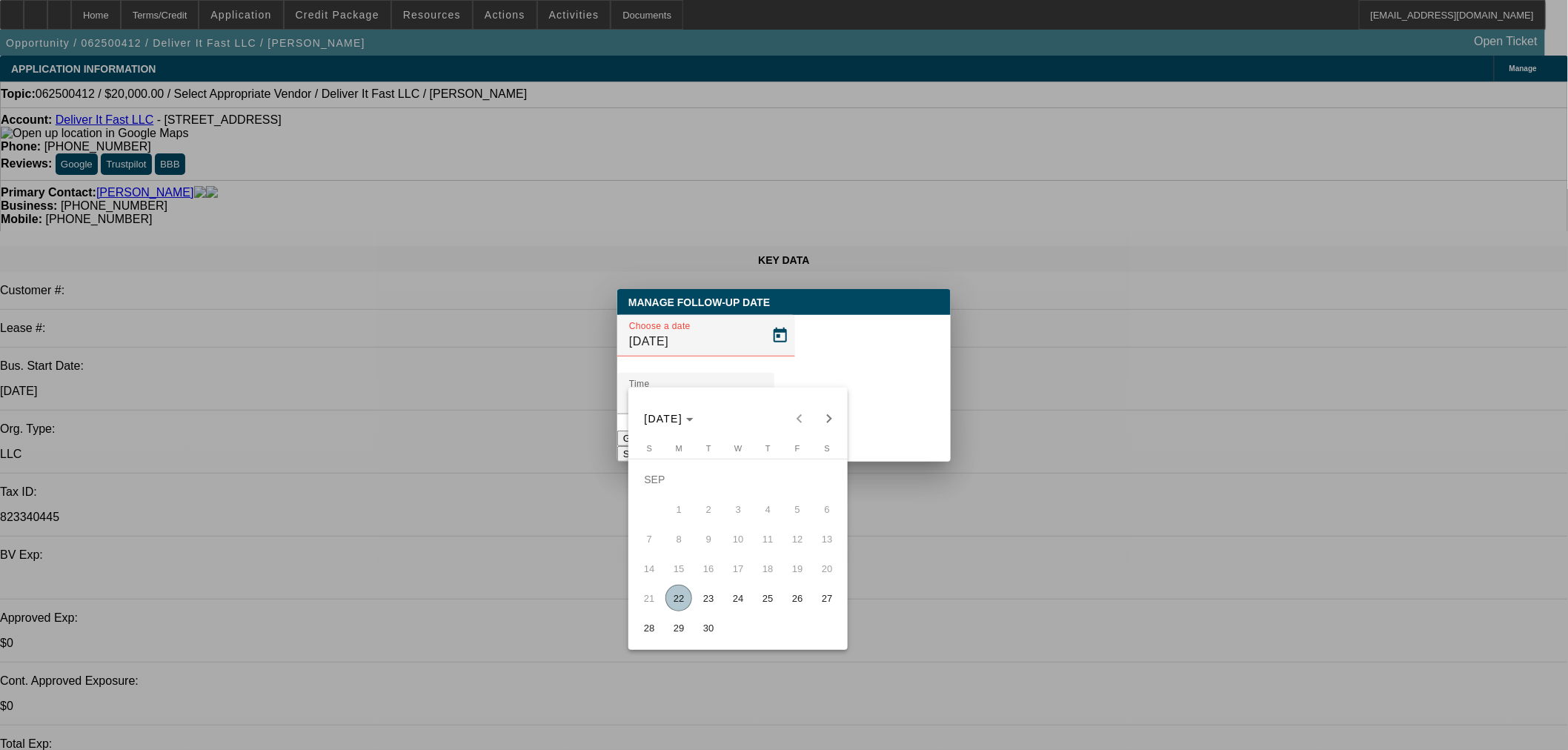
click at [699, 604] on span "23" at bounding box center [708, 598] width 27 height 27
type input "9/23/2025"
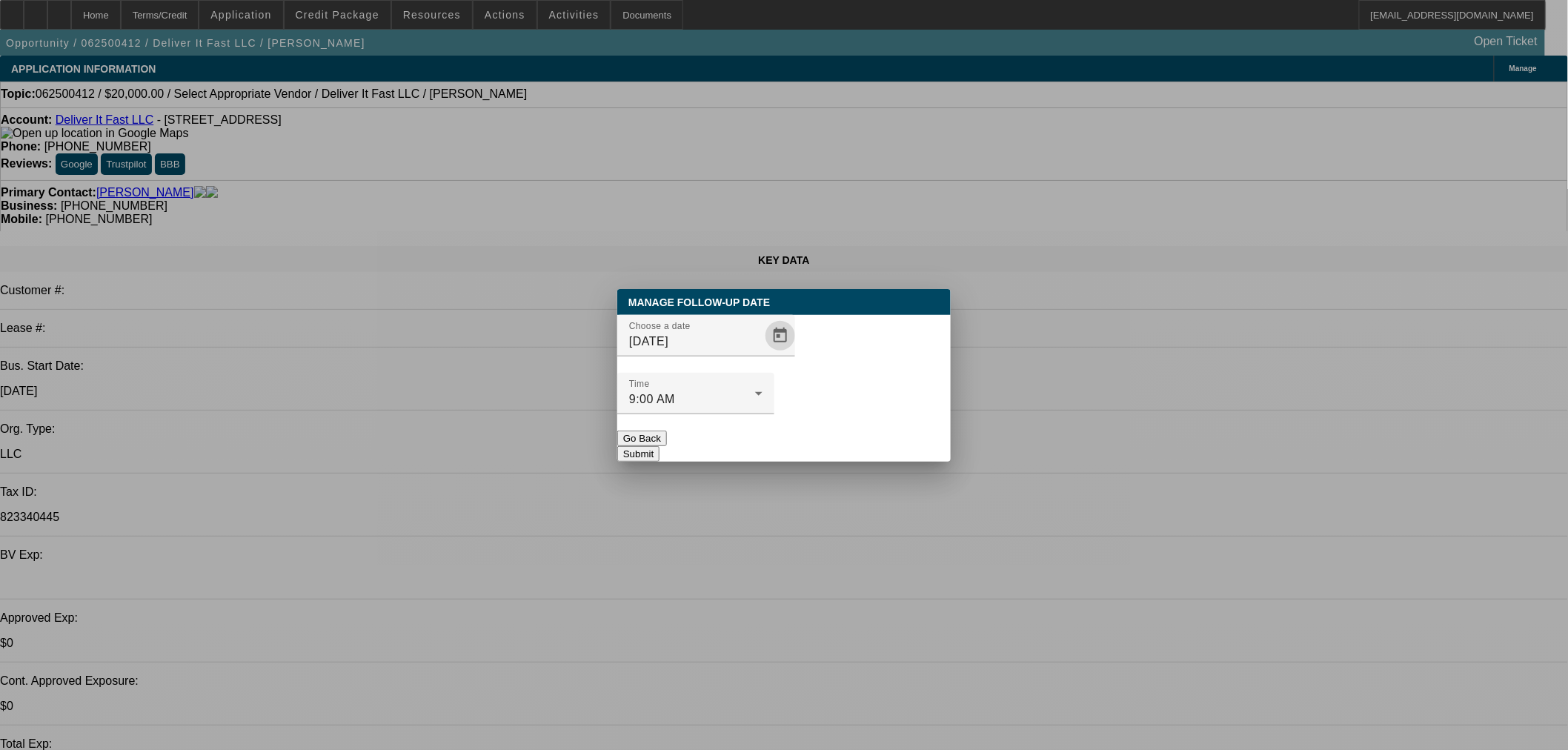
click at [659, 446] on button "Submit" at bounding box center [638, 453] width 42 height 15
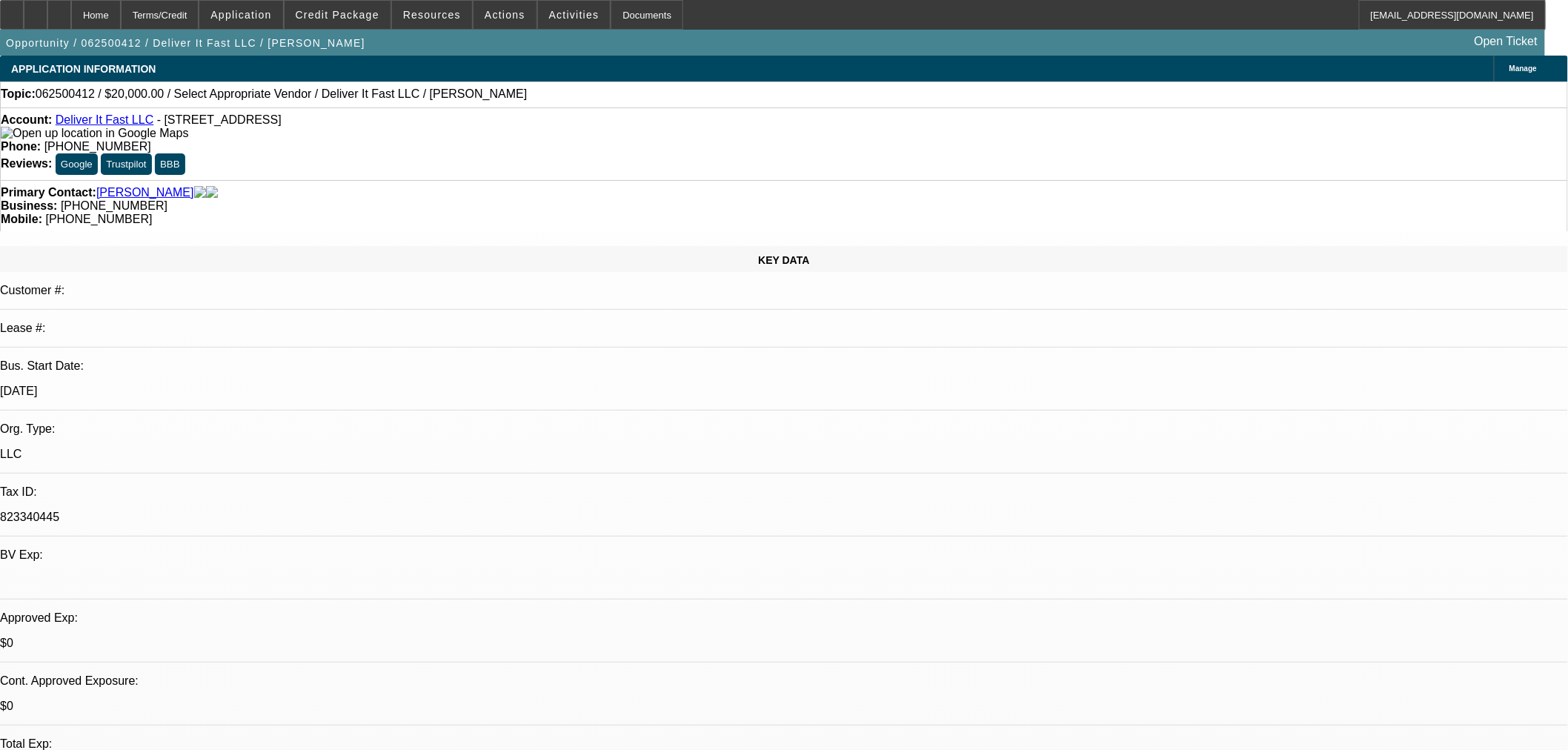
click at [316, 4] on span at bounding box center [337, 15] width 106 height 35
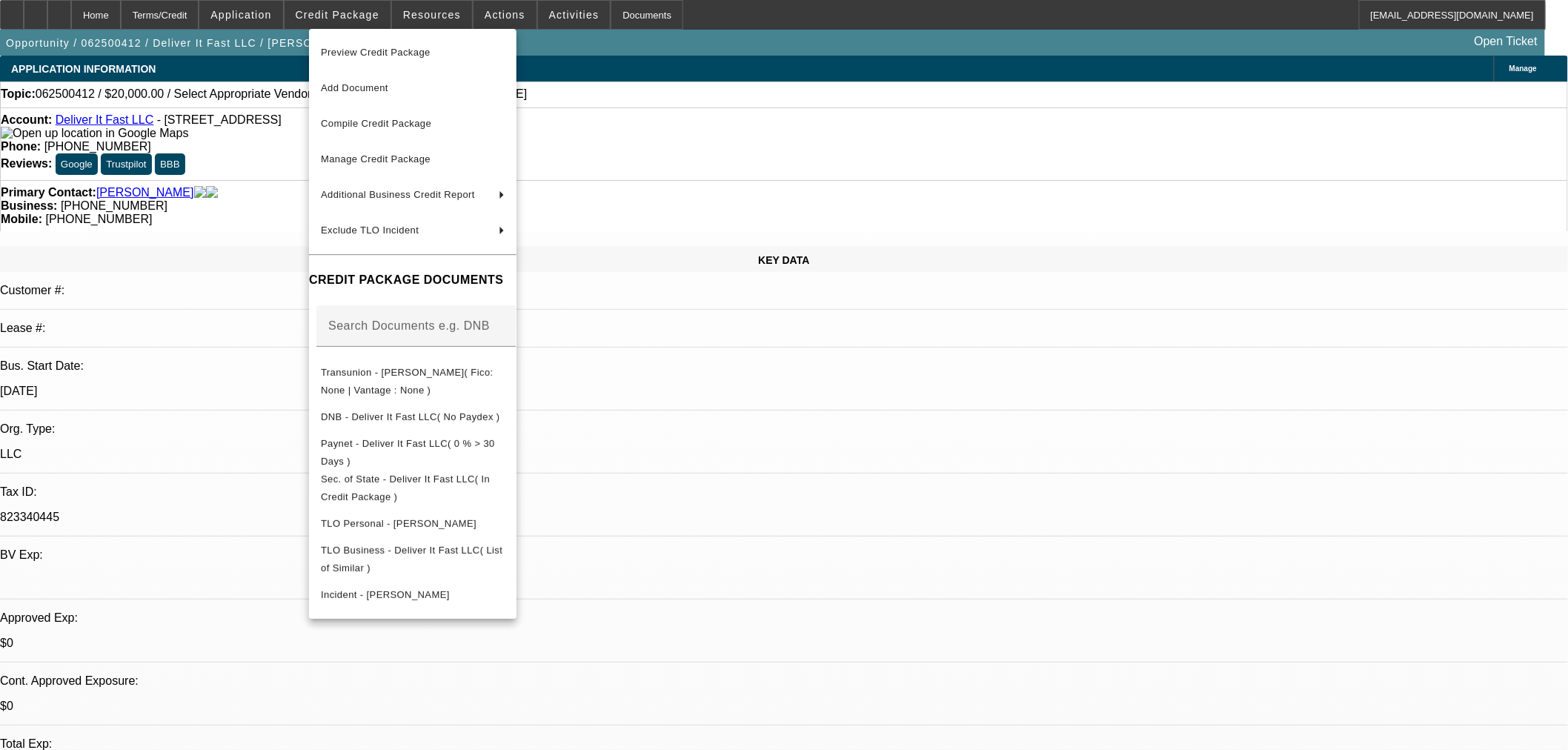
click at [1160, 480] on div at bounding box center [784, 375] width 1568 height 750
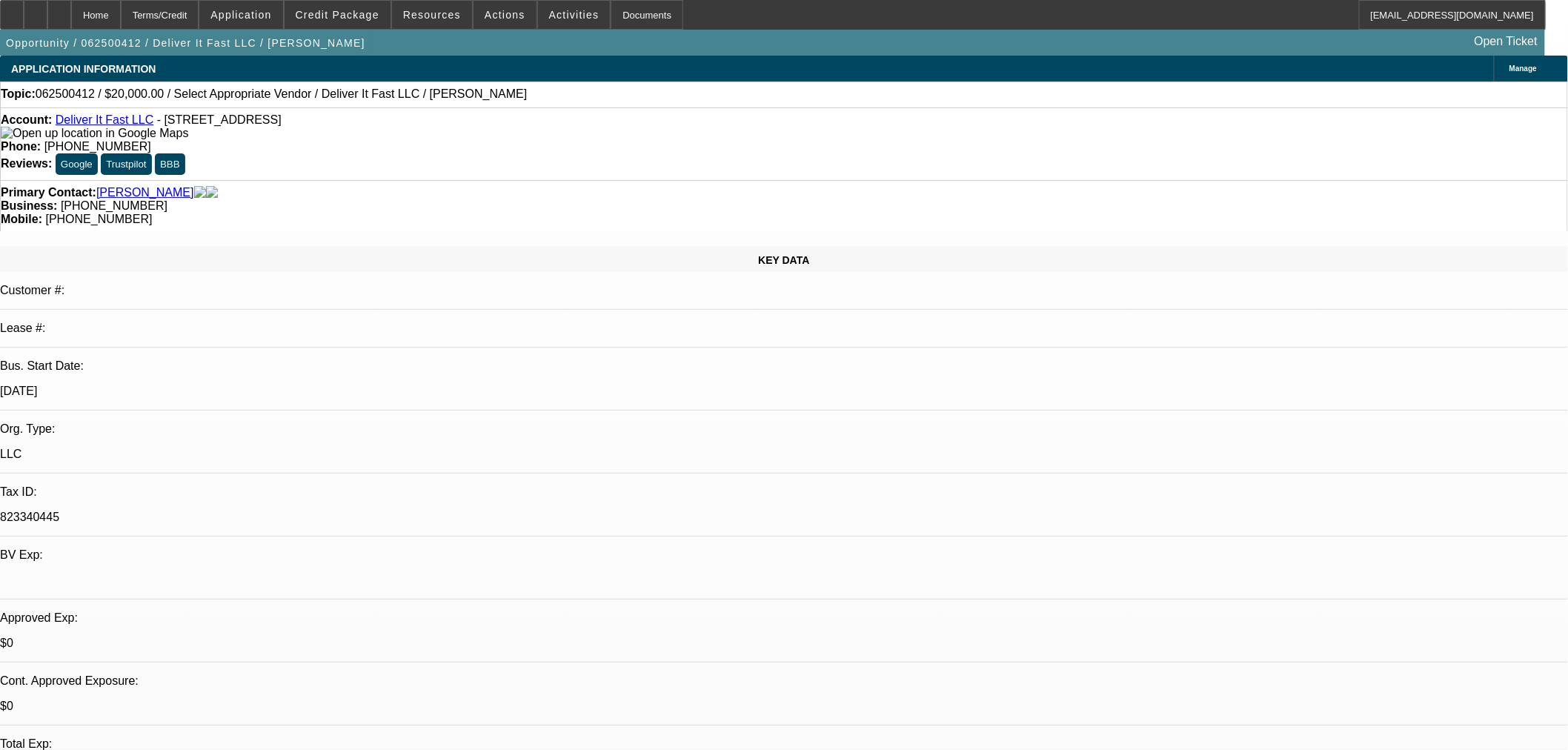
click at [151, 140] on span "(919) 390-1271" at bounding box center [98, 147] width 106 height 13
click at [493, 21] on span at bounding box center [505, 15] width 63 height 35
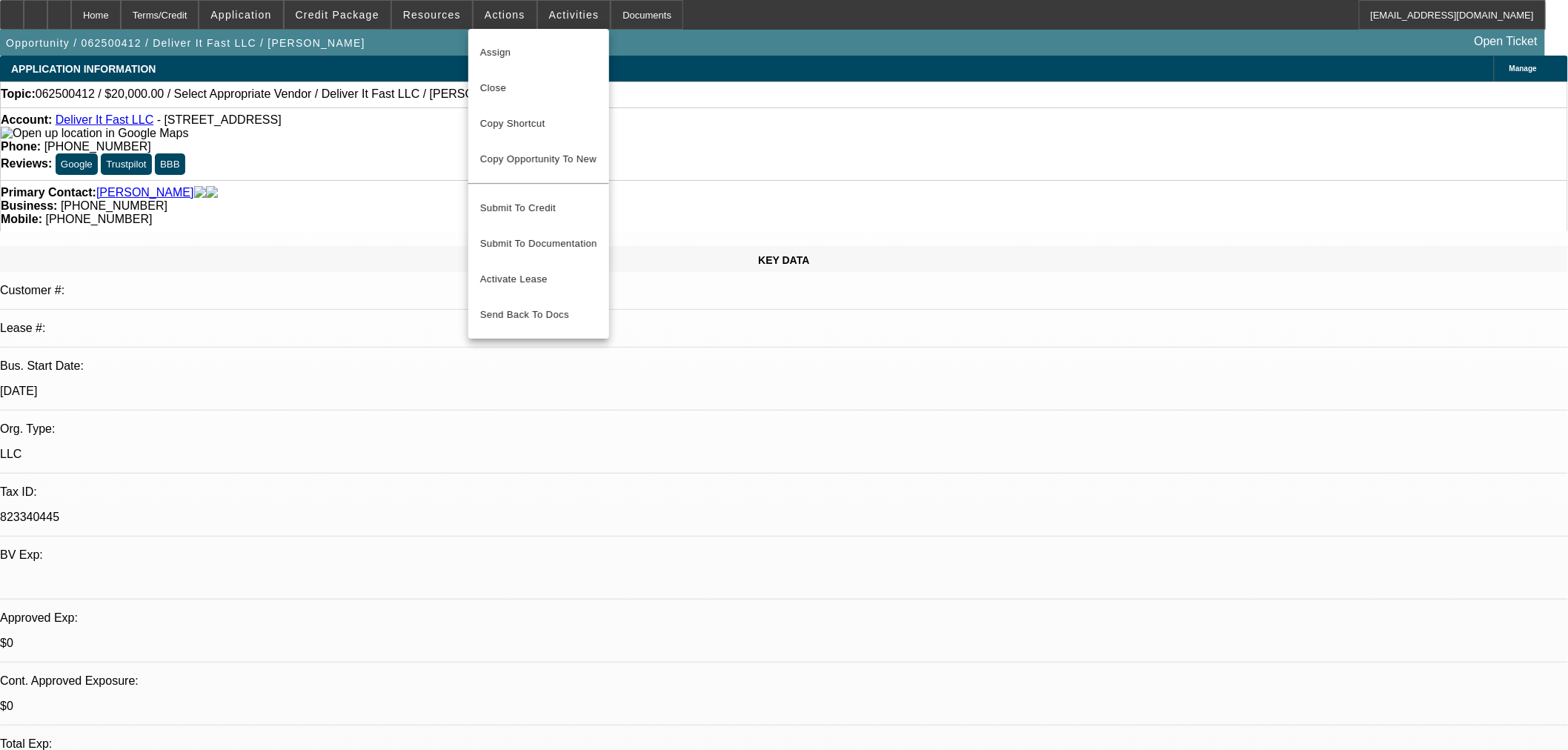
click at [546, 18] on div at bounding box center [784, 375] width 1568 height 750
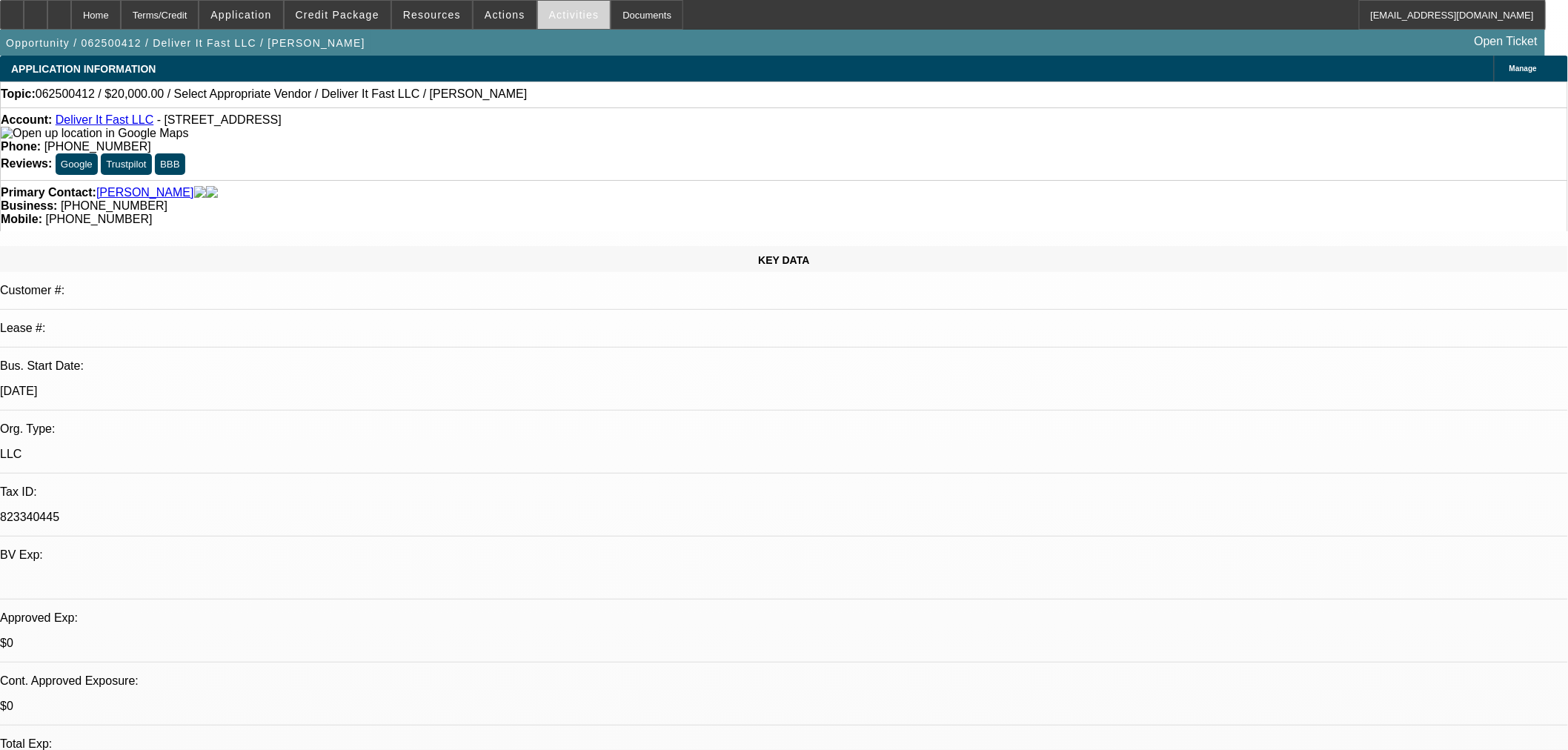
click at [549, 18] on span "Activities" at bounding box center [574, 15] width 50 height 12
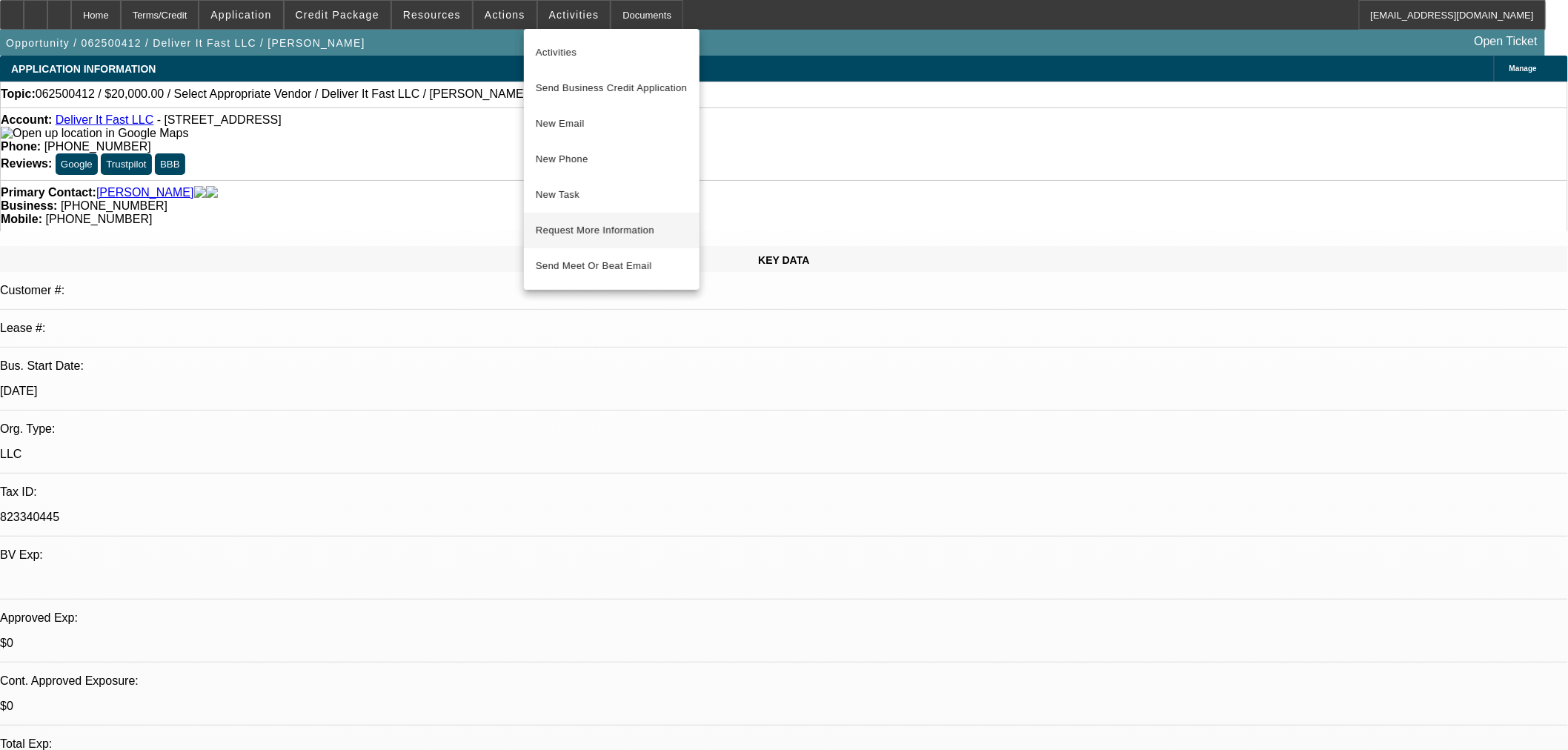
click at [604, 231] on span "Request More Information" at bounding box center [611, 231] width 152 height 18
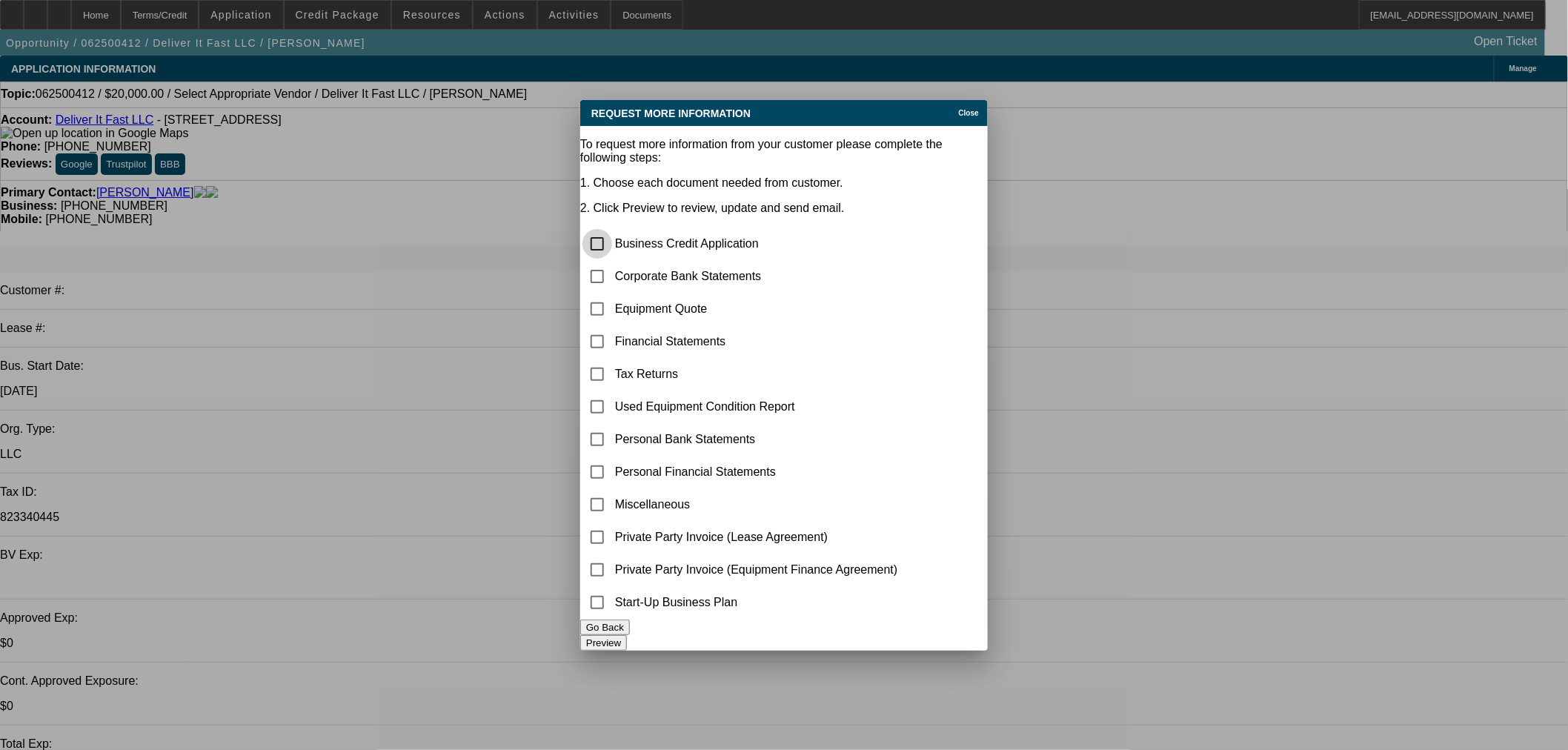
click at [612, 229] on input "checkbox" at bounding box center [597, 244] width 30 height 30
checkbox input "true"
click at [612, 261] on input "checkbox" at bounding box center [597, 276] width 30 height 30
checkbox input "true"
click at [626, 635] on button "Preview" at bounding box center [604, 643] width 47 height 15
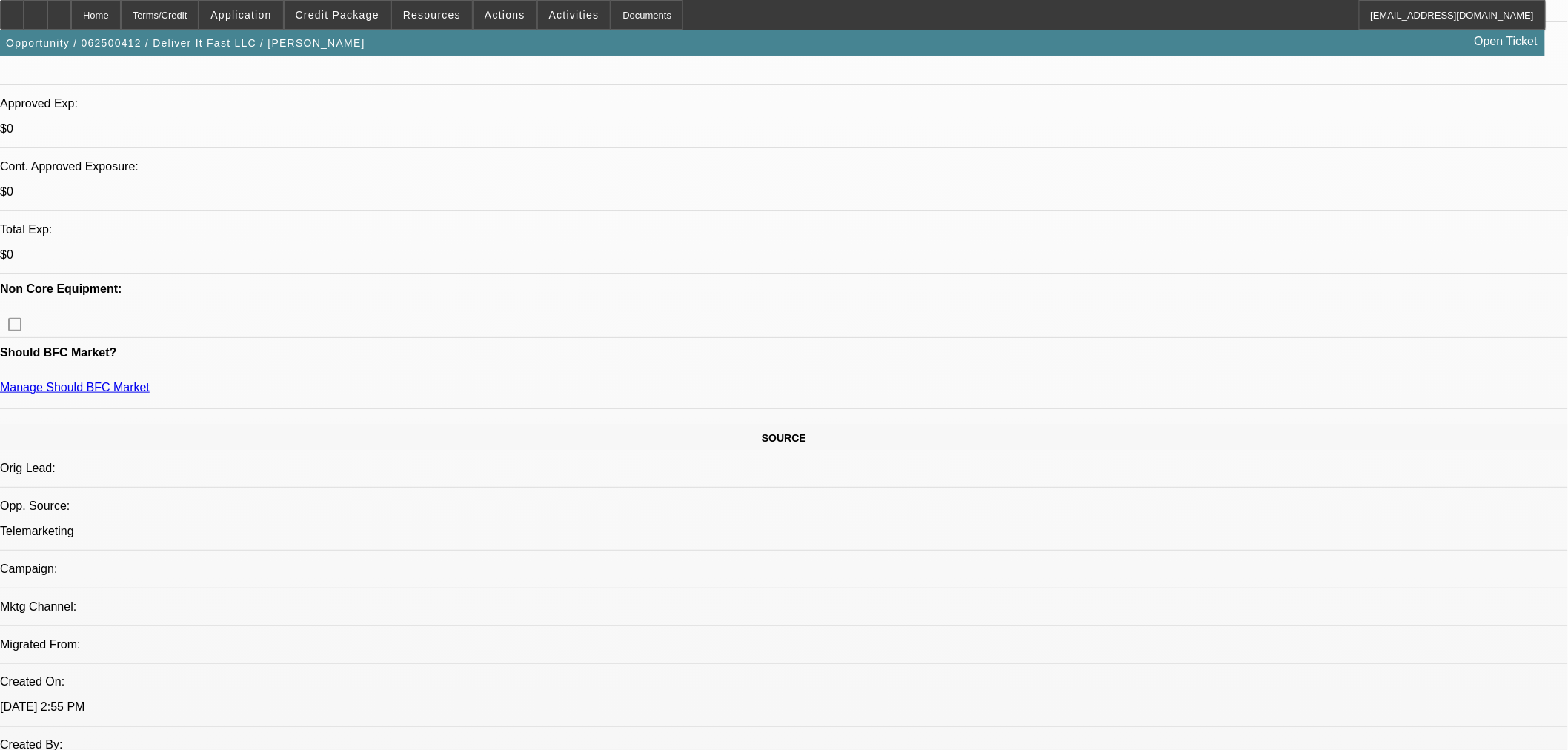
scroll to position [411, 0]
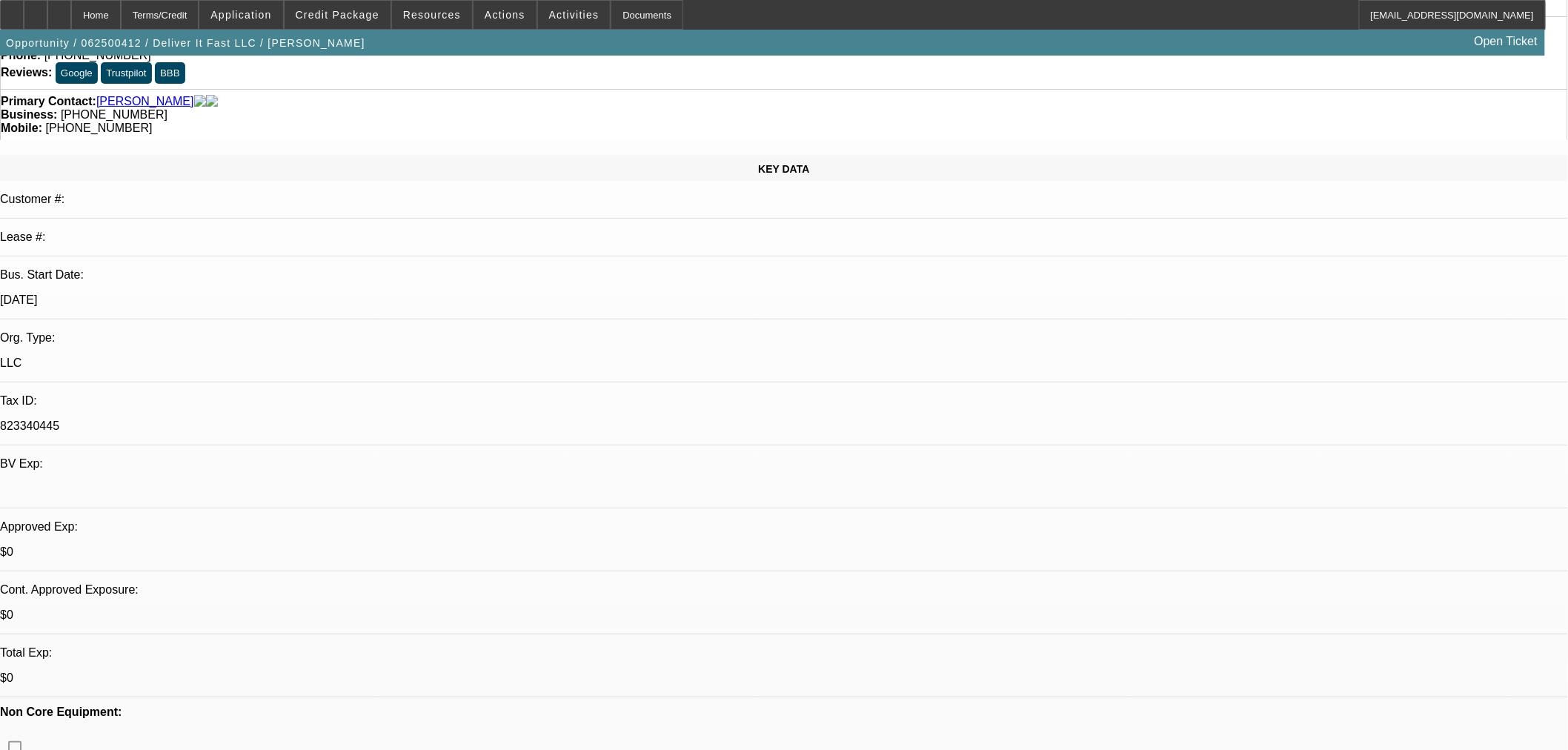
scroll to position [0, 0]
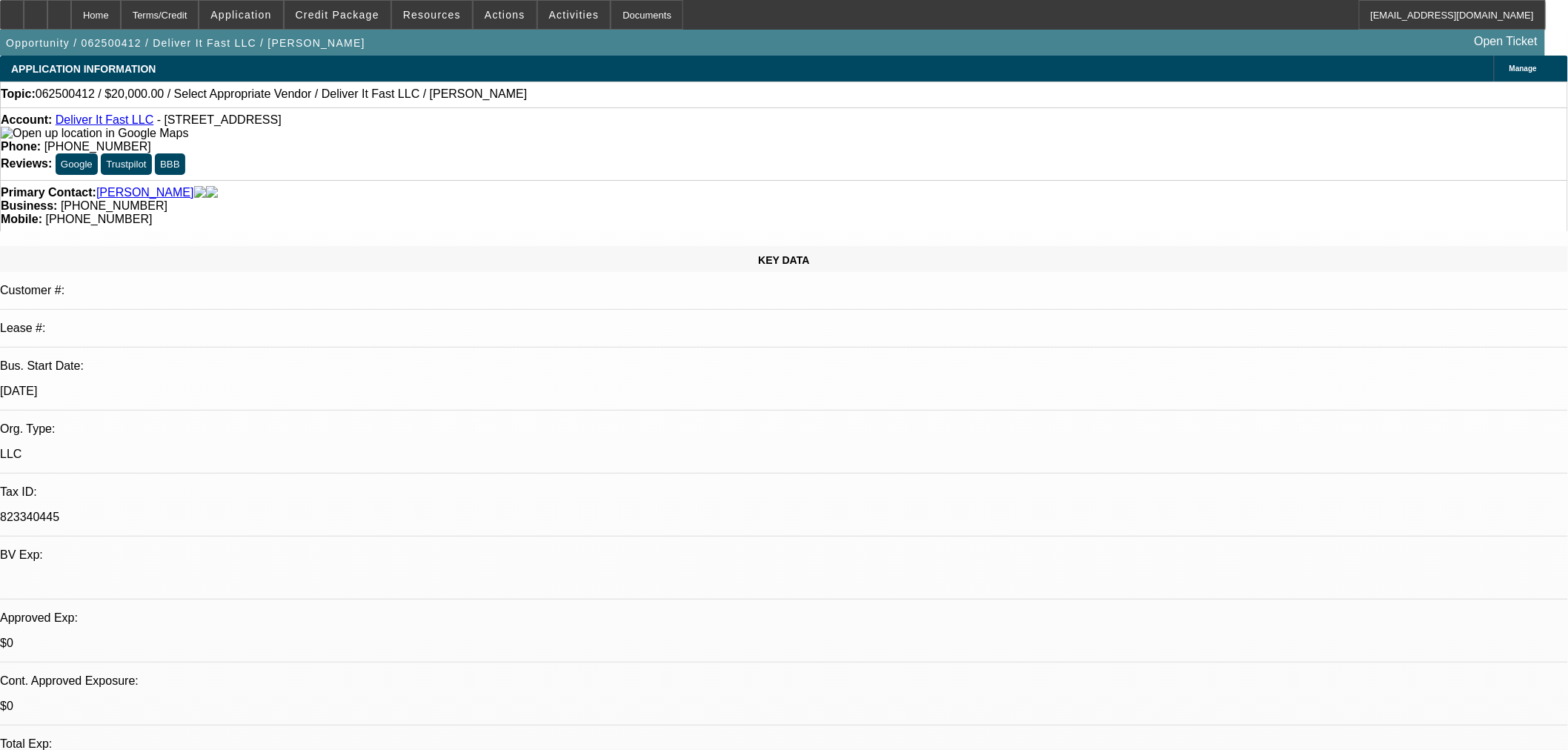
radio input "true"
type textarea "Eric said he wants to go up for $30k on WC. Ford dealer quoted 37k to fix motor…"
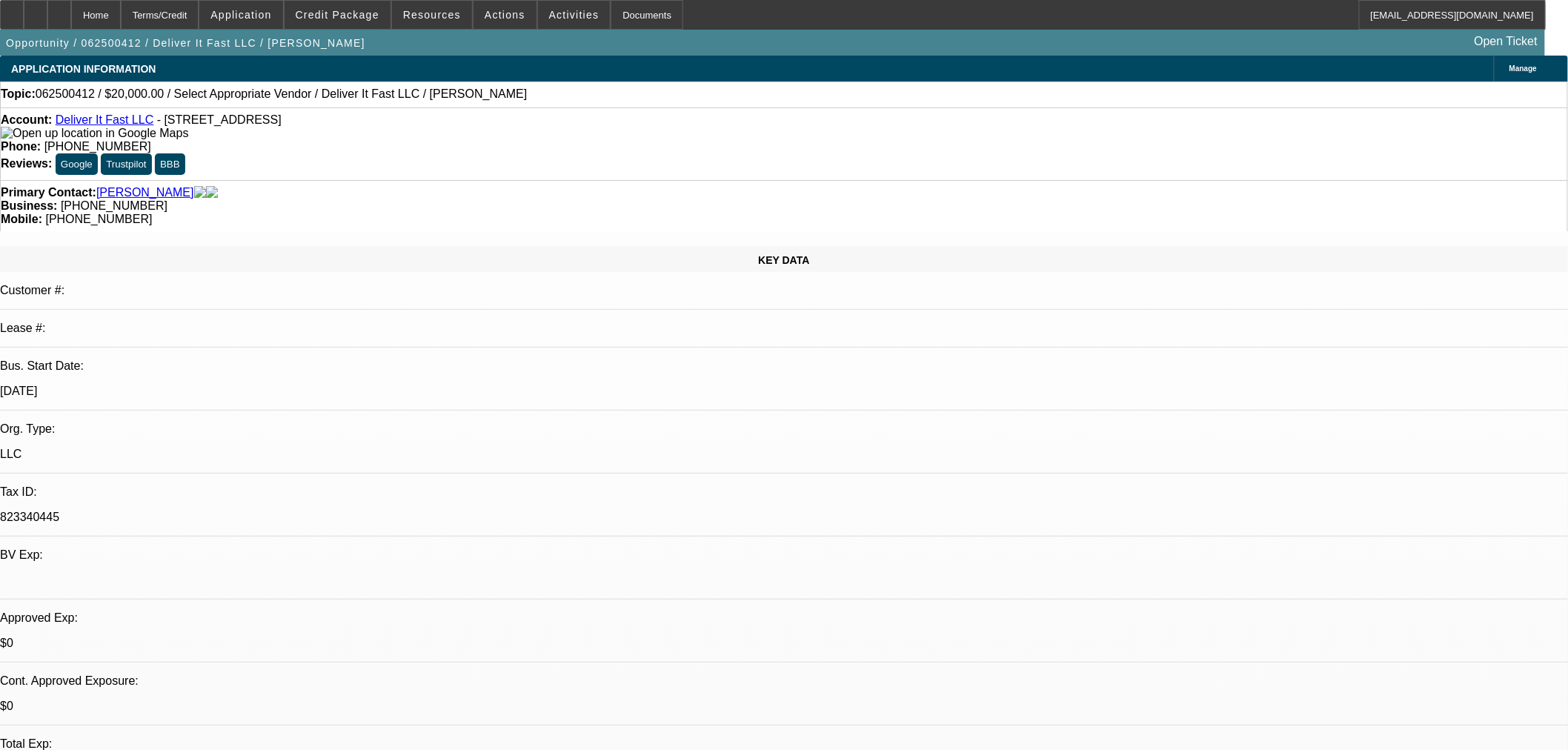
radio input "true"
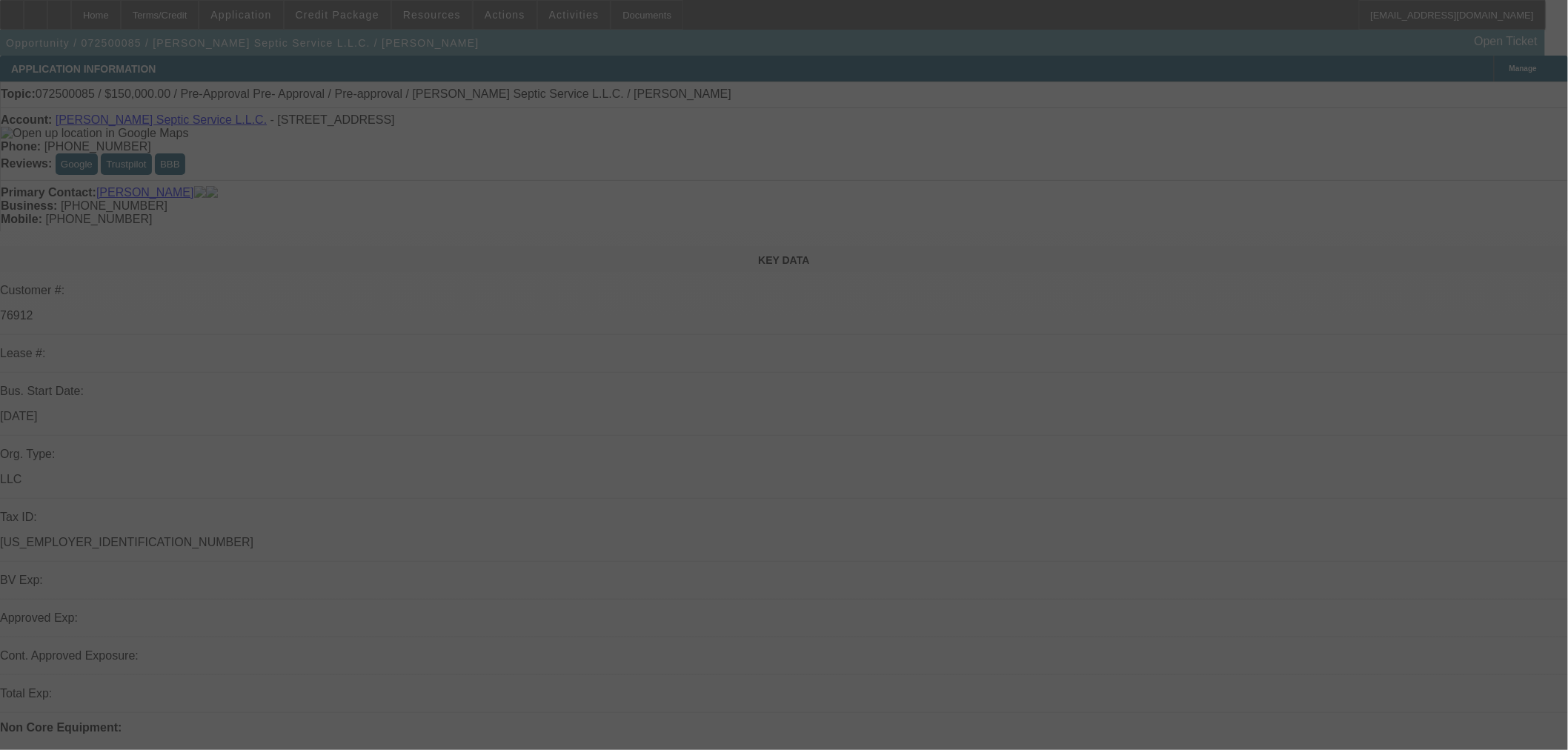
select select "0"
select select "2"
select select "0.1"
select select "4"
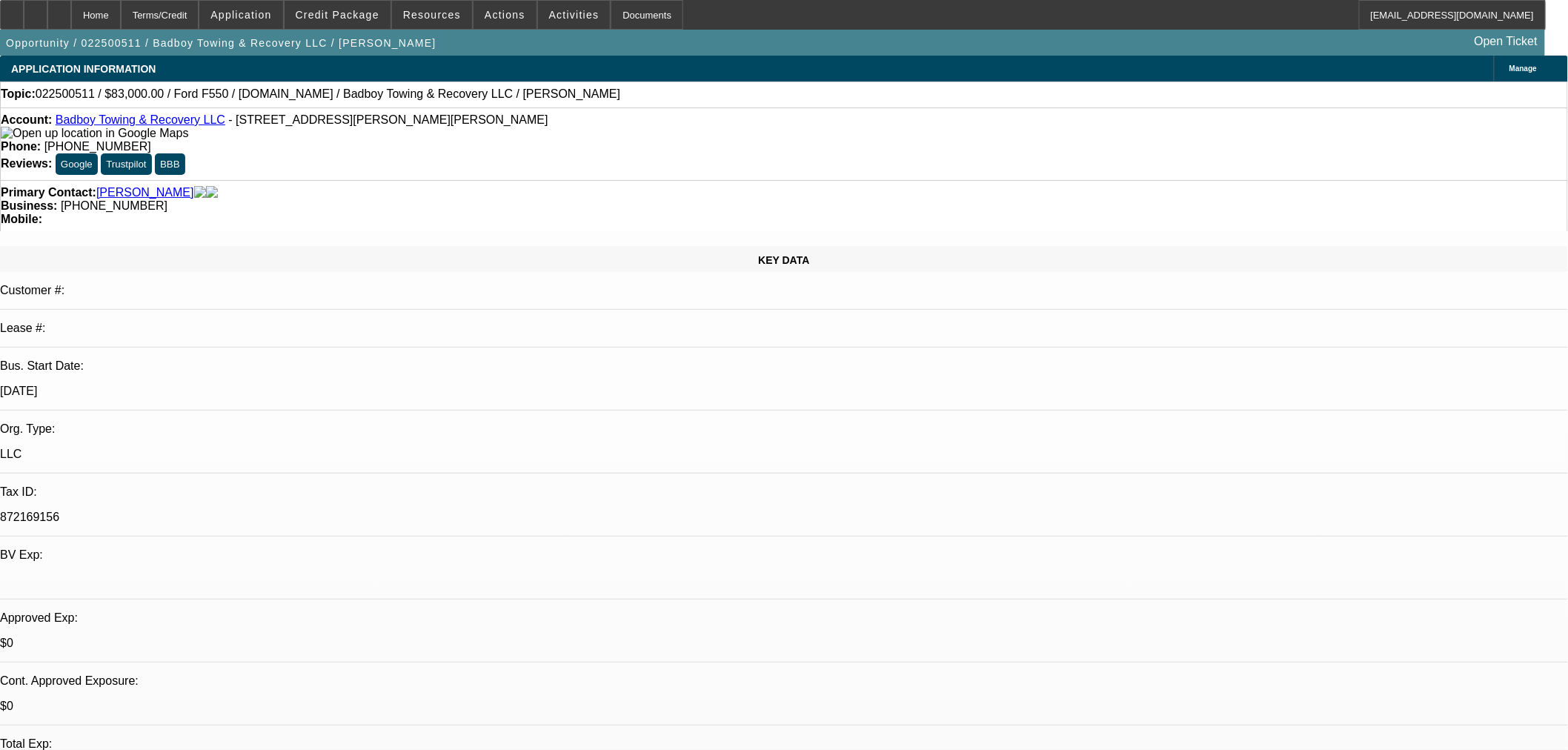
select select "0"
select select "2"
select select "0"
select select "6"
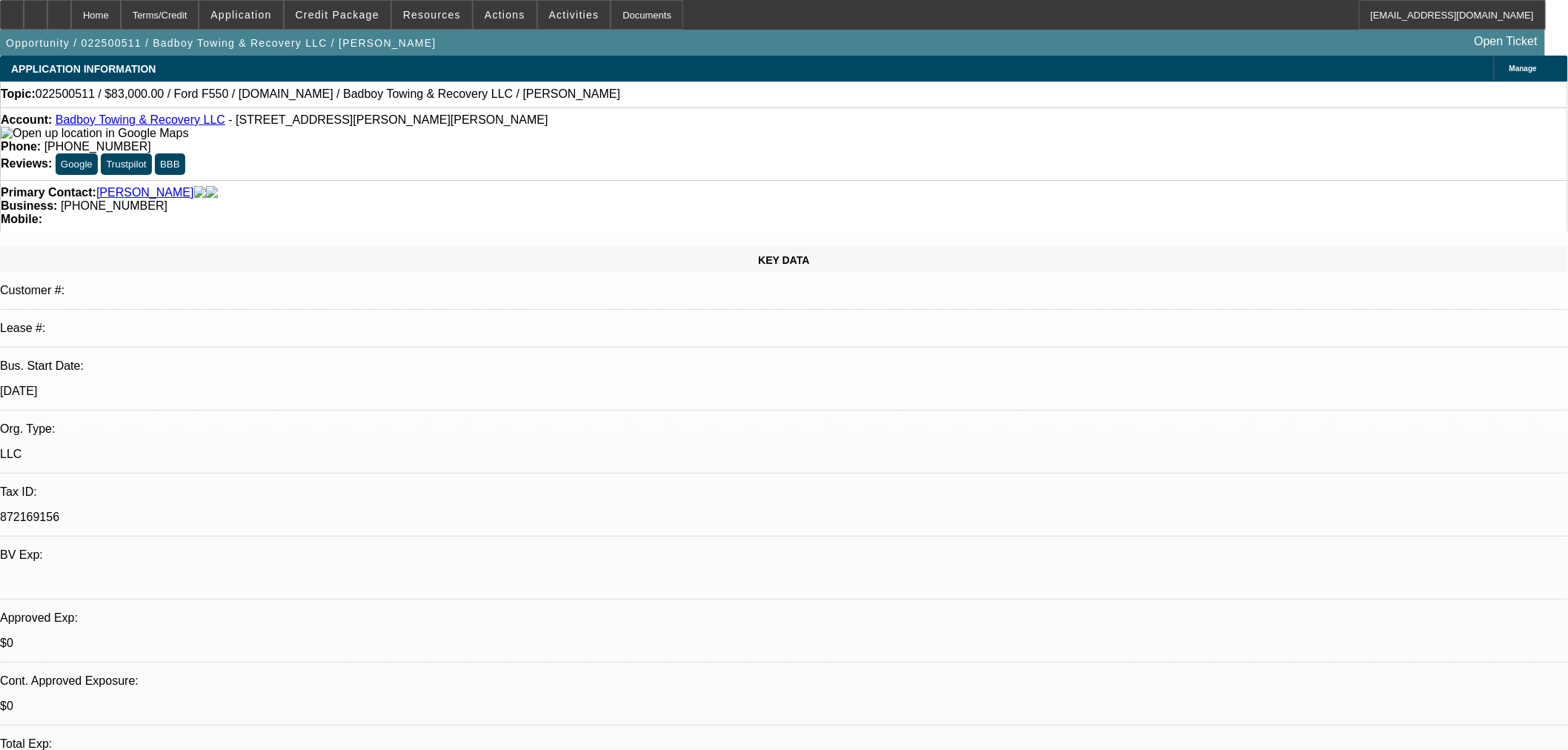
select select "0"
select select "2"
select select "0"
select select "6"
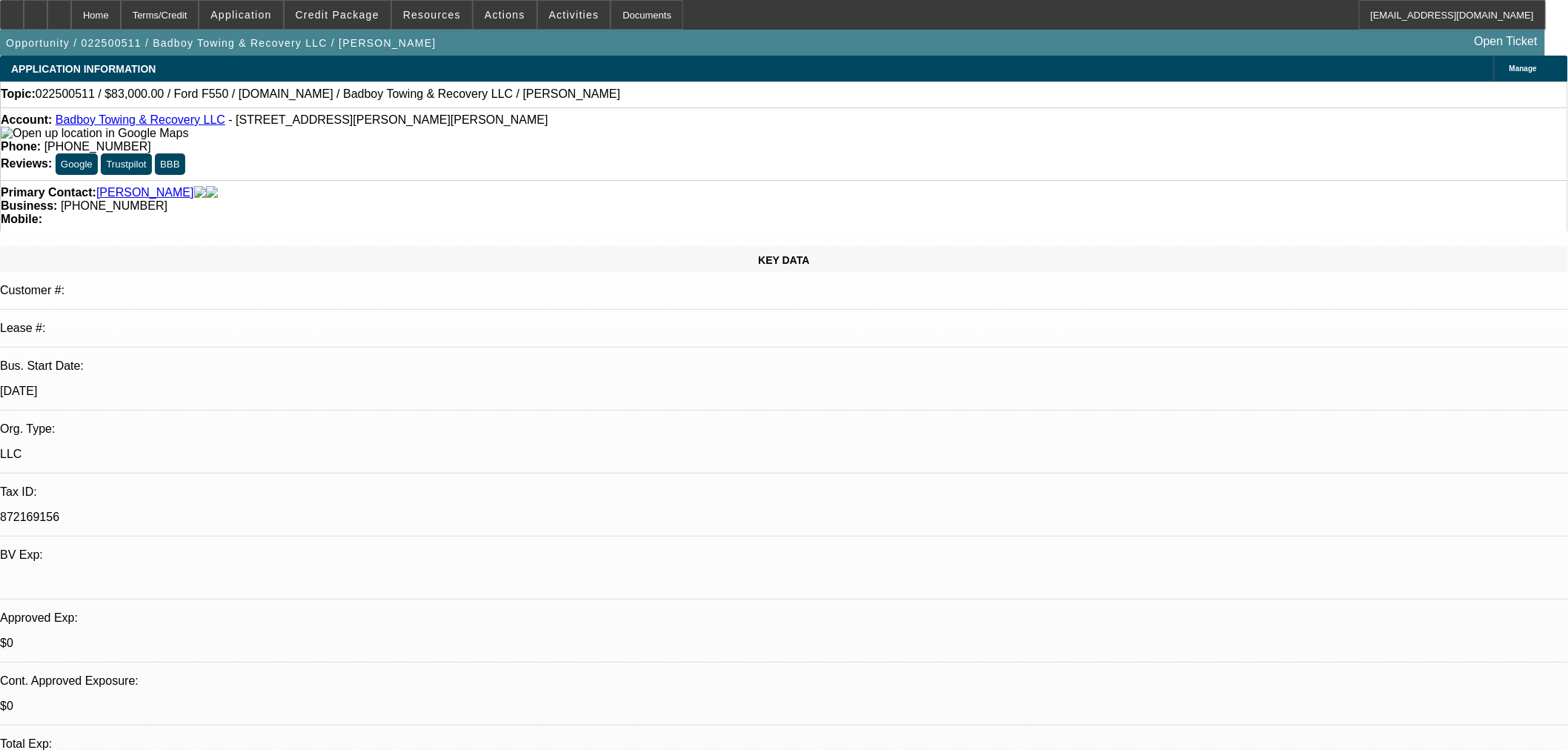
select select "0"
select select "2"
select select "0"
select select "6"
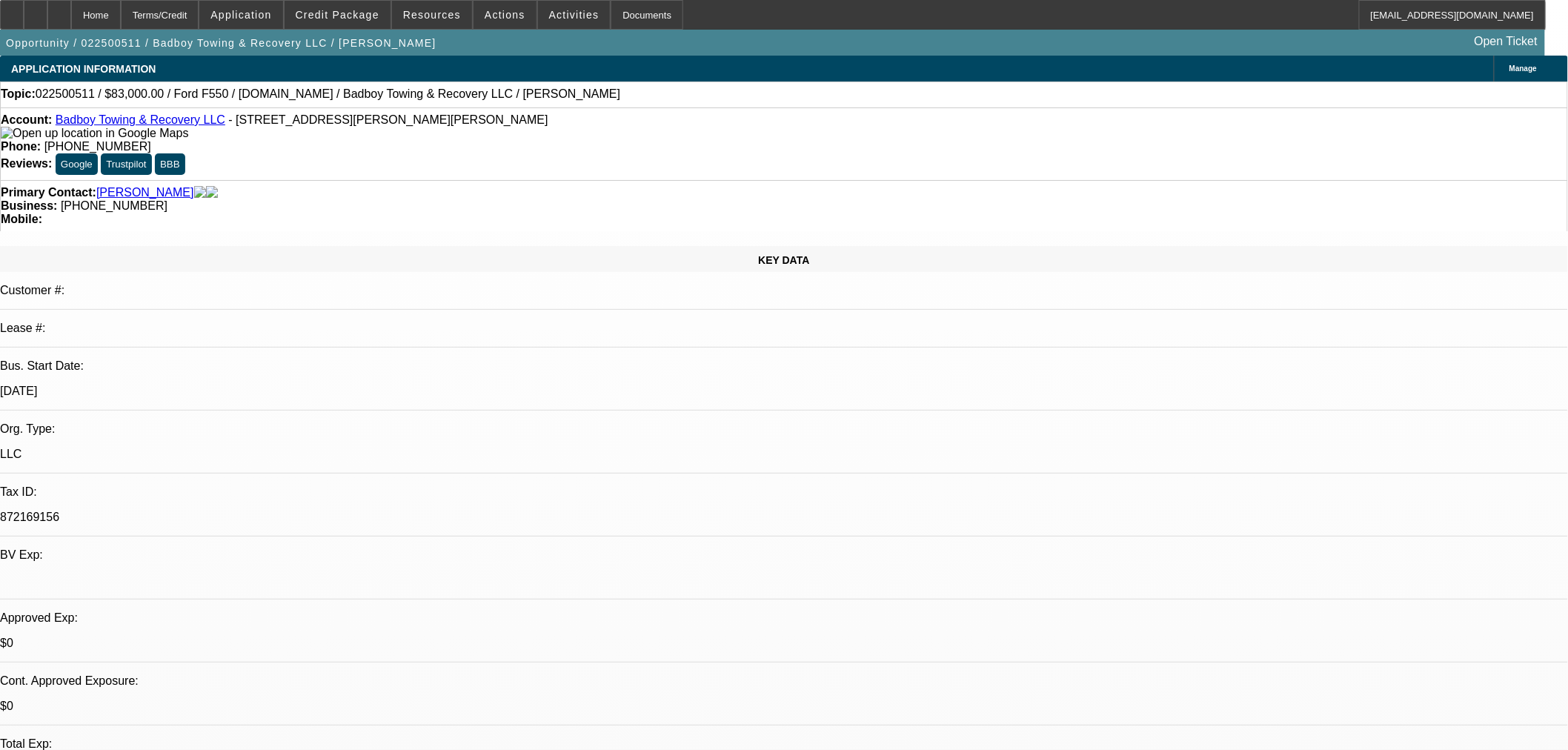
select select "0"
select select "2"
select select "0"
select select "6"
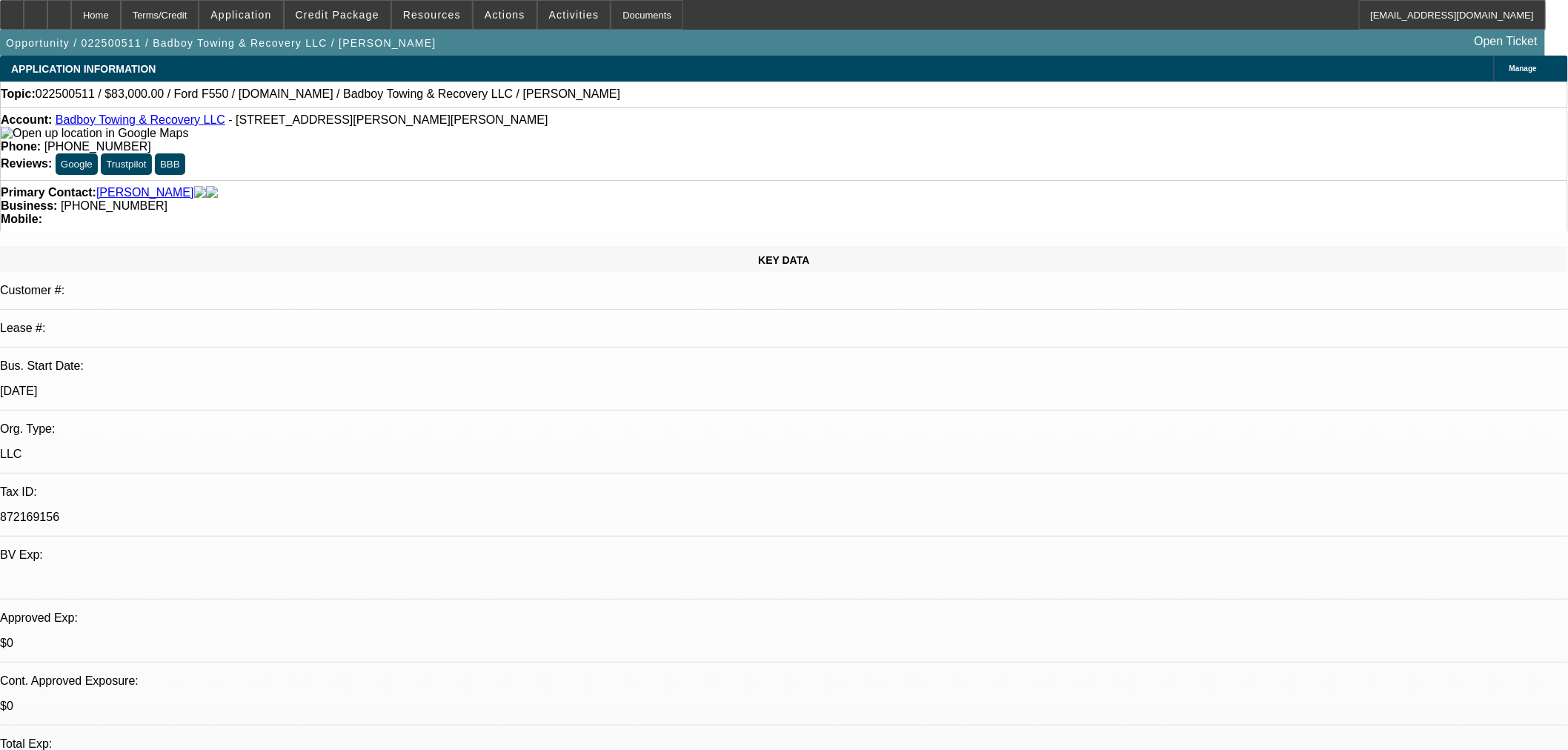
drag, startPoint x: 1219, startPoint y: 186, endPoint x: 1276, endPoint y: 331, distance: 155.8
click at [502, 13] on span "Actions" at bounding box center [505, 15] width 41 height 12
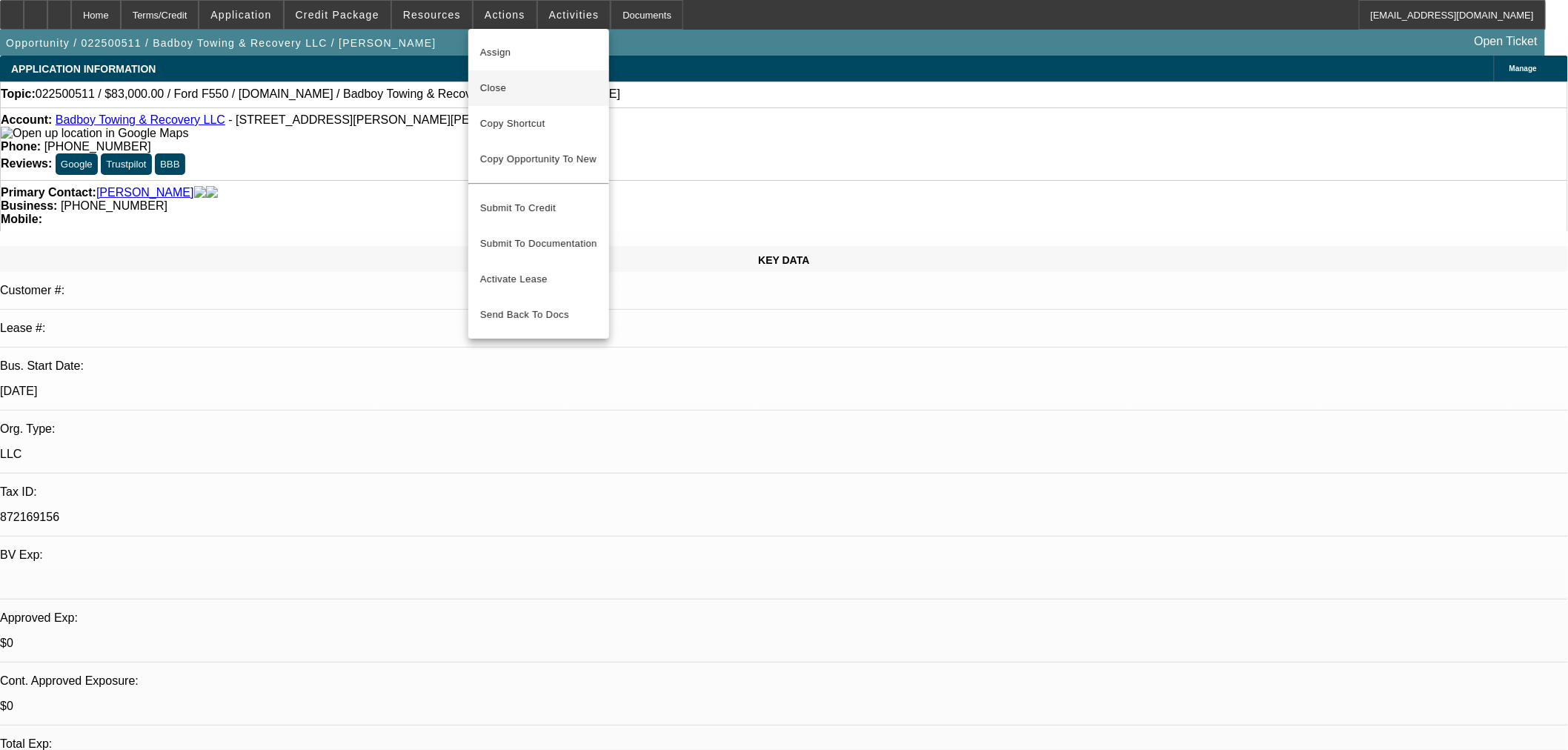
click at [535, 94] on span "Close" at bounding box center [539, 88] width 117 height 18
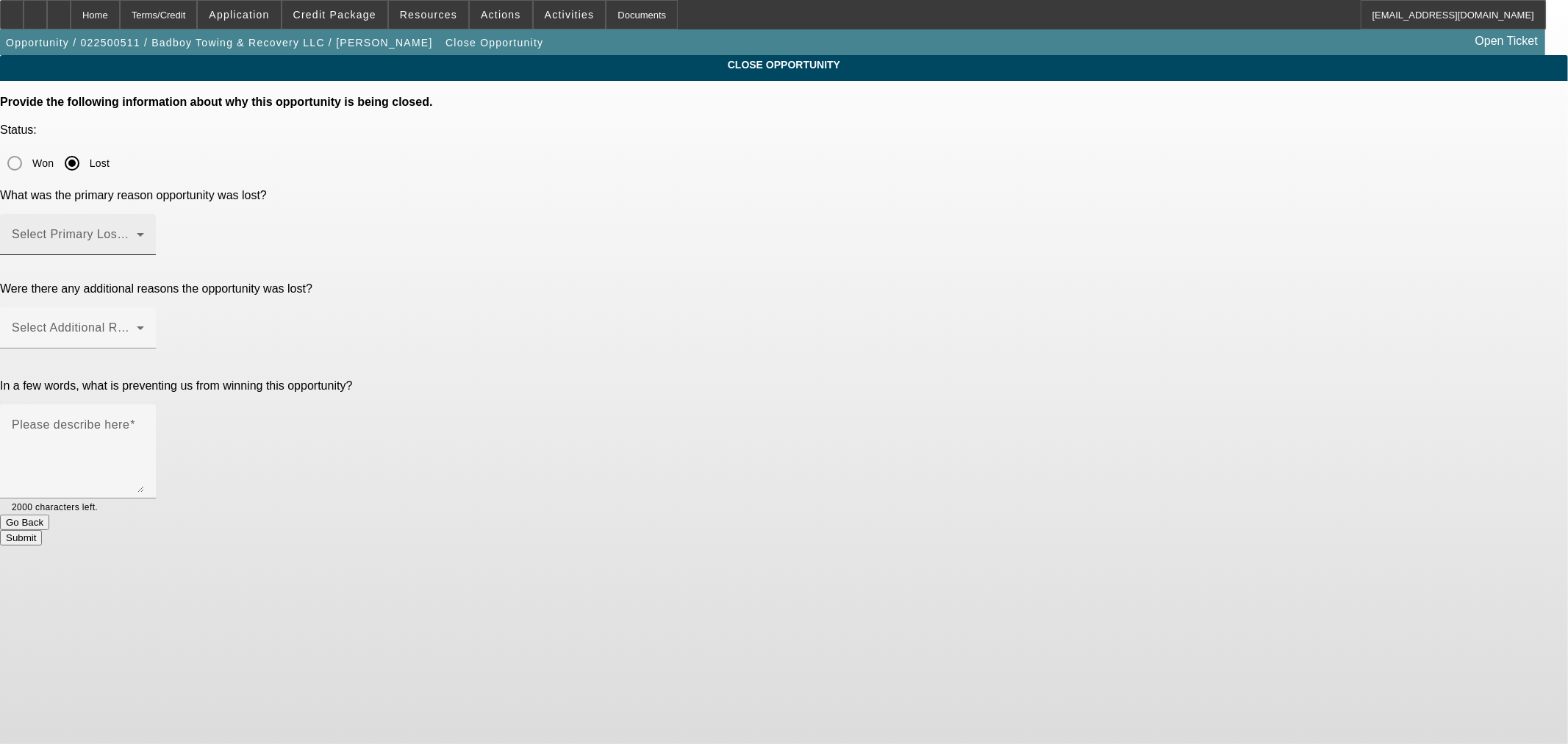
click at [137, 231] on span at bounding box center [74, 240] width 125 height 18
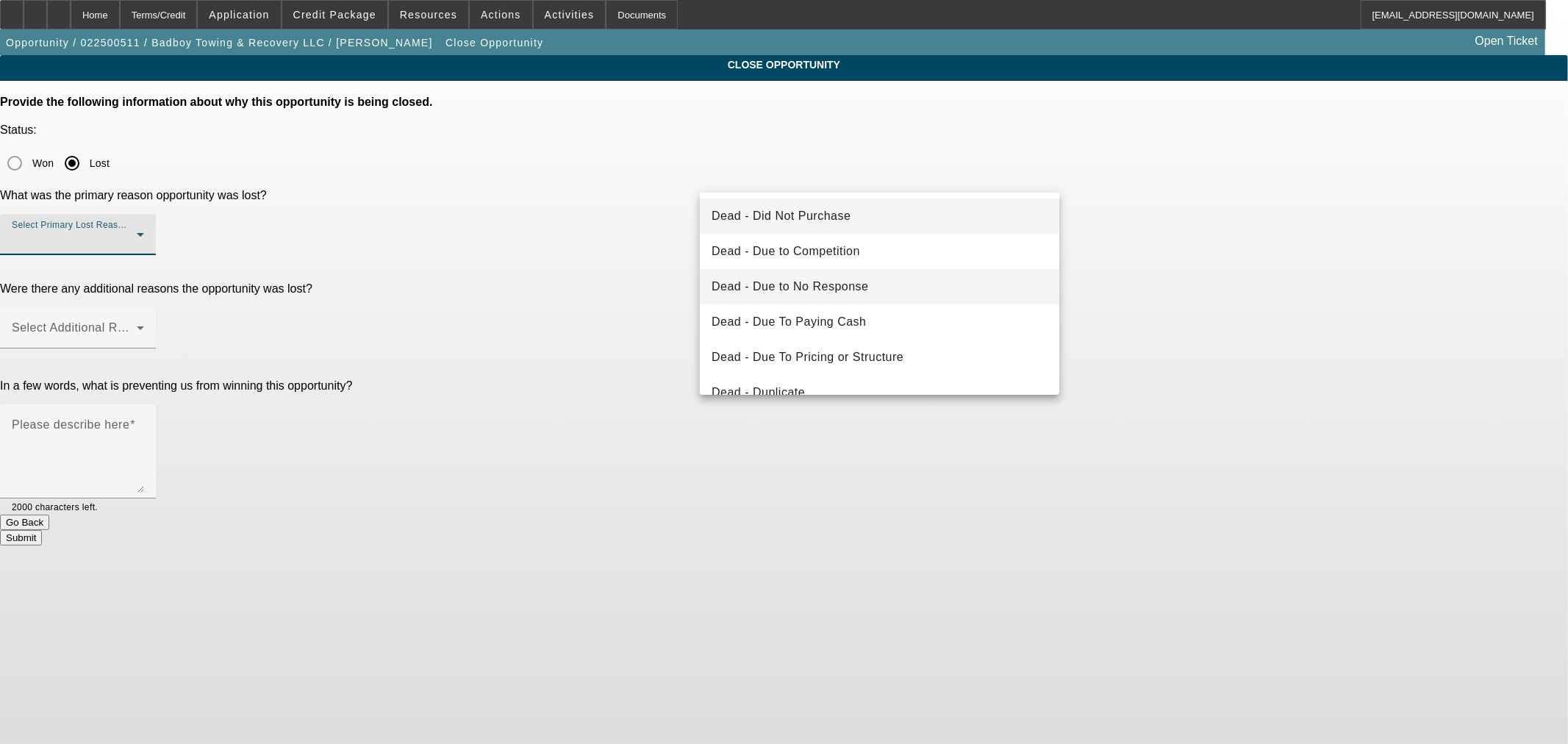
click at [805, 293] on span "Dead - Due to No Response" at bounding box center [790, 286] width 158 height 18
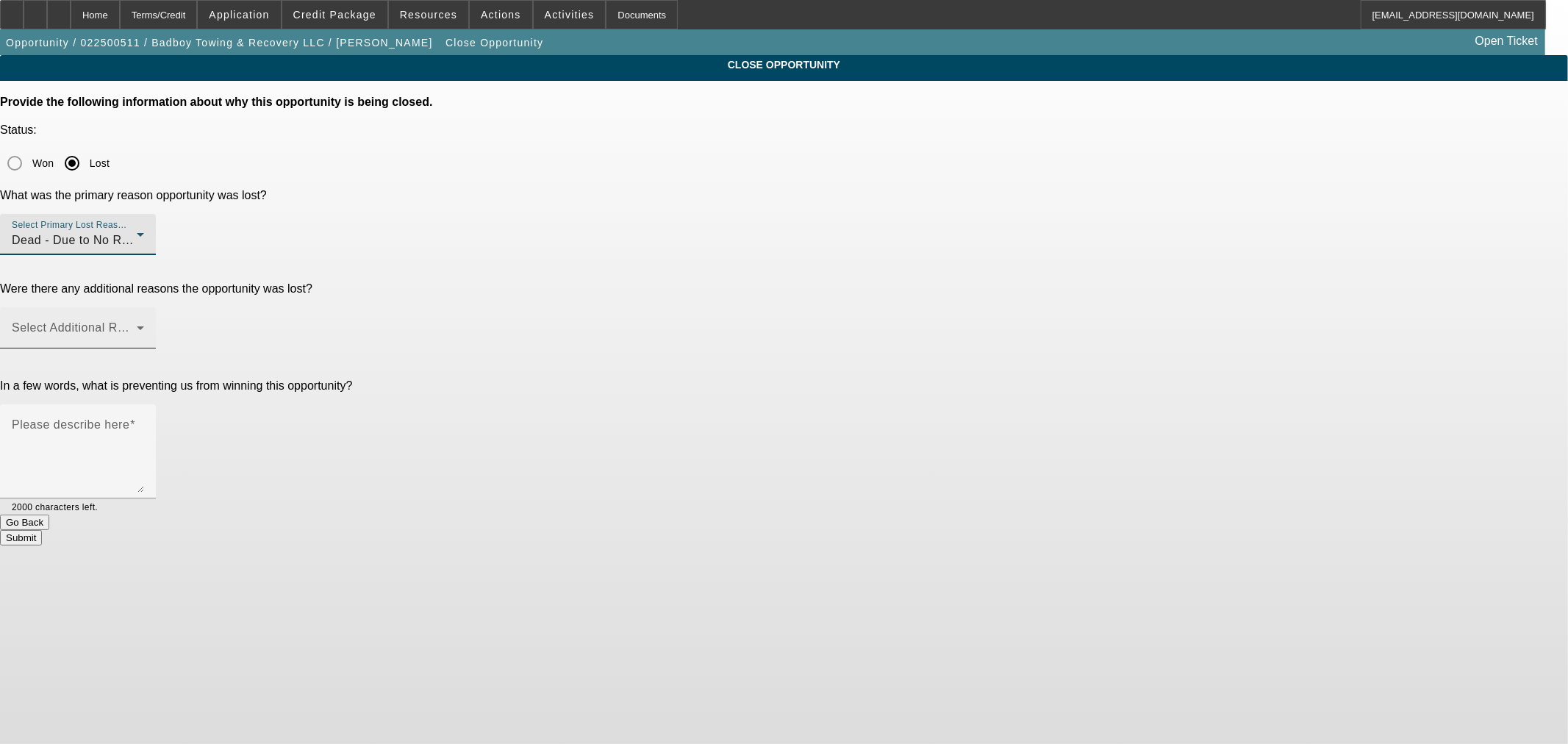
click at [137, 325] on span at bounding box center [74, 334] width 125 height 18
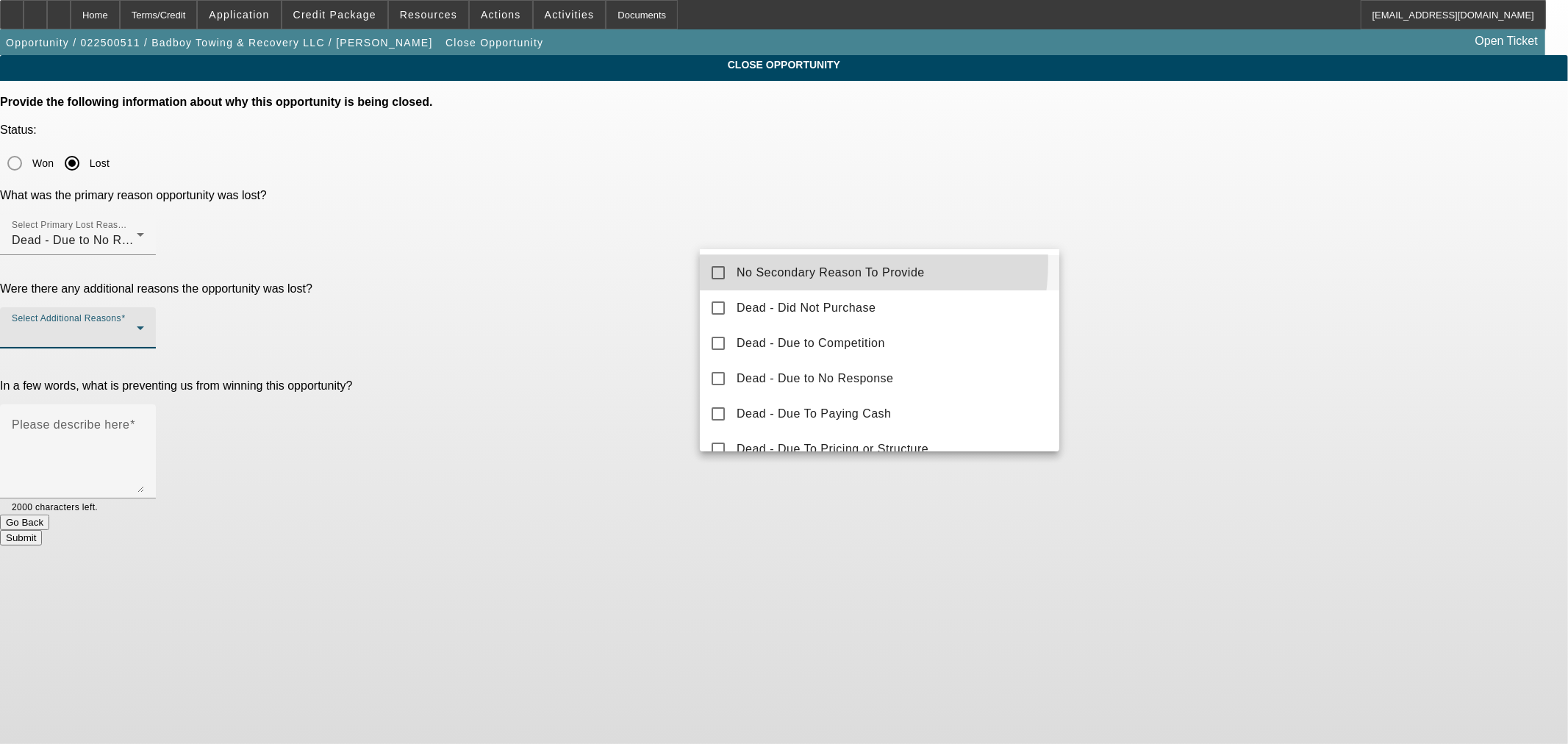
click at [798, 262] on mat-option "No Secondary Reason To Provide" at bounding box center [879, 273] width 359 height 35
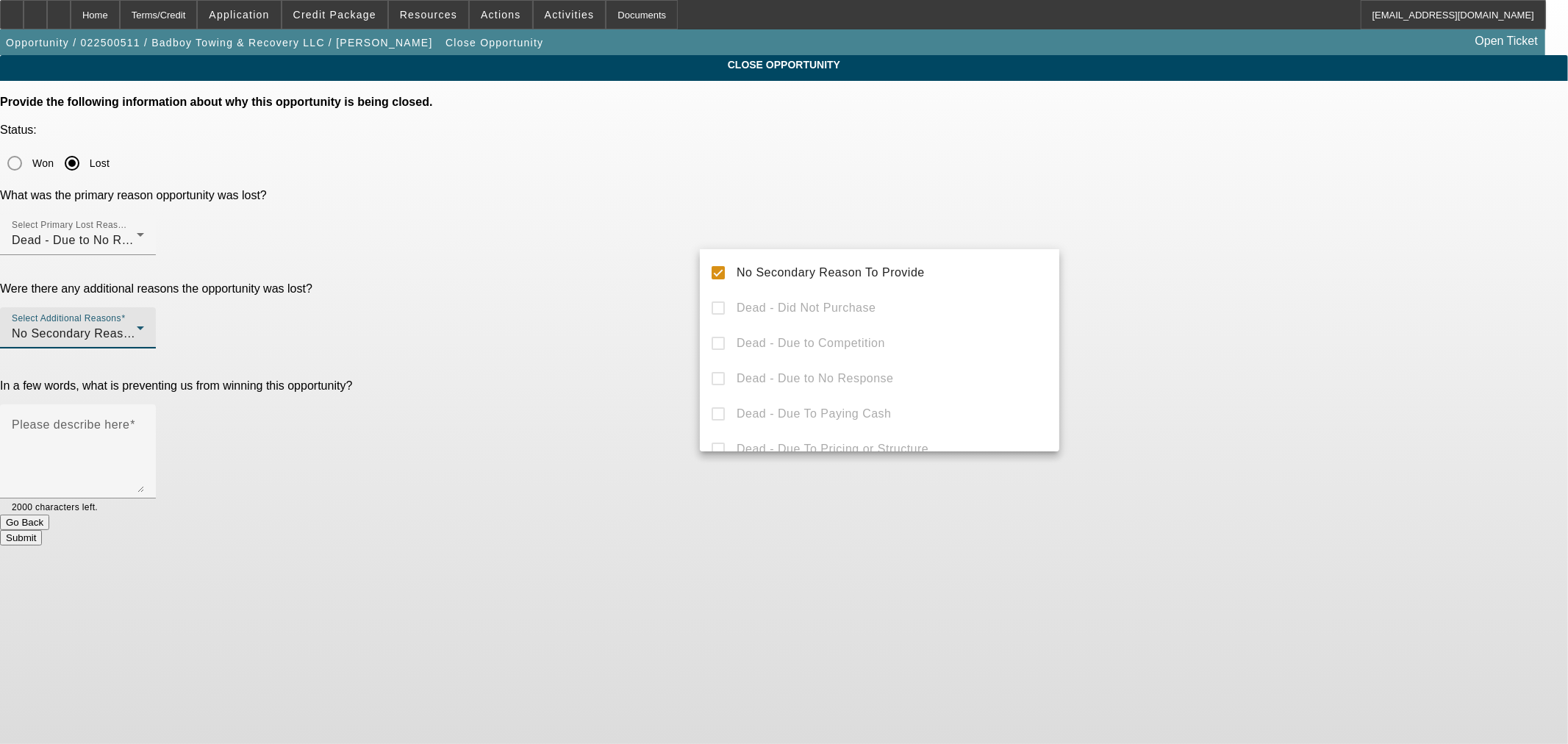
click at [673, 263] on div at bounding box center [784, 372] width 1568 height 744
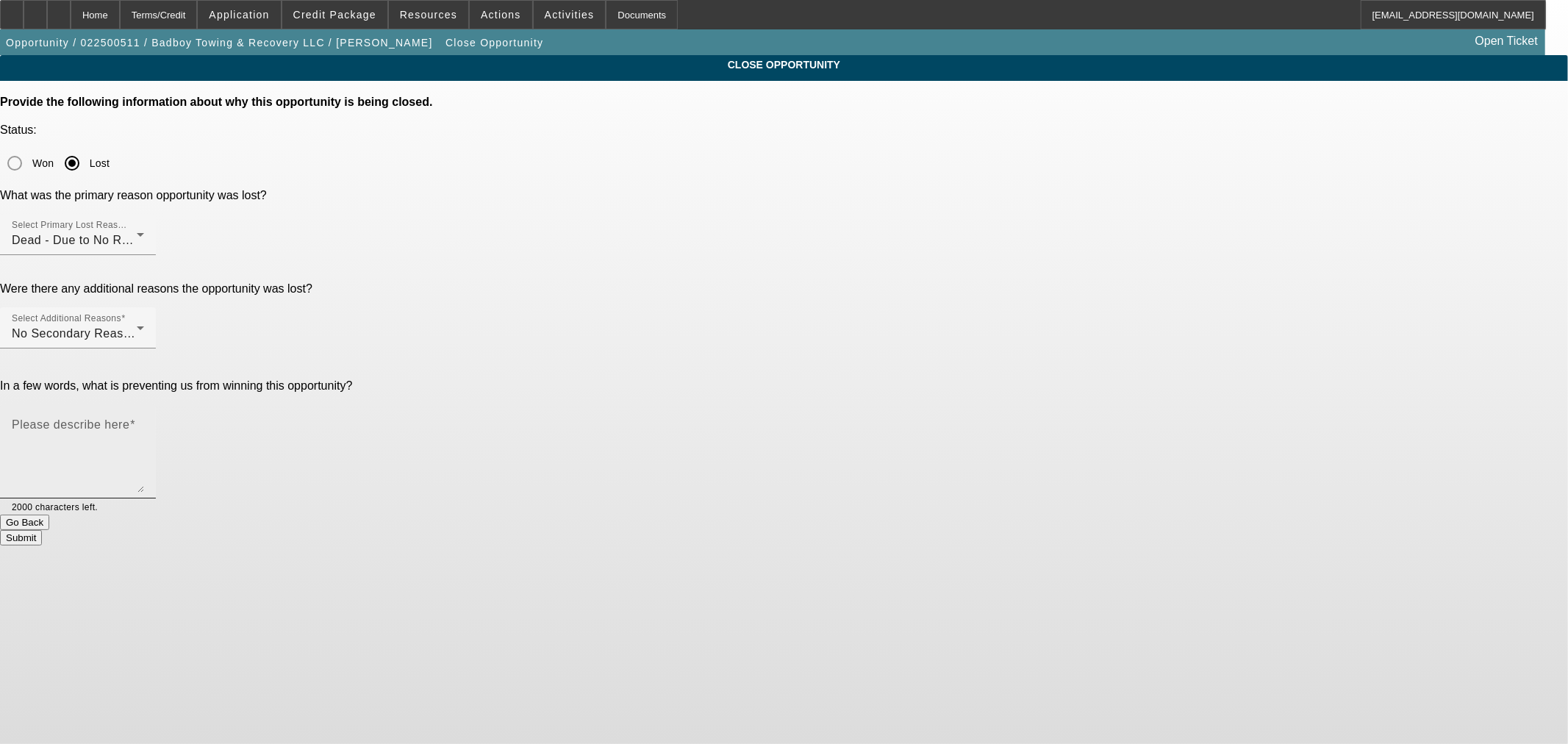
click at [144, 422] on textarea "Please describe here" at bounding box center [78, 458] width 132 height 70
type textarea "no response"
click at [961, 530] on div "Submit" at bounding box center [784, 538] width 1568 height 15
click at [974, 530] on div "Submit" at bounding box center [784, 538] width 1568 height 15
click at [42, 530] on button "Submit" at bounding box center [21, 538] width 42 height 15
